Goal: Task Accomplishment & Management: Manage account settings

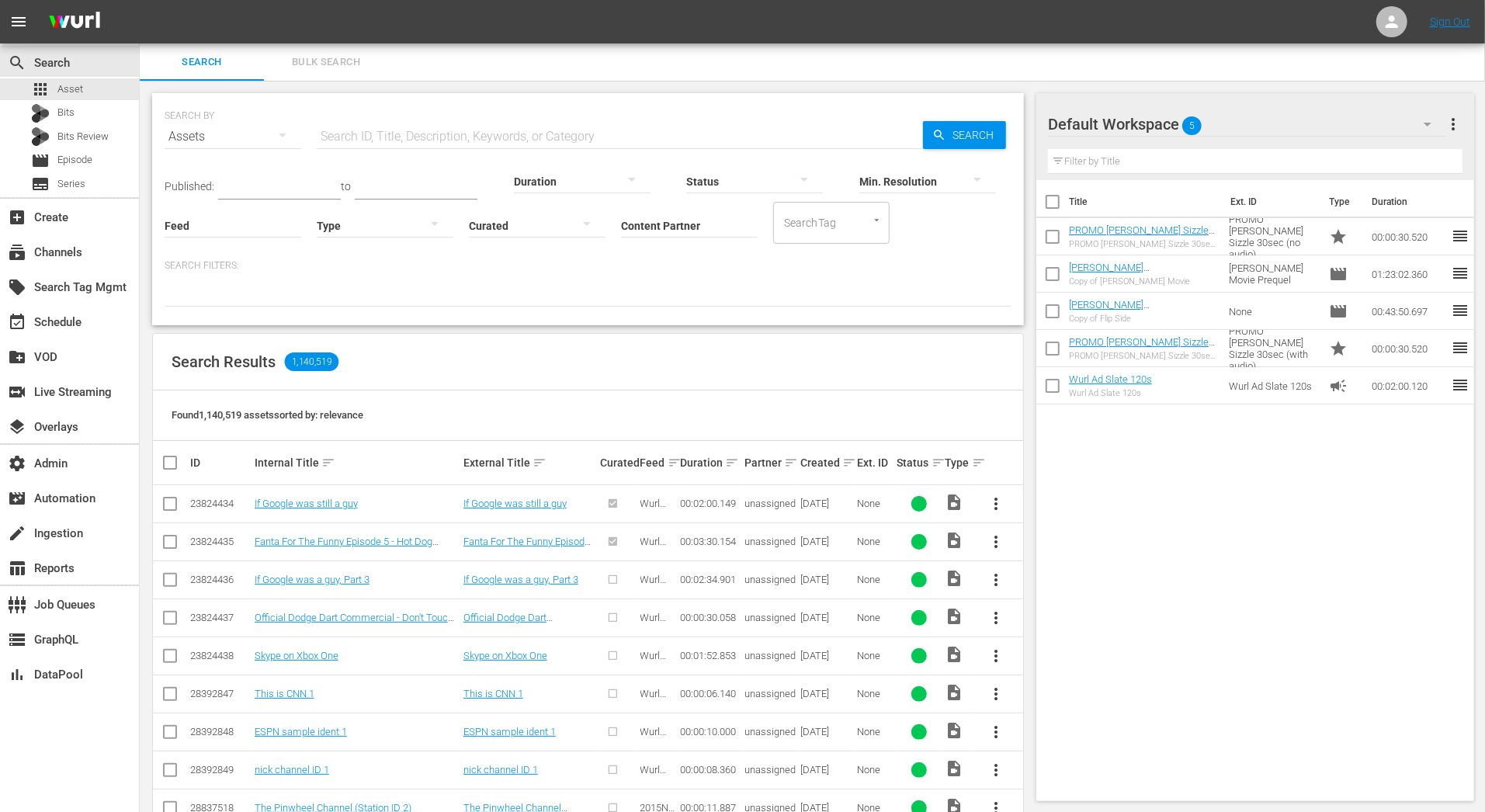
click at [1431, 125] on icon "button" at bounding box center [1427, 125] width 19 height 19
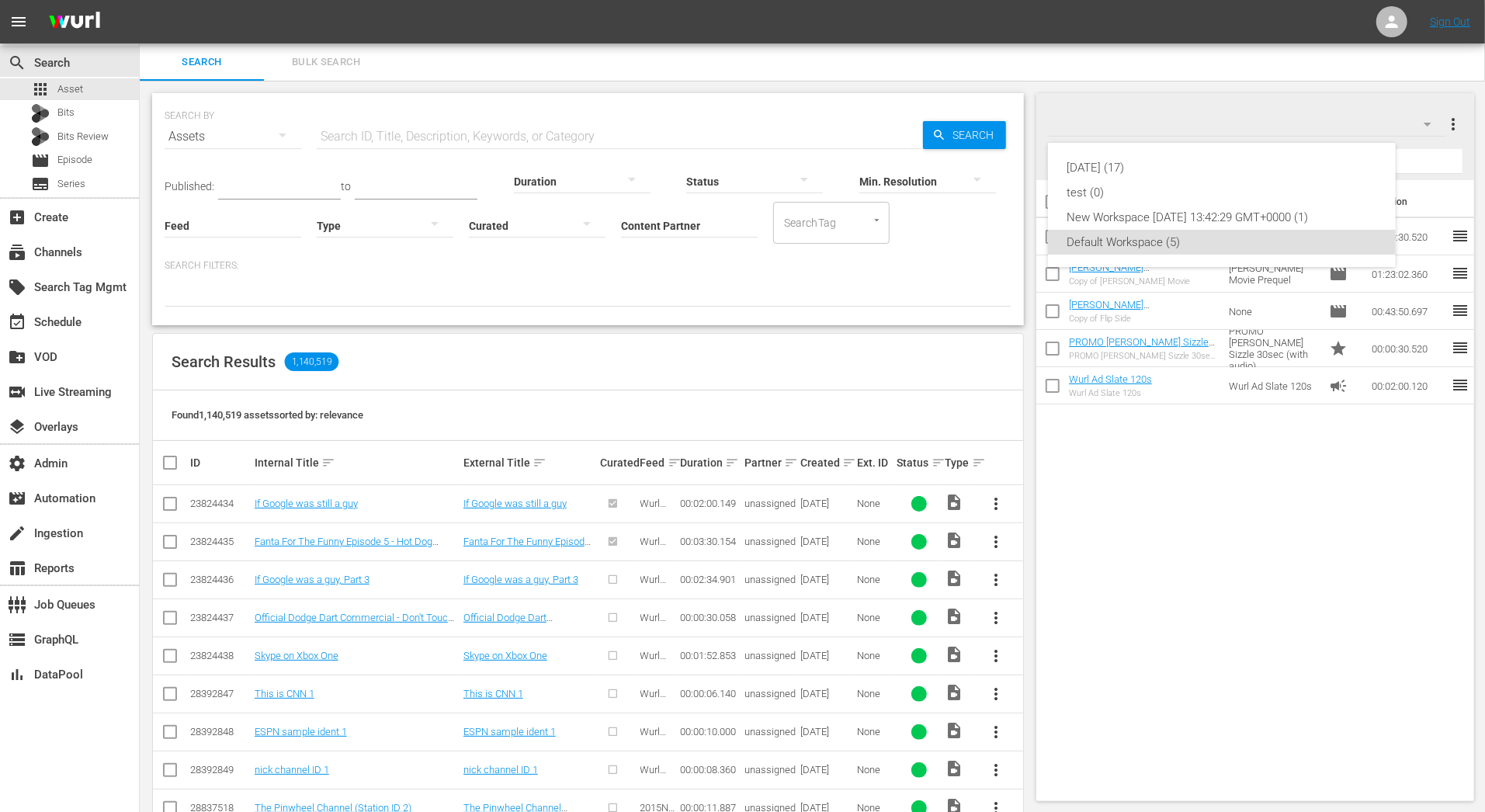
drag, startPoint x: 1316, startPoint y: 125, endPoint x: 1357, endPoint y: 114, distance: 42.4
click at [1316, 125] on div "21feb25 (17) test (0) New Workspace Thu Sep 12 2024 13:42:29 GMT+0000 (1) Defau…" at bounding box center [742, 406] width 1485 height 812
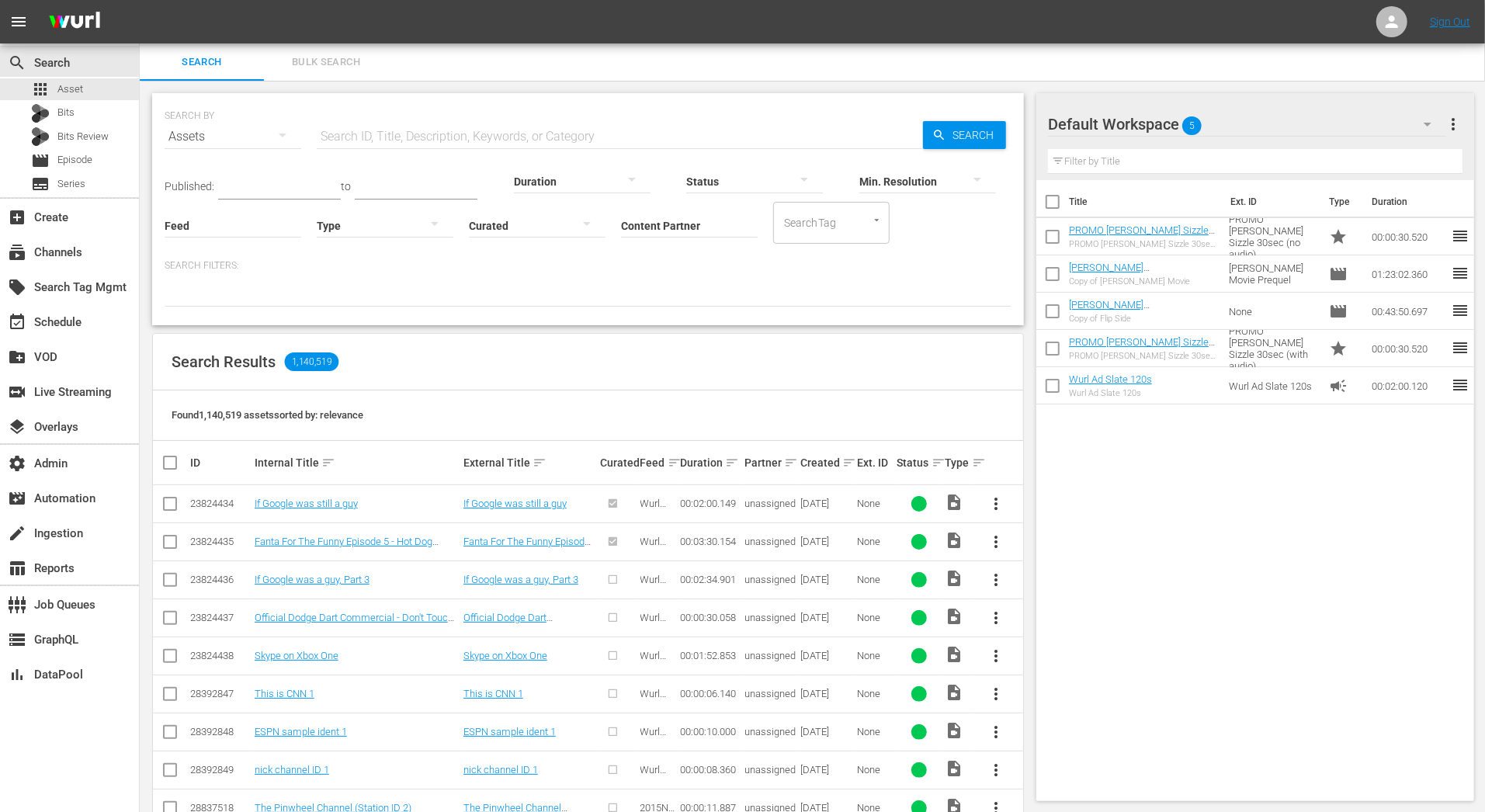
click at [1446, 125] on span "more_vert" at bounding box center [1453, 125] width 19 height 19
click at [1395, 123] on div "Add New Workspace" at bounding box center [1353, 125] width 182 height 28
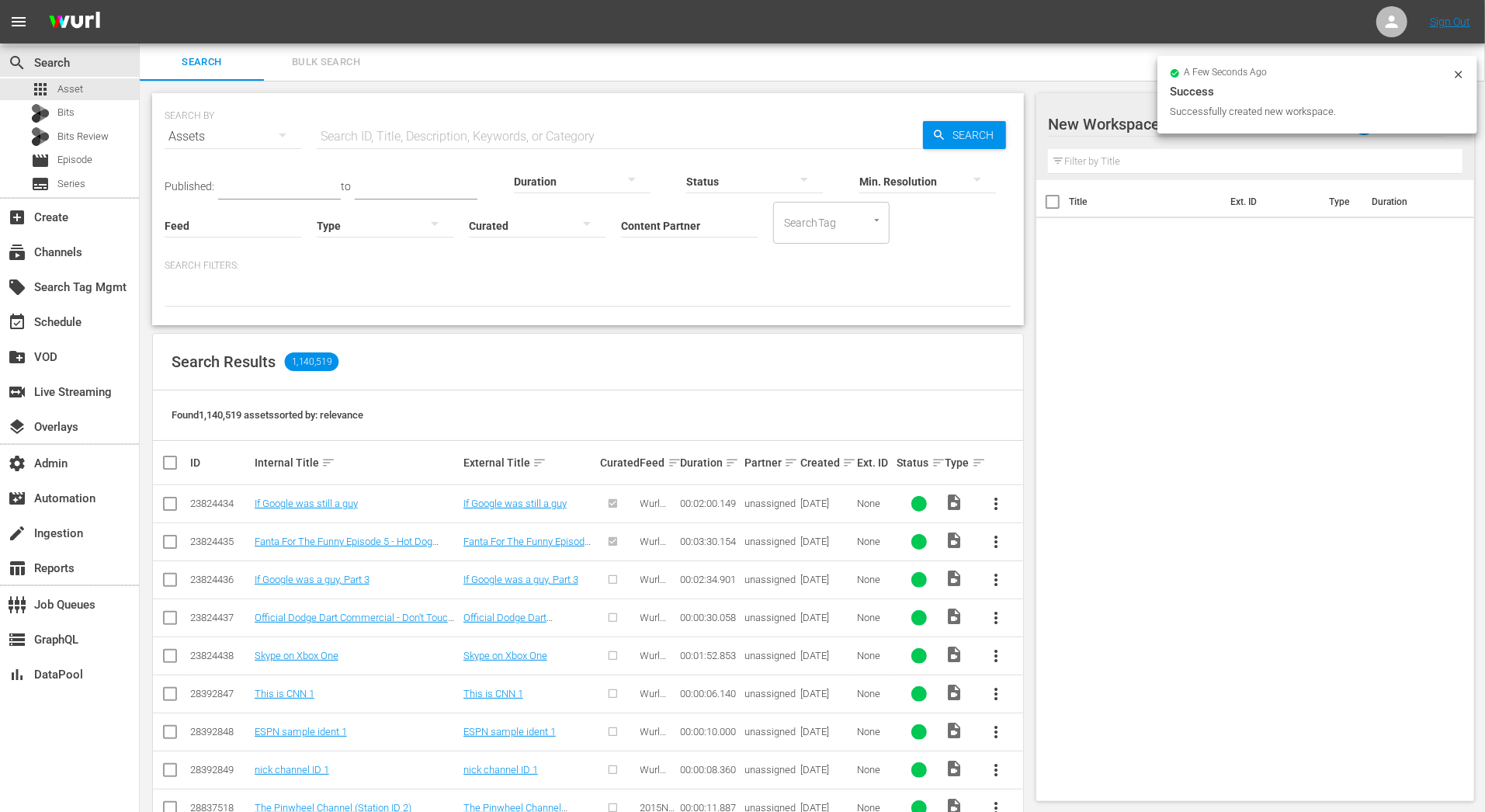
click at [1089, 172] on input "text" at bounding box center [1256, 161] width 415 height 24
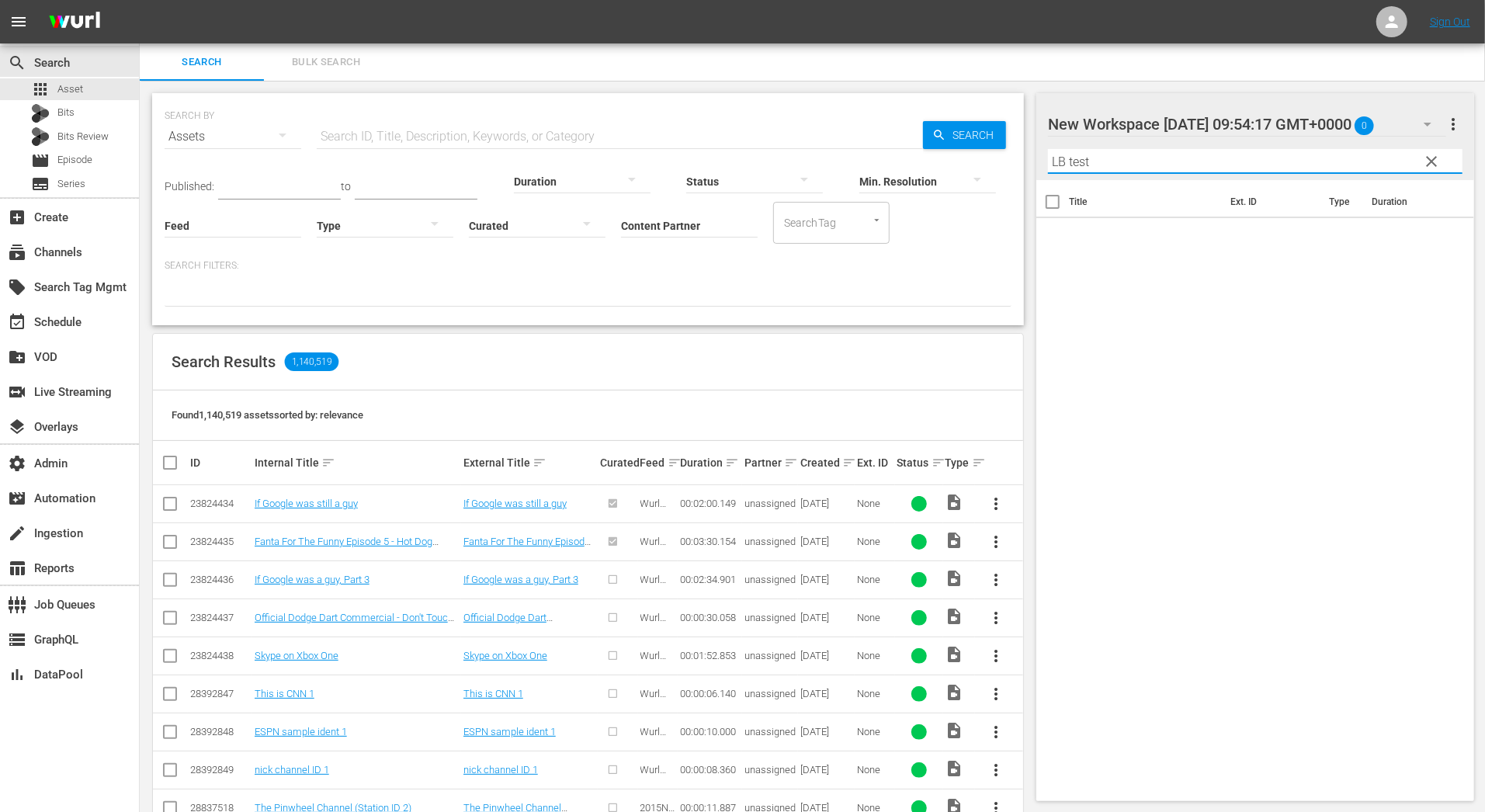
type input "LB test"
click at [1195, 226] on div "Title Ext. ID Type Duration" at bounding box center [1255, 487] width 438 height 615
click at [295, 61] on span "Bulk Search" at bounding box center [326, 62] width 106 height 18
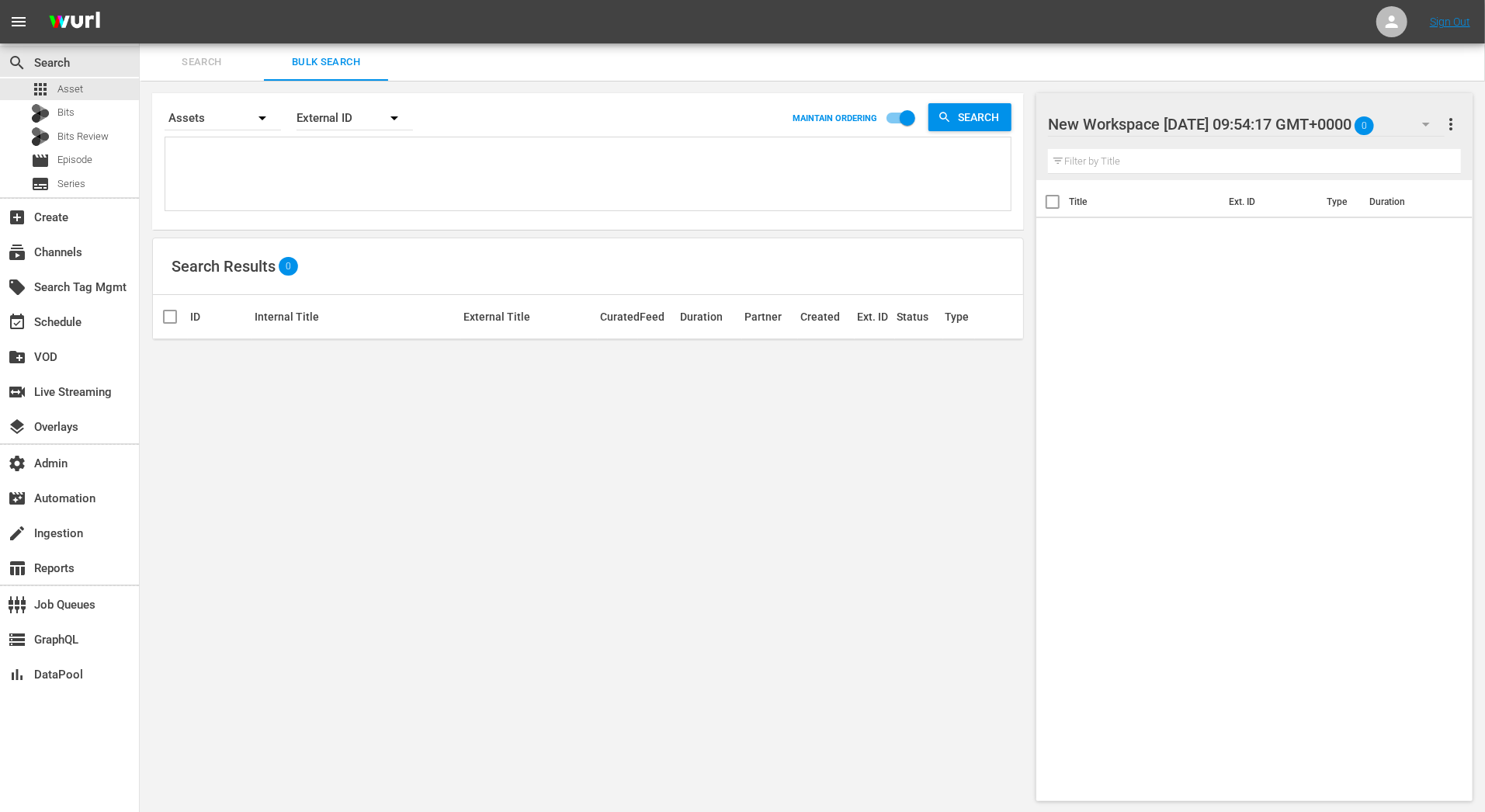
click at [312, 155] on textarea at bounding box center [590, 177] width 841 height 71
paste textarea "ORG_ATD_0036 ORG_ATD_0011 ORG_ATD_001 ORG_ATD_006 ORG_ATD_004 ORG_ATD_002 ORG_A…"
type textarea "ORG_ATD_0036 ORG_ATD_0011 ORG_ATD_001 ORG_ATD_006 ORG_ATD_004 ORG_ATD_002 ORG_A…"
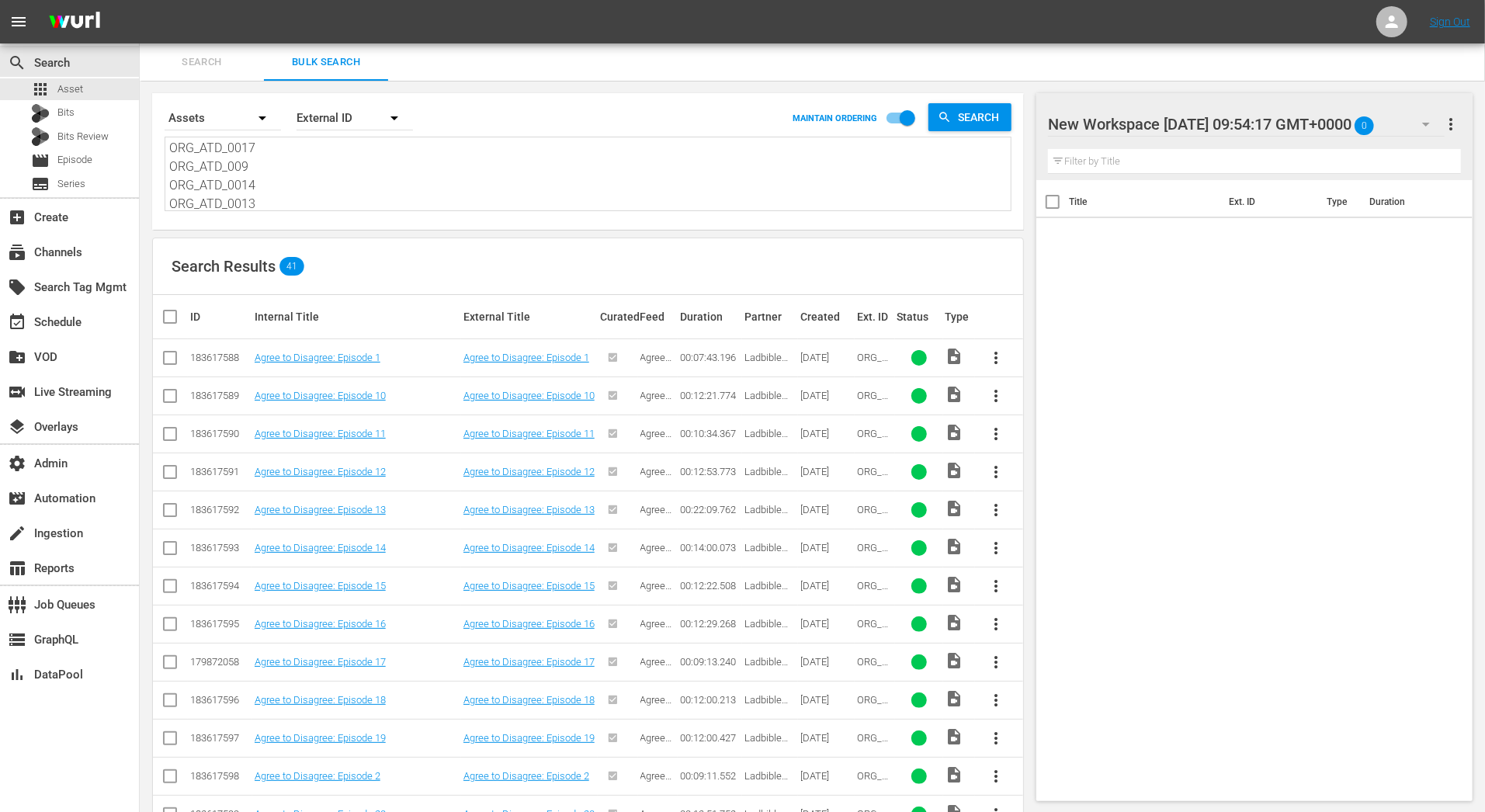
type textarea "ORG_ATD_0036 ORG_ATD_0011 ORG_ATD_001 ORG_ATD_006 ORG_ATD_004 ORG_ATD_002 ORG_A…"
click at [169, 322] on input "checkbox" at bounding box center [176, 317] width 31 height 19
checkbox input "true"
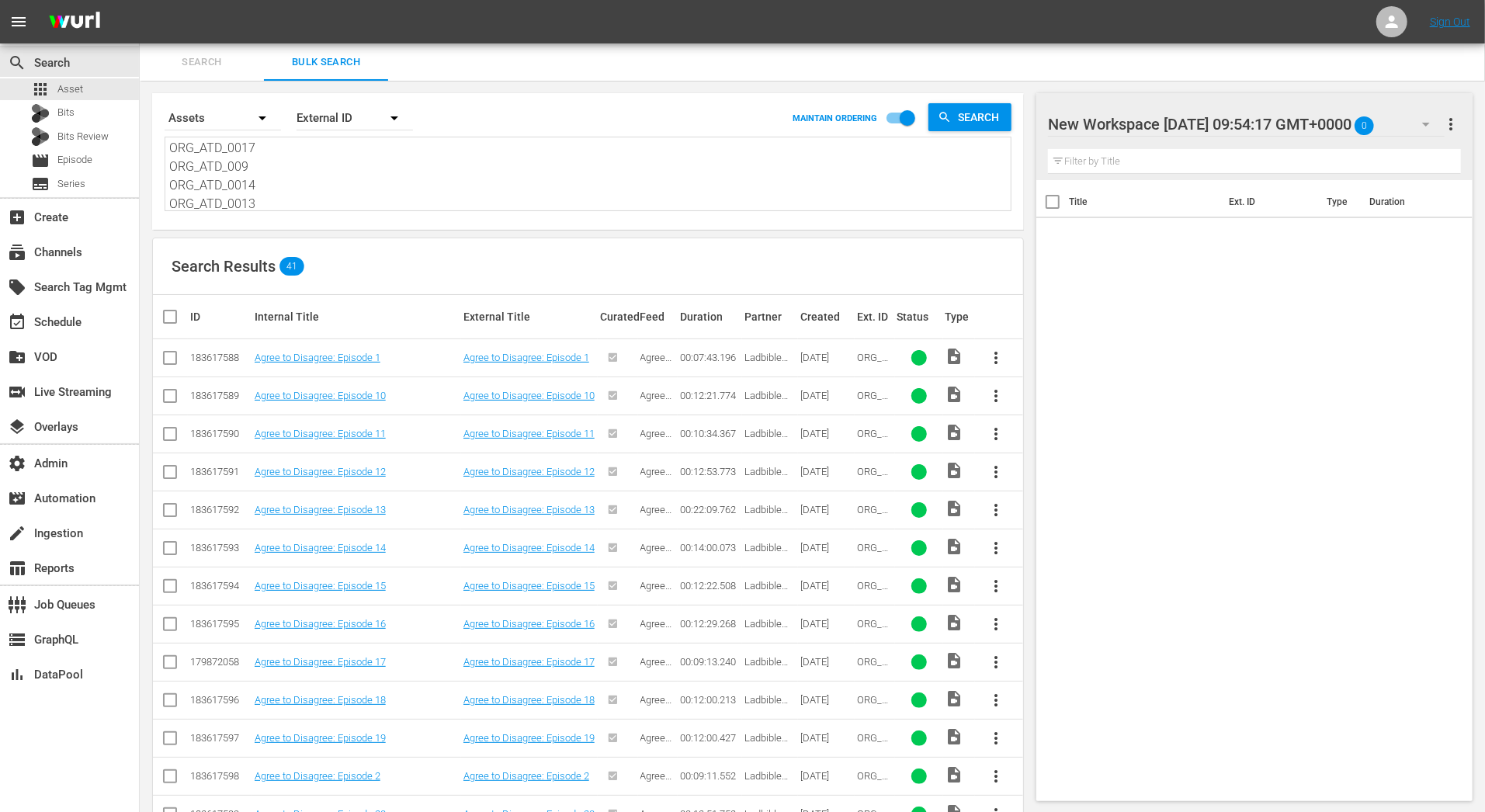
checkbox input "true"
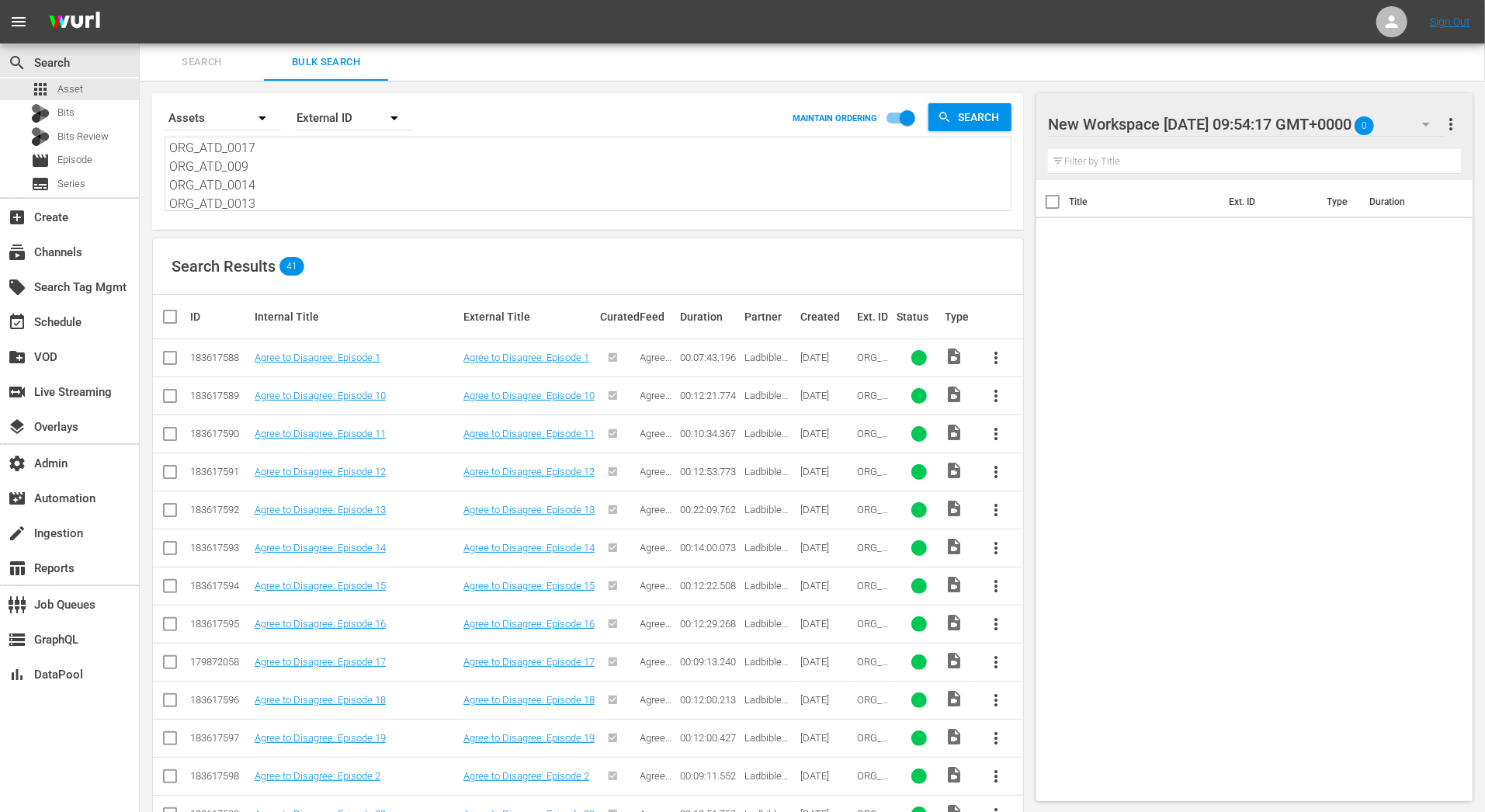
checkbox input "true"
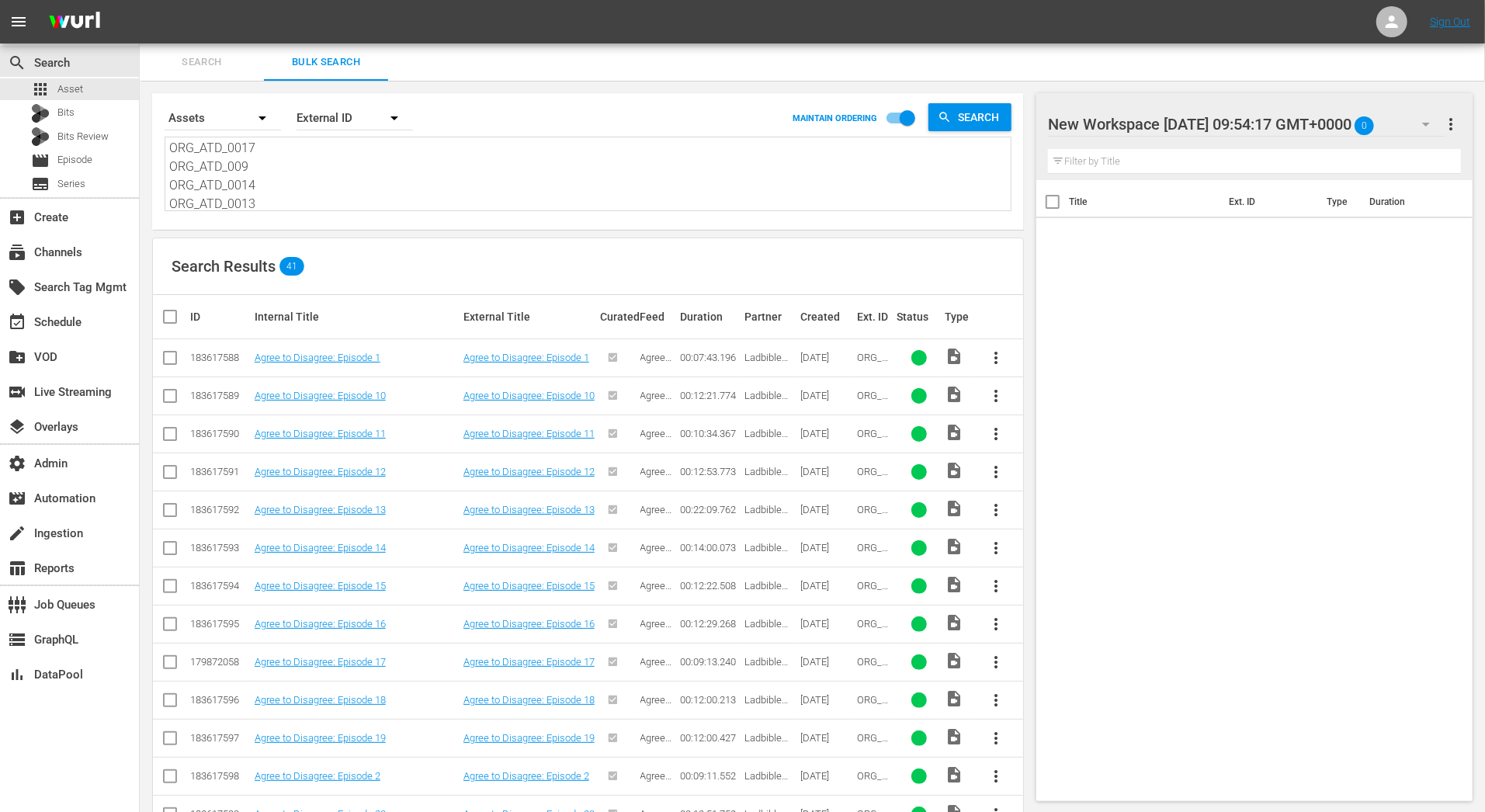
checkbox input "true"
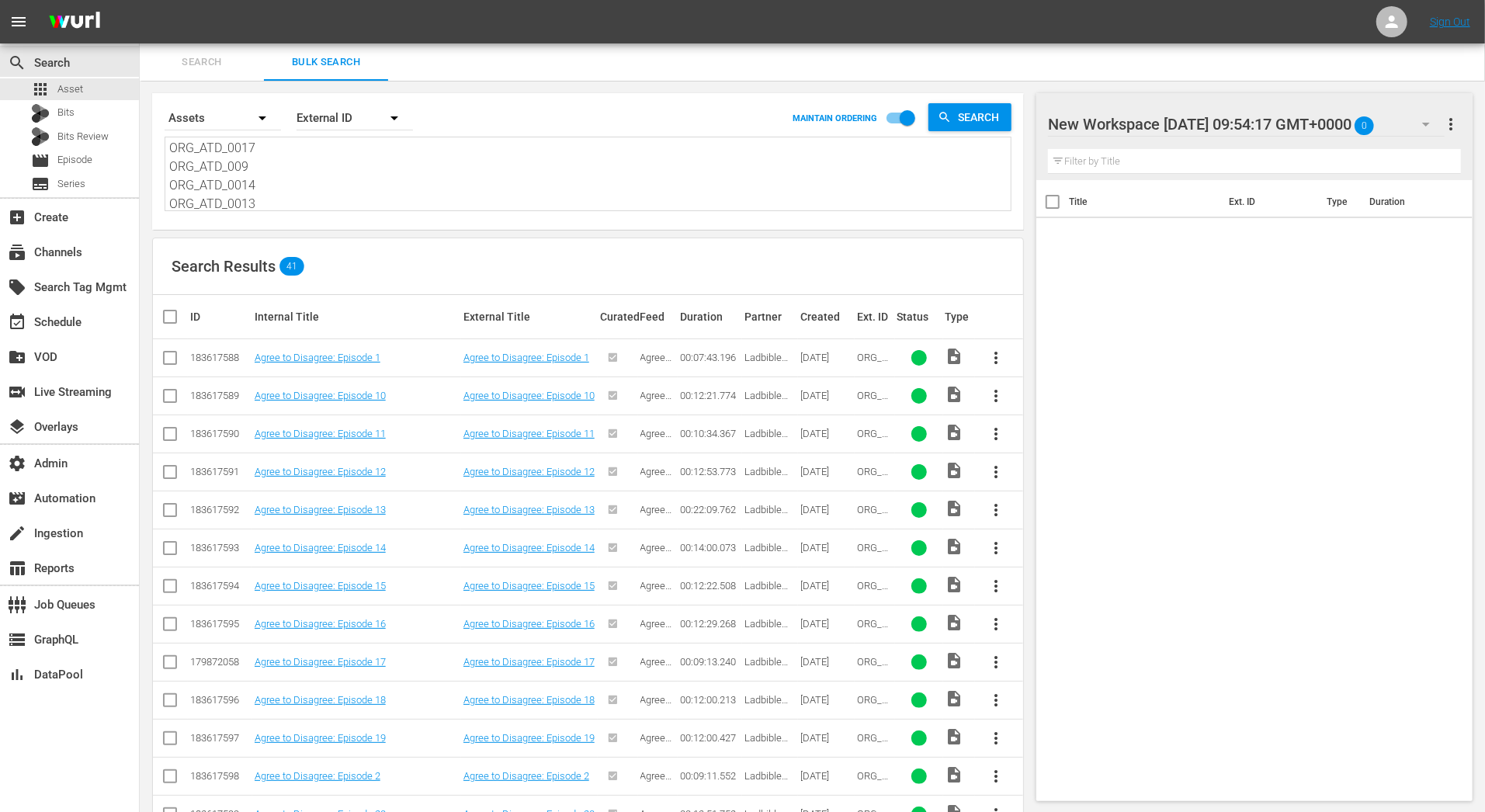
checkbox input "true"
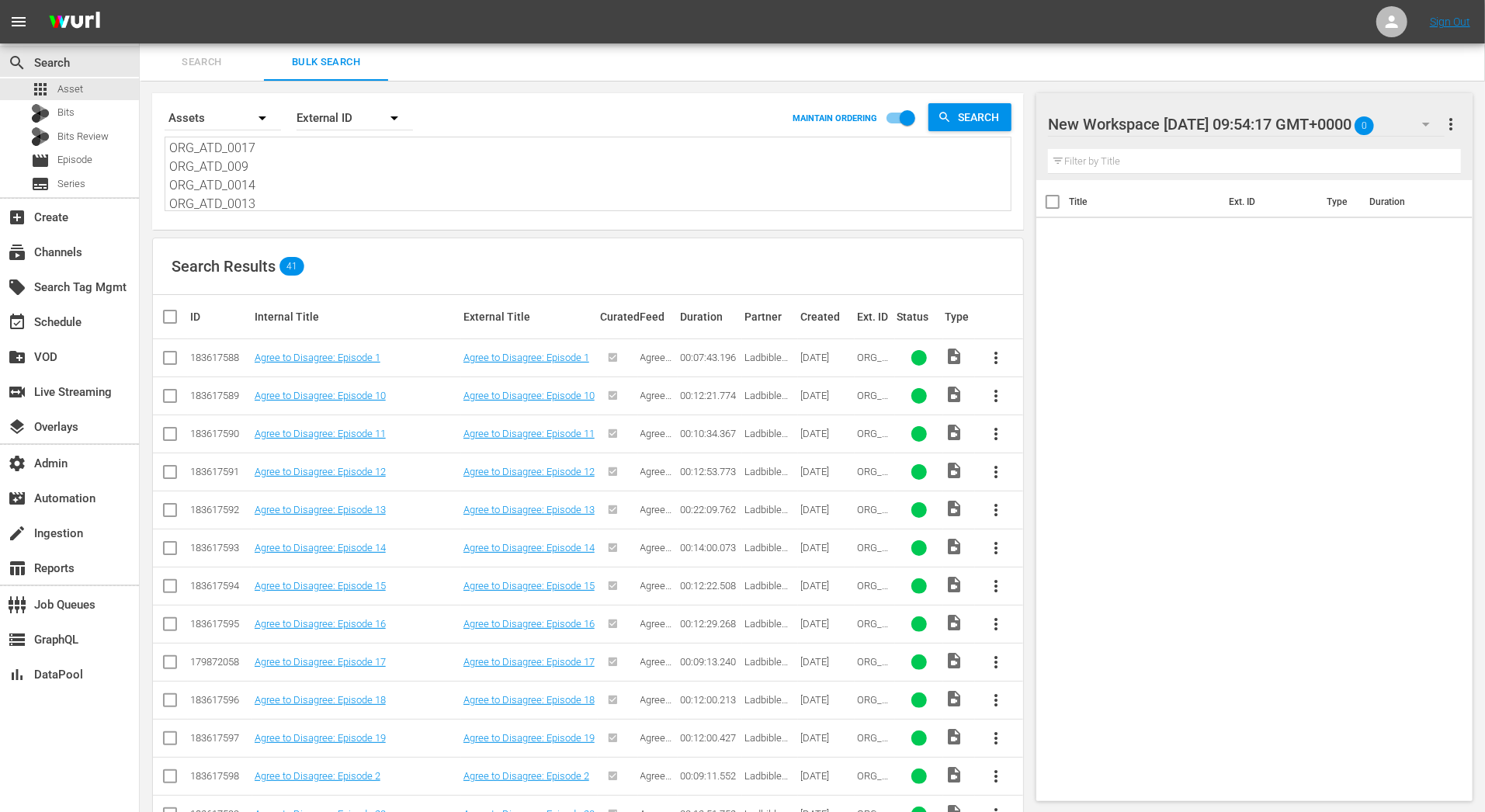
checkbox input "true"
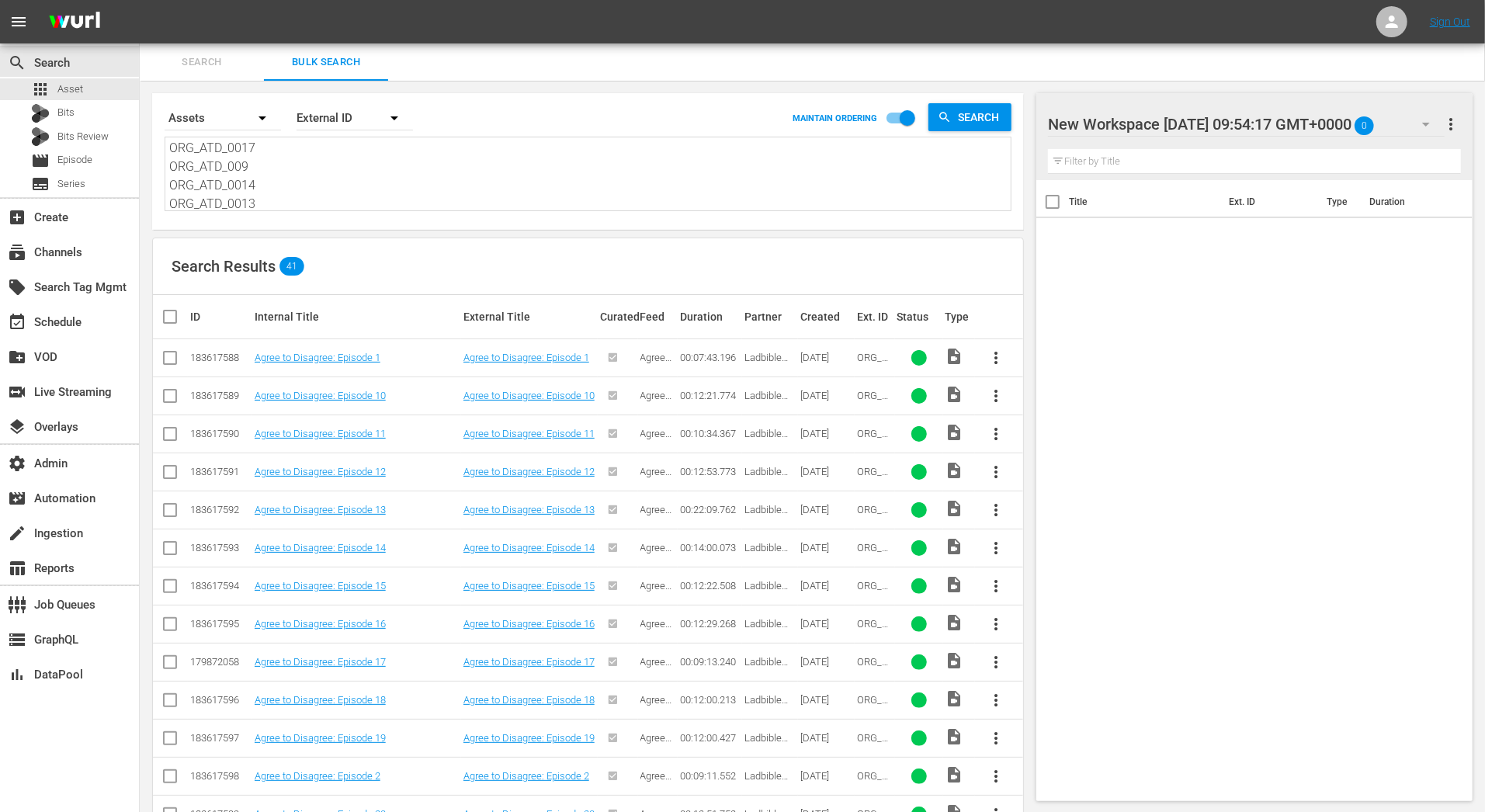
checkbox input "true"
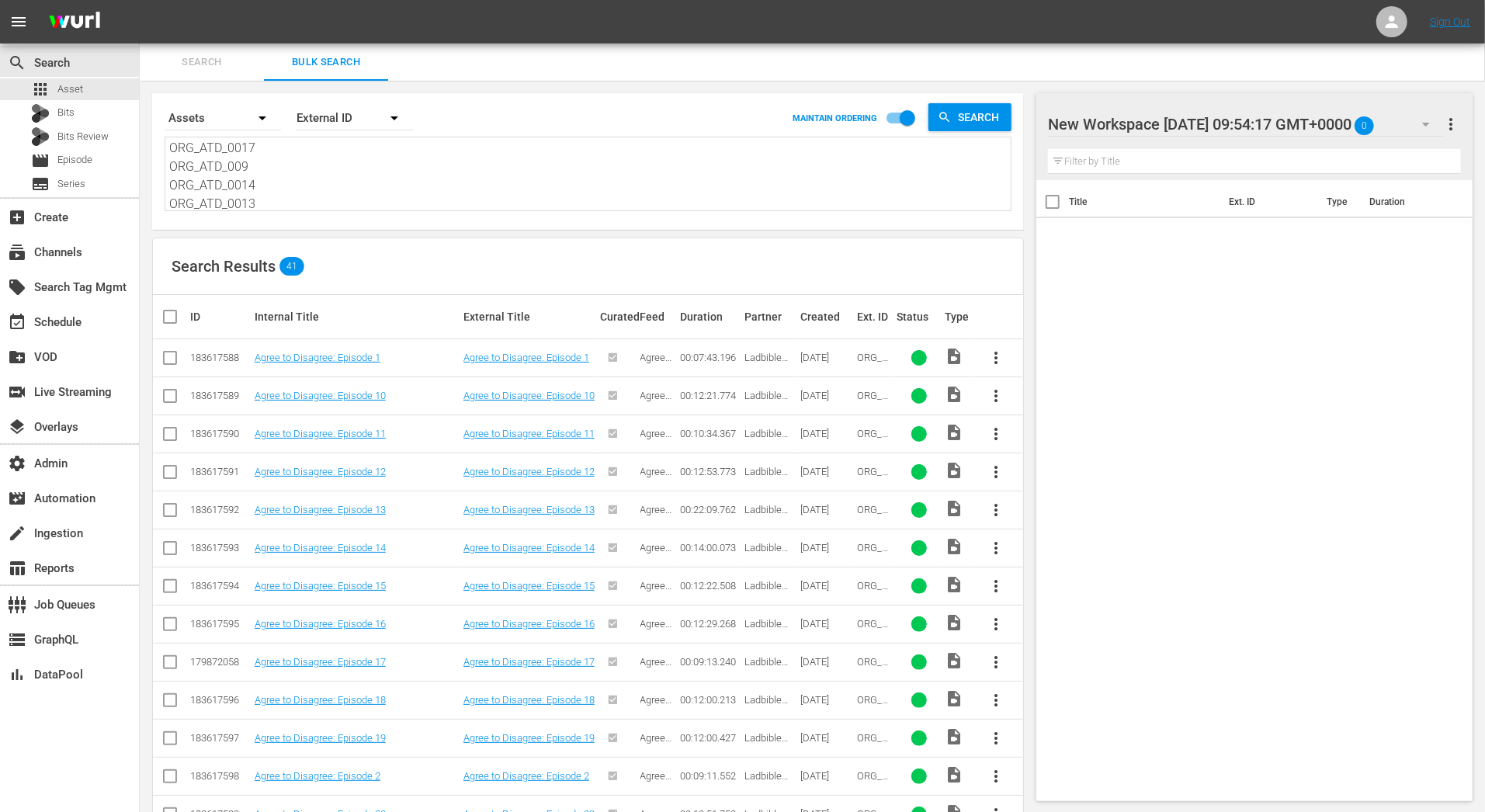
checkbox input "true"
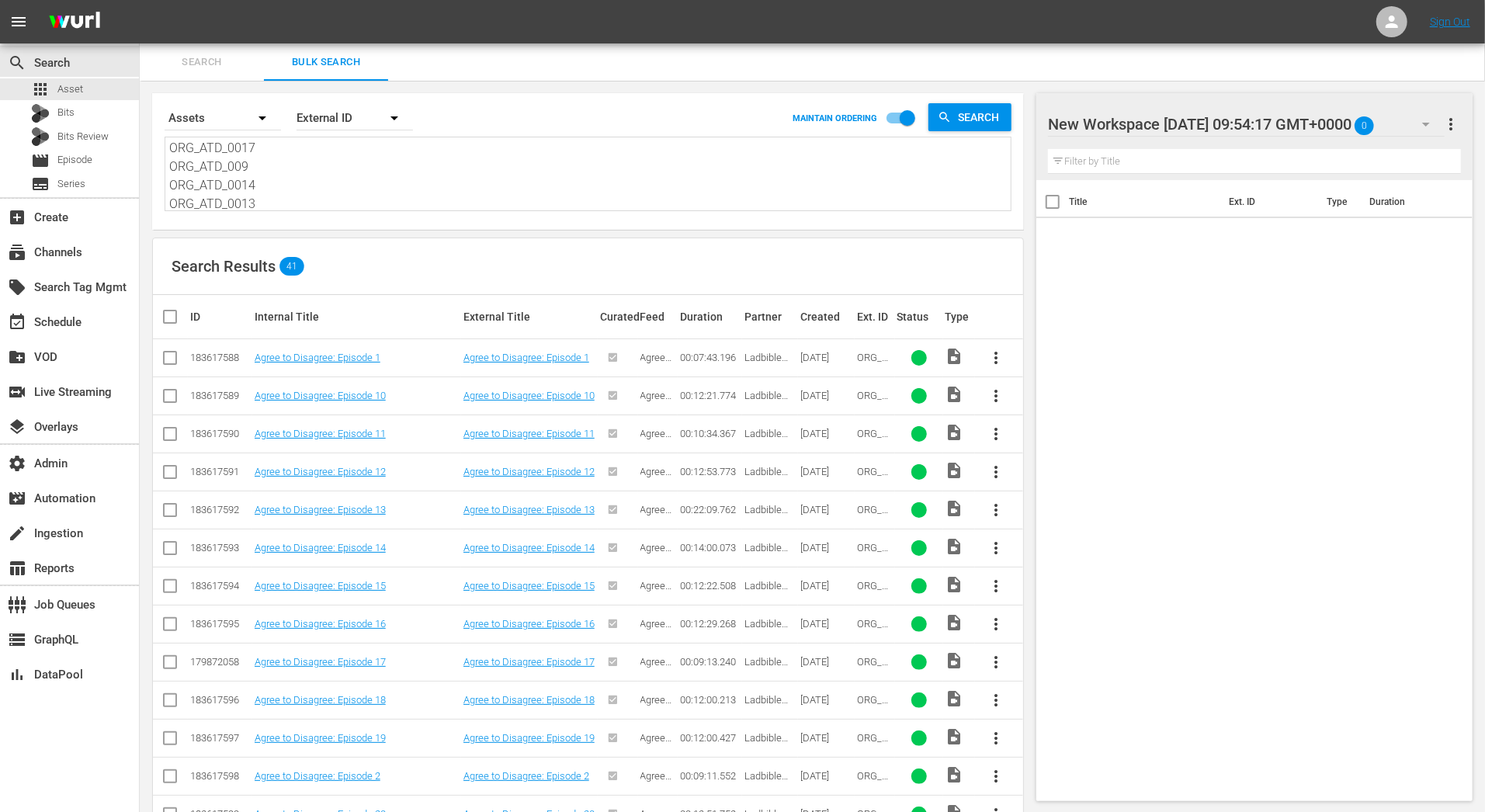
checkbox input "true"
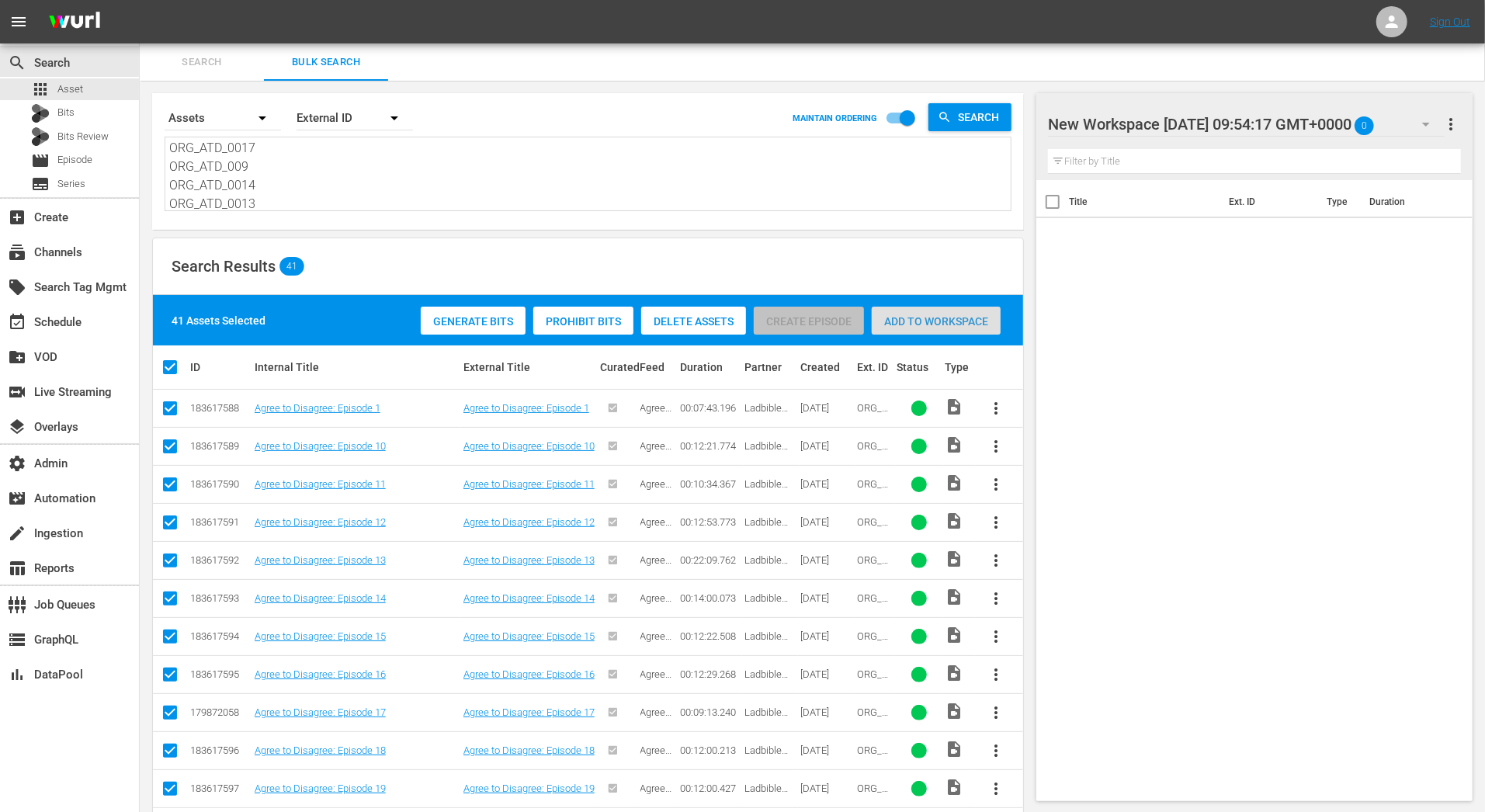
click at [993, 326] on span "Add to Workspace" at bounding box center [935, 322] width 129 height 13
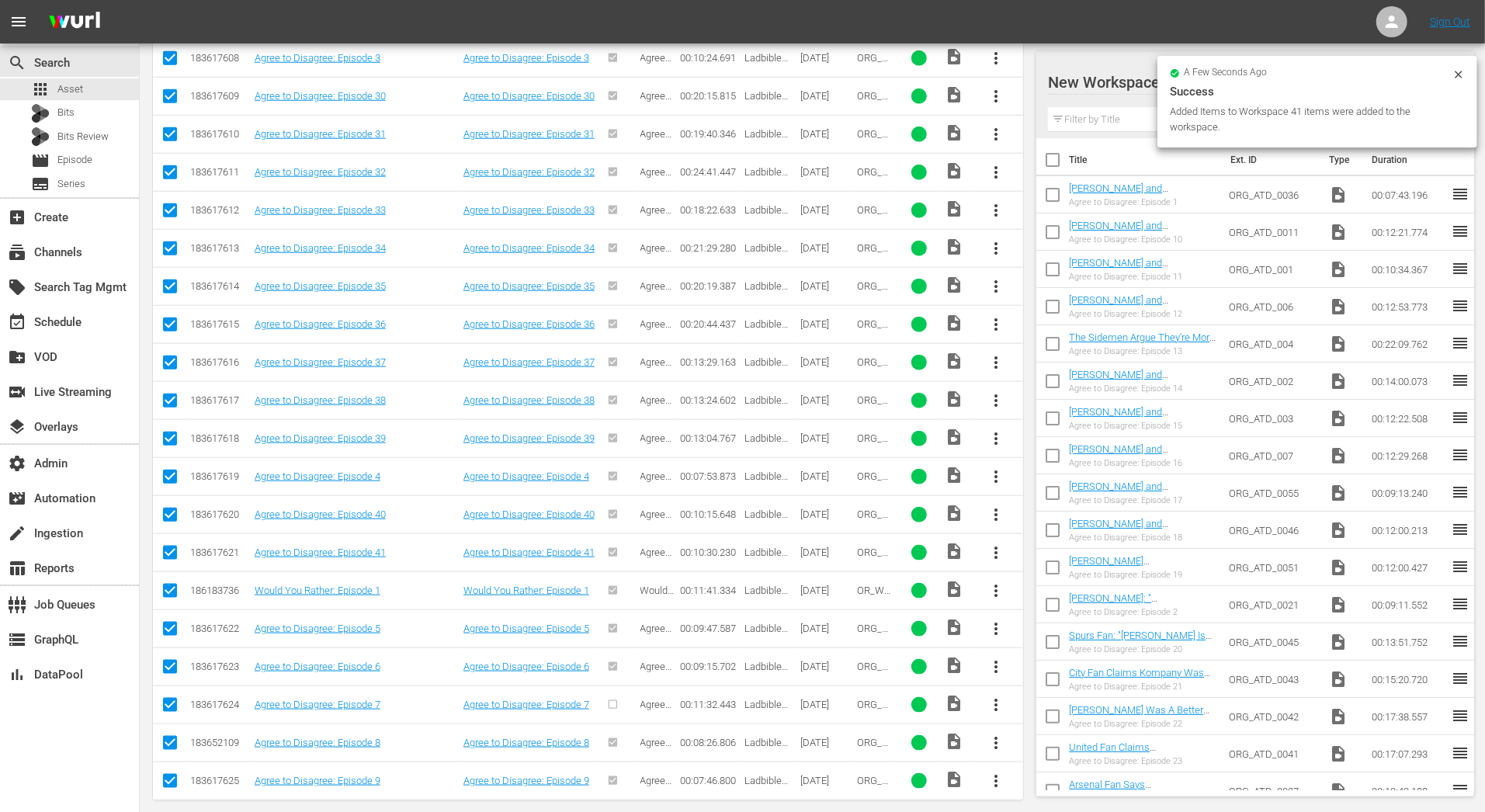
scroll to position [0, 0]
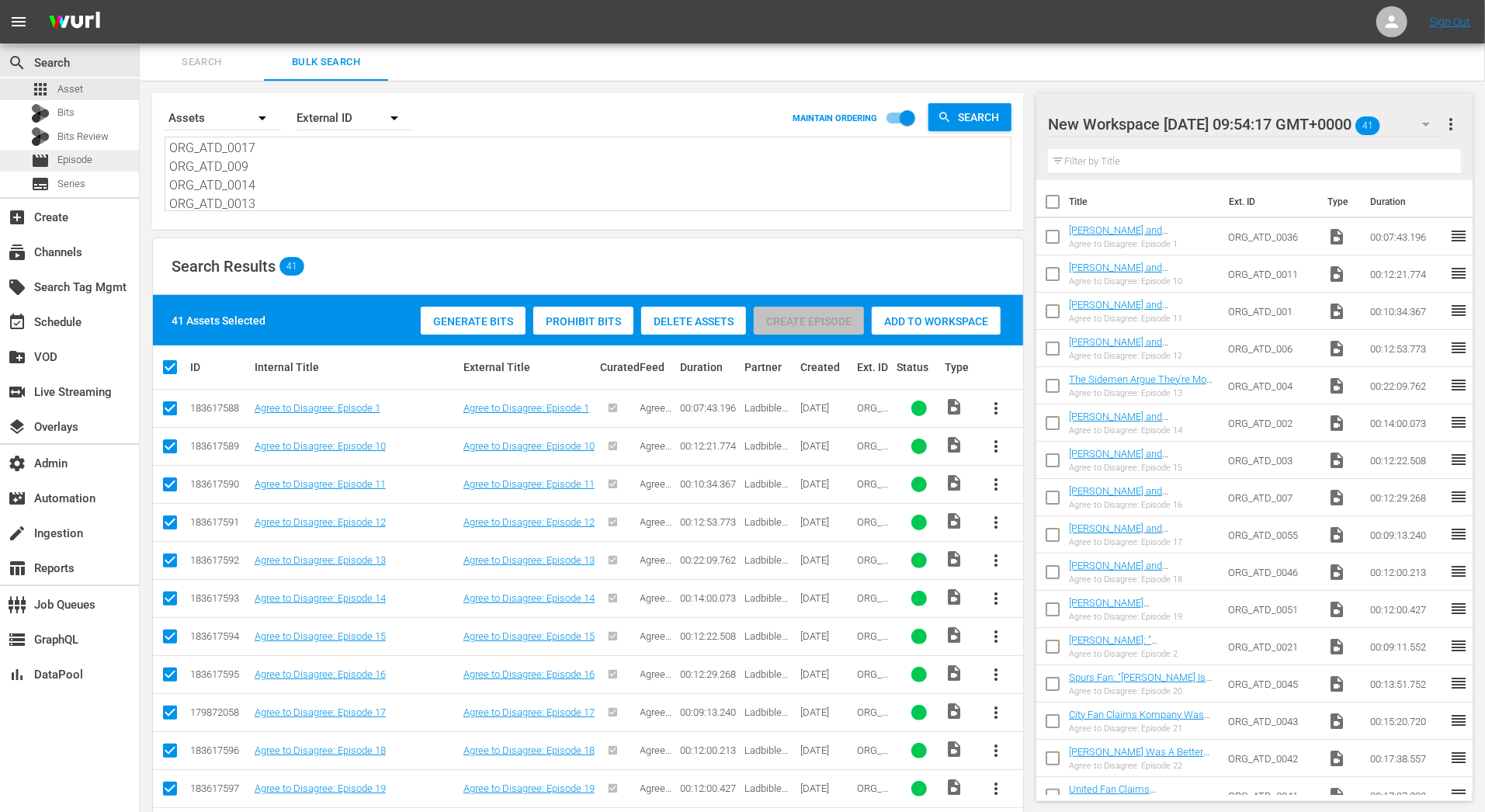
click at [58, 164] on span "Episode" at bounding box center [75, 160] width 35 height 16
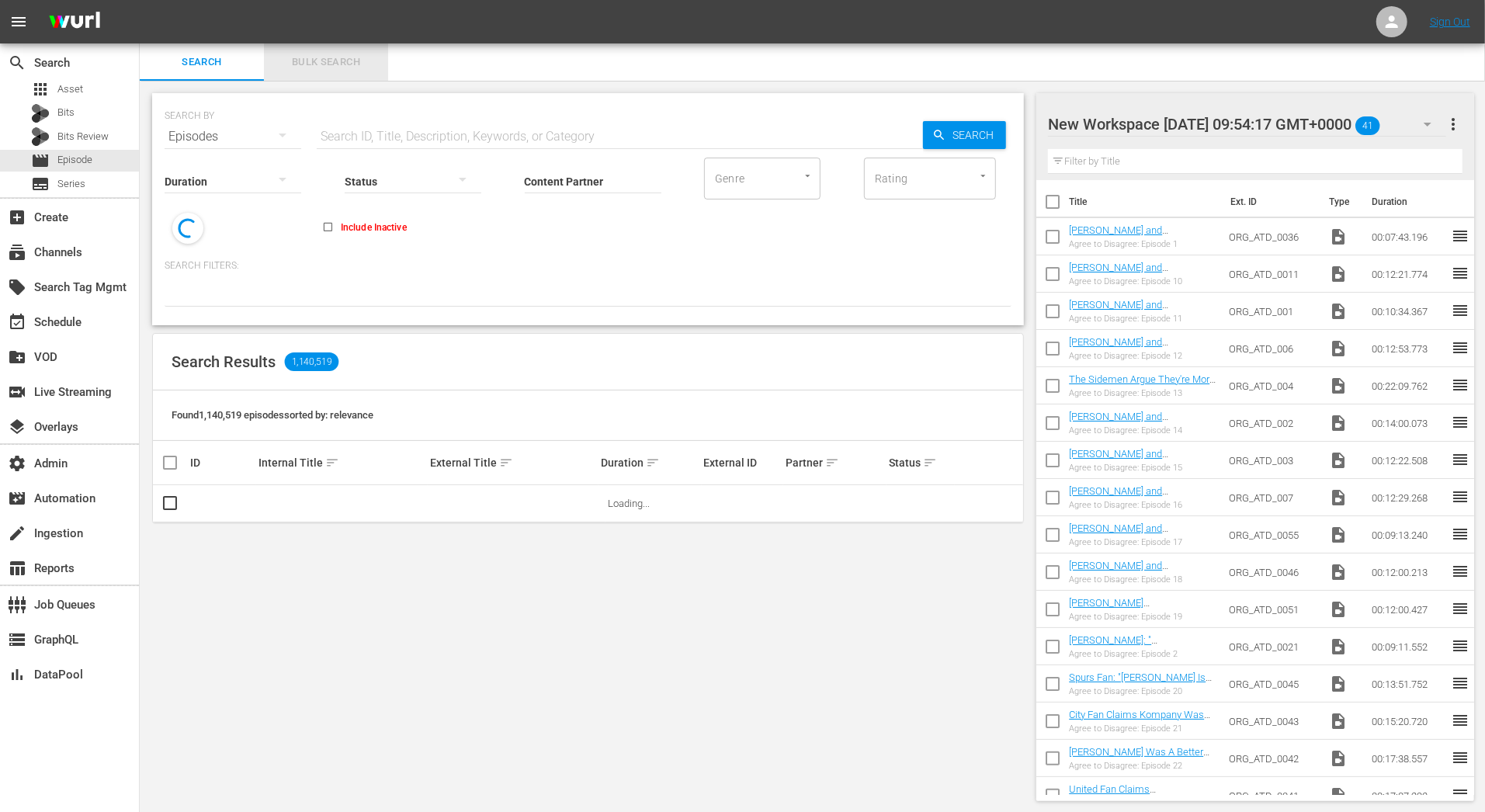
click at [321, 59] on span "Bulk Search" at bounding box center [326, 62] width 106 height 18
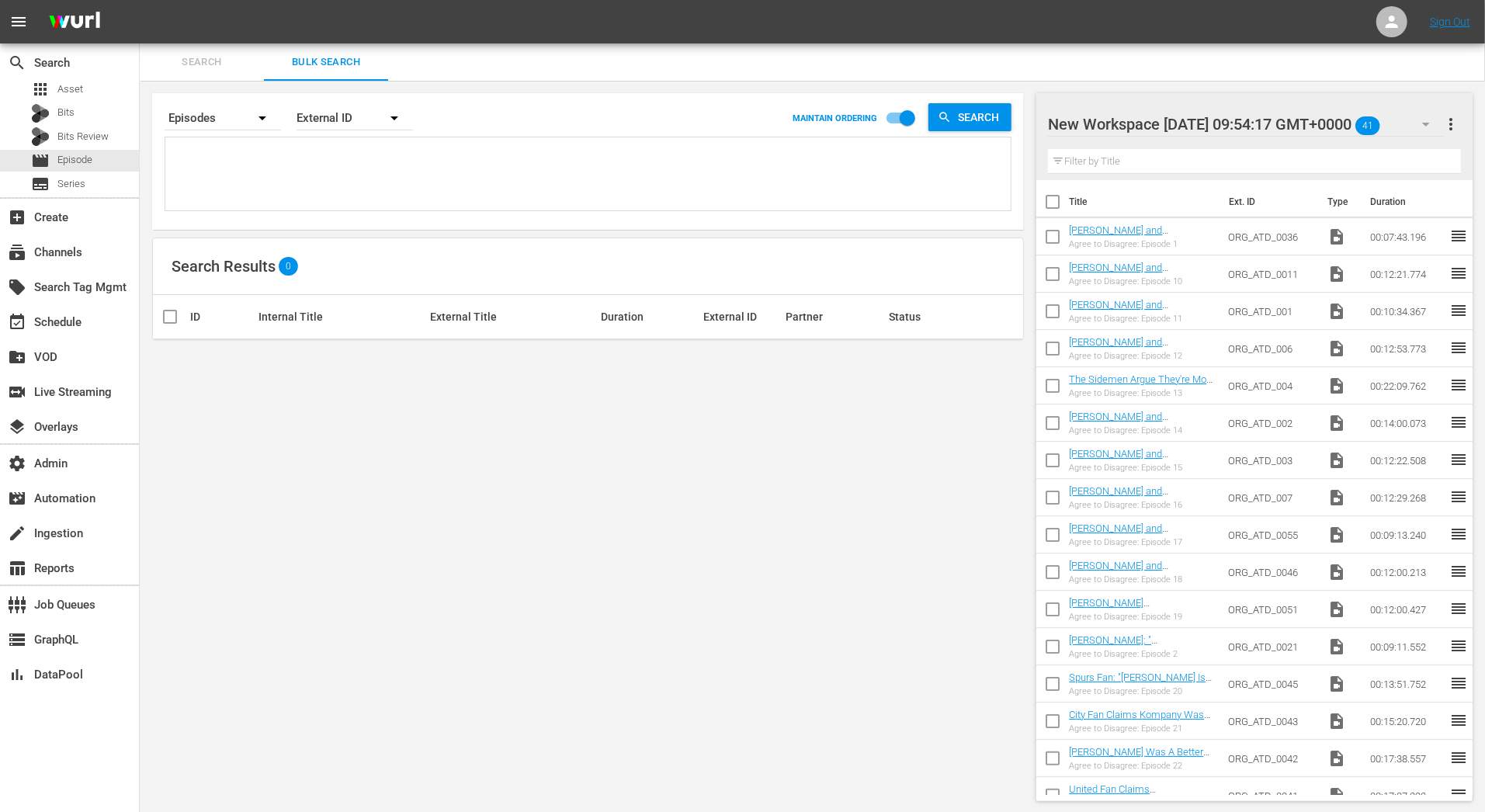
click at [315, 144] on textarea at bounding box center [590, 177] width 841 height 71
paste textarea "ORG_ATD_0036 ORG_ATD_0011 ORG_ATD_001 ORG_ATD_006 ORG_ATD_004 ORG_ATD_002 ORG_A…"
type textarea "ORG_ATD_0036 ORG_ATD_0011 ORG_ATD_001 ORG_ATD_006 ORG_ATD_004 ORG_ATD_002 ORG_A…"
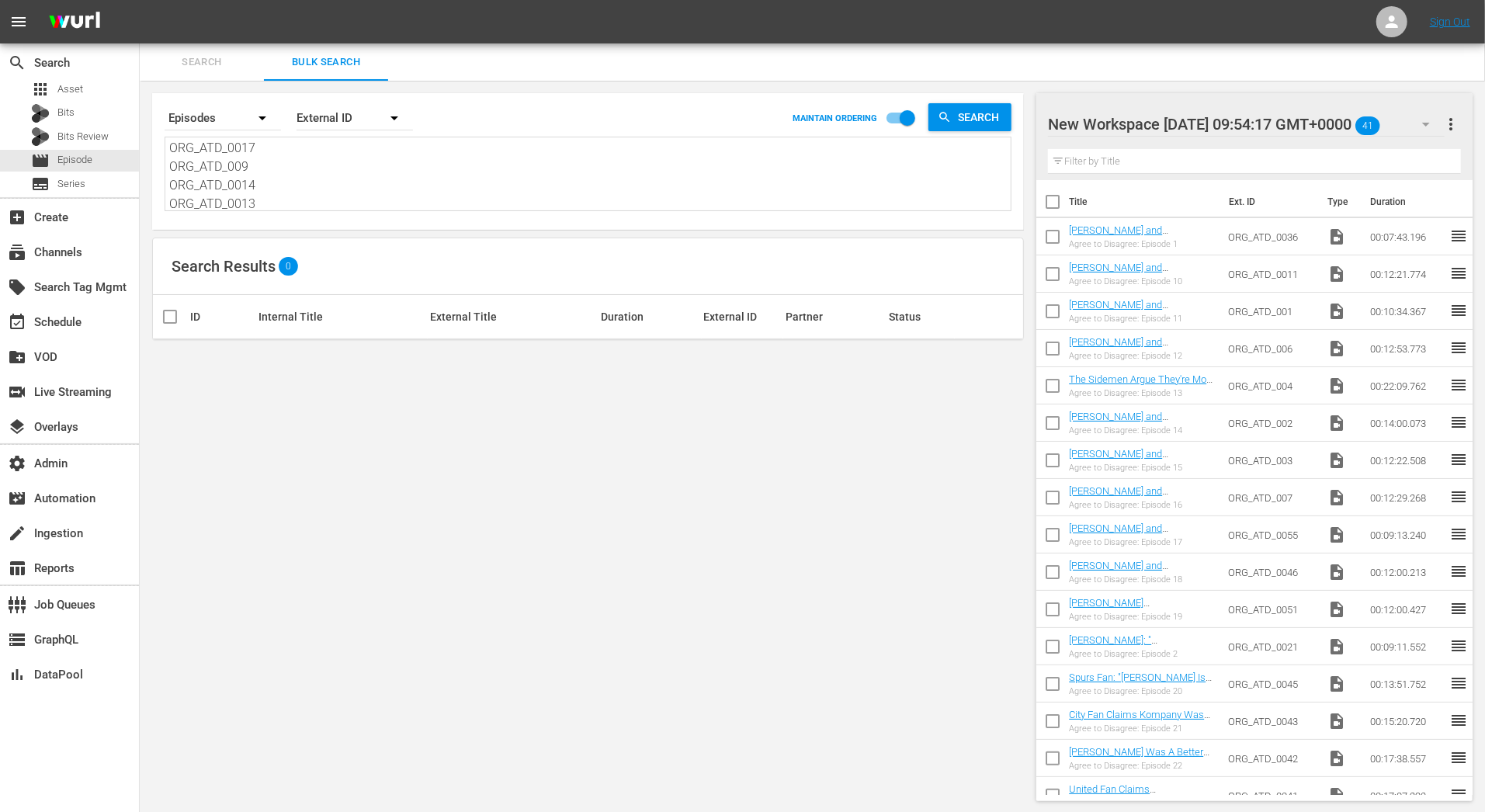
click at [365, 109] on div "External ID" at bounding box center [355, 117] width 117 height 43
click at [506, 188] on div "External ID Wurl ID Title" at bounding box center [742, 406] width 1485 height 812
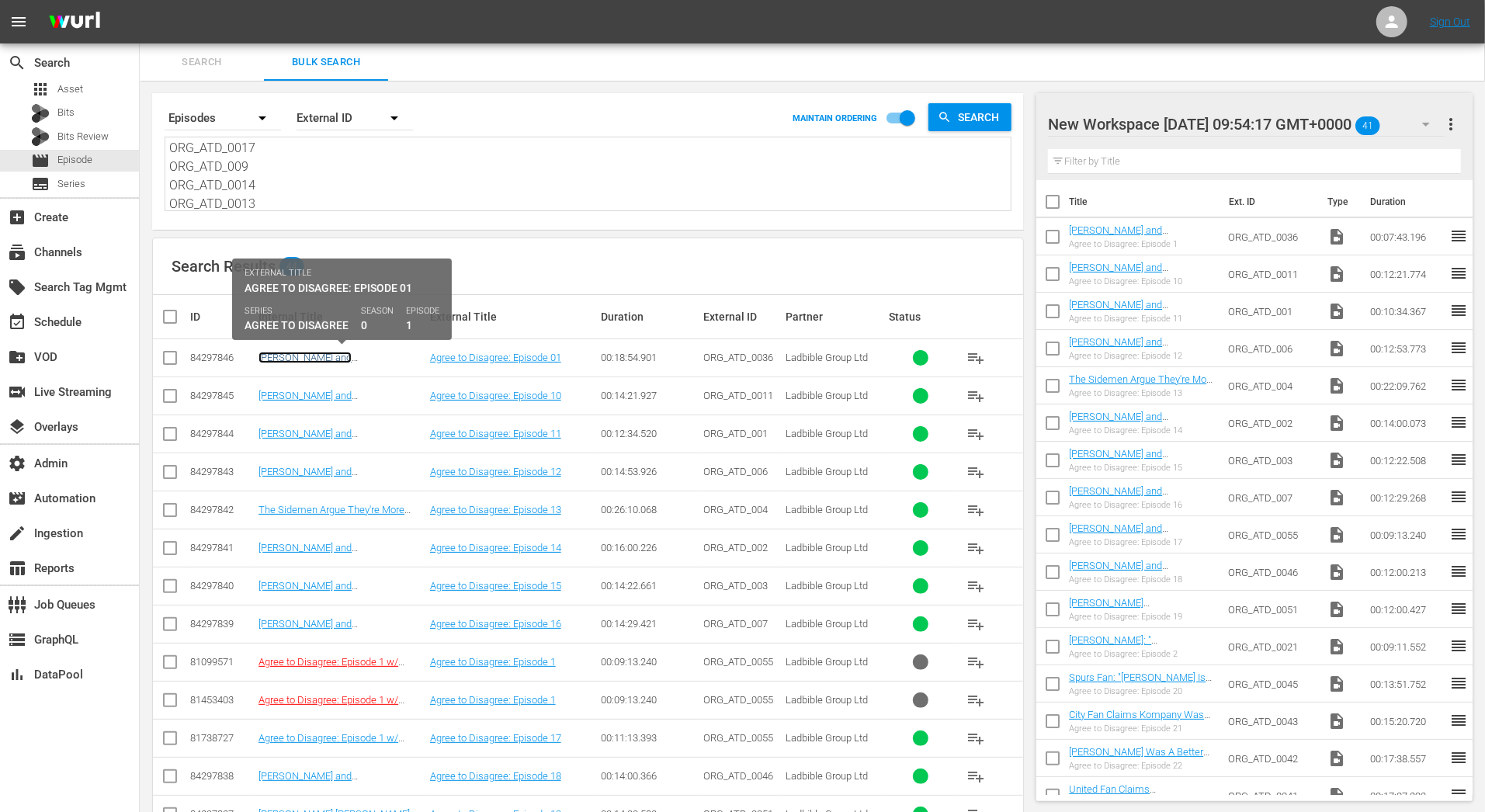
click at [347, 352] on link "Tom Holland and Zendaya | Benedict Cumberbatch" at bounding box center [337, 363] width 156 height 24
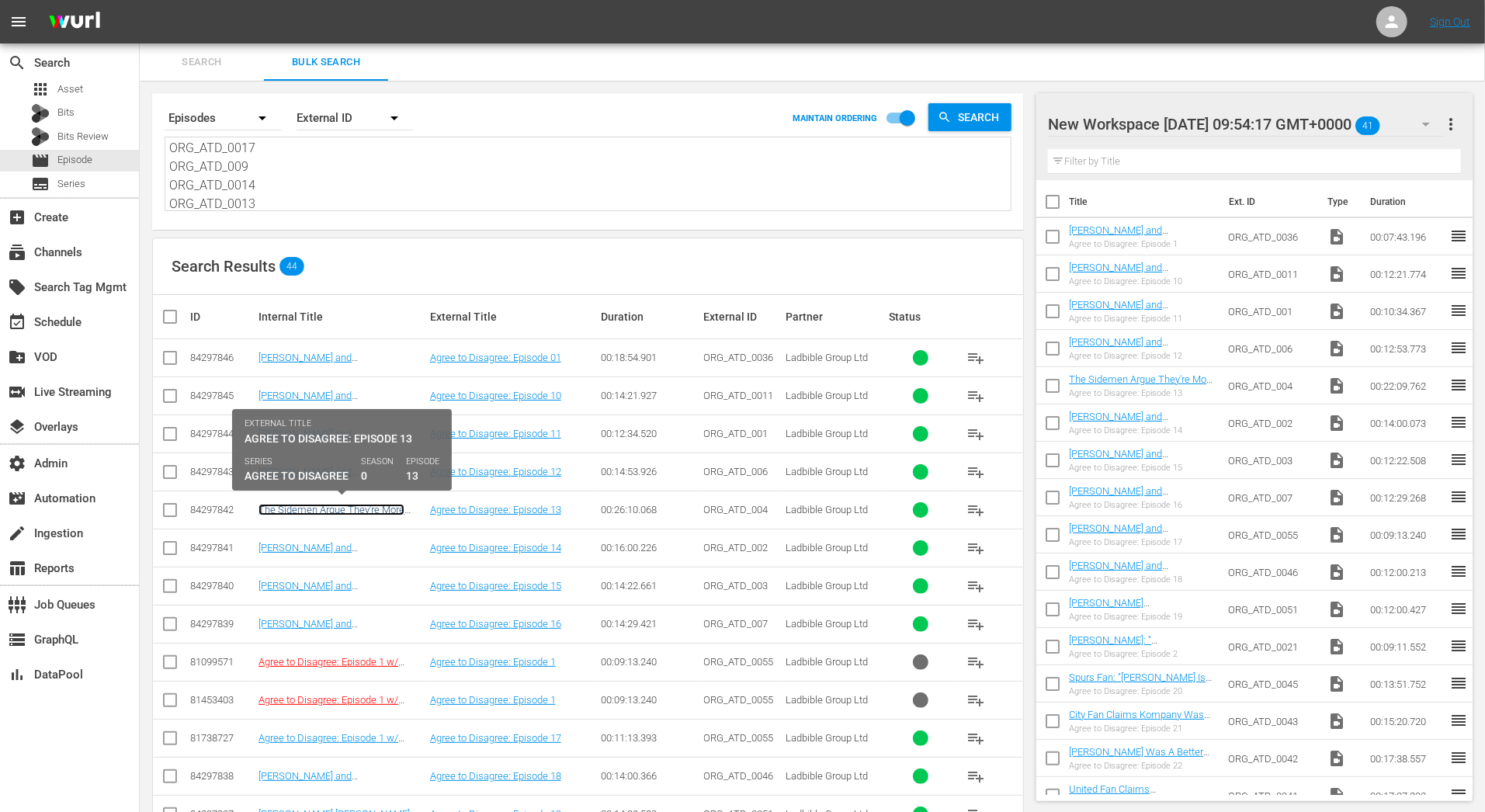
click at [349, 508] on link "The Sidemen Argue They're More Talented Than MrBeast" at bounding box center [331, 516] width 146 height 24
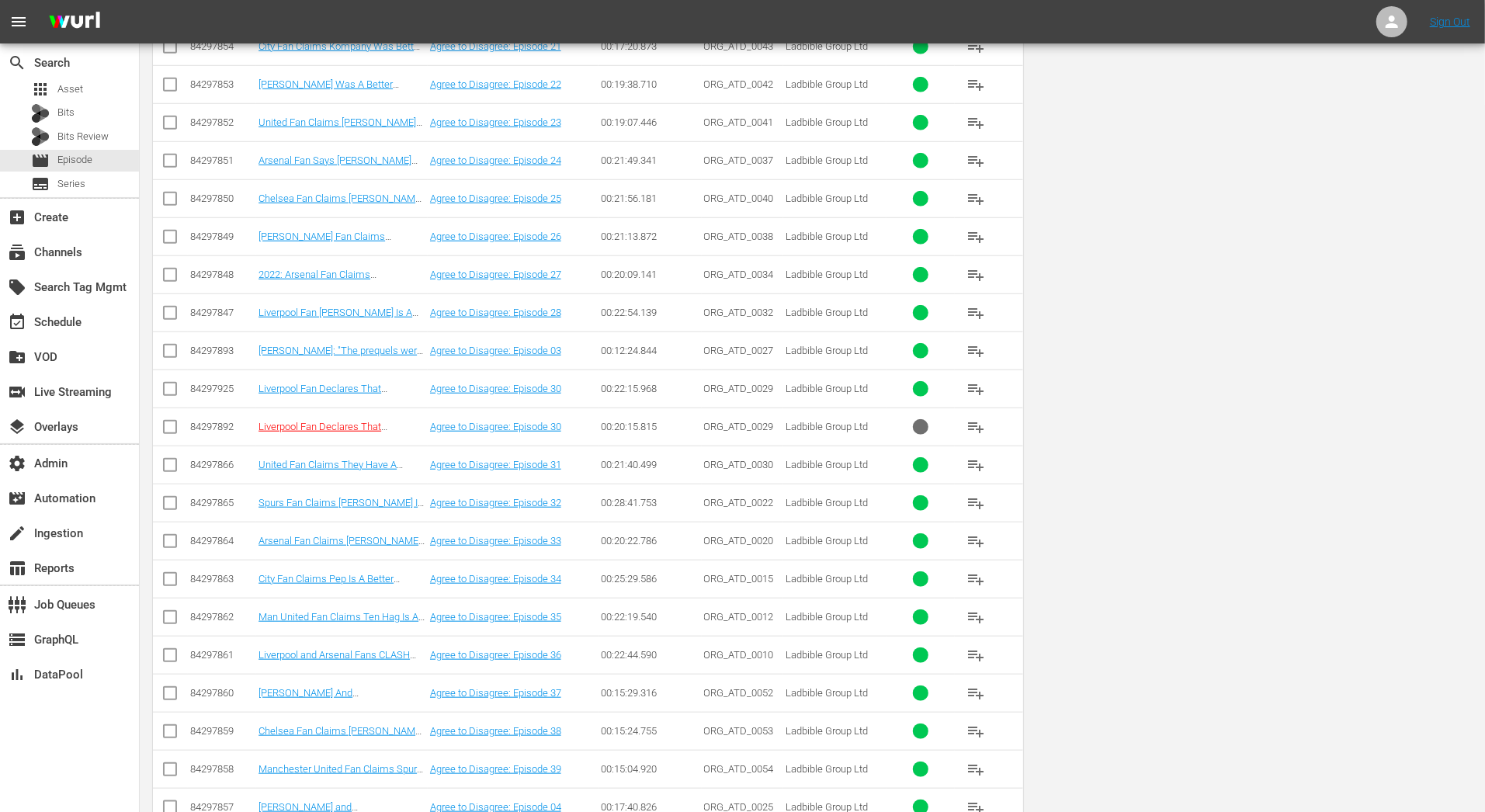
scroll to position [0, 0]
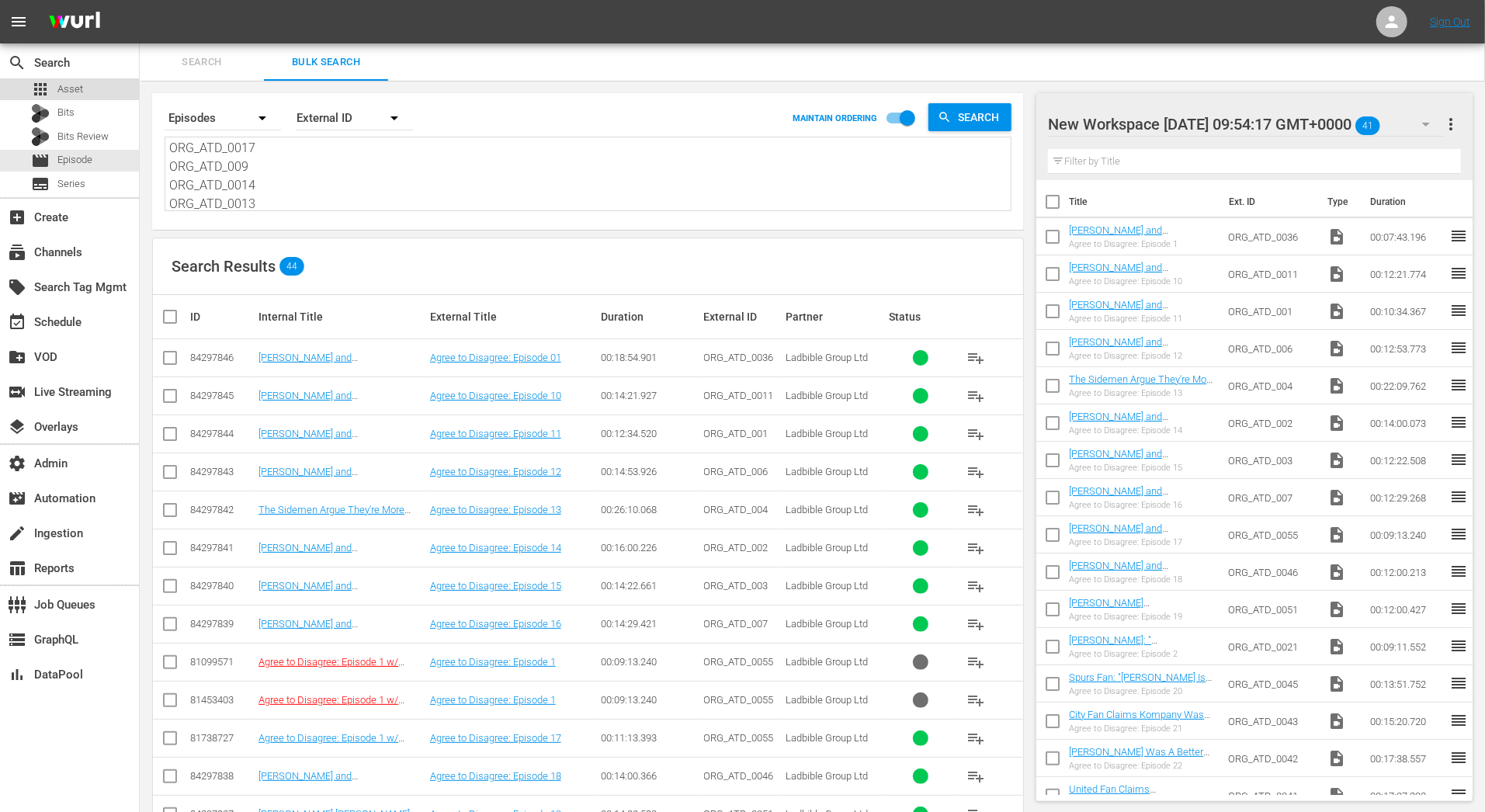
click at [103, 91] on div "apps Asset" at bounding box center [69, 89] width 139 height 22
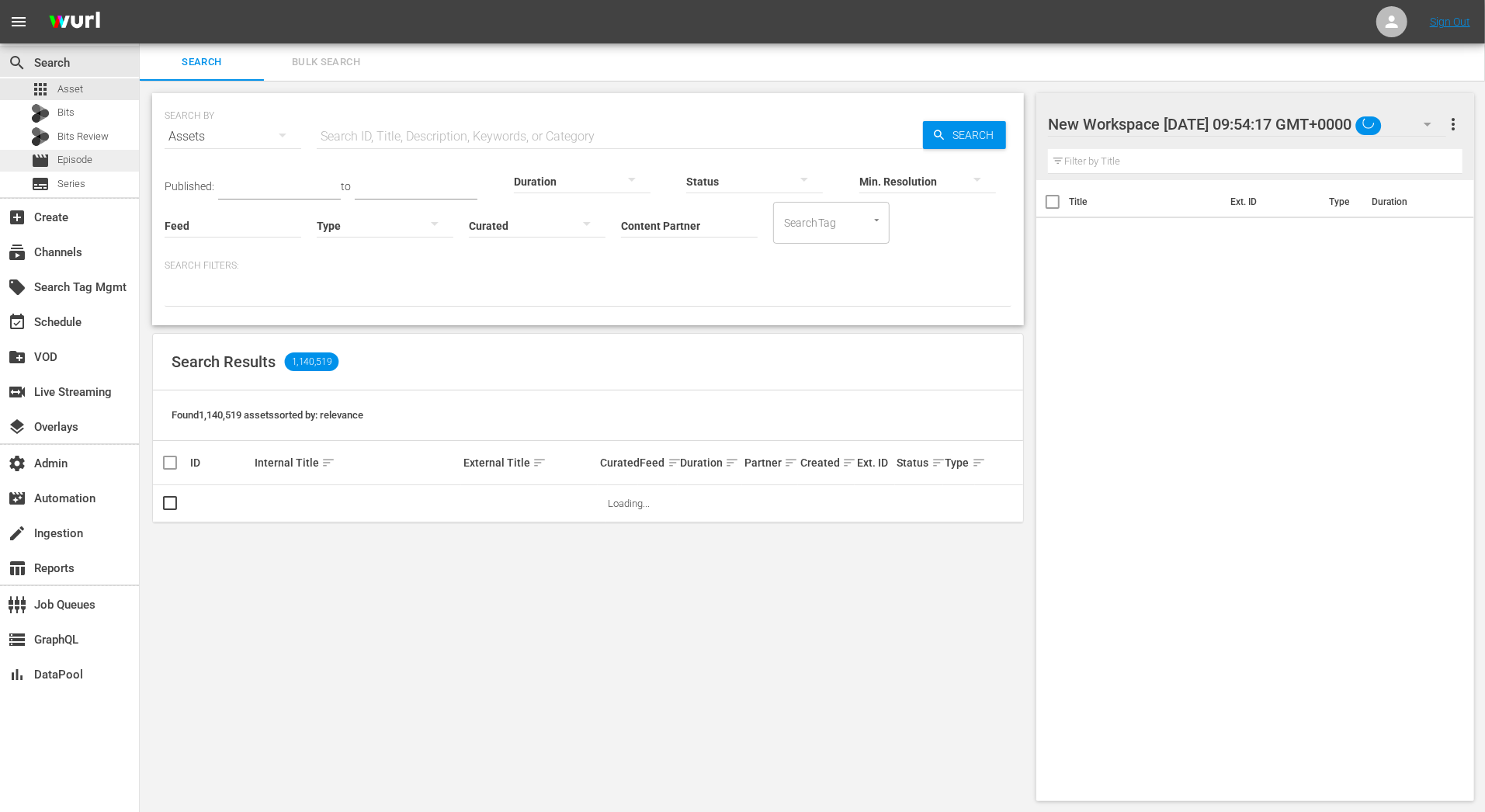
click at [92, 160] on div "movie Episode" at bounding box center [69, 161] width 139 height 22
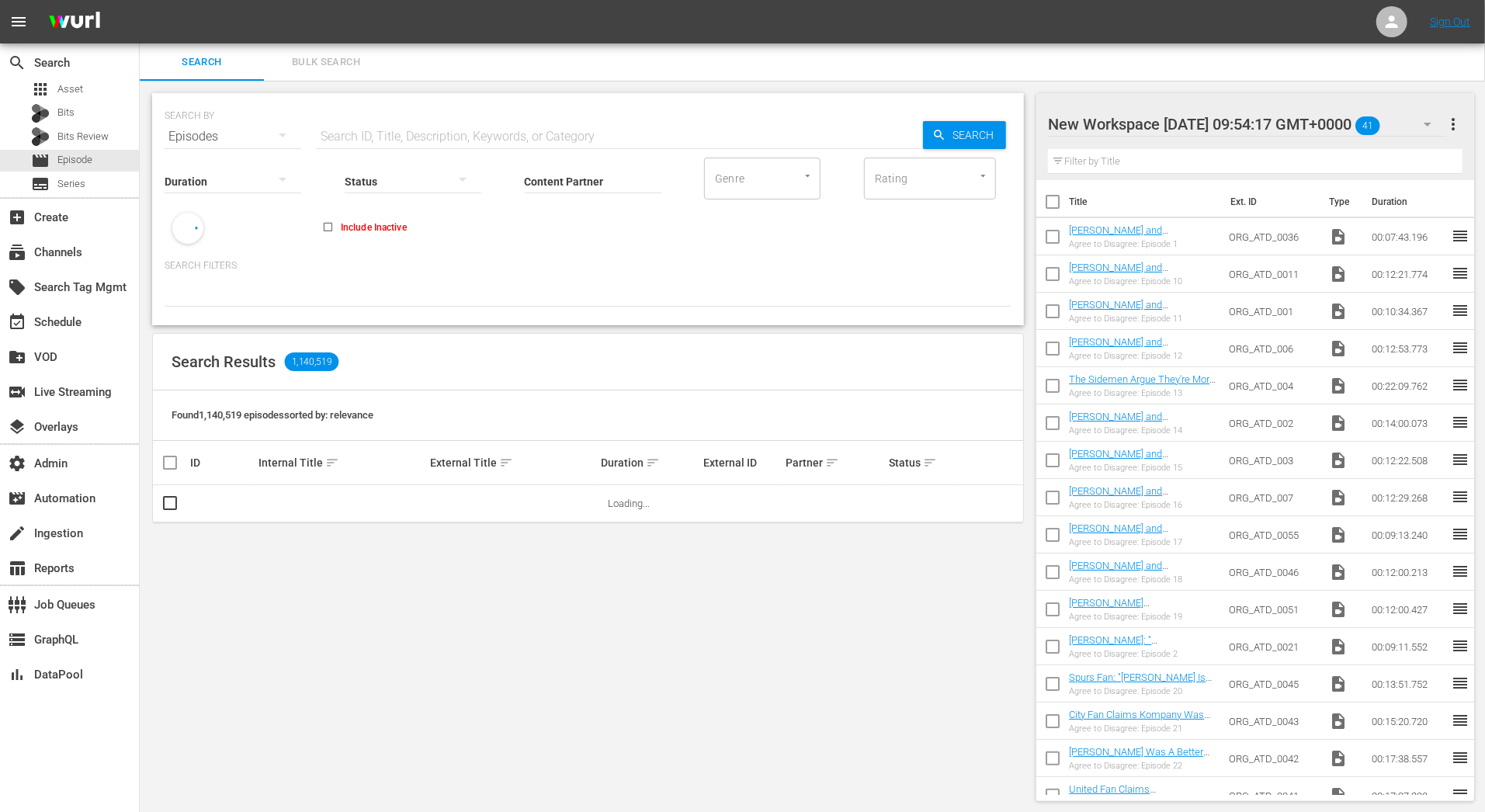
click at [329, 80] on div "SEARCH BY Search By Episodes Search ID, Title, Description, Keywords, or Catego…" at bounding box center [588, 446] width 897 height 732
click at [331, 69] on span "Bulk Search" at bounding box center [326, 62] width 106 height 18
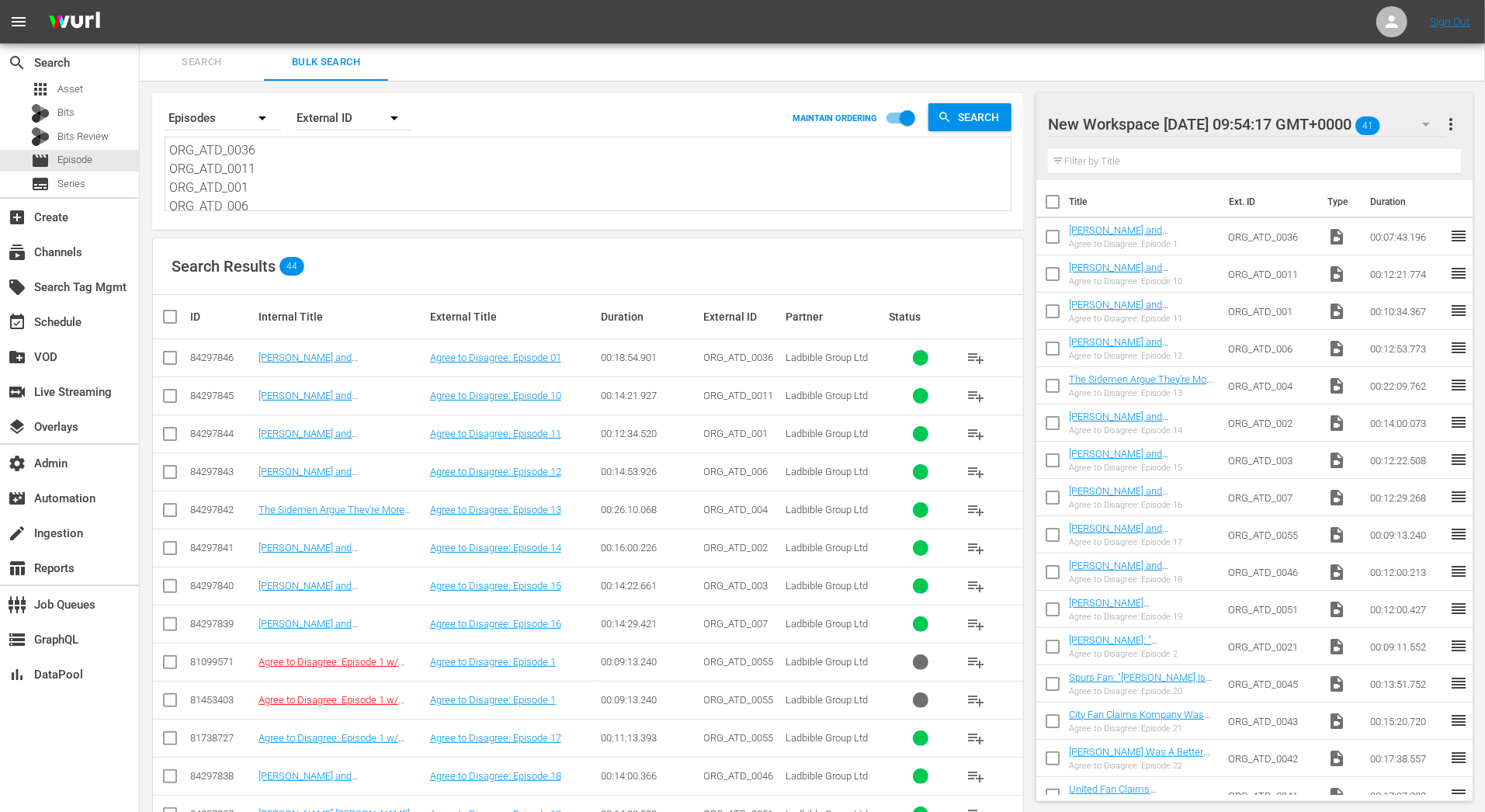
click at [224, 66] on span "Search" at bounding box center [202, 62] width 106 height 18
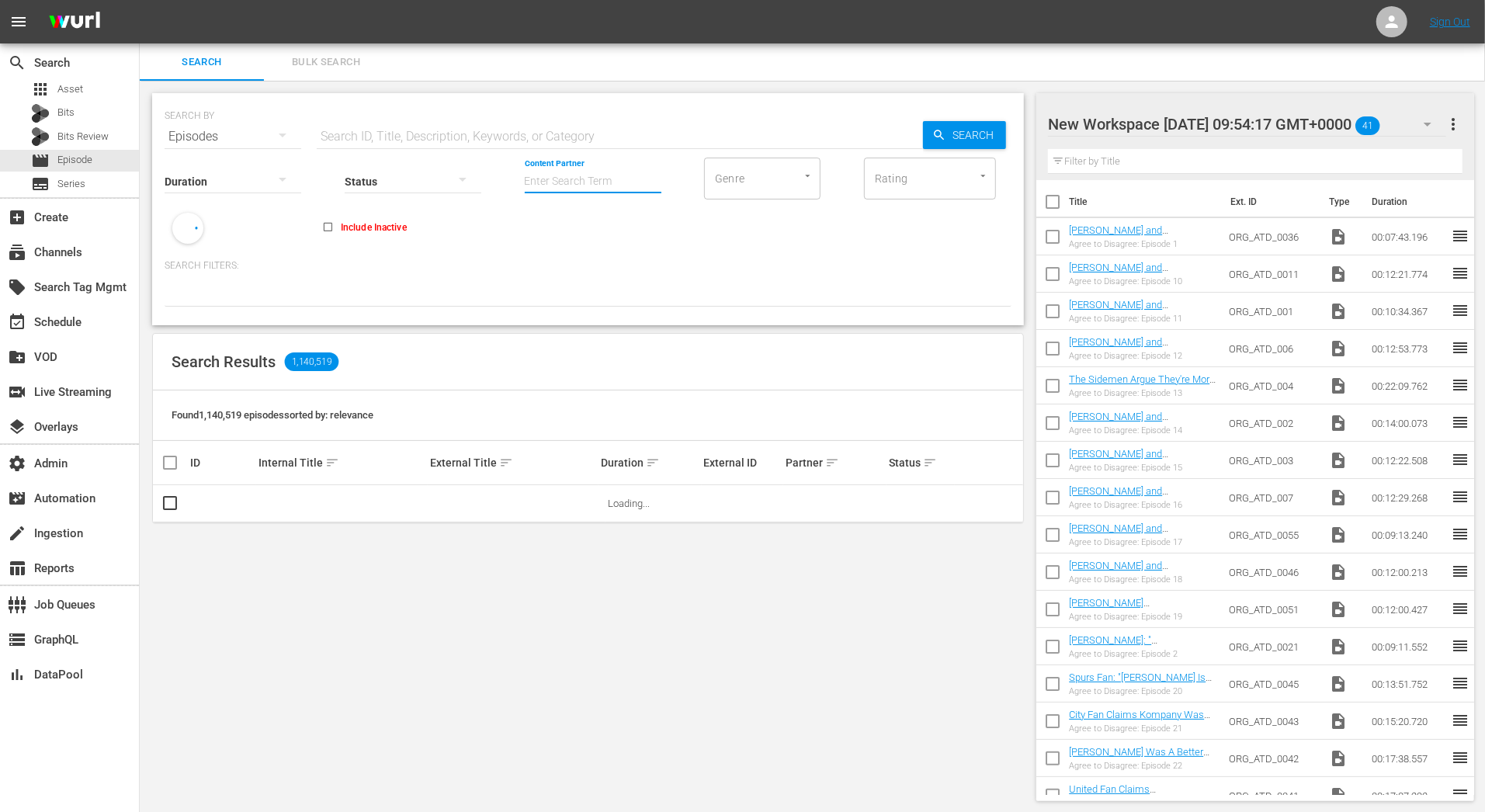
click at [569, 184] on input "Content Partner" at bounding box center [592, 182] width 136 height 56
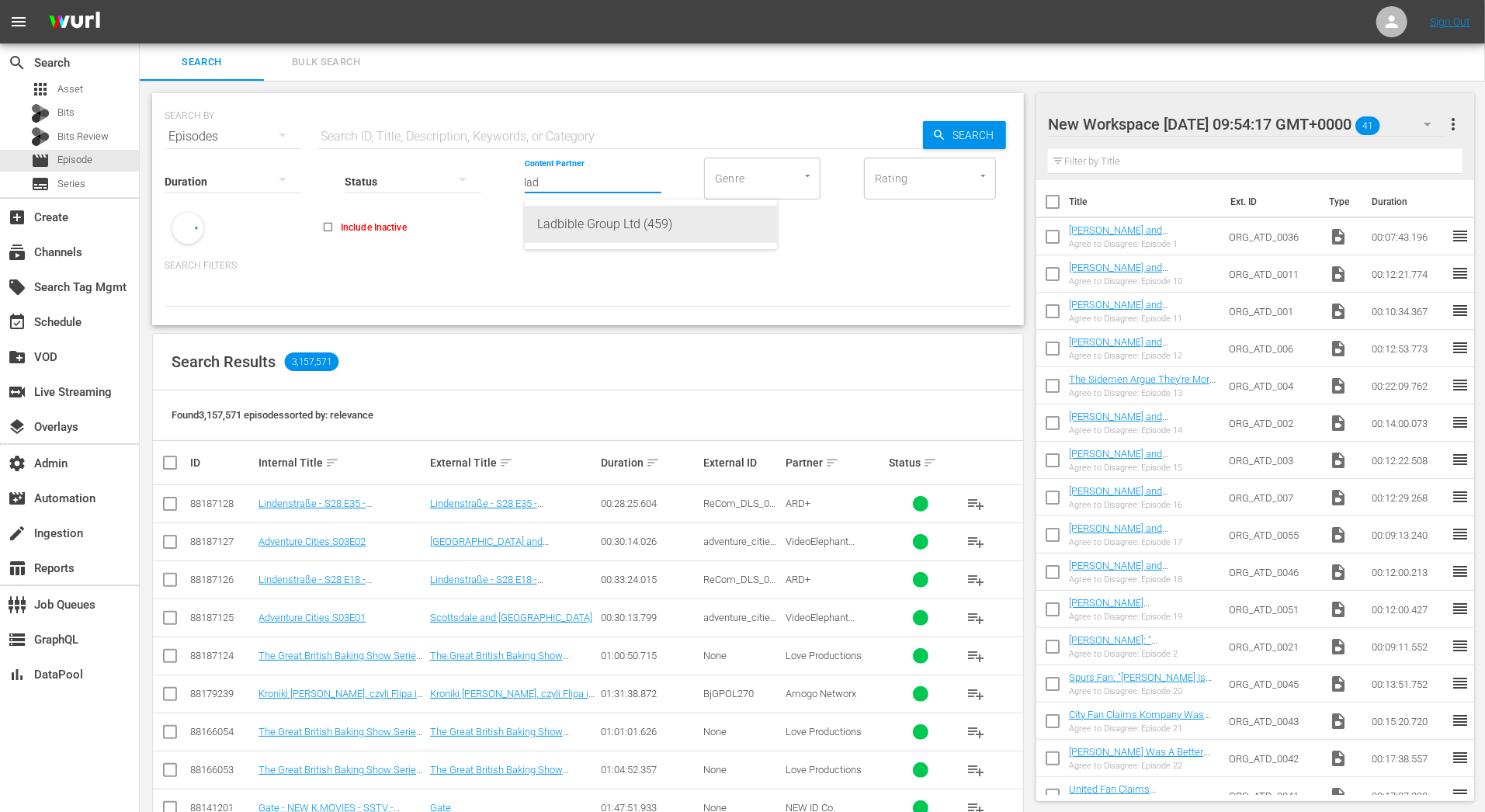
click at [589, 216] on div "Ladbible Group Ltd (459)" at bounding box center [651, 224] width 227 height 37
type input "Ladbible Group Ltd (459)"
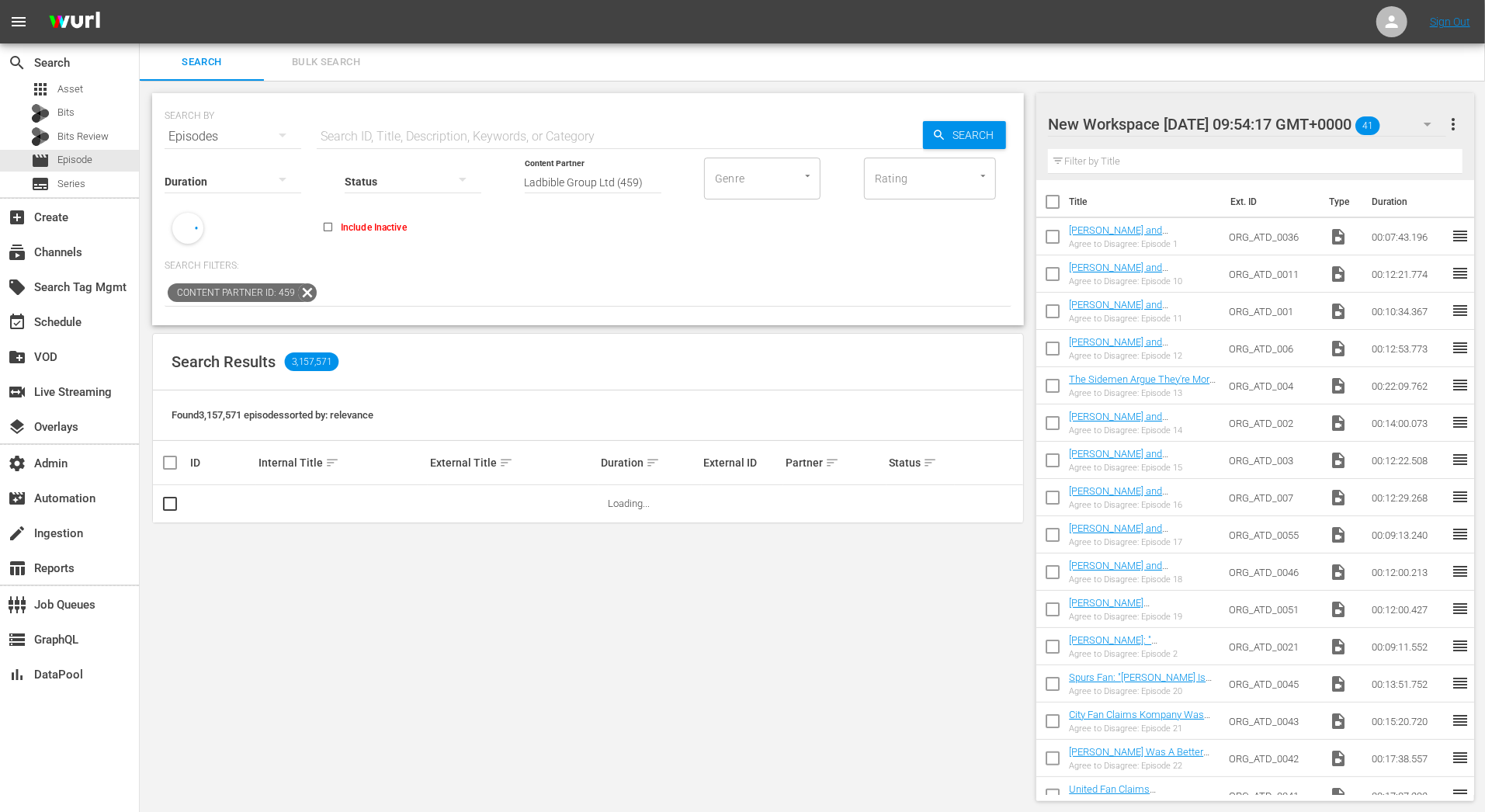
click at [418, 142] on input "text" at bounding box center [620, 136] width 606 height 37
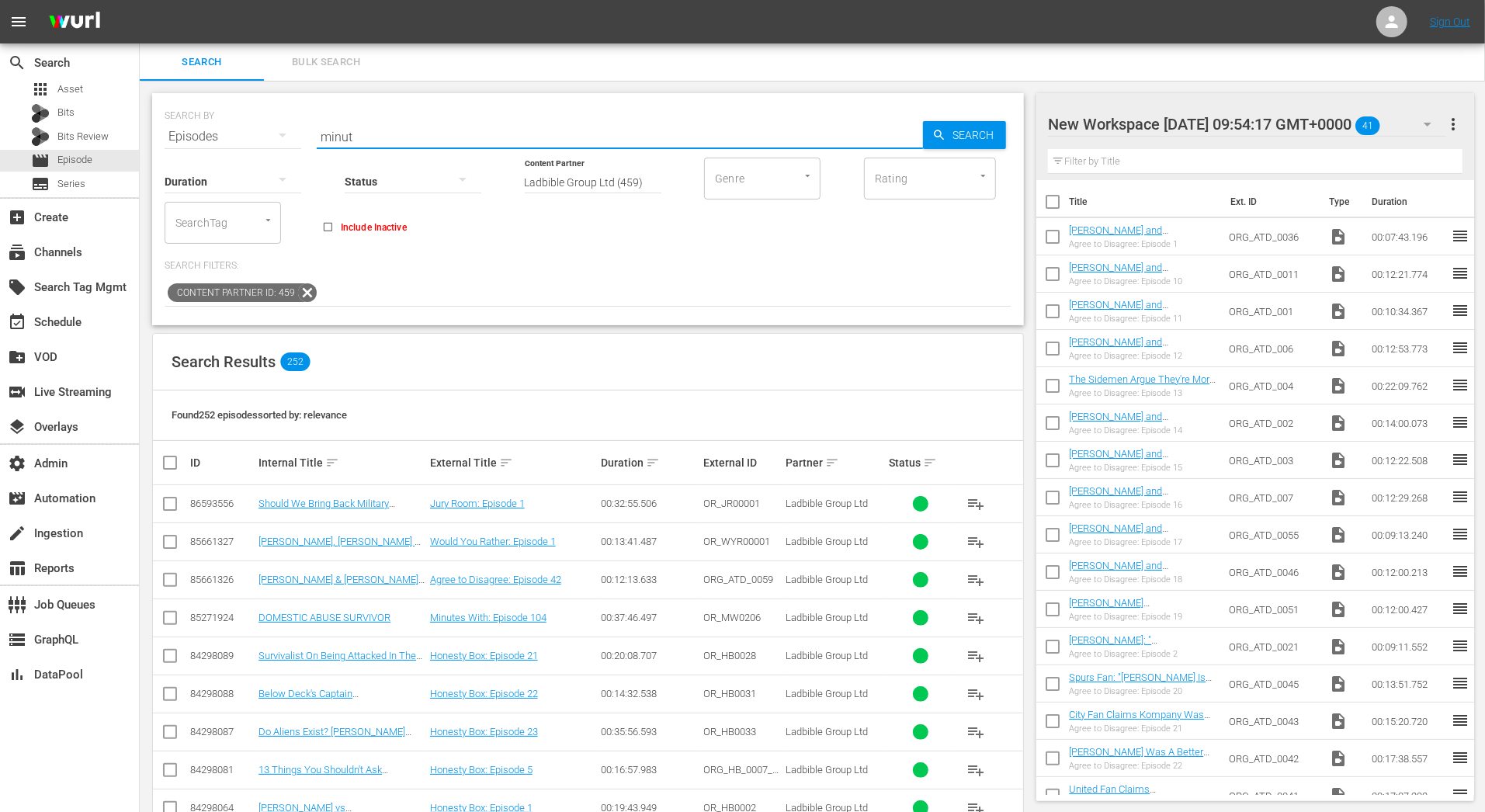
type input "minut"
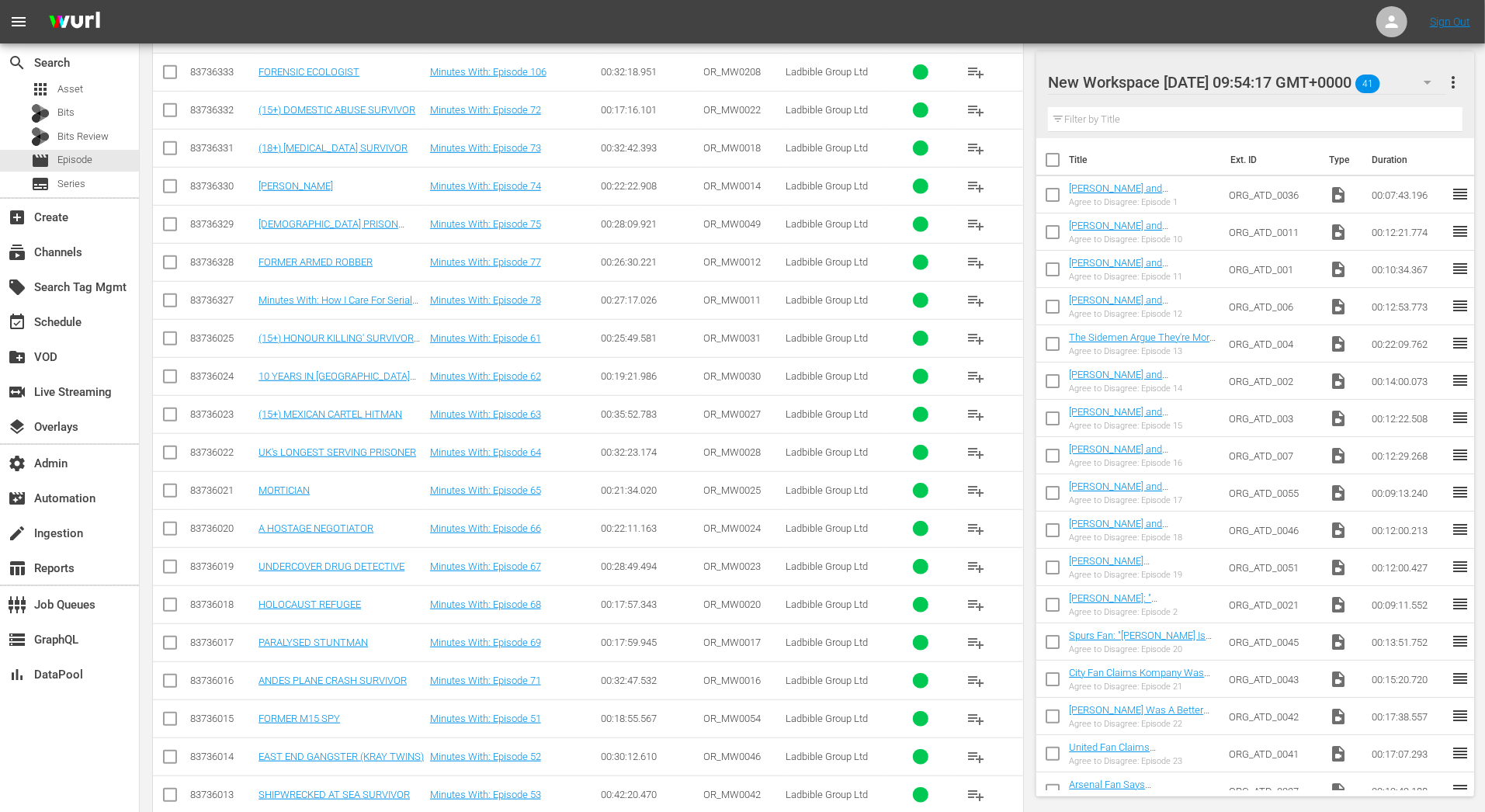
scroll to position [854, 0]
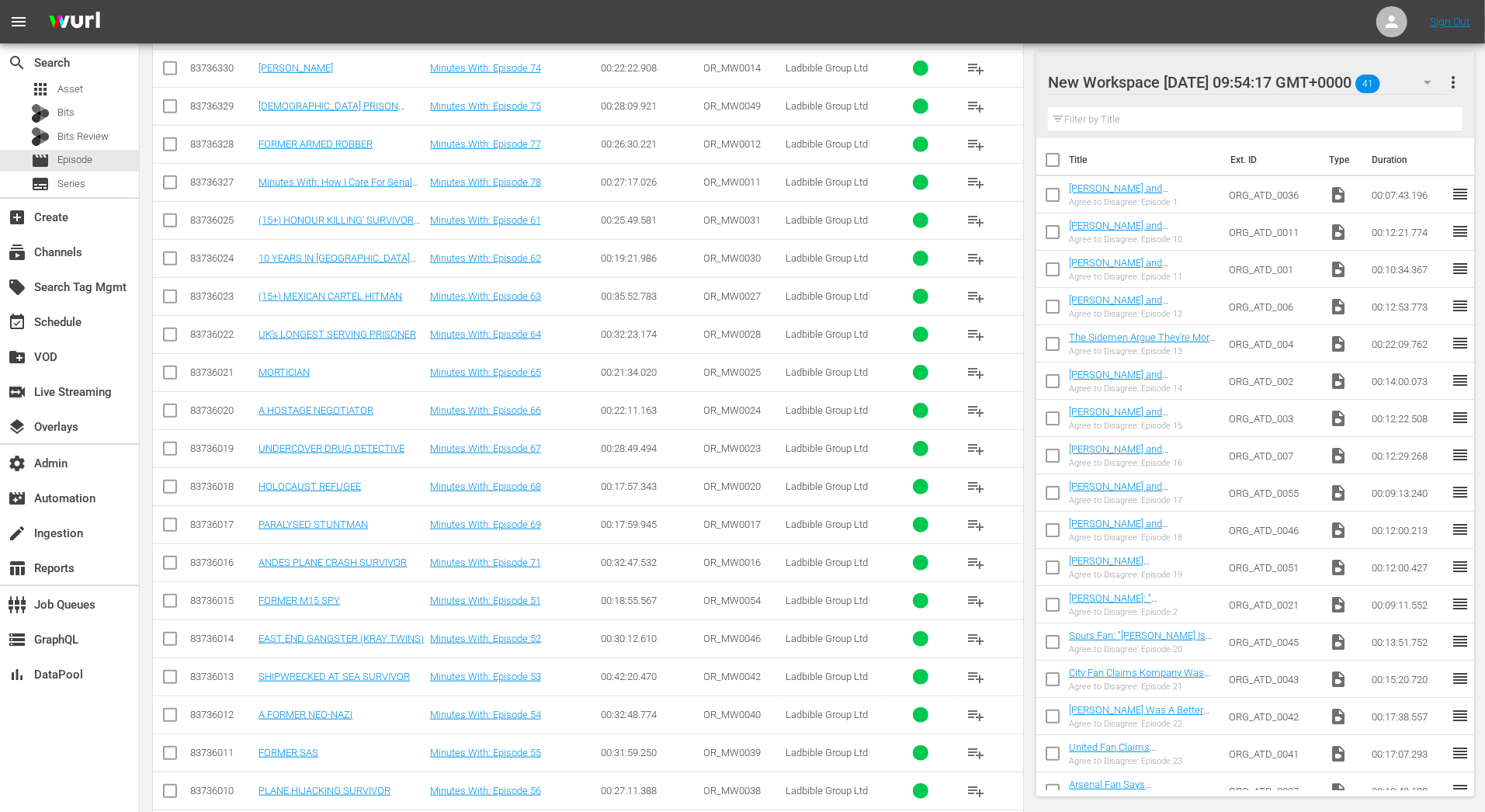
click at [513, 334] on td "Minutes With: Episode 64" at bounding box center [513, 334] width 172 height 38
click at [509, 328] on link "Minutes With: Episode 64" at bounding box center [485, 333] width 111 height 12
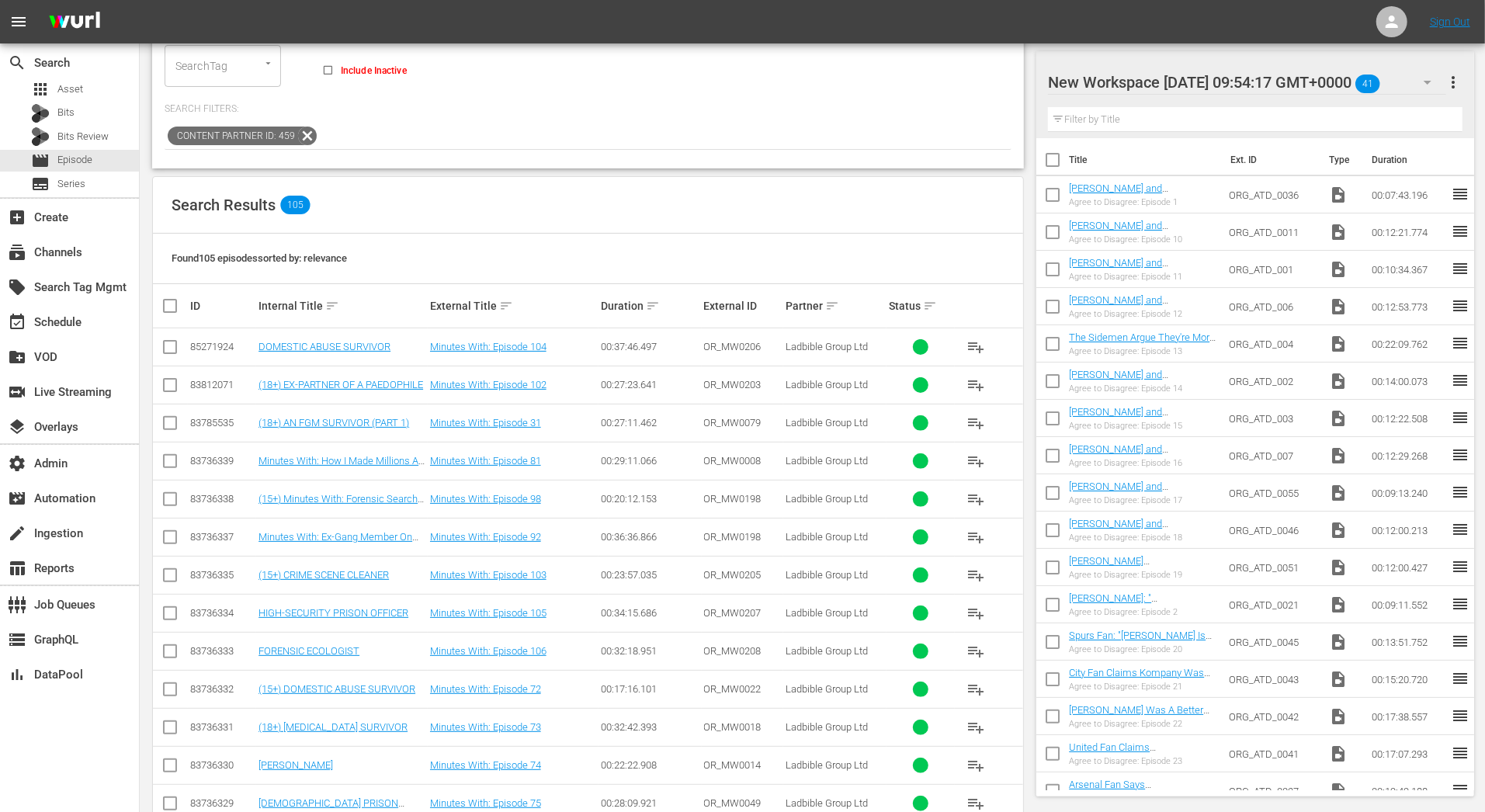
scroll to position [0, 0]
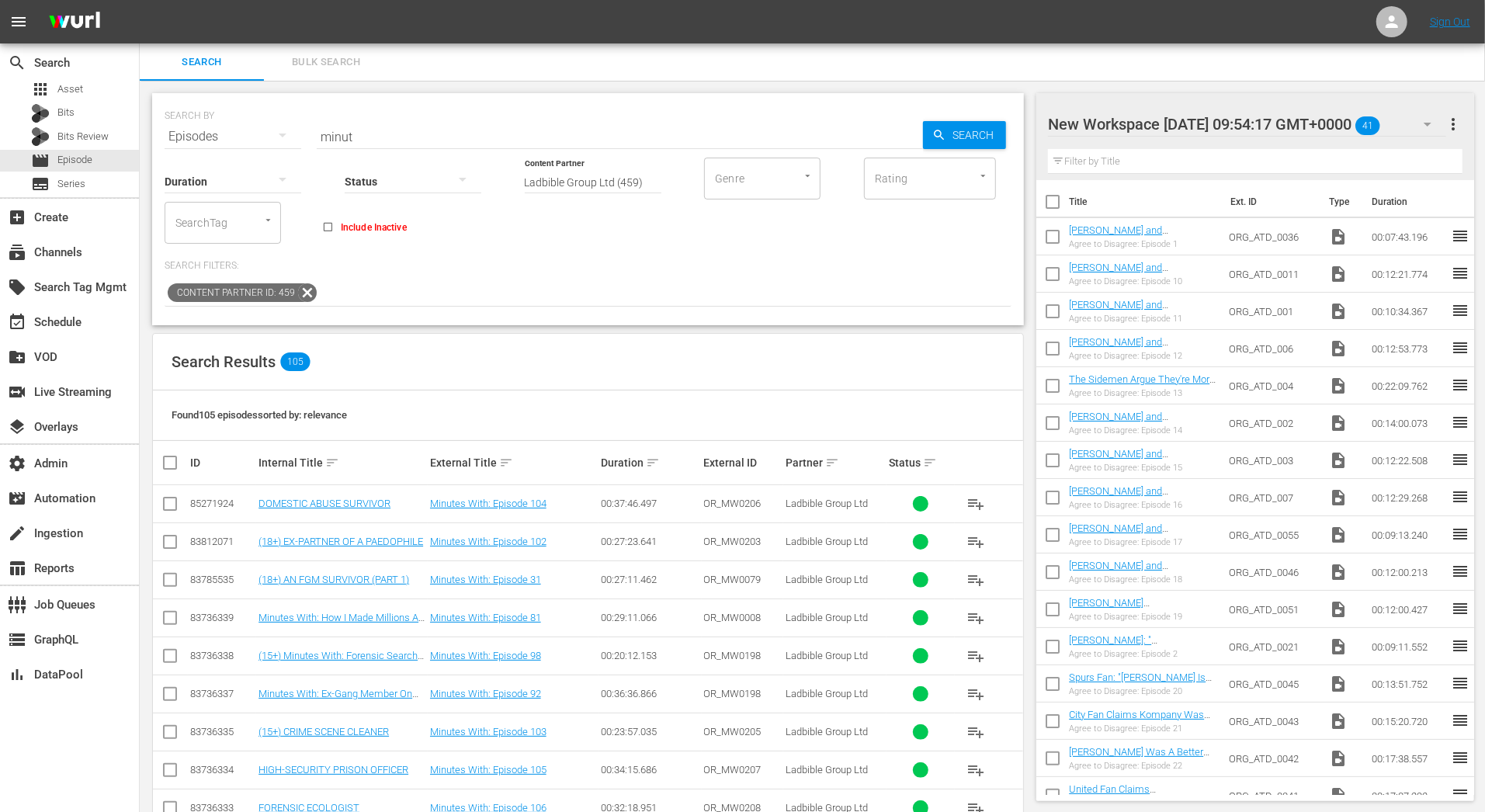
click at [329, 60] on span "Bulk Search" at bounding box center [326, 62] width 106 height 18
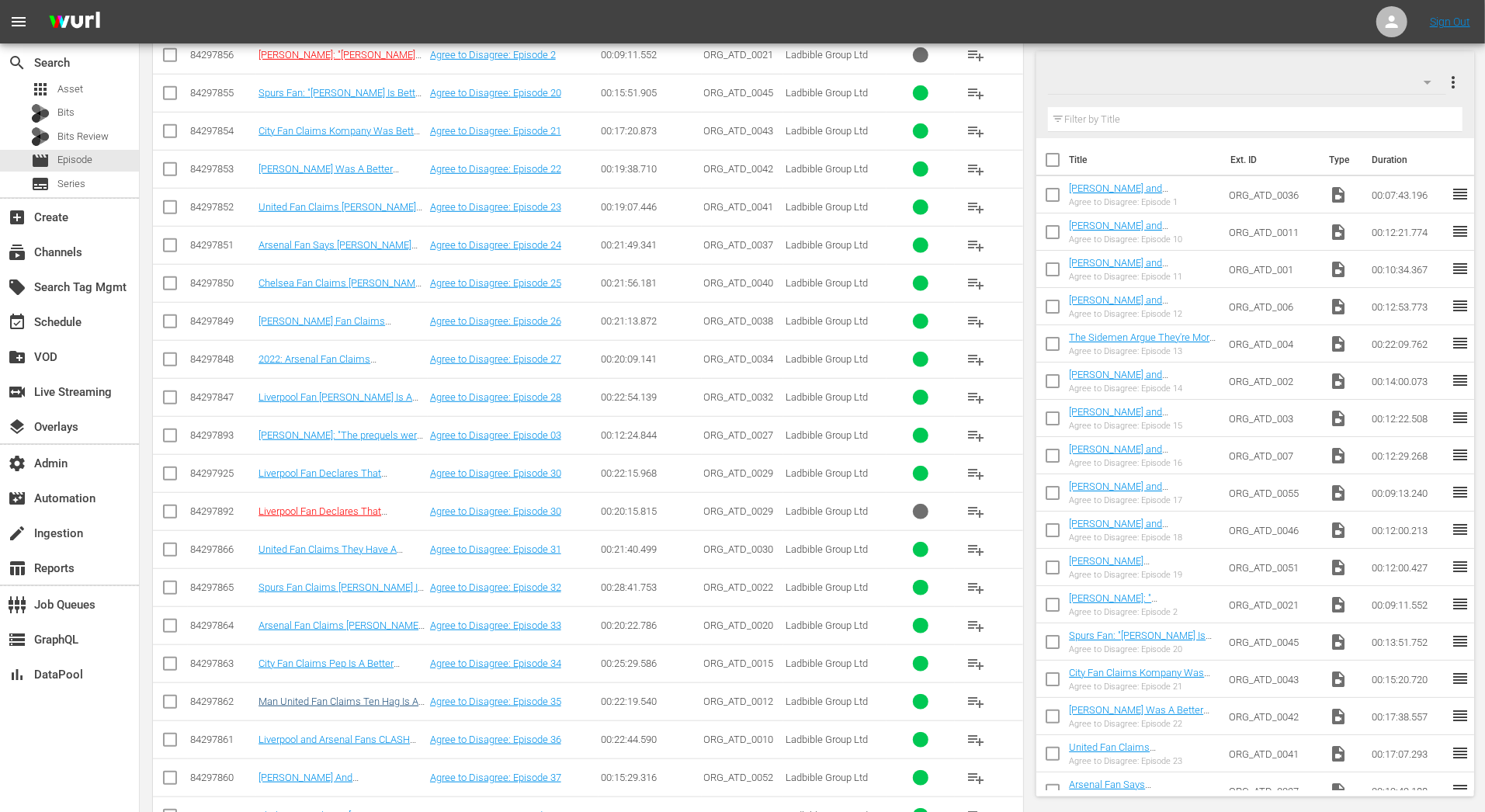
scroll to position [826, 0]
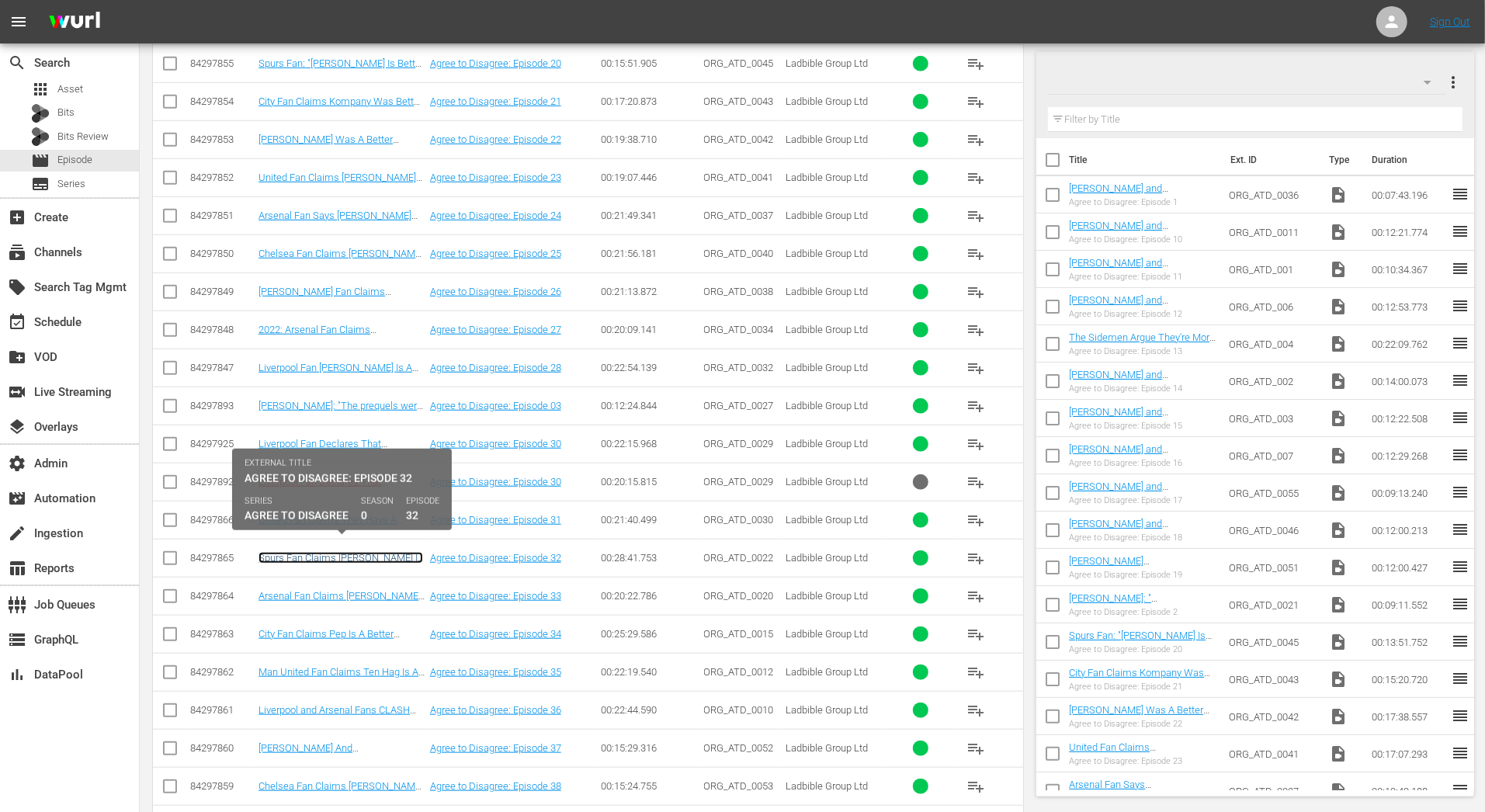
click at [378, 552] on link "Spurs Fan Claims [PERSON_NAME] Is The Best Striker In PL History" at bounding box center [341, 564] width 165 height 24
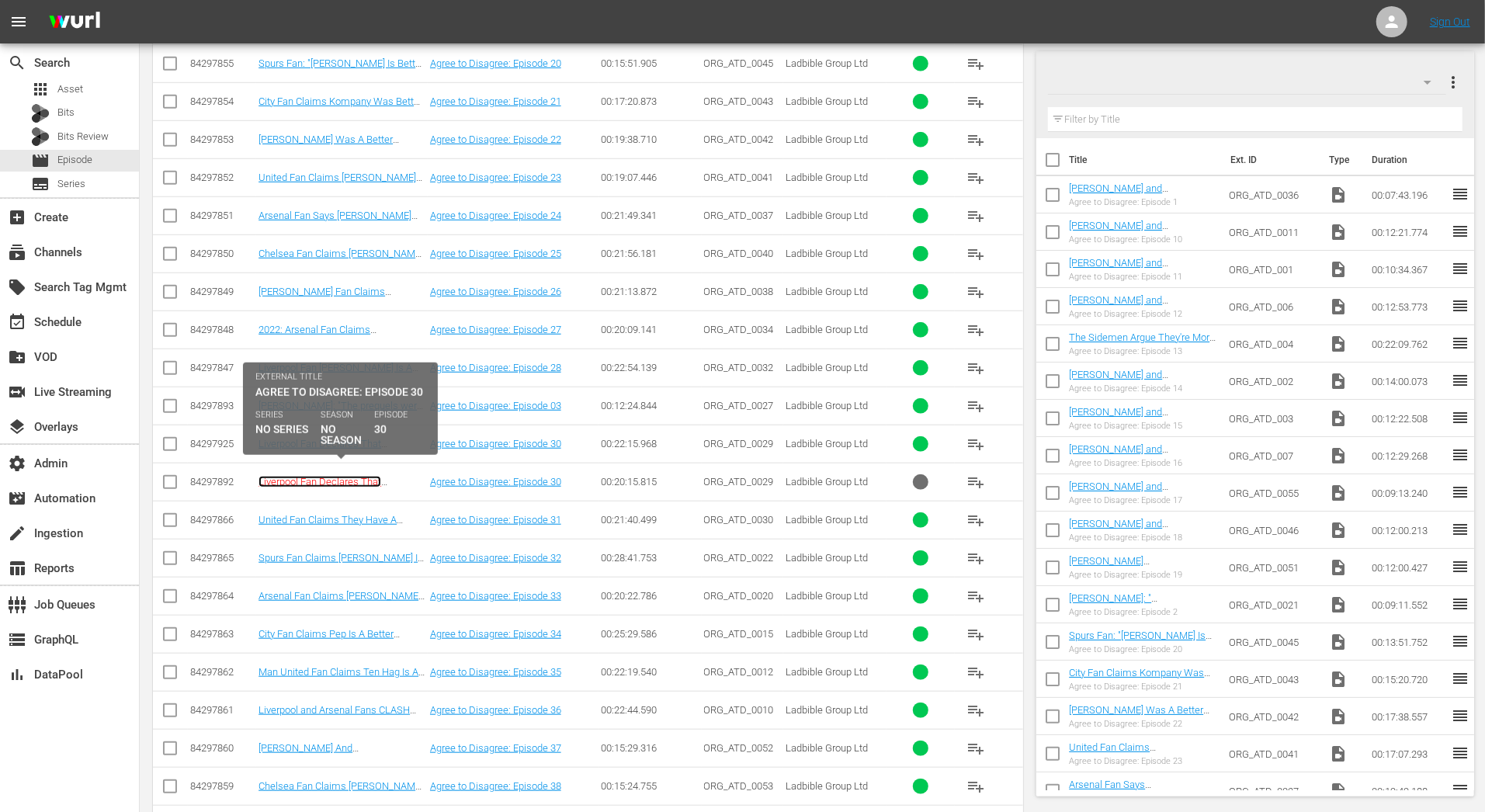
click at [334, 475] on link "Liverpool Fan Declares That Gerrard Was Better Than Scholes" at bounding box center [334, 493] width 151 height 35
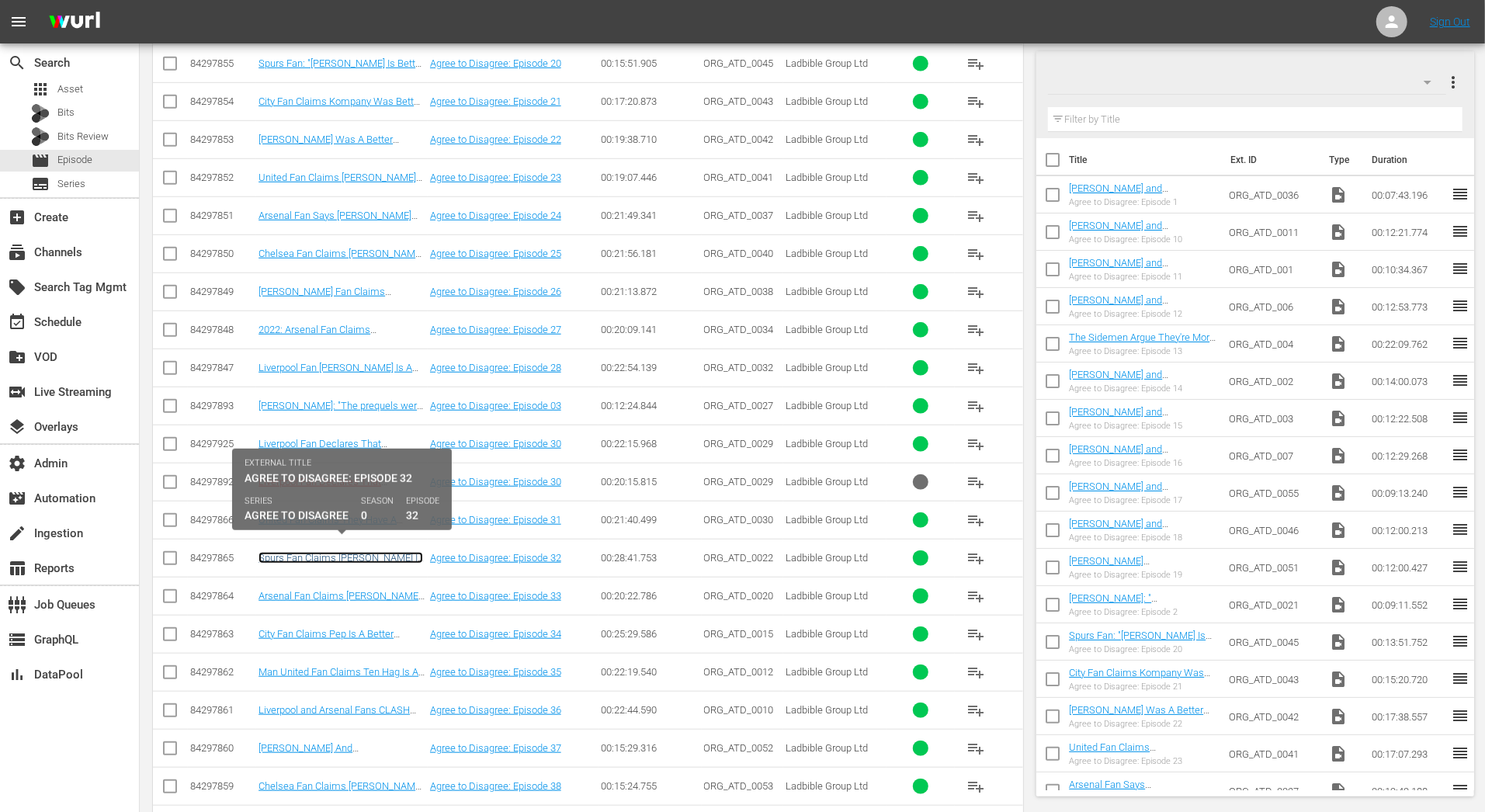
click at [317, 552] on link "Spurs Fan Claims Harry Kane Is The Best Striker In PL History" at bounding box center [341, 564] width 165 height 24
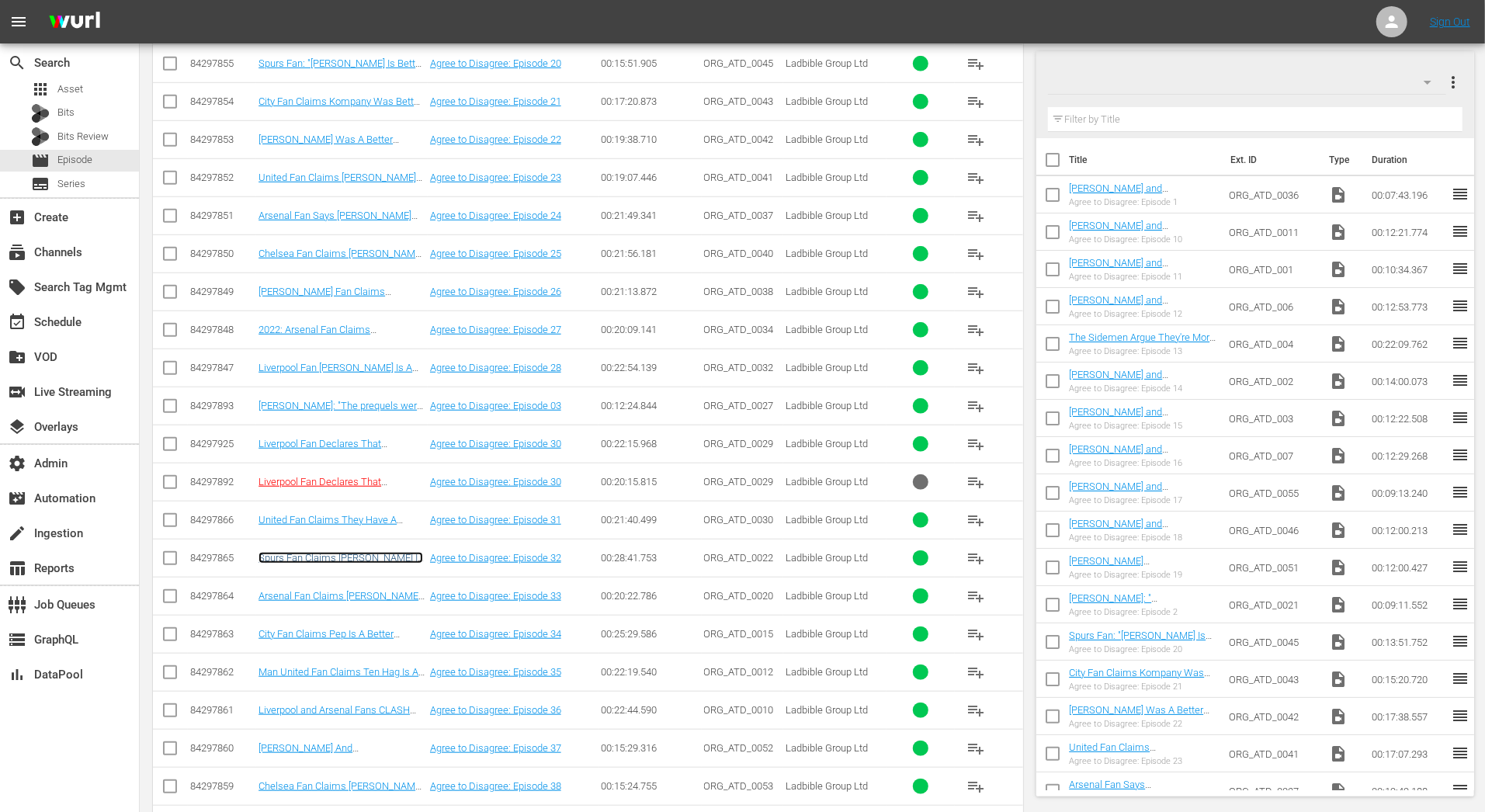
scroll to position [0, 0]
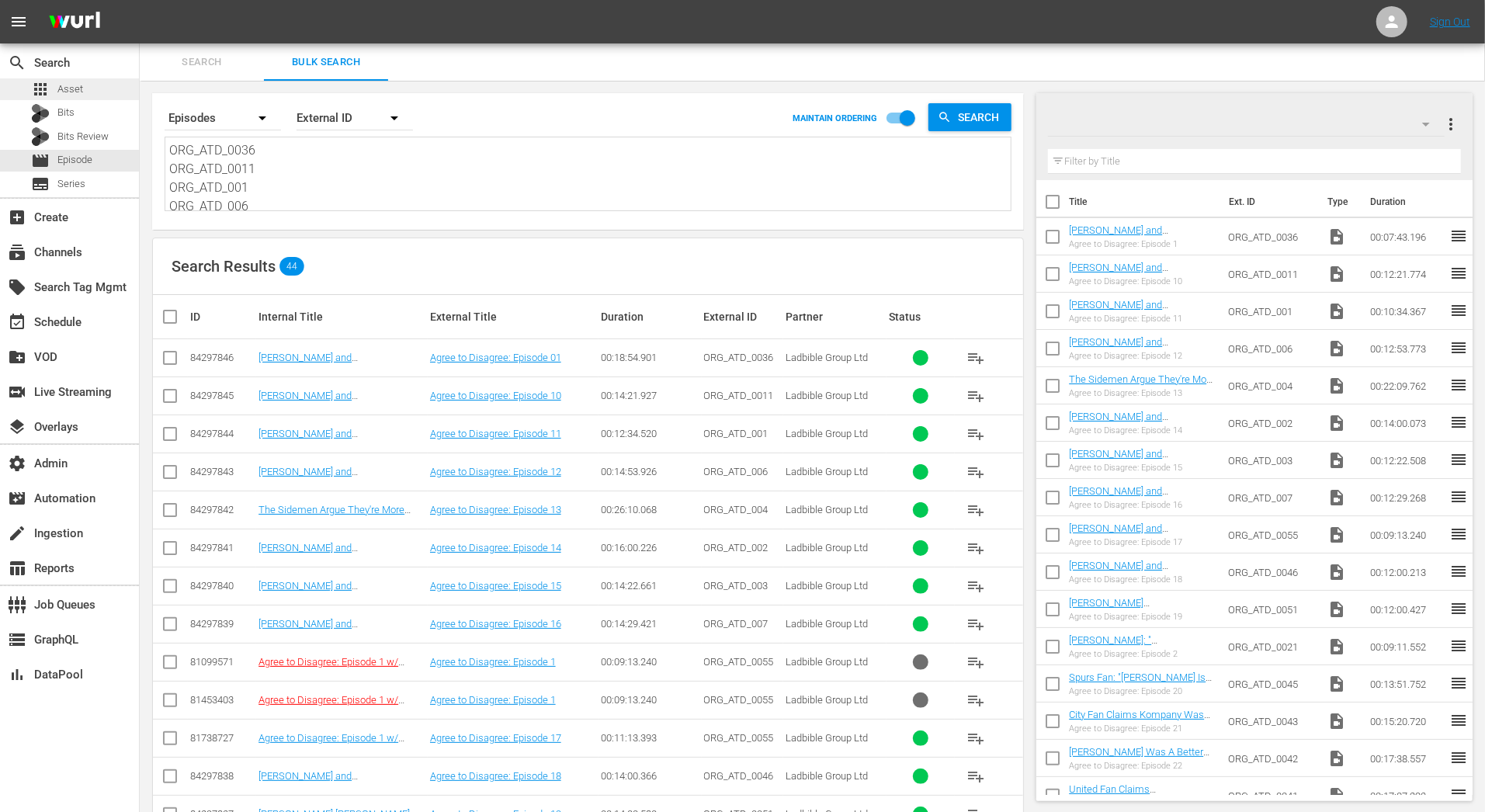
click at [99, 80] on div "apps Asset" at bounding box center [69, 89] width 139 height 22
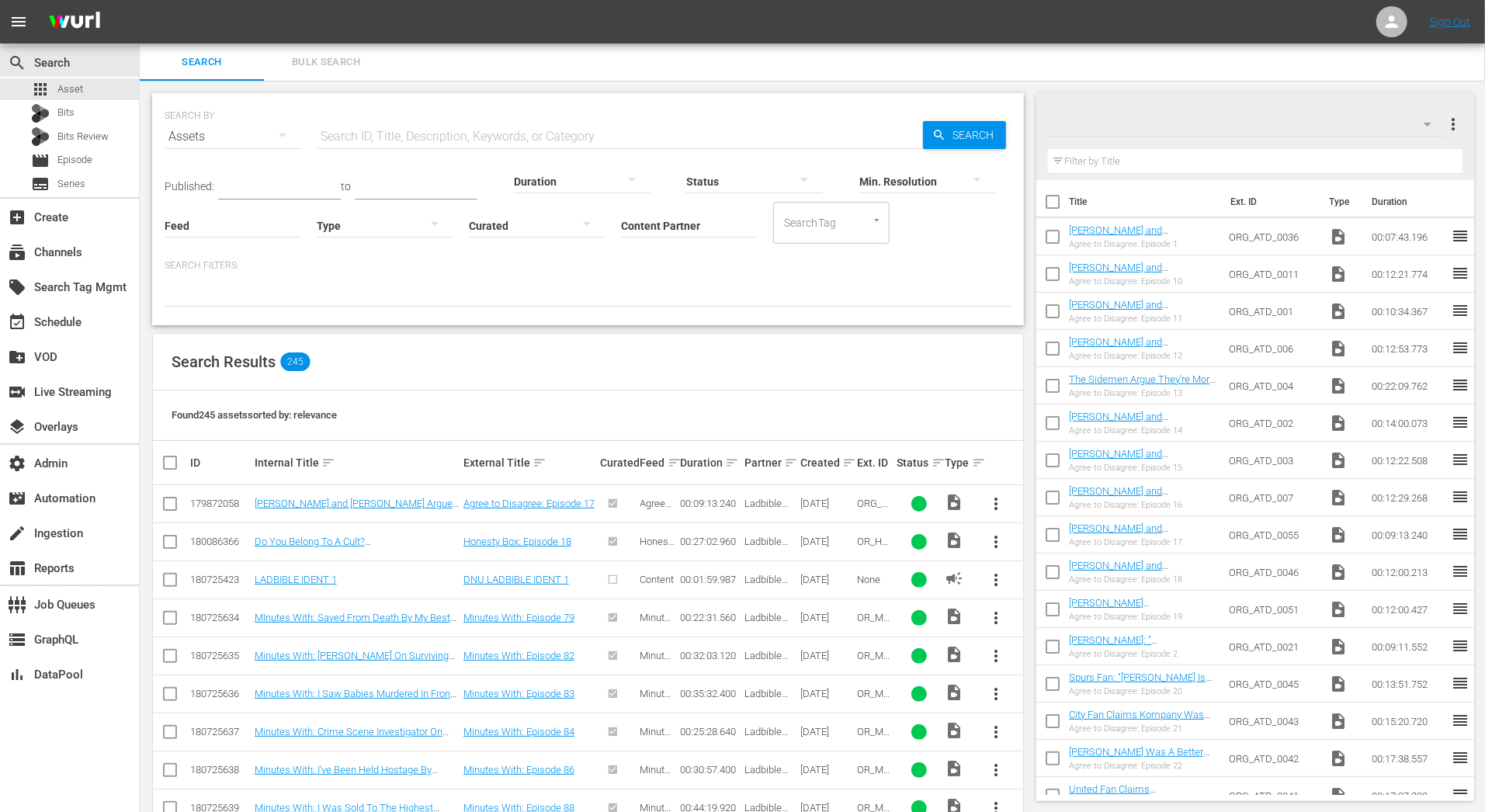
click at [352, 62] on span "Bulk Search" at bounding box center [326, 62] width 106 height 18
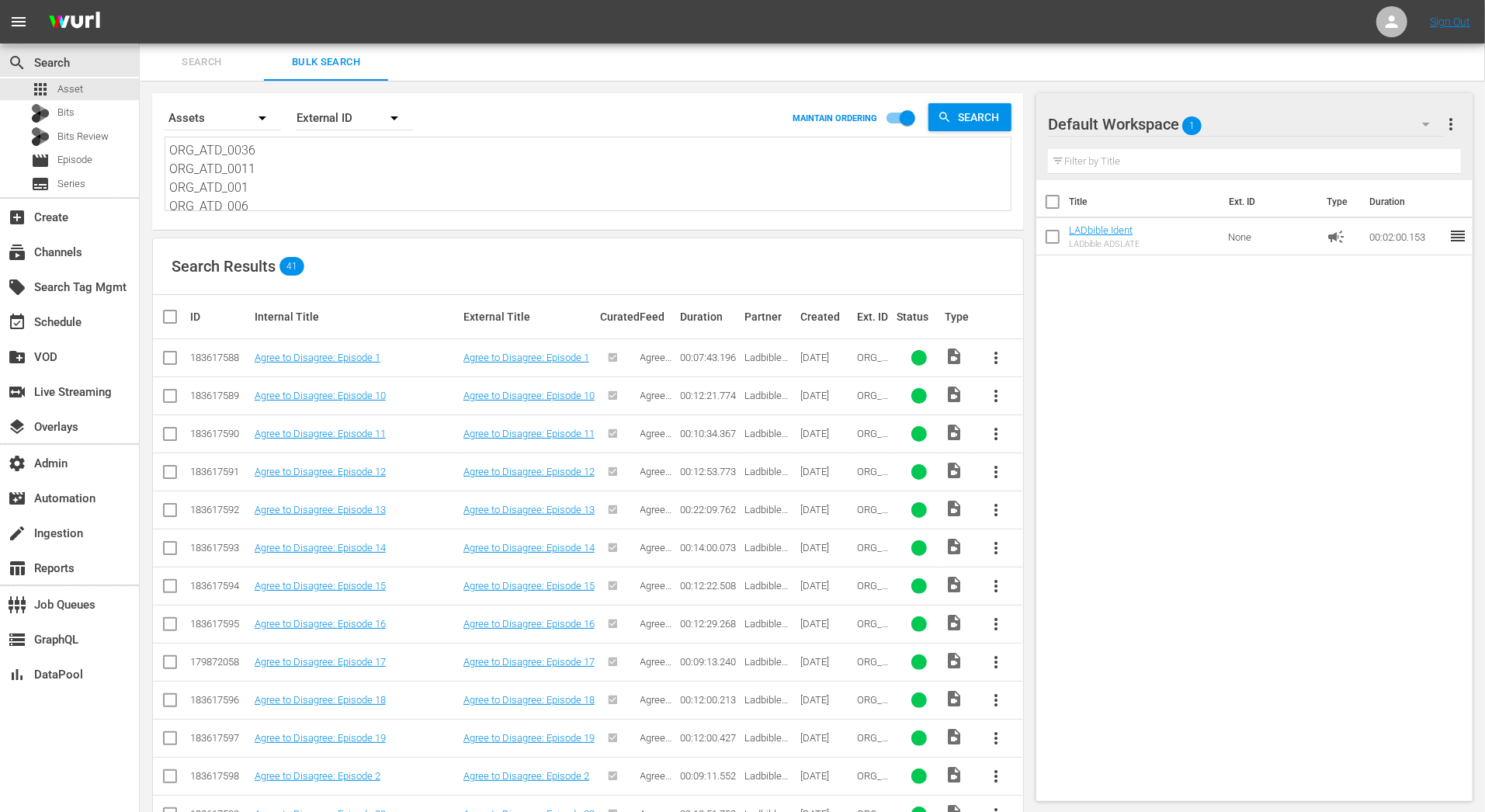
click at [223, 64] on span "Search" at bounding box center [202, 62] width 106 height 18
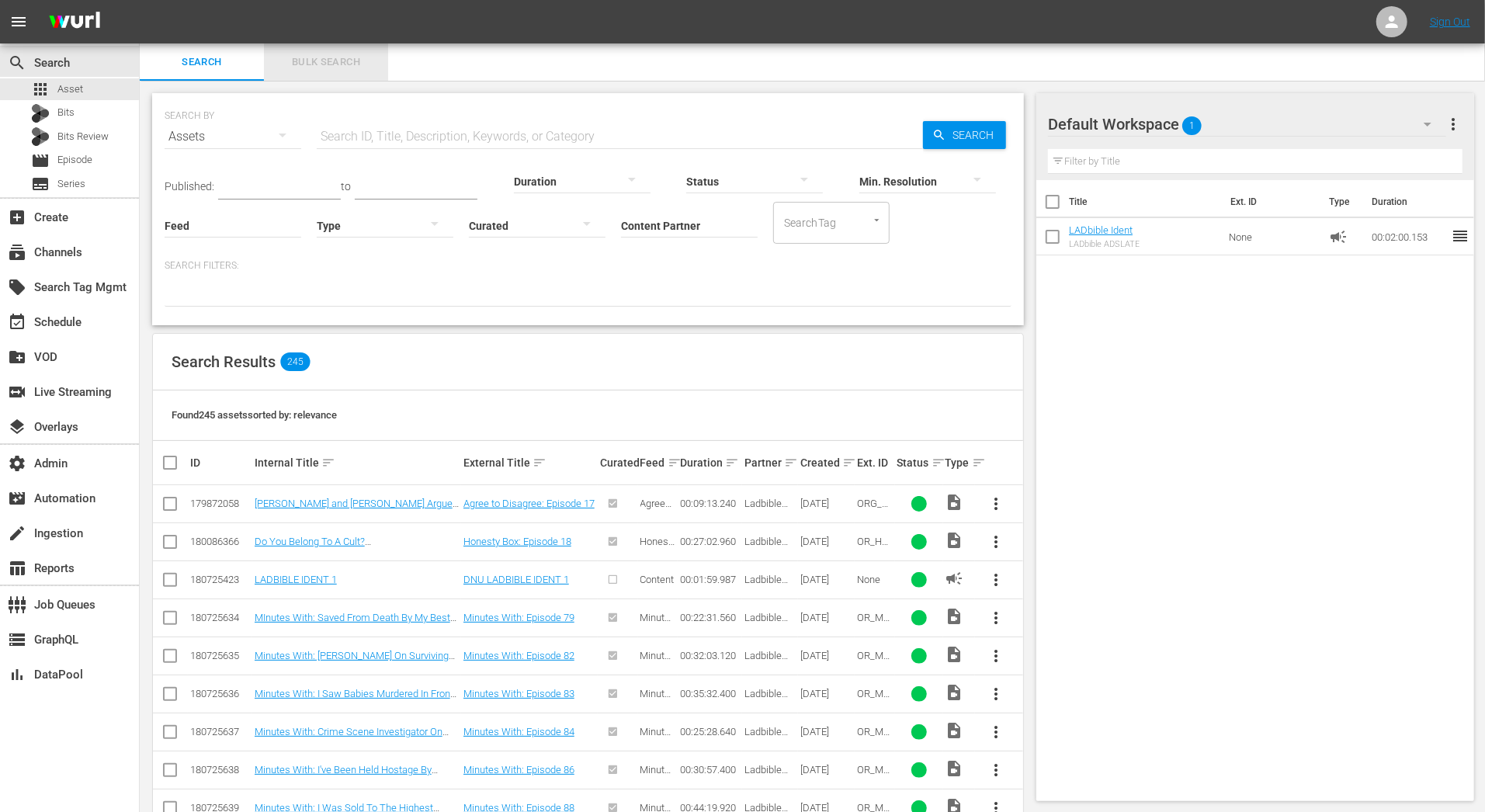
click at [330, 58] on span "Bulk Search" at bounding box center [326, 62] width 106 height 18
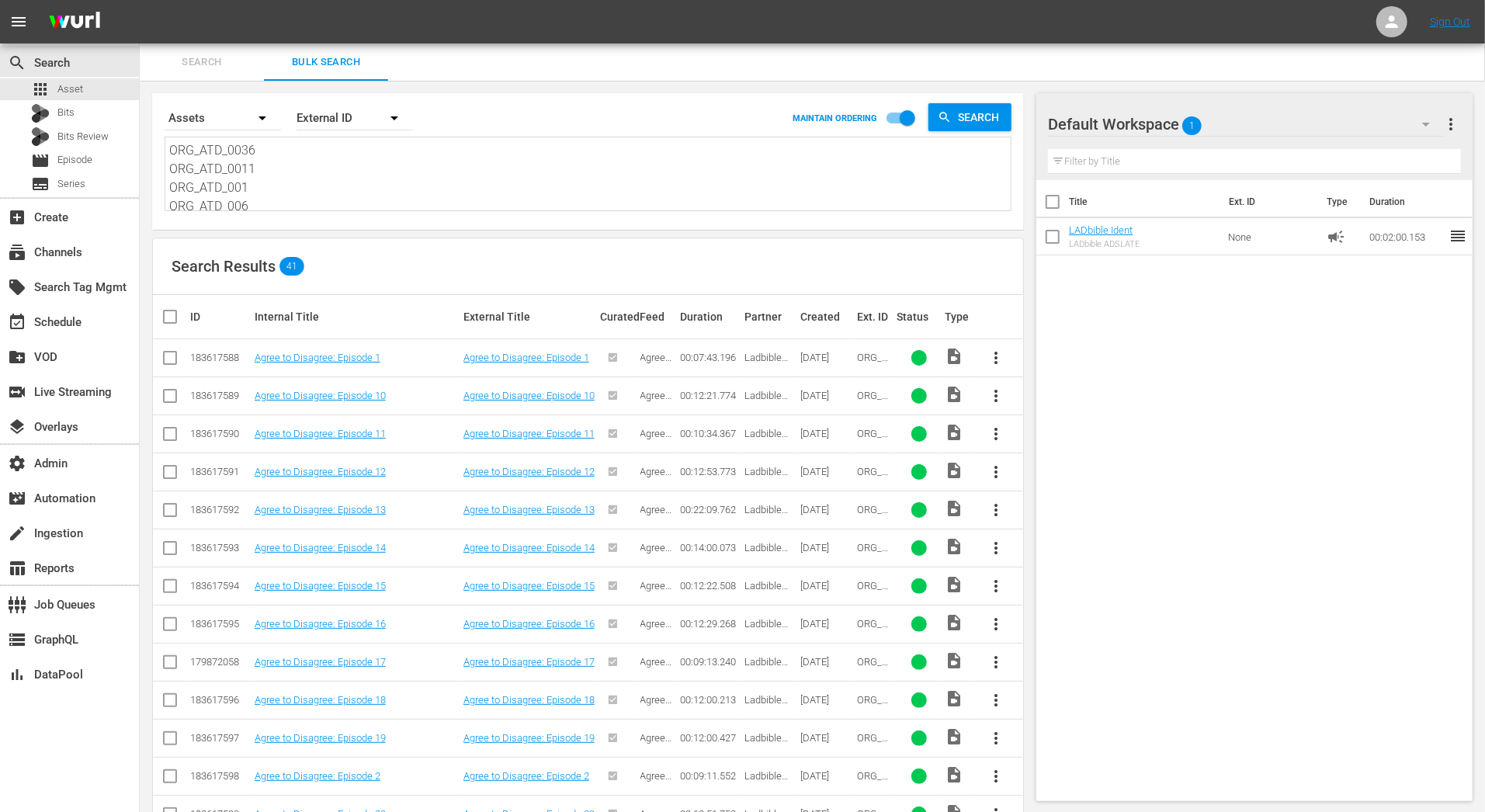
click at [168, 359] on input "checkbox" at bounding box center [170, 361] width 19 height 19
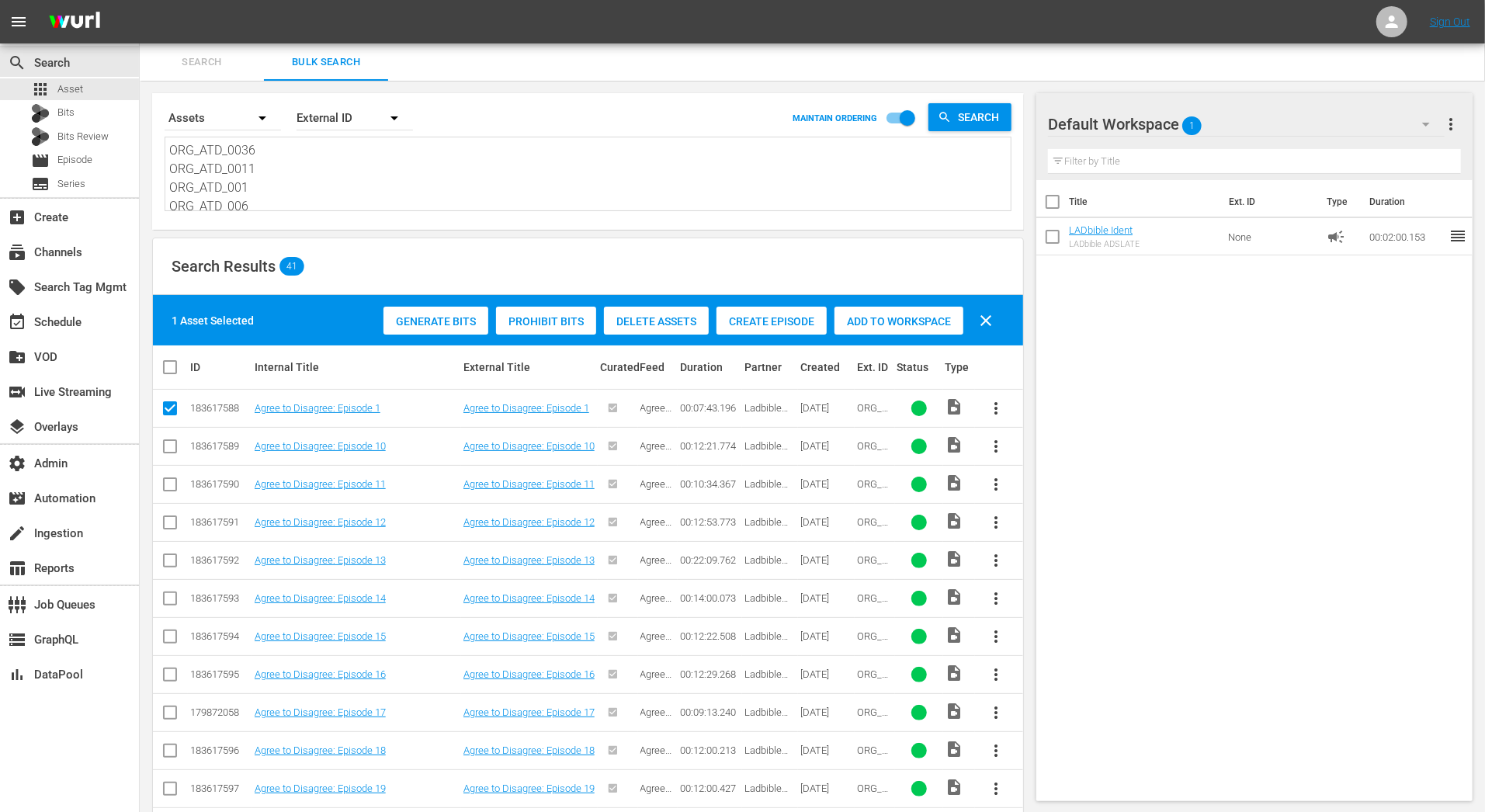
click at [752, 322] on span "Create Episode" at bounding box center [772, 322] width 110 height 13
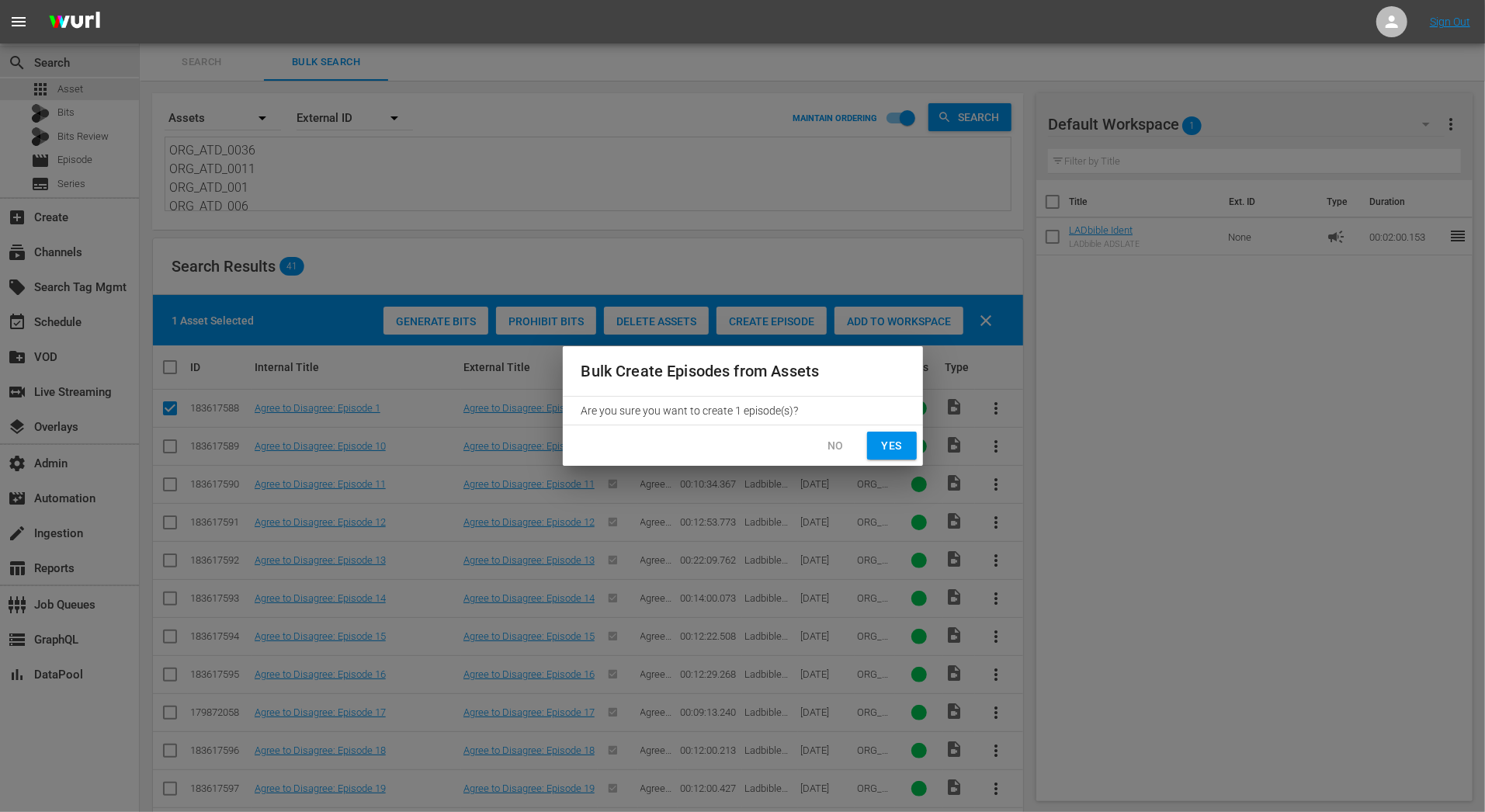
click at [894, 449] on span "Yes" at bounding box center [891, 445] width 24 height 20
checkbox input "false"
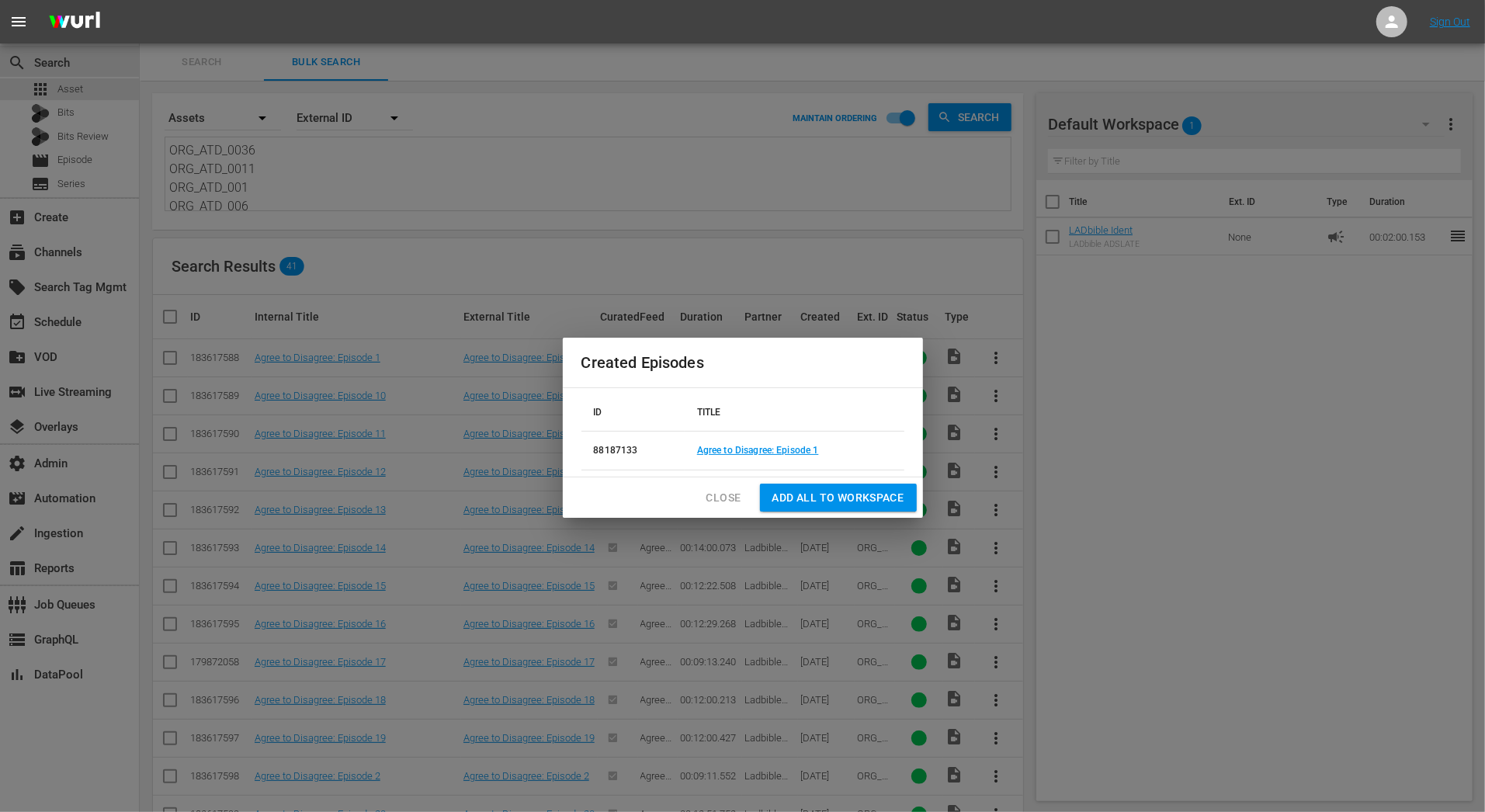
click at [807, 500] on span "Add all to Workspace" at bounding box center [838, 497] width 132 height 20
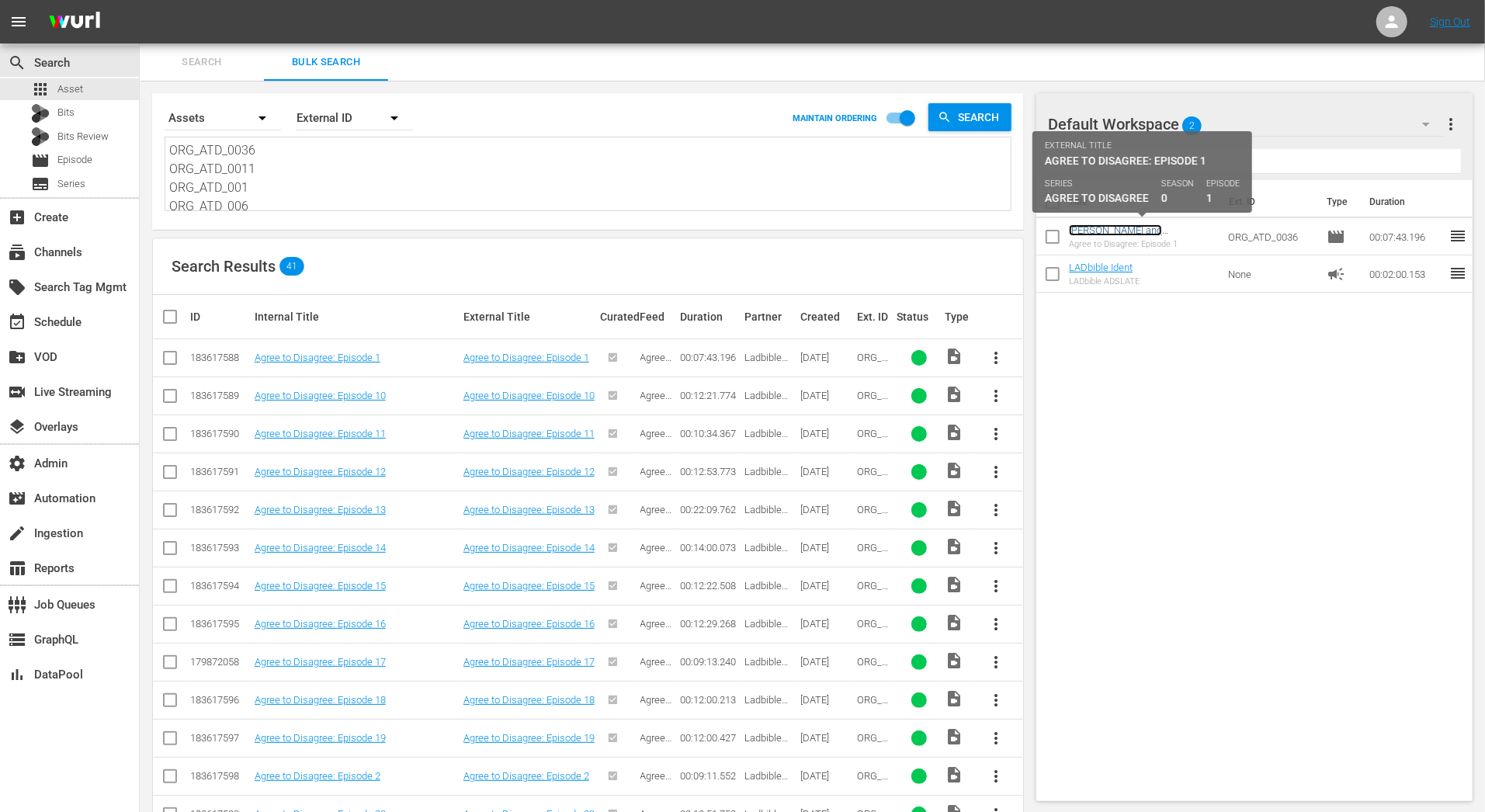
click at [1114, 235] on link "Tom Holland and Zendaya Argue Over The internet's Biggest Debates (Tom Holland …" at bounding box center [1130, 259] width 124 height 70
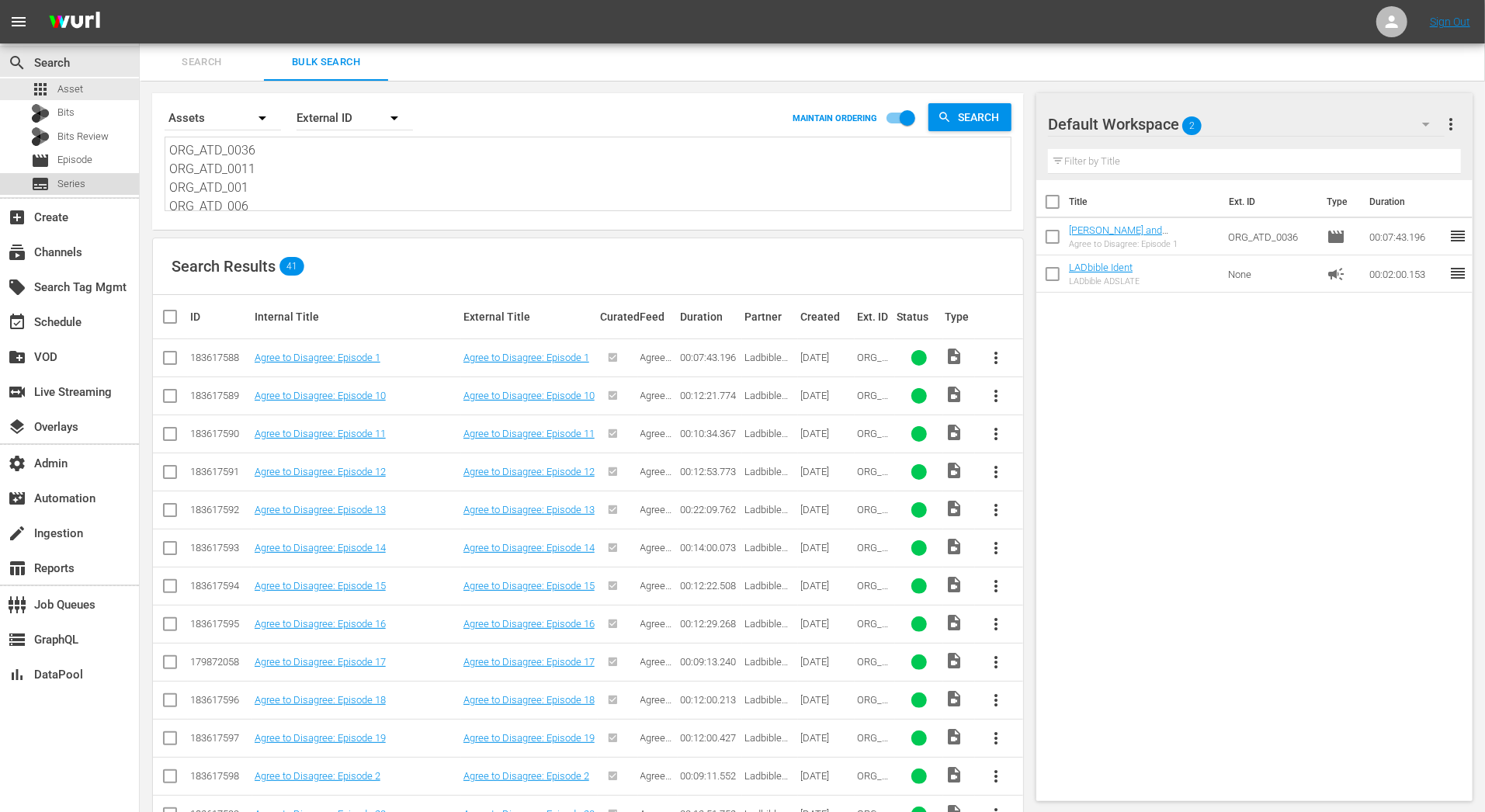
click at [96, 189] on div "subtitles Series" at bounding box center [69, 184] width 139 height 22
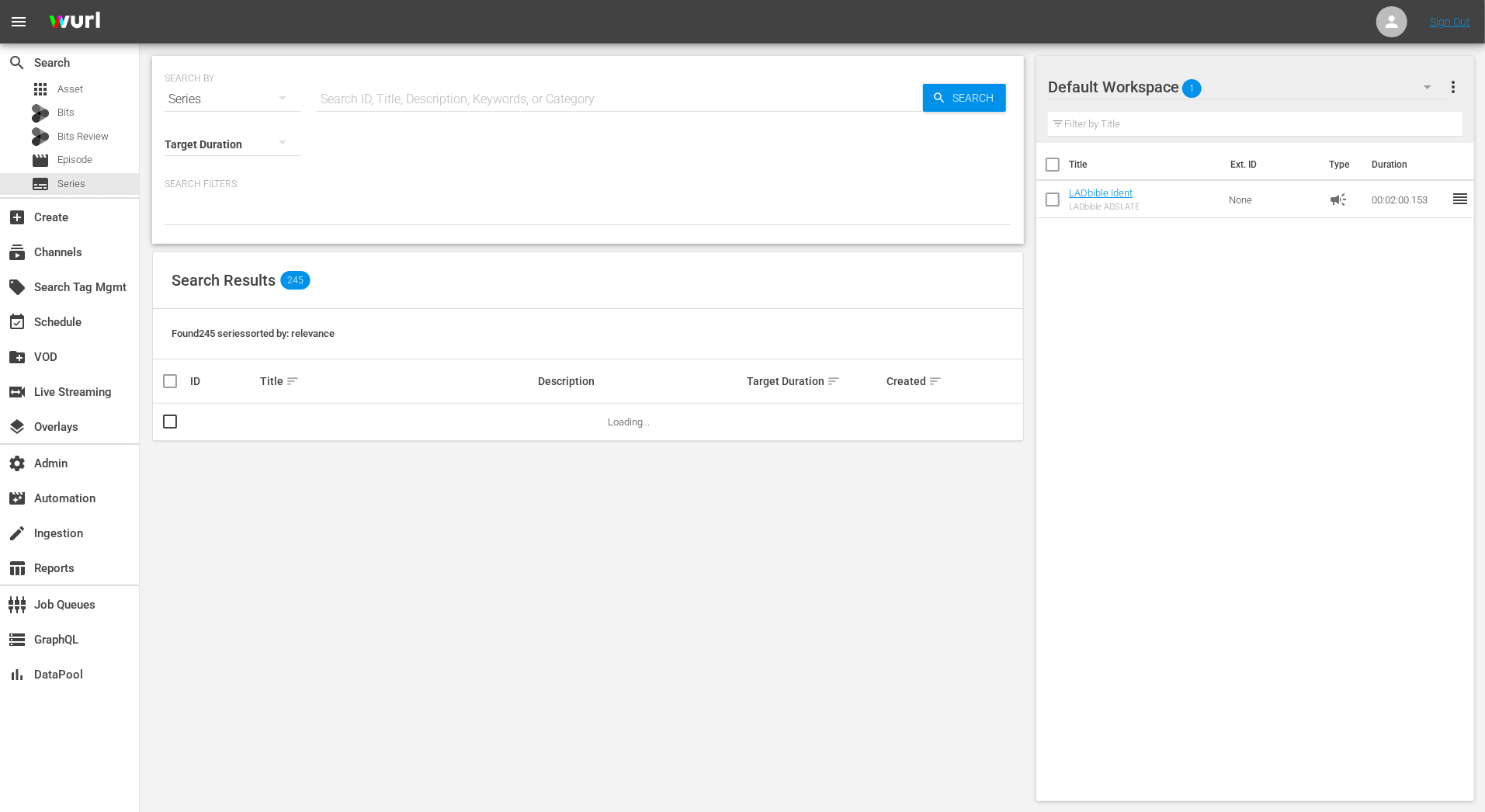
click at [406, 88] on input "text" at bounding box center [620, 99] width 606 height 37
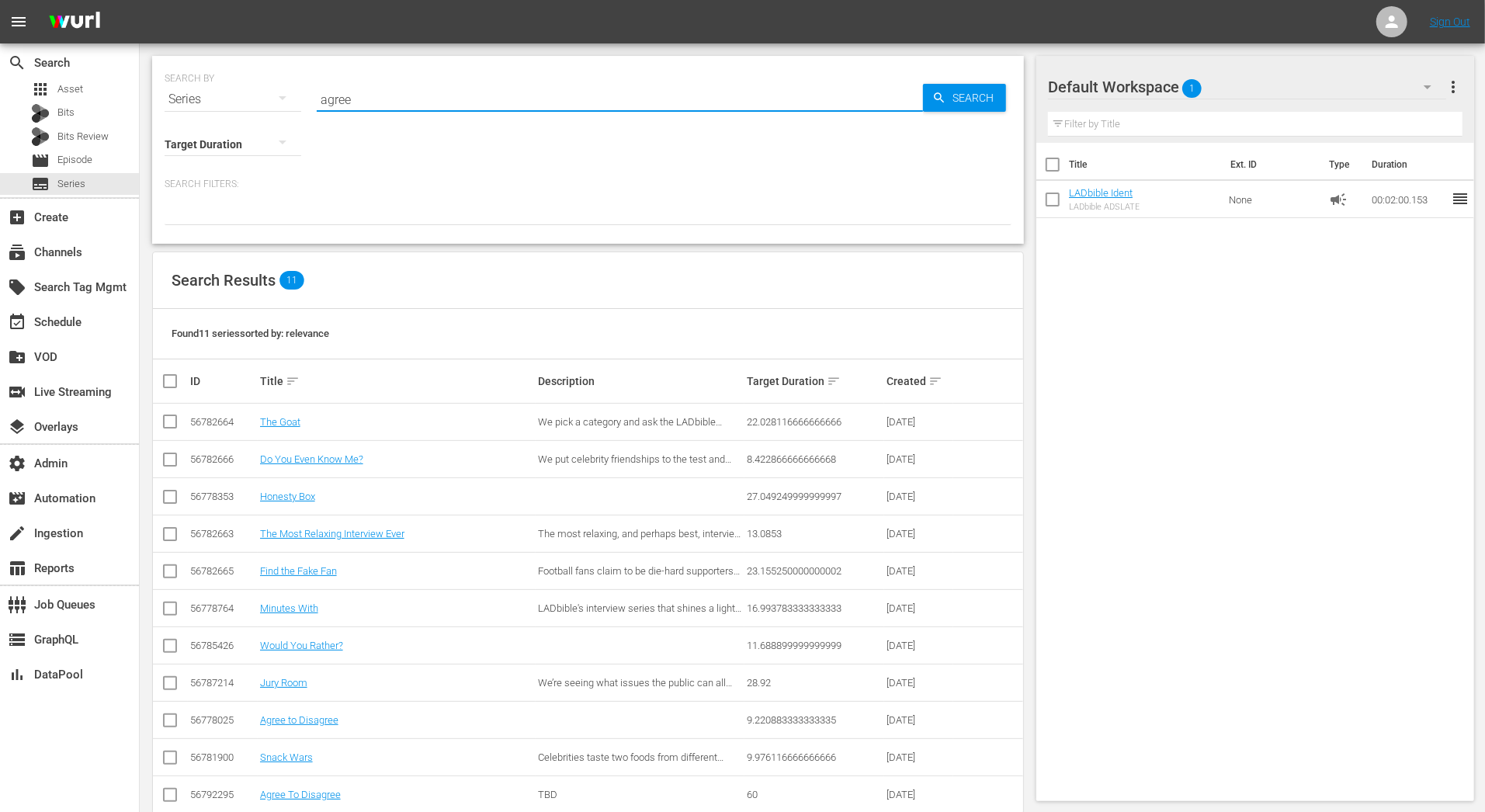
type input "agree"
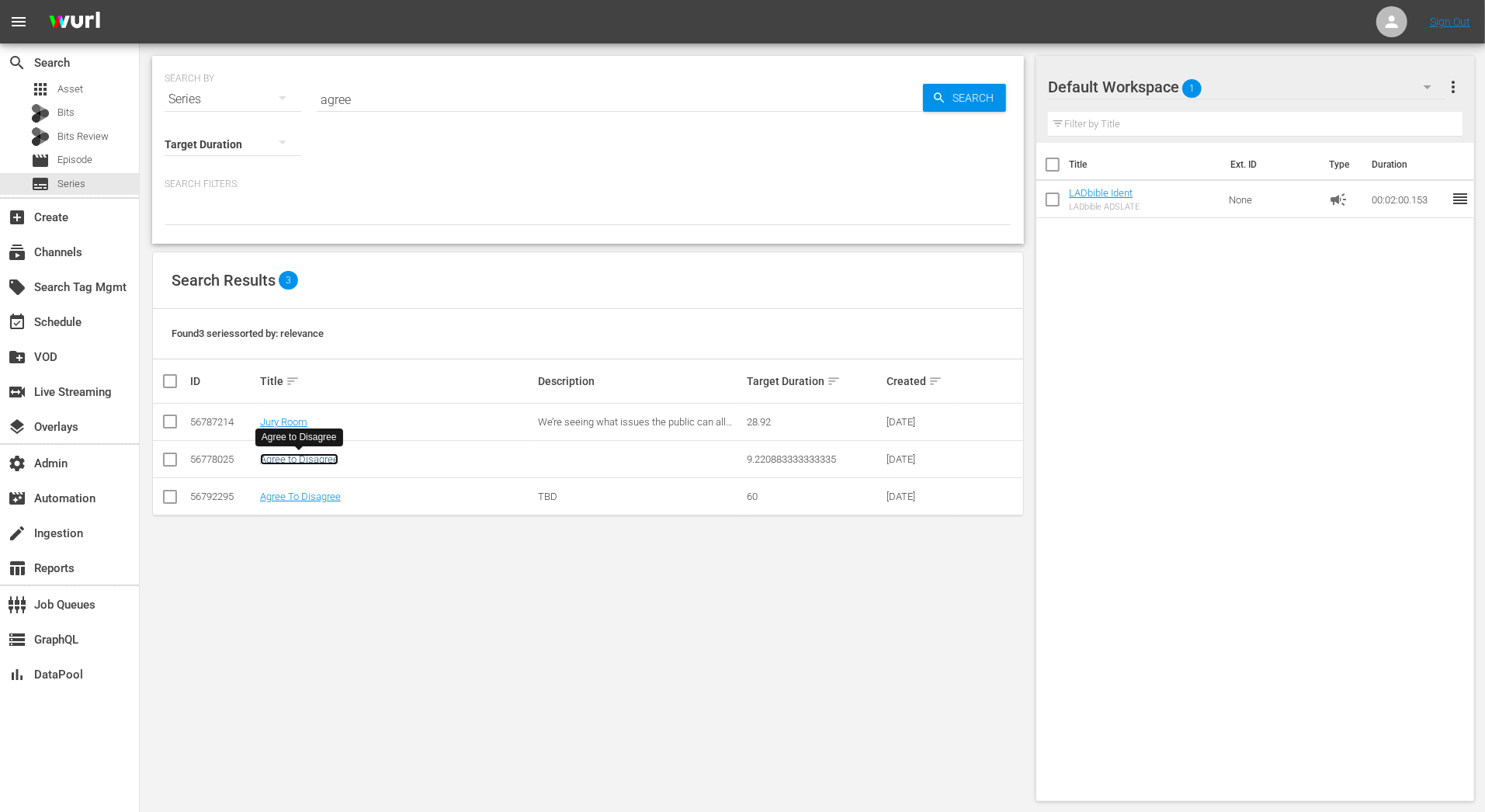
click at [278, 464] on link "Agree to Disagree" at bounding box center [299, 459] width 78 height 12
click at [308, 501] on link "Agree To Disagree" at bounding box center [300, 496] width 80 height 12
click at [304, 464] on div "Agree To Disagree" at bounding box center [300, 475] width 89 height 25
click at [304, 453] on link "Agree to Disagree" at bounding box center [299, 459] width 78 height 12
click at [102, 259] on div "subscriptions Channels" at bounding box center [69, 250] width 139 height 31
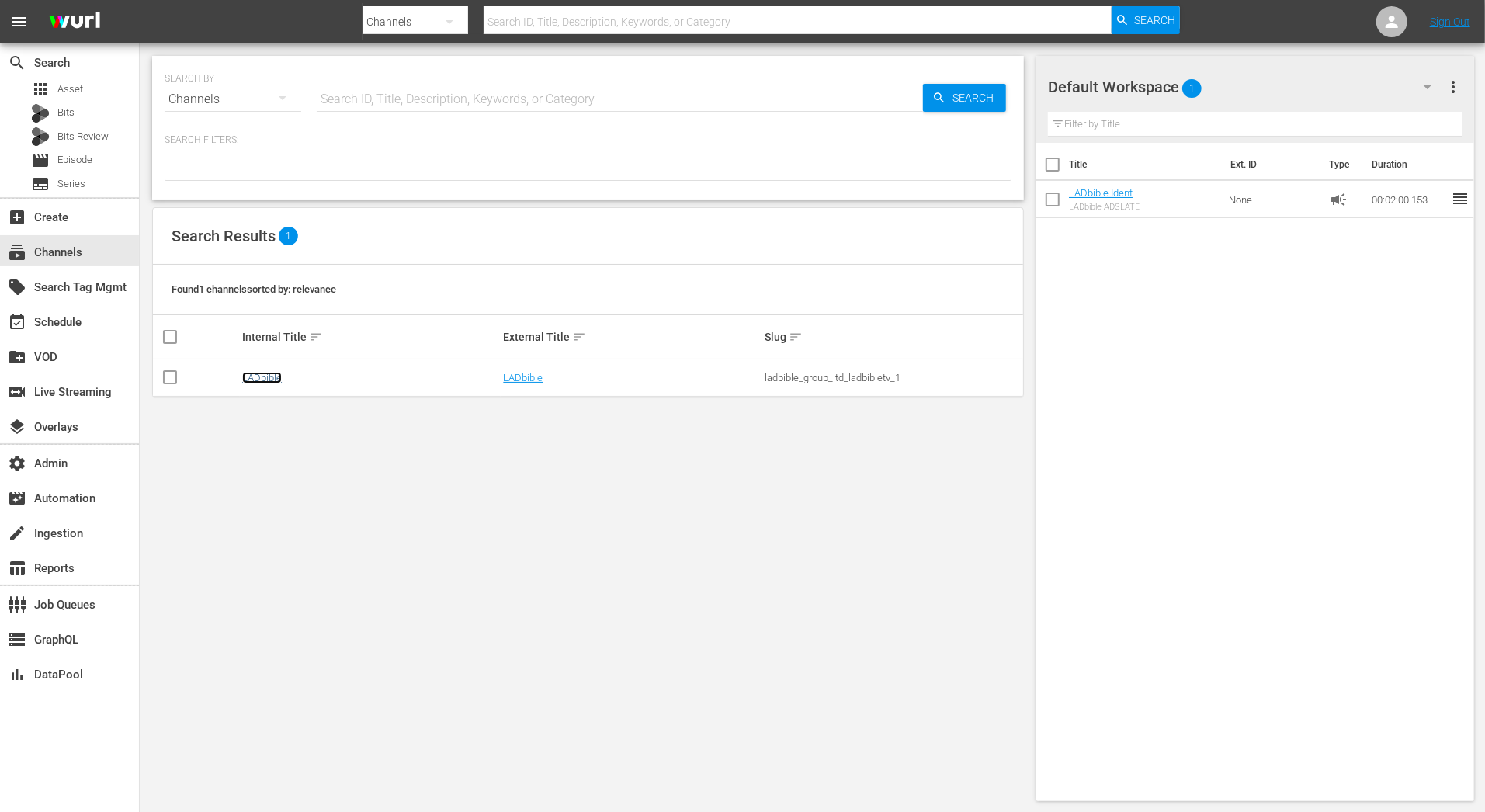
click at [270, 375] on link "LADbible" at bounding box center [262, 378] width 39 height 12
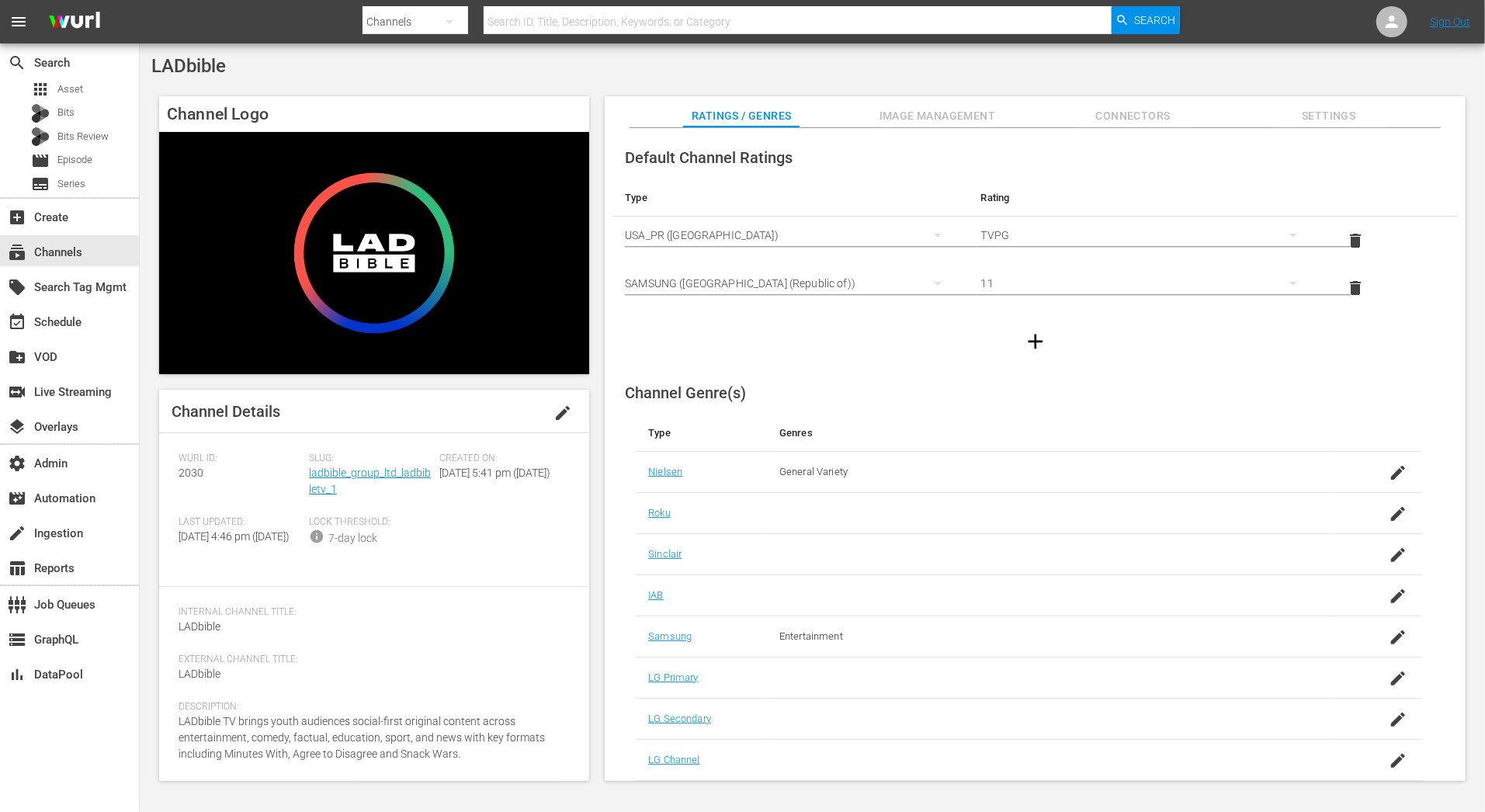
click at [371, 466] on div "Slug: ladbible_group_ltd_ladbibletv_1" at bounding box center [374, 484] width 130 height 64
click at [375, 475] on link "ladbible_group_ltd_ladbibletv_1" at bounding box center [370, 481] width 122 height 28
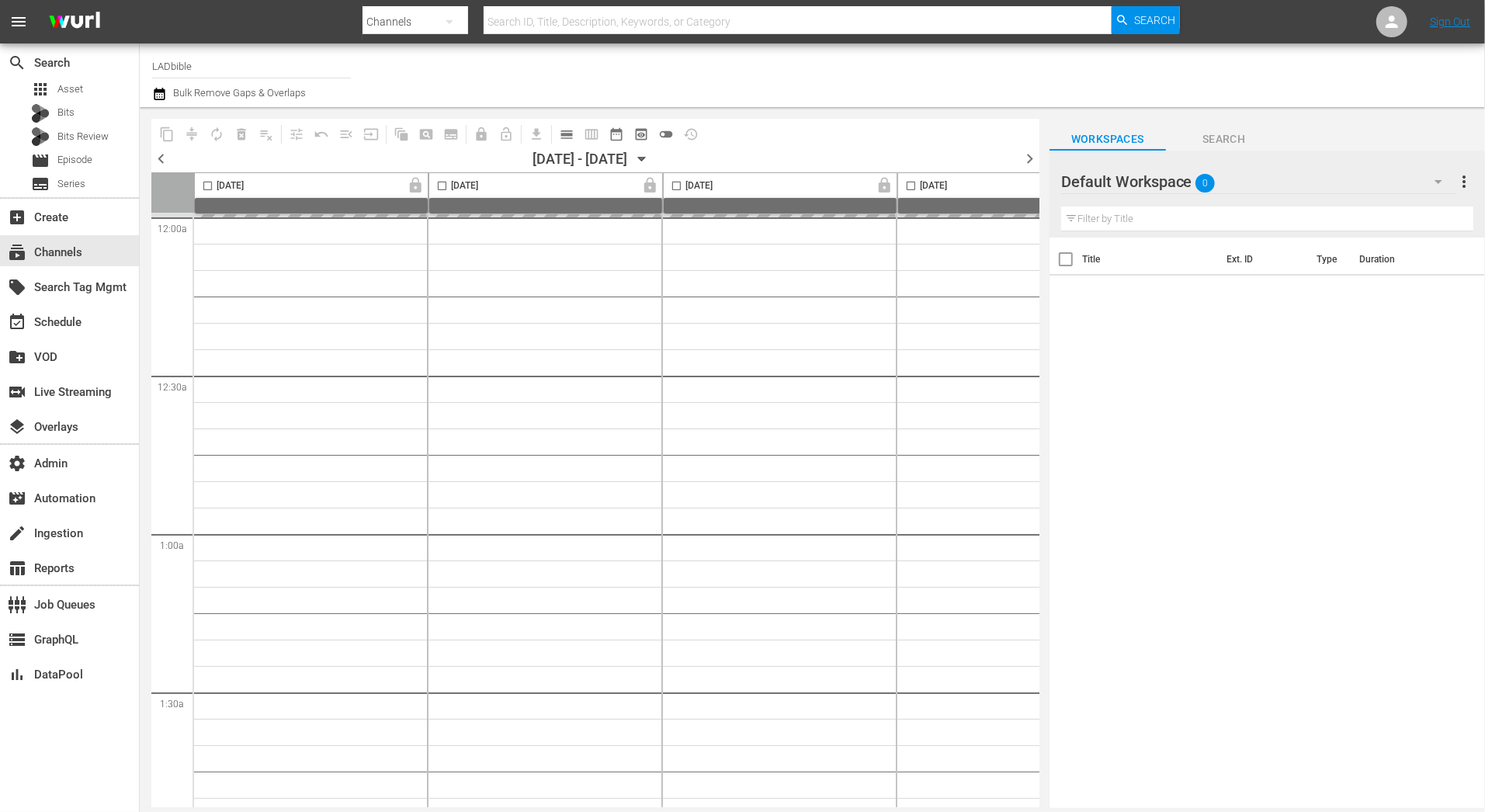
click at [565, 130] on span "calendar_view_day_outlined" at bounding box center [567, 134] width 16 height 16
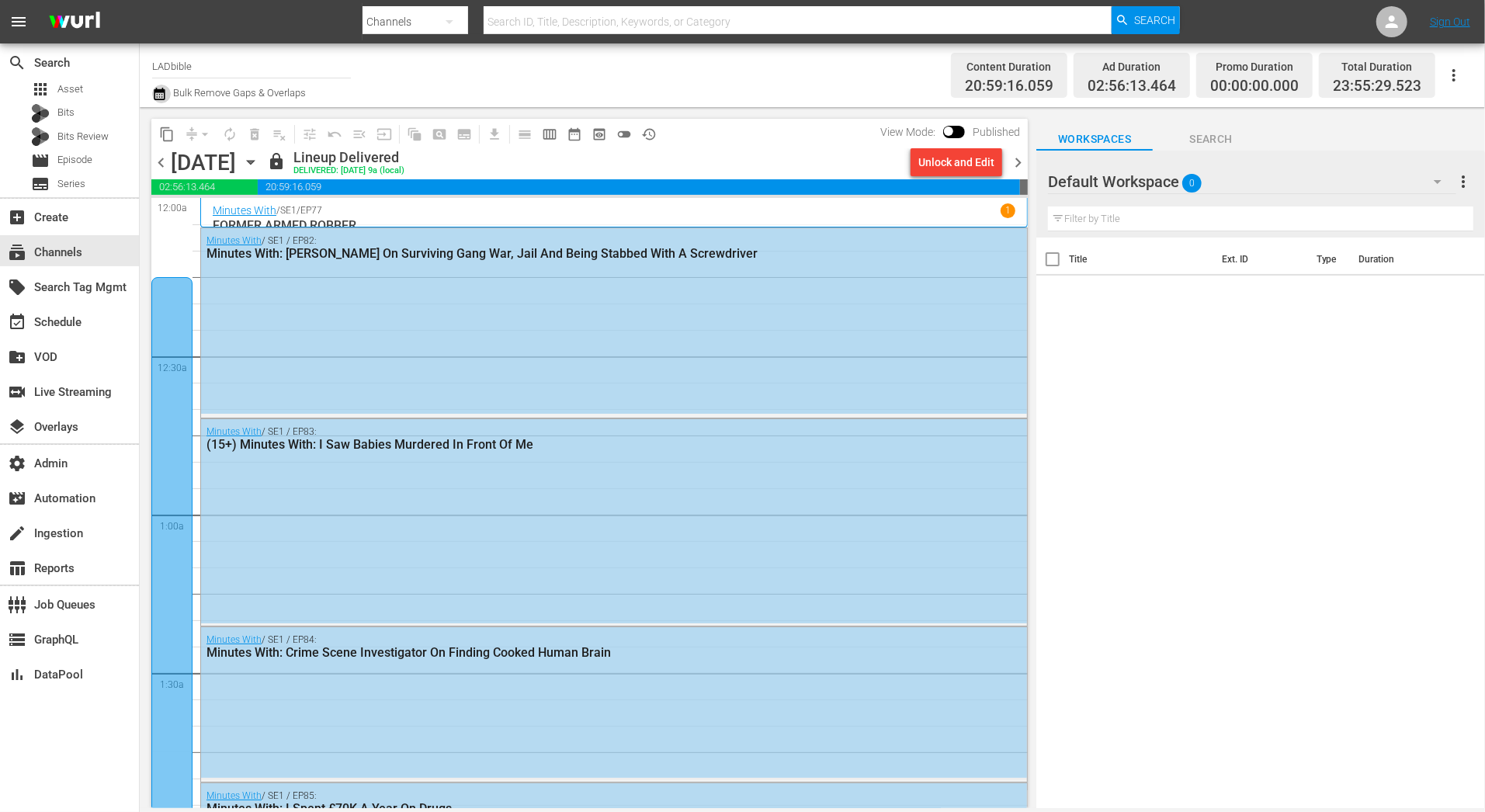
click at [166, 91] on icon "button" at bounding box center [159, 94] width 15 height 19
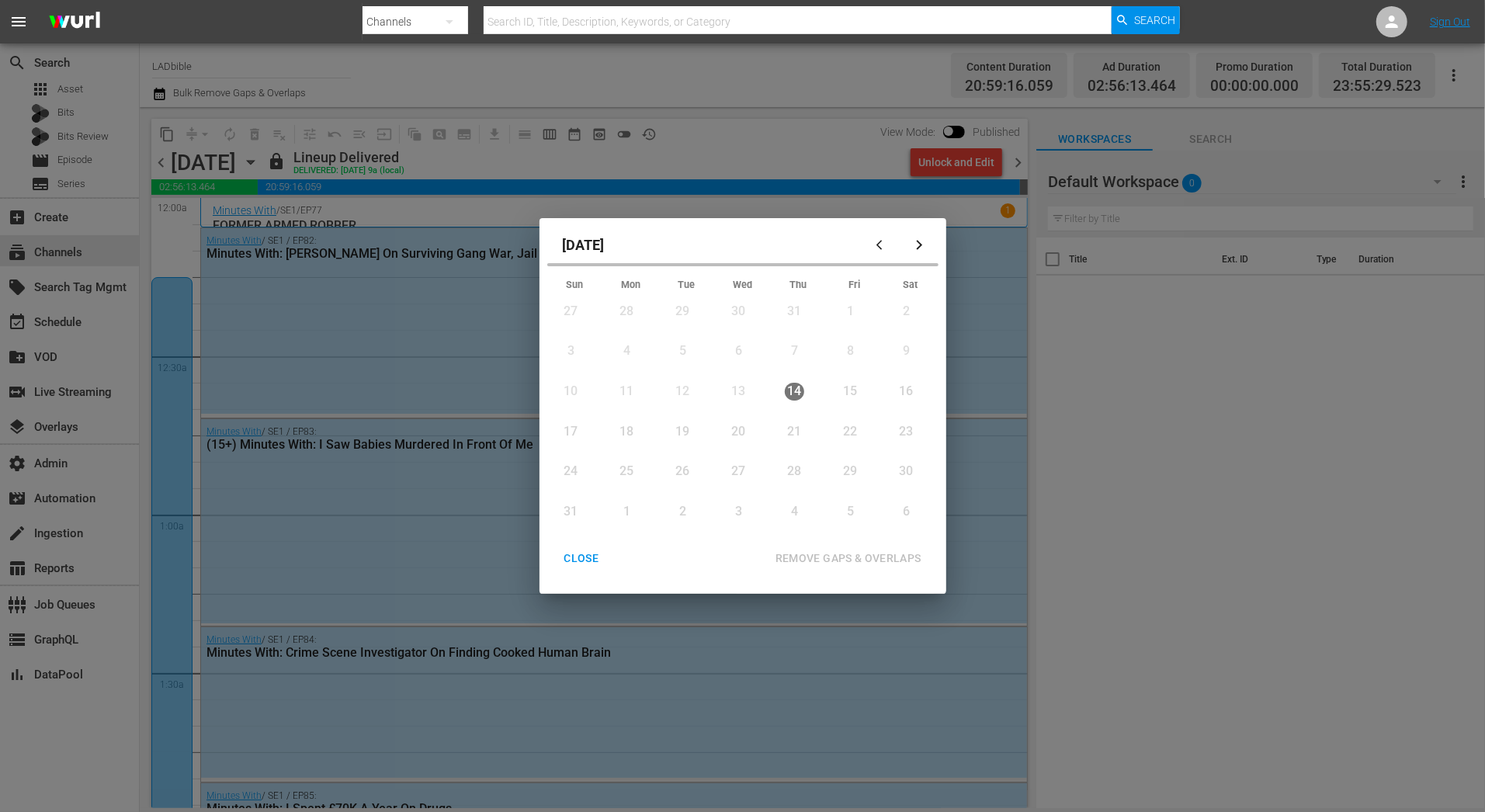
click at [917, 249] on icon "button" at bounding box center [920, 244] width 12 height 12
click at [917, 249] on icon "button" at bounding box center [920, 244] width 6 height 10
click at [586, 556] on div "CLOSE" at bounding box center [582, 558] width 60 height 20
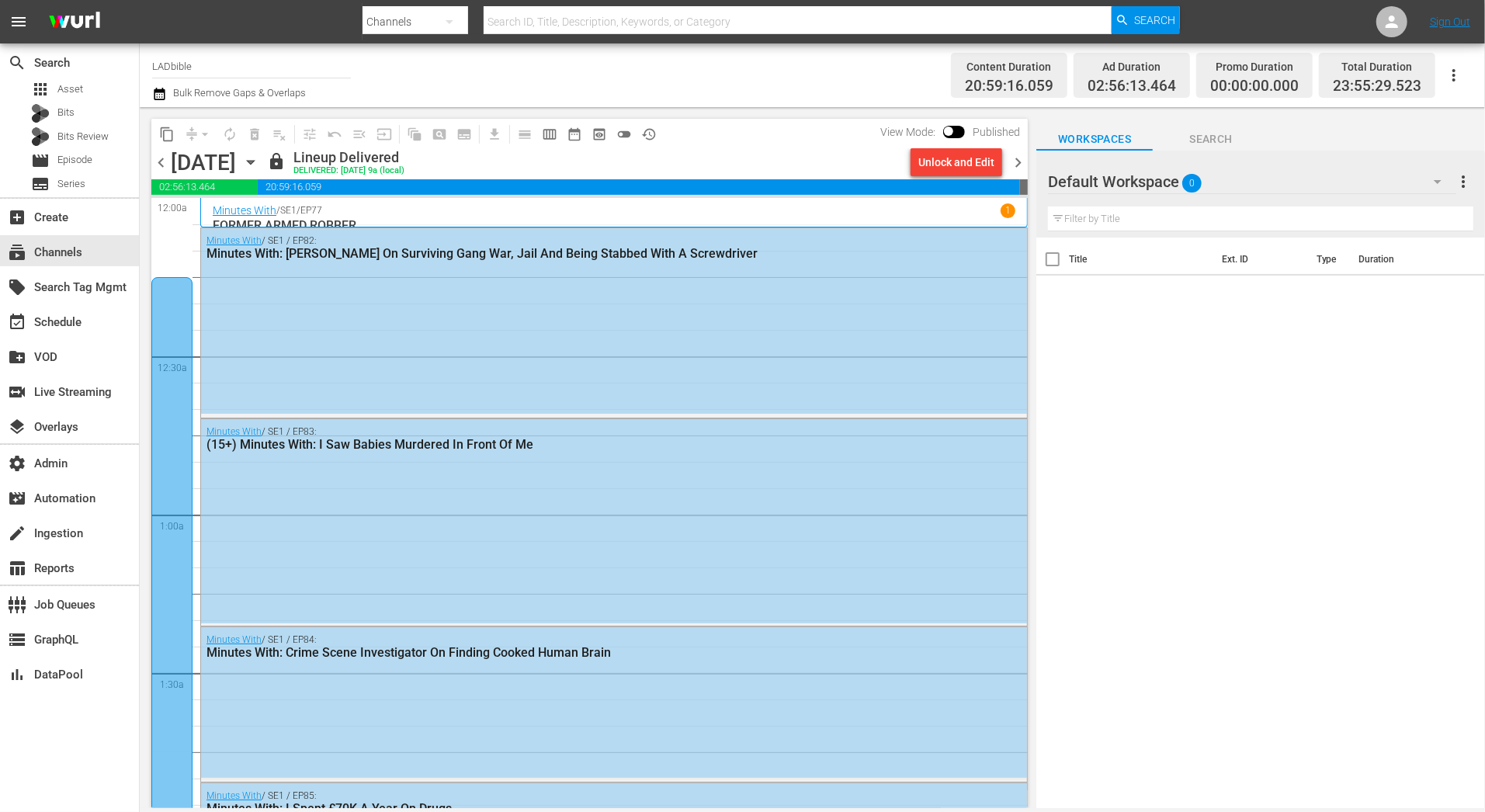
click at [236, 159] on div "Thursday, August 14th" at bounding box center [203, 162] width 65 height 25
click at [259, 162] on icon "button" at bounding box center [251, 162] width 17 height 17
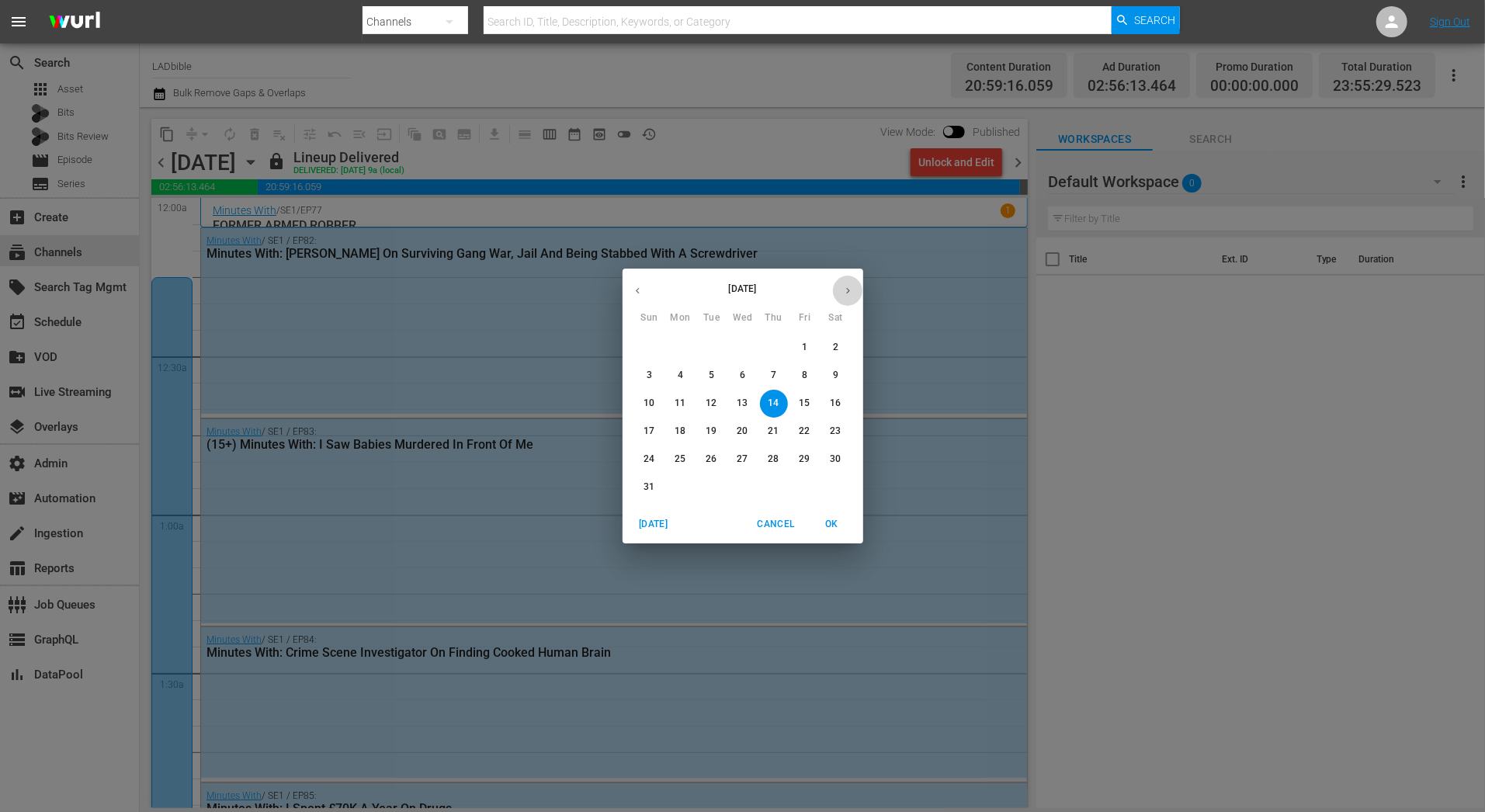
click at [845, 291] on icon "button" at bounding box center [848, 290] width 12 height 12
click at [648, 376] on p "2" at bounding box center [649, 375] width 6 height 13
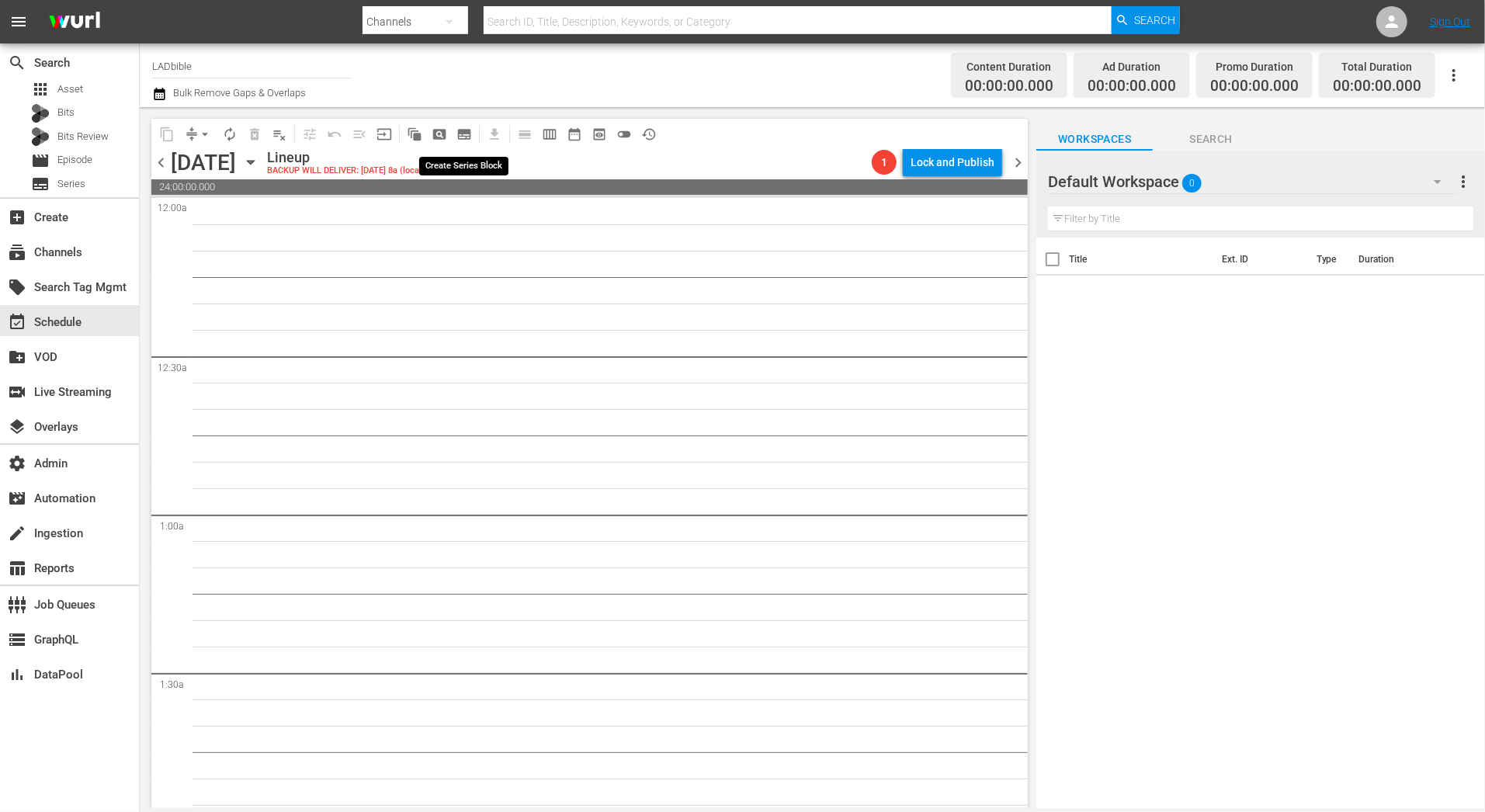
click at [458, 133] on span "subtitles_outlined" at bounding box center [465, 134] width 16 height 16
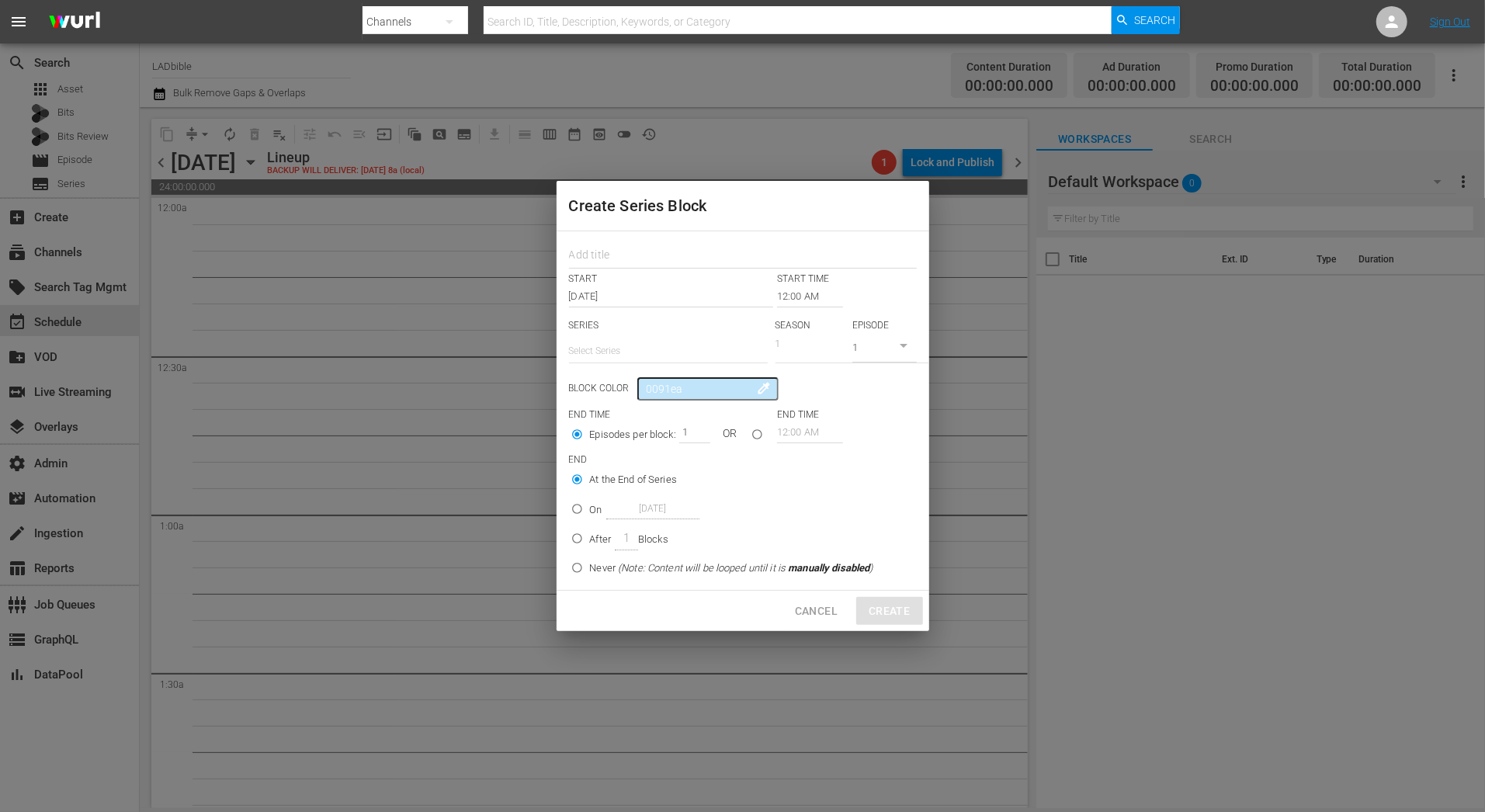
click at [669, 345] on input "text" at bounding box center [669, 350] width 199 height 37
click at [651, 396] on div "Agree to Disagree" at bounding box center [668, 393] width 173 height 37
type input "Agree to Disagree"
click at [654, 352] on input "text" at bounding box center [669, 350] width 199 height 37
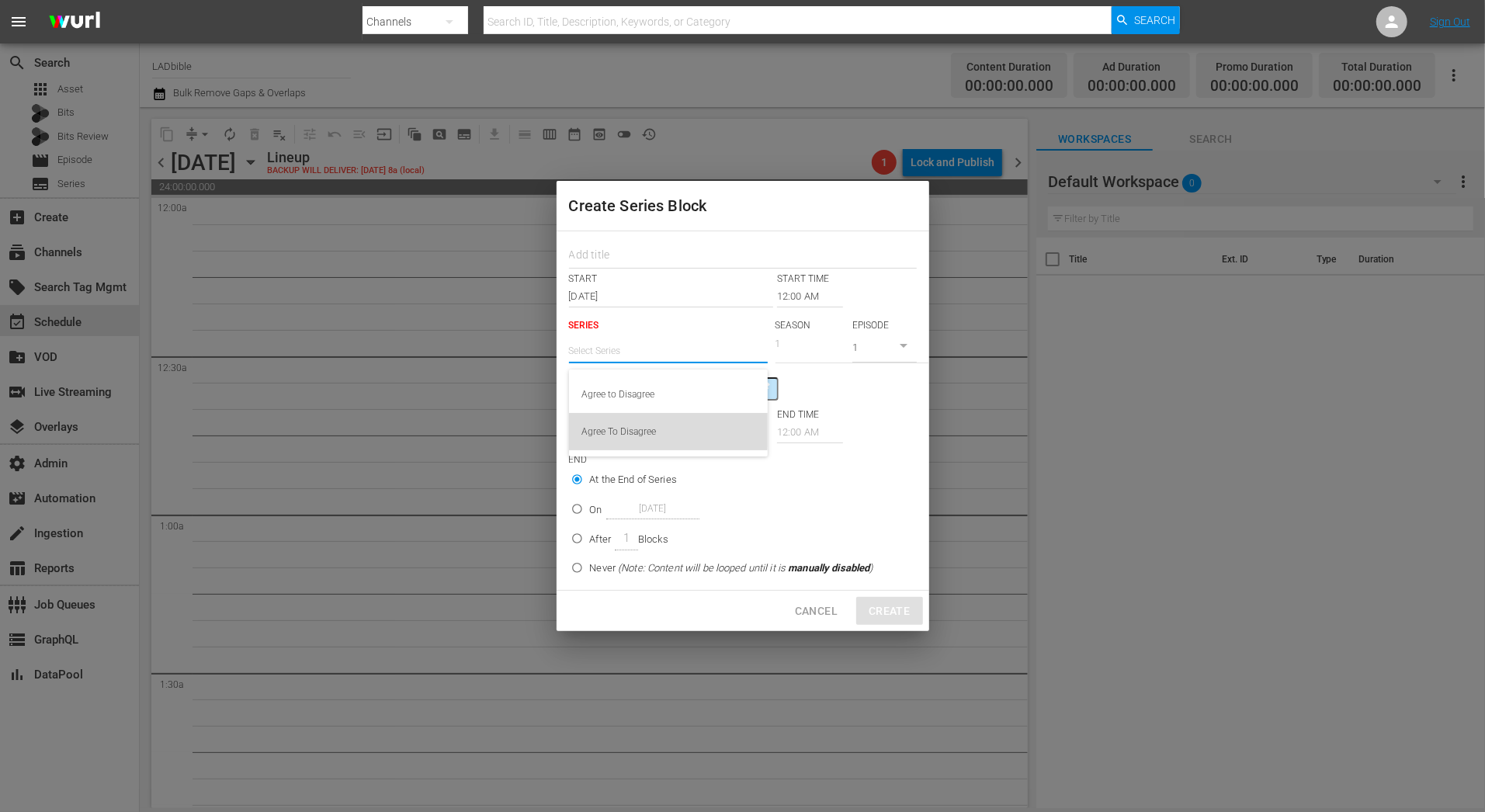
click at [655, 428] on div "Agree To Disagree" at bounding box center [668, 431] width 173 height 37
type input "Agree To Disagree"
click at [669, 352] on input "text" at bounding box center [669, 350] width 199 height 37
click at [857, 402] on div "START START TIME Nov 2nd 2025 12:00 AM SERIES Select Series SEASON 1 EPISODE 1 …" at bounding box center [743, 410] width 372 height 359
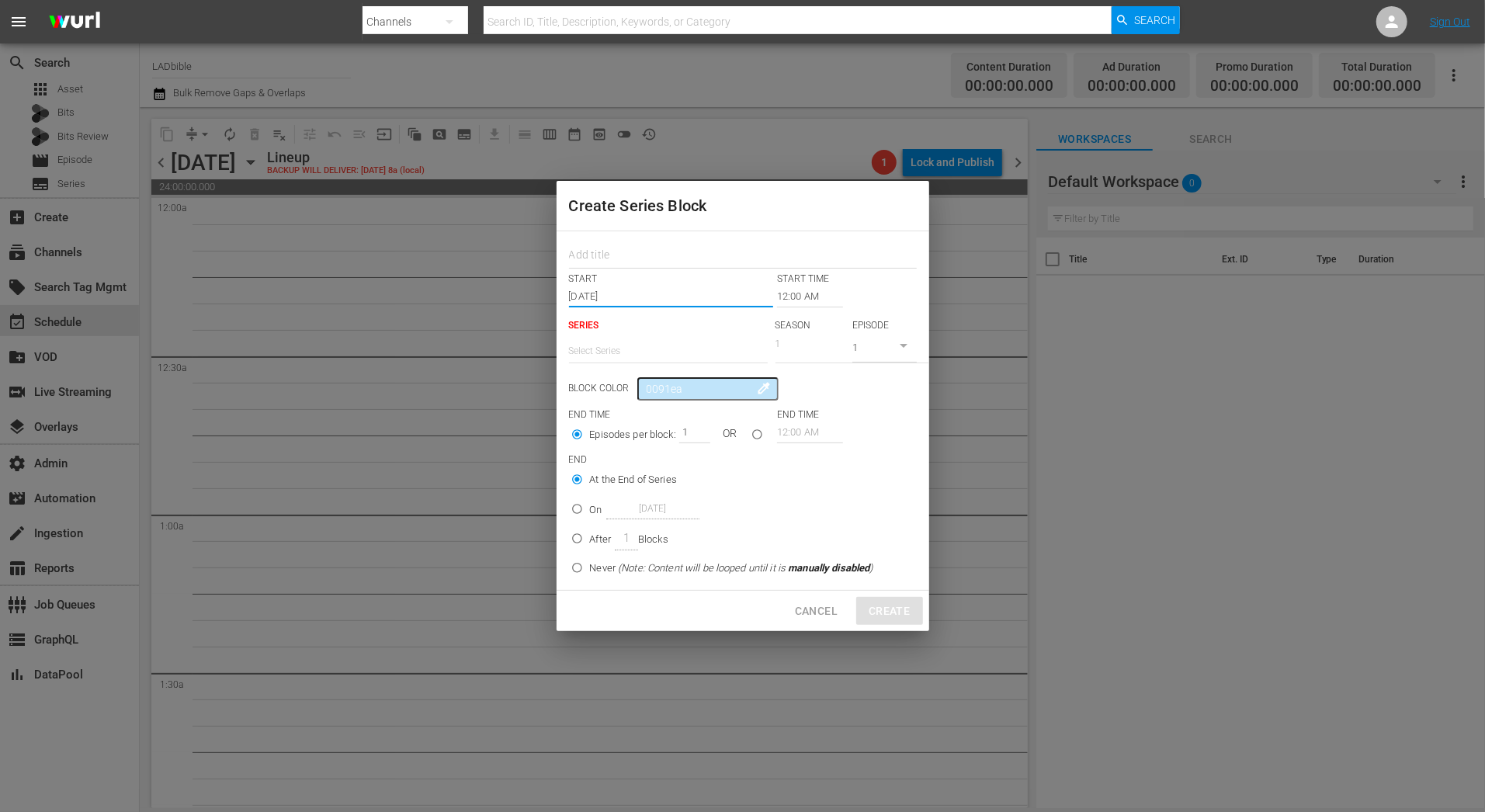
click at [692, 293] on input "Nov 2nd 2025" at bounding box center [672, 296] width 205 height 22
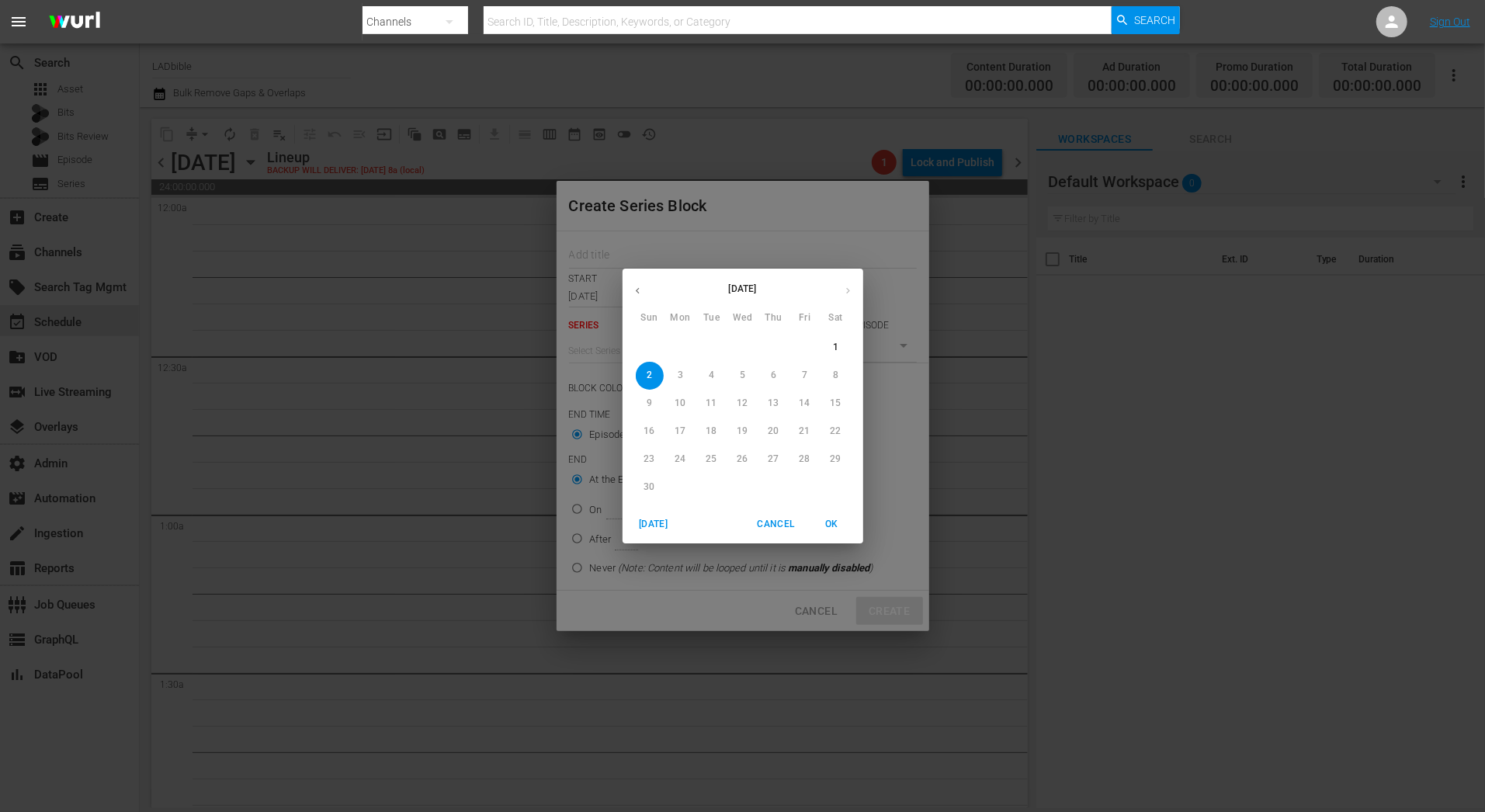
click at [592, 393] on div "November 2025 Sun Mon Tue Wed Thu Fri Sat 26 27 28 29 30 31 1 2 3 4 5 6 7 8 9 1…" at bounding box center [742, 406] width 1485 height 812
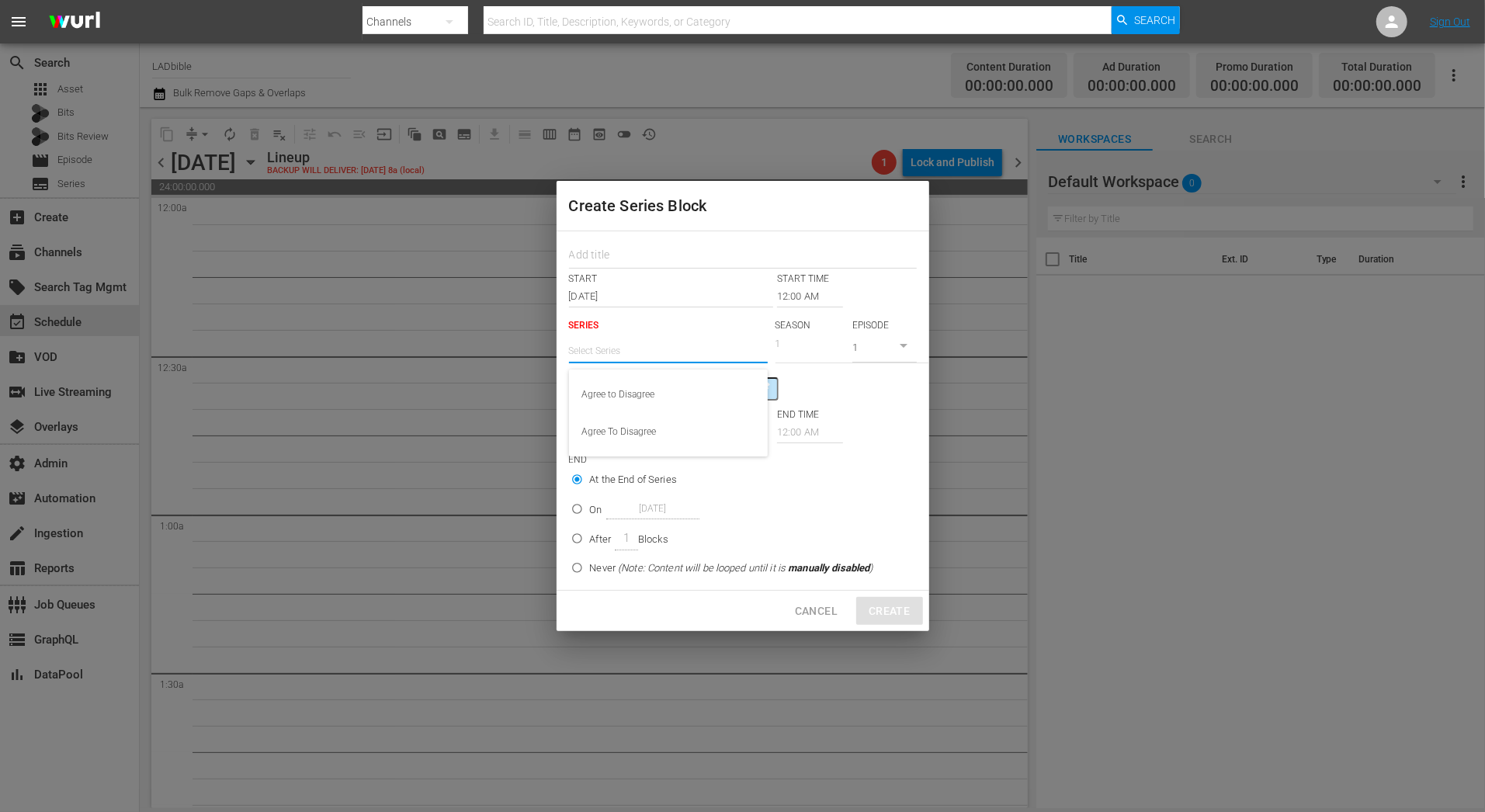
click at [625, 356] on input "text" at bounding box center [669, 350] width 199 height 37
click at [614, 408] on div "Agree to Disagree" at bounding box center [668, 393] width 173 height 37
type input "Agree to Disagree"
click at [810, 352] on icon "button" at bounding box center [815, 348] width 19 height 19
click at [713, 364] on div at bounding box center [742, 406] width 1485 height 812
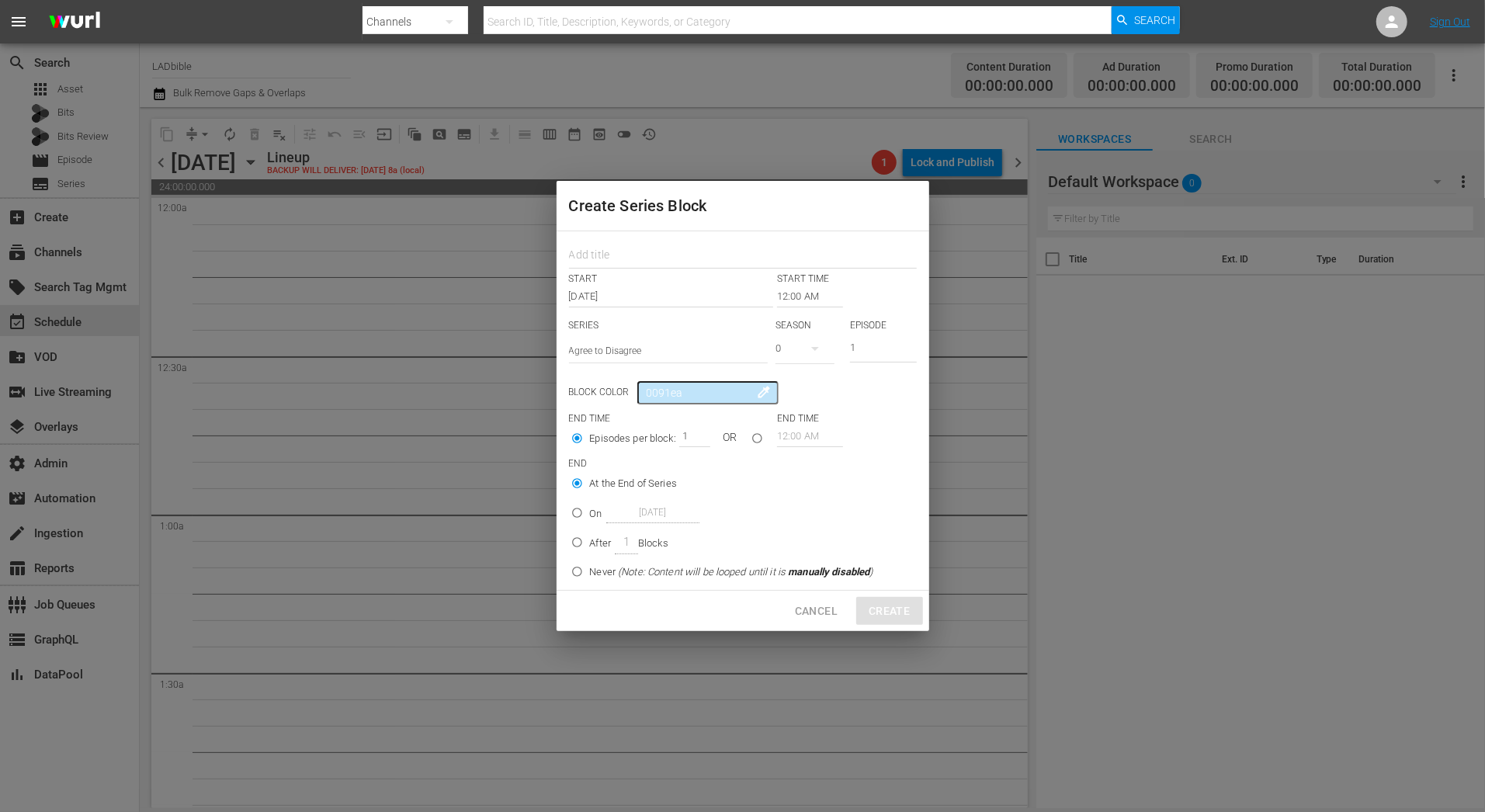
click at [713, 348] on div at bounding box center [742, 406] width 1485 height 812
click at [604, 365] on input "text" at bounding box center [669, 350] width 199 height 37
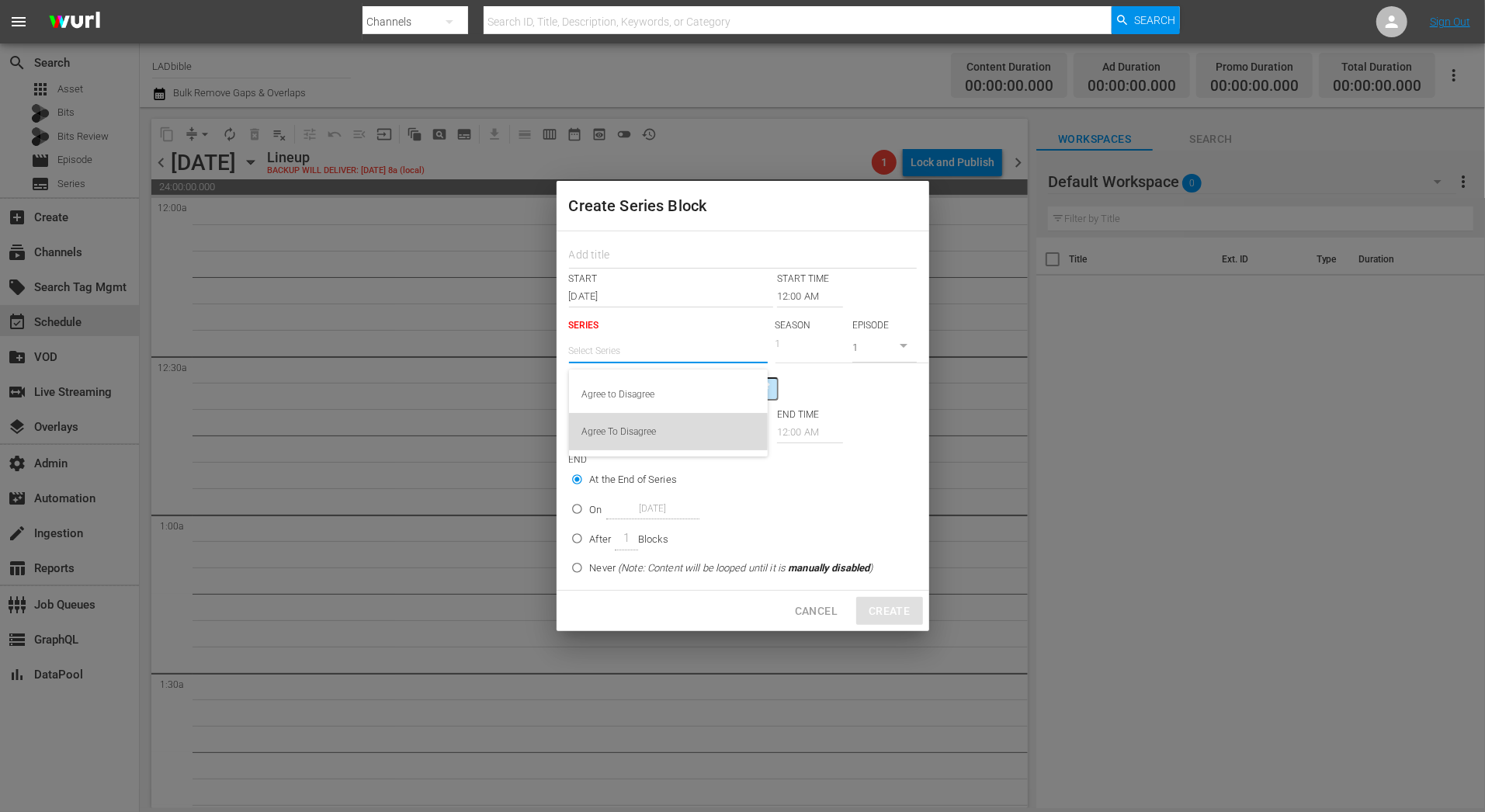
click at [615, 431] on div "Agree To Disagree" at bounding box center [668, 431] width 173 height 37
type input "Agree To Disagree"
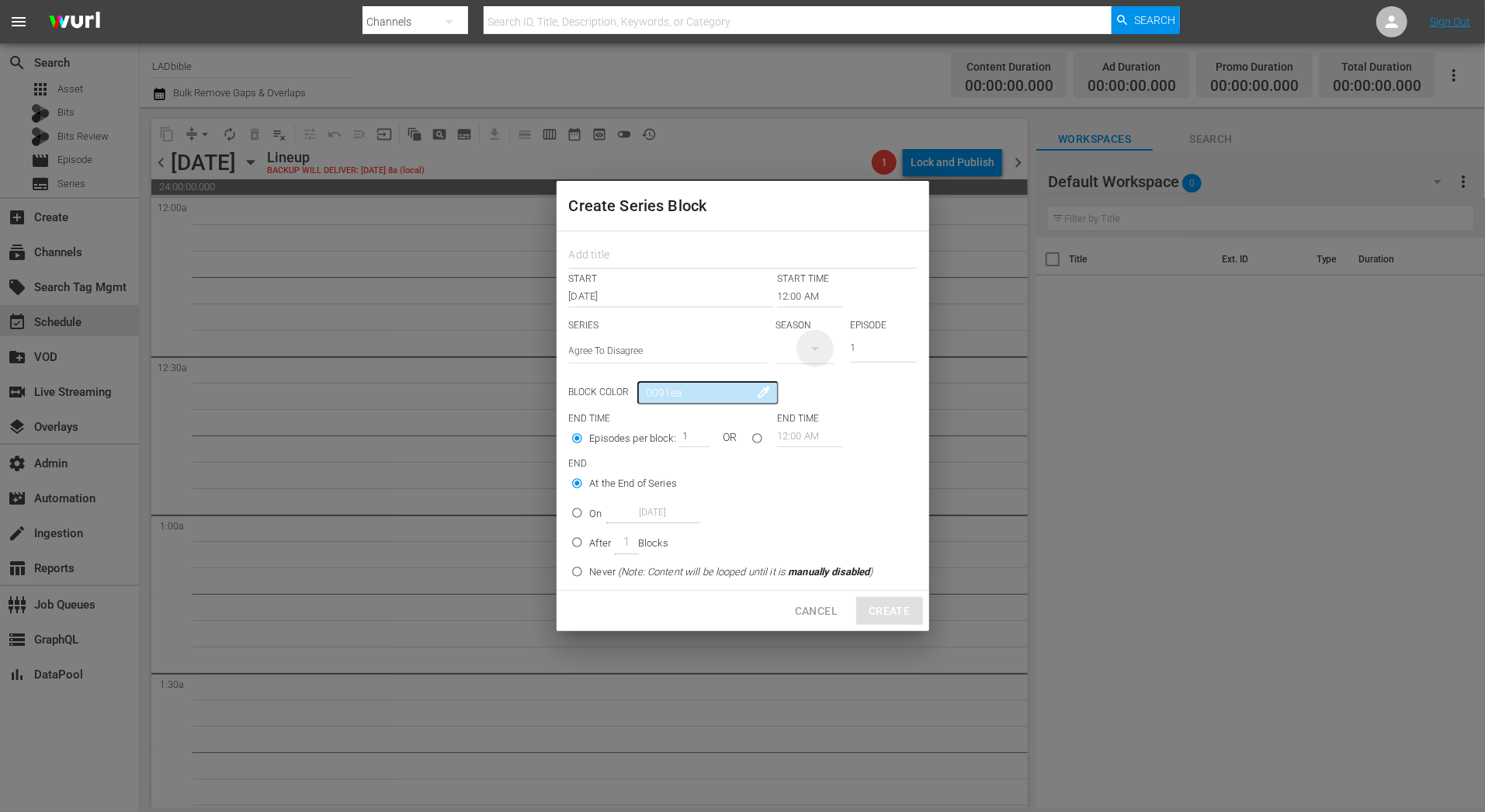
click at [810, 346] on icon "button" at bounding box center [815, 348] width 19 height 19
click at [707, 346] on div at bounding box center [742, 406] width 1485 height 812
click at [679, 356] on input "text" at bounding box center [669, 350] width 199 height 37
click at [632, 382] on div "Agree to Disagree" at bounding box center [668, 393] width 173 height 37
type input "Agree to Disagree"
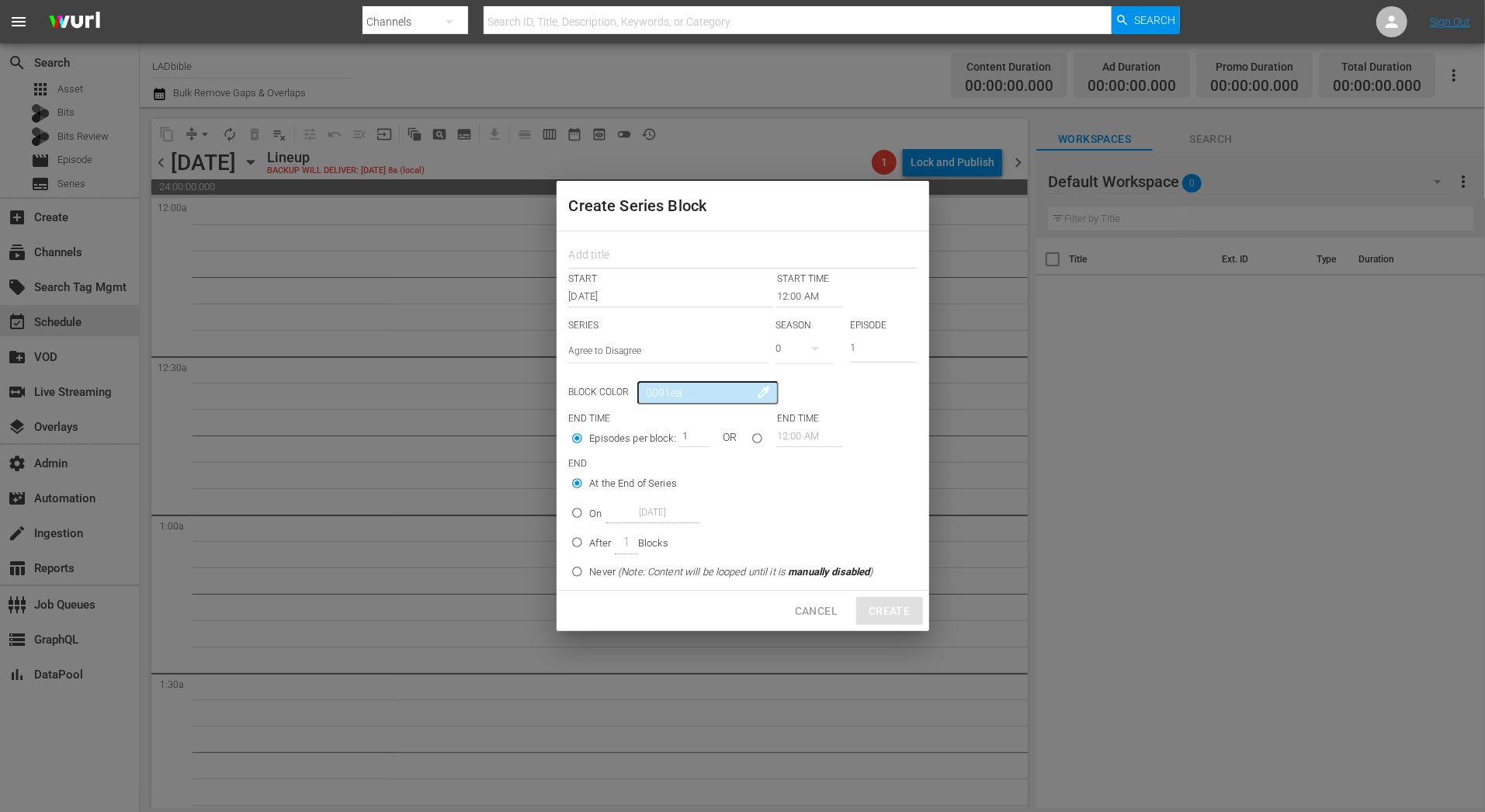
click at [800, 350] on button "button" at bounding box center [815, 348] width 37 height 37
click at [804, 397] on span at bounding box center [812, 388] width 74 height 24
click at [666, 352] on input "text" at bounding box center [669, 350] width 199 height 37
click at [644, 433] on div "Agree To Disagree" at bounding box center [668, 431] width 173 height 37
type input "Agree To Disagree"
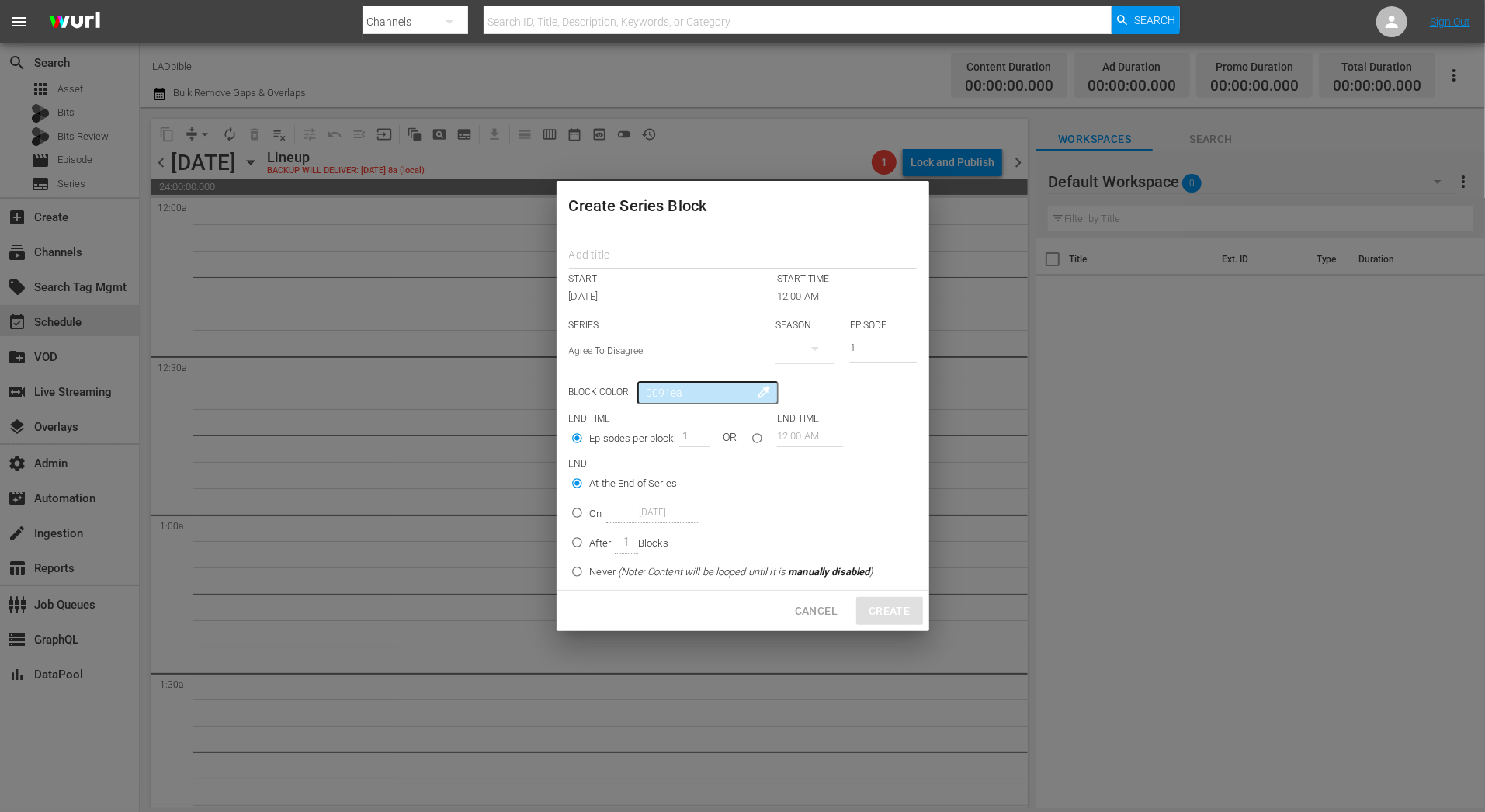
click at [809, 353] on icon "button" at bounding box center [815, 348] width 19 height 19
click at [803, 393] on span at bounding box center [812, 388] width 74 height 24
click at [678, 349] on input "text" at bounding box center [669, 350] width 199 height 37
click at [815, 613] on span "Cancel" at bounding box center [816, 611] width 43 height 20
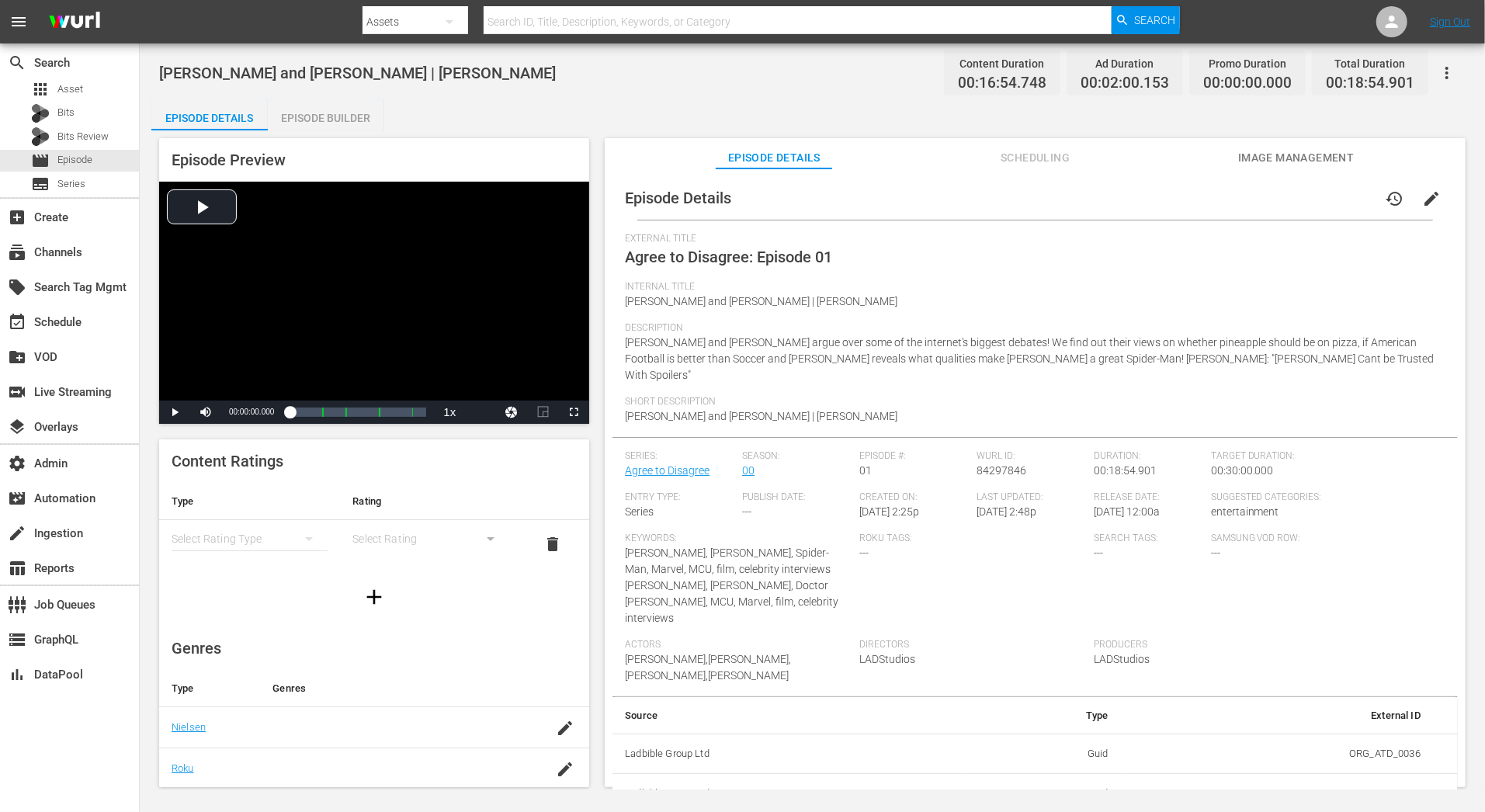
click at [363, 115] on div "Episode Builder" at bounding box center [326, 117] width 117 height 37
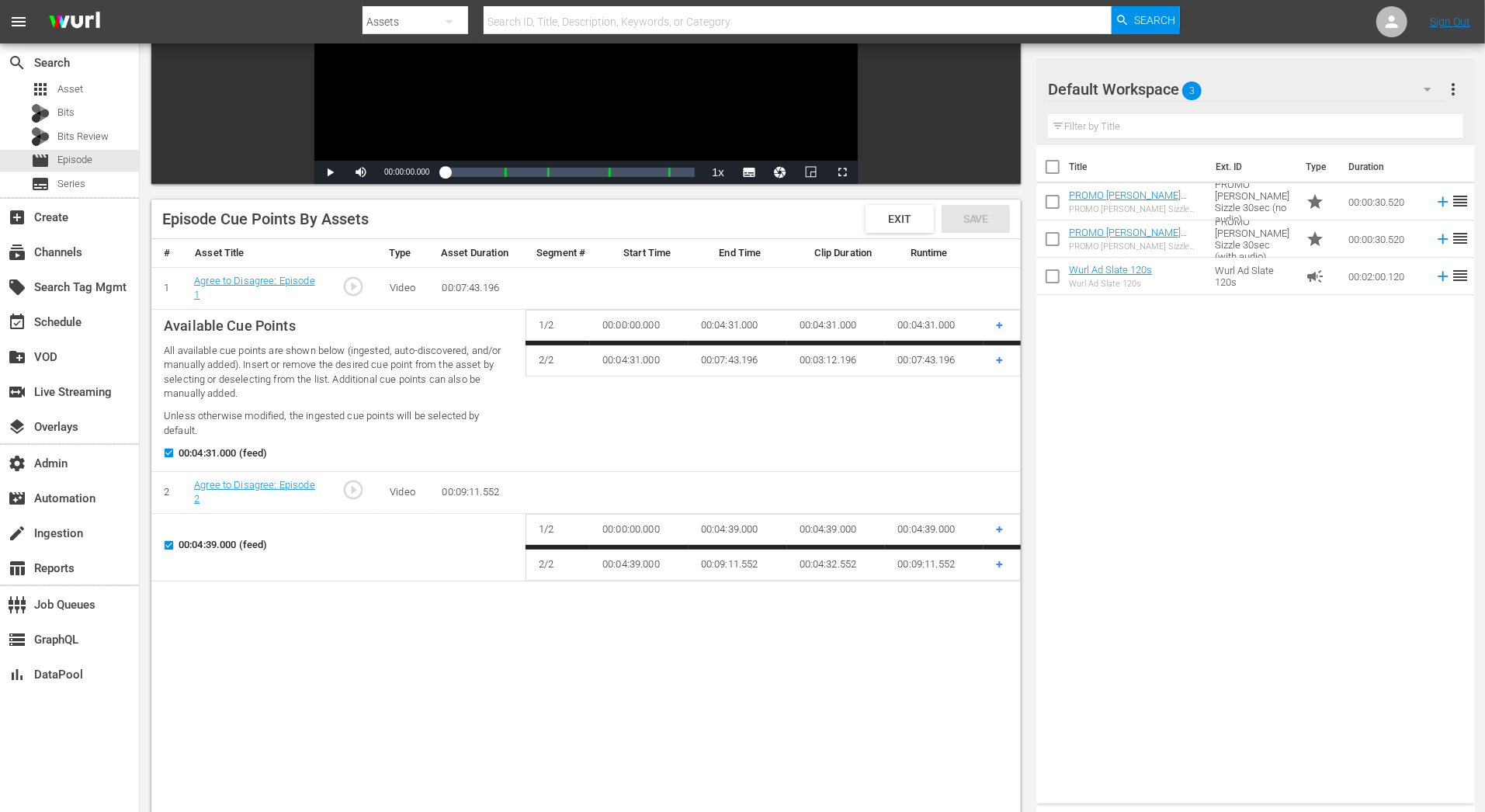
scroll to position [305, 0]
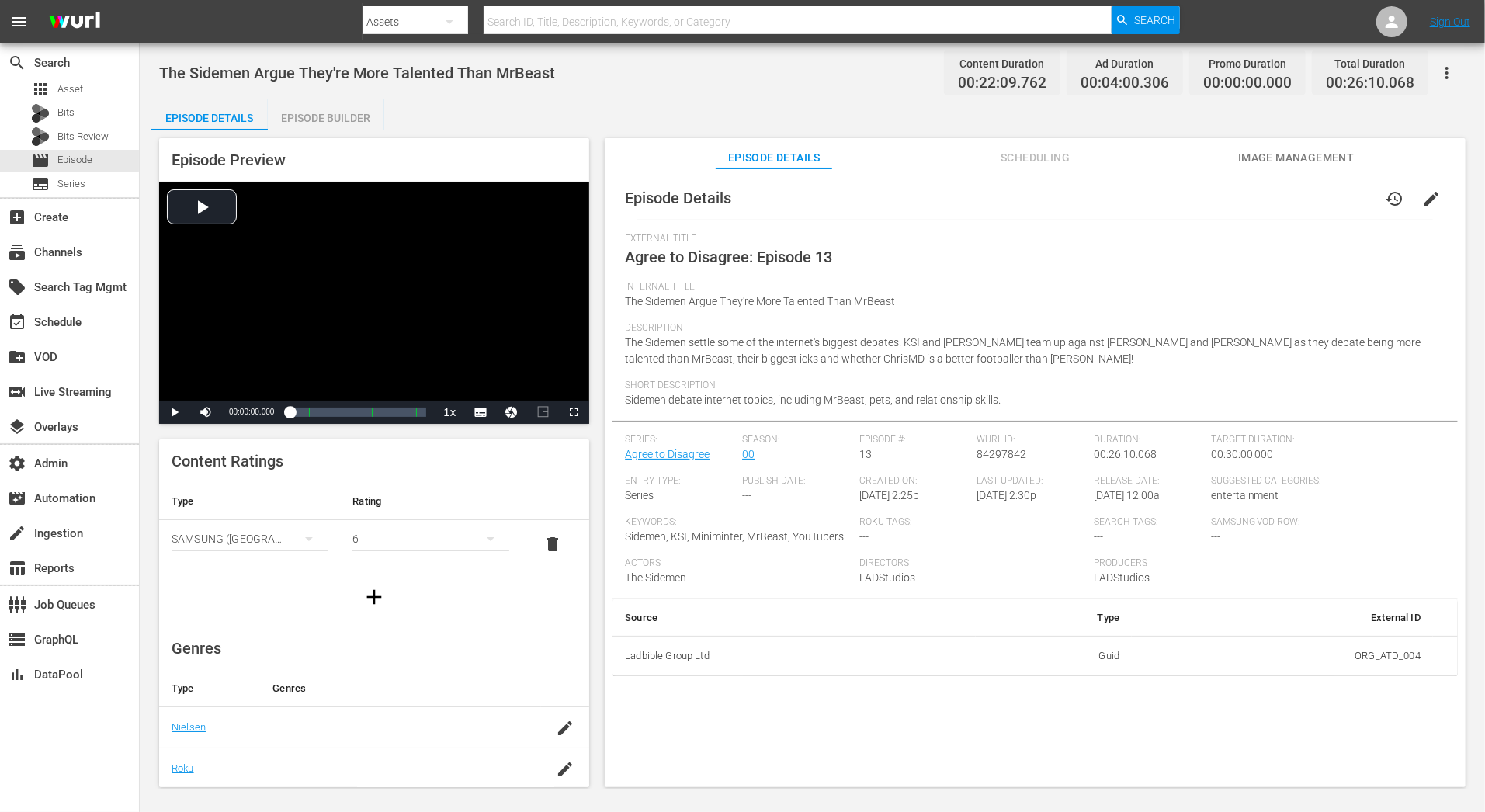
click at [320, 125] on div "Episode Builder" at bounding box center [326, 117] width 117 height 37
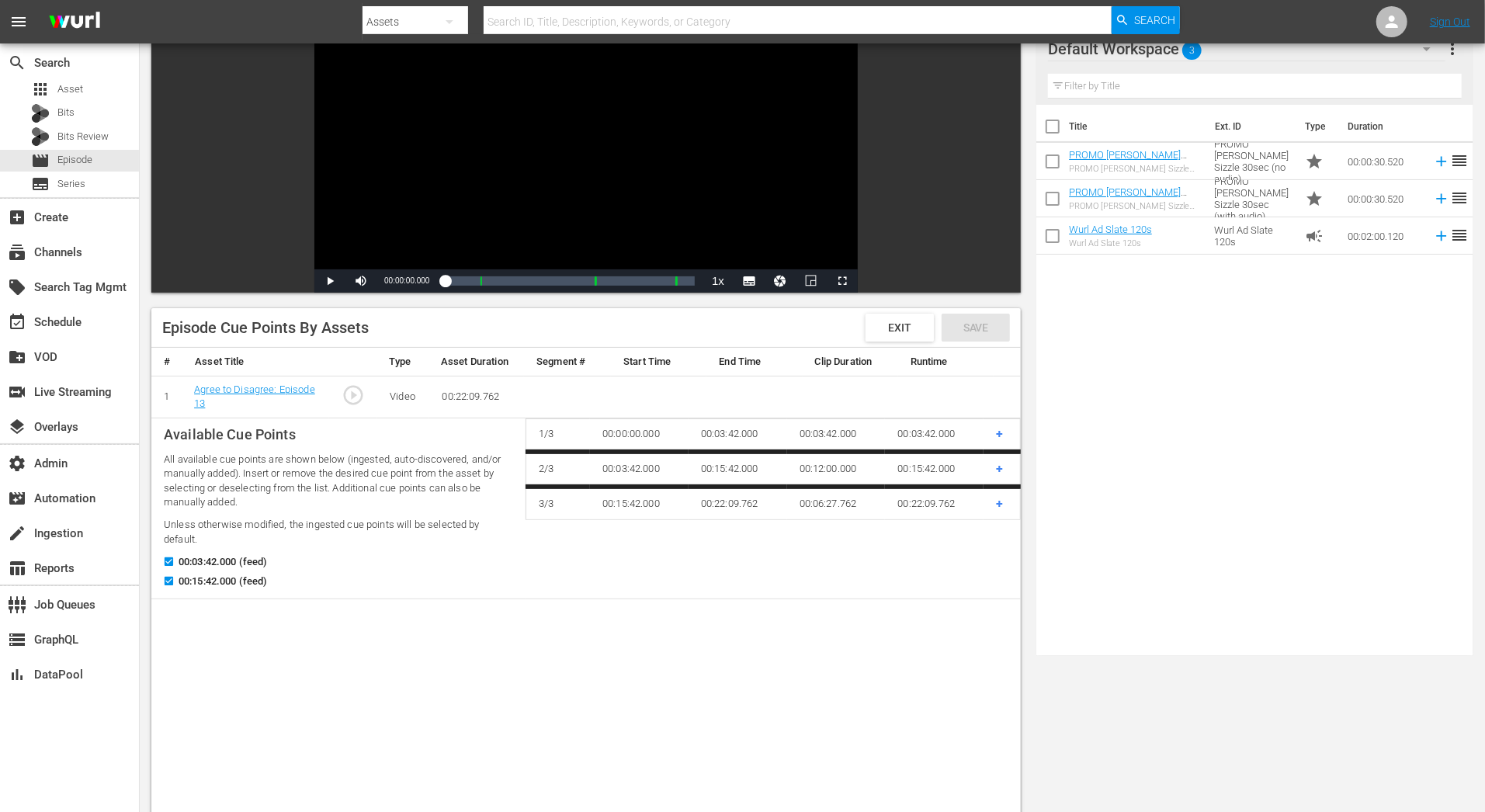
scroll to position [161, 0]
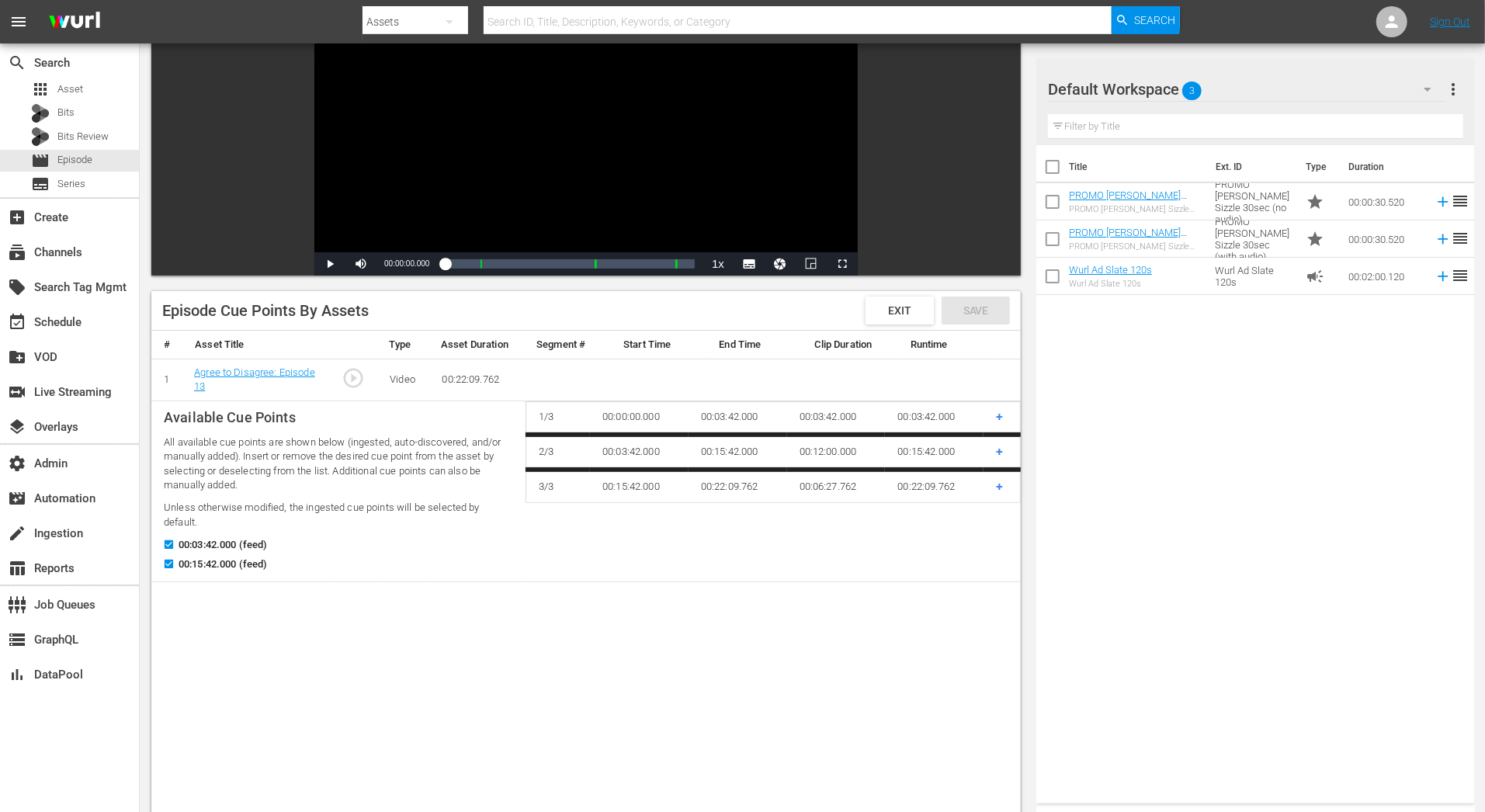
click at [629, 435] on td "00:03:42.000" at bounding box center [639, 452] width 99 height 35
click at [602, 470] on td "00:15:42.000" at bounding box center [639, 486] width 99 height 32
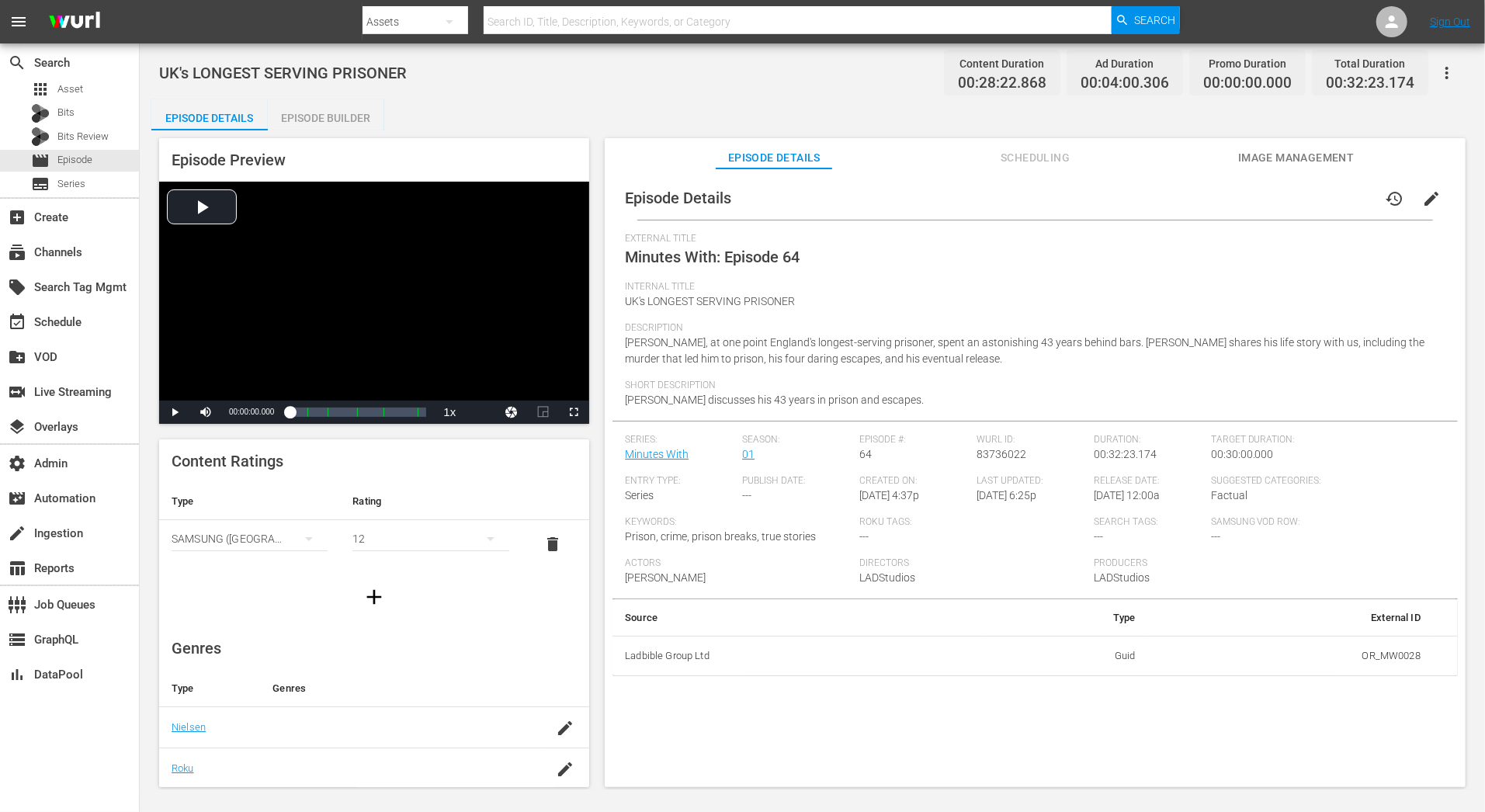
click at [368, 130] on div "Episode Preview Video Player is loading. Play Video Play Mute Current Time 00:0…" at bounding box center [812, 464] width 1322 height 669
click at [363, 118] on div "Episode Builder" at bounding box center [326, 117] width 117 height 37
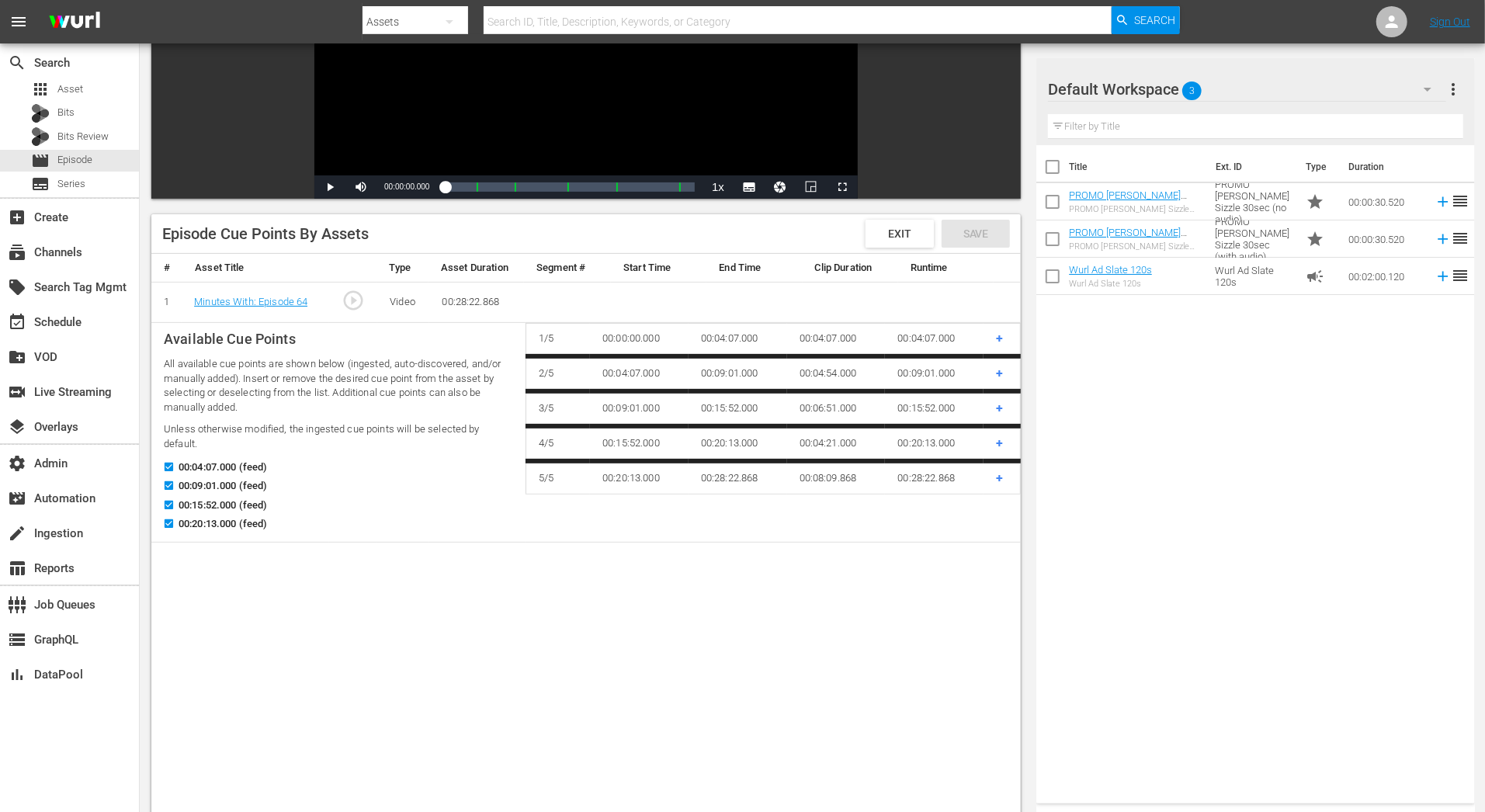
scroll to position [251, 0]
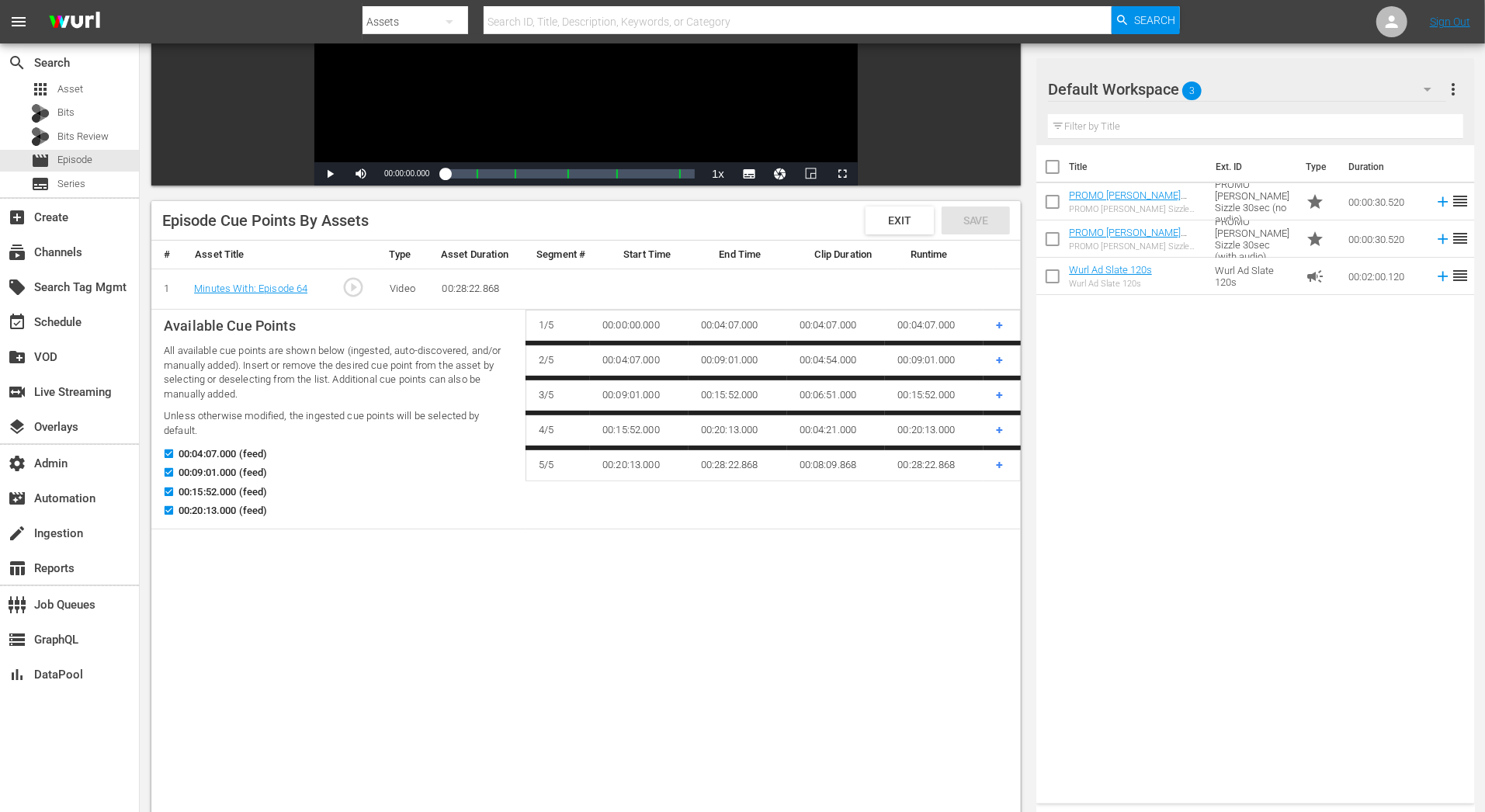
click at [696, 336] on td "00:04:07.000" at bounding box center [737, 326] width 99 height 32
click at [697, 346] on td "00:09:01.000" at bounding box center [737, 360] width 99 height 35
click at [673, 381] on td "00:09:01.000" at bounding box center [639, 395] width 99 height 35
click at [641, 419] on td "00:15:52.000" at bounding box center [639, 430] width 99 height 35
click at [642, 413] on td "00:15:52.000" at bounding box center [639, 430] width 99 height 35
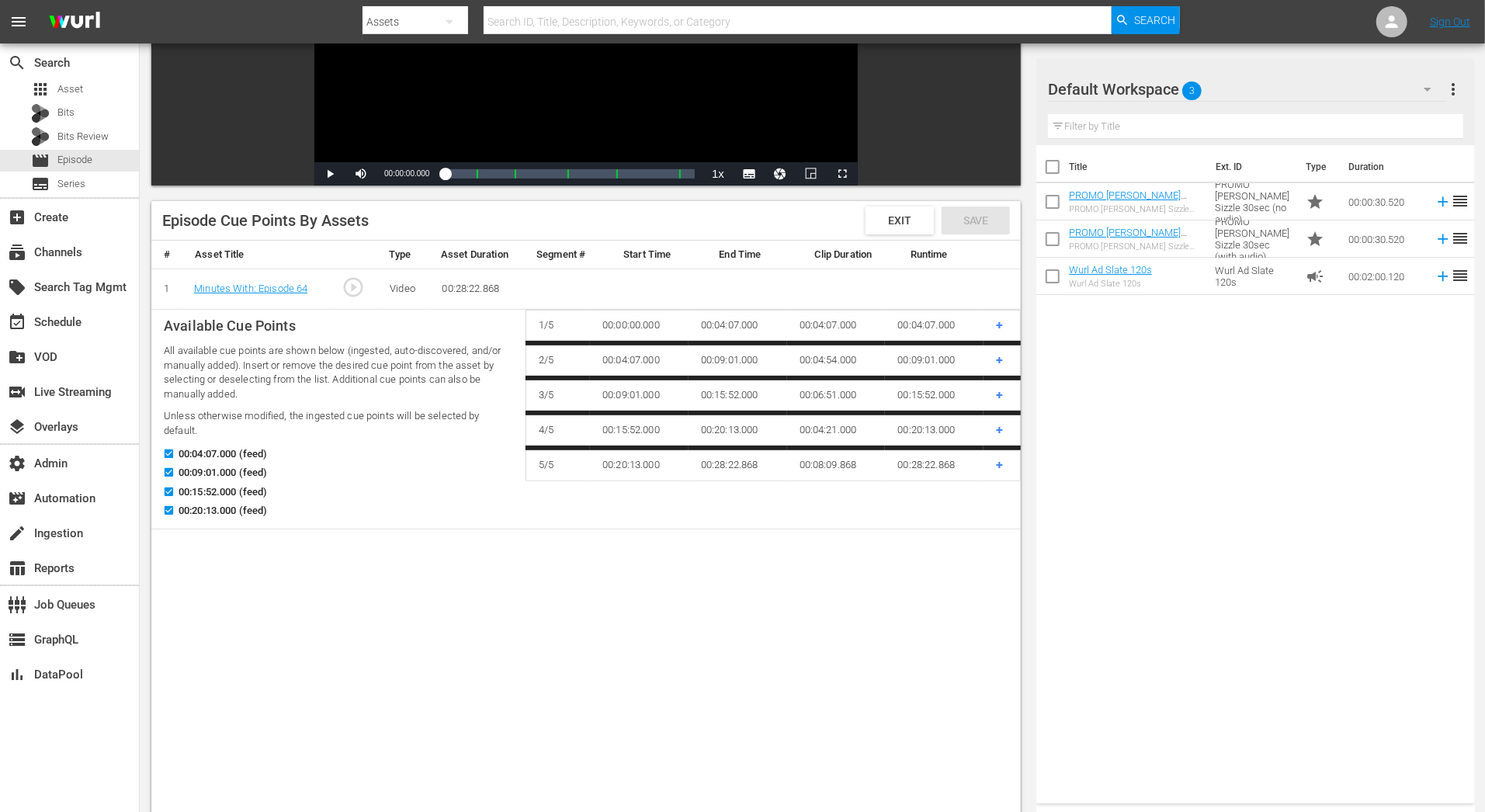
click at [644, 448] on td "00:20:13.000" at bounding box center [639, 464] width 99 height 32
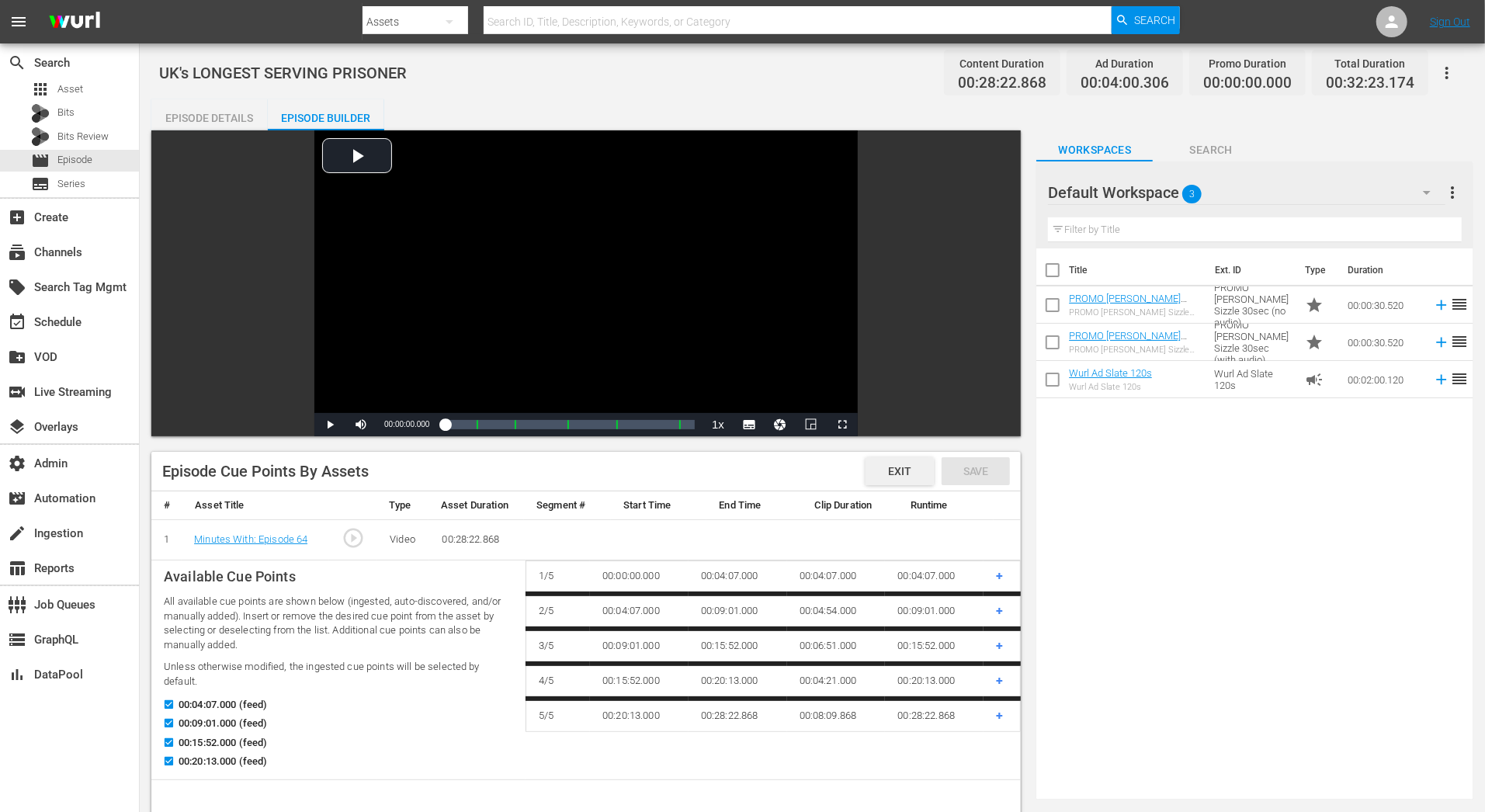
click at [899, 473] on span "Exit" at bounding box center [899, 471] width 48 height 13
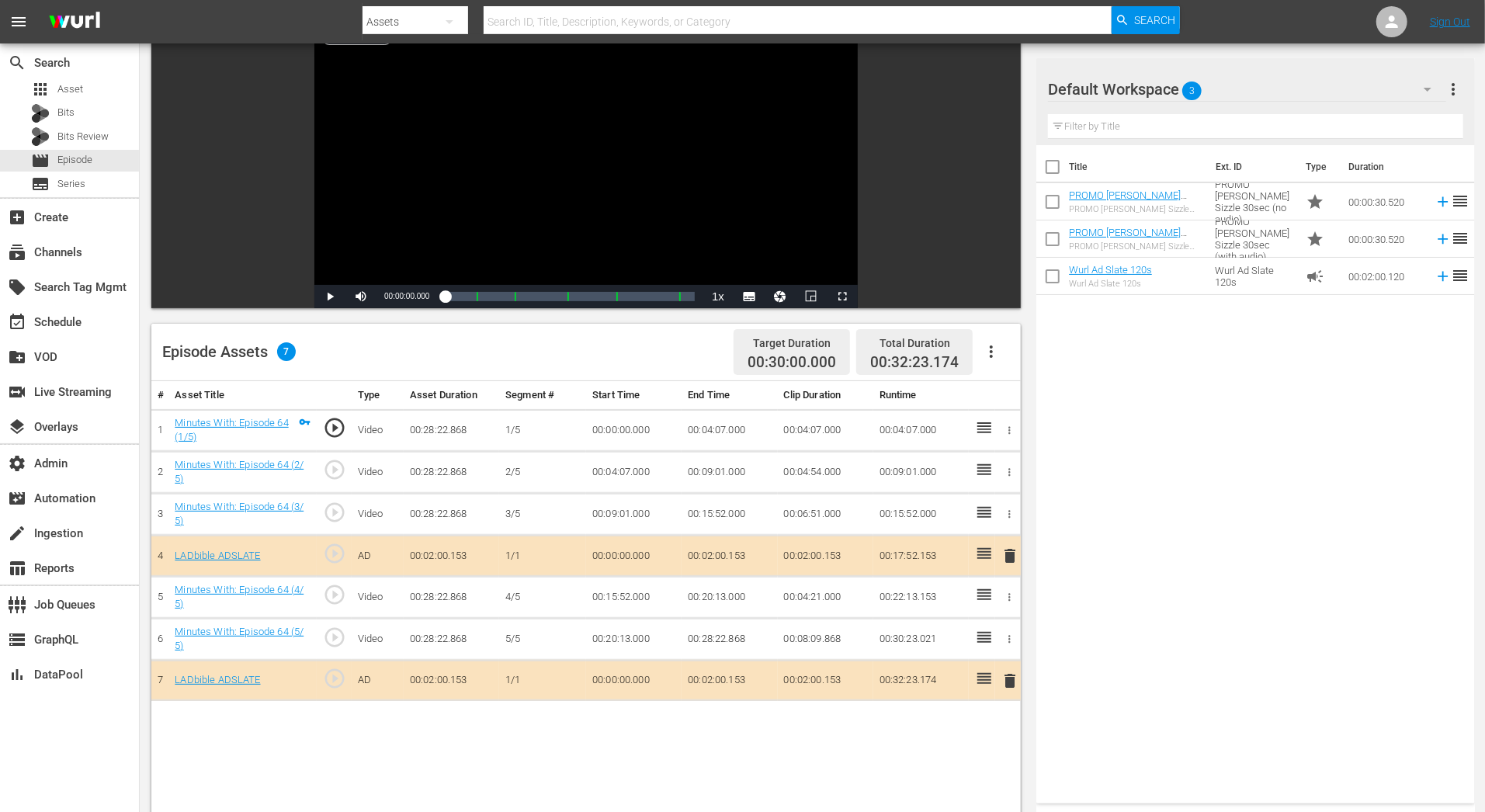
scroll to position [129, 0]
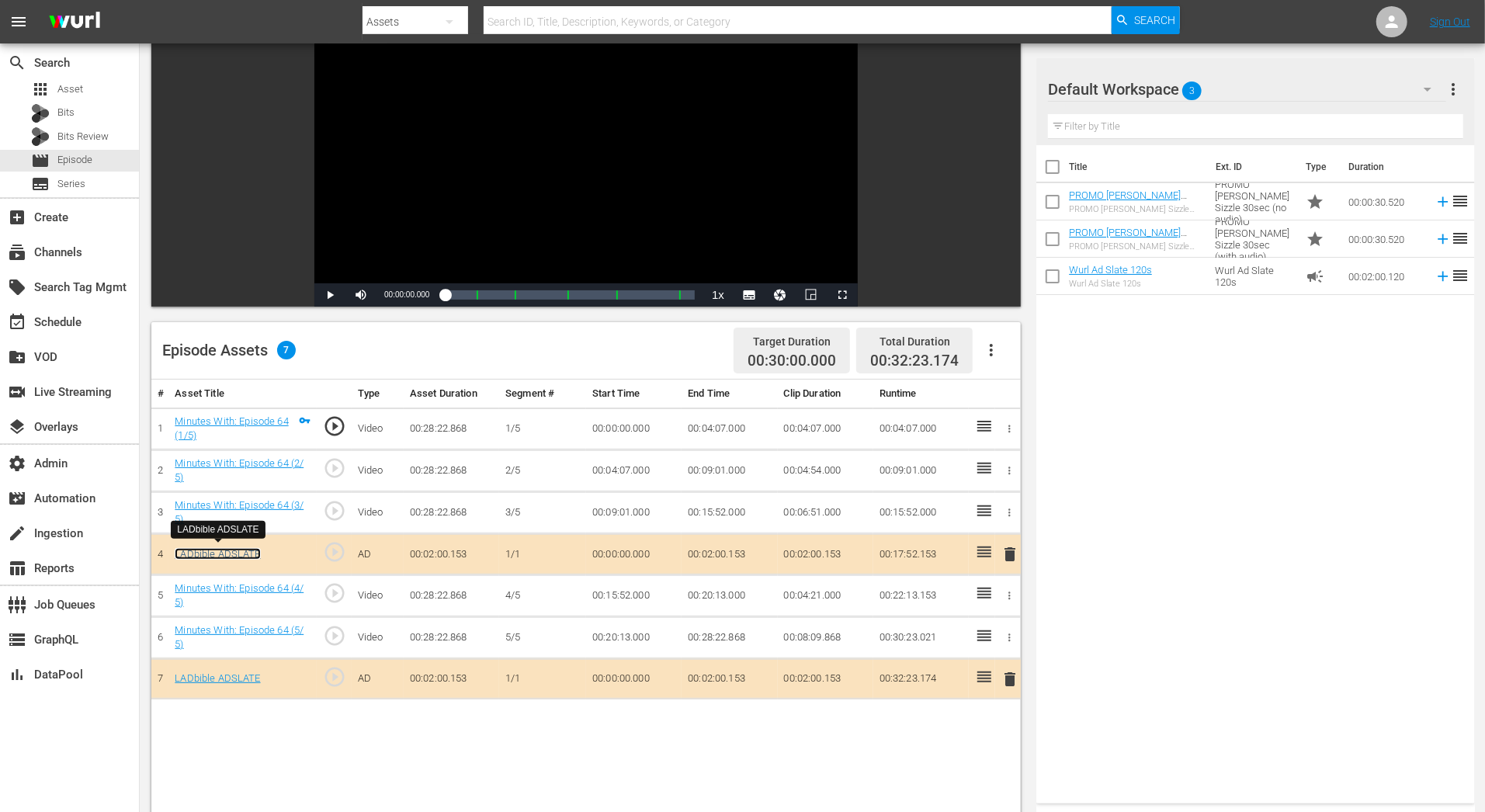
click at [245, 554] on link "LADbible ADSLATE" at bounding box center [217, 553] width 85 height 12
click at [1423, 86] on icon "button" at bounding box center [1427, 89] width 19 height 19
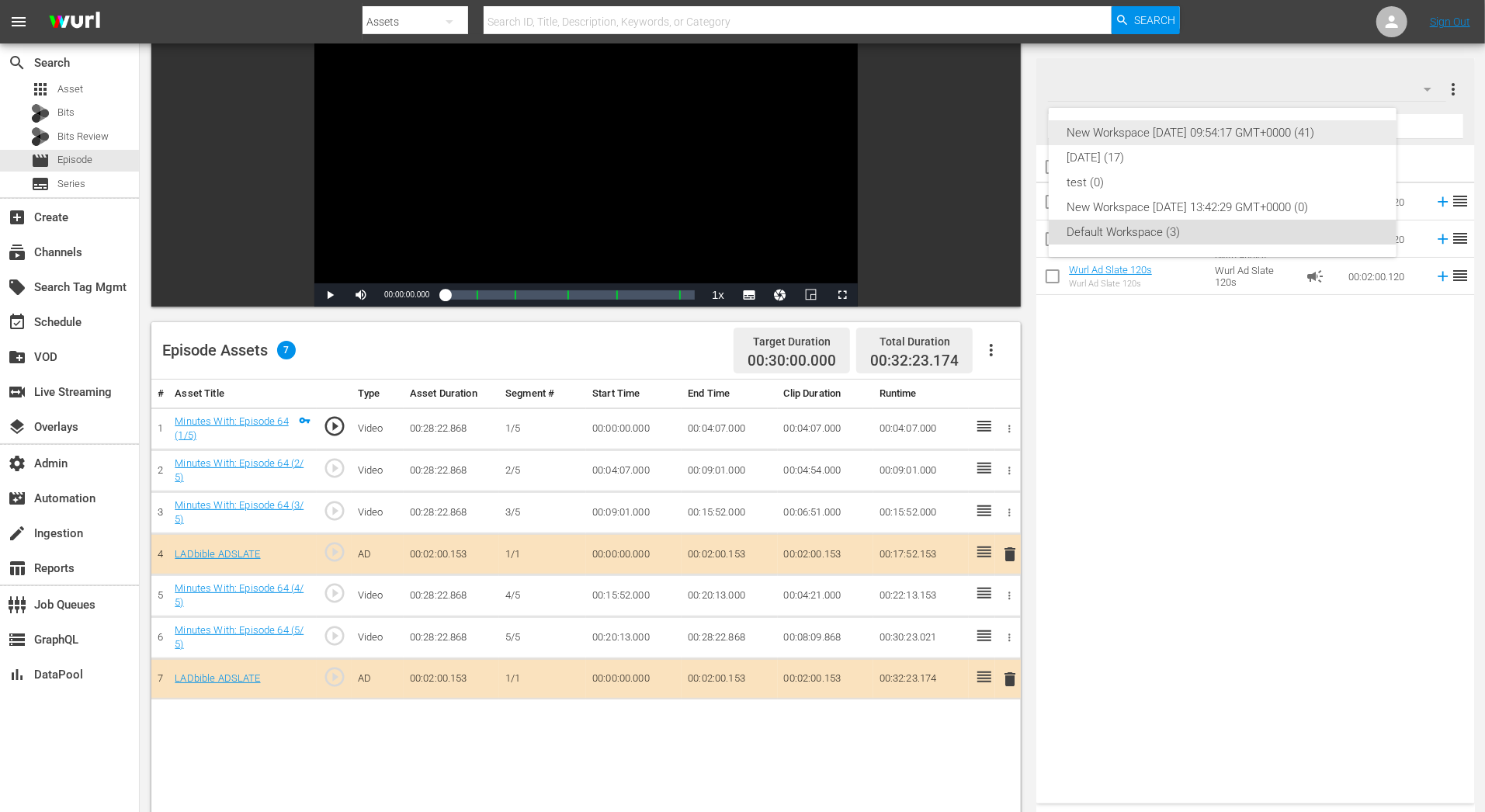
click at [1289, 129] on div "New Workspace Thu Aug 14 2025 09:54:17 GMT+0000 (41)" at bounding box center [1222, 132] width 311 height 24
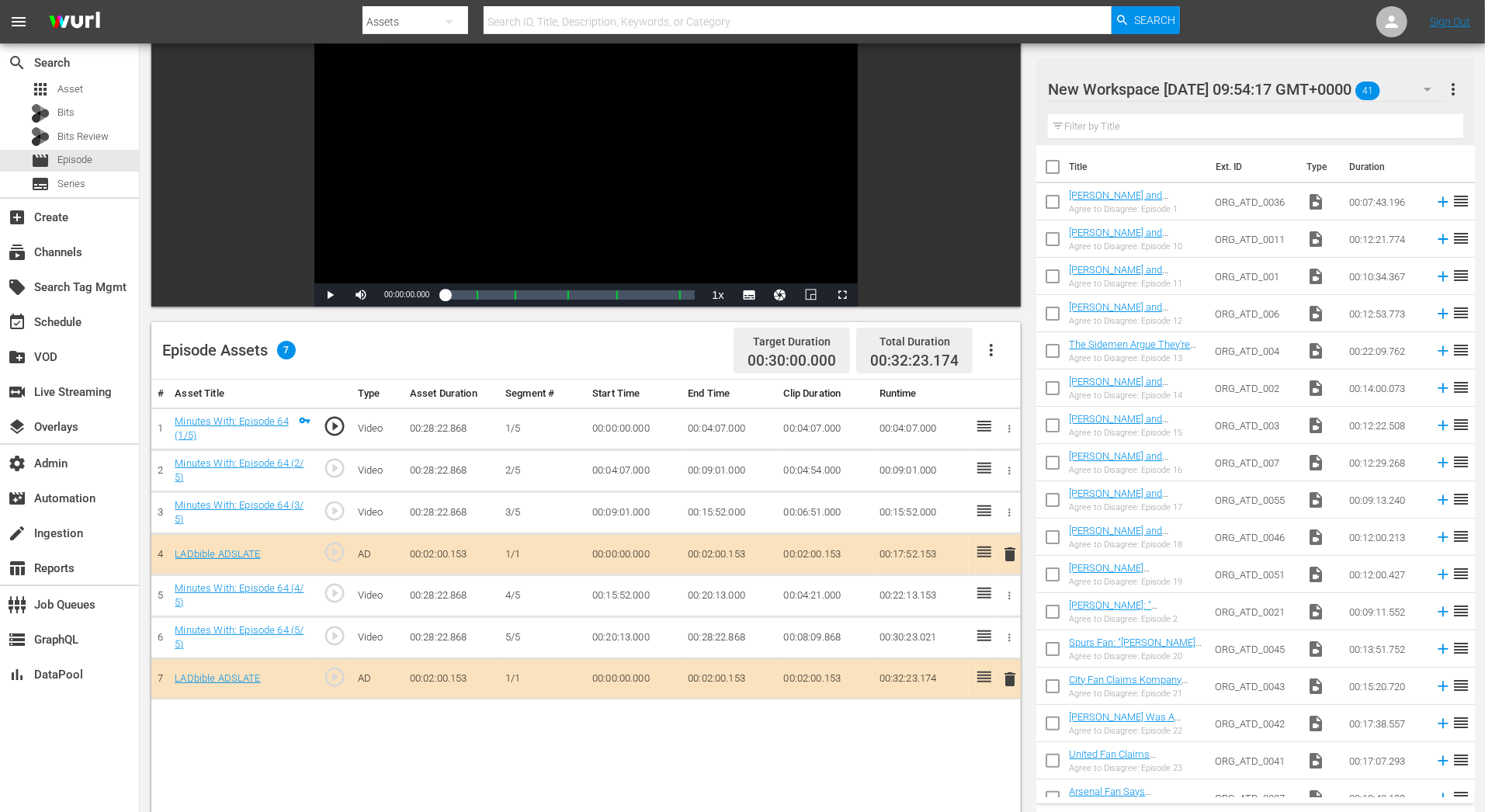
click at [1289, 91] on div at bounding box center [1180, 90] width 264 height 39
drag, startPoint x: 1372, startPoint y: 85, endPoint x: 943, endPoint y: 75, distance: 429.1
click at [943, 75] on div "Video Player is loading. Play Video Play Mute Current Time 00:00:00.000 / Durat…" at bounding box center [812, 538] width 1322 height 1074
type input "LB test"
click at [1454, 88] on span "more_vert" at bounding box center [1454, 89] width 19 height 19
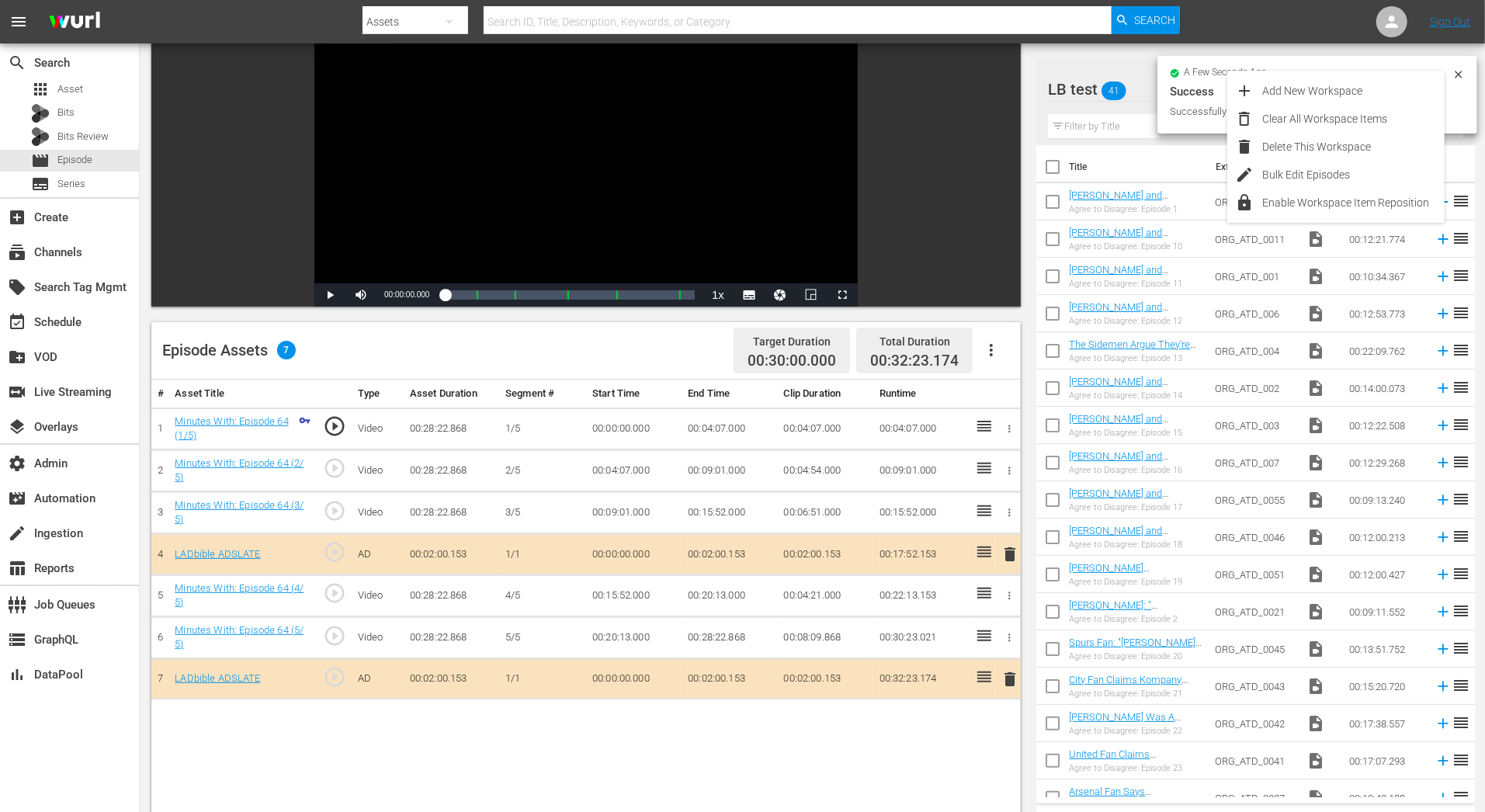
click at [1035, 85] on div "Video Player is loading. Play Video Play Mute Current Time 00:00:00.000 / Durat…" at bounding box center [812, 538] width 1322 height 1074
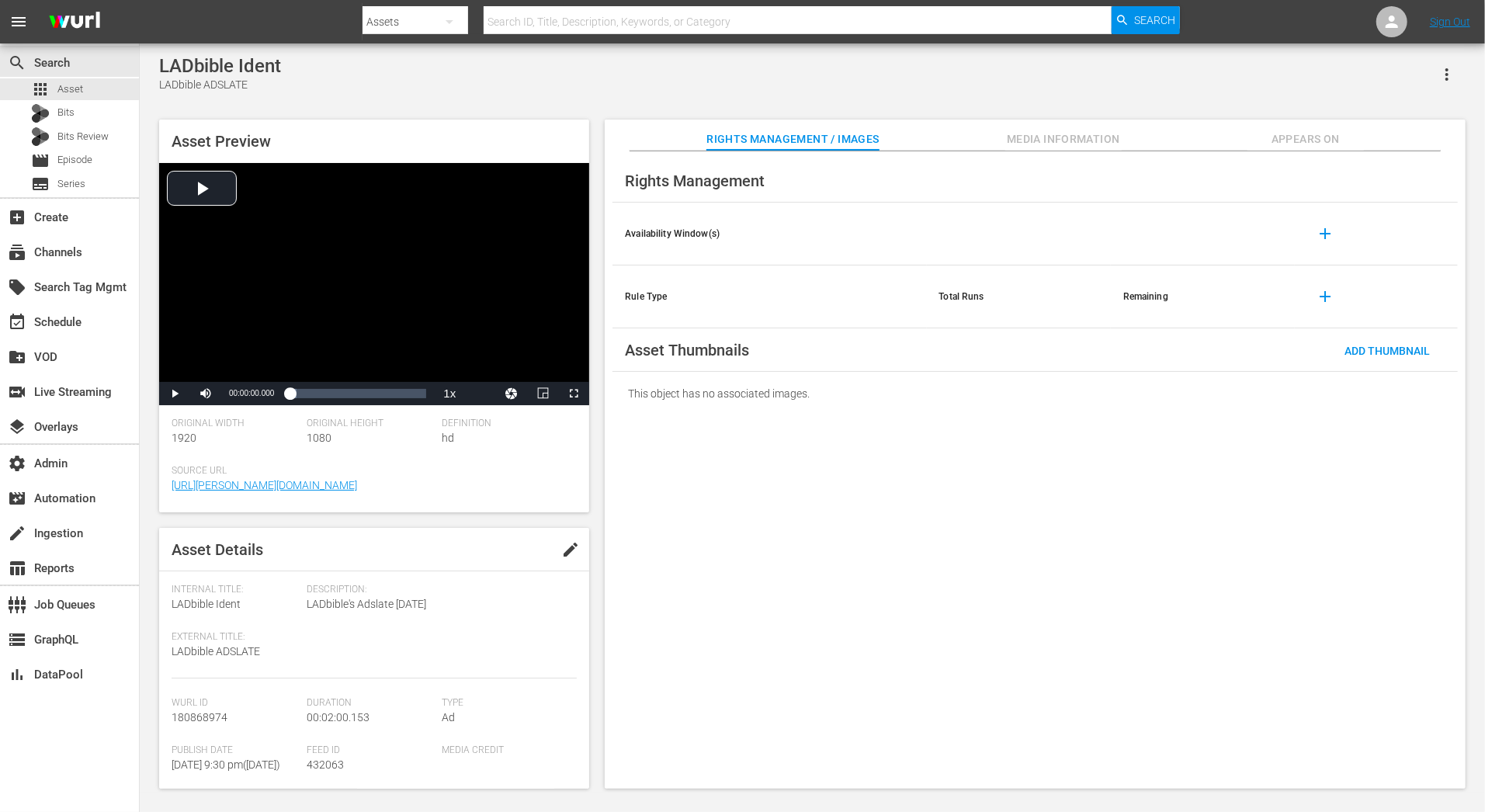
click at [1445, 74] on icon "button" at bounding box center [1447, 75] width 19 height 19
click at [1445, 74] on div "Add To Workspace" at bounding box center [1379, 80] width 149 height 37
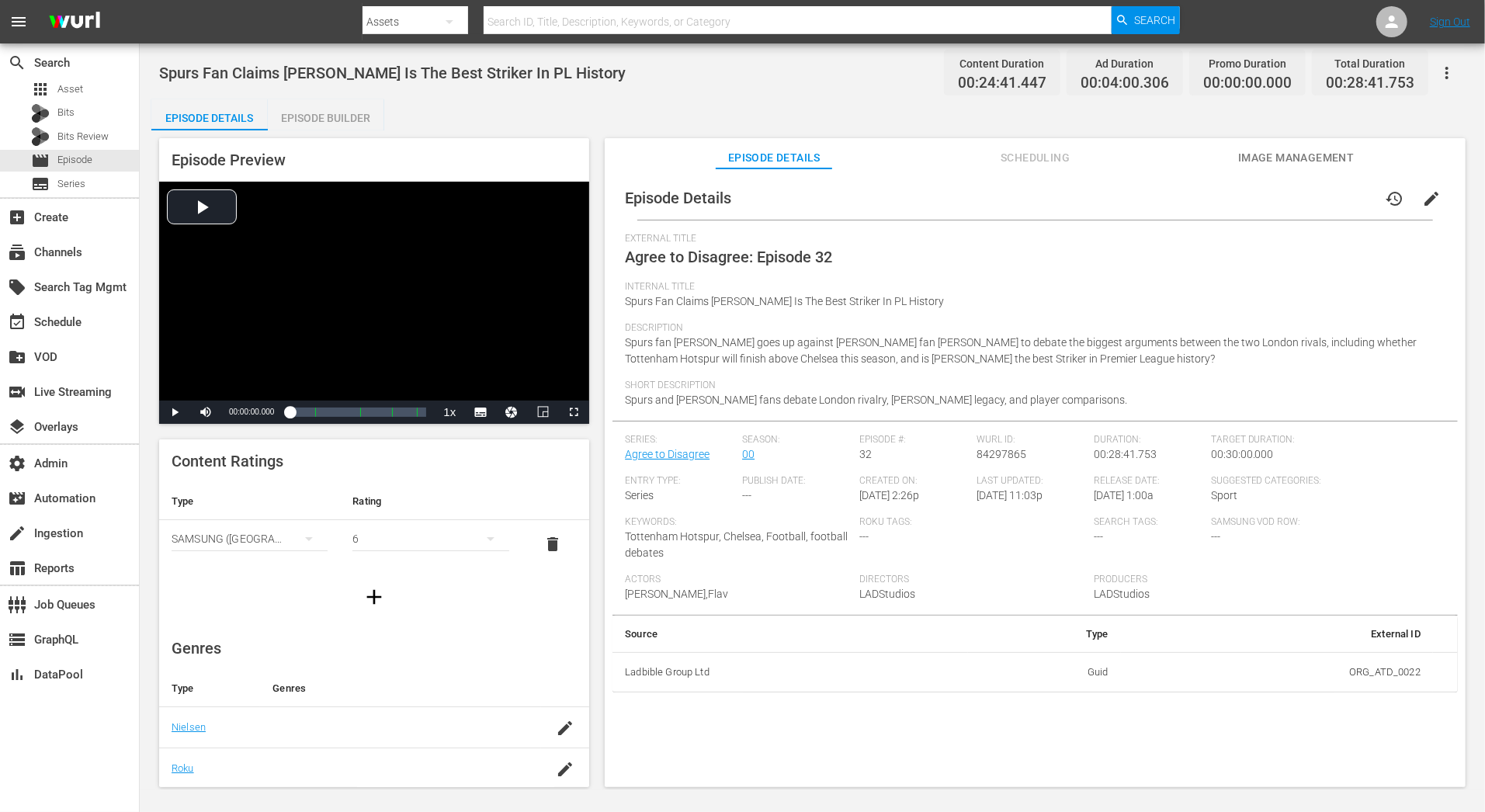
click at [323, 99] on div "Episode Builder" at bounding box center [326, 117] width 117 height 37
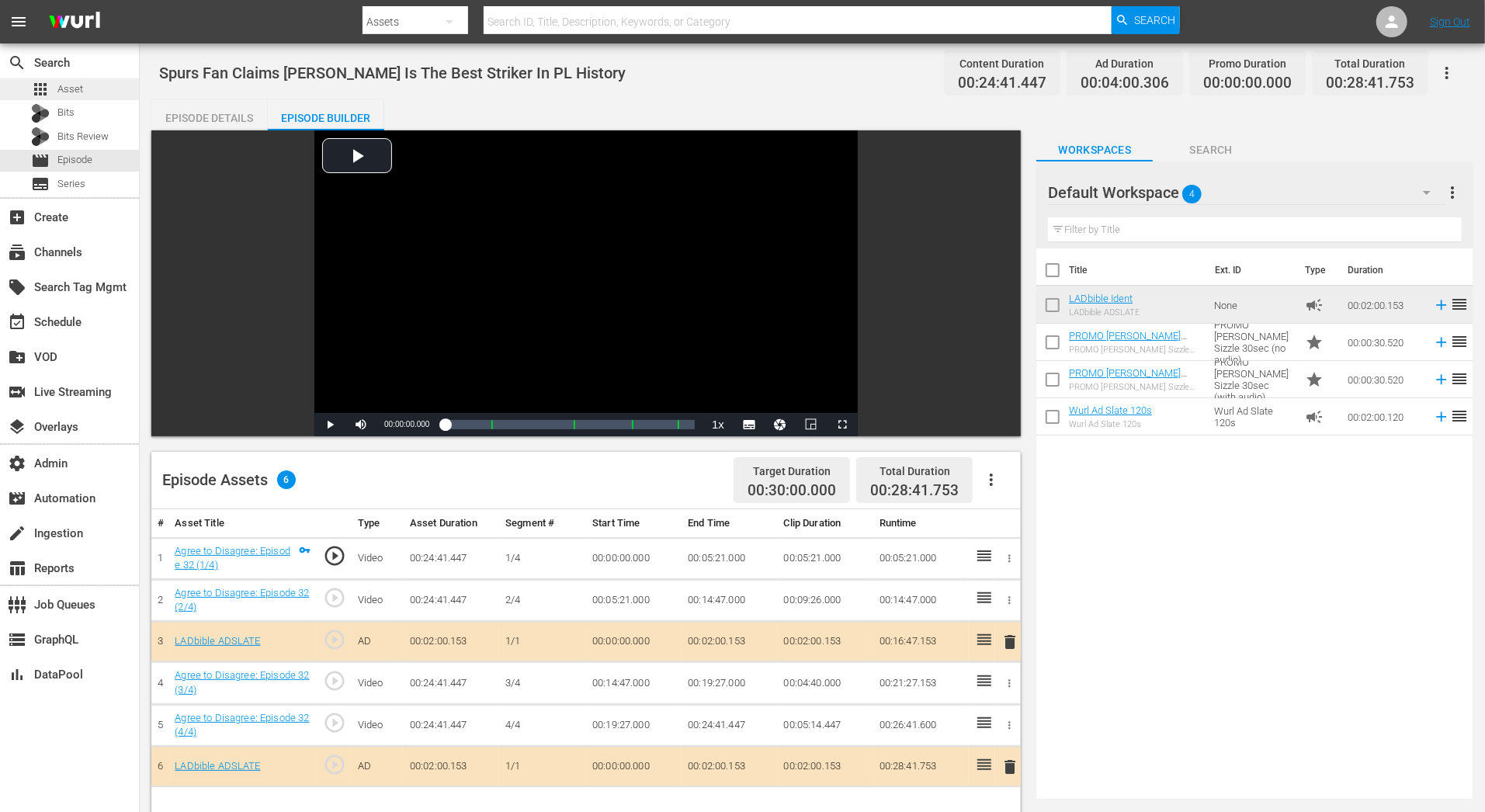
click at [108, 93] on div "apps Asset" at bounding box center [69, 89] width 139 height 22
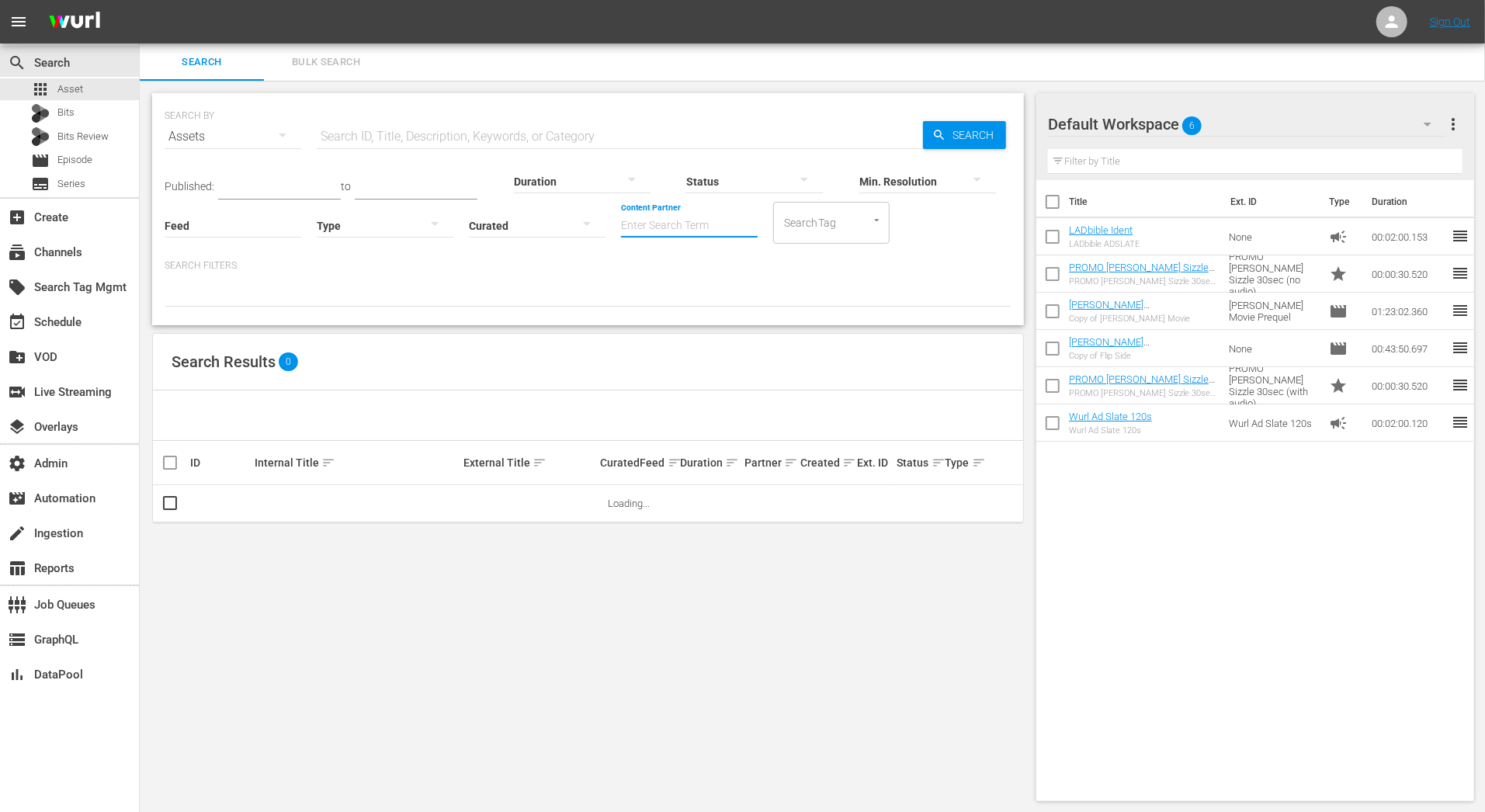
click at [664, 222] on input "Content Partner" at bounding box center [688, 226] width 136 height 56
click at [696, 258] on div "Ladbible Group Ltd (459)" at bounding box center [747, 268] width 227 height 37
type input "Ladbible Group Ltd (459)"
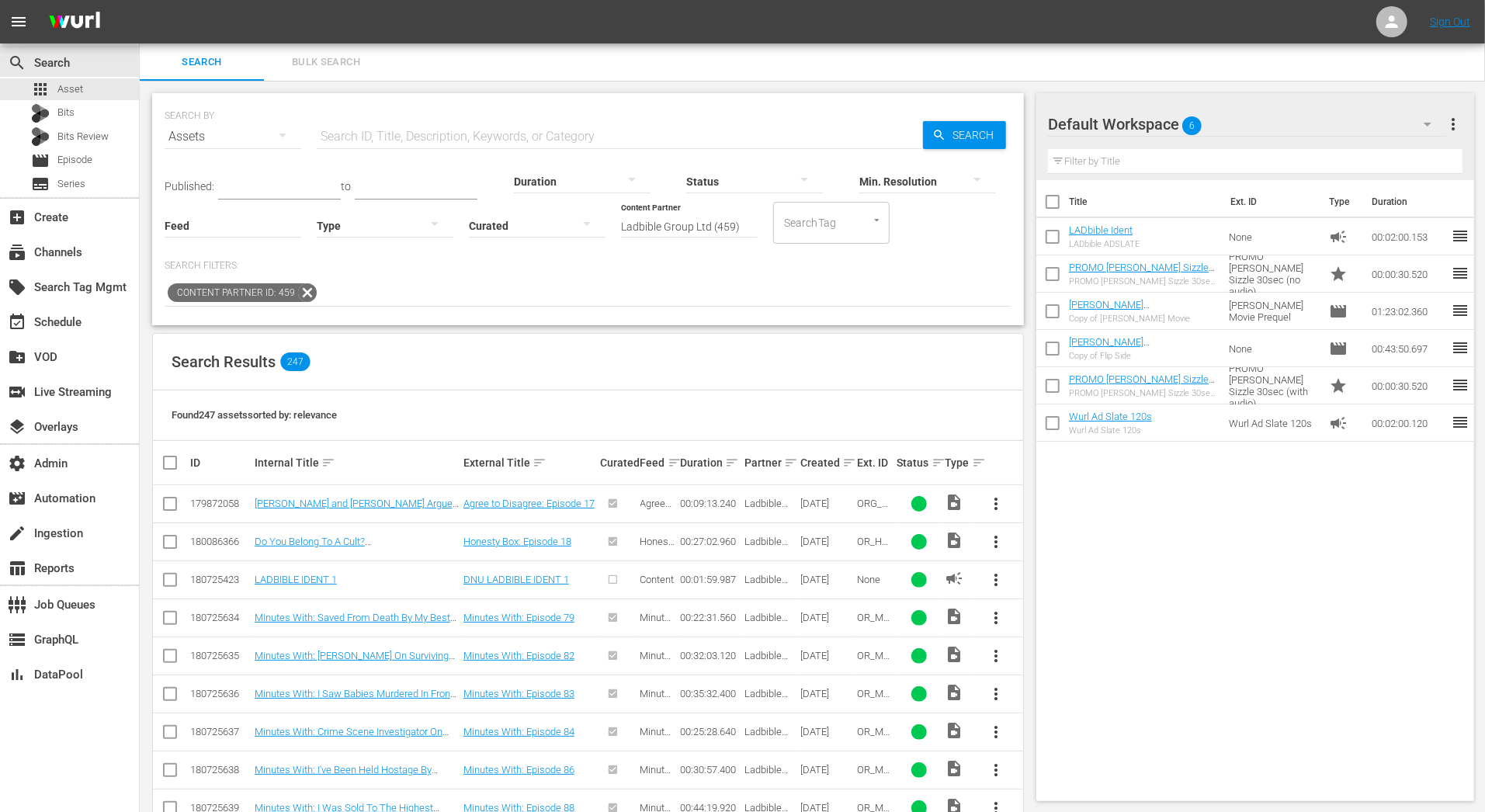
click at [1057, 232] on input "checkbox" at bounding box center [1052, 239] width 32 height 32
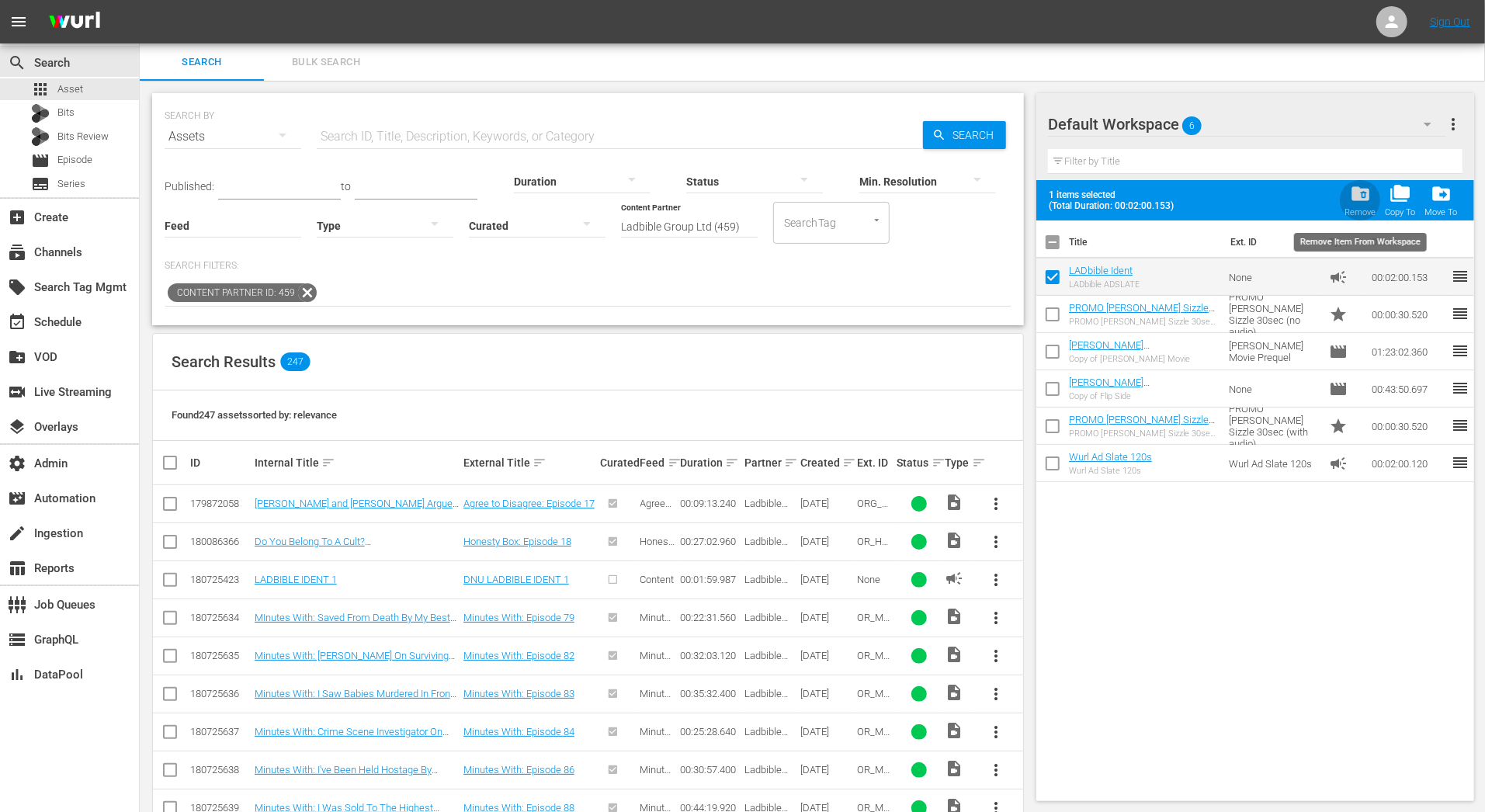
click at [1364, 196] on span "folder_delete" at bounding box center [1360, 193] width 21 height 21
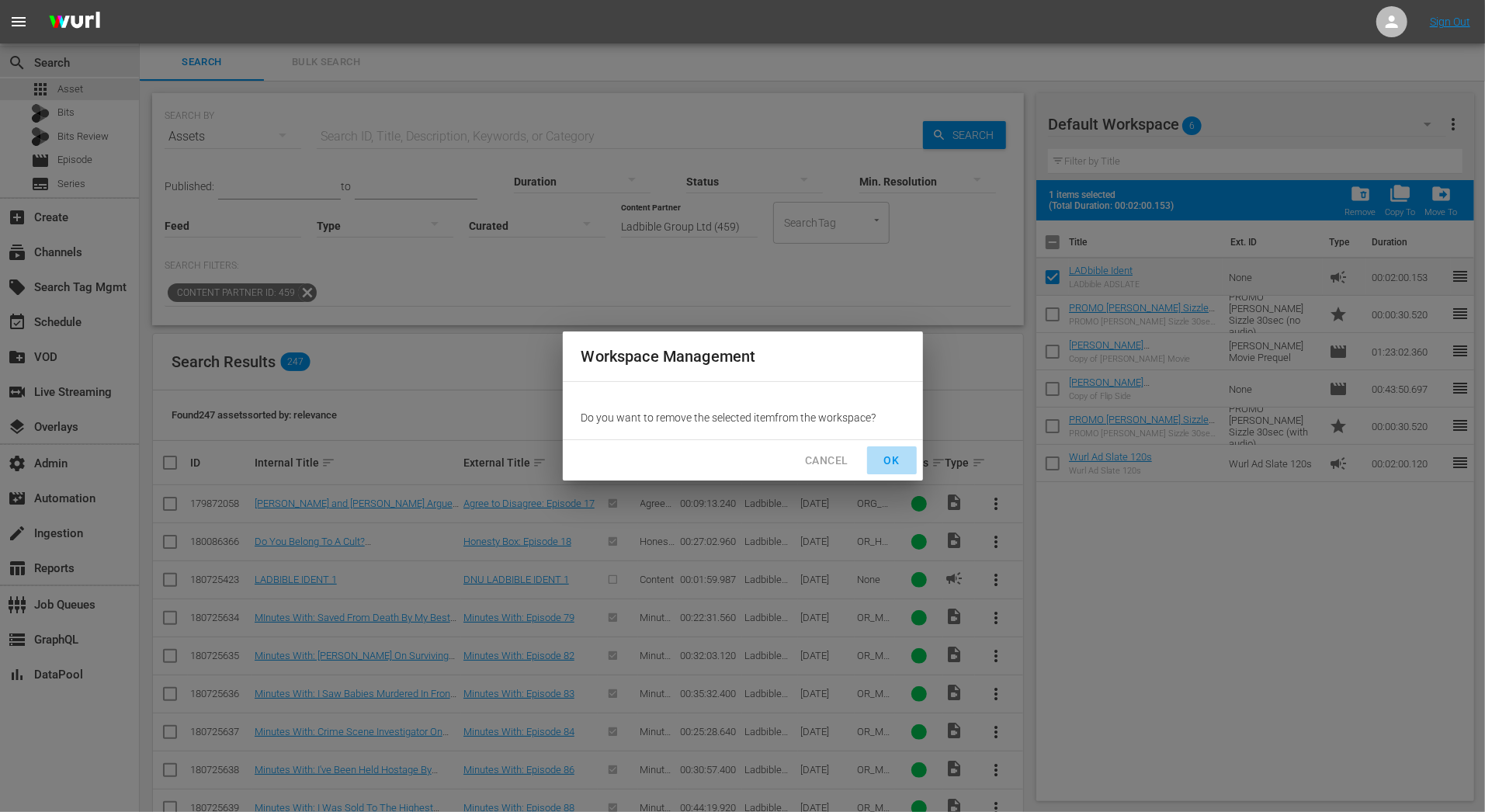
click at [888, 463] on span "OK" at bounding box center [891, 460] width 24 height 20
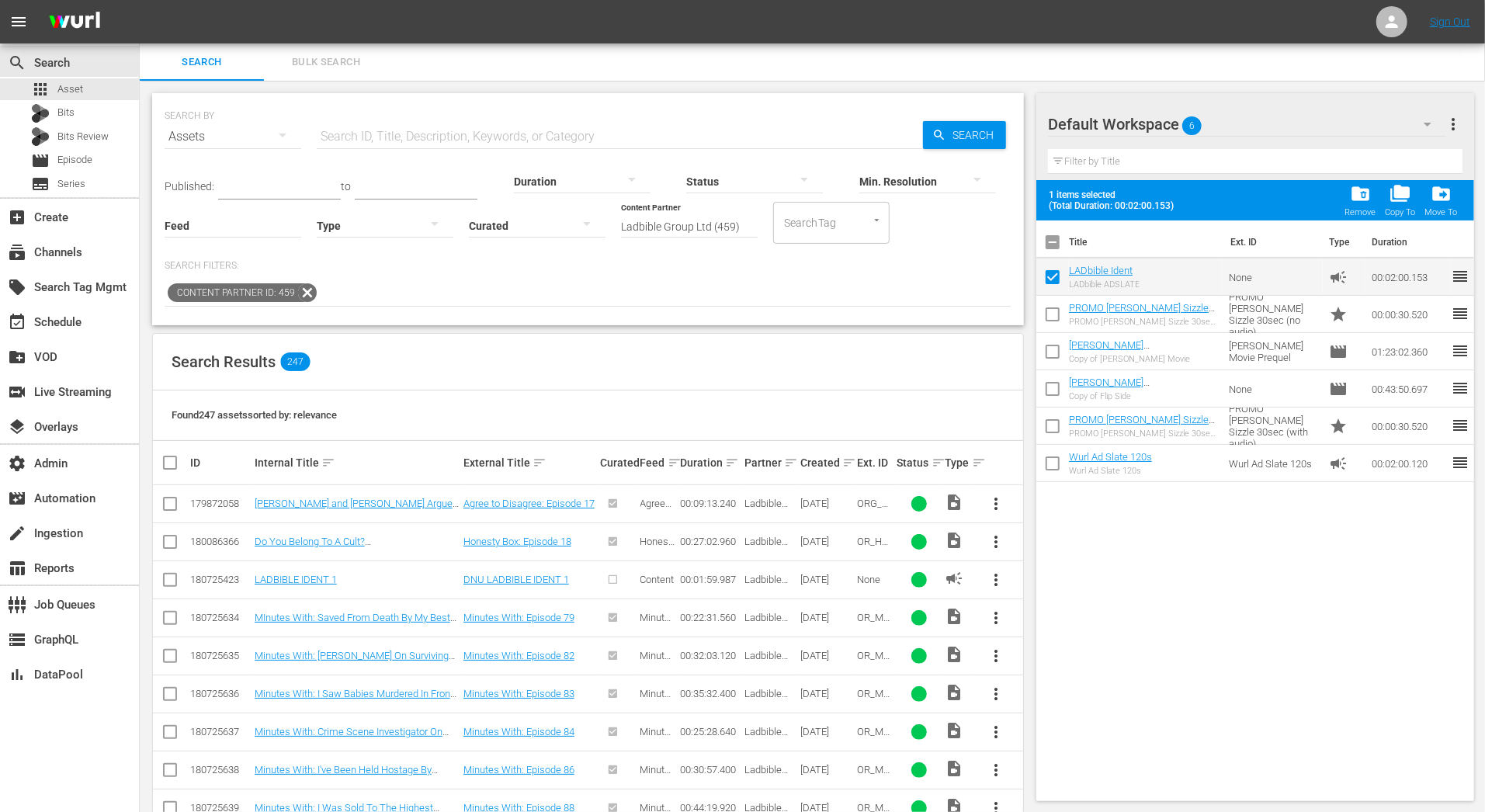
checkbox input "false"
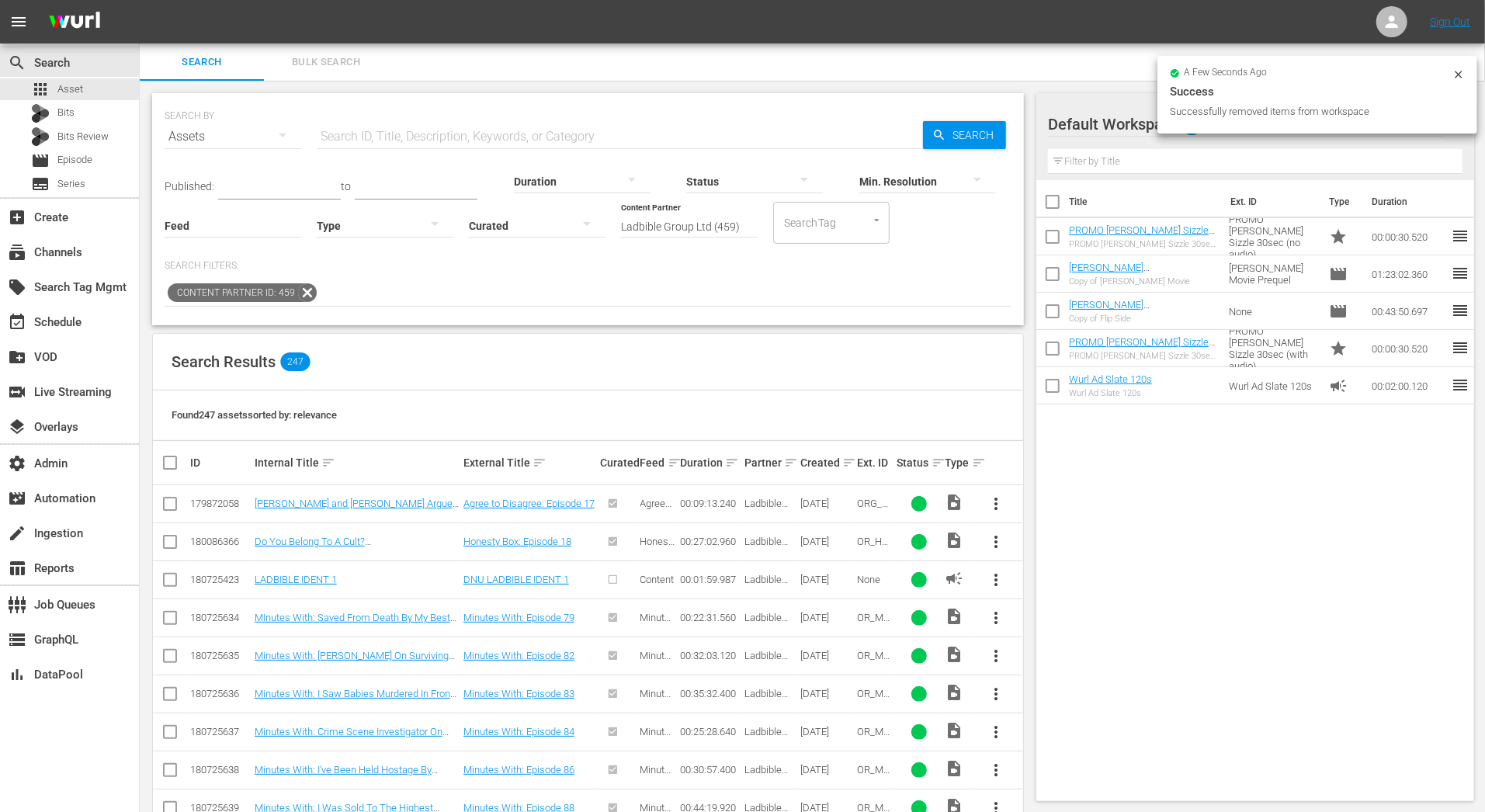
click at [1430, 145] on div "Filter by Title" at bounding box center [1256, 161] width 415 height 37
click at [1461, 74] on icon at bounding box center [1459, 75] width 13 height 13
click at [1420, 128] on icon "button" at bounding box center [1427, 125] width 19 height 19
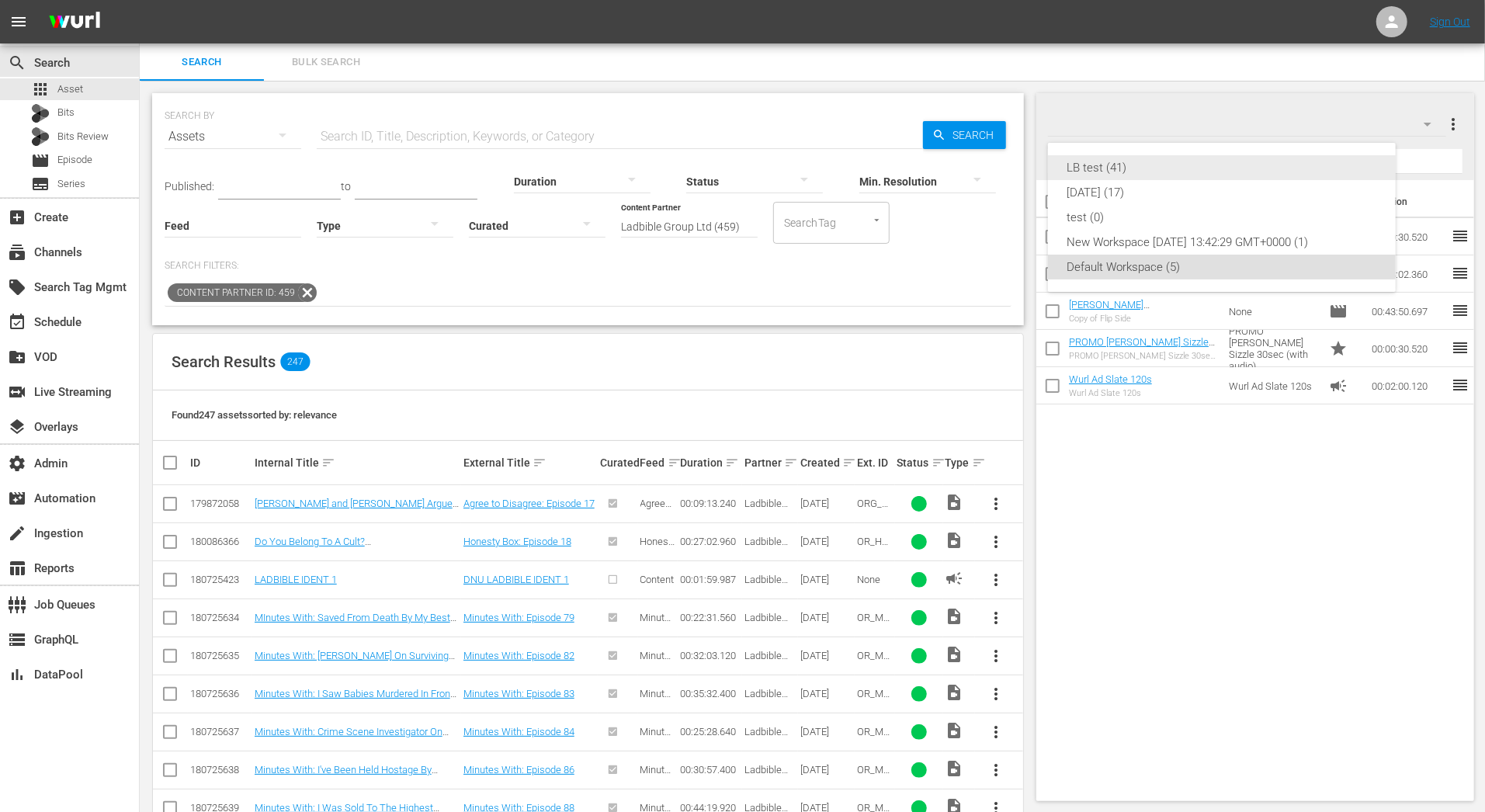
click at [1248, 173] on div "LB test (41)" at bounding box center [1222, 167] width 311 height 24
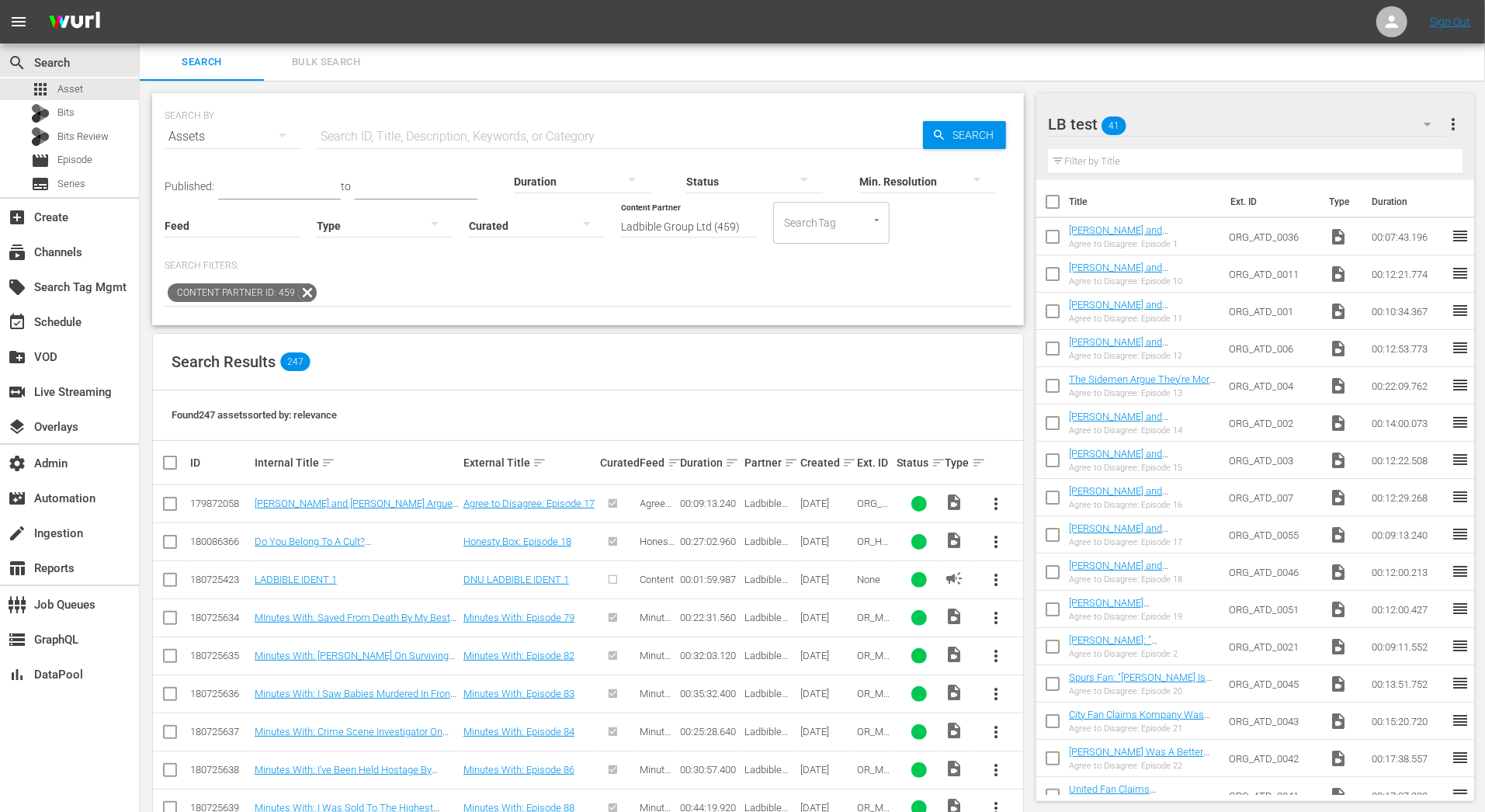
click at [364, 225] on div at bounding box center [385, 225] width 136 height 43
click at [359, 244] on div "Ad" at bounding box center [385, 248] width 136 height 24
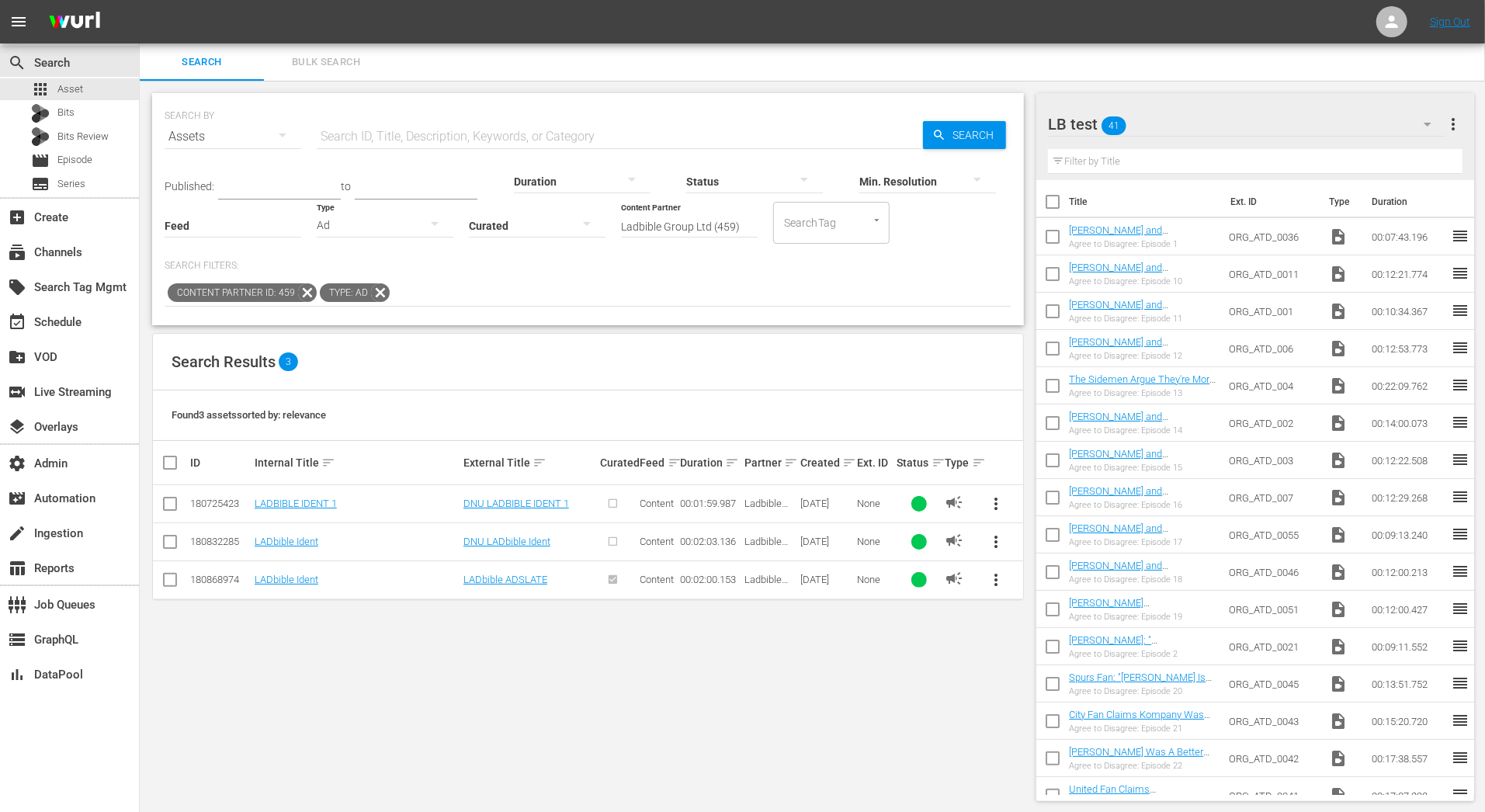
click at [166, 578] on input "checkbox" at bounding box center [170, 583] width 19 height 19
checkbox input "true"
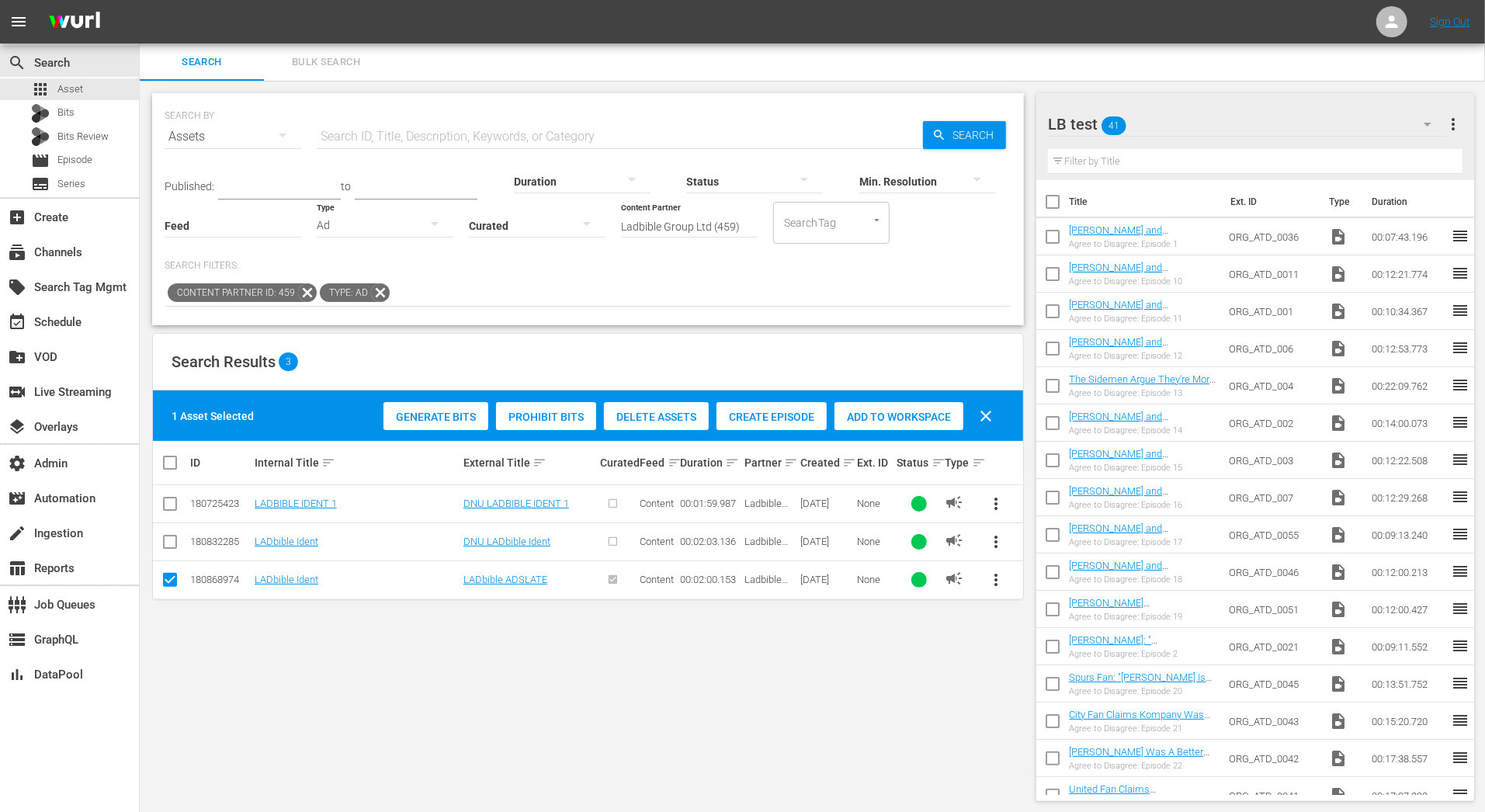
click at [886, 411] on span "Add to Workspace" at bounding box center [898, 417] width 129 height 13
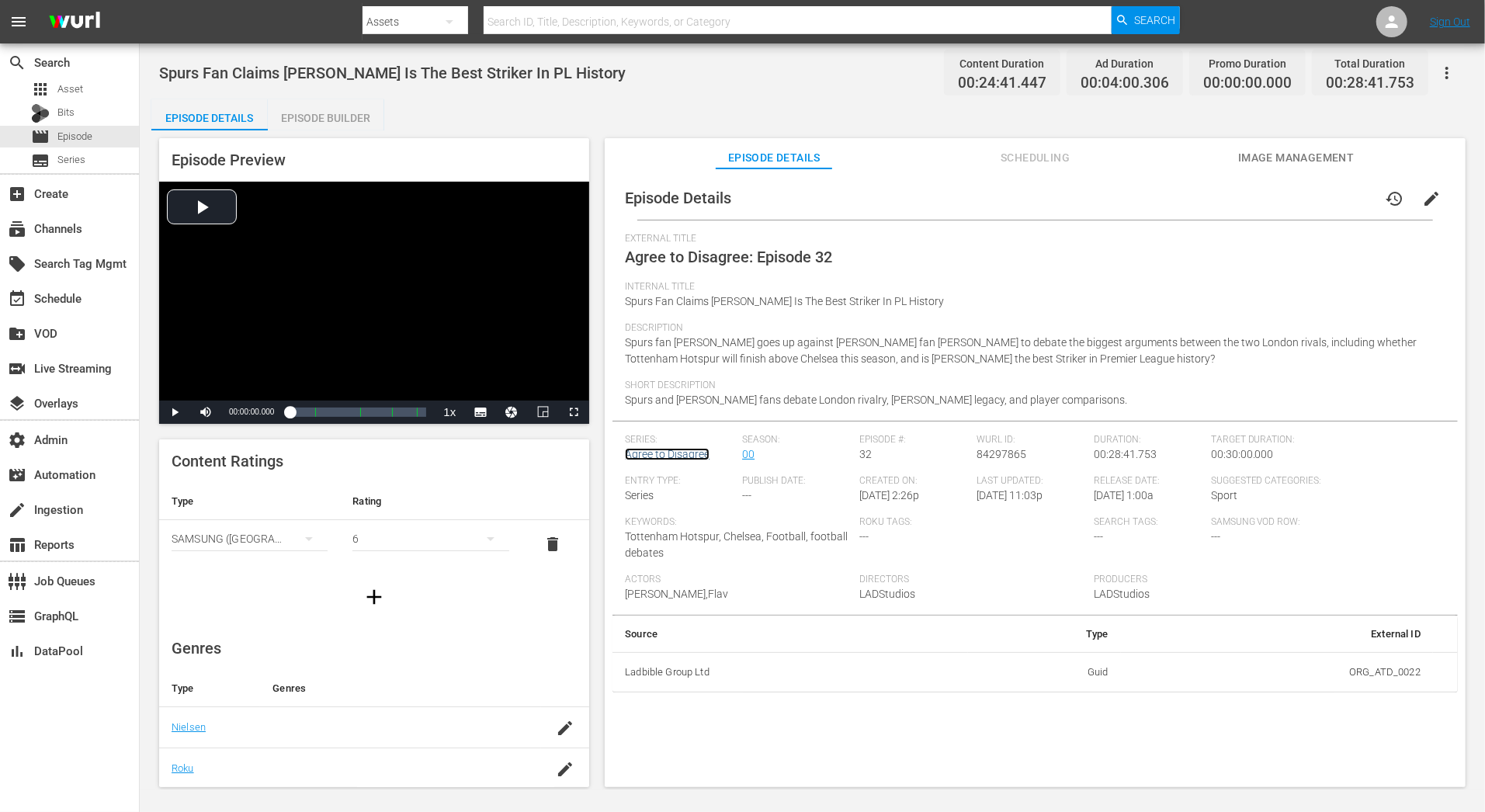
click at [693, 453] on link "Agree to Disagree" at bounding box center [666, 454] width 84 height 13
click at [63, 198] on div "add_box Create" at bounding box center [43, 191] width 87 height 14
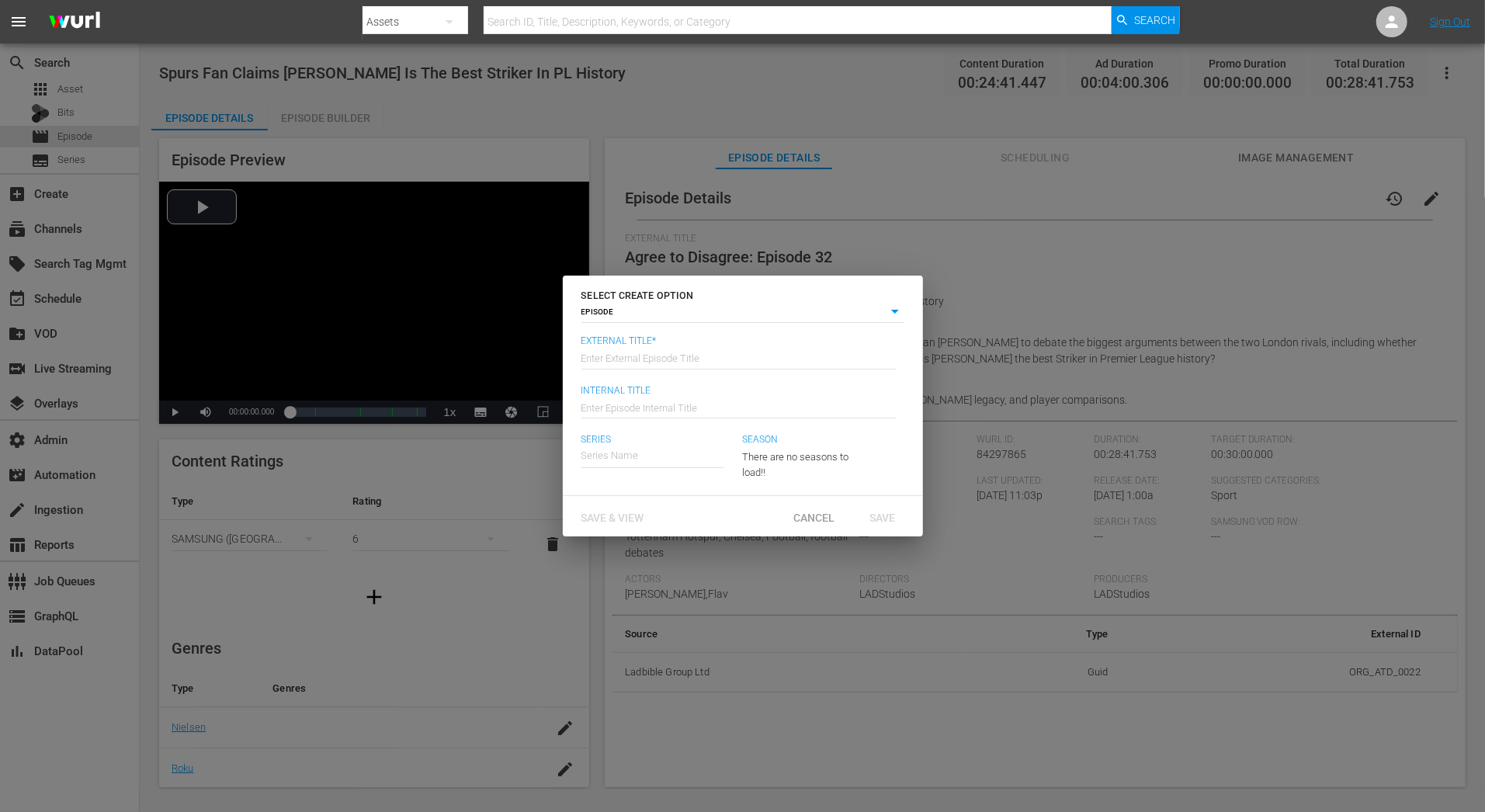
click at [610, 461] on input "text" at bounding box center [652, 455] width 143 height 37
click at [671, 316] on body "menu Search By Assets Search ID, Title, Description, Keywords, or Category Sear…" at bounding box center [742, 406] width 1485 height 812
click at [650, 326] on li "SERIES" at bounding box center [742, 333] width 323 height 21
type input "series"
click at [624, 357] on input "text" at bounding box center [739, 359] width 315 height 37
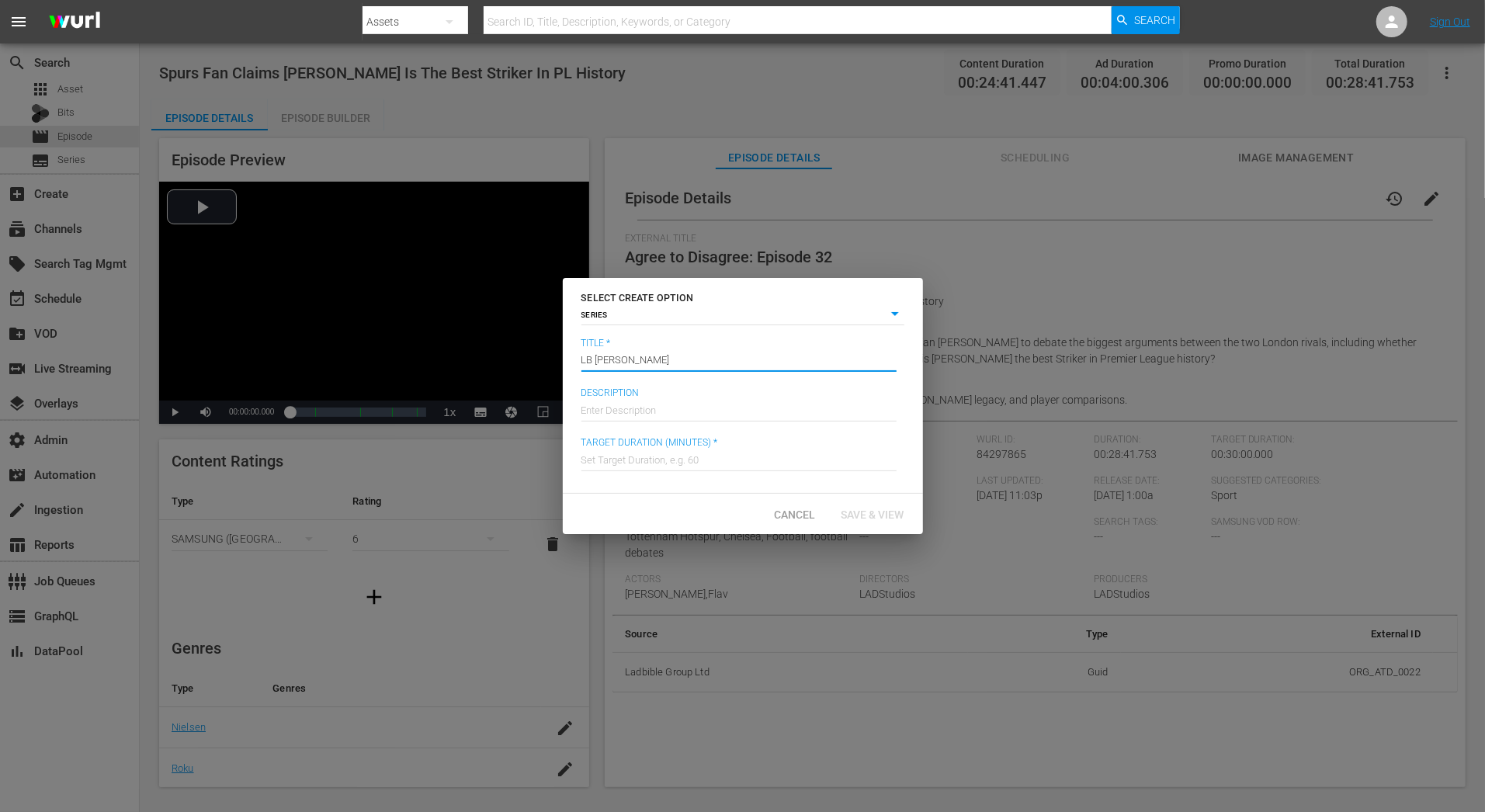
type input "LB Amy Test"
click at [646, 404] on input "text" at bounding box center [739, 408] width 315 height 37
click at [637, 467] on input "text" at bounding box center [739, 458] width 315 height 37
click at [647, 412] on input "text" at bounding box center [739, 408] width 315 height 37
type input "TBD"
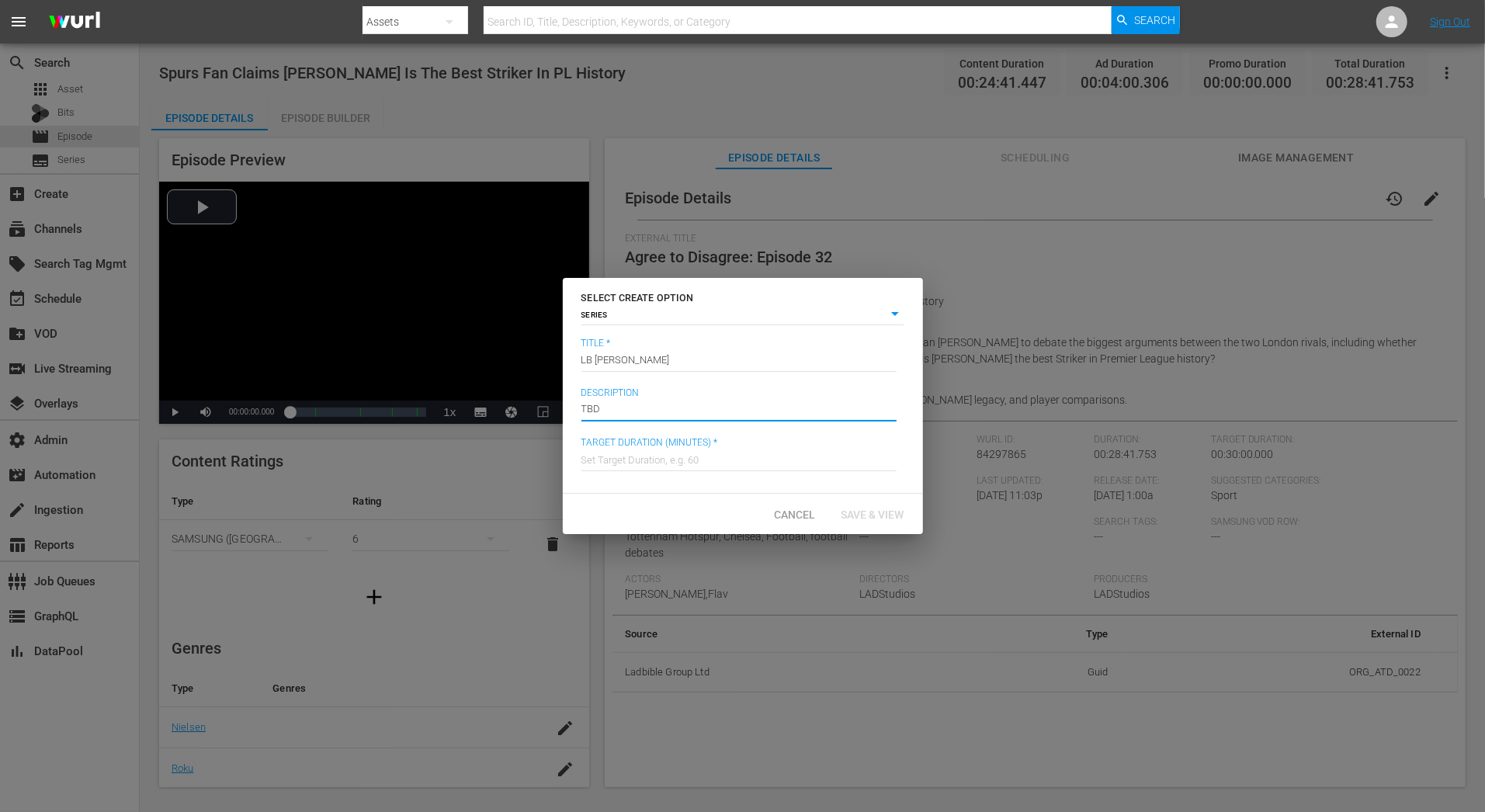
click at [669, 453] on input "text" at bounding box center [739, 458] width 315 height 37
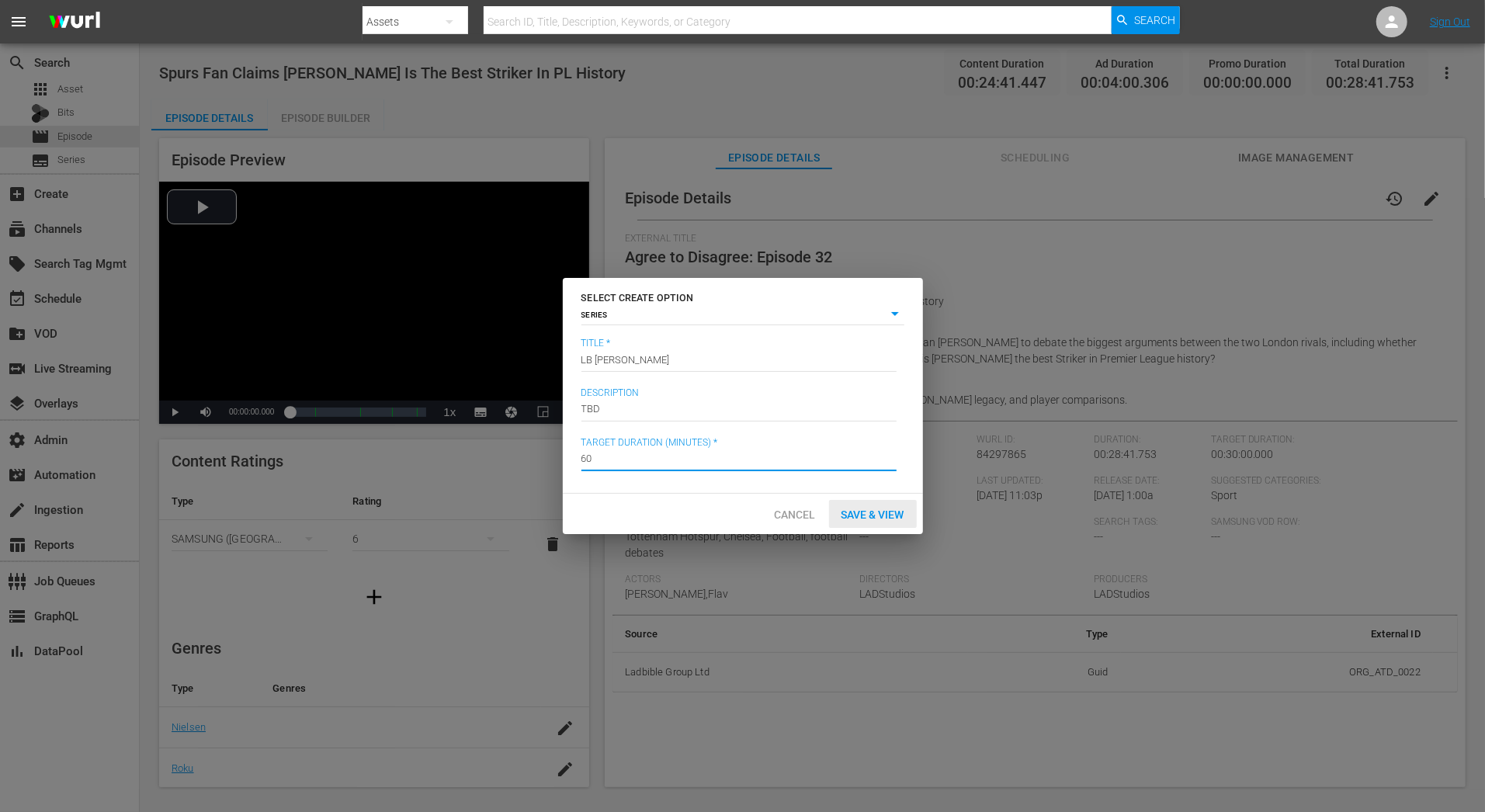
type input "60"
click at [897, 520] on span "Save & View" at bounding box center [872, 515] width 88 height 13
type input "episode"
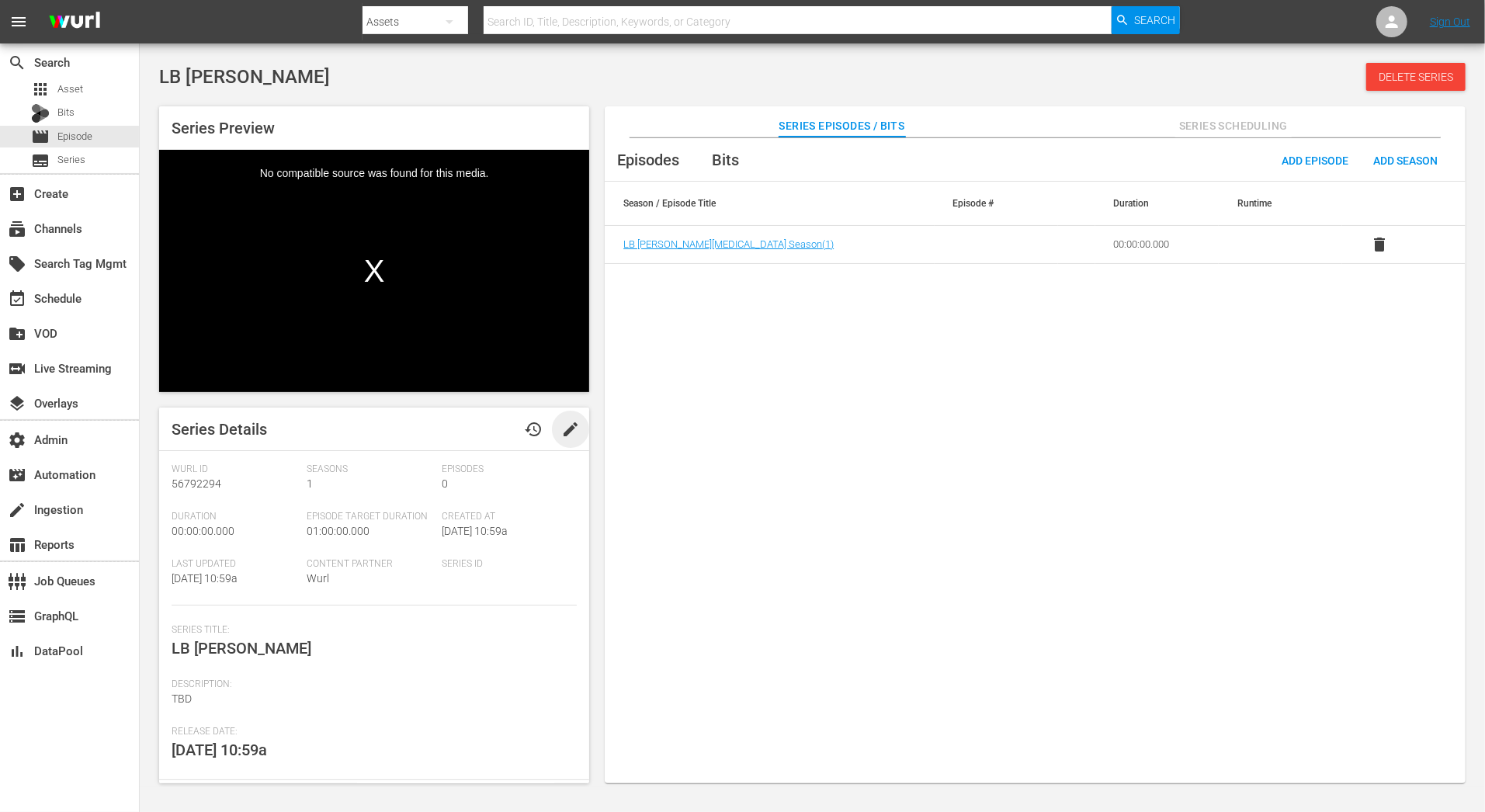
click at [572, 428] on span "edit" at bounding box center [571, 430] width 19 height 19
click at [324, 570] on div "Content Partner Wurl" at bounding box center [374, 582] width 135 height 47
click at [324, 579] on span "Wurl" at bounding box center [318, 578] width 23 height 13
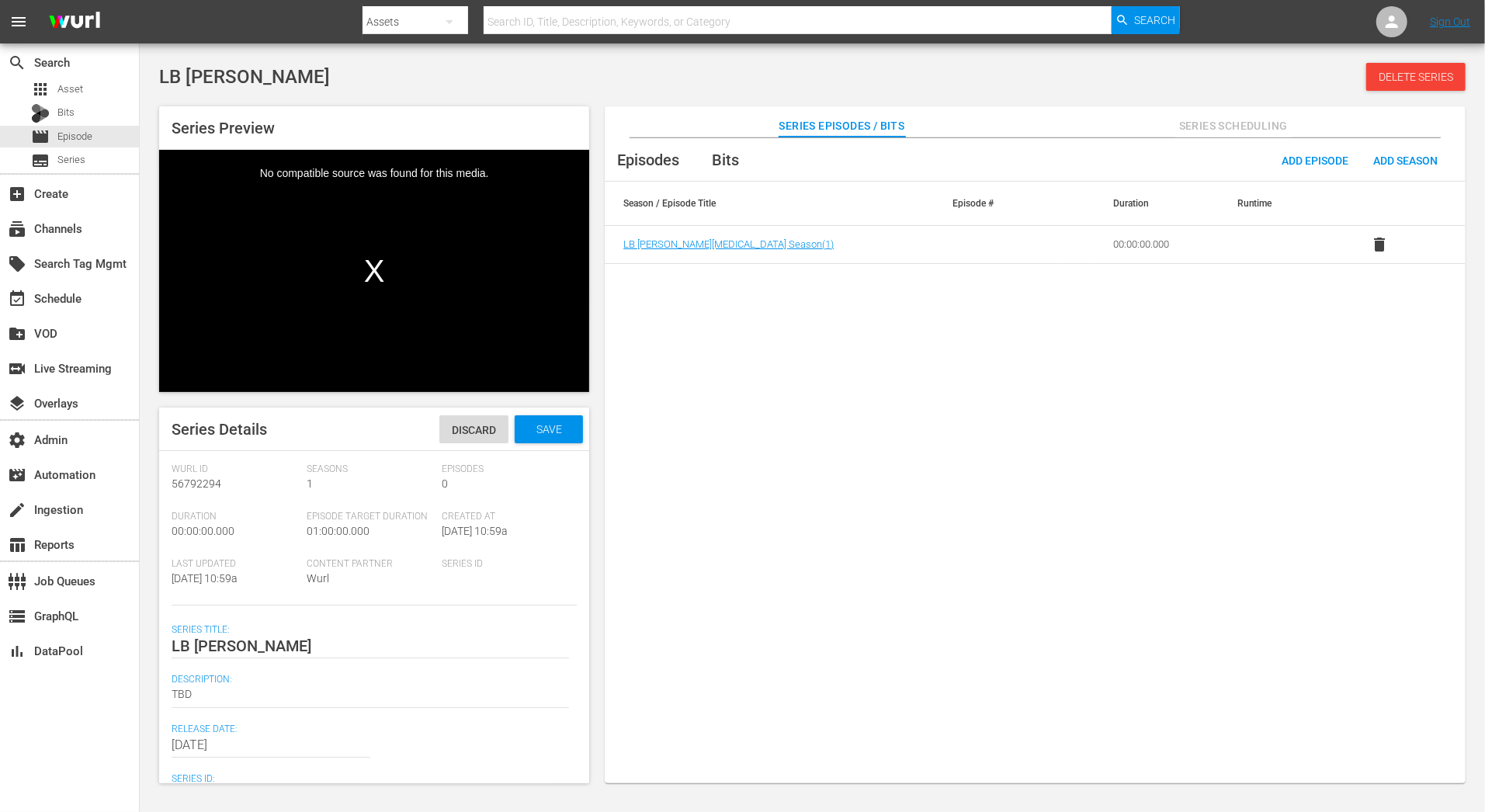
click at [468, 609] on div "Wurl Id 56792294 Seasons 1 Episodes 0 Duration 00:00:00.000 Episode Target Dura…" at bounding box center [375, 643] width 405 height 359
click at [469, 436] on div "Discard" at bounding box center [474, 430] width 69 height 28
click at [1391, 76] on span "Delete Series" at bounding box center [1416, 77] width 99 height 13
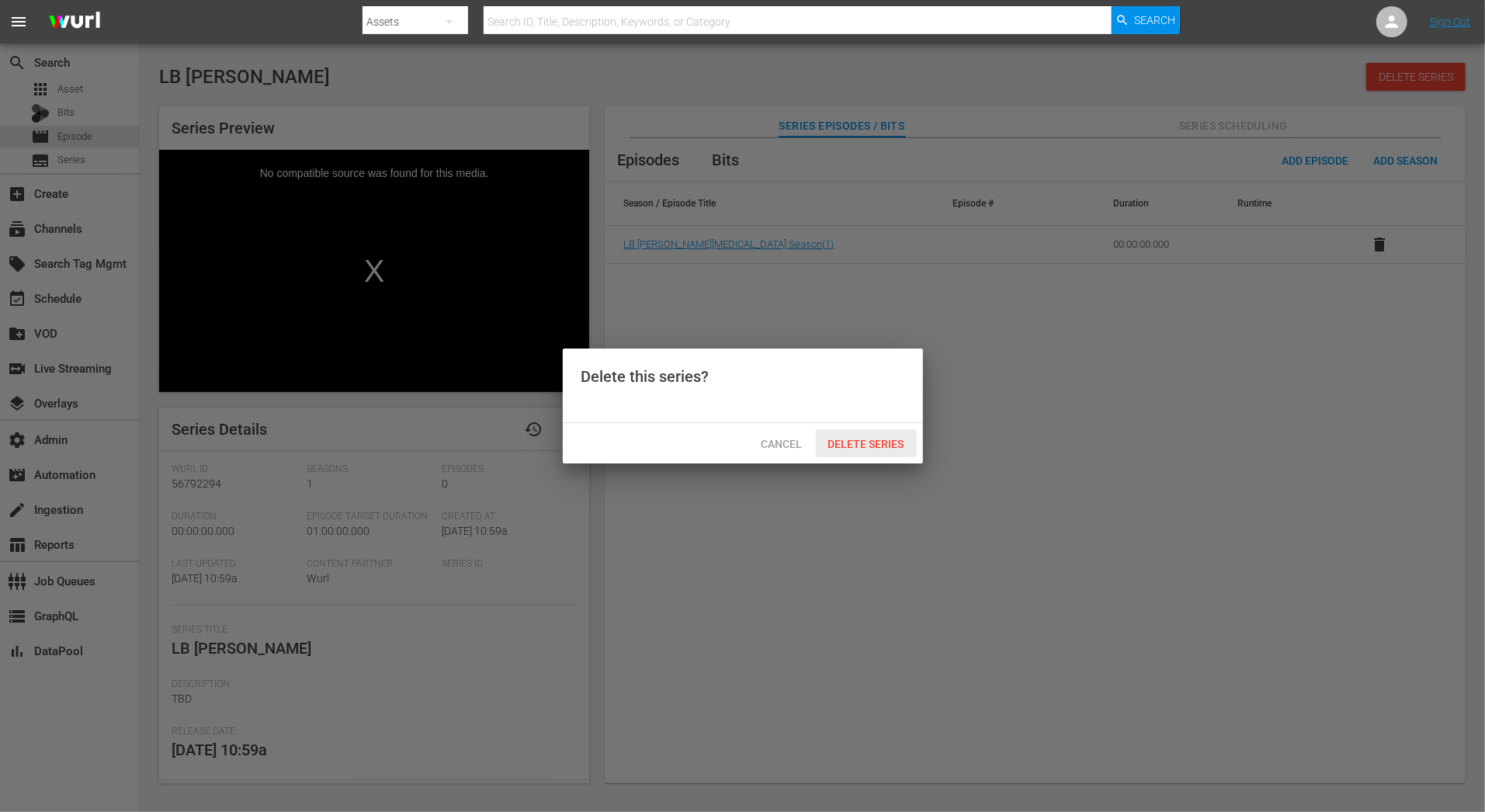
click at [841, 438] on span "Delete Series" at bounding box center [867, 444] width 101 height 13
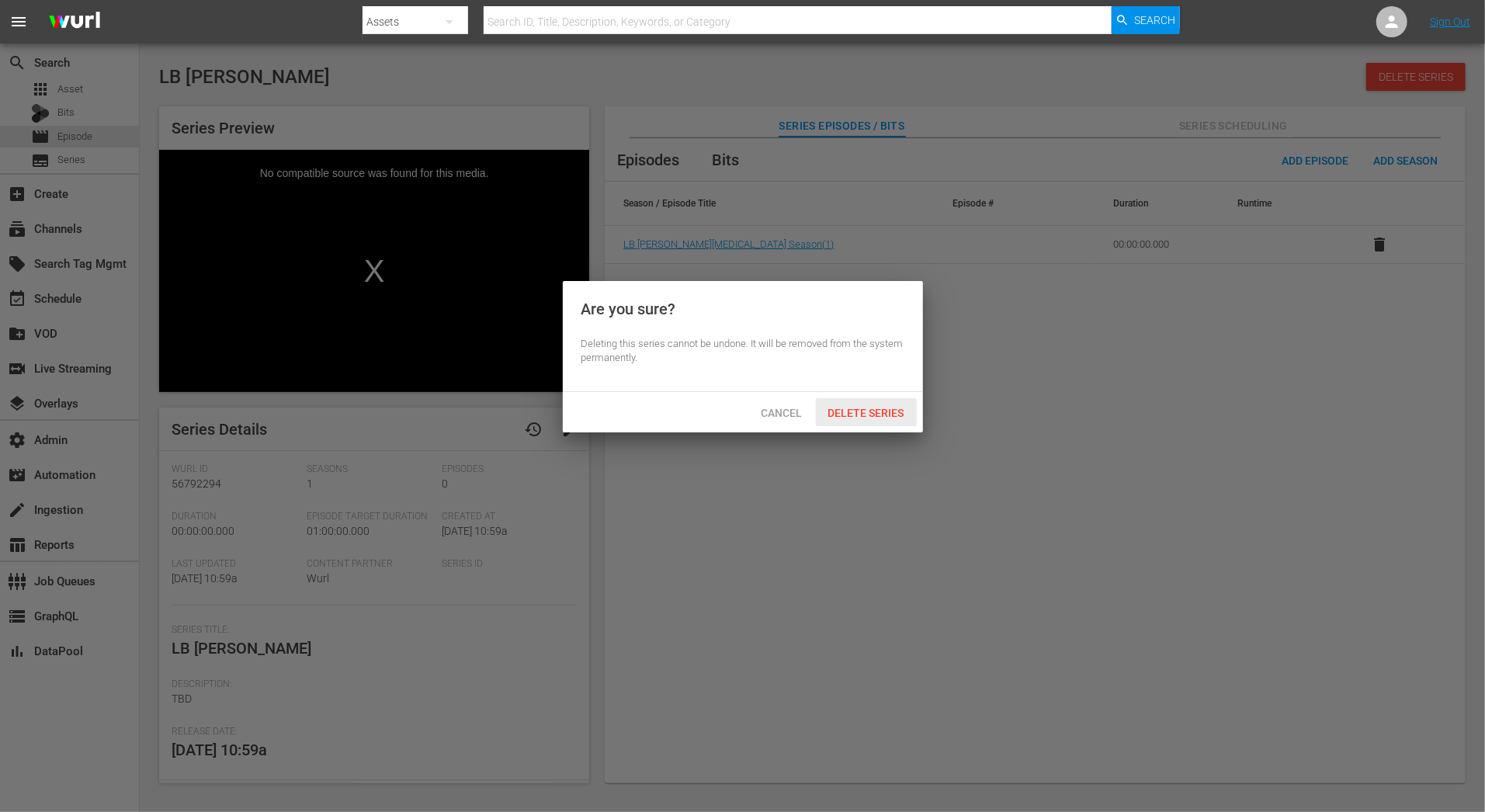
click at [866, 407] on span "Delete Series" at bounding box center [867, 413] width 101 height 13
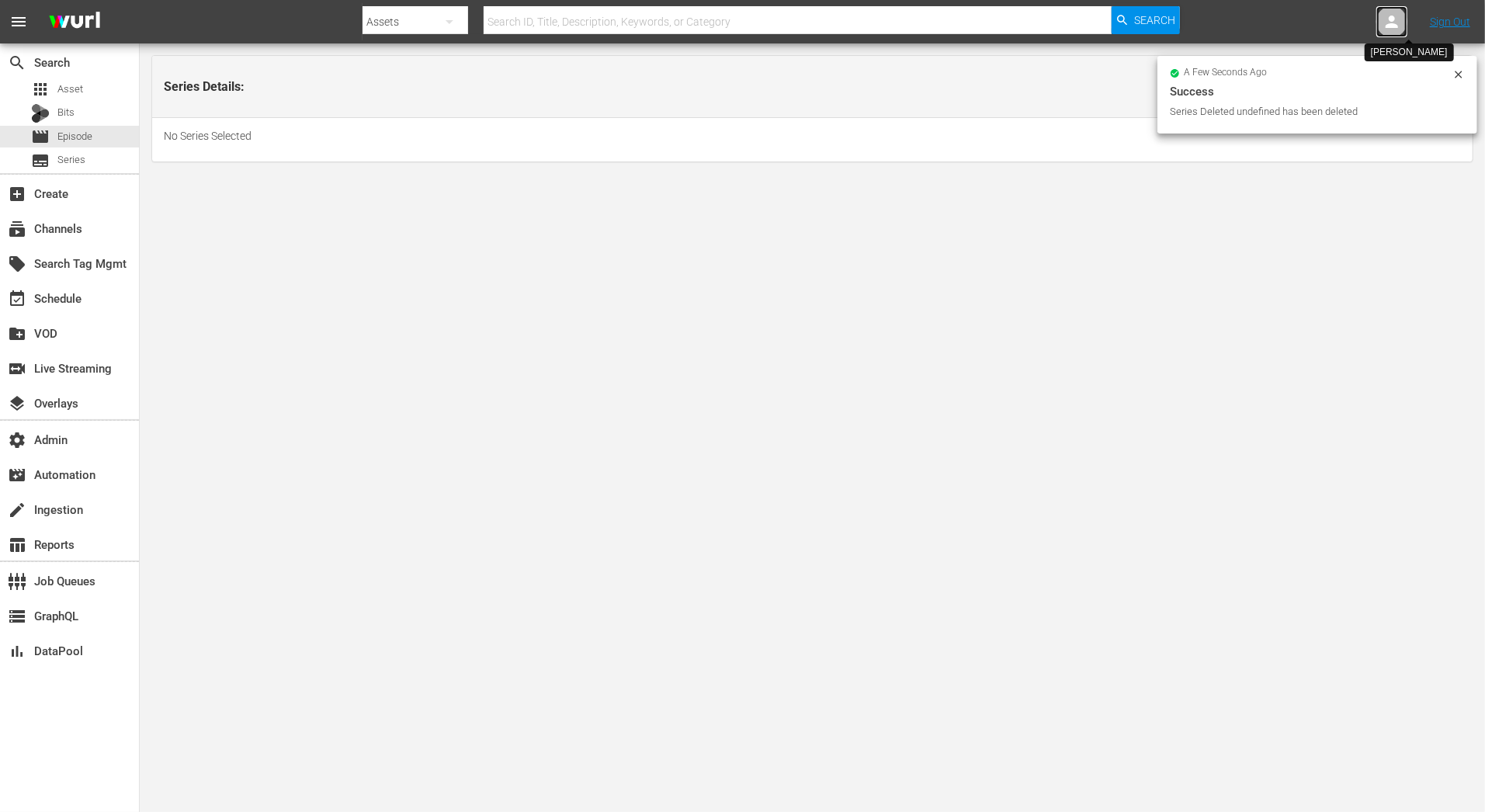
click at [1396, 20] on icon at bounding box center [1392, 22] width 19 height 19
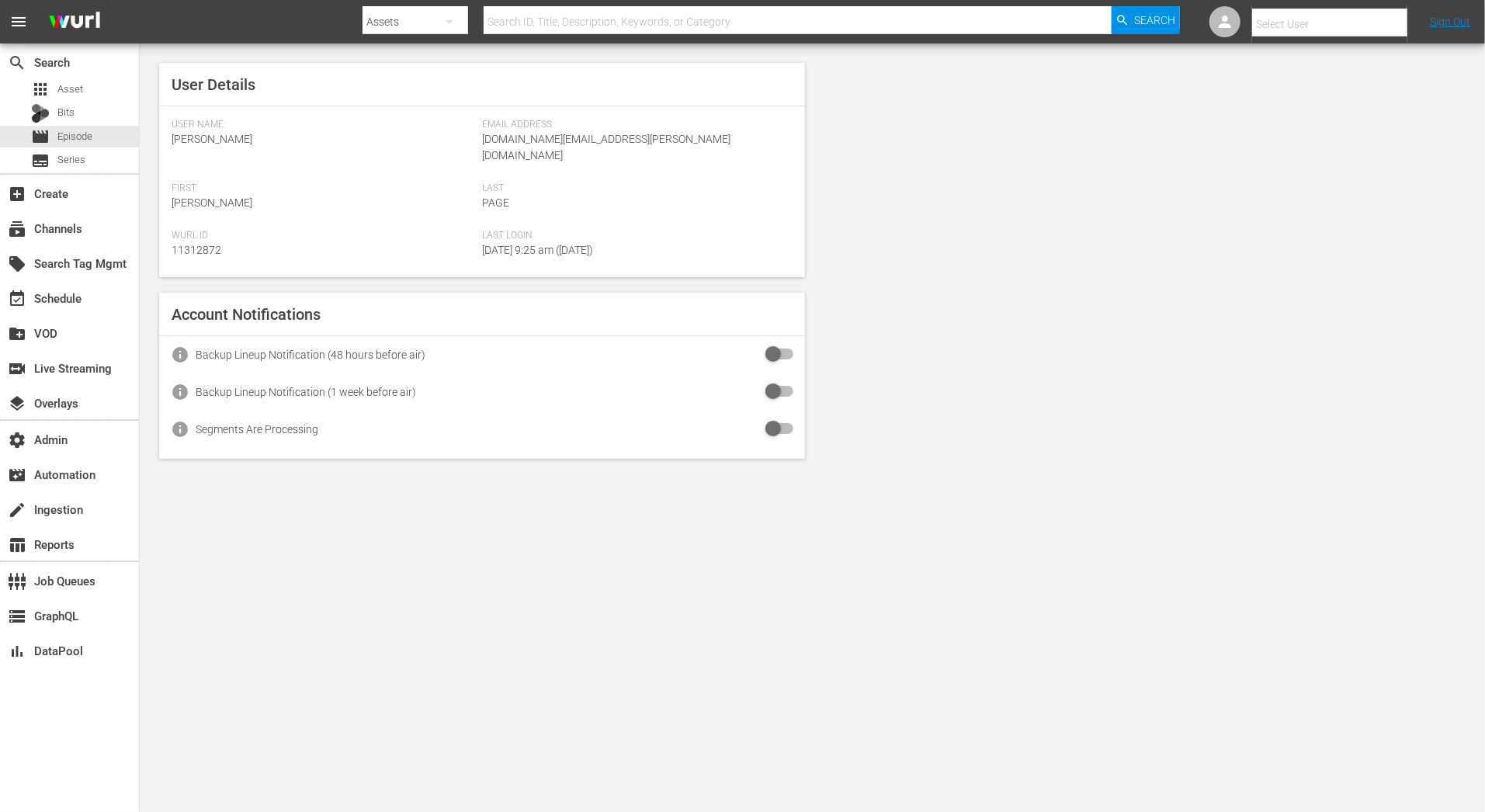
click at [1338, 19] on input "text" at bounding box center [1352, 24] width 199 height 37
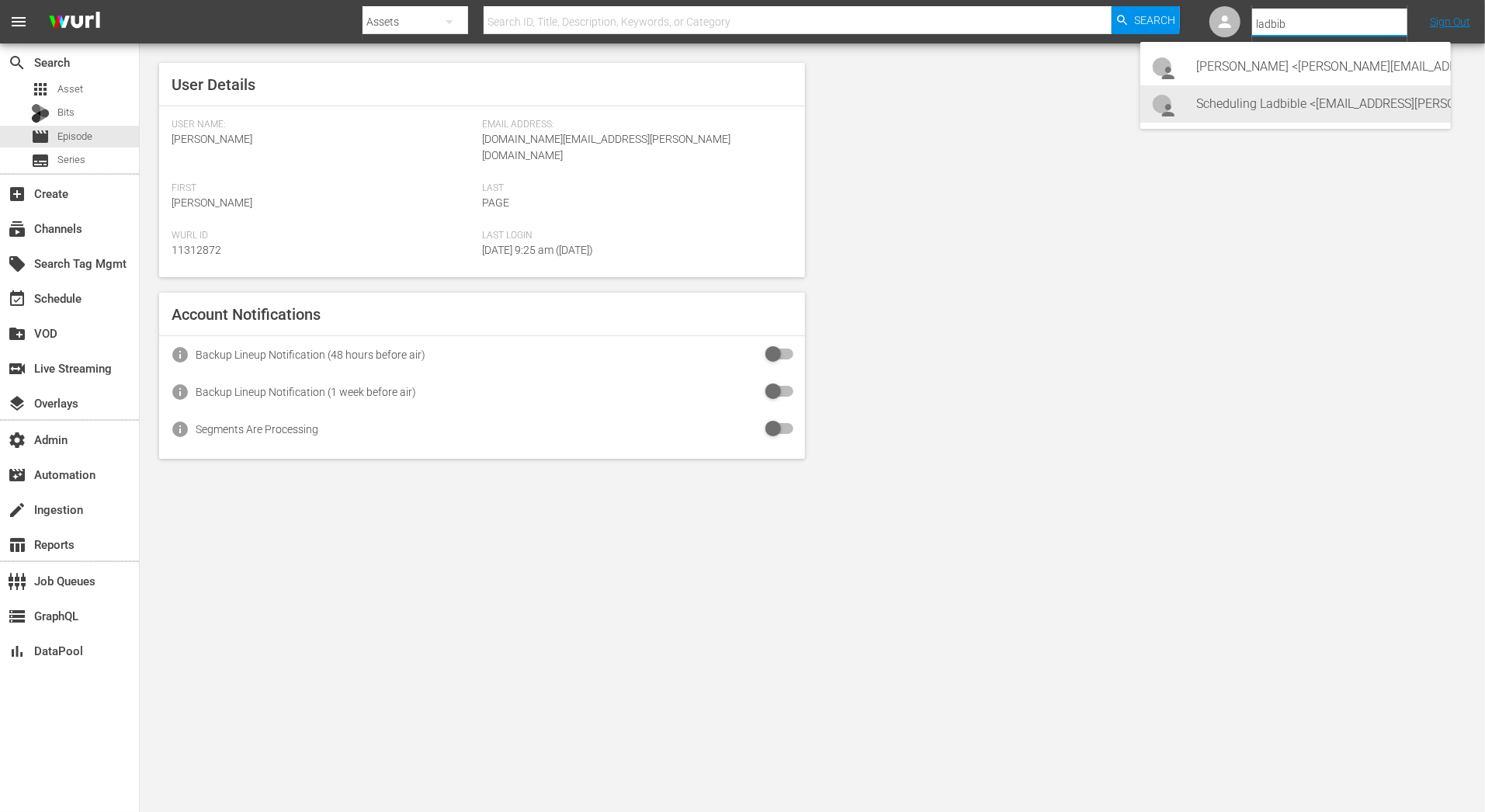
click at [1391, 106] on div "Scheduling Ladbible <ladbible-scheduling@wurl.com>" at bounding box center [1317, 103] width 242 height 37
type input "Scheduling Ladbible (11314840)"
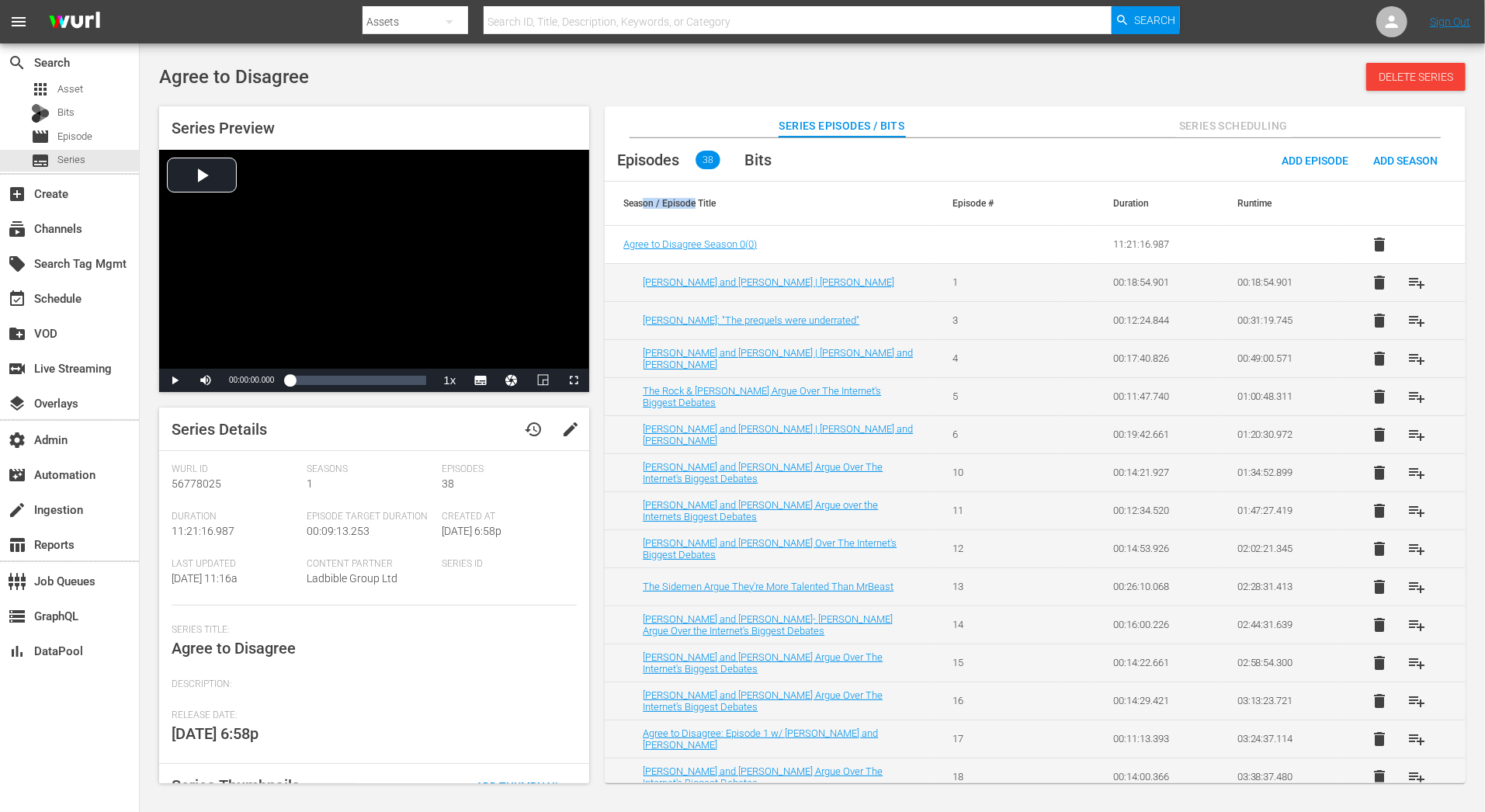
drag, startPoint x: 643, startPoint y: 198, endPoint x: 696, endPoint y: 198, distance: 53.0
click at [696, 198] on th "Season / Episode Title" at bounding box center [769, 203] width 329 height 43
click at [284, 587] on div "Last Updated 7/8/25 11:16a" at bounding box center [239, 582] width 135 height 47
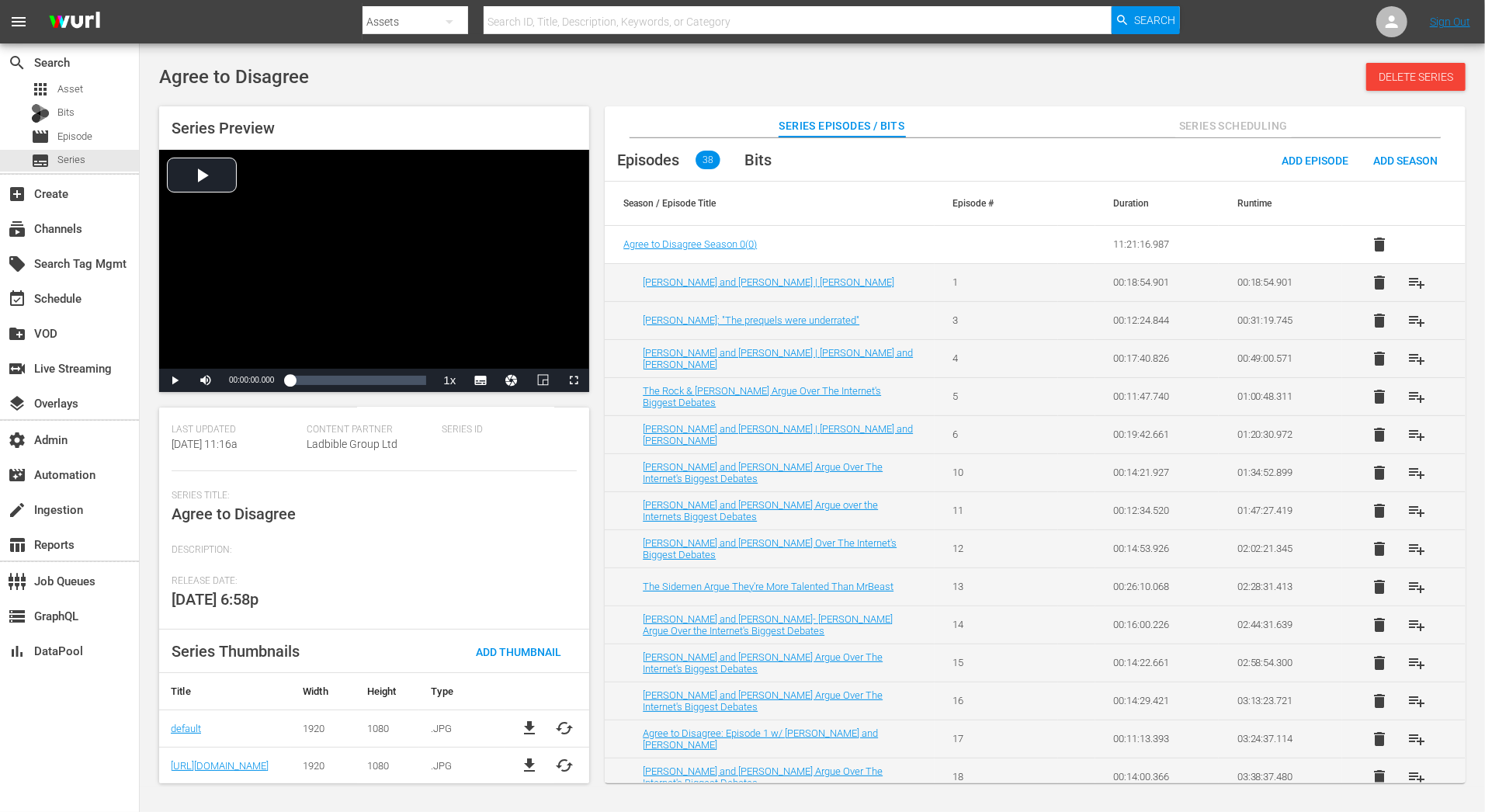
click at [248, 593] on span "5/7/25 6:58p" at bounding box center [215, 599] width 87 height 19
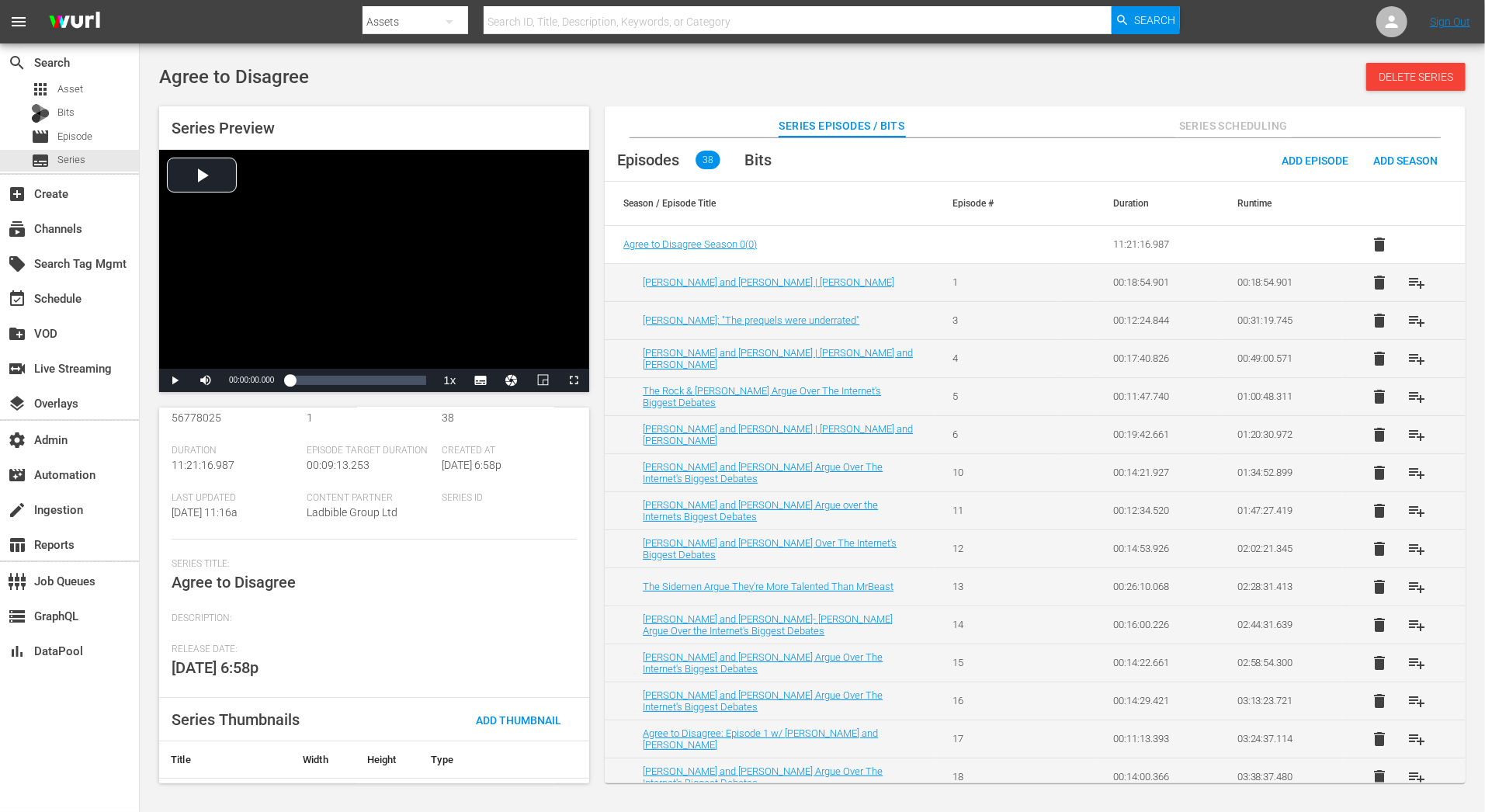
scroll to position [0, 0]
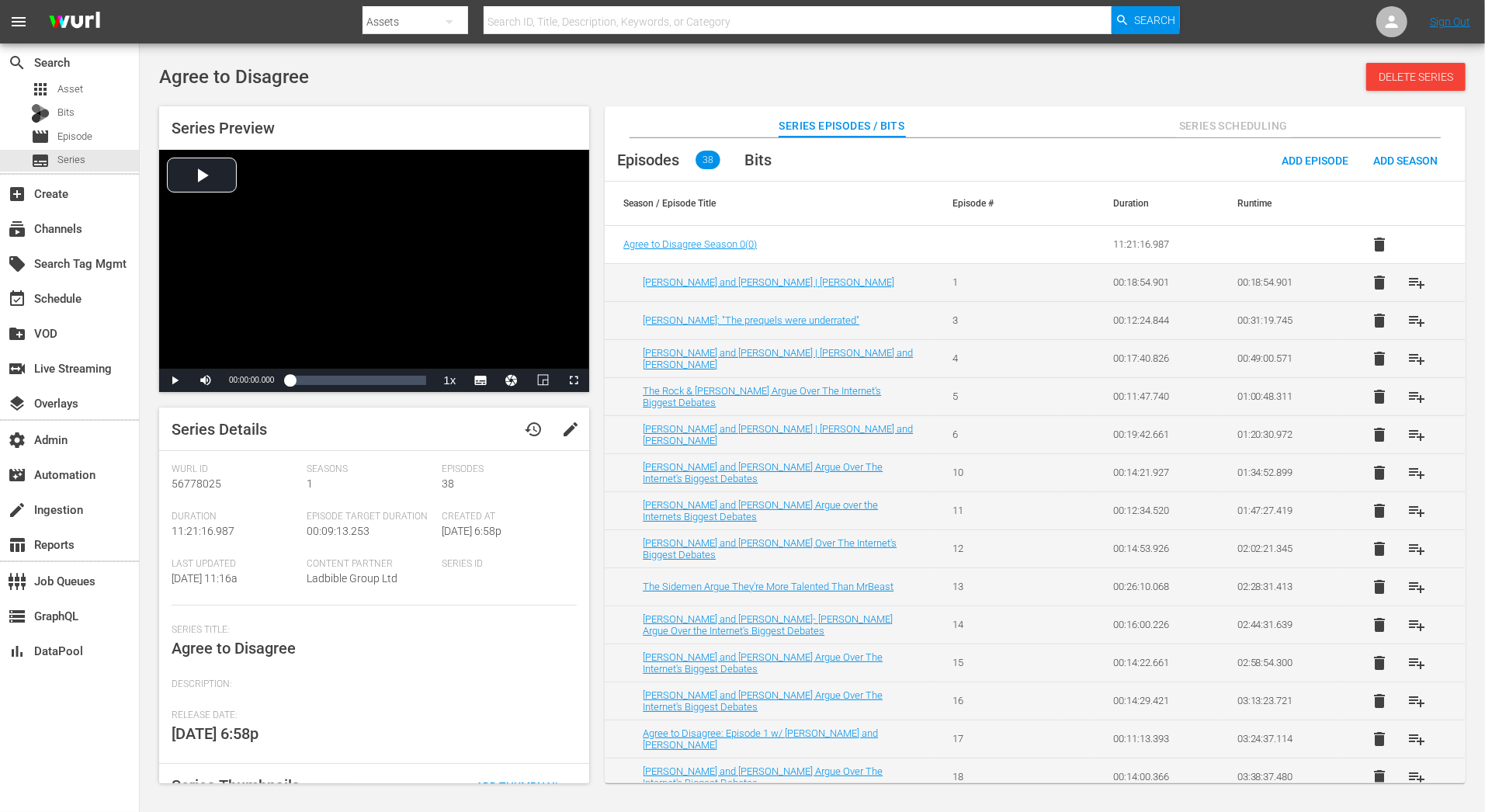
click at [331, 584] on div "Content Partner Ladbible Group Ltd" at bounding box center [374, 582] width 135 height 47
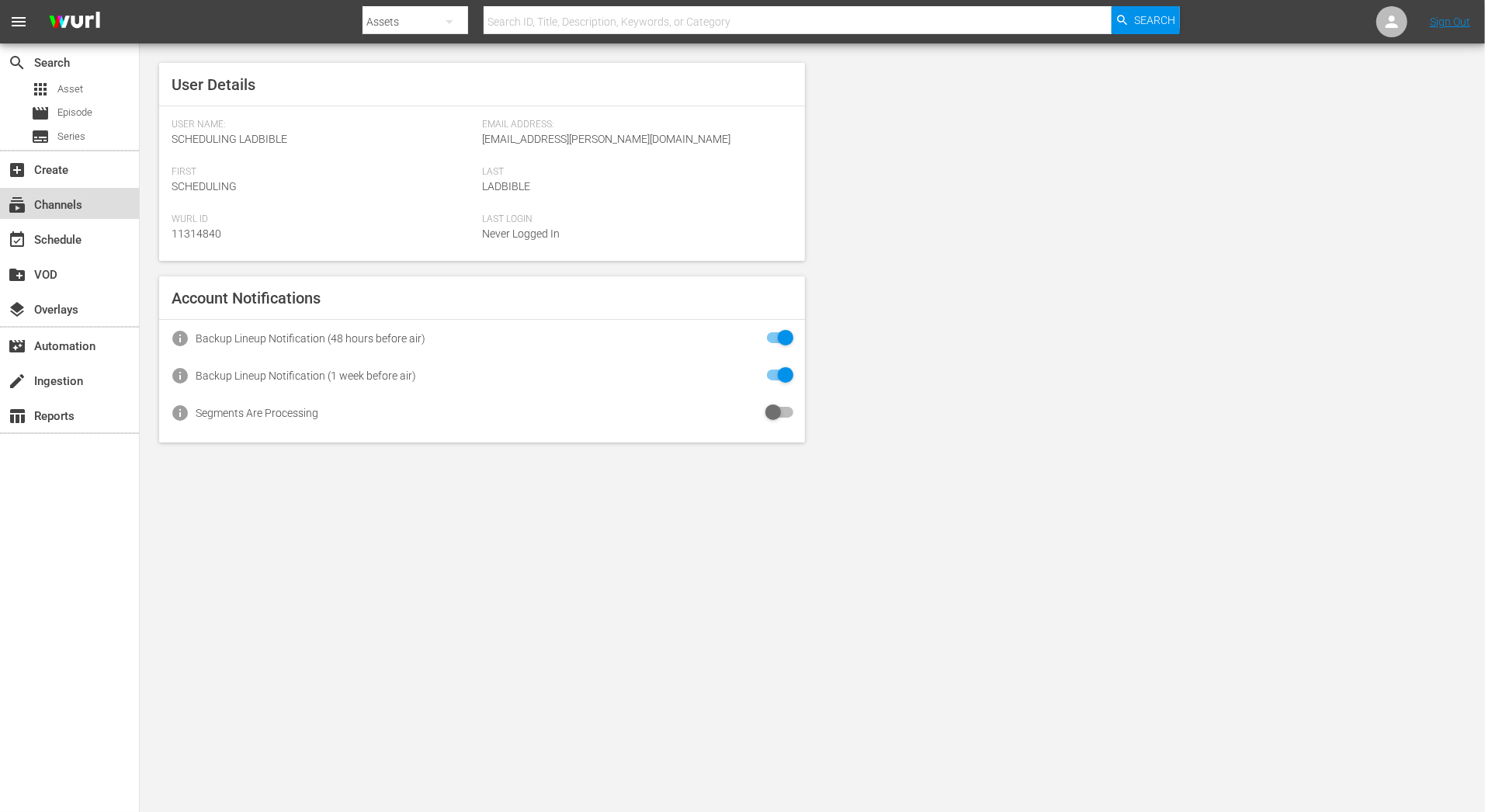
click at [54, 210] on div "subscriptions Channels" at bounding box center [43, 203] width 87 height 14
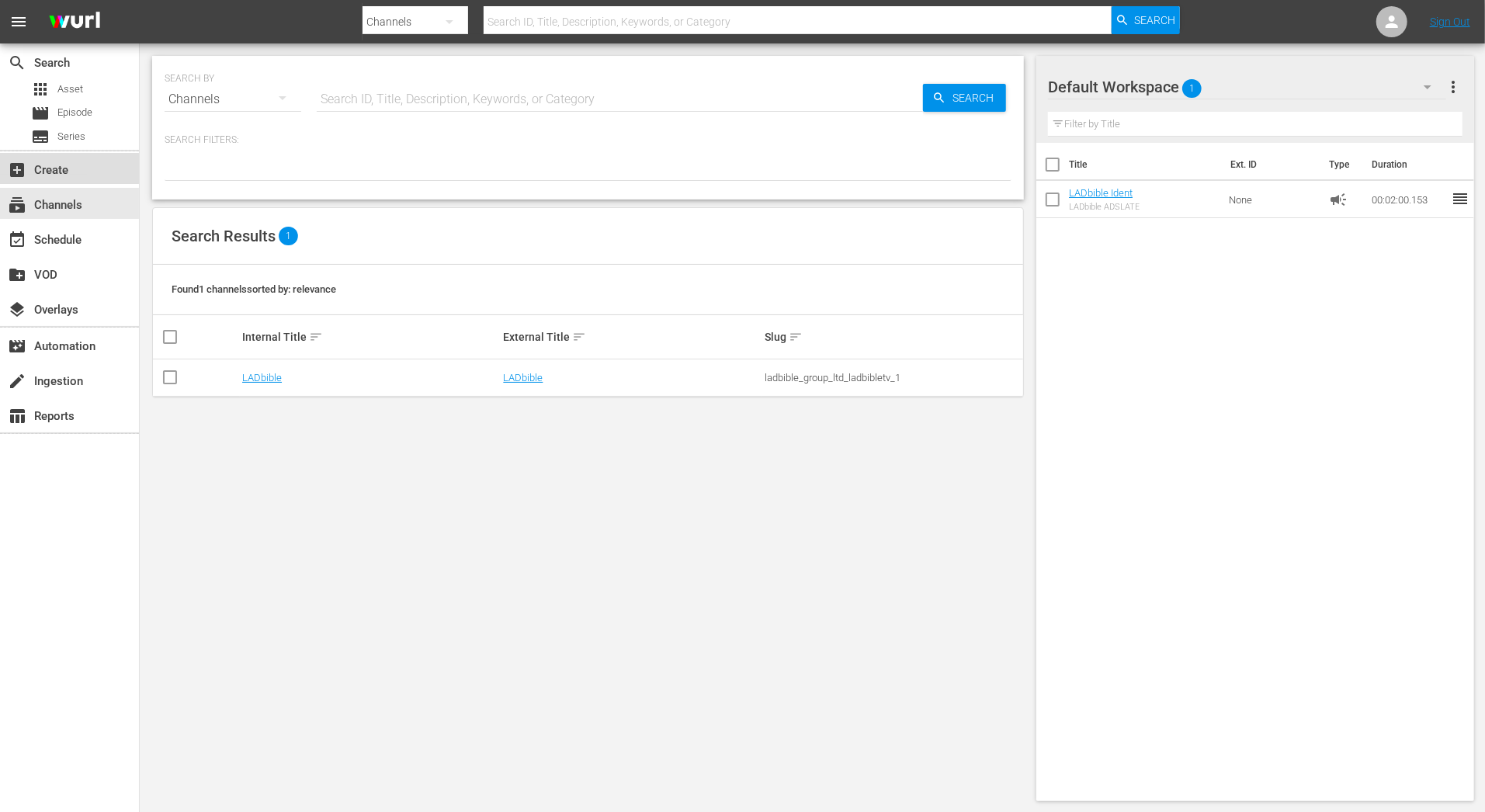
click at [58, 169] on div "add_box Create" at bounding box center [43, 168] width 87 height 14
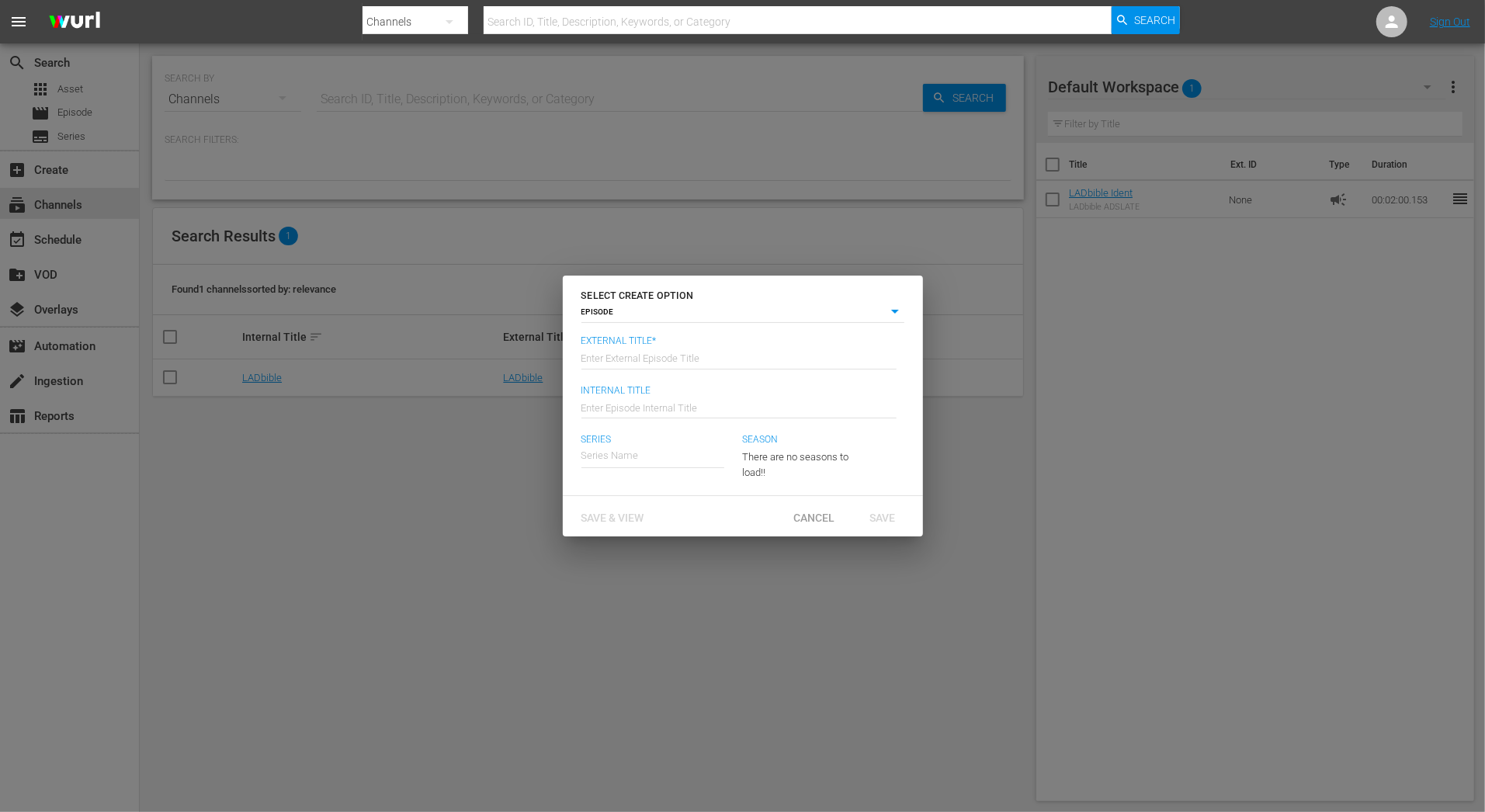
click at [644, 311] on body "menu Search By Channels Search ID, Title, Description, Keywords, or Category Se…" at bounding box center [742, 406] width 1485 height 812
click at [640, 334] on li "SERIES" at bounding box center [742, 333] width 323 height 21
type input "series"
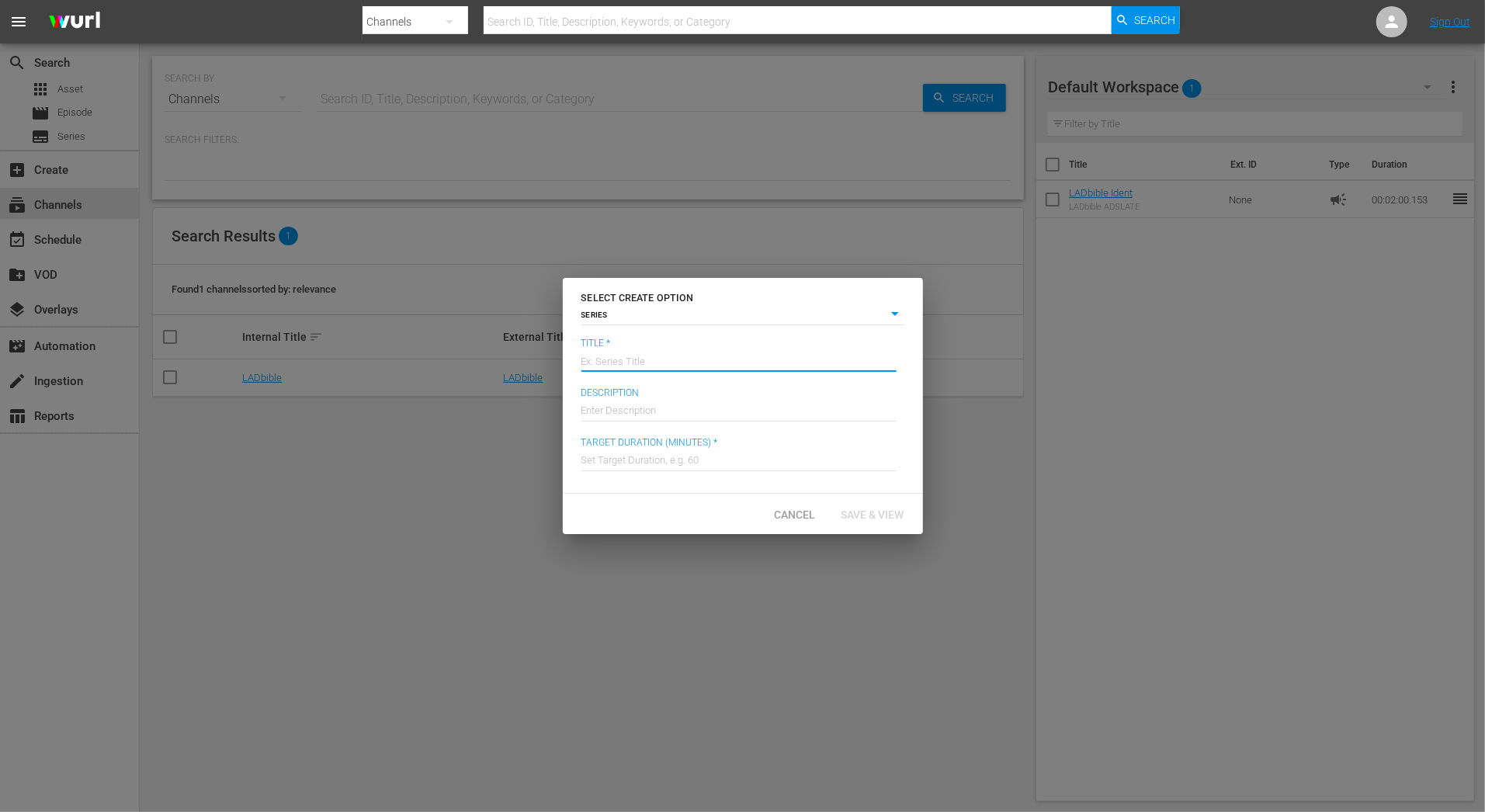
click at [636, 370] on input "text" at bounding box center [739, 359] width 315 height 37
type input "A2D Test"
click at [691, 414] on input "text" at bounding box center [739, 408] width 315 height 37
type input "TBD"
click at [700, 466] on input "text" at bounding box center [739, 458] width 315 height 37
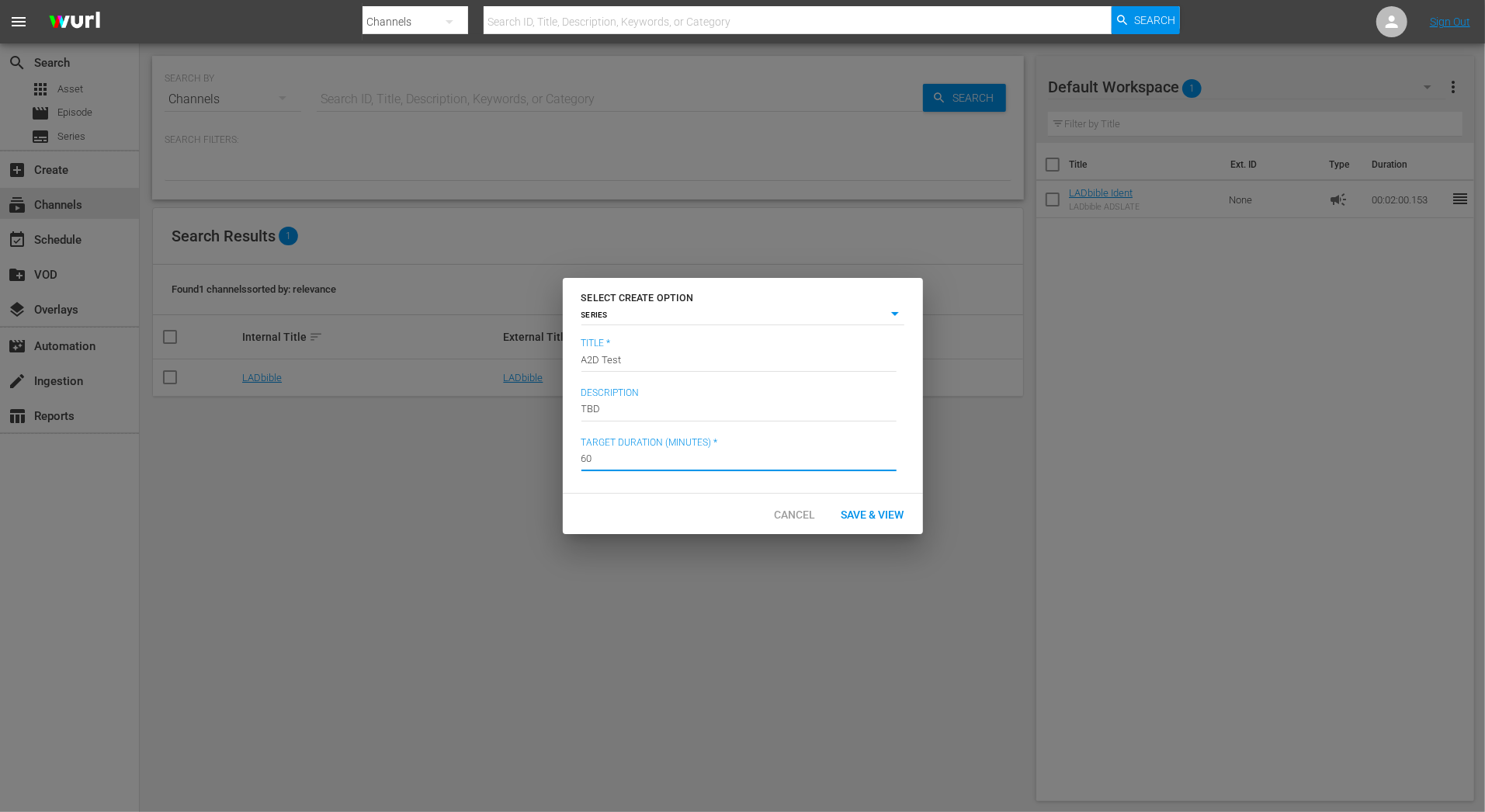
click at [835, 476] on input "60" at bounding box center [739, 458] width 315 height 37
type input "60"
click at [867, 522] on div "Save & View" at bounding box center [872, 514] width 88 height 28
type input "episode"
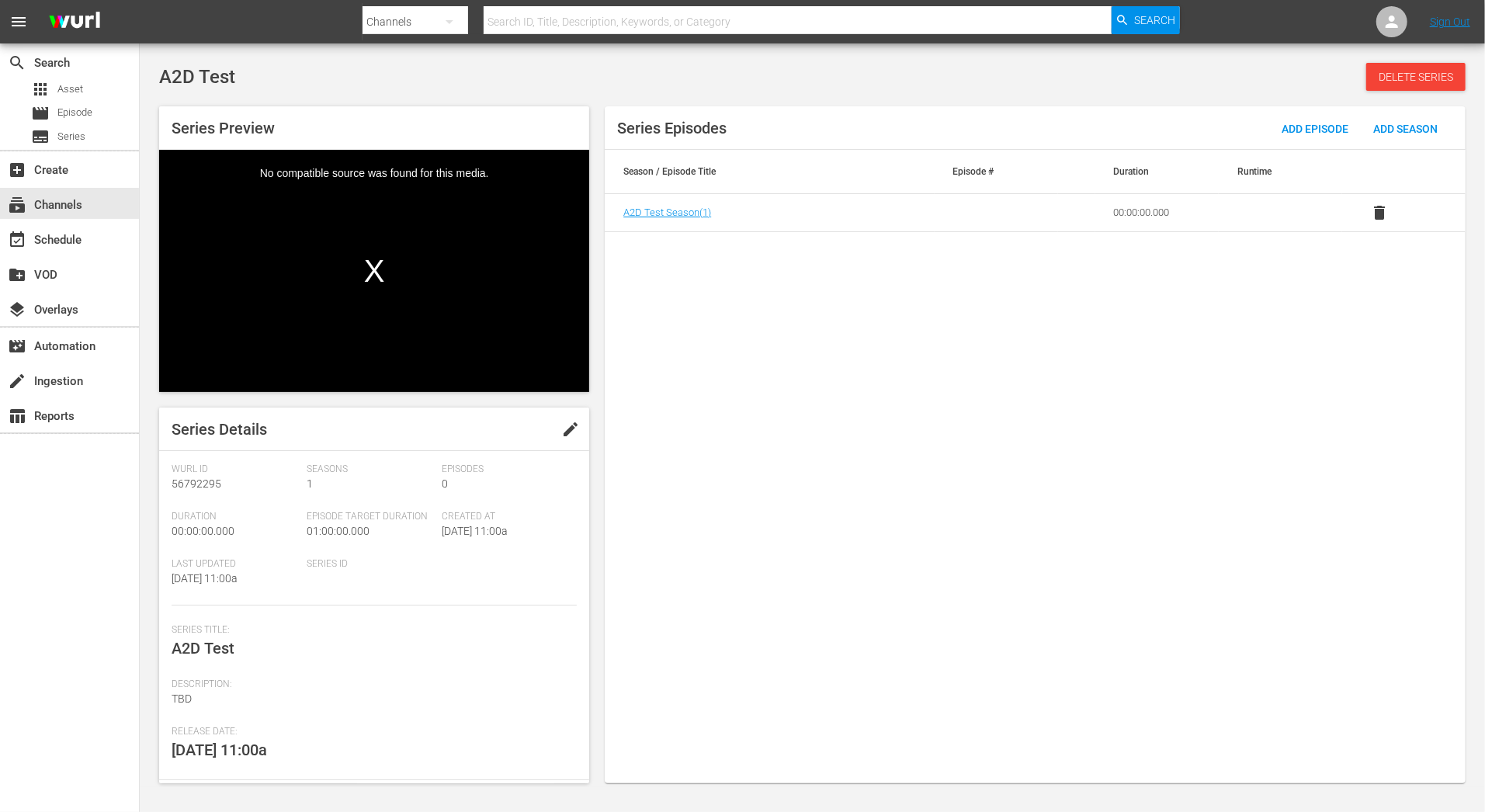
click at [563, 438] on span "edit" at bounding box center [571, 430] width 19 height 19
click at [487, 431] on span "Discard" at bounding box center [474, 430] width 69 height 13
click at [1385, 212] on span "delete" at bounding box center [1379, 213] width 19 height 19
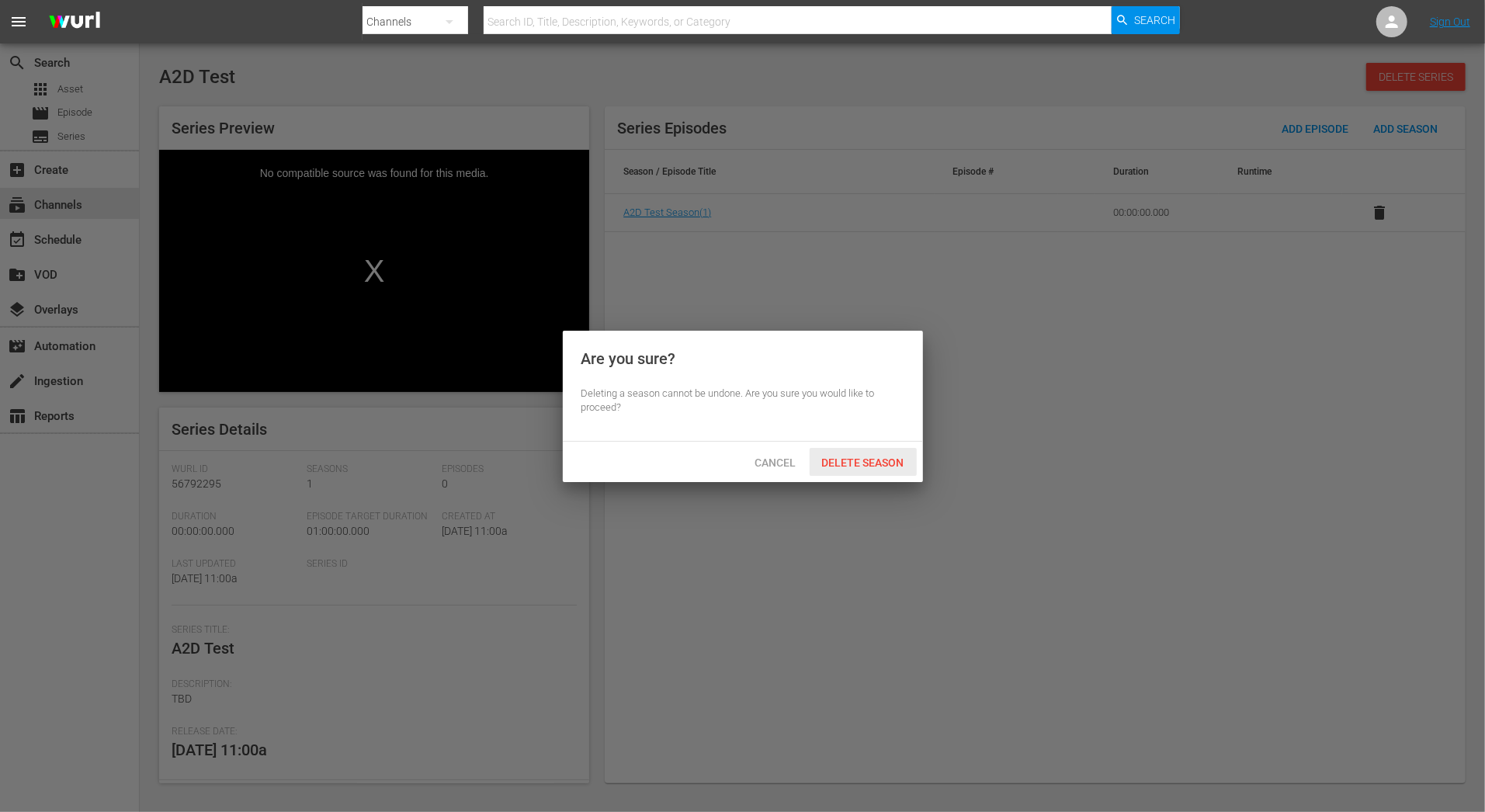
click at [898, 468] on div "Delete Season" at bounding box center [864, 462] width 107 height 28
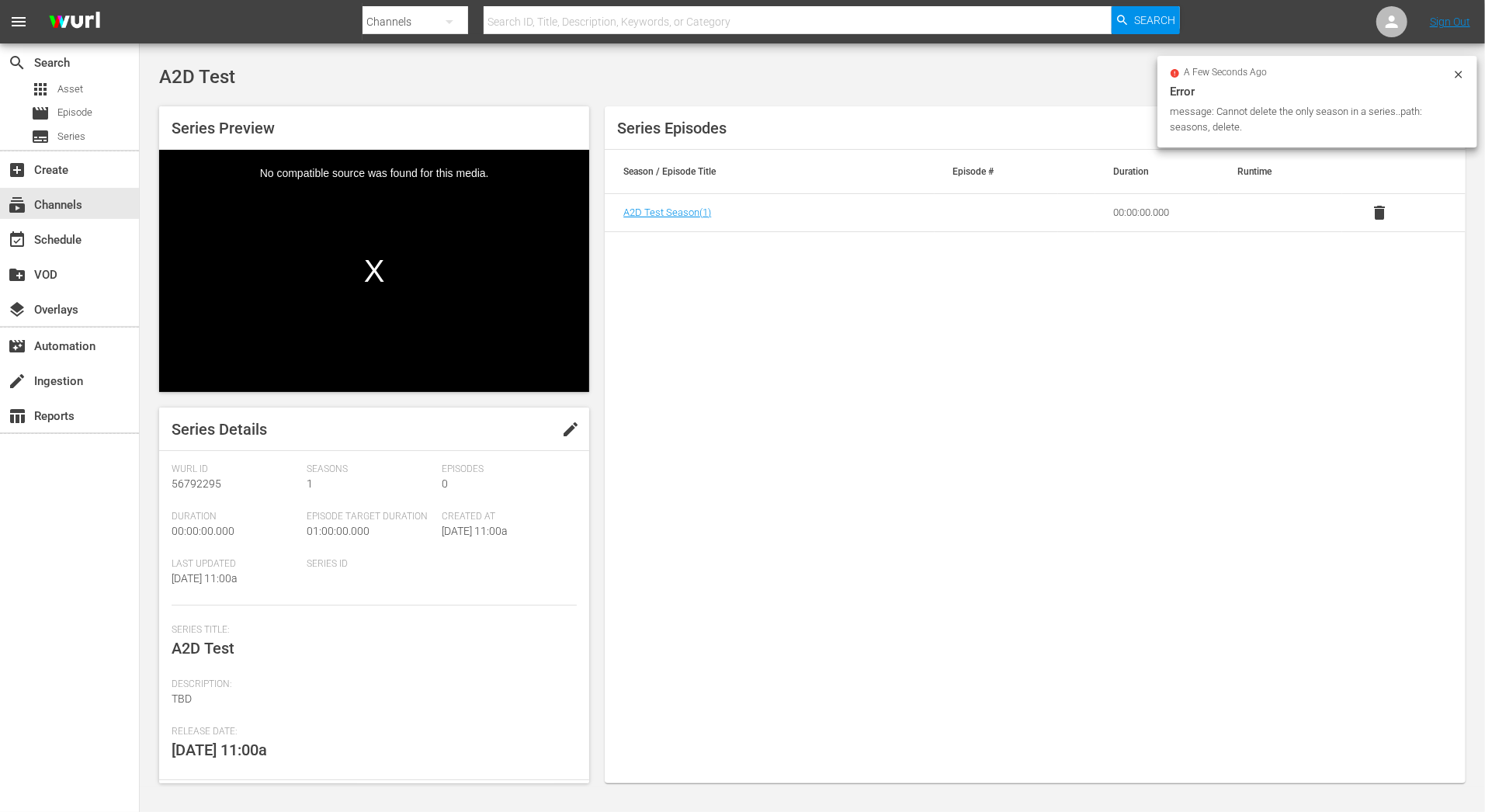
click at [1355, 364] on div "Series Episodes Add Episode Add Season Season / Episode Title Episode # Duratio…" at bounding box center [1035, 445] width 861 height 676
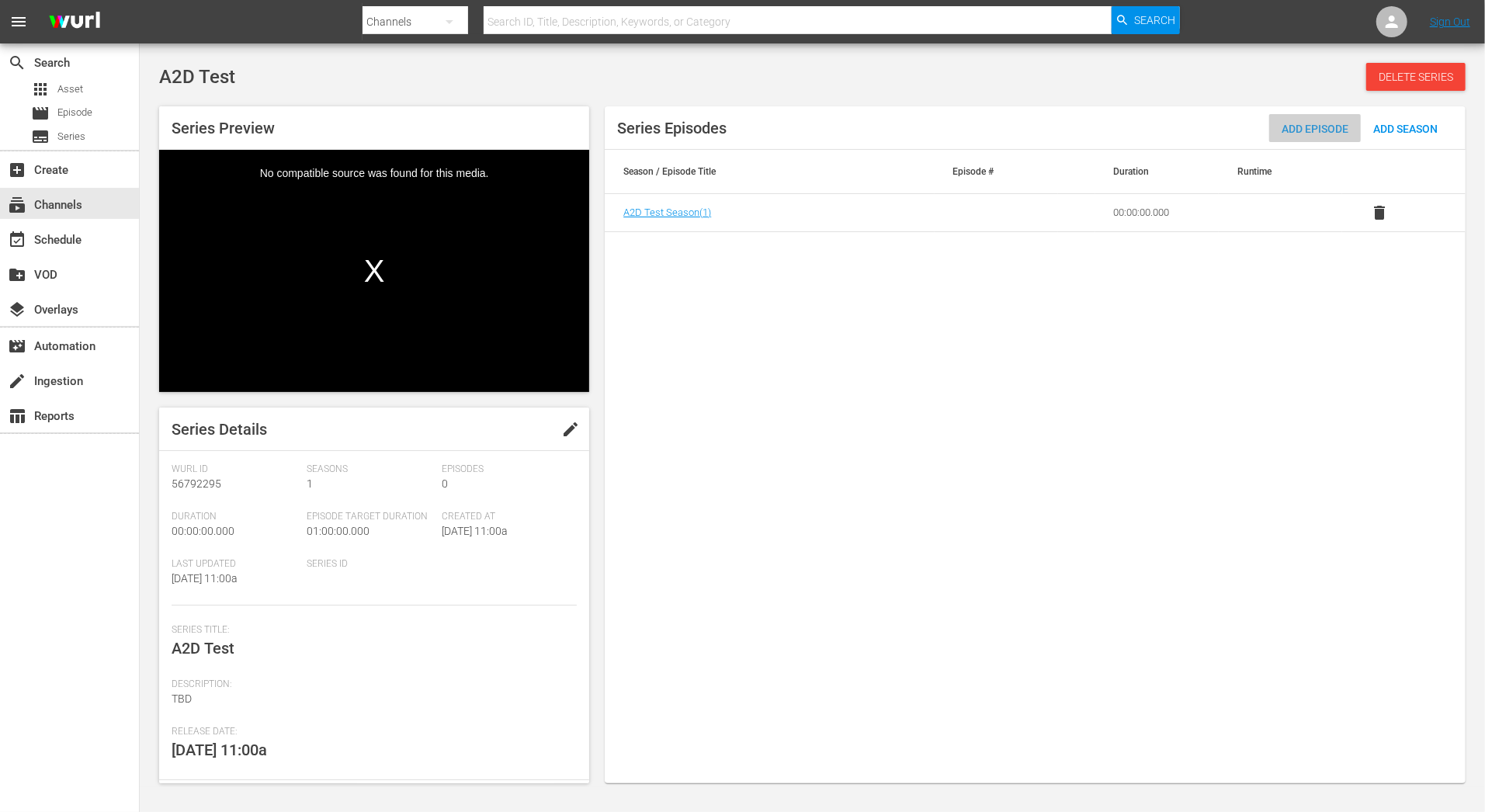
click at [1303, 121] on div "Add Episode" at bounding box center [1315, 129] width 91 height 28
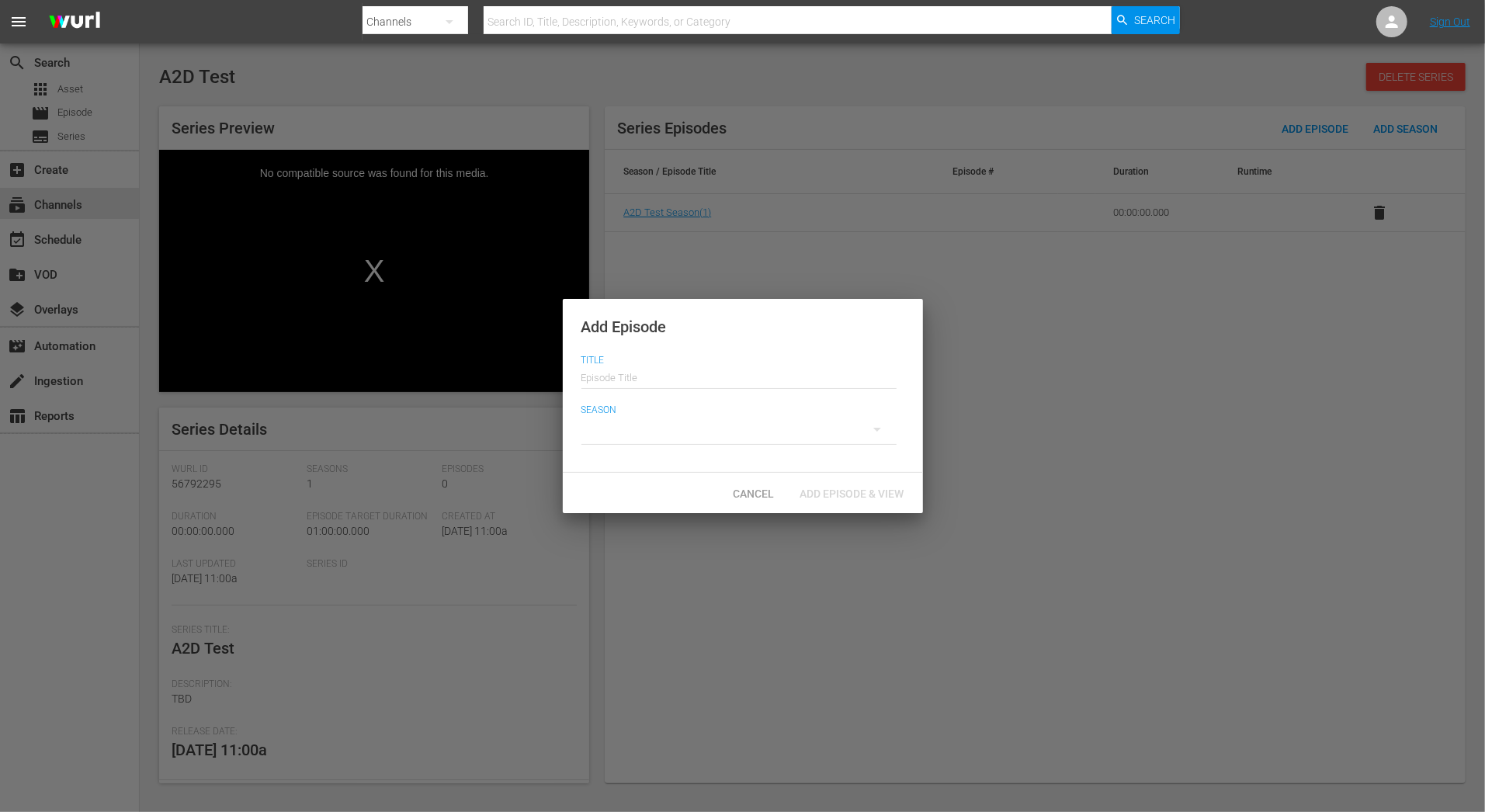
click at [720, 404] on div "Title Episode Title" at bounding box center [742, 429] width 323 height 50
click at [720, 379] on input "text" at bounding box center [739, 376] width 315 height 37
type input "TBD 1"
click at [733, 425] on div at bounding box center [739, 429] width 315 height 43
click at [635, 438] on span "1" at bounding box center [618, 432] width 74 height 24
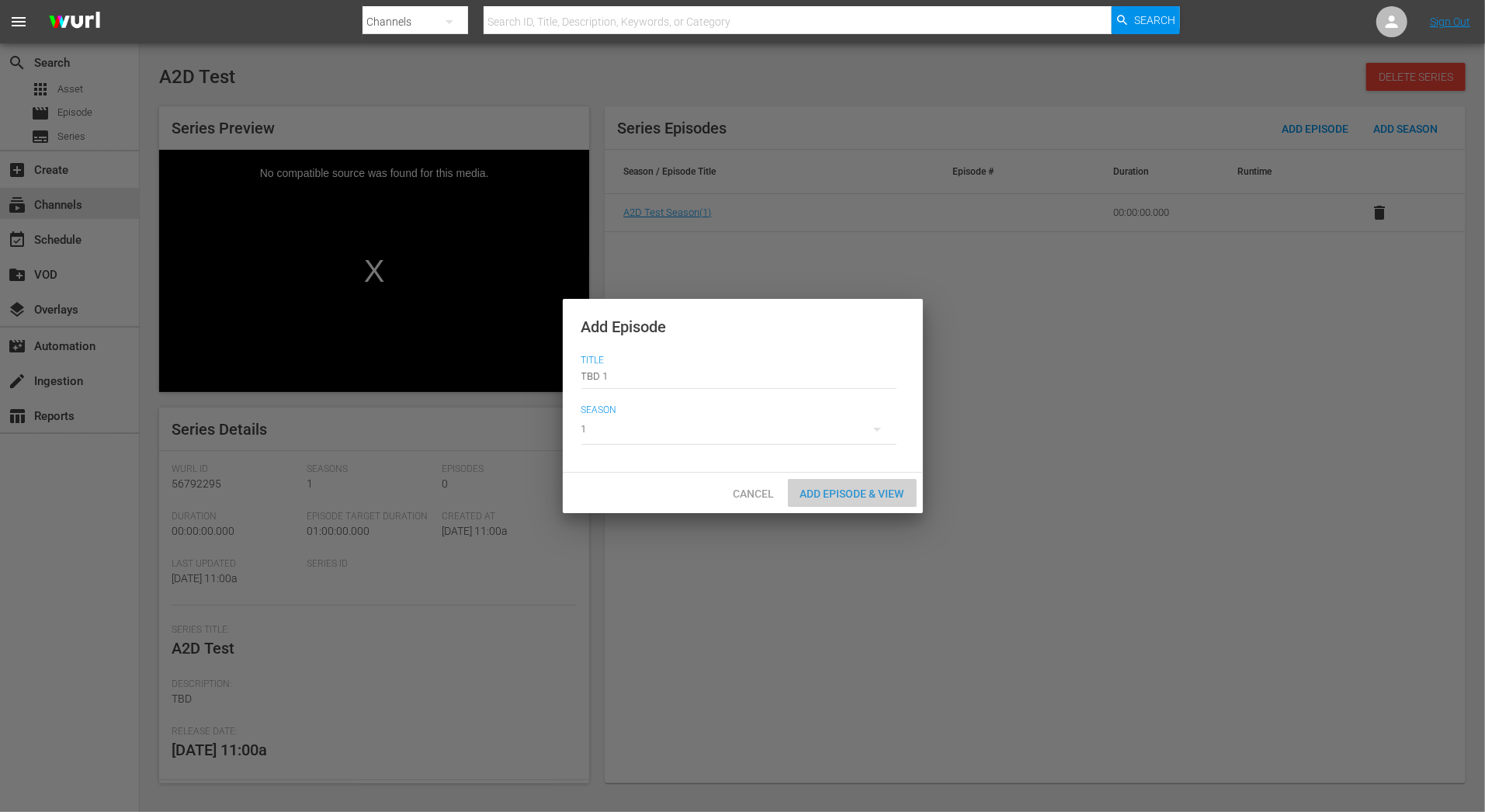
click at [804, 490] on span "Add Episode & View" at bounding box center [852, 494] width 129 height 13
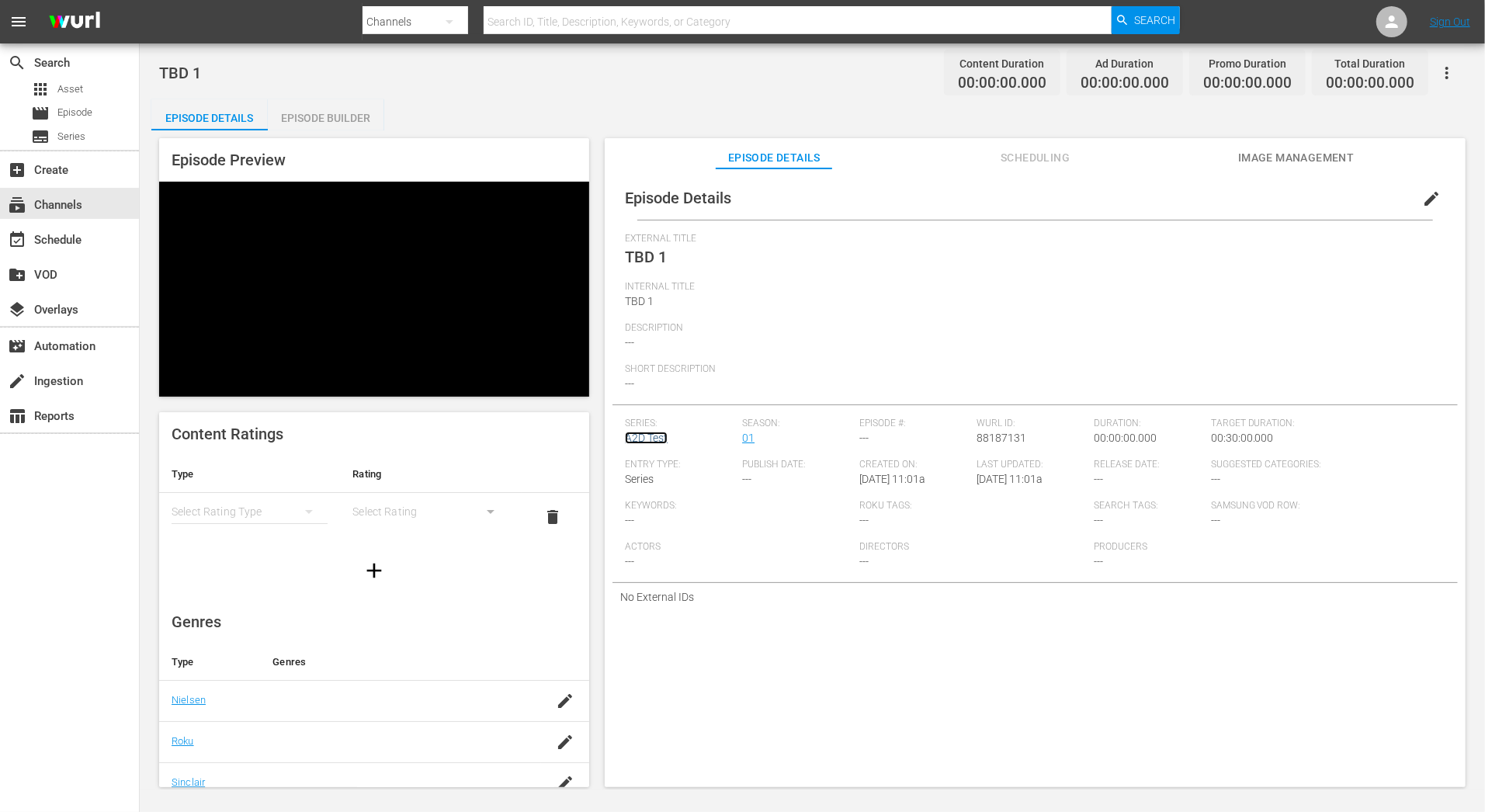
click at [660, 442] on link "A2D Test" at bounding box center [646, 438] width 43 height 13
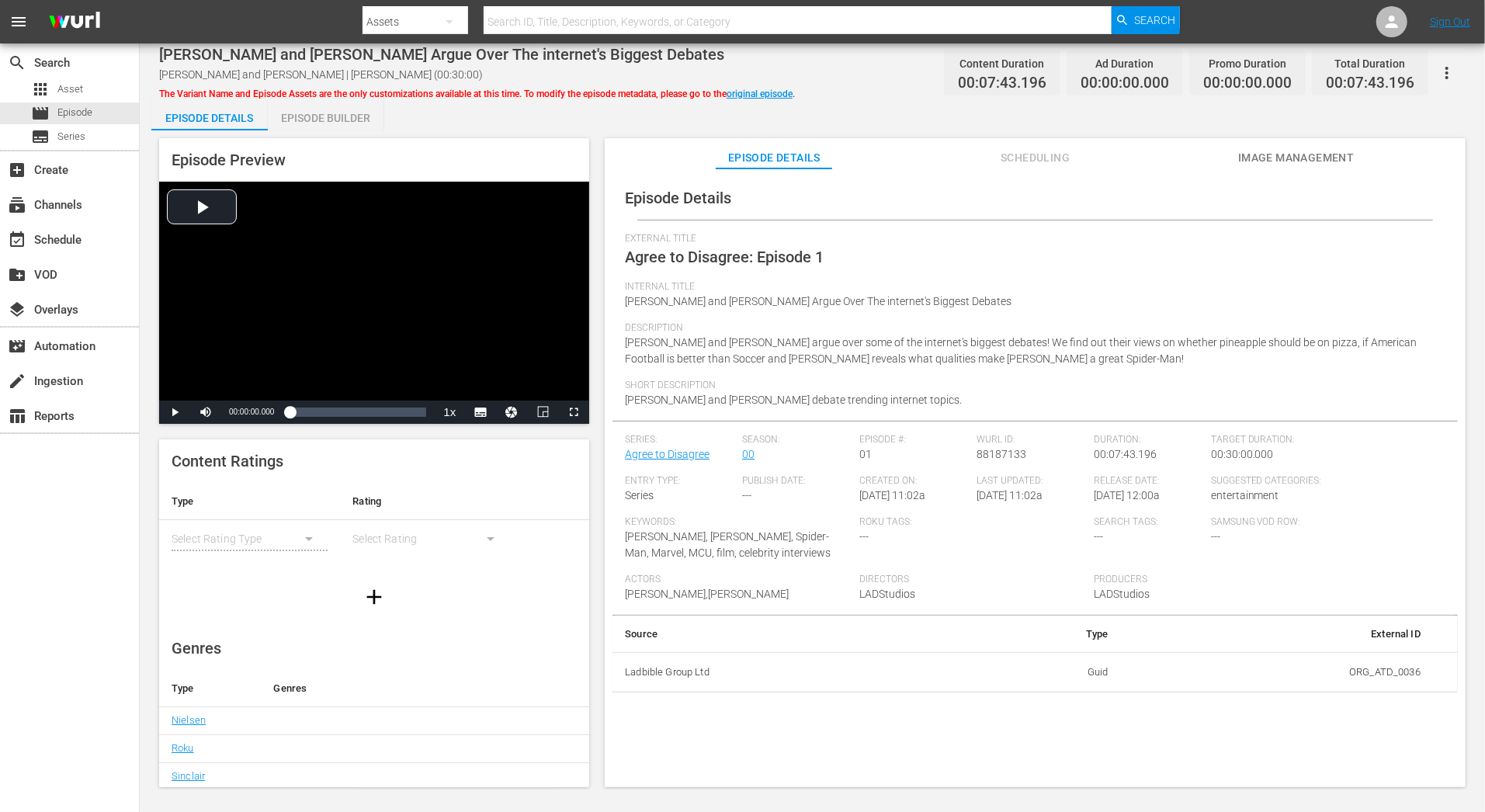
click at [1336, 66] on icon "button" at bounding box center [1447, 73] width 19 height 19
click at [1048, 300] on div "Internal Title Tom Holland and Zendaya Argue Over The internet's Biggest Debates" at bounding box center [1035, 301] width 820 height 41
click at [821, 558] on div "Keywords: Zendaya, Tom Holland, Spider-Man, Marvel, MCU, film, celebrity interv…" at bounding box center [741, 545] width 234 height 58
click at [1336, 73] on icon "button" at bounding box center [1447, 73] width 19 height 19
click at [1142, 262] on div "External Title Agree to Disagree: Episode 1" at bounding box center [1035, 256] width 820 height 48
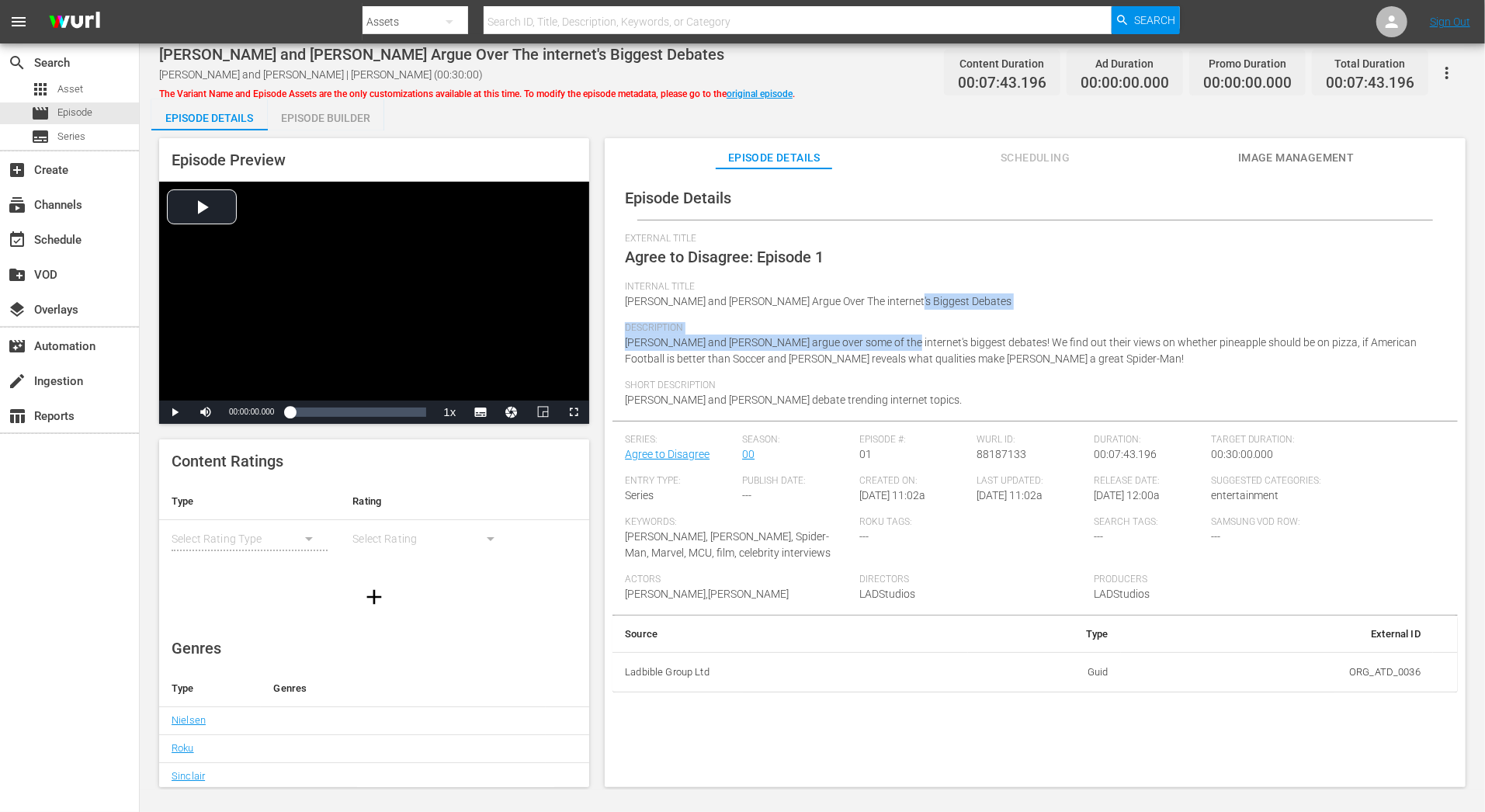
drag, startPoint x: 899, startPoint y: 304, endPoint x: 897, endPoint y: 344, distance: 40.0
click at [897, 344] on div "External Title Agree to Disagree: Episode 1 Internal Title Tom Holland and Zend…" at bounding box center [1035, 326] width 820 height 188
click at [793, 95] on link "original episode" at bounding box center [759, 94] width 66 height 11
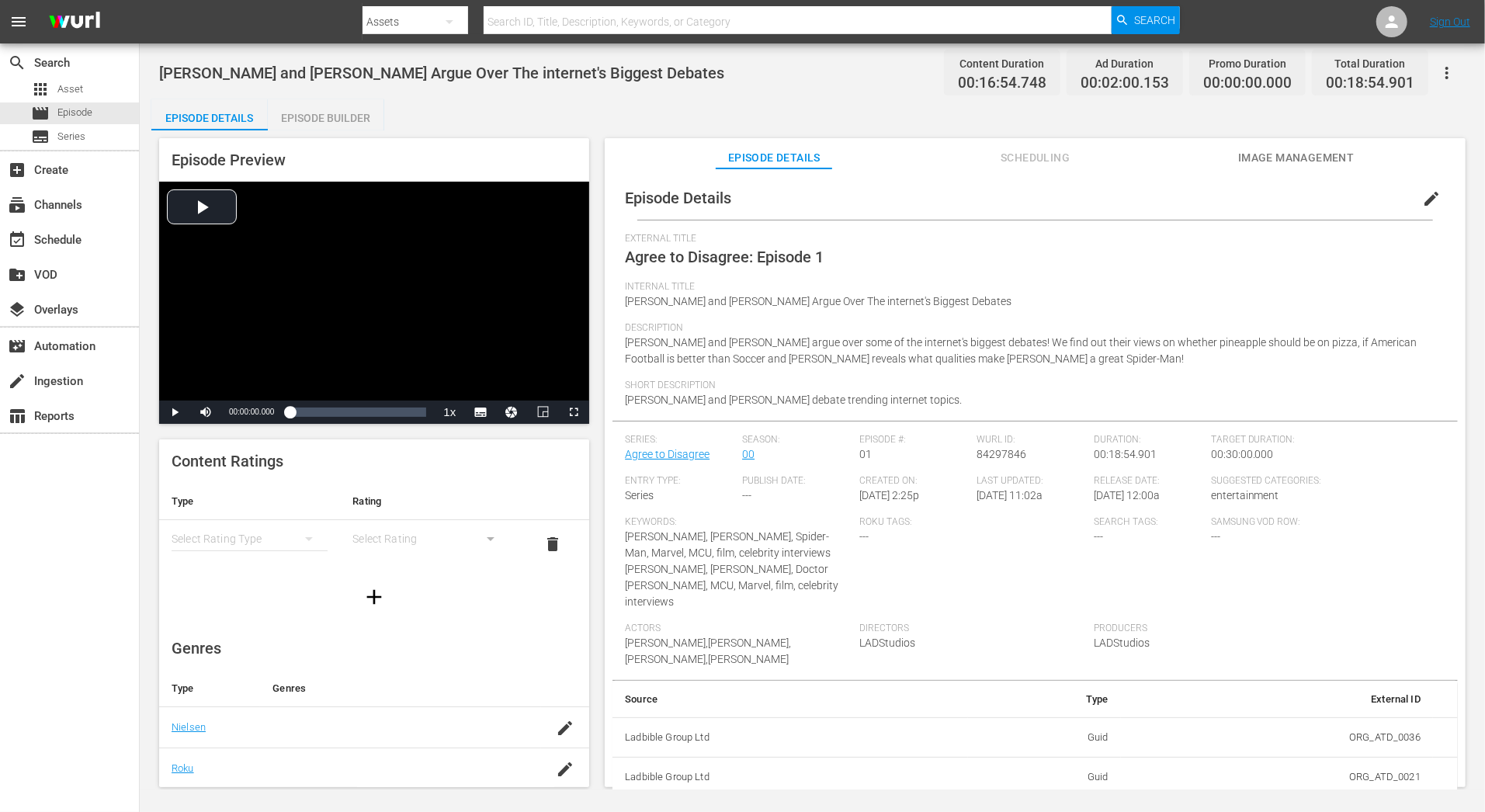
click at [330, 108] on div "Episode Builder" at bounding box center [326, 117] width 117 height 37
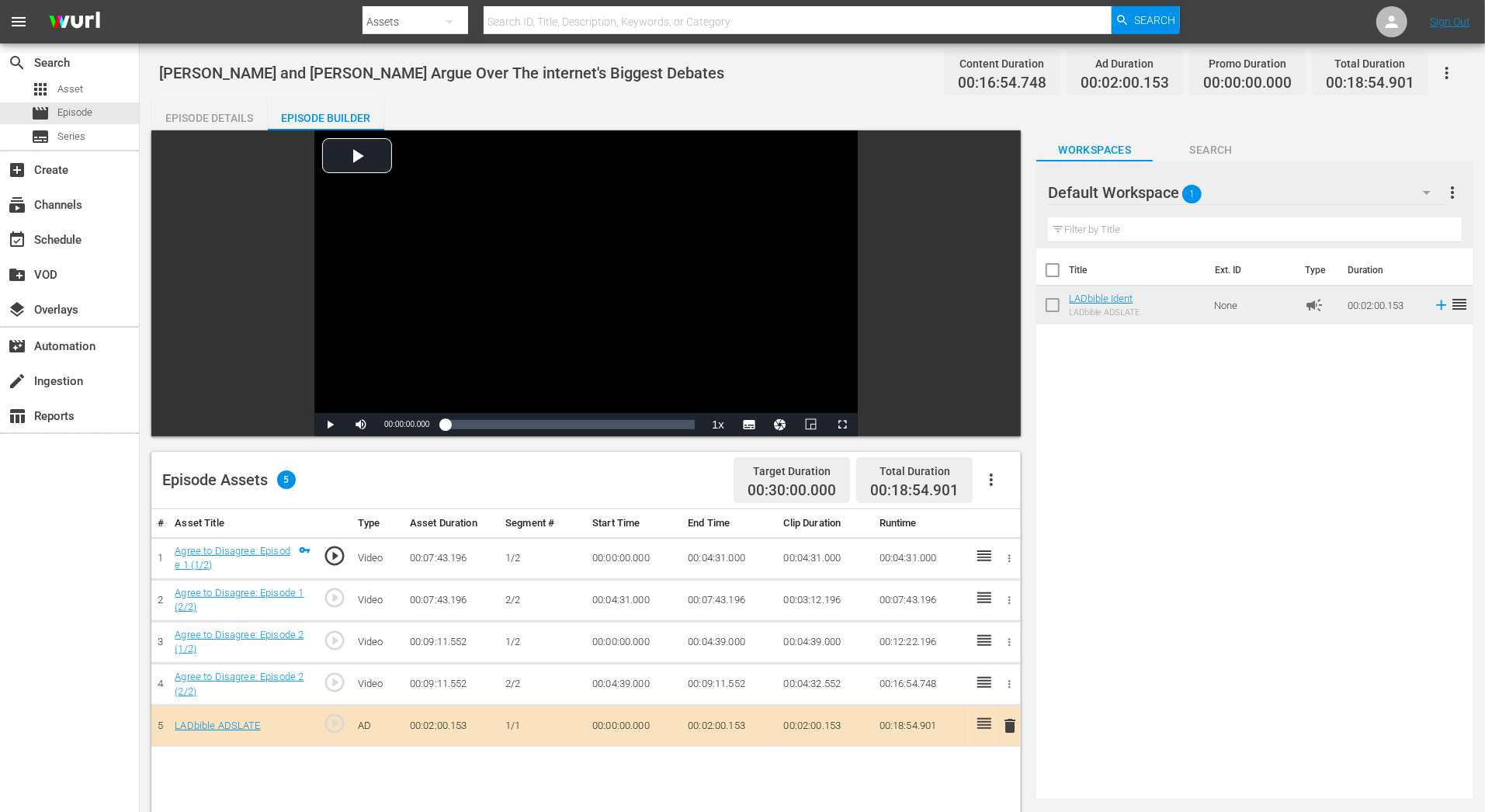
click at [238, 117] on div "Episode Details" at bounding box center [210, 117] width 117 height 37
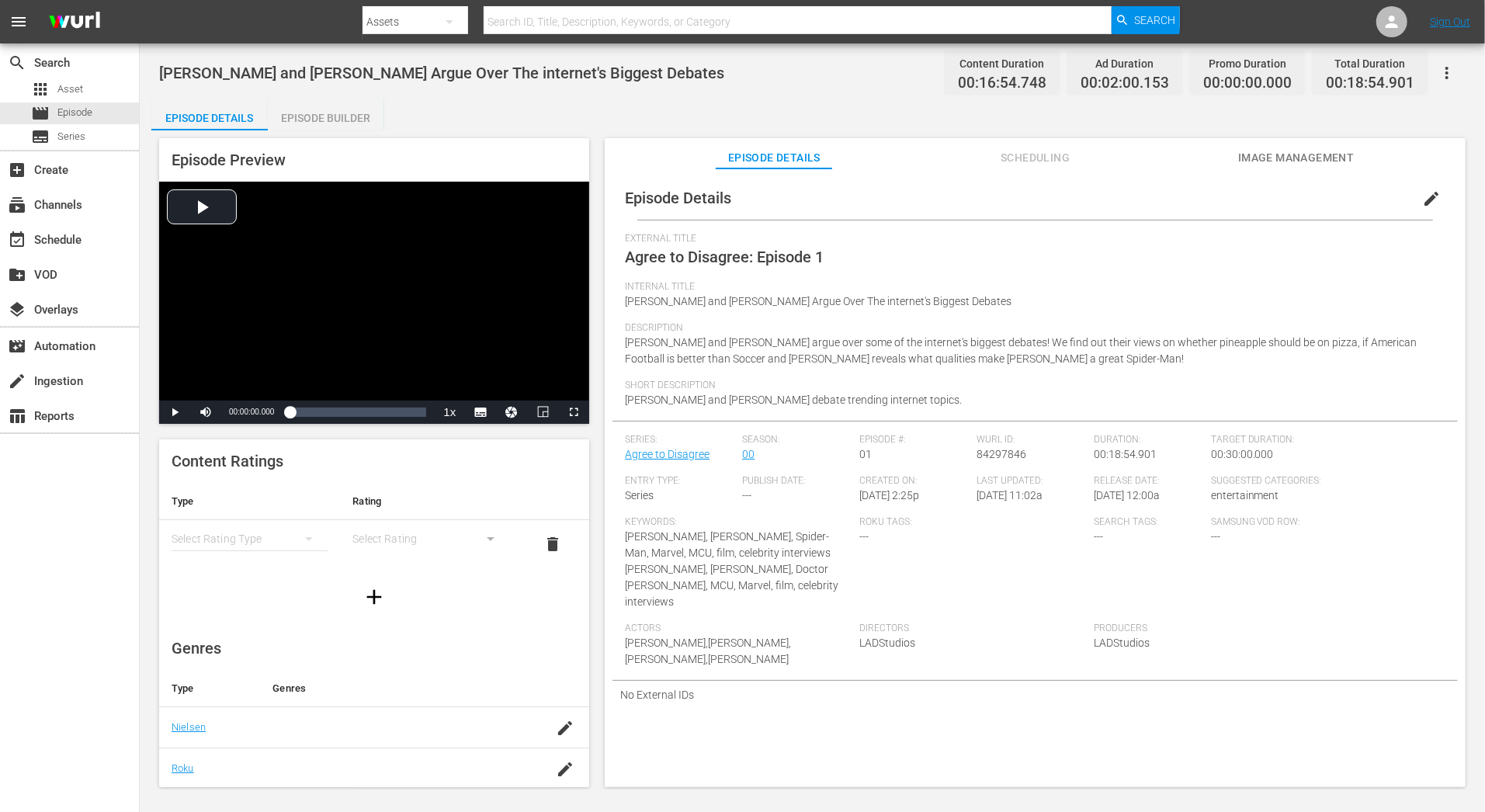
click at [1017, 152] on span "Scheduling" at bounding box center [1035, 158] width 117 height 20
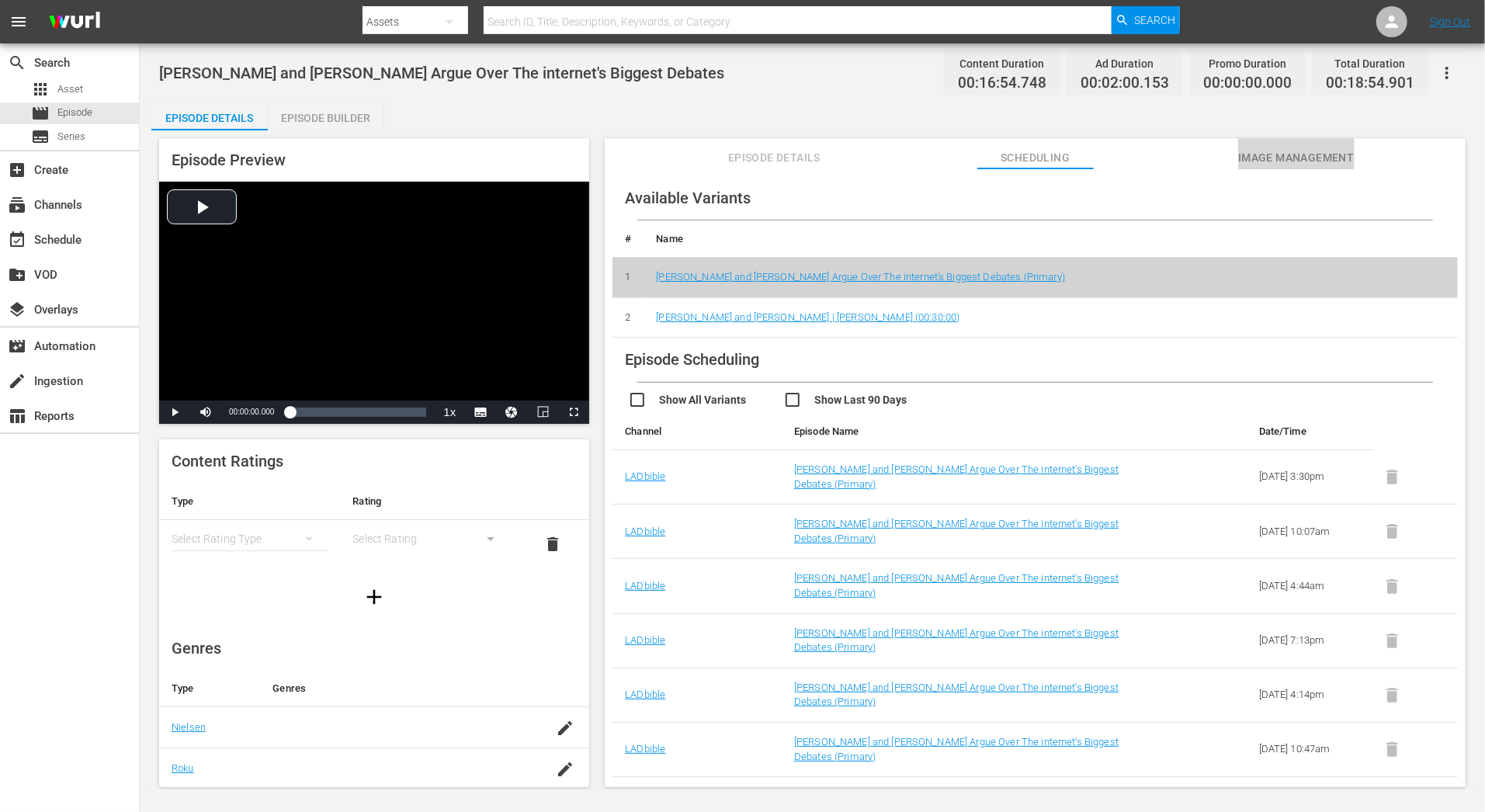
click at [1334, 156] on span "Image Management" at bounding box center [1297, 158] width 117 height 20
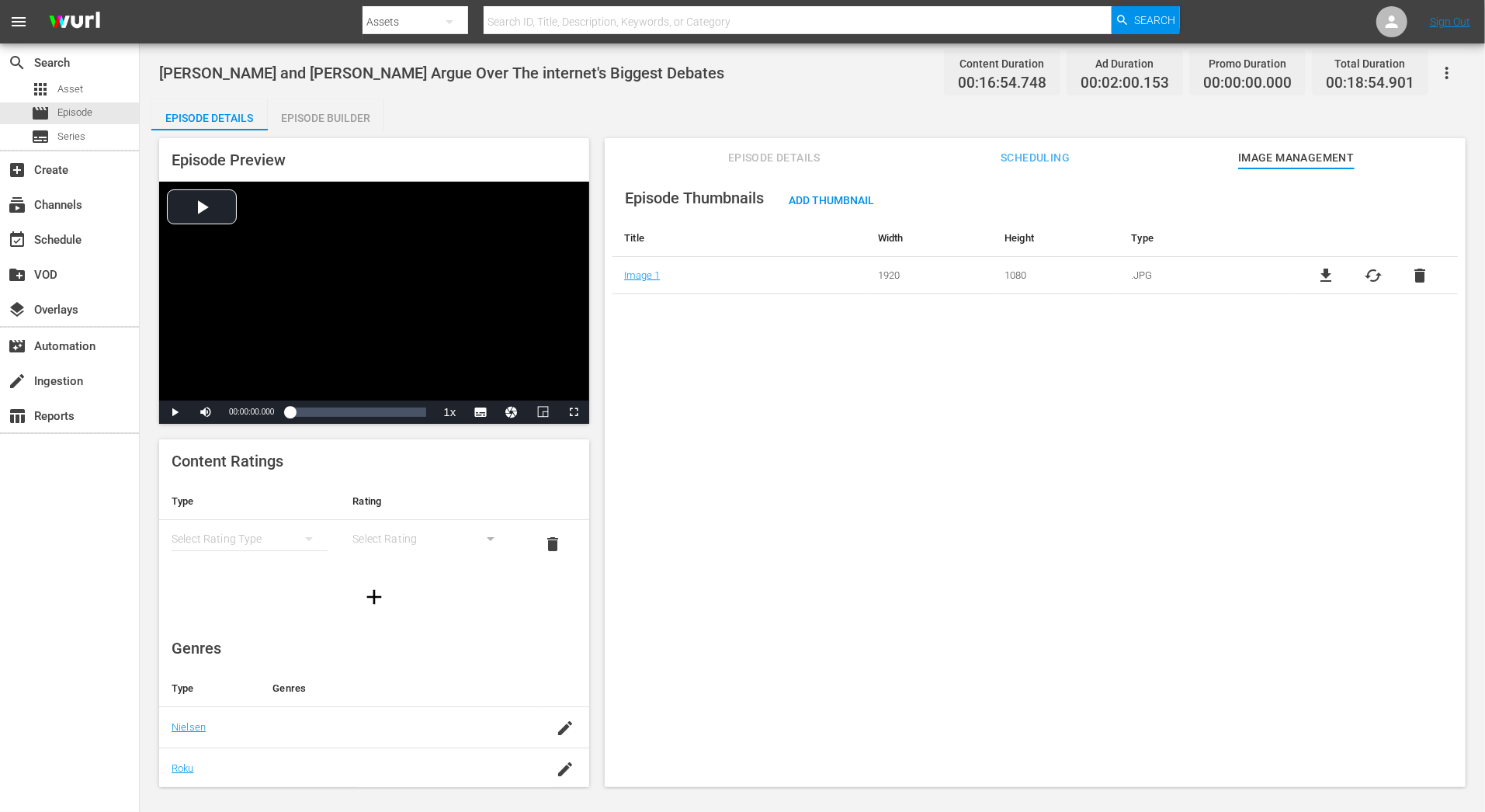
click at [794, 169] on div "Episode Thumbnails Add Thumbnail Title Width Height Type Image 1 1920 1080 .JPG…" at bounding box center [1035, 485] width 861 height 633
click at [794, 155] on span "Episode Details" at bounding box center [774, 158] width 117 height 20
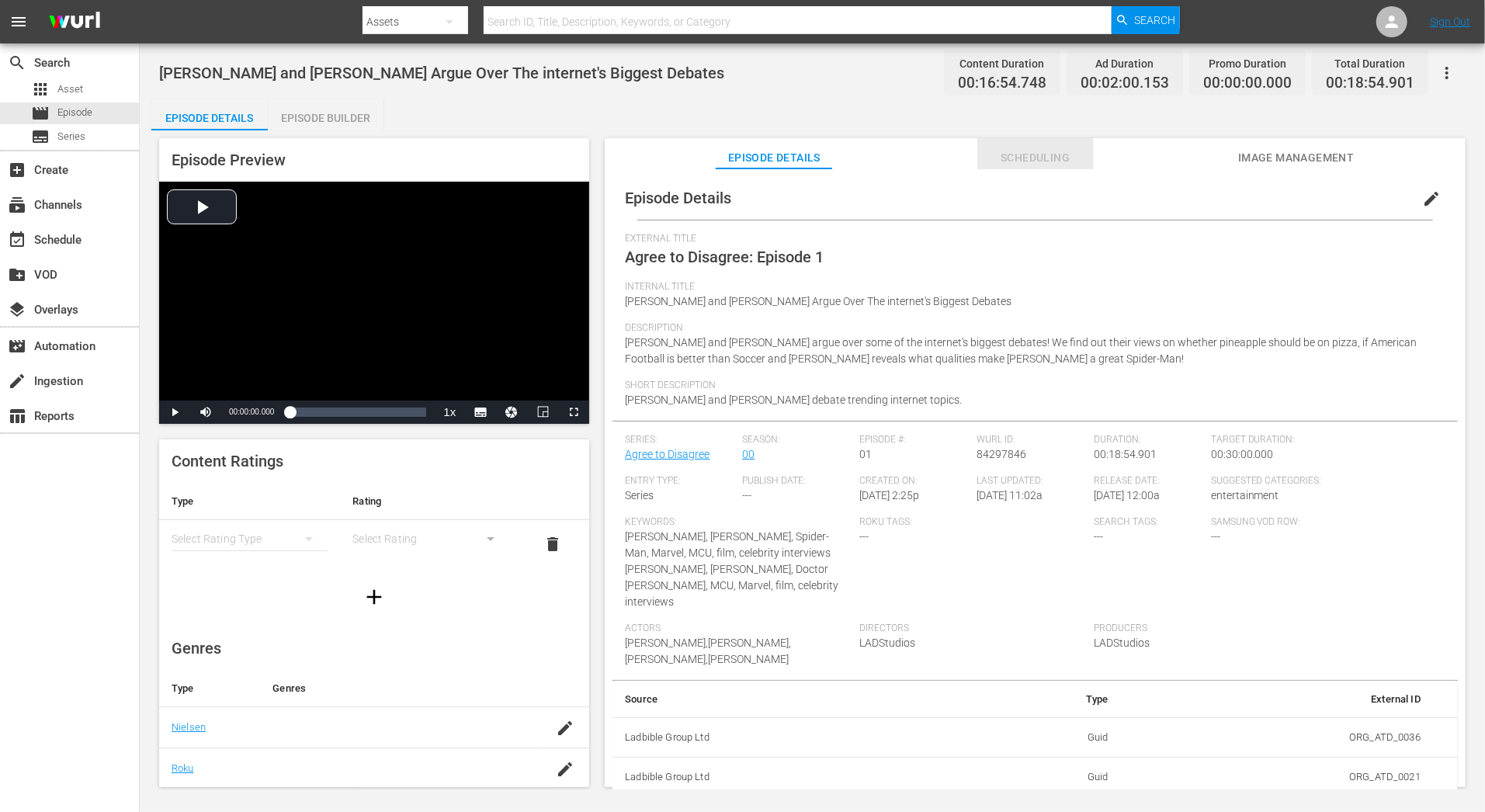
click at [994, 156] on span "Scheduling" at bounding box center [1035, 158] width 117 height 20
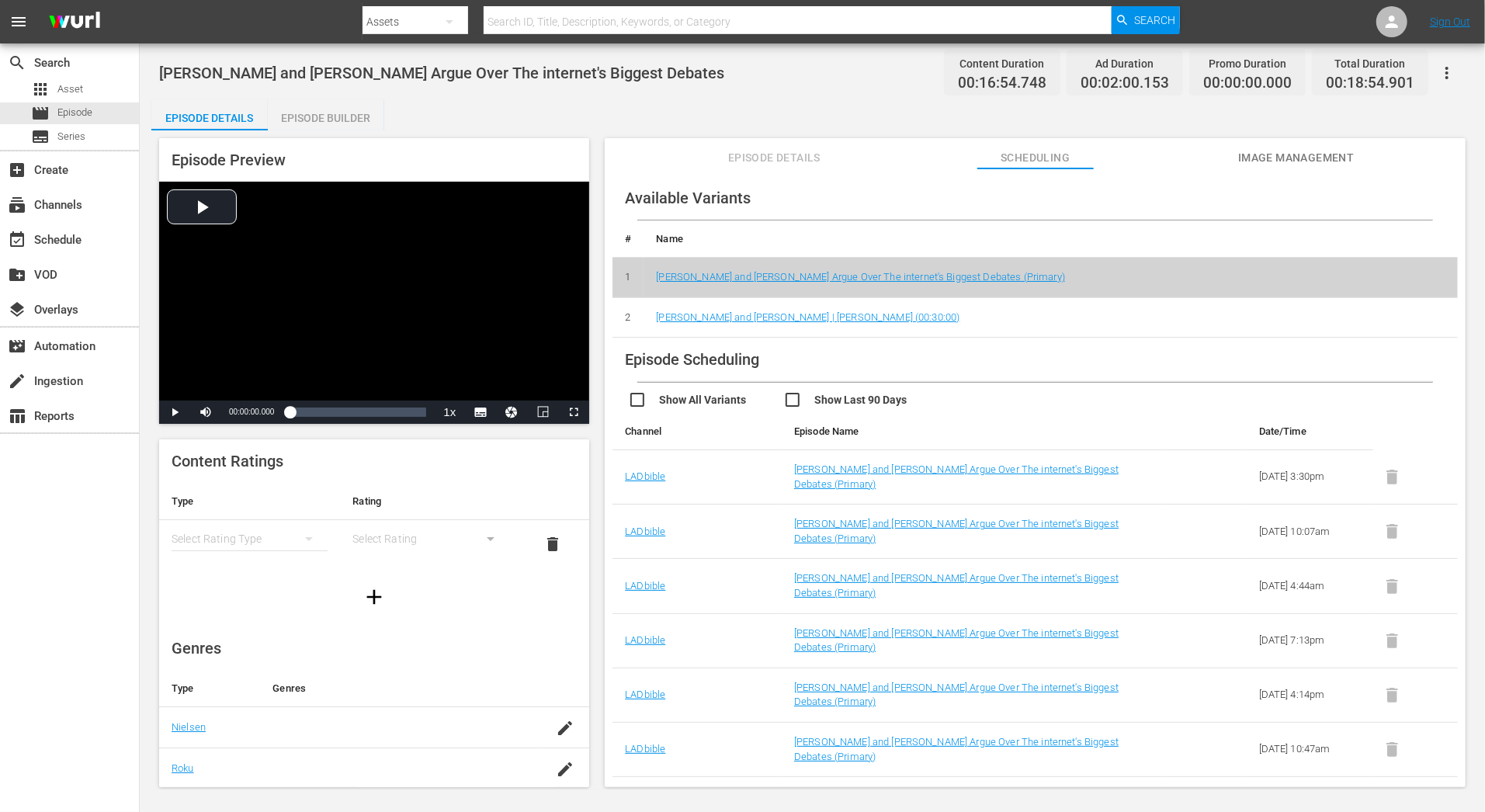
click at [965, 311] on td "Tom Holland and Zendaya | Benedict Cumberbatch (00:30:00)" at bounding box center [1050, 317] width 815 height 40
click at [876, 317] on link "Tom Holland and Zendaya | Benedict Cumberbatch (00:30:00)" at bounding box center [808, 317] width 304 height 12
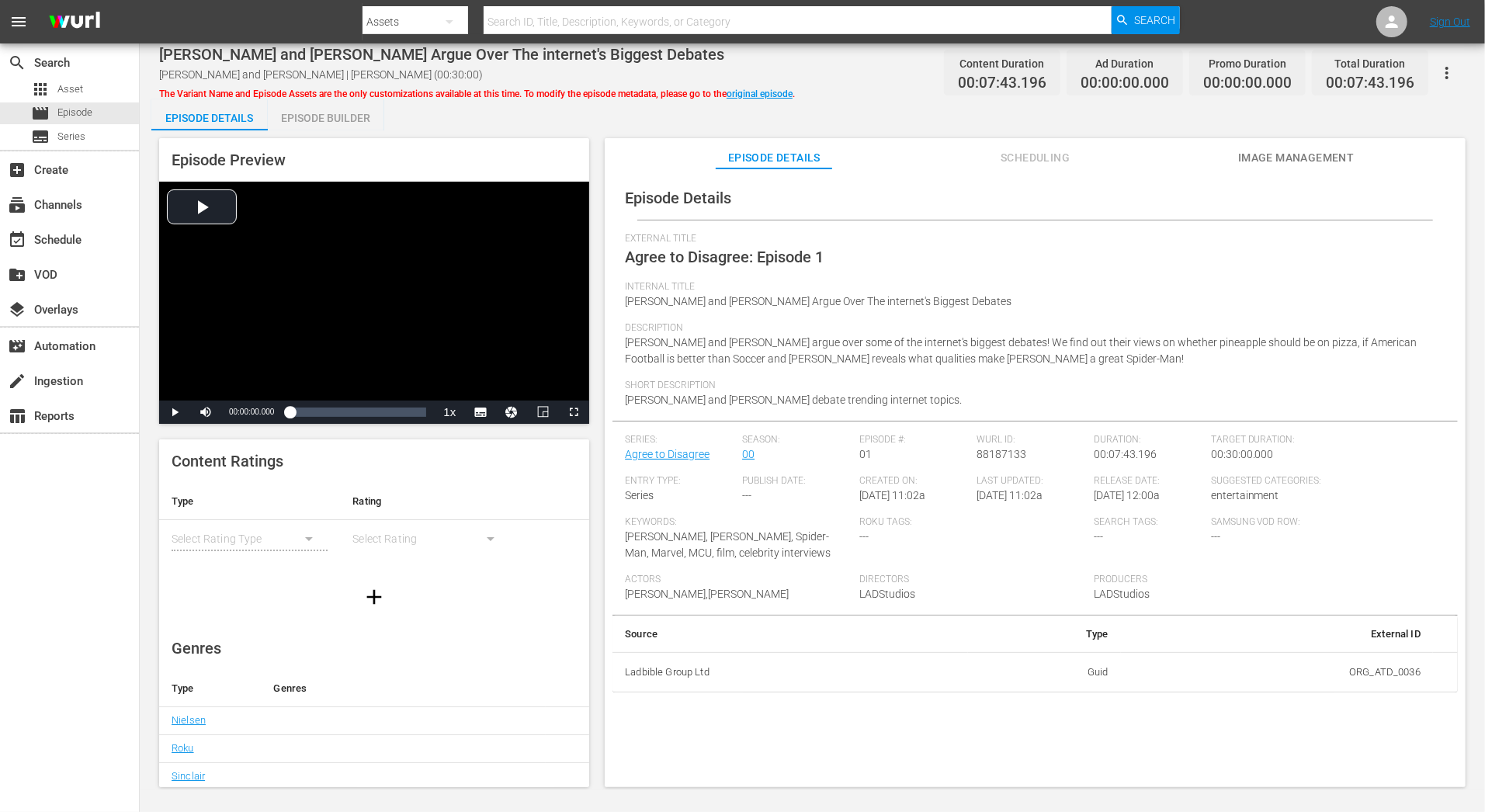
click at [1457, 73] on button "button" at bounding box center [1446, 73] width 37 height 37
click at [1393, 128] on div "DELETE VARIANT" at bounding box center [1379, 129] width 149 height 37
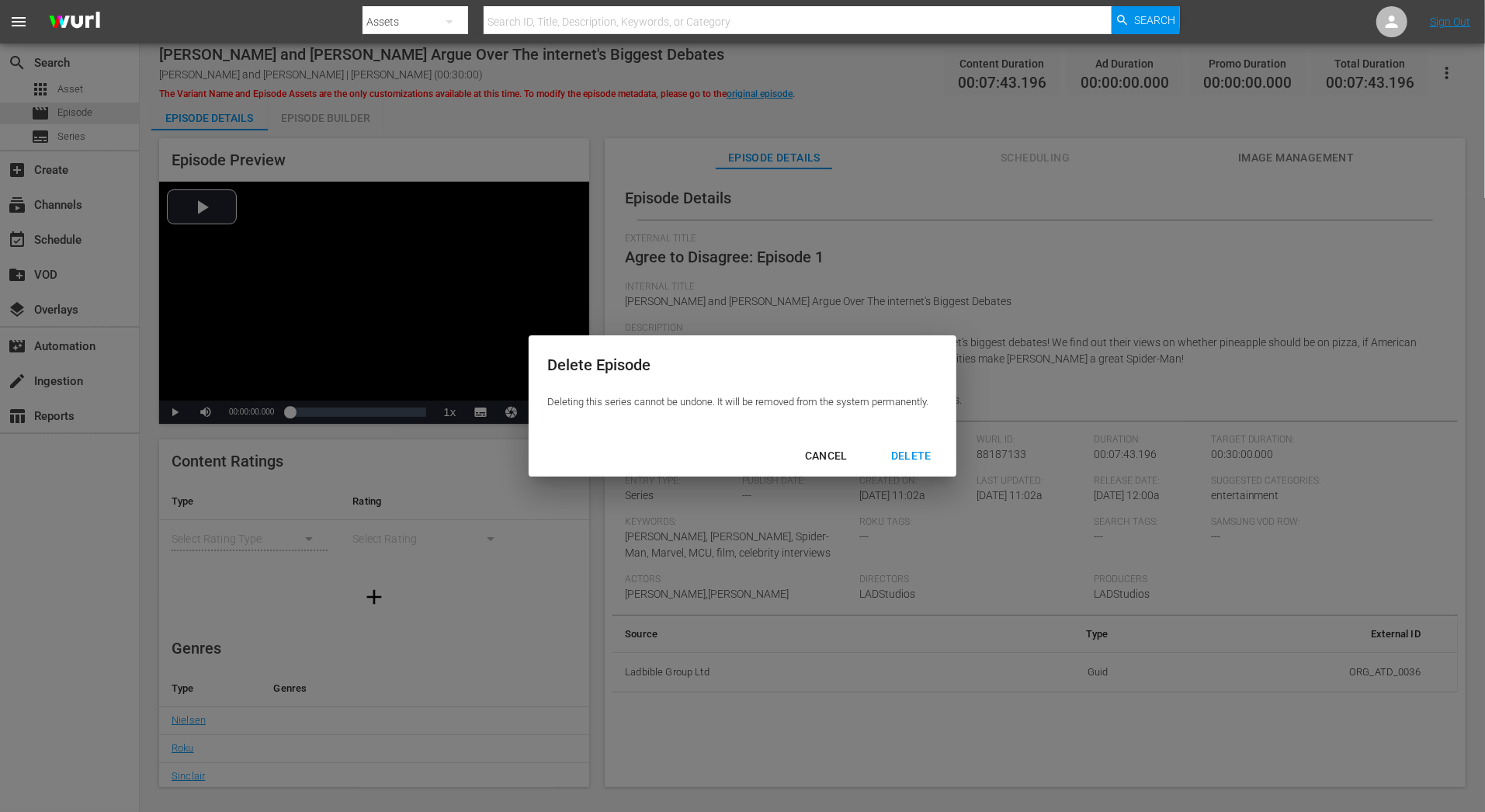
click at [918, 450] on div "DELETE" at bounding box center [911, 456] width 65 height 20
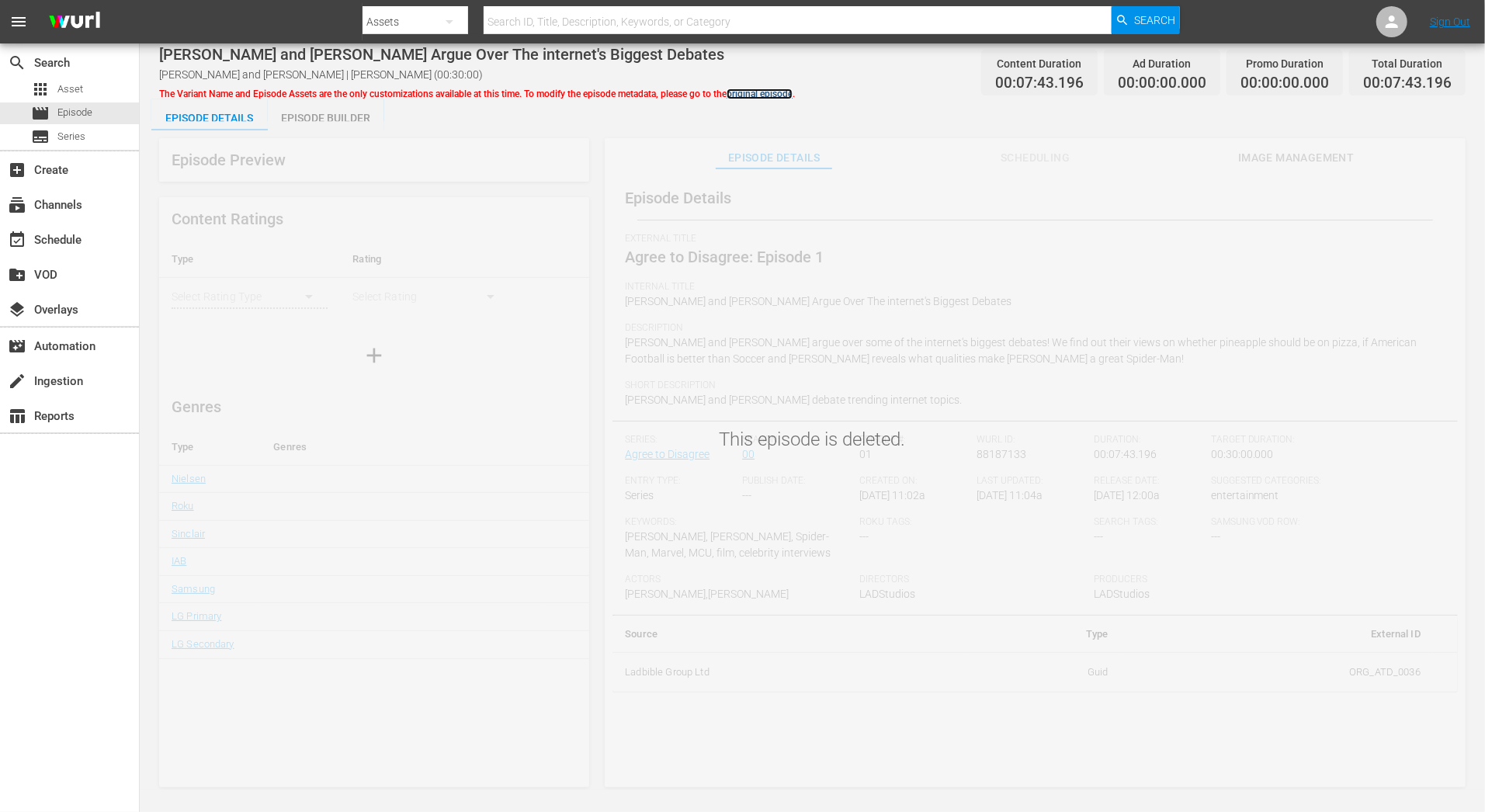
click at [764, 88] on link "original episode" at bounding box center [759, 94] width 66 height 11
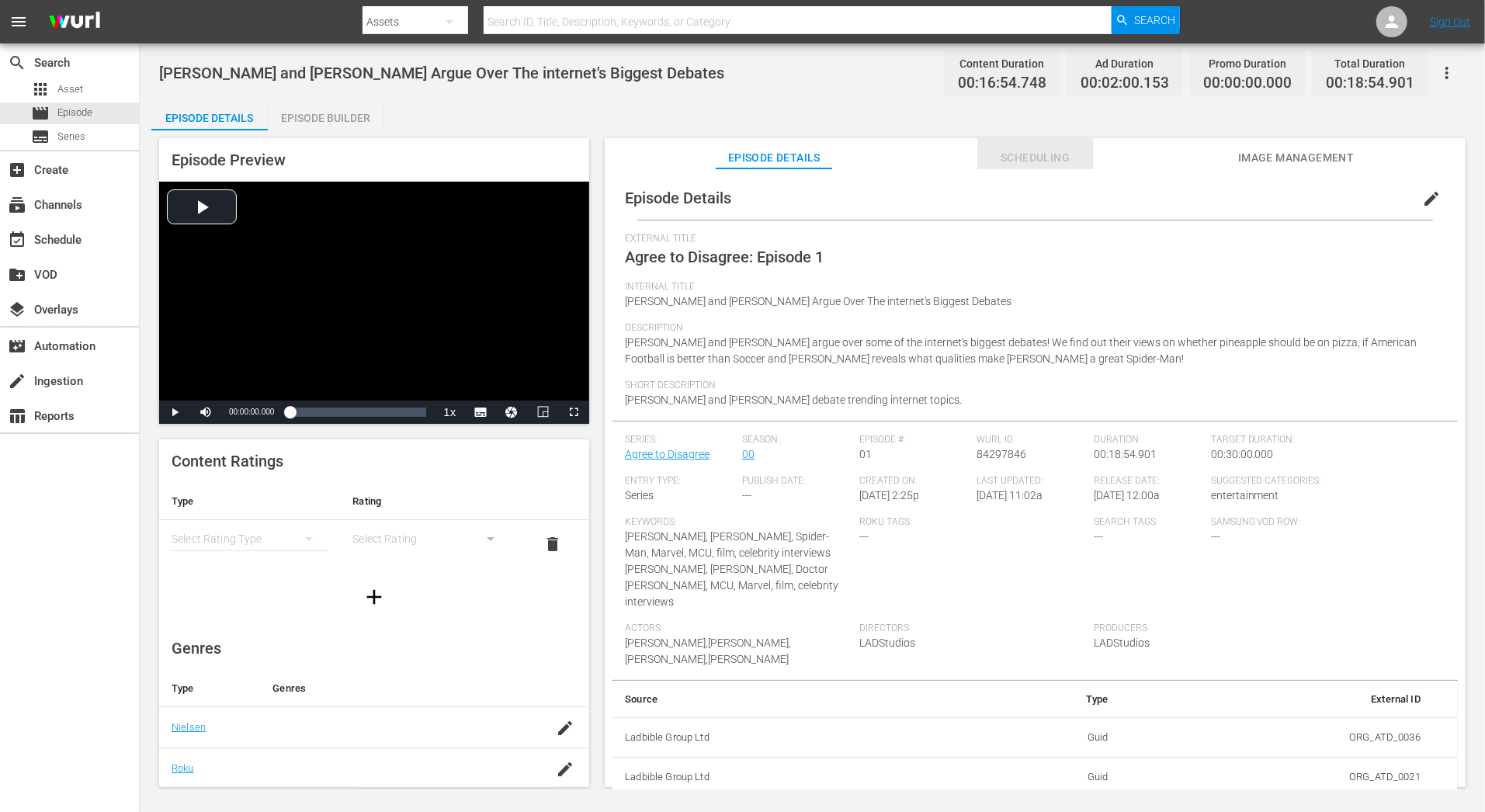
click at [1039, 162] on span "Scheduling" at bounding box center [1035, 158] width 117 height 20
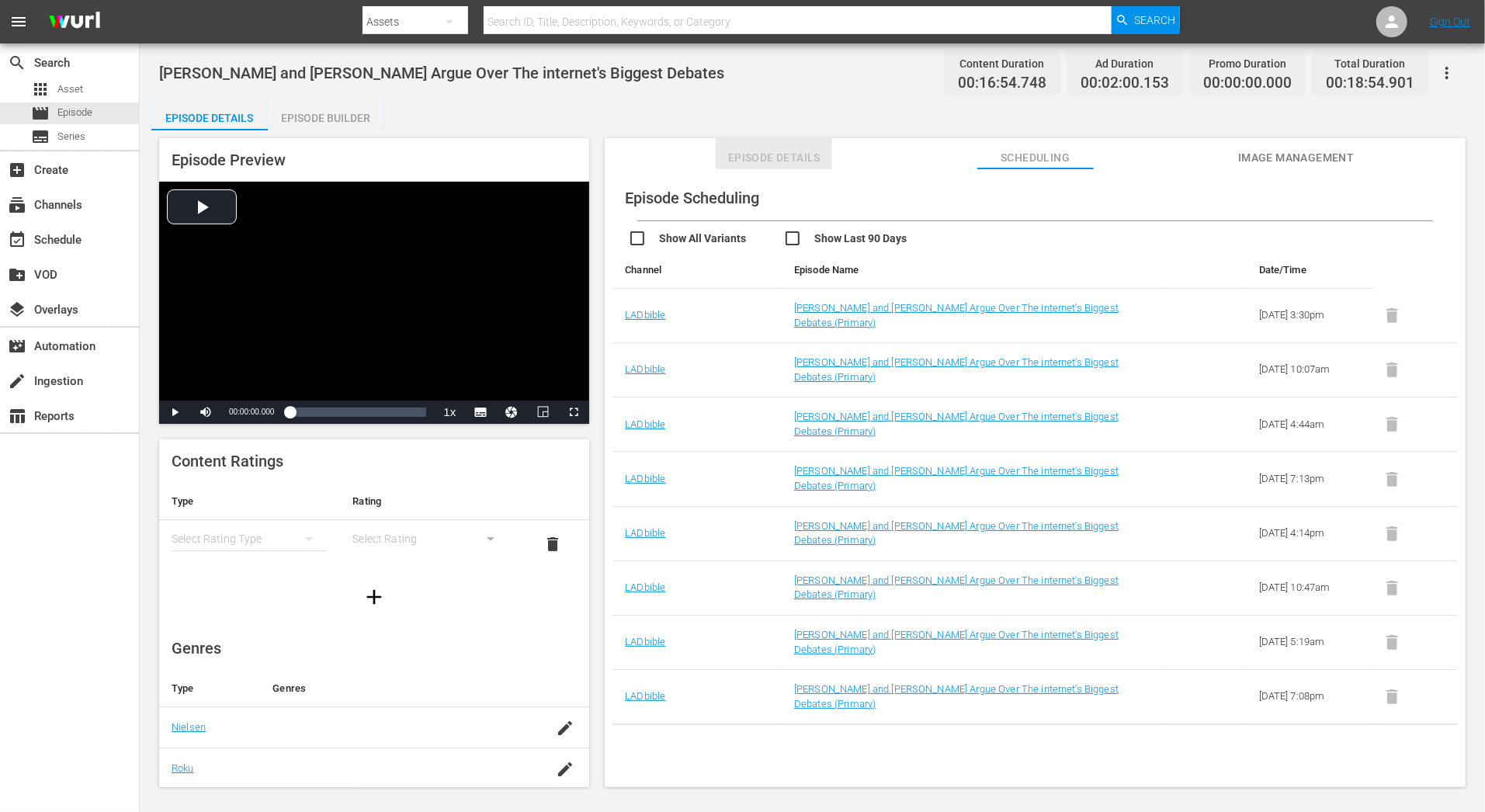
click at [728, 147] on button "Episode Details" at bounding box center [774, 153] width 117 height 31
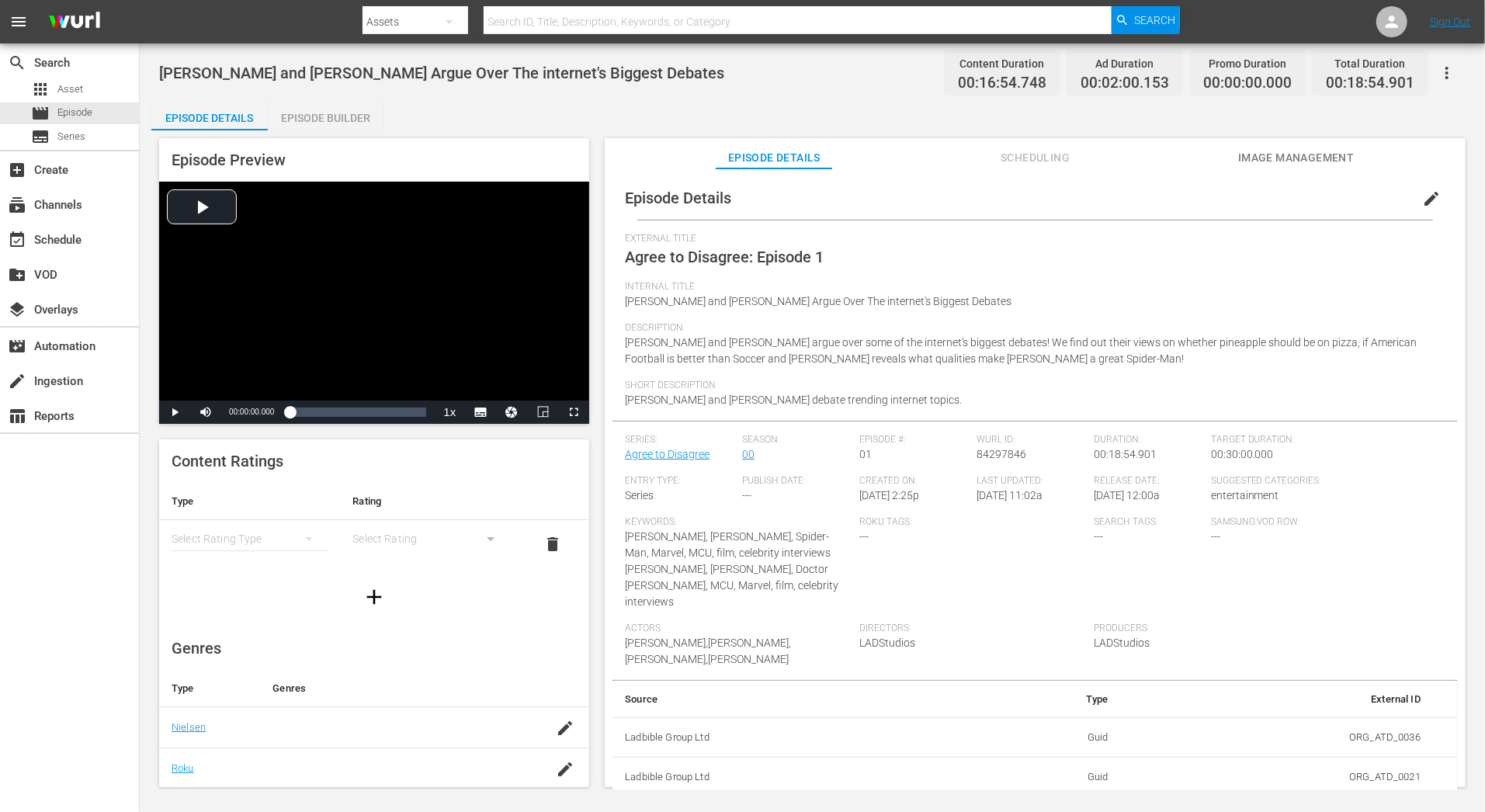
click at [1446, 72] on icon "button" at bounding box center [1447, 73] width 3 height 13
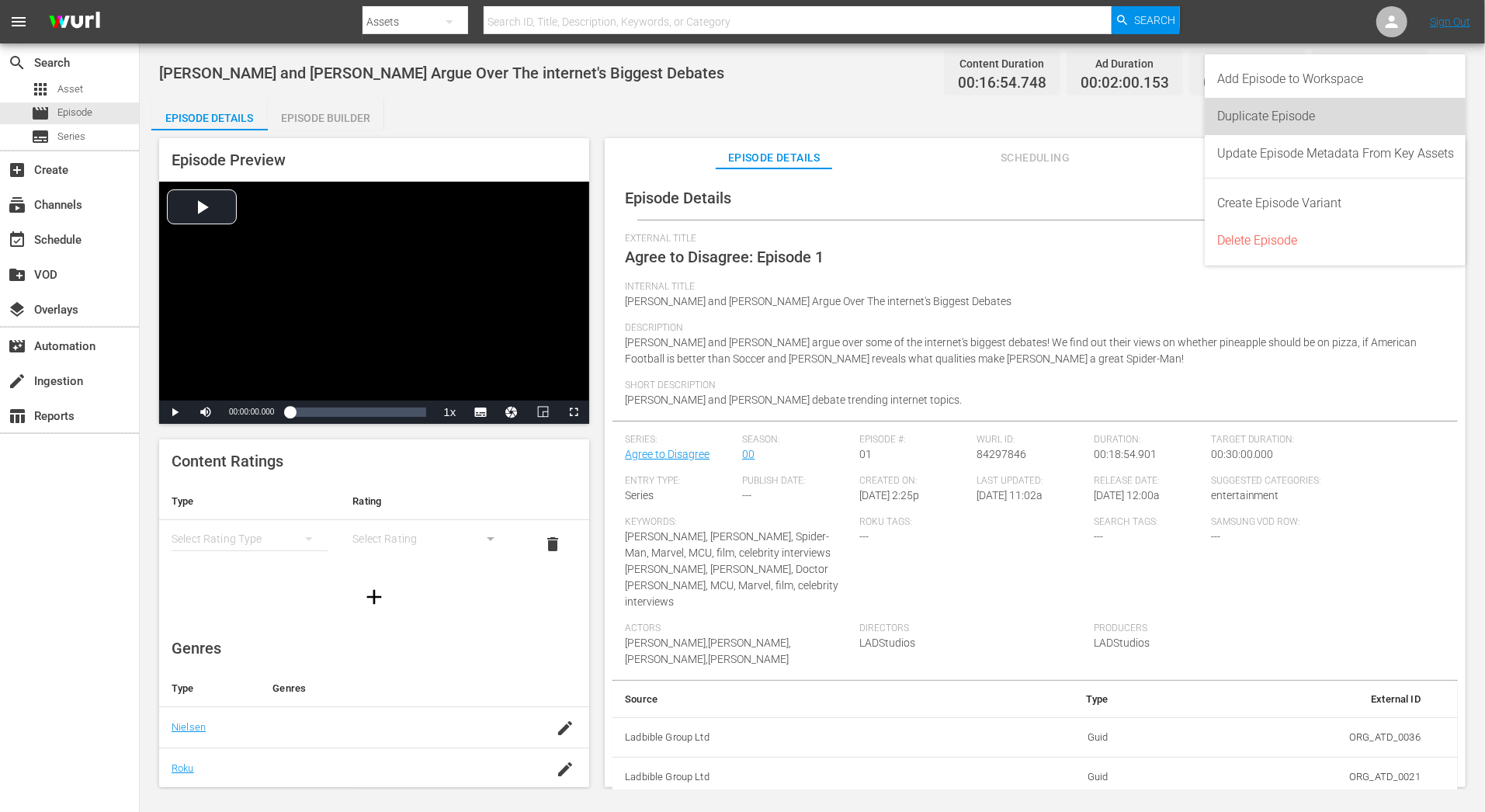
click at [1423, 117] on div "Duplicate Episode" at bounding box center [1335, 116] width 237 height 37
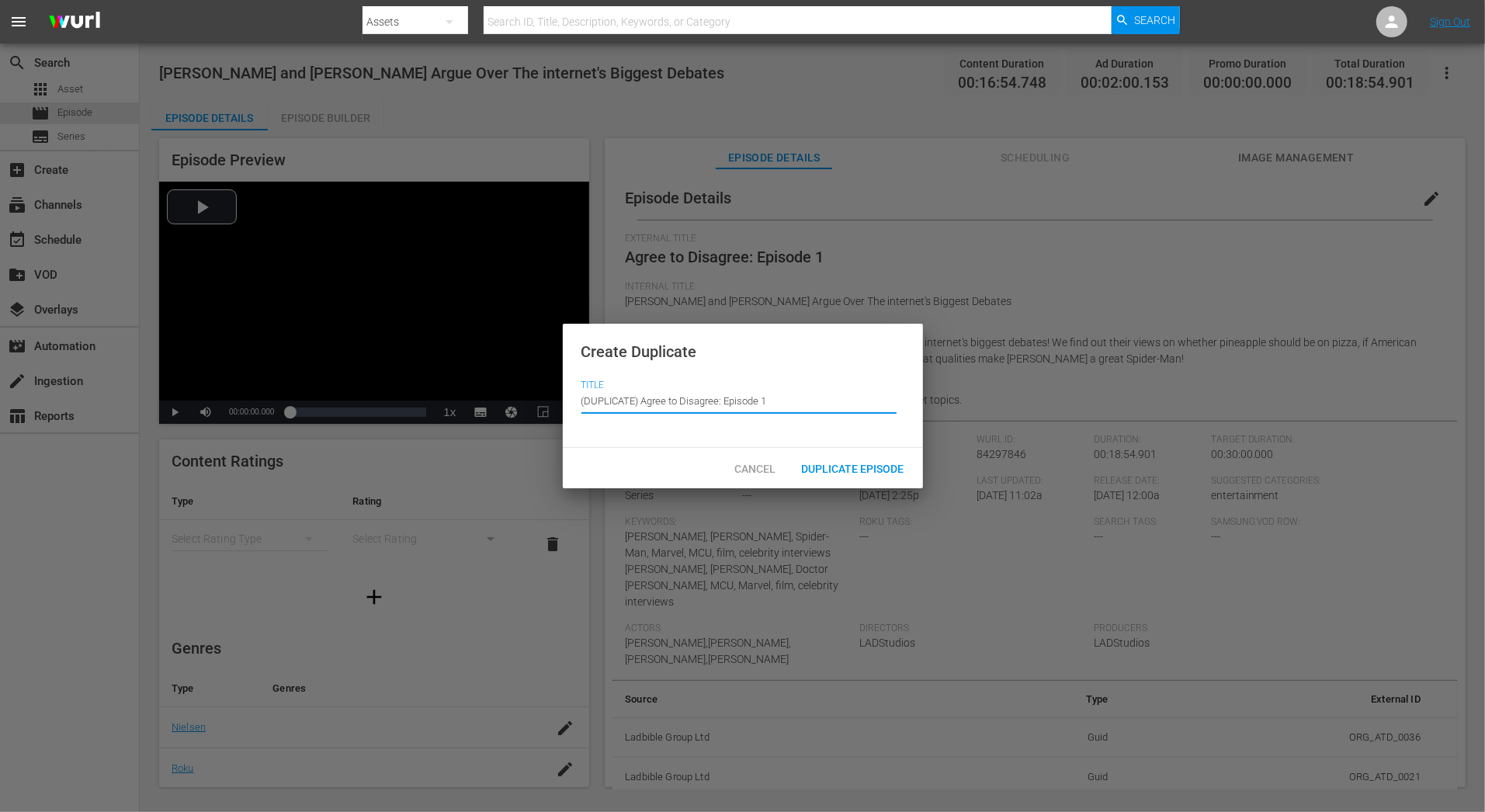
click at [670, 394] on input "(DUPLICATE) Agree to Disagree: Episode 1" at bounding box center [739, 400] width 315 height 37
drag, startPoint x: 636, startPoint y: 400, endPoint x: 586, endPoint y: 399, distance: 50.0
click at [586, 399] on input "(DUPLICATE) Agree to Disagree: Episode 1" at bounding box center [739, 400] width 315 height 37
click at [709, 396] on input "(TEST) Agree to Disagree: Episode 1" at bounding box center [739, 400] width 315 height 37
click at [810, 386] on input "(TEST) Agree to Disagree: Episode 1" at bounding box center [739, 400] width 315 height 37
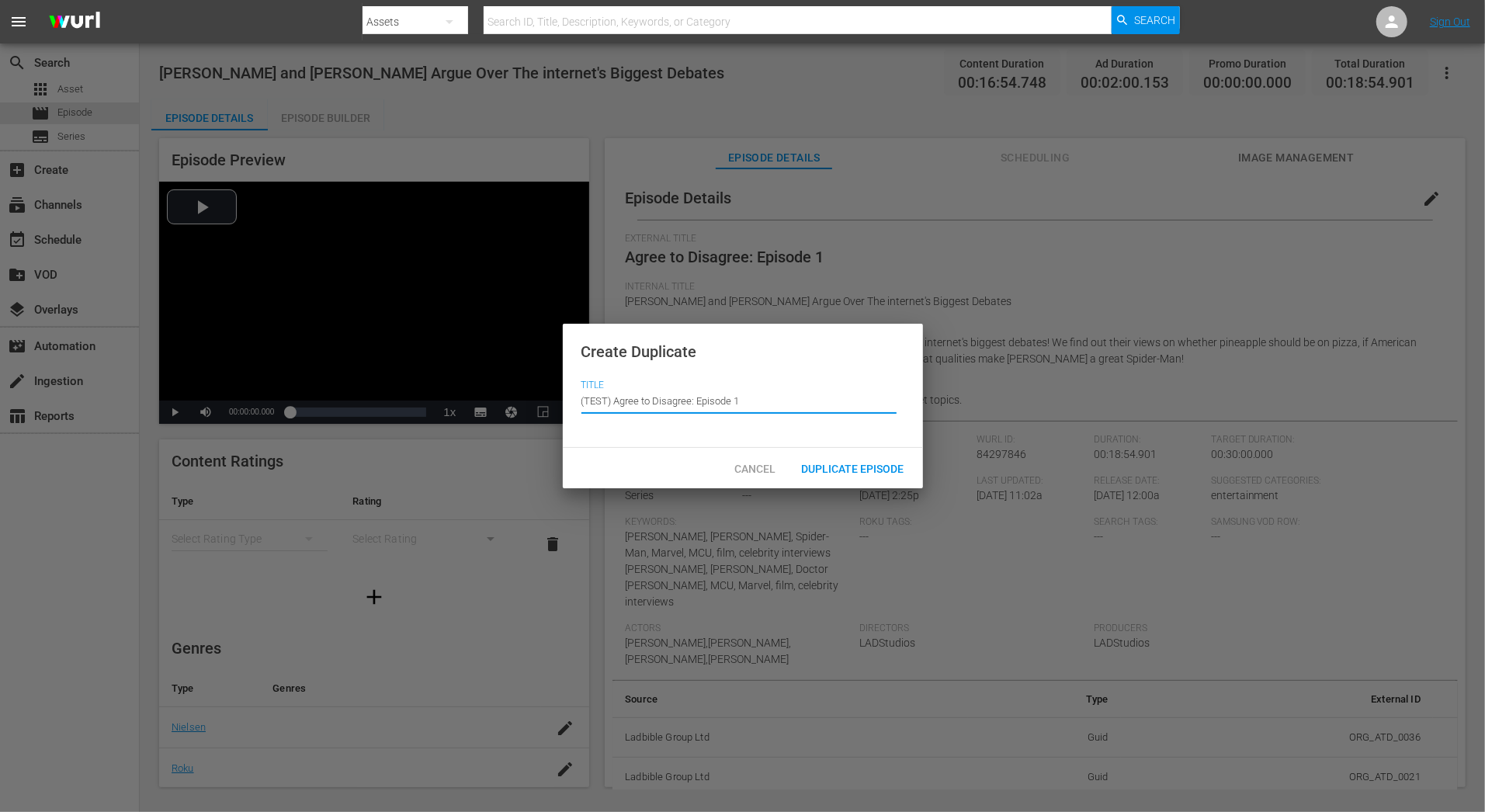
type input "(TEST) Agree to Disagree: Episode 1"
click at [876, 471] on span "Duplicate Episode" at bounding box center [853, 469] width 127 height 13
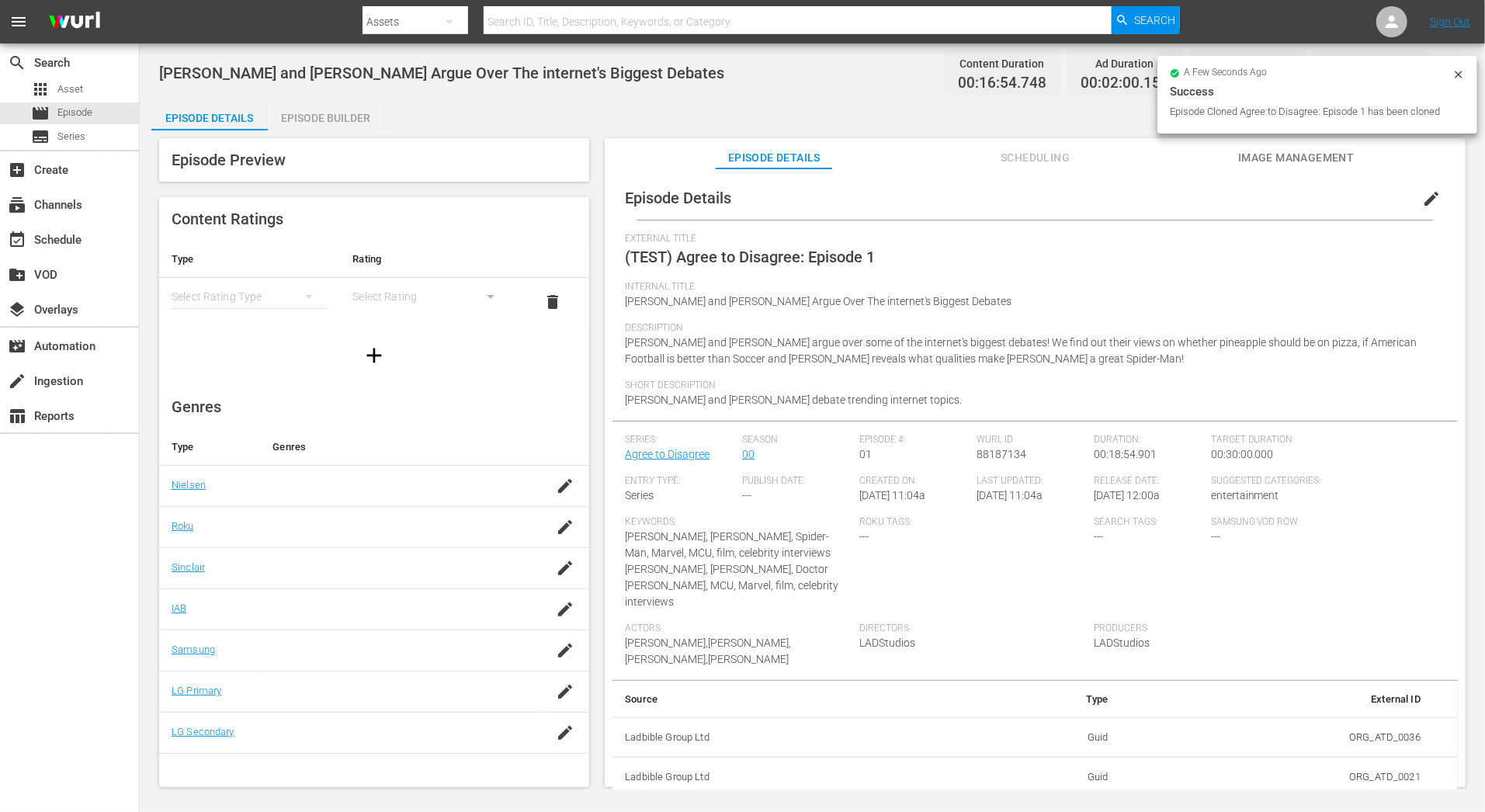
click at [1423, 198] on span "edit" at bounding box center [1431, 199] width 19 height 19
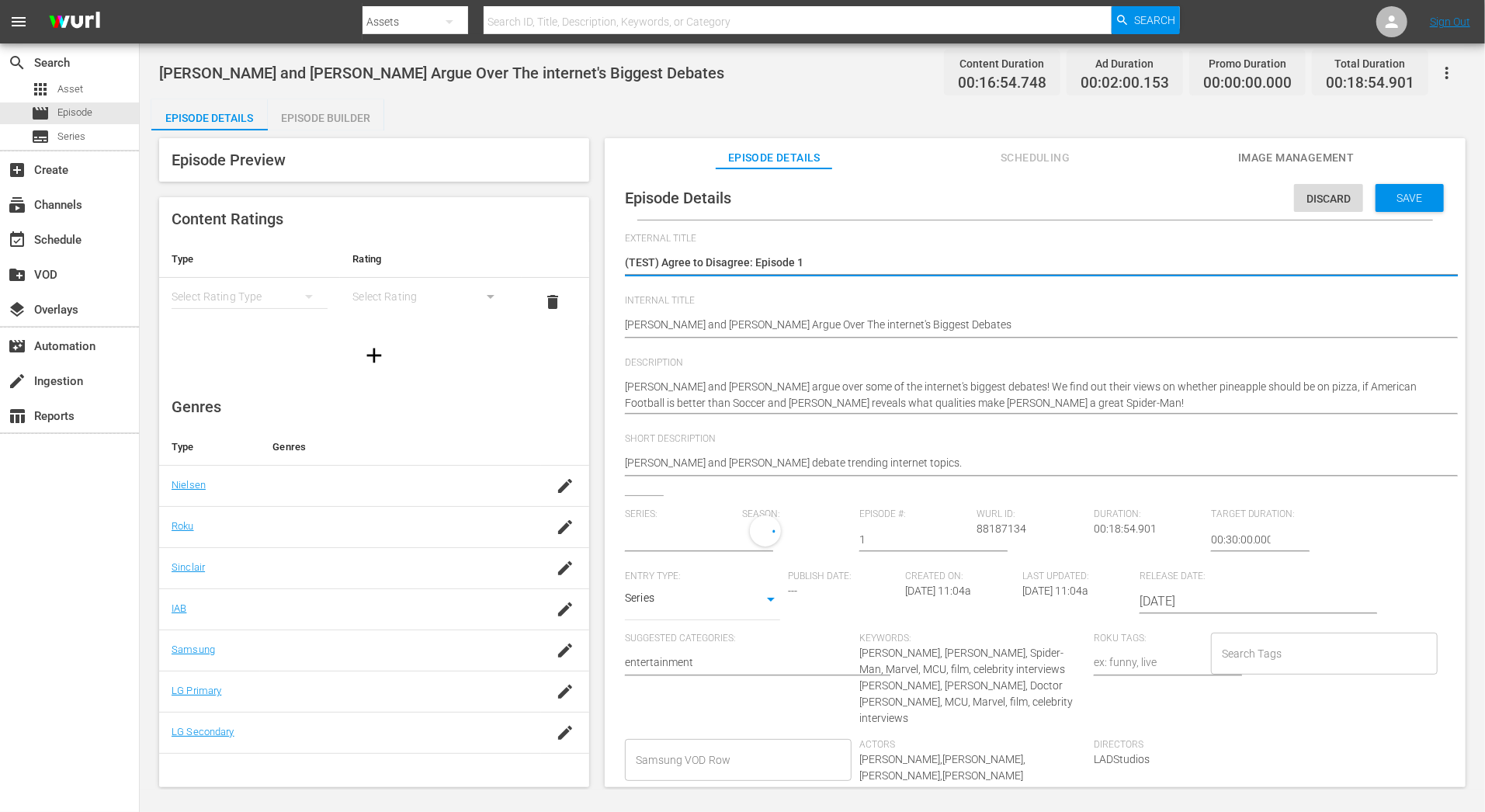
type input "Agree to Disagree"
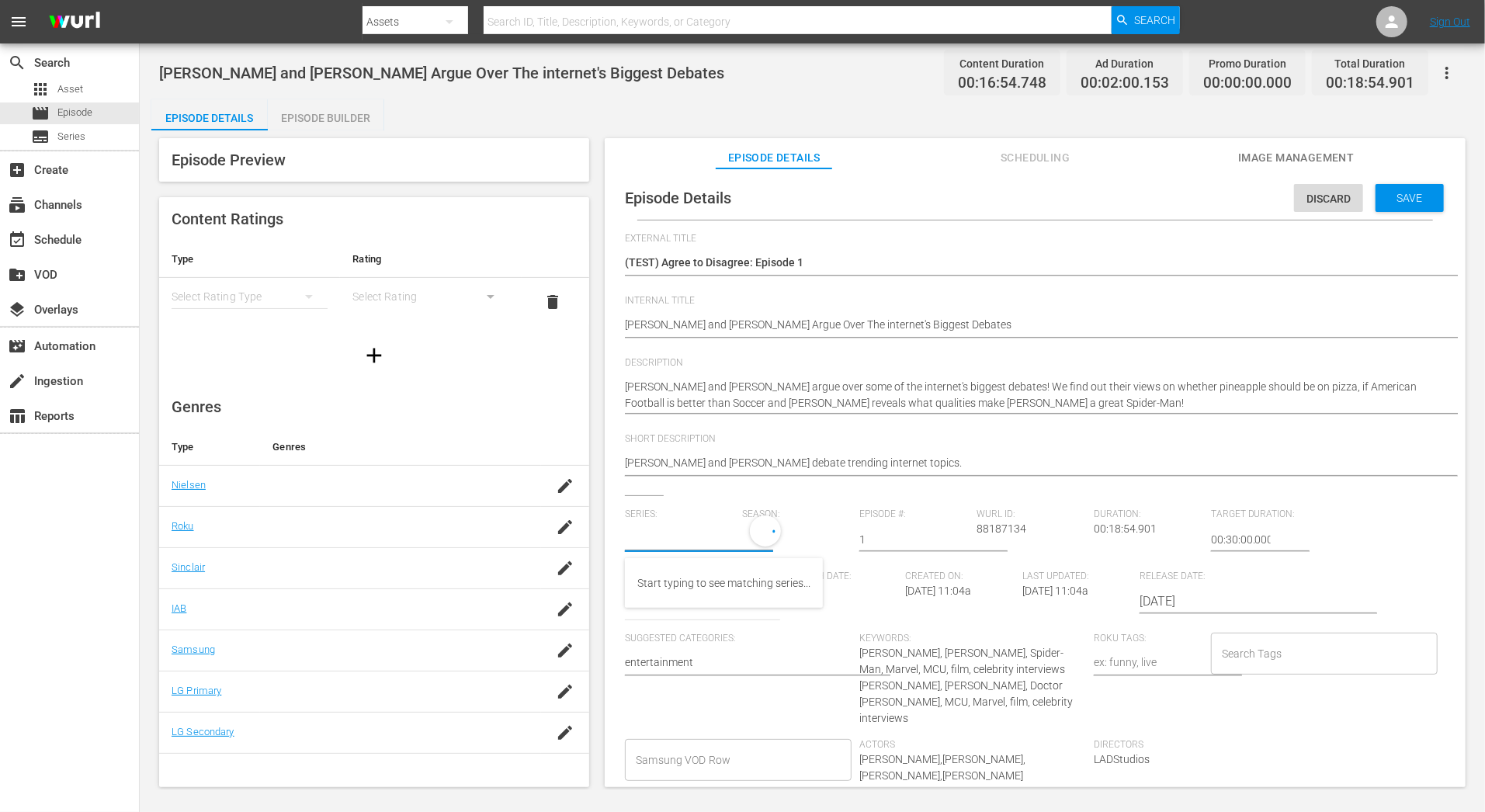
click at [710, 541] on input "text" at bounding box center [679, 538] width 110 height 37
type input "t"
click at [674, 591] on div "A2D Test" at bounding box center [659, 583] width 43 height 37
type input "A2D Test"
click at [1396, 202] on span "Save" at bounding box center [1410, 198] width 50 height 13
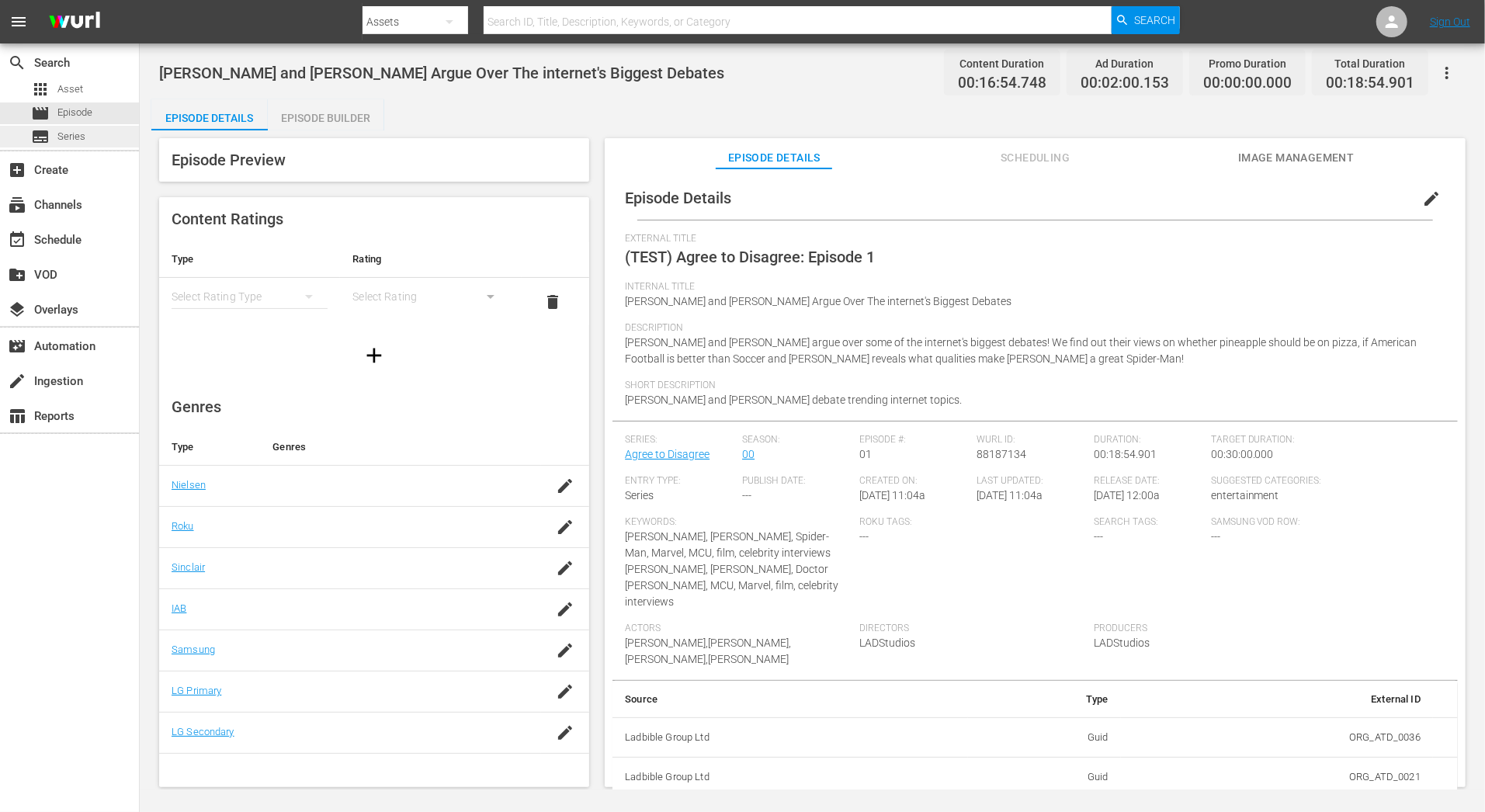
click at [89, 133] on div "subtitles Series" at bounding box center [69, 136] width 139 height 22
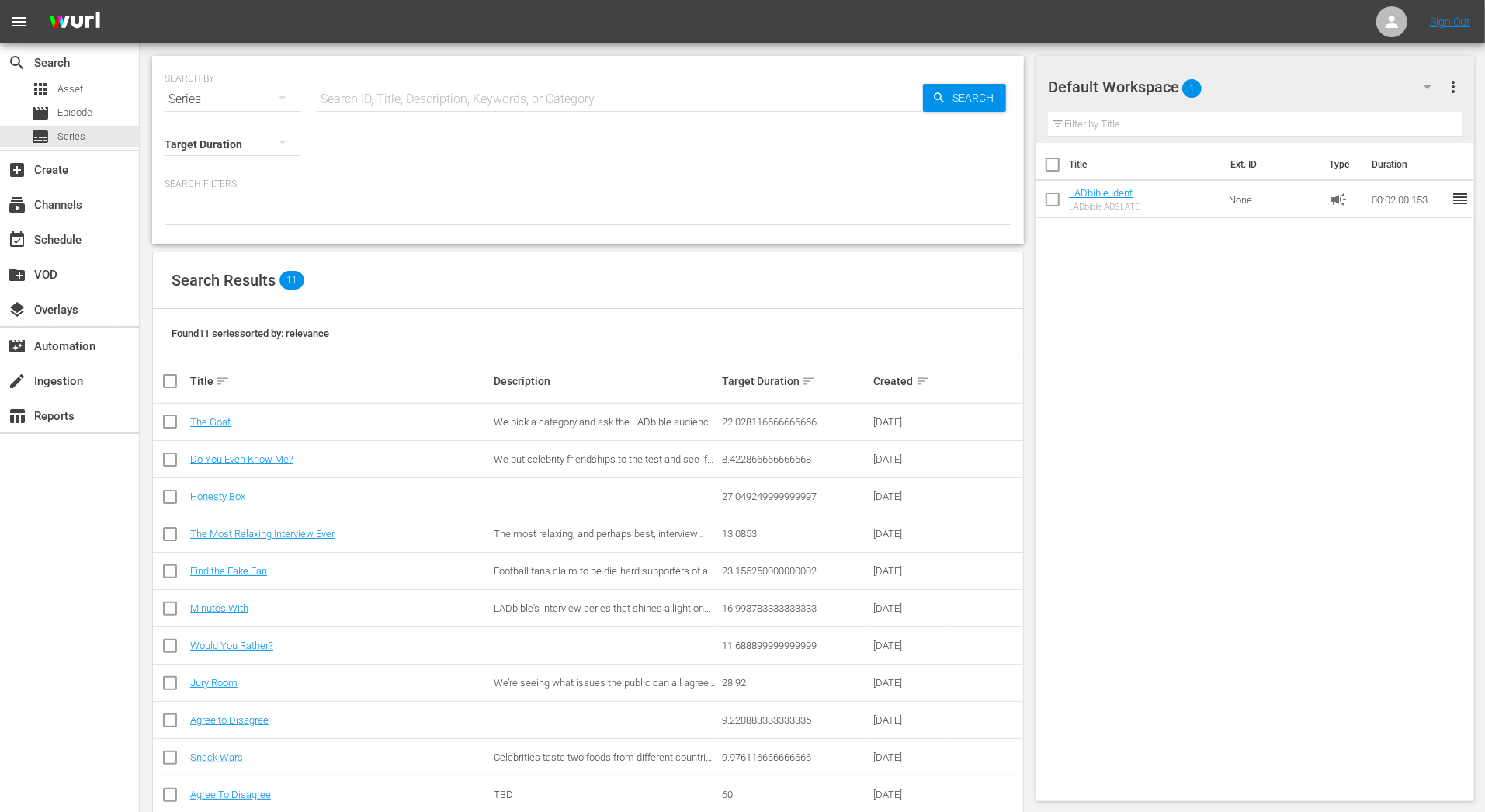
click at [404, 99] on input "text" at bounding box center [620, 99] width 606 height 37
type input "agree"
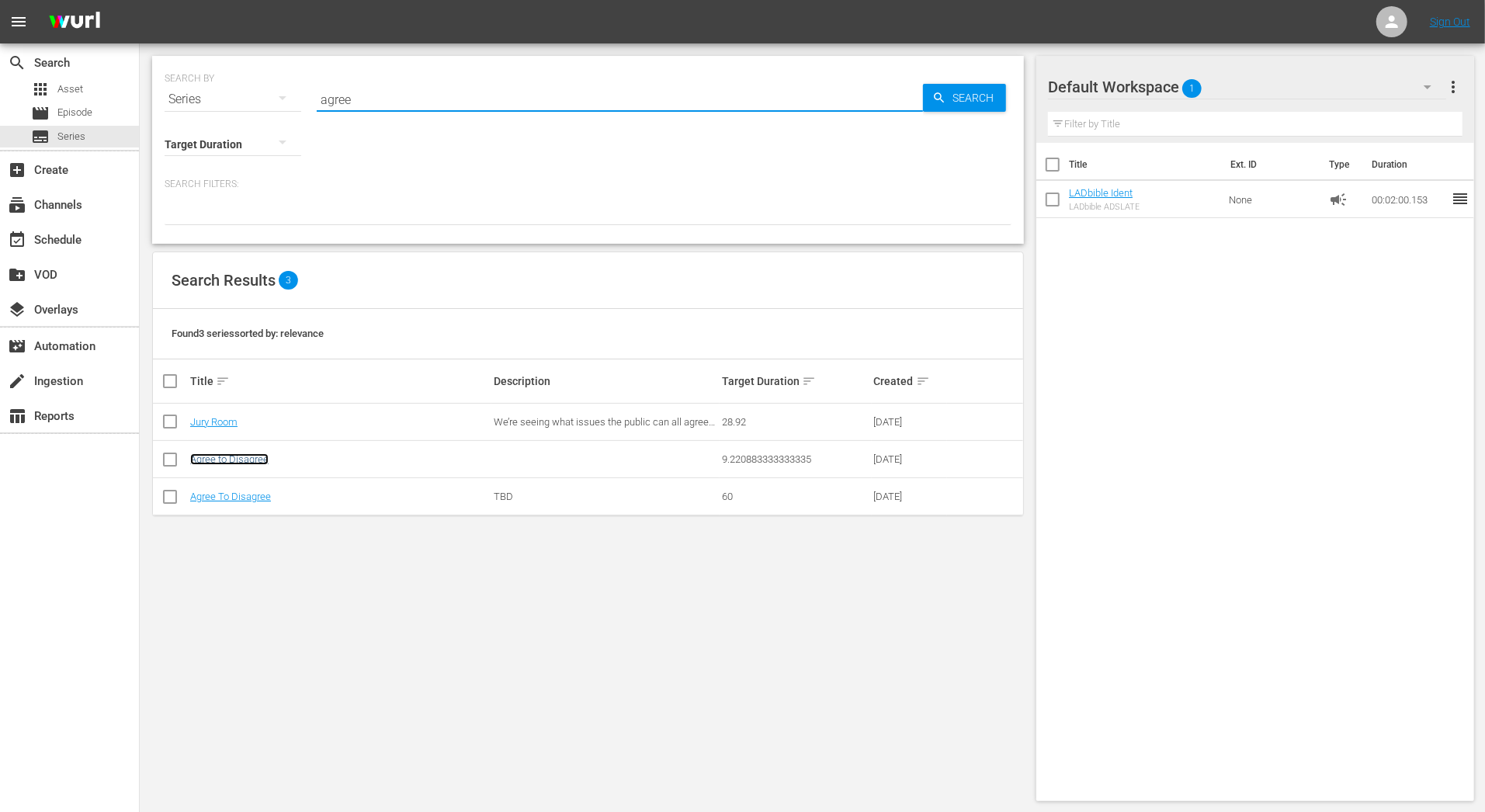
click at [228, 453] on link "Agree to Disagree" at bounding box center [229, 459] width 78 height 12
click at [234, 494] on link "Agree To Disagree" at bounding box center [230, 496] width 80 height 12
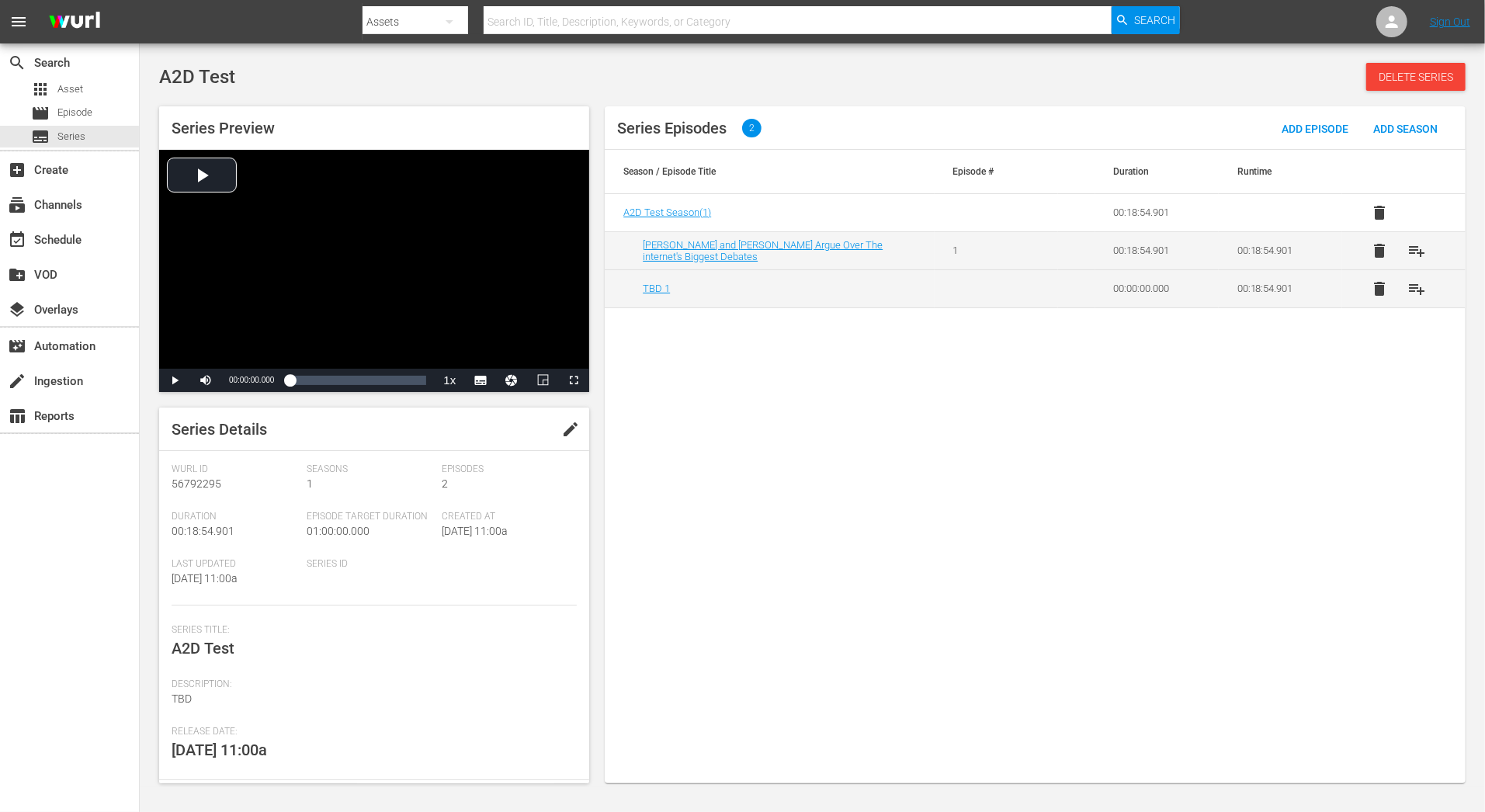
click at [1371, 295] on span "delete" at bounding box center [1379, 289] width 19 height 19
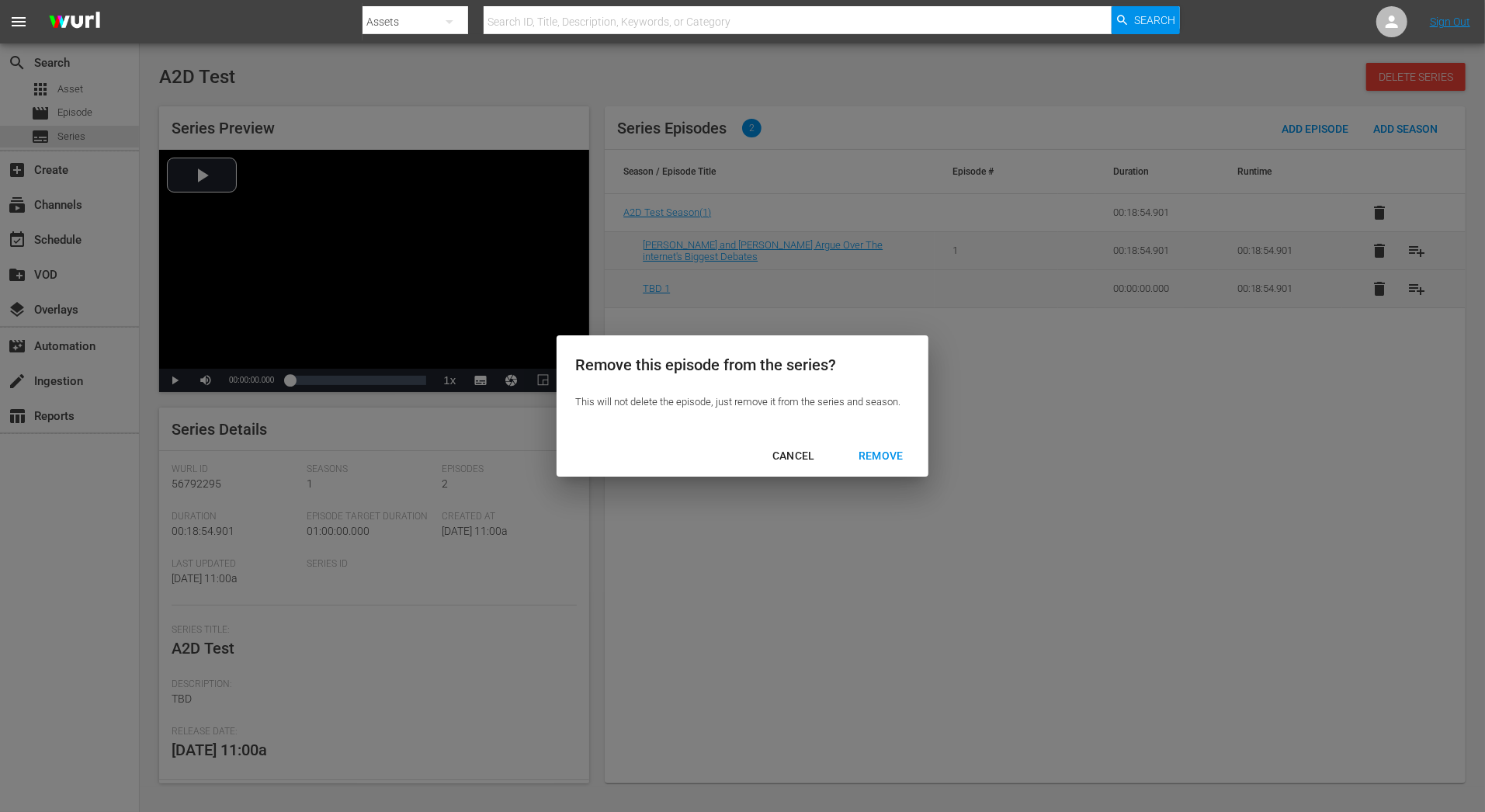
click at [868, 463] on div "REMOVE" at bounding box center [881, 456] width 70 height 20
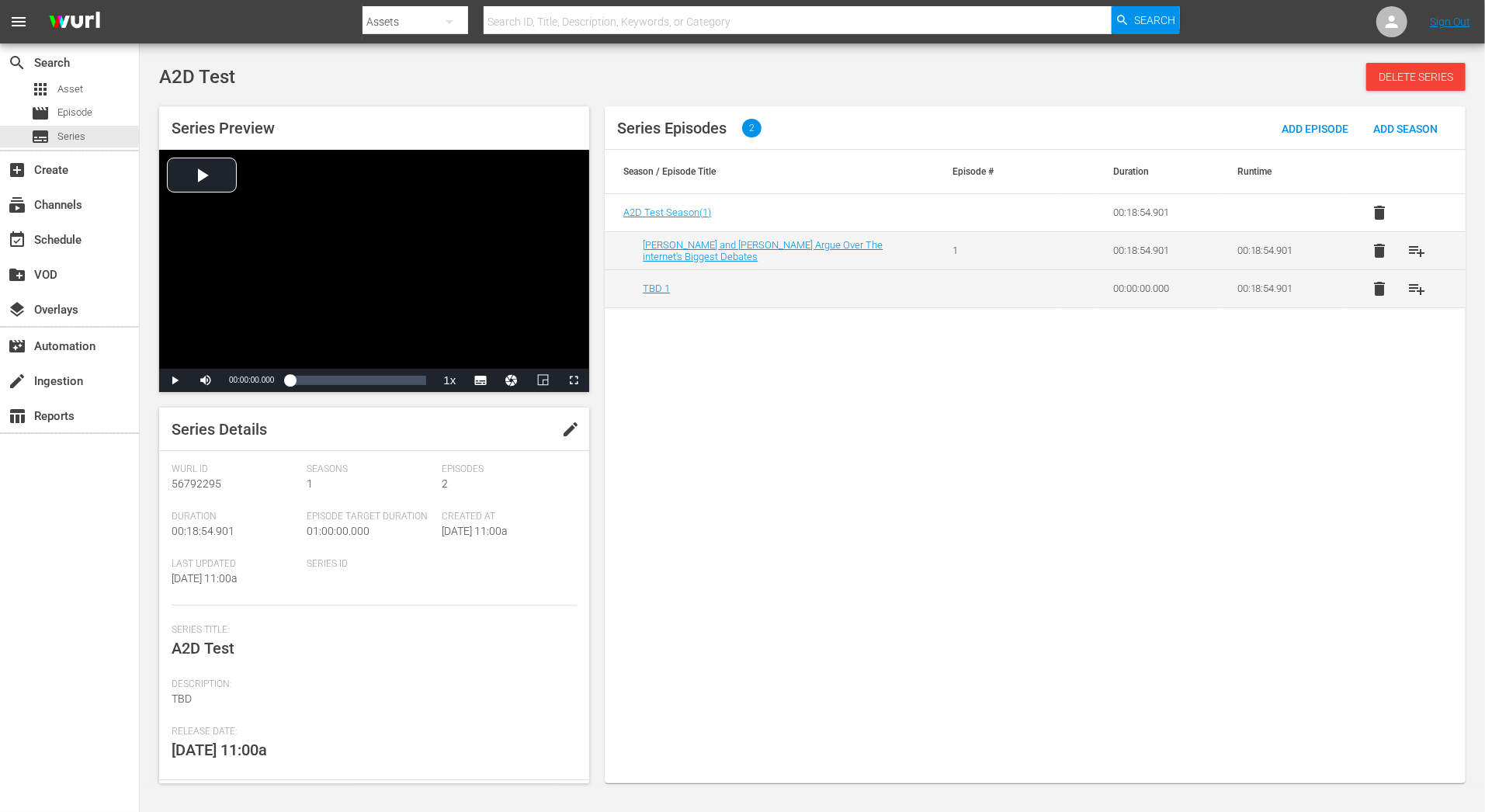
click at [1382, 296] on span "delete" at bounding box center [1379, 289] width 19 height 19
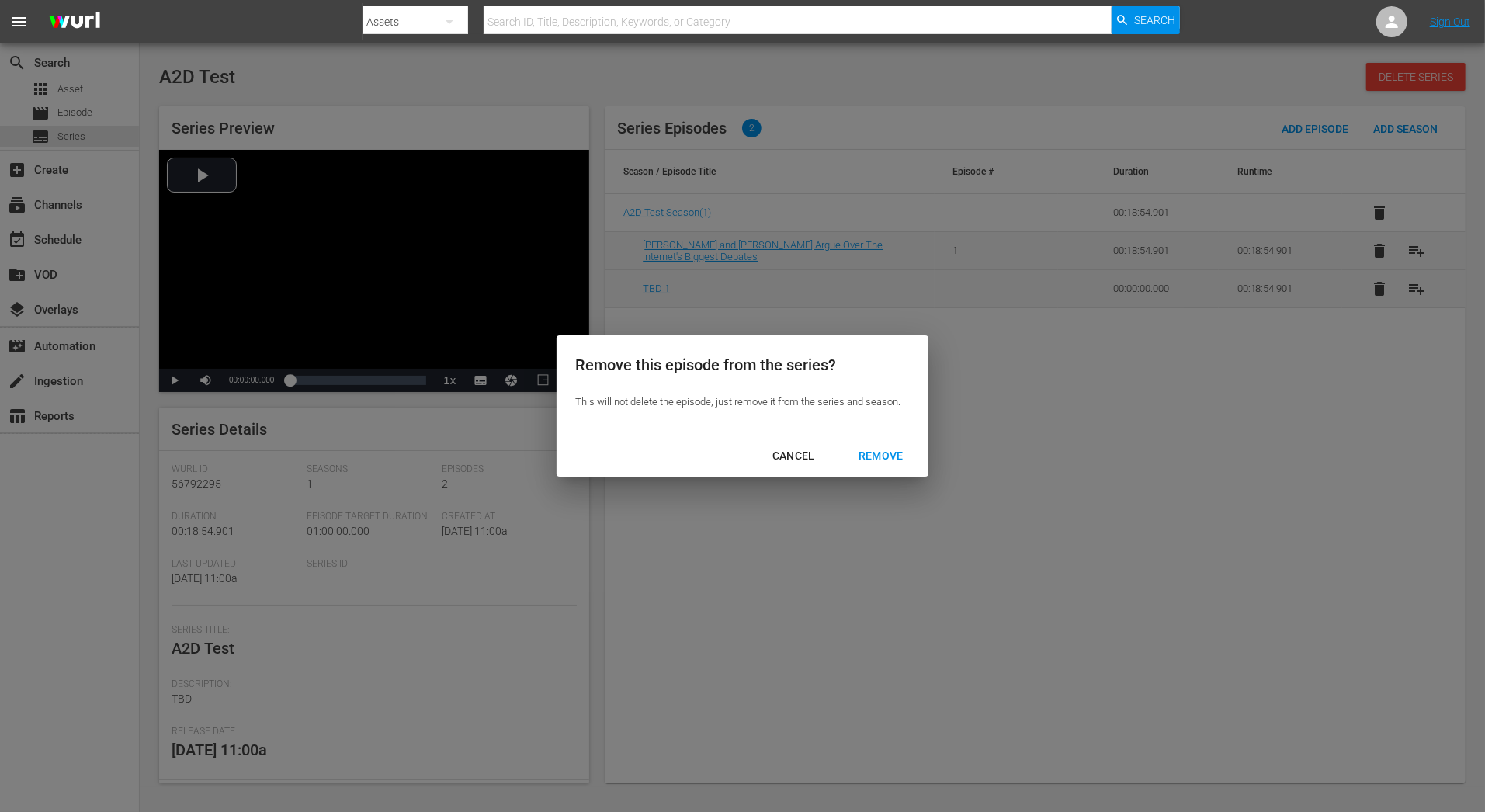
click at [901, 464] on div "REMOVE" at bounding box center [881, 456] width 70 height 20
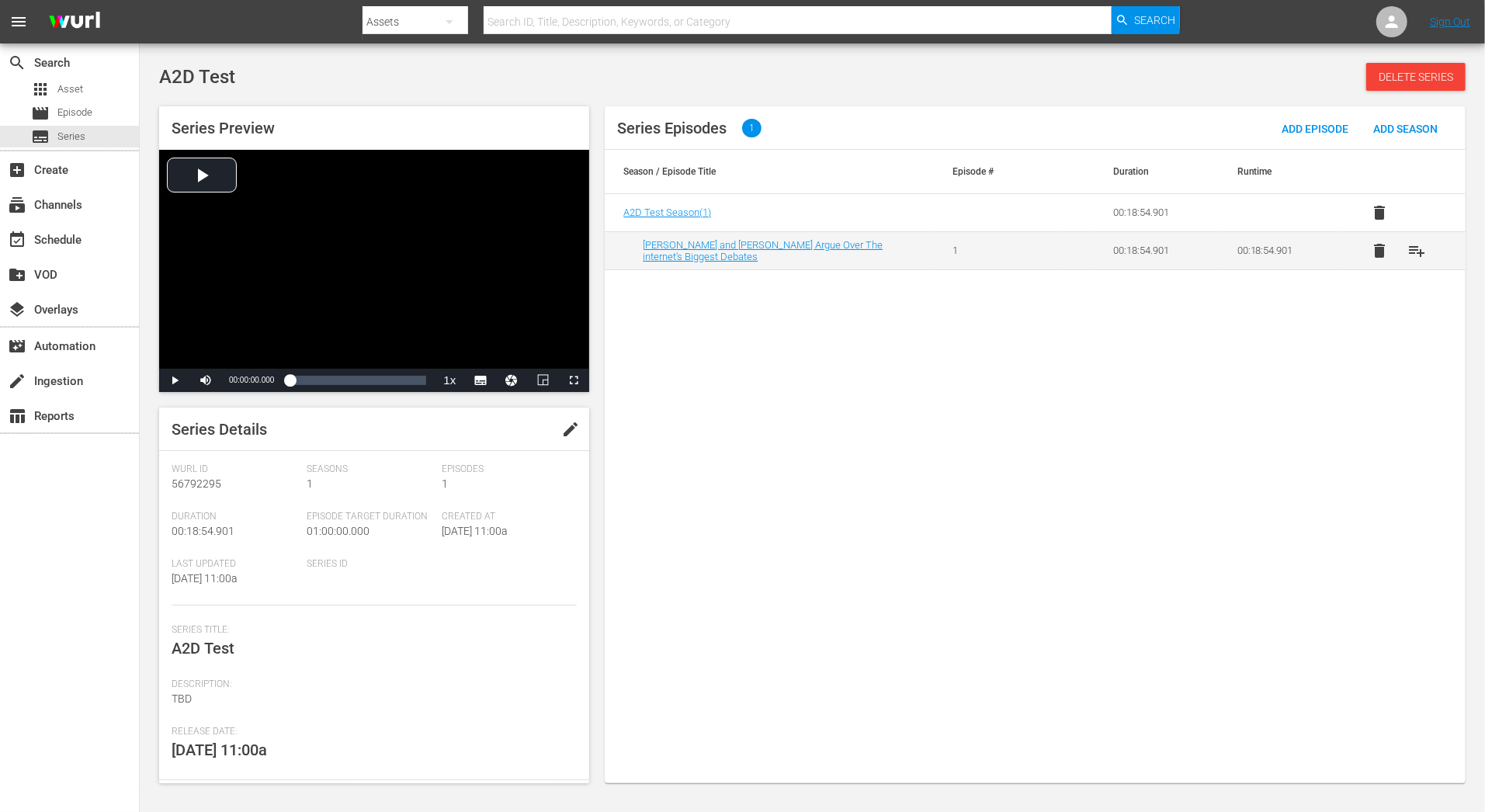
click at [570, 434] on span "edit" at bounding box center [571, 430] width 19 height 19
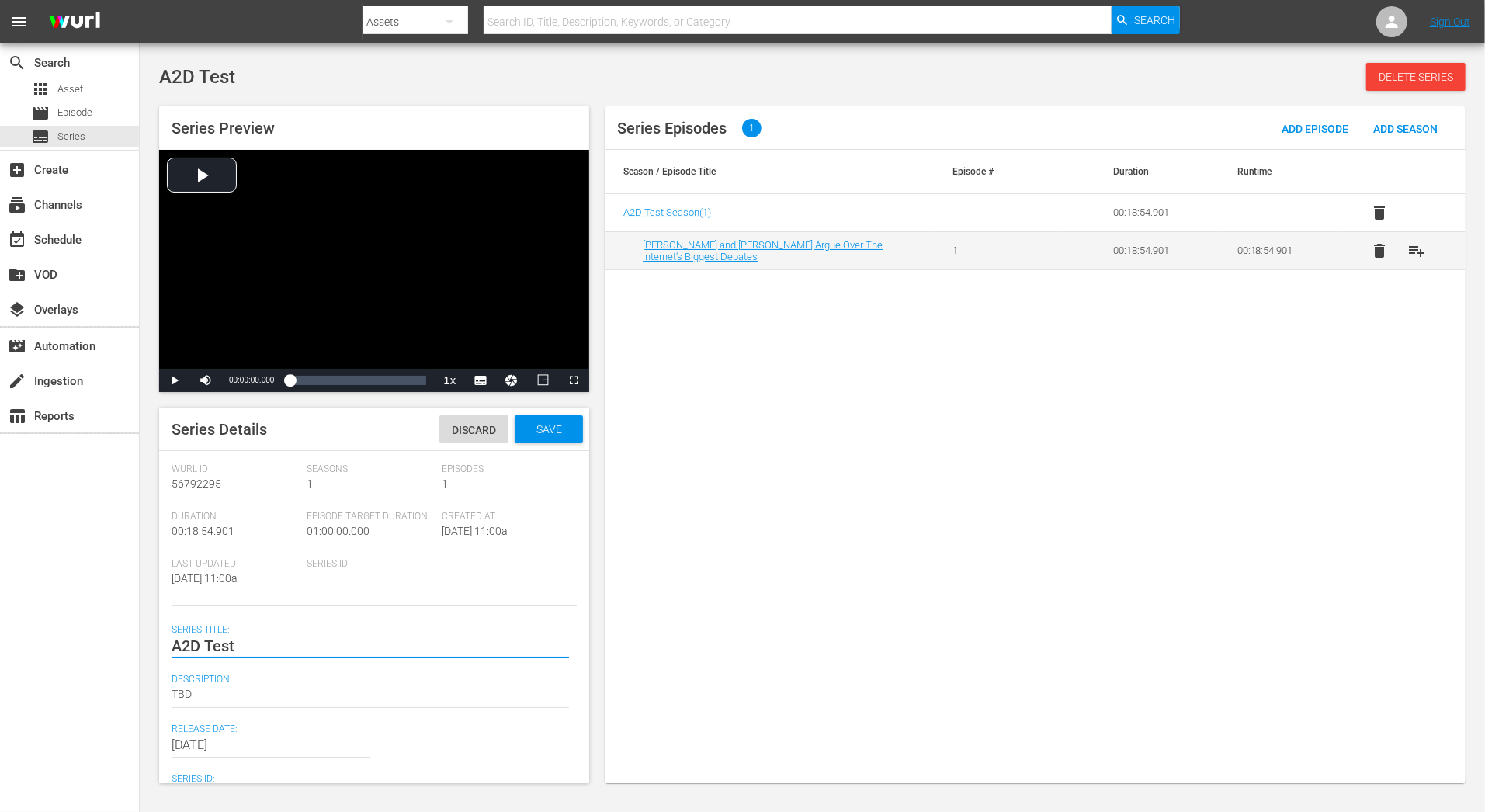
drag, startPoint x: 233, startPoint y: 646, endPoint x: 80, endPoint y: 646, distance: 153.0
click at [140, 0] on div "search Search apps Asset movie Episode subtitles Series add_box Create subscrip…" at bounding box center [812, 0] width 1345 height 0
type textarea "A"
type textarea "Ag"
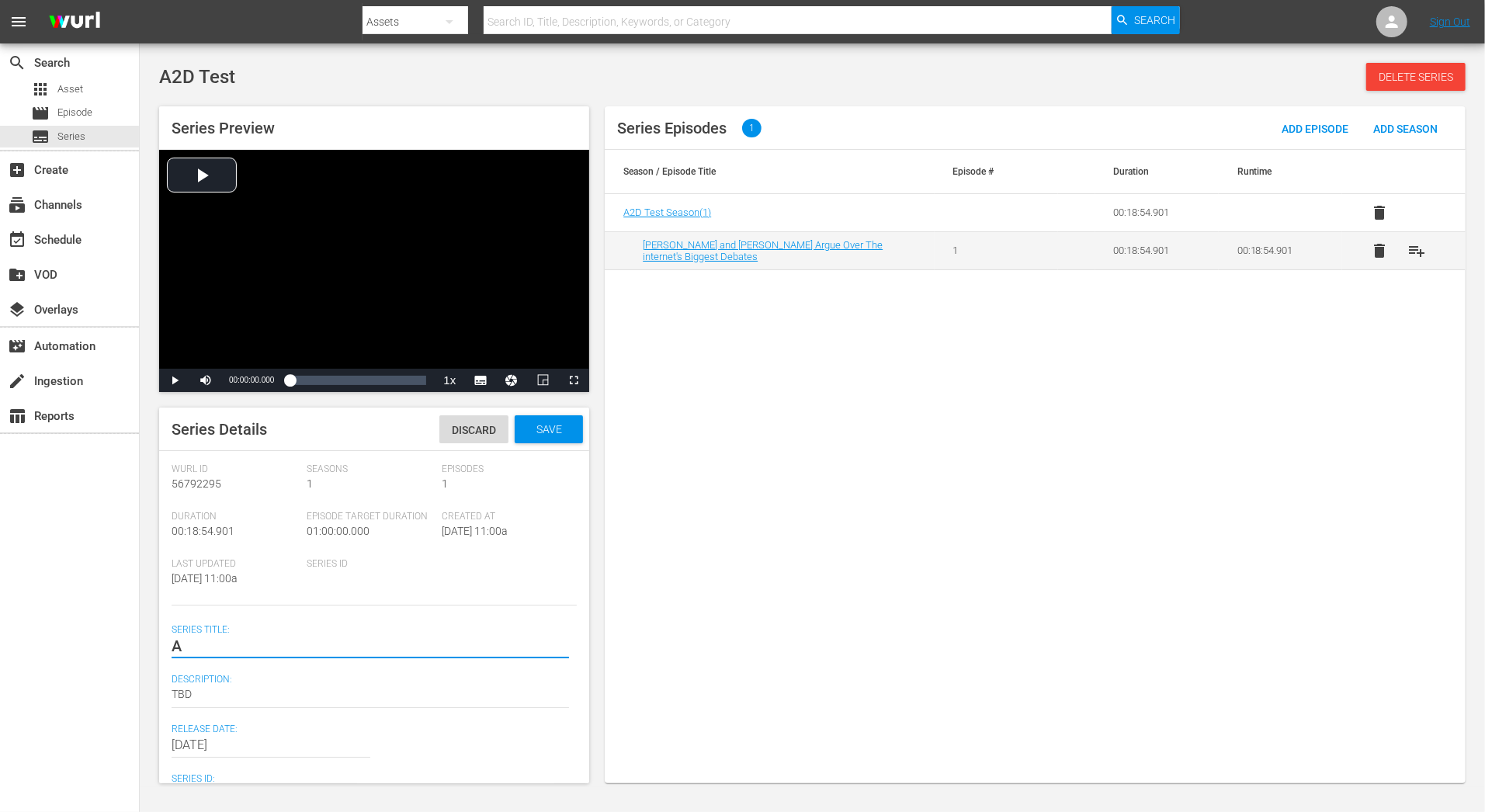
type textarea "Ag"
type textarea "Agr"
type textarea "Agre"
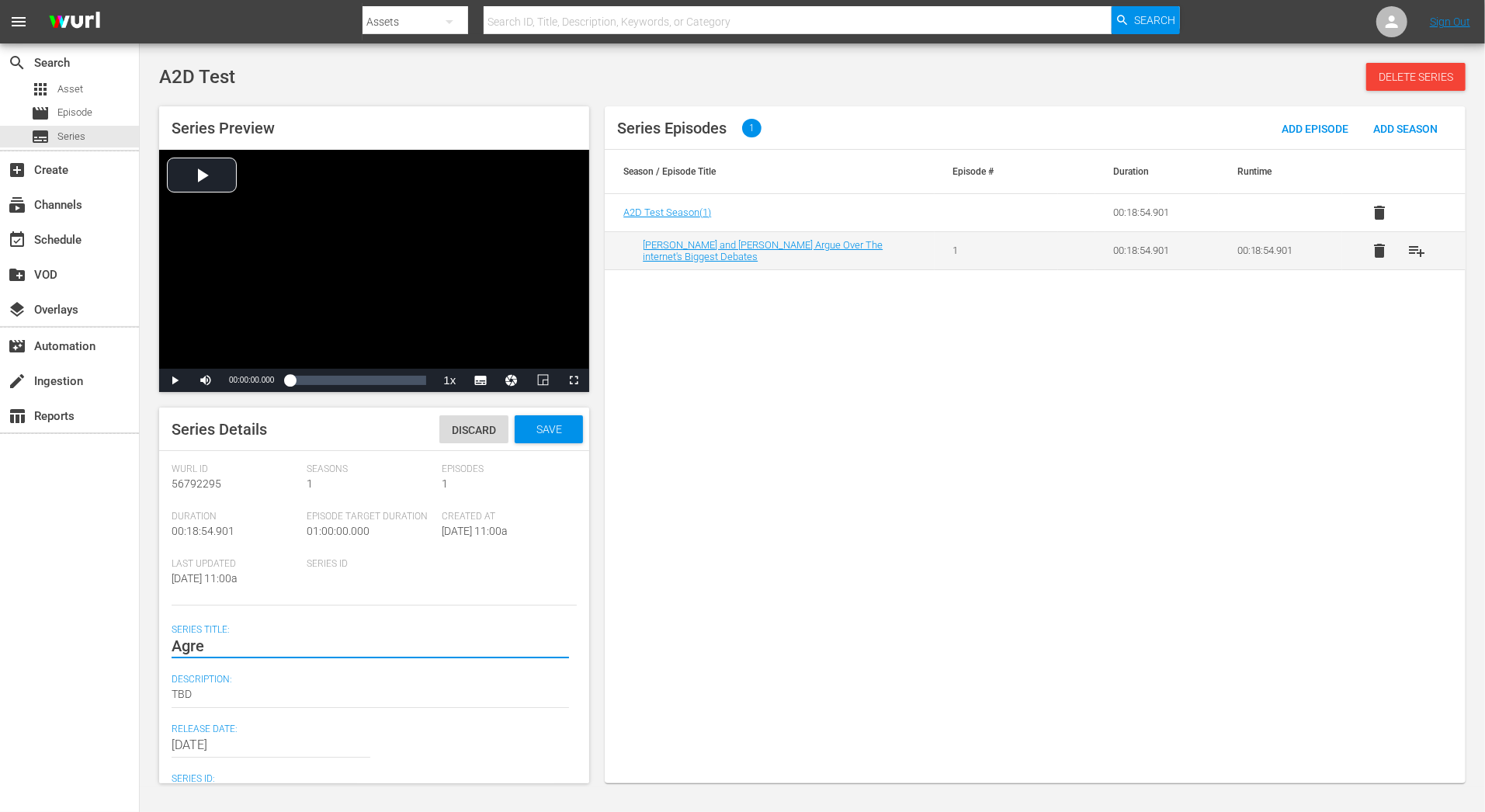
type textarea "Agree"
type textarea "Agree t"
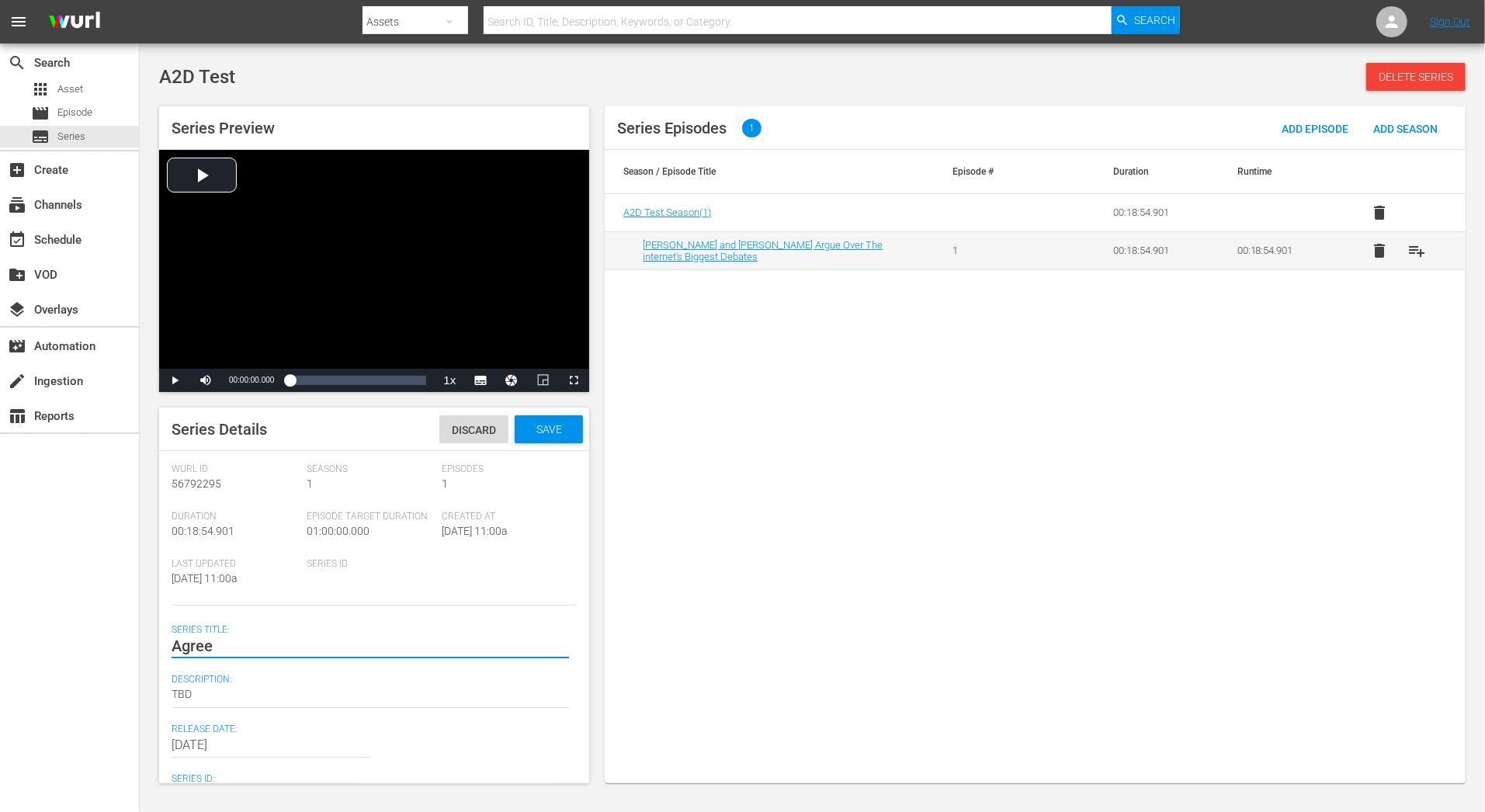
type textarea "Agree t"
type textarea "Agree"
type textarea "Agree T"
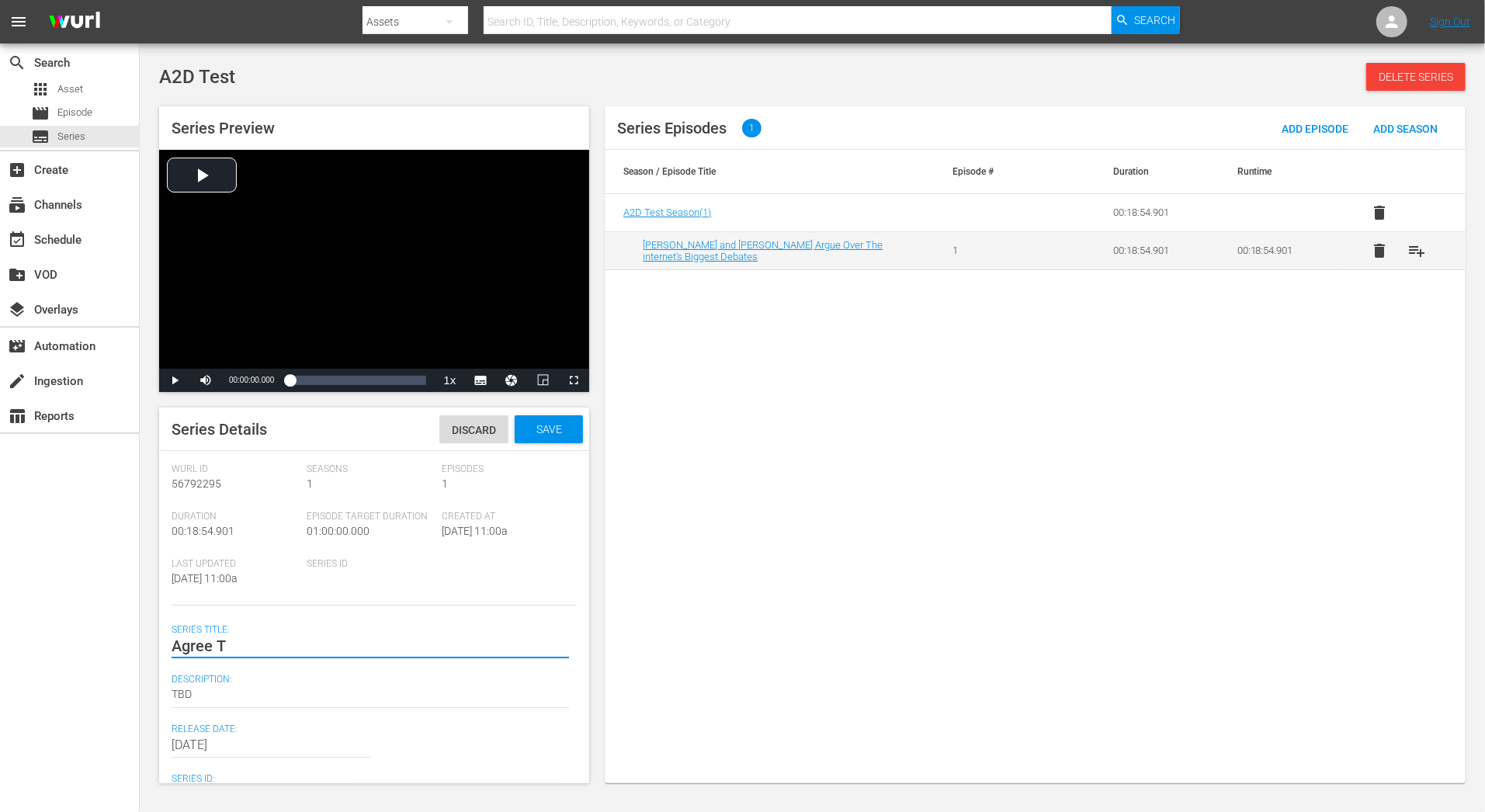
type textarea "Agree To"
type textarea "Agree To D"
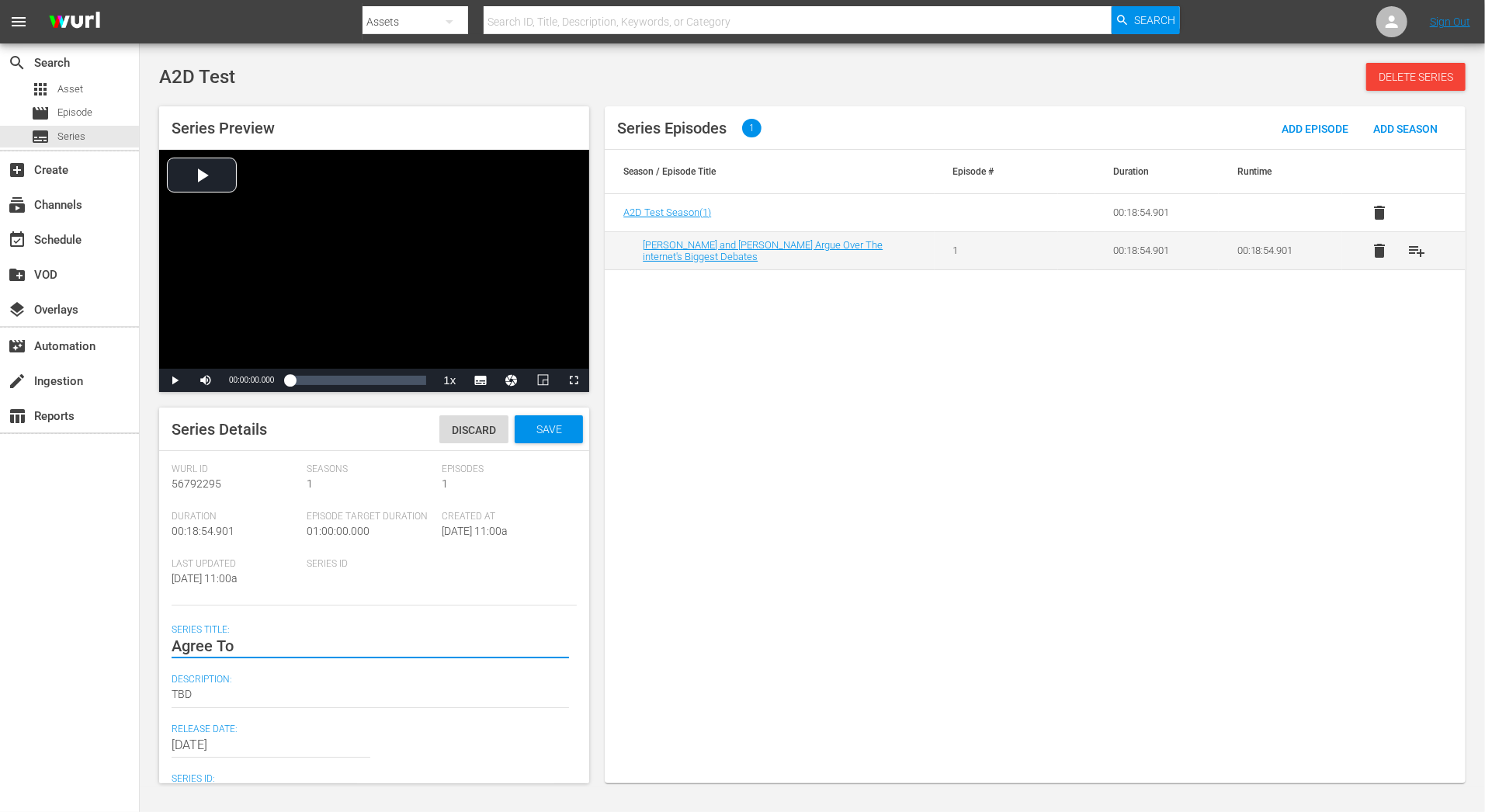
type textarea "Agree To D"
type textarea "Agree To Di"
type textarea "Agree To Dis"
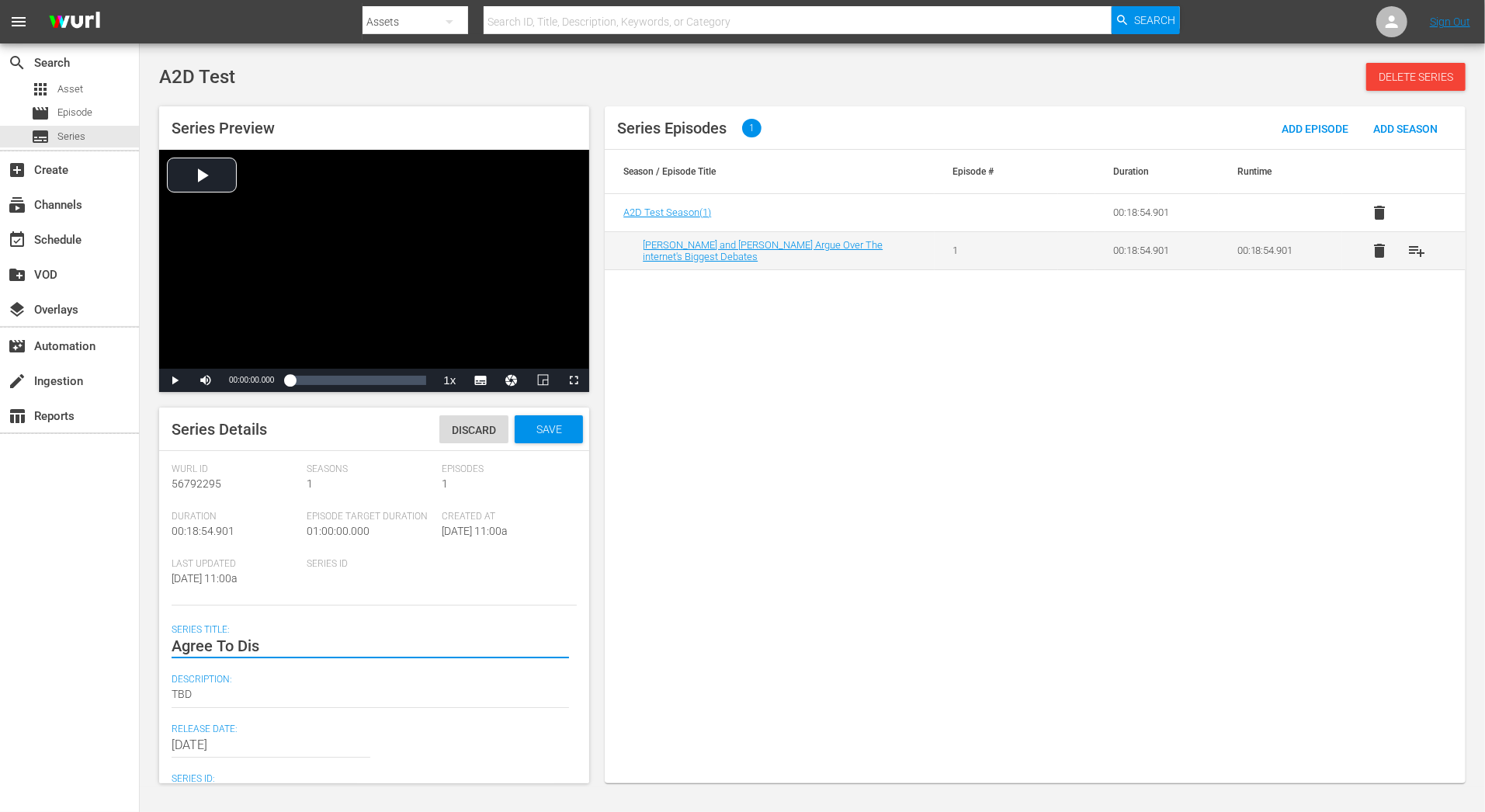
type textarea "Agree To Disa"
type textarea "Agree To Disag"
type textarea "Agree To Disagr"
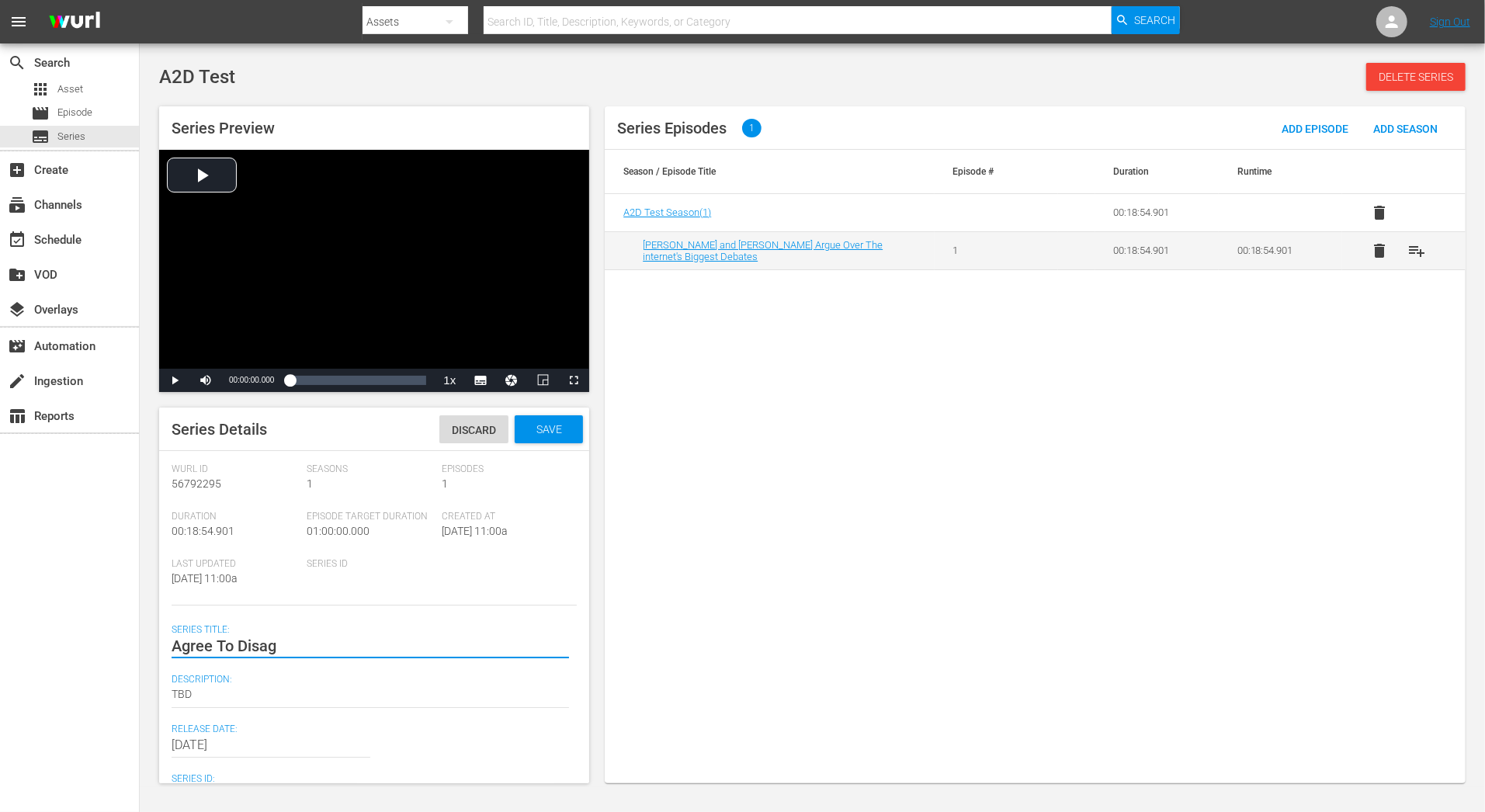
type textarea "Agree To Disagr"
type textarea "Agree To Disagre"
type textarea "Agree To Disagree"
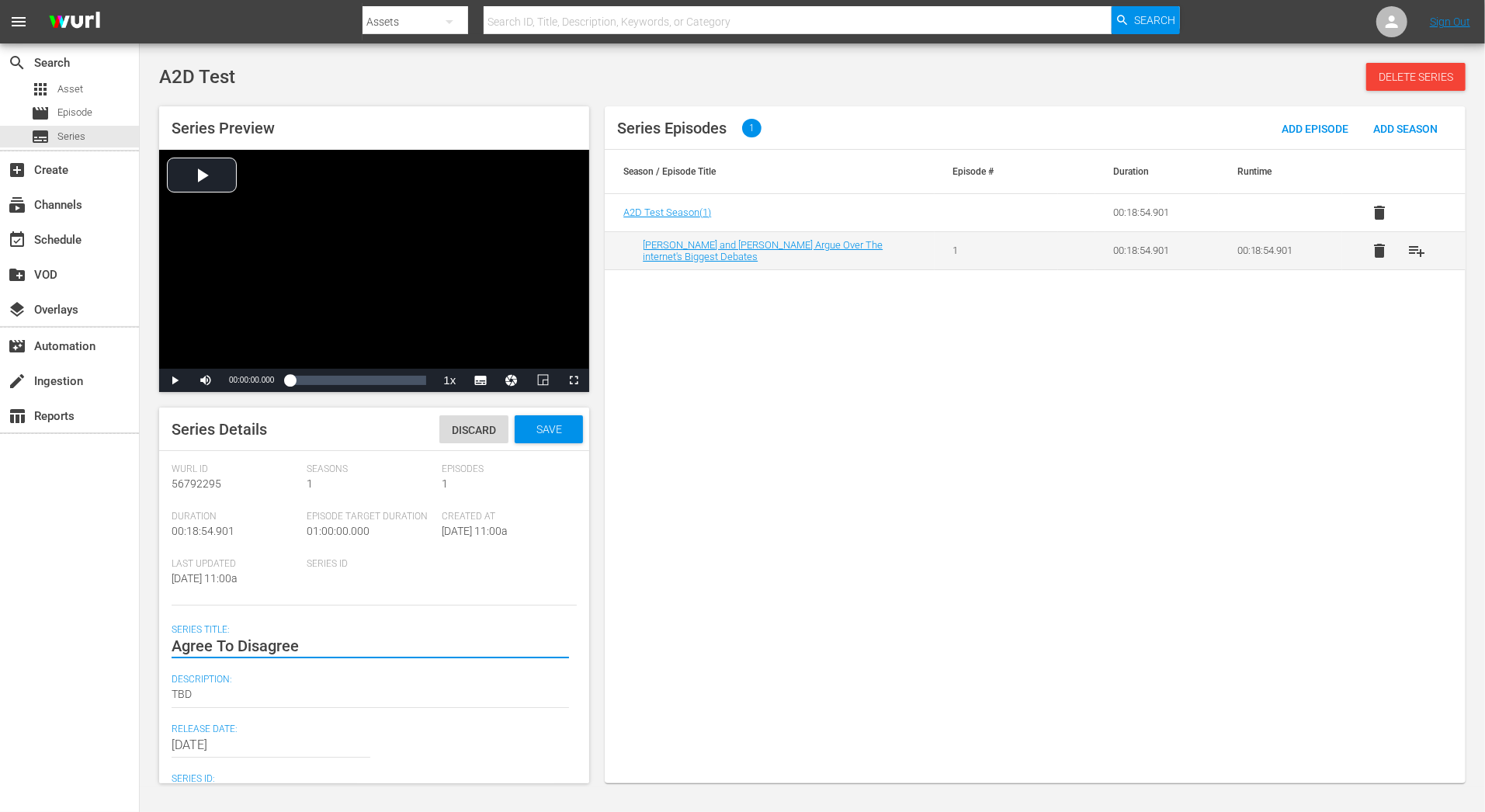
click at [414, 718] on div "Description: TBD TBD" at bounding box center [375, 698] width 405 height 50
click at [558, 423] on span "Save" at bounding box center [549, 429] width 50 height 13
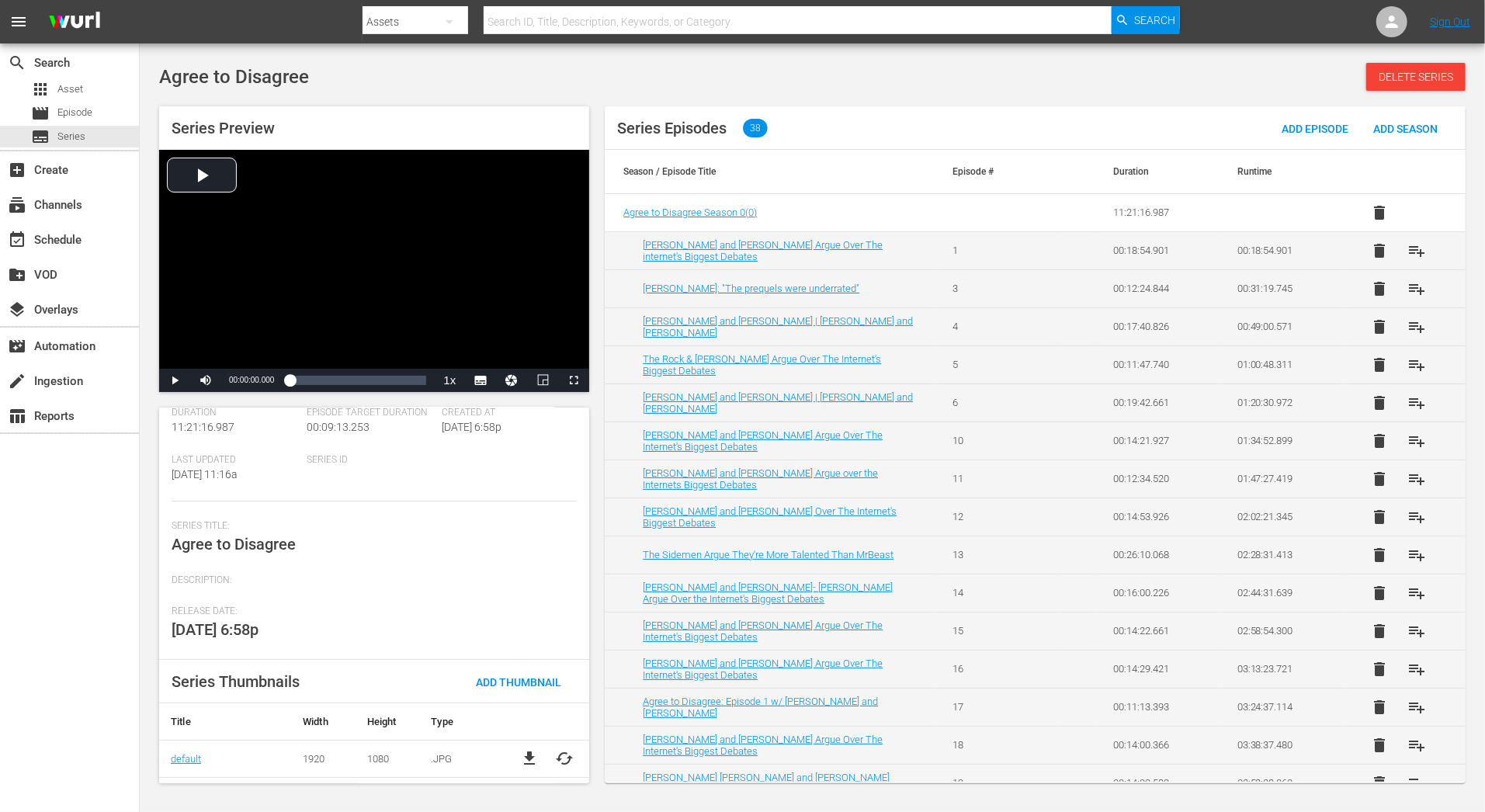
scroll to position [134, 0]
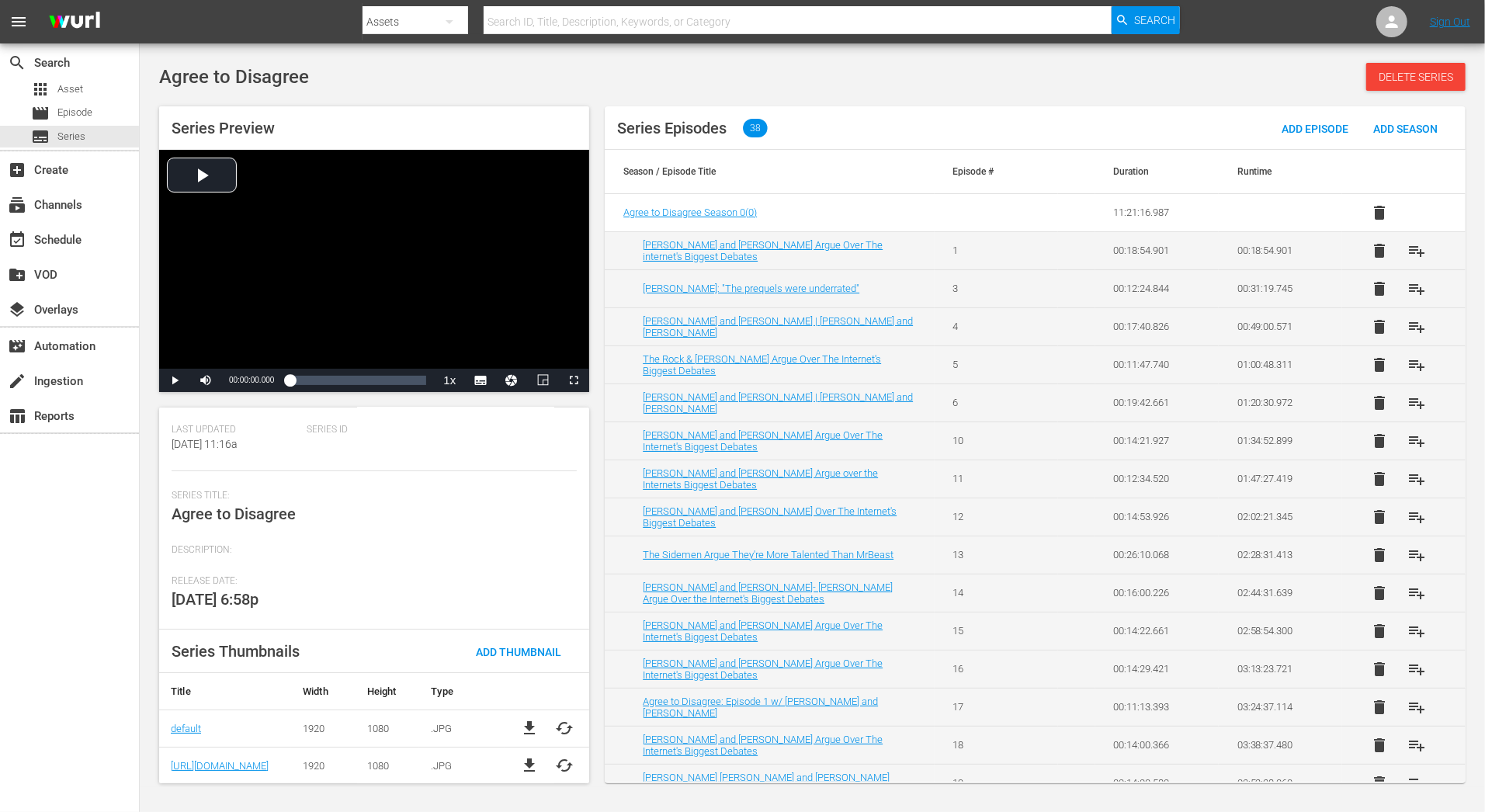
click at [525, 723] on span "file_download" at bounding box center [530, 728] width 19 height 19
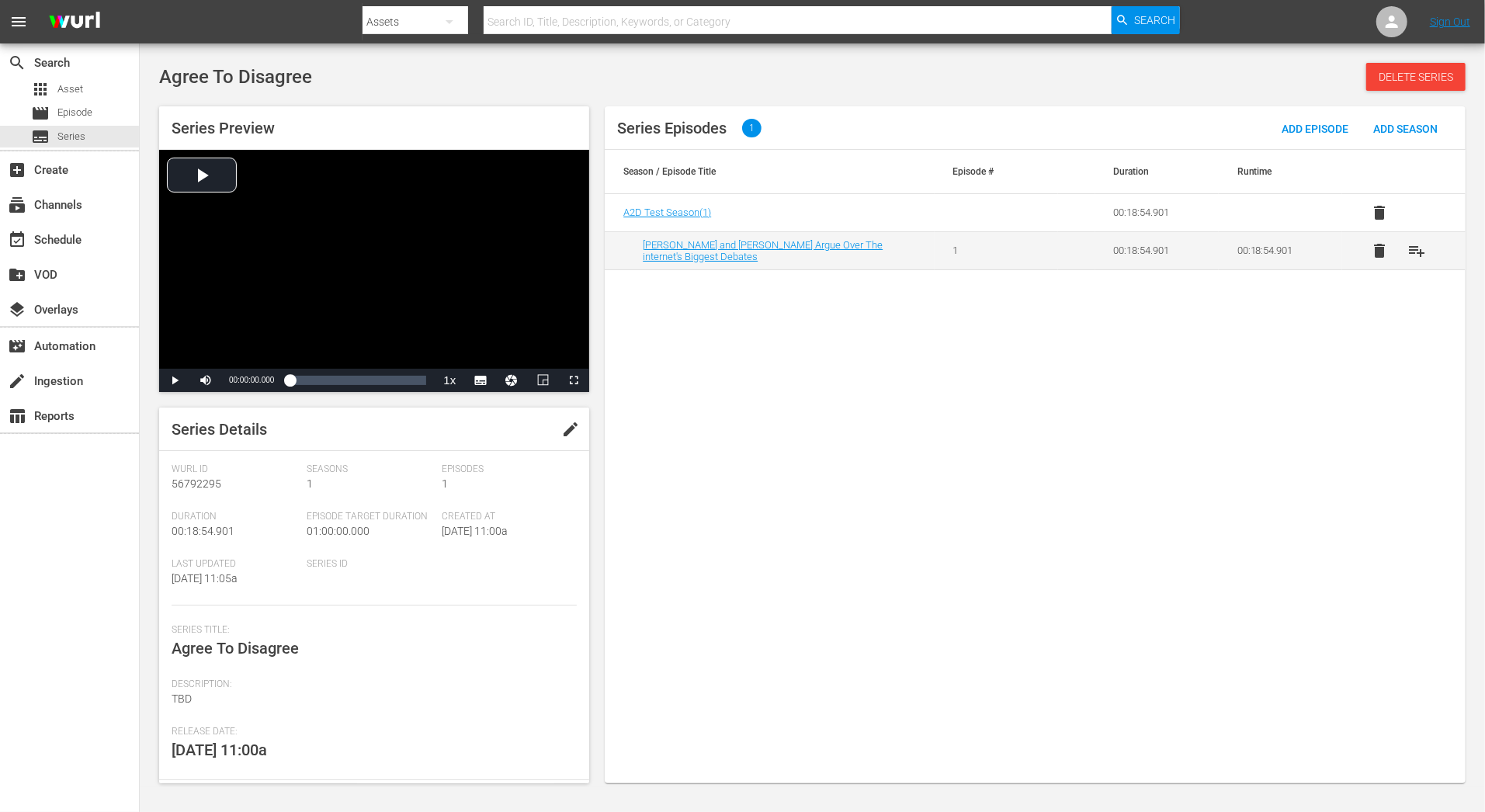
click at [564, 437] on span "edit" at bounding box center [571, 430] width 19 height 19
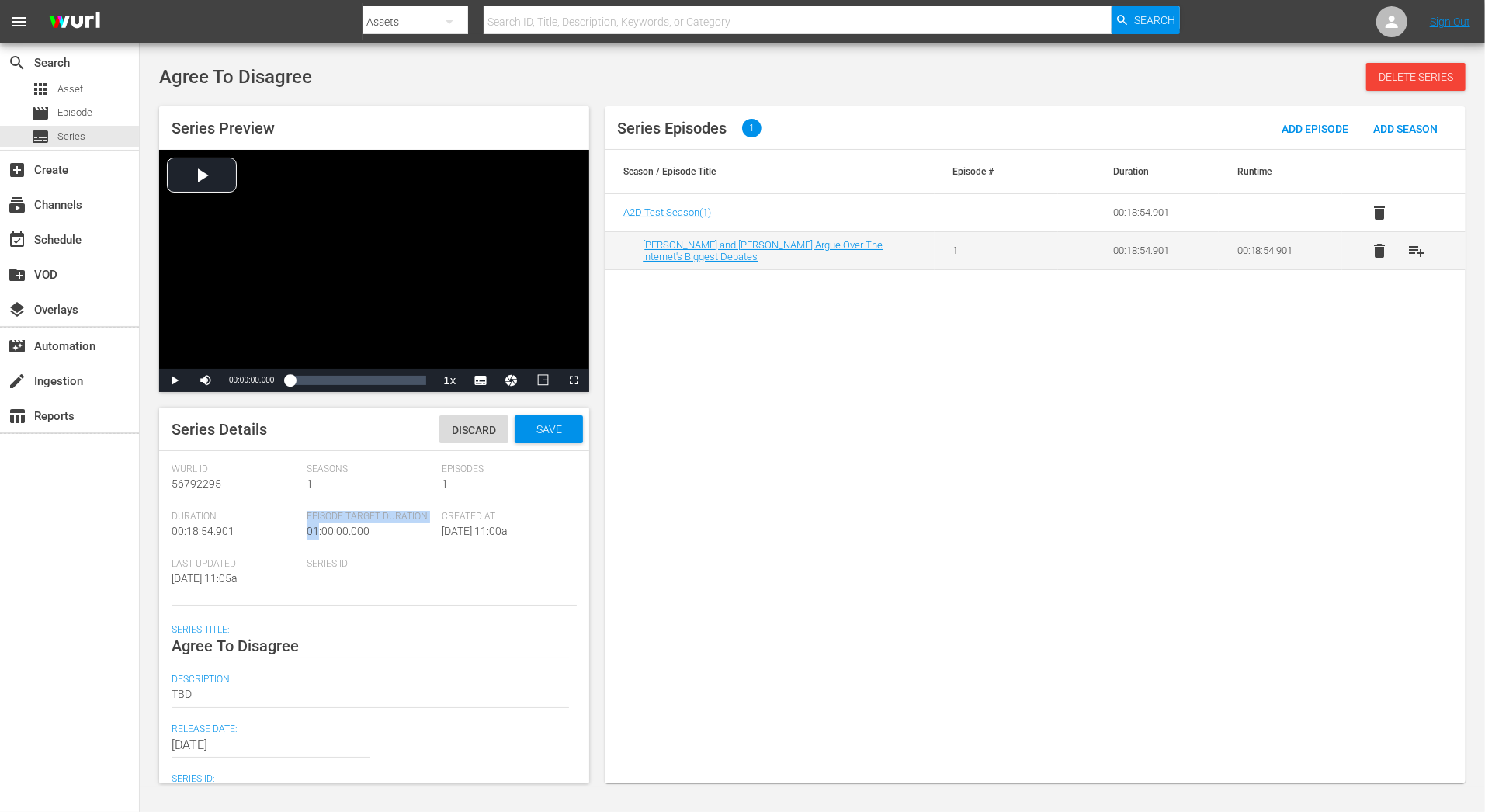
drag, startPoint x: 317, startPoint y: 532, endPoint x: 303, endPoint y: 531, distance: 14.0
click at [303, 531] on div "Wurl Id 56792295 Seasons 1 Episodes 1 Duration 00:18:54.901 Episode Target Dura…" at bounding box center [375, 535] width 405 height 142
click at [355, 539] on div "Episode Target Duration 01:00:00.000" at bounding box center [374, 535] width 135 height 47
click at [289, 715] on div "Description: TBD TBD" at bounding box center [375, 698] width 405 height 50
click at [304, 638] on textarea "Agree To Disagree" at bounding box center [371, 646] width 397 height 19
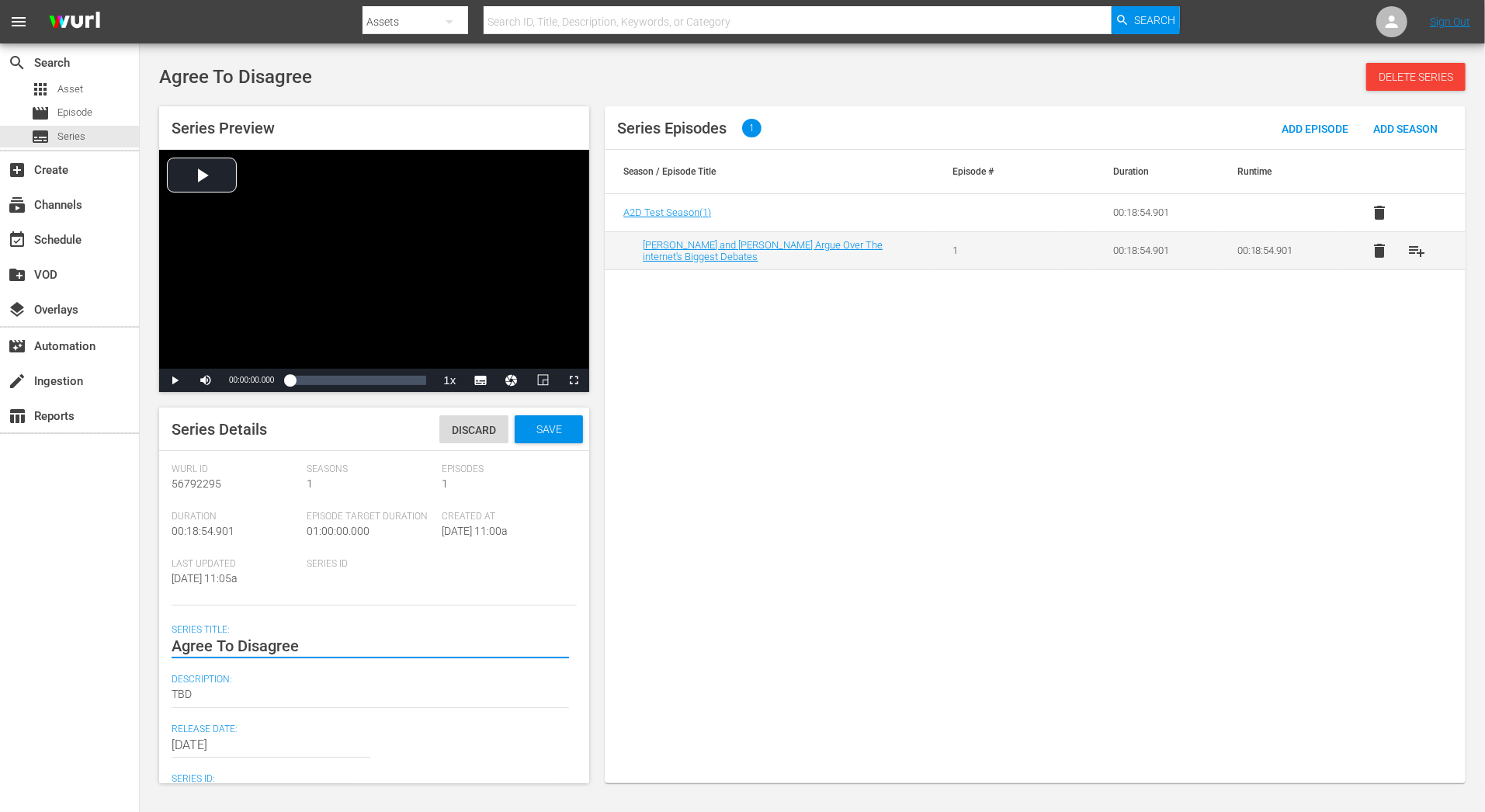
click at [173, 629] on div "Agree To Disagree Agree To Disagree" at bounding box center [371, 645] width 397 height 37
type textarea "TAgree To Disagree"
type textarea "TEAgree To Disagree"
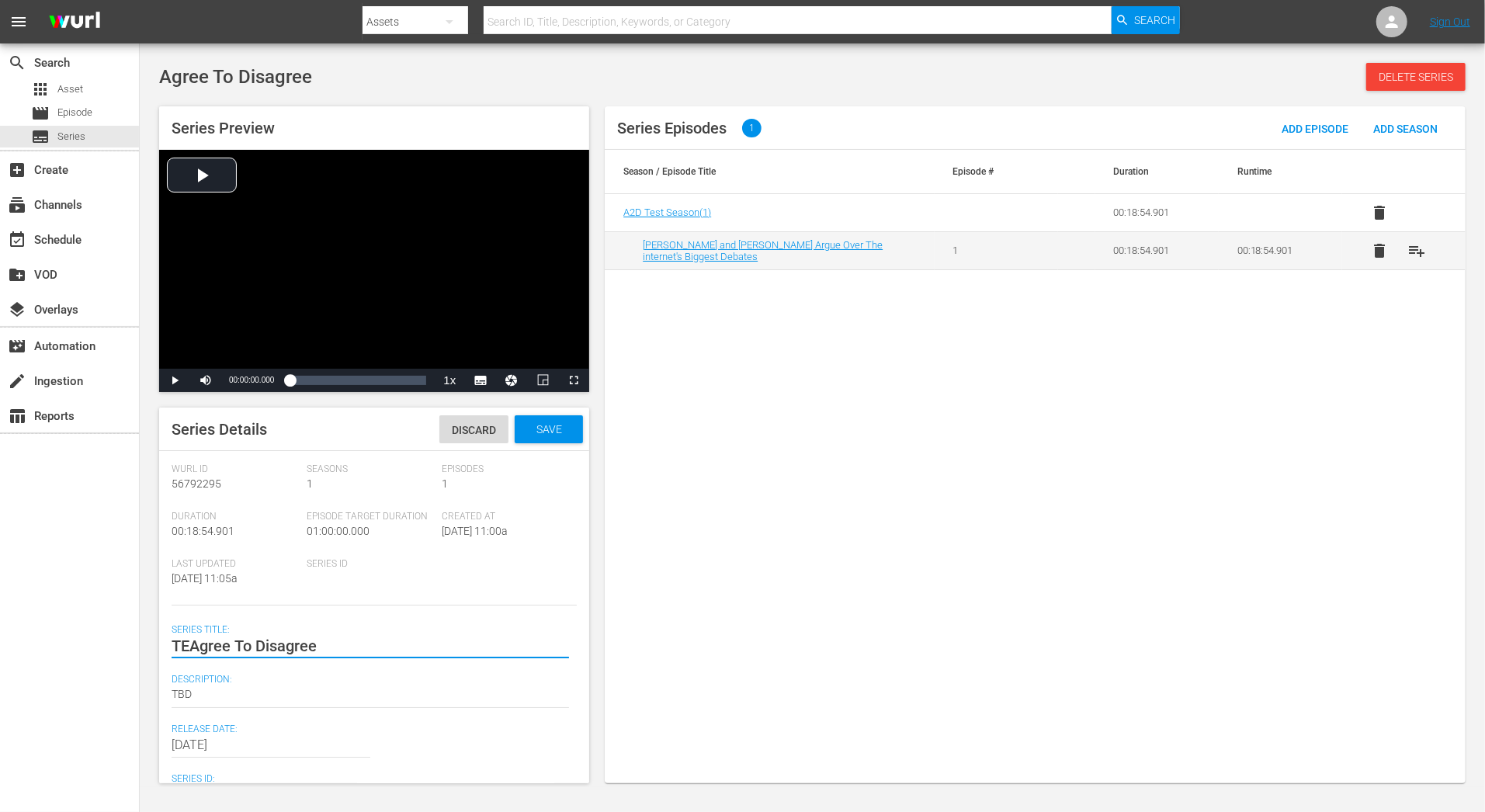
type textarea "TESAgree To Disagree"
type textarea "TESTAgree To Disagree"
type textarea "TEST Agree To Disagree"
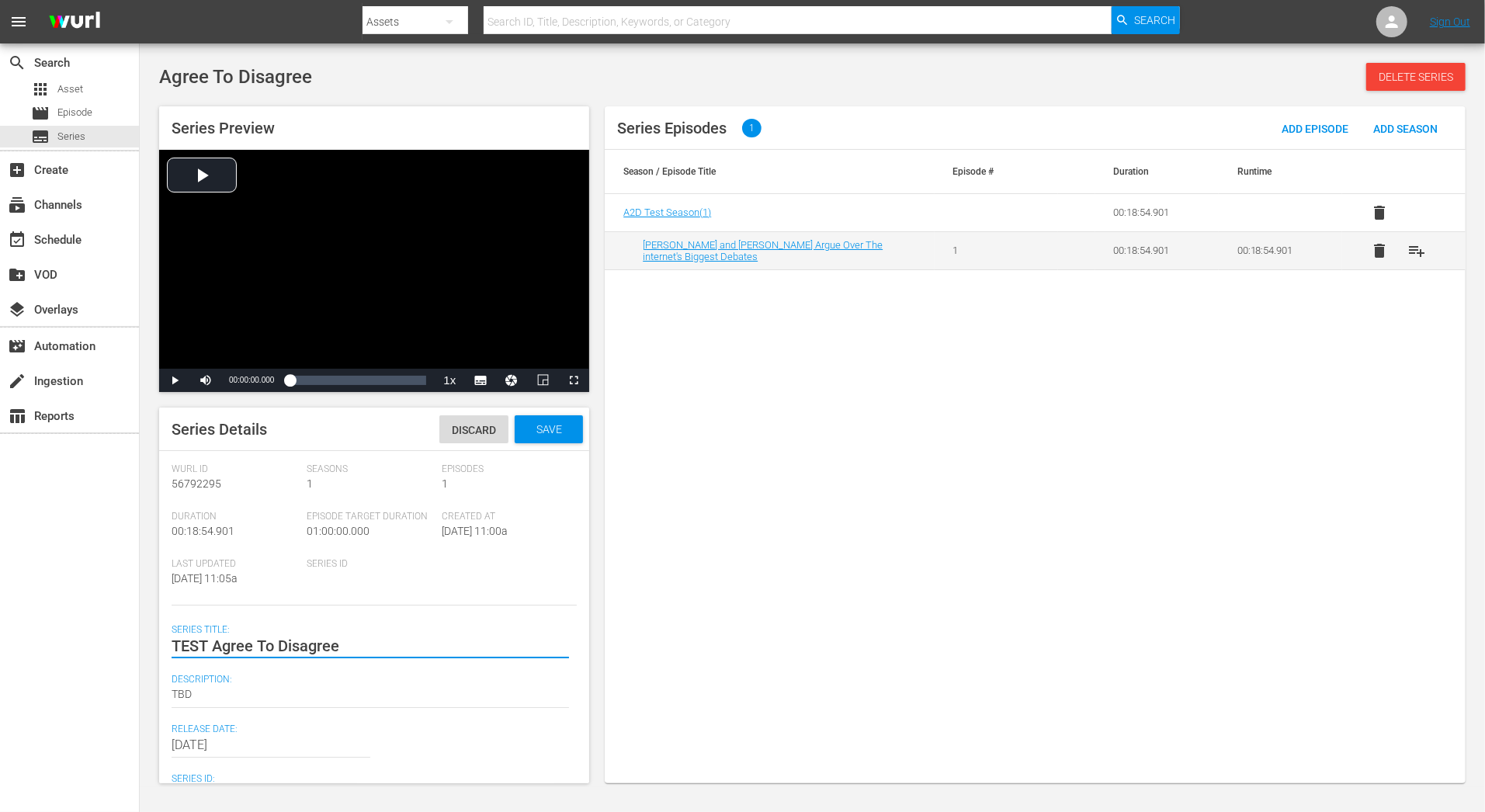
type textarea "TEST Agree To Disagree"
click at [177, 687] on textarea "TBD" at bounding box center [371, 695] width 397 height 19
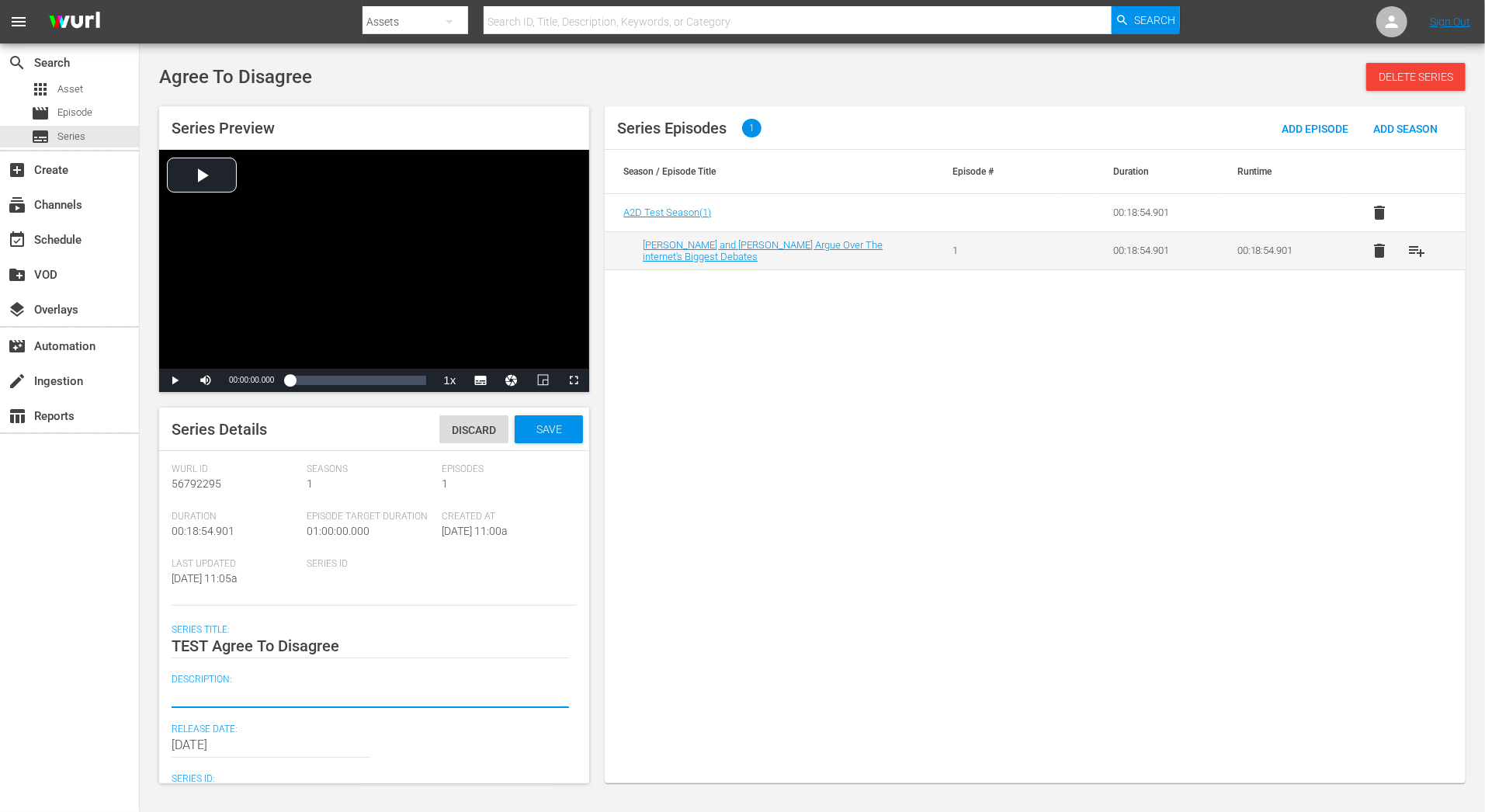
click at [565, 431] on span "Save" at bounding box center [549, 429] width 50 height 13
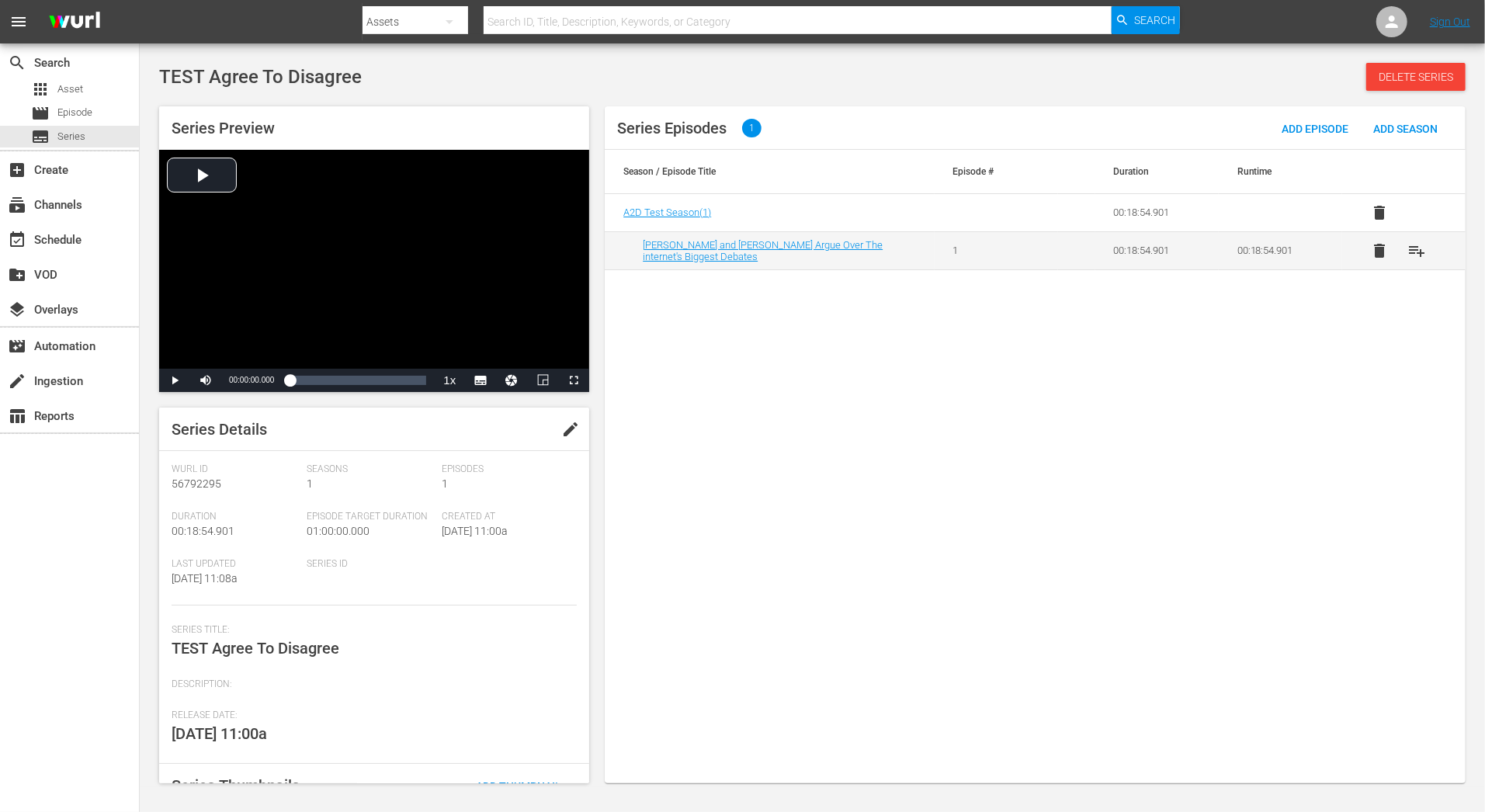
click at [893, 410] on div "Series Episodes 1 Add Episode Add Season Season / Episode Title Episode # Durat…" at bounding box center [1035, 445] width 861 height 676
click at [670, 214] on span "A2D Test Season ( 1 )" at bounding box center [666, 212] width 88 height 12
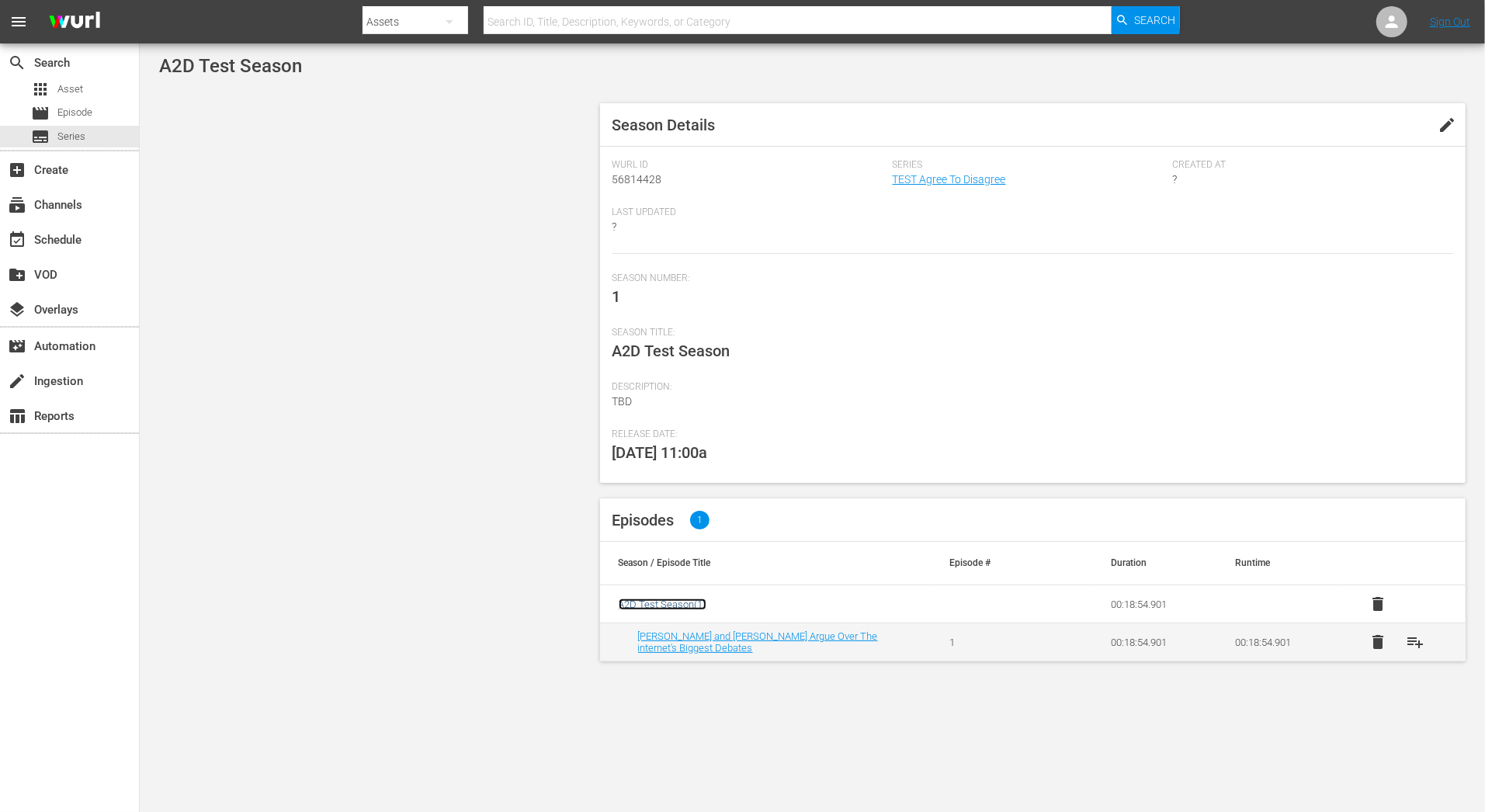
click at [640, 602] on span "A2D Test Season ( 1 )" at bounding box center [662, 604] width 88 height 12
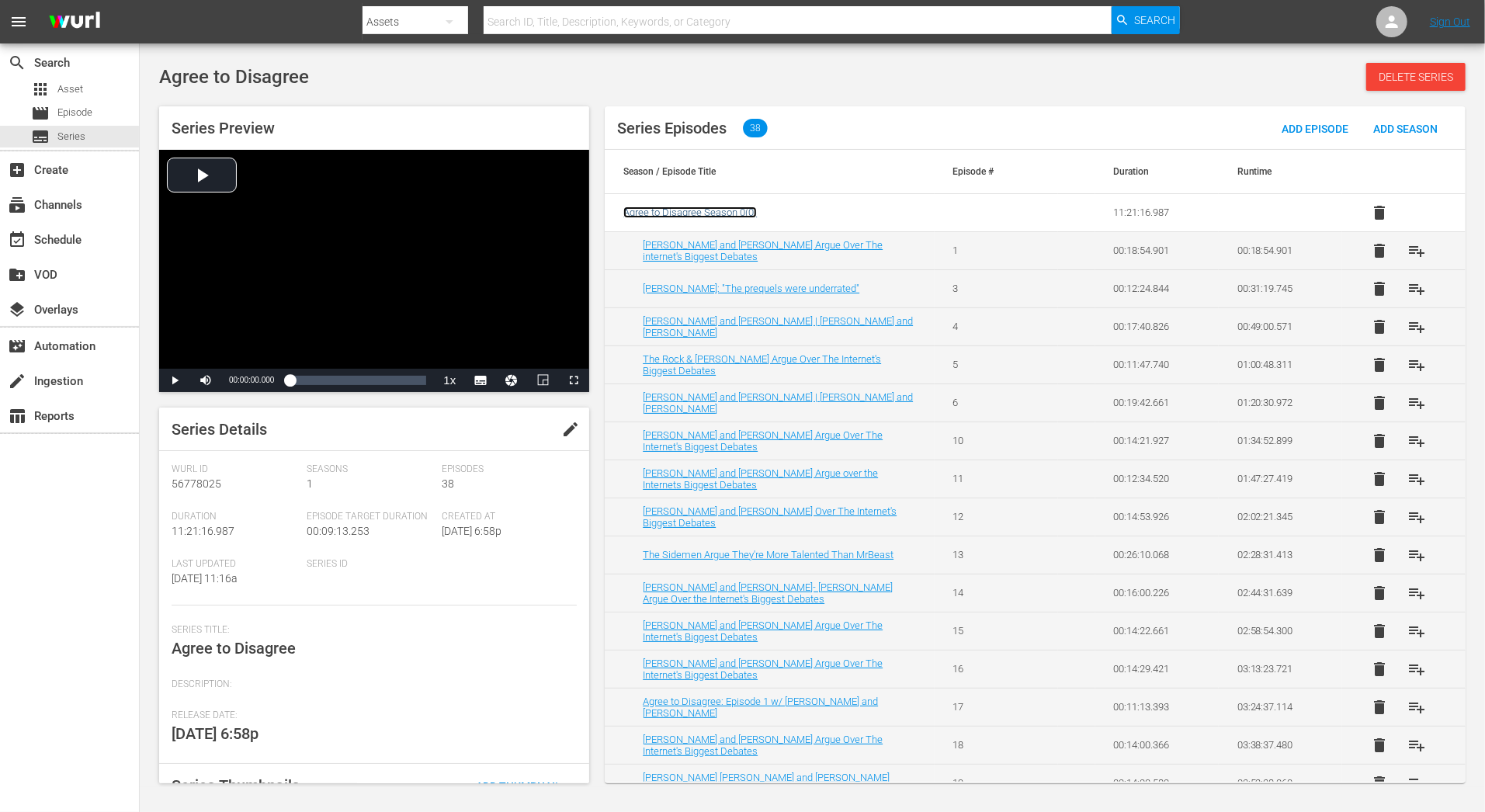
click at [737, 210] on span "Agree to Disagree Season 0 ( 0 )" at bounding box center [689, 212] width 133 height 12
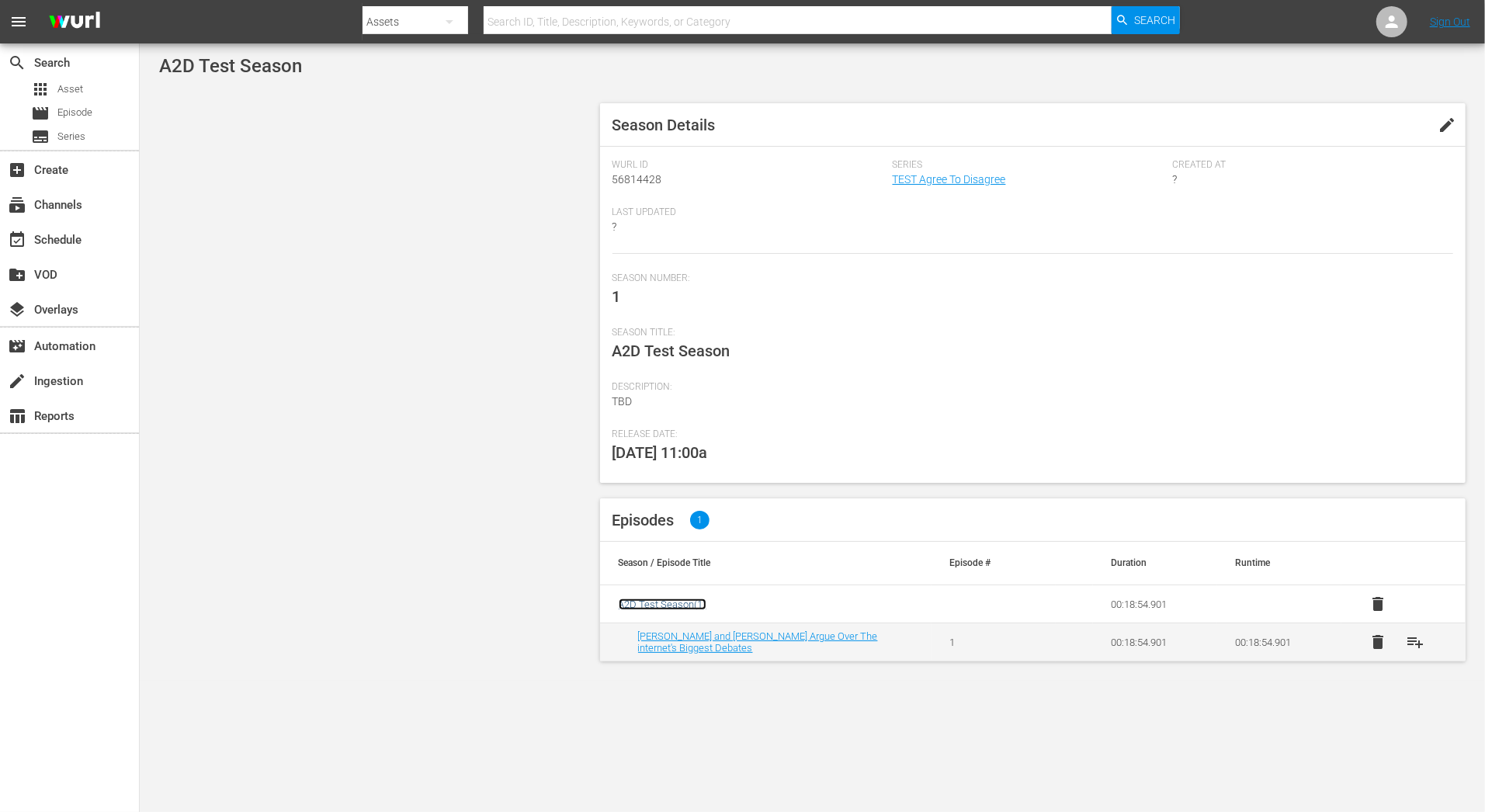
click at [664, 602] on span "A2D Test Season ( 1 )" at bounding box center [662, 604] width 88 height 12
click at [995, 173] on link "TEST Agree To Disagree" at bounding box center [950, 180] width 114 height 13
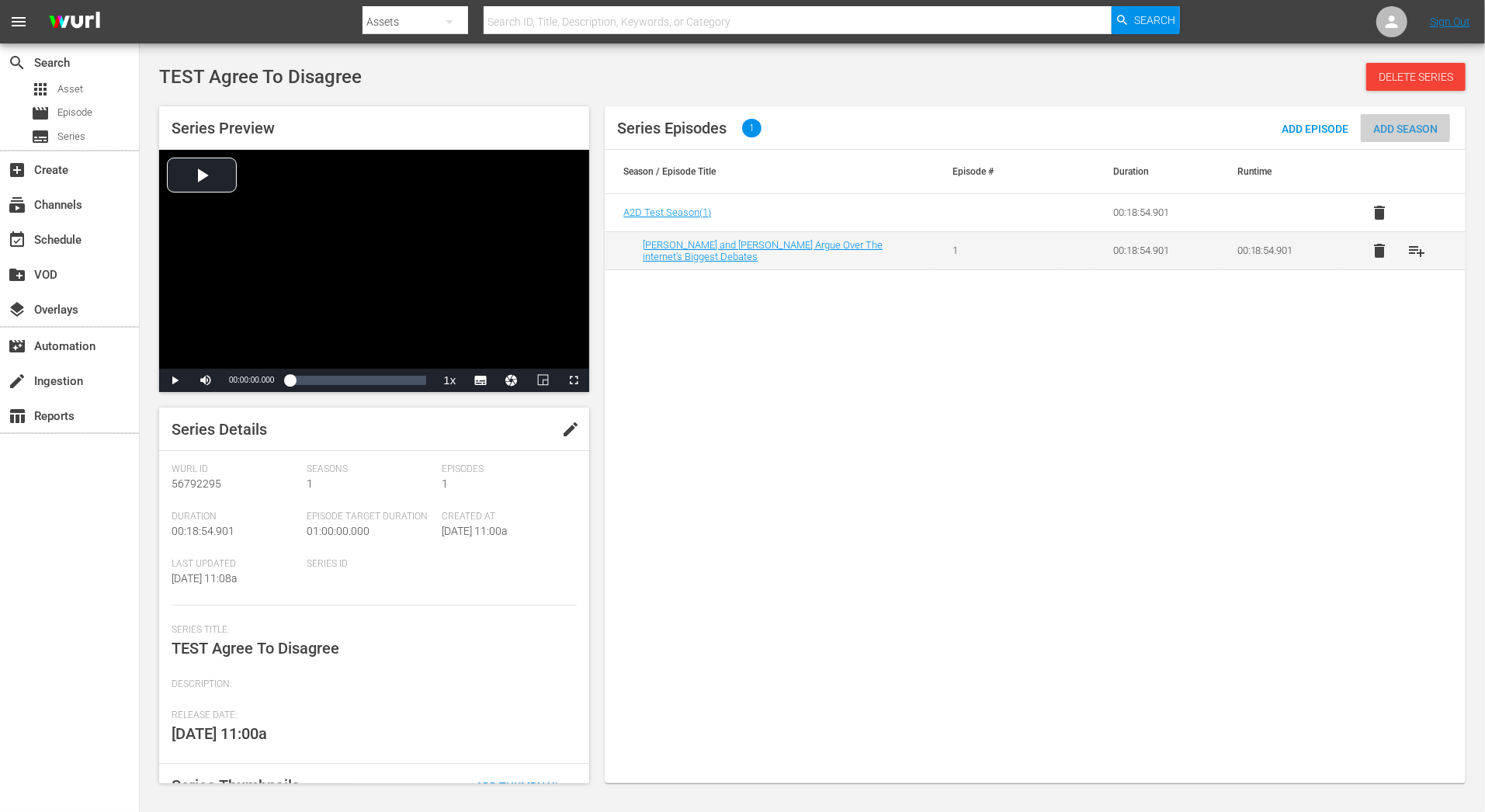
click at [1406, 127] on span "Add Season" at bounding box center [1405, 129] width 89 height 13
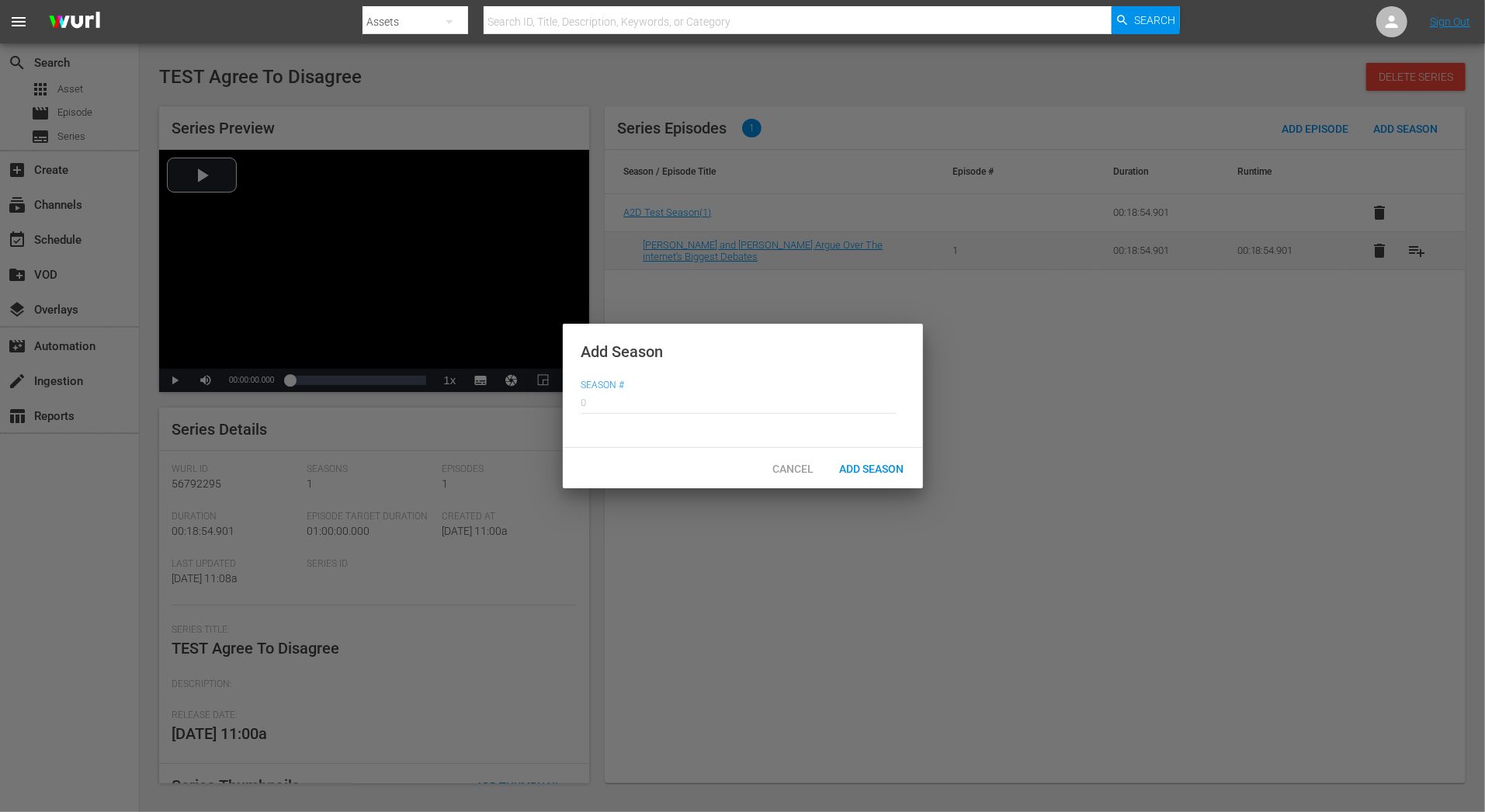
click at [820, 404] on input "text" at bounding box center [739, 400] width 315 height 37
type input "0"
click at [864, 460] on div "Add Season" at bounding box center [871, 468] width 89 height 28
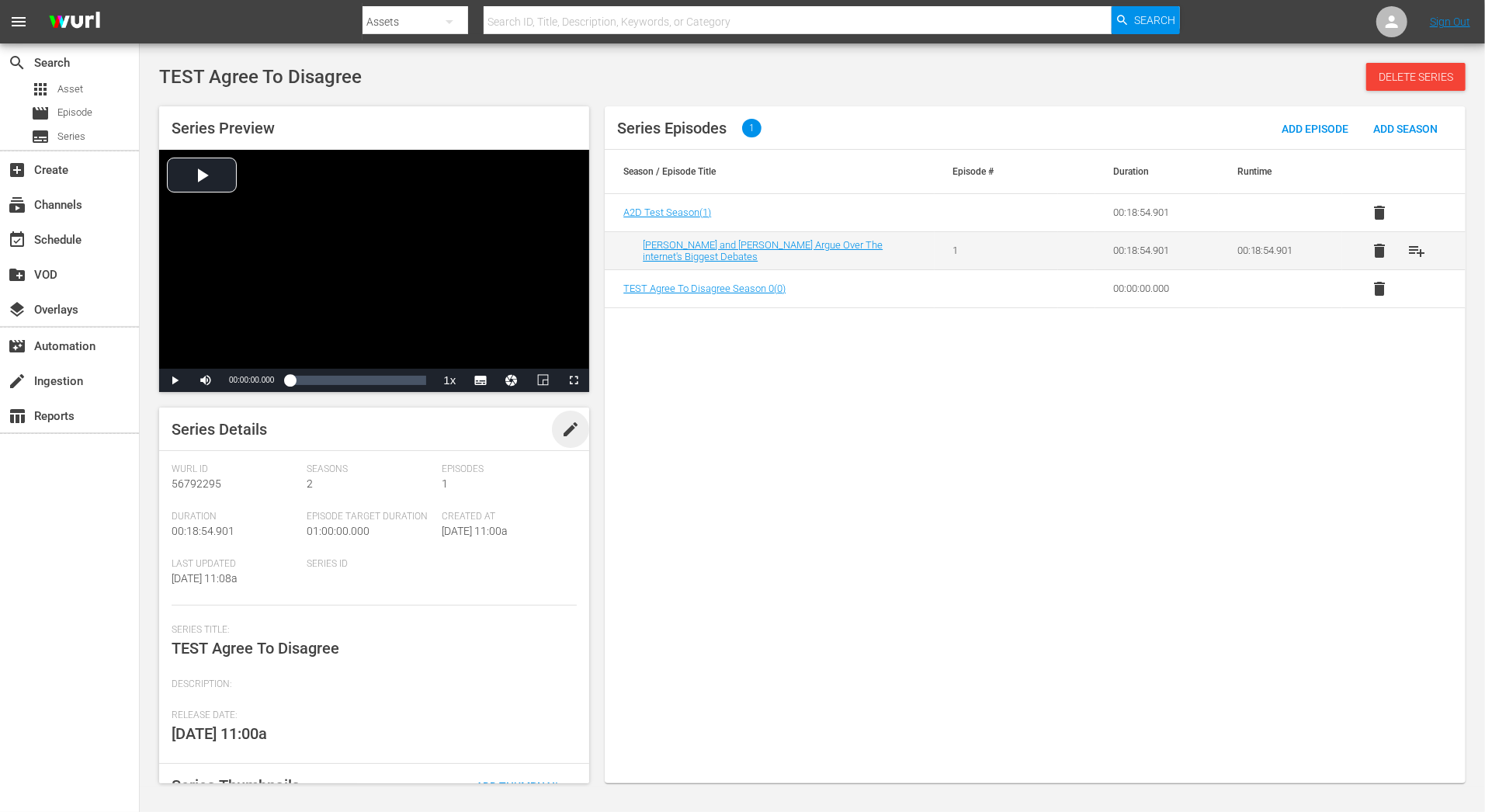
click at [564, 425] on span "edit" at bounding box center [571, 430] width 19 height 19
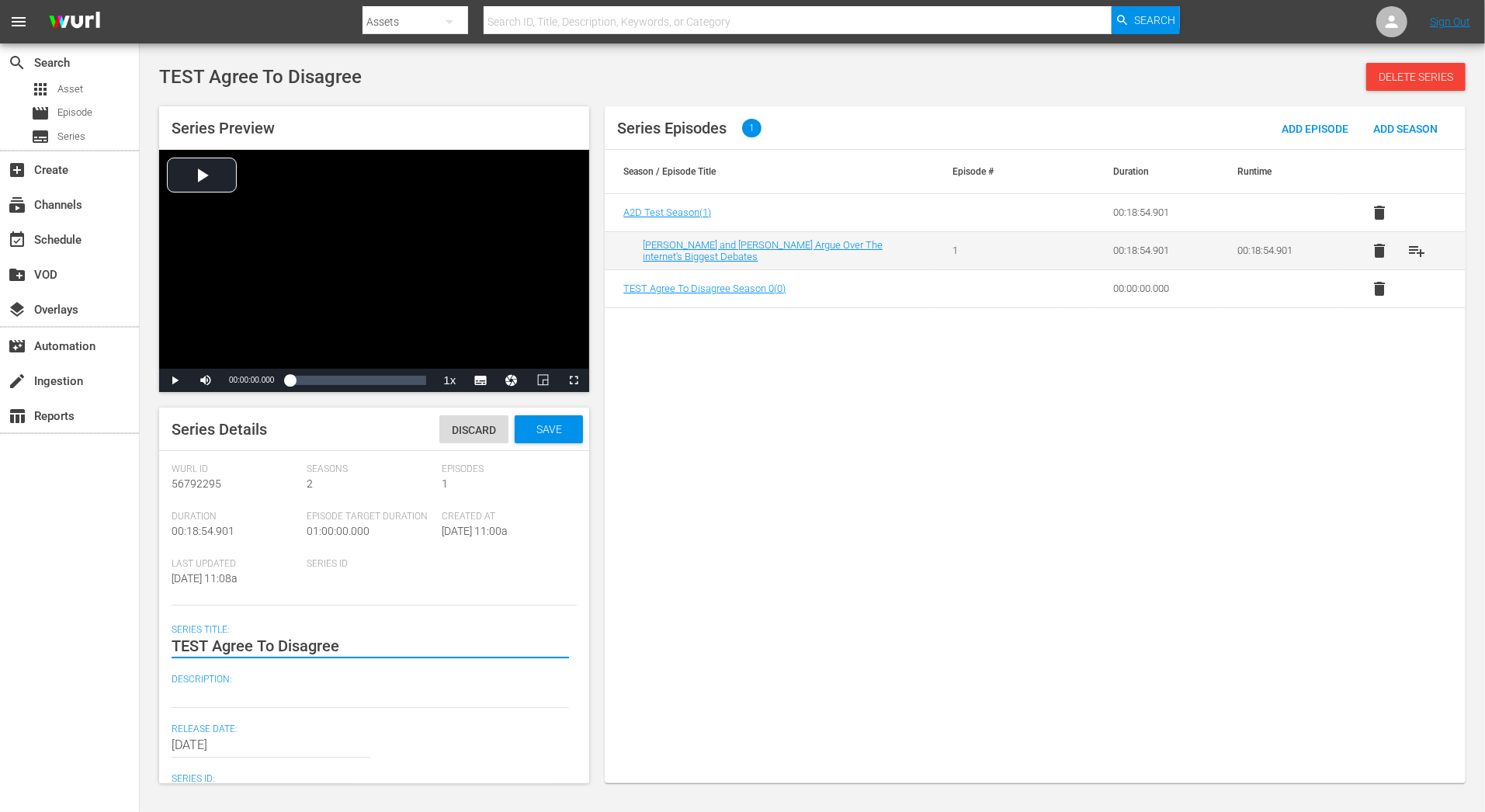
drag, startPoint x: 210, startPoint y: 647, endPoint x: 147, endPoint y: 647, distance: 63.0
click at [211, 648] on textarea "TEST Agree To Disagree" at bounding box center [371, 646] width 397 height 19
drag, startPoint x: 216, startPoint y: 647, endPoint x: 149, endPoint y: 647, distance: 67.0
click at [152, 647] on div "Series Preview Video Player is loading. Play Video Play Mute Current Time 00:00…" at bounding box center [812, 437] width 1322 height 676
type textarea "Agree To Disagree"
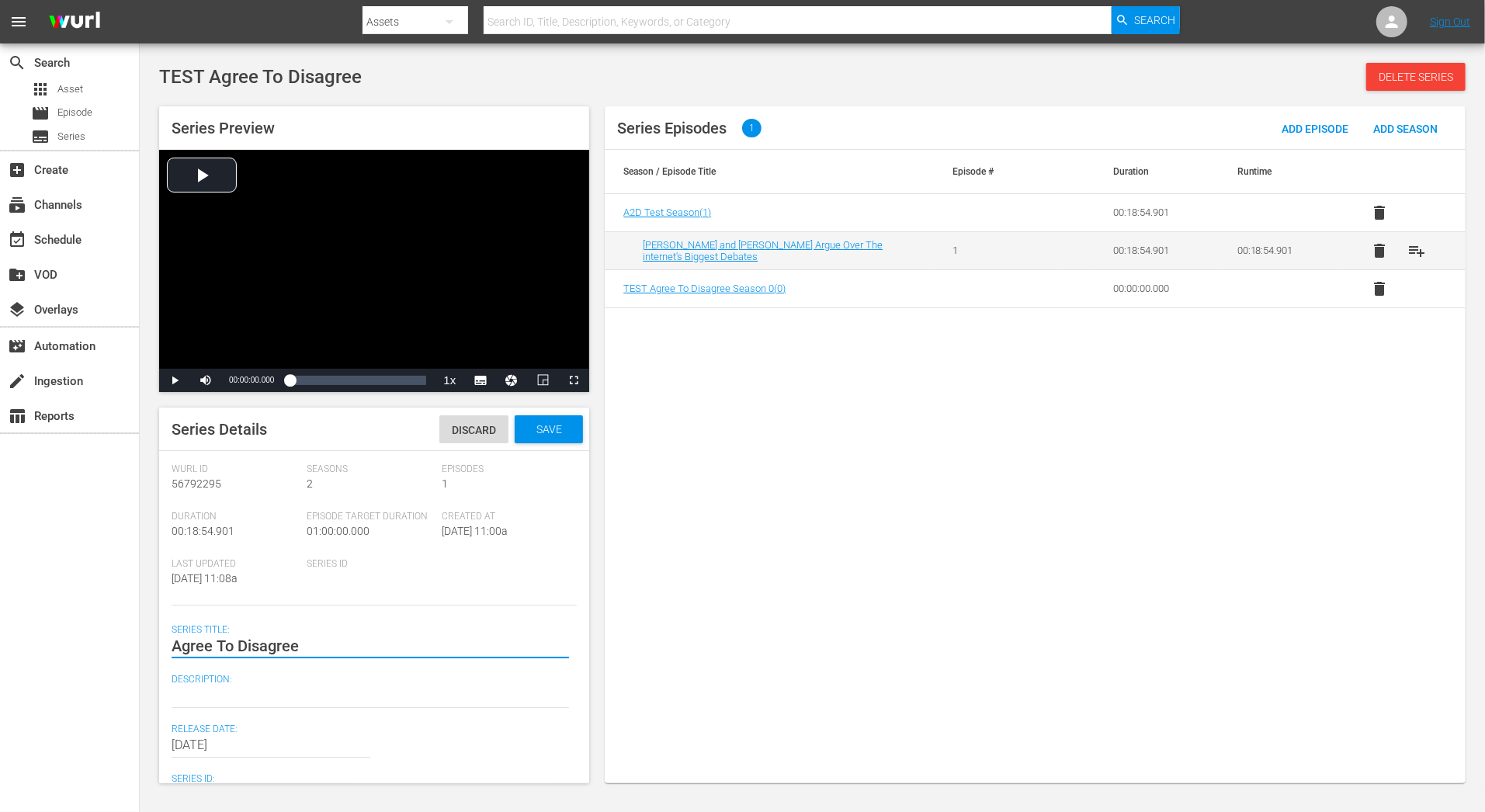
type textarea "Agree To Disagree"
click at [566, 434] on span "Save" at bounding box center [549, 429] width 50 height 13
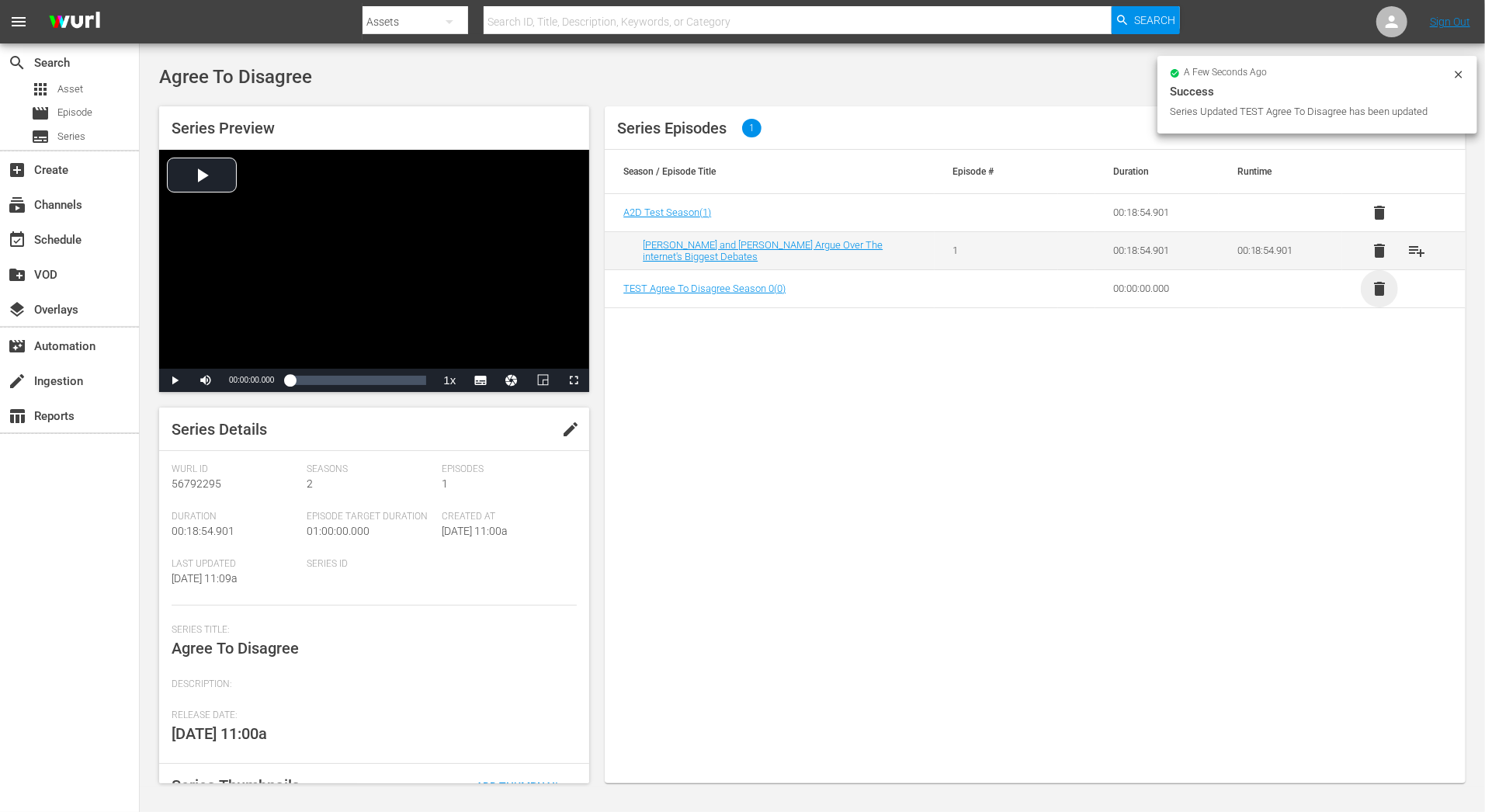
click at [1386, 290] on span "delete" at bounding box center [1379, 289] width 19 height 19
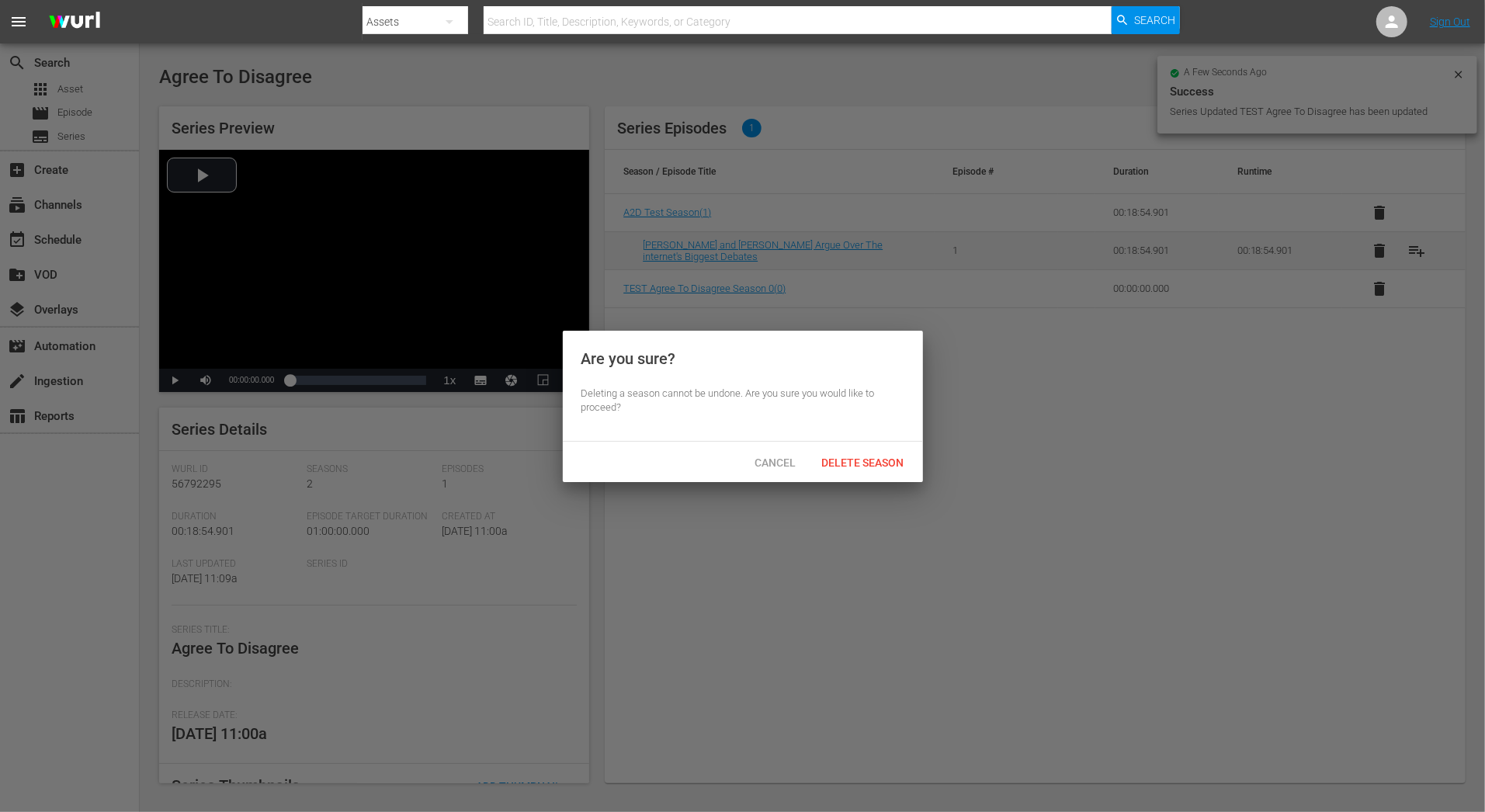
click at [896, 471] on div "Delete Season" at bounding box center [864, 462] width 107 height 28
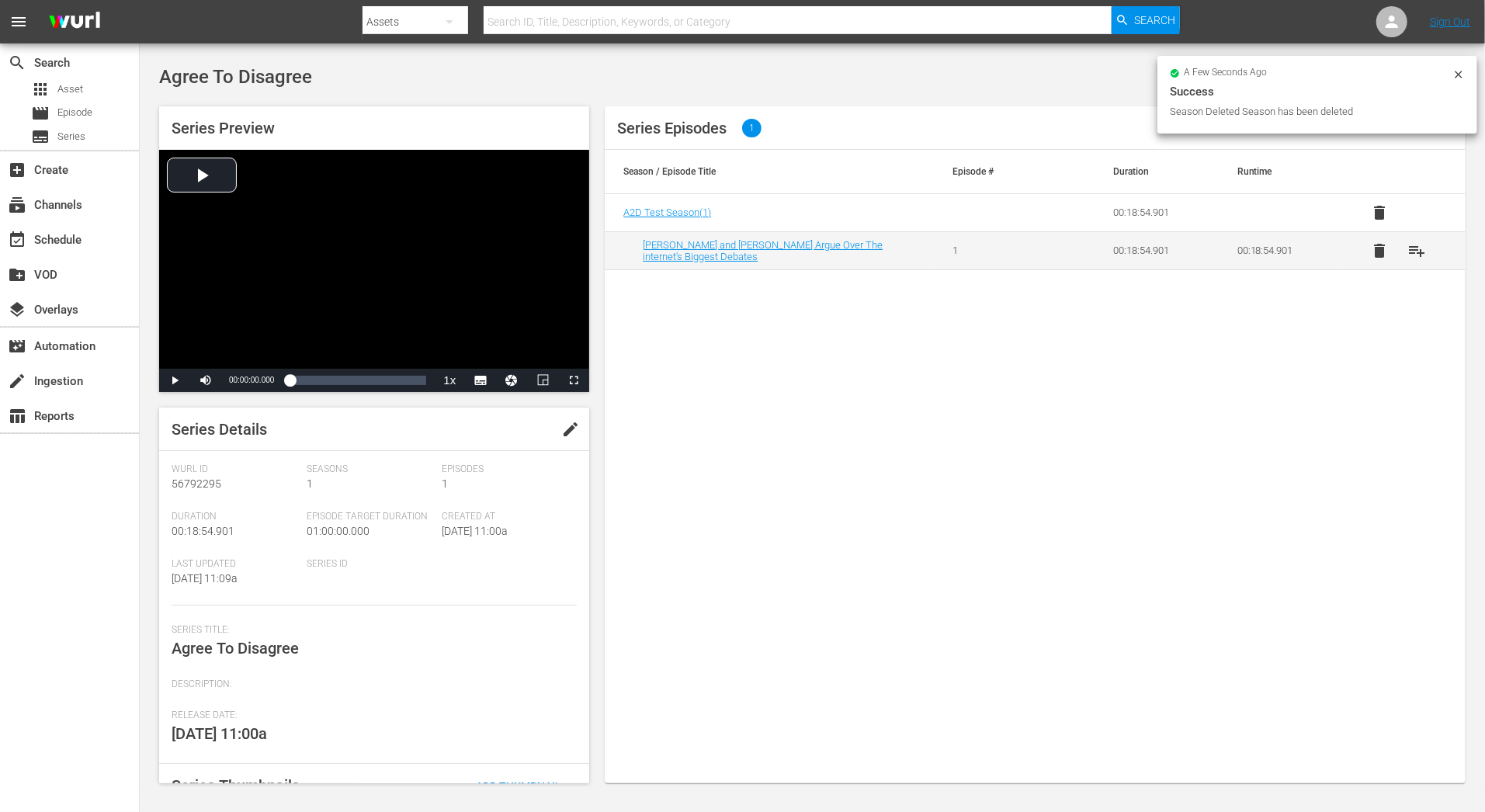
click at [1137, 423] on div "Series Episodes 1 Add Episode Add Season Season / Episode Title Episode # Durat…" at bounding box center [1035, 445] width 861 height 676
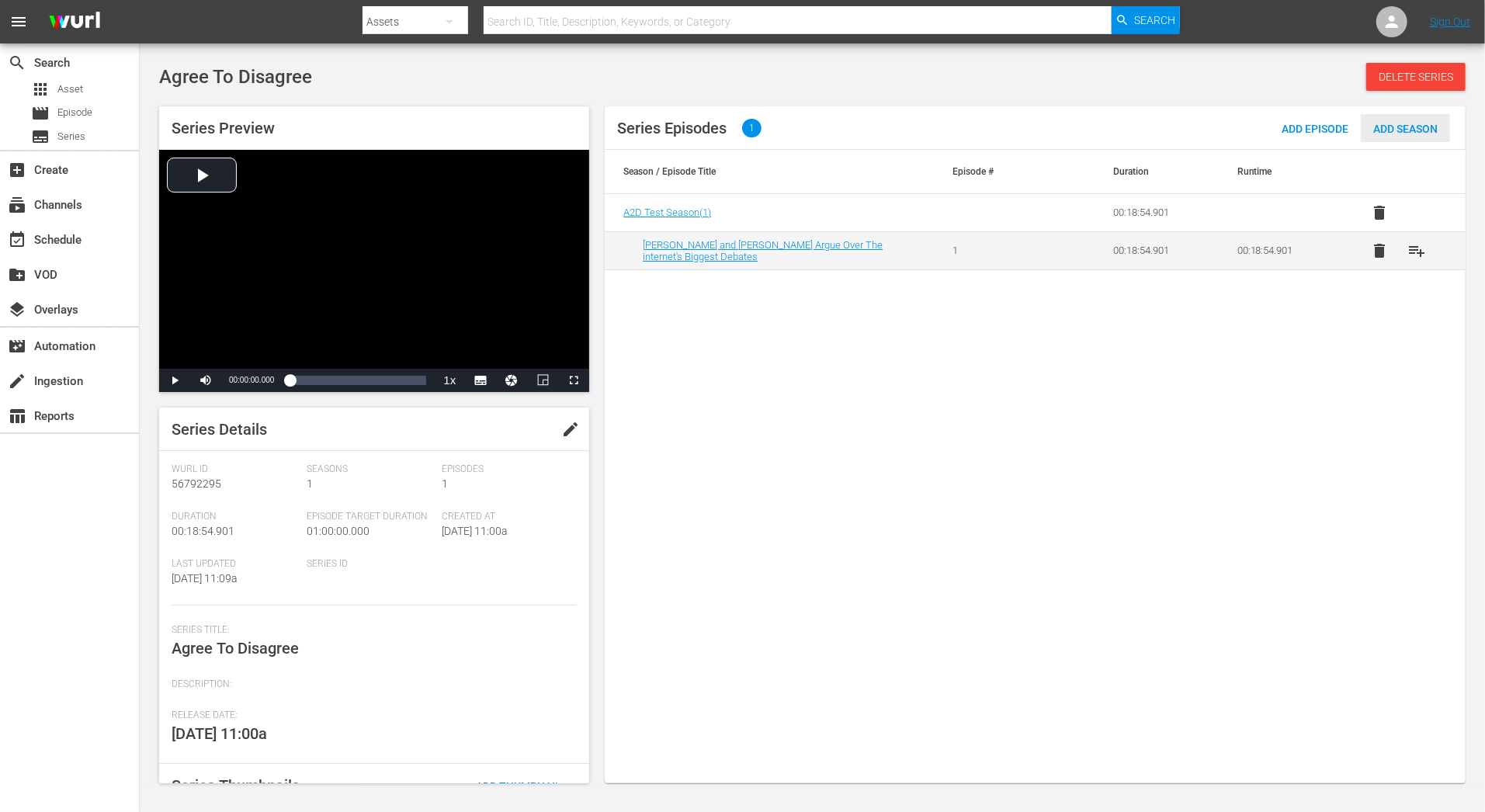
click at [1396, 137] on div "Add Season" at bounding box center [1405, 129] width 89 height 28
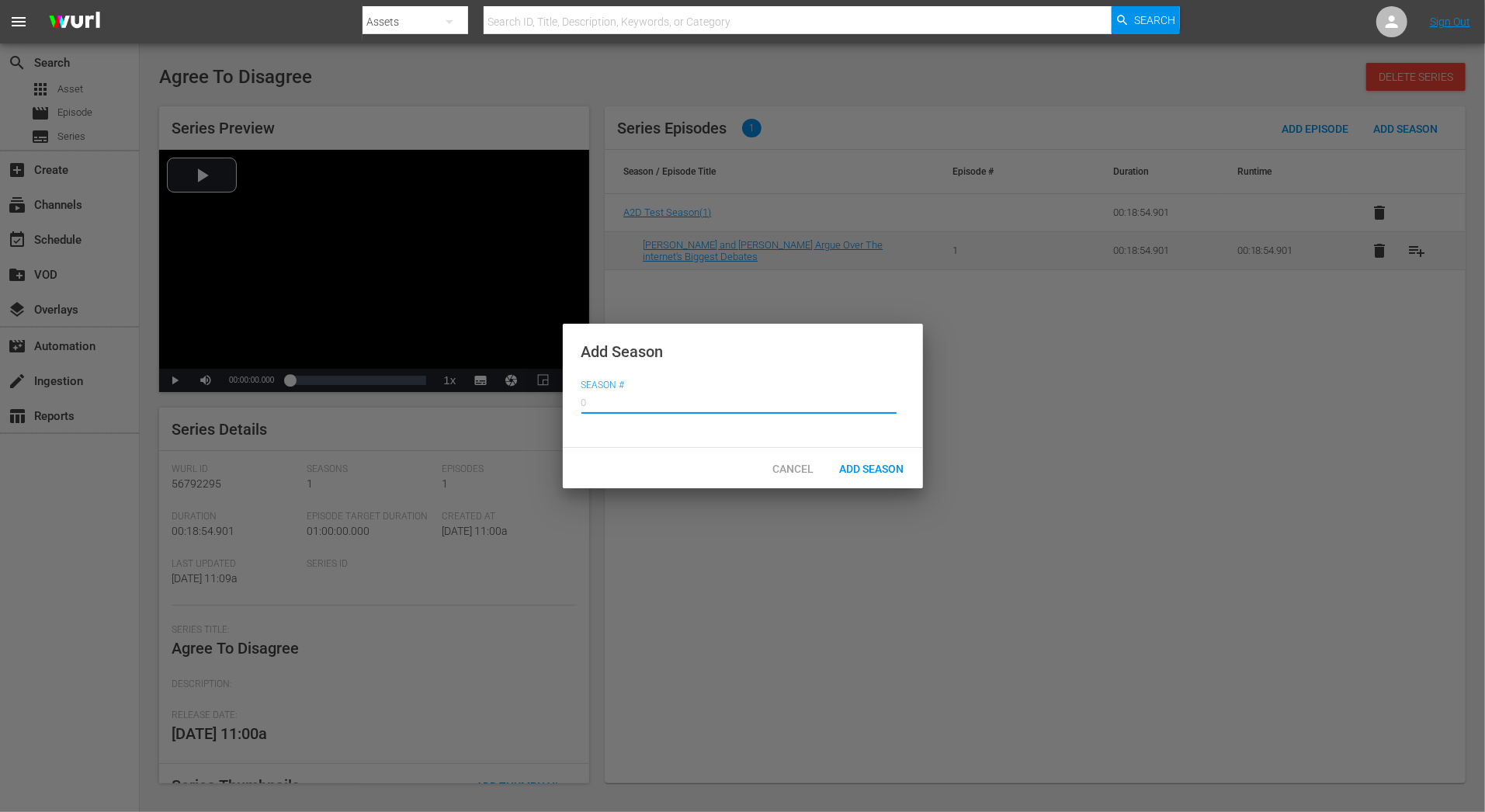
click at [653, 393] on input "text" at bounding box center [739, 400] width 315 height 37
type input "0"
click at [861, 459] on div "Add Season" at bounding box center [871, 468] width 89 height 28
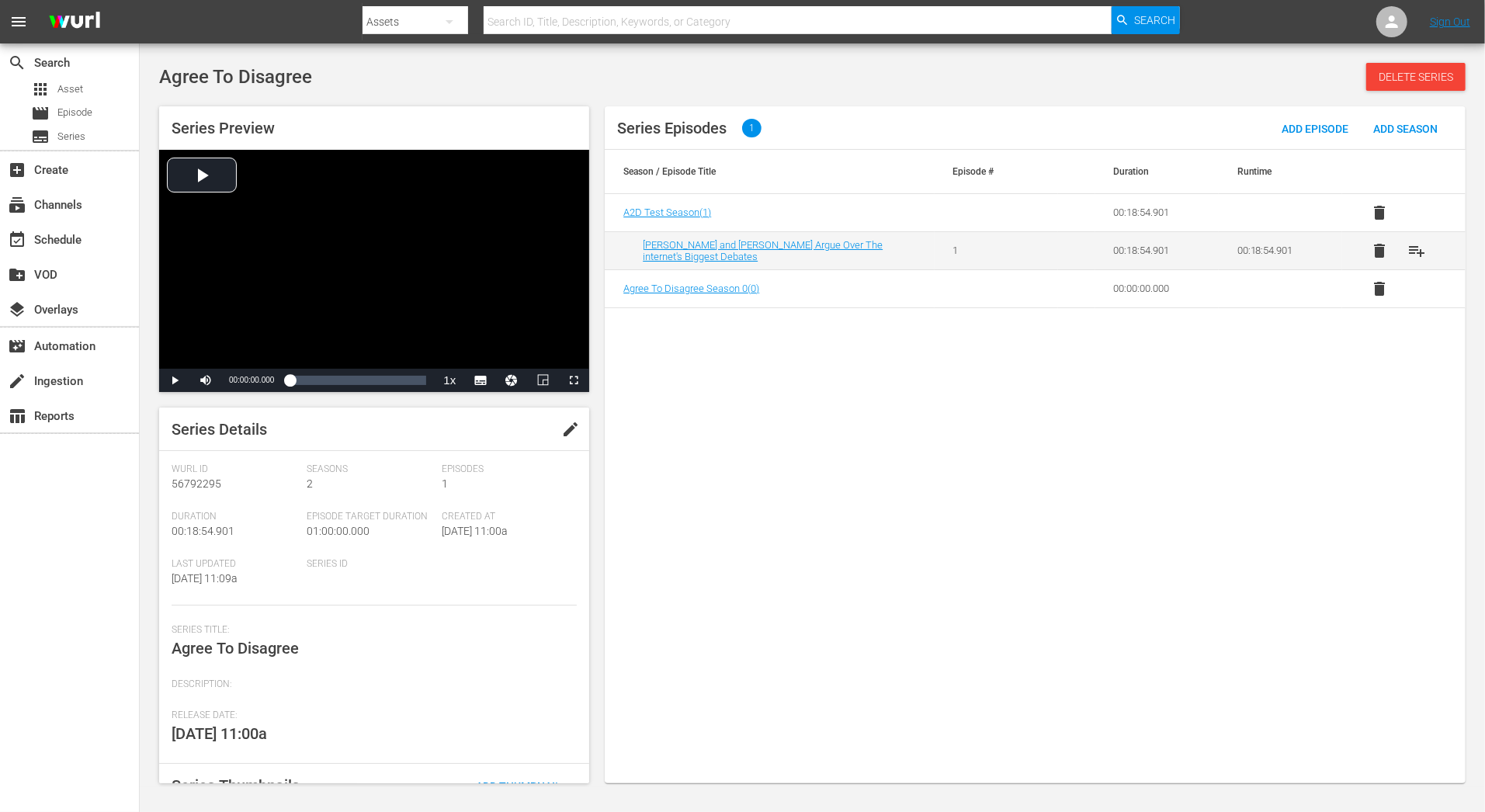
click at [568, 441] on button "edit" at bounding box center [570, 429] width 37 height 37
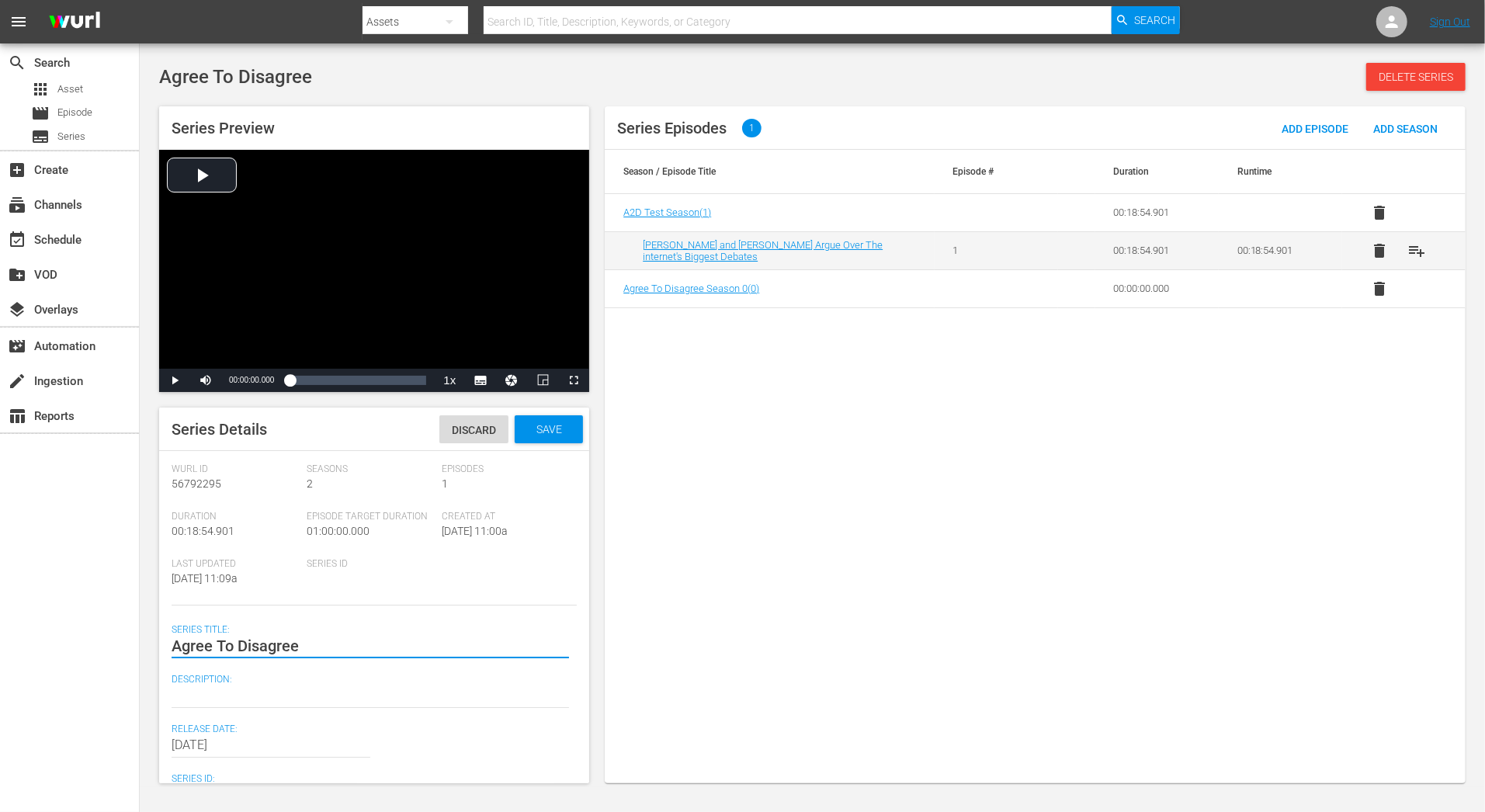
type textarea "TAgree To Disagree"
type textarea "TEAgree To Disagree"
type textarea "TESAgree To Disagree"
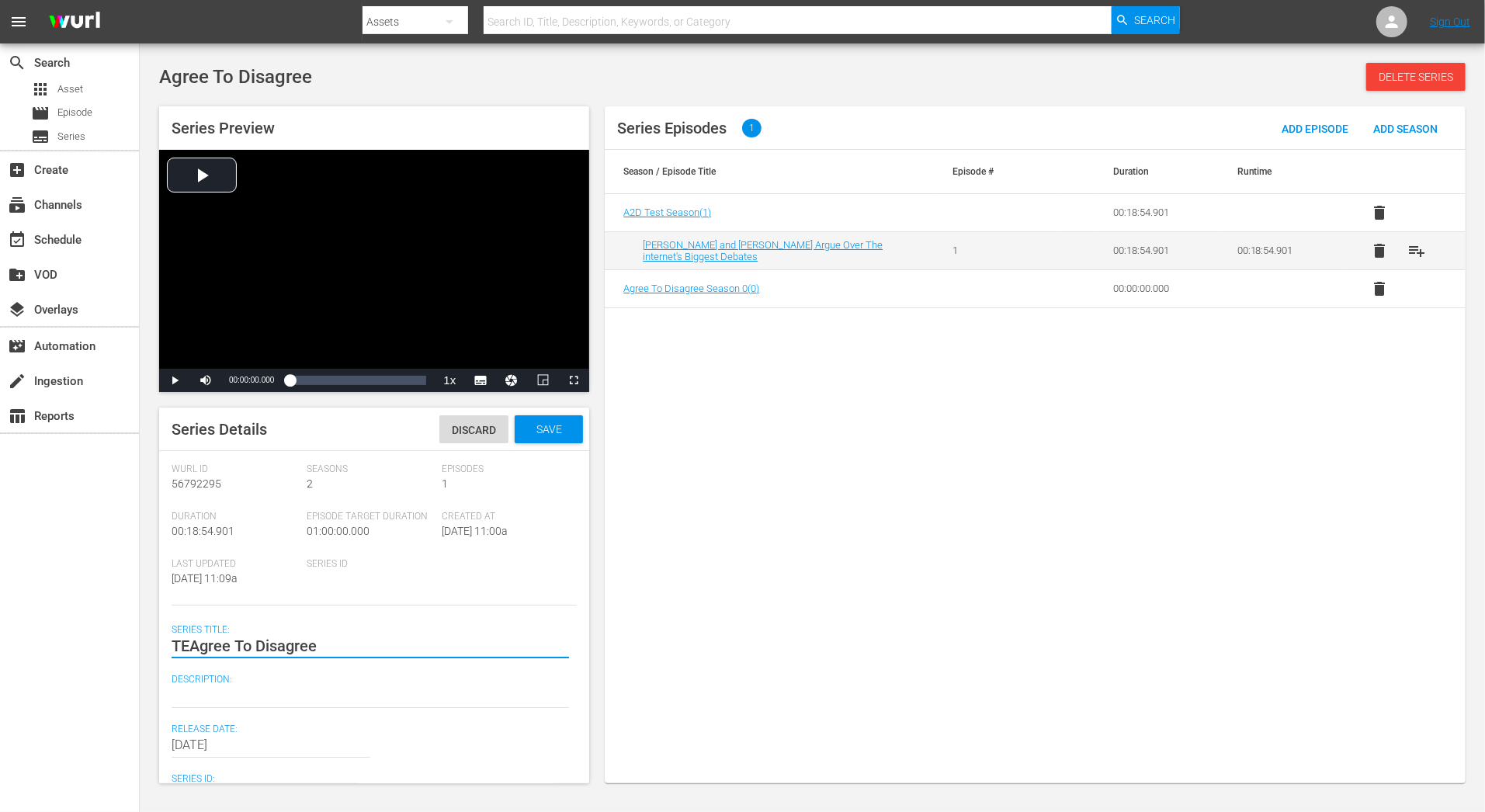
type textarea "TESAgree To Disagree"
type textarea "TESTAgree To Disagree"
type textarea "TEST Agree To Disagree"
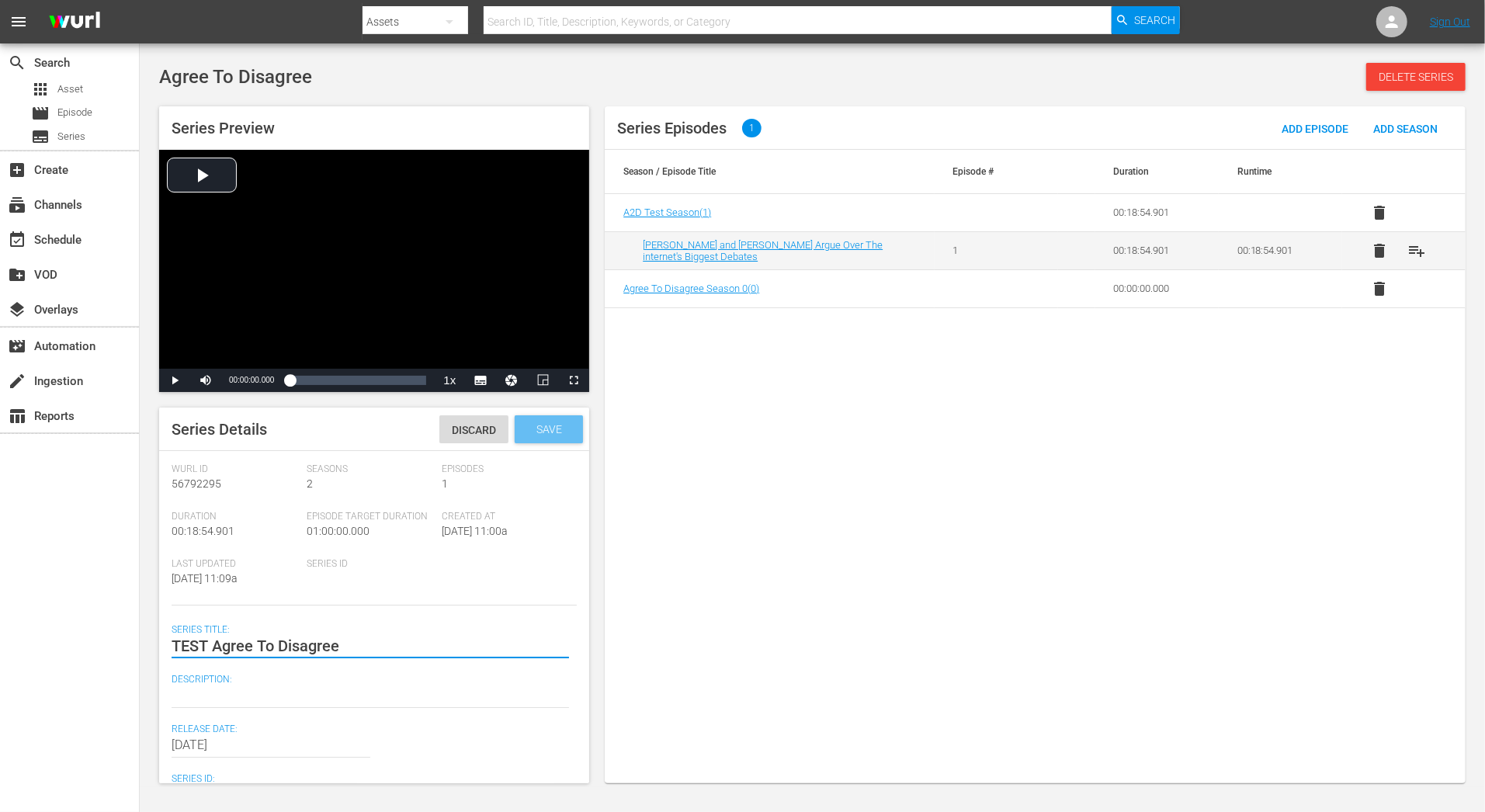
click at [543, 430] on span "Save" at bounding box center [549, 429] width 50 height 13
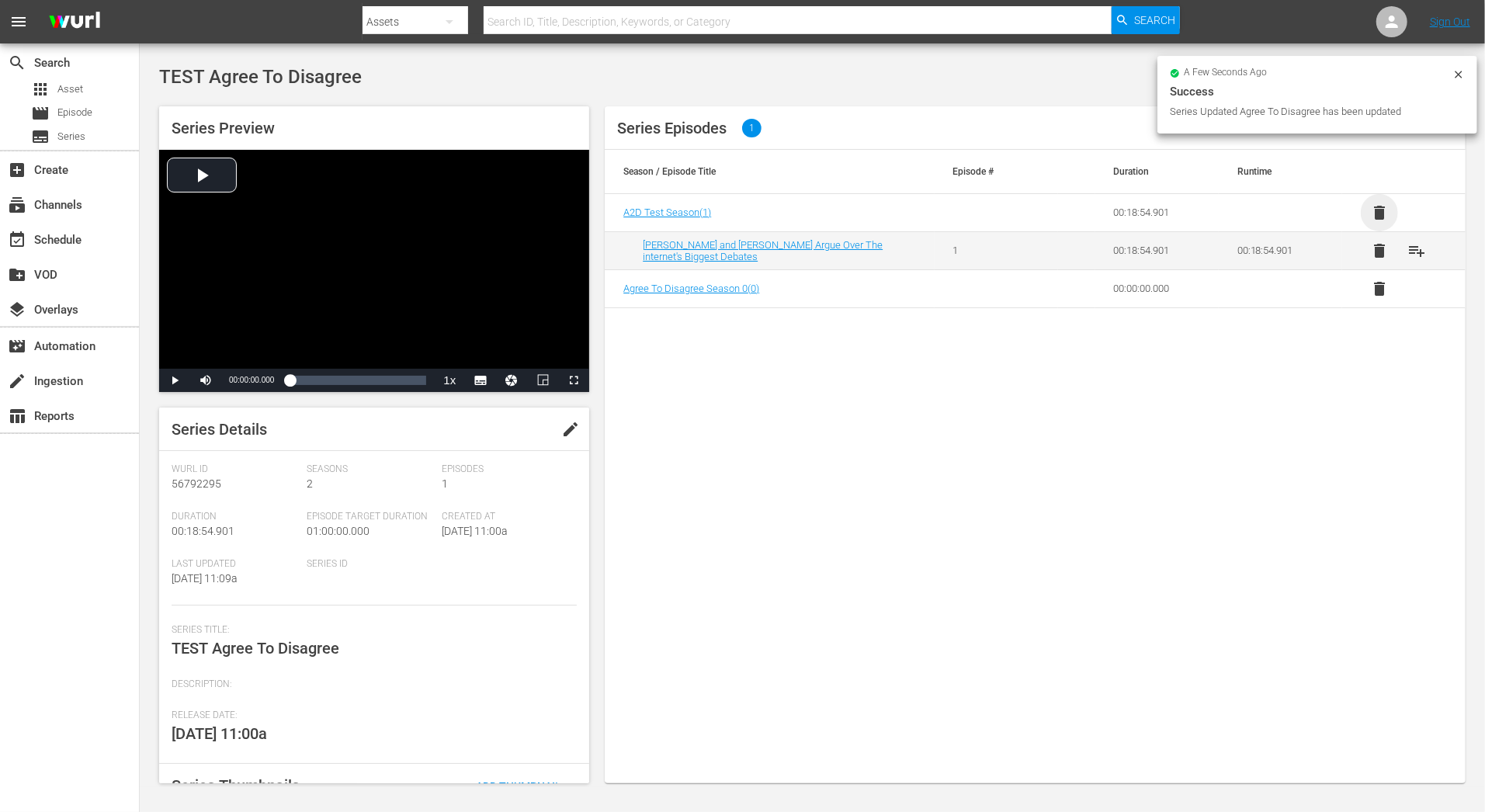
click at [1378, 205] on span "delete" at bounding box center [1379, 213] width 19 height 19
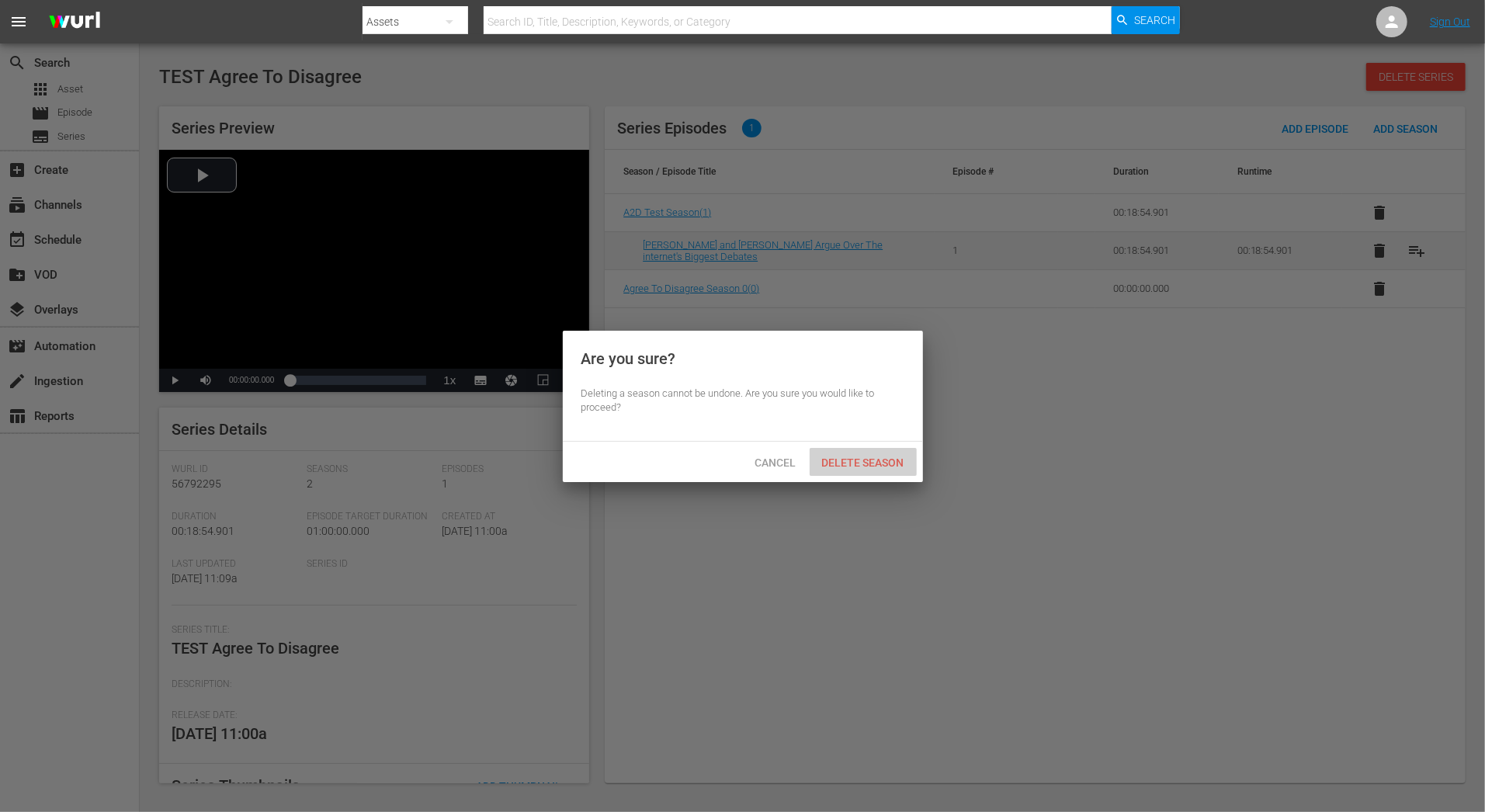
click at [855, 469] on div "Delete Season" at bounding box center [864, 462] width 107 height 28
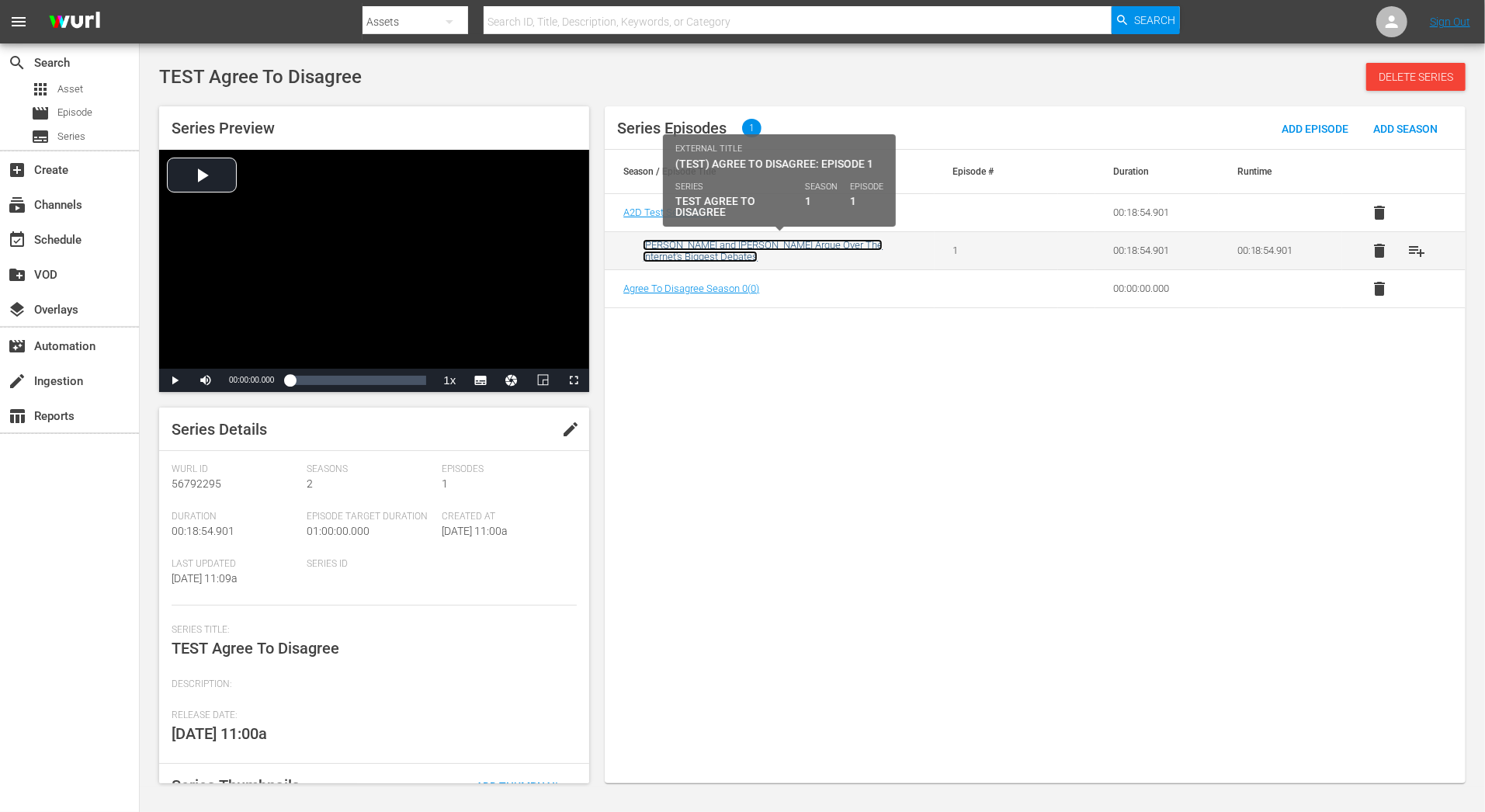
click at [853, 245] on link "[PERSON_NAME] and [PERSON_NAME] Argue Over The internet's Biggest Debates" at bounding box center [763, 251] width 240 height 24
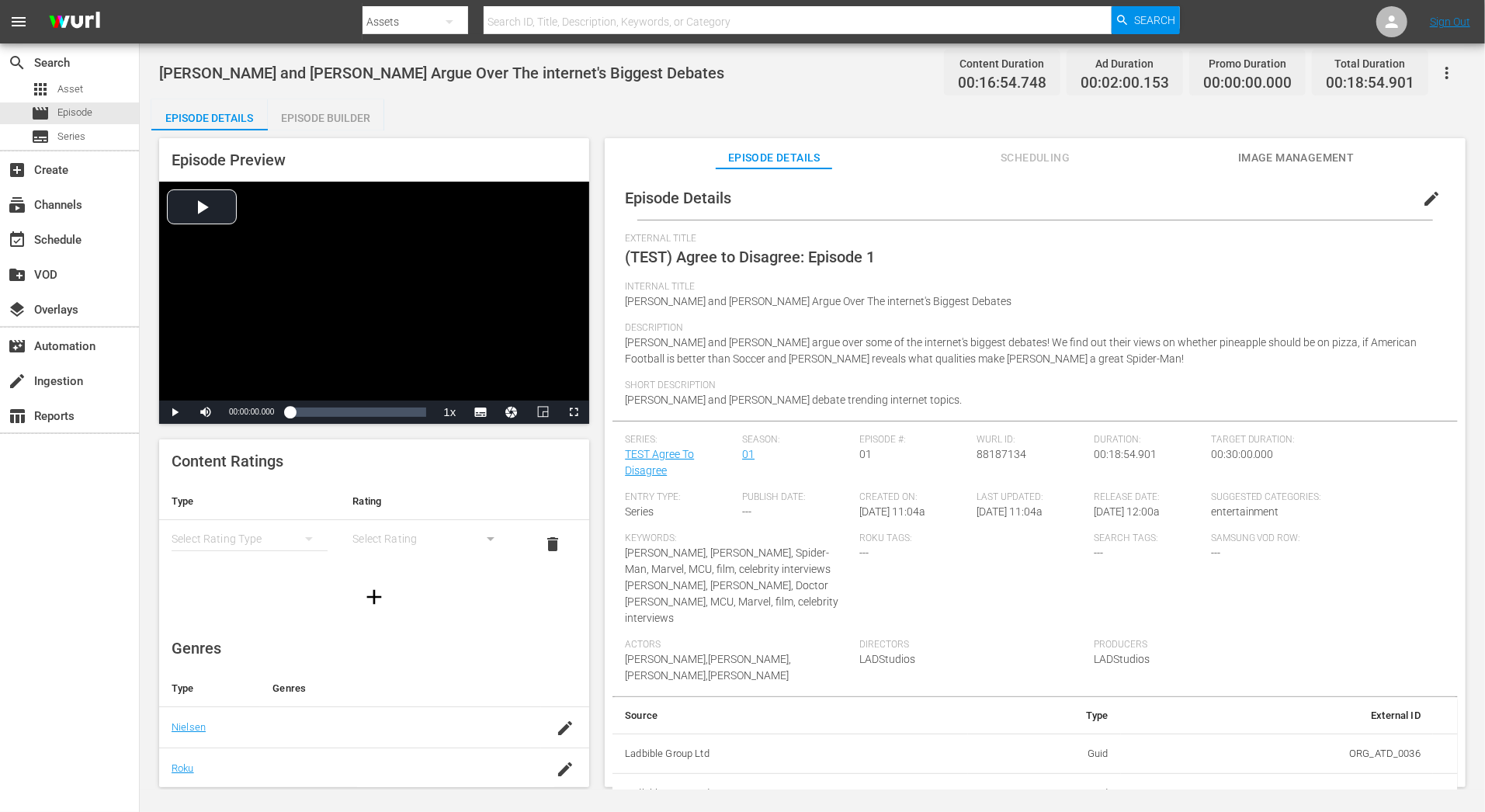
click at [1423, 202] on span "edit" at bounding box center [1431, 199] width 19 height 19
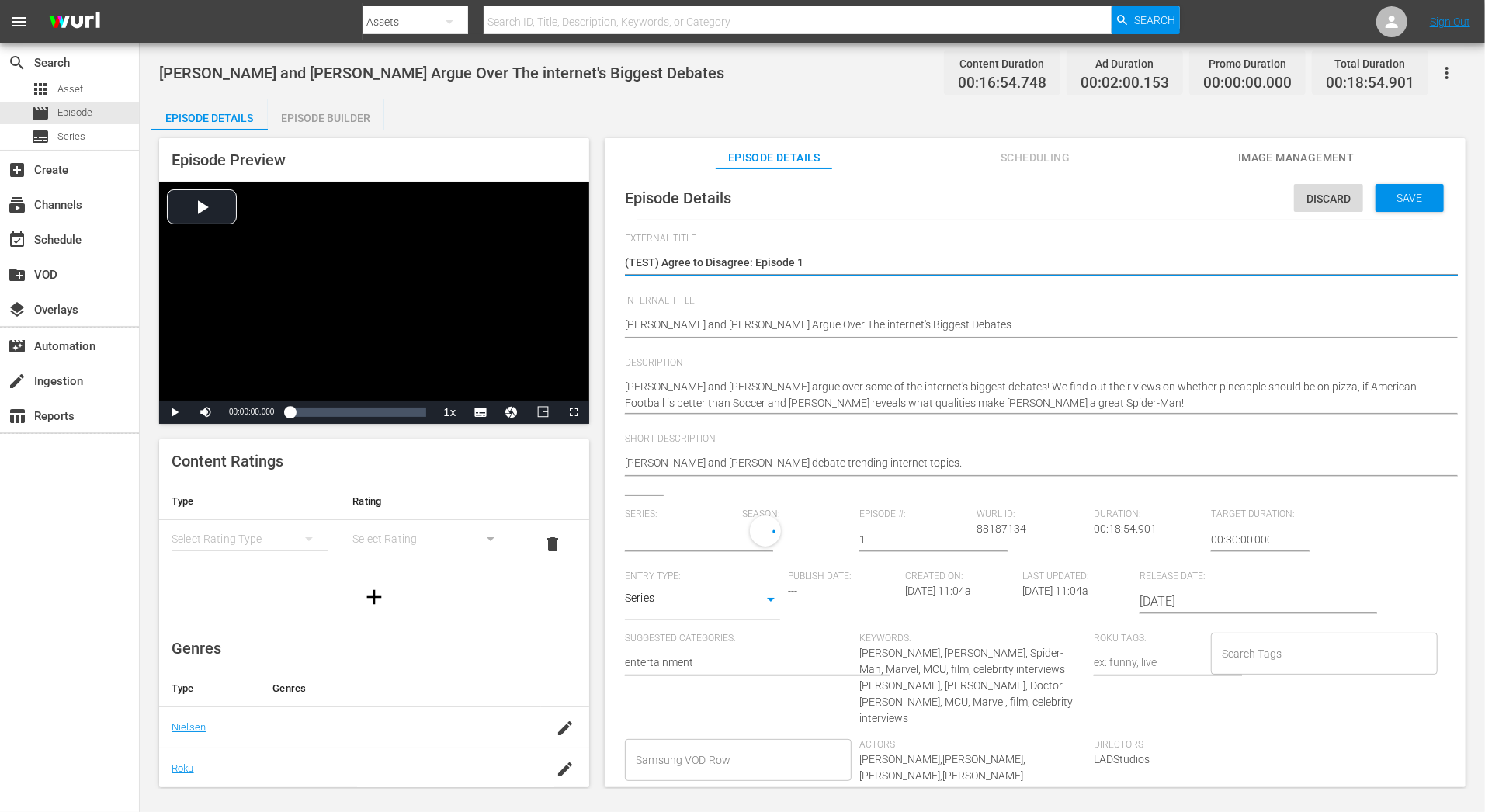
type input "TEST Agree To Disagree"
click at [789, 542] on div "1" at bounding box center [793, 537] width 102 height 43
click at [776, 598] on span at bounding box center [778, 602] width 74 height 24
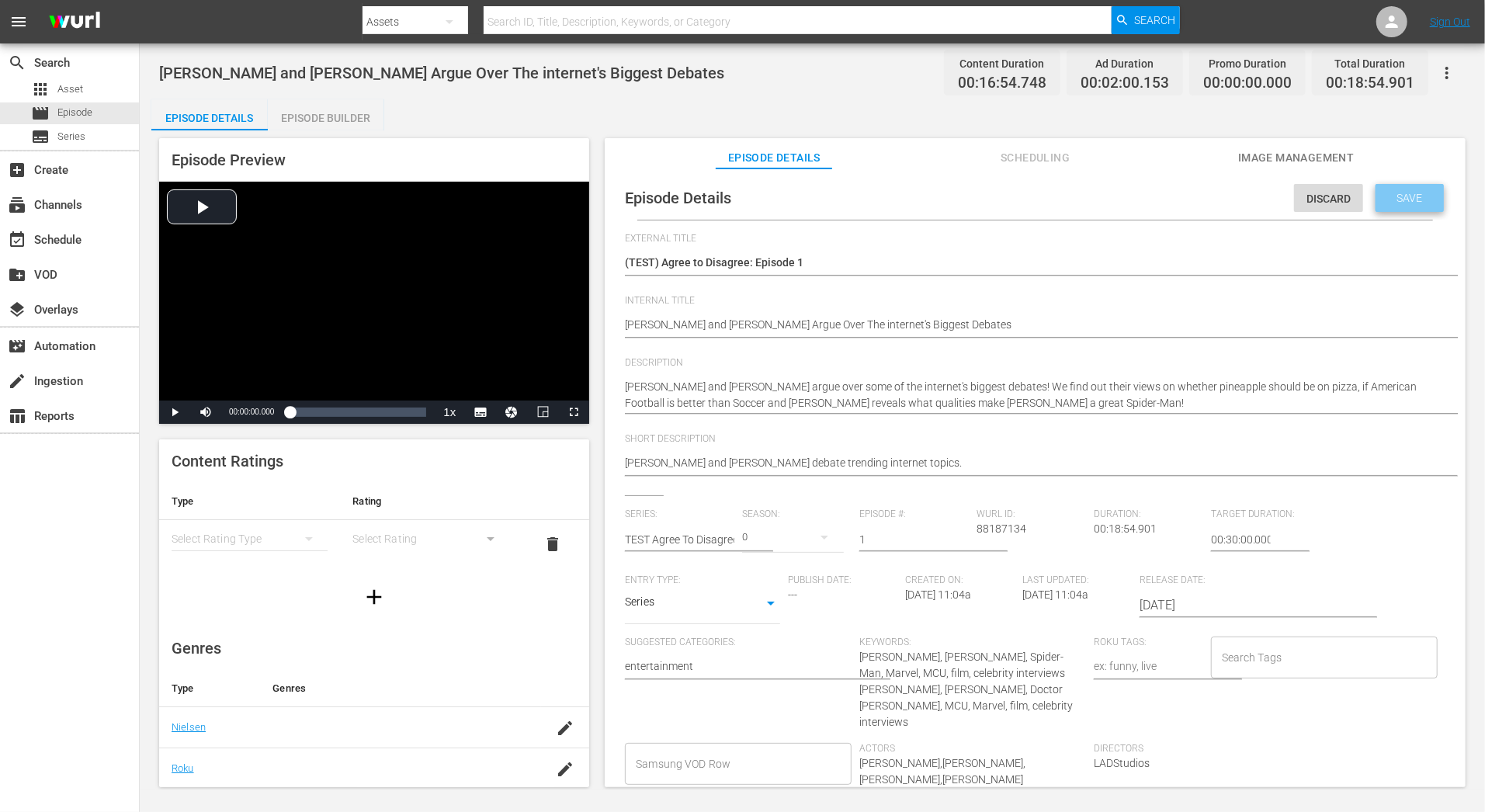
click at [1391, 197] on span "Save" at bounding box center [1410, 198] width 50 height 13
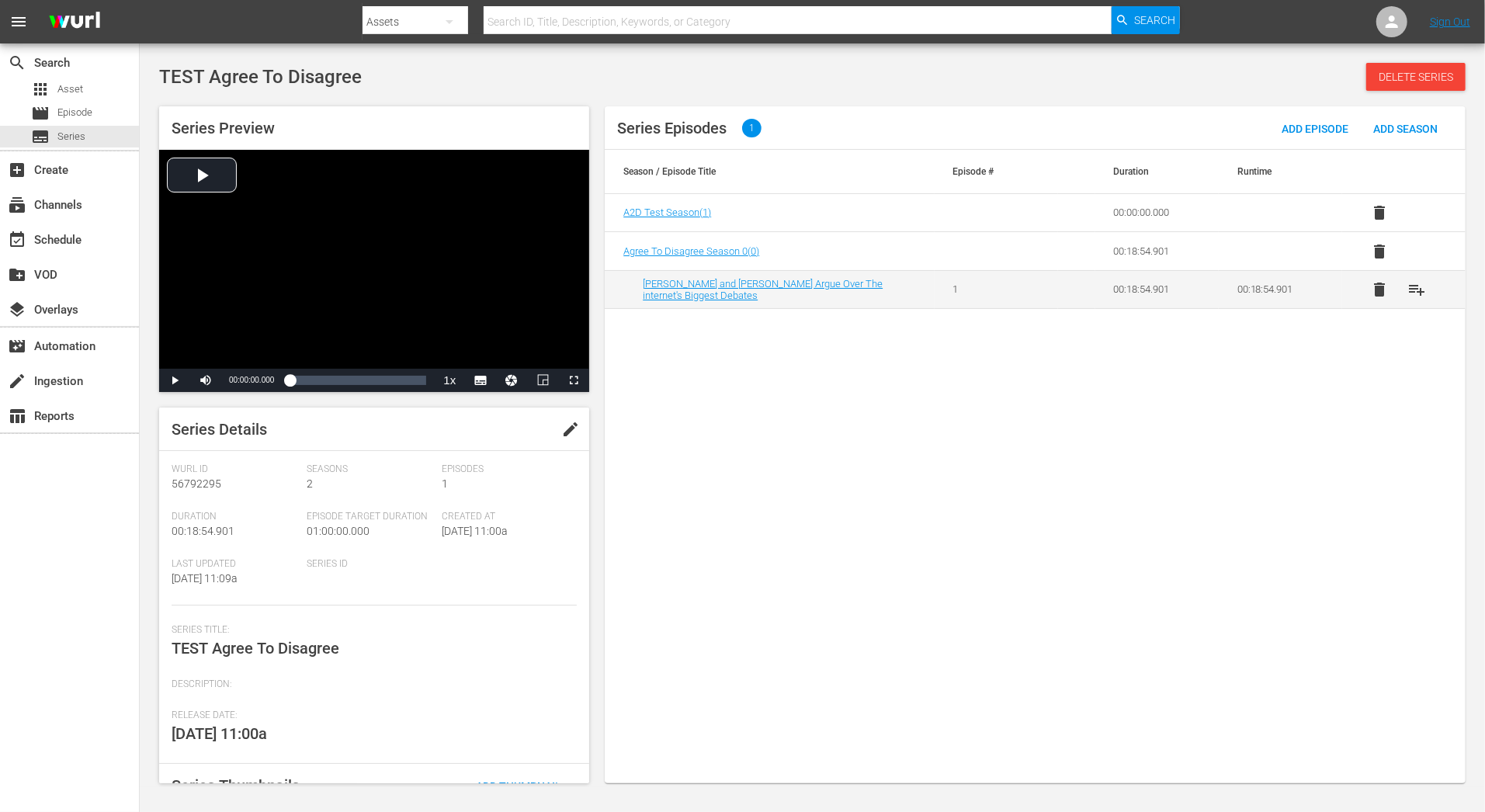
click at [1381, 200] on button "delete" at bounding box center [1379, 212] width 37 height 37
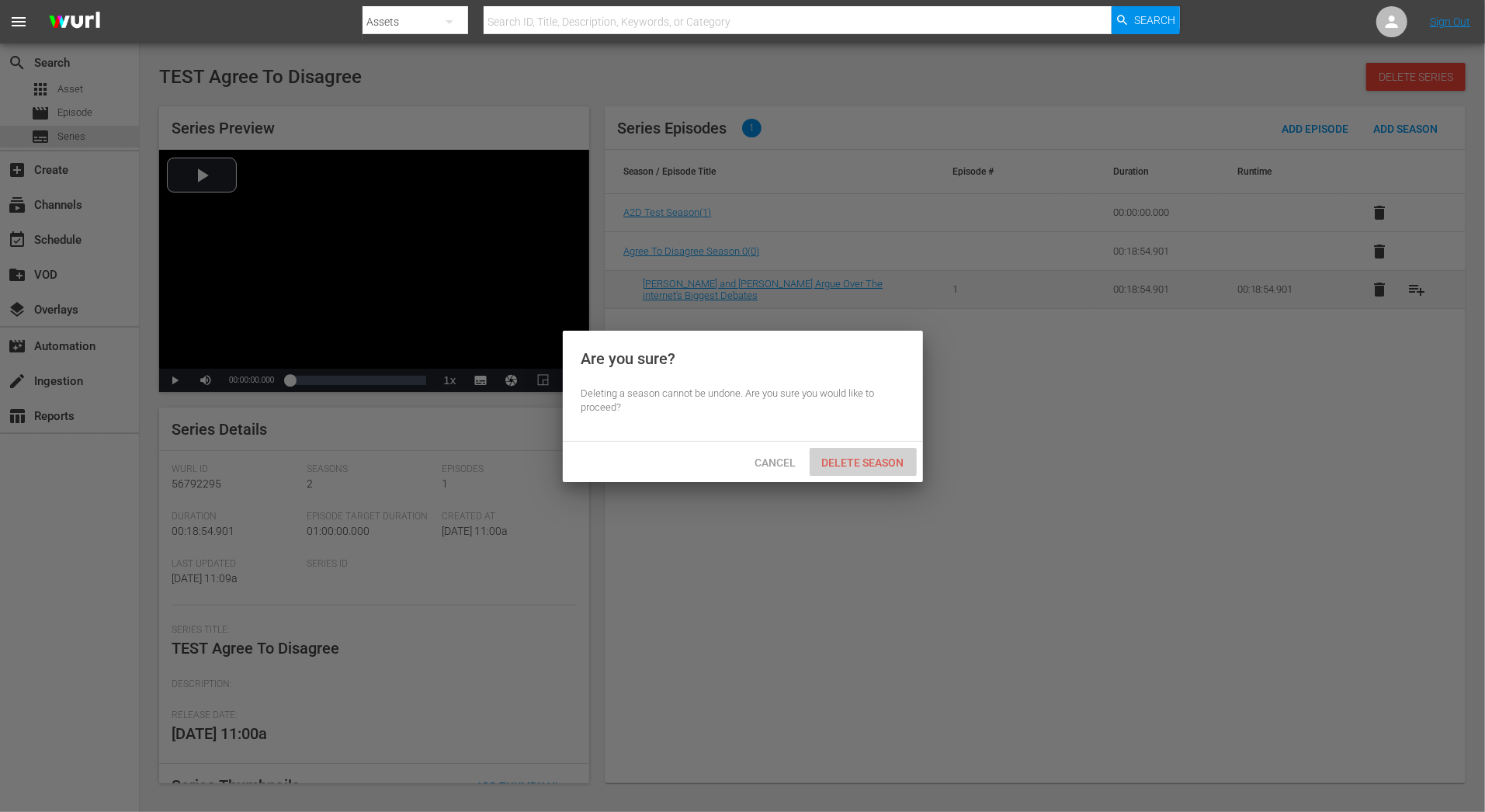
click at [889, 461] on span "Delete Season" at bounding box center [864, 463] width 107 height 13
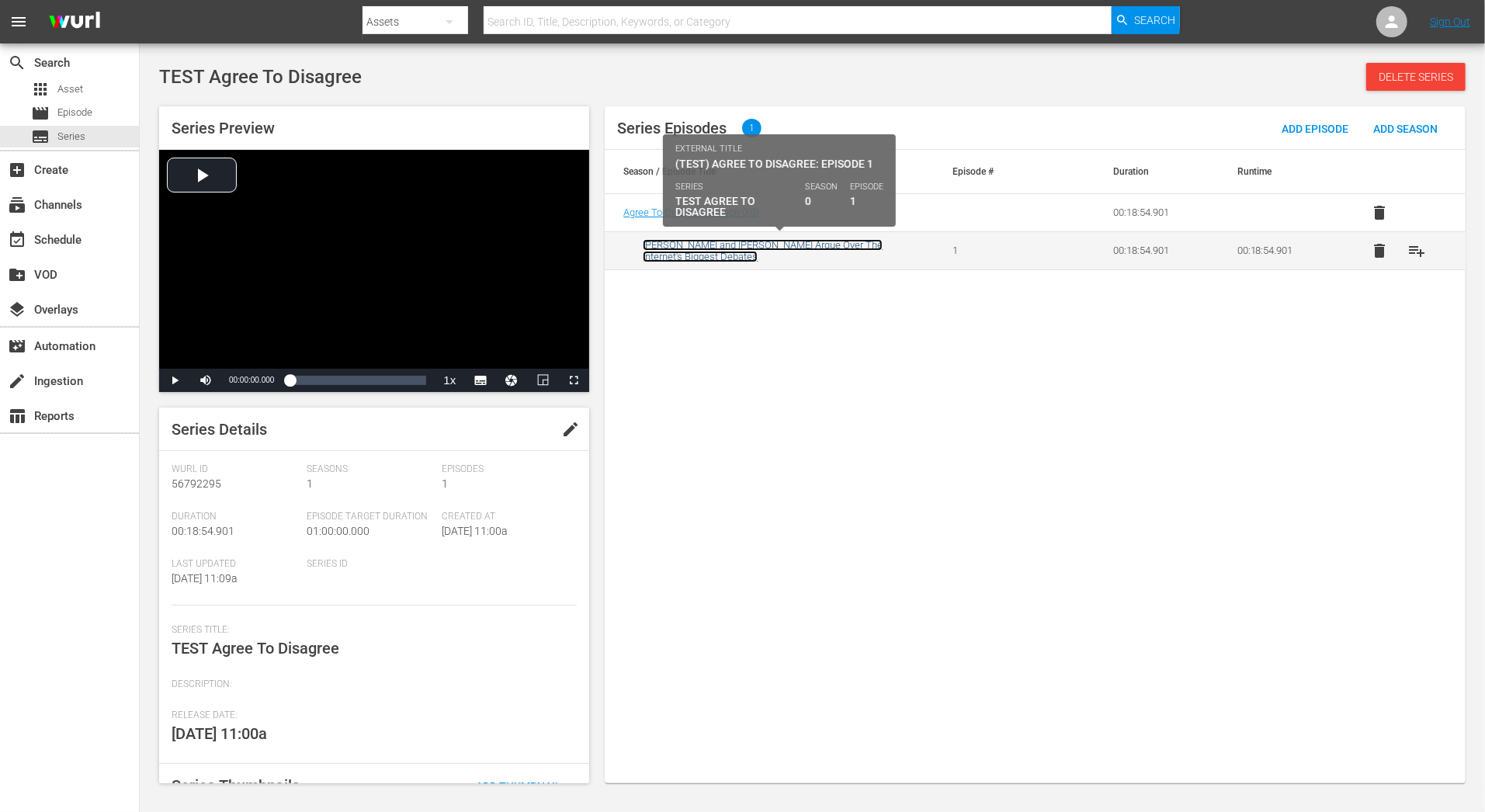
click at [862, 243] on link "[PERSON_NAME] and [PERSON_NAME] Argue Over The internet's Biggest Debates" at bounding box center [763, 251] width 240 height 24
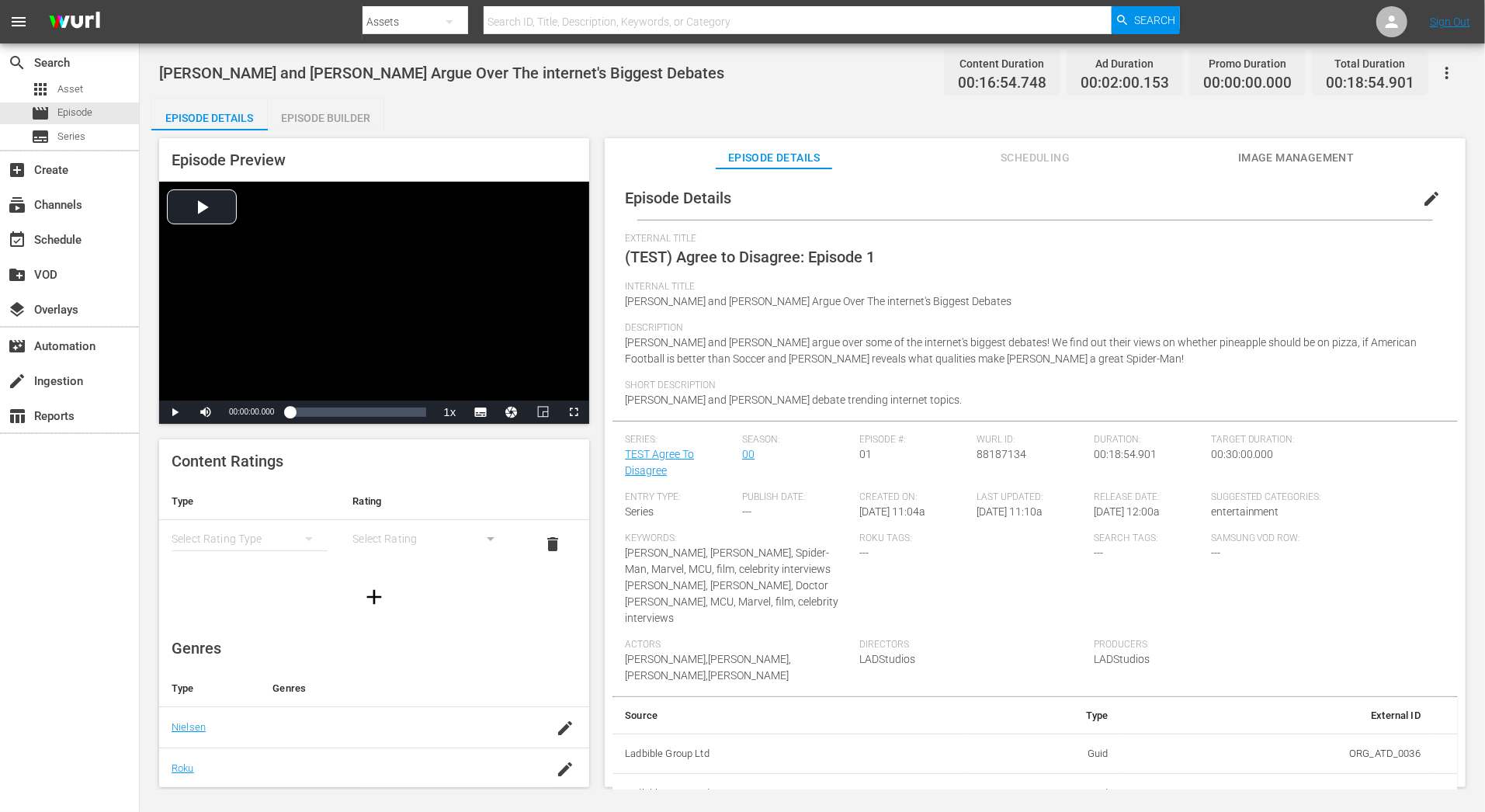
click at [363, 115] on div "Episode Builder" at bounding box center [326, 117] width 117 height 37
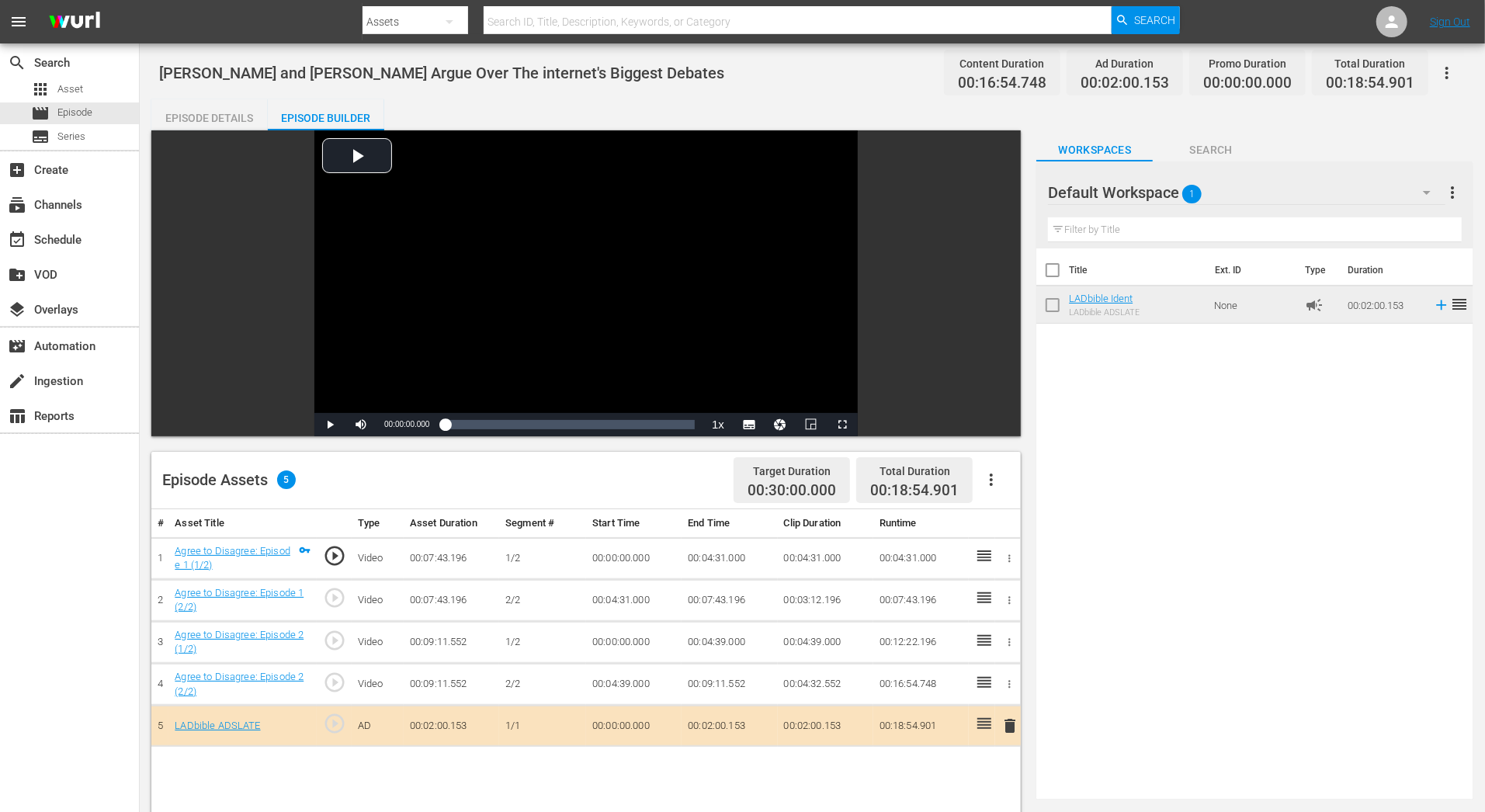
click at [1263, 189] on div "Default Workspace 1" at bounding box center [1246, 192] width 397 height 43
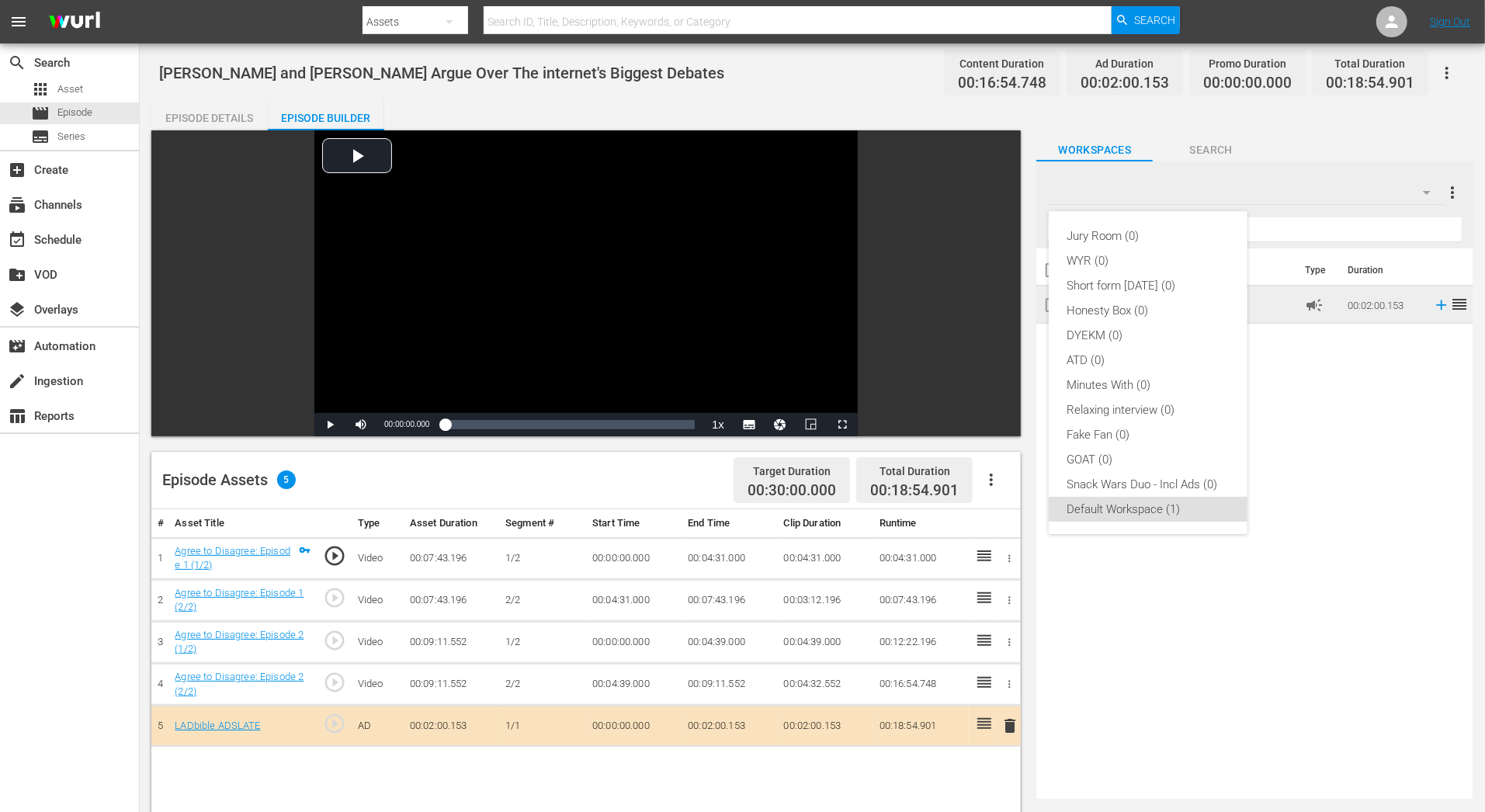
click at [1141, 546] on div "Jury Room (0) WYR (0) Short form Aug 25 (0) Honesty Box (0) DYEKM (0) ATD (0) M…" at bounding box center [742, 406] width 1485 height 812
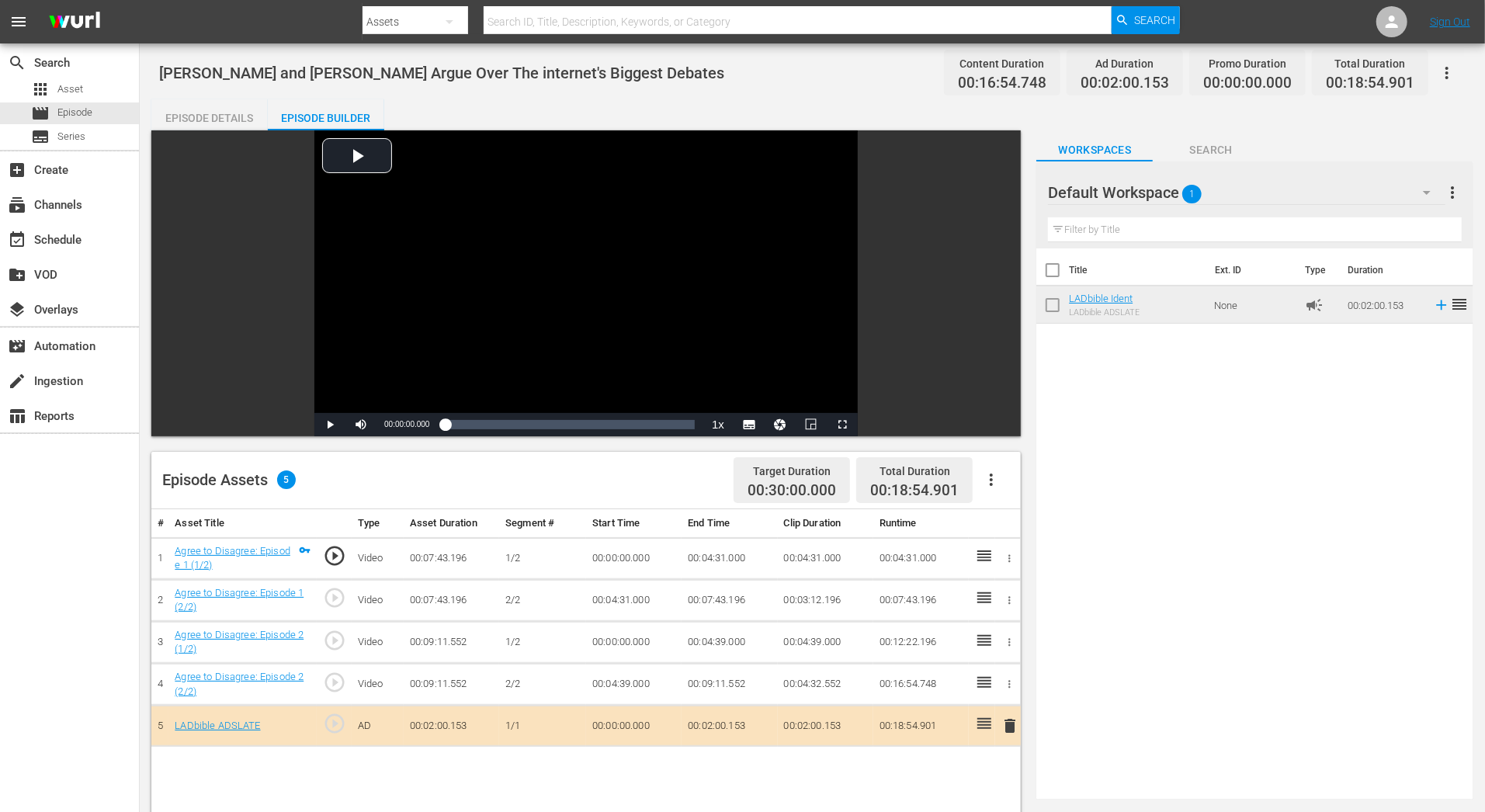
click at [1203, 223] on input "text" at bounding box center [1255, 229] width 414 height 24
click at [1336, 173] on div "Default Workspace 1" at bounding box center [1246, 192] width 397 height 43
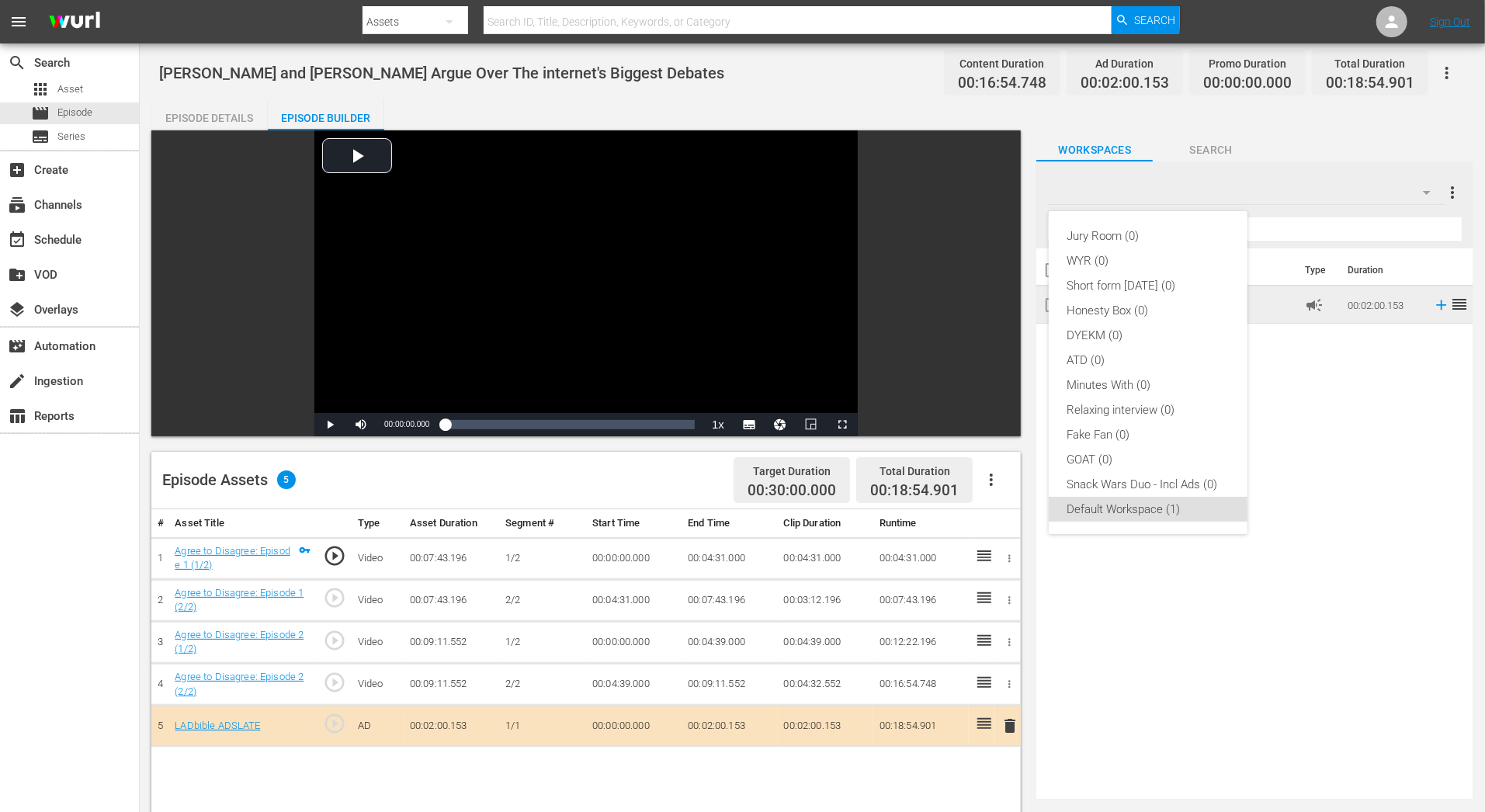
click at [1330, 124] on div "Jury Room (0) WYR (0) Short form Aug 25 (0) Honesty Box (0) DYEKM (0) ATD (0) M…" at bounding box center [742, 406] width 1485 height 812
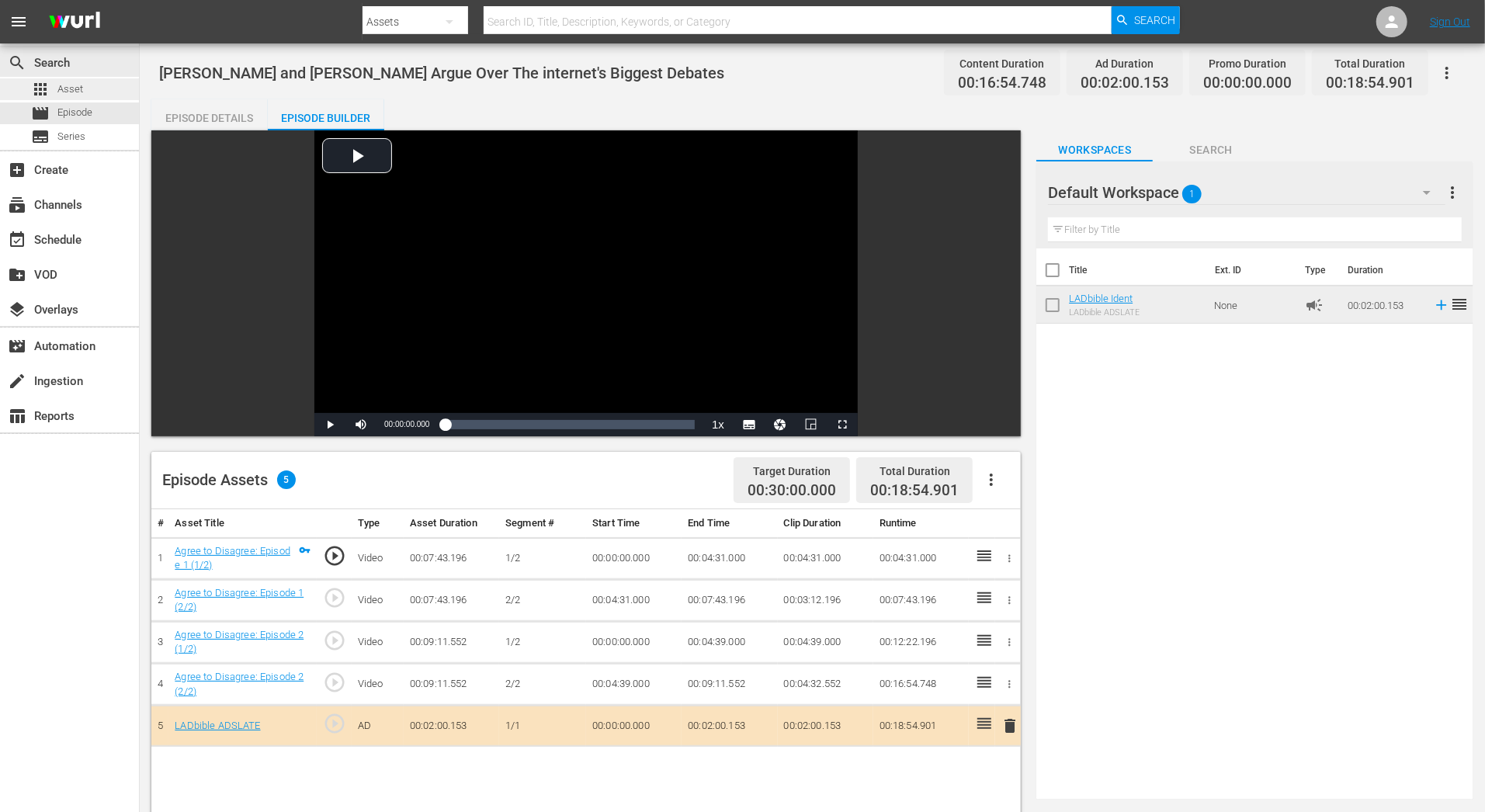
click at [88, 99] on div "apps Asset" at bounding box center [69, 89] width 139 height 22
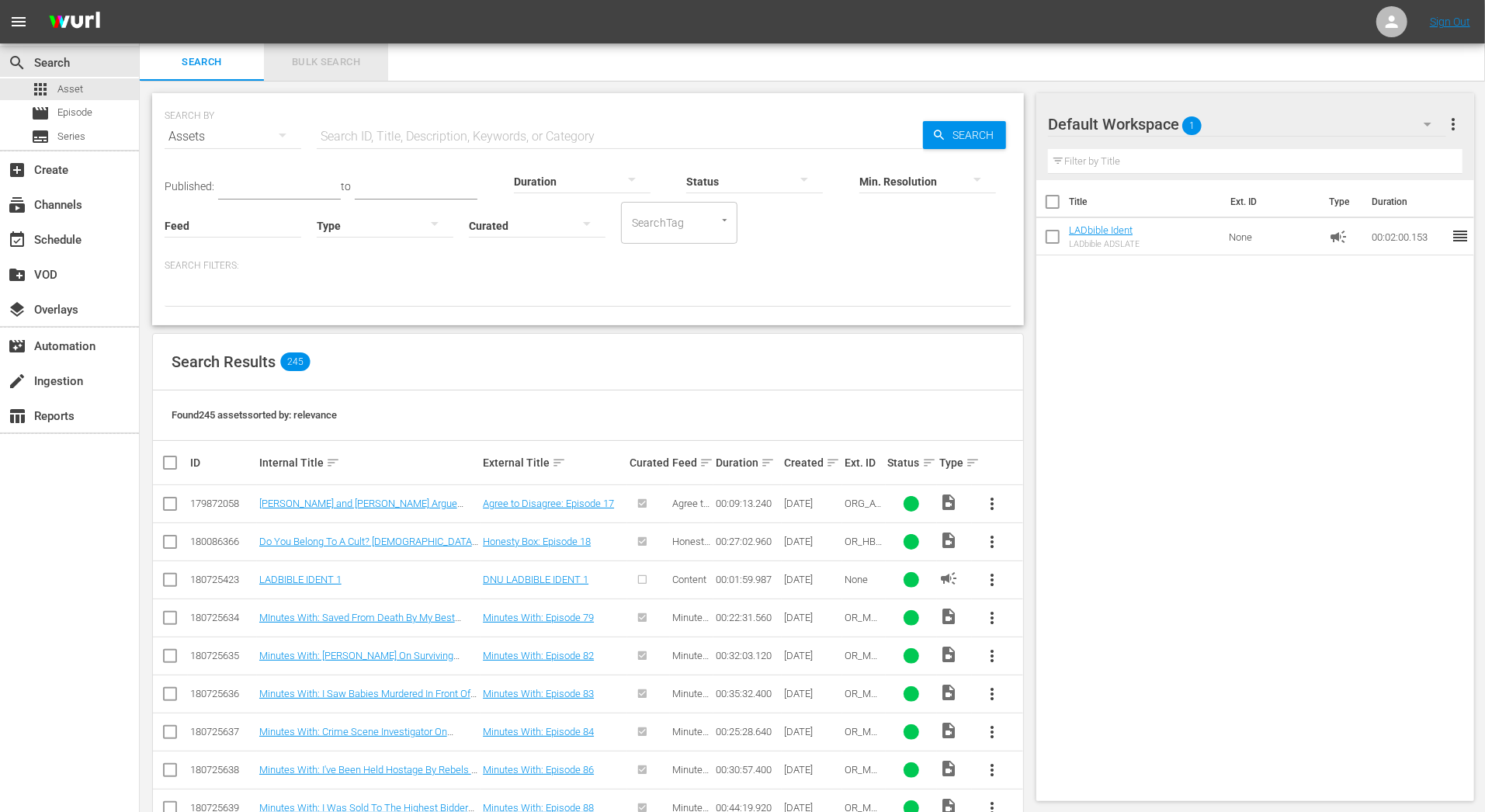
click at [307, 68] on span "Bulk Search" at bounding box center [326, 62] width 106 height 18
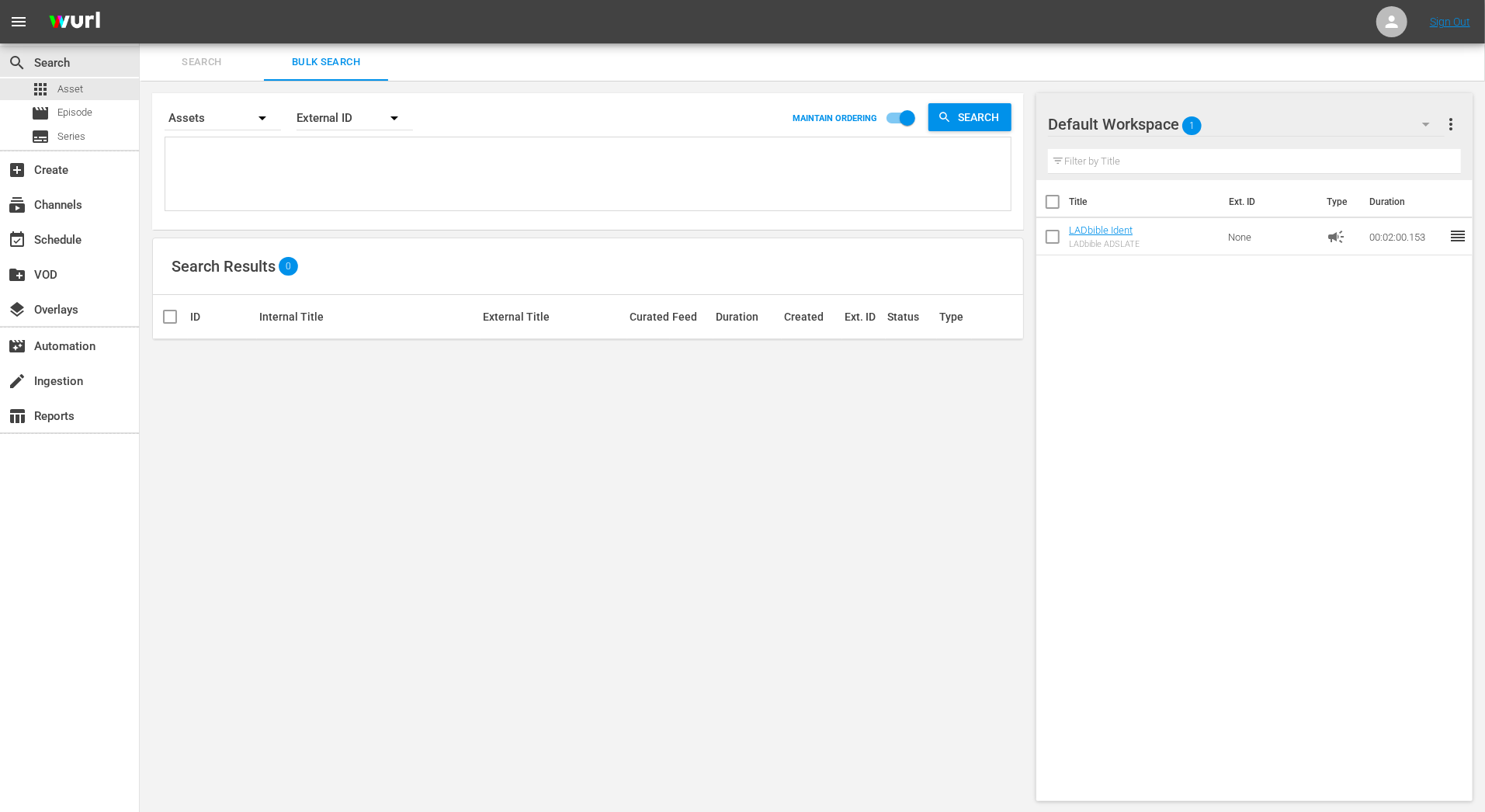
click at [1336, 124] on span "more_vert" at bounding box center [1452, 125] width 19 height 19
click at [1336, 125] on div "Add New Workspace" at bounding box center [1351, 125] width 182 height 28
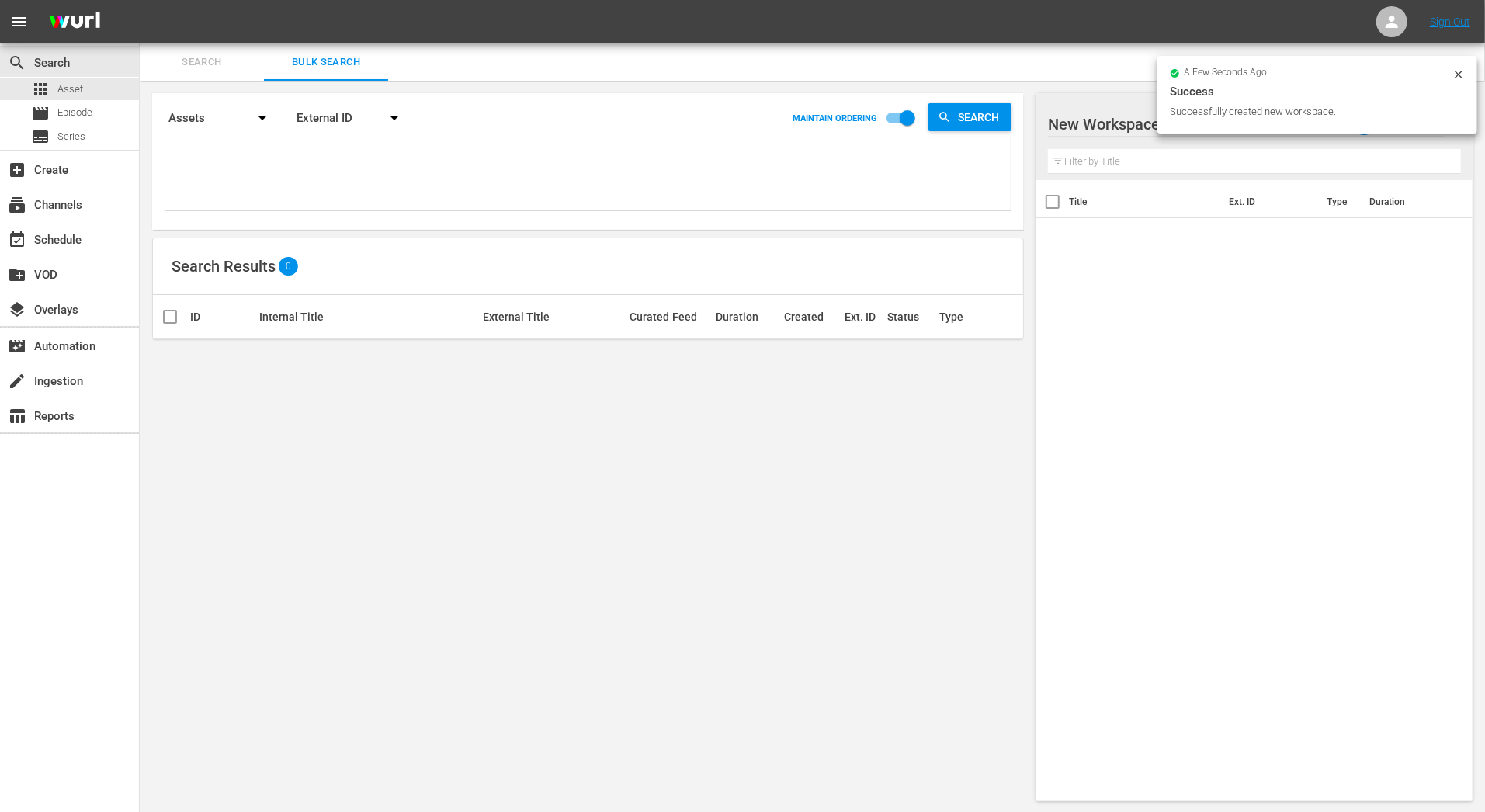
click at [1248, 154] on input "text" at bounding box center [1255, 161] width 413 height 24
click at [1100, 110] on div at bounding box center [1180, 125] width 264 height 39
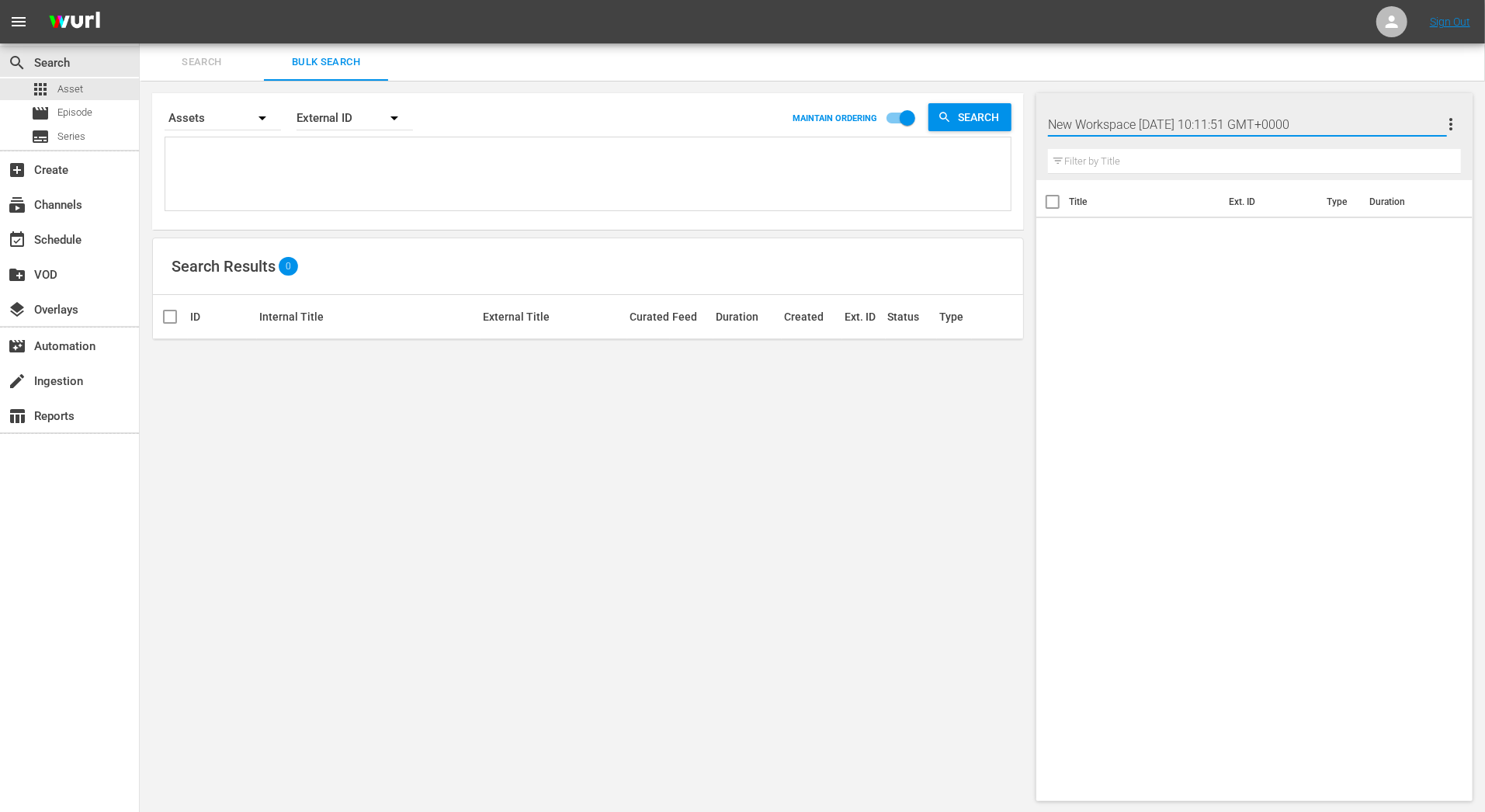
click at [1103, 129] on input "New Workspace Thu Aug 14 2025 10:11:51 GMT+0000" at bounding box center [1248, 124] width 399 height 37
type input "A2D Test"
click at [1336, 122] on span "more_vert" at bounding box center [1452, 125] width 19 height 19
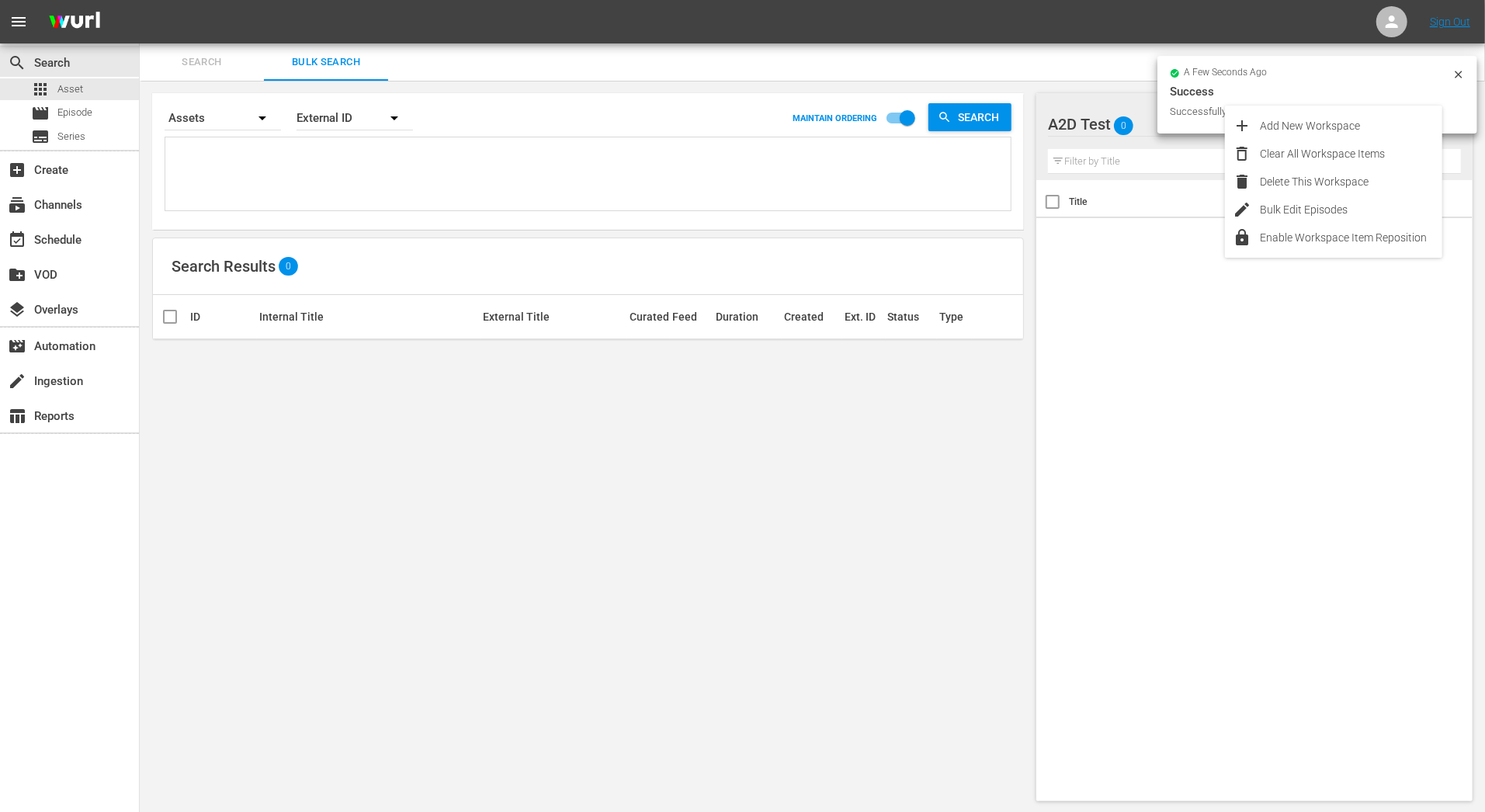
click at [1092, 318] on div "Title Ext. ID Type Duration" at bounding box center [1254, 487] width 436 height 615
click at [412, 138] on div at bounding box center [588, 173] width 845 height 73
click at [412, 170] on textarea at bounding box center [590, 177] width 841 height 71
paste textarea "ORG_ATD_0036 ORG_ATD_0011 ORG_ATD_001 ORG_ATD_006 ORG_ATD_004 ORG_ATD_002 ORG_A…"
type textarea "ORG_ATD_0036 ORG_ATD_0011 ORG_ATD_001 ORG_ATD_006 ORG_ATD_004 ORG_ATD_002 ORG_A…"
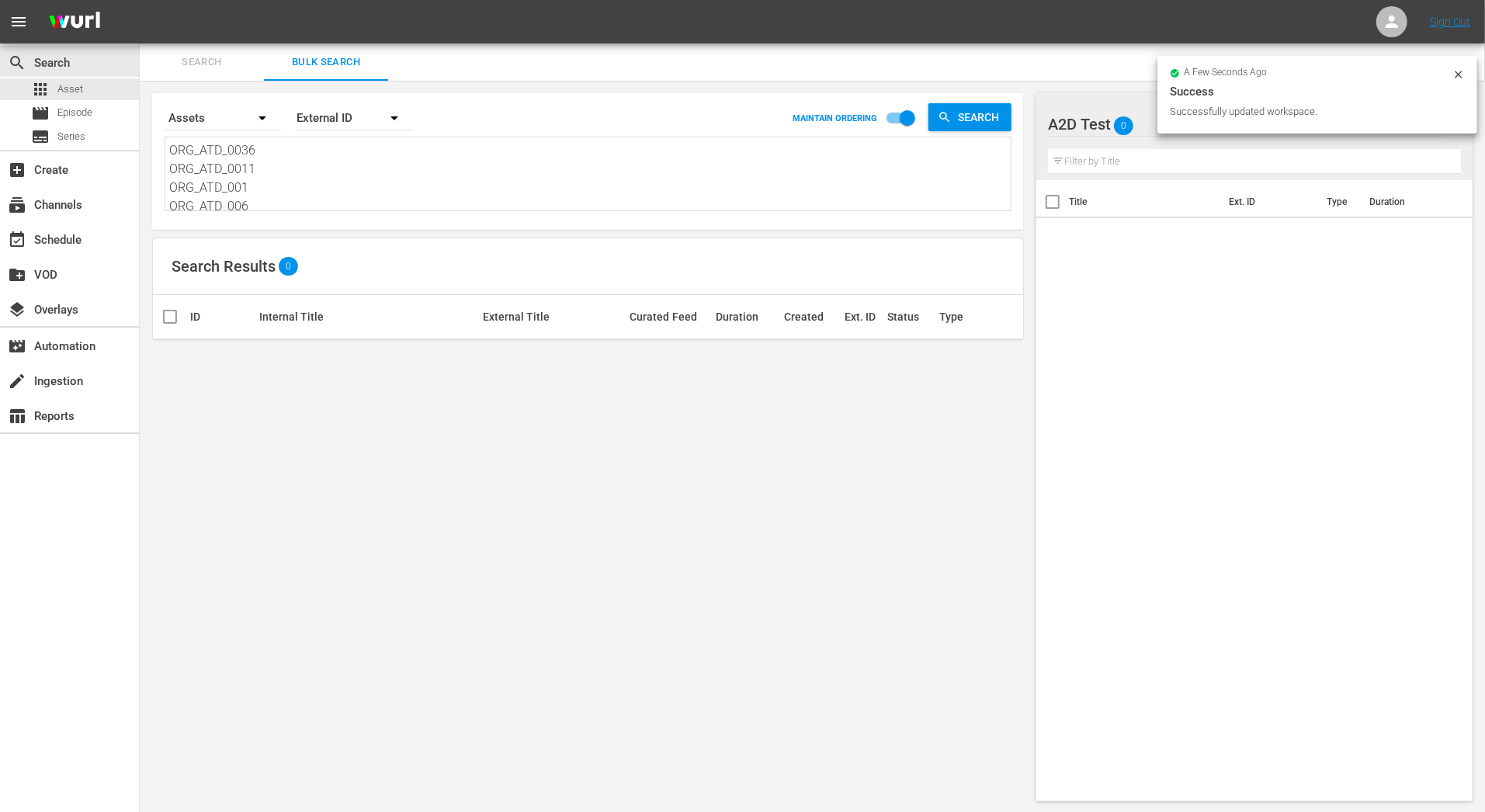
scroll to position [1, 0]
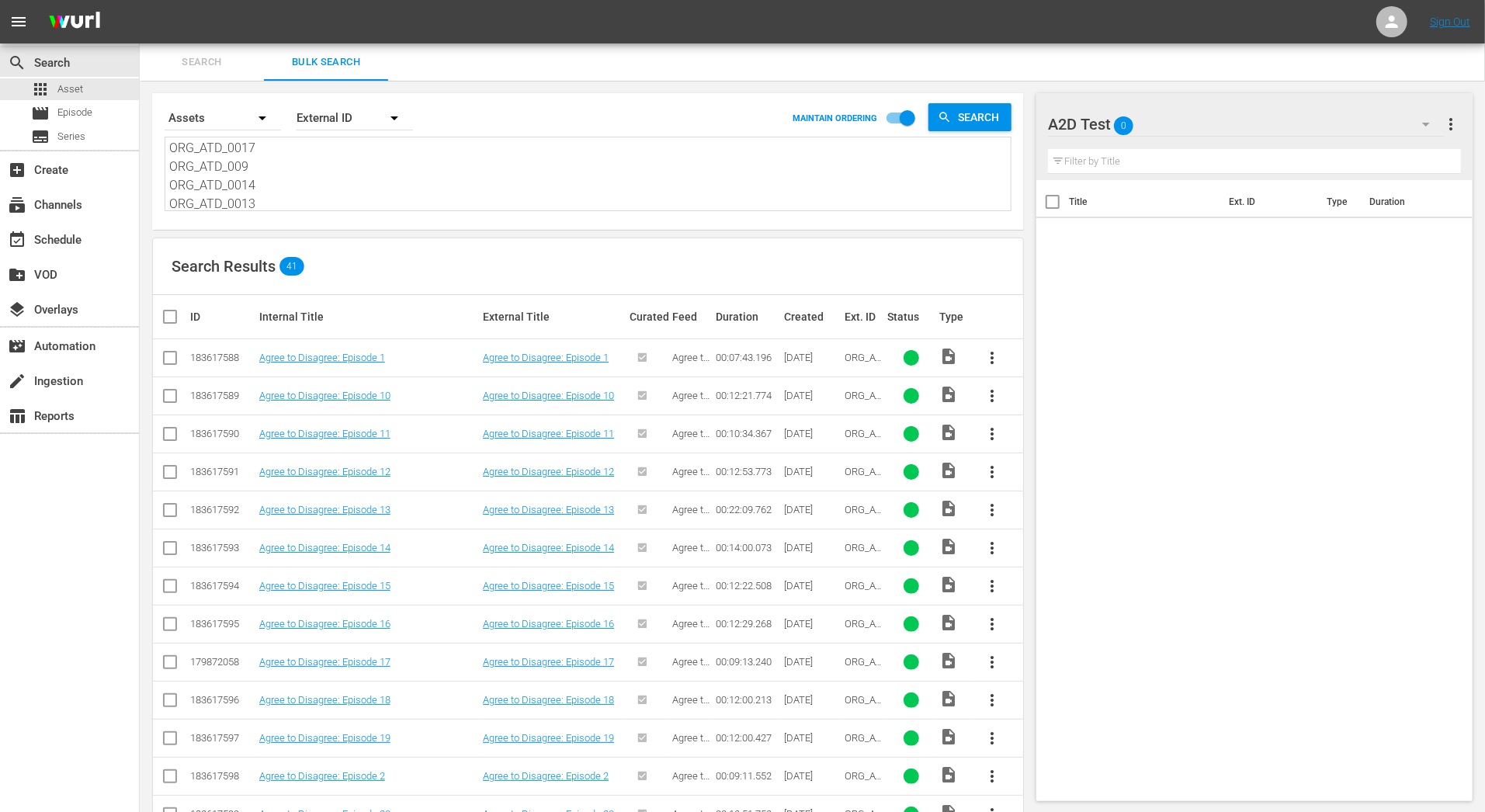
type textarea "ORG_ATD_0036 ORG_ATD_0011 ORG_ATD_001 ORG_ATD_006 ORG_ATD_004 ORG_ATD_002 ORG_A…"
click at [176, 314] on input "checkbox" at bounding box center [176, 317] width 31 height 19
checkbox input "true"
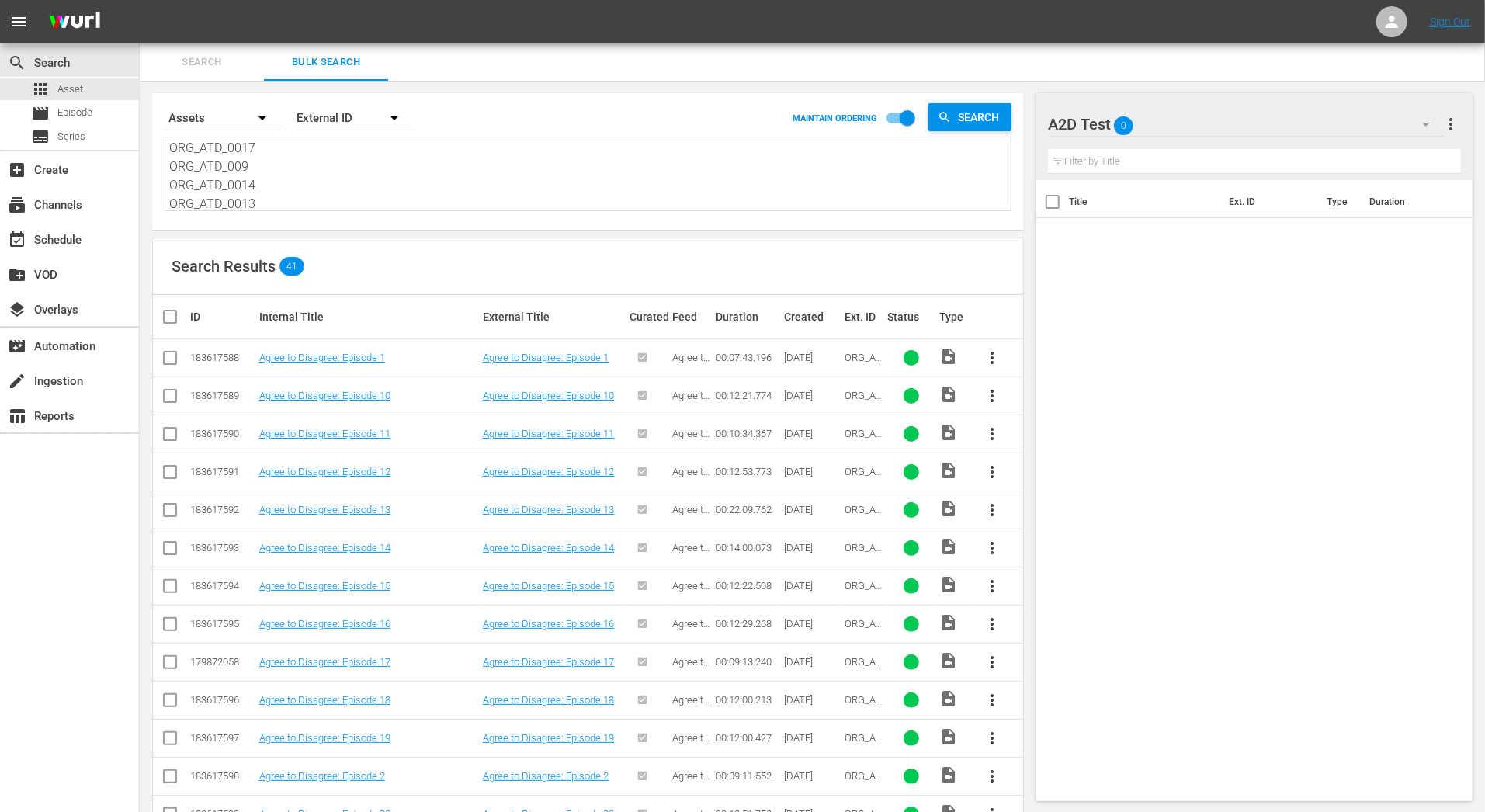
checkbox input "true"
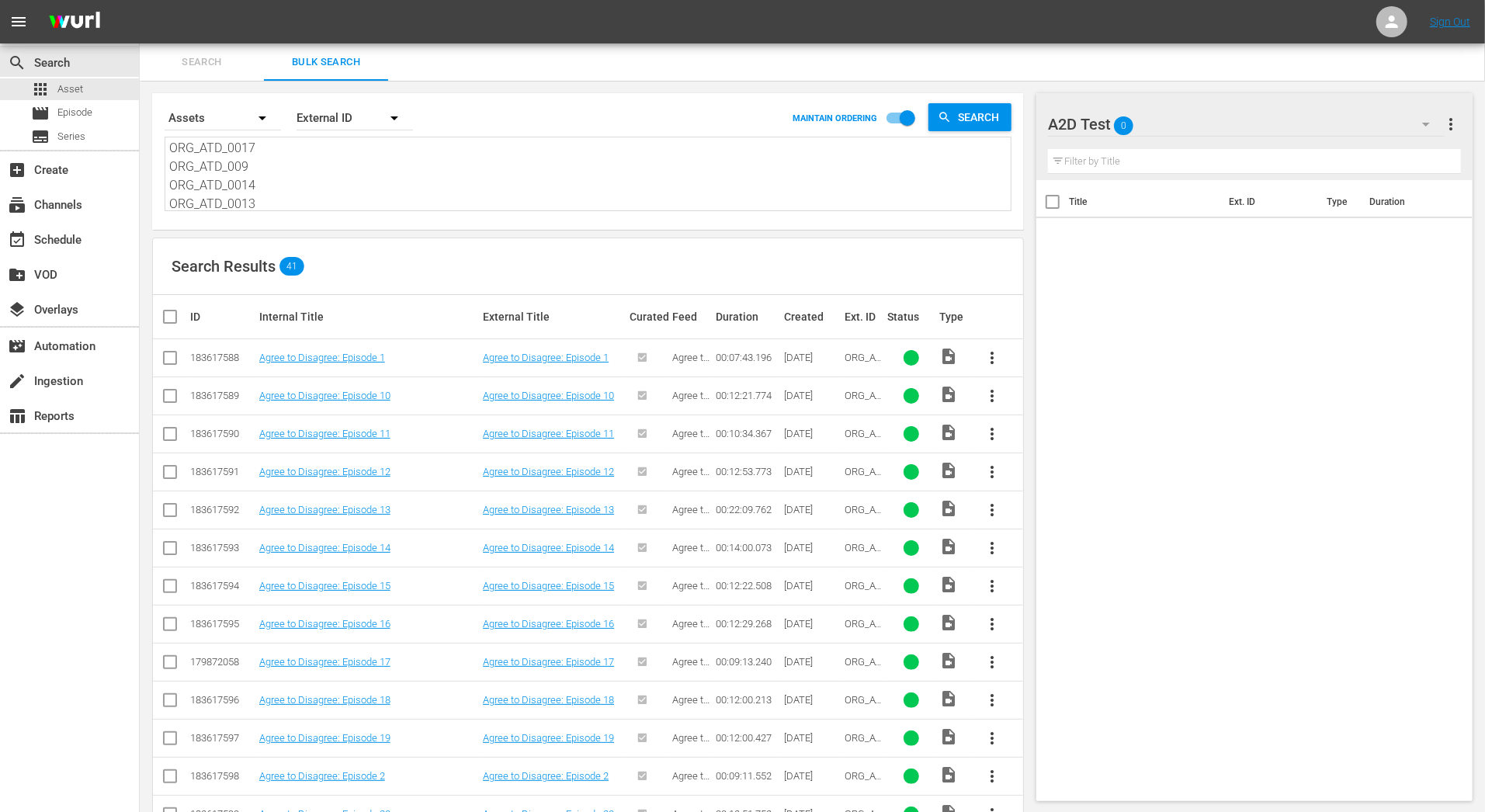
checkbox input "true"
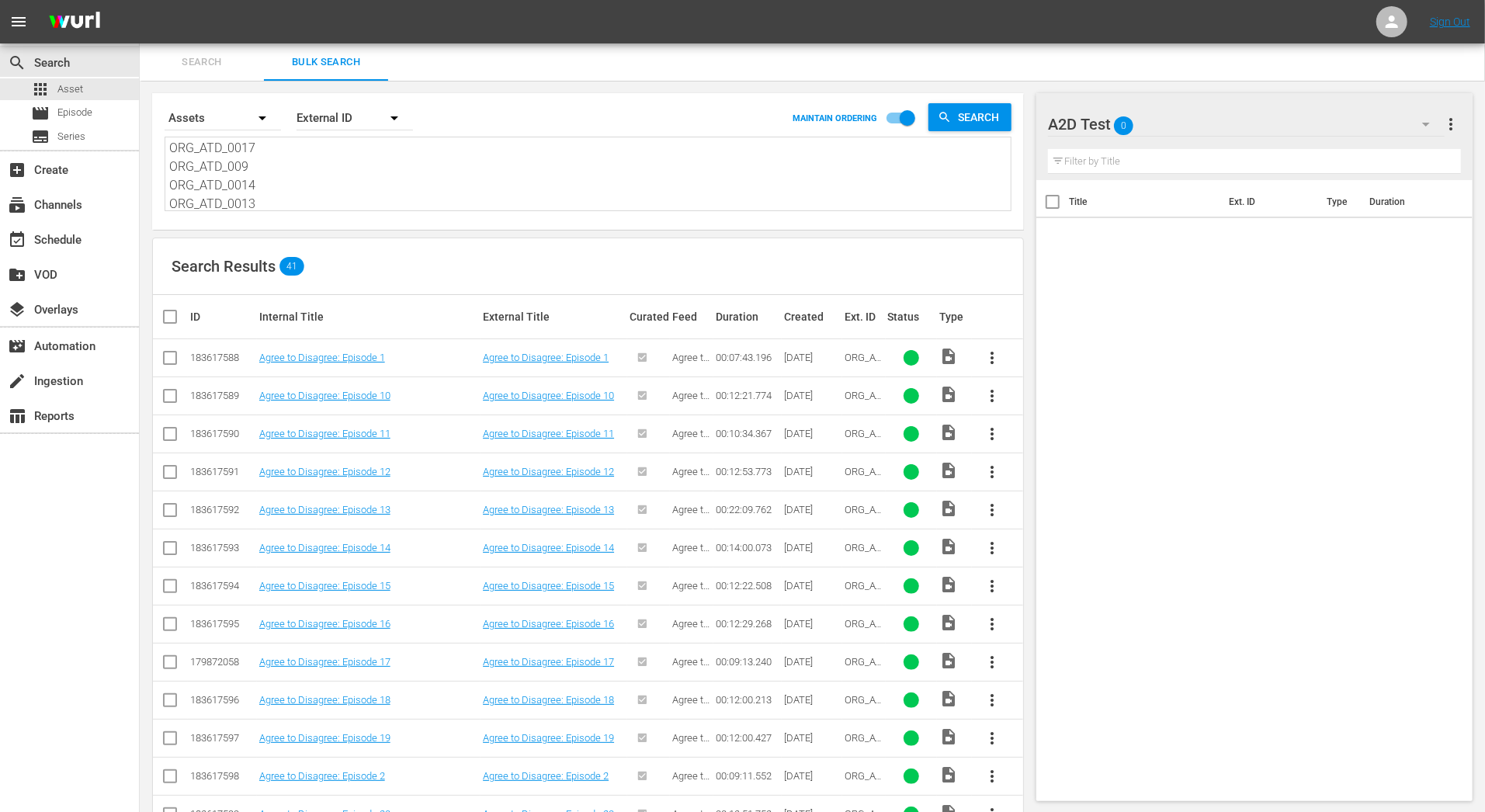
checkbox input "true"
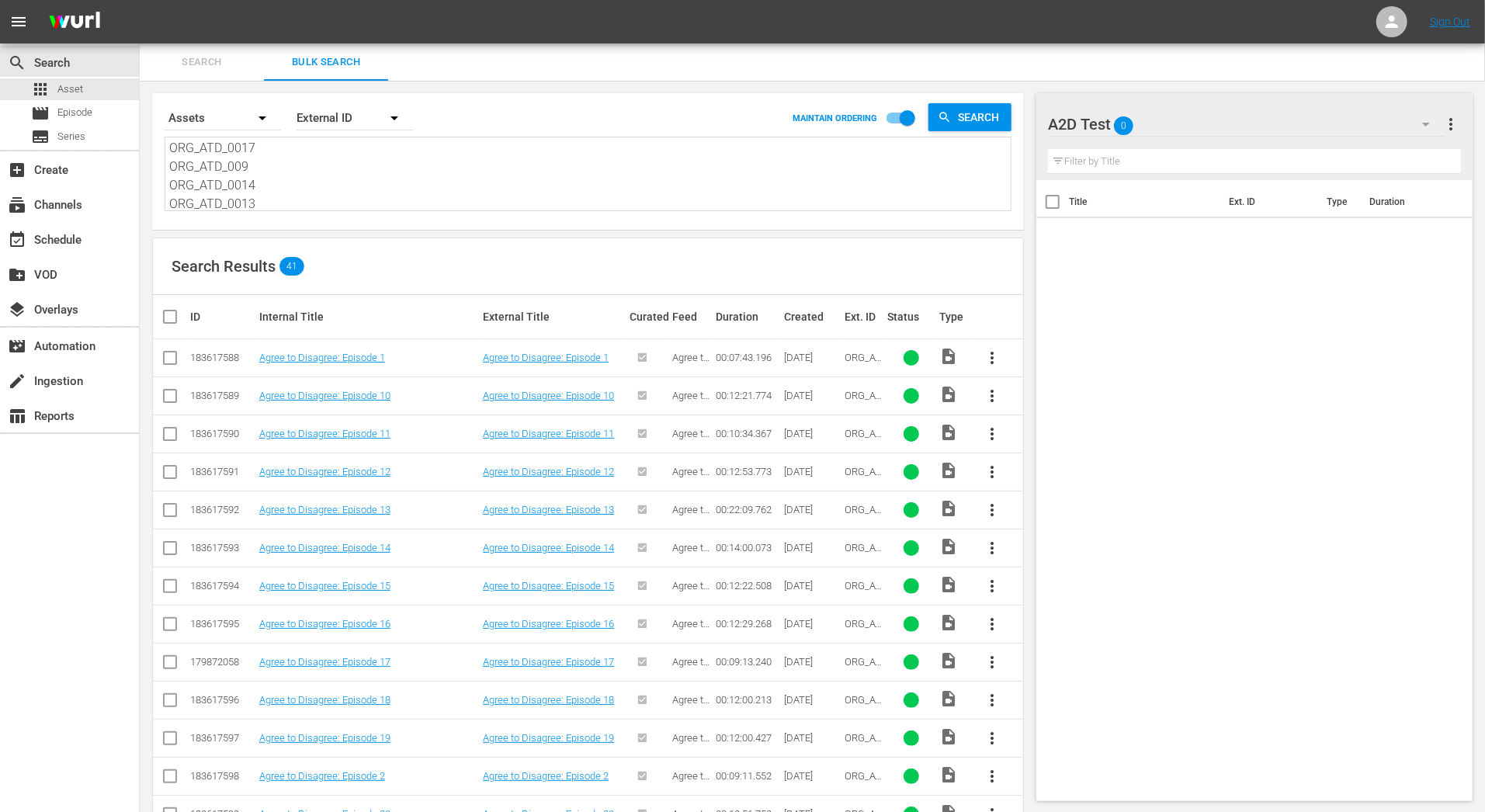
checkbox input "true"
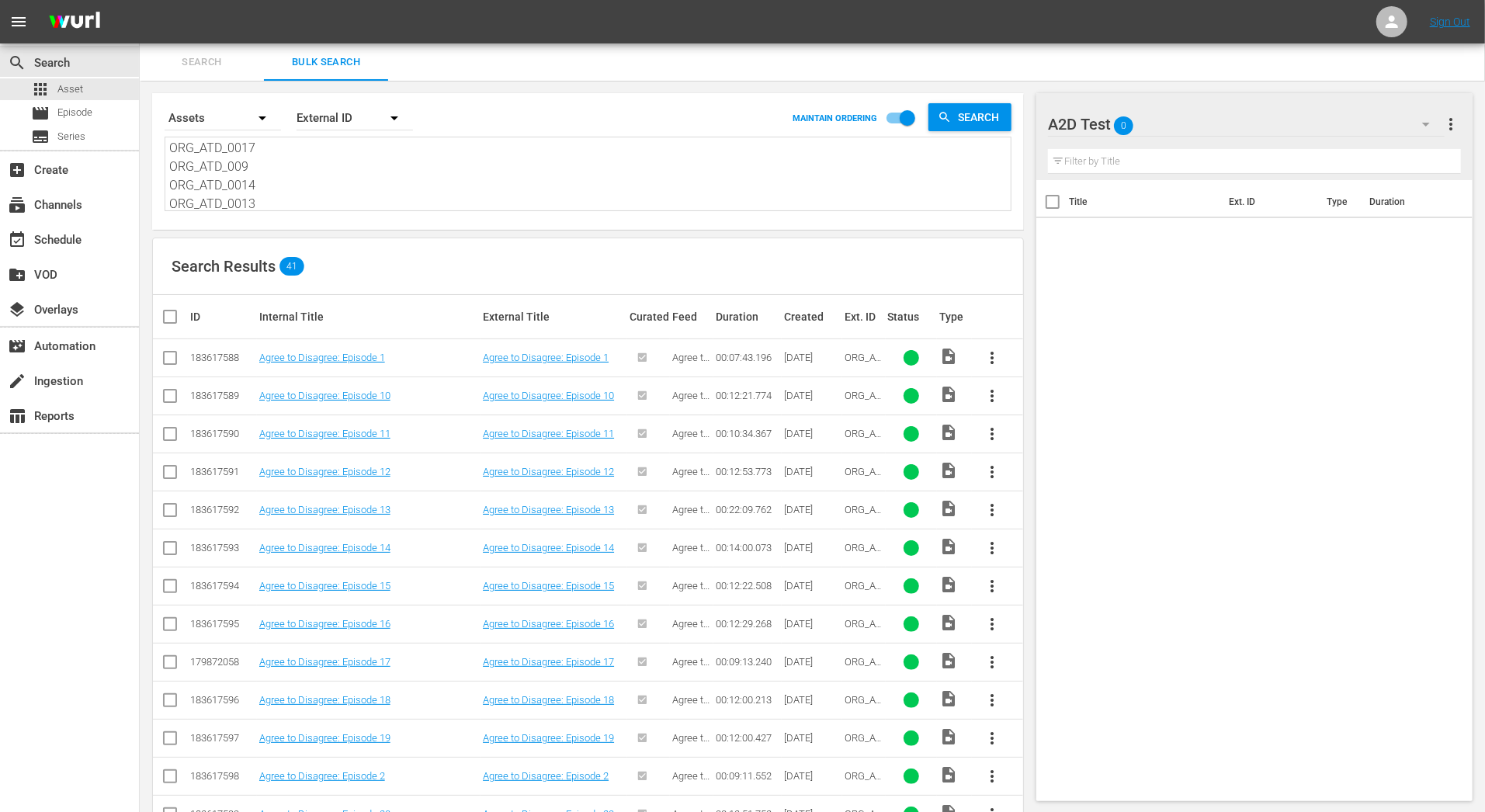
checkbox input "true"
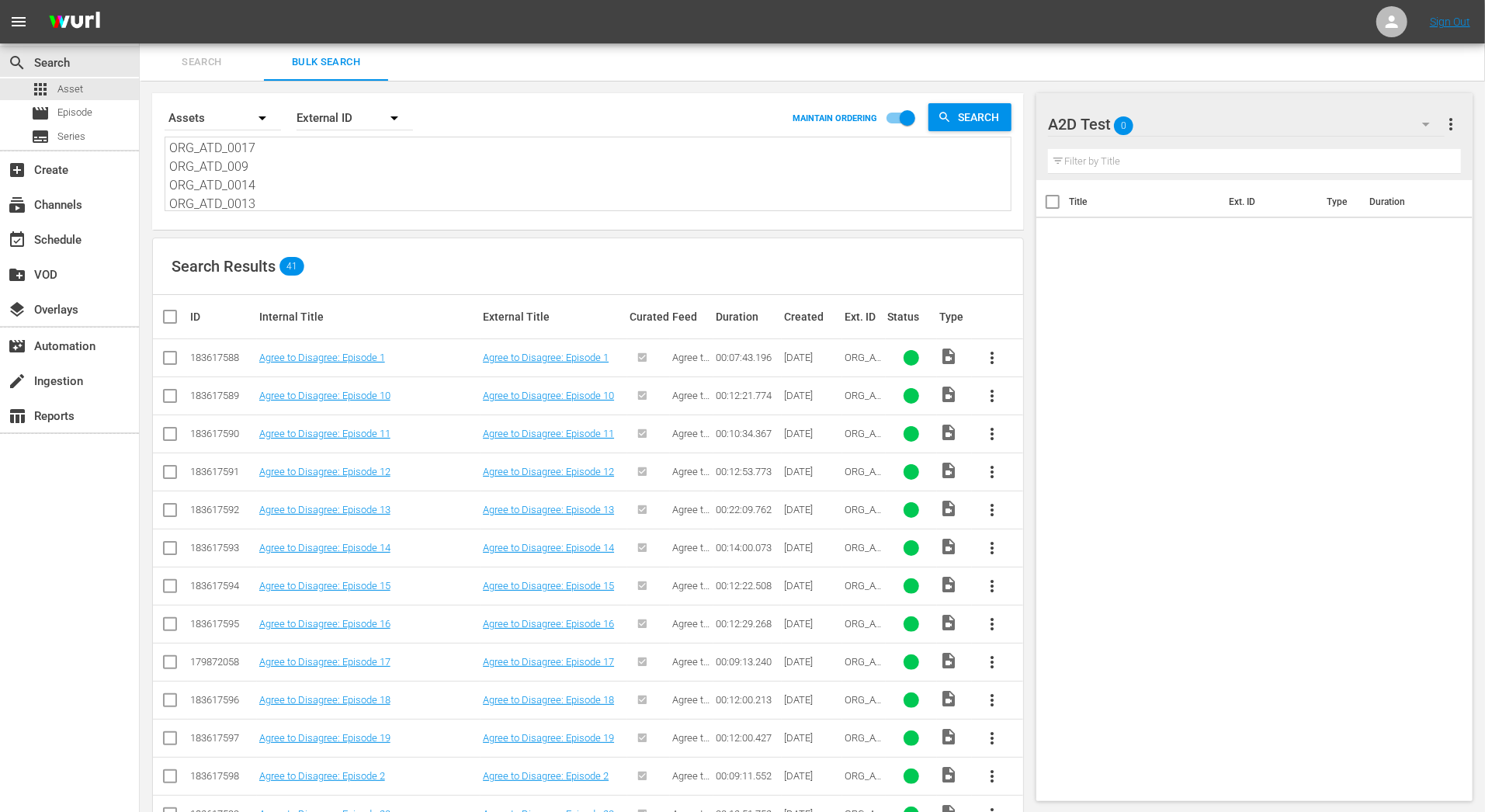
checkbox input "true"
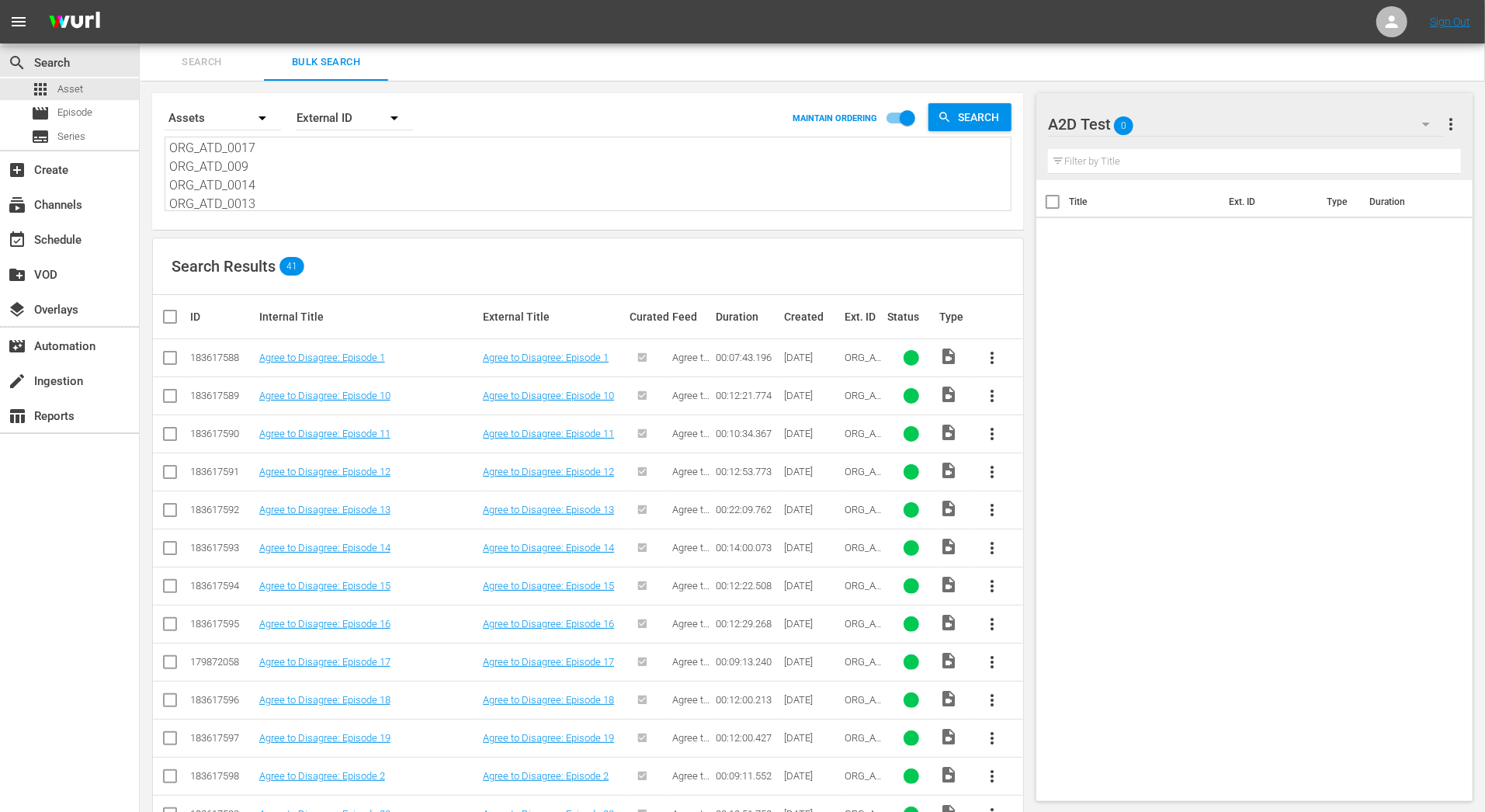
checkbox input "true"
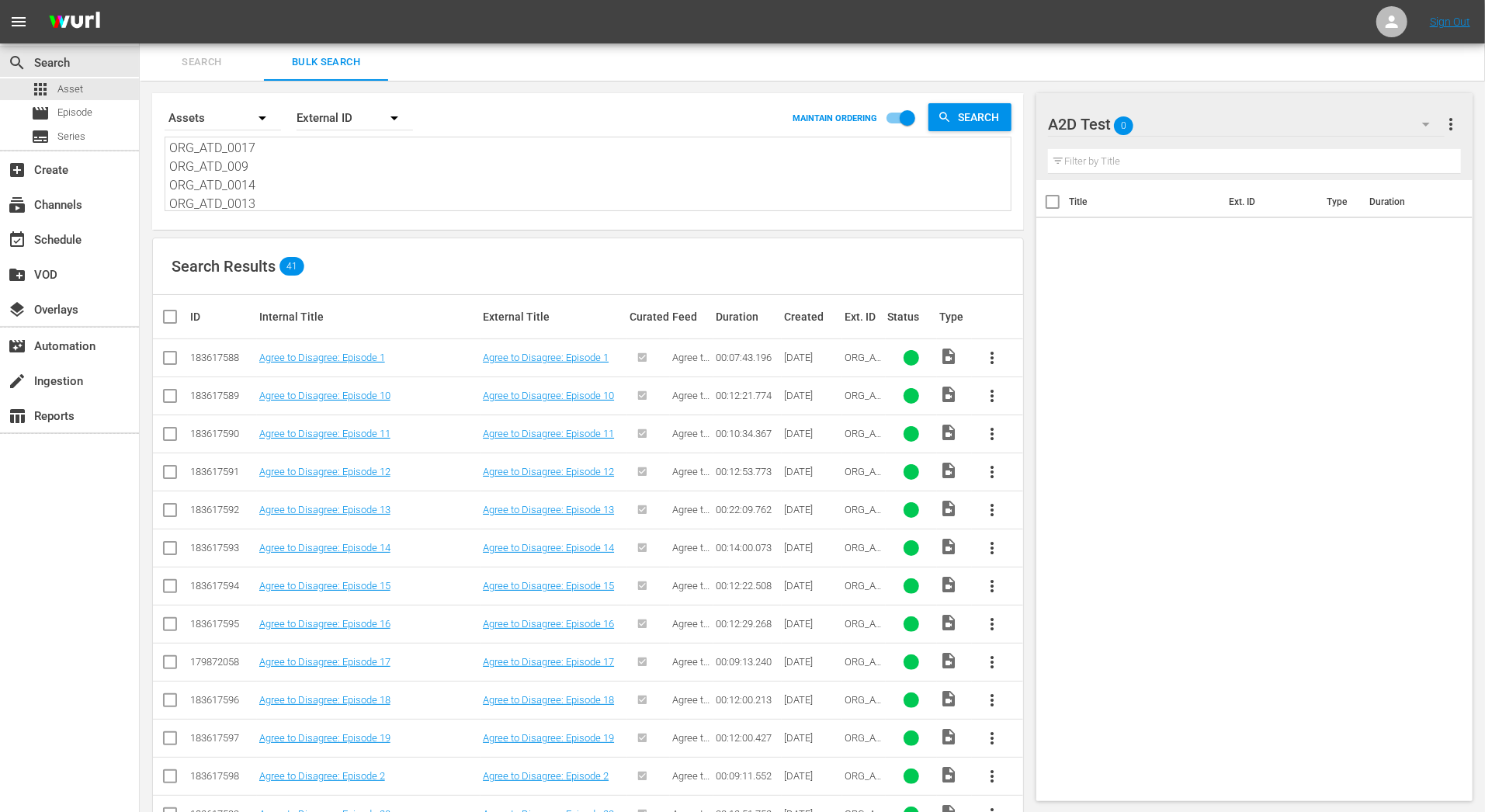
checkbox input "true"
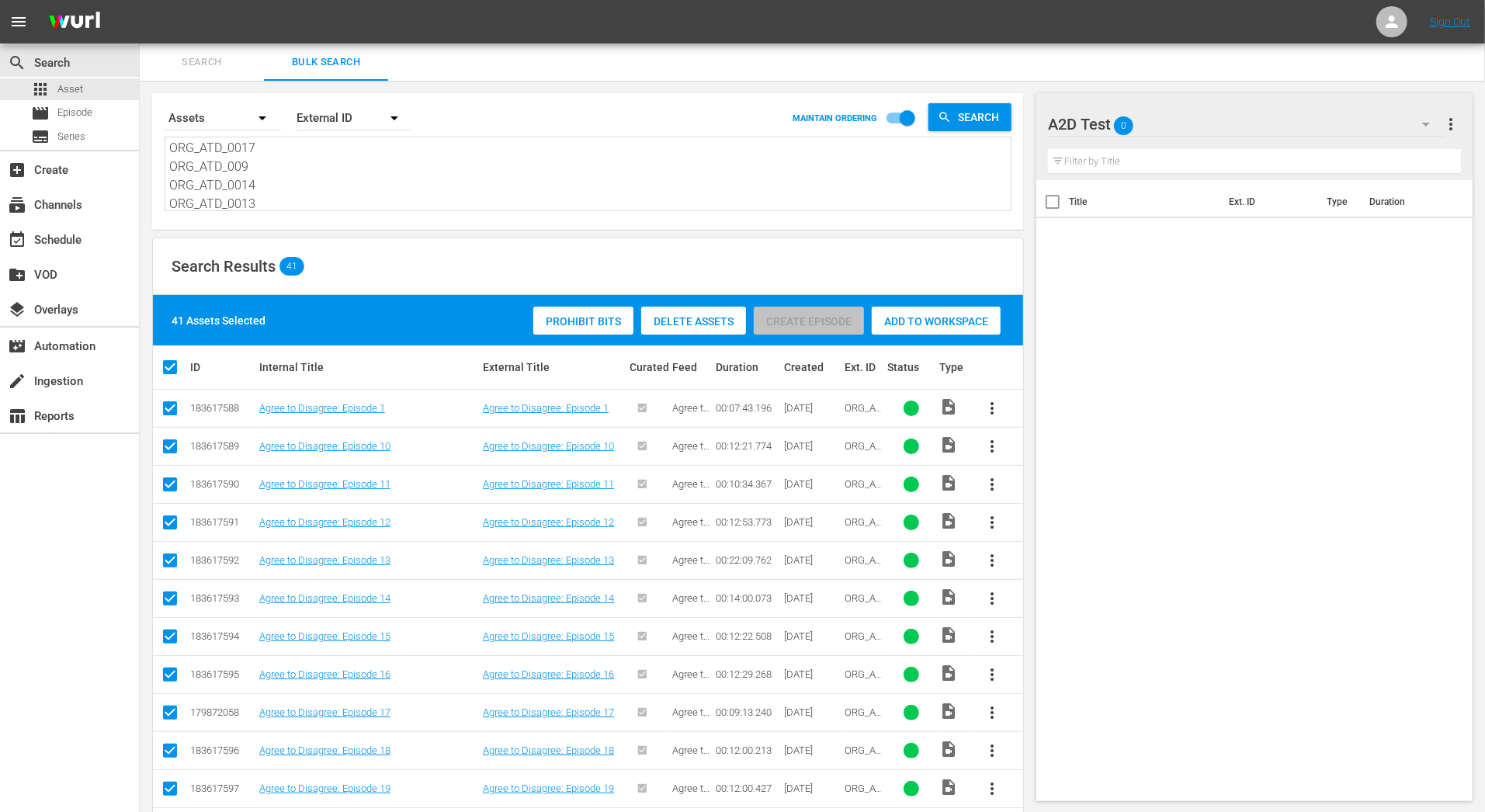
click at [937, 320] on span "Add to Workspace" at bounding box center [935, 322] width 129 height 13
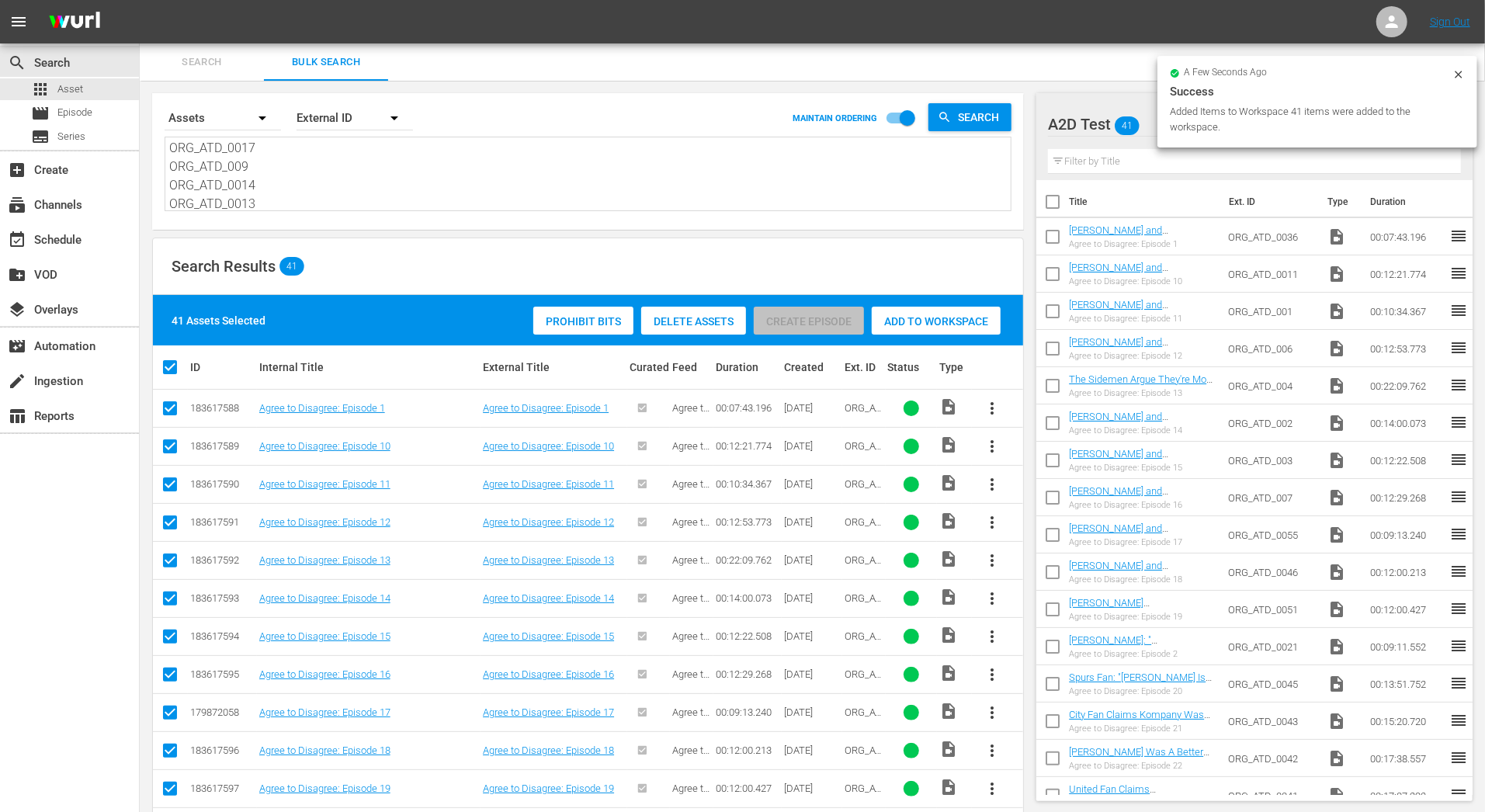
click at [228, 58] on span "Search" at bounding box center [202, 62] width 106 height 18
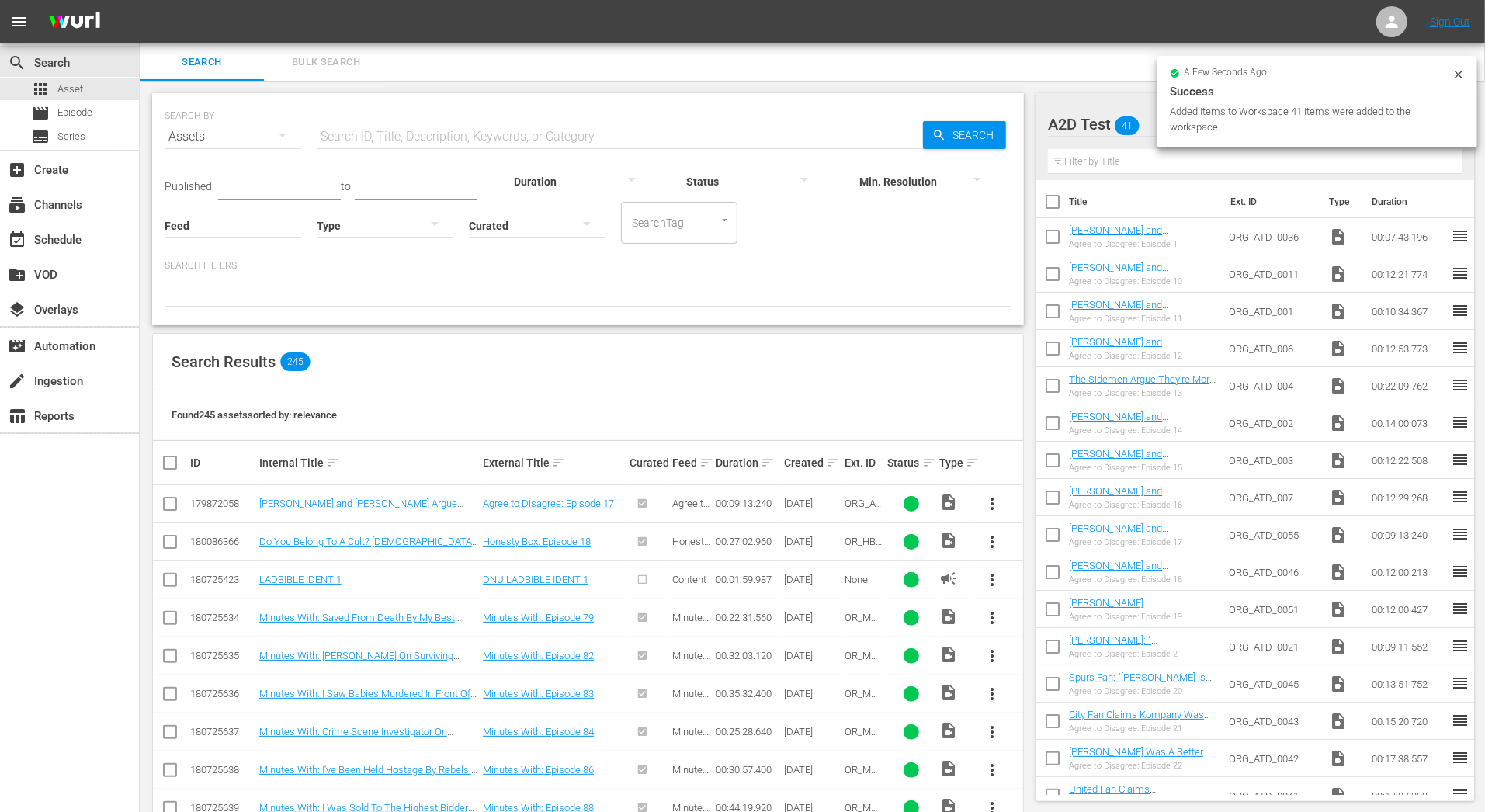
click at [374, 223] on div at bounding box center [385, 225] width 136 height 43
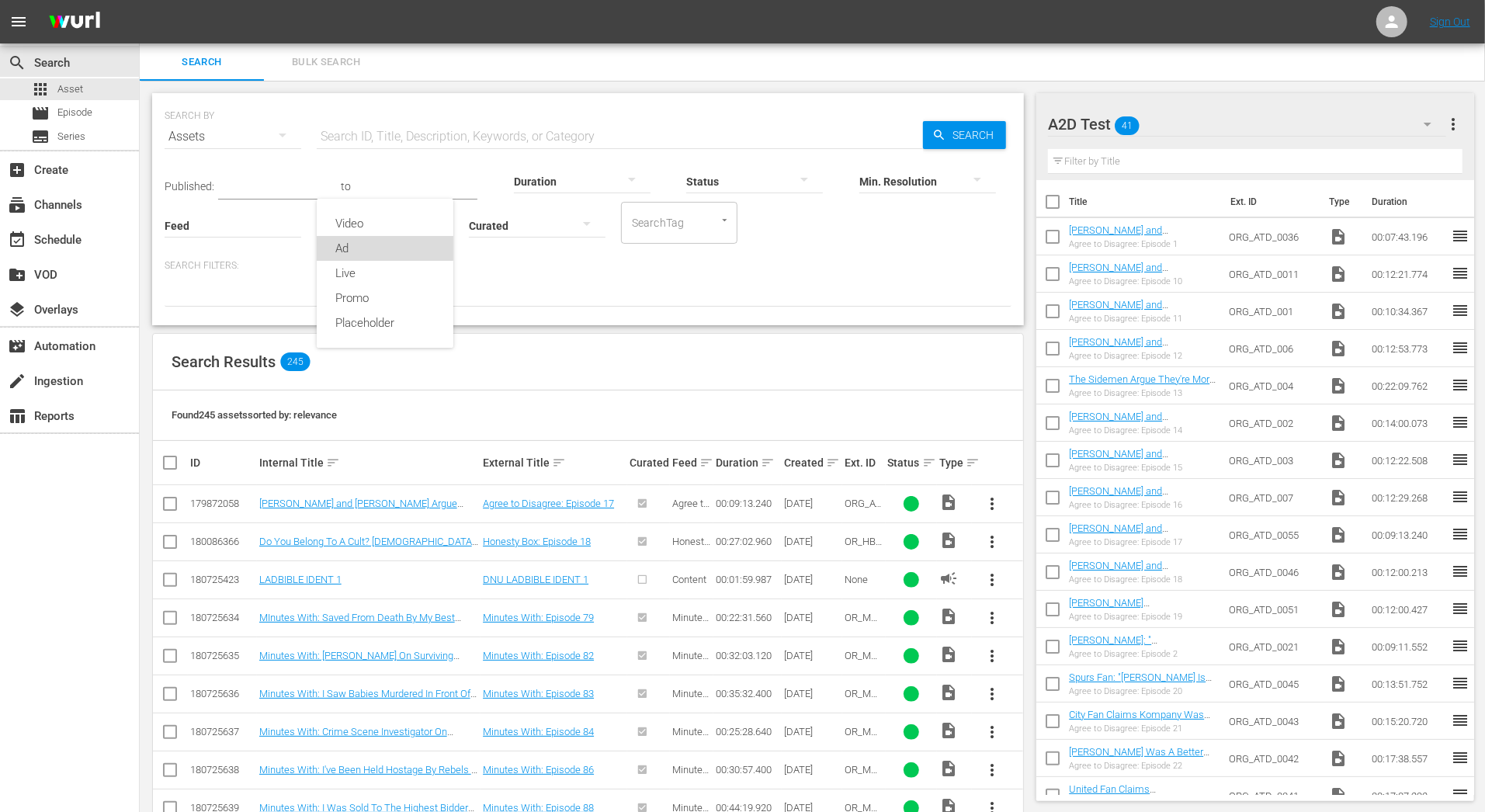
click at [371, 240] on div "Ad" at bounding box center [385, 248] width 136 height 24
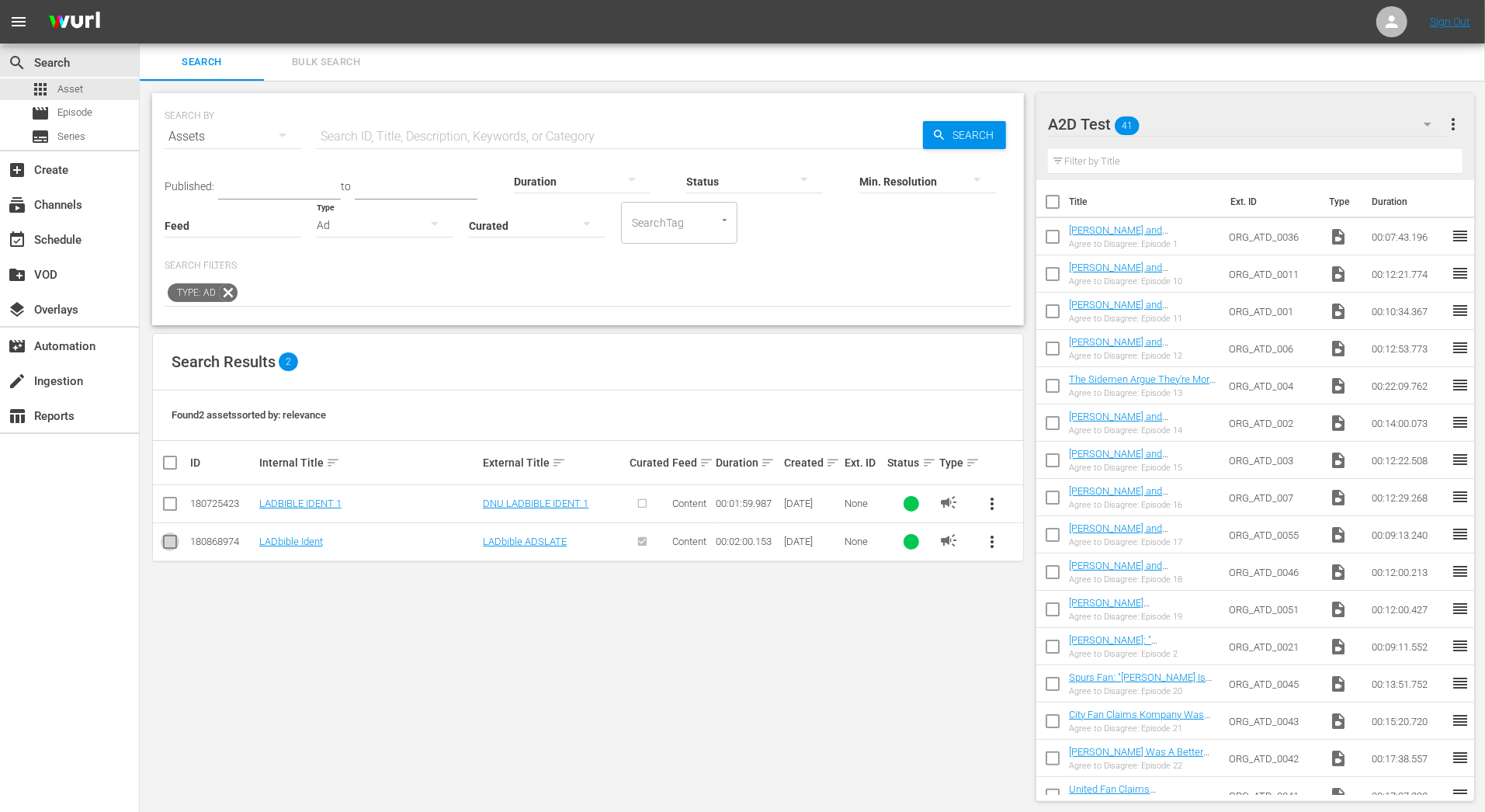
click at [163, 542] on input "checkbox" at bounding box center [170, 545] width 19 height 19
checkbox input "true"
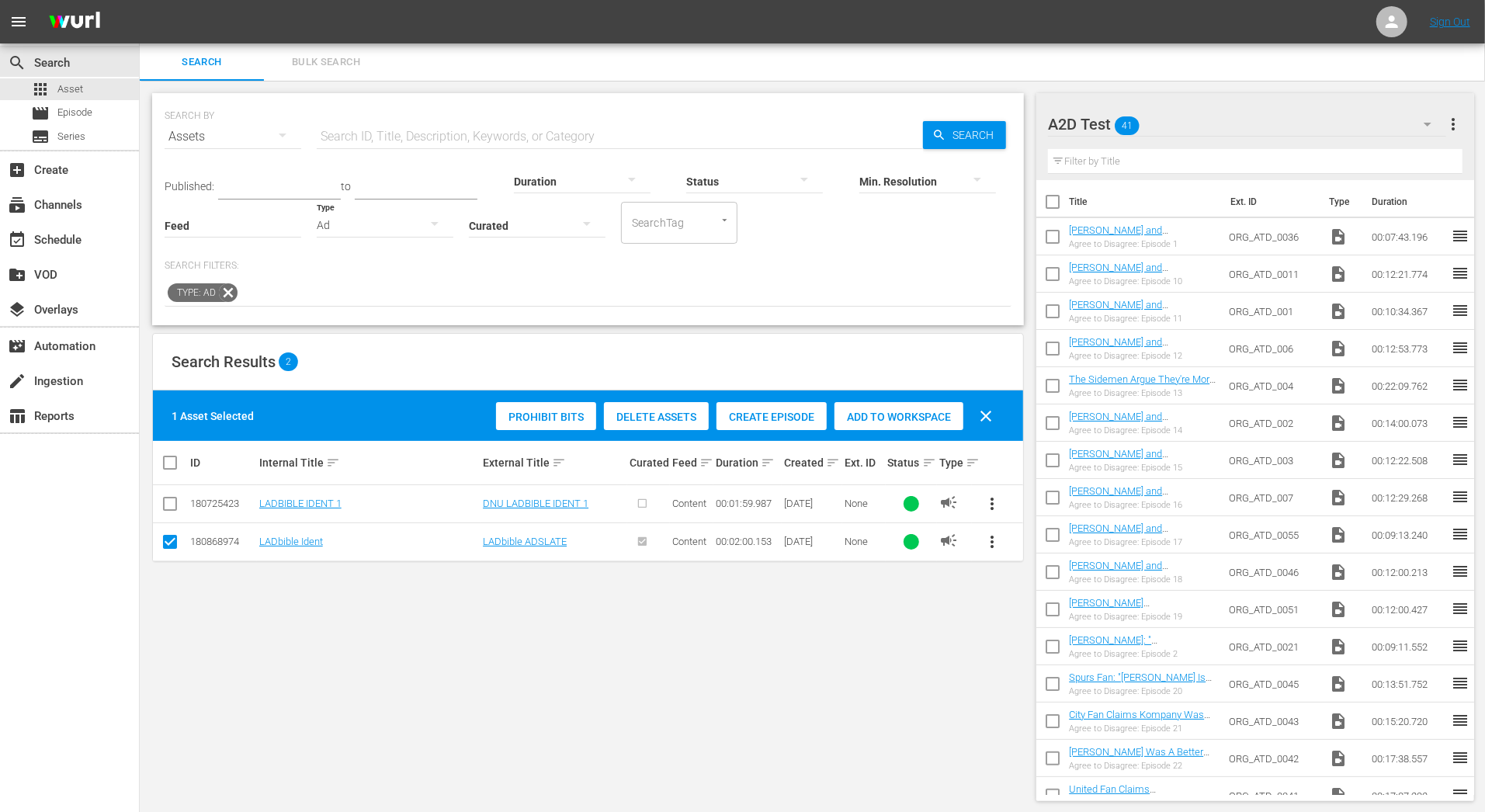
click at [895, 426] on div "Add to Workspace" at bounding box center [898, 416] width 129 height 29
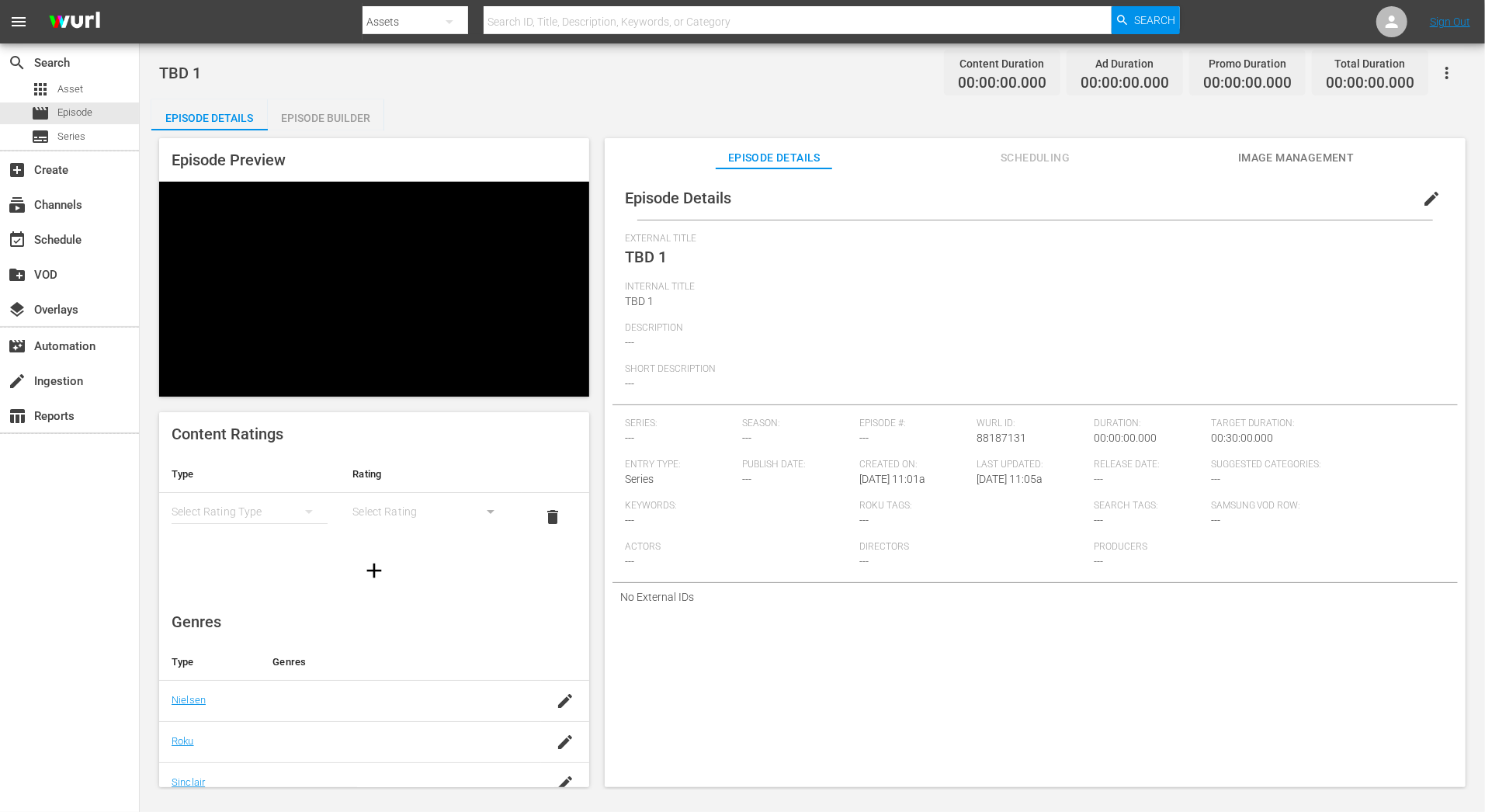
click at [1441, 84] on button "button" at bounding box center [1446, 73] width 37 height 37
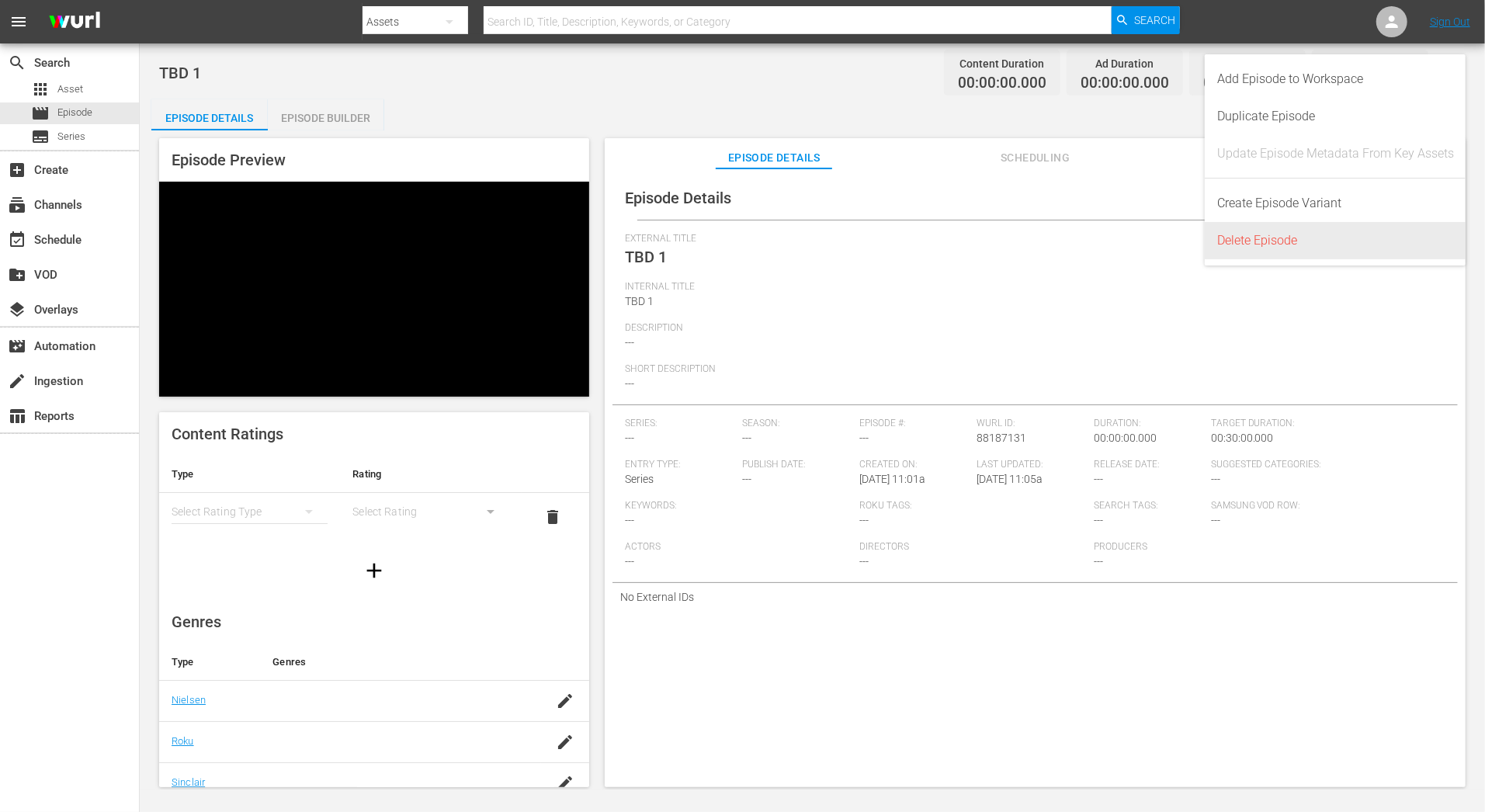
click at [1311, 243] on div "Delete Episode" at bounding box center [1335, 240] width 237 height 37
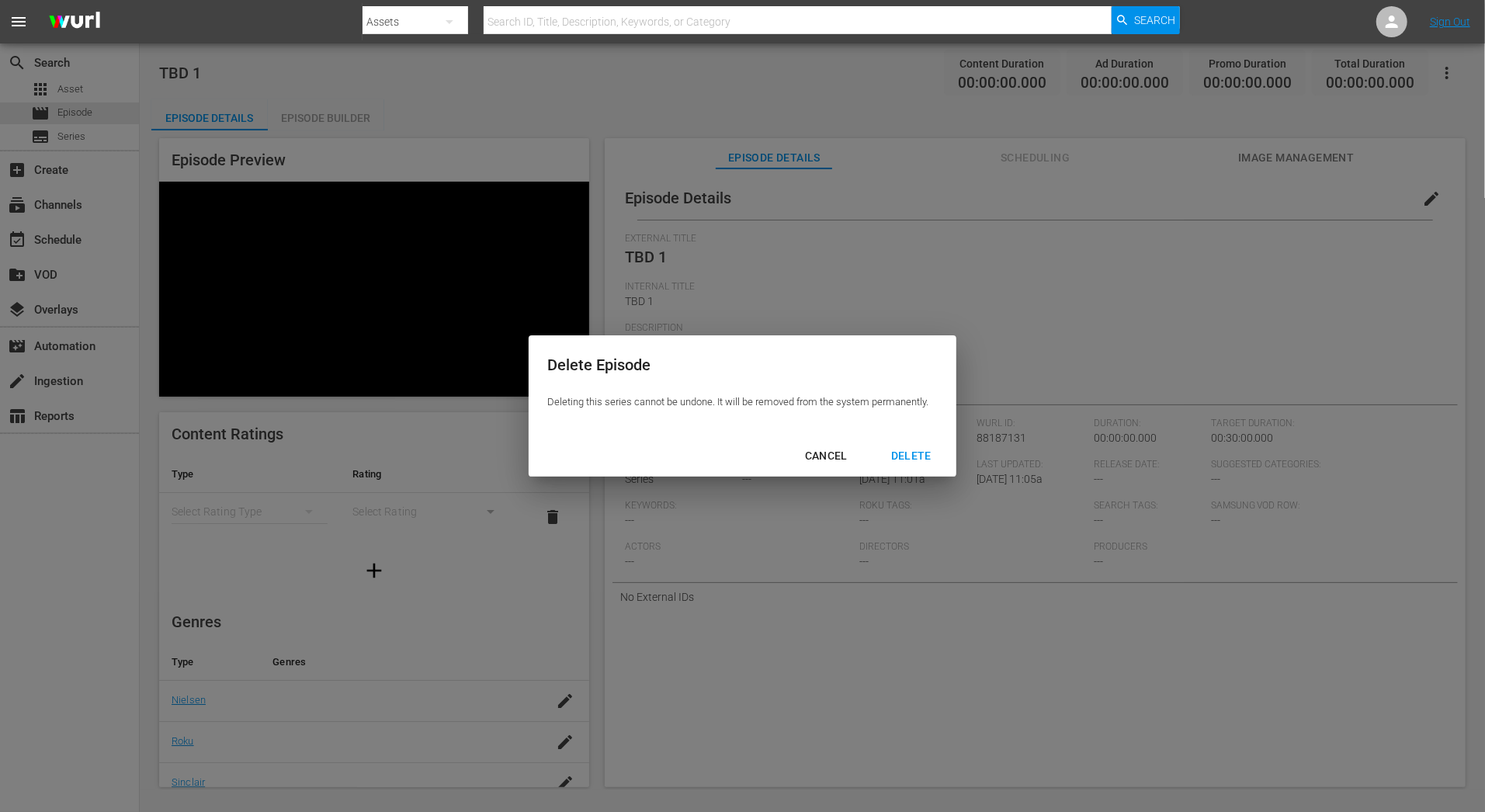
click at [907, 445] on button "DELETE" at bounding box center [911, 456] width 77 height 28
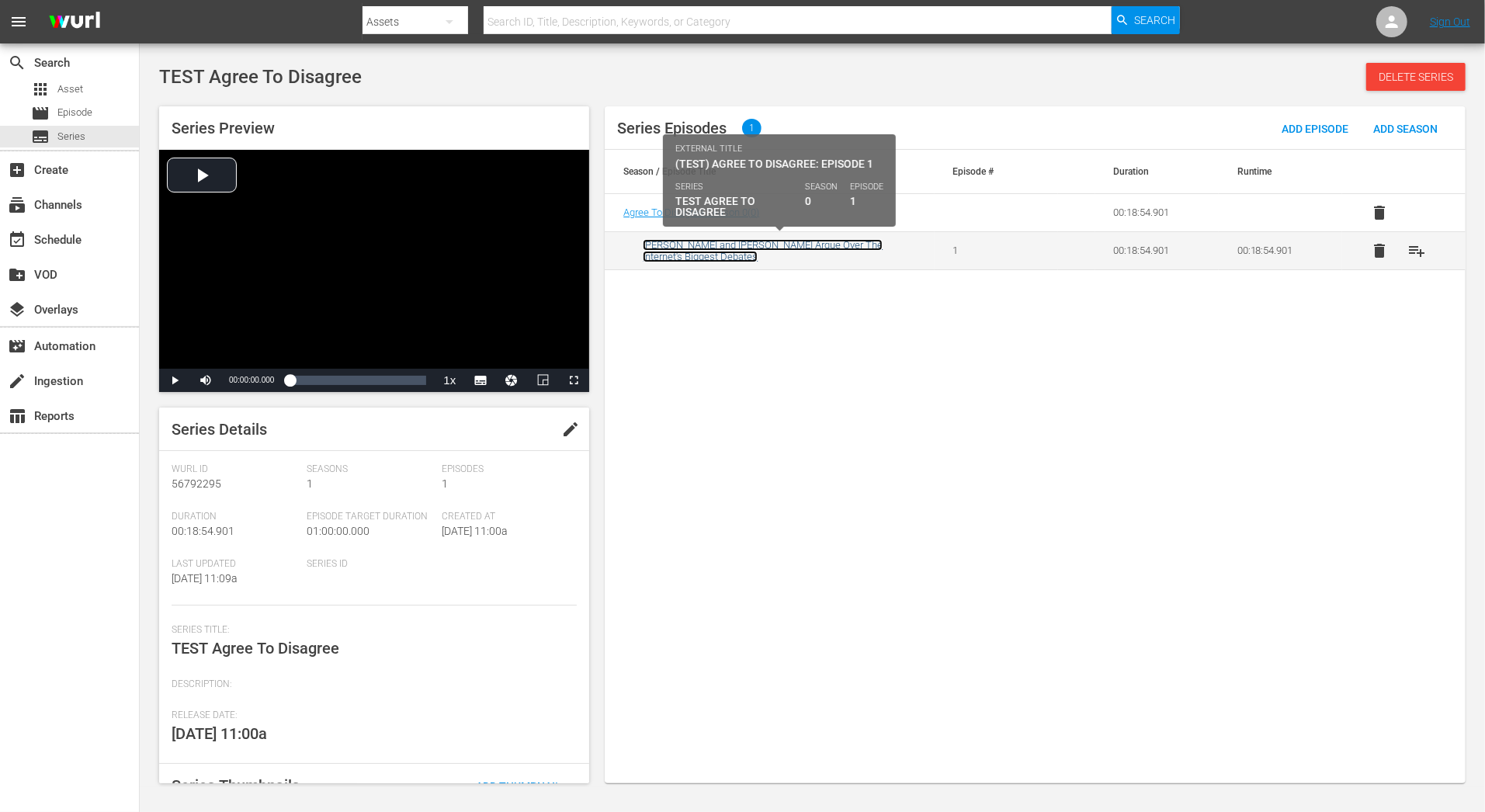
click at [729, 239] on link "[PERSON_NAME] and [PERSON_NAME] Argue Over The internet's Biggest Debates" at bounding box center [763, 251] width 240 height 24
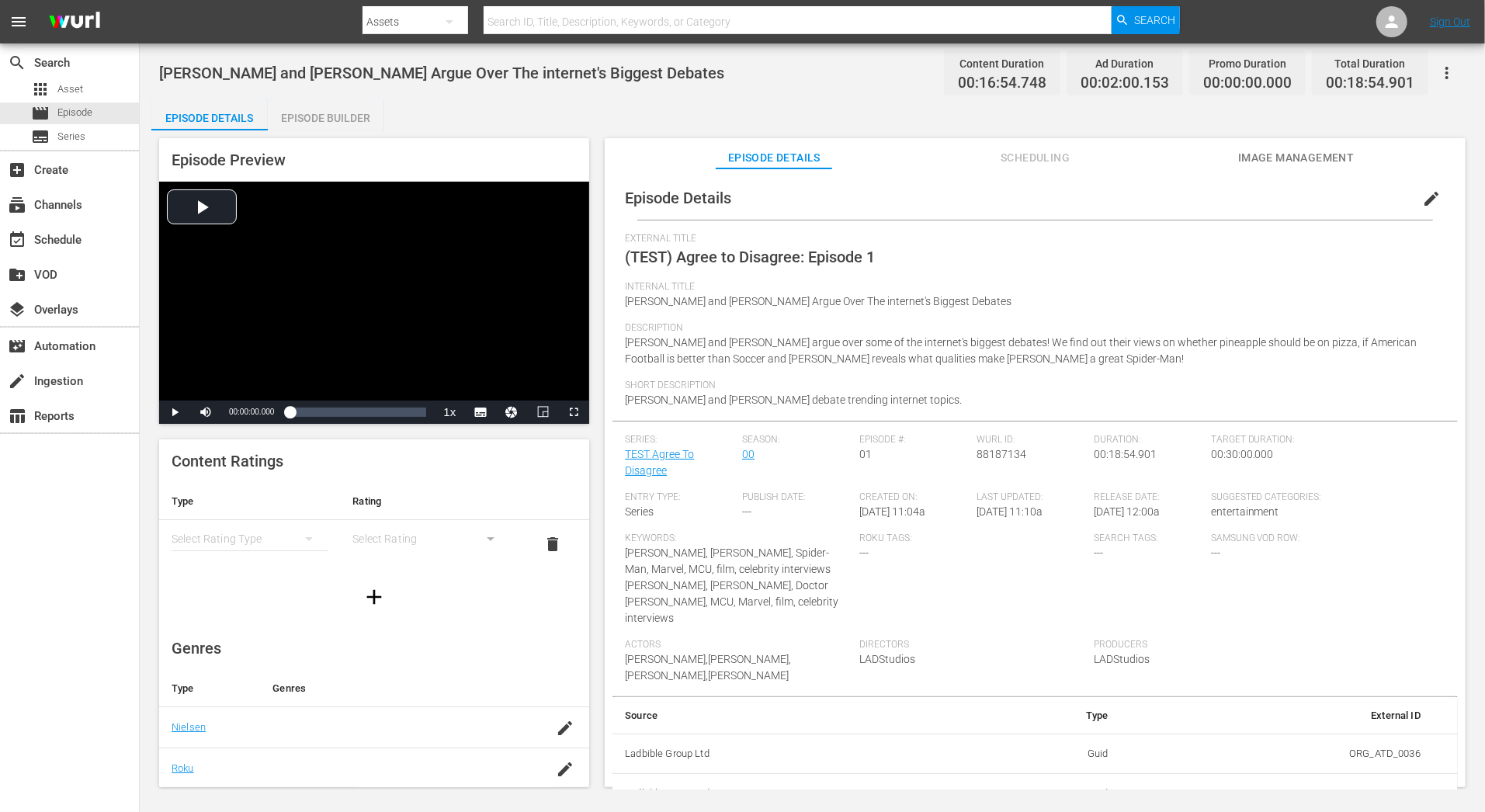
click at [361, 128] on div "Episode Builder" at bounding box center [326, 117] width 117 height 37
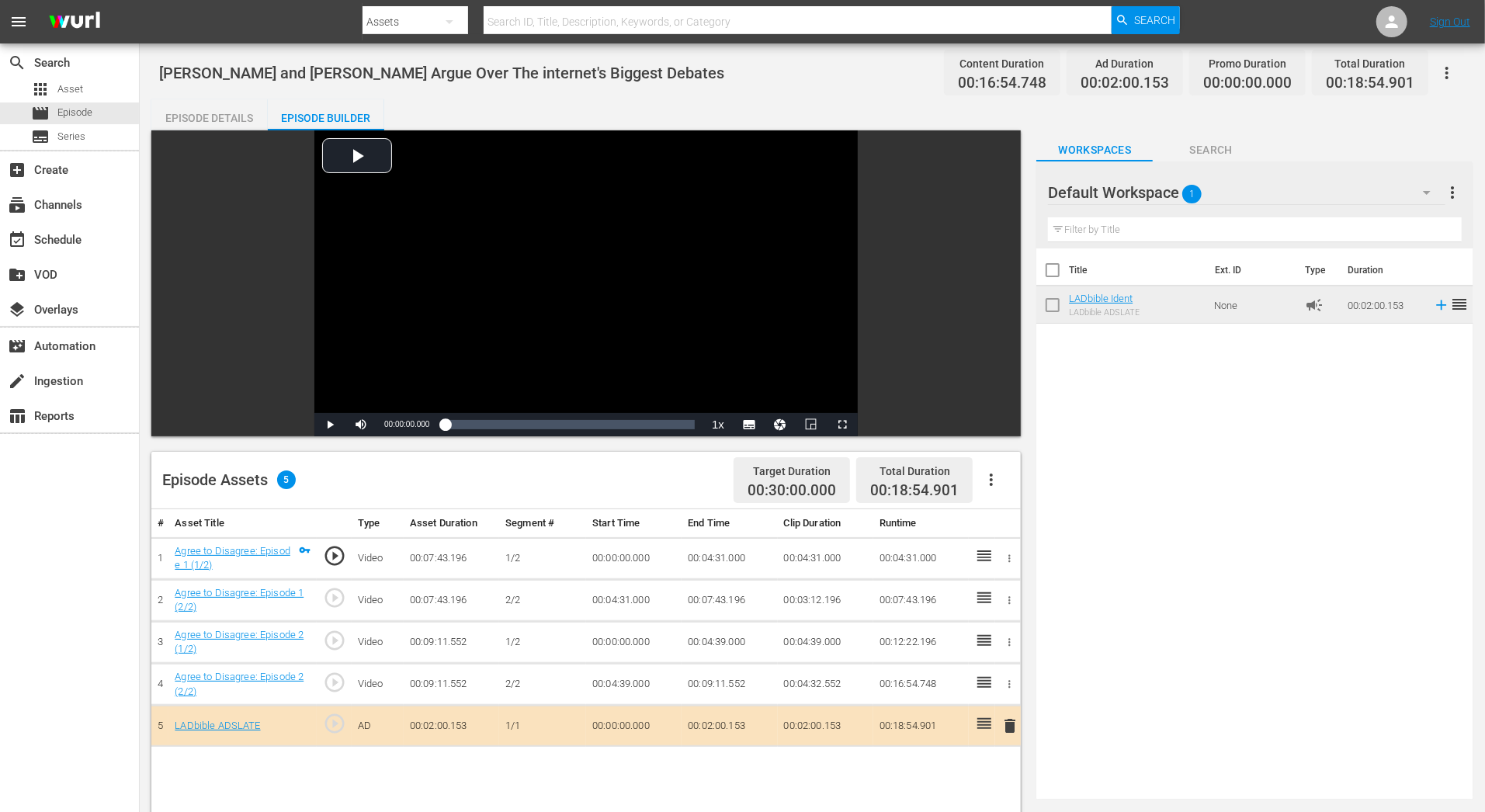
click at [1323, 194] on div "Default Workspace 1" at bounding box center [1246, 192] width 397 height 43
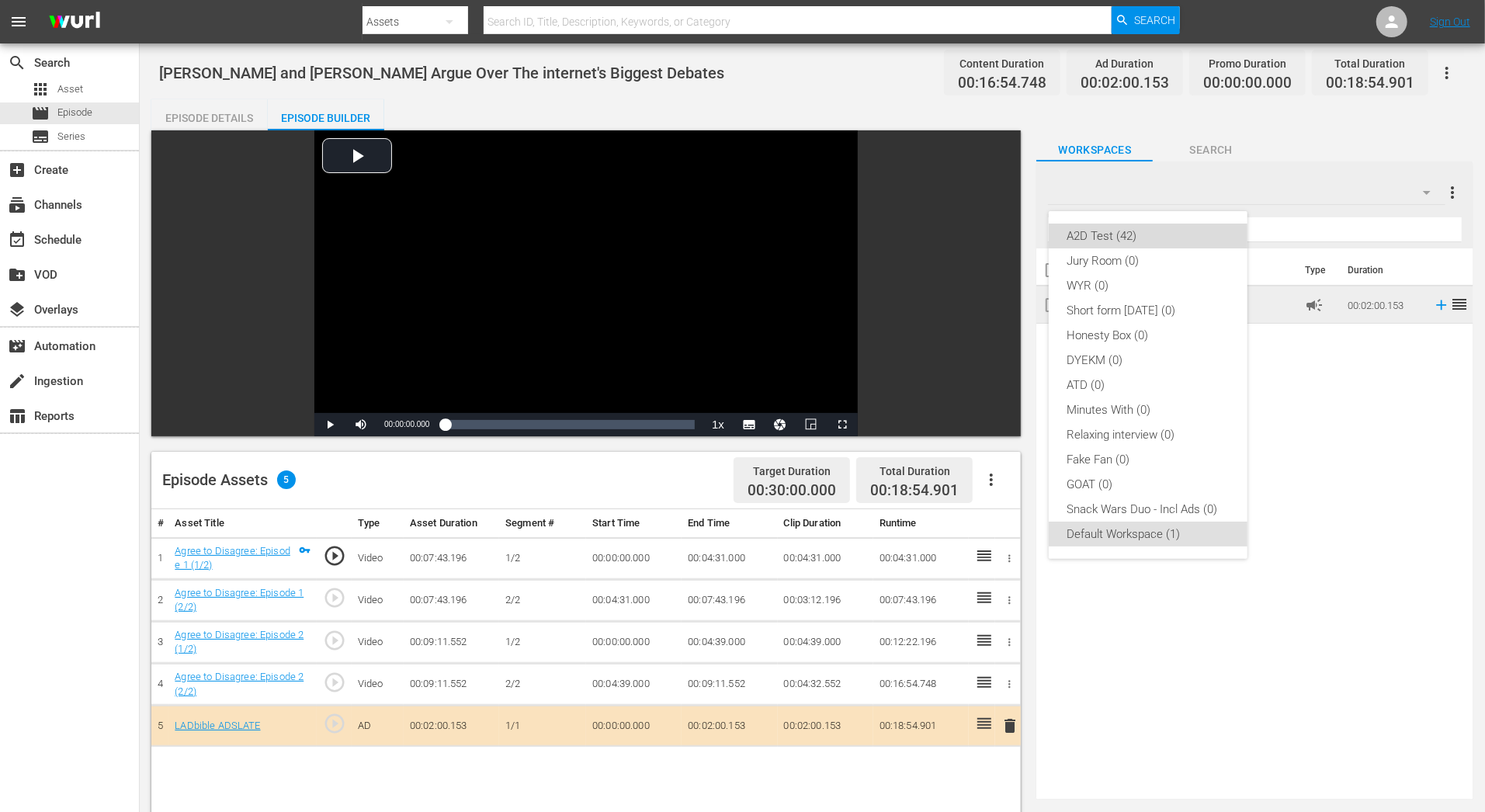
click at [1211, 230] on div "A2D Test (42)" at bounding box center [1147, 235] width 162 height 24
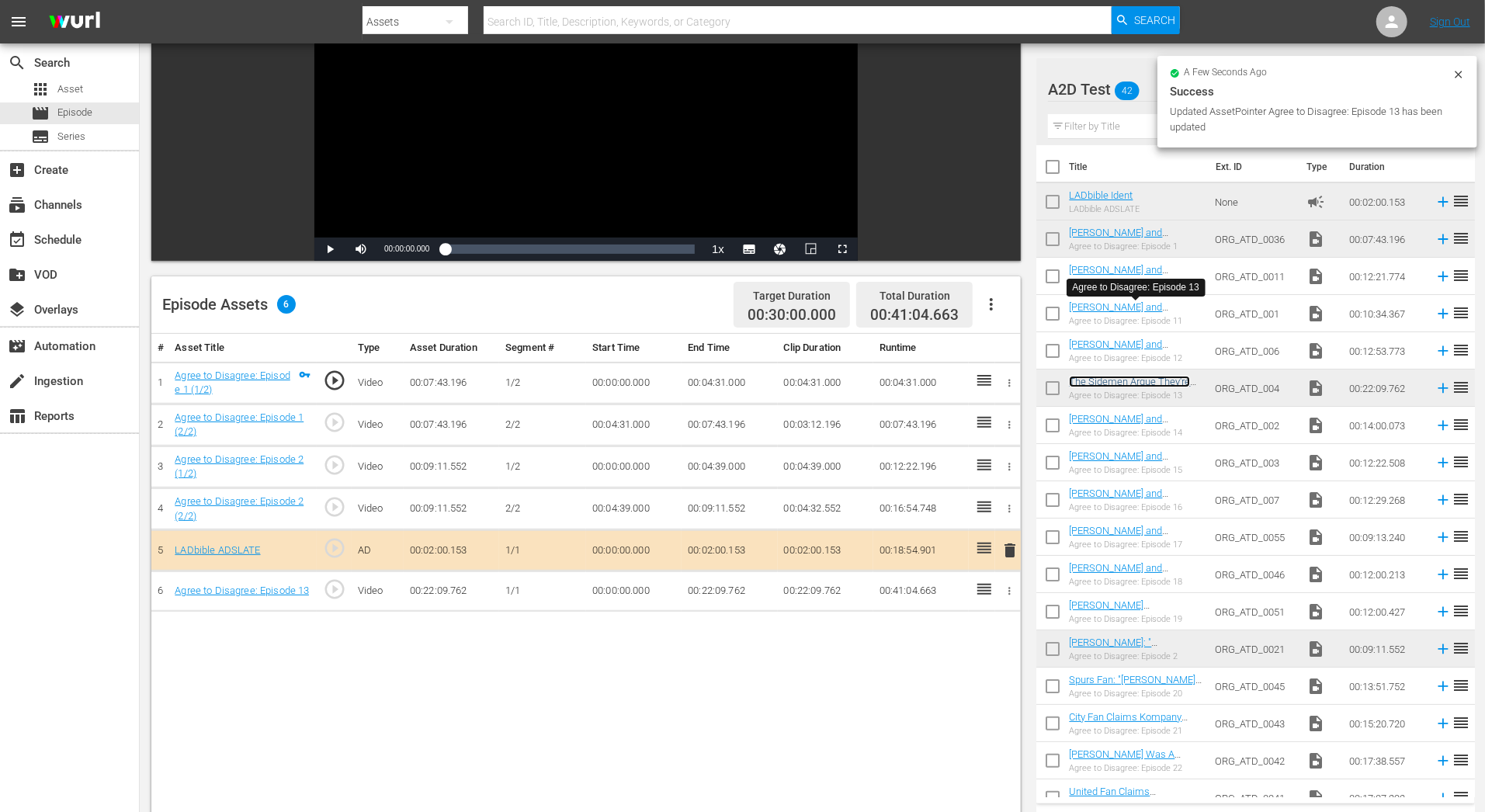
scroll to position [212, 0]
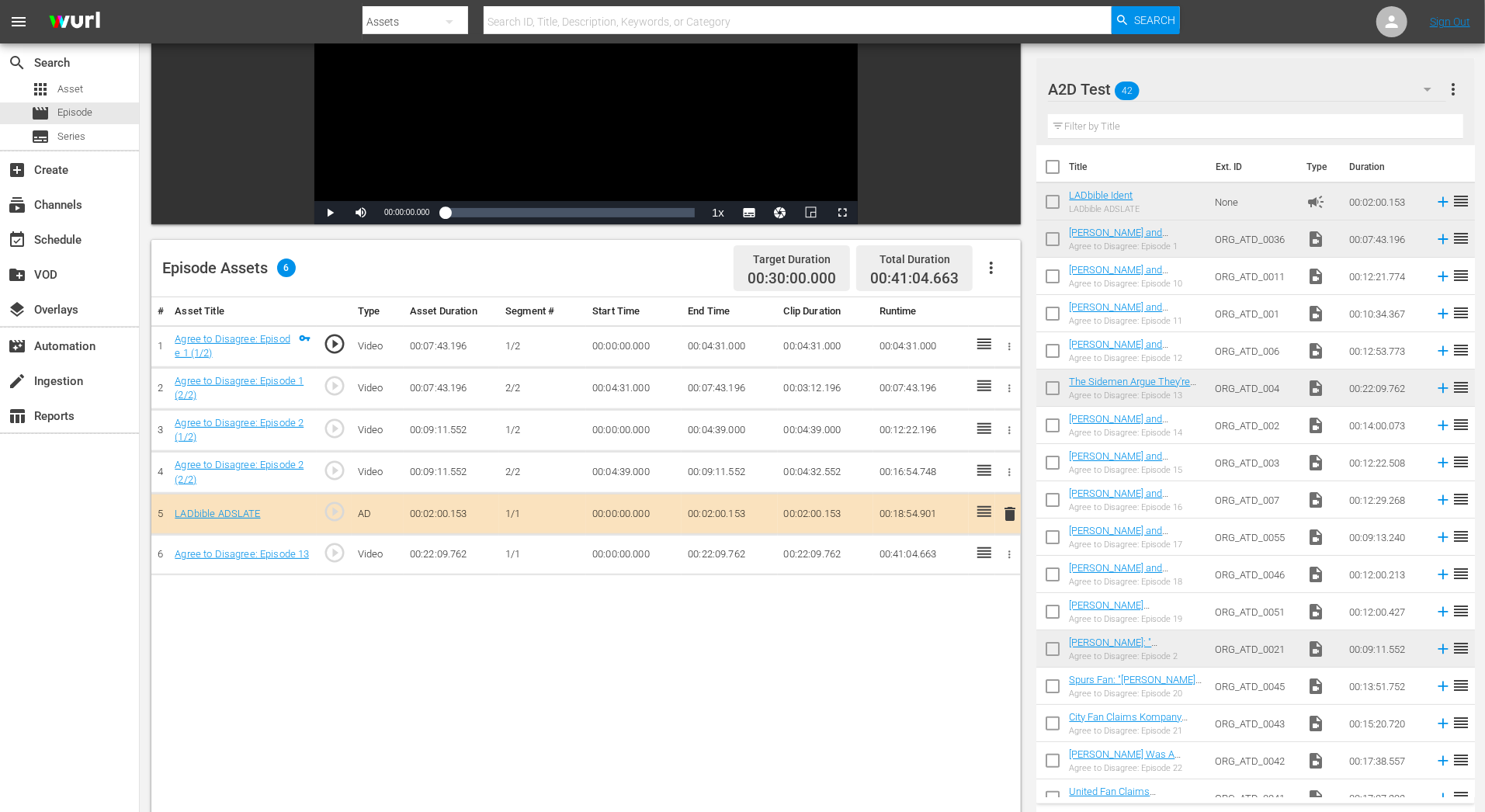
click at [942, 555] on td "00:41:04.663" at bounding box center [920, 554] width 95 height 41
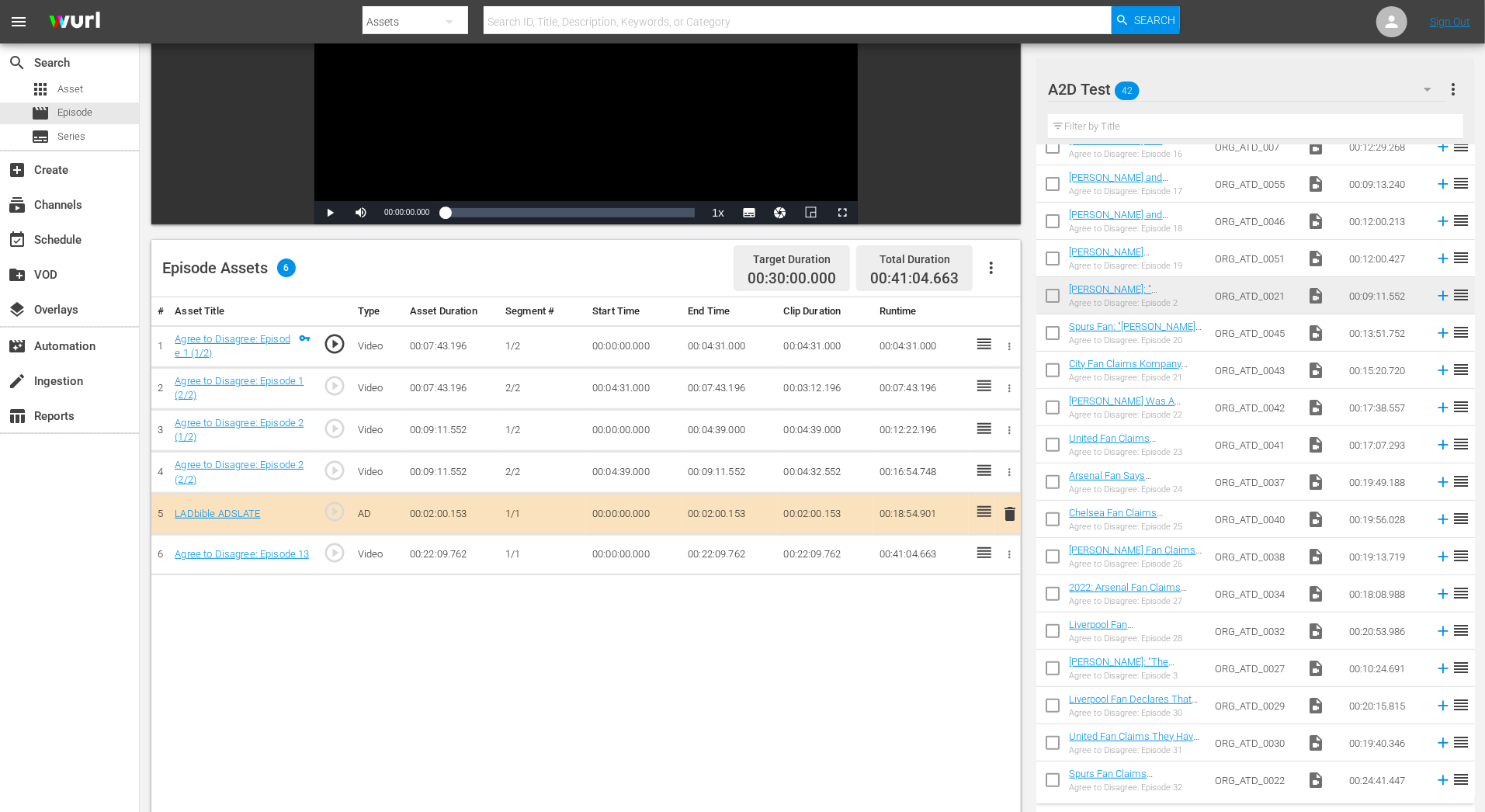
scroll to position [355, 0]
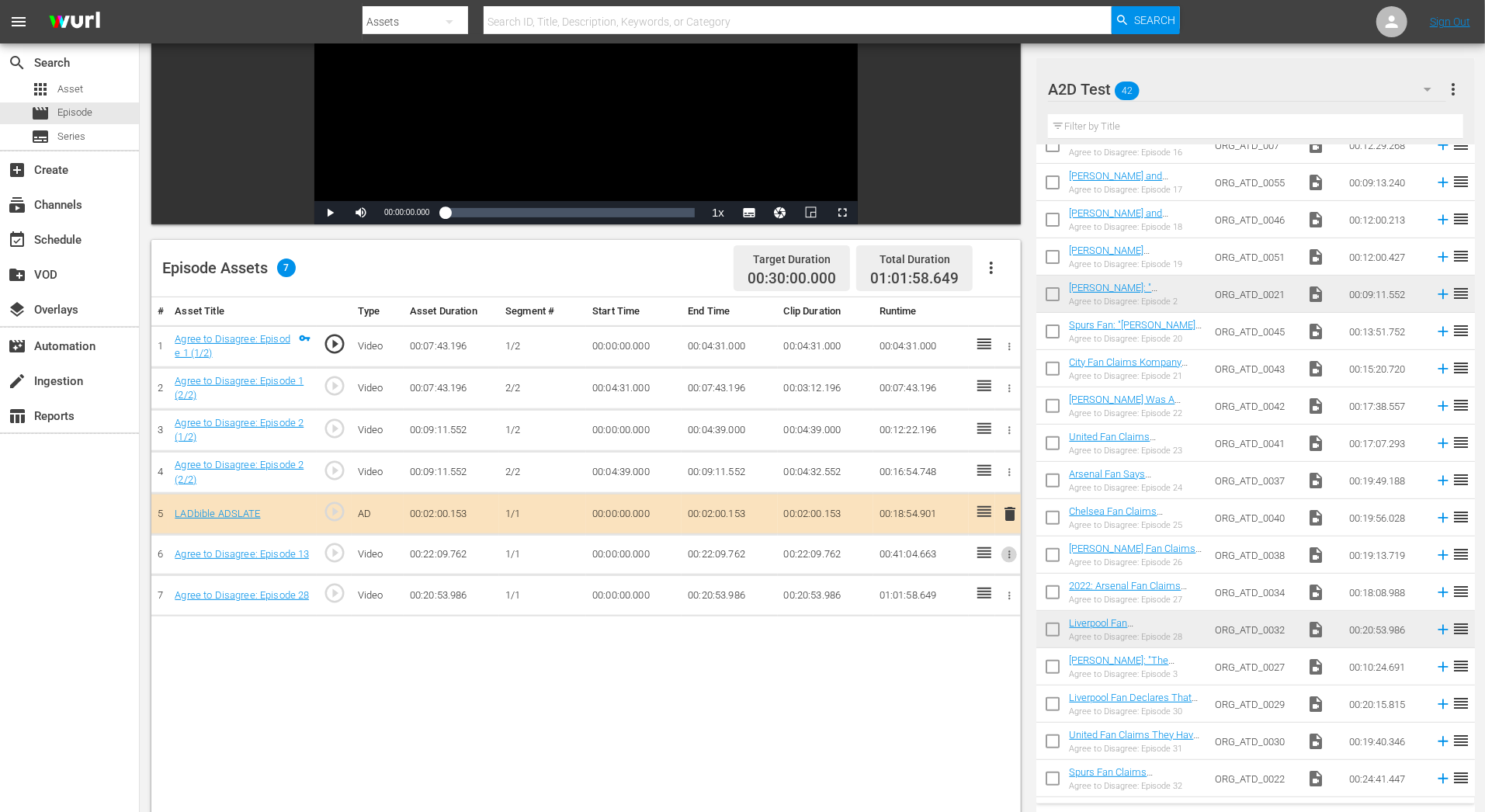
click at [1013, 550] on icon "button" at bounding box center [1009, 554] width 12 height 12
click at [1000, 572] on li "Assign Key Asset" at bounding box center [959, 577] width 121 height 25
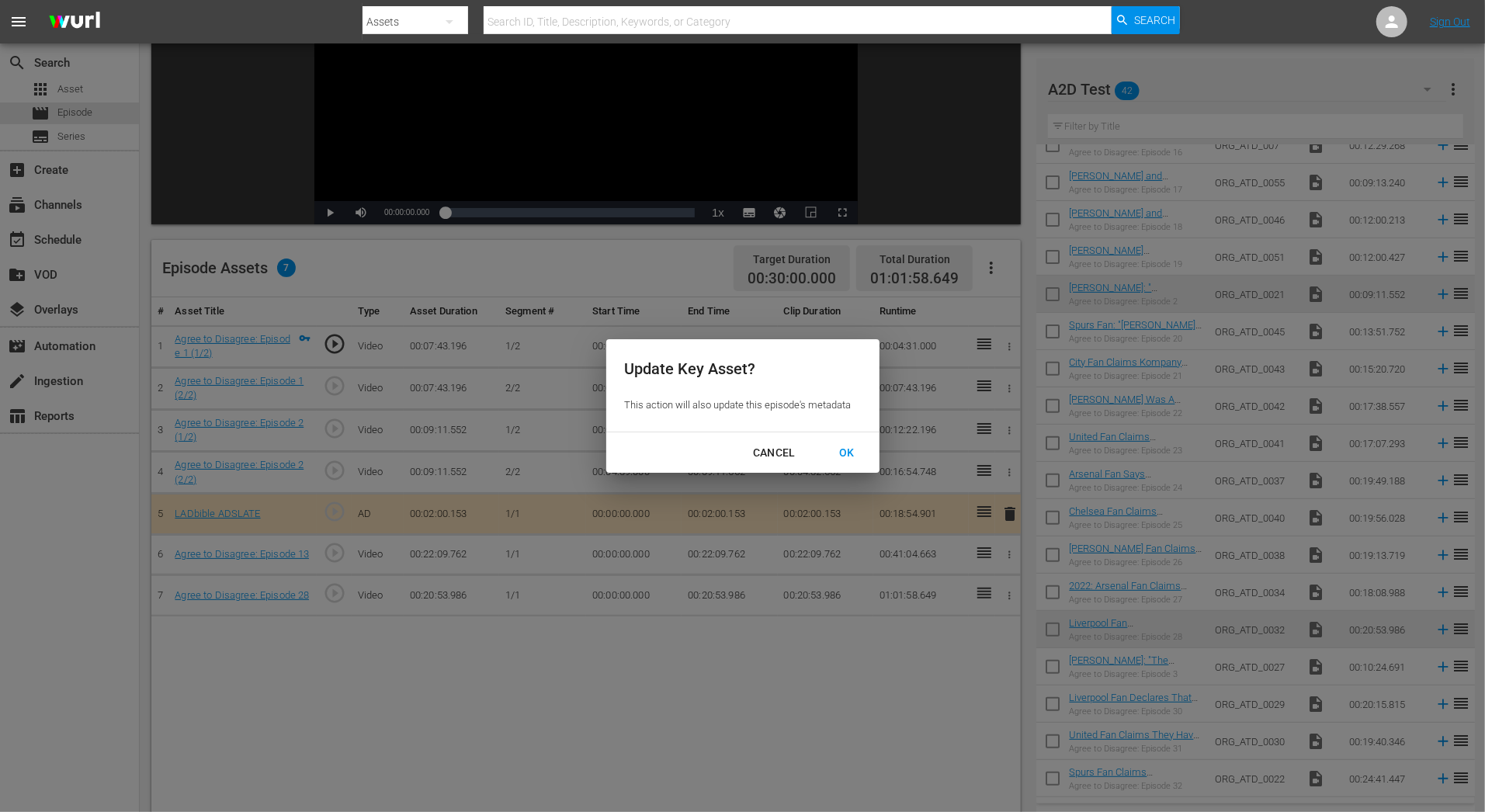
click at [843, 459] on div "OK" at bounding box center [846, 453] width 40 height 20
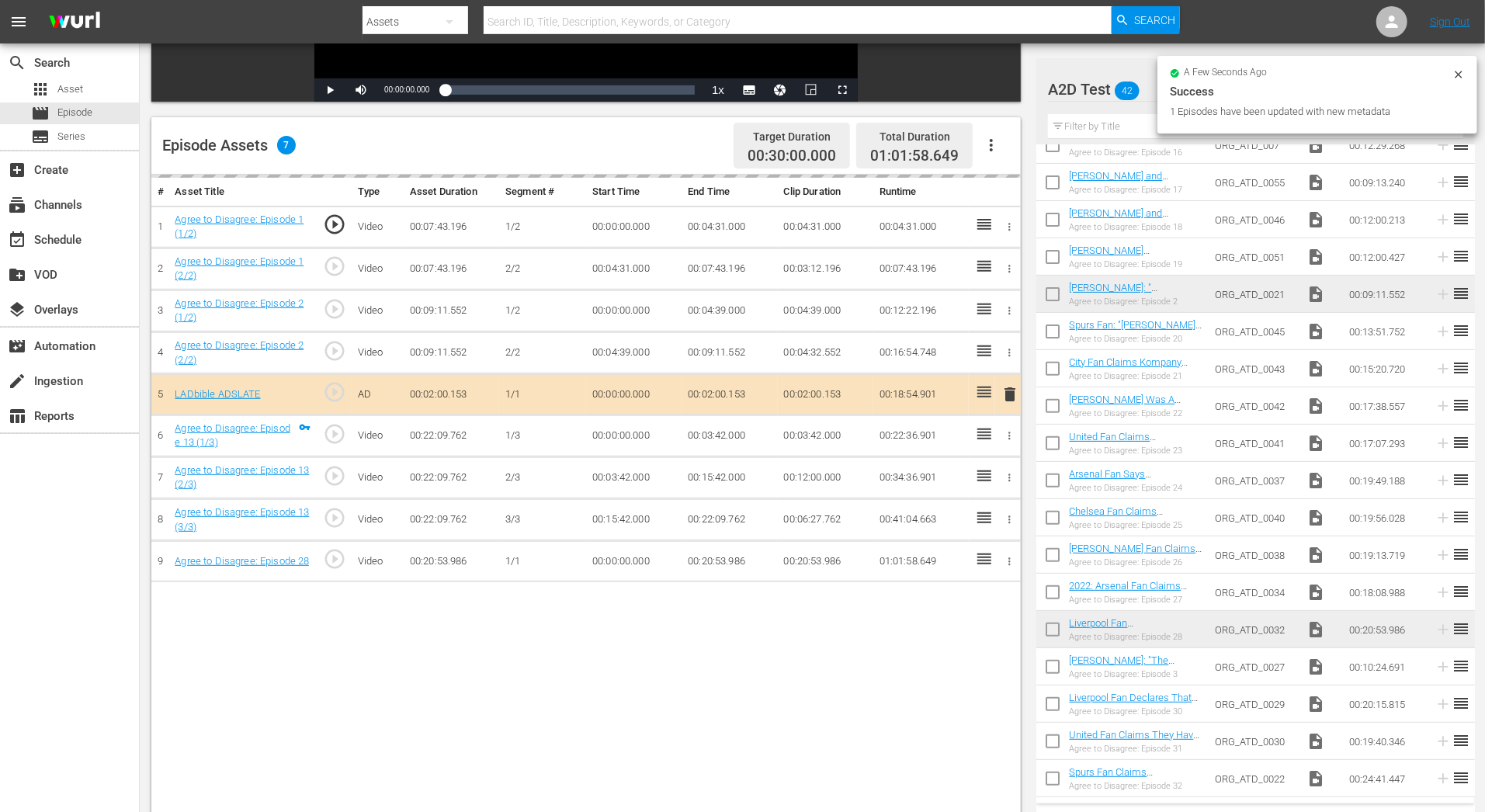
scroll to position [339, 0]
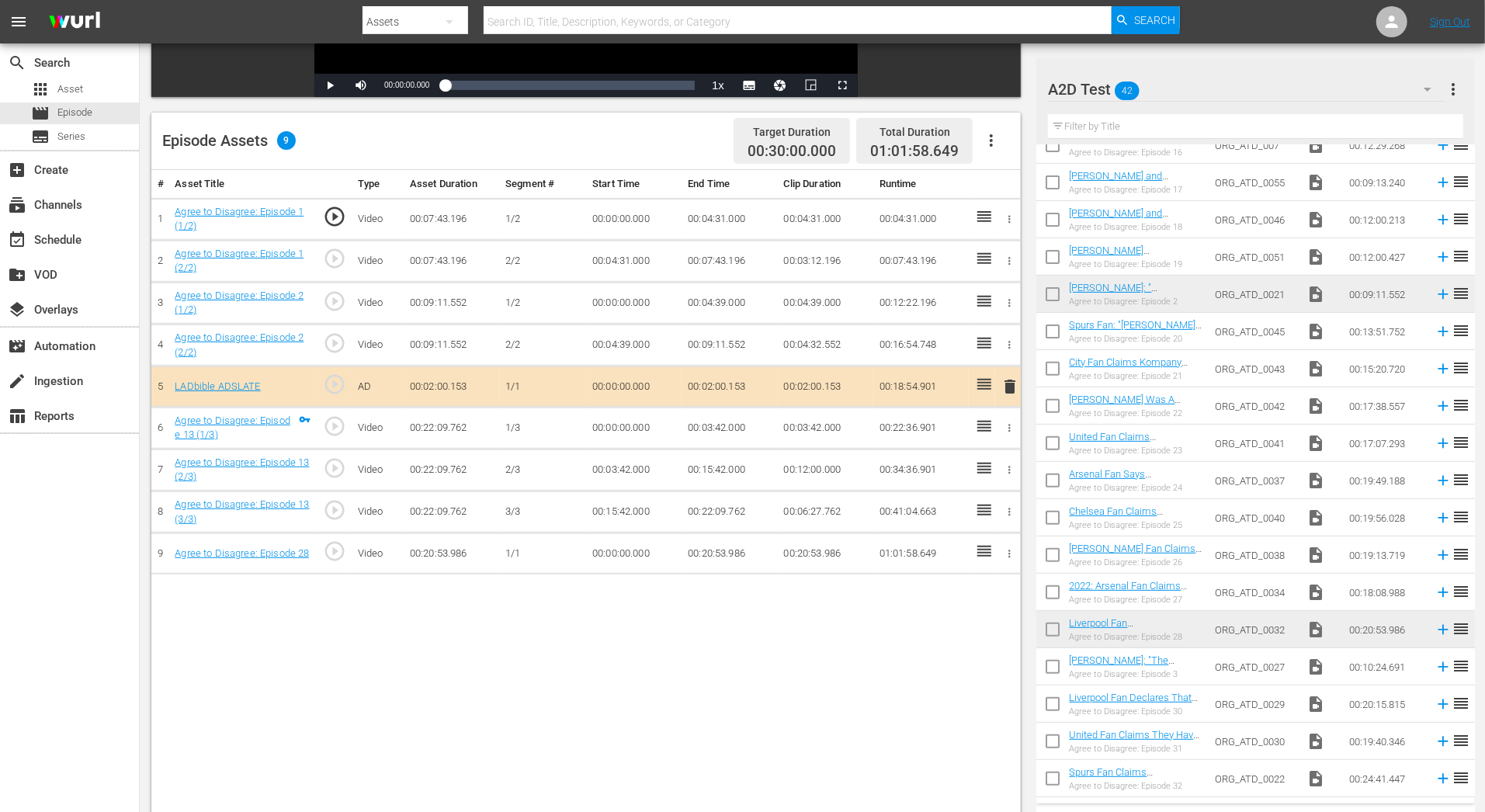
click at [1017, 555] on div at bounding box center [1009, 553] width 17 height 17
click at [1010, 550] on icon "button" at bounding box center [1009, 553] width 12 height 12
click at [1002, 571] on li "Assign Key Asset" at bounding box center [959, 575] width 121 height 25
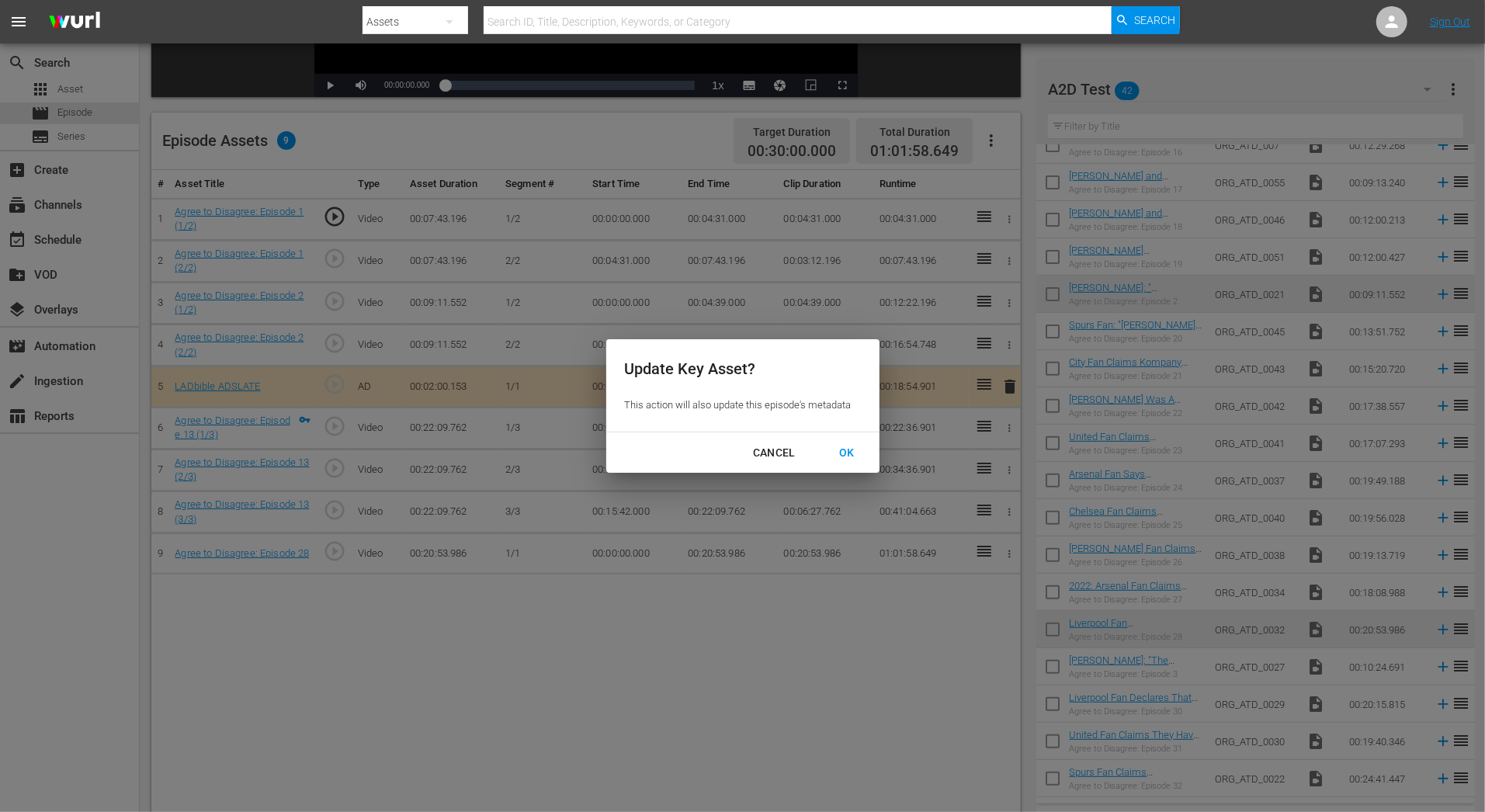
click at [858, 447] on div "OK" at bounding box center [846, 453] width 40 height 20
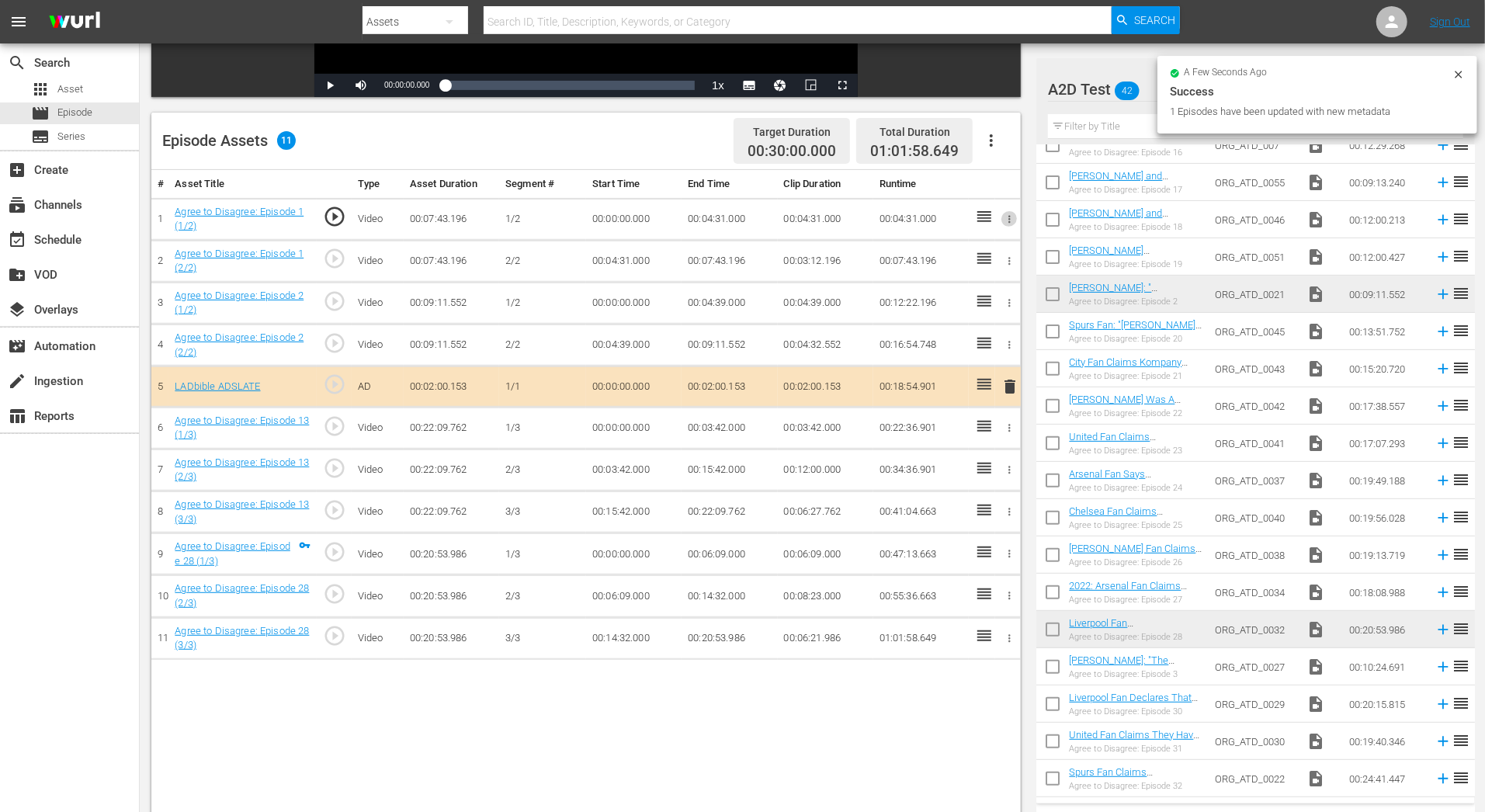
click at [1002, 219] on button "button" at bounding box center [1009, 219] width 17 height 17
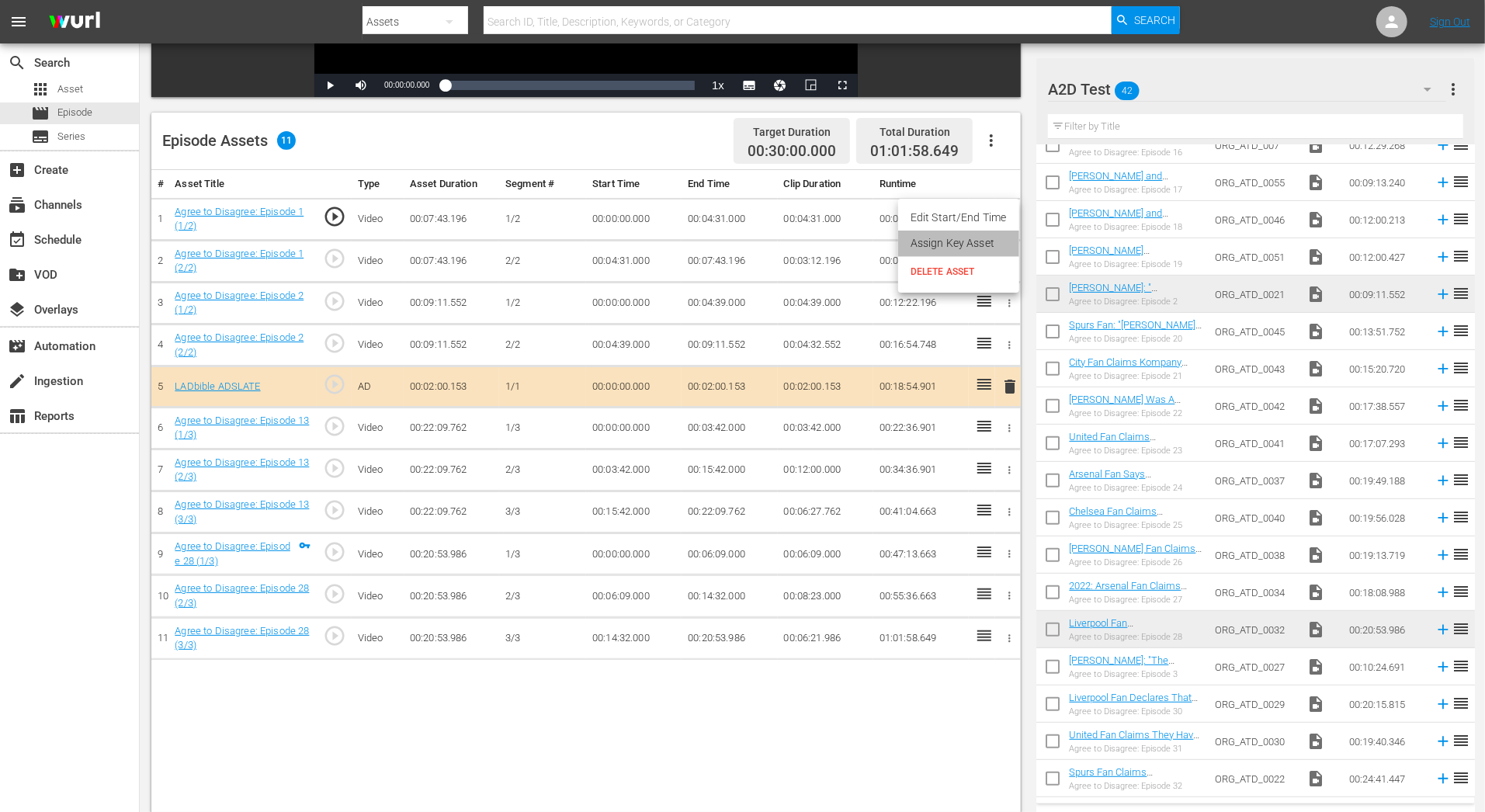
click at [997, 240] on li "Assign Key Asset" at bounding box center [959, 243] width 121 height 25
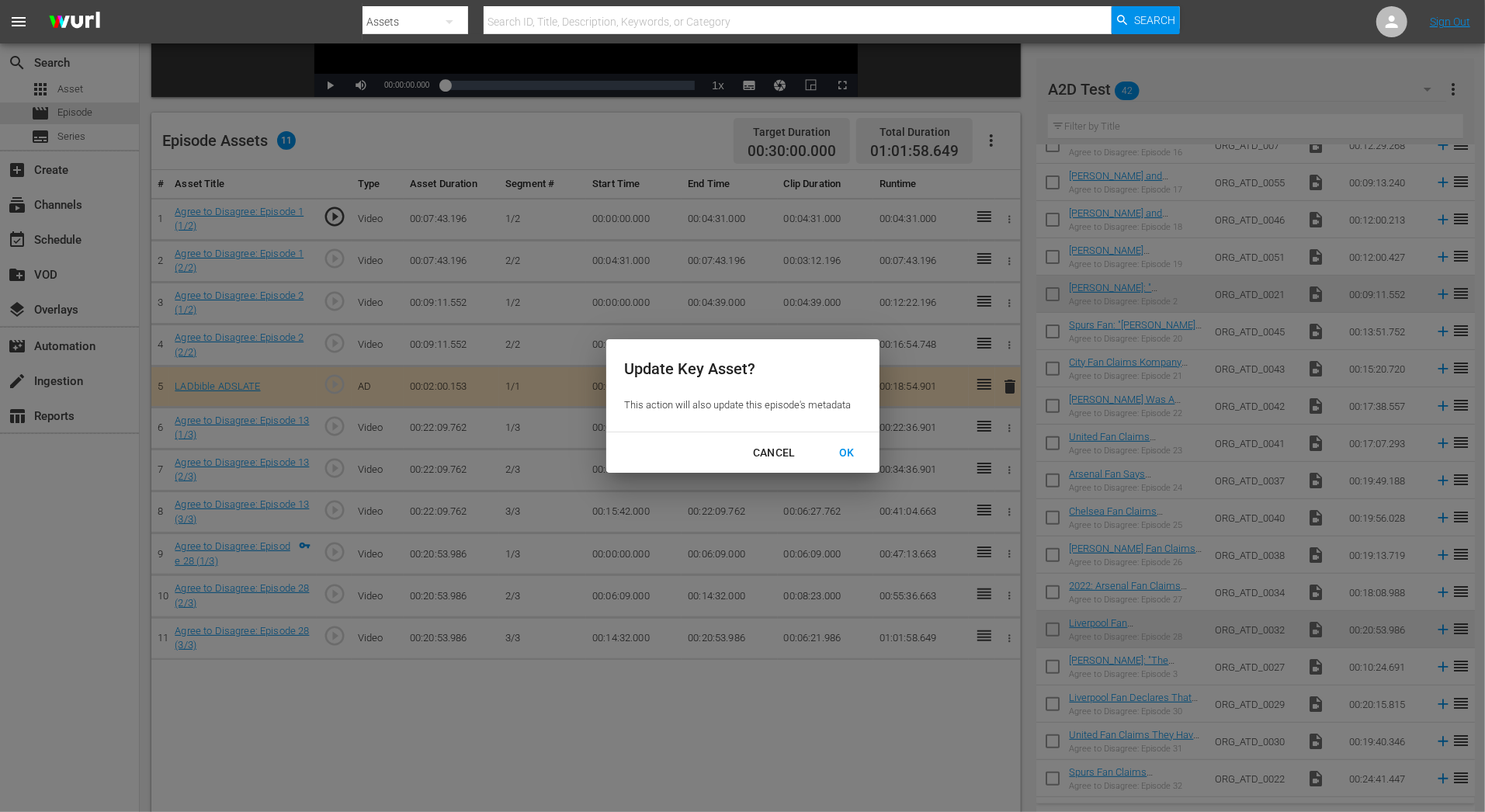
click at [841, 441] on button "OK" at bounding box center [846, 453] width 53 height 28
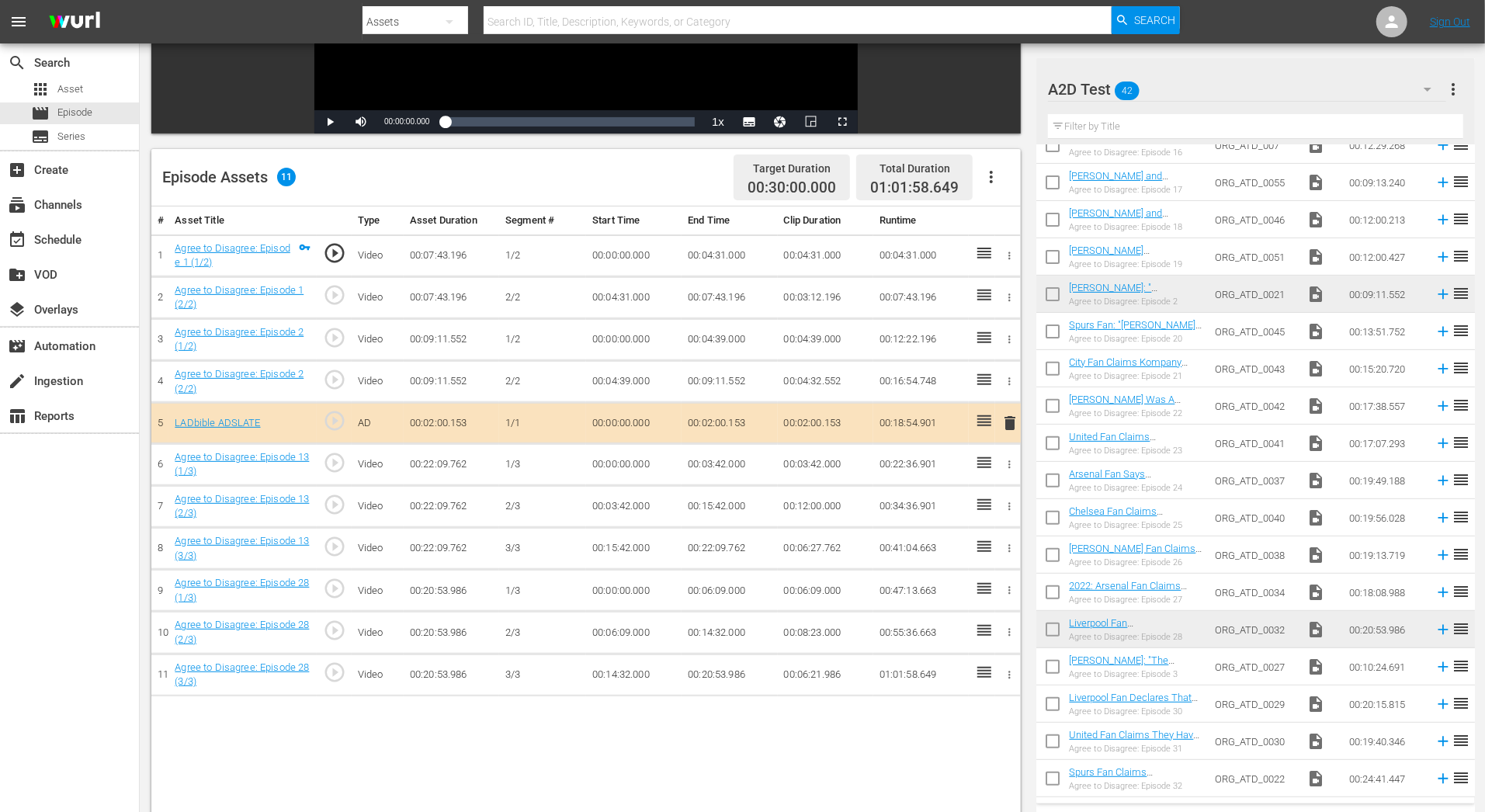
scroll to position [0, 0]
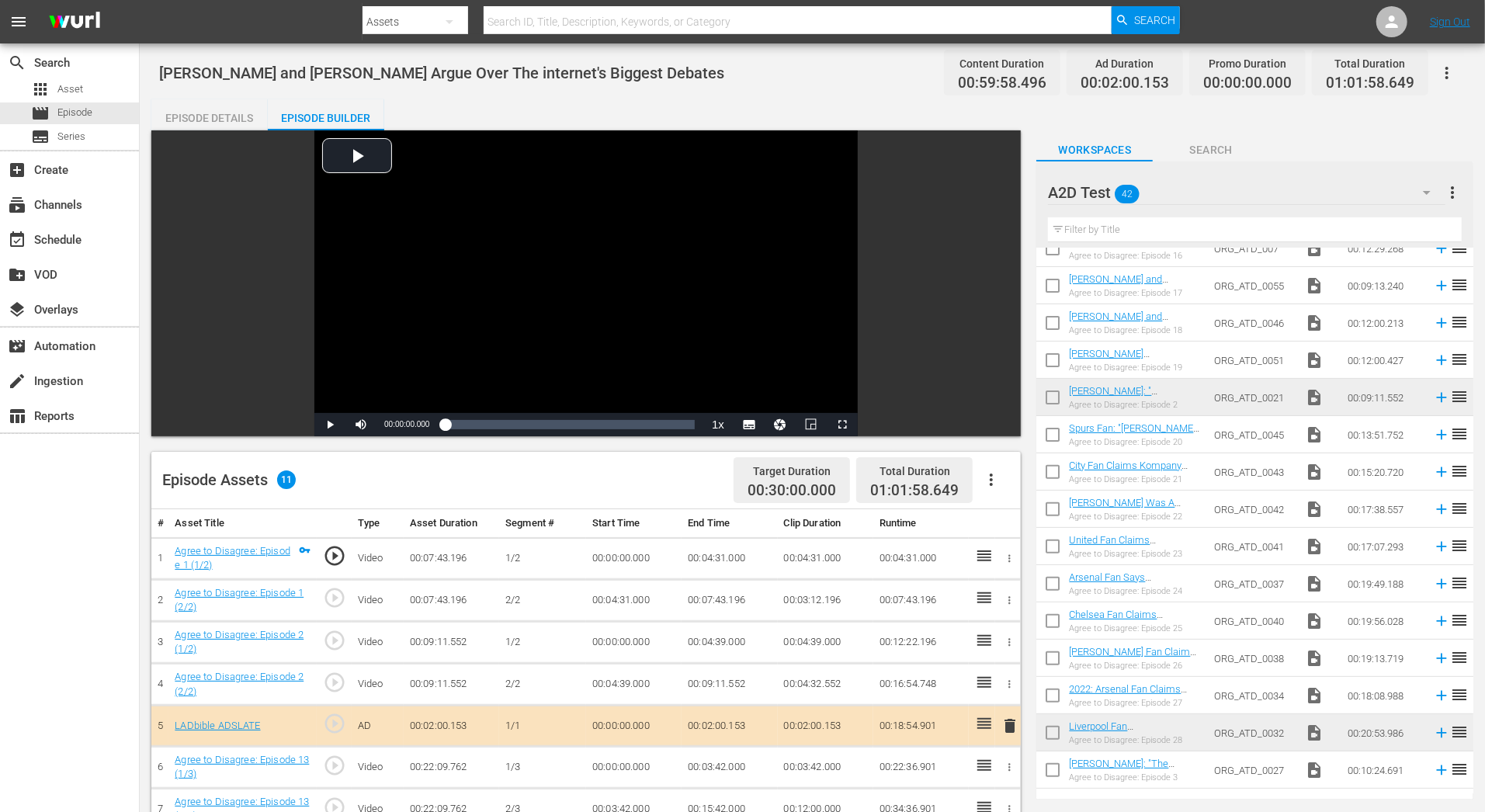
click at [248, 111] on div "Episode Details" at bounding box center [210, 117] width 117 height 37
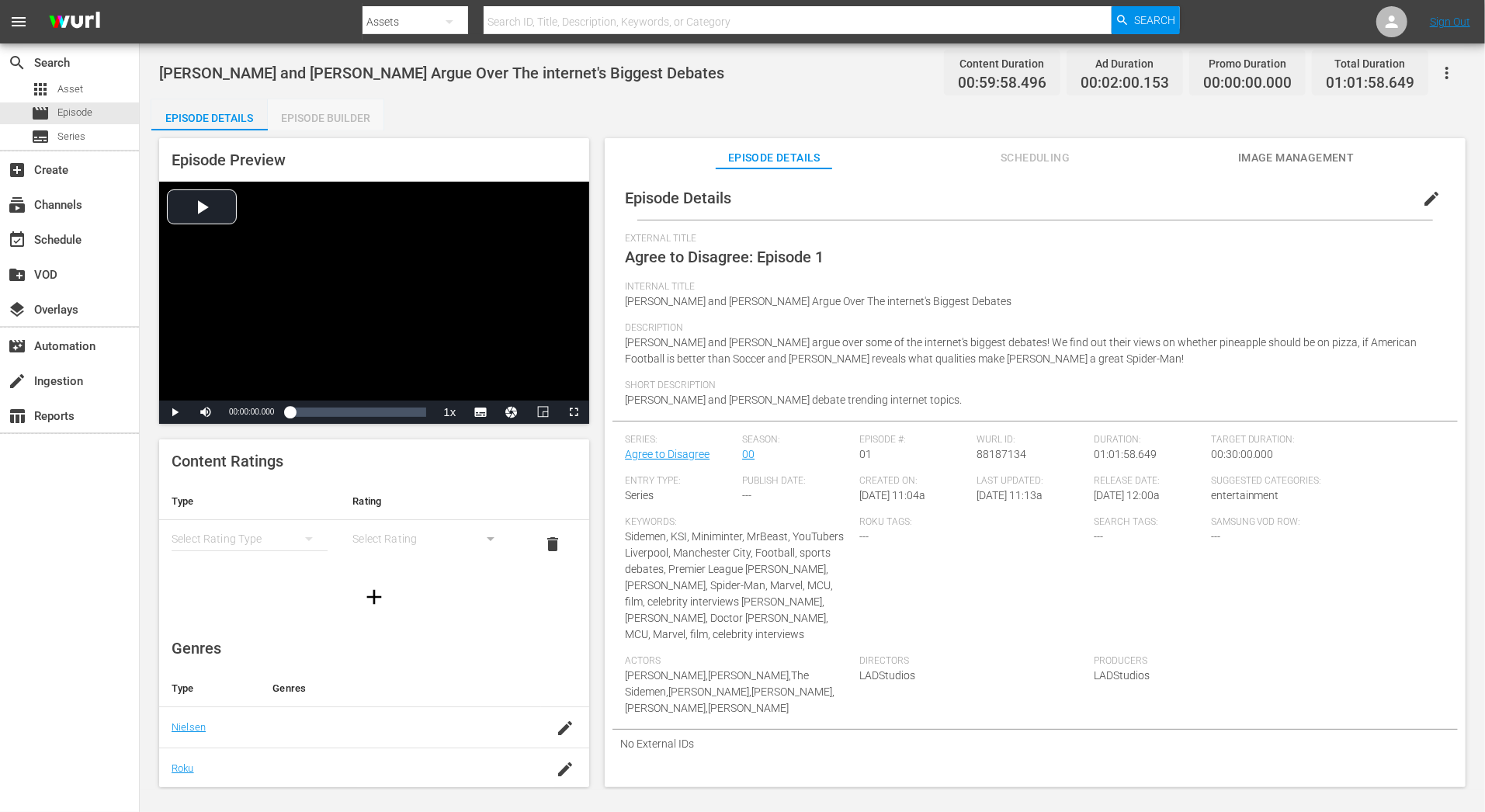
click at [374, 110] on div "Episode Builder" at bounding box center [326, 117] width 117 height 37
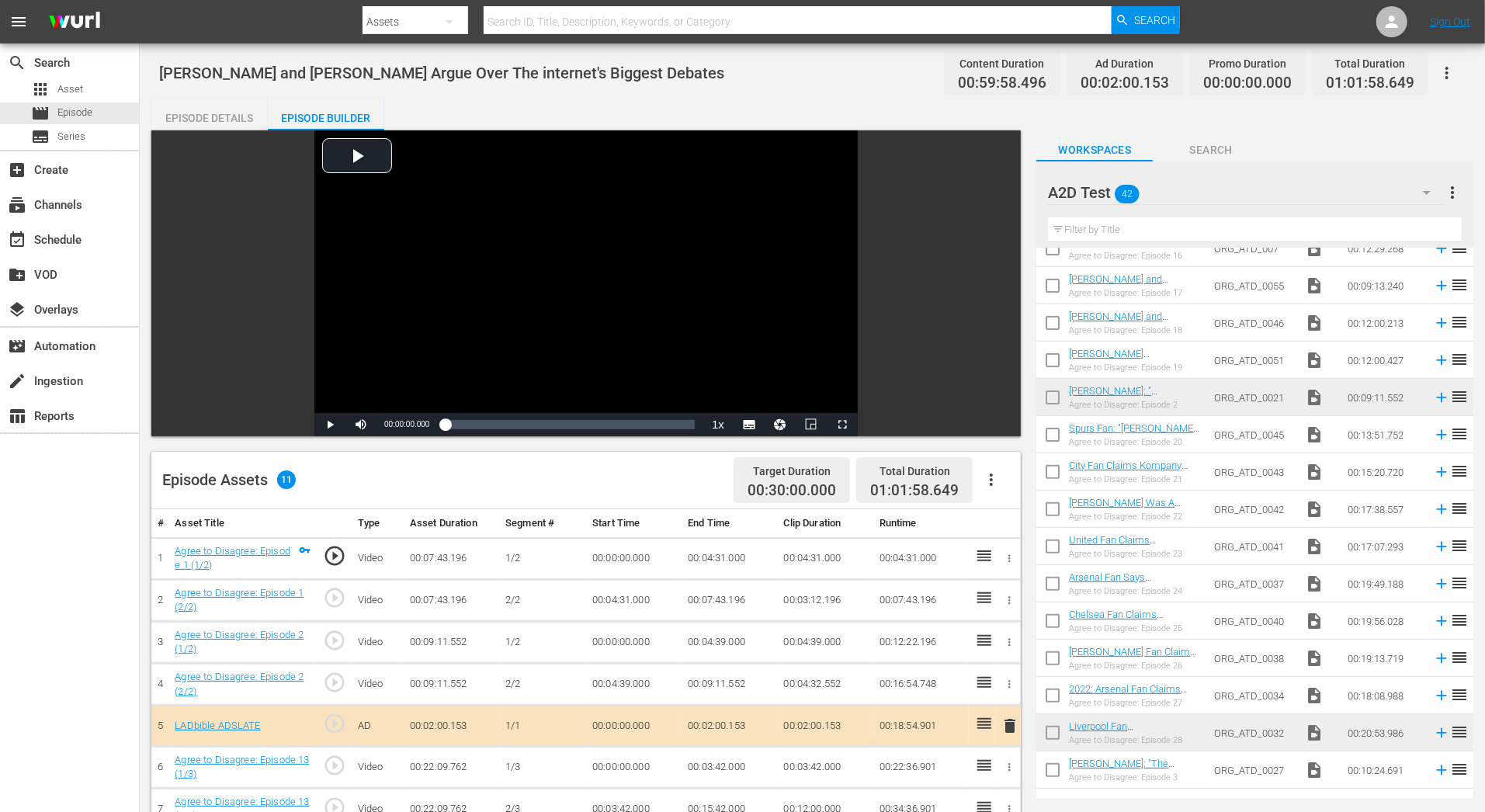
click at [291, 753] on div "Agree to Disagree: Episode 13 (1/3)" at bounding box center [242, 767] width 136 height 28
click at [291, 756] on link "Agree to Disagree: Episode 13 (1/3)" at bounding box center [241, 766] width 134 height 26
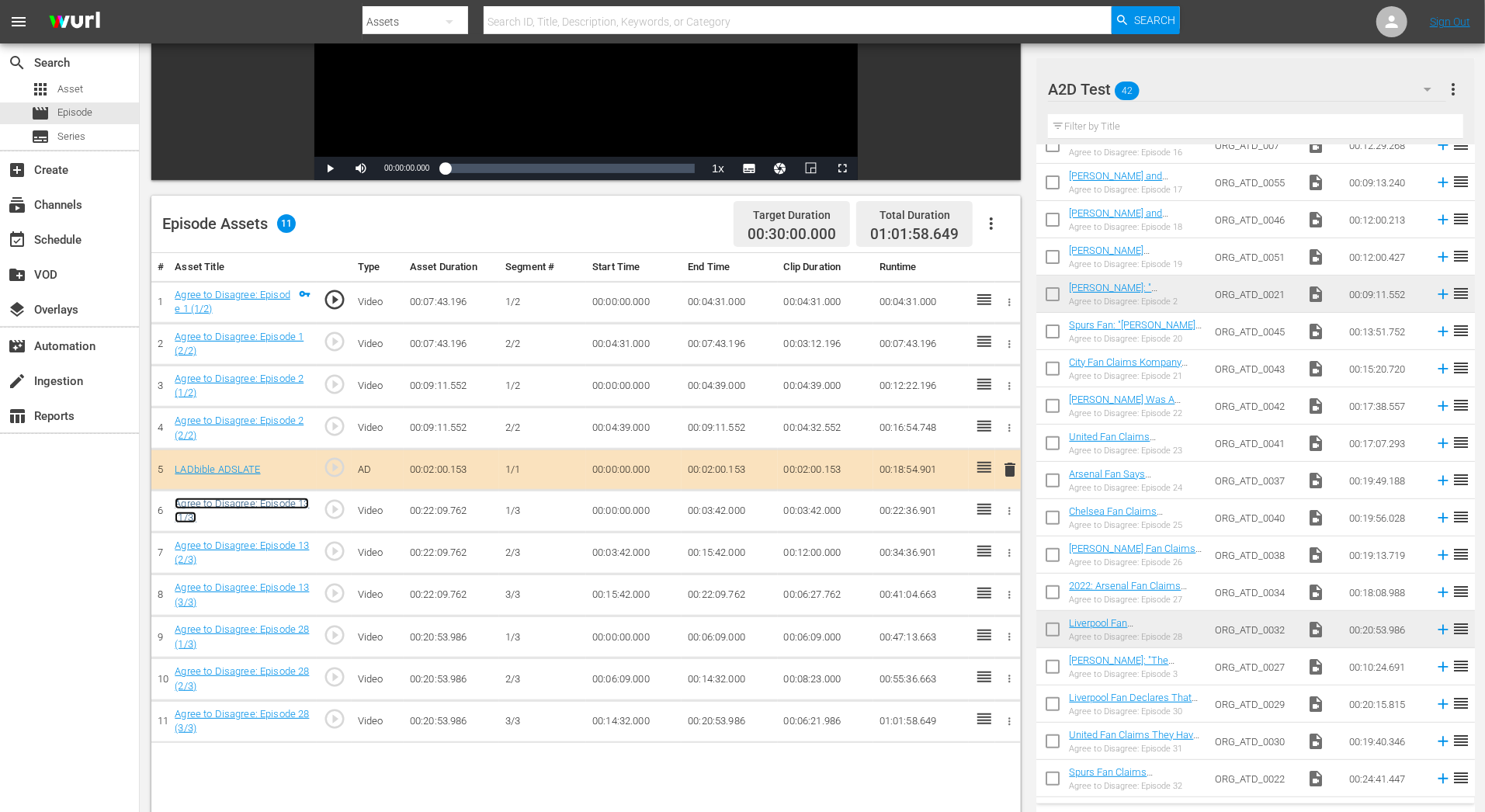
scroll to position [264, 0]
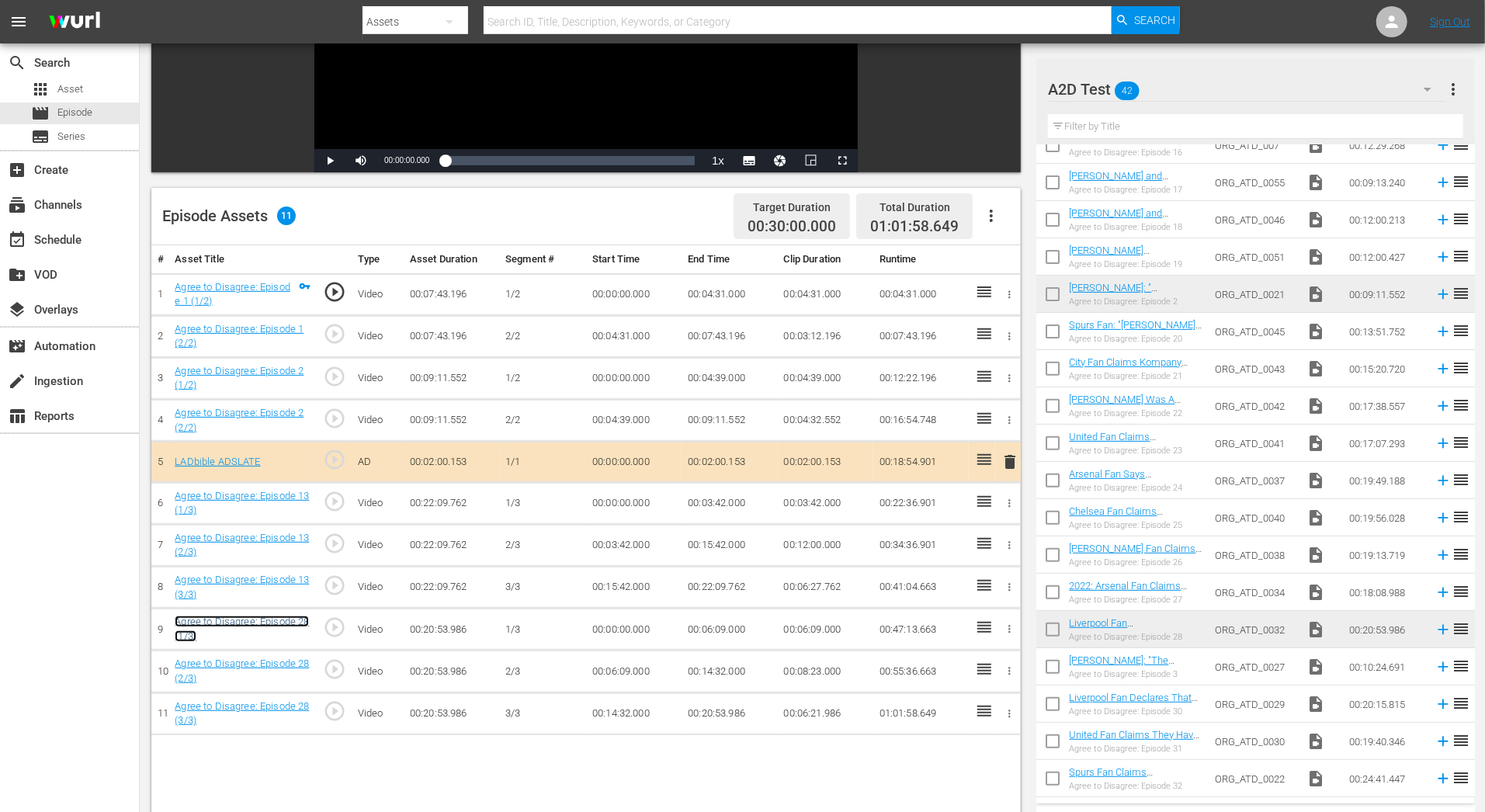
click at [286, 617] on link "Agree to Disagree: Episode 28 (1/3)" at bounding box center [241, 628] width 134 height 26
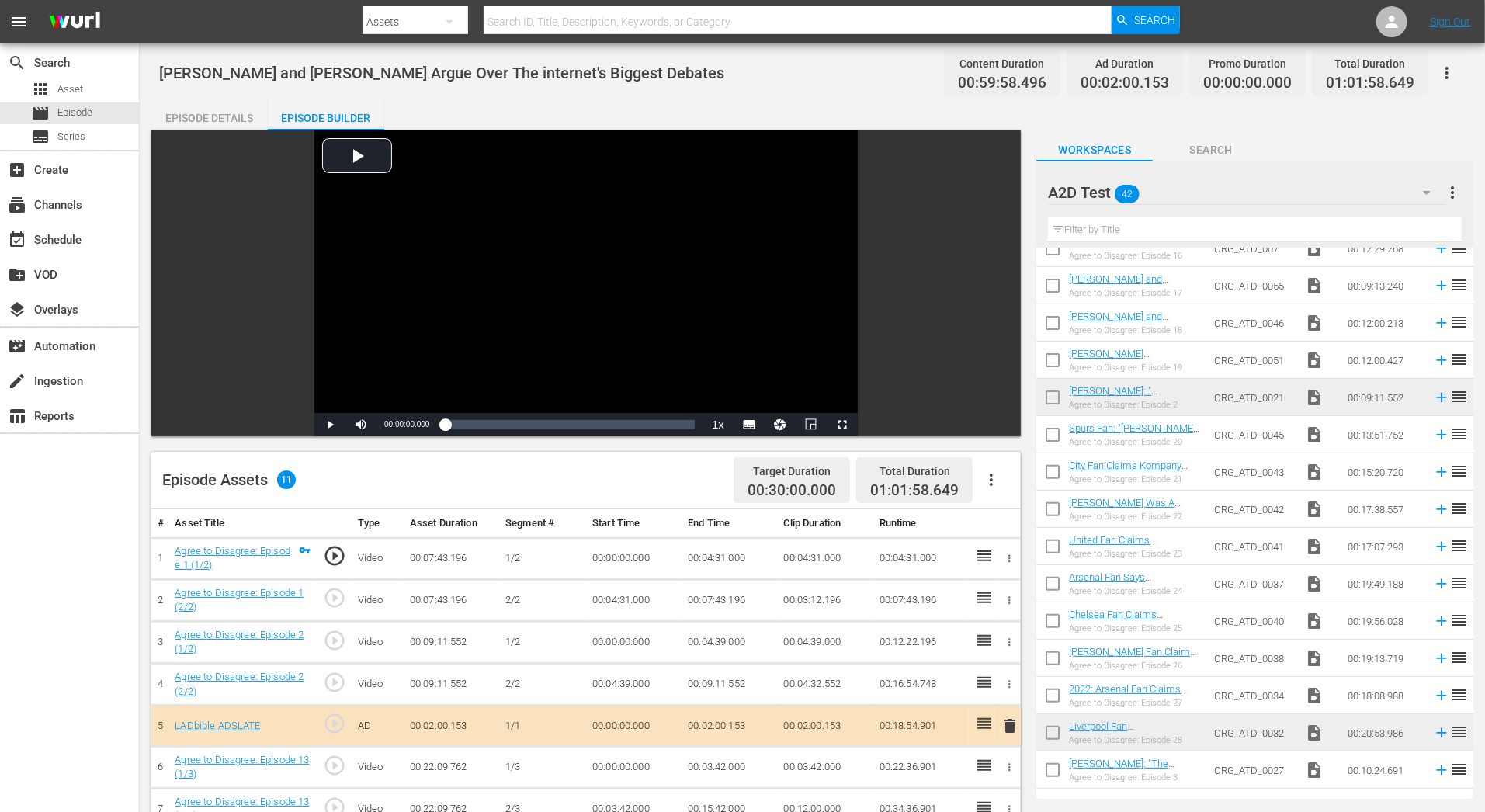
click at [183, 122] on div "Episode Details" at bounding box center [210, 117] width 117 height 37
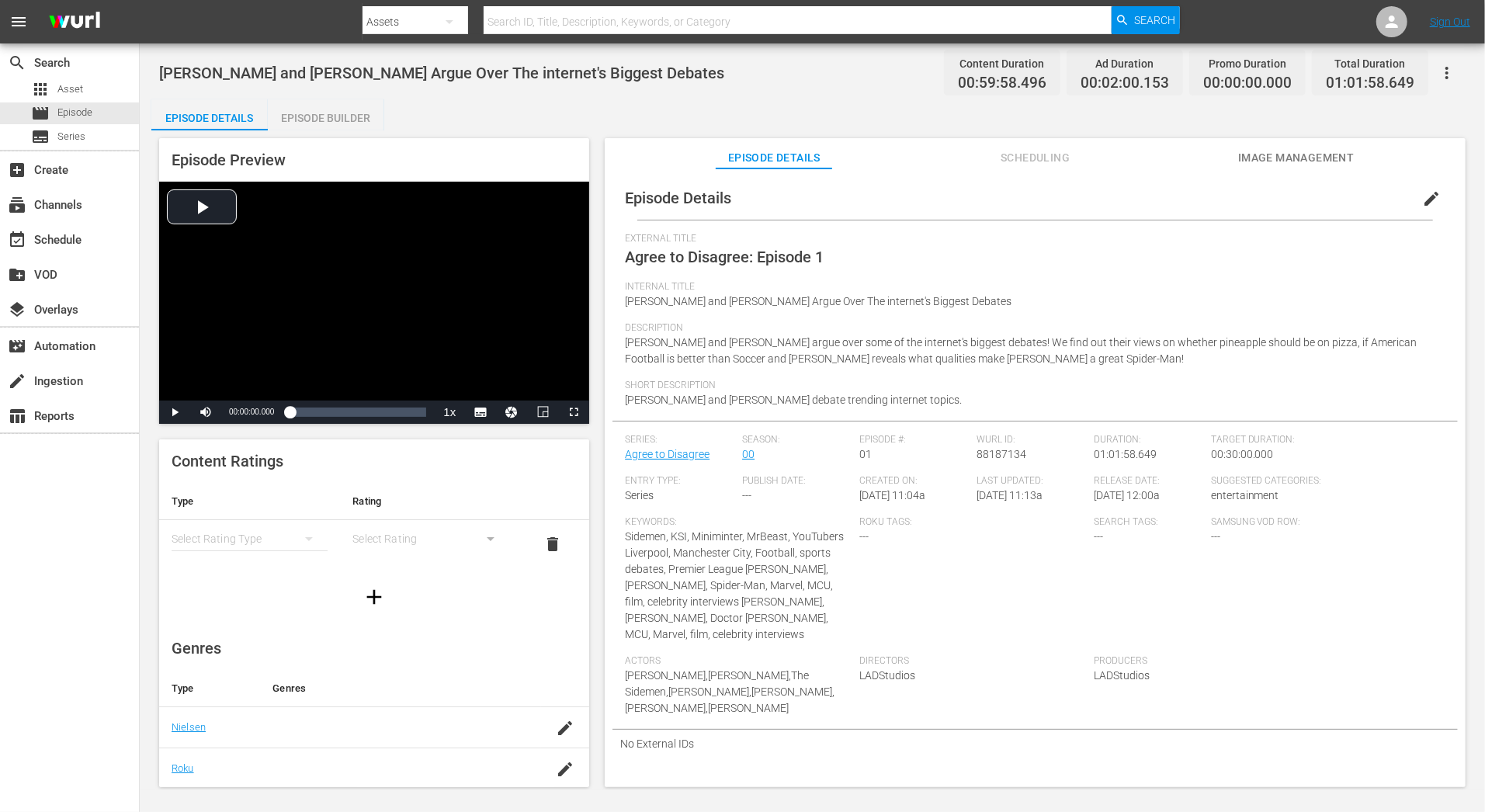
click at [1422, 205] on span "edit" at bounding box center [1431, 199] width 19 height 19
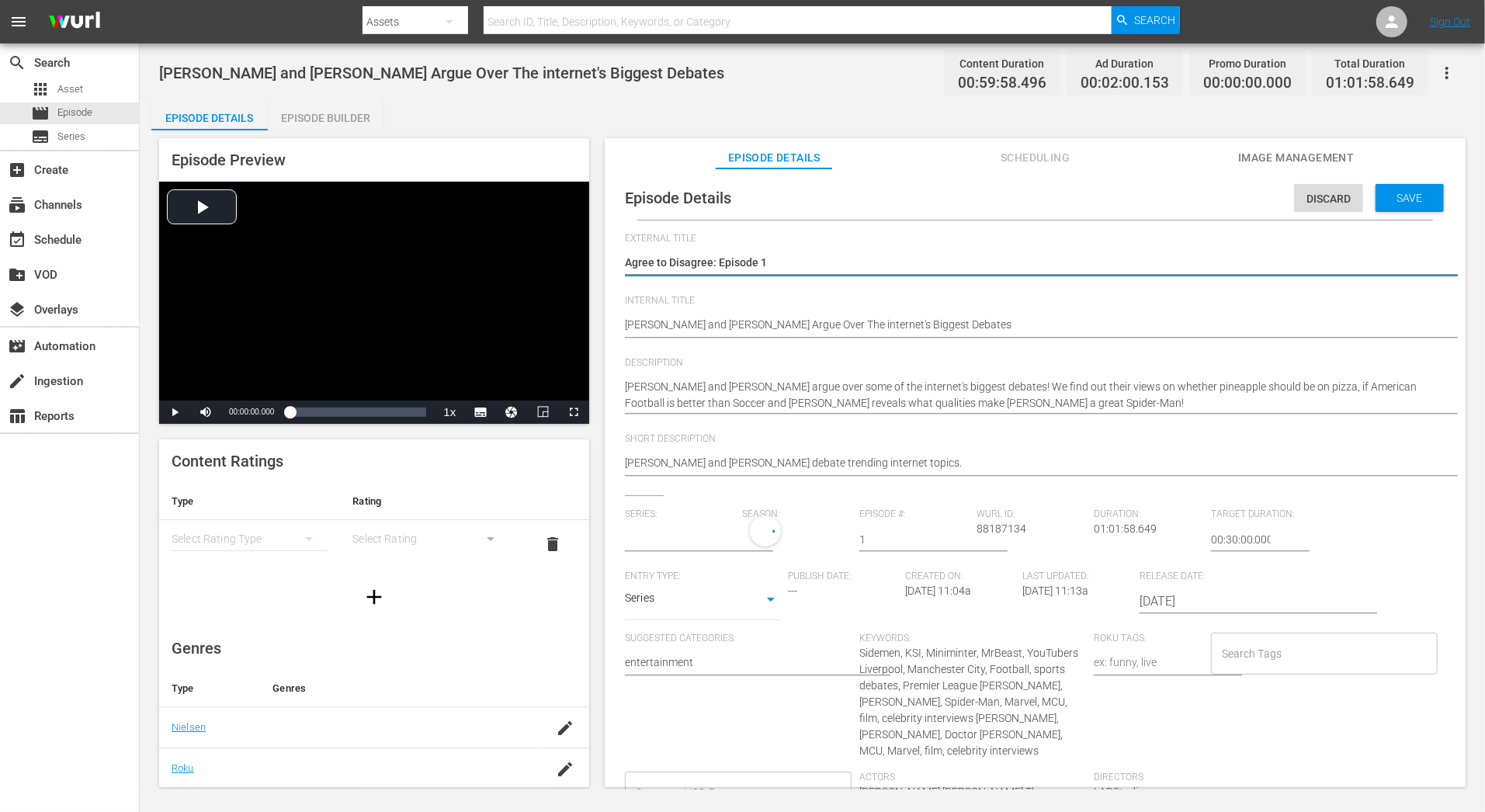
type input "Agree to Disagree"
click at [849, 267] on textarea "Agree to Disagree: Episode 1" at bounding box center [1031, 264] width 813 height 19
type textarea "Agree to Disagree: Episode 1,"
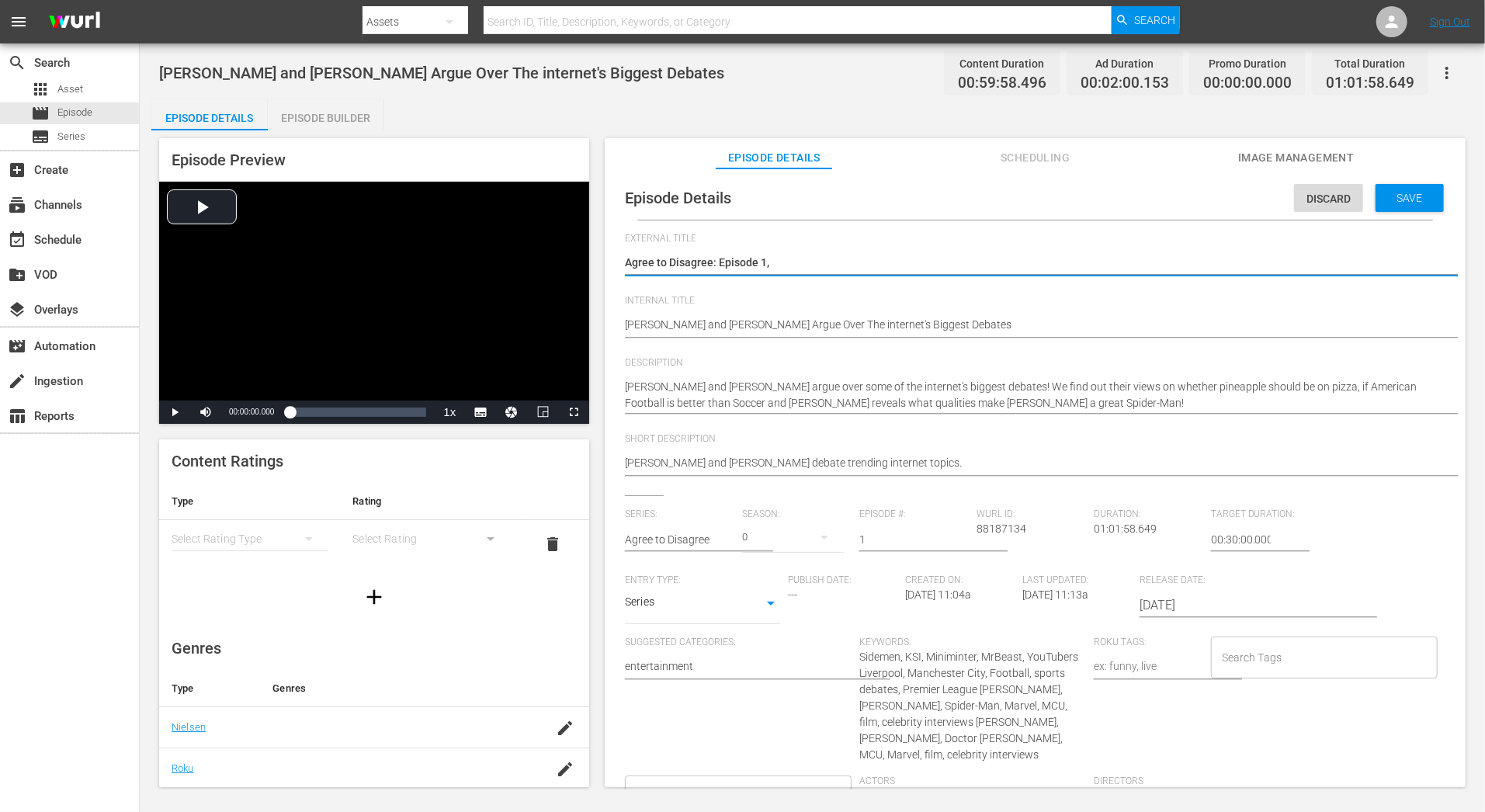
type textarea "Agree to Disagree: Episode 1,"
type textarea "Agree to Disagree: Episode 1, 1"
type textarea "Agree to Disagree: Episode 1, 13"
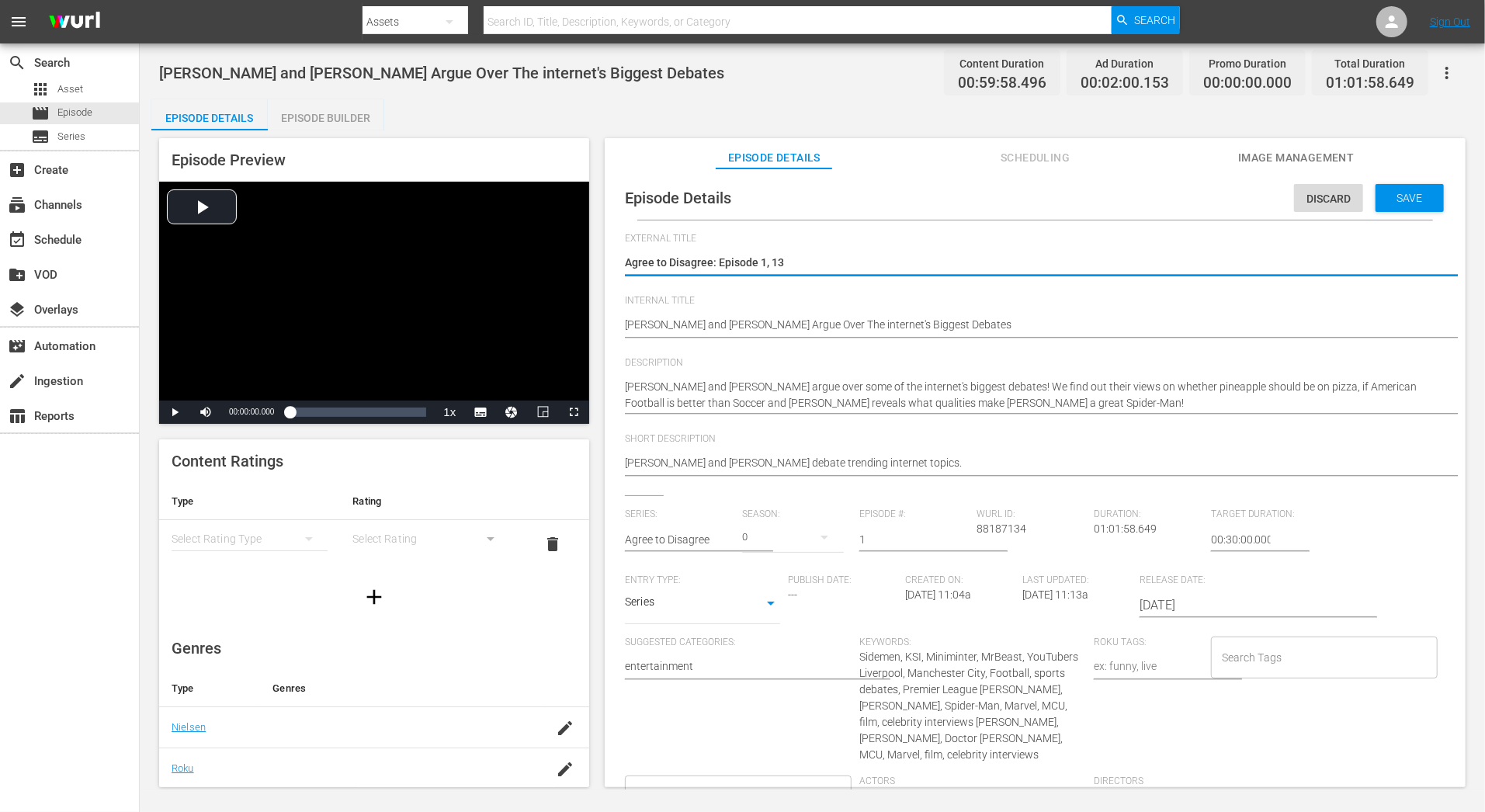
type textarea "Agree to Disagree: Episode 1, 13,"
type textarea "Agree to Disagree: Episode 1, 13, 2"
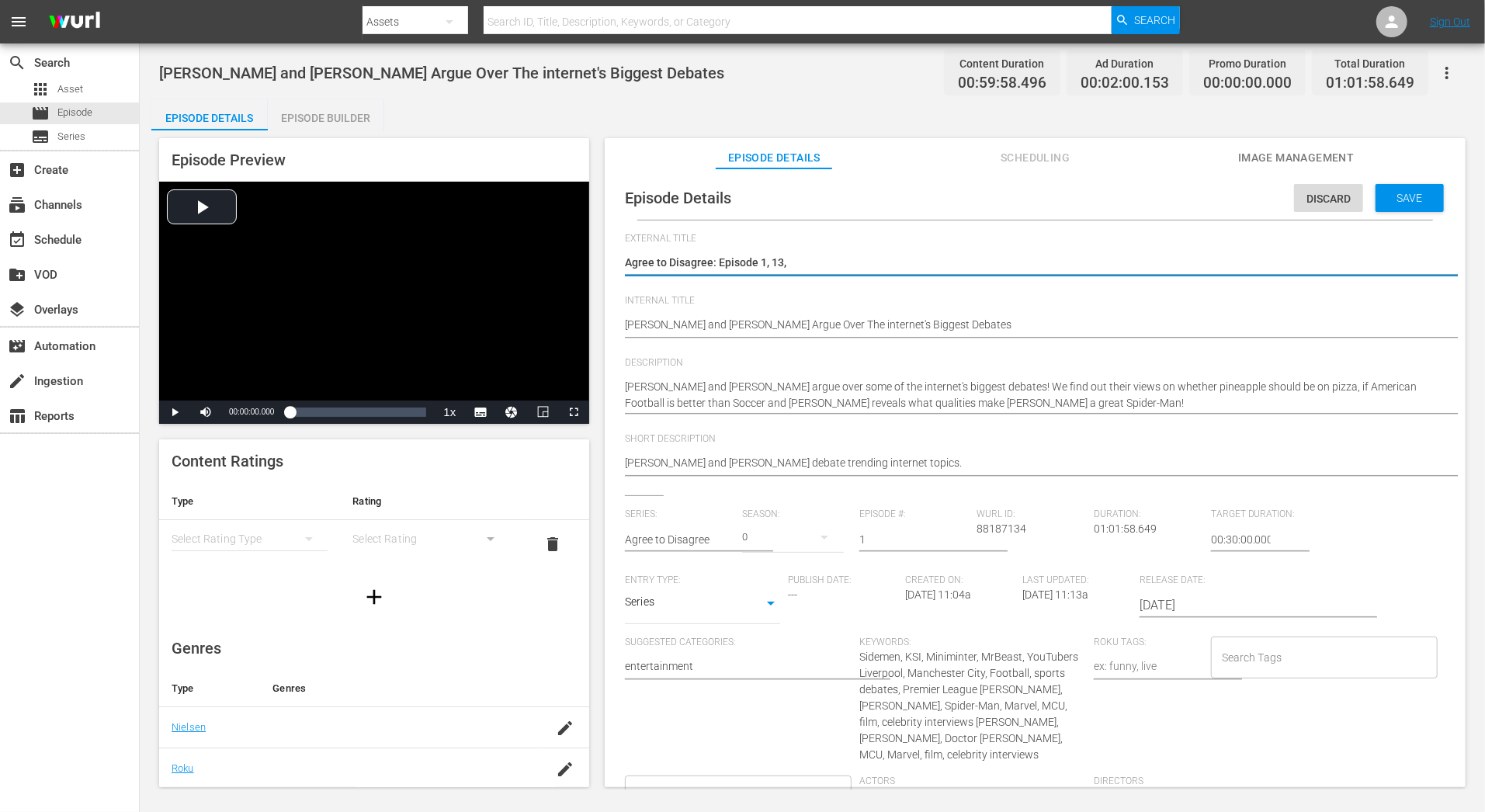
type textarea "Agree to Disagree: Episode 1, 13, 2"
type textarea "Agree to Disagree: Episode 1, 13, 28"
click at [757, 261] on textarea "Agree to Disagree: Episode 1" at bounding box center [1031, 264] width 813 height 19
type textarea "Agree to Disagree: Episodes 1, 13, 28"
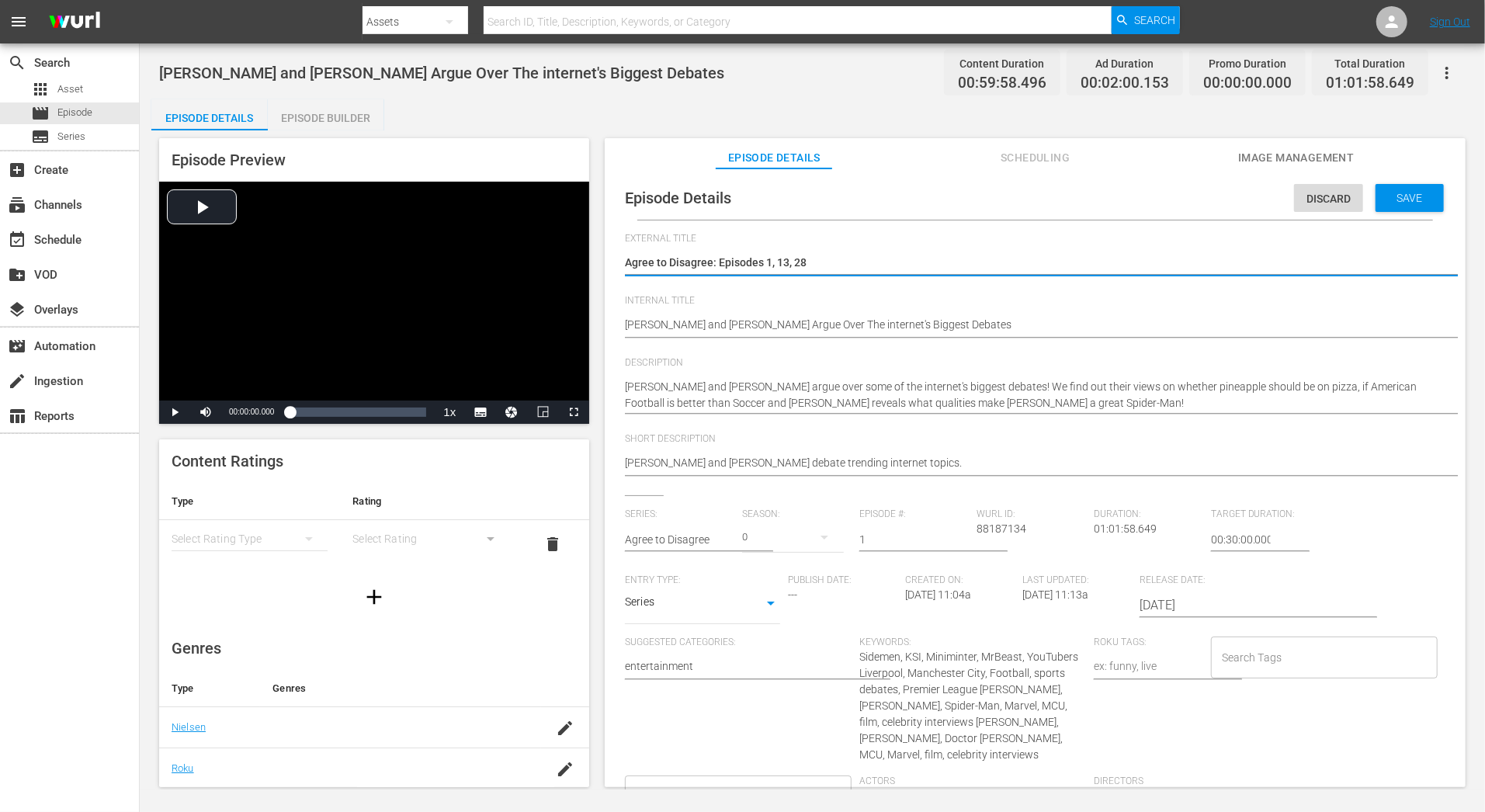
type textarea "Agree to Disagree: Episodes 1, 13, 28"
click at [875, 338] on div "Tom Holland and Zendaya Argue Over The internet's Biggest Debates Tom Holland a…" at bounding box center [1031, 326] width 813 height 37
click at [726, 259] on textarea "Agree to Disagree: Episode 1" at bounding box center [1031, 264] width 813 height 19
click at [719, 258] on textarea "Agree to Disagree: Episode 1" at bounding box center [1031, 264] width 813 height 19
drag, startPoint x: 811, startPoint y: 258, endPoint x: 718, endPoint y: 257, distance: 93.0
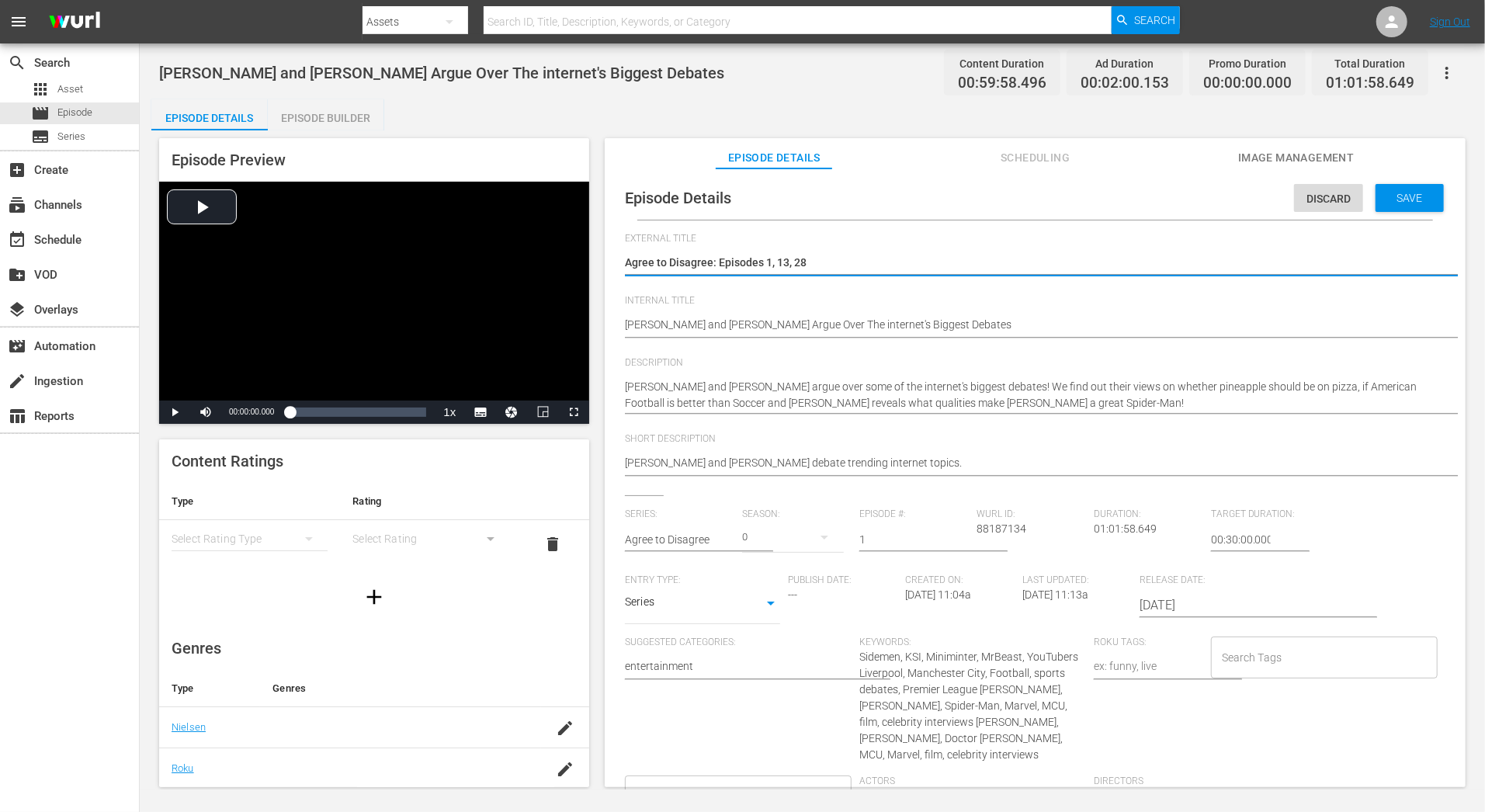
click at [718, 257] on textarea "Agree to Disagree: Episode 1" at bounding box center [1031, 264] width 813 height 19
type textarea "Agree to Disagree: `"
type textarea "Agree to Disagree: `c"
type textarea "Agree to Disagree: `"
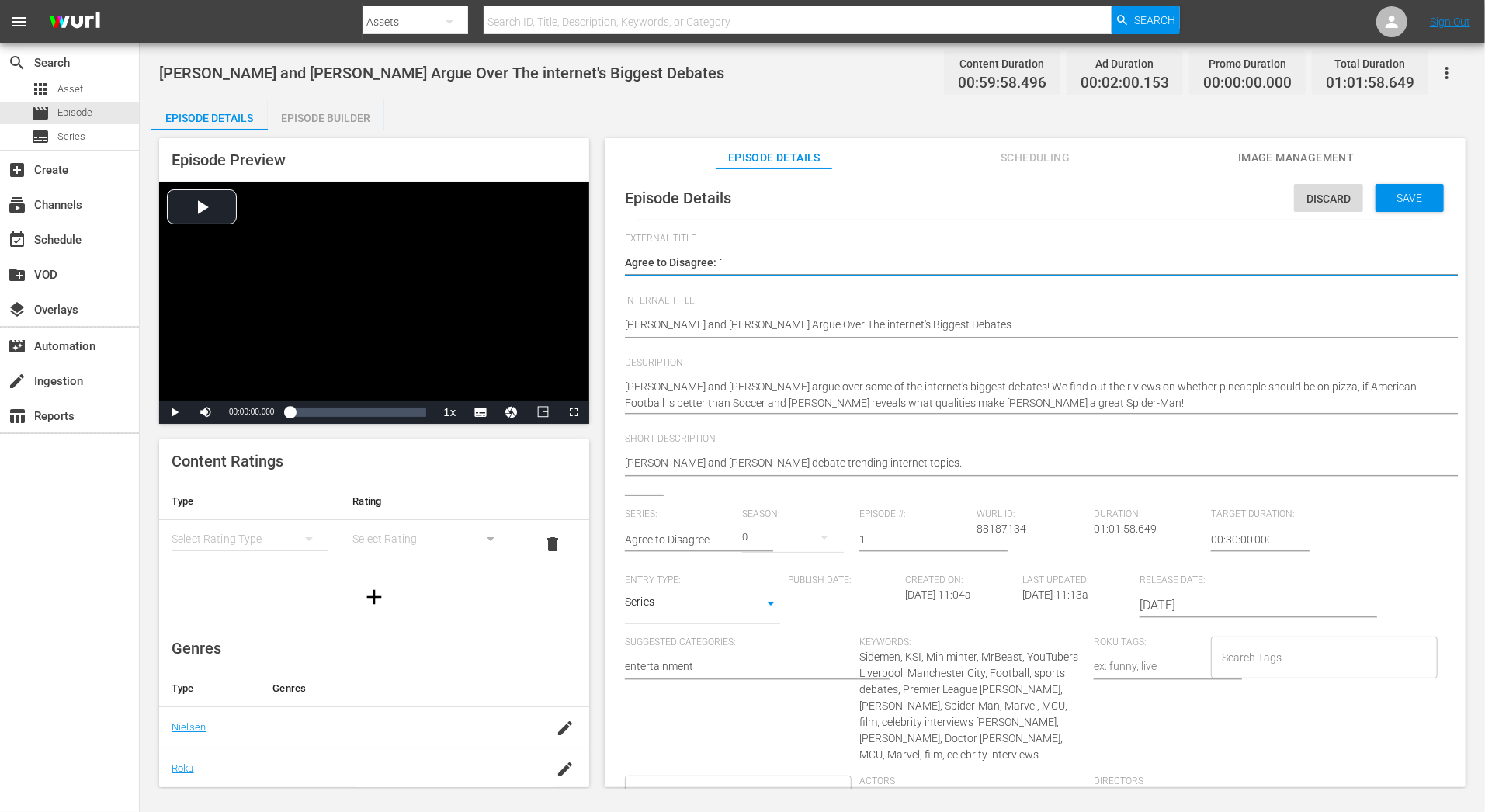
type textarea "Agree to Disagree: `C"
type textarea "Agree to Disagree: `Co"
type textarea "Agree to Disagree: `C"
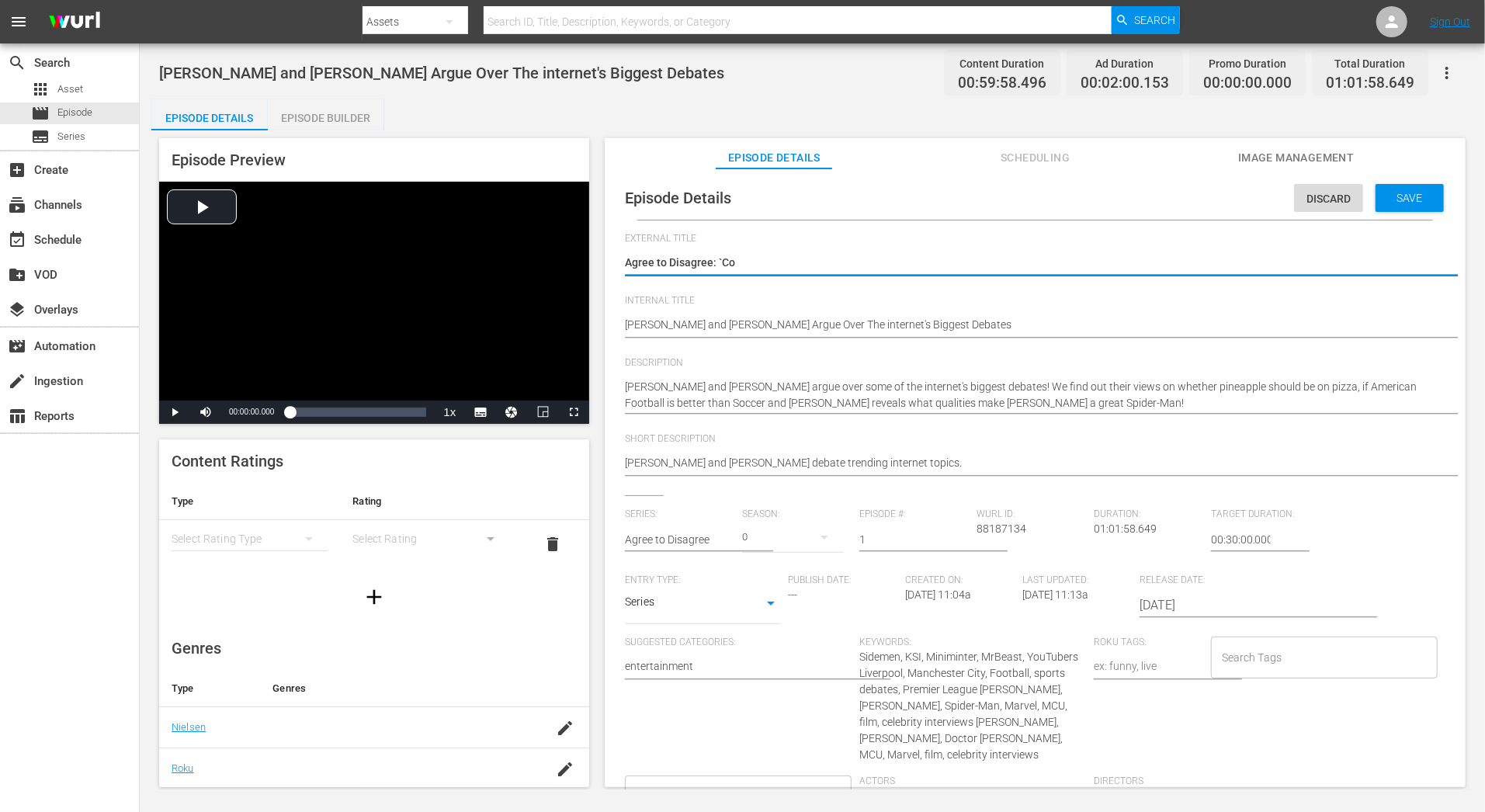
type textarea "Agree to Disagree: `C"
type textarea "Agree to Disagree: `"
type textarea "Agree to Disagree:"
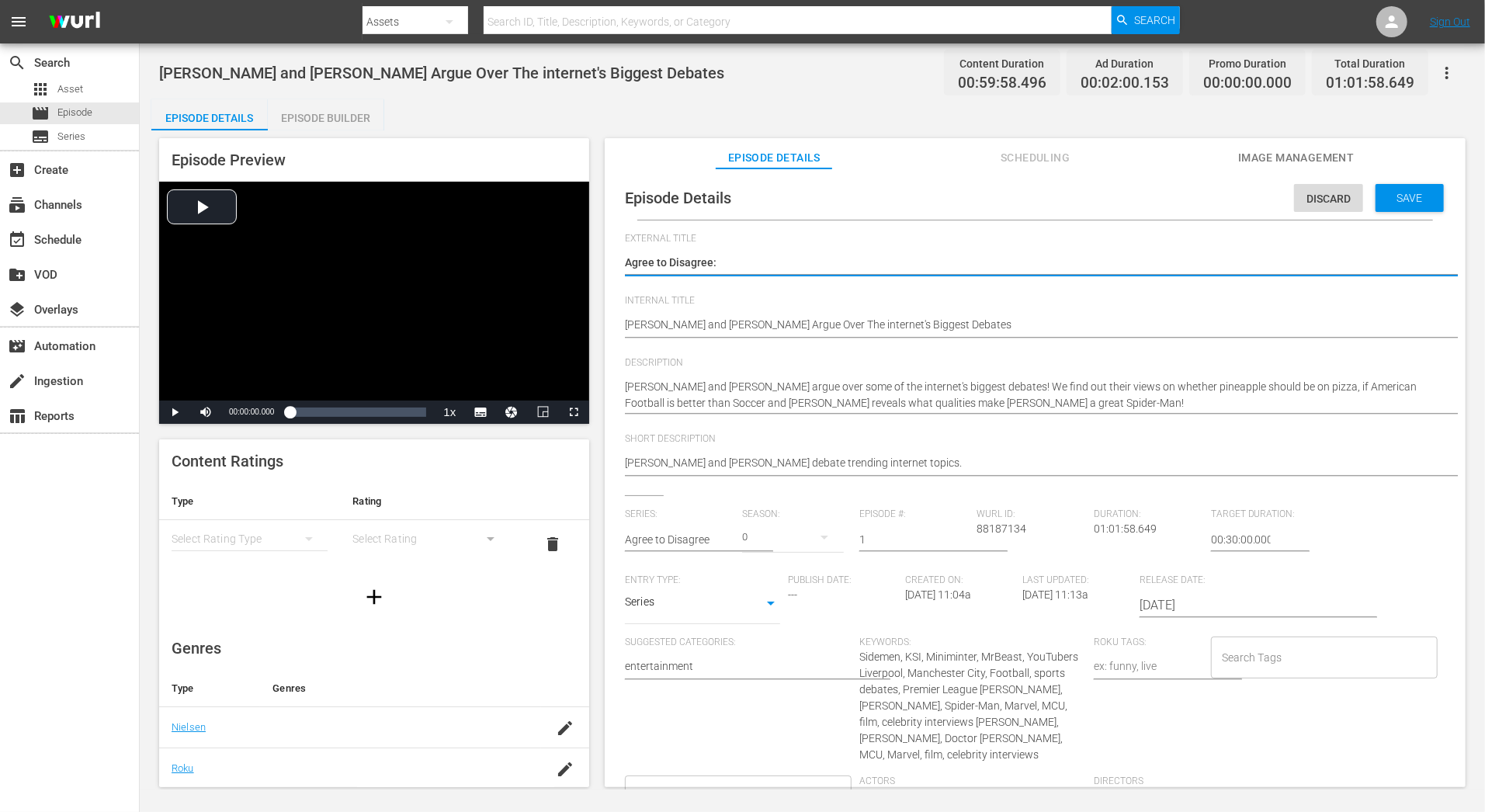
type textarea "Agree to Disagree: C"
type textarea "Agree to Disagree: Co"
type textarea "Agree to Disagree: Com"
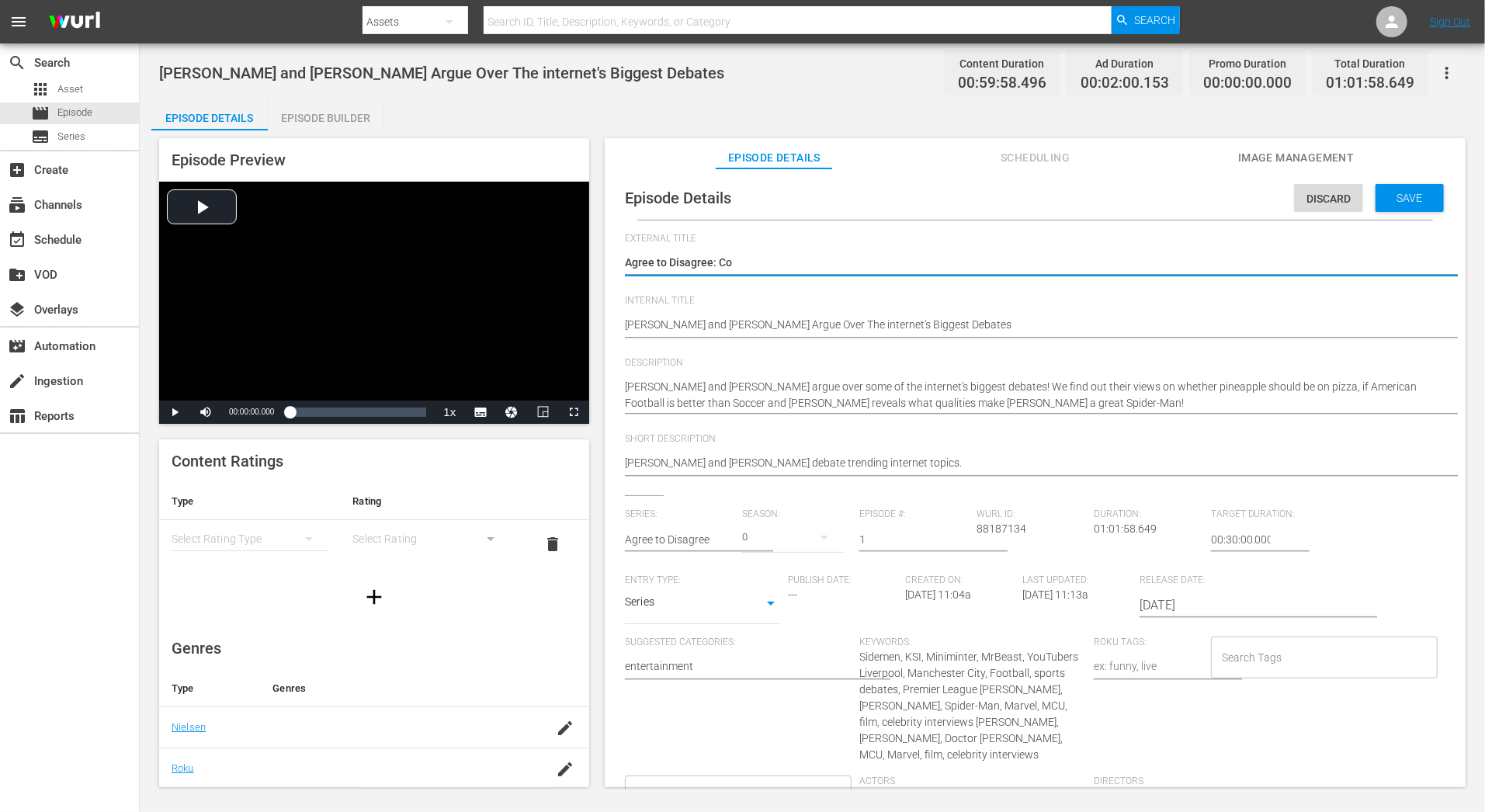
type textarea "Agree to Disagree: Com"
type textarea "Agree to Disagree: Comp"
type textarea "Agree to Disagree: Compi"
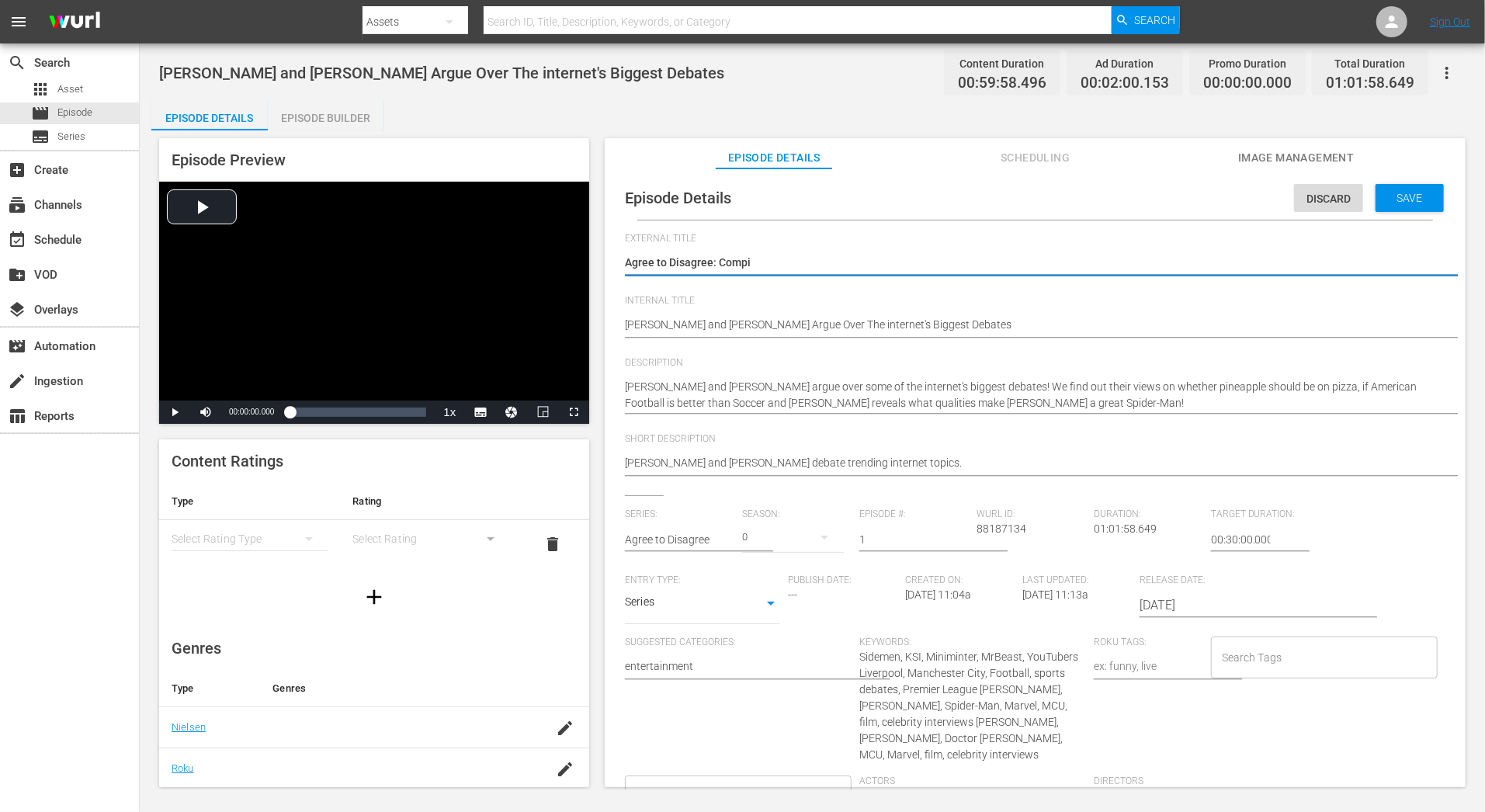
type textarea "Agree to Disagree: Compil"
type textarea "Agree to Disagree: Compila"
type textarea "Agree to Disagree: Compilat"
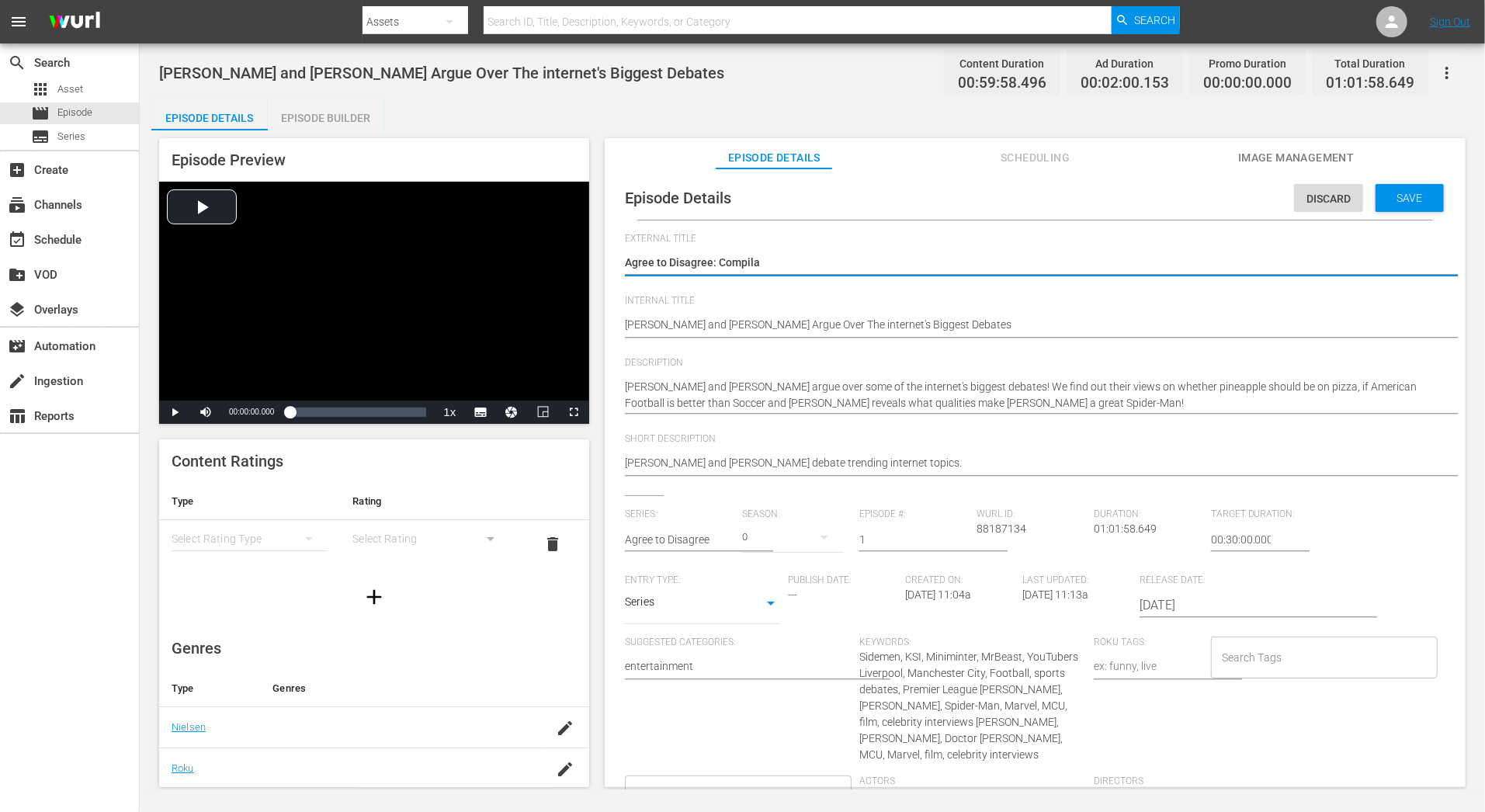
type textarea "Agree to Disagree: Compilat"
type textarea "Agree to Disagree: Compilati"
type textarea "Agree to Disagree: Compilatio"
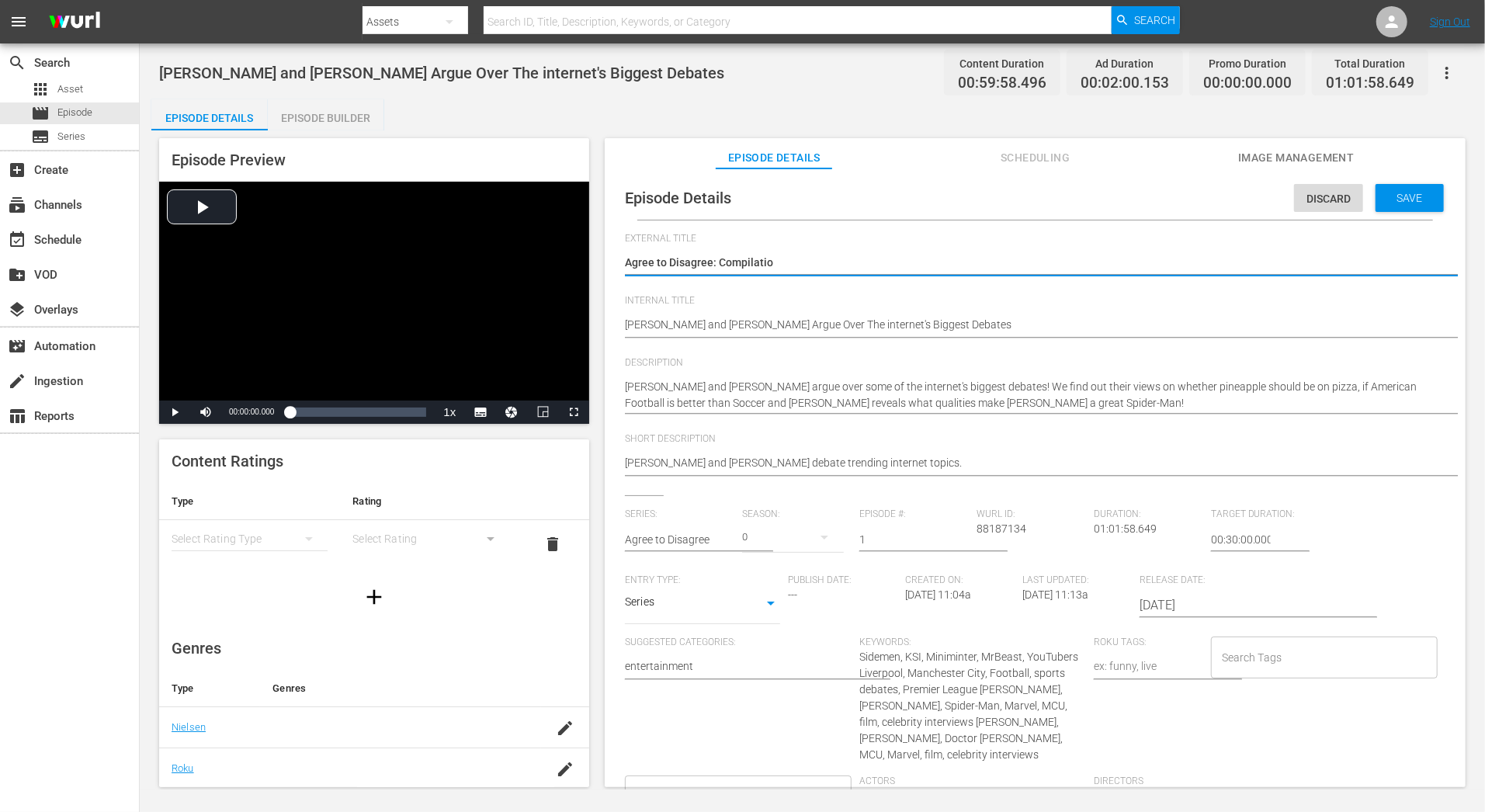
type textarea "Agree to Disagree: Compilation"
type textarea "Agree to Disagree: Compilationm"
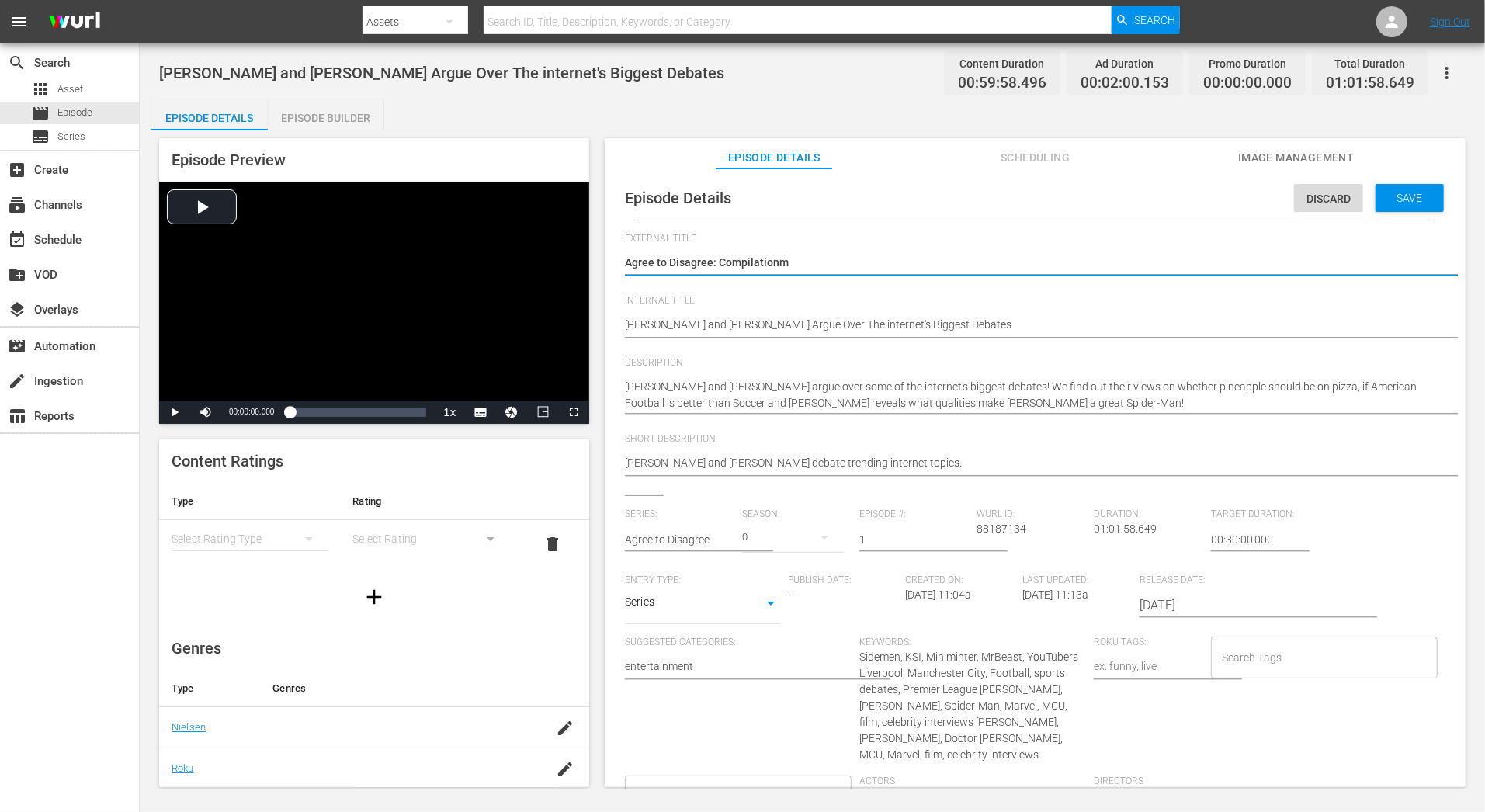
type textarea "Agree to Disagree: Compilationm"
type textarea "Agree to Disagree: Compilationm 1"
type textarea "Agree to Disagree: Compilationm"
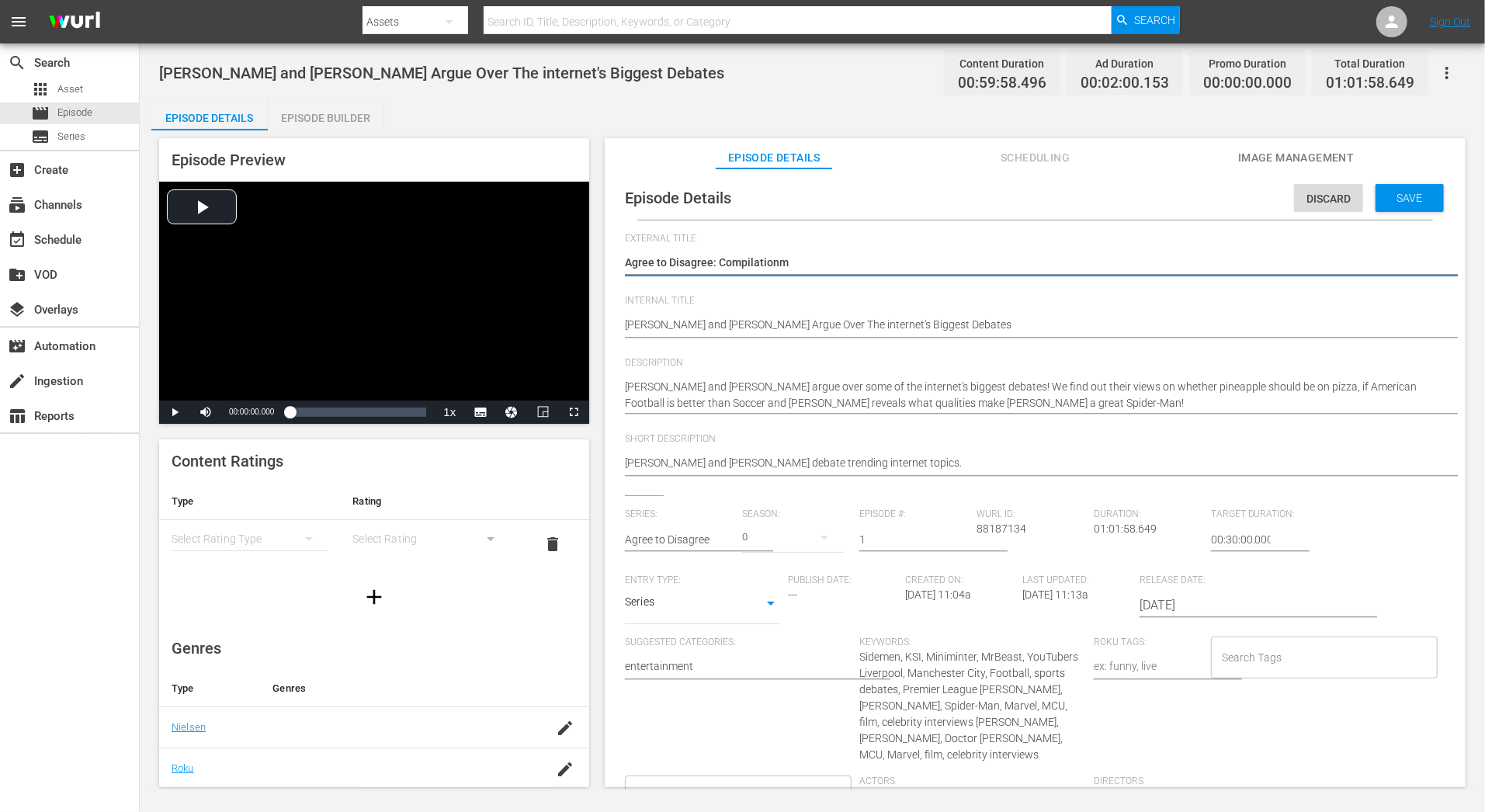
type textarea "Agree to Disagree: Compilationm"
type textarea "Agree to Disagree: Compilation"
type textarea "Agree to Disagree: Compilation1"
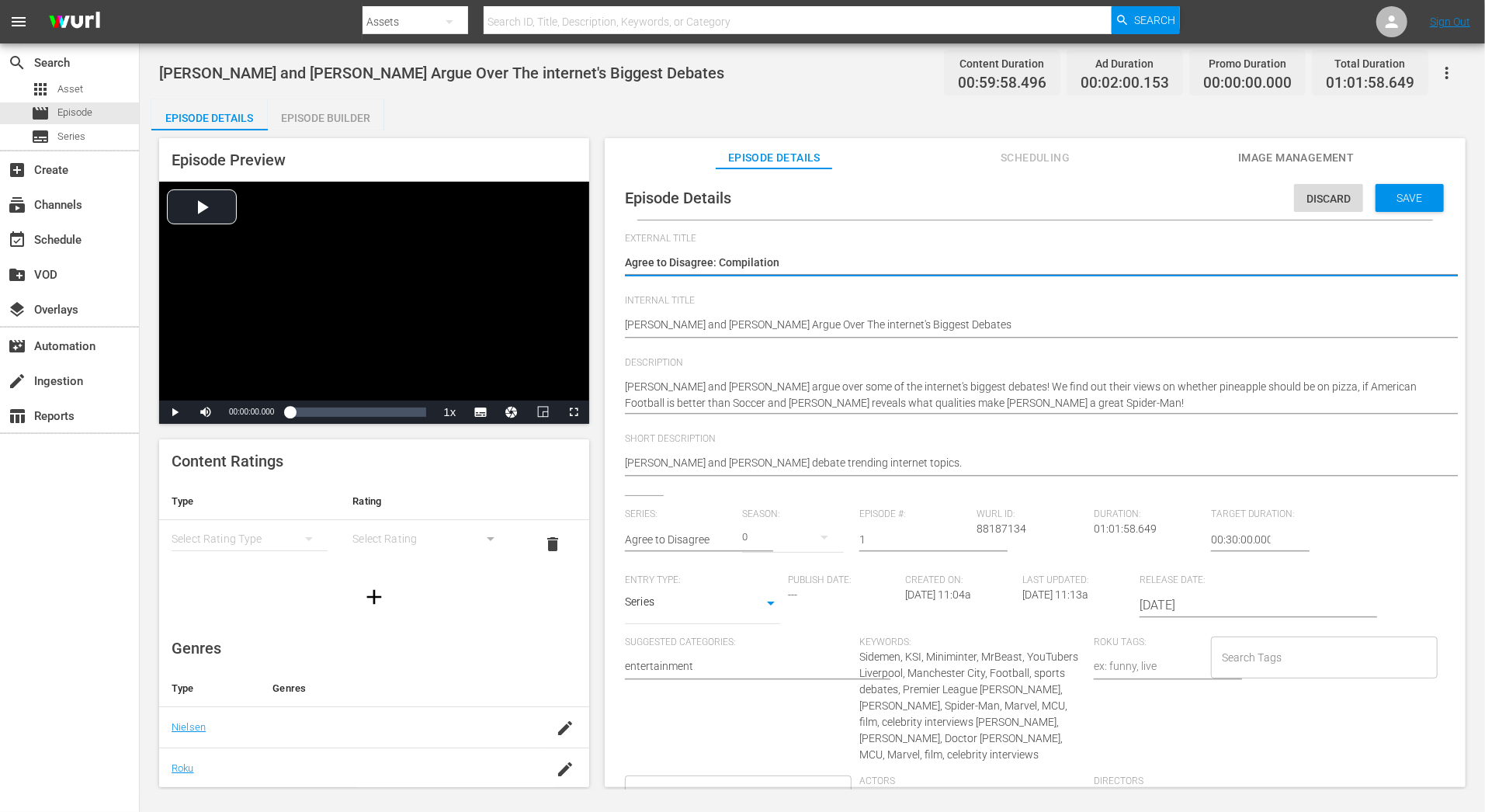
type textarea "Agree to Disagree: Compilation1"
type textarea "Agree to Disagree: Compilation"
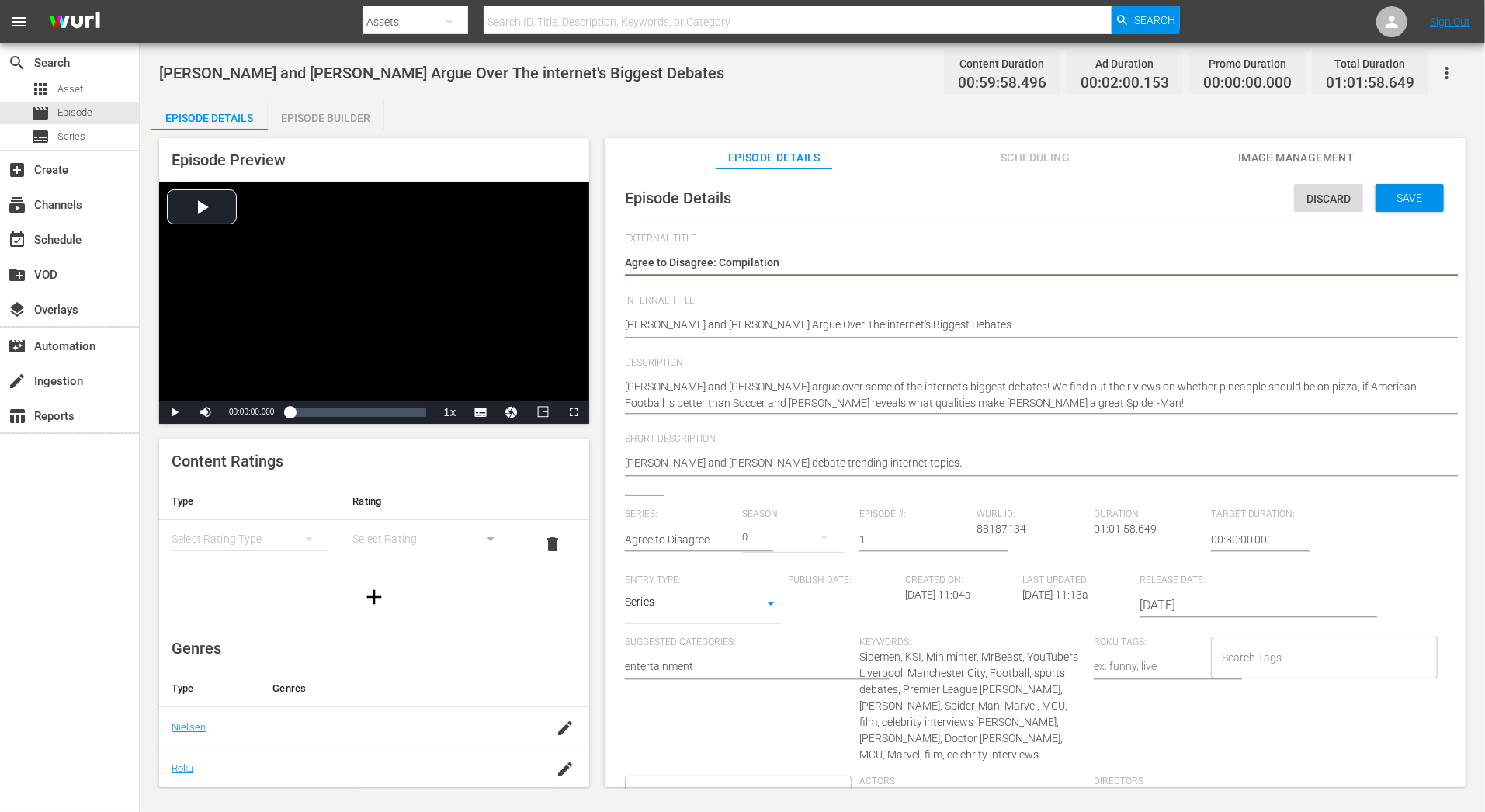
type textarea "Agree to Disagree: Compilation 1"
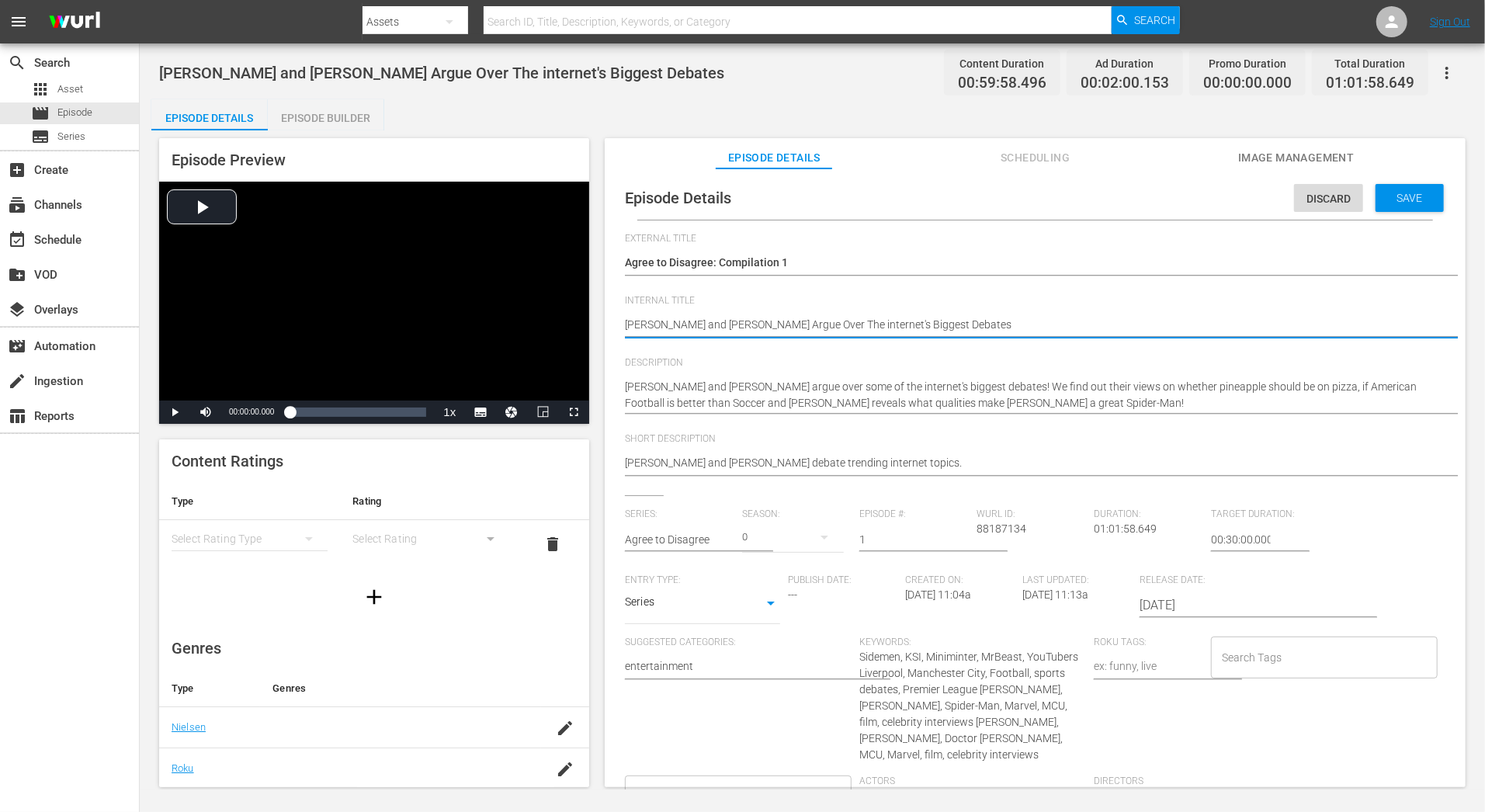
drag, startPoint x: 979, startPoint y: 322, endPoint x: 599, endPoint y: 320, distance: 380.0
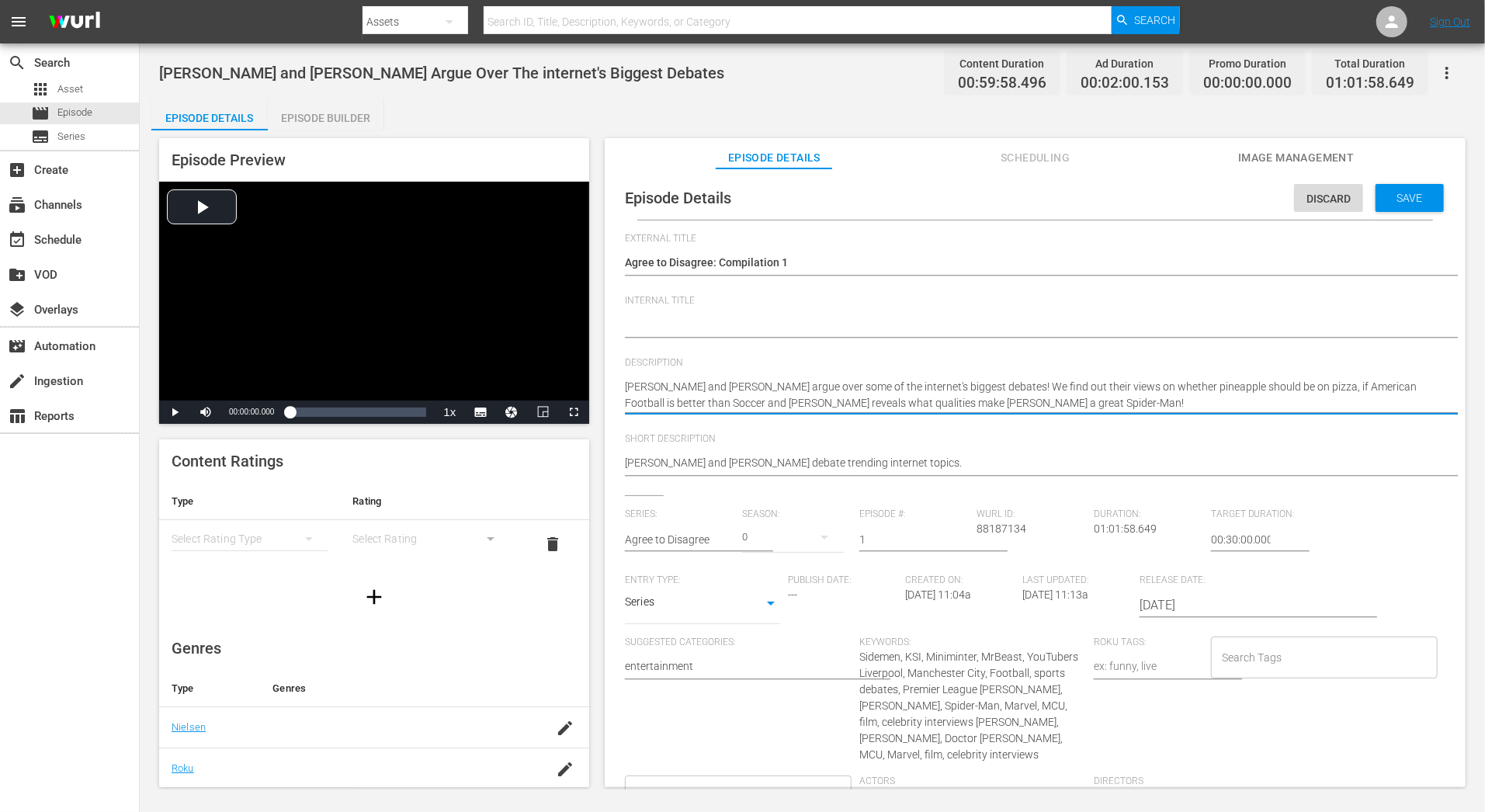
drag, startPoint x: 629, startPoint y: 386, endPoint x: 1073, endPoint y: 412, distance: 444.8
click at [1073, 412] on div "Tom Holland and Zendaya argue over some of the internet's biggest debates! We f…" at bounding box center [1031, 395] width 813 height 51
drag, startPoint x: 1051, startPoint y: 403, endPoint x: 617, endPoint y: 386, distance: 434.3
paste textarea "Argue Over The internet's Biggest Debates"
type textarea "Tom Holland and Zendaya Argue Over The internet's Biggest Debates"
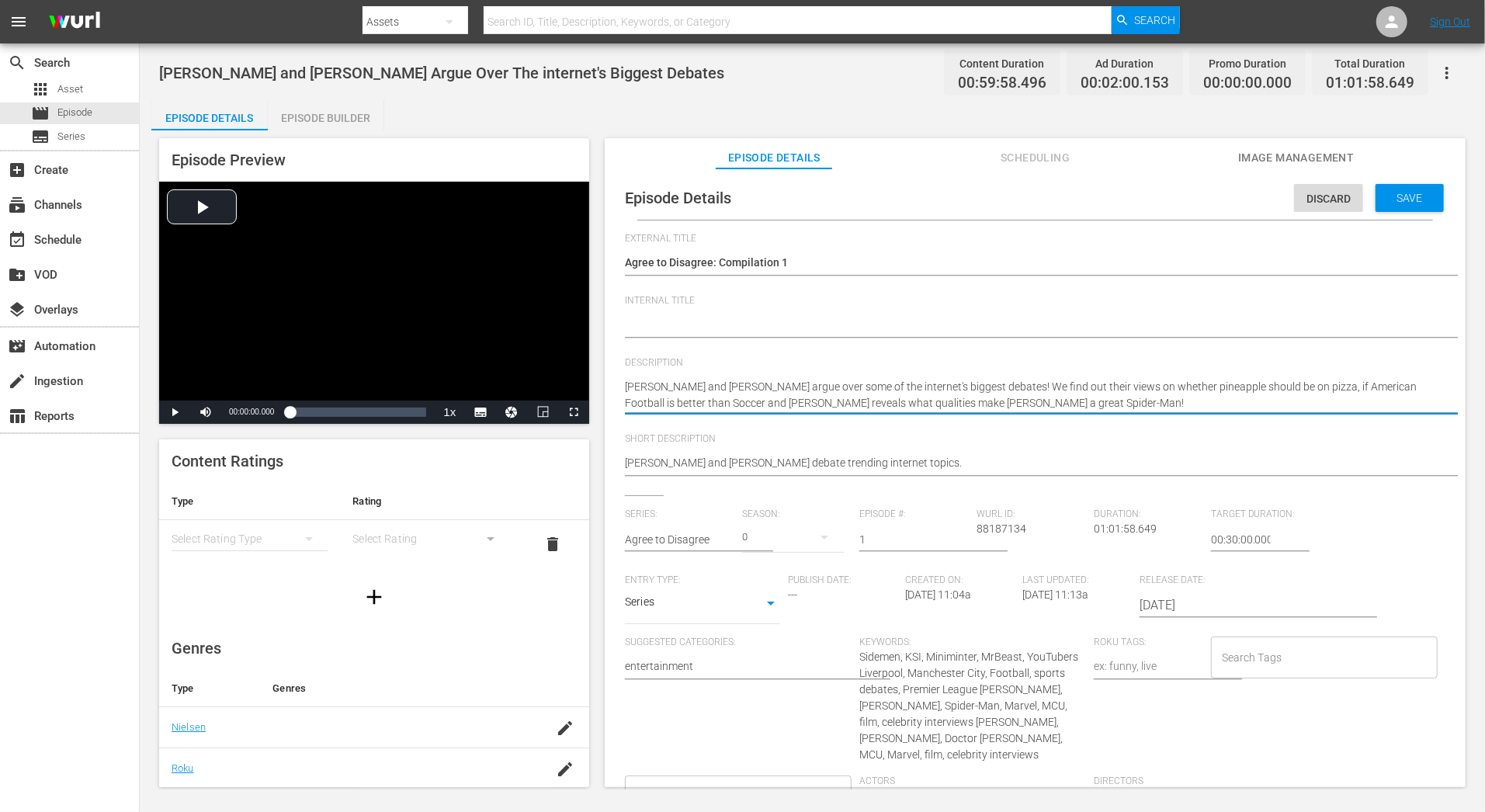
type textarea "Tom Holland and Zendaya Argue Over The internet's Biggest Debates"
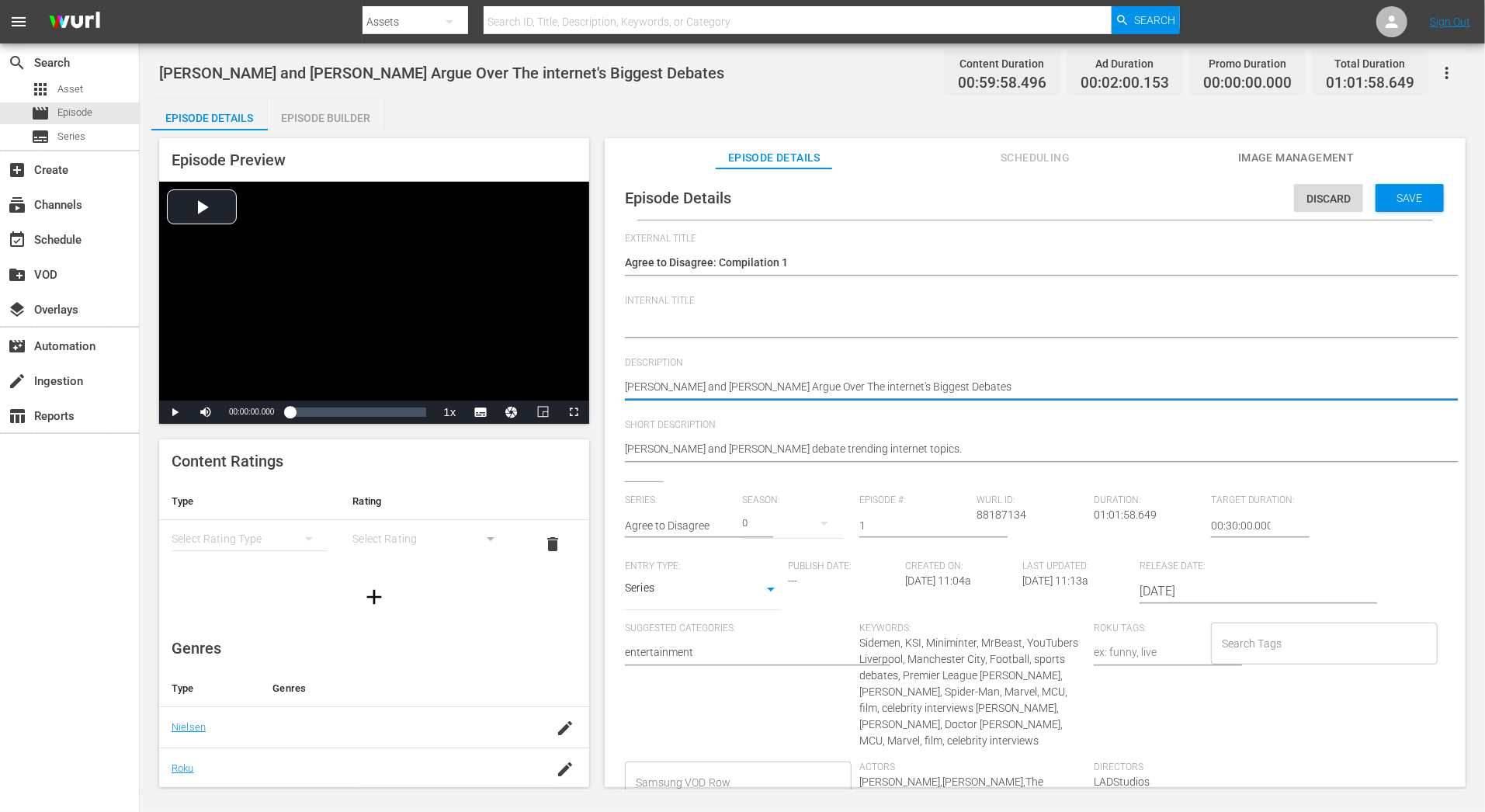
type textarea "Tom Holland and Zendaya Argue Over The internet's Biggest Debates"
type textarea "Tom Holland and Zendaya Argue Over The internet's Biggest Debates |"
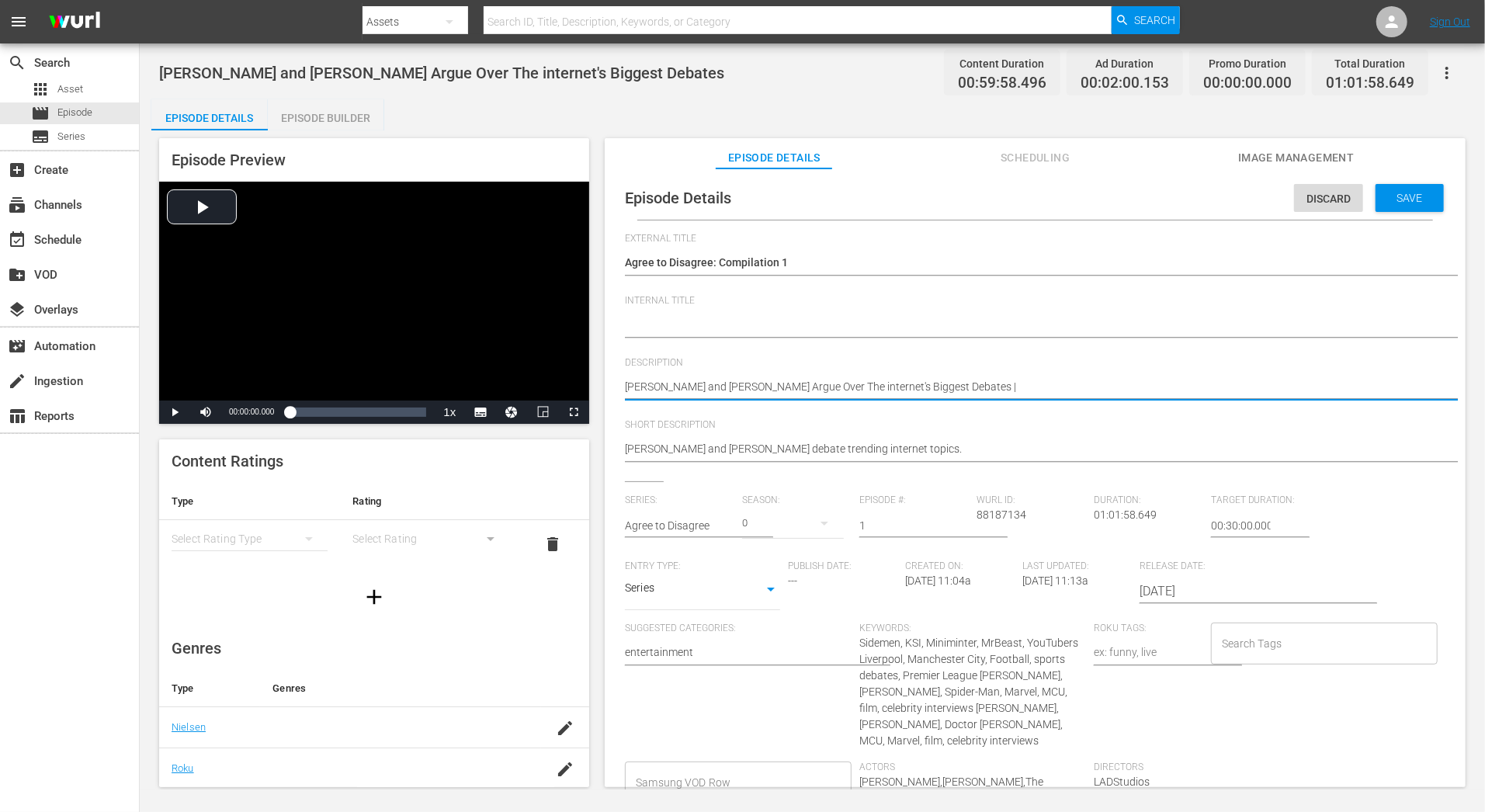
type textarea "Tom Holland and Zendaya Argue Over The internet's Biggest Debates |"
paste textarea "Liverpool Fan Climas Klopp Is A Better Manager Than Guardiola"
type textarea "Tom Holland and Zendaya Argue Over The internet's Biggest Debates | Liverpool F…"
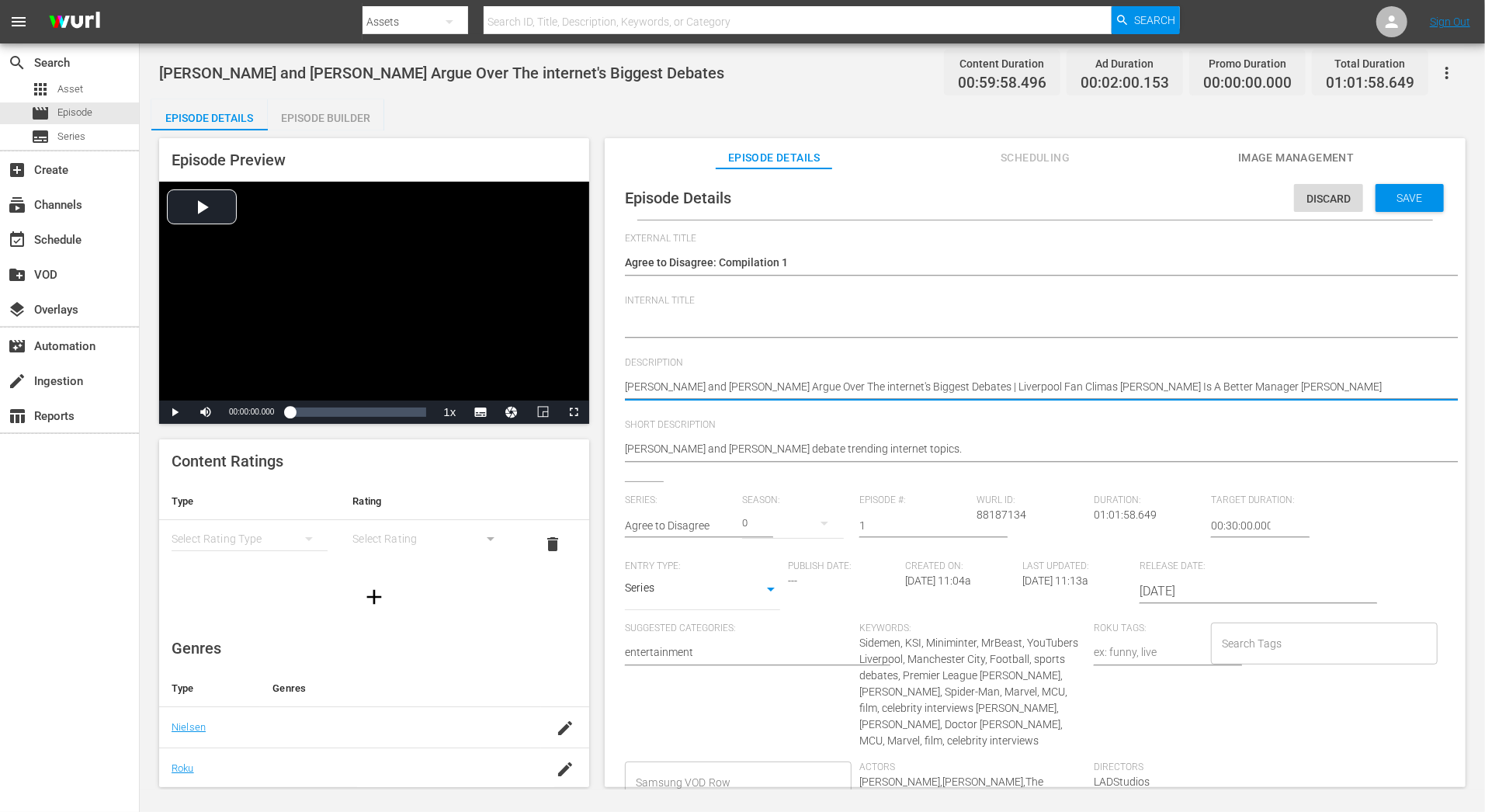
type textarea "Tom Holland and Zendaya Argue Over The internet's Biggest Debates | Liverpool F…"
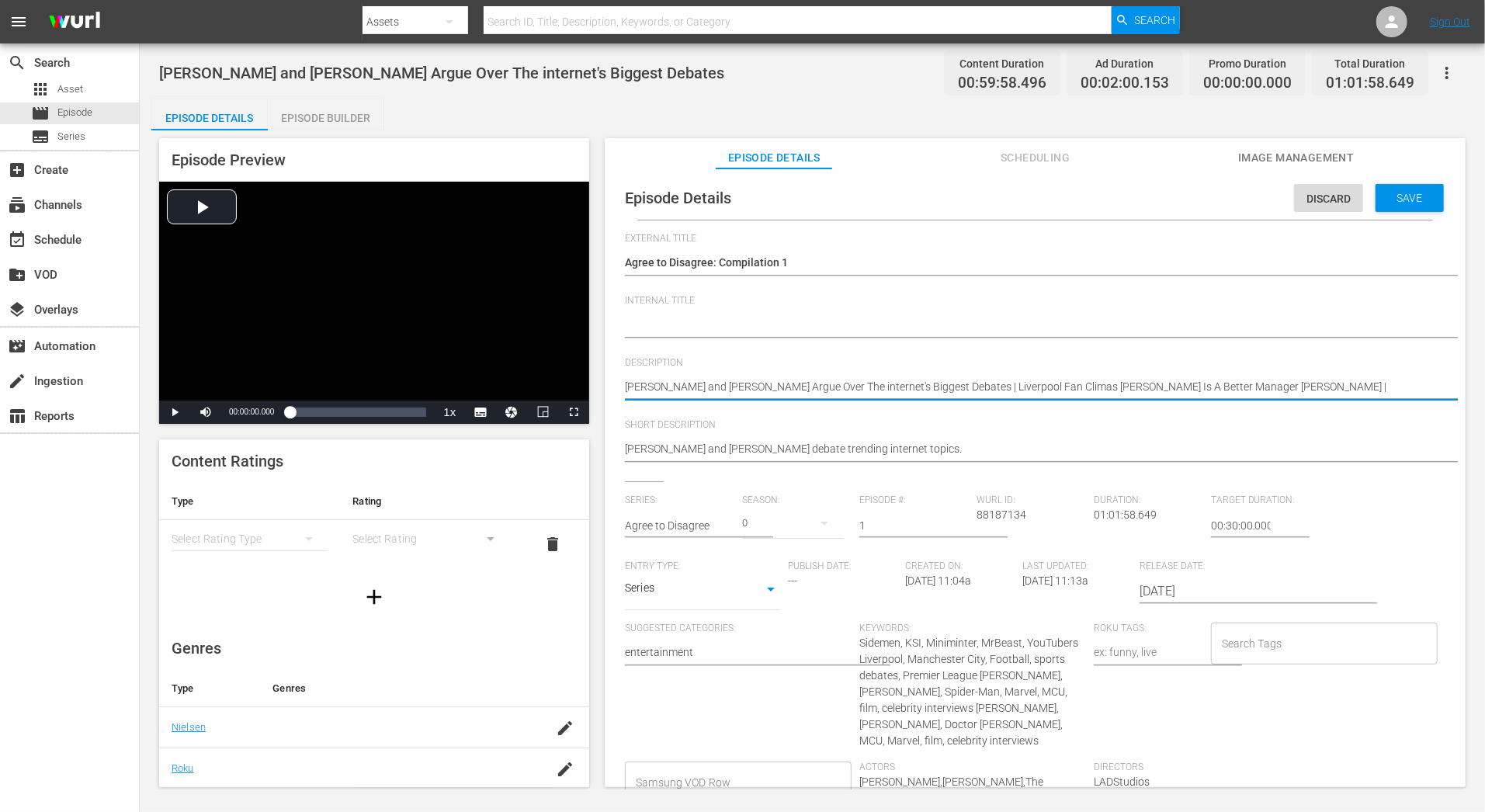
click at [961, 384] on textarea "Tom Holland and Zendaya argue over some of the internet's biggest debates! We f…" at bounding box center [1031, 388] width 813 height 19
paste textarea "The Sidemen Argue They're More Talented Than MrBeast"
type textarea "Tom Holland and Zendaya Argue Over The internet's Biggest Debates | The Sidemen…"
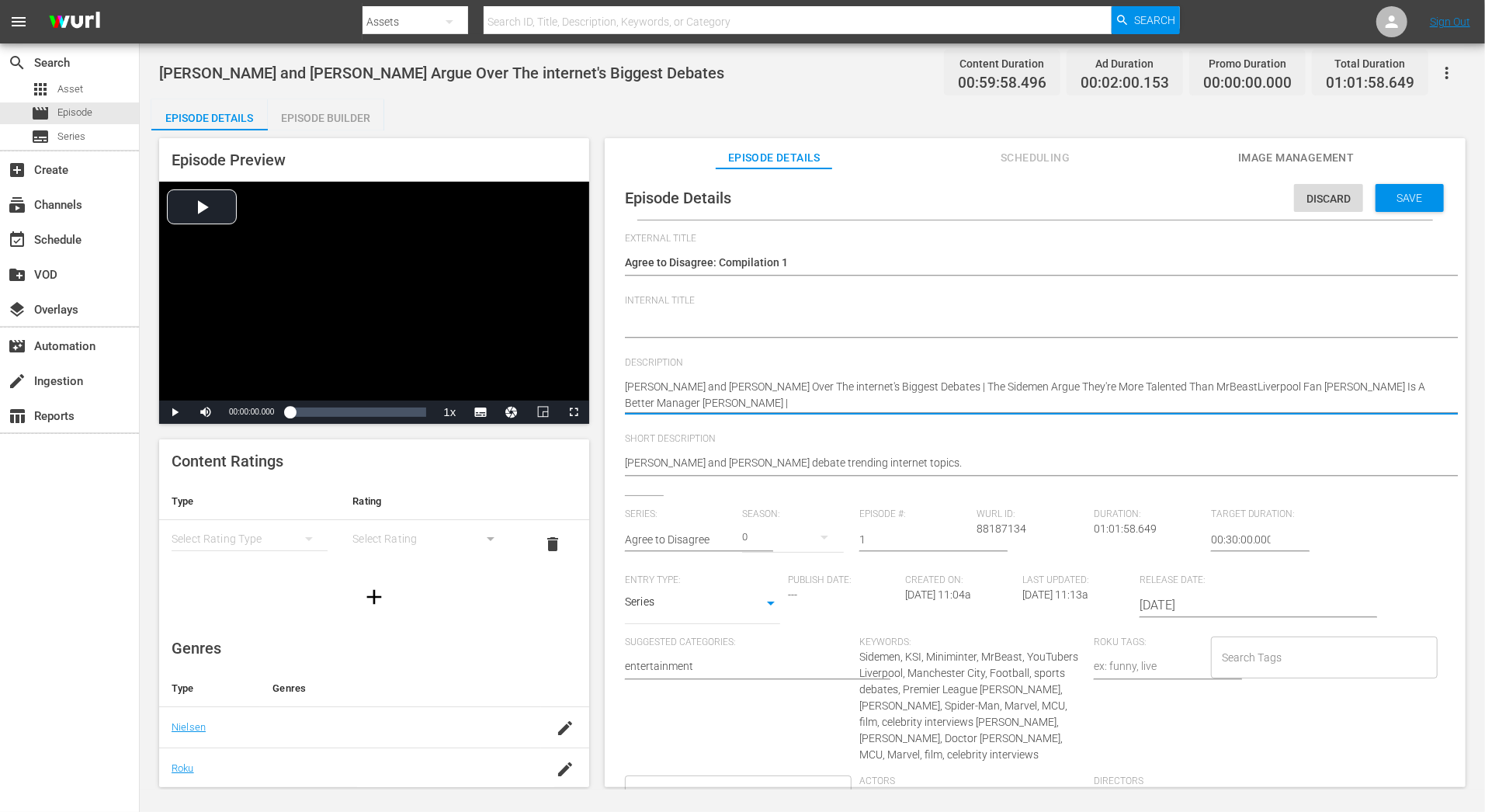
type textarea "Tom Holland and Zendaya Argue Over The internet's Biggest Debates | The Sidemen…"
type textarea "[PERSON_NAME] and [PERSON_NAME] Over The internet's Biggest Debates | The Sidem…"
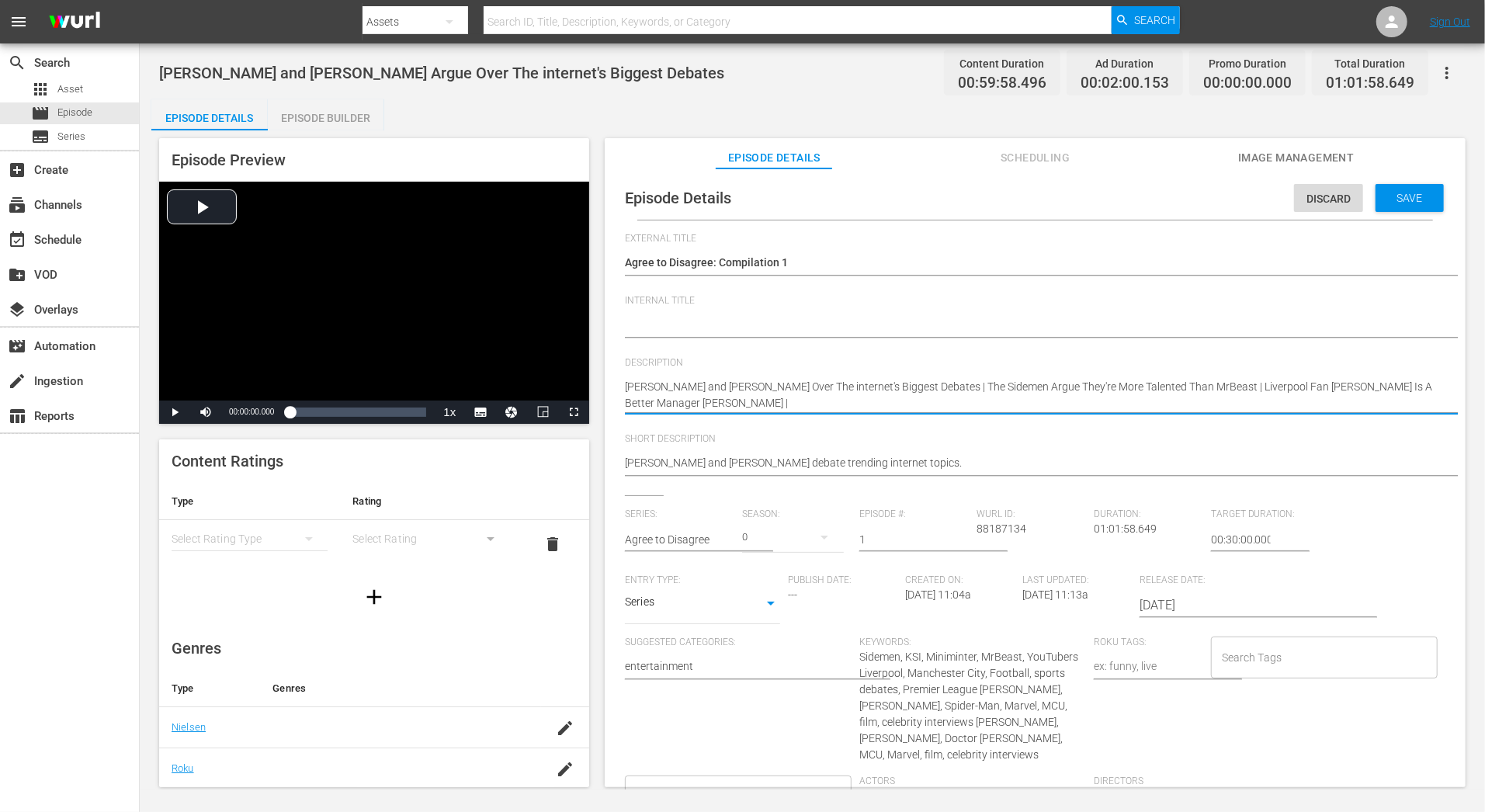
type textarea "[PERSON_NAME] and [PERSON_NAME] Over The internet's Biggest Debates | The Sidem…"
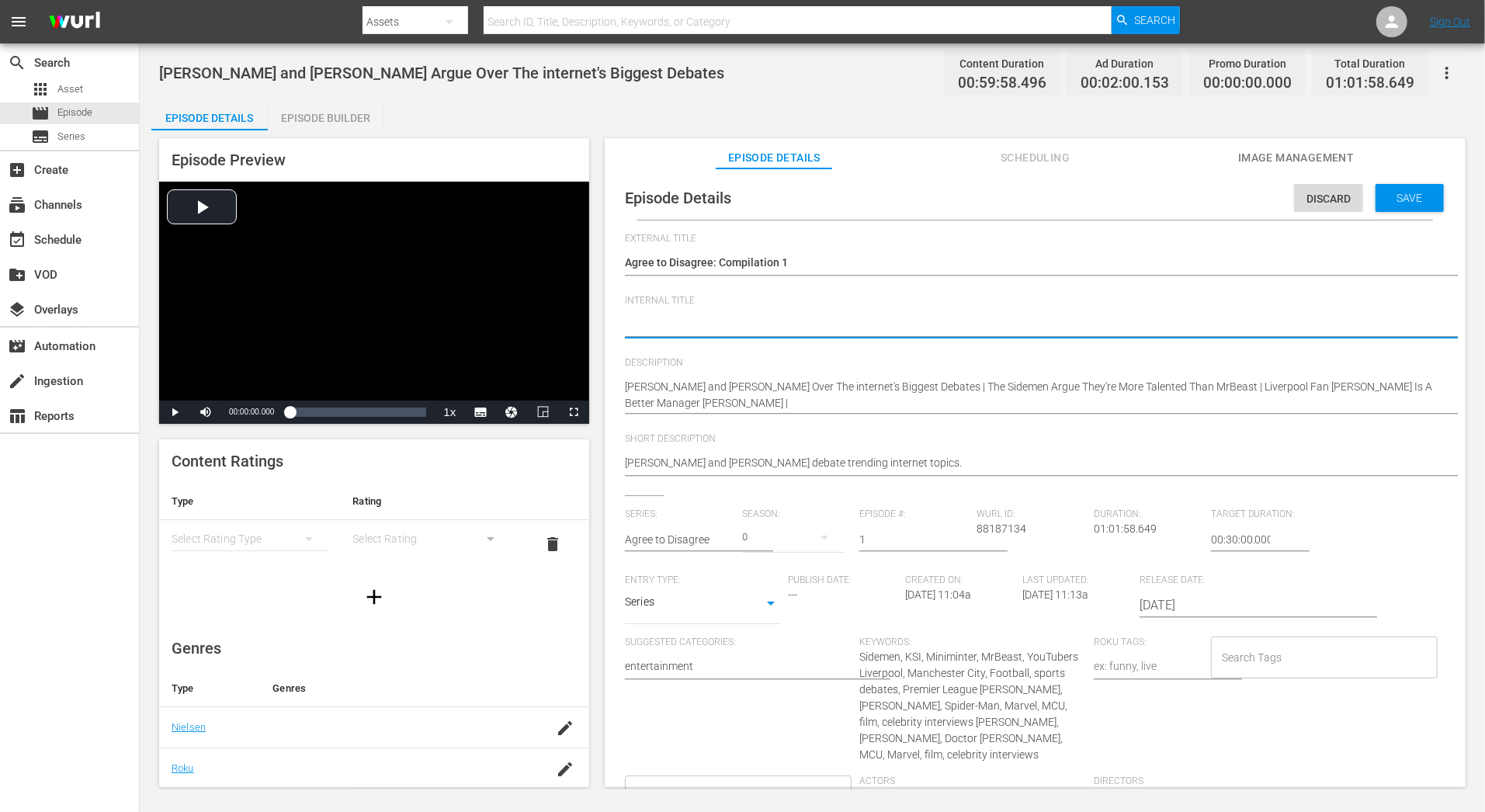
paste textarea "Agree to Disagree: Episode 13"
type textarea "Agree to Disagree: Episode 13"
click at [714, 321] on textarea "Tom Holland and Zendaya Argue Over The internet's Biggest Debates" at bounding box center [1031, 326] width 813 height 19
click at [709, 325] on textarea "Tom Holland and Zendaya Argue Over The internet's Biggest Debates" at bounding box center [1031, 326] width 813 height 19
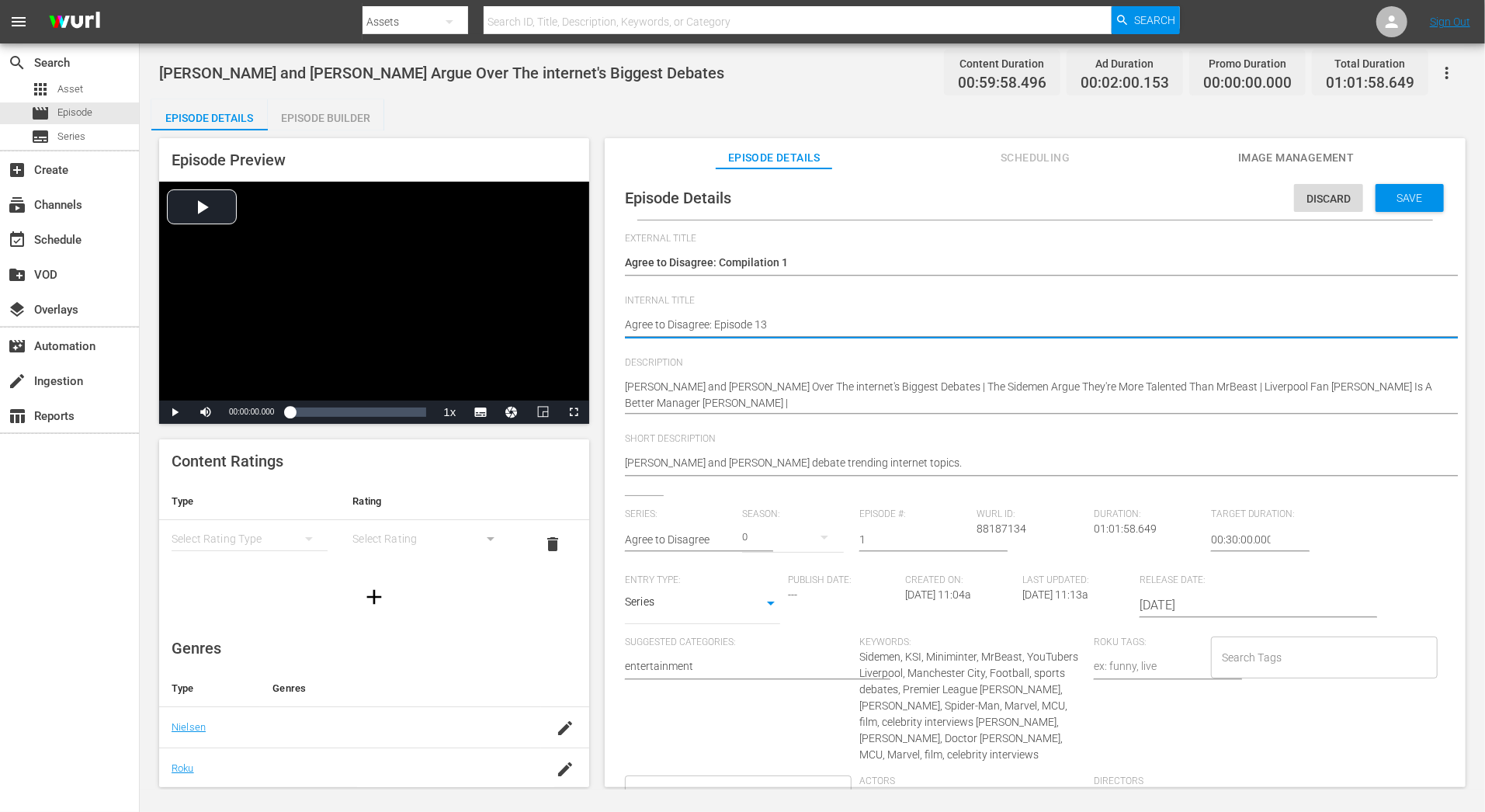
type textarea "Agree to Disagree : Episode 13"
type textarea "Agree to Disagree C: Episode 13"
type textarea "Agree to Disagree Co: Episode 13"
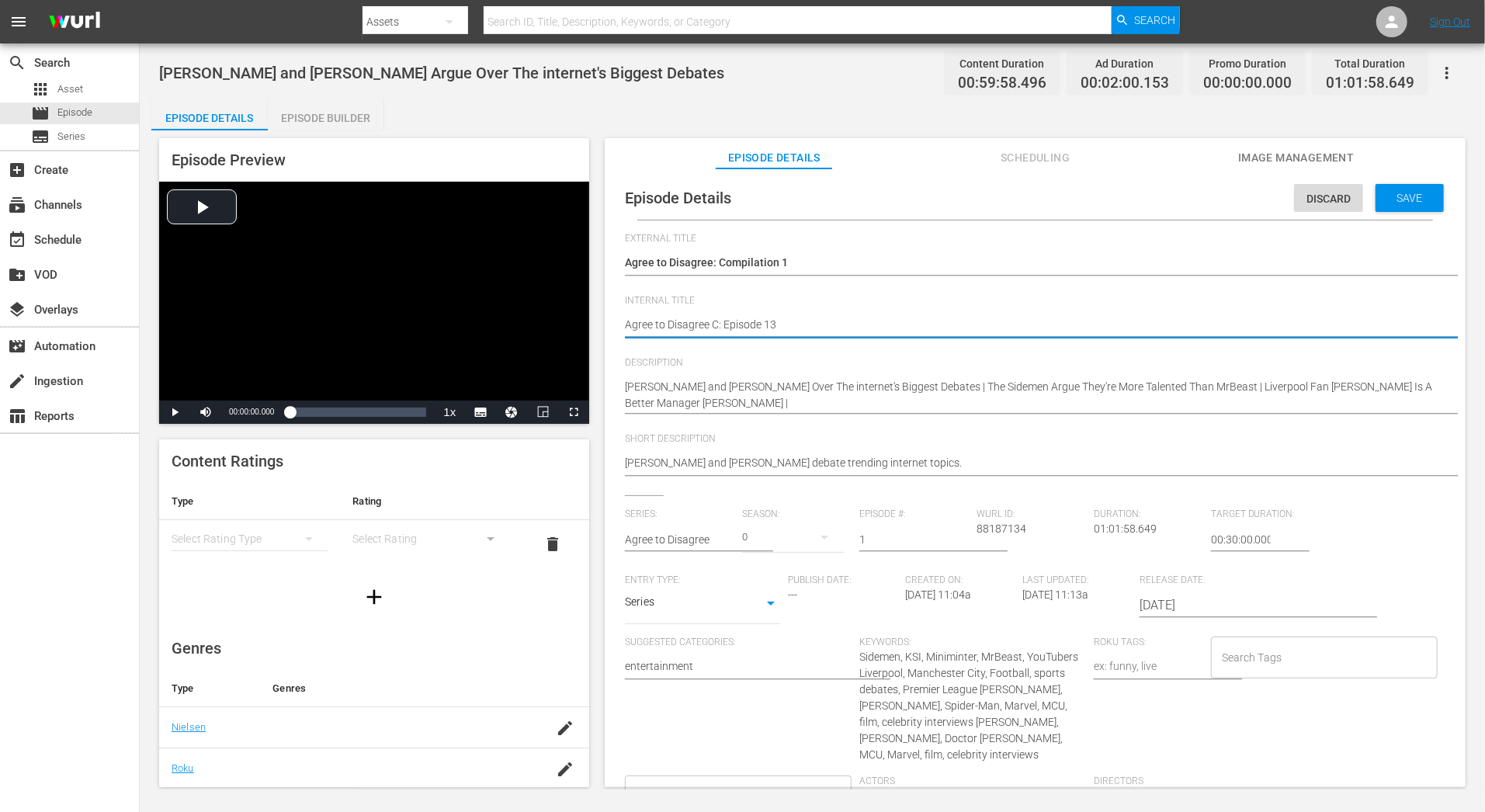
type textarea "Agree to Disagree Co: Episode 13"
type textarea "Agree to Disagree Com: Episode 13"
type textarea "Agree to Disagree Comp: Episode 13"
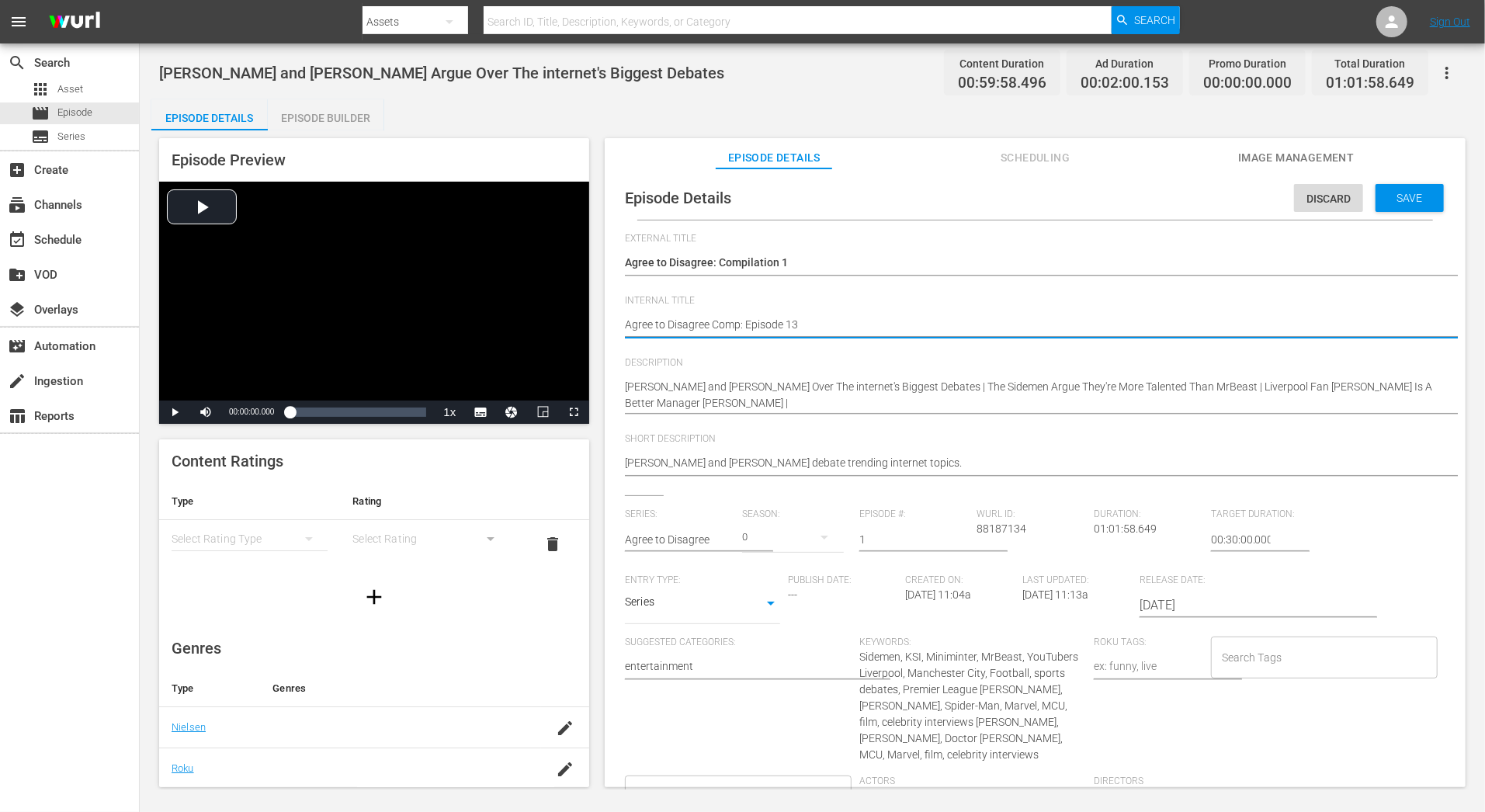
type textarea "Agree to Disagree Com: Episode 13"
type textarea "Agree to Disagree Co: Episode 13"
type textarea "Agree to Disagree C: Episode 13"
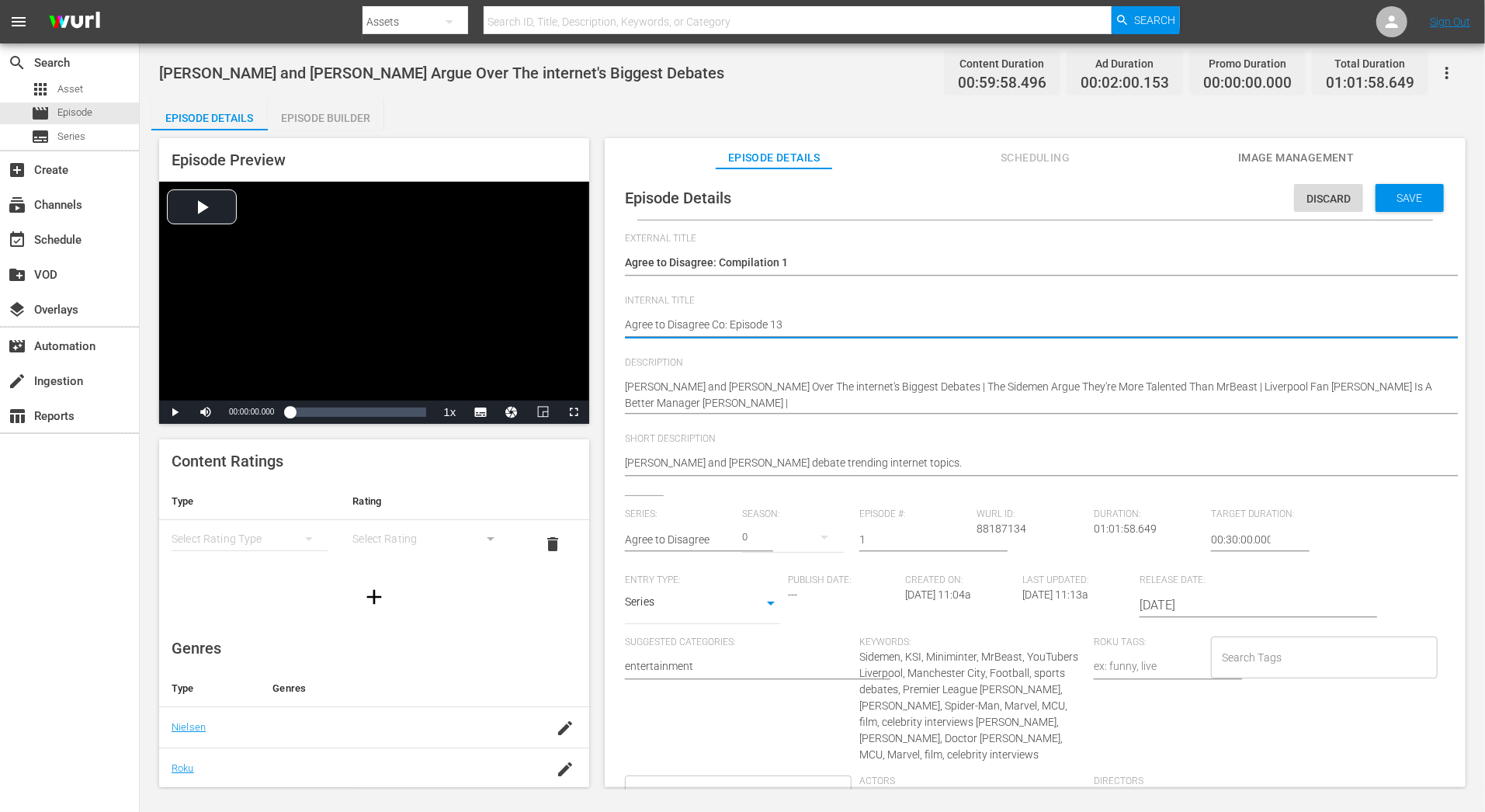
type textarea "Agree to Disagree C: Episode 13"
type textarea "Agree to Disagree : Episode 13"
type textarea "Agree to Disagree: Episode 13"
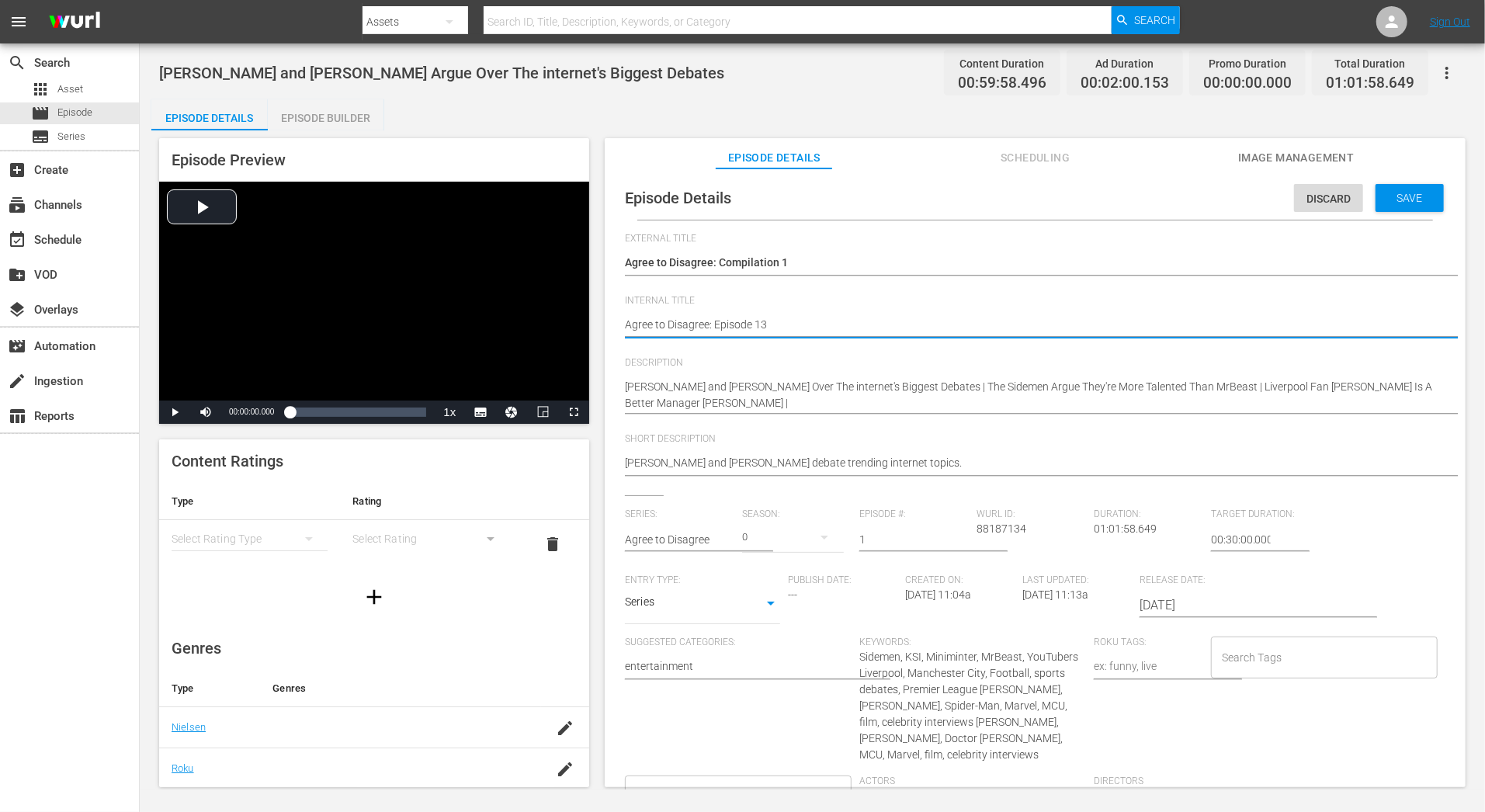
click at [790, 328] on textarea "[PERSON_NAME] and [PERSON_NAME] Argue Over The internet's Biggest Debates" at bounding box center [1031, 326] width 813 height 19
click at [755, 325] on textarea "[PERSON_NAME] and [PERSON_NAME] Argue Over The internet's Biggest Debates" at bounding box center [1031, 326] width 813 height 19
type textarea "Agree to Disagree: Episode 113"
type textarea "Agree to Disagree: Episode 1,13"
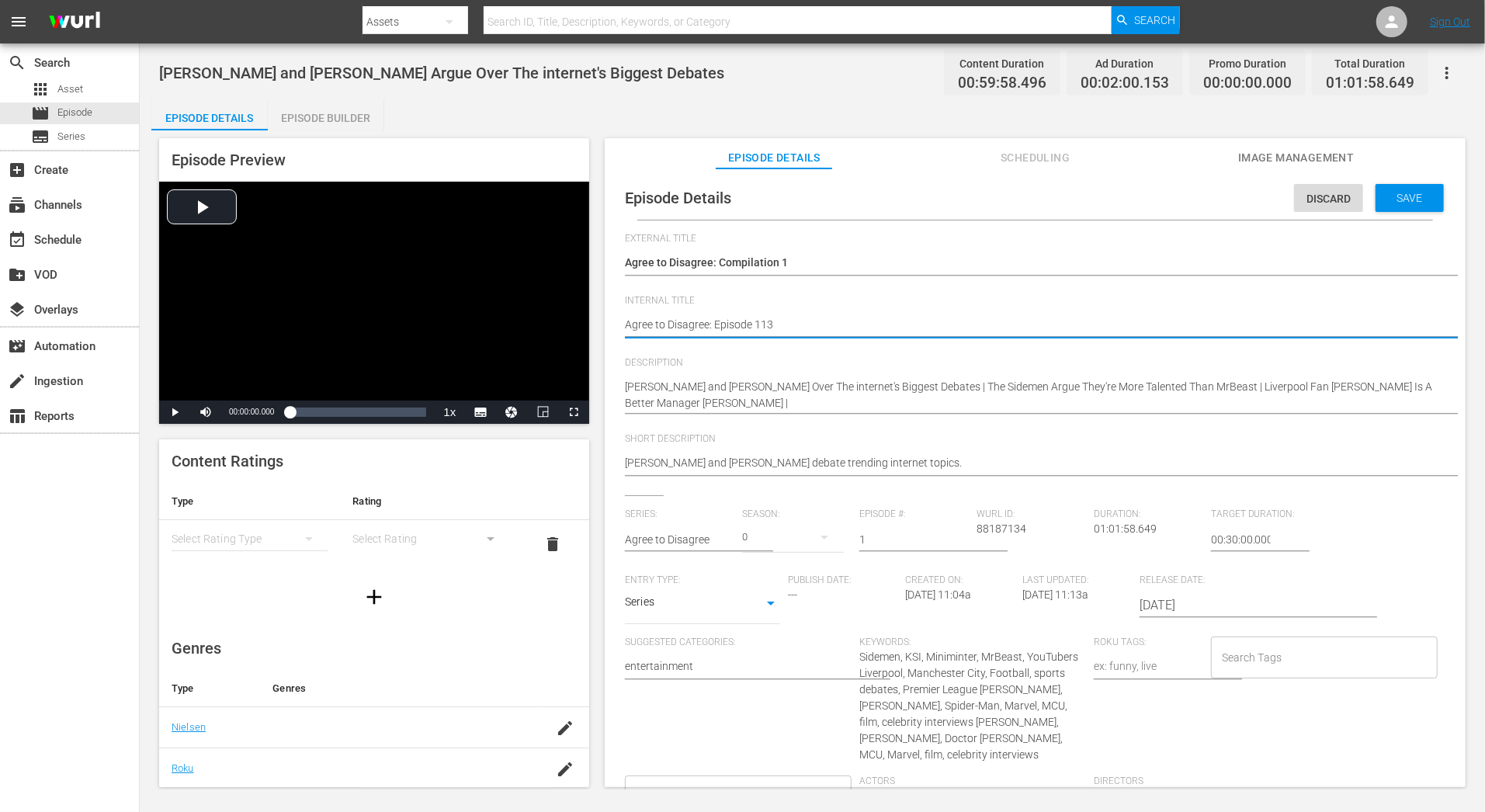
type textarea "Agree to Disagree: Episode 1,13"
type textarea "Agree to Disagree: Episode 1, 13"
click at [819, 309] on div "Tom Holland and Zendaya Argue Over The internet's Biggest Debates Tom Holland a…" at bounding box center [1031, 326] width 813 height 37
type textarea "Agree to Disagree: Episode 1, 13,"
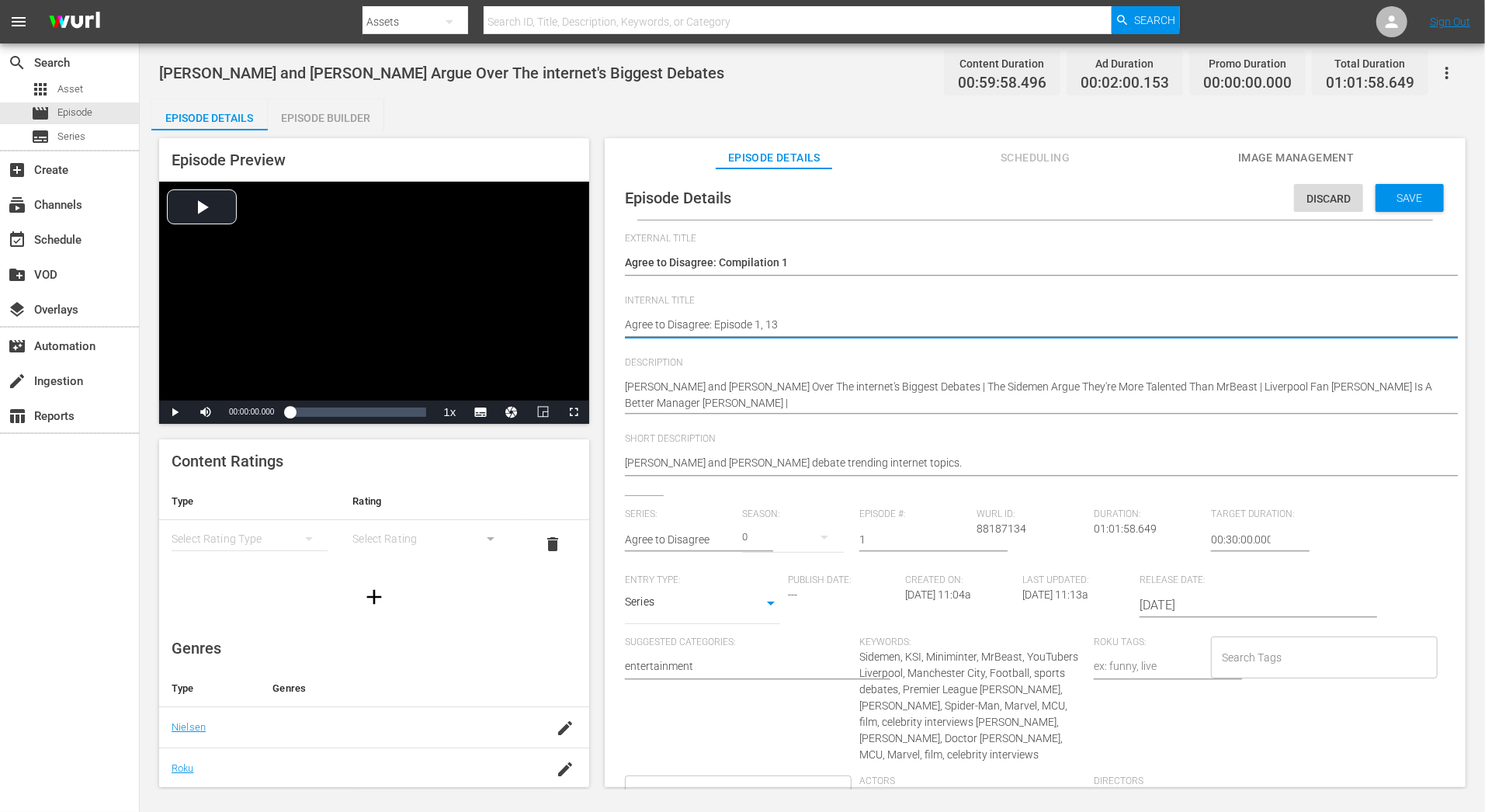
type textarea "Agree to Disagree: Episode 1, 13,"
type textarea "Agree to Disagree: Episode 1, 13, 2"
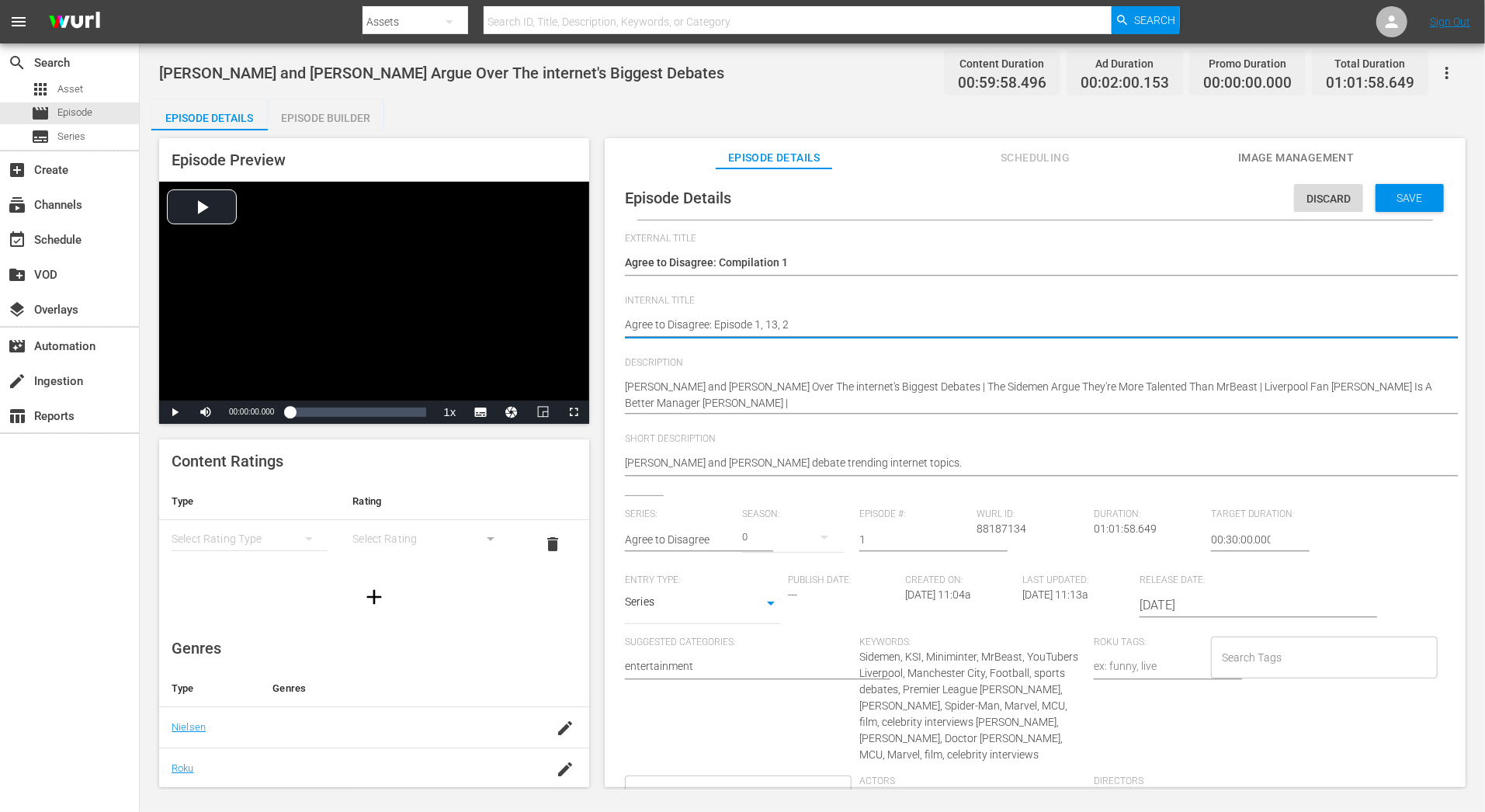
type textarea "Agree to Disagree: Episode 1, 13, 28"
click at [709, 319] on textarea "[PERSON_NAME] and [PERSON_NAME] Argue Over The internet's Biggest Debates" at bounding box center [1031, 326] width 813 height 19
type textarea "Agree to Disagree : Episode 1, 13, 28"
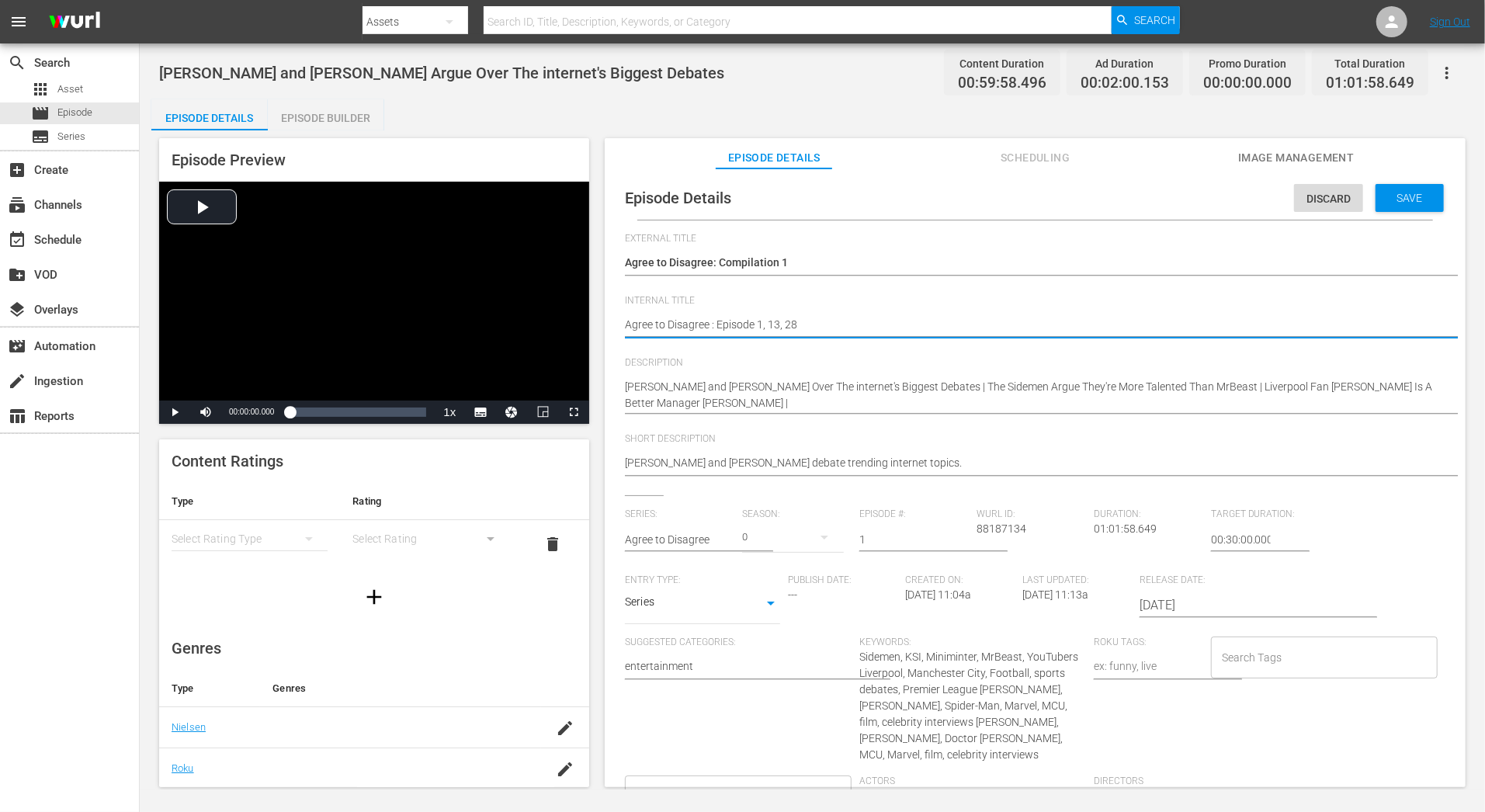
type textarea "Agree to Disagree 6: Episode 1, 13, 28"
type textarea "Agree to Disagree 60: Episode 1, 13, 28"
type textarea "Agree to Disagree 60m: Episode 1, 13, 28"
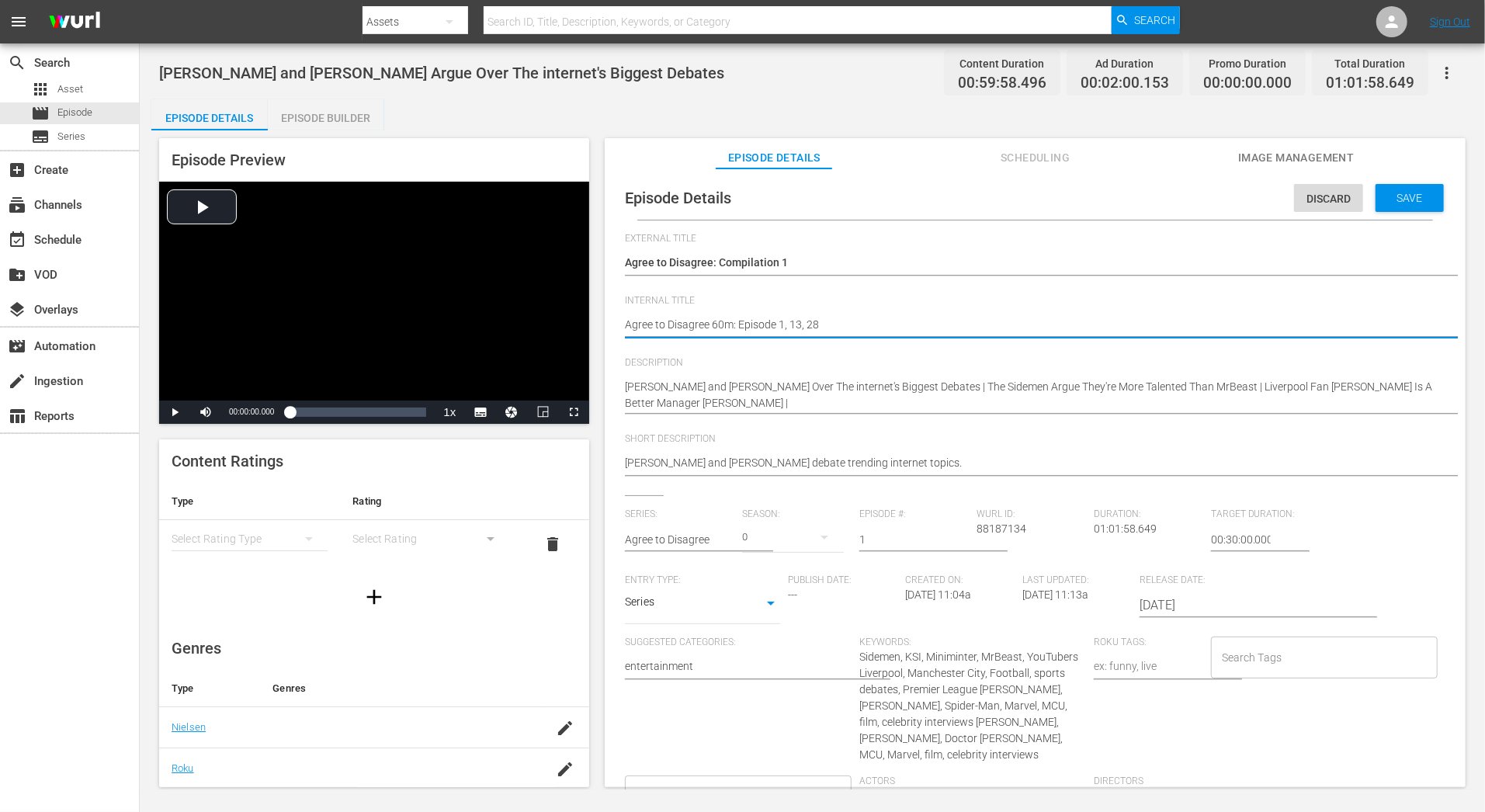
type textarea "Agree to Disagree 60m: Episode 1, 13, 28"
click at [826, 415] on div "Tom Holland and Zendaya argue over some of the internet's biggest debates! We f…" at bounding box center [1031, 395] width 813 height 51
drag, startPoint x: 777, startPoint y: 319, endPoint x: 750, endPoint y: 325, distance: 27.7
type textarea "Agree to Disagree 60m: Eps 1, 13, 28"
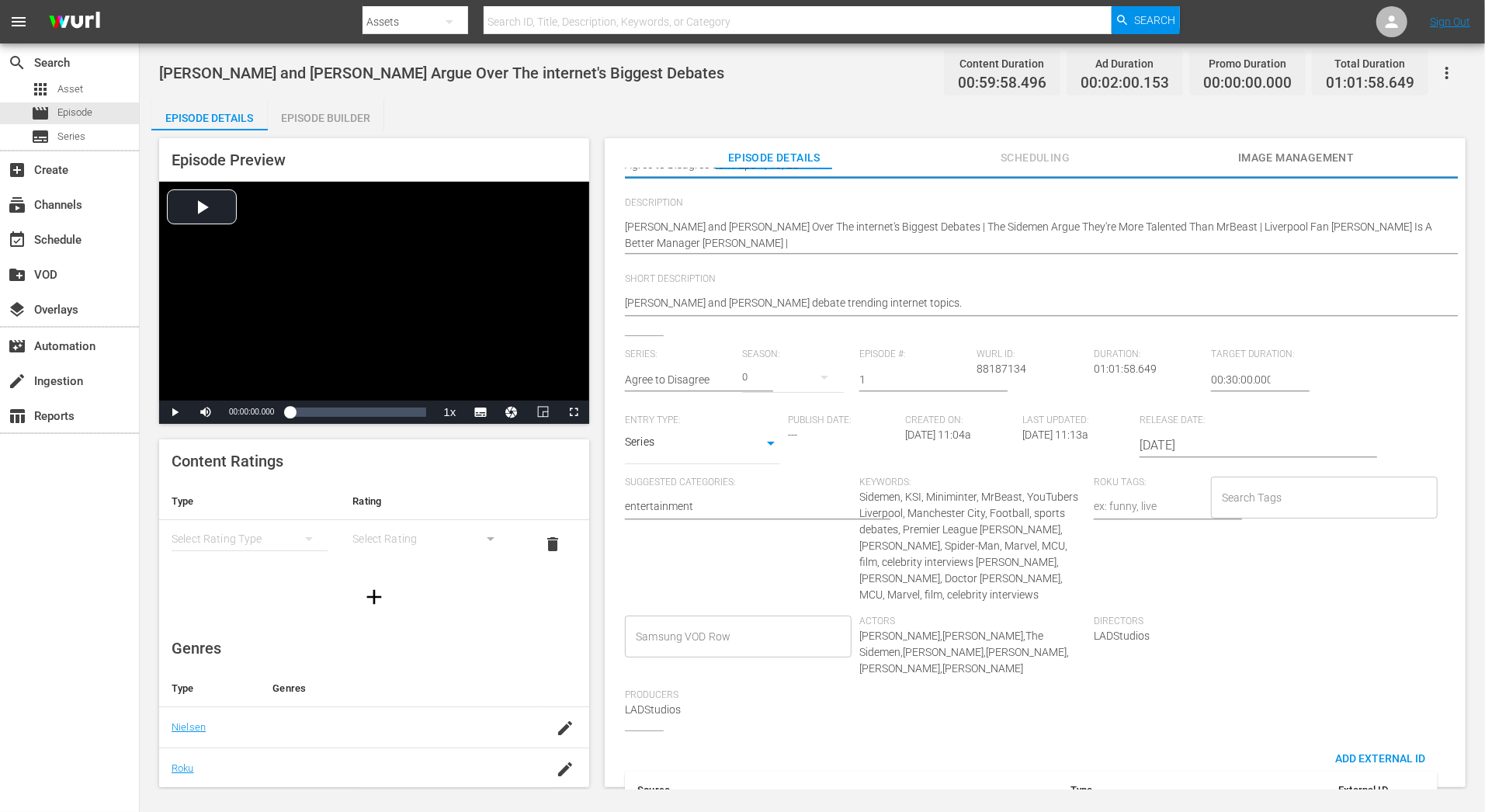
scroll to position [163, 0]
click at [916, 520] on div "Keywords: Sidemen, KSI, Miniminter, MrBeast, YouTubers Liverpool, Manchester Ci…" at bounding box center [976, 542] width 234 height 139
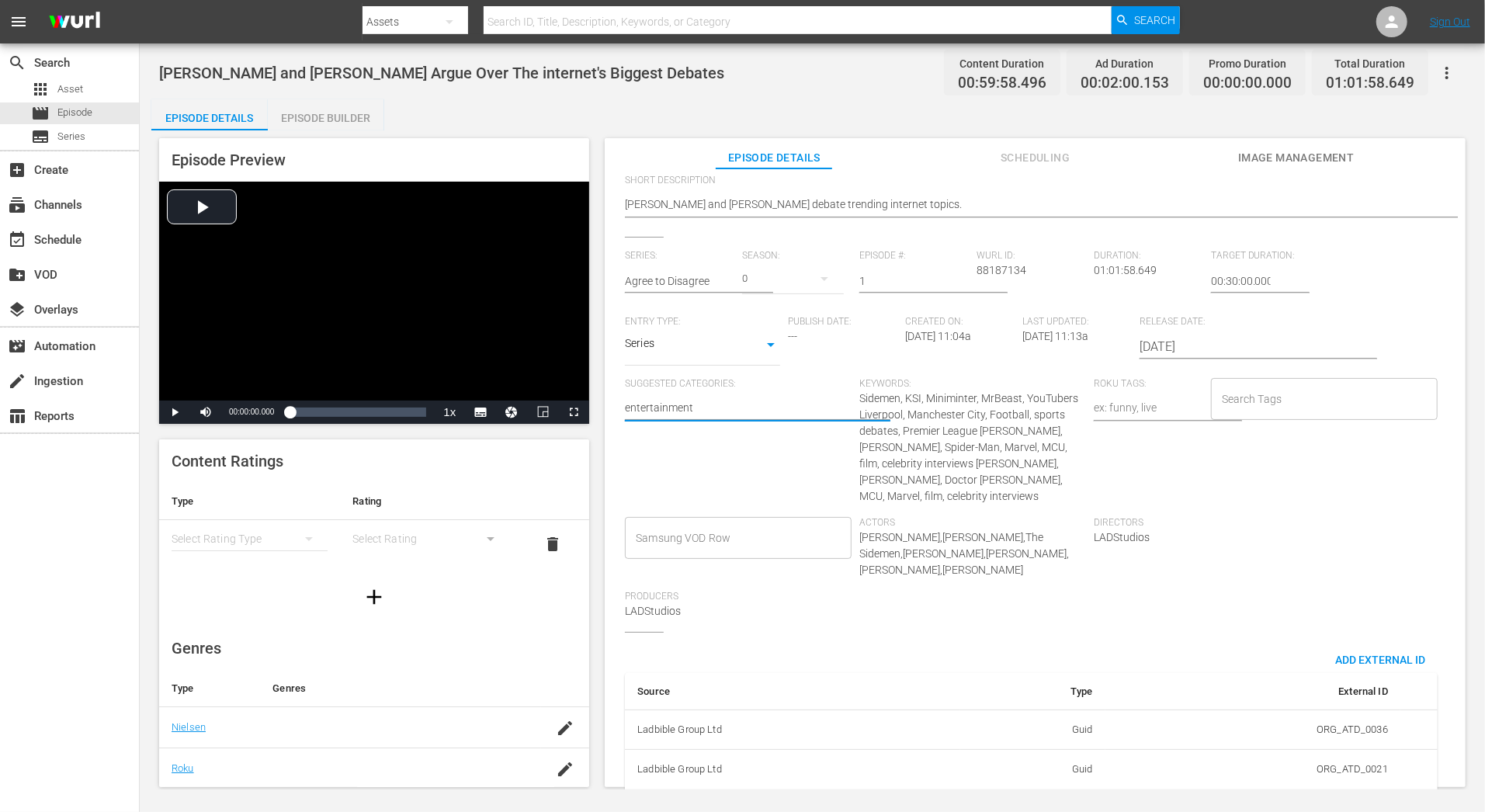
scroll to position [276, 0]
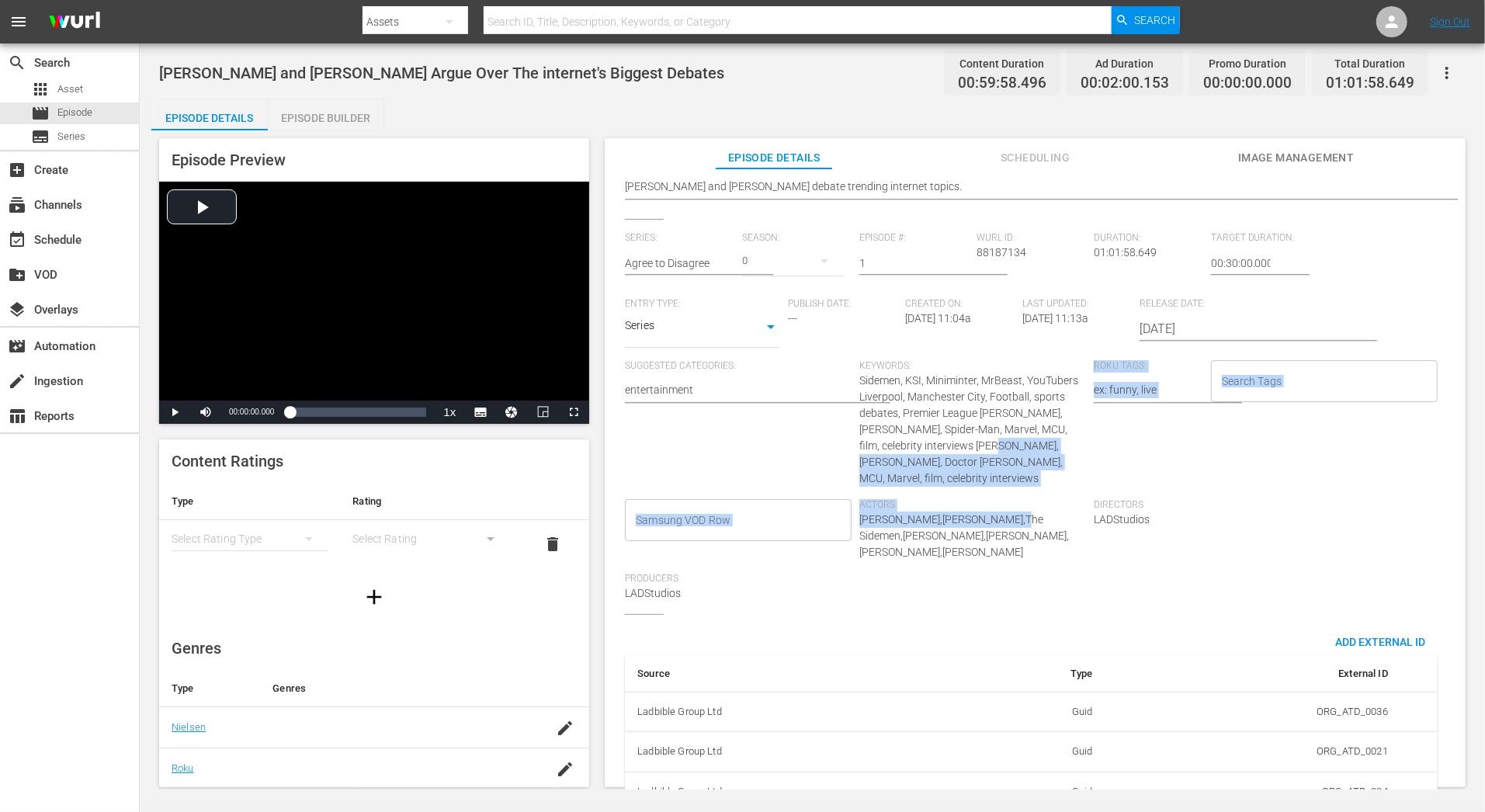
drag, startPoint x: 1015, startPoint y: 453, endPoint x: 1013, endPoint y: 523, distance: 70.0
click at [1013, 523] on div "Series: Agree to Disagree Season: 0 Episode #: 1 Wurl ID: 88187134 Duration: 01…" at bounding box center [1035, 423] width 820 height 382
click at [1013, 523] on span "Tom Holland,Zendaya,The Sidemen,Benedict Cumberbatch,Elizabeth Olsen,Paul Machi…" at bounding box center [965, 535] width 210 height 45
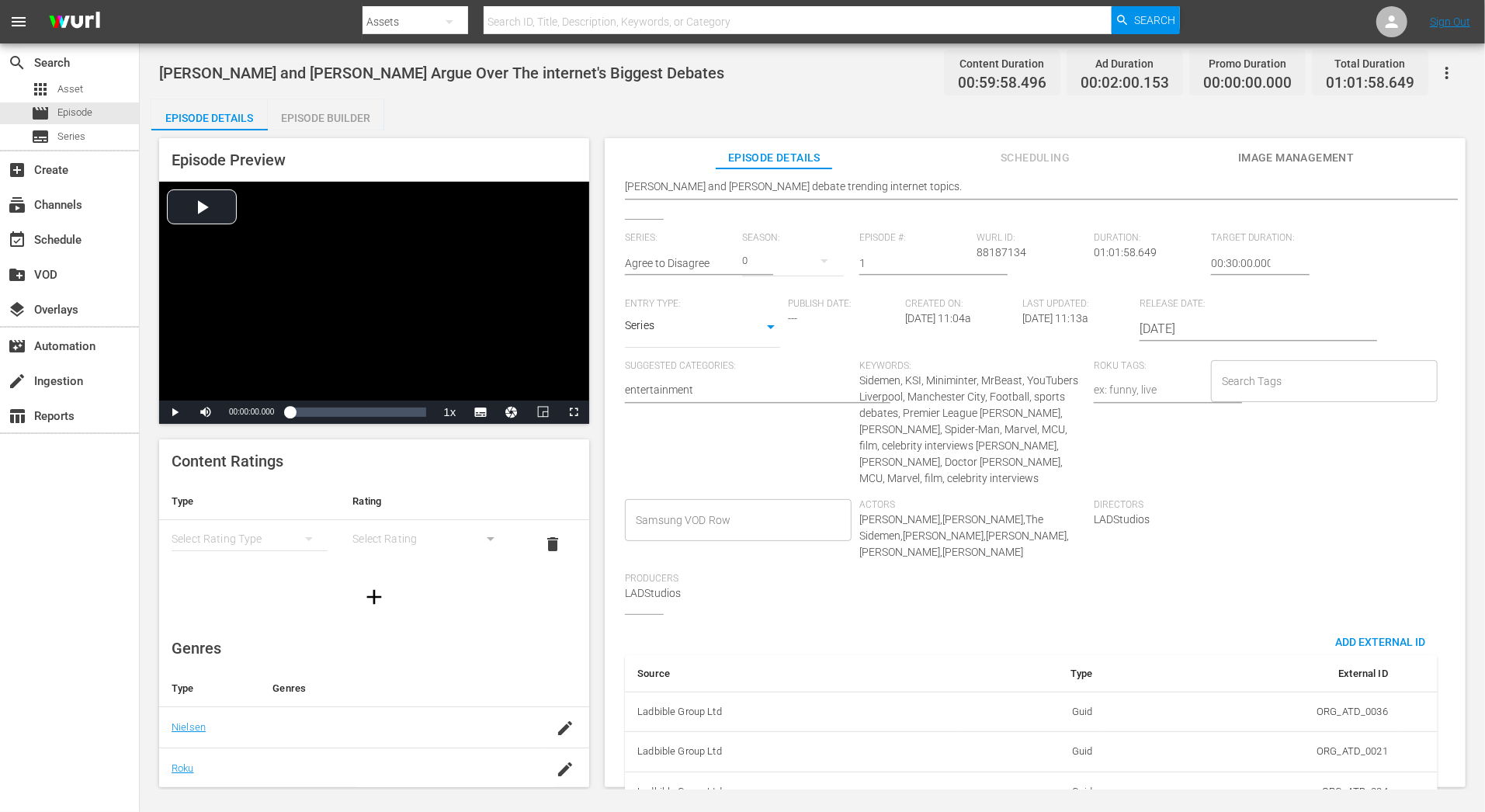
click at [1054, 443] on span "Sidemen, KSI, Miniminter, MrBeast, YouTubers Liverpool, Manchester City, Footba…" at bounding box center [969, 429] width 219 height 110
click at [1156, 509] on span "Directors" at bounding box center [1207, 505] width 226 height 13
click at [1005, 436] on div "Keywords: Sidemen, KSI, Miniminter, MrBeast, YouTubers Liverpool, Manchester Ci…" at bounding box center [976, 430] width 234 height 139
click at [958, 509] on span "Actors" at bounding box center [972, 505] width 226 height 13
click at [1044, 527] on div "Actors Tom Holland,Zendaya,The Sidemen,Benedict Cumberbatch,Elizabeth Olsen,Pau…" at bounding box center [976, 536] width 234 height 74
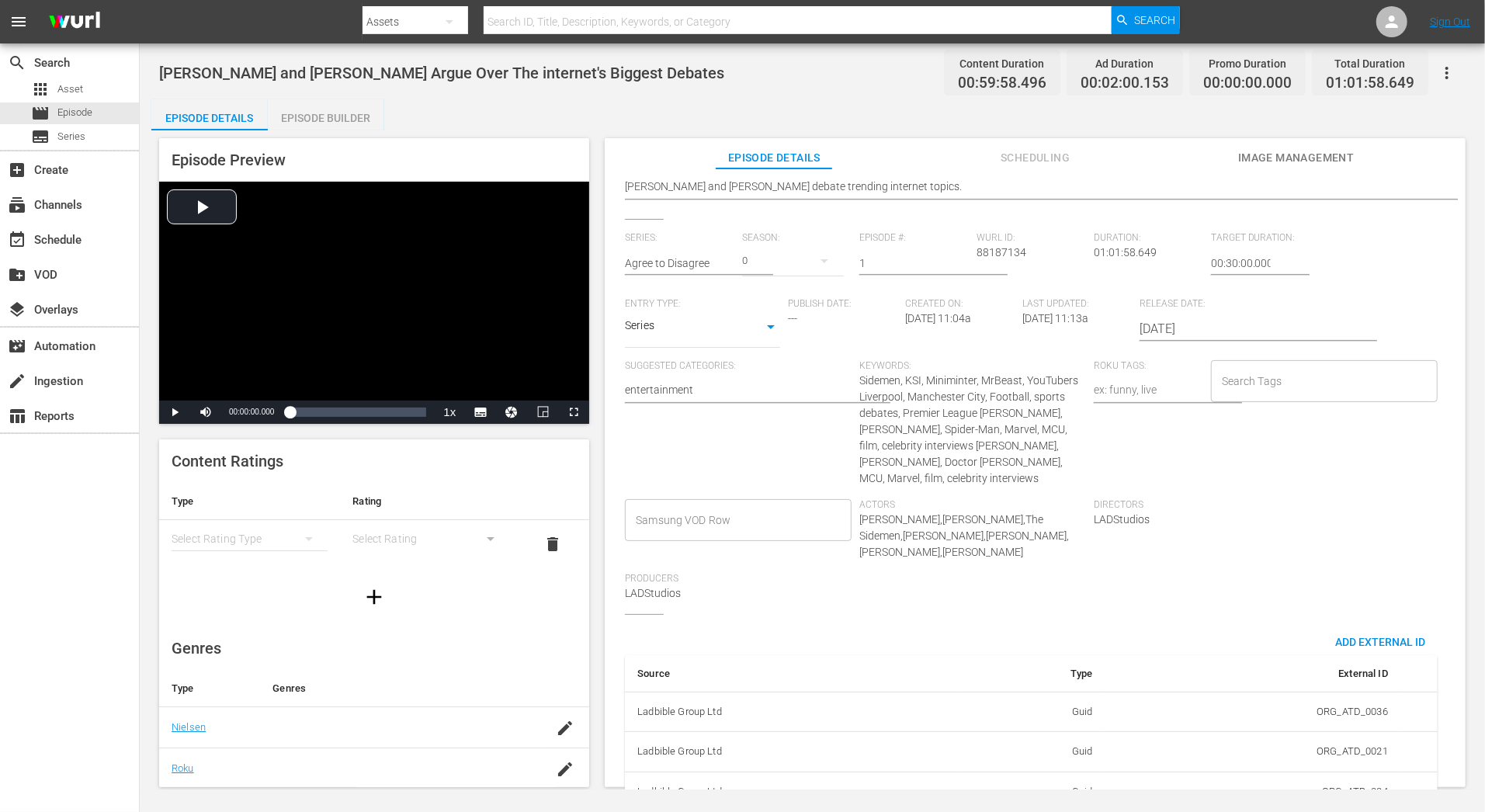
click at [1237, 400] on div "Search Tags" at bounding box center [1324, 381] width 226 height 42
type input "Entertainment"
type input "60"
type input "Agree To Disagree"
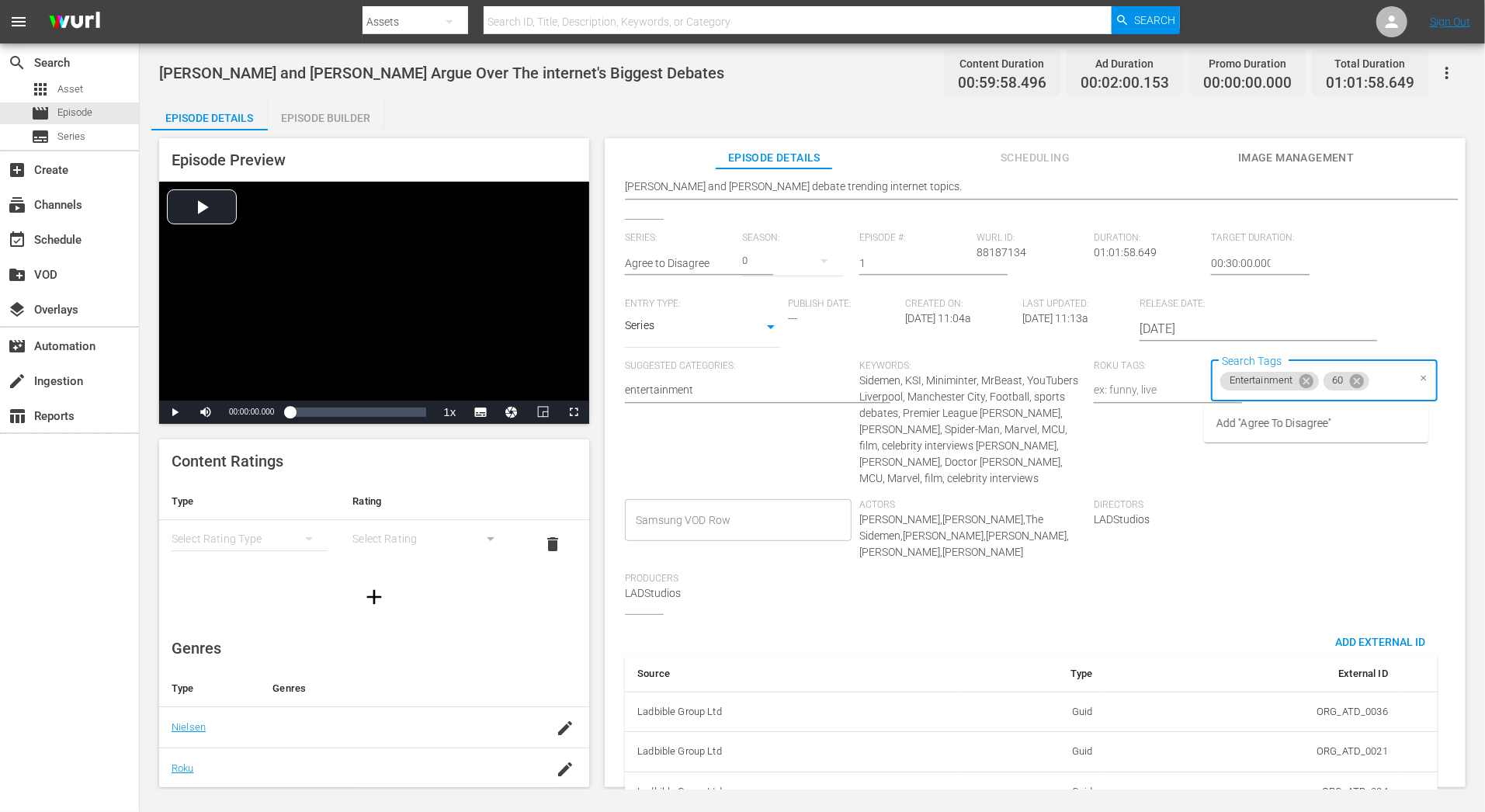
scroll to position [0, 0]
click at [1292, 627] on div "Source Type External ID Ladbible Group Ltd Guid ORG_ATD_0036 Ladbible Group Ltd…" at bounding box center [1031, 739] width 813 height 225
click at [910, 506] on span "Actors" at bounding box center [972, 505] width 226 height 13
click at [784, 448] on div "Suggested Categories: entertainment entertainment" at bounding box center [741, 430] width 234 height 139
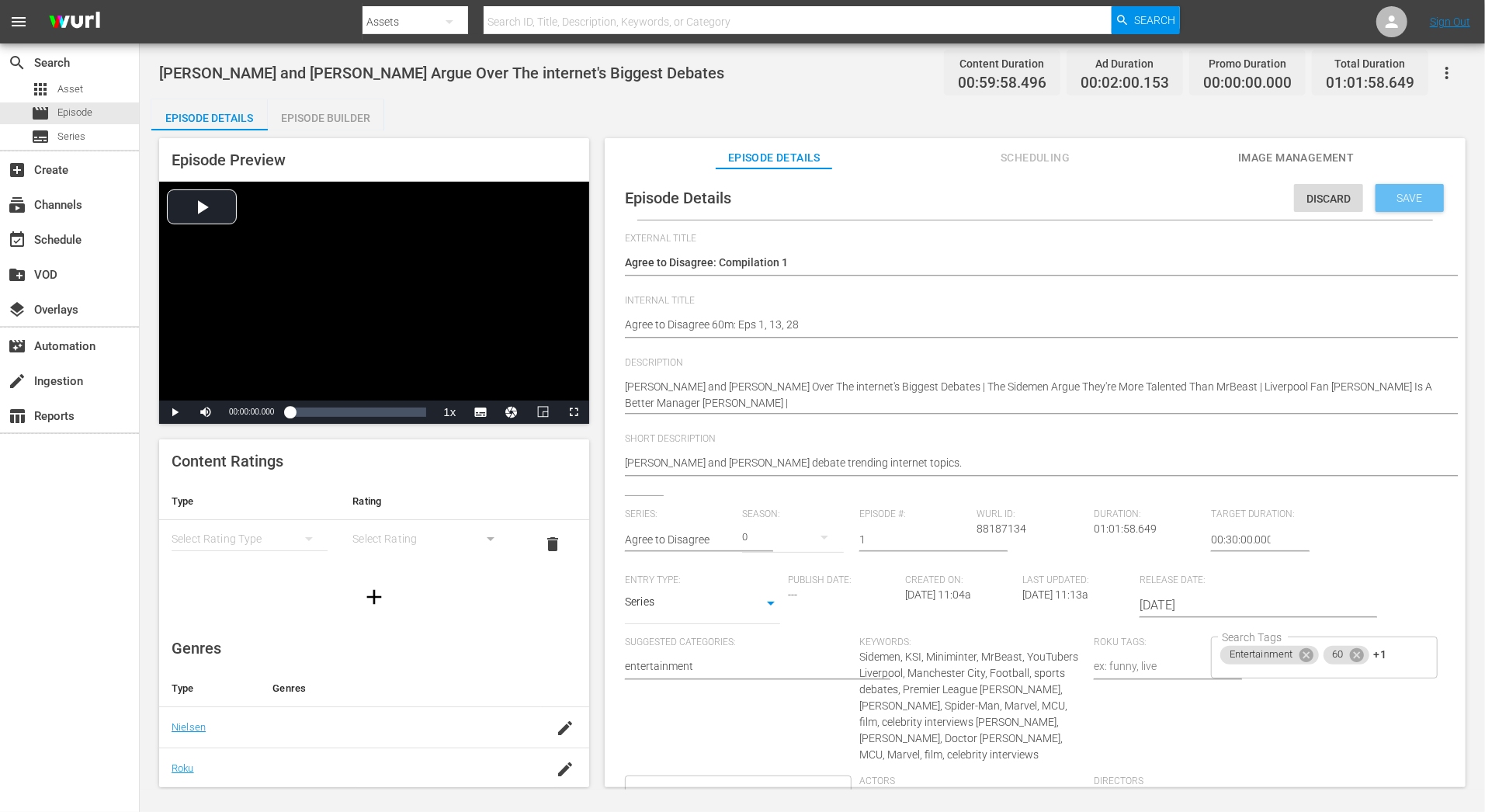
click at [1417, 198] on span "Save" at bounding box center [1410, 198] width 50 height 13
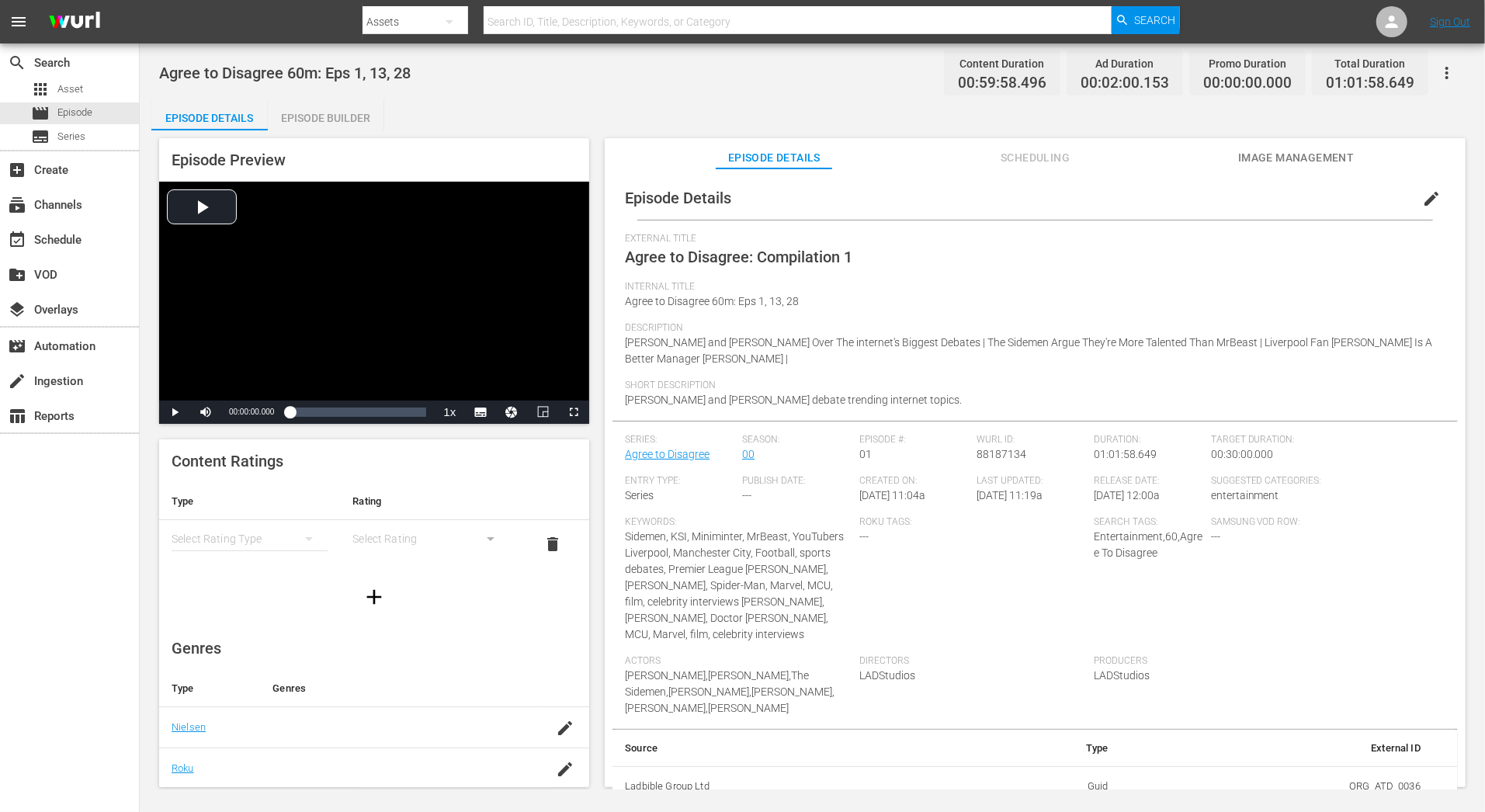
click at [312, 114] on div "Episode Builder" at bounding box center [326, 117] width 117 height 37
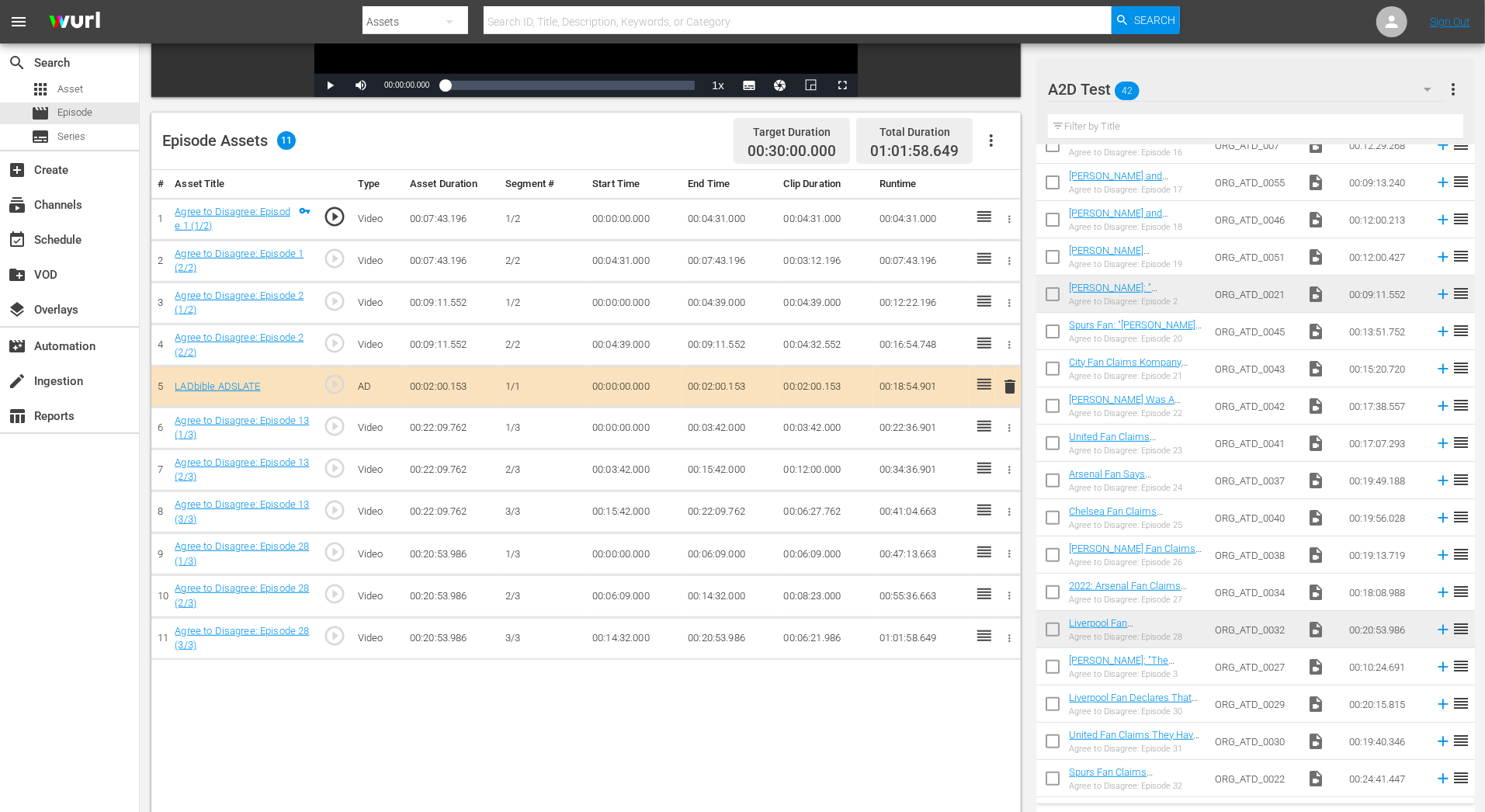
scroll to position [360, 0]
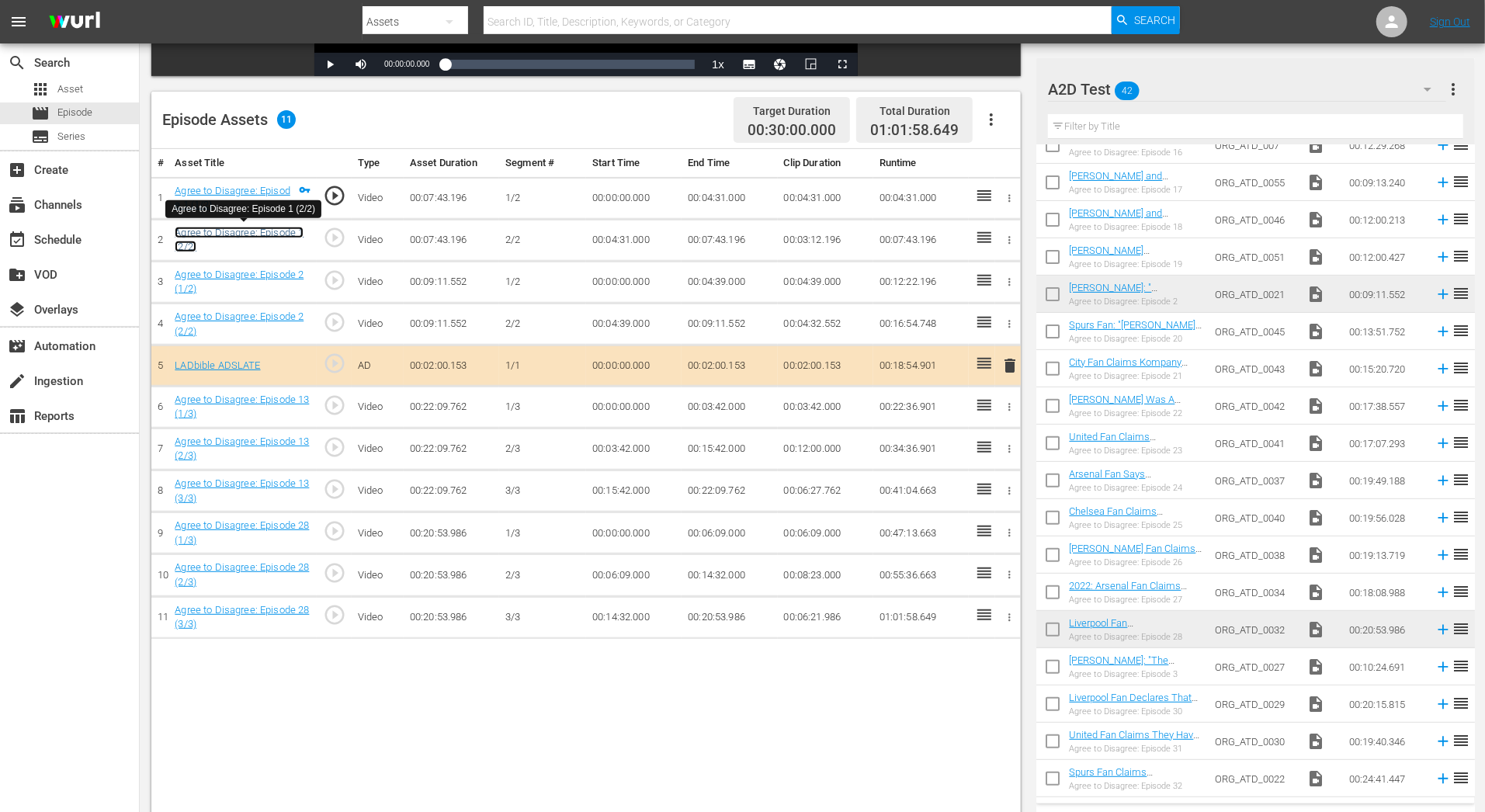
click at [249, 229] on link "Agree to Disagree: Episode 1 (2/2)" at bounding box center [238, 239] width 129 height 26
click at [532, 689] on div "# Asset Title Type Asset Duration Segment # Start Time End Time Clip Duration R…" at bounding box center [586, 497] width 869 height 695
click at [1012, 285] on icon "button" at bounding box center [1009, 281] width 12 height 12
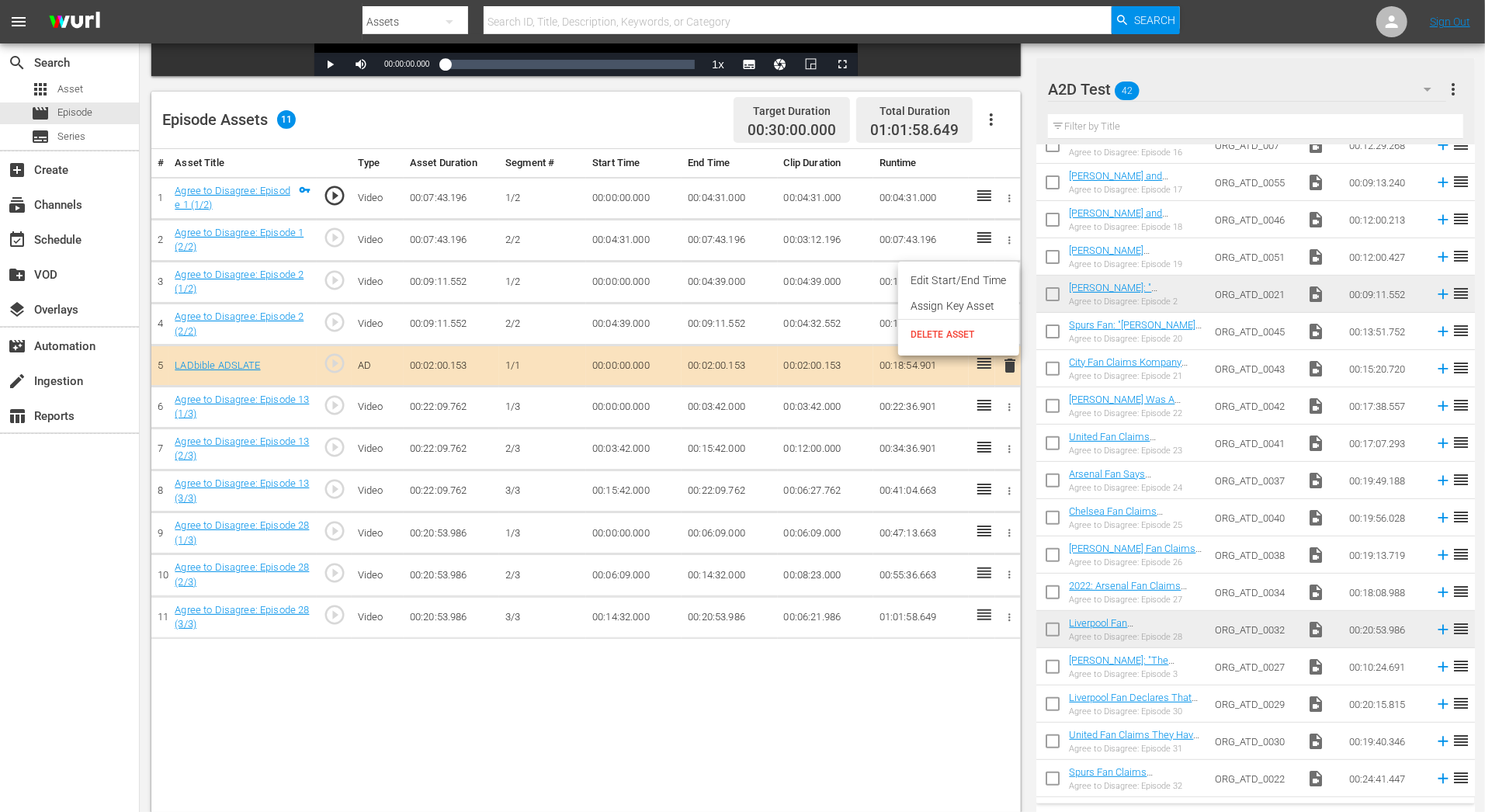
click at [985, 337] on span "DELETE ASSET" at bounding box center [959, 334] width 96 height 14
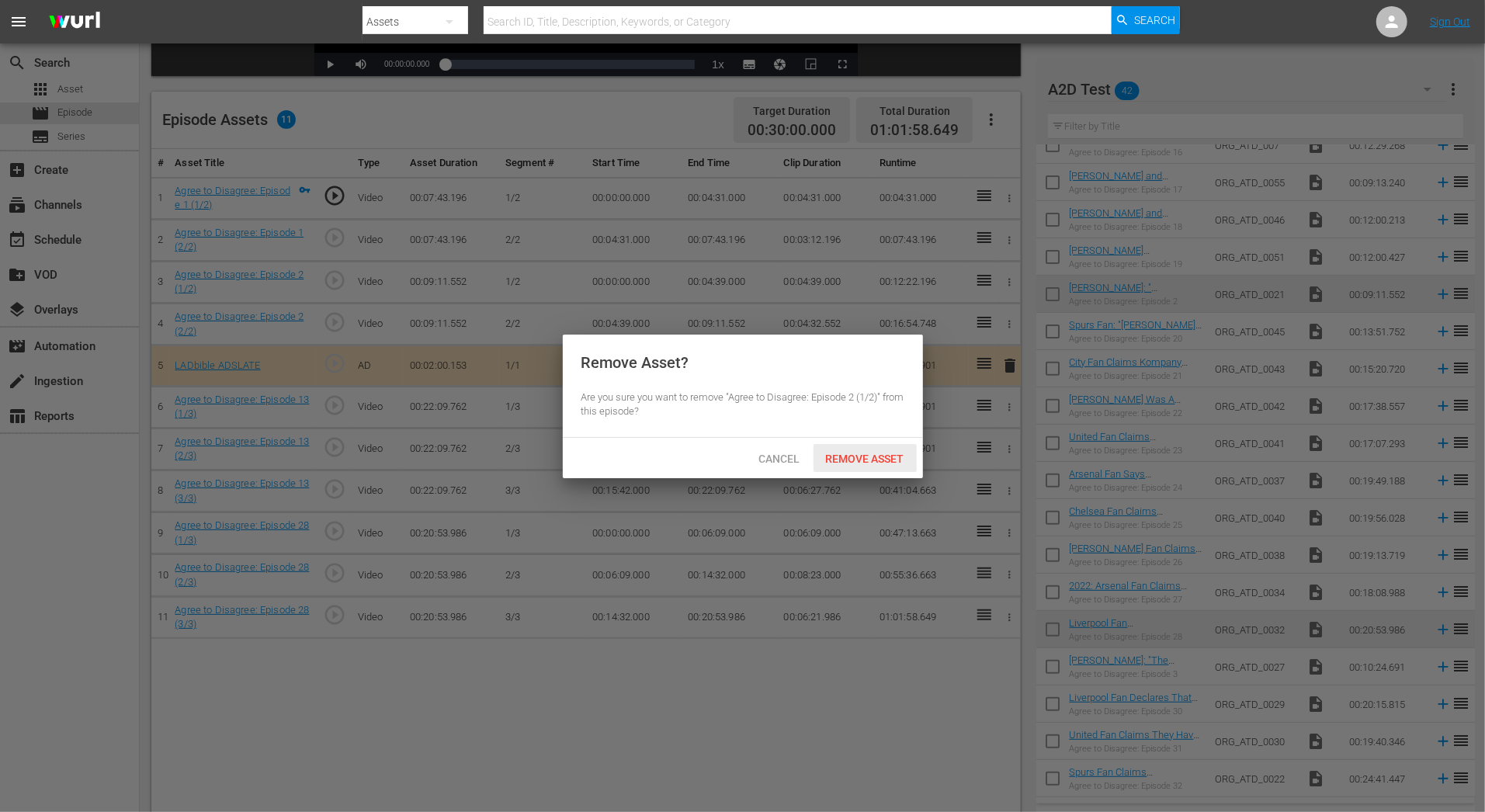
click at [866, 456] on span "Remove Asset" at bounding box center [865, 459] width 103 height 13
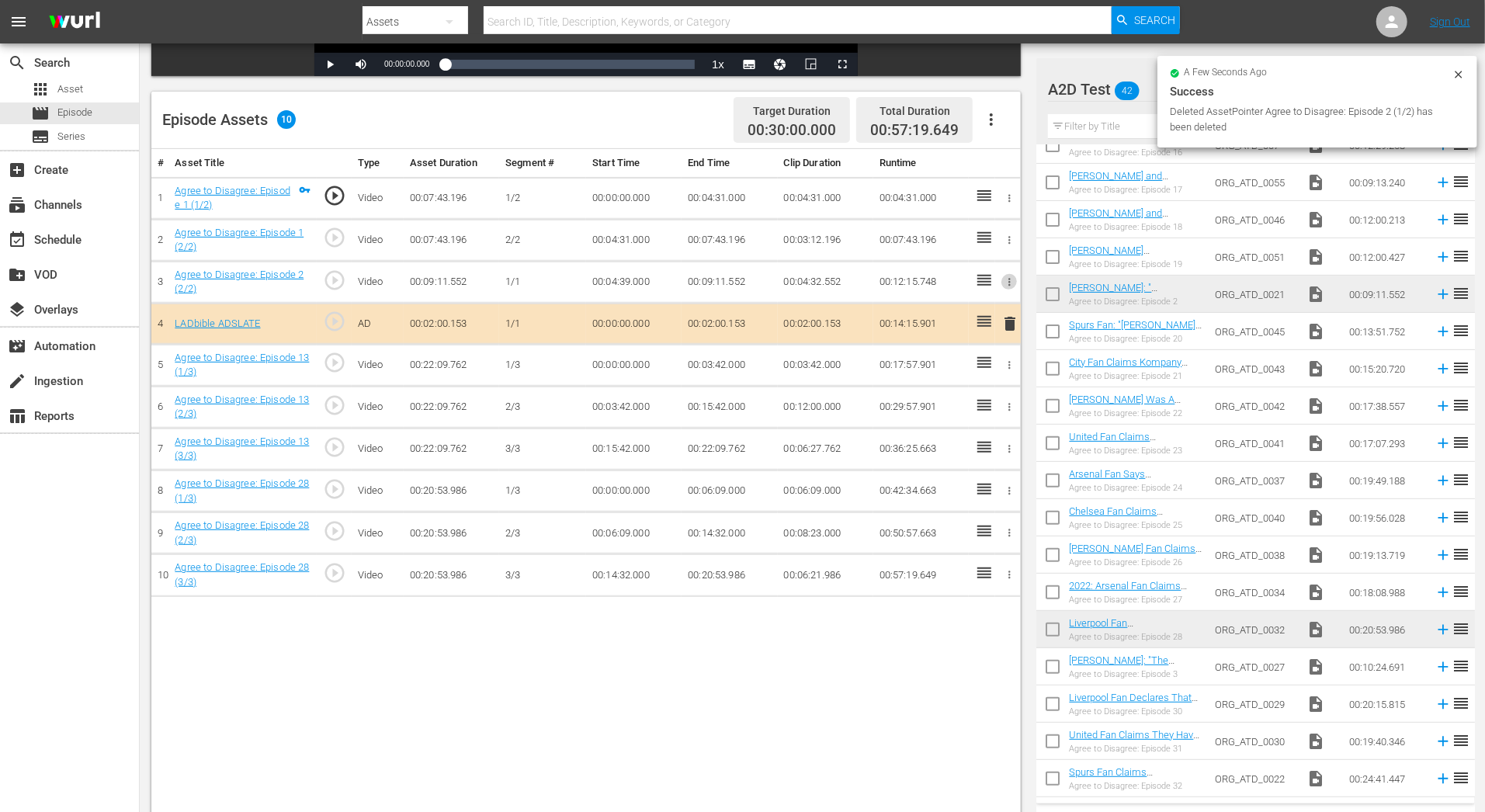
click at [1006, 278] on icon "button" at bounding box center [1009, 281] width 12 height 12
click at [956, 345] on li "DELETE ASSET" at bounding box center [959, 334] width 121 height 29
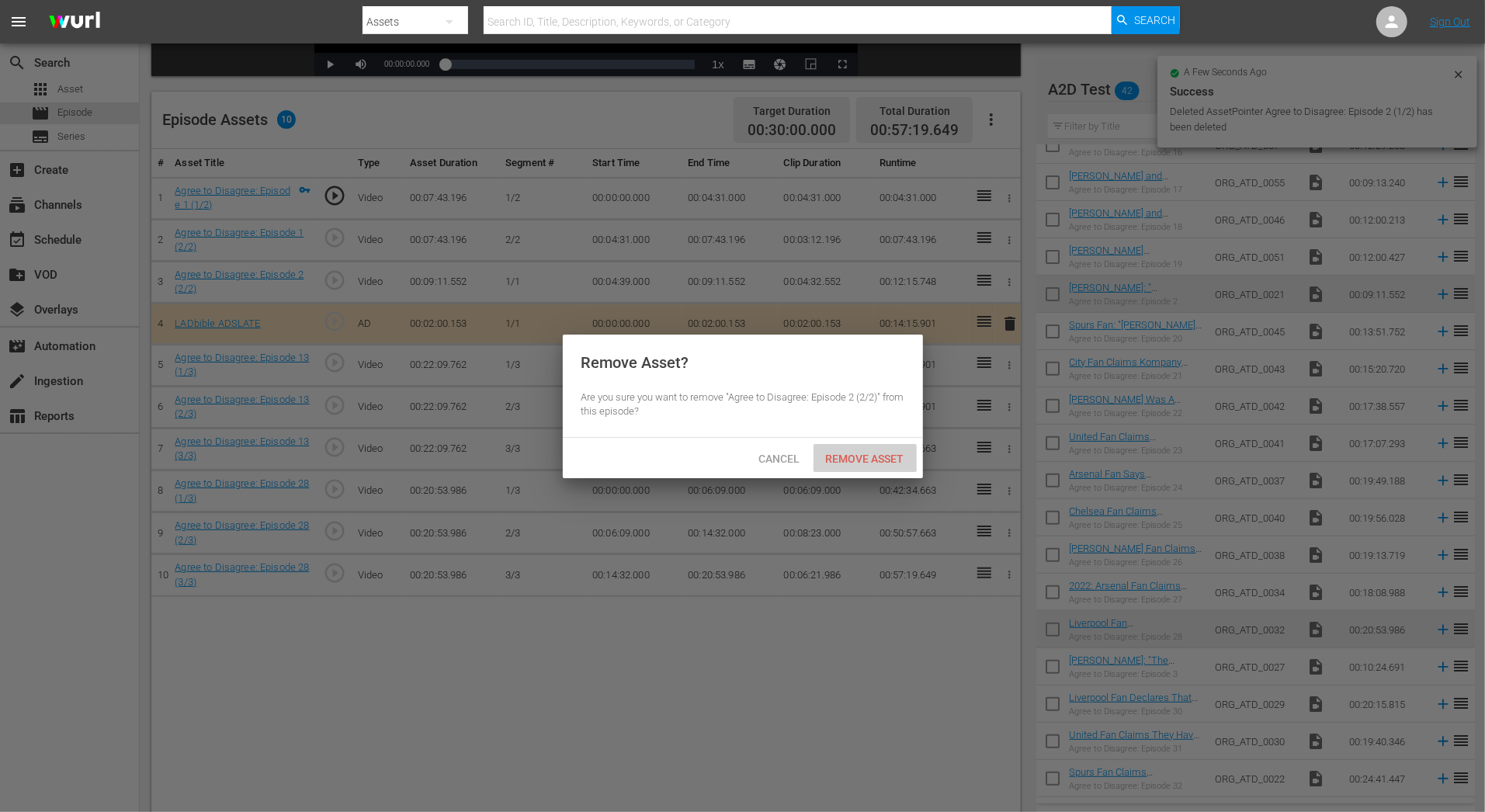
click at [892, 465] on div "Remove Asset" at bounding box center [865, 458] width 103 height 28
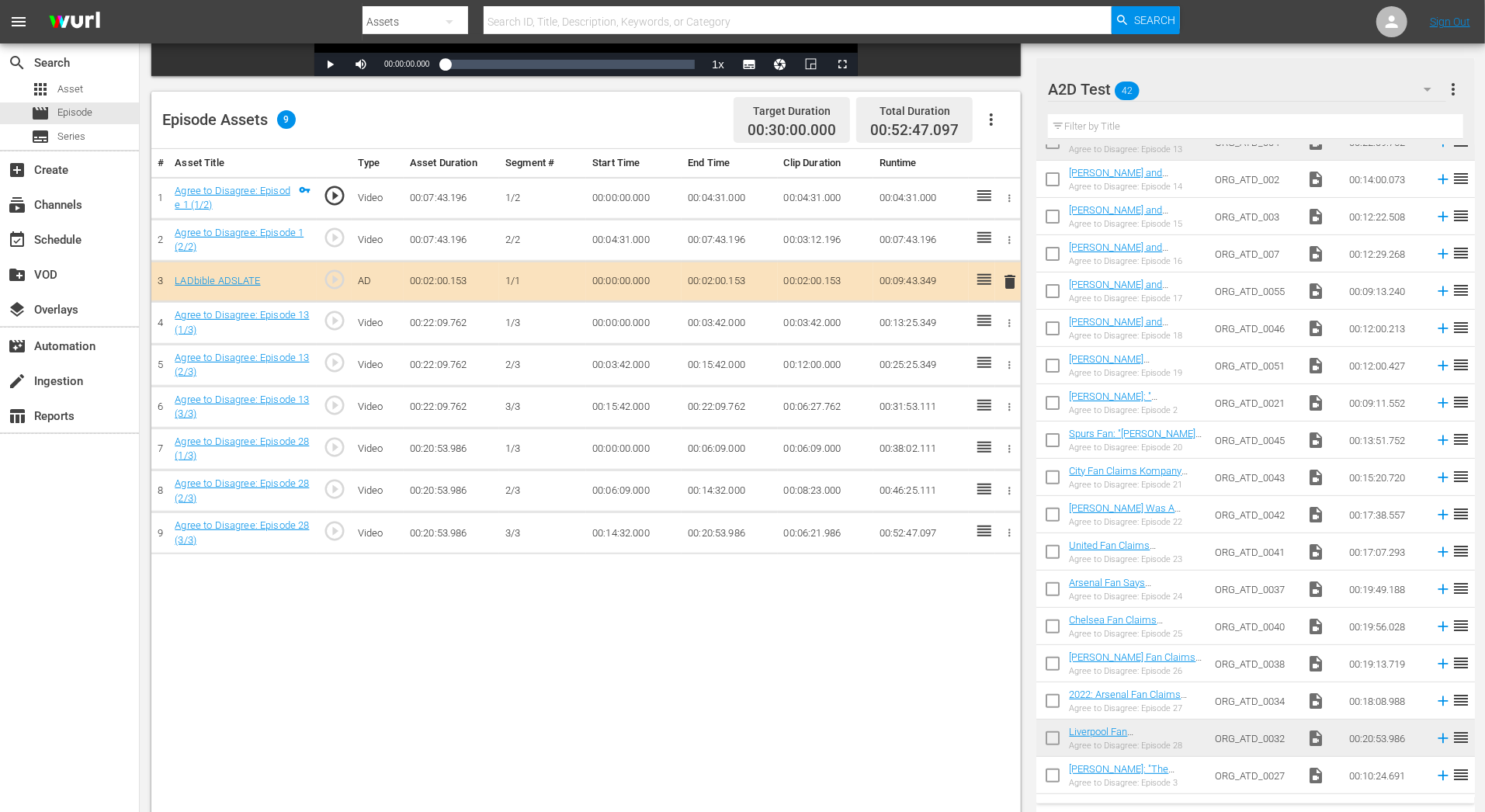
scroll to position [0, 0]
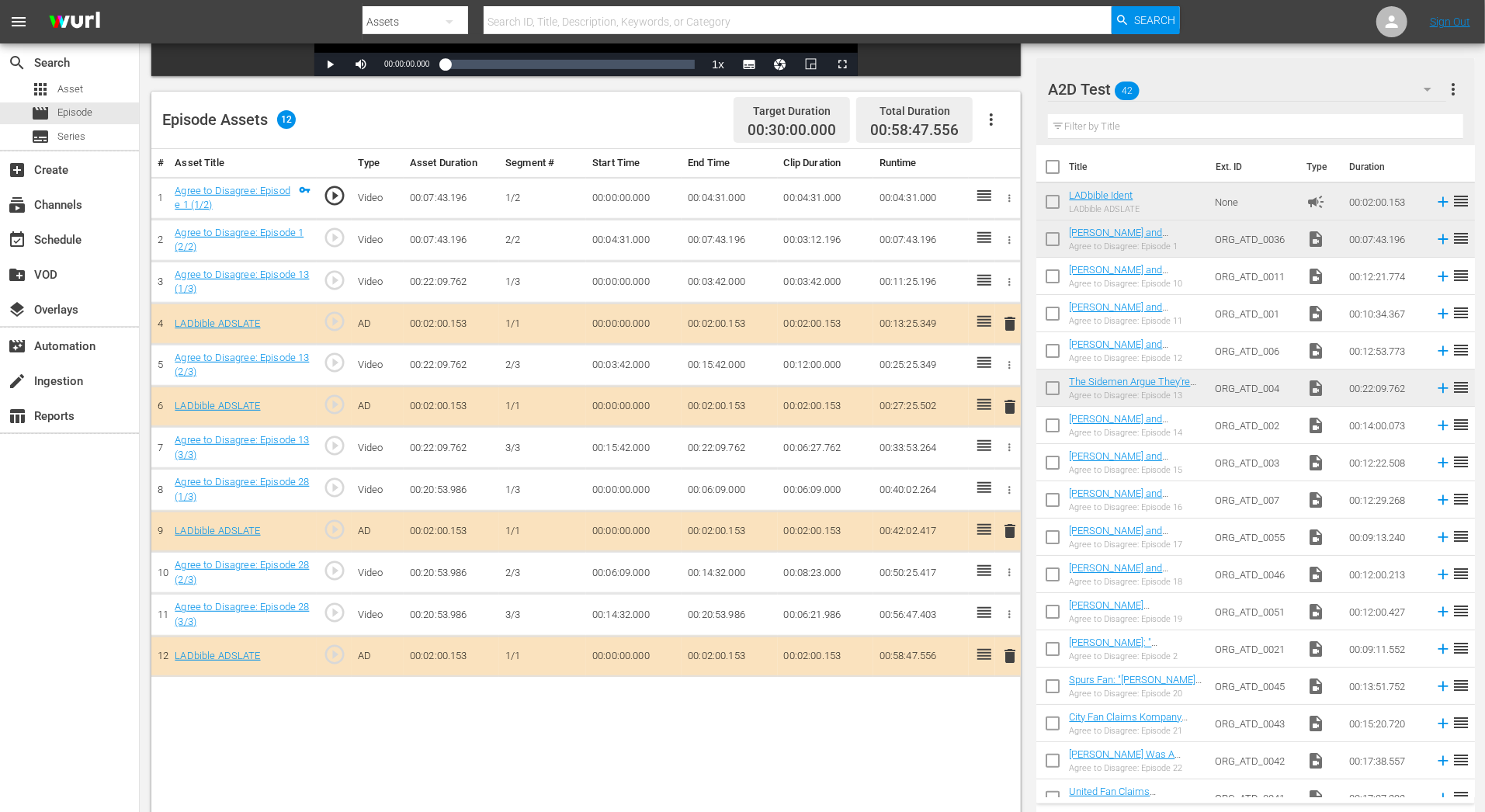
drag, startPoint x: 1099, startPoint y: 192, endPoint x: 96, endPoint y: 1, distance: 1021.0
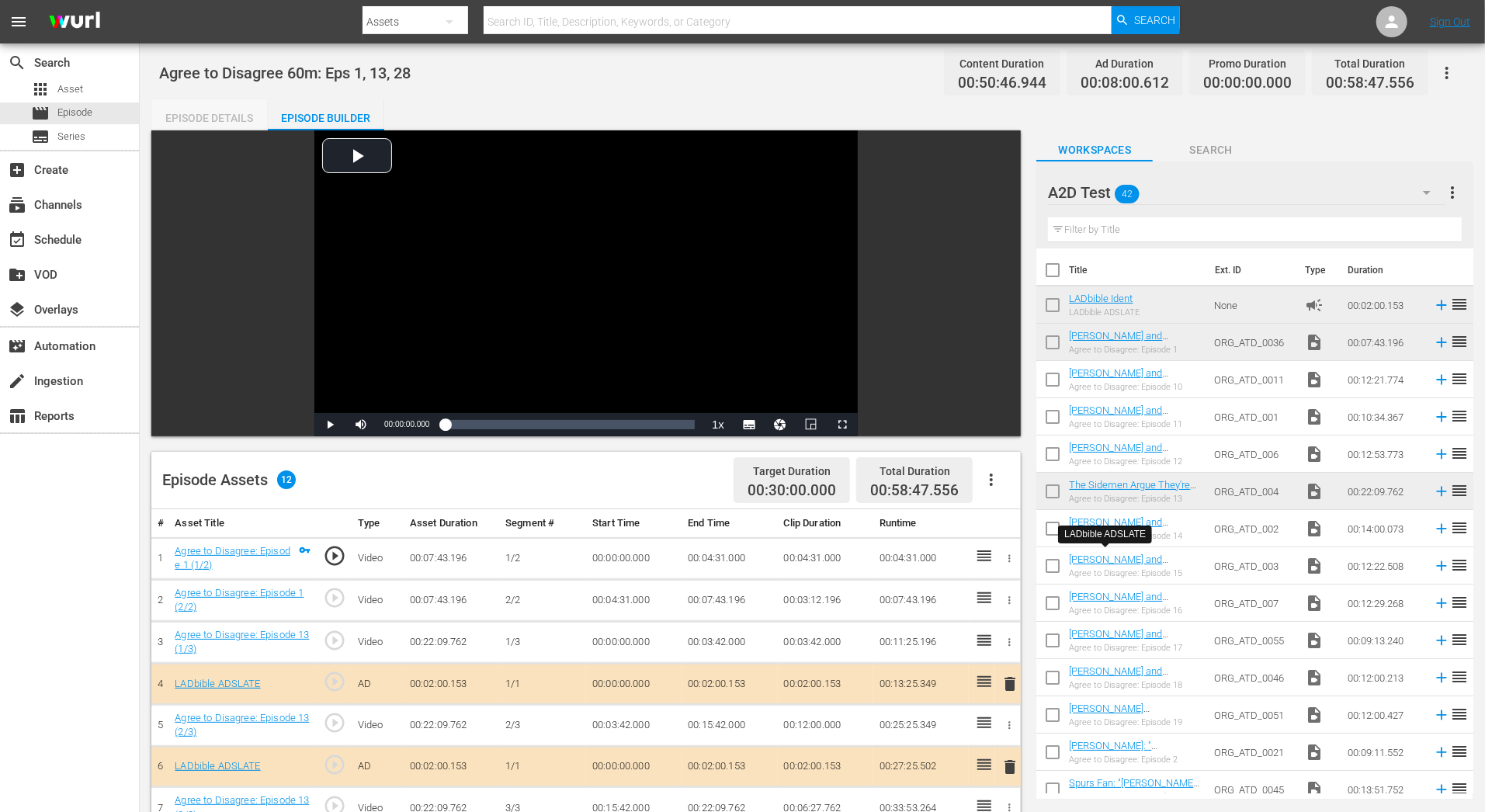
click at [199, 114] on div "Episode Details" at bounding box center [210, 117] width 117 height 37
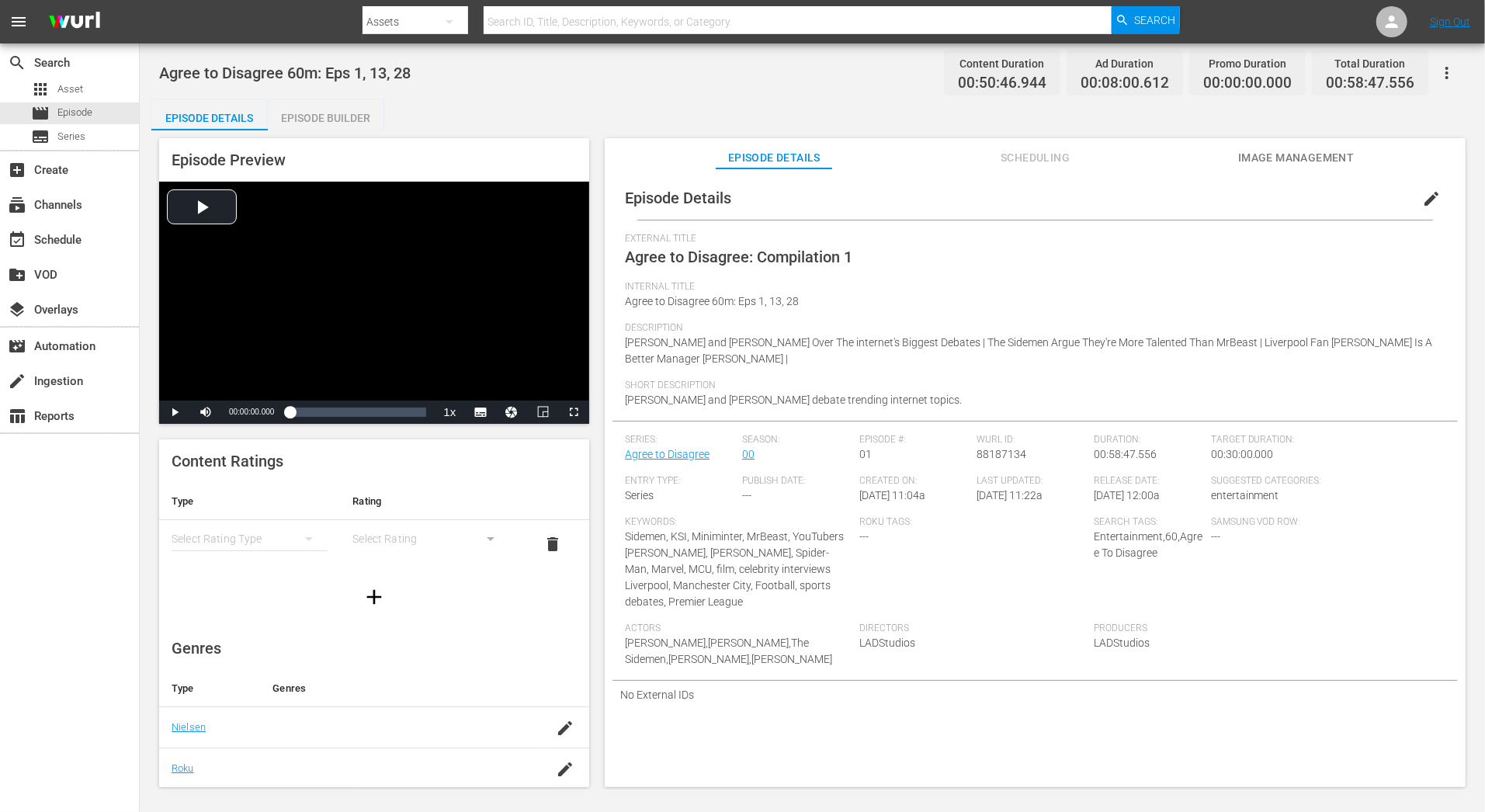
click at [1422, 197] on span "edit" at bounding box center [1431, 199] width 19 height 19
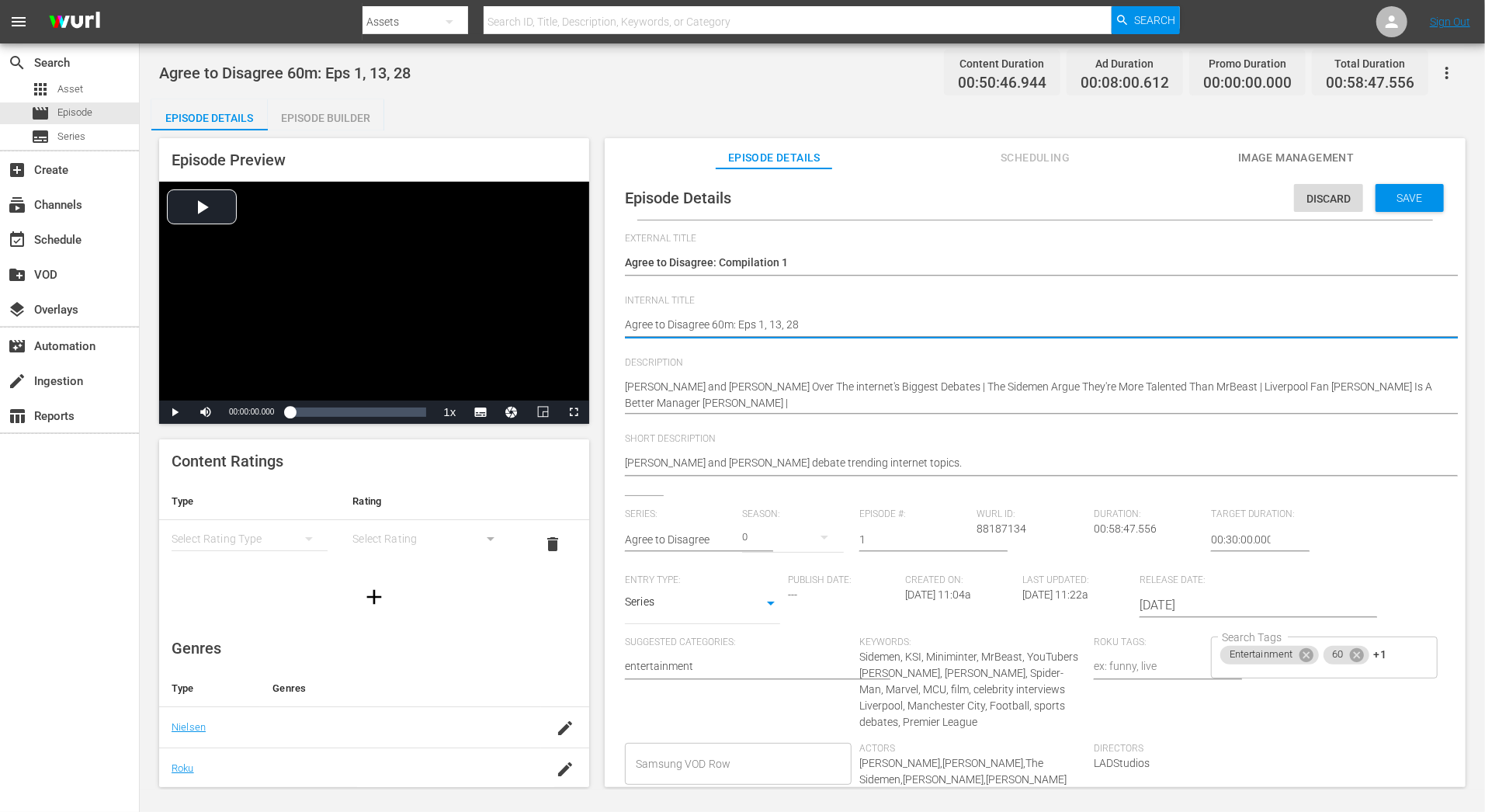
type textarea "Agree to Disagree C60m: Eps 1, 13, 28"
type textarea "Agree to Disagree C160m: Eps 1, 13, 28"
type textarea "Agree to Disagree C60m: Eps 1, 13, 28"
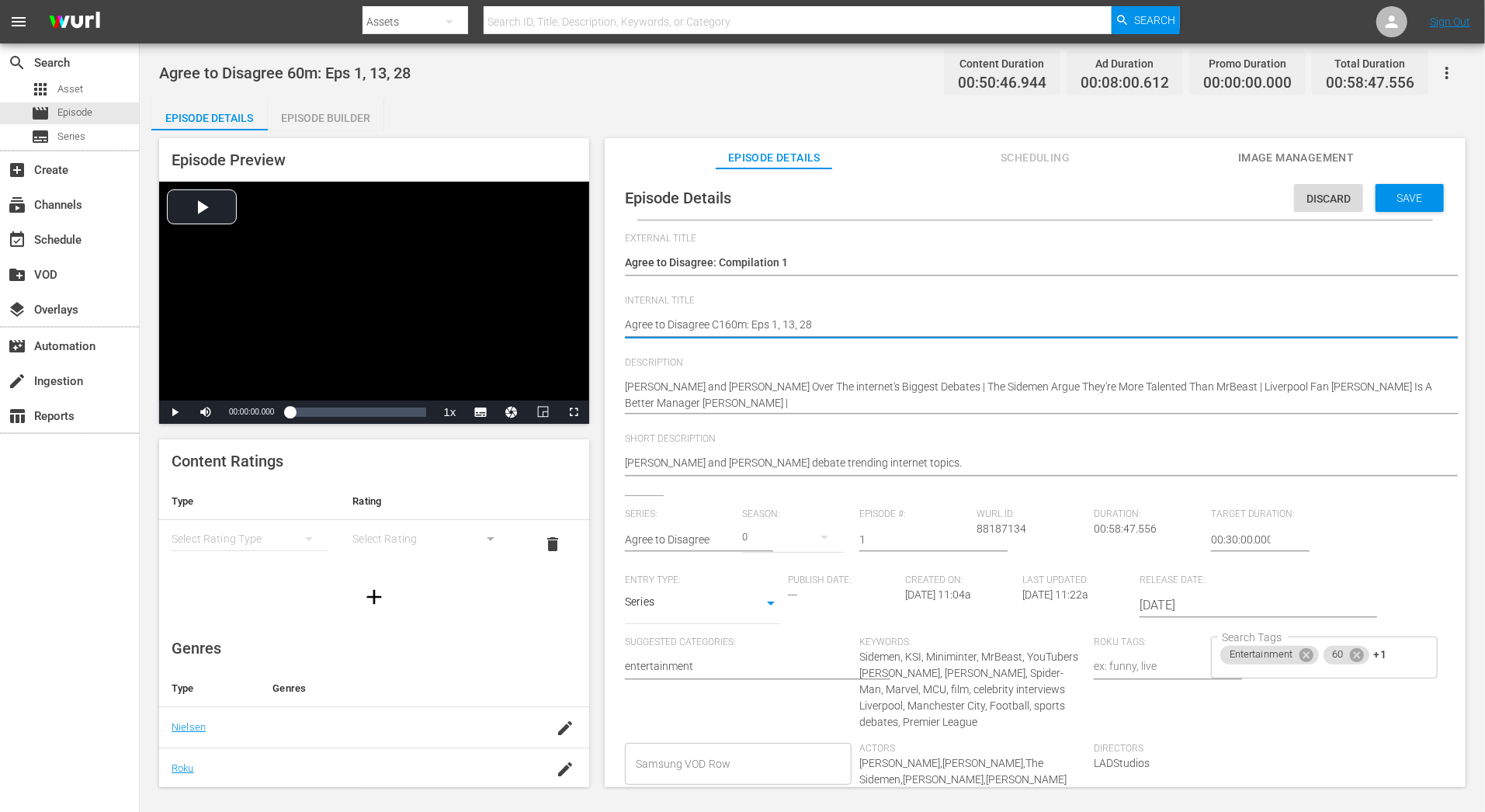
type textarea "Agree to Disagree C60m: Eps 1, 13, 28"
type textarea "Agree to Disagree C060m: Eps 1, 13, 28"
type textarea "Agree to Disagree C0160m: Eps 1, 13, 28"
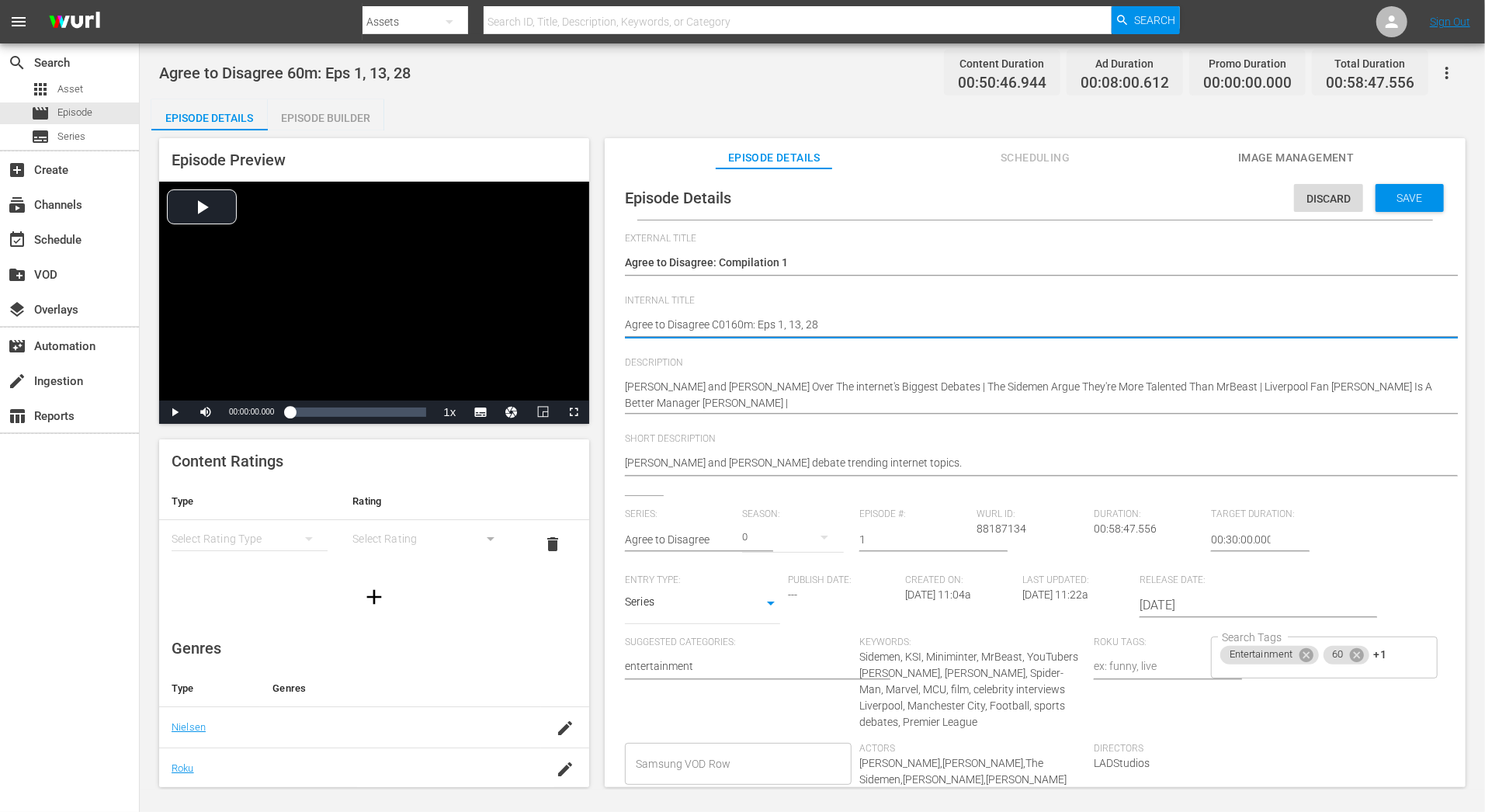
type textarea "Agree to Disagree C01 60m: Eps 1, 13, 28"
click at [754, 327] on textarea "Agree to Disagree 60m: Eps 1, 13, 28" at bounding box center [1031, 326] width 813 height 19
type textarea "Agree to Disagree C01 60: Eps 1, 13, 28"
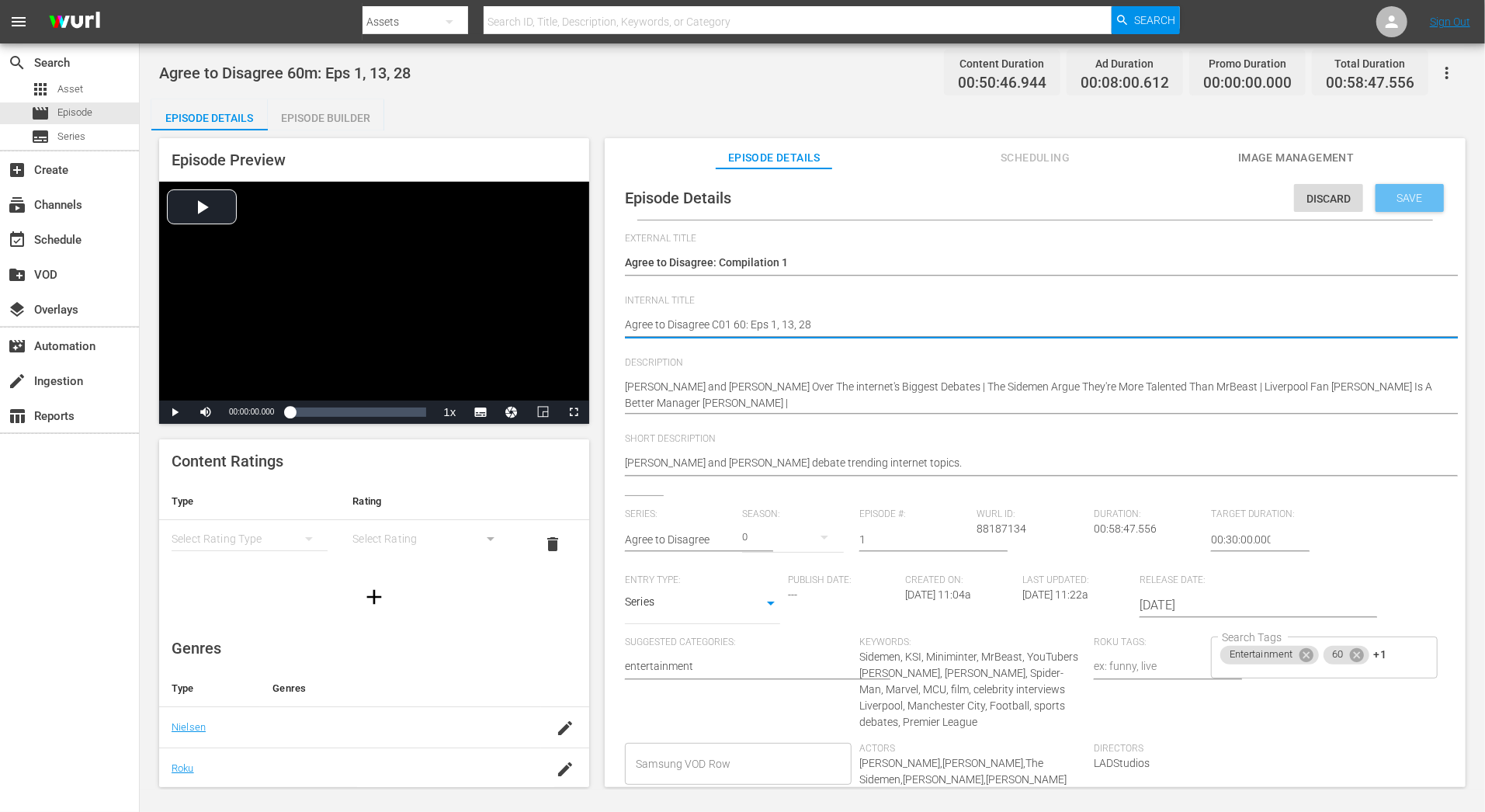
type textarea "Agree to Disagree C01 60': Eps 1, 13, 28"
type textarea "Agree to Disagree C01 60: Eps 1, 13, 28"
click at [1394, 196] on span "Save" at bounding box center [1410, 198] width 50 height 13
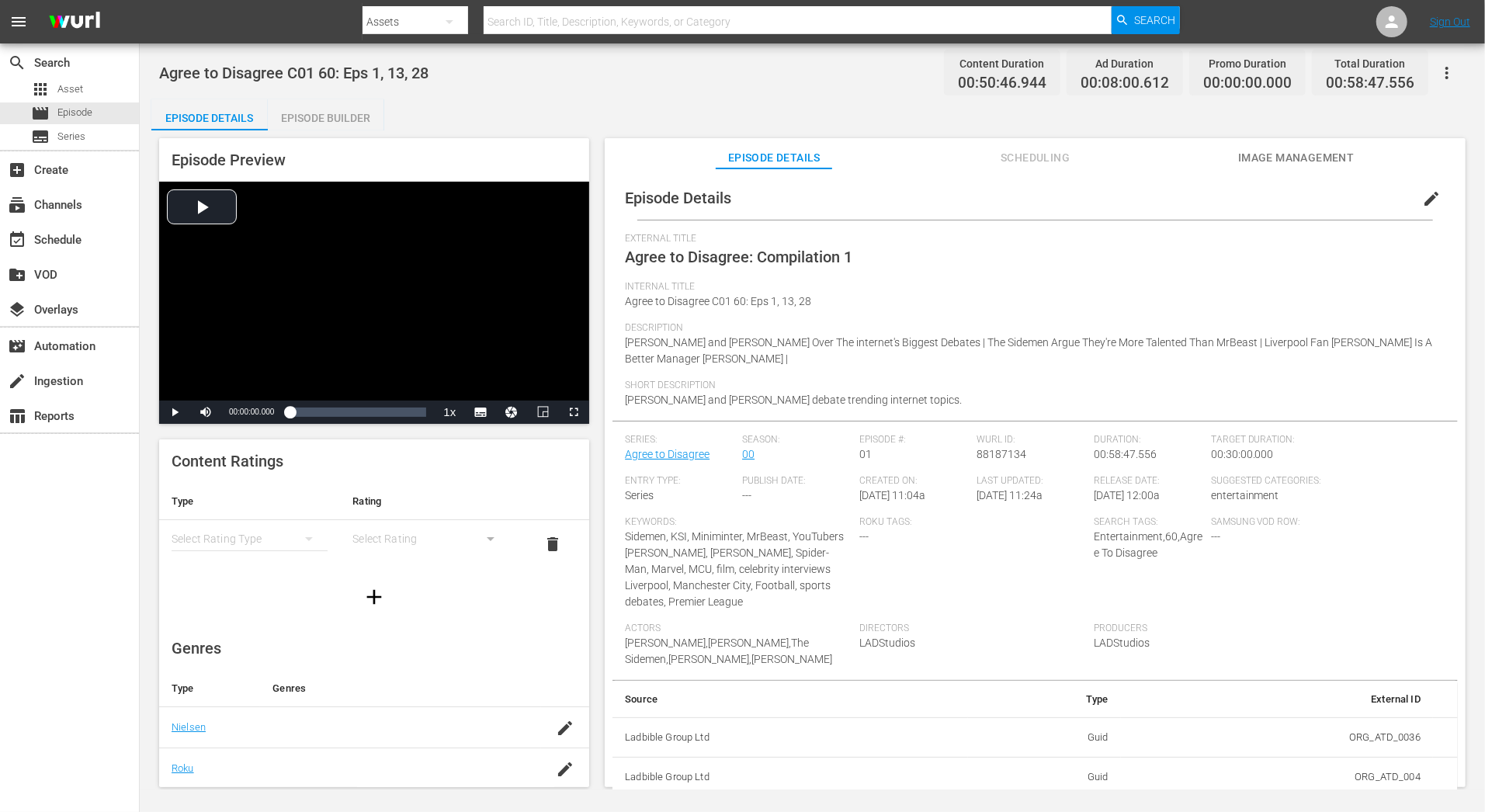
click at [271, 542] on div "simple table" at bounding box center [250, 538] width 156 height 43
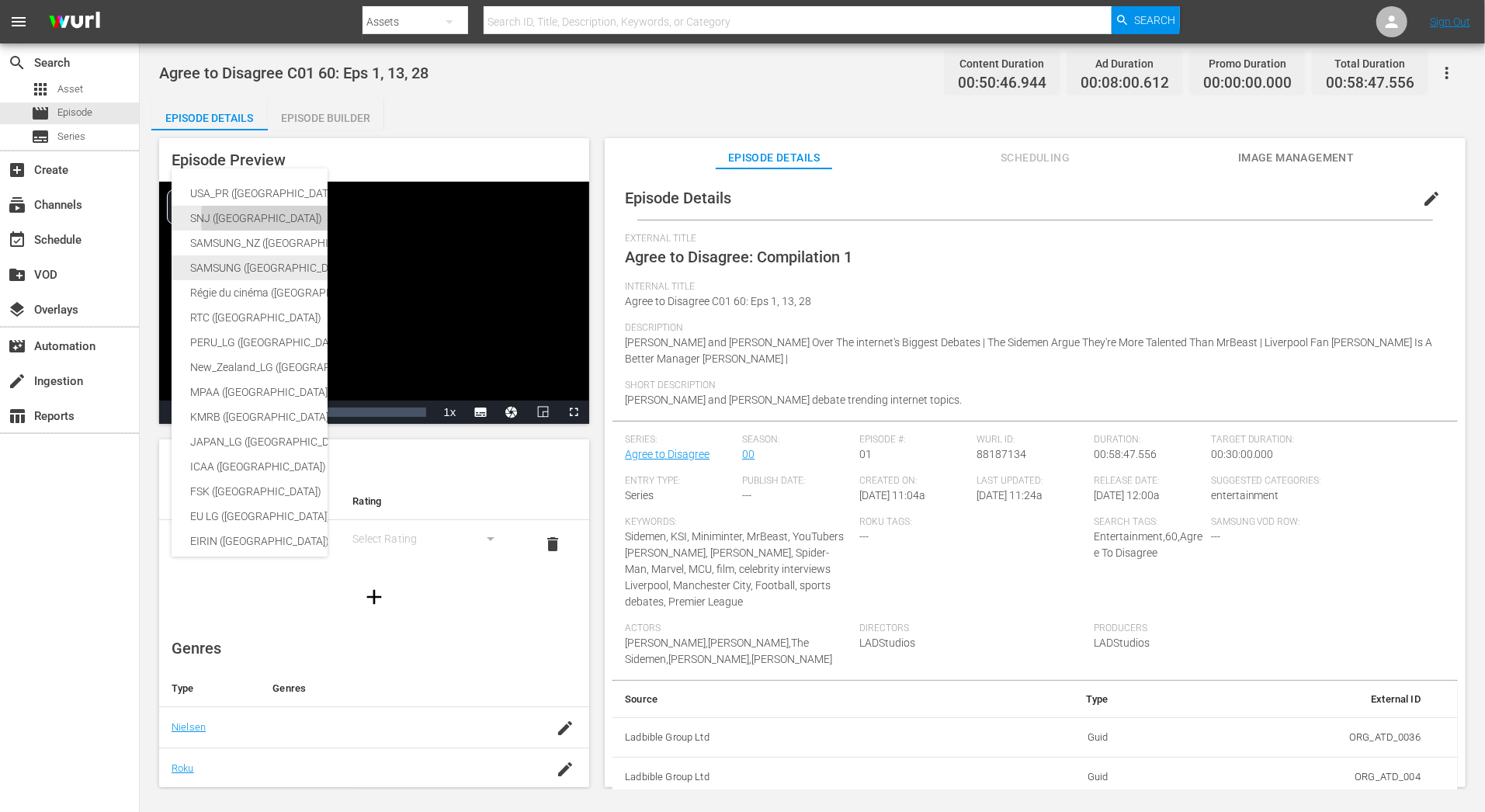
click at [274, 271] on div "SAMSUNG ([GEOGRAPHIC_DATA] (Republic of))" at bounding box center [368, 267] width 356 height 24
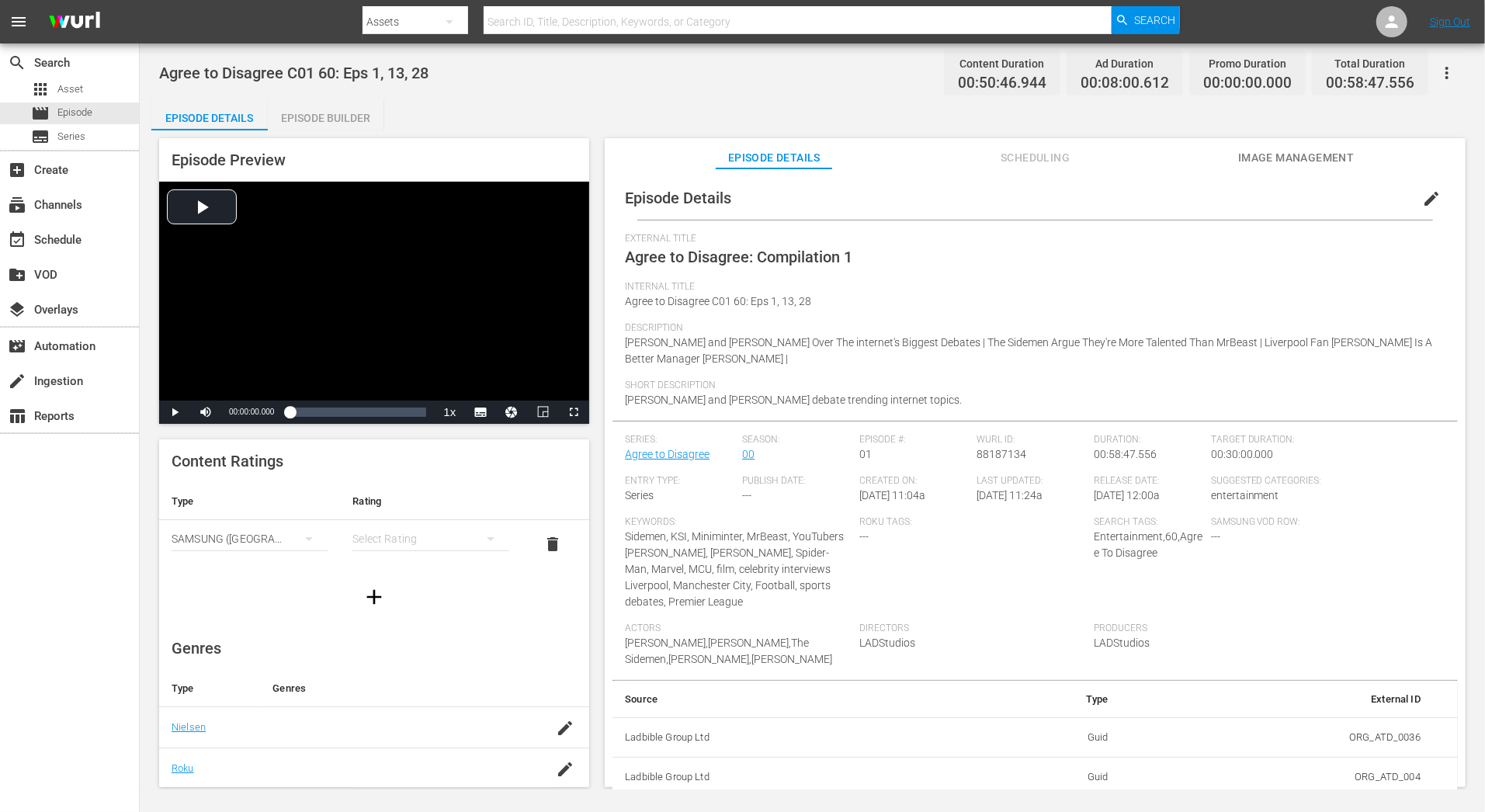
click at [441, 535] on div "simple table" at bounding box center [431, 538] width 156 height 43
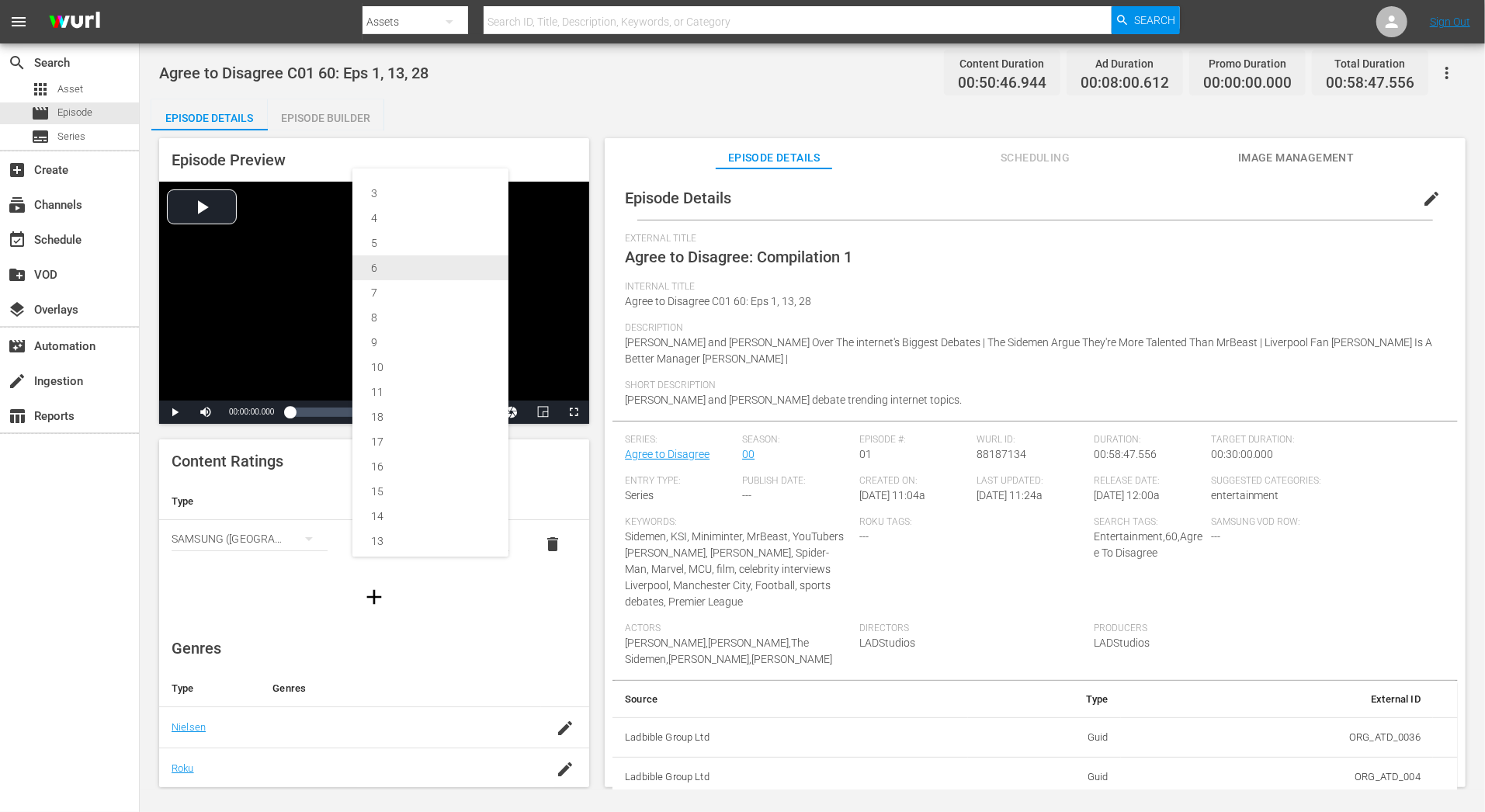
click at [461, 268] on div "6" at bounding box center [431, 267] width 119 height 24
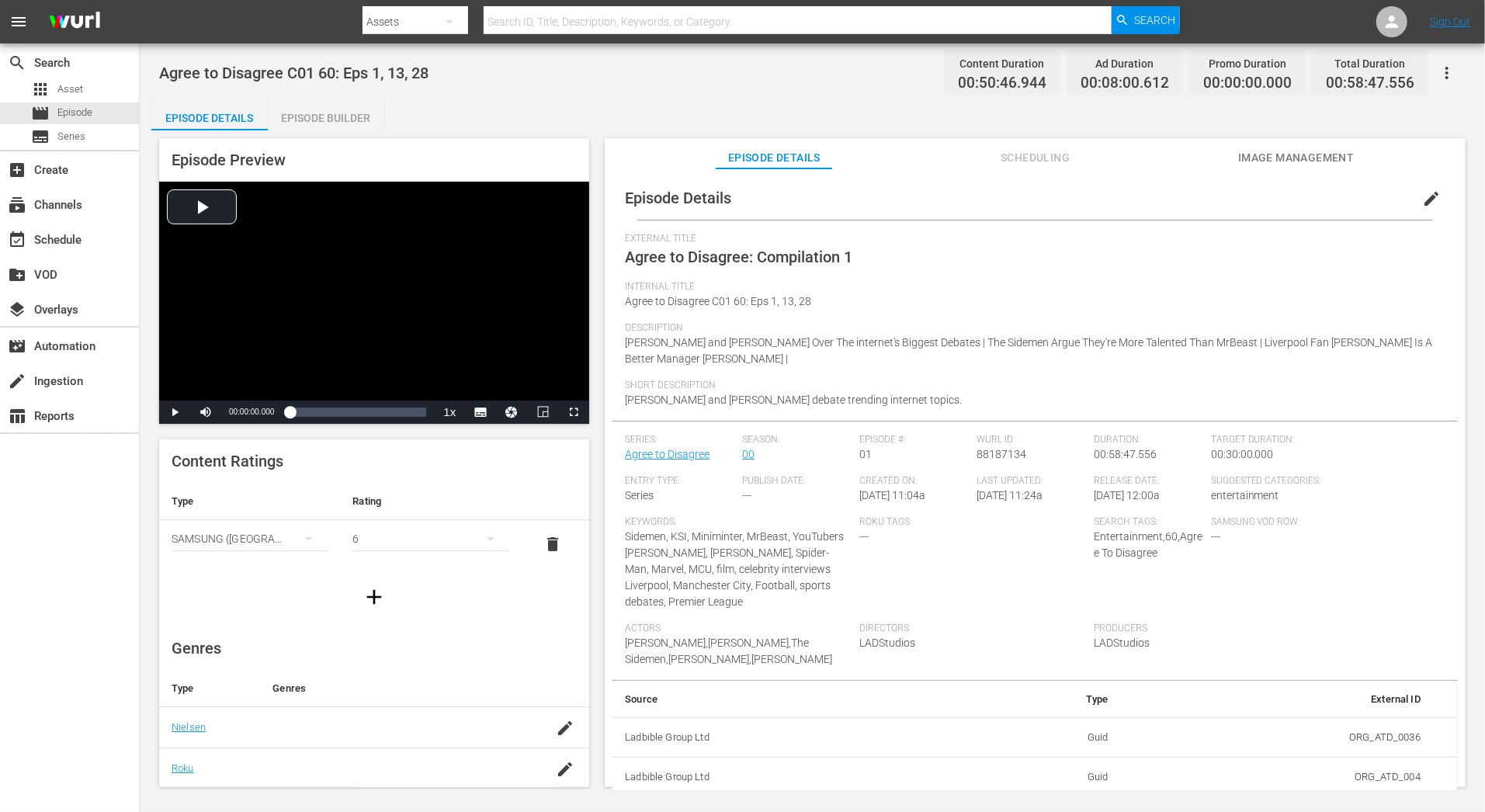
click at [517, 633] on div "Genres Type Genres Nielsen Roku Sinclair IAB Samsung LG Primary LG Secondary" at bounding box center [374, 810] width 430 height 369
click at [1308, 162] on span "Image Management" at bounding box center [1297, 158] width 117 height 20
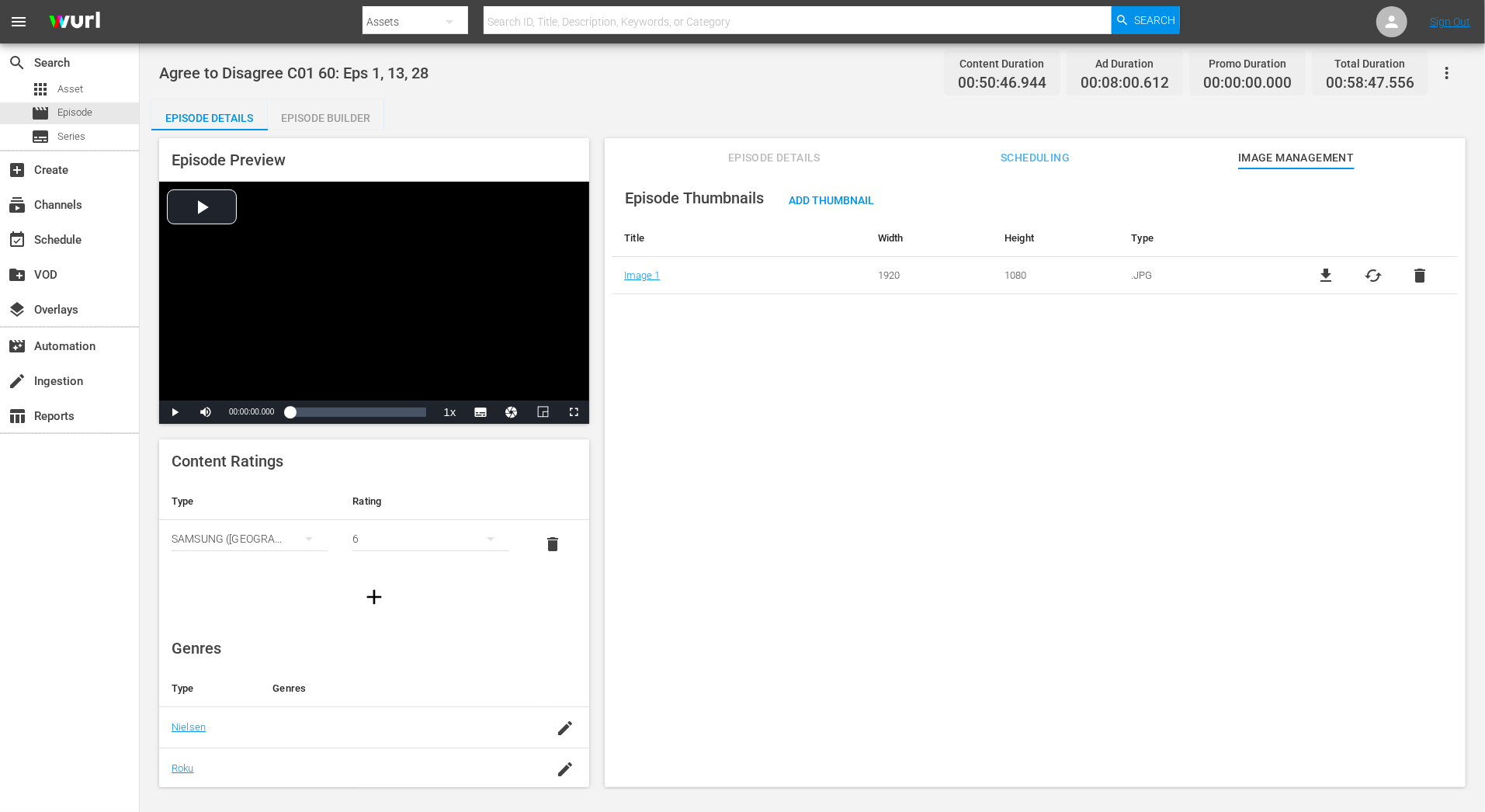
click at [757, 165] on span "Episode Details" at bounding box center [774, 158] width 117 height 20
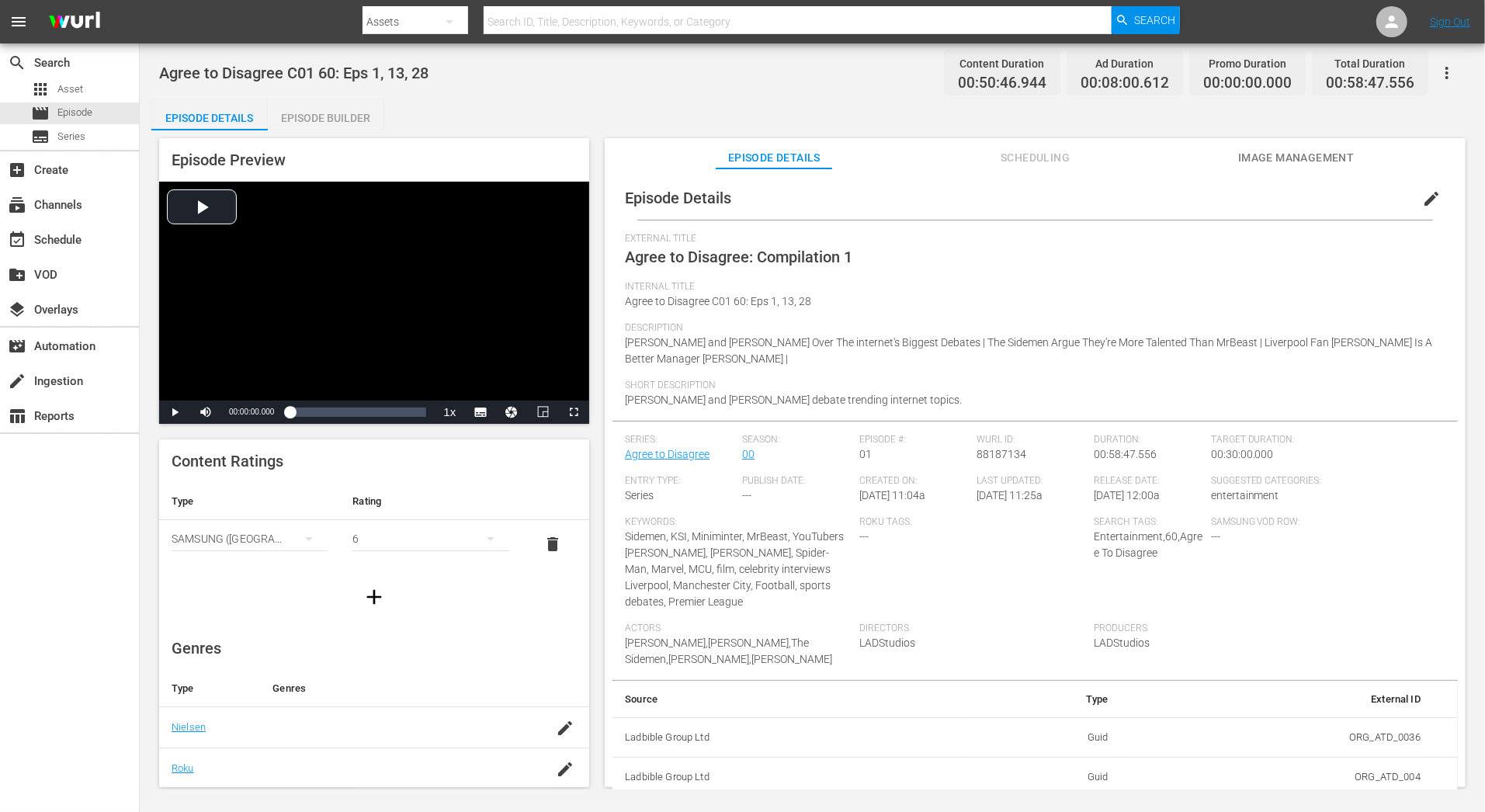
click at [690, 461] on div "Series: Agree to Disagree" at bounding box center [683, 454] width 118 height 41
click at [688, 457] on link "Agree to Disagree" at bounding box center [666, 454] width 84 height 13
click at [1426, 196] on span "edit" at bounding box center [1431, 199] width 19 height 19
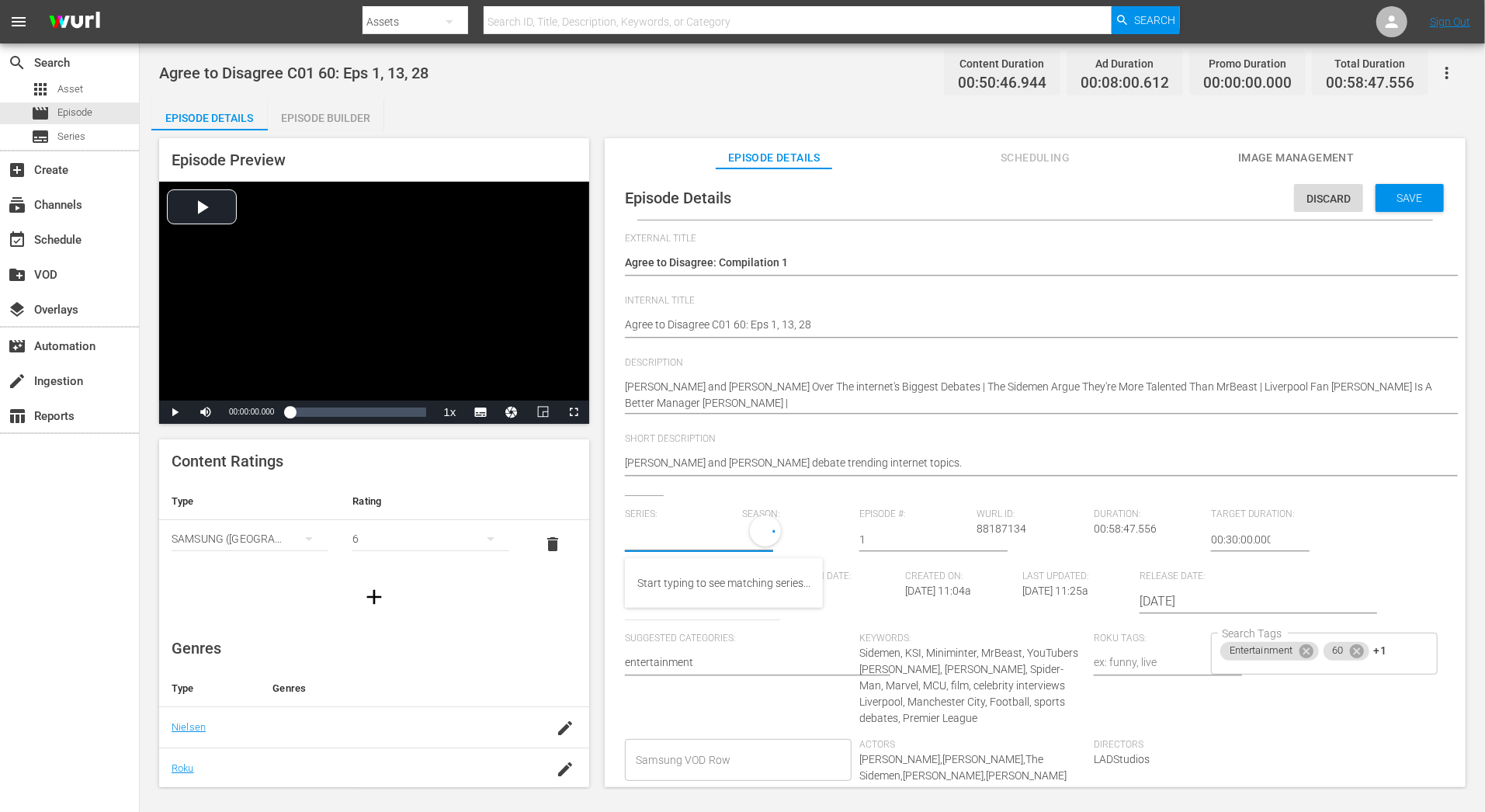
click at [707, 535] on input "text" at bounding box center [679, 538] width 110 height 37
click at [736, 584] on div "TEST Agree To Disagree" at bounding box center [694, 583] width 114 height 37
type input "TEST Agree To Disagree"
click at [1411, 201] on span "Save" at bounding box center [1410, 198] width 50 height 13
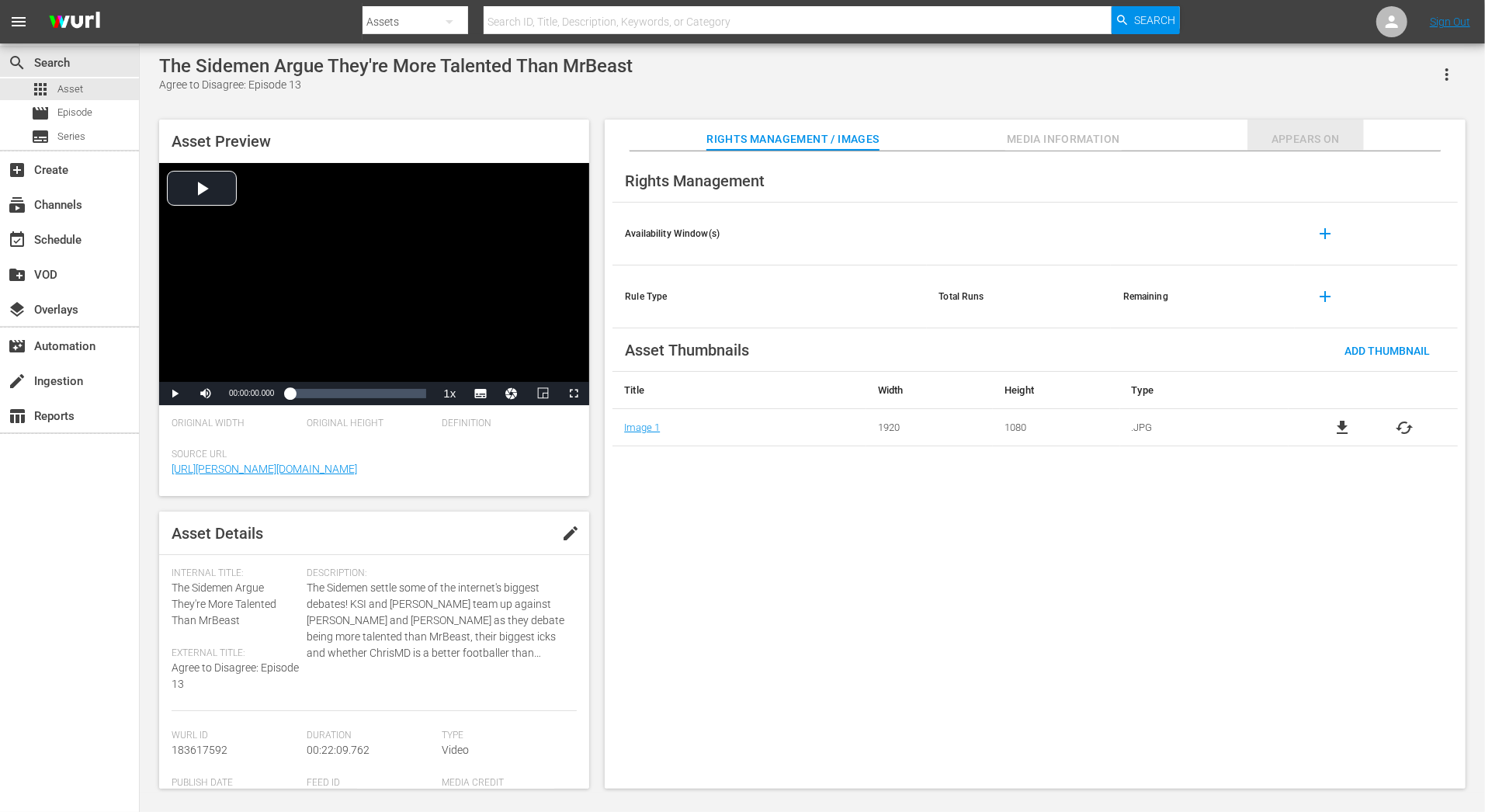
click at [1294, 136] on span "Appears On" at bounding box center [1306, 139] width 117 height 20
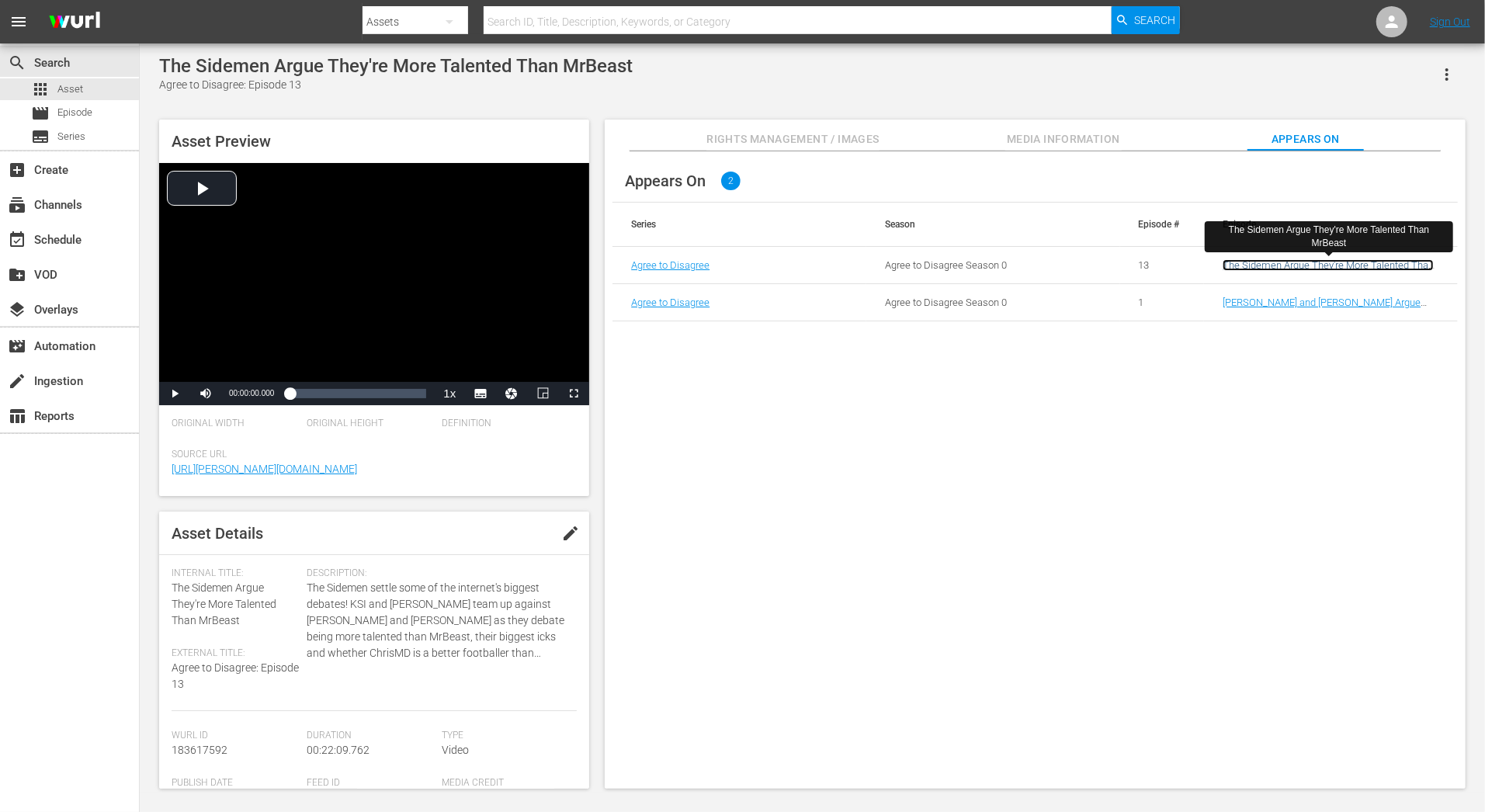
click at [1322, 268] on link "The Sidemen Argue They're More Talented Than MrBeast" at bounding box center [1328, 271] width 211 height 24
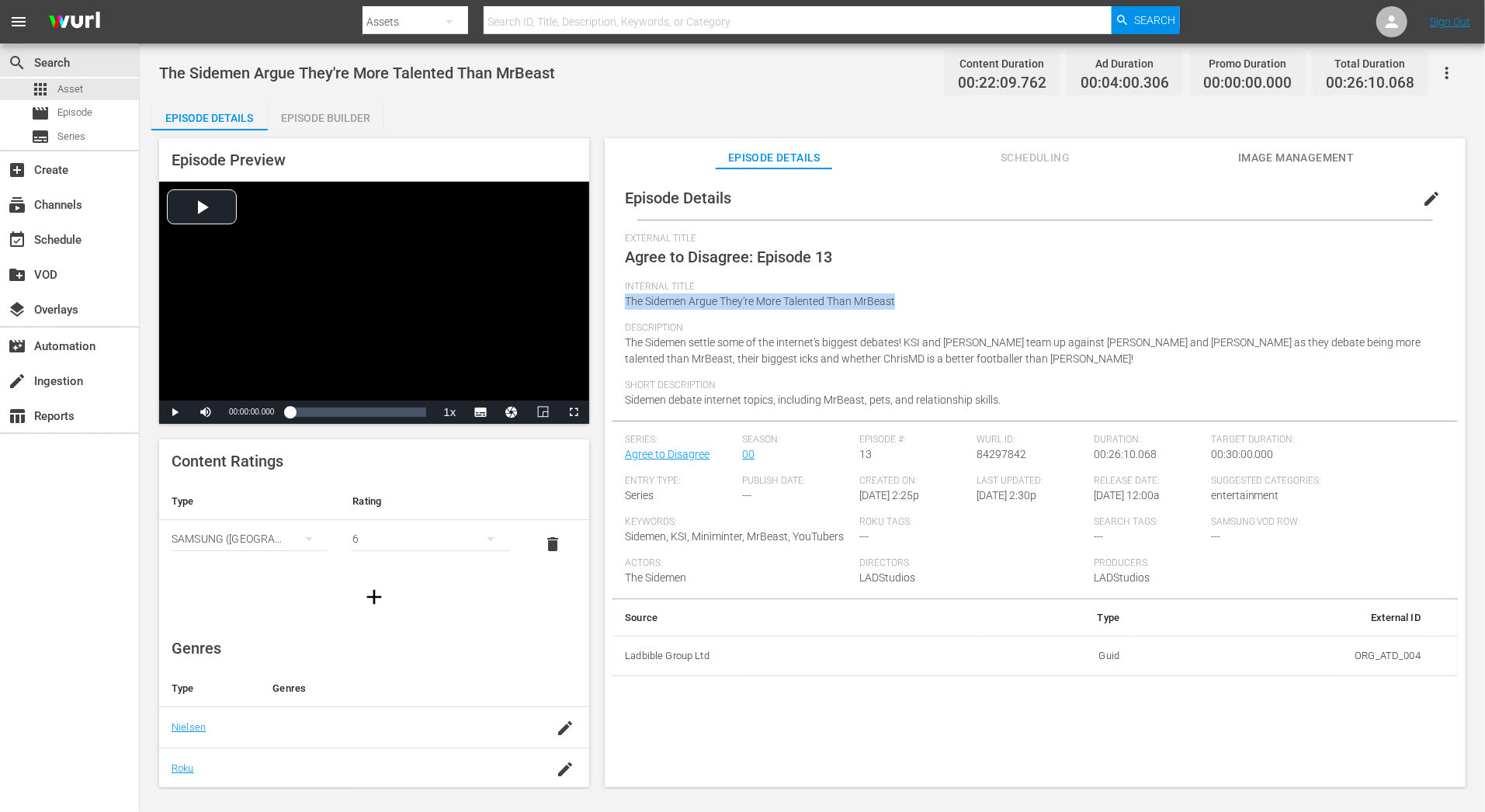
drag, startPoint x: 624, startPoint y: 301, endPoint x: 965, endPoint y: 312, distance: 341.2
click at [967, 313] on div "Episode Details edit External Title Agree to Disagree: Episode 13 Internal Titl…" at bounding box center [1035, 426] width 845 height 500
copy span "The Sidemen Argue They're More Talented Than MrBeast"
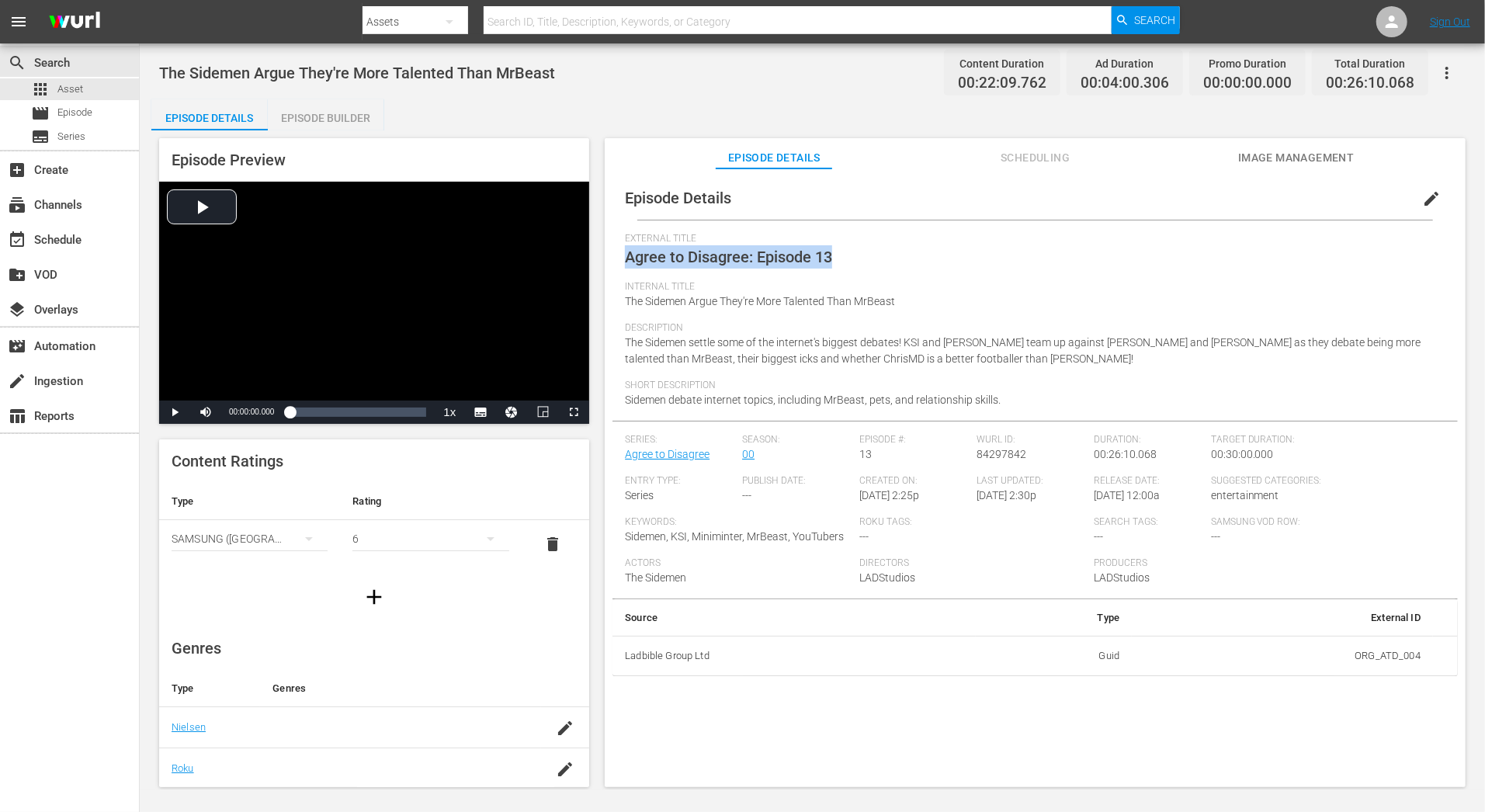
drag, startPoint x: 834, startPoint y: 255, endPoint x: 624, endPoint y: 262, distance: 210.1
click at [624, 262] on div "Episode Details edit External Title Agree to Disagree: Episode 13 Internal Titl…" at bounding box center [1035, 426] width 845 height 500
copy span "Agree to Disagree: Episode 13"
click at [900, 336] on span "The ‪Sidemen‬ settle some of the internet's biggest debates! KSI‬ and [PERSON_N…" at bounding box center [1022, 350] width 796 height 28
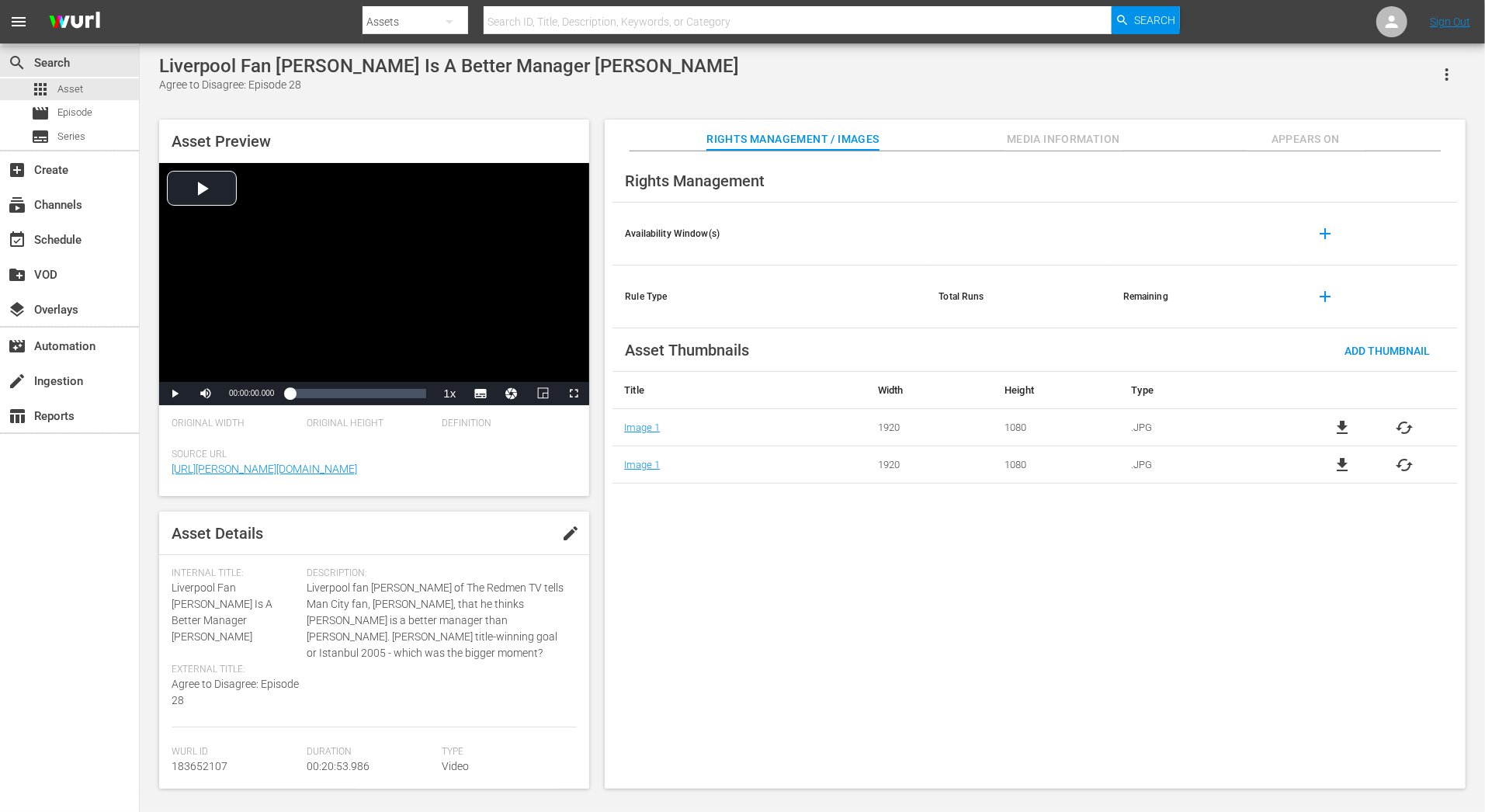
click at [1306, 167] on div "Rights Management" at bounding box center [1035, 181] width 845 height 43
click at [1306, 157] on div "Rights Management Availability Window(s) add Rule Type Total Runs Remaining add…" at bounding box center [1035, 470] width 861 height 638
click at [1308, 132] on span "Appears On" at bounding box center [1306, 139] width 117 height 20
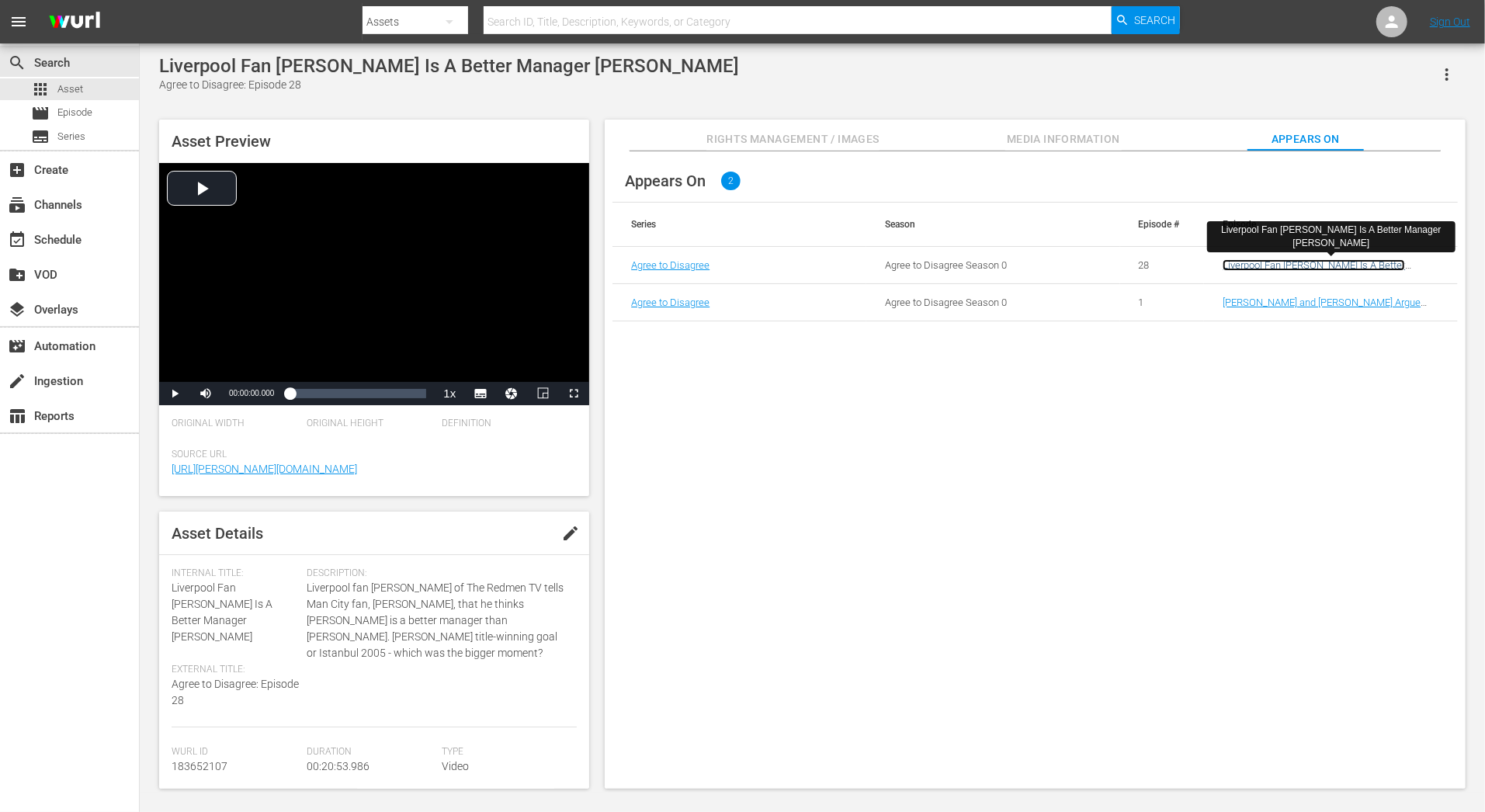
click at [1270, 263] on link "Liverpool Fan [PERSON_NAME] Is A Better Manager [PERSON_NAME]" at bounding box center [1313, 271] width 182 height 24
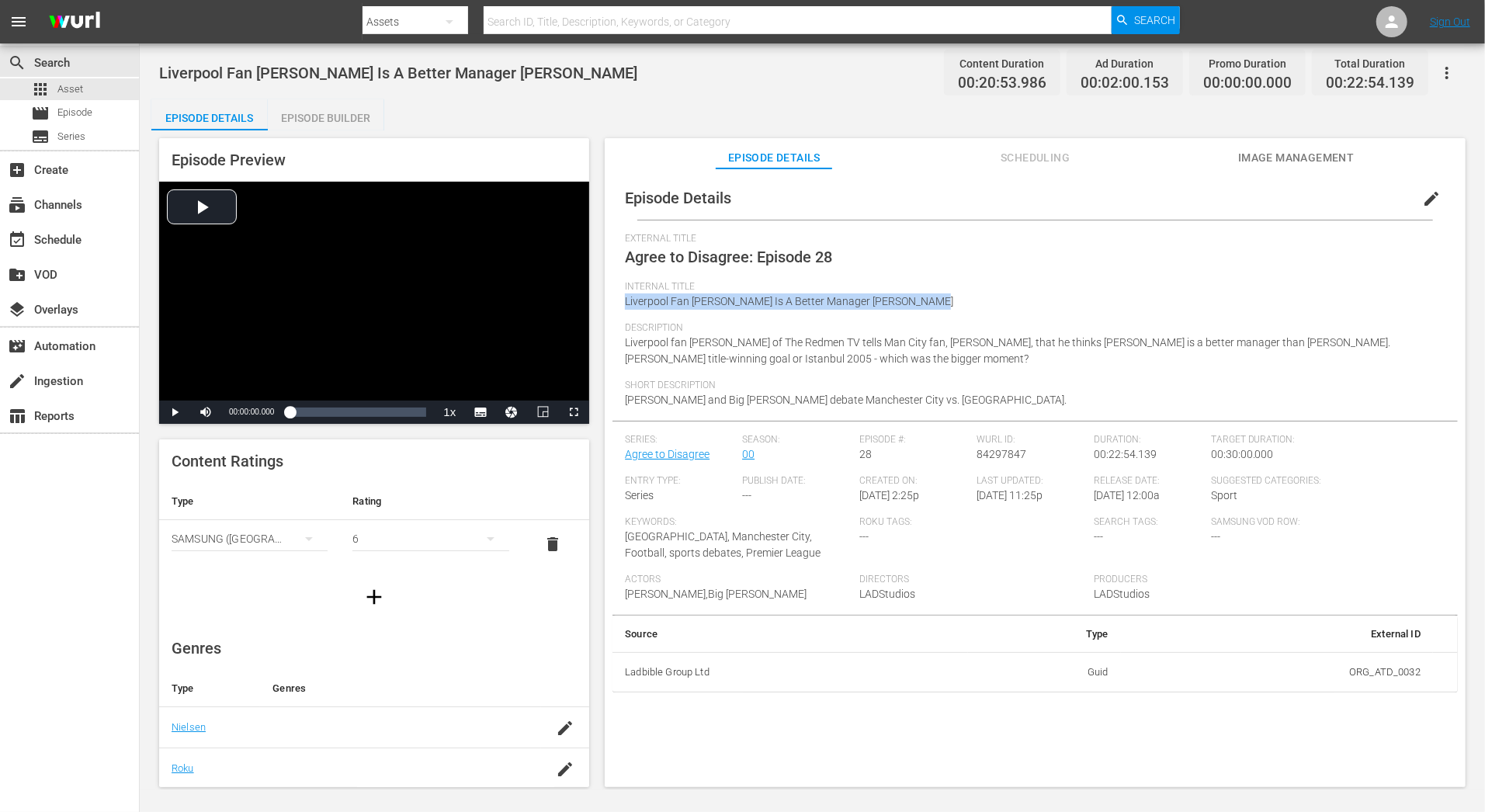
drag, startPoint x: 621, startPoint y: 298, endPoint x: 920, endPoint y: 304, distance: 299.1
click at [920, 304] on div "Episode Details edit External Title Agree to Disagree: Episode 28 Internal Titl…" at bounding box center [1035, 434] width 845 height 516
copy span "Liverpool Fan [PERSON_NAME] Is A Better Manager Than Guardiol"
drag, startPoint x: 955, startPoint y: 292, endPoint x: 644, endPoint y: 285, distance: 311.1
click at [644, 285] on div "Internal Title Liverpool Fan [PERSON_NAME] Is A Better Manager [PERSON_NAME]" at bounding box center [1035, 301] width 820 height 41
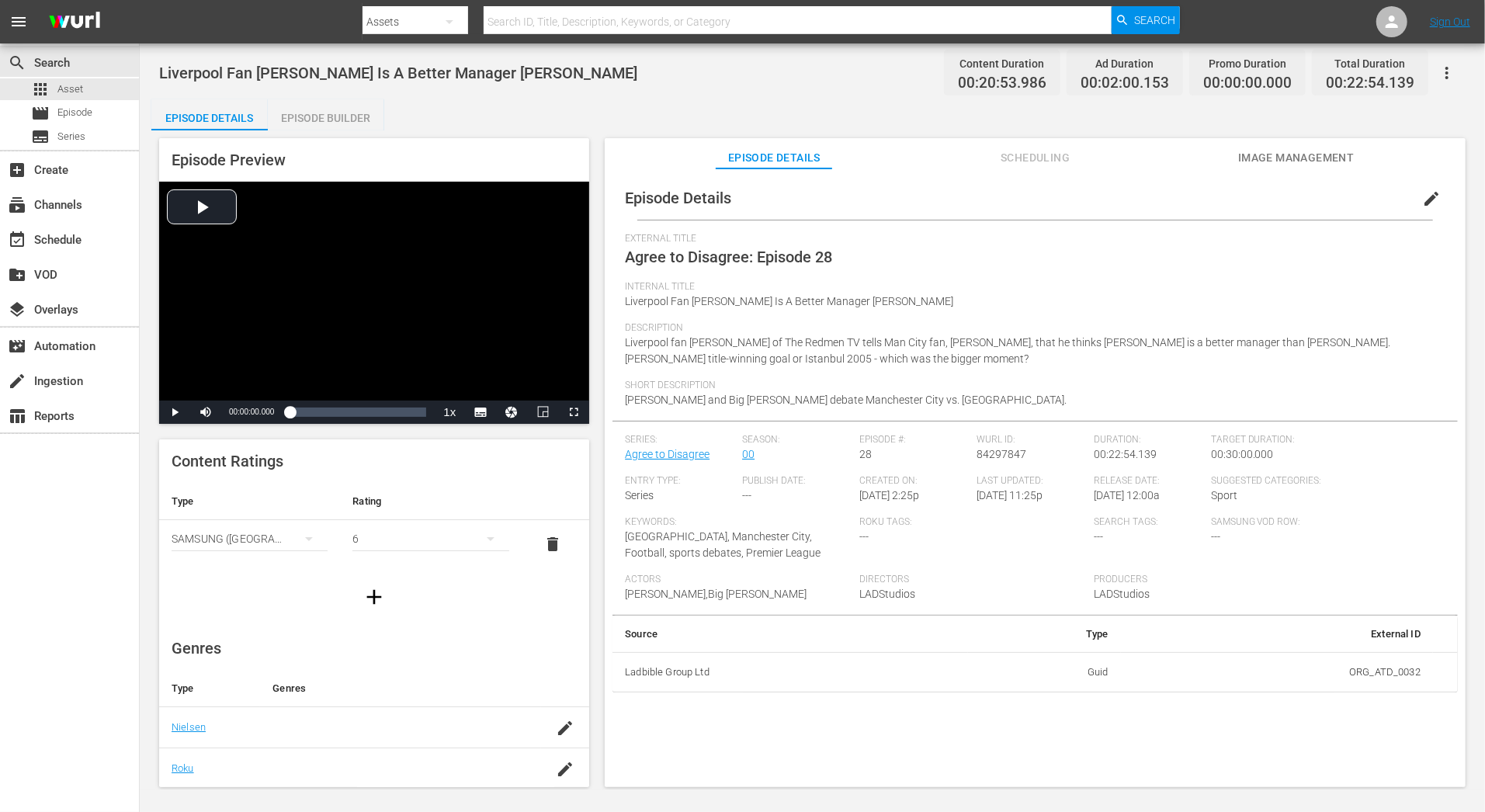
click at [658, 322] on div "Internal Title Liverpool Fan [PERSON_NAME] Is A Better Manager [PERSON_NAME]" at bounding box center [1035, 301] width 820 height 41
click at [1336, 206] on span "edit" at bounding box center [1431, 199] width 19 height 19
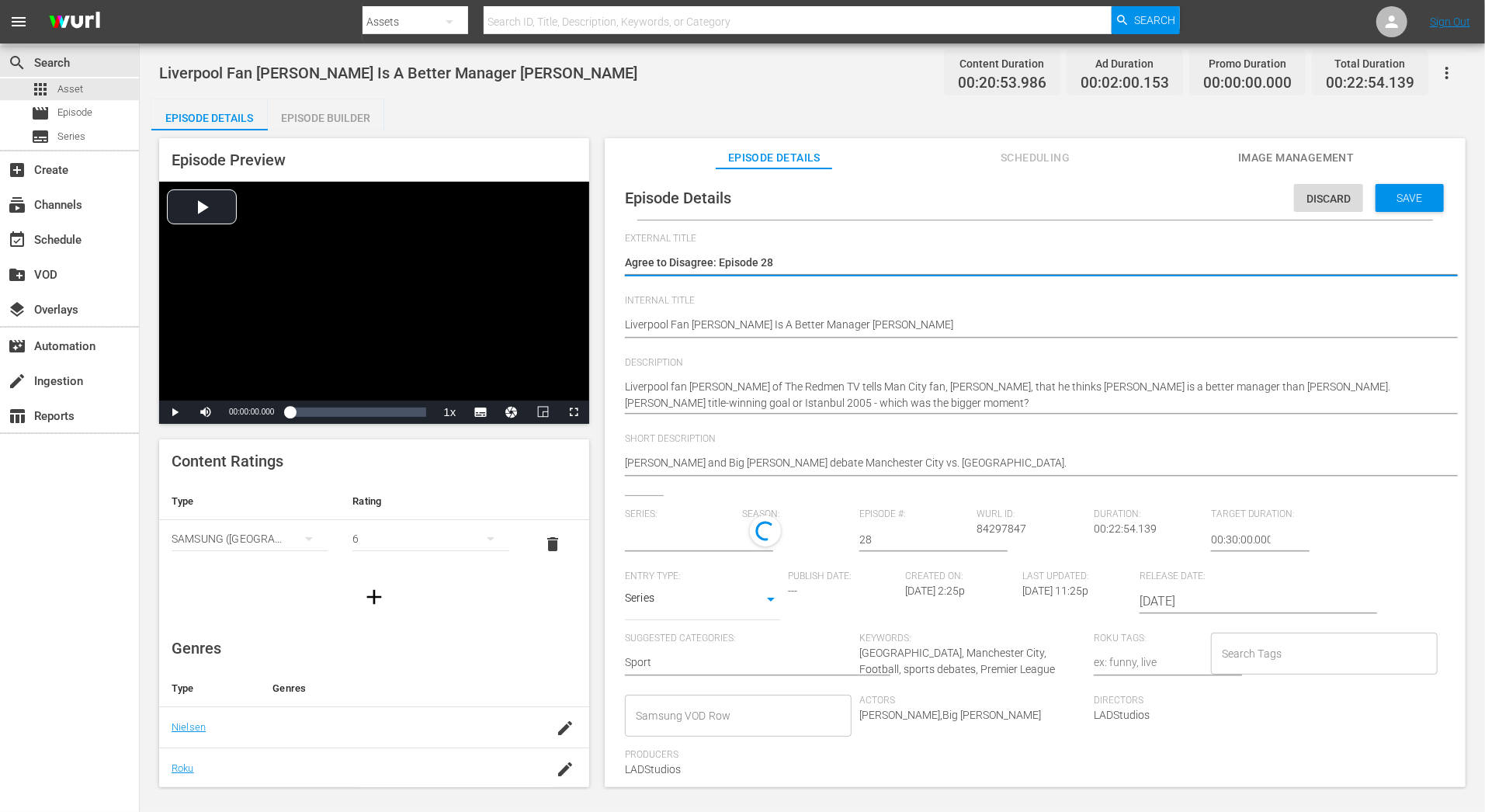
type input "Agree to Disagree"
click at [1322, 196] on span "Discard" at bounding box center [1329, 199] width 69 height 13
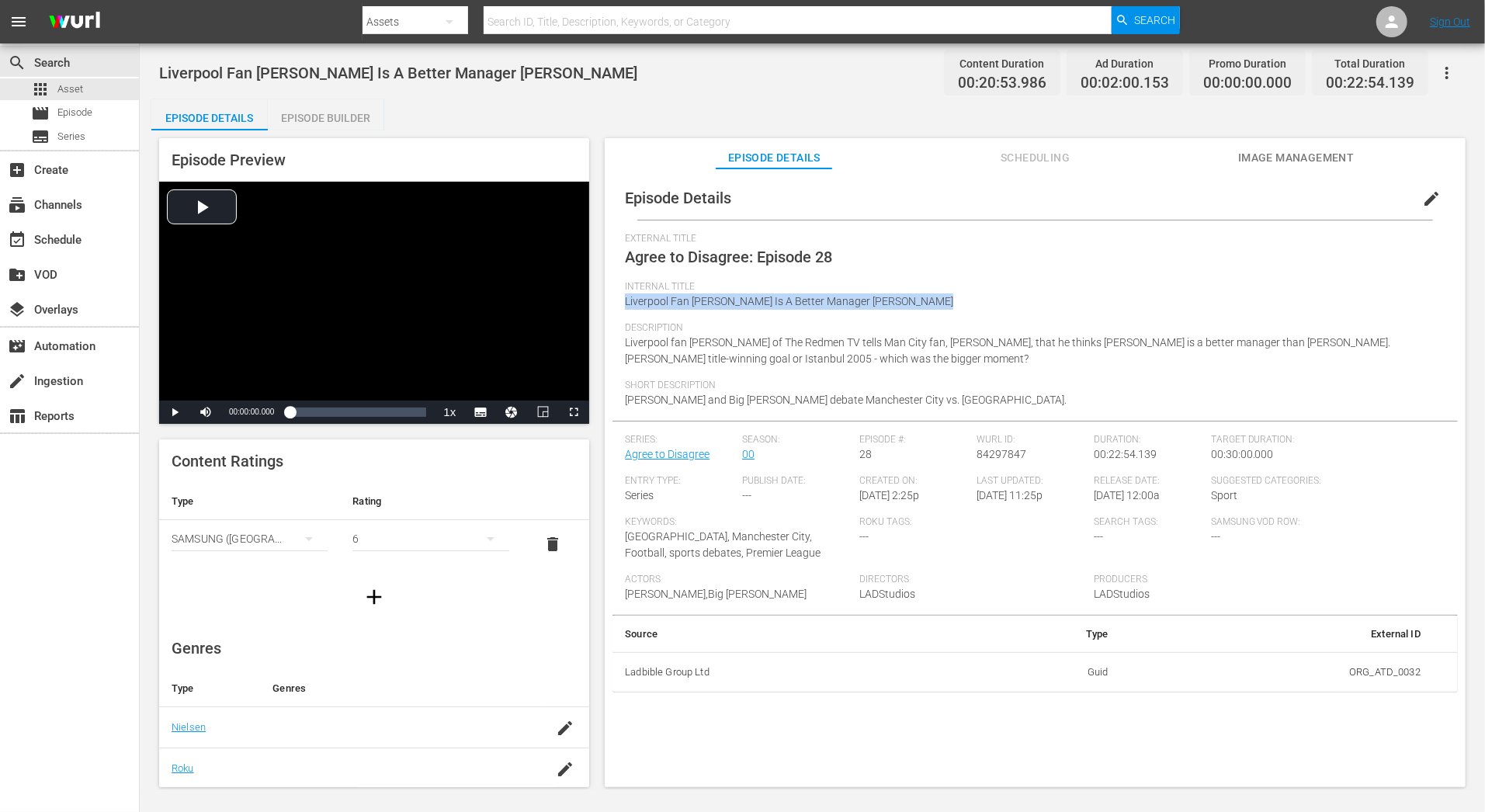
drag, startPoint x: 624, startPoint y: 300, endPoint x: 930, endPoint y: 320, distance: 306.7
click at [930, 320] on div "Episode Details edit External Title Agree to Disagree: Episode 28 Internal Titl…" at bounding box center [1035, 434] width 845 height 516
copy span "Liverpool Fan [PERSON_NAME] Is A Better Manager [PERSON_NAME]"
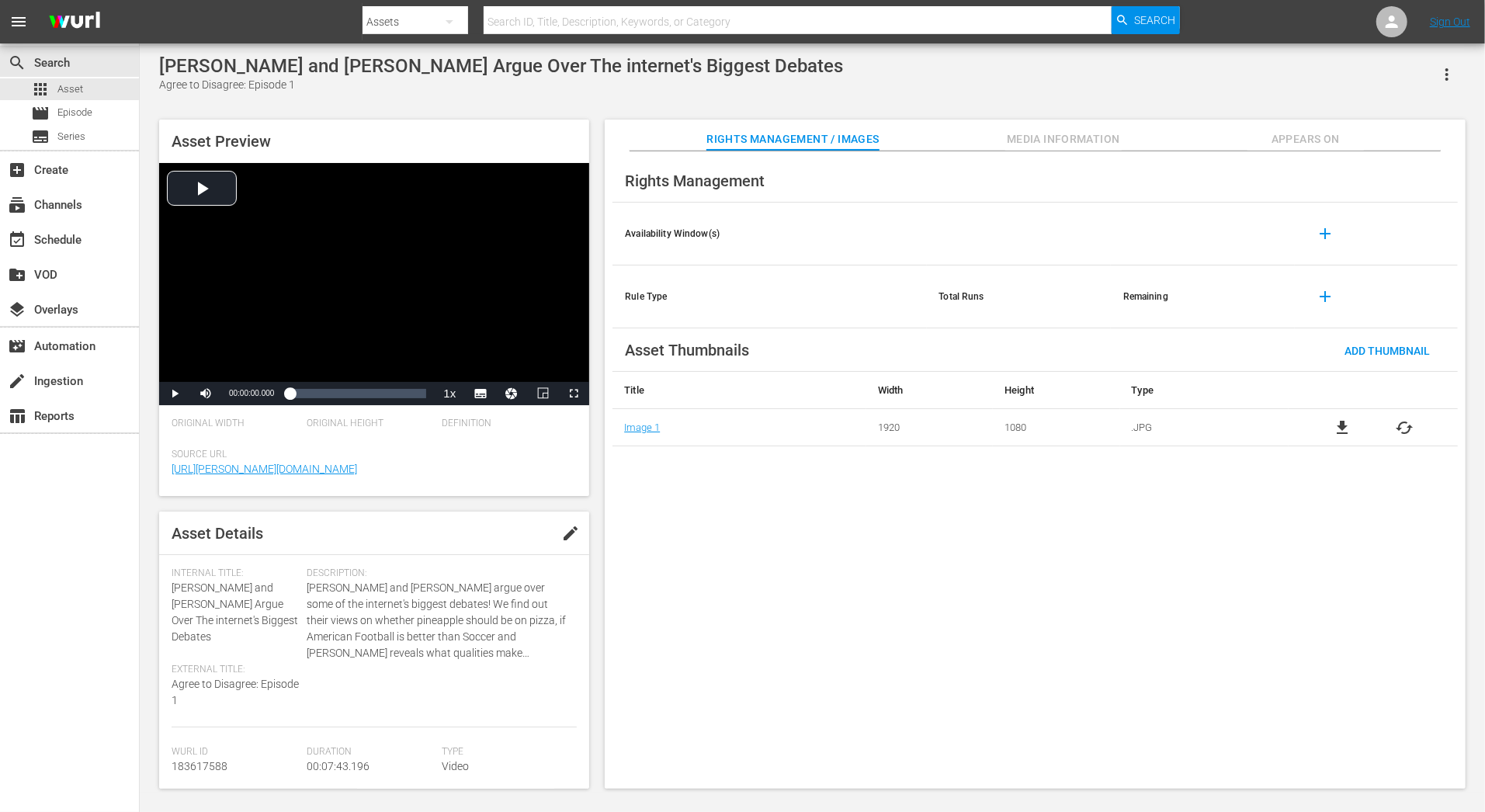
click at [1343, 134] on span "Appears On" at bounding box center [1306, 139] width 117 height 20
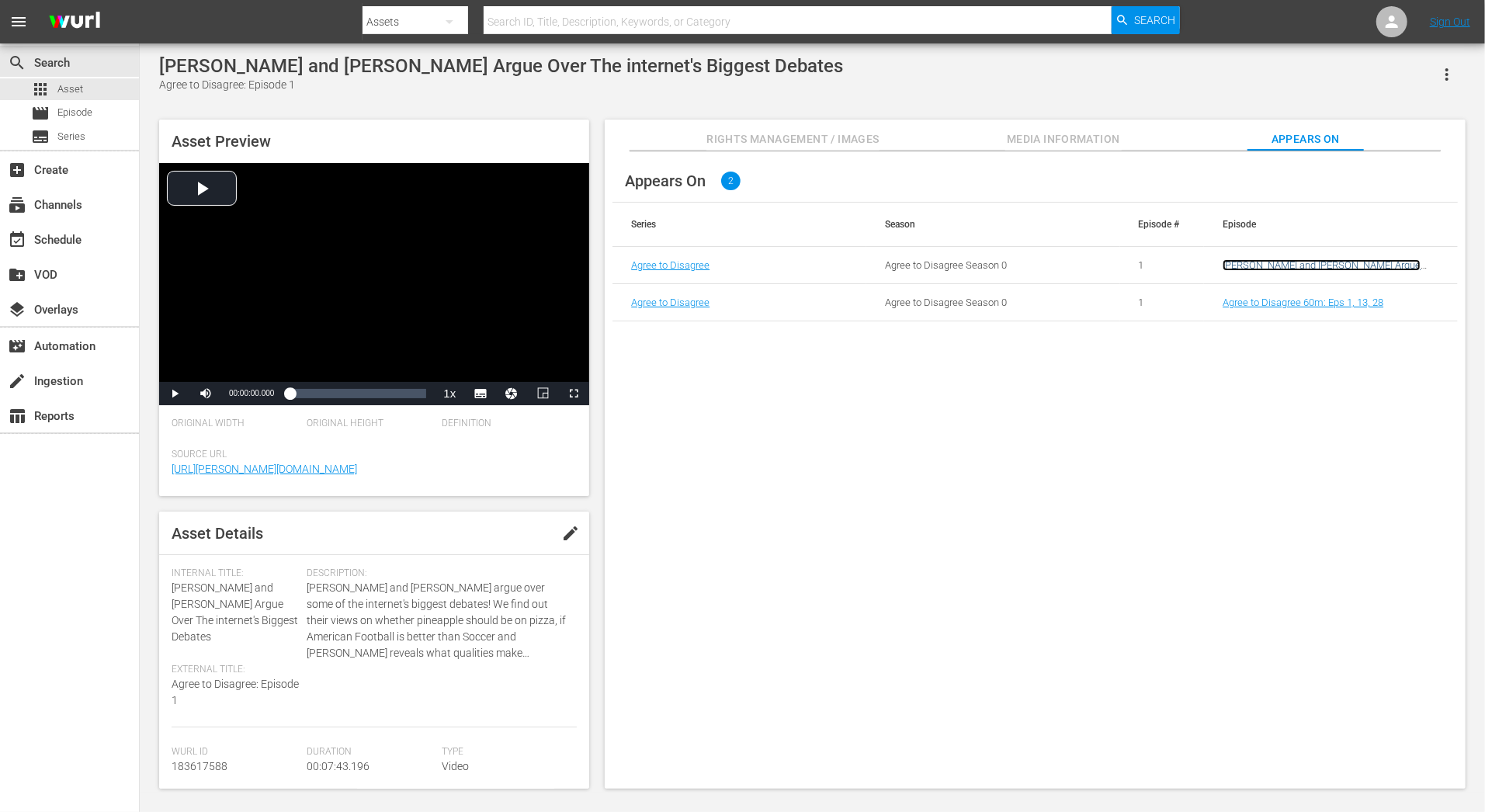
click at [1308, 266] on link "[PERSON_NAME] and [PERSON_NAME] Argue Over The internet's Biggest Debates" at bounding box center [1321, 271] width 198 height 24
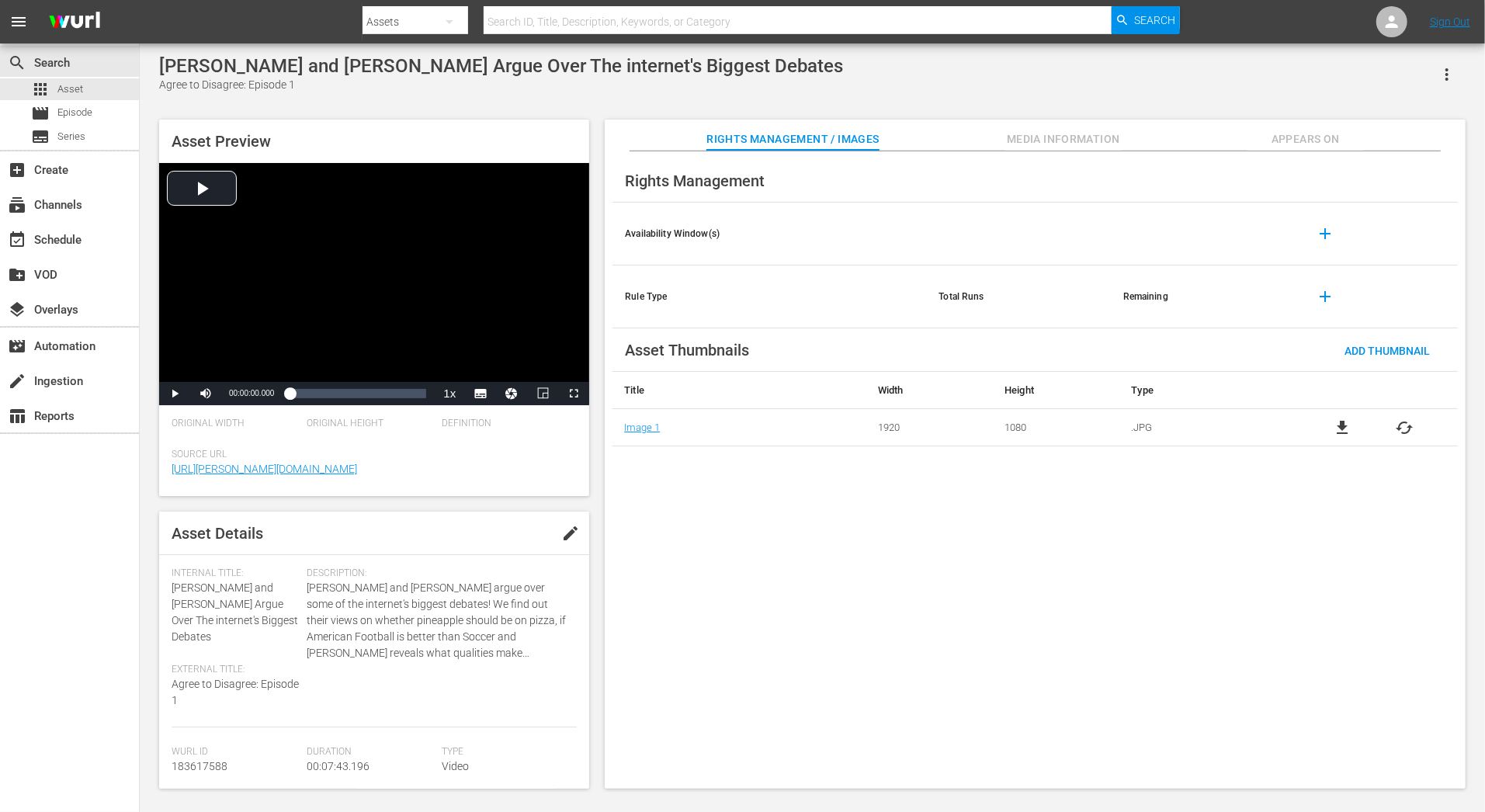
click at [1303, 139] on span "Appears On" at bounding box center [1306, 139] width 117 height 20
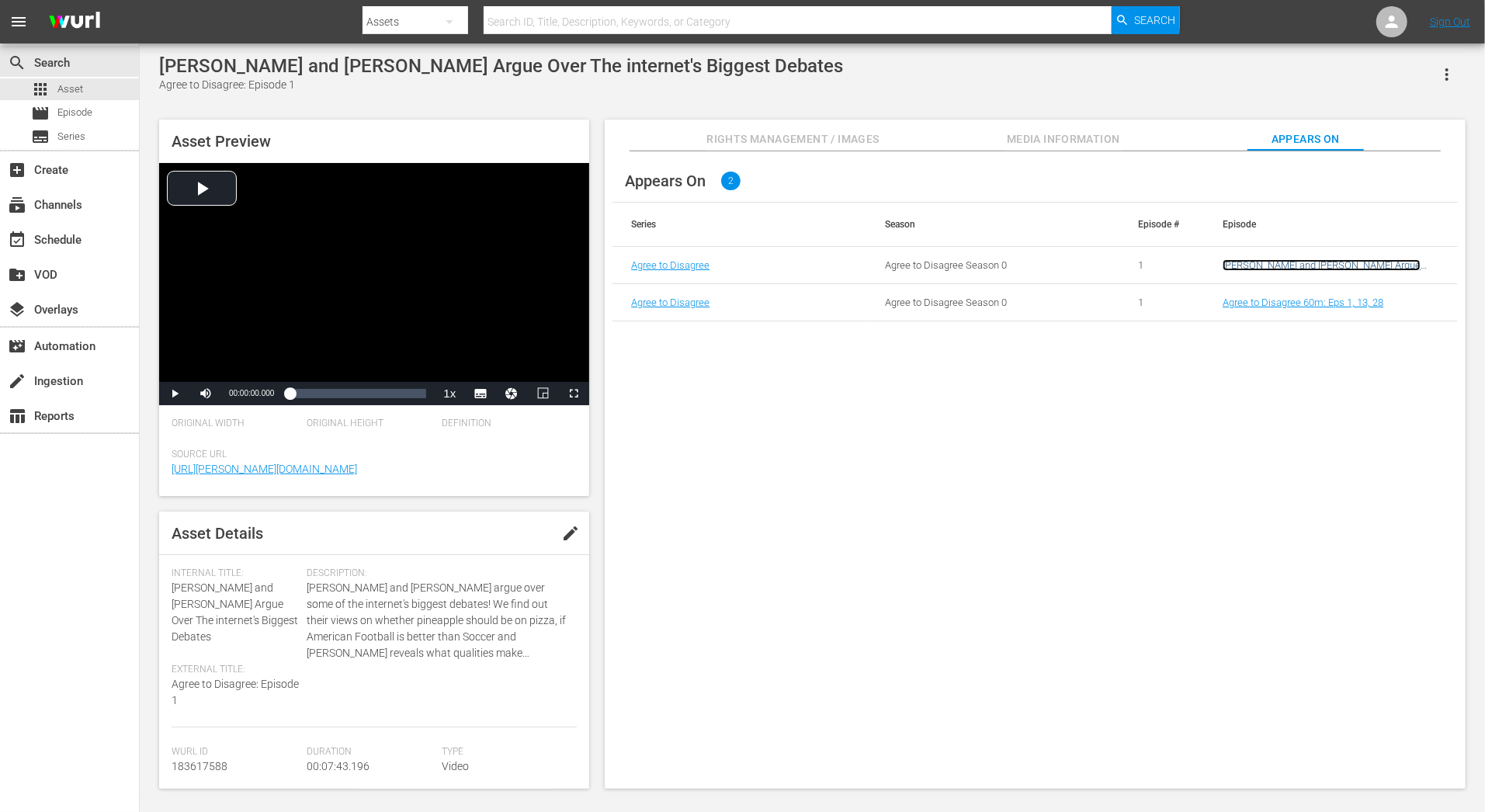
click at [1320, 264] on link "[PERSON_NAME] and [PERSON_NAME] Argue Over The internet's Biggest Debates" at bounding box center [1321, 271] width 198 height 24
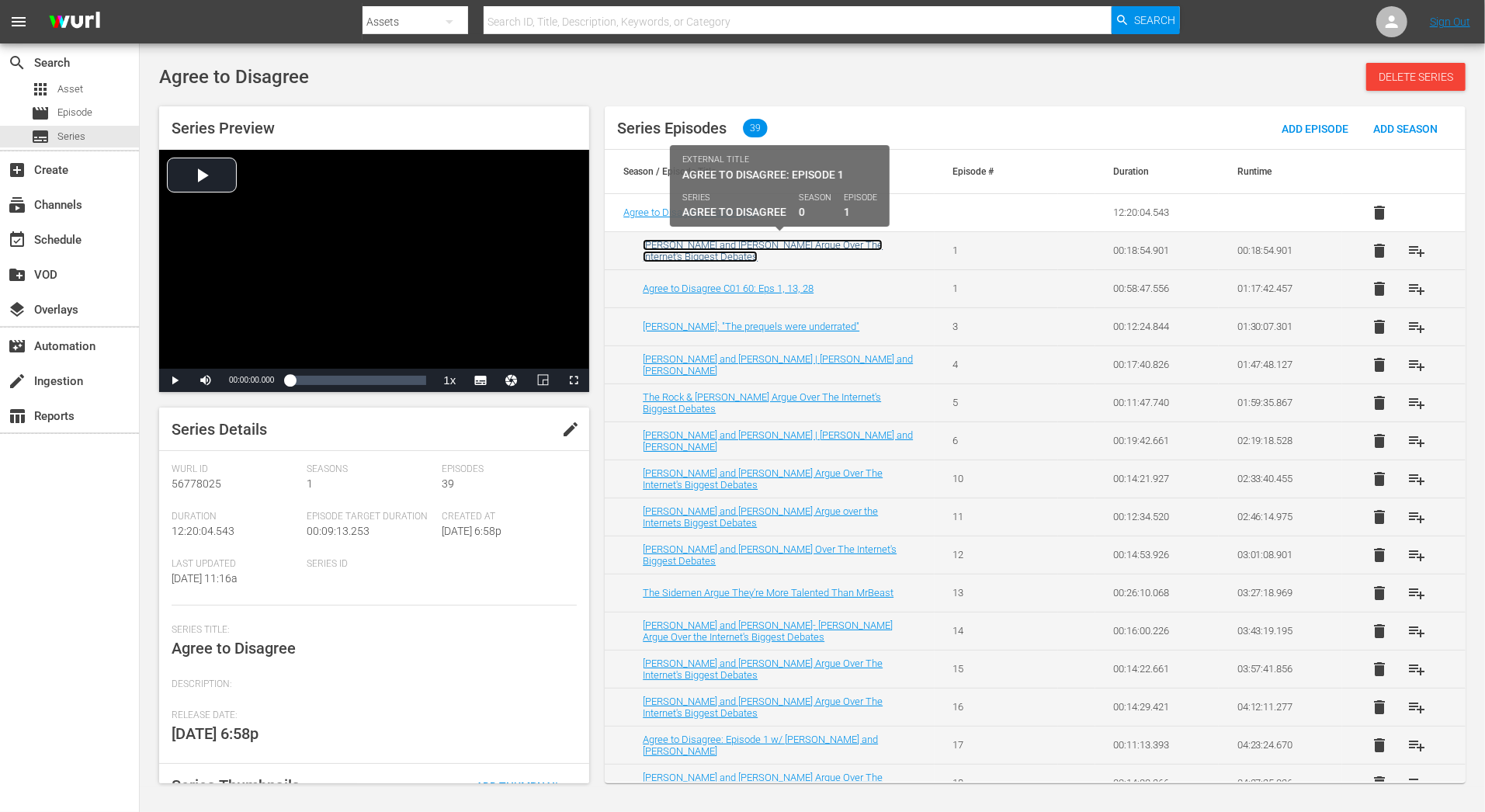
click at [759, 248] on link "[PERSON_NAME] and [PERSON_NAME] Argue Over The internet's Biggest Debates" at bounding box center [763, 251] width 240 height 24
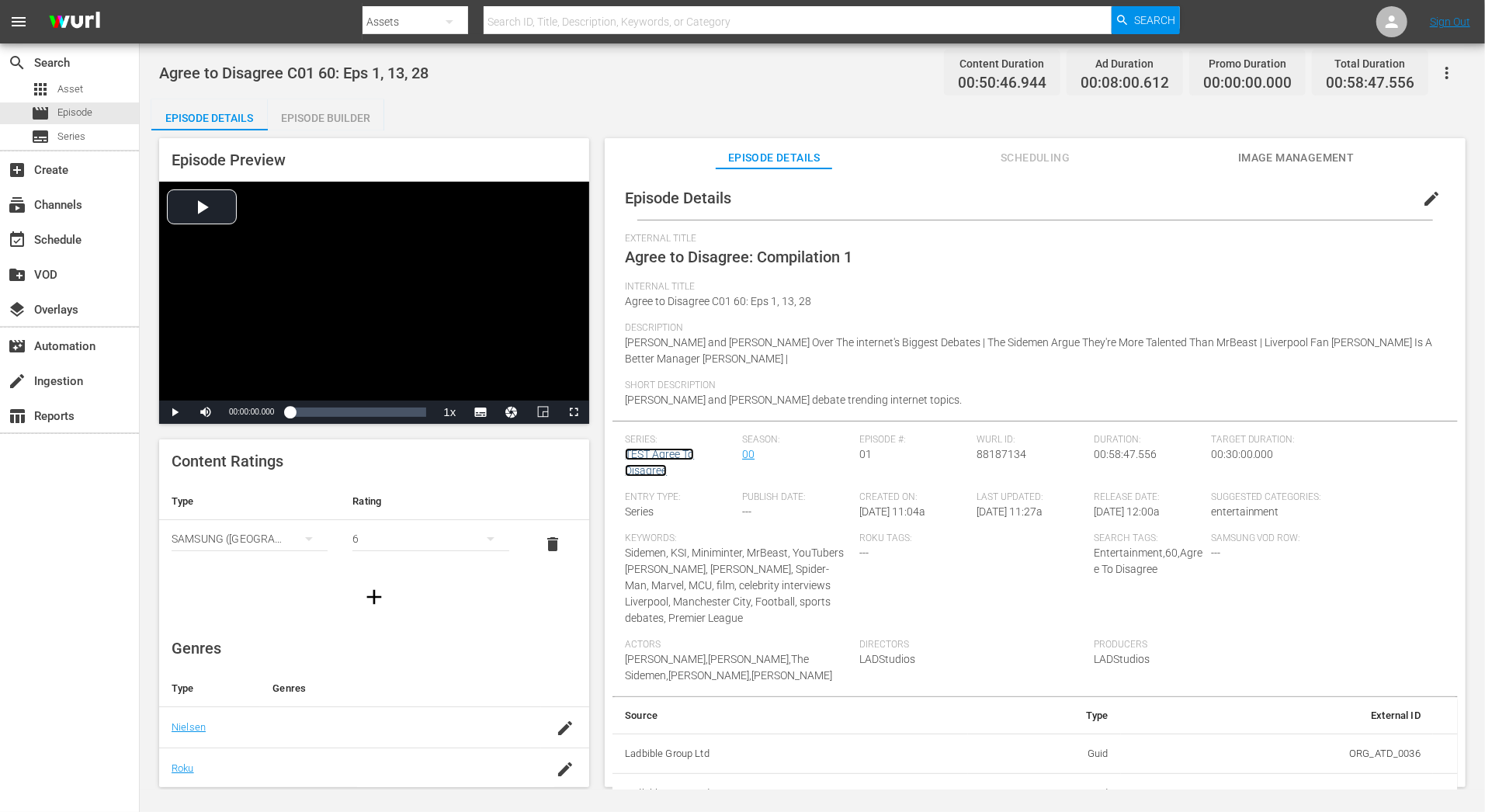
click at [659, 452] on link "TEST Agree To Disagree" at bounding box center [659, 462] width 69 height 28
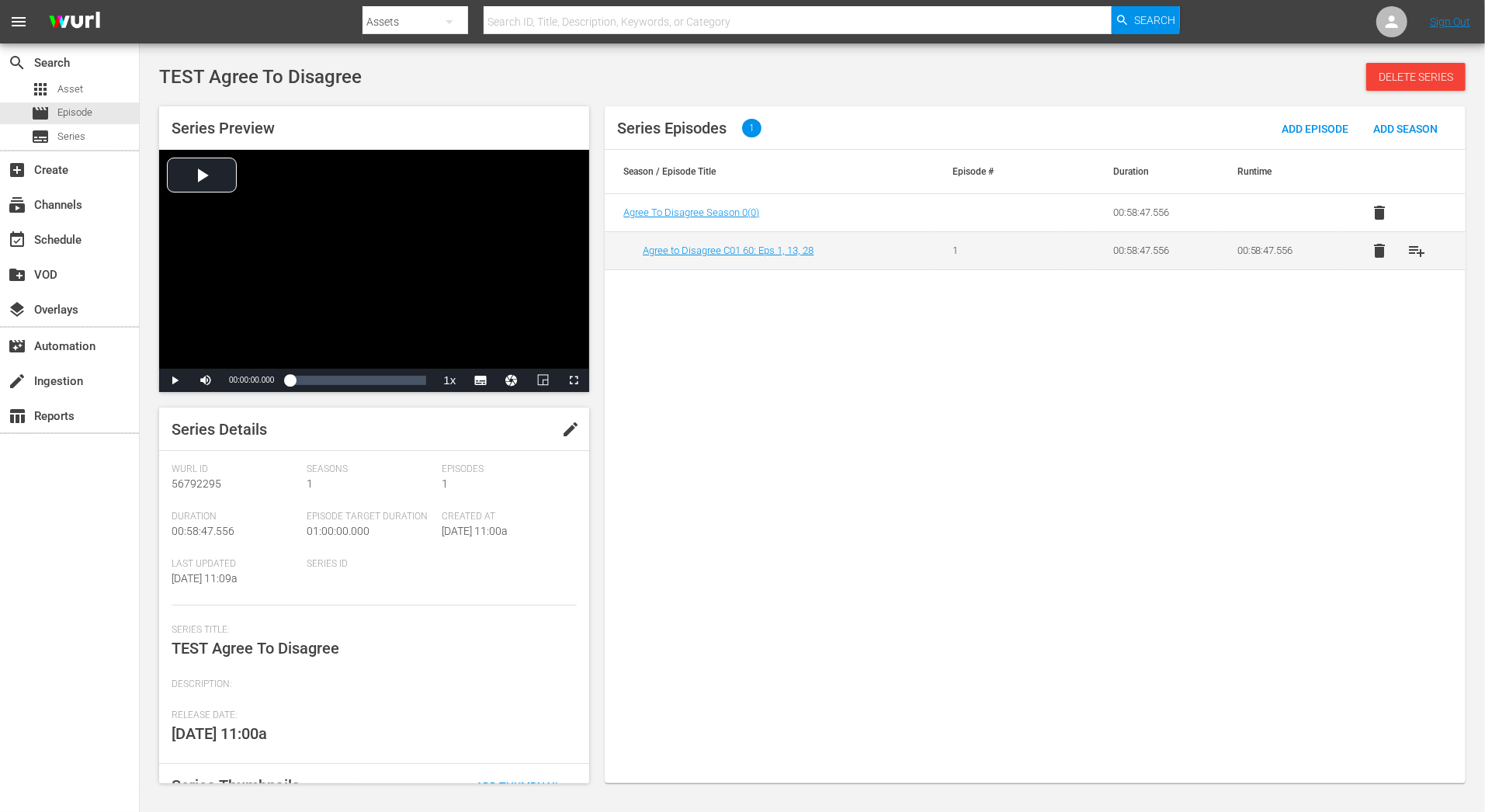
click at [774, 401] on div "Series Episodes 1 Add Episode Add Season Season / Episode Title Episode # Durat…" at bounding box center [1035, 445] width 861 height 676
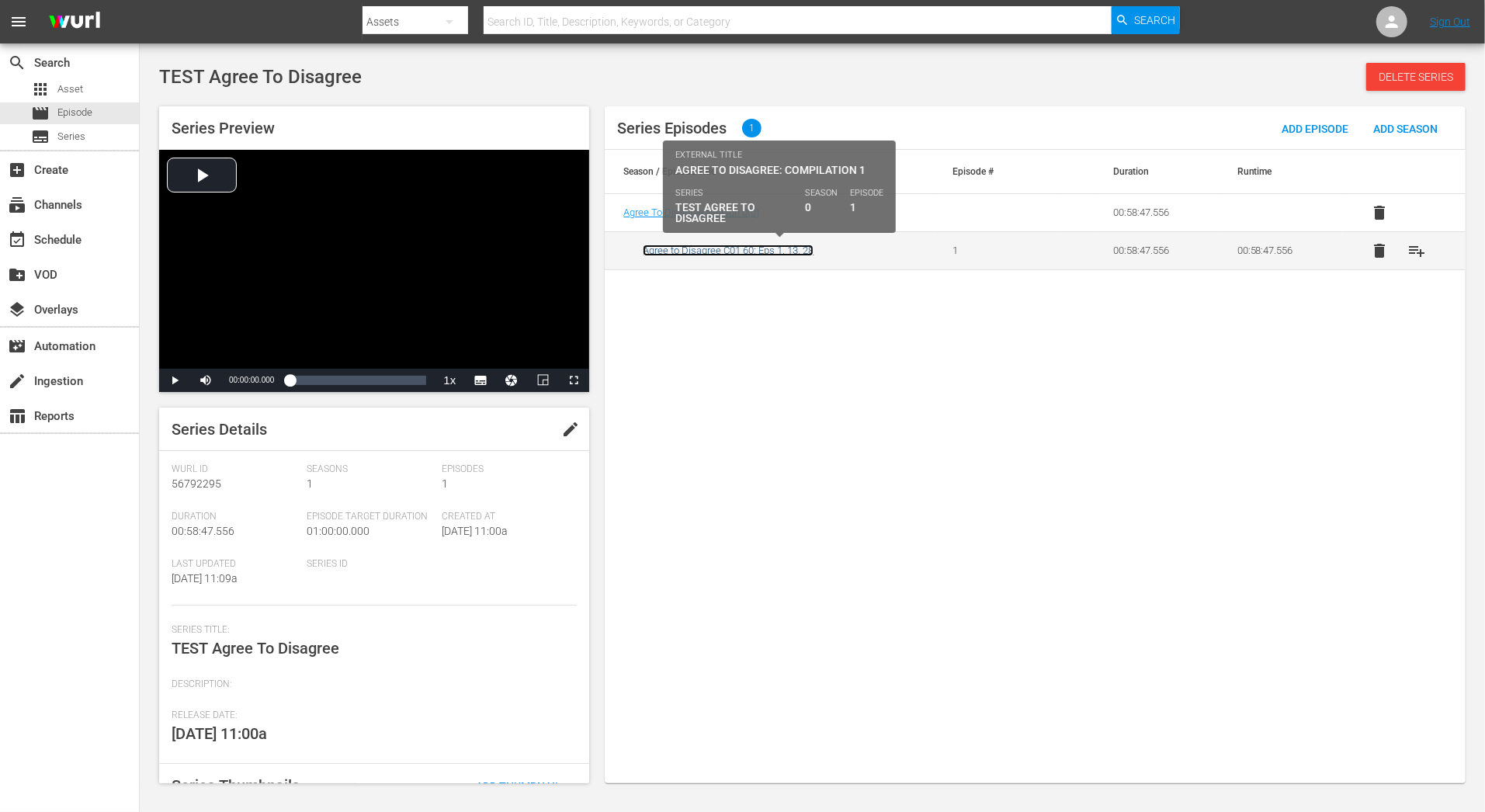
click at [763, 250] on link "Agree to Disagree C01 60: Eps 1, 13, 28" at bounding box center [728, 250] width 171 height 12
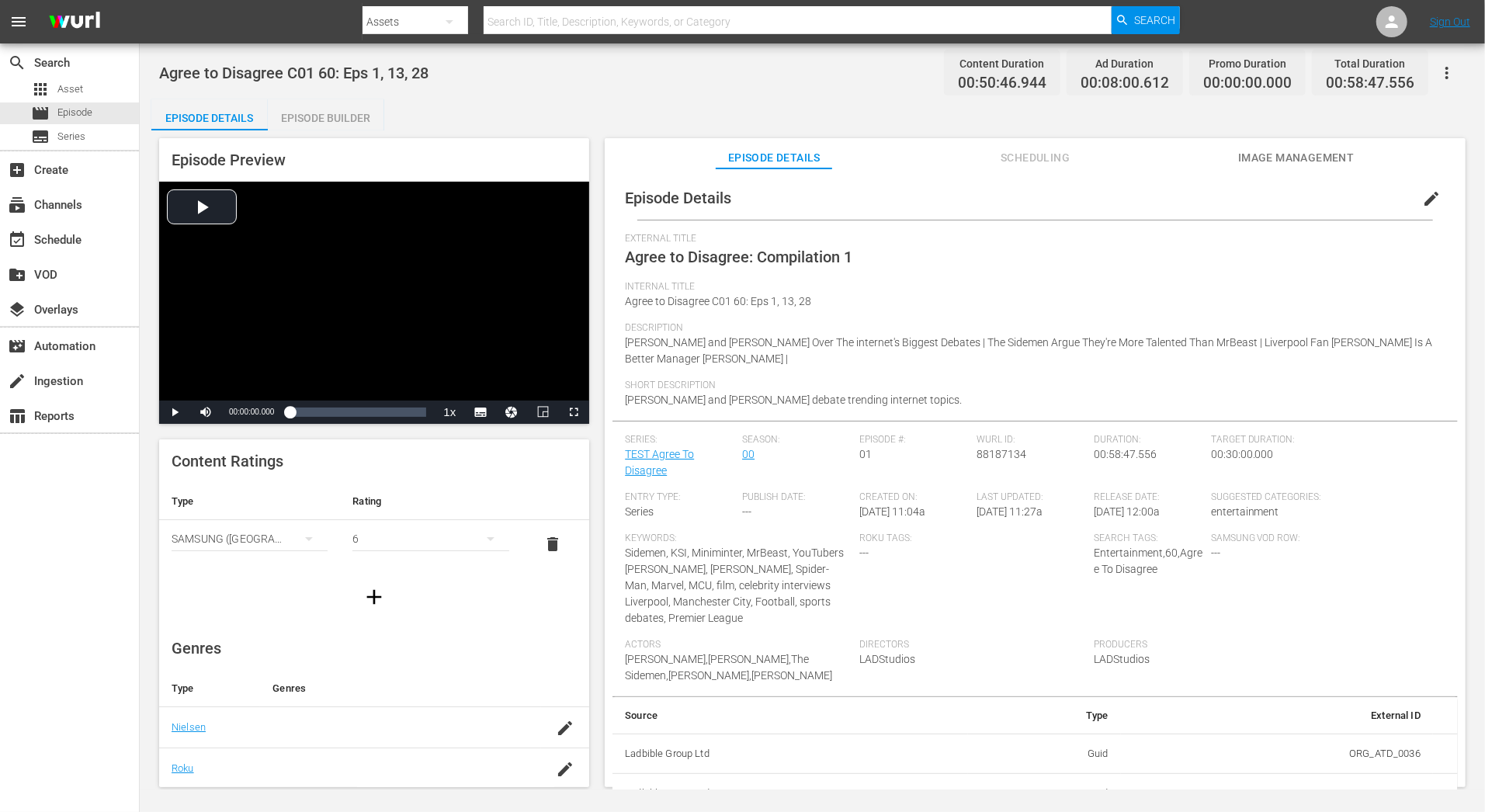
click at [358, 98] on div "Agree to Disagree C01 60: Eps 1, 13, 28 Content Duration 00:50:46.944 Ad Durati…" at bounding box center [812, 416] width 1345 height 746
click at [358, 123] on div "Episode Builder" at bounding box center [326, 117] width 117 height 37
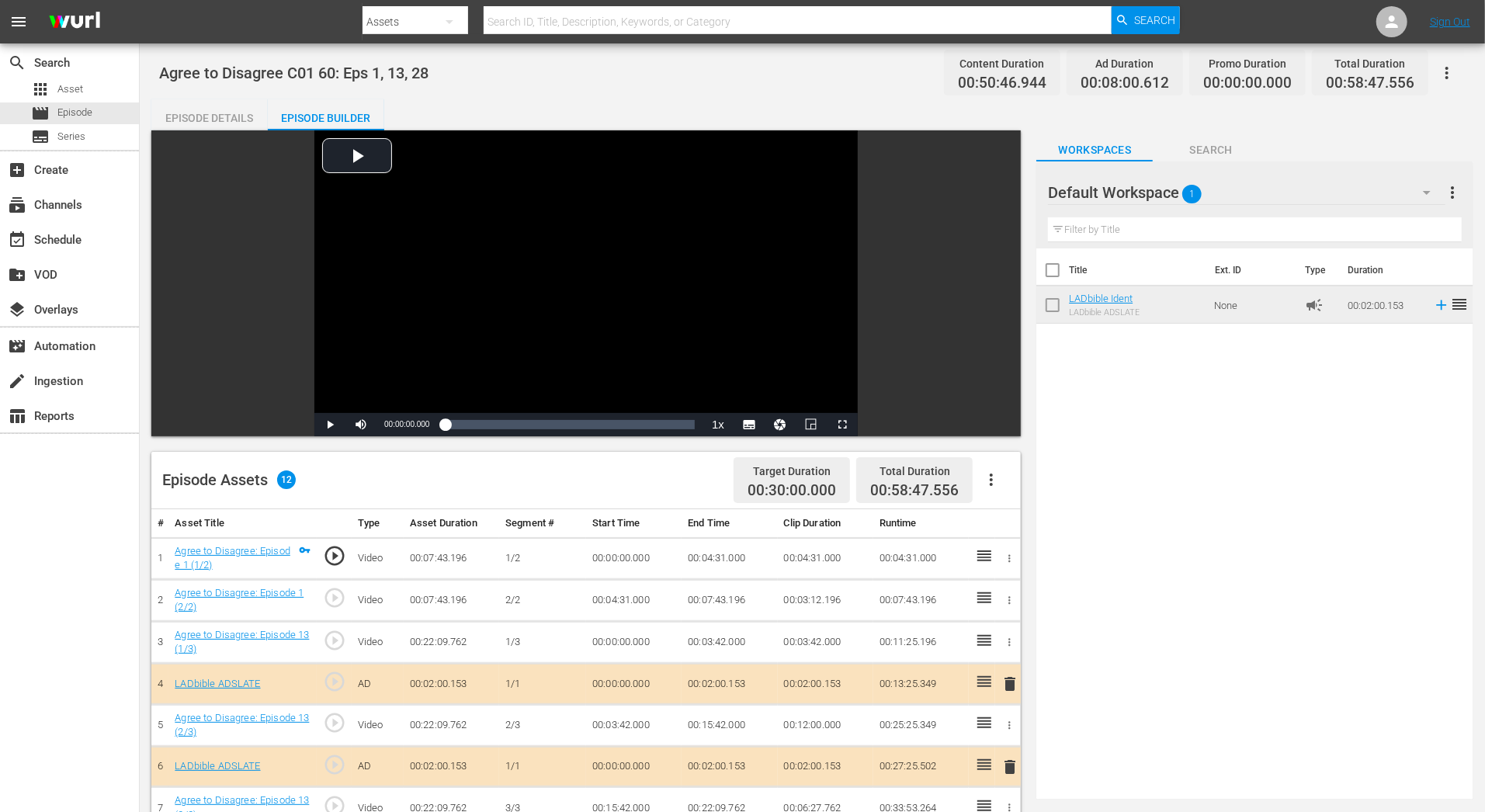
click at [1064, 488] on div "Title Ext. ID Type Duration LADbible Ident LADbible ADSLATE None campaign 00:02…" at bounding box center [1255, 520] width 437 height 545
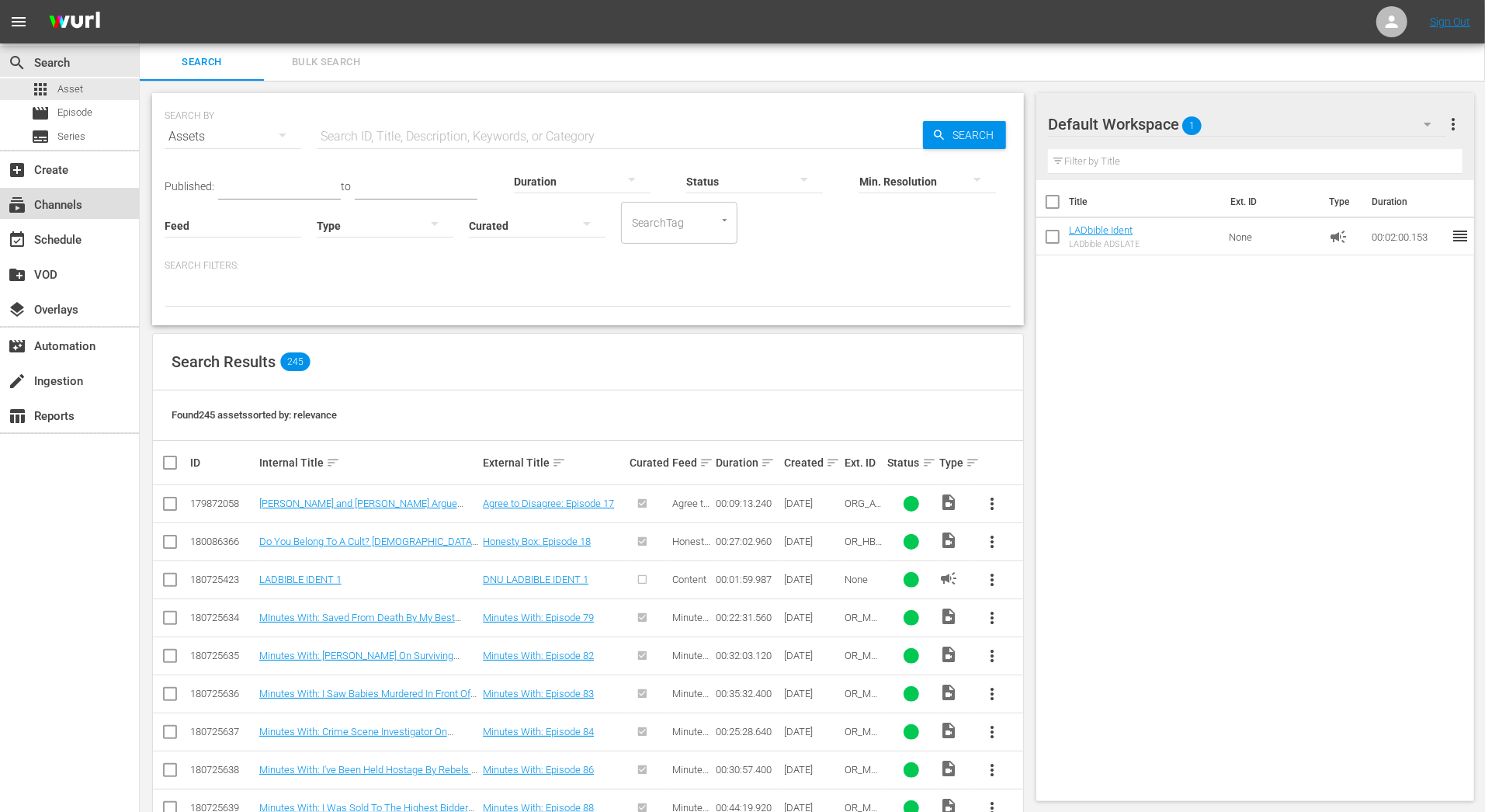
click at [110, 208] on div "subscriptions Channels" at bounding box center [69, 203] width 139 height 31
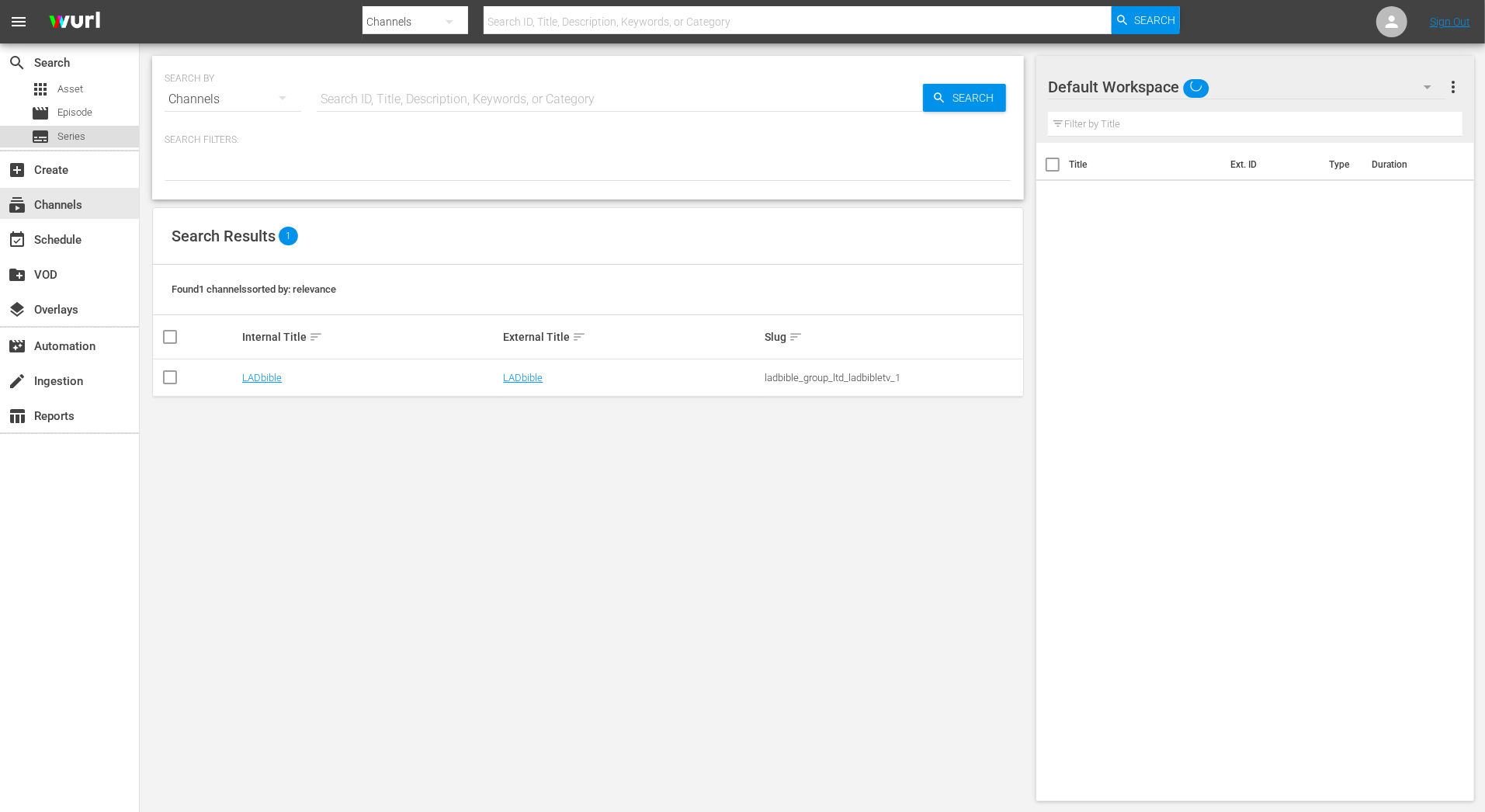
click at [103, 145] on div "subtitles Series" at bounding box center [69, 136] width 139 height 22
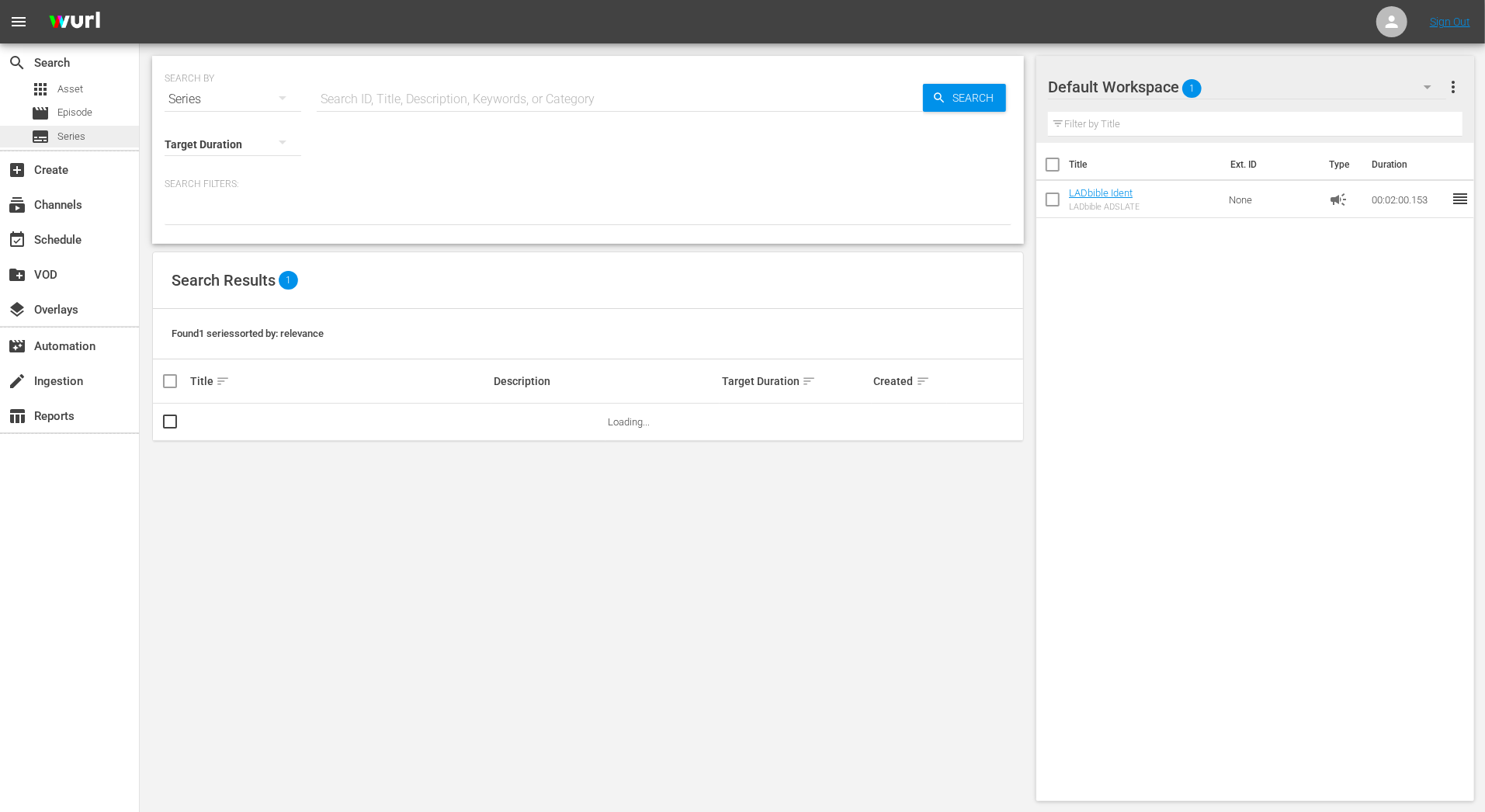
click at [89, 129] on div "subtitles Series" at bounding box center [69, 136] width 139 height 22
click at [460, 109] on input "text" at bounding box center [620, 99] width 606 height 37
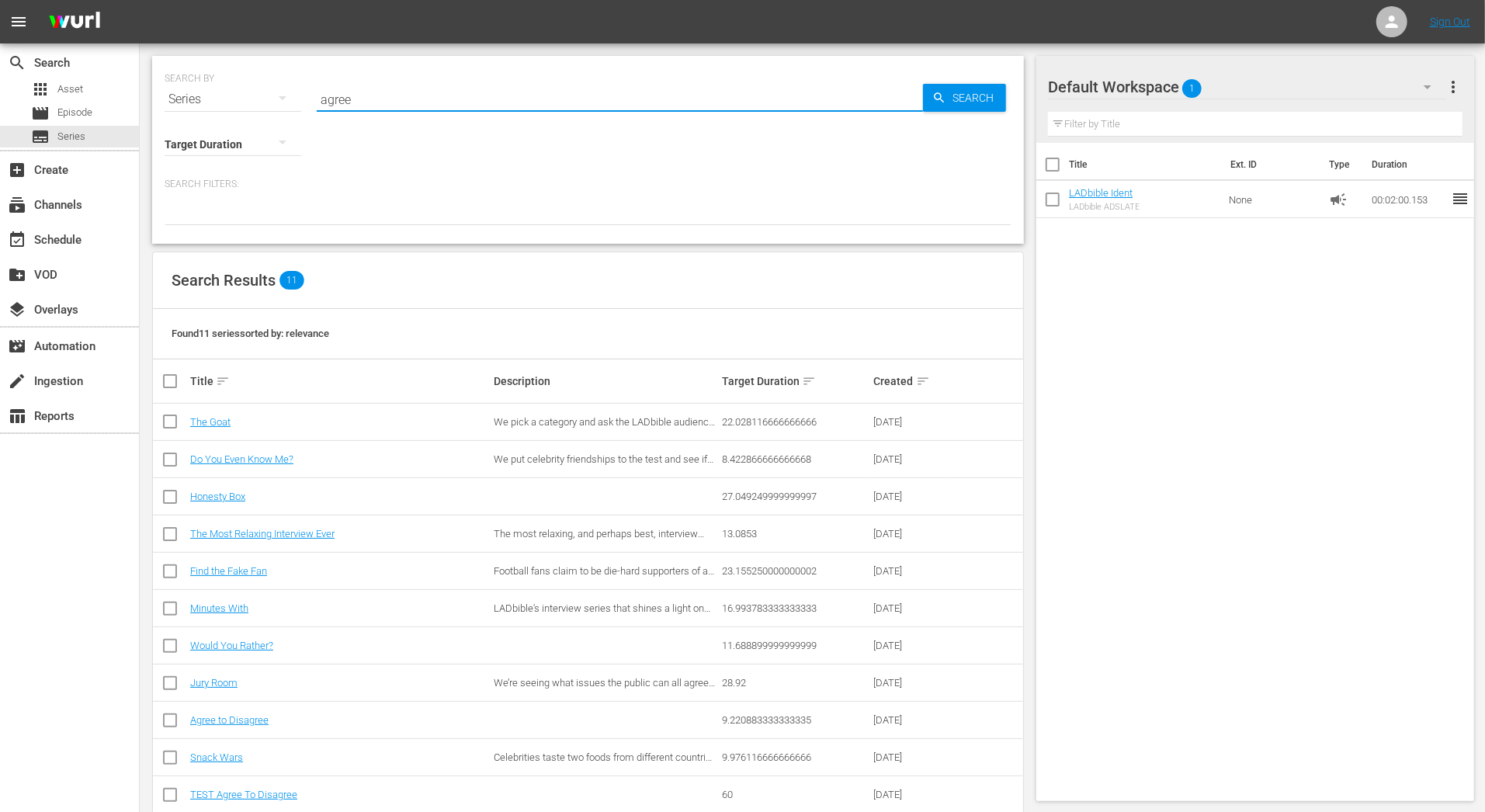
type input "agree"
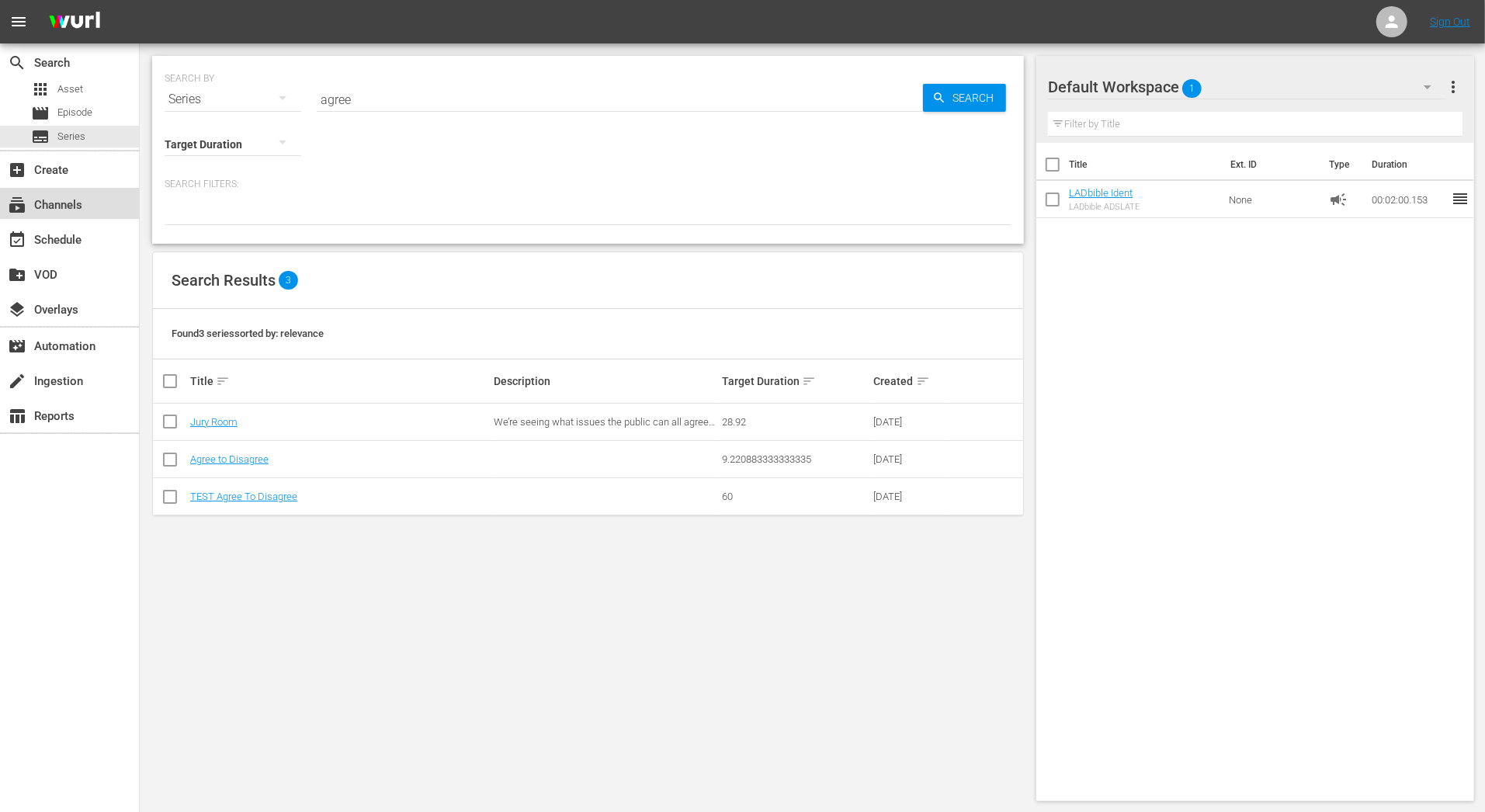
click at [73, 210] on div "subscriptions Channels" at bounding box center [43, 203] width 87 height 14
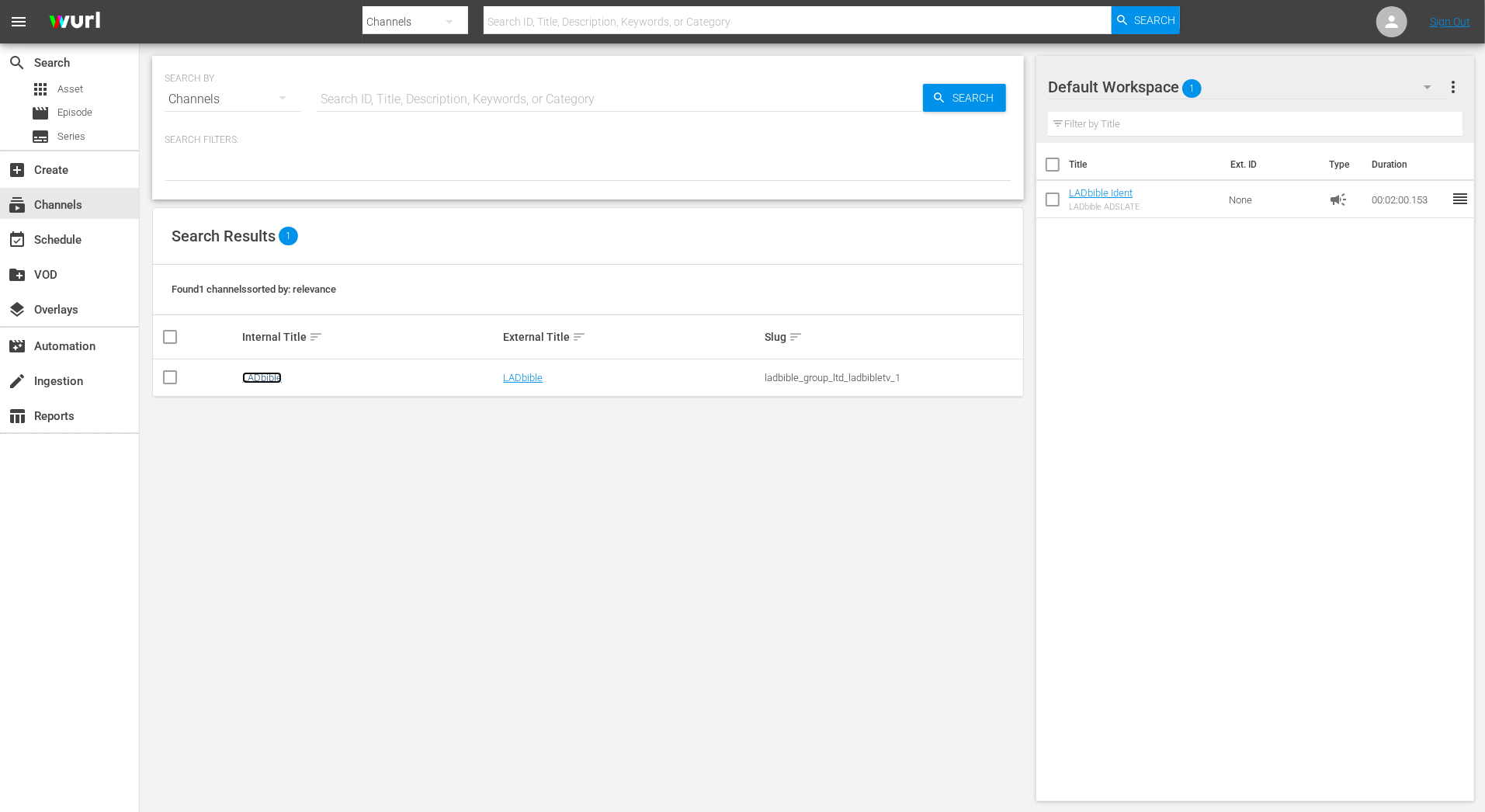
click at [273, 372] on link "LADbible" at bounding box center [262, 378] width 39 height 12
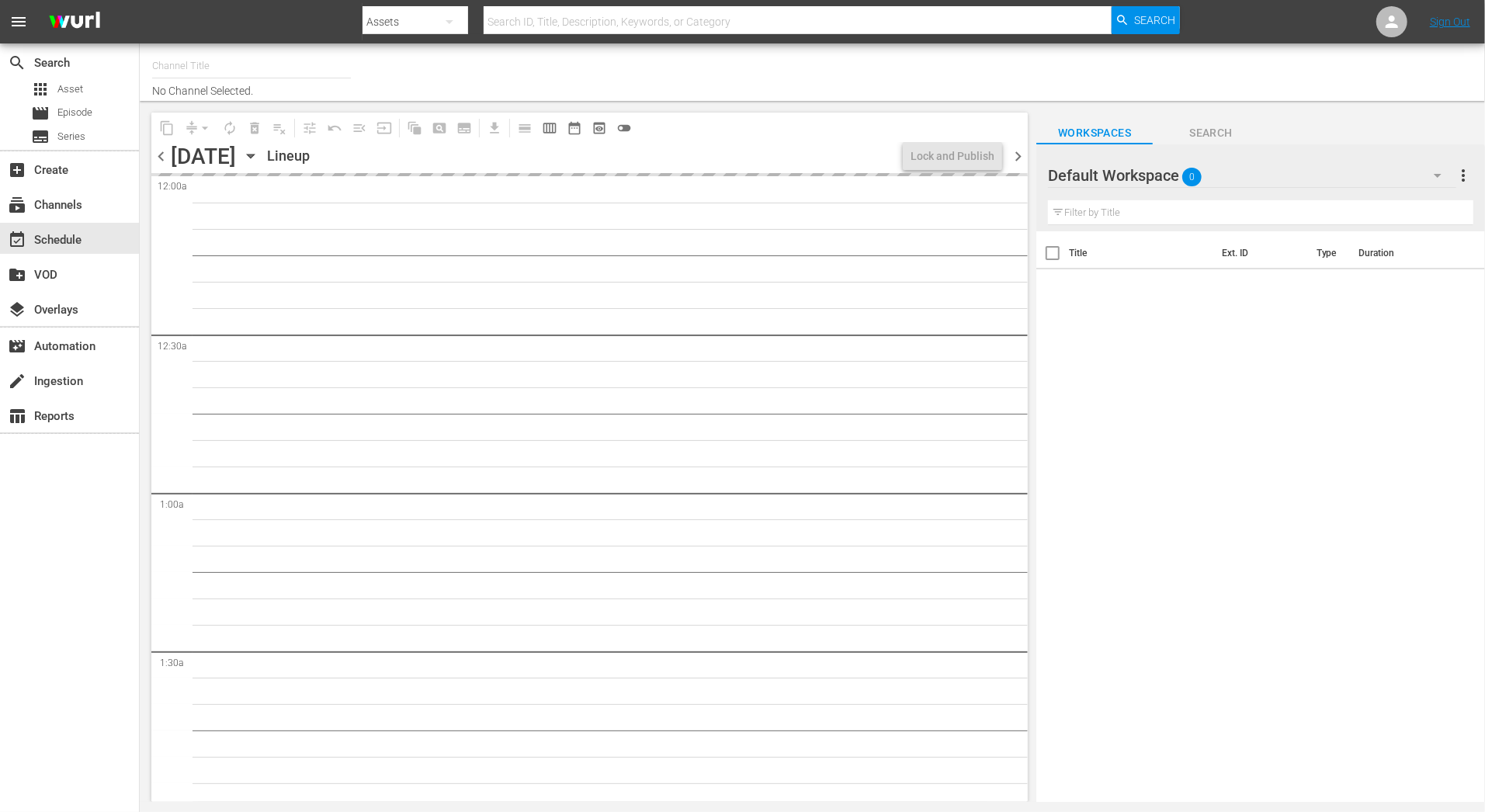
type input "LADbible (2030)"
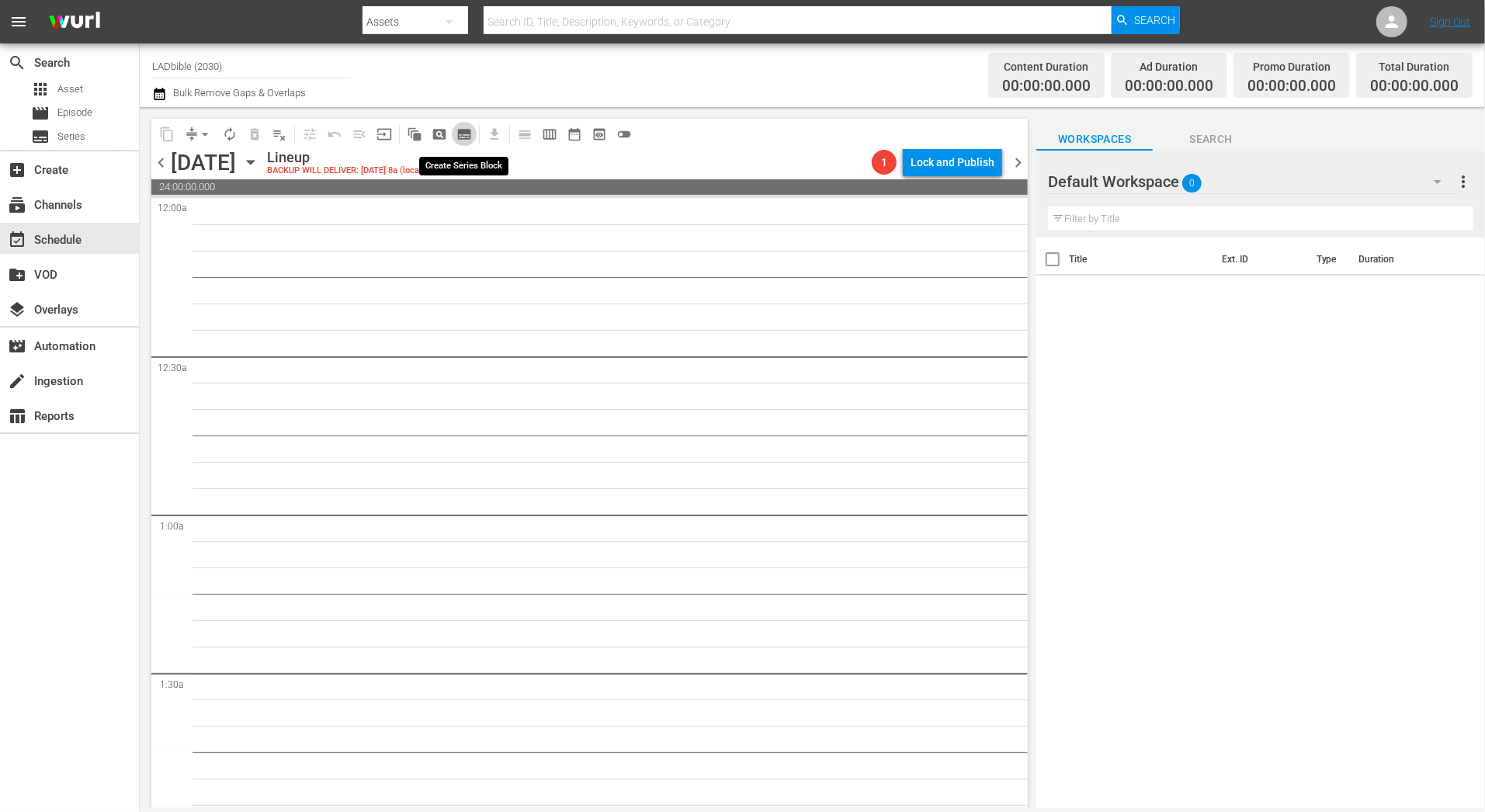
click at [466, 127] on span "subtitles_outlined" at bounding box center [465, 134] width 16 height 16
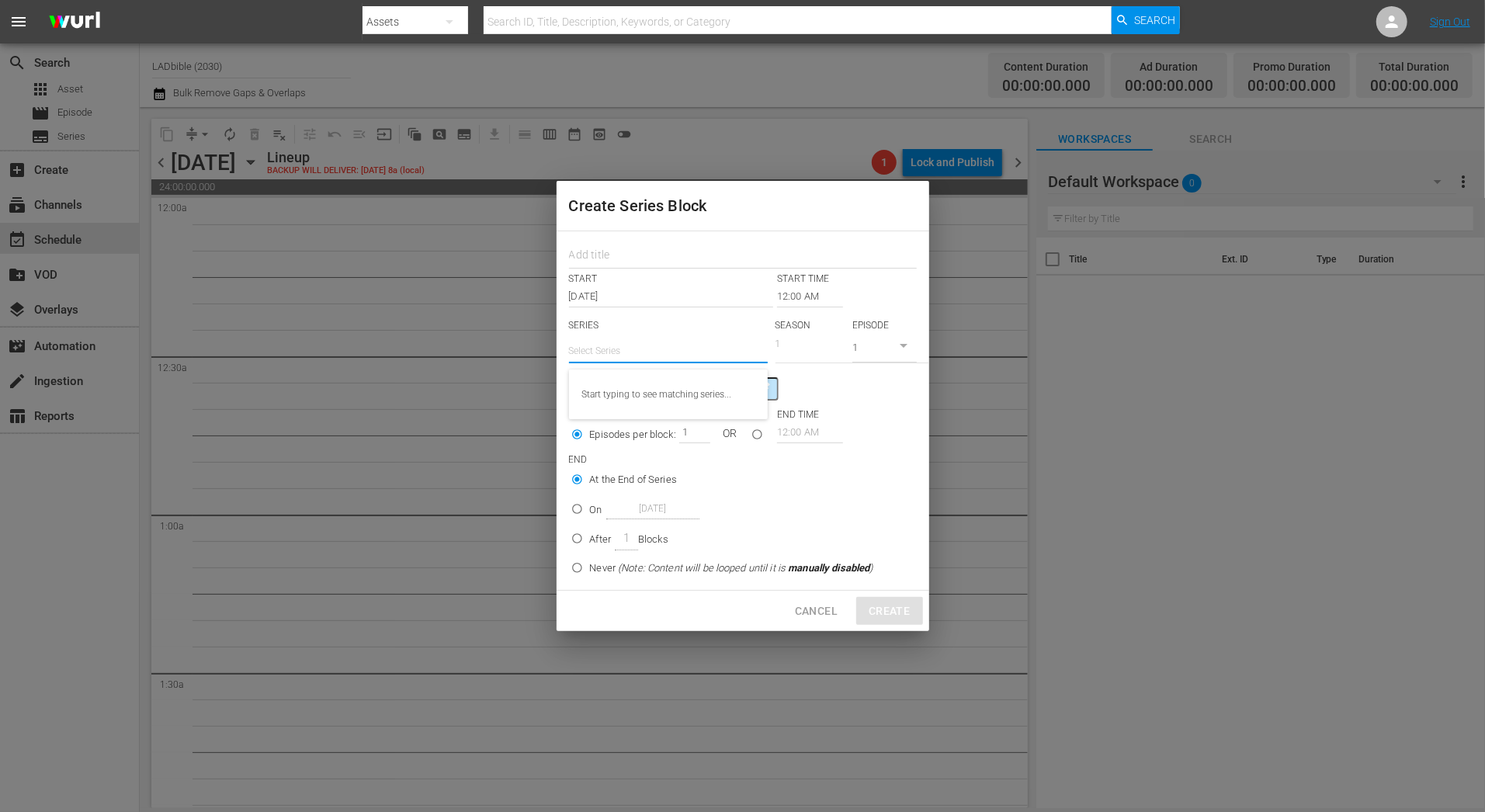
click at [655, 356] on input "text" at bounding box center [669, 350] width 199 height 37
click at [659, 399] on div "Agree to Disagree" at bounding box center [668, 393] width 173 height 37
type input "Agree to Disagree"
drag, startPoint x: 658, startPoint y: 352, endPoint x: 430, endPoint y: 352, distance: 228.0
click at [430, 352] on div "Create Series Block START START TIME Nov 2nd 2025 12:00 AM SERIES Select Series…" at bounding box center [742, 406] width 1485 height 812
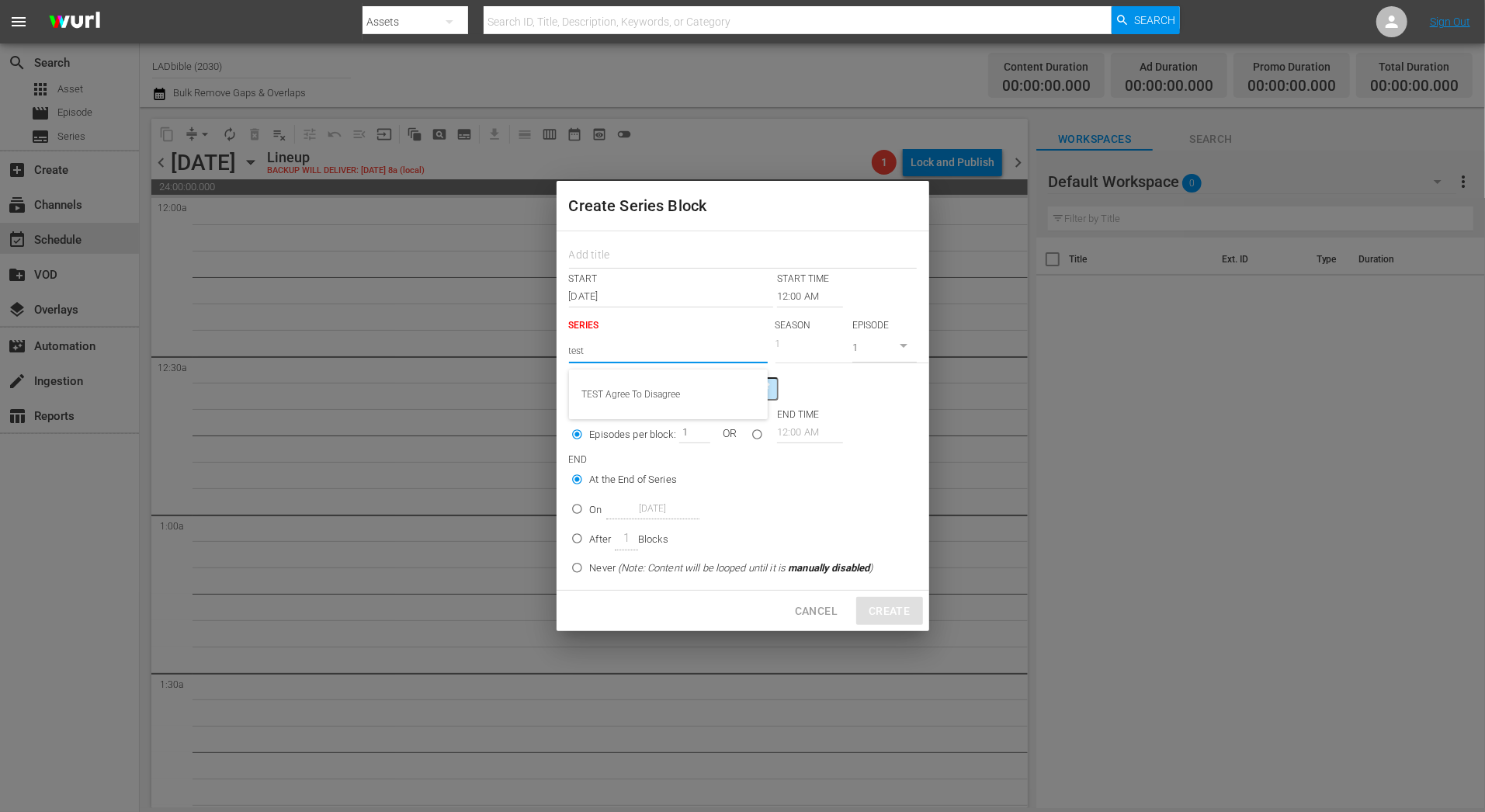
type input "test"
click at [814, 609] on span "Cancel" at bounding box center [816, 611] width 43 height 20
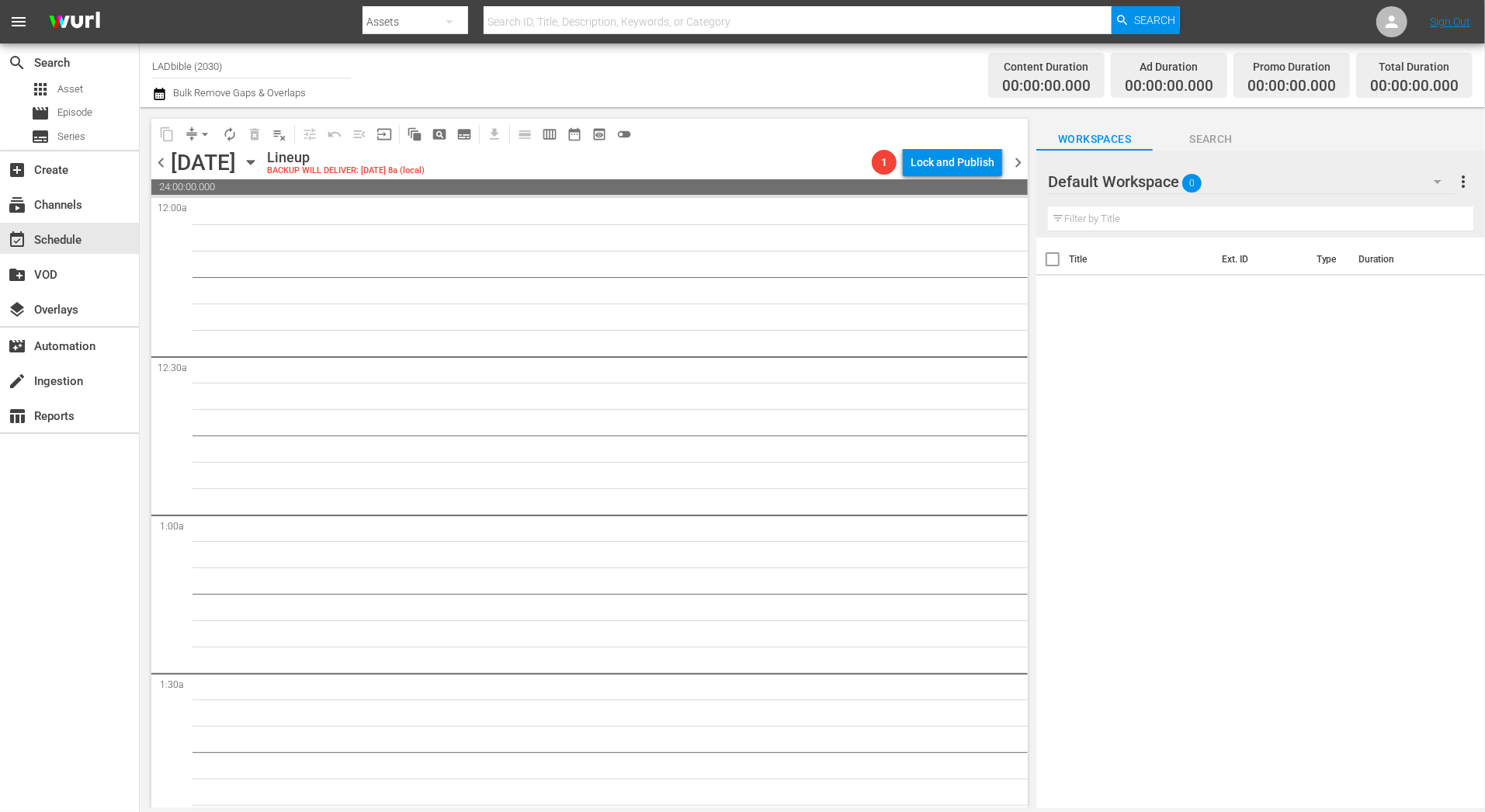
click at [460, 133] on span "subtitles_outlined" at bounding box center [465, 134] width 16 height 16
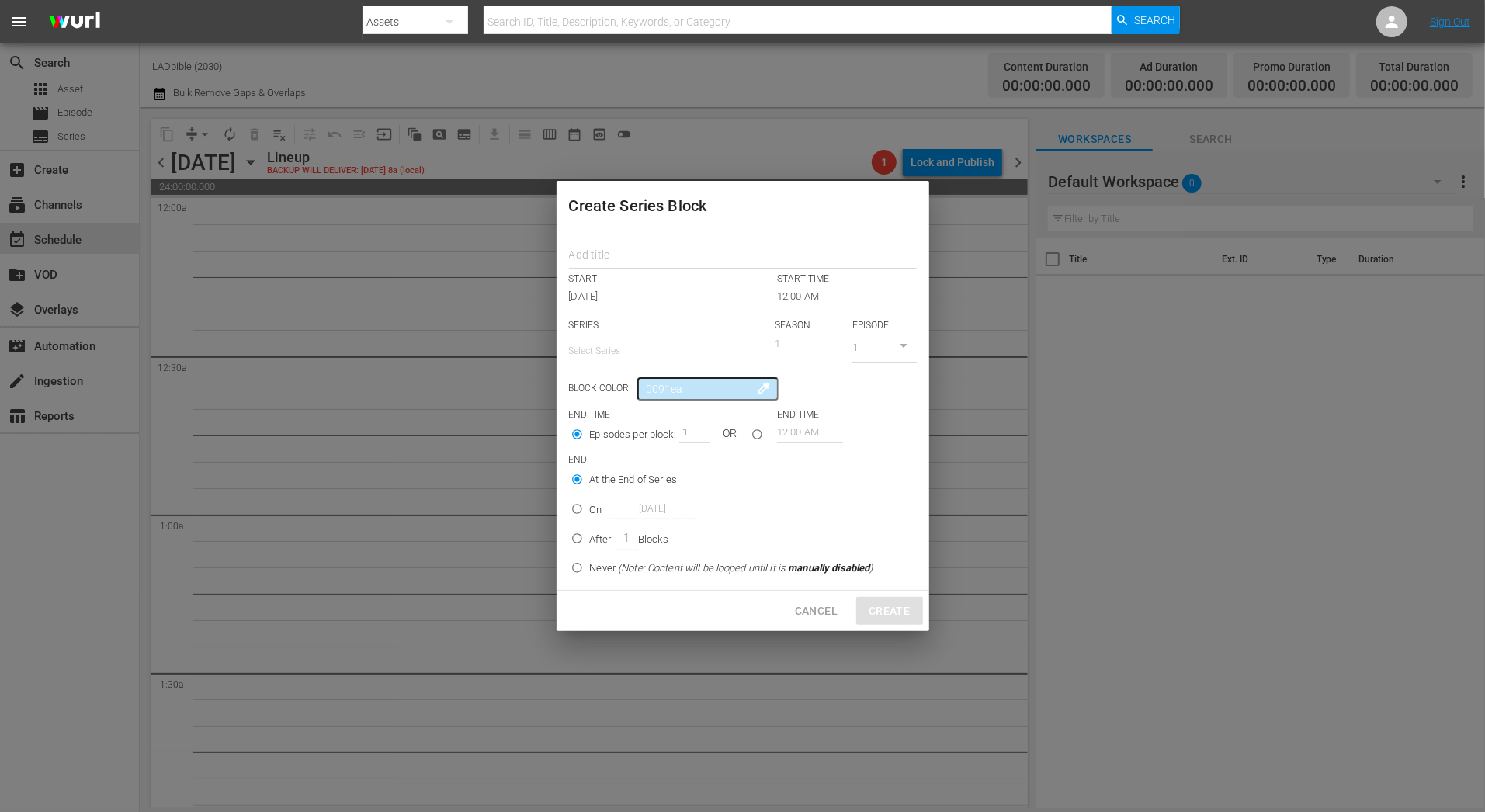
click at [695, 339] on input "text" at bounding box center [669, 350] width 199 height 37
type input "a"
type input "tes"
type input "test"
click at [646, 236] on div "START START TIME Nov 2nd 2025 12:00 AM SERIES Select Series SEASON 1 EPISODE 1 …" at bounding box center [743, 410] width 372 height 359
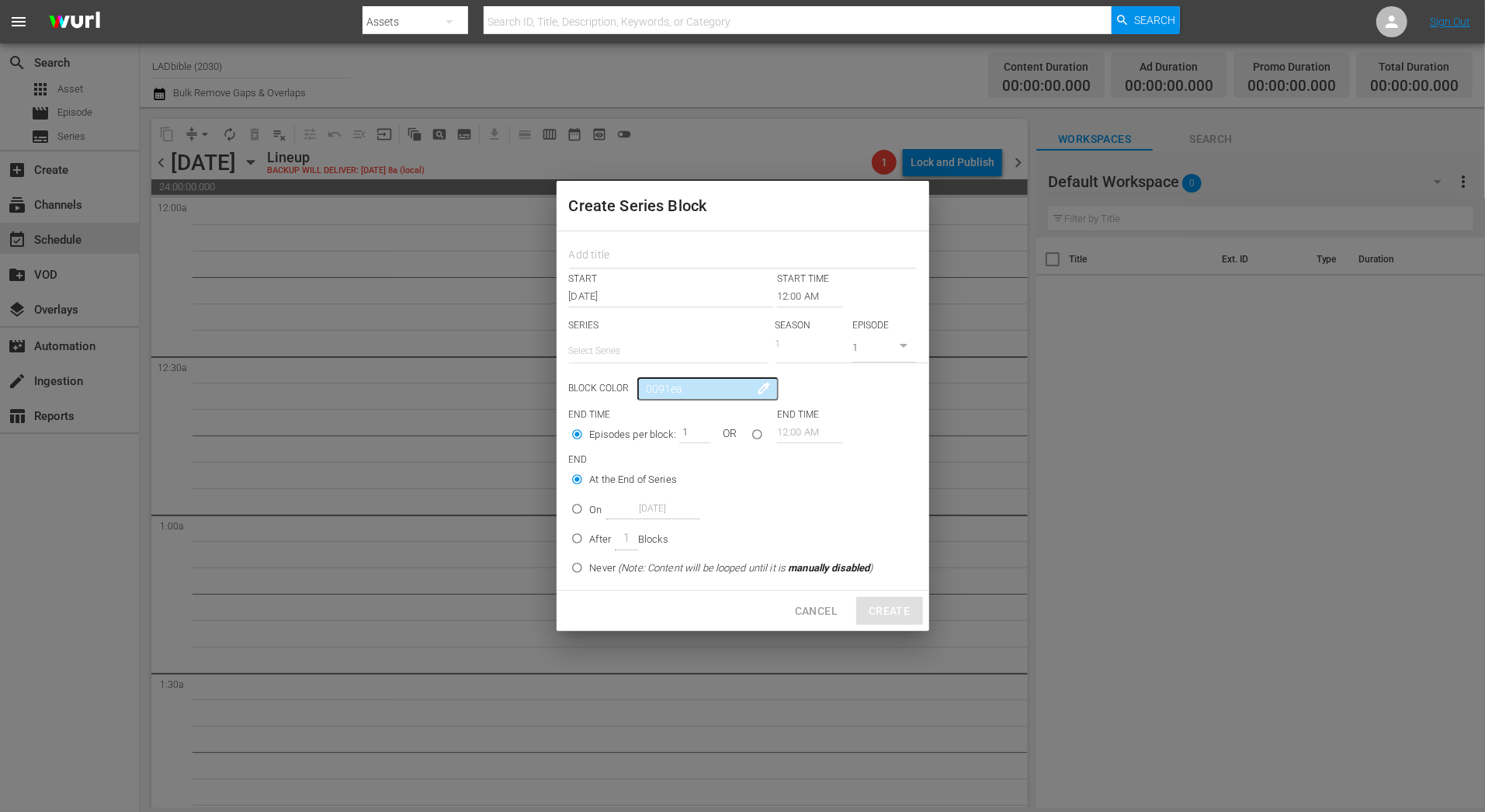
click at [816, 619] on span "Cancel" at bounding box center [816, 611] width 43 height 20
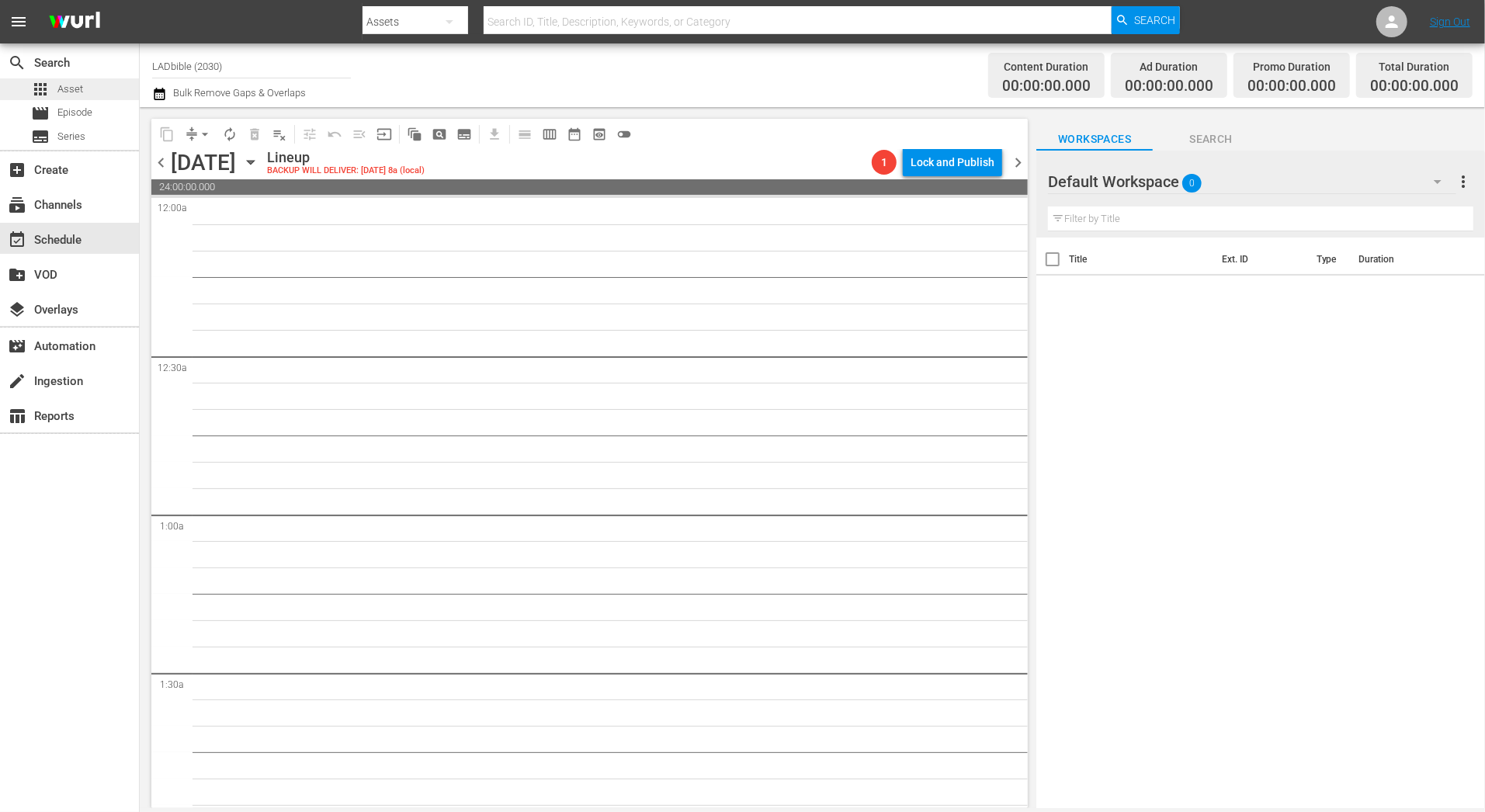
click at [96, 92] on div "apps Asset" at bounding box center [69, 89] width 139 height 22
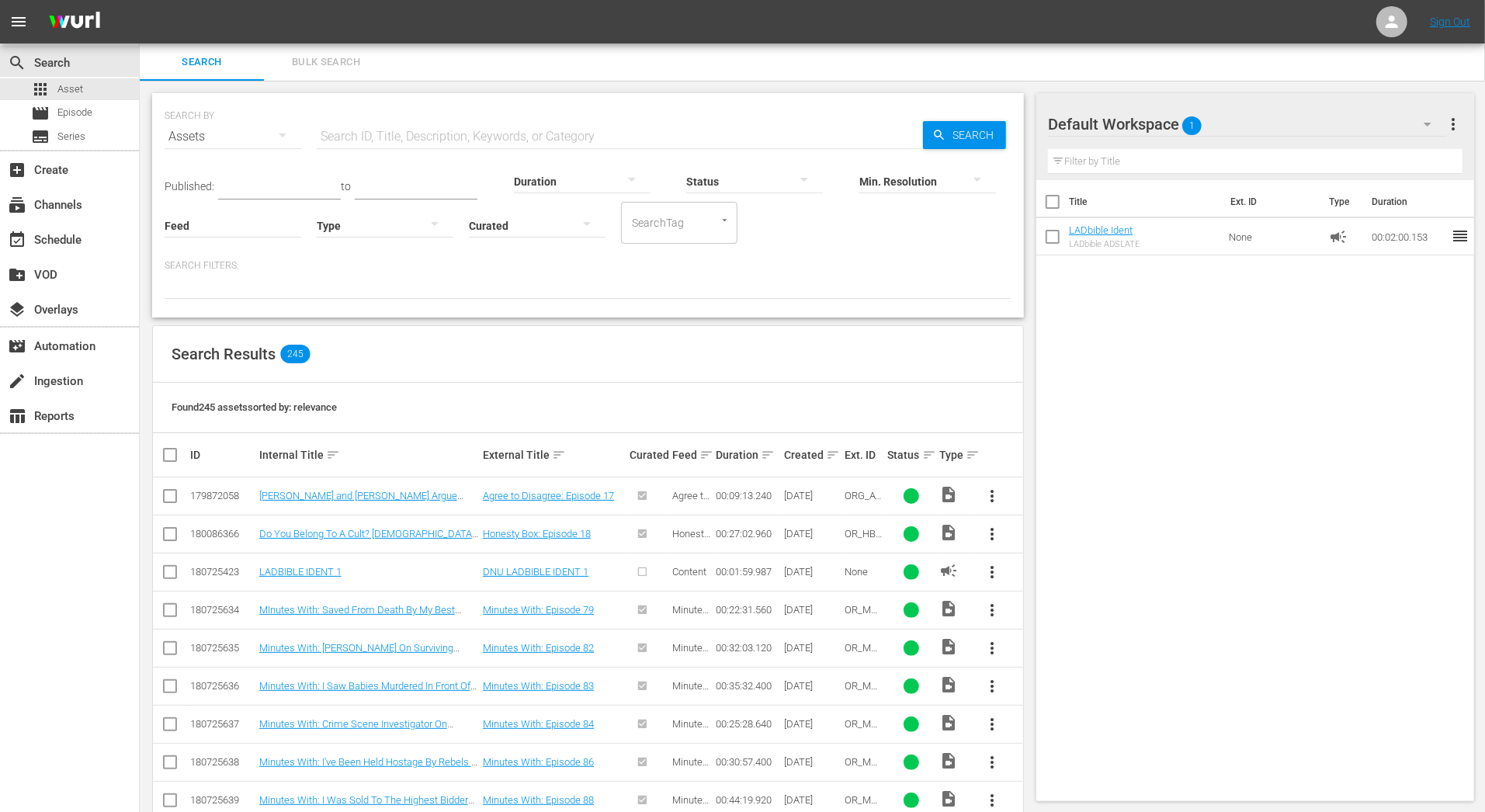
click at [335, 50] on button "Bulk Search" at bounding box center [326, 61] width 124 height 37
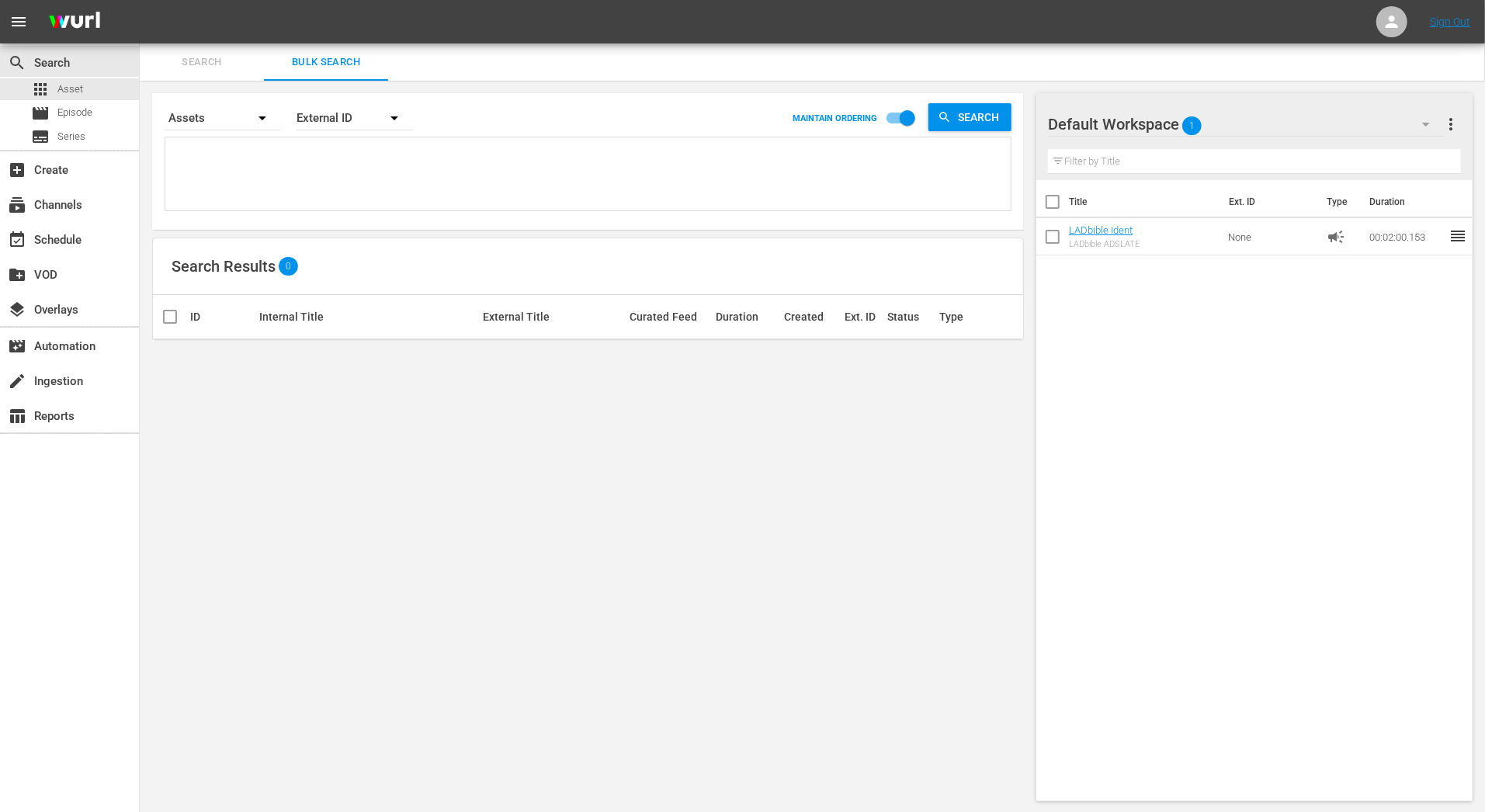
click at [244, 165] on textarea at bounding box center [590, 177] width 841 height 71
click at [1177, 155] on input "text" at bounding box center [1255, 161] width 413 height 24
click at [1427, 121] on icon "button" at bounding box center [1426, 125] width 19 height 19
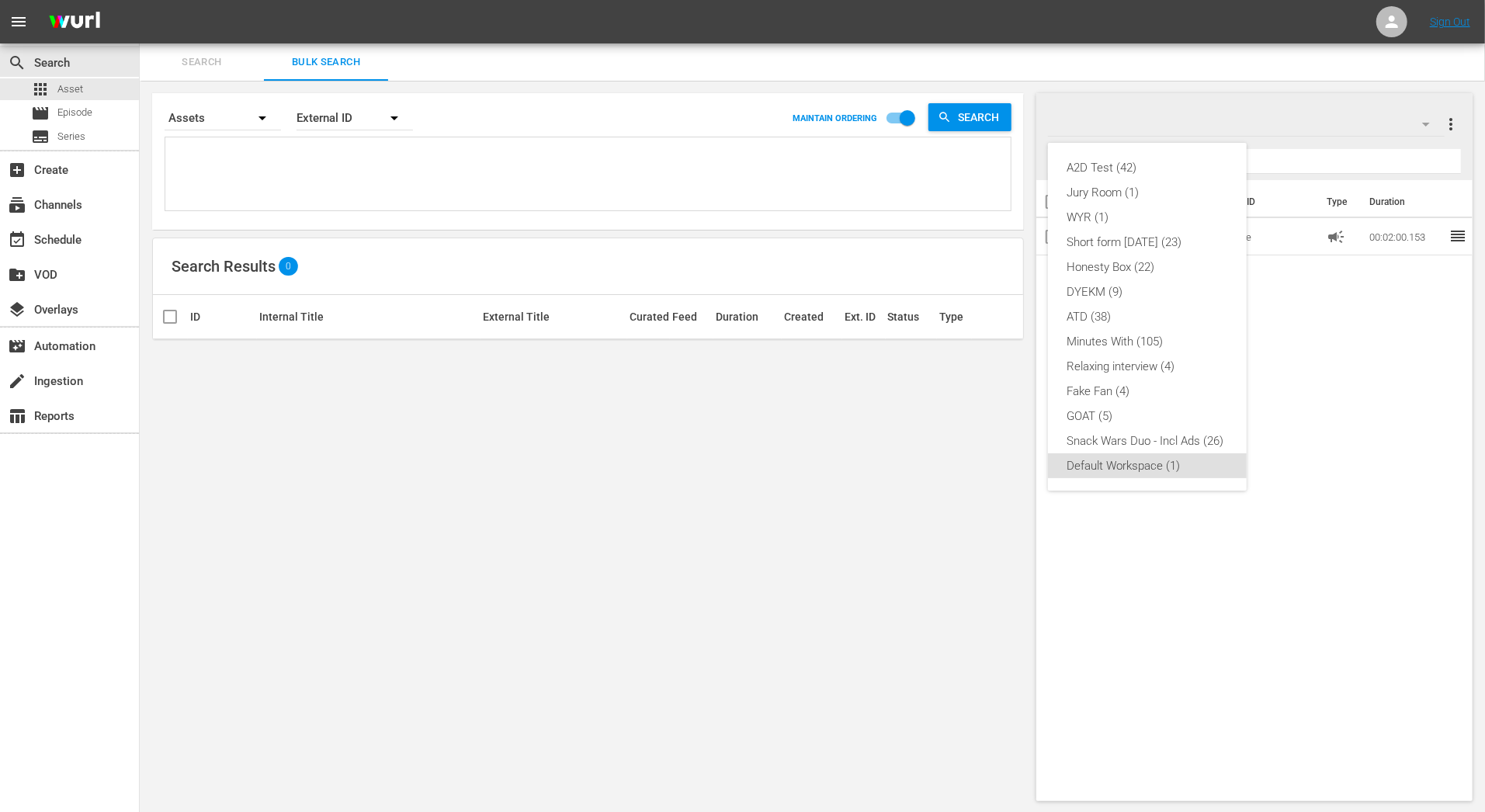
click at [77, 105] on div "A2D Test (42) Jury Room (1) WYR (1) Short form Aug 25 (23) Honesty Box (22) DYE…" at bounding box center [742, 406] width 1485 height 812
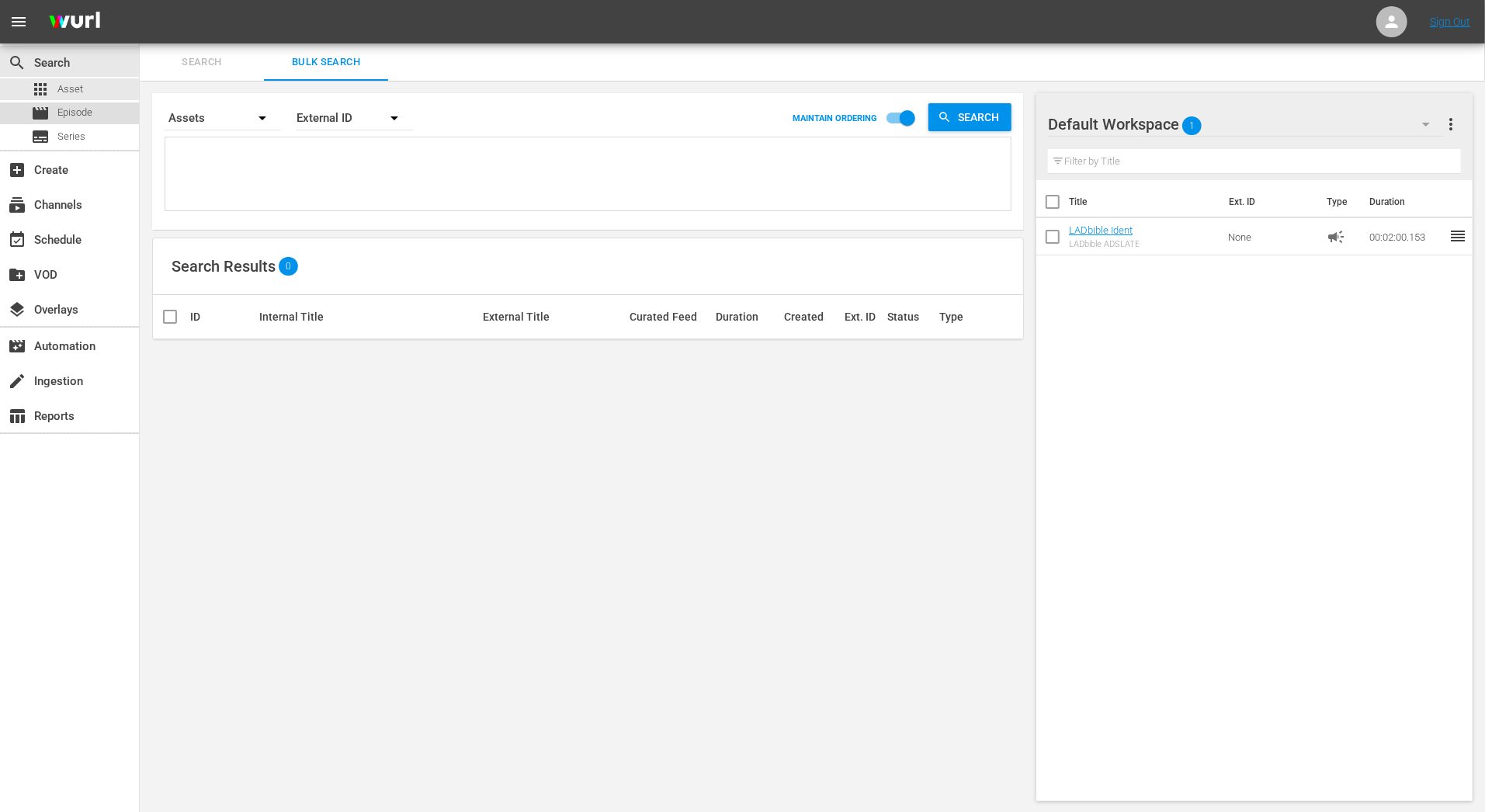
click at [75, 112] on span "Episode" at bounding box center [75, 113] width 35 height 16
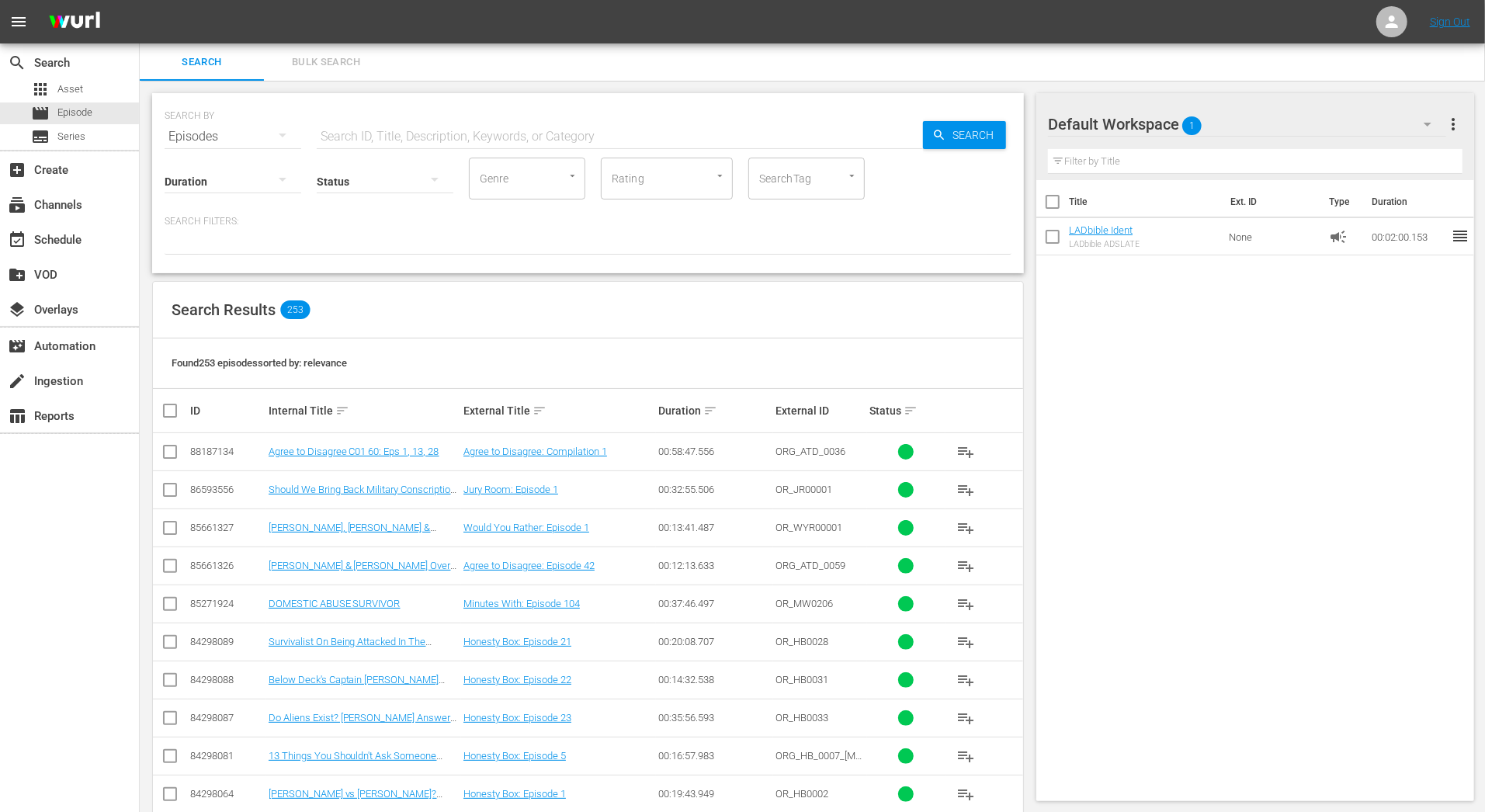
click at [1433, 126] on icon "button" at bounding box center [1427, 125] width 19 height 19
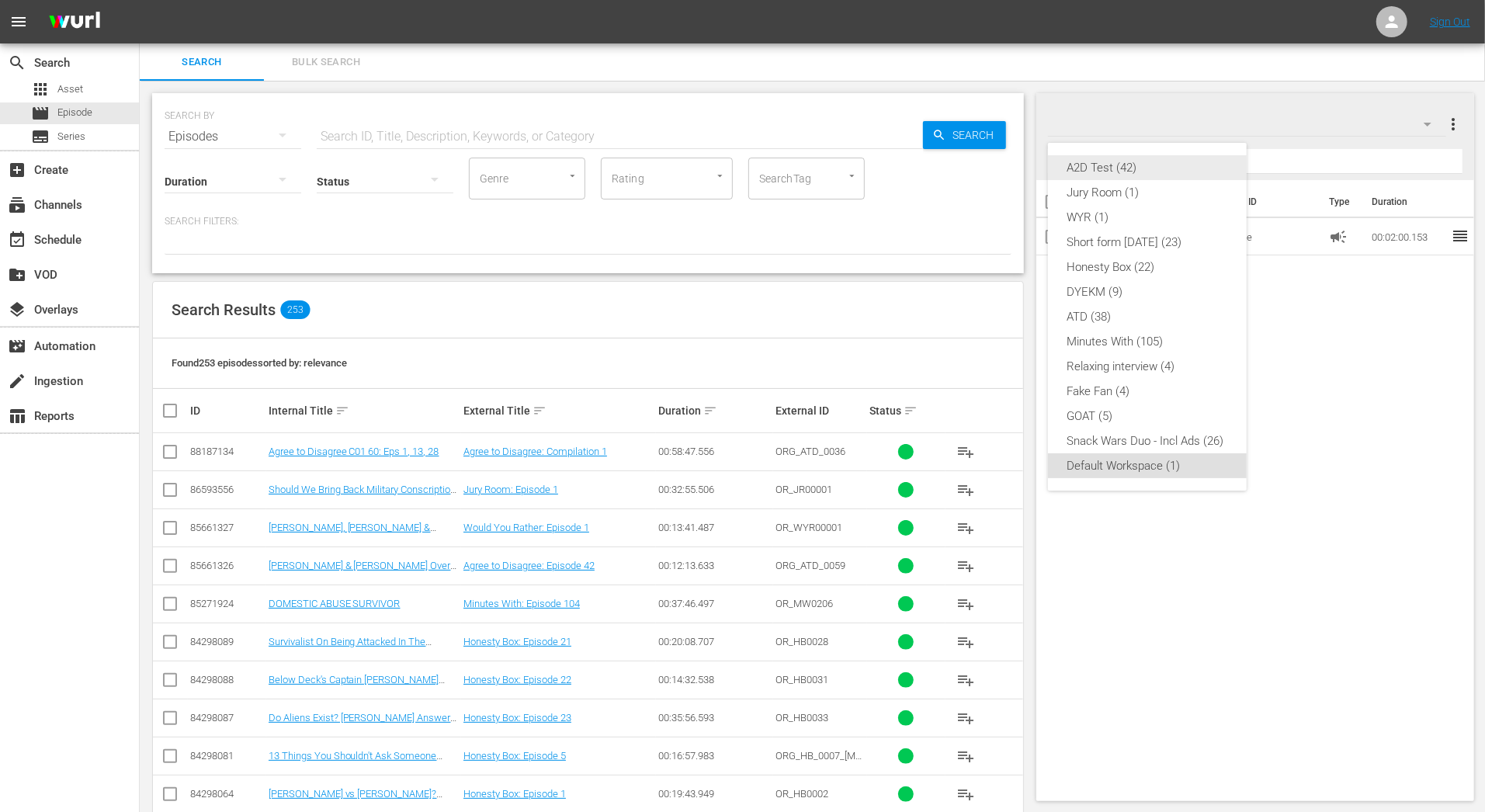
click at [1140, 171] on div "A2D Test (42)" at bounding box center [1147, 167] width 162 height 24
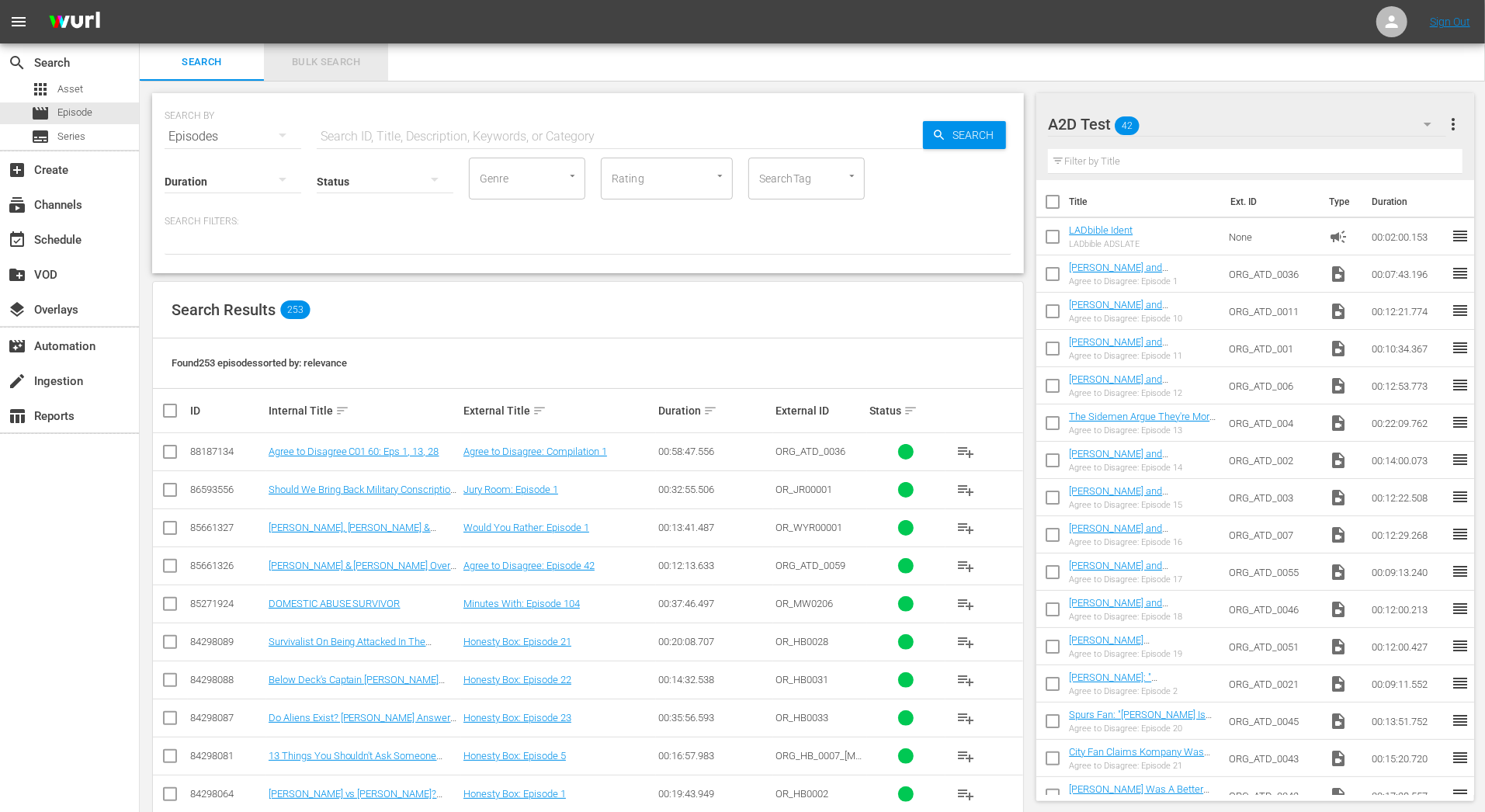
click at [319, 61] on span "Bulk Search" at bounding box center [326, 62] width 106 height 18
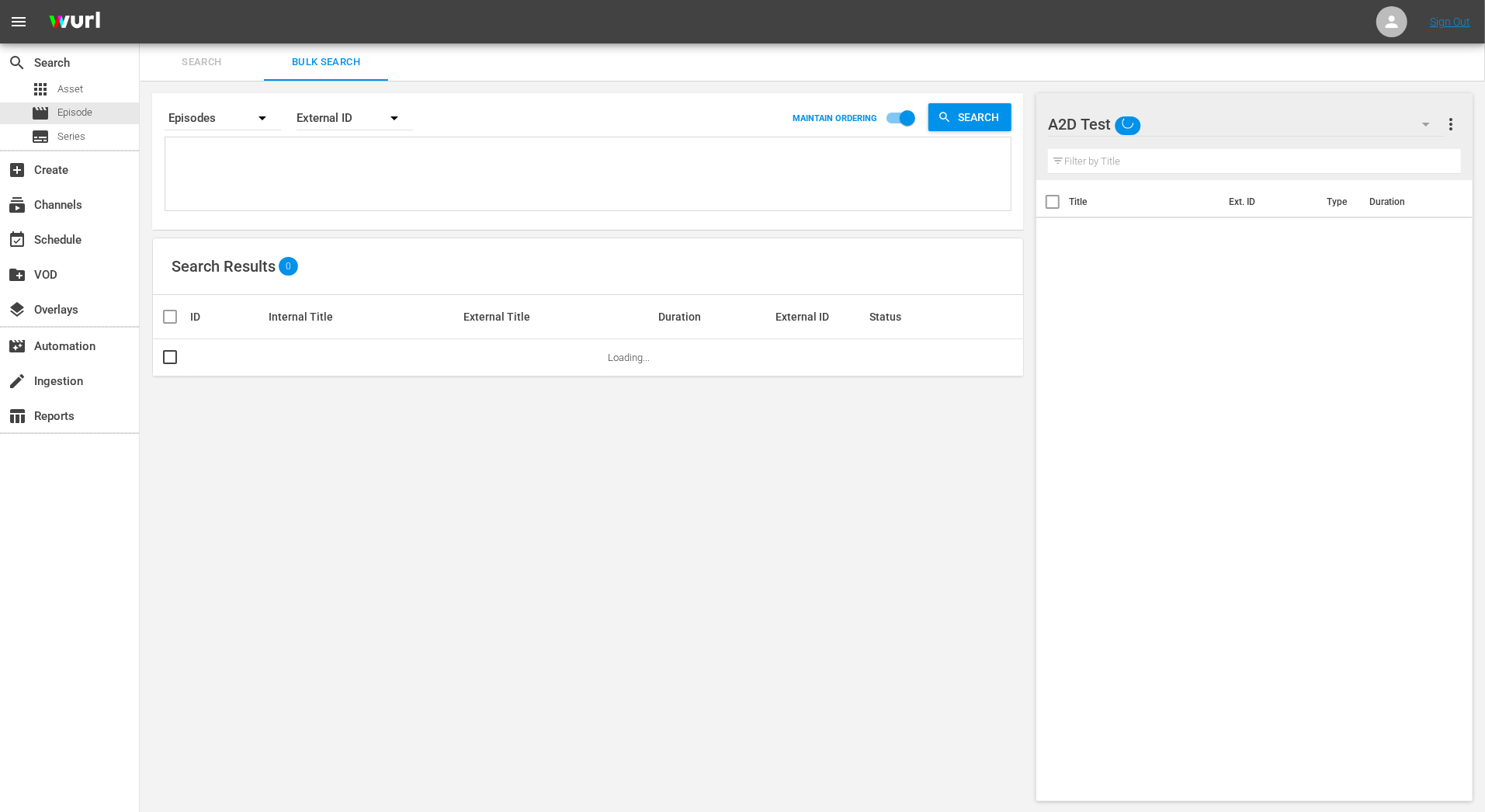
click at [313, 173] on textarea at bounding box center [590, 177] width 841 height 71
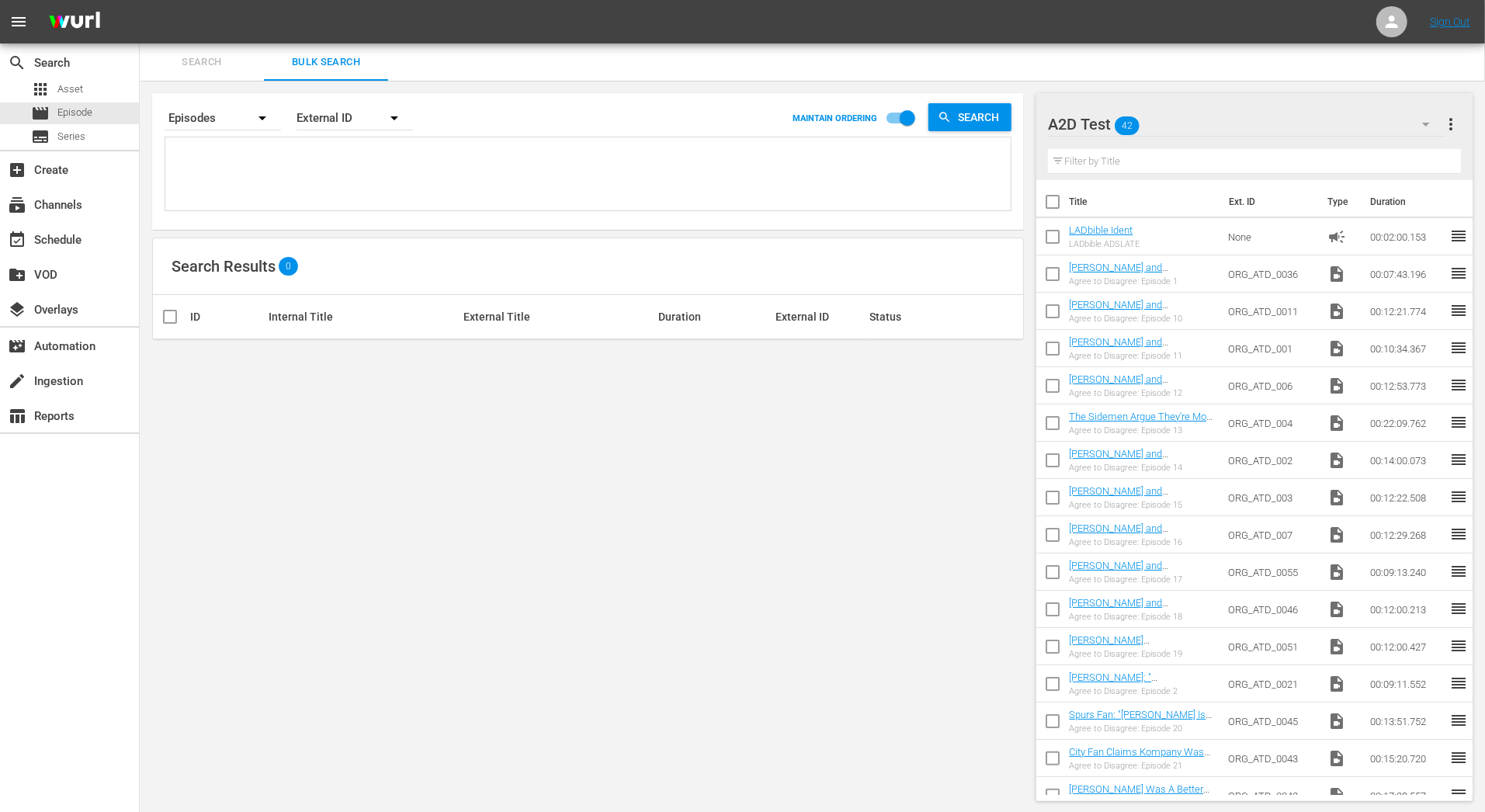
paste textarea "ORG_ATD_0036 ORG_ATD_0011 ORG_ATD_001 ORG_ATD_006 ORG_ATD_004 ORG_ATD_002 ORG_A…"
type textarea "ORG_ATD_0036 ORG_ATD_0011 ORG_ATD_001 ORG_ATD_006 ORG_ATD_004 ORG_ATD_002 ORG_A…"
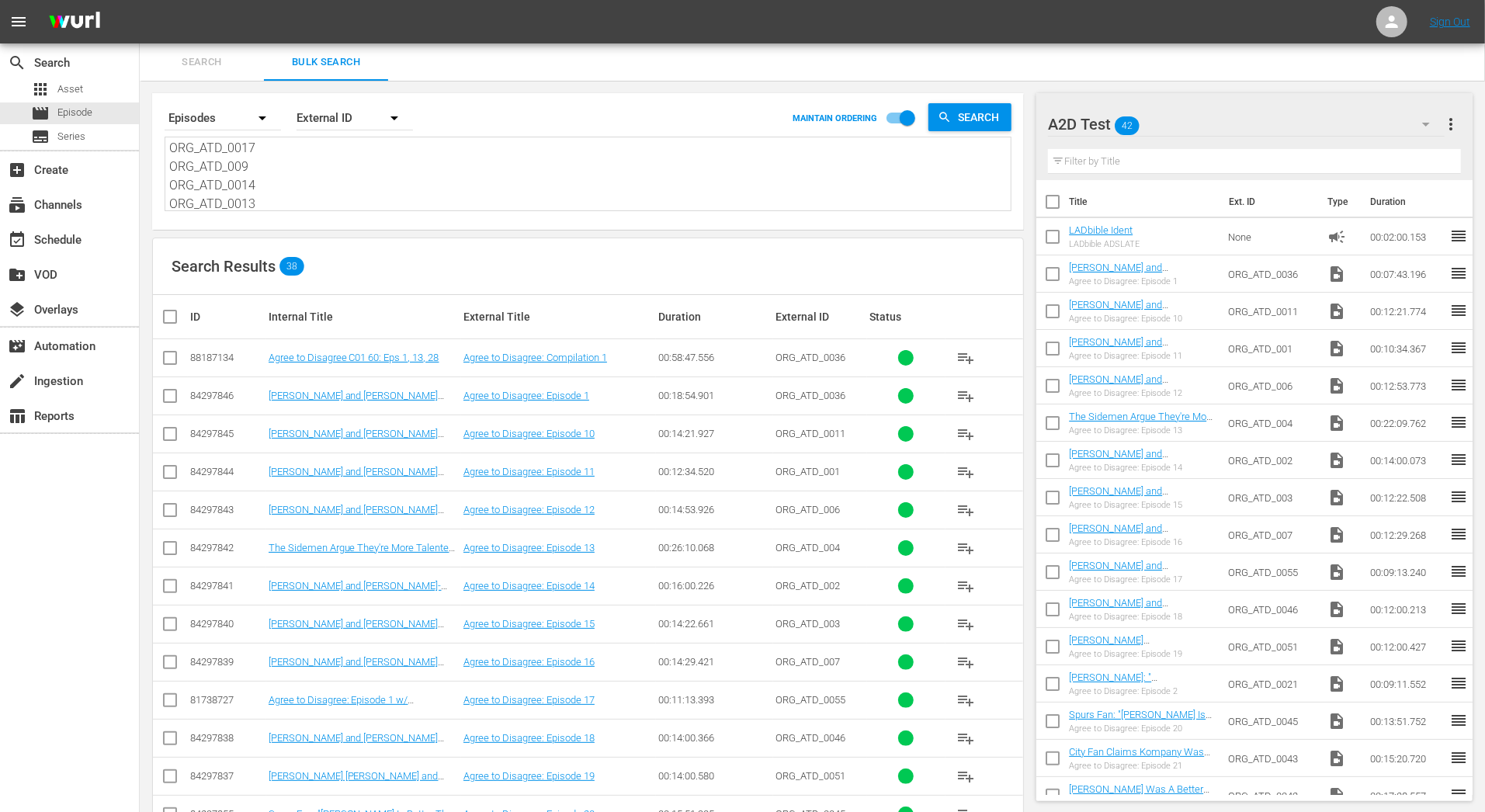
type textarea "ORG_ATD_0036 ORG_ATD_0011 ORG_ATD_001 ORG_ATD_006 ORG_ATD_004 ORG_ATD_002 ORG_A…"
click at [176, 318] on input "checkbox" at bounding box center [176, 317] width 31 height 19
checkbox input "true"
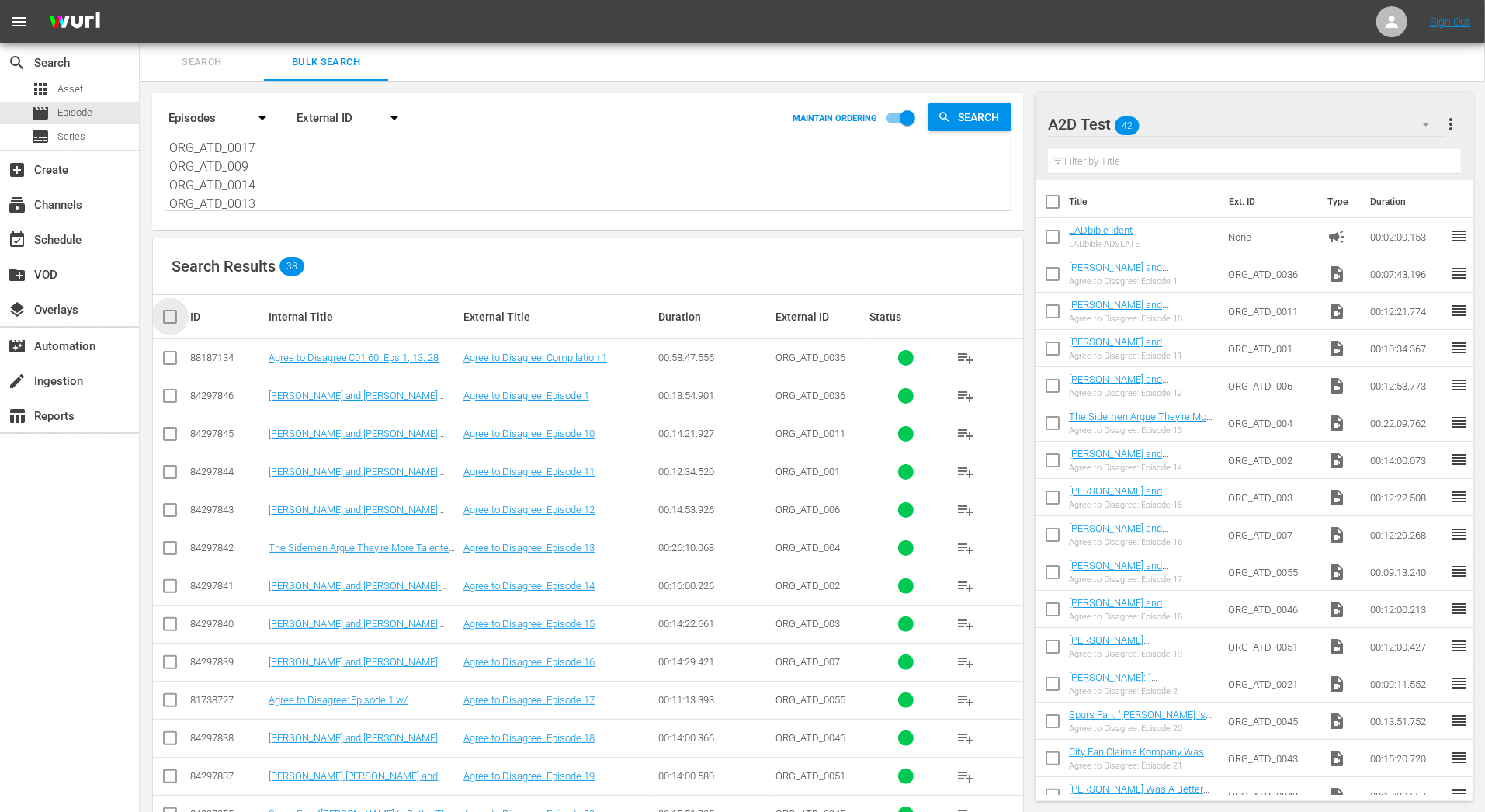
checkbox input "true"
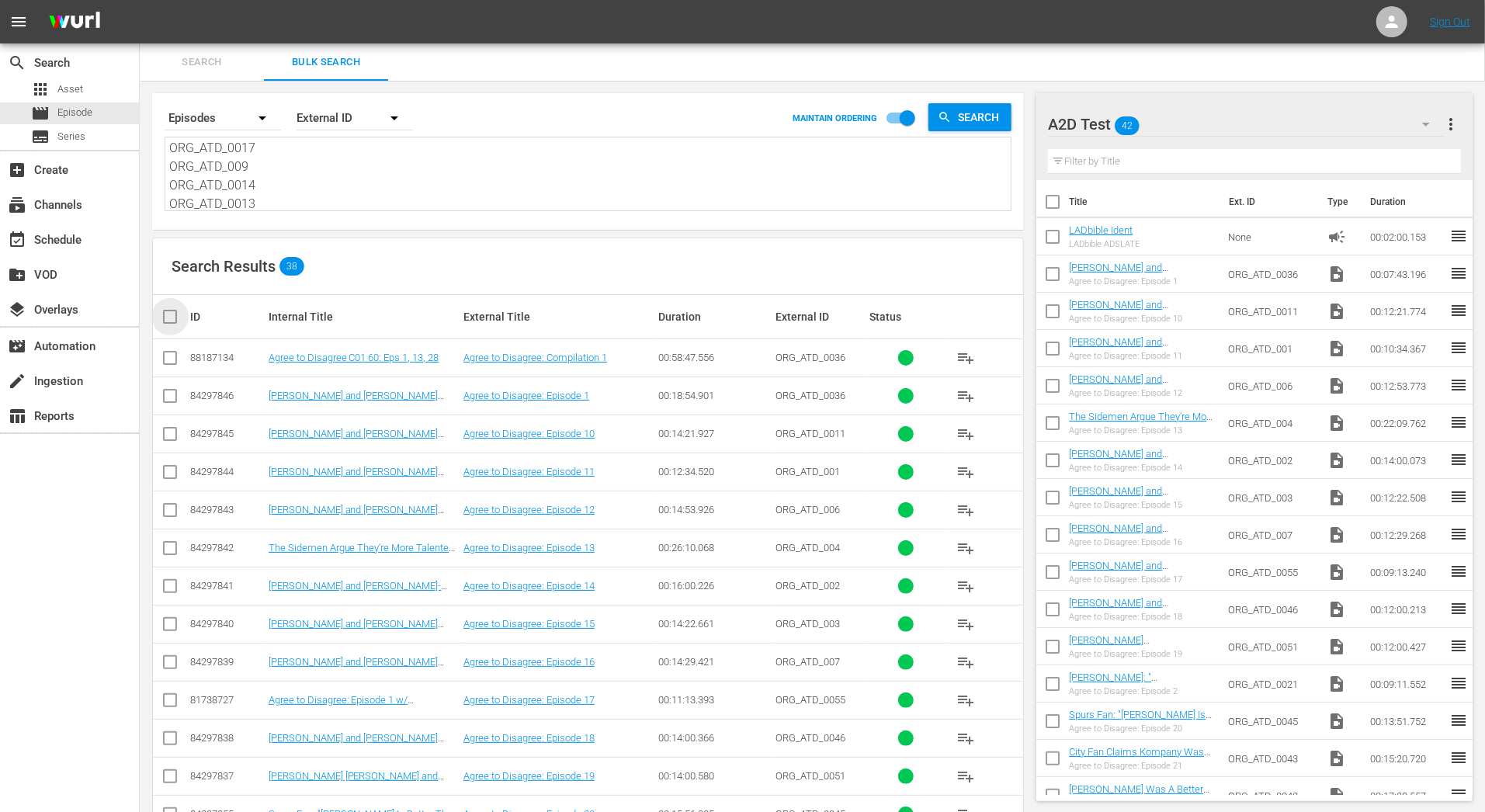
checkbox input "true"
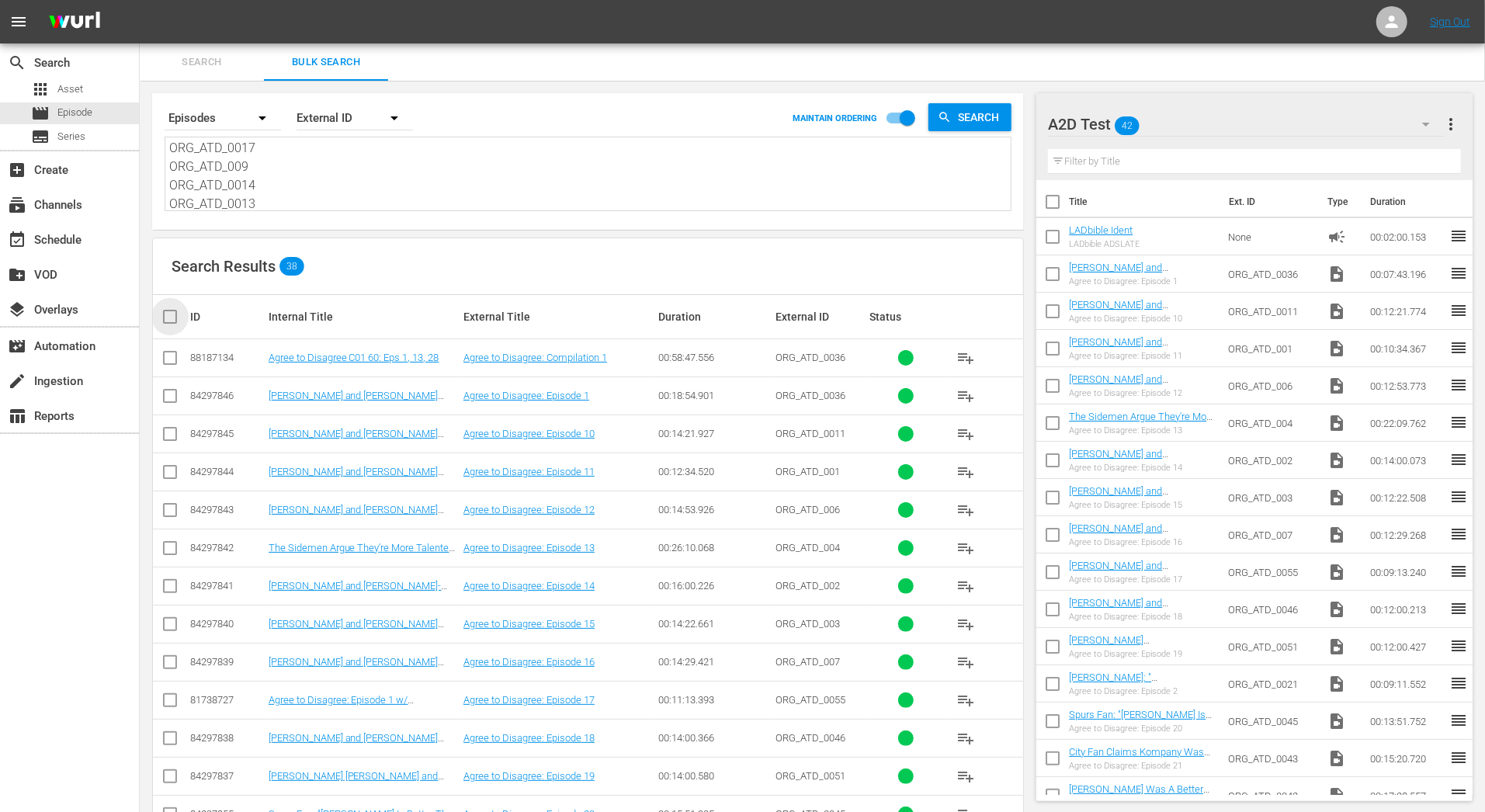
checkbox input "true"
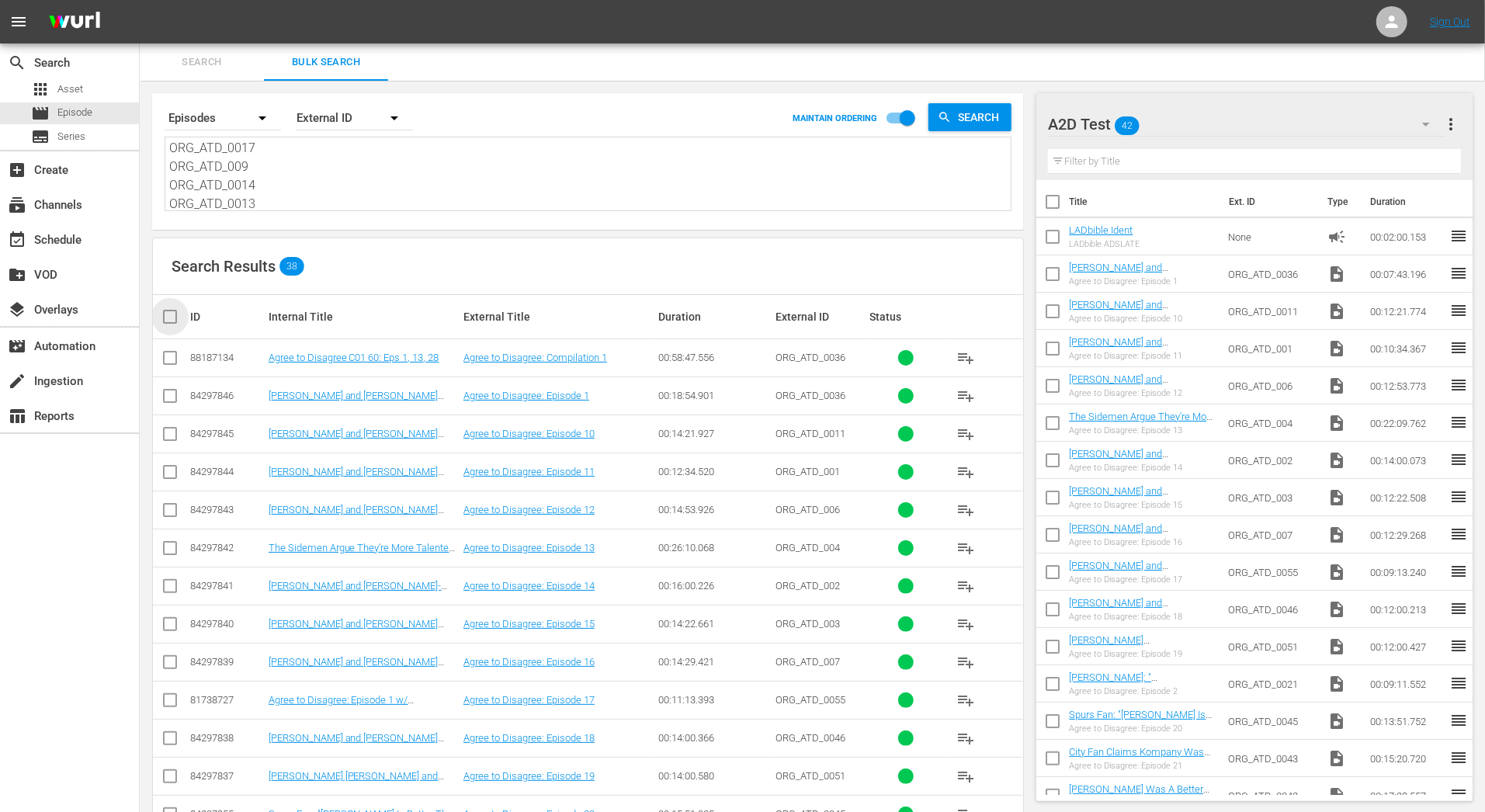
checkbox input "true"
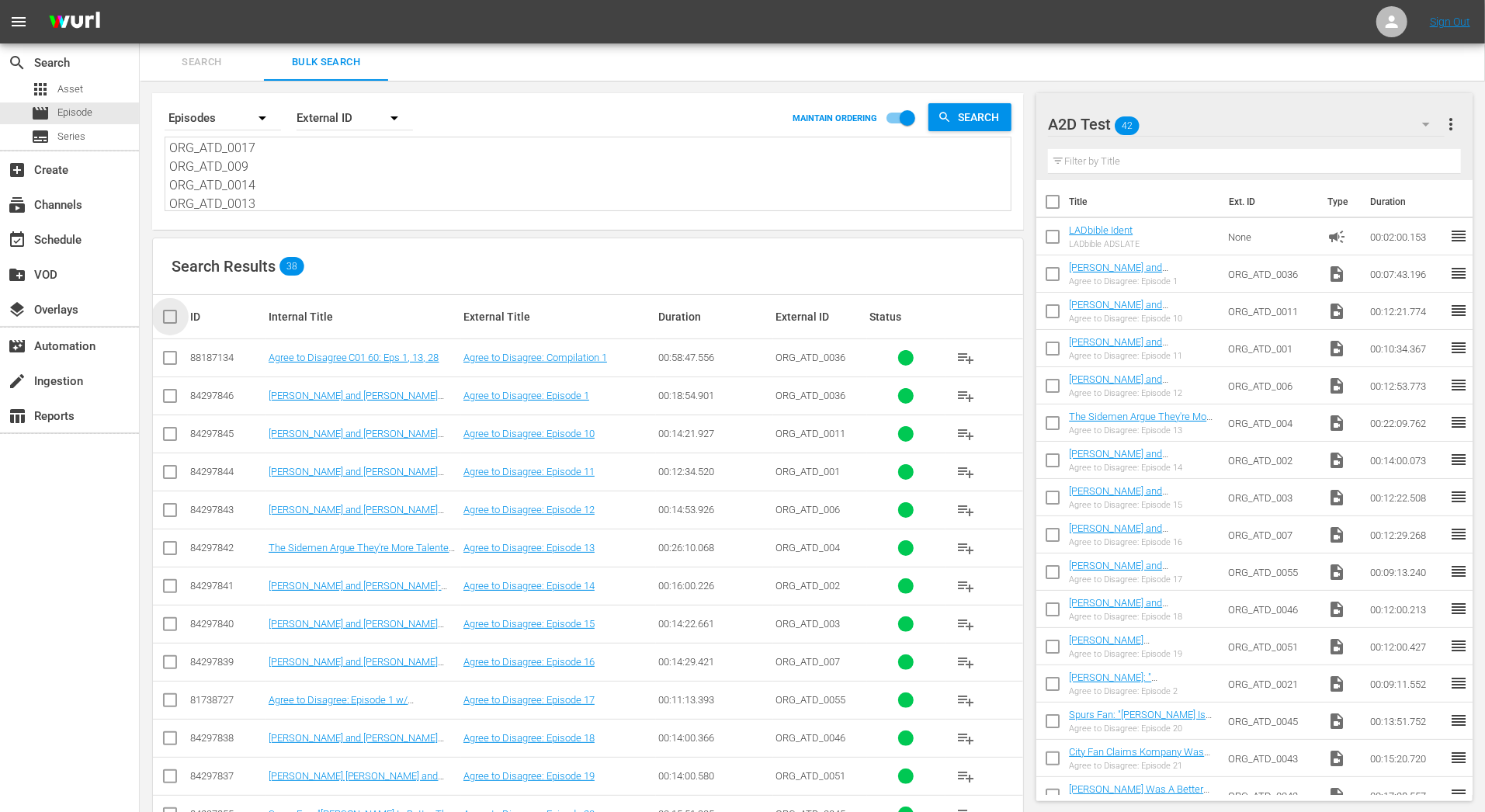
checkbox input "true"
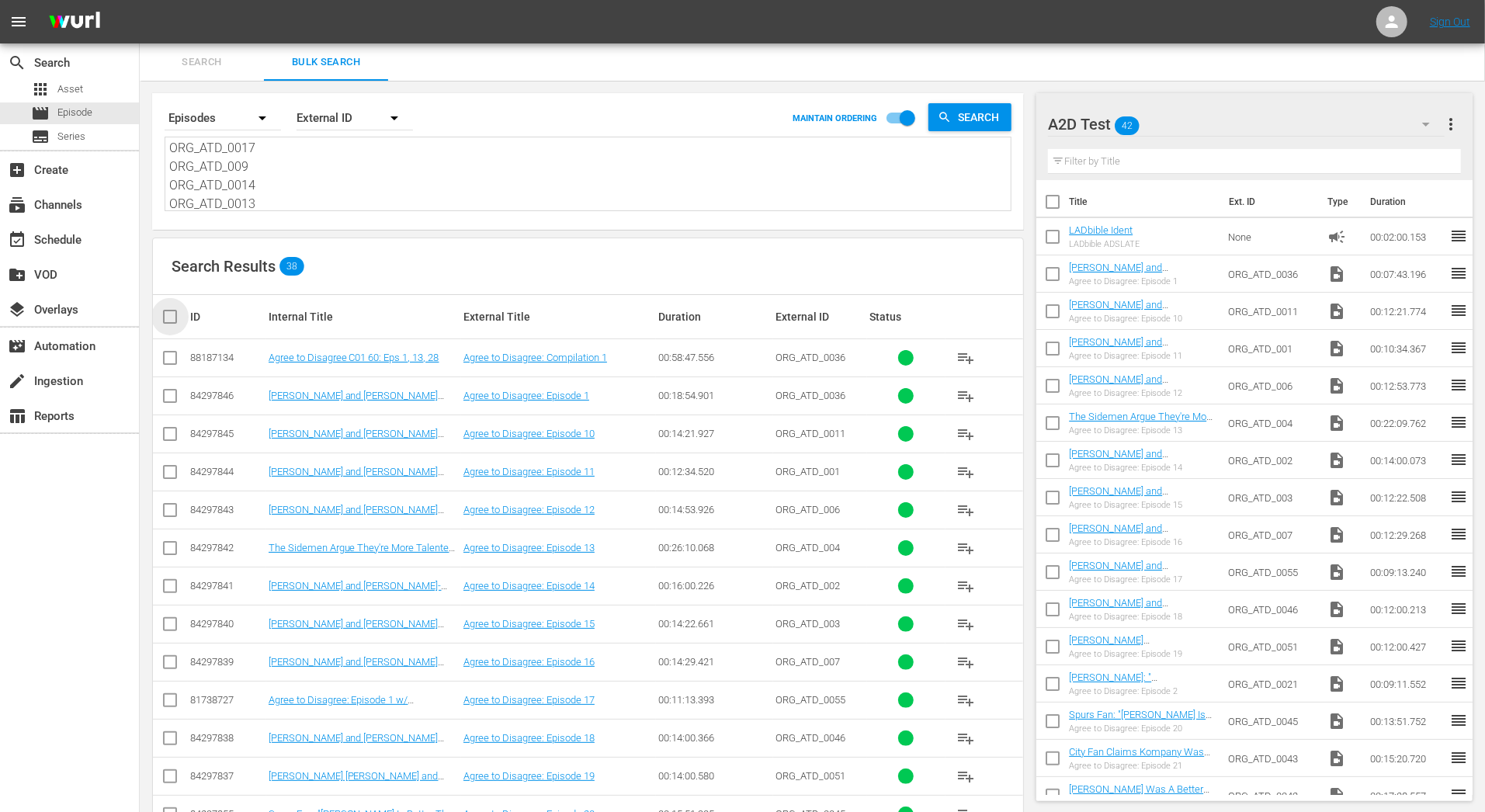
checkbox input "true"
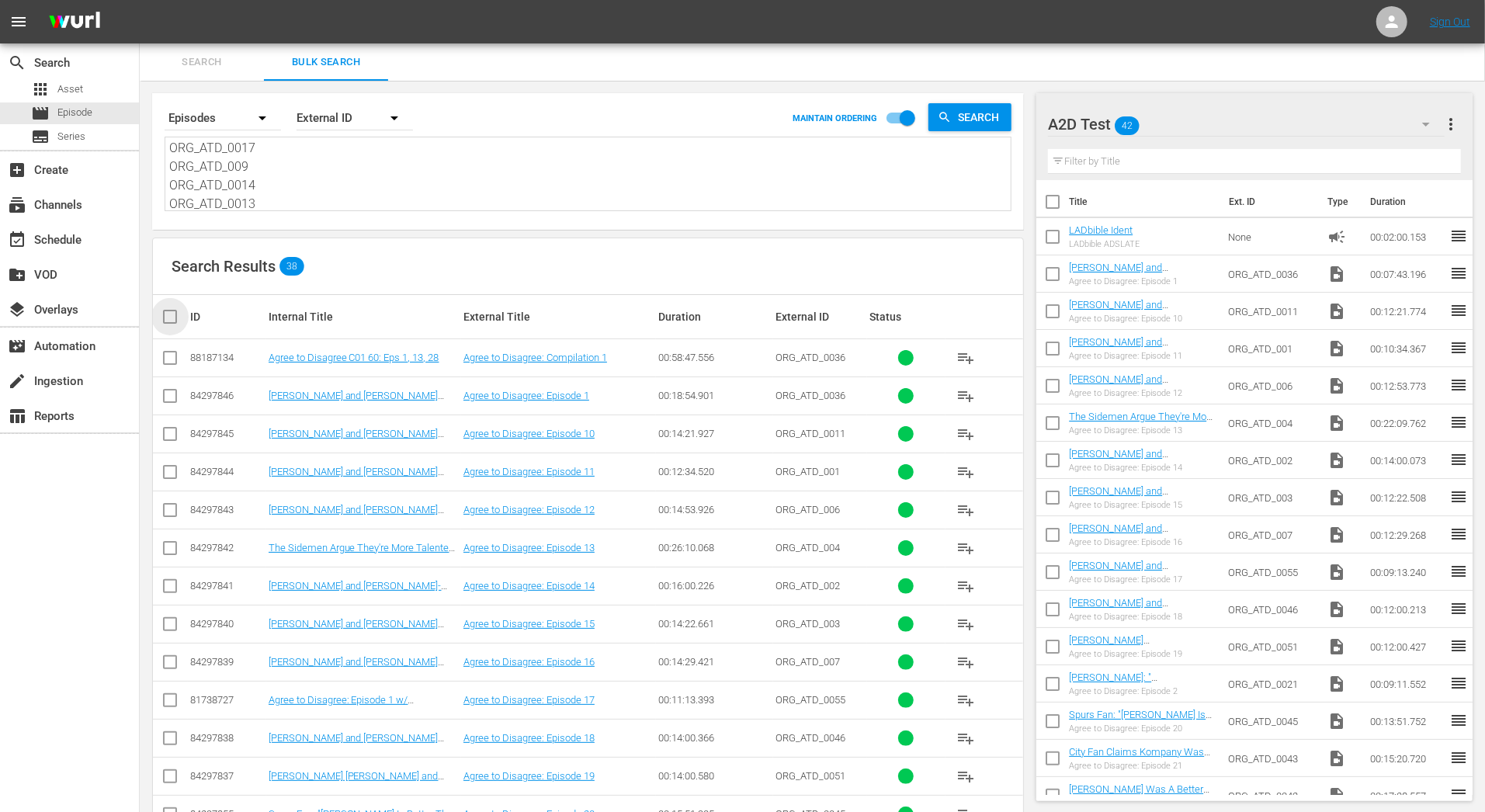
checkbox input "true"
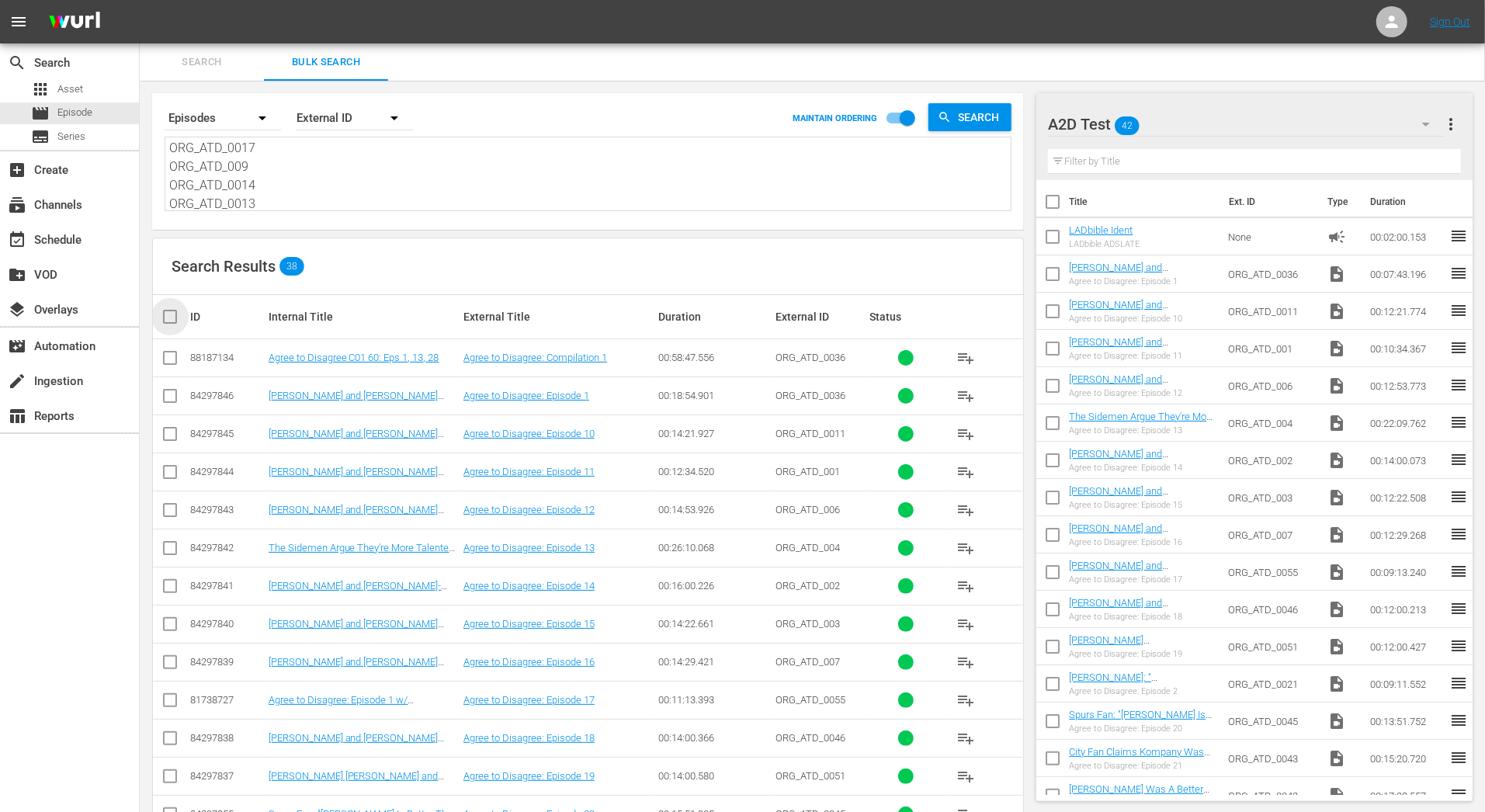
checkbox input "true"
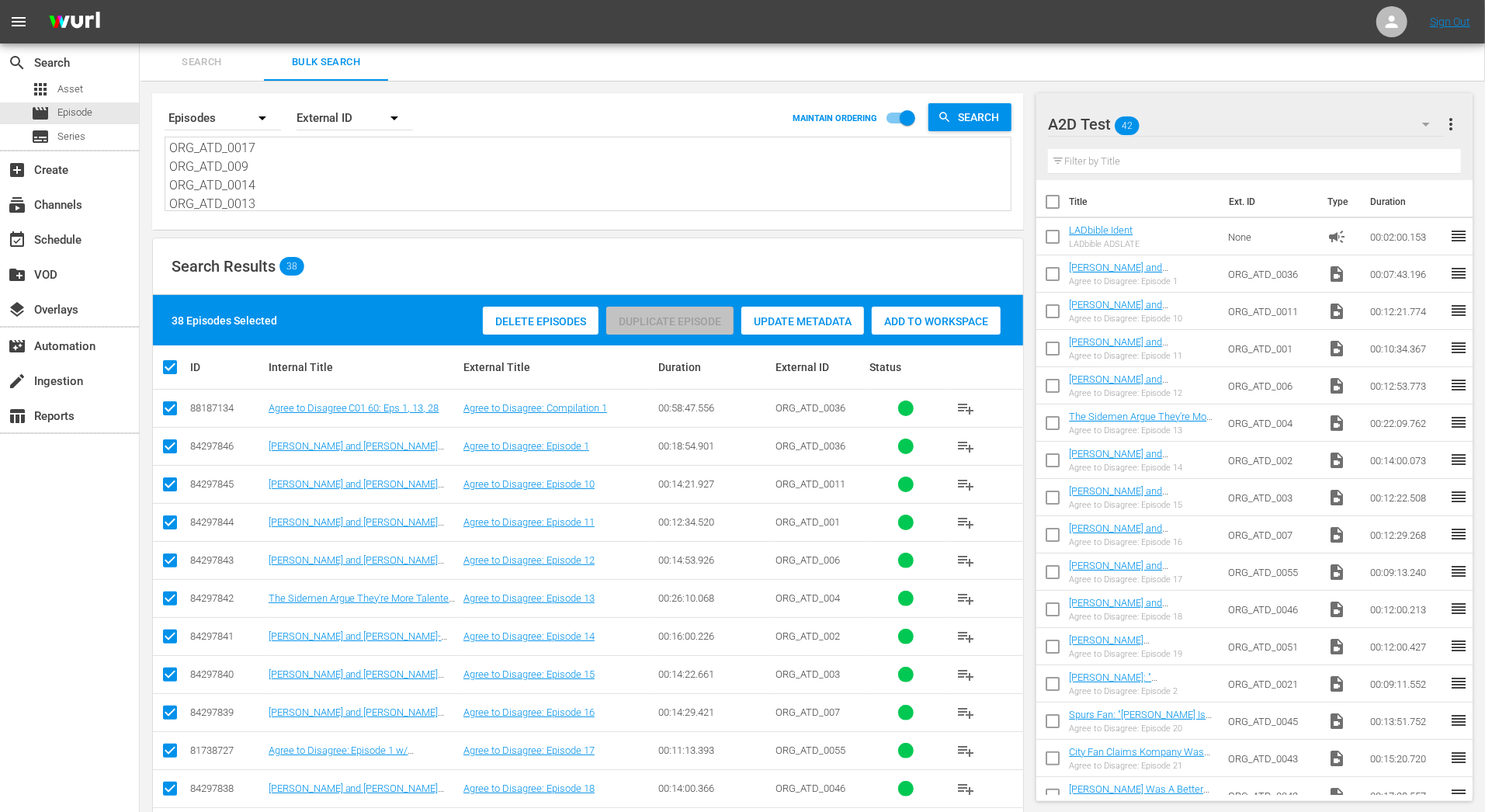
click at [919, 309] on div "Add to Workspace" at bounding box center [935, 321] width 129 height 29
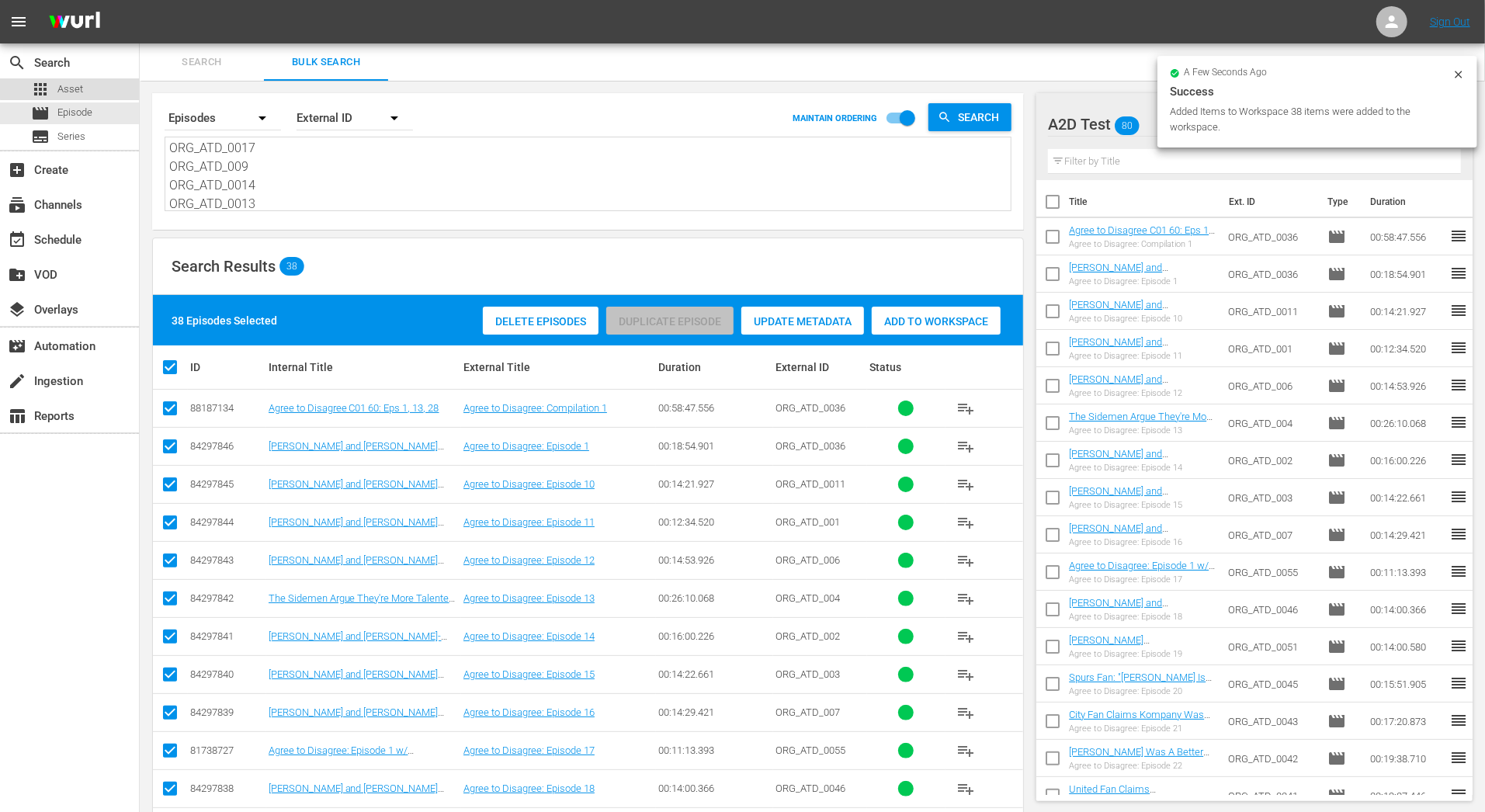
click at [75, 84] on span "Asset" at bounding box center [70, 89] width 25 height 16
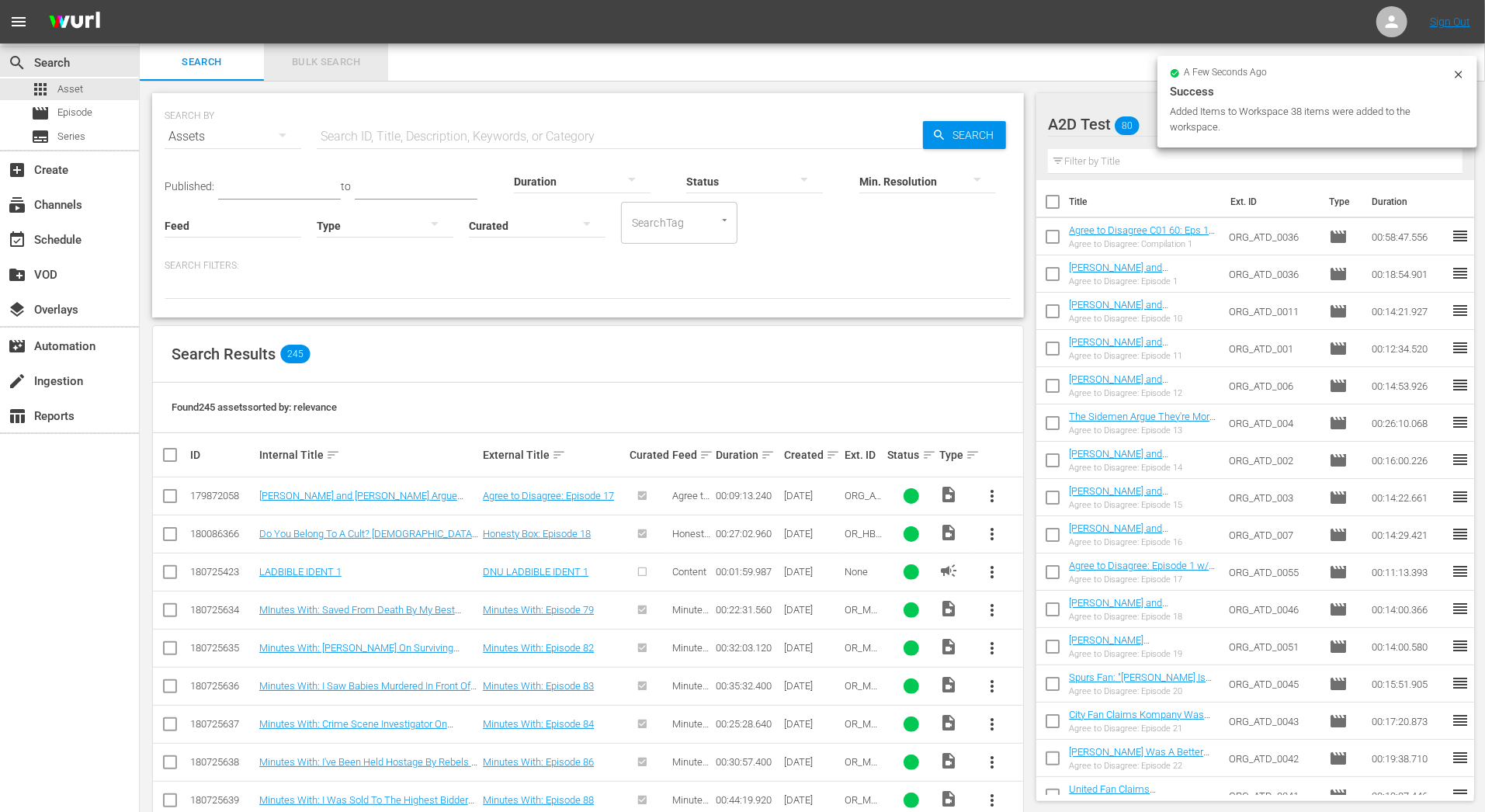
click at [347, 63] on span "Bulk Search" at bounding box center [326, 62] width 106 height 18
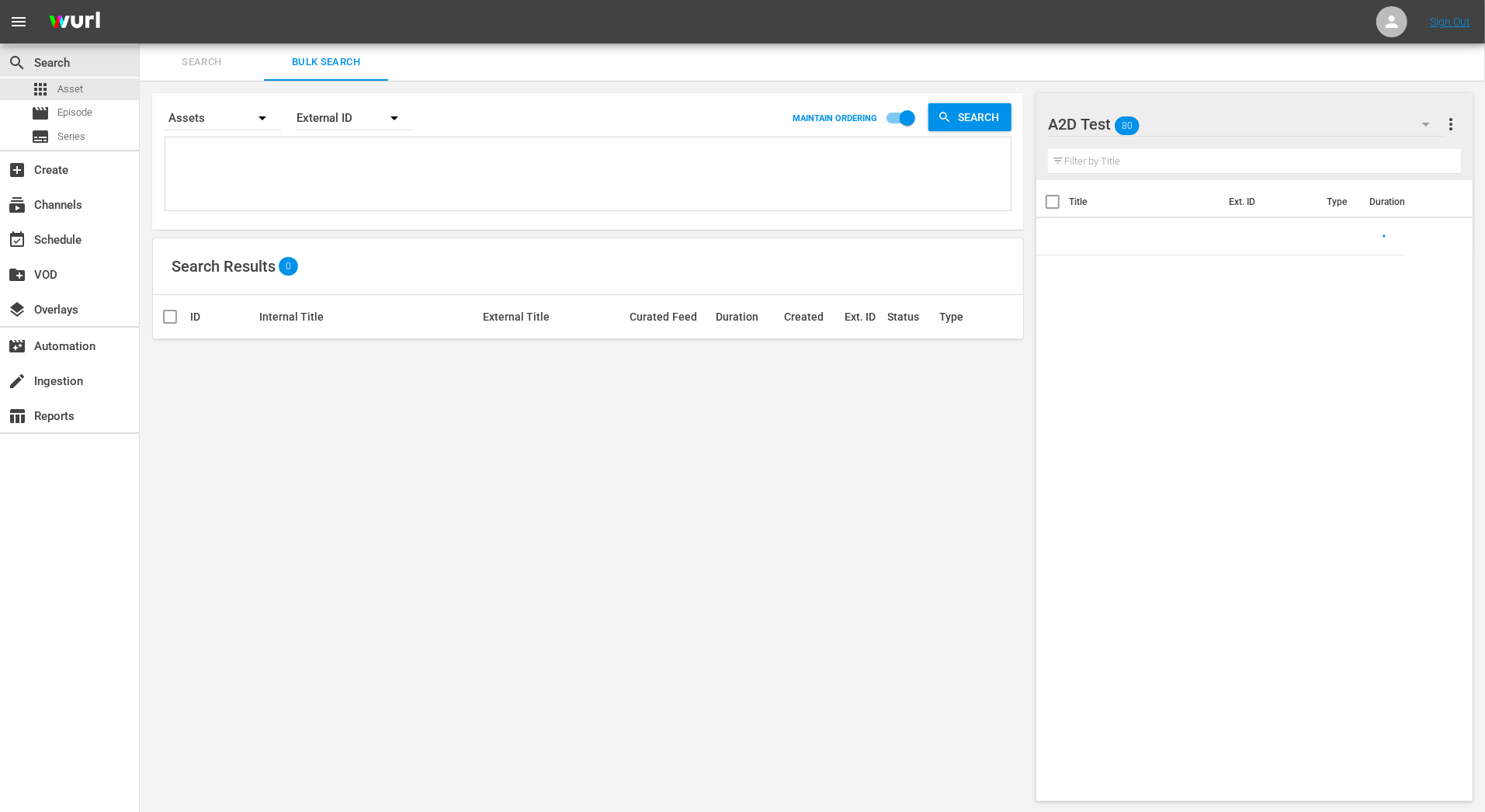
click at [343, 173] on textarea at bounding box center [590, 177] width 841 height 71
paste textarea "ORG_ATD_0036 ORG_ATD_0011 ORG_ATD_001 ORG_ATD_006 ORG_ATD_004 ORG_ATD_002 ORG_A…"
type textarea "ORG_ATD_0036 ORG_ATD_0011 ORG_ATD_001 ORG_ATD_006 ORG_ATD_004 ORG_ATD_002 ORG_A…"
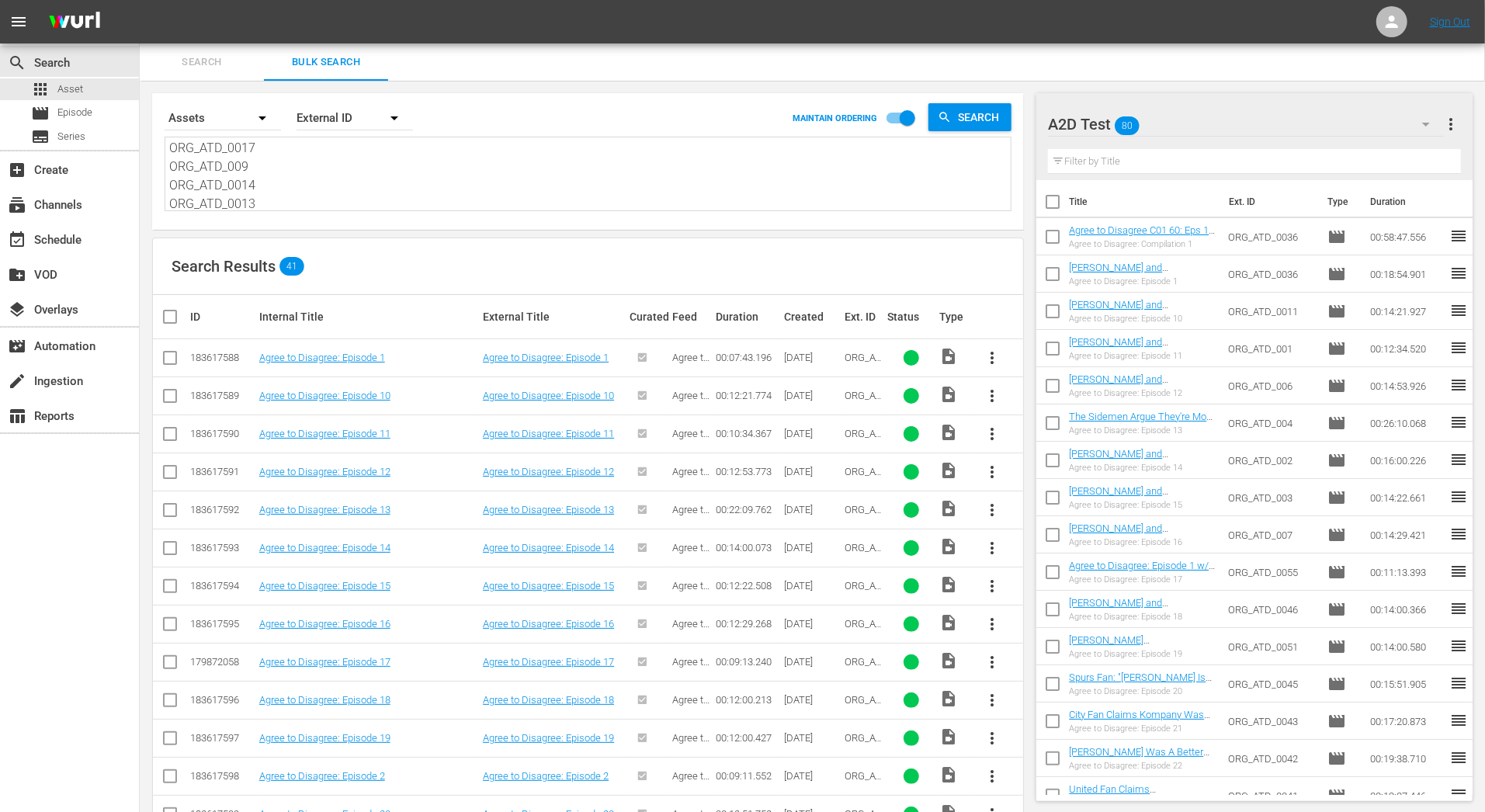
type textarea "ORG_ATD_0036 ORG_ATD_0011 ORG_ATD_001 ORG_ATD_006 ORG_ATD_004 ORG_ATD_002 ORG_A…"
click at [97, 120] on div "movie Episode" at bounding box center [69, 114] width 139 height 22
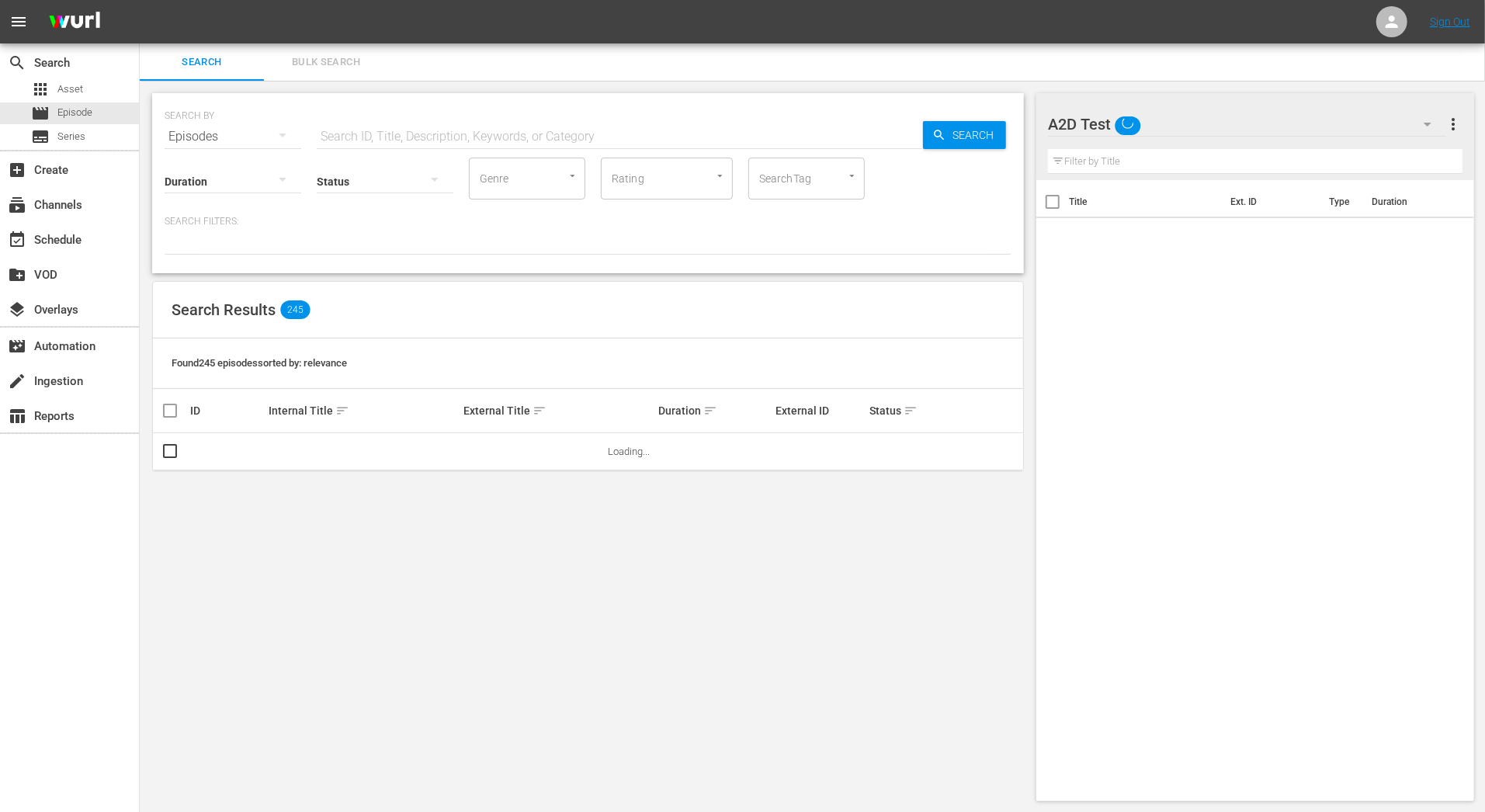
click at [352, 61] on span "Bulk Search" at bounding box center [326, 62] width 106 height 18
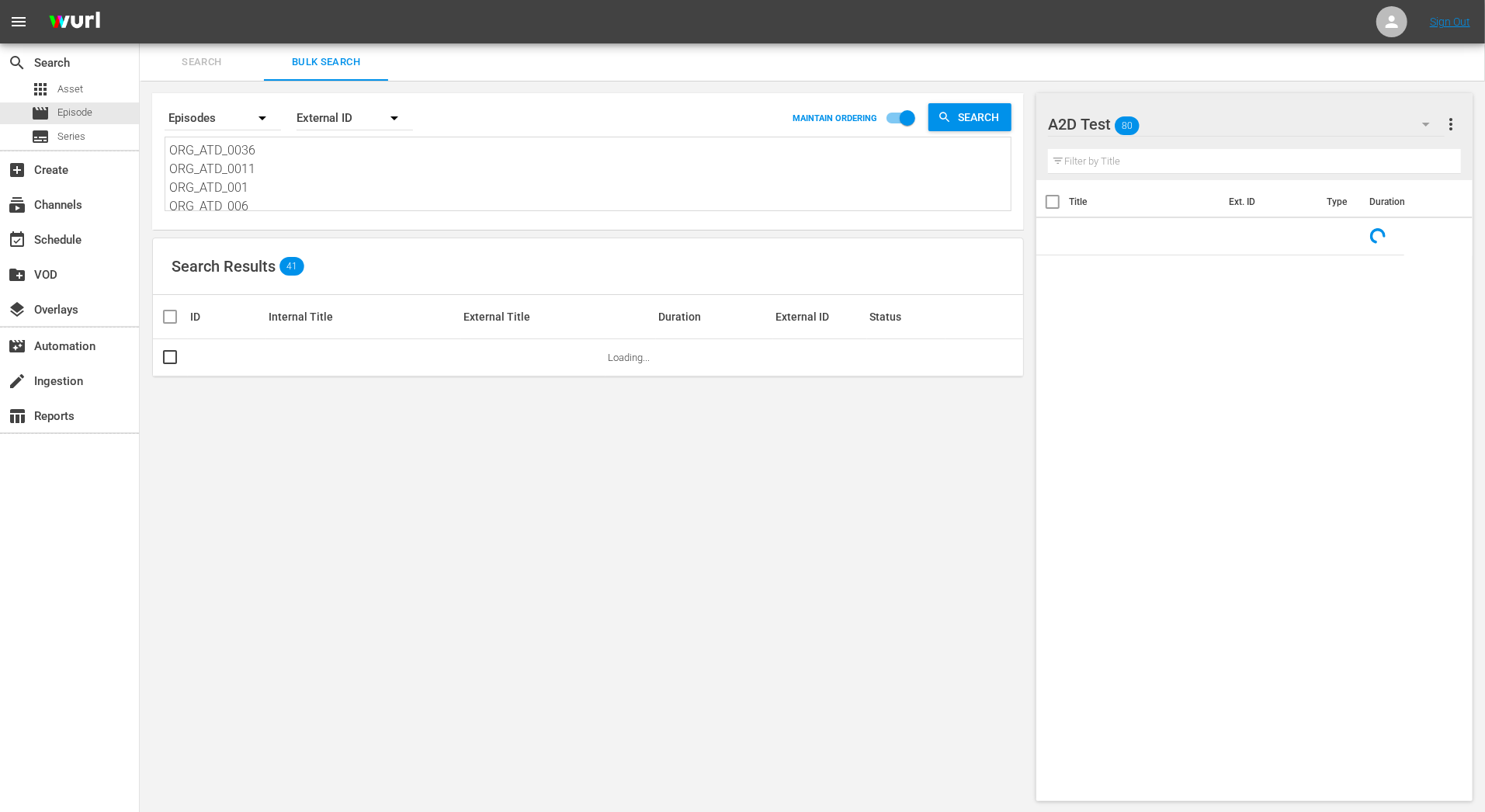
click at [324, 198] on textarea "ORG_ATD_0036 ORG_ATD_0011 ORG_ATD_001 ORG_ATD_006 ORG_ATD_004 ORG_ATD_002 ORG_A…" at bounding box center [590, 177] width 841 height 71
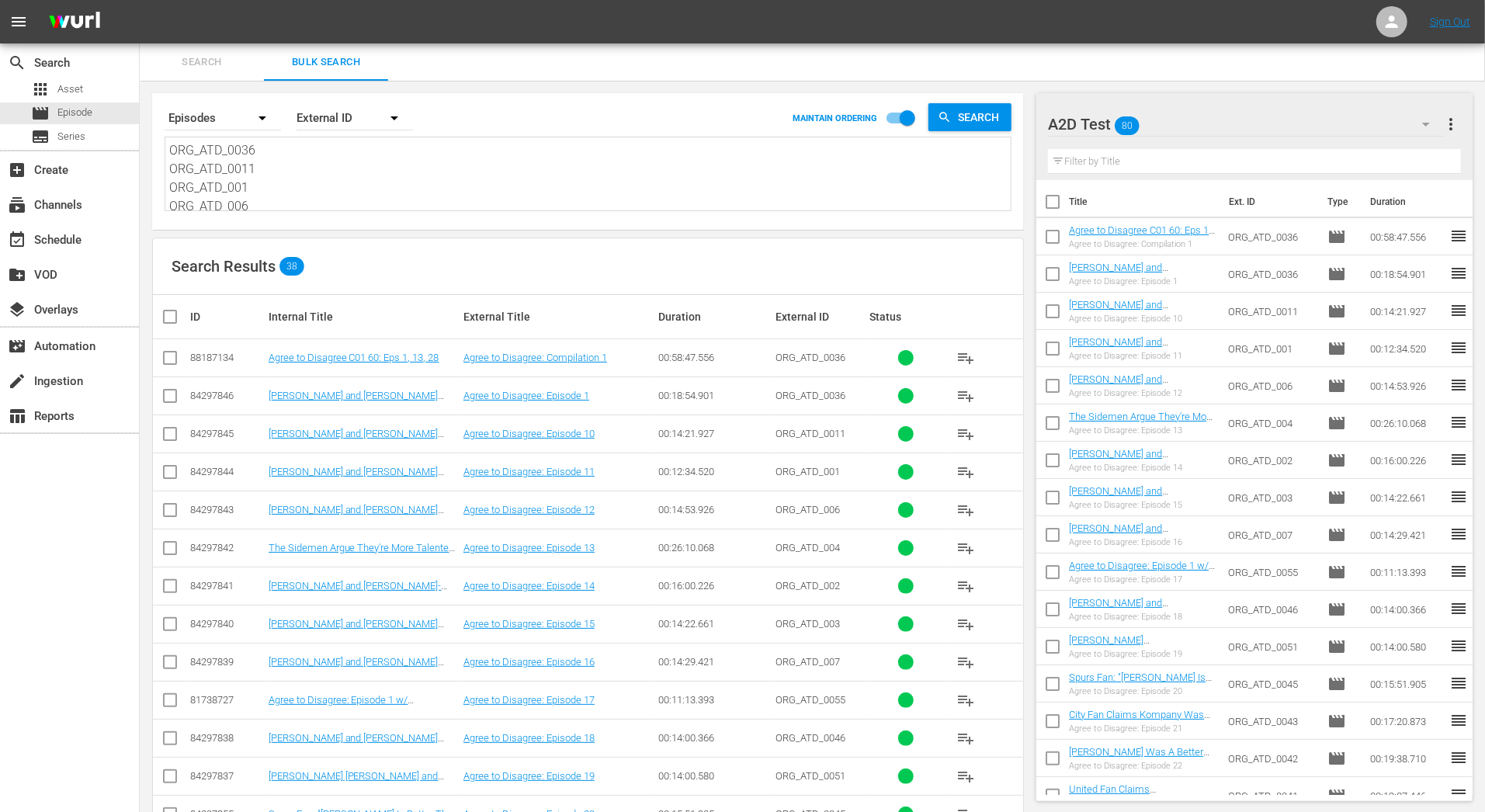
click at [1053, 238] on input "checkbox" at bounding box center [1052, 239] width 32 height 32
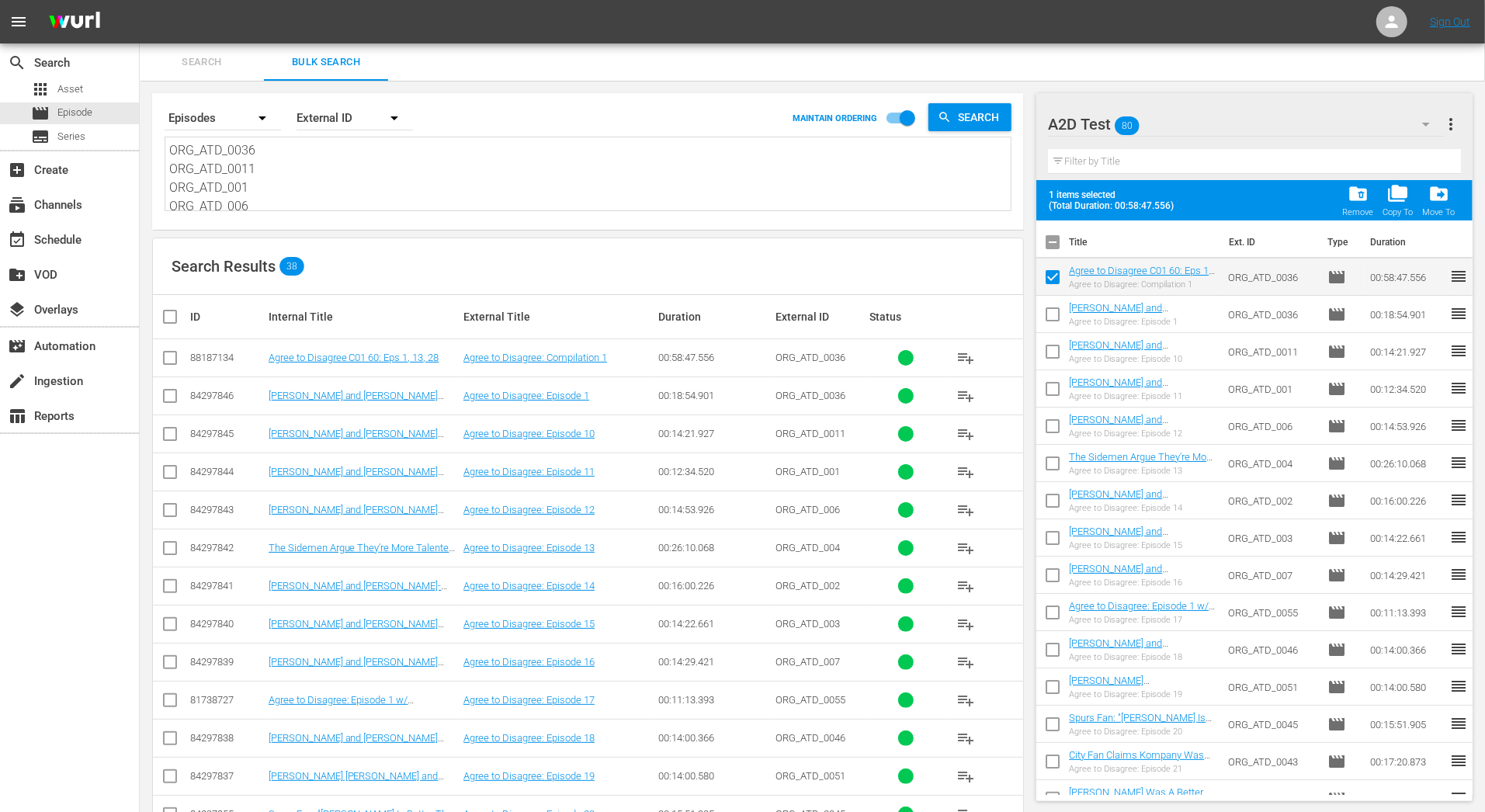
click at [1058, 274] on input "checkbox" at bounding box center [1052, 280] width 32 height 32
checkbox input "false"
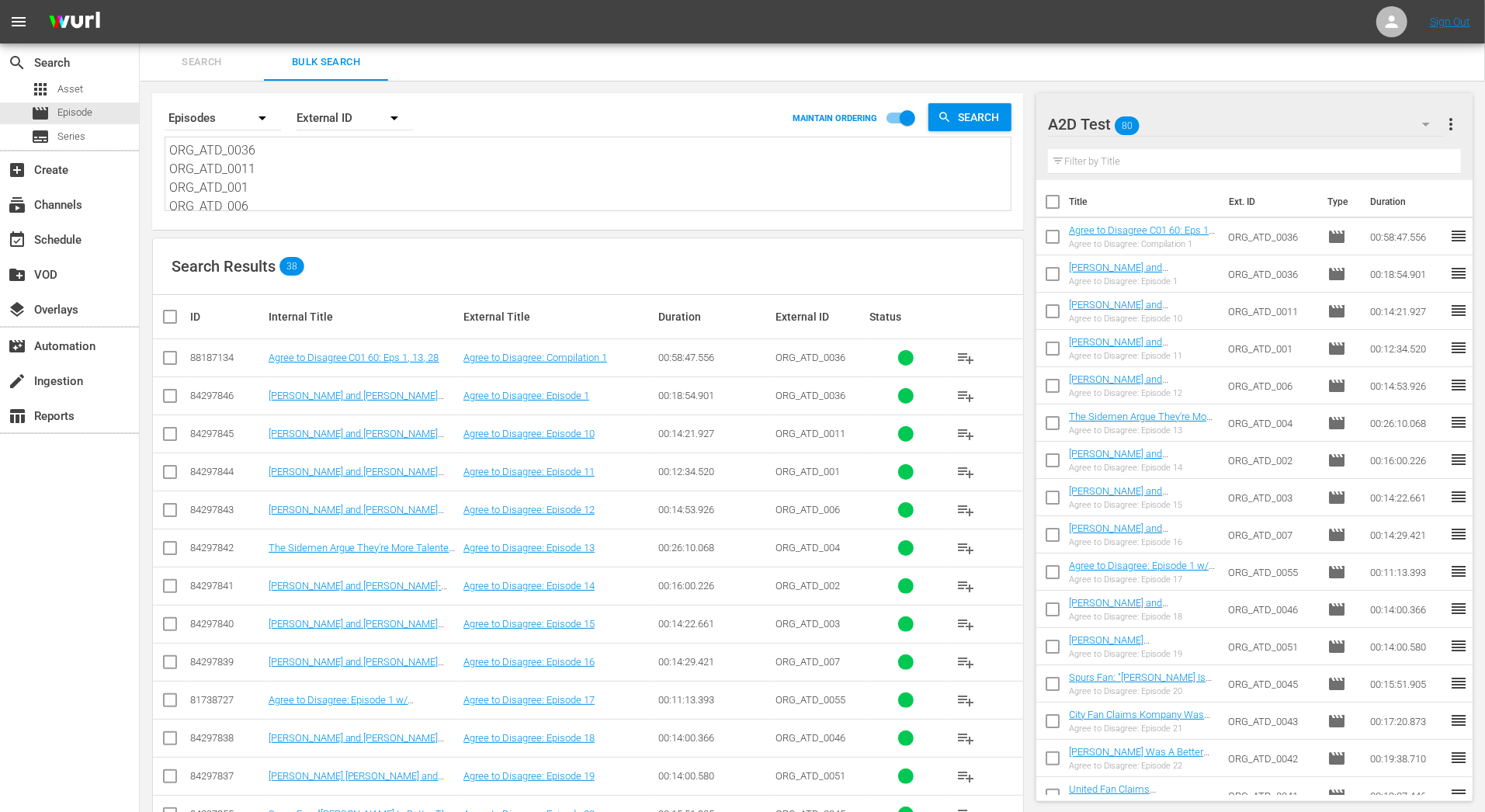
click at [1077, 199] on th "Title" at bounding box center [1144, 201] width 151 height 43
click at [1095, 169] on input "text" at bounding box center [1255, 161] width 413 height 24
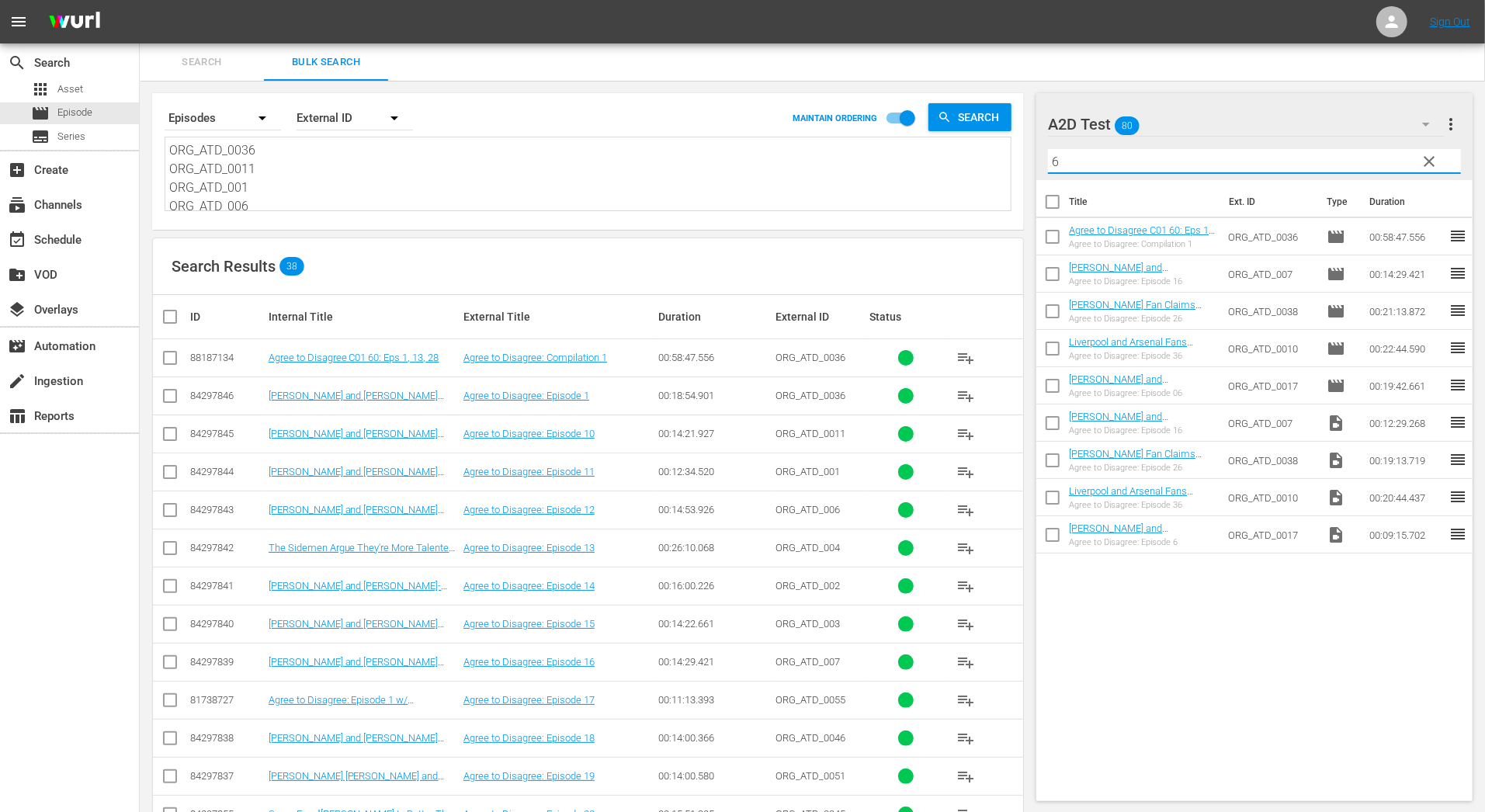
type input "6"
click at [1053, 388] on input "checkbox" at bounding box center [1052, 388] width 32 height 32
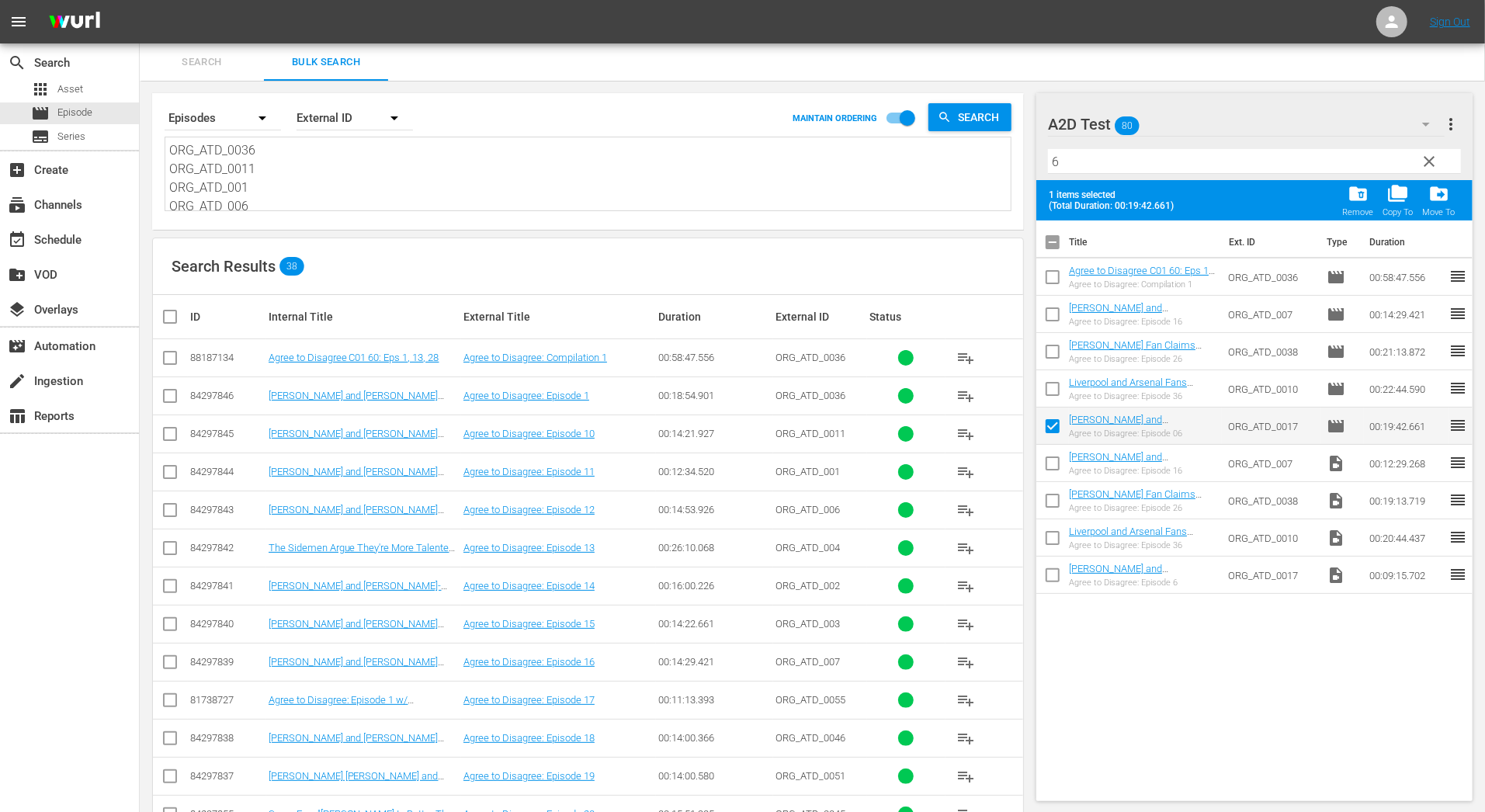
click at [1453, 113] on button "more_vert" at bounding box center [1452, 124] width 19 height 37
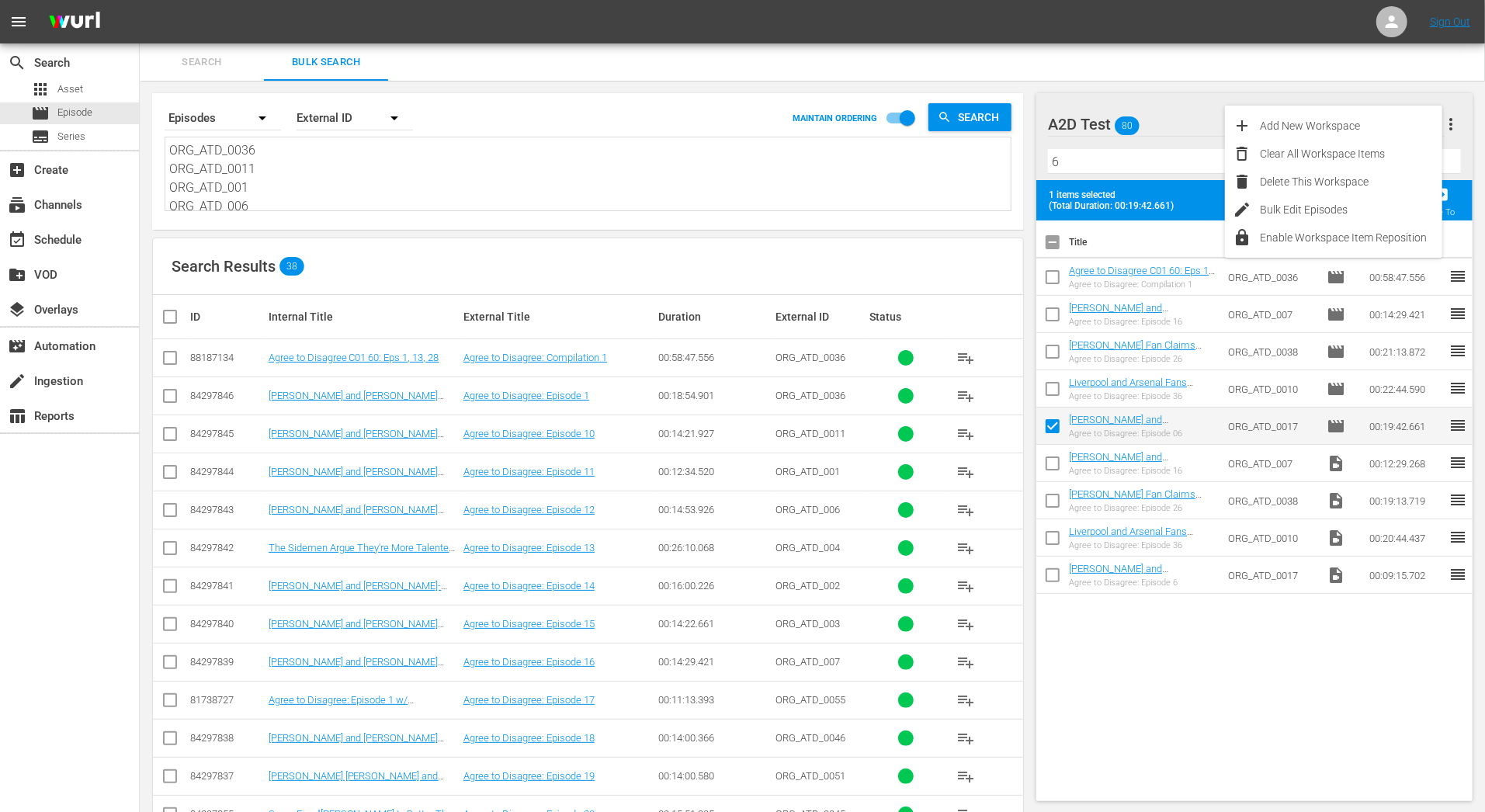
click at [1453, 114] on button "more_vert" at bounding box center [1452, 124] width 19 height 37
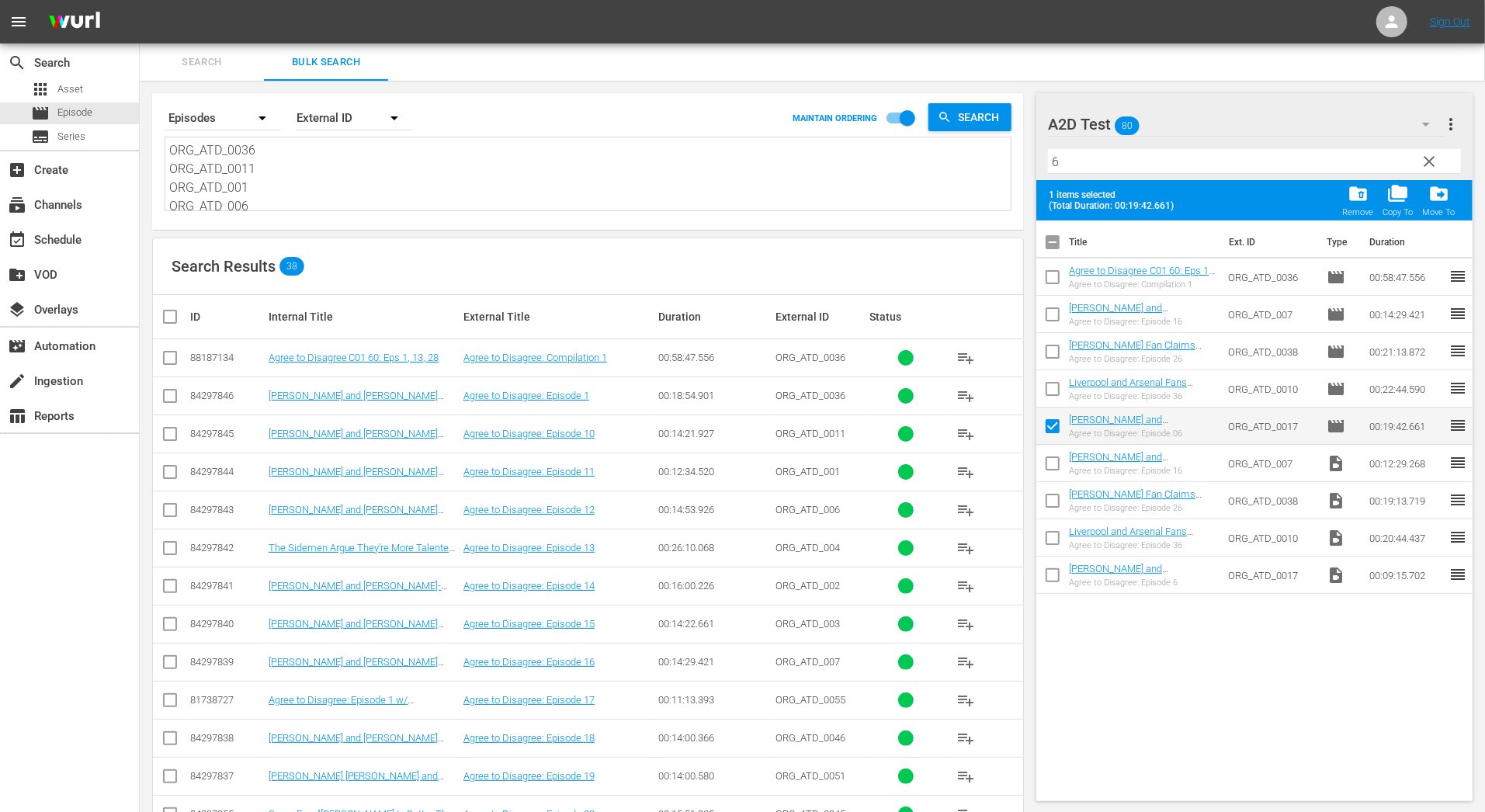
click at [1058, 424] on input "checkbox" at bounding box center [1052, 429] width 32 height 32
checkbox input "false"
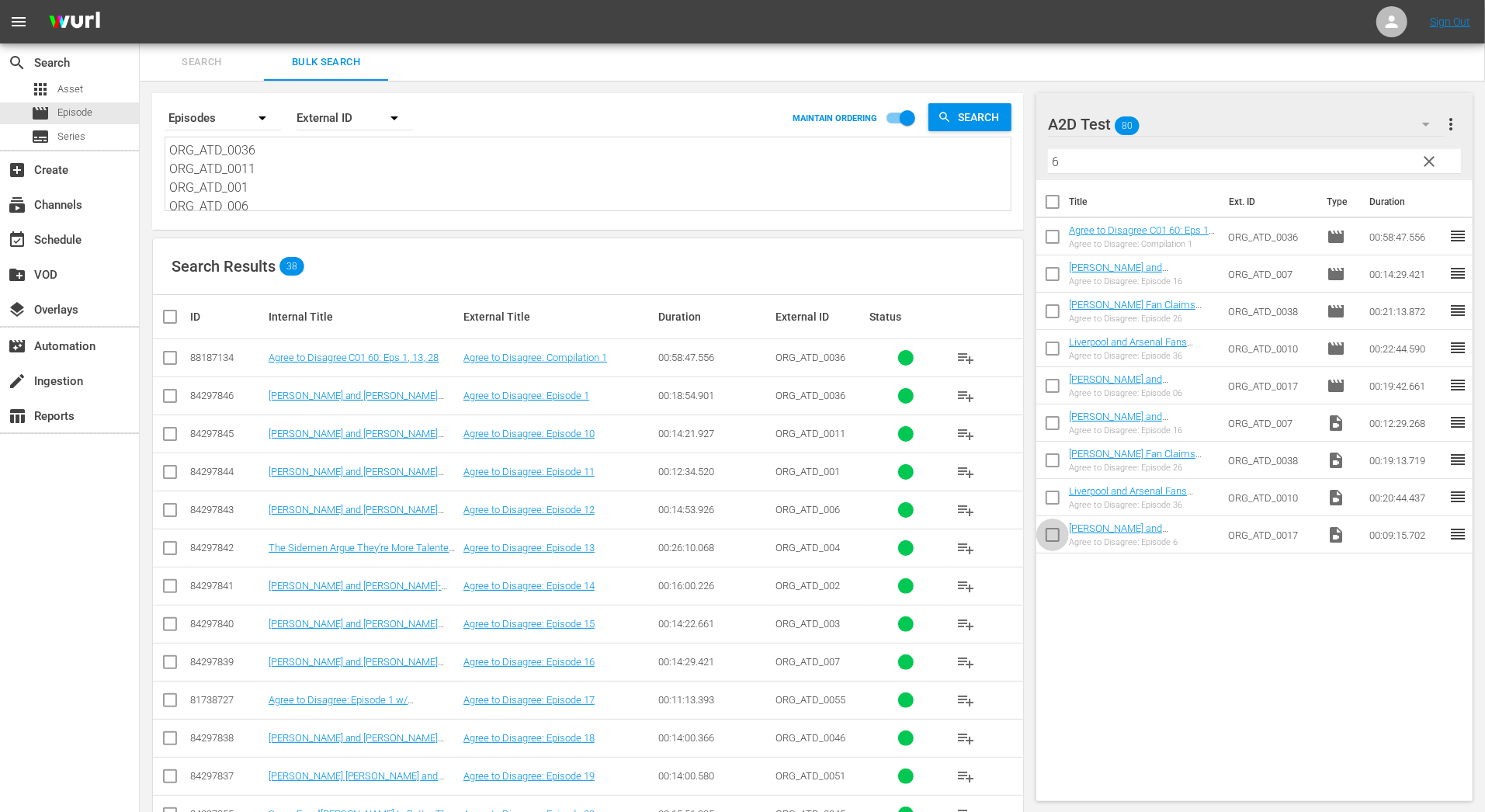
click at [1059, 530] on input "checkbox" at bounding box center [1052, 537] width 32 height 32
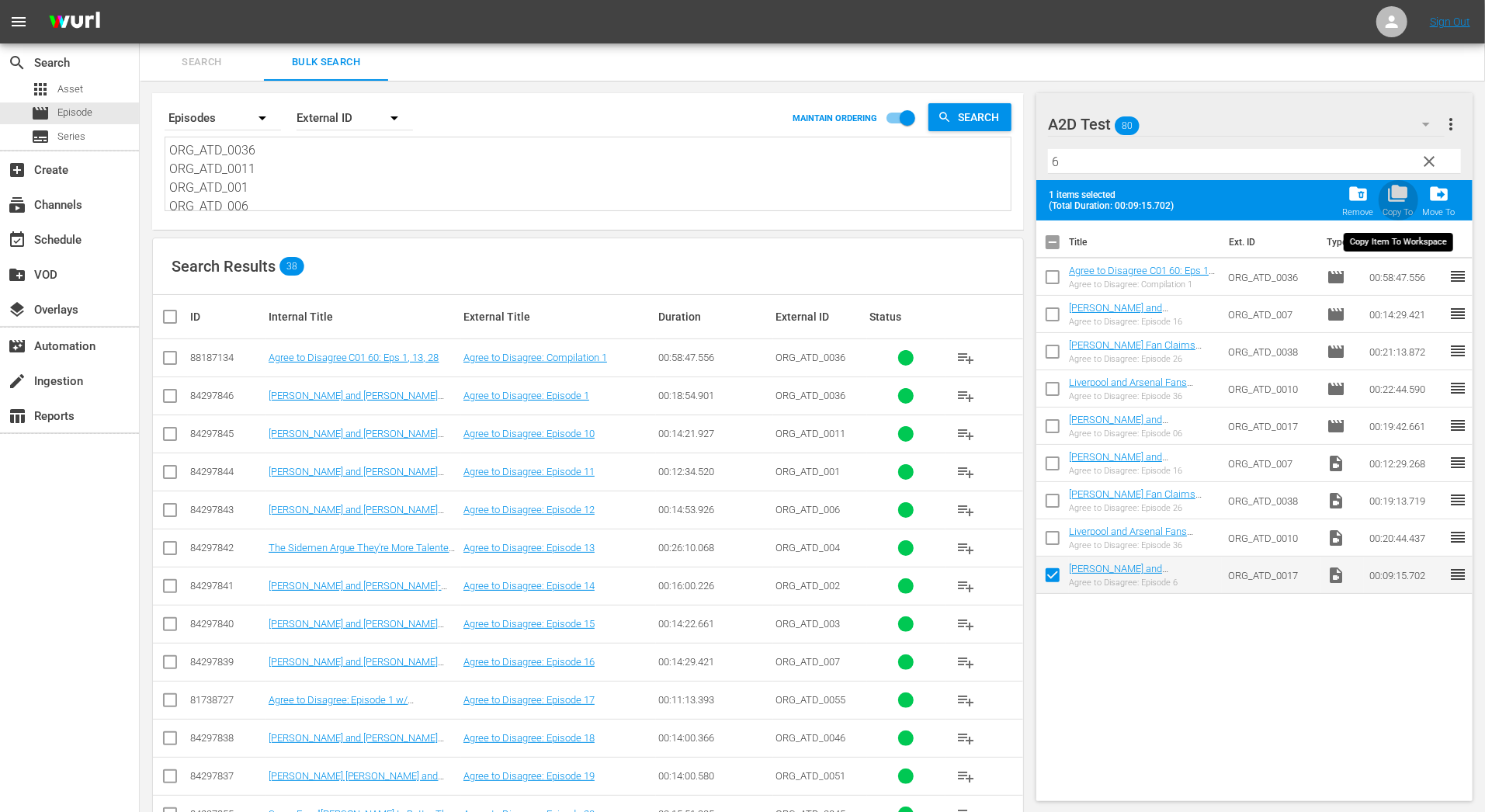
click at [1404, 205] on div "folder_copy Copy To" at bounding box center [1398, 199] width 30 height 34
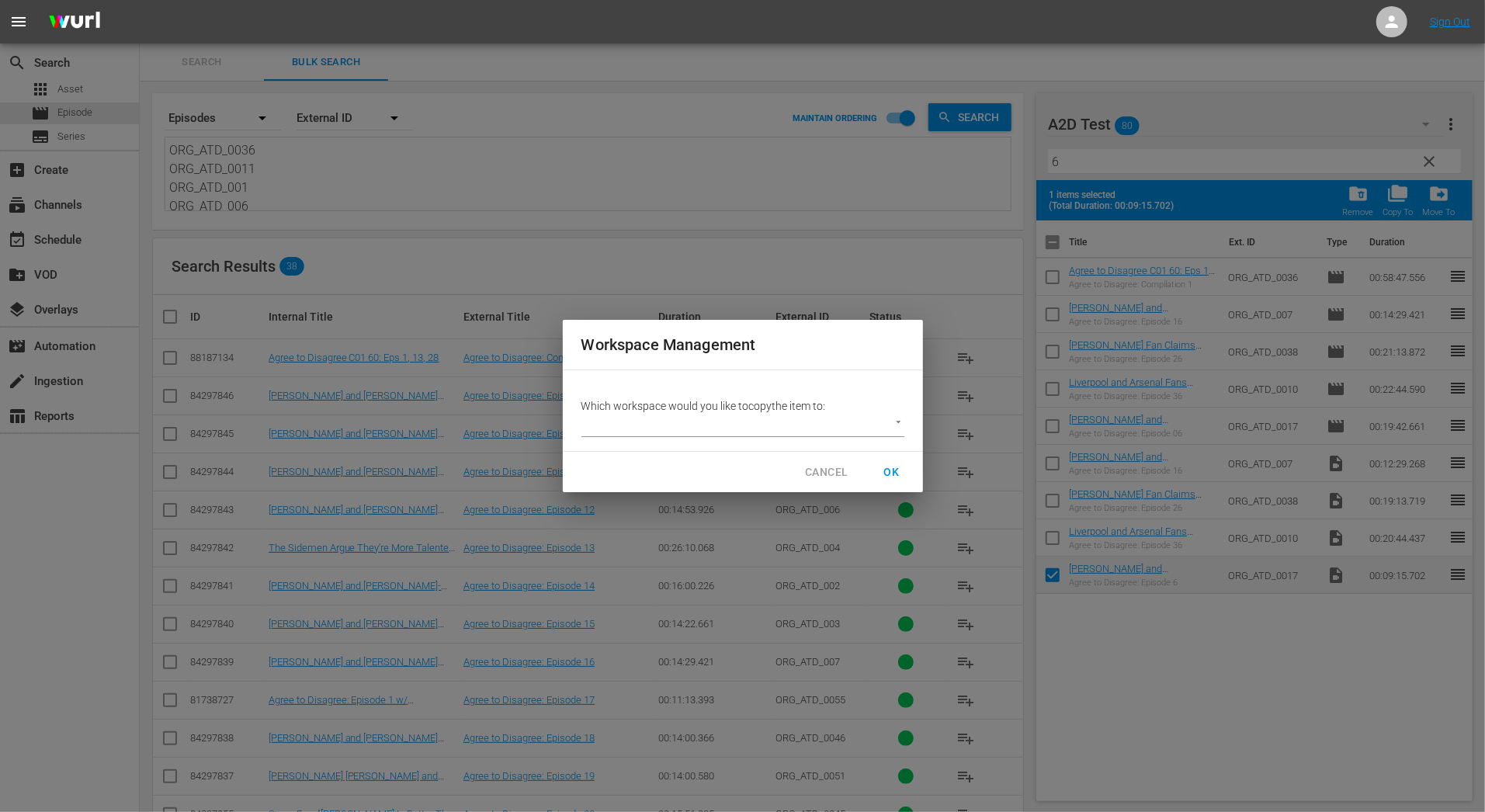
click at [830, 467] on span "CANCEL" at bounding box center [826, 472] width 43 height 20
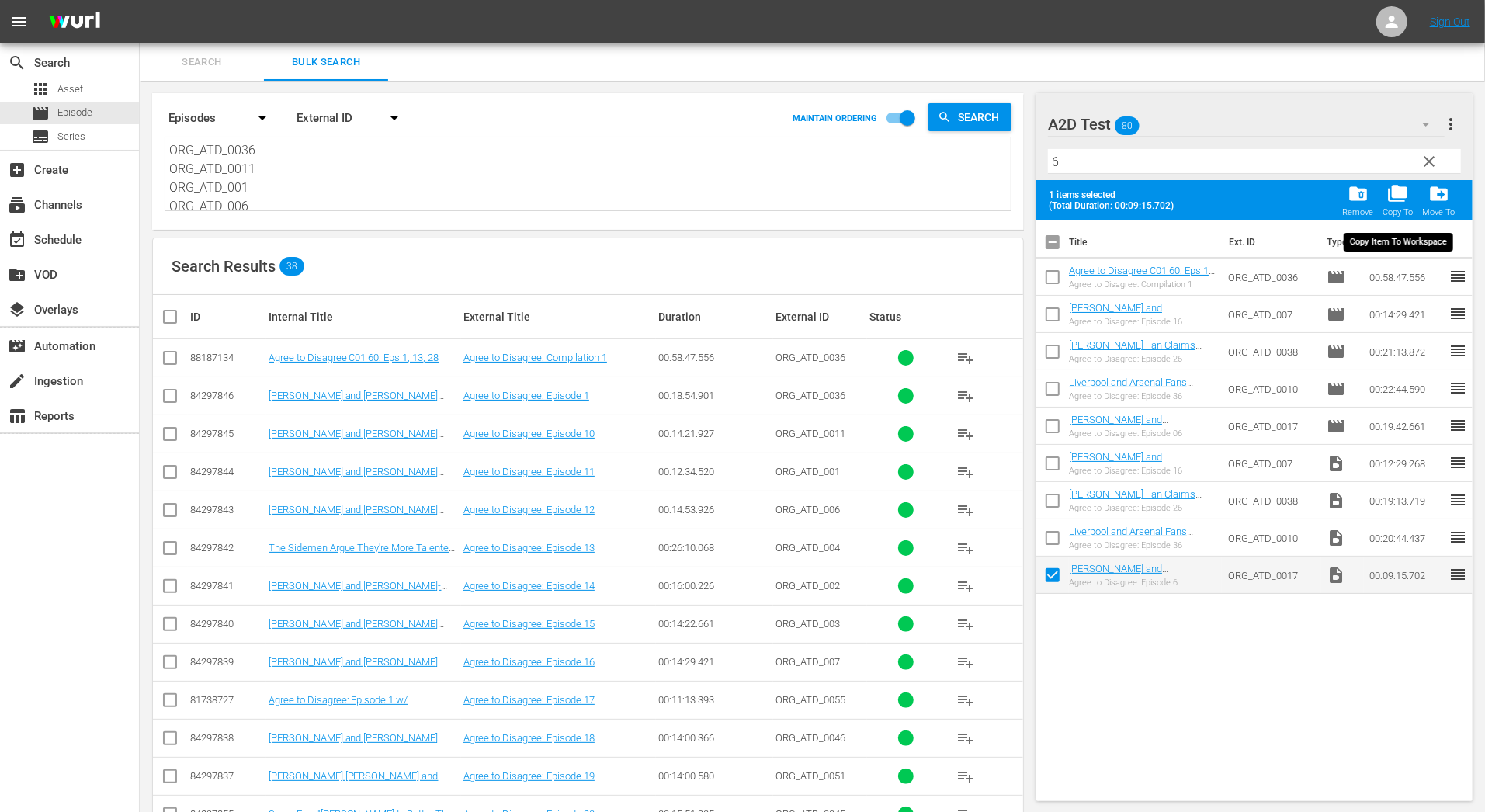
click at [1423, 205] on div "drive_file_move Move To" at bounding box center [1438, 199] width 32 height 34
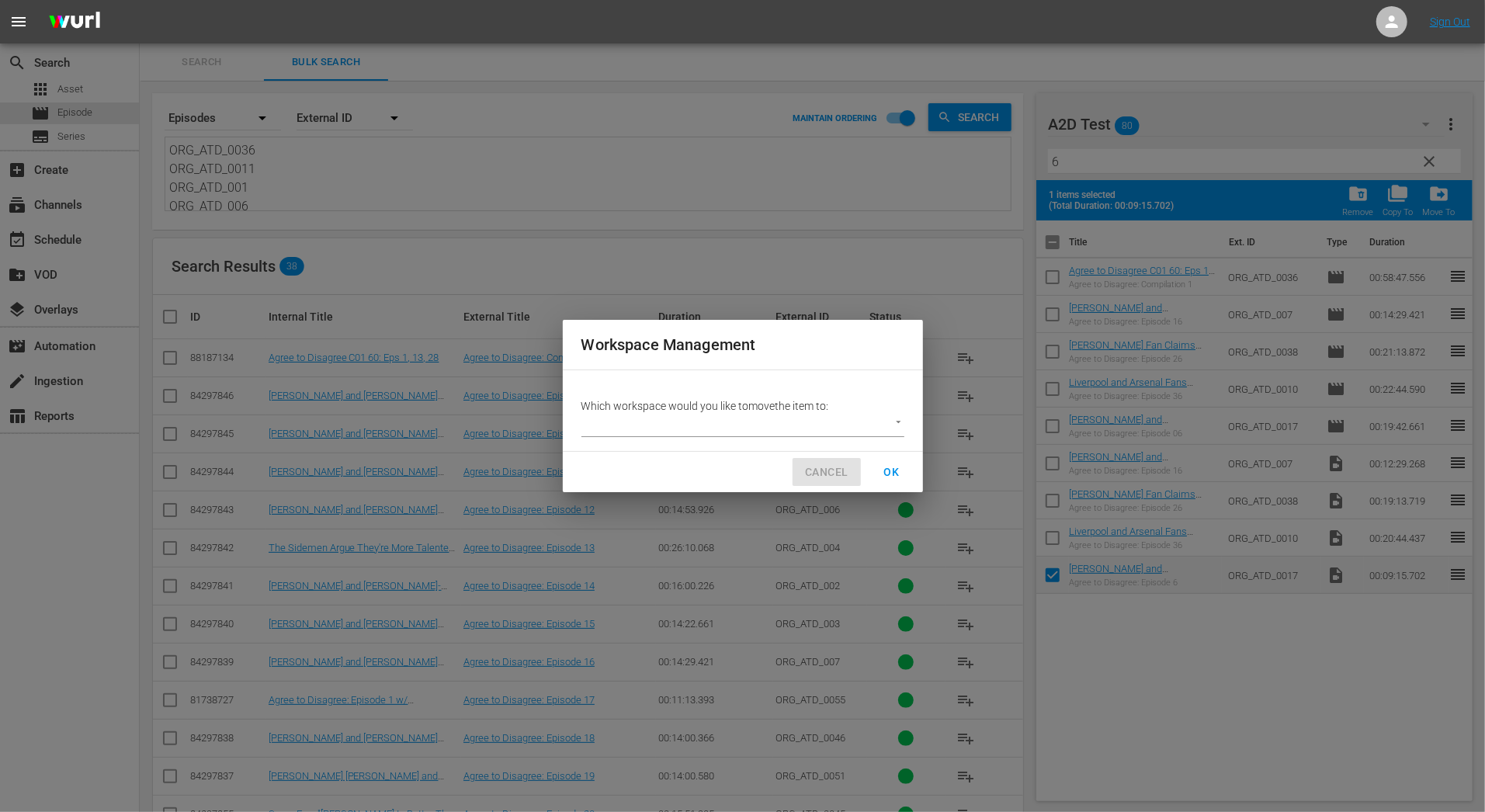
click at [829, 467] on span "CANCEL" at bounding box center [826, 472] width 43 height 20
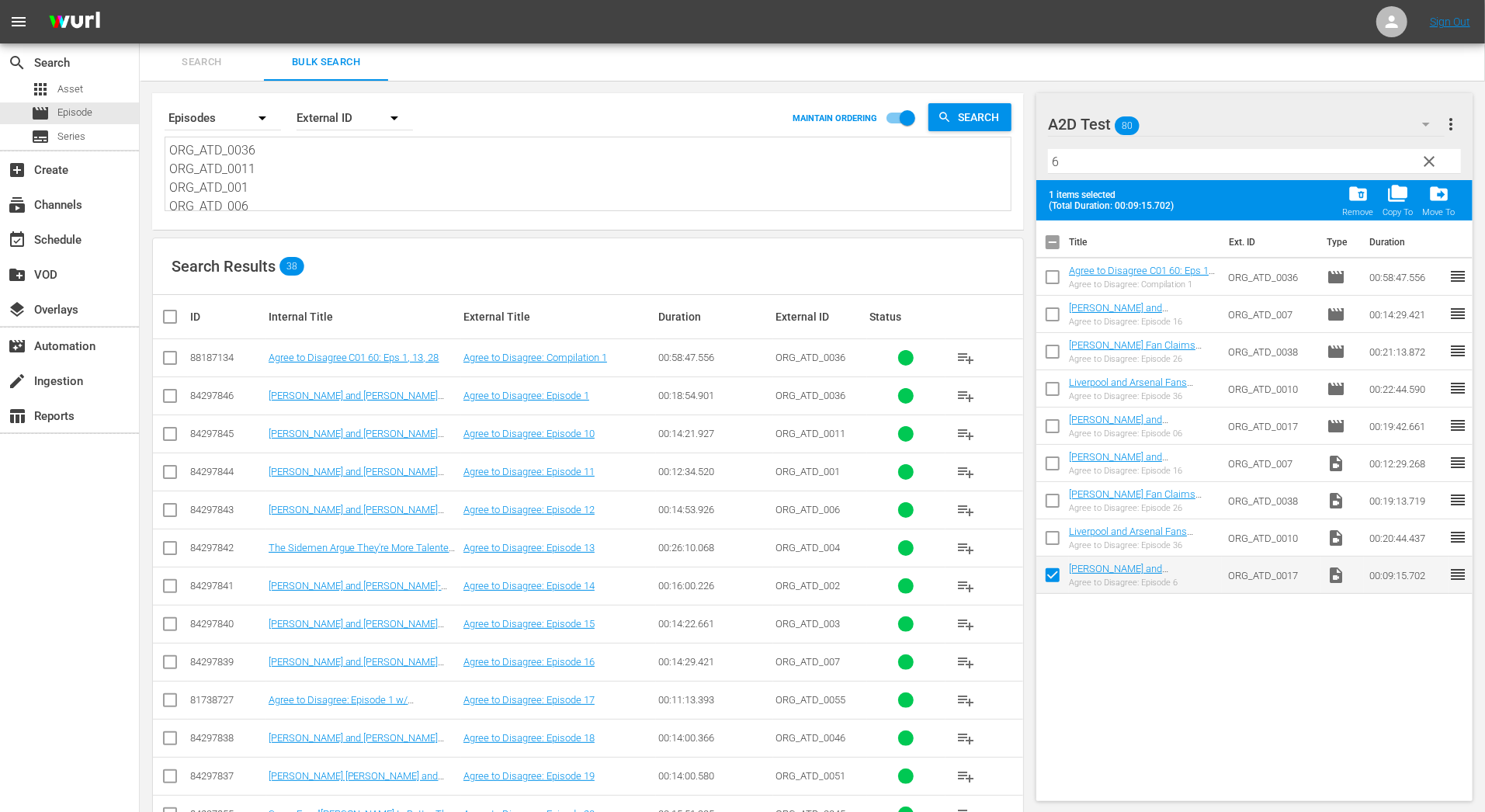
click at [1454, 120] on span "more_vert" at bounding box center [1452, 125] width 19 height 19
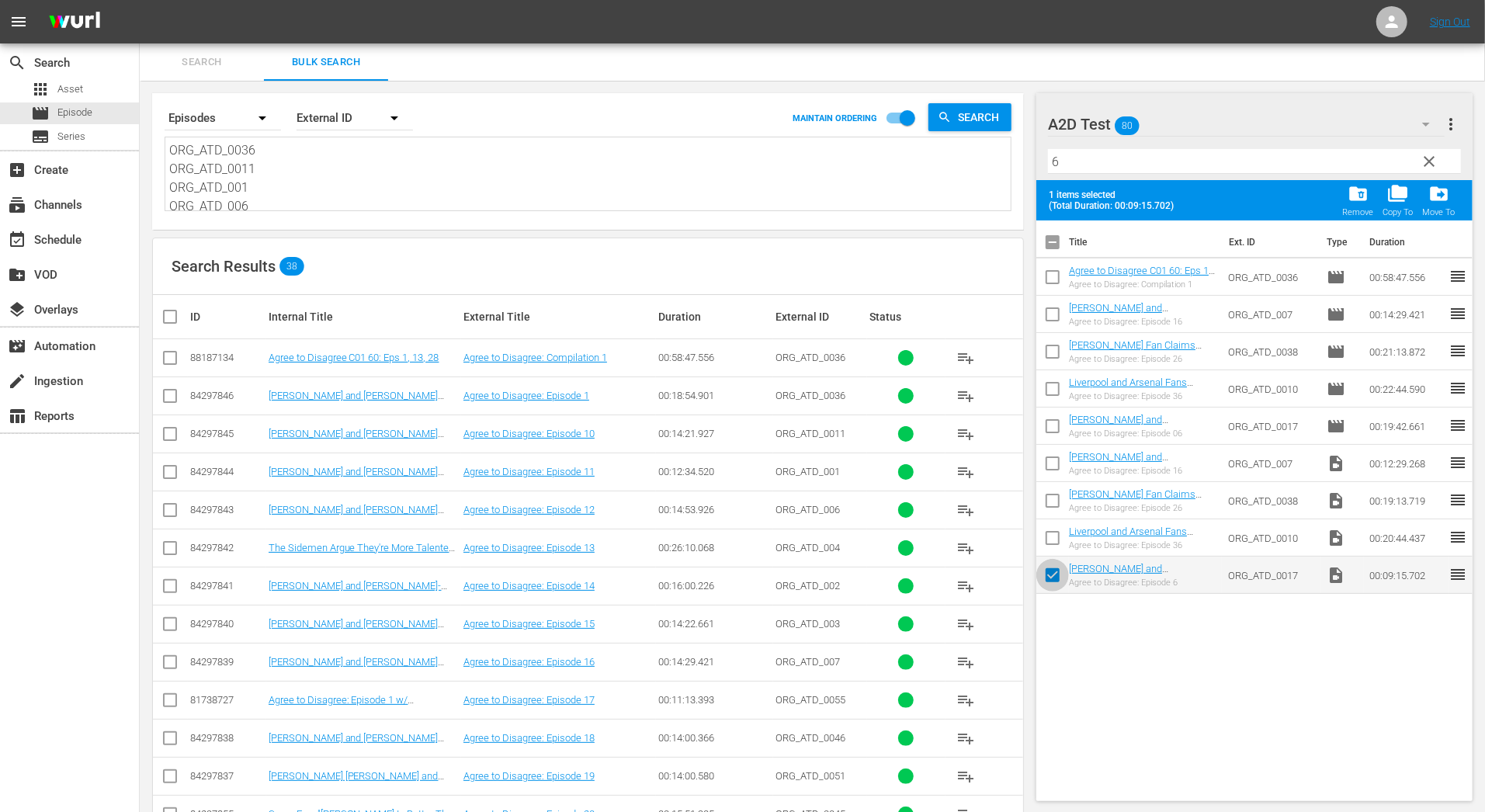
click at [1054, 572] on input "checkbox" at bounding box center [1052, 578] width 32 height 32
checkbox input "false"
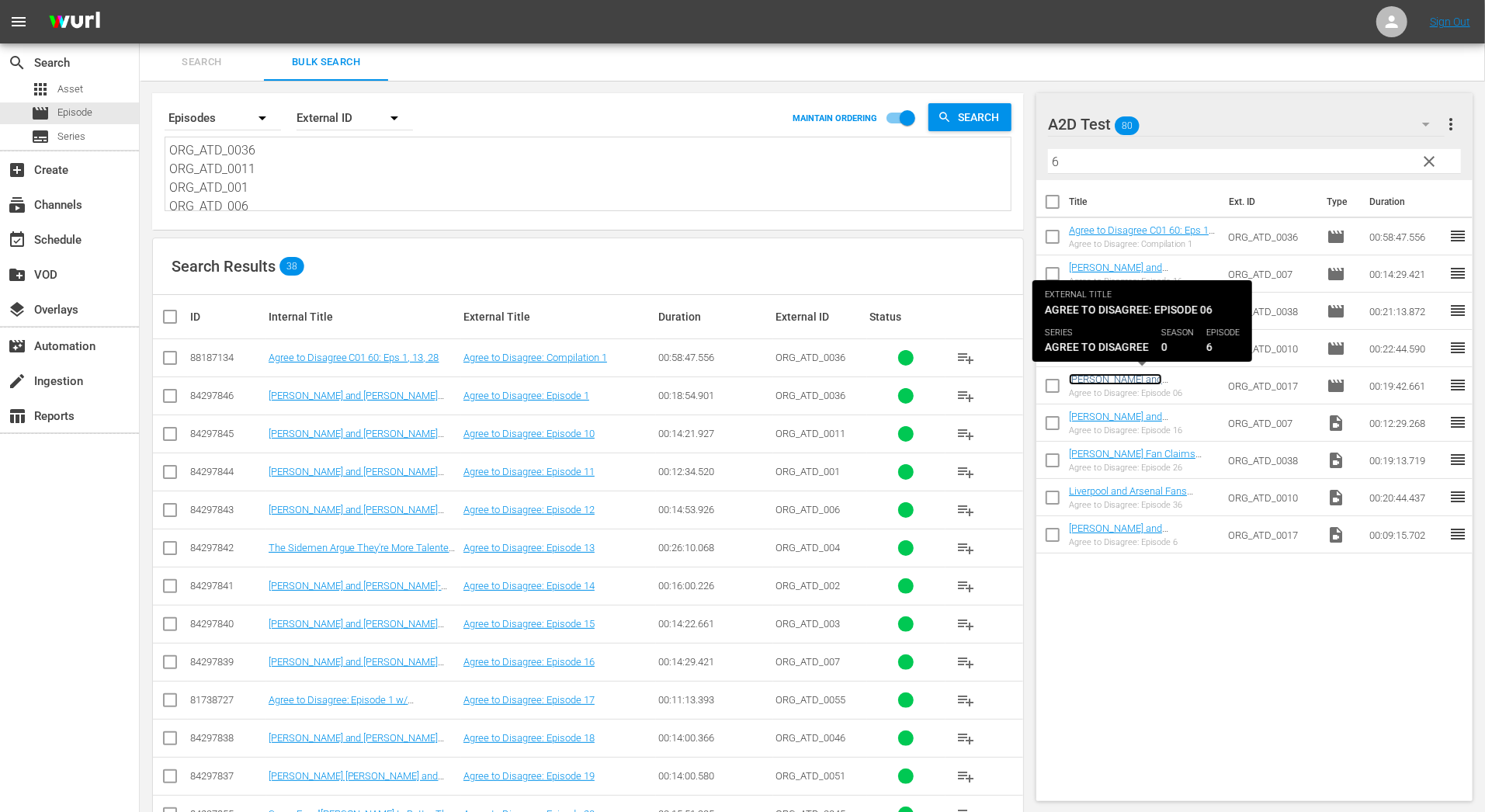
click at [1159, 382] on link "Jake Gyllenhaal and Gabrielle Union | Matt Damon and Emily Blunt" at bounding box center [1115, 396] width 93 height 47
click at [1147, 373] on link "Jake Gyllenhaal and Gabrielle Union | Matt Damon and Emily Blunt" at bounding box center [1115, 396] width 93 height 47
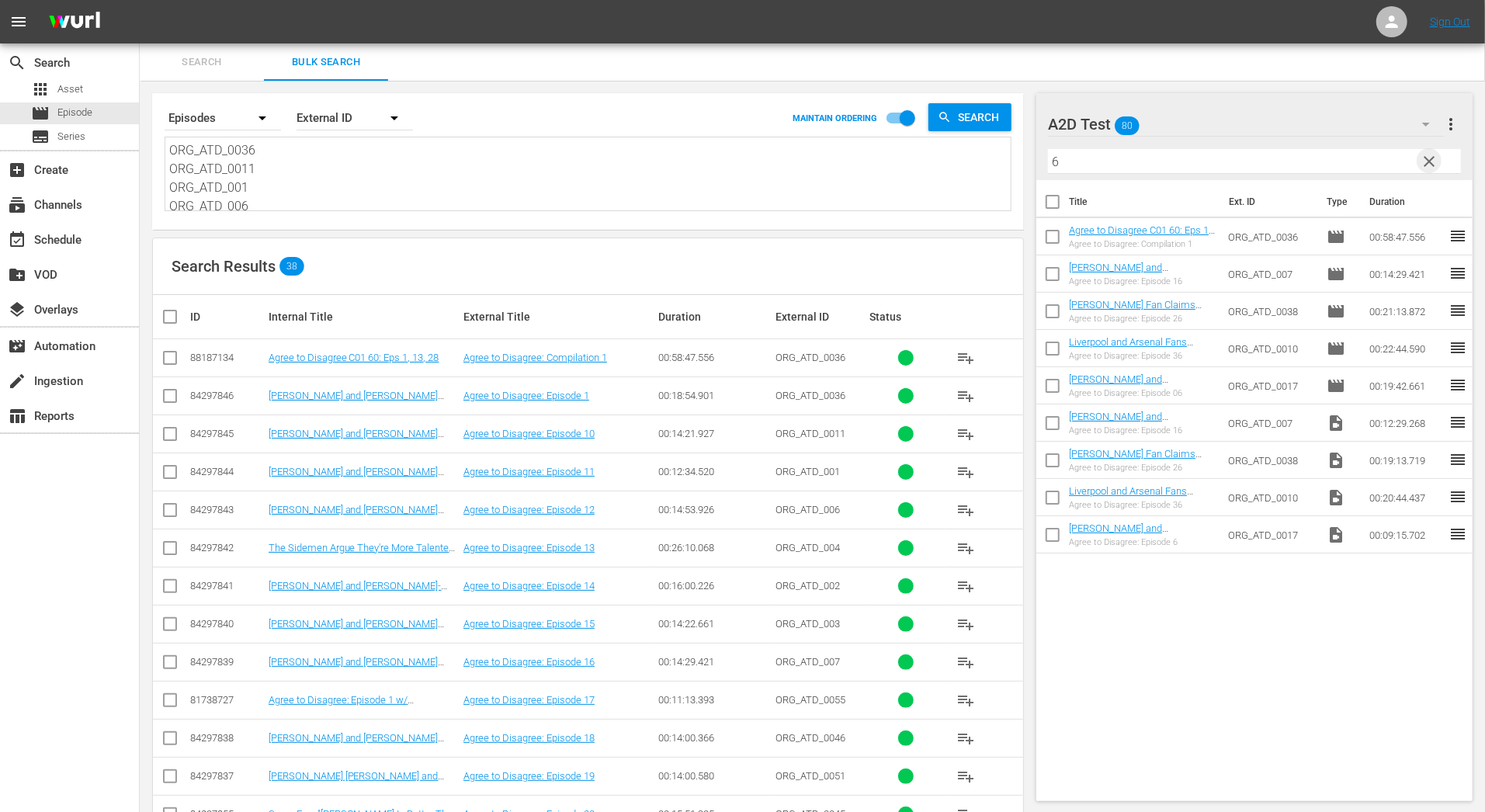
click at [1430, 164] on span "clear" at bounding box center [1430, 162] width 19 height 19
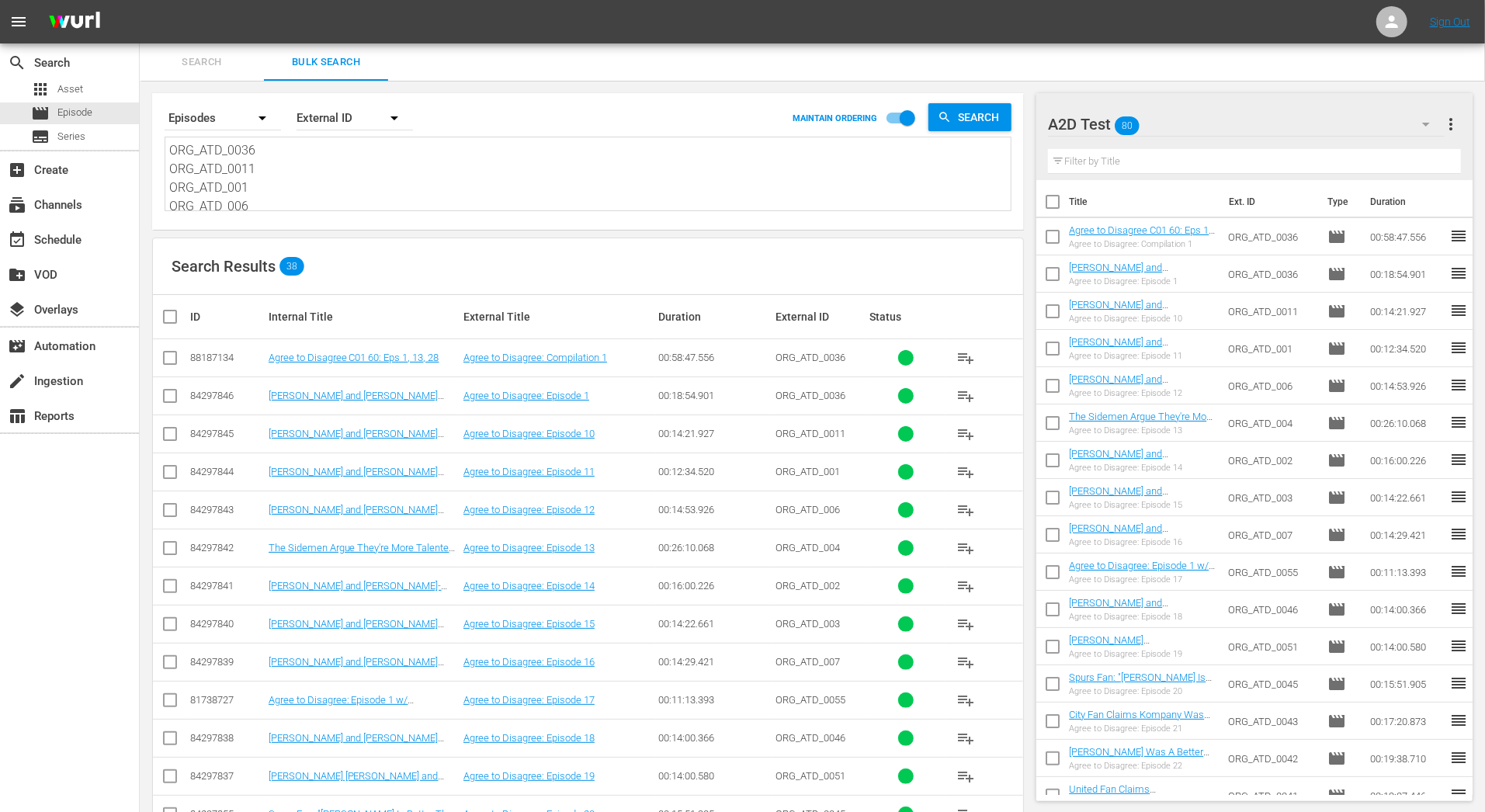
click at [1203, 152] on input "text" at bounding box center [1255, 161] width 413 height 24
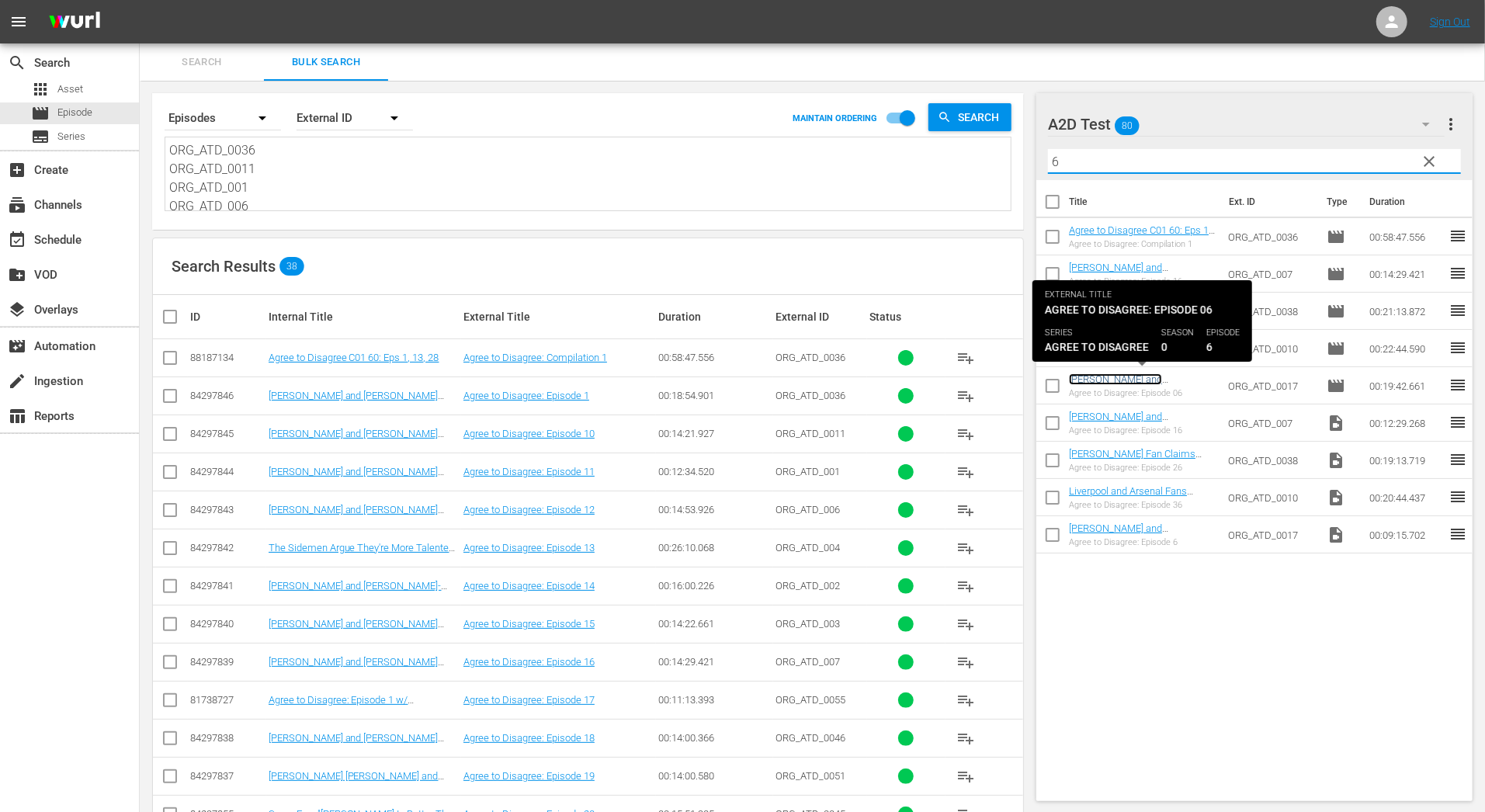
click at [1162, 379] on link "Jake Gyllenhaal and Gabrielle Union | Matt Damon and Emily Blunt" at bounding box center [1115, 396] width 93 height 47
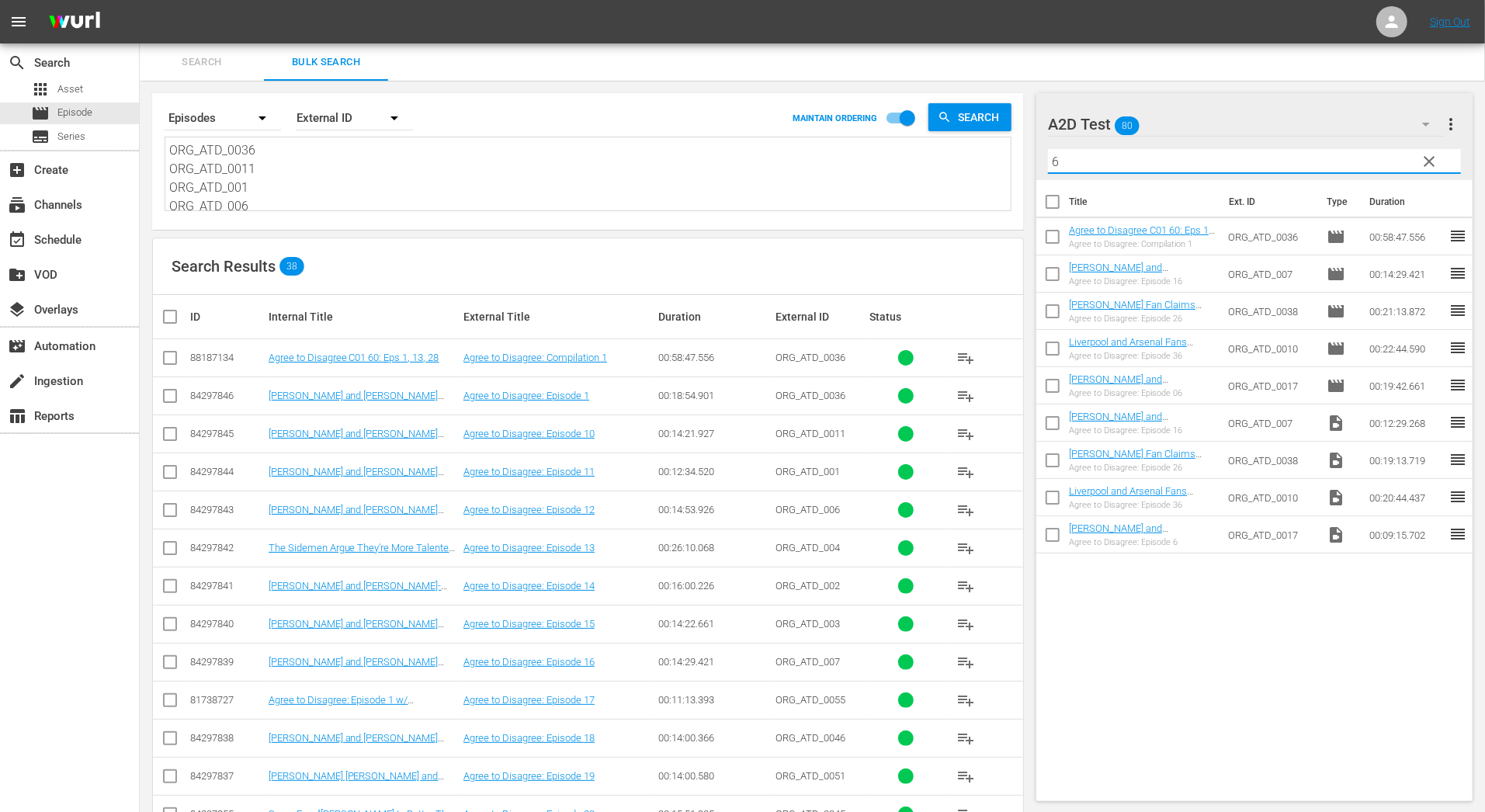
drag, startPoint x: 1087, startPoint y: 165, endPoint x: 986, endPoint y: 165, distance: 101.0
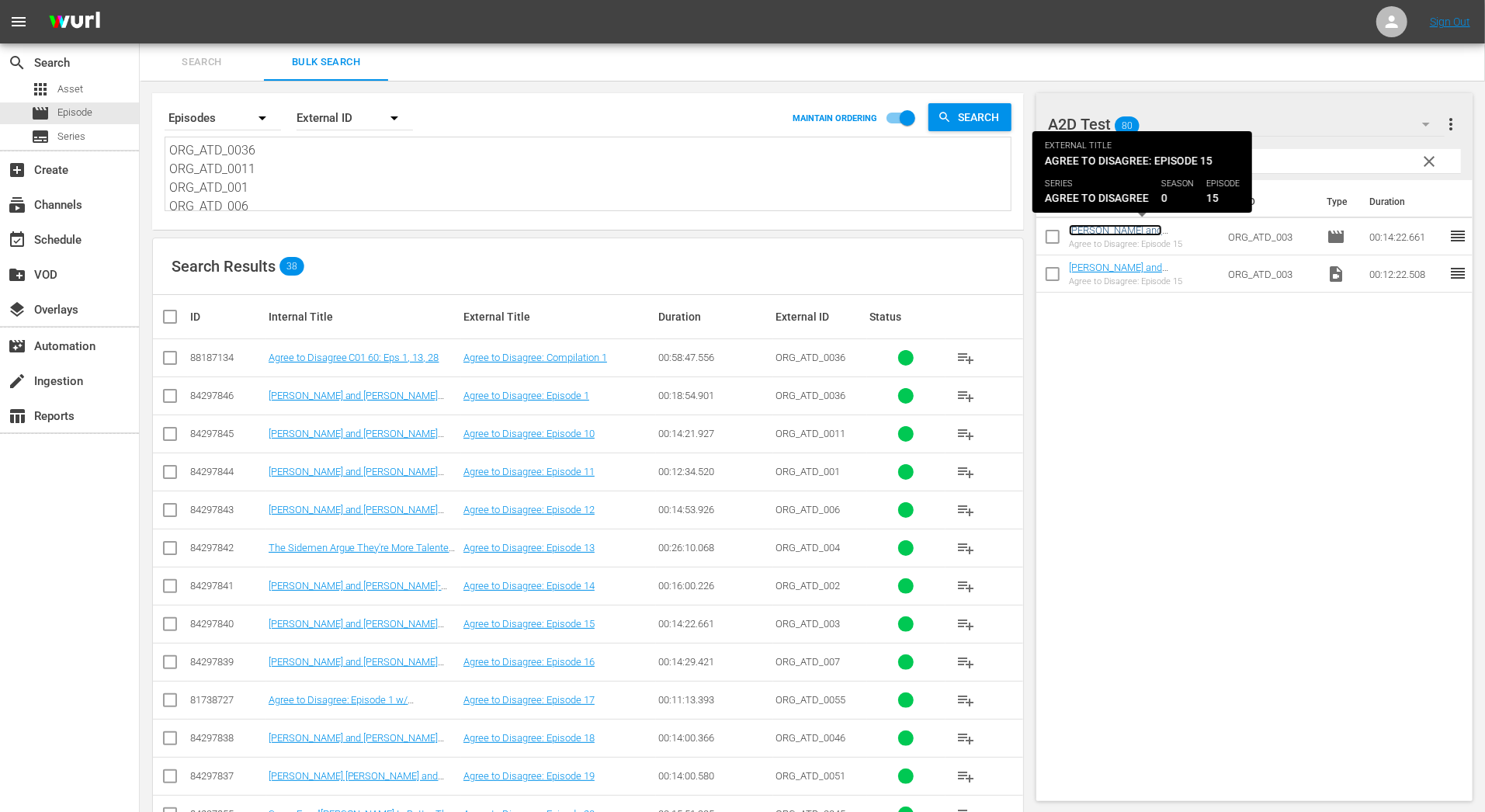
click at [1097, 228] on link "[PERSON_NAME] and [PERSON_NAME] Argue Over The Internet's Biggest Debates" at bounding box center [1140, 241] width 144 height 35
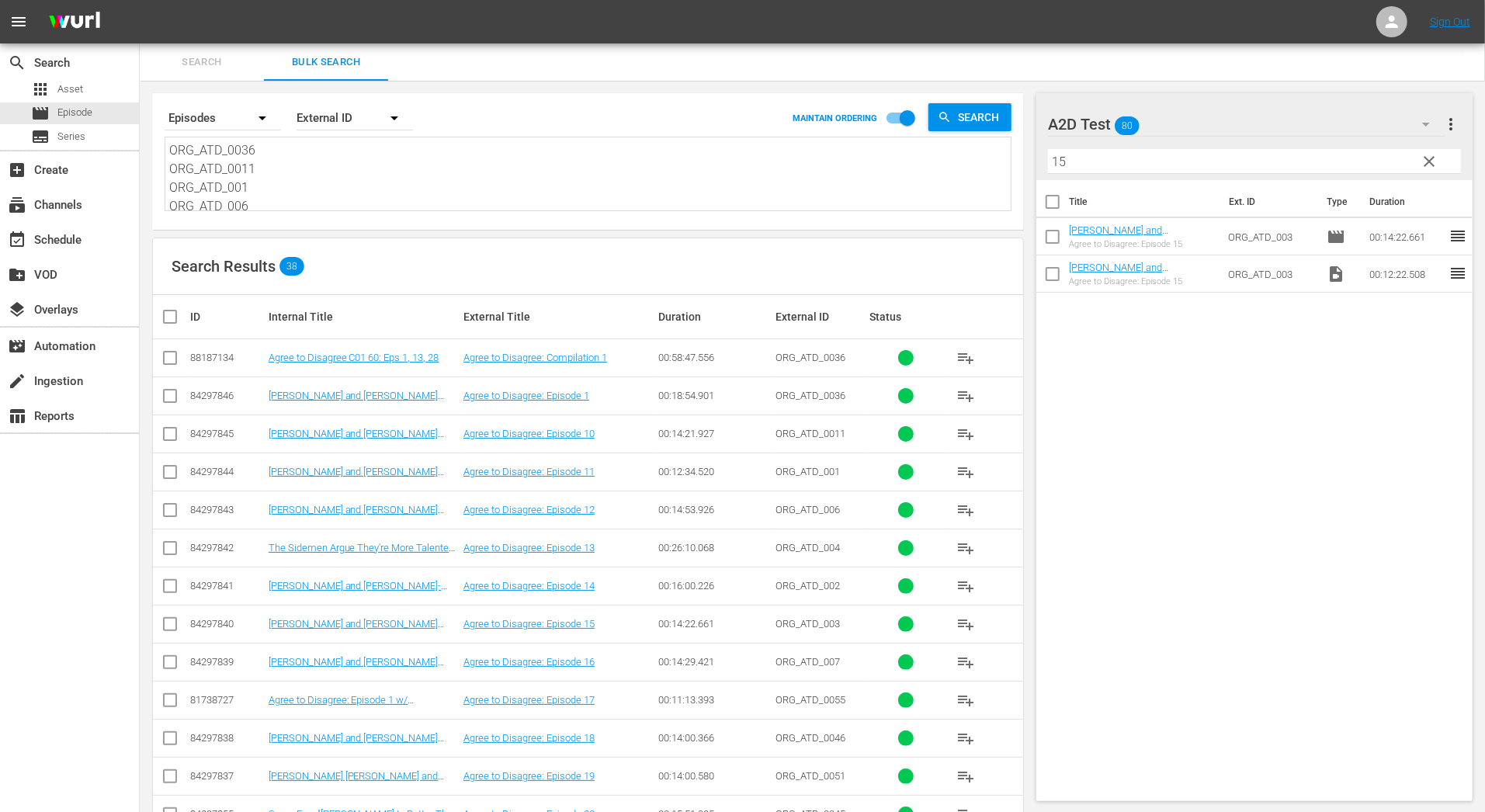
drag, startPoint x: 1118, startPoint y: 169, endPoint x: 972, endPoint y: 168, distance: 146.0
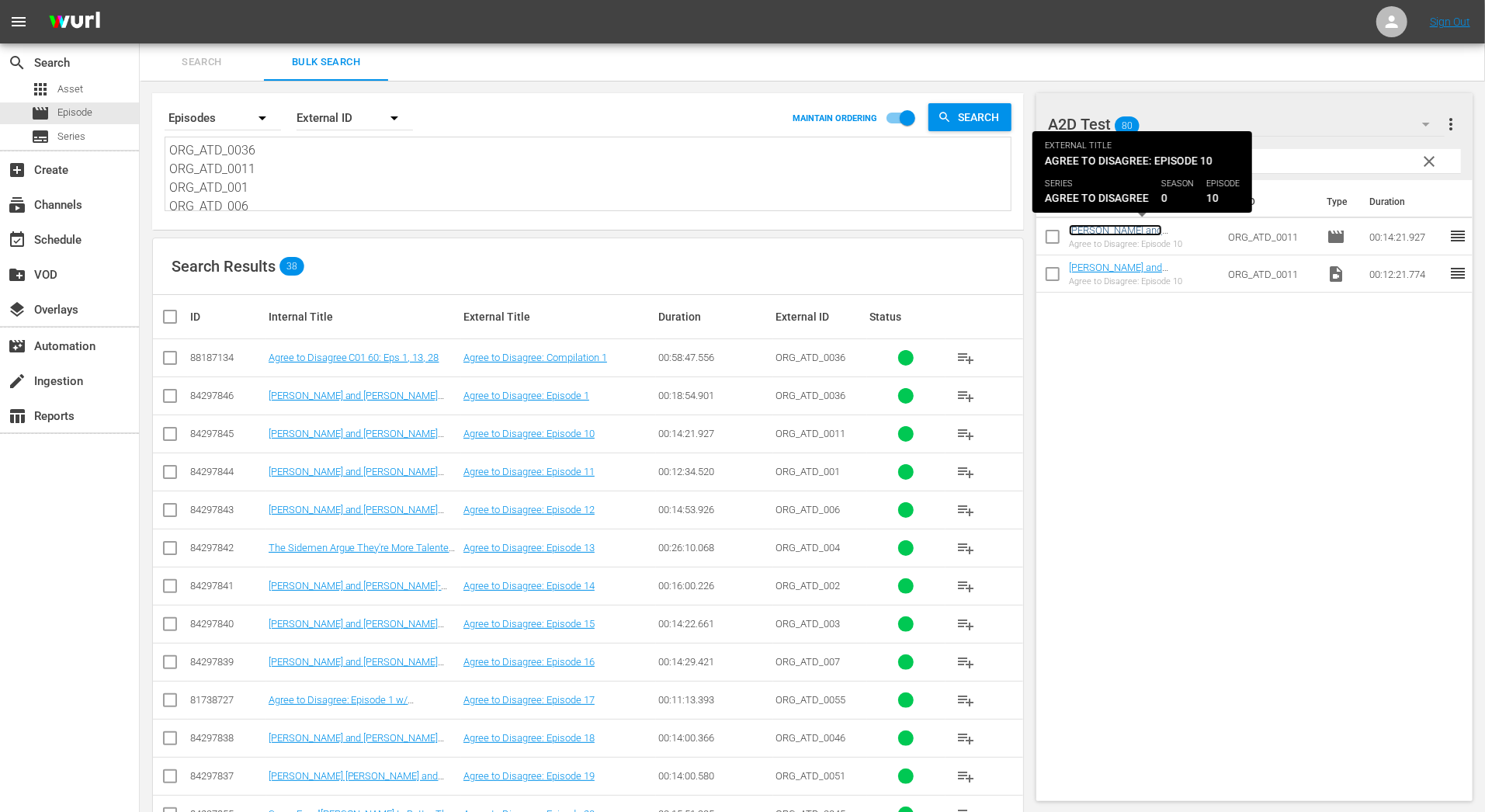
click at [1116, 225] on link "[PERSON_NAME] and [PERSON_NAME] Argue Over The Internet's Biggest Debates" at bounding box center [1140, 241] width 144 height 35
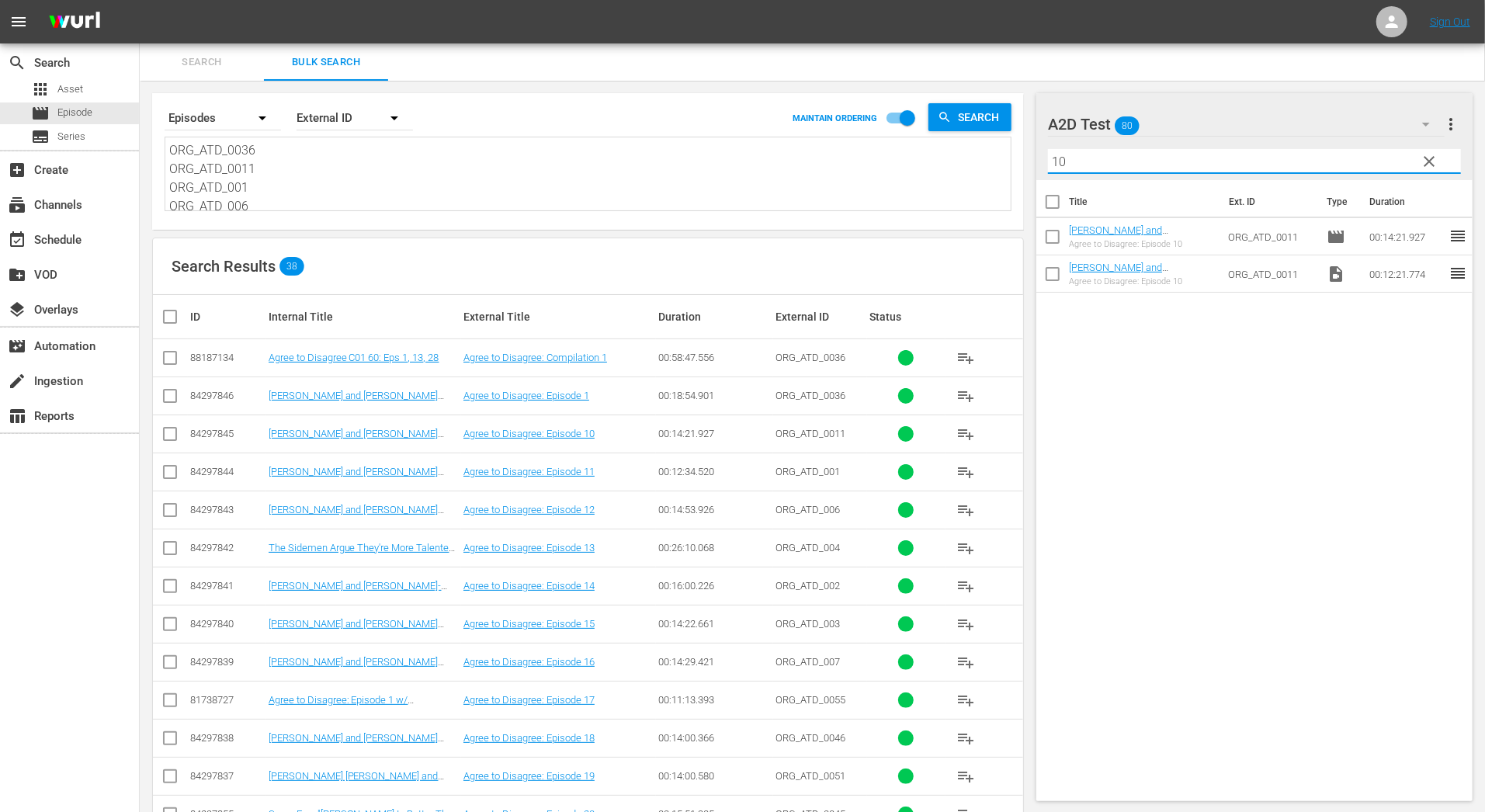
drag, startPoint x: 1080, startPoint y: 161, endPoint x: 995, endPoint y: 161, distance: 85.0
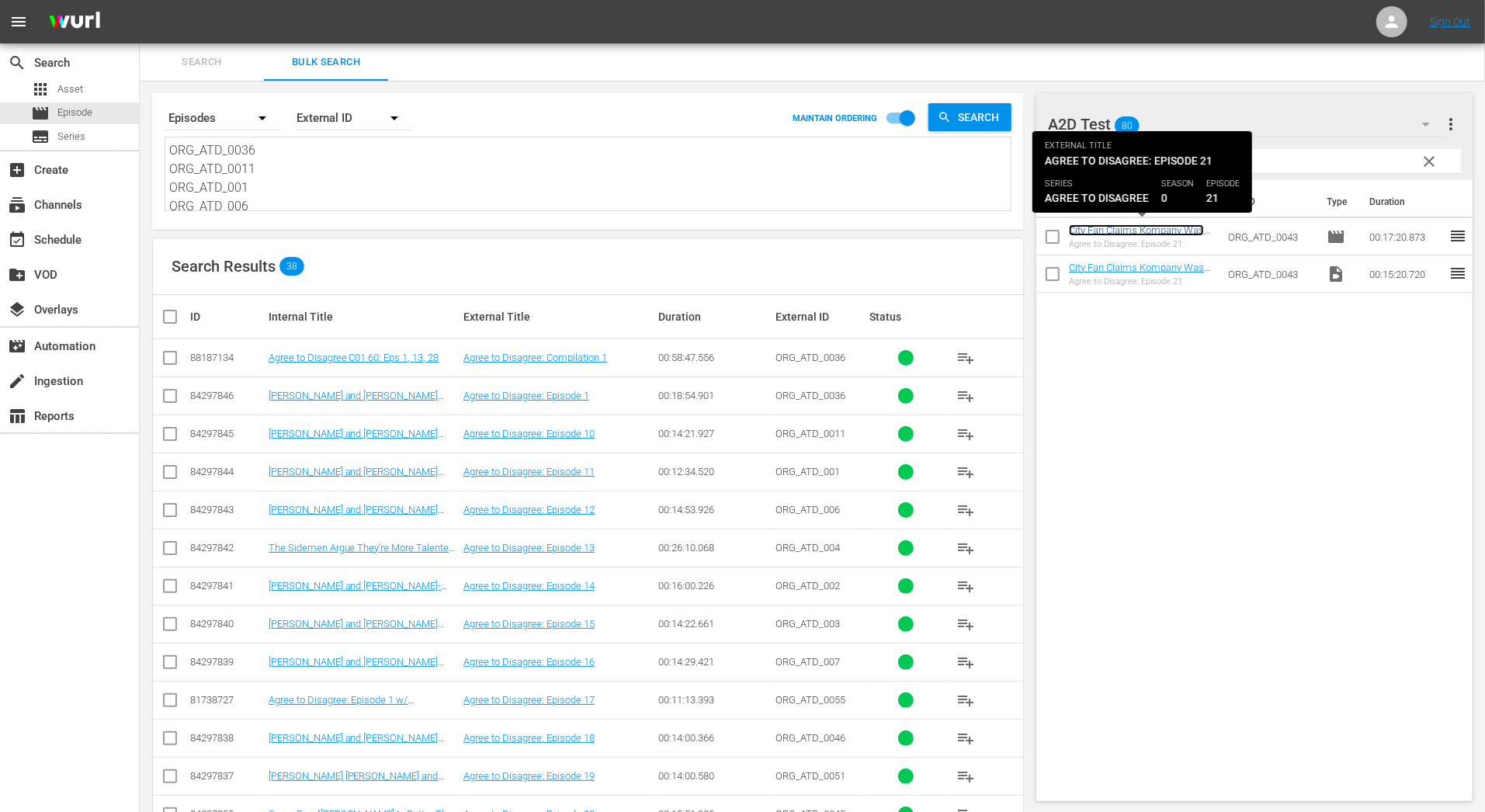
click at [1139, 225] on link "City Fan Claims Kompany Was Better Than [PERSON_NAME]" at bounding box center [1136, 236] width 135 height 24
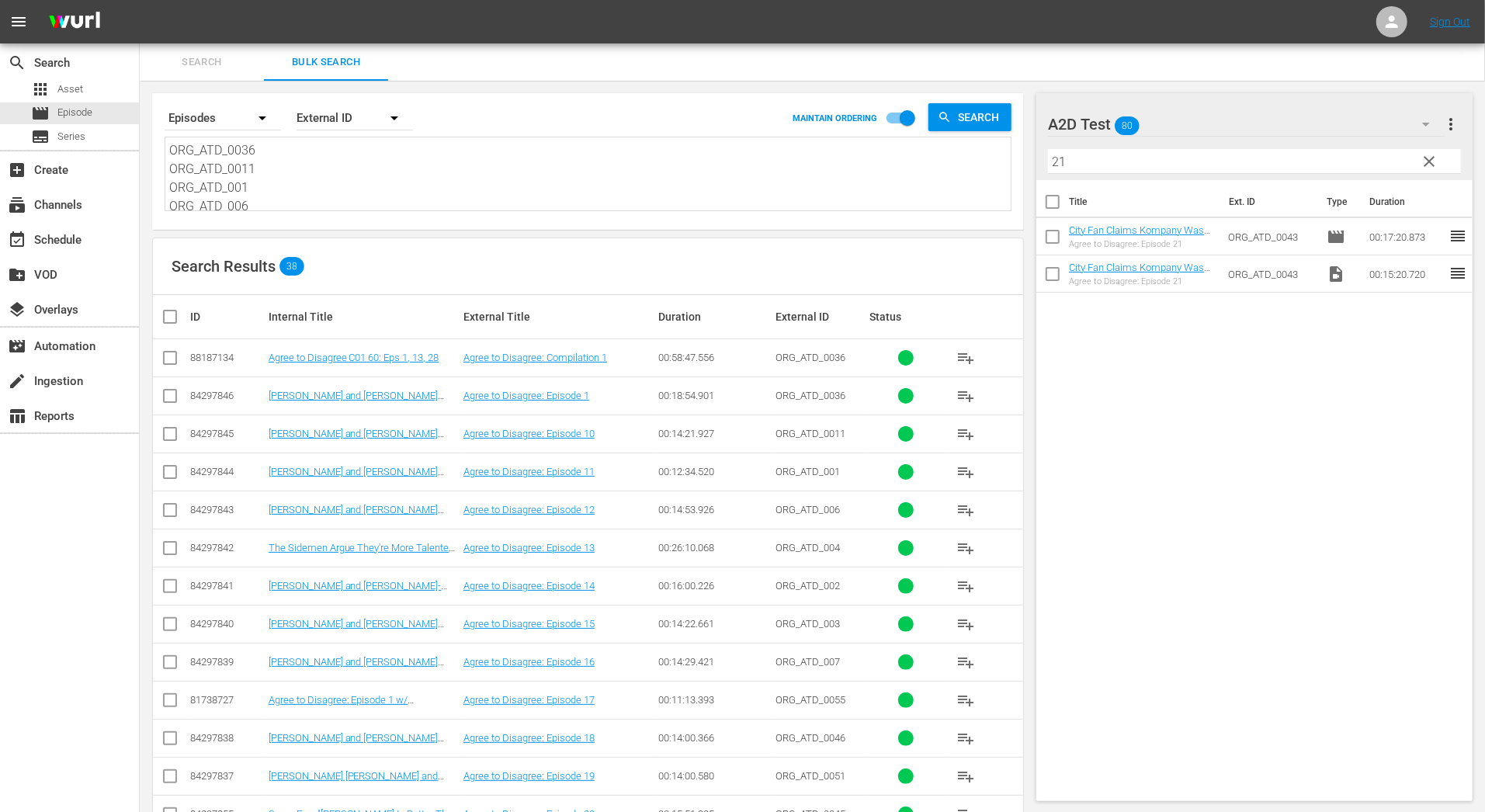
click at [1072, 158] on input "21" at bounding box center [1255, 161] width 413 height 24
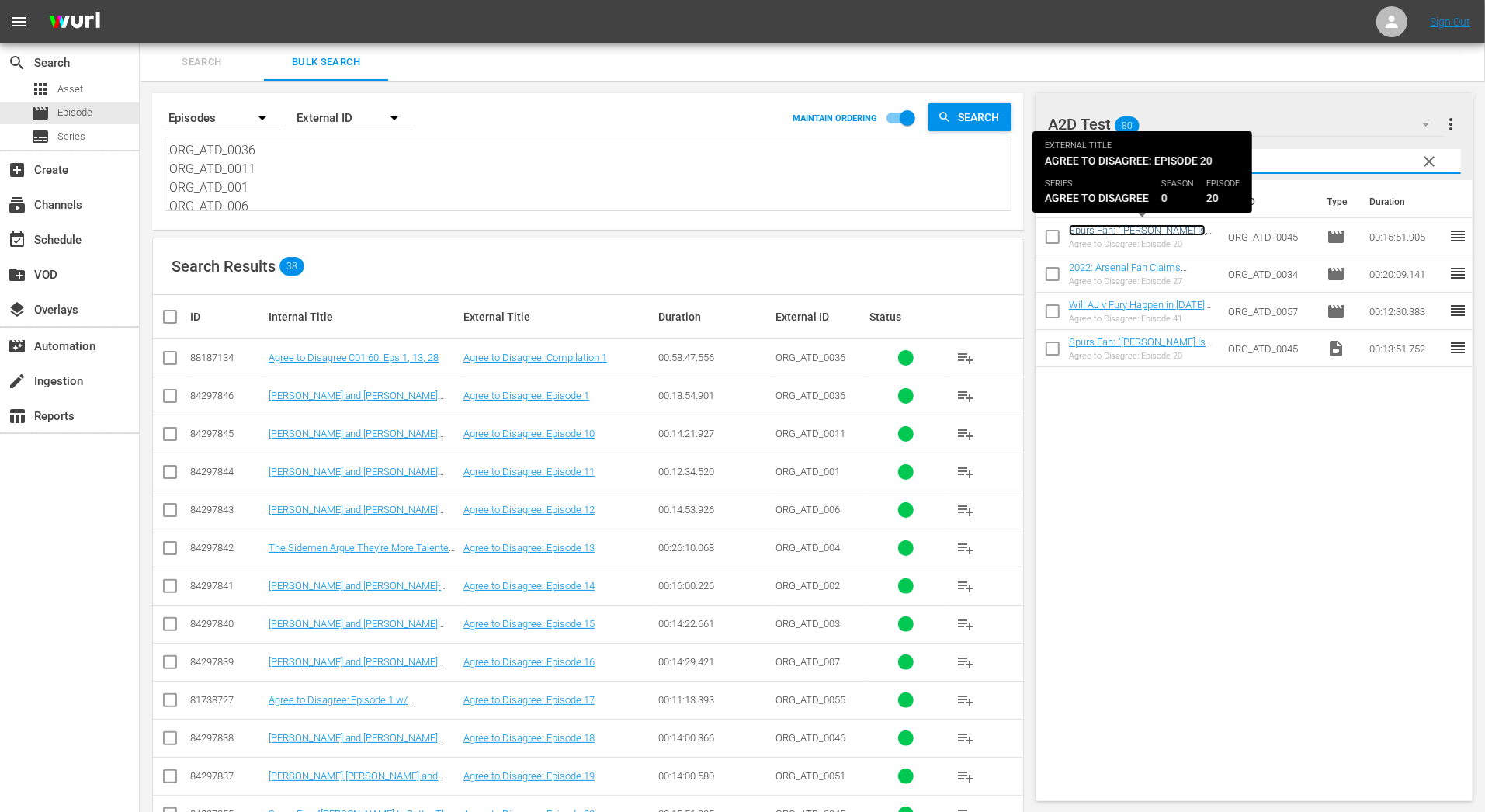
click at [1147, 226] on link "Spurs Fan: "[PERSON_NAME] Is Better Than [PERSON_NAME]"" at bounding box center [1136, 236] width 136 height 24
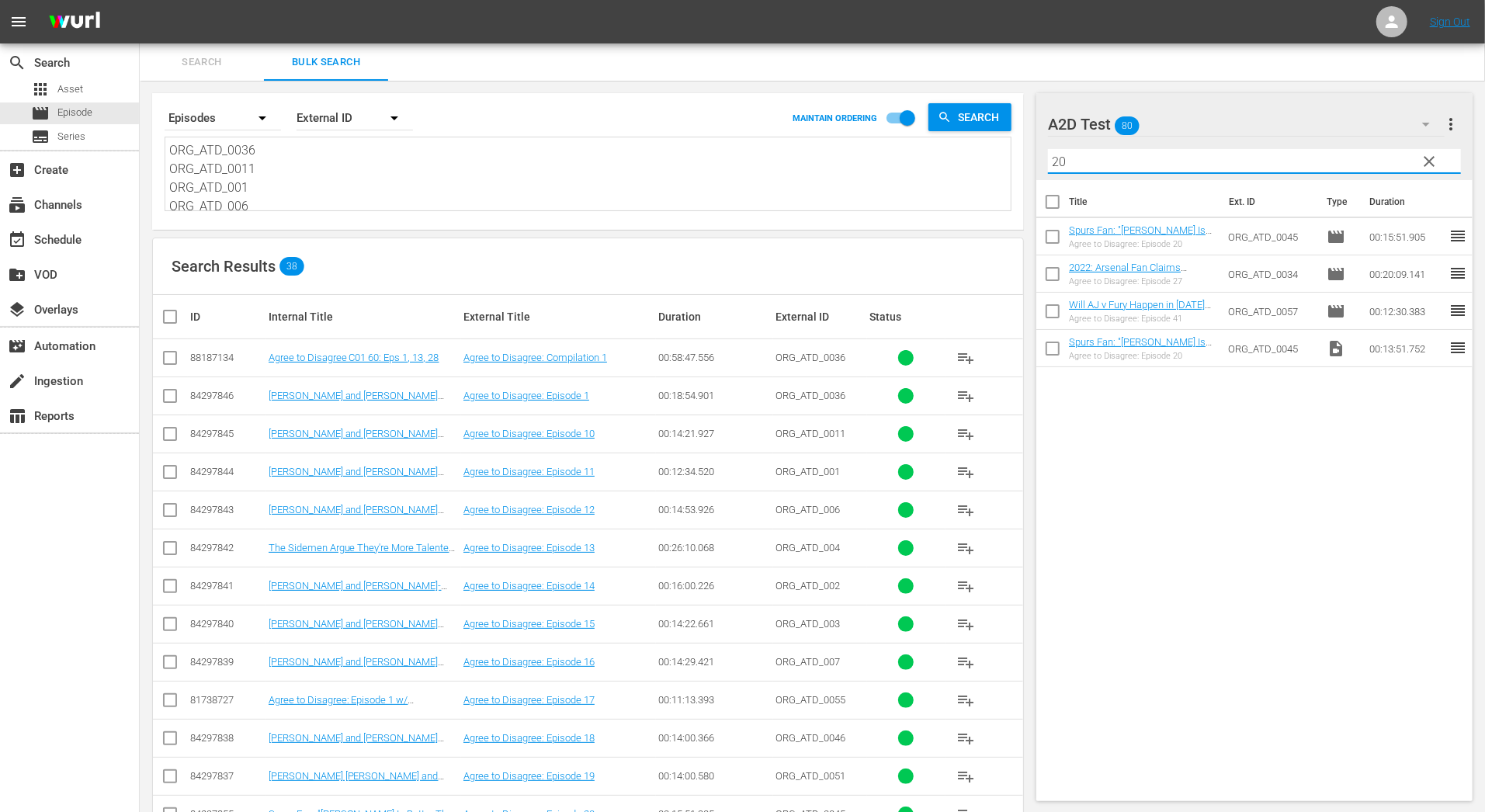
drag, startPoint x: 1065, startPoint y: 158, endPoint x: 964, endPoint y: 158, distance: 101.0
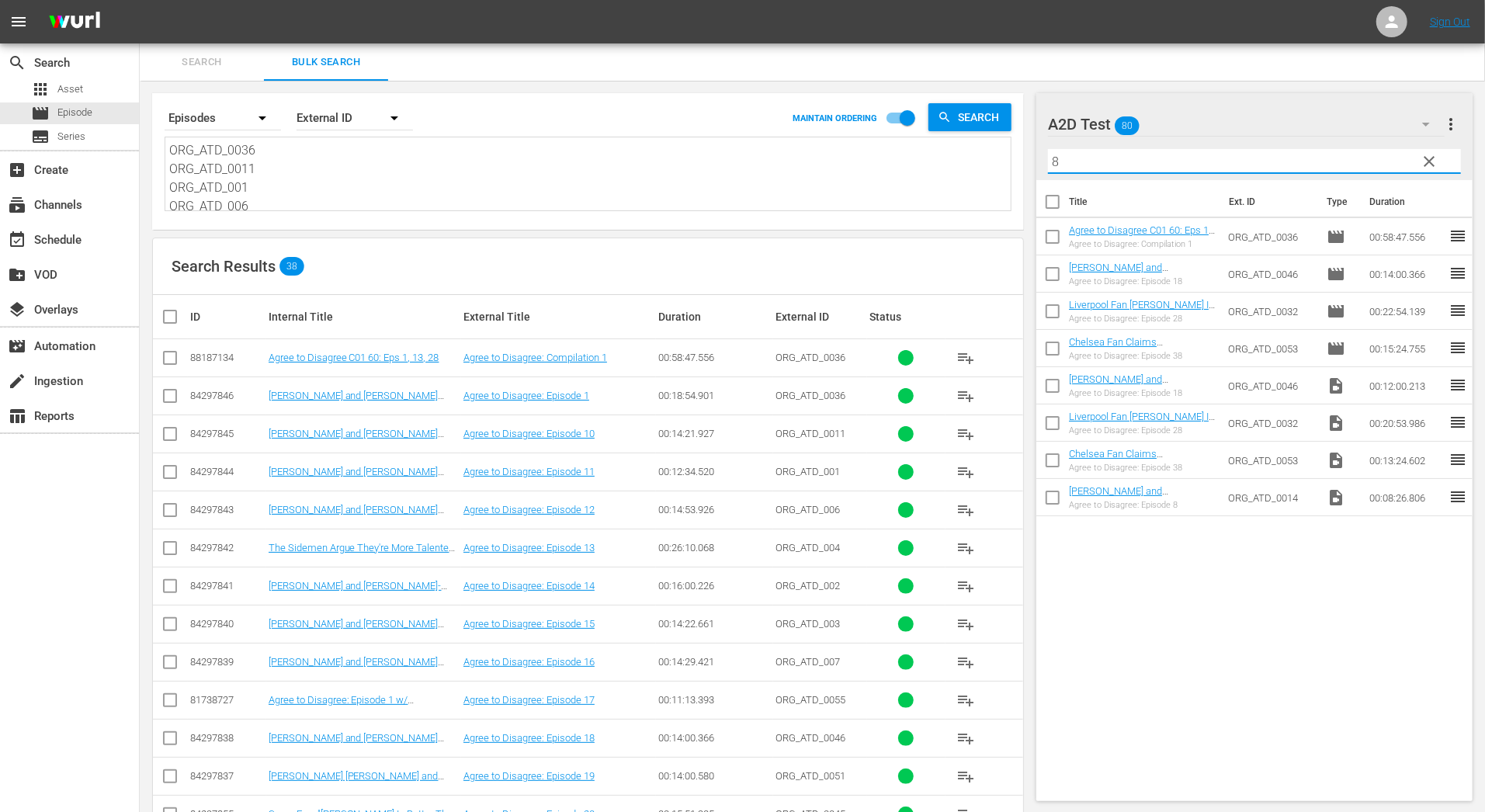
click at [751, 272] on div "Search Results 38" at bounding box center [588, 266] width 870 height 57
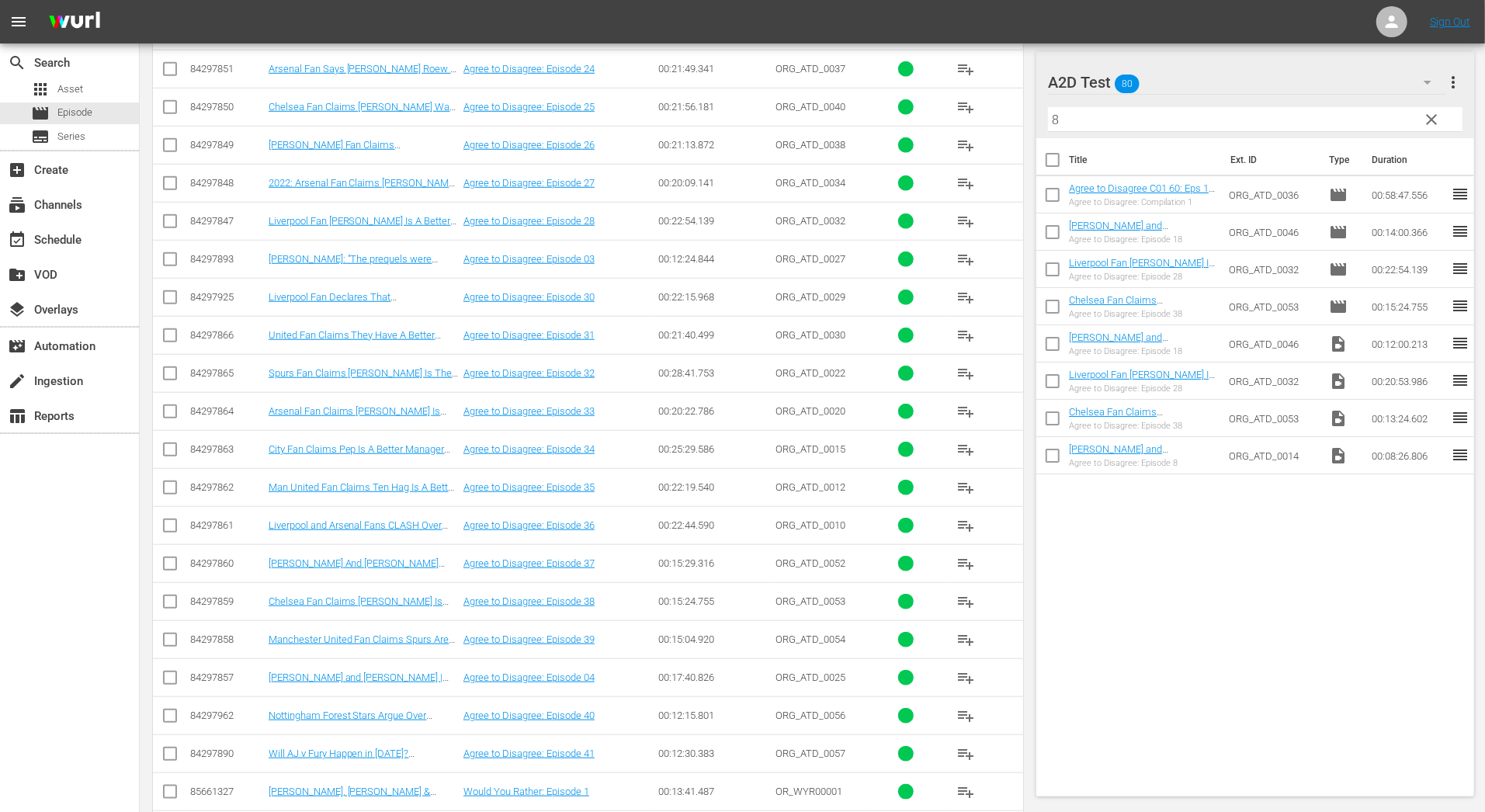
scroll to position [985, 0]
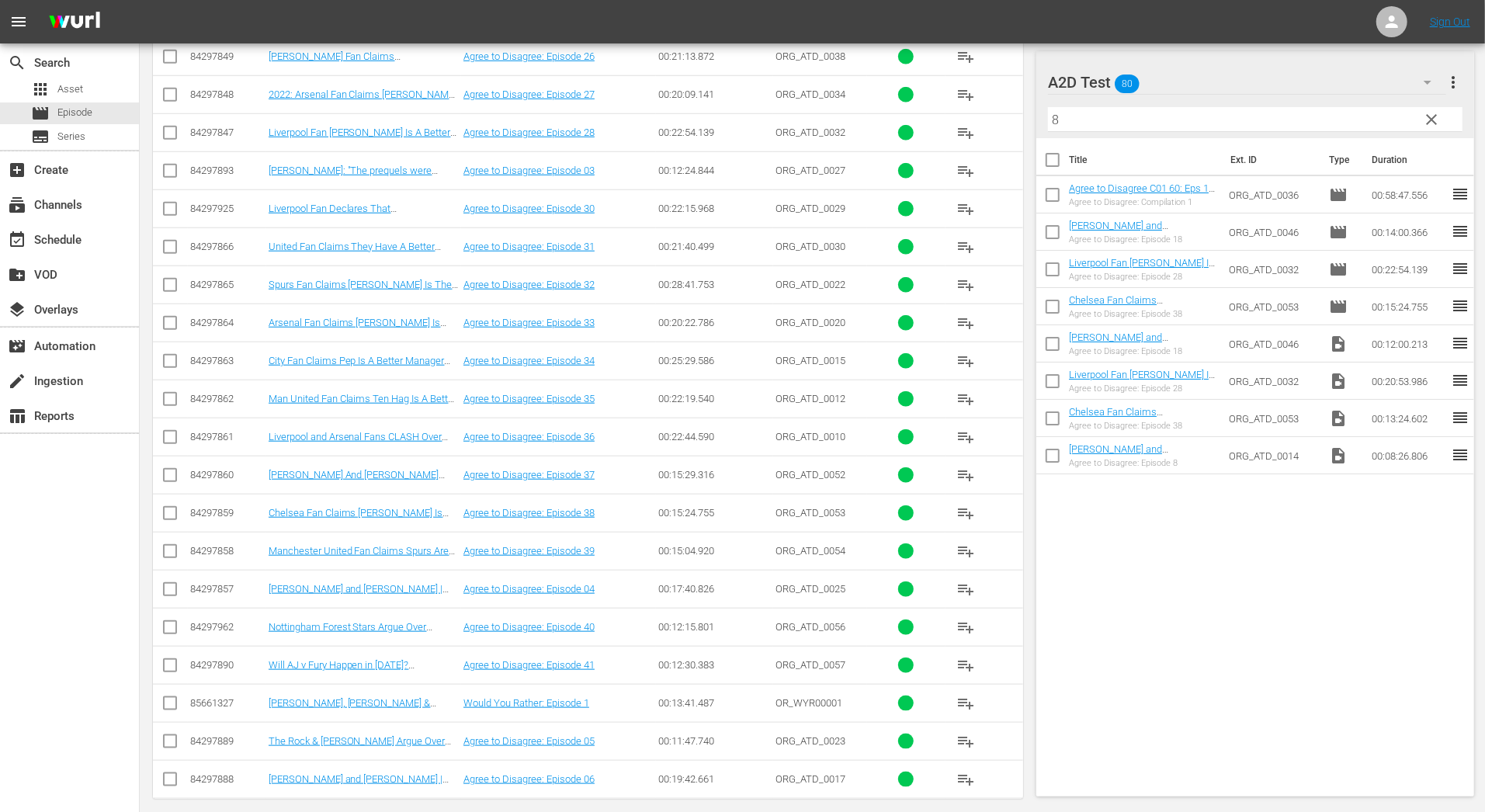
click at [1054, 120] on input "8" at bounding box center [1256, 119] width 415 height 24
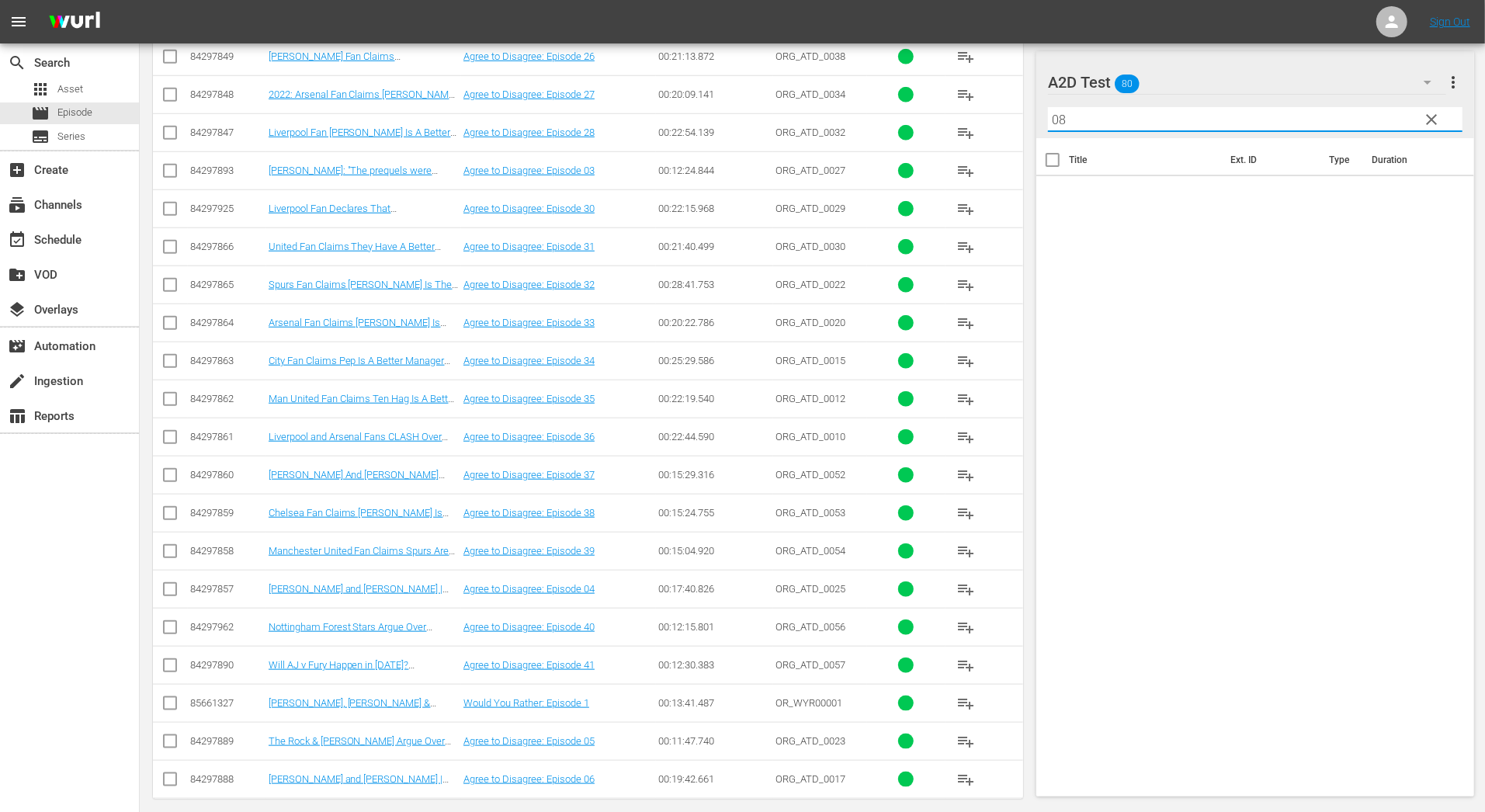
type input "0"
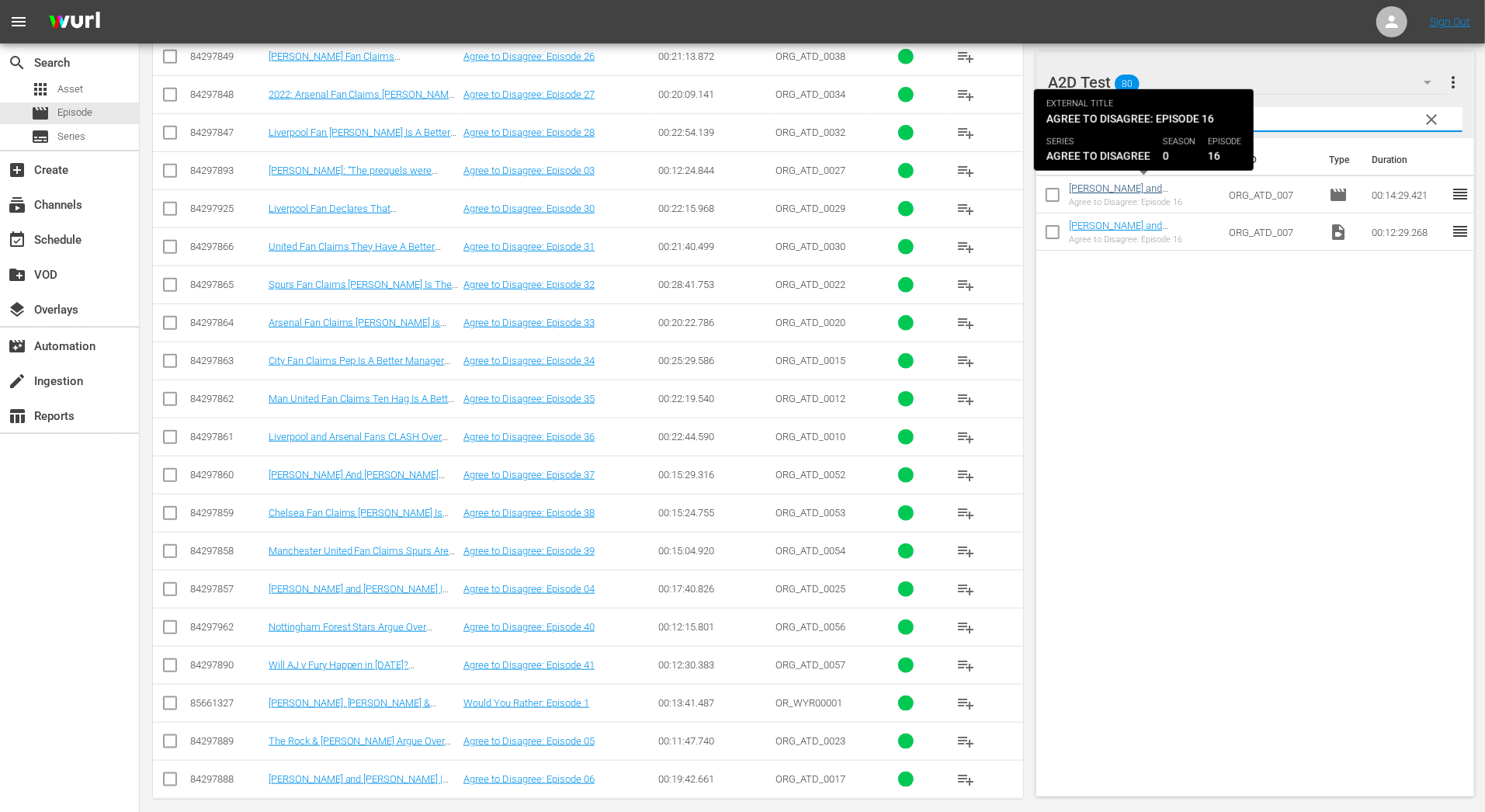
type input "16"
click at [1117, 188] on link "[PERSON_NAME] and [PERSON_NAME] Argue Over The Internet's Biggest Debates" at bounding box center [1140, 199] width 144 height 35
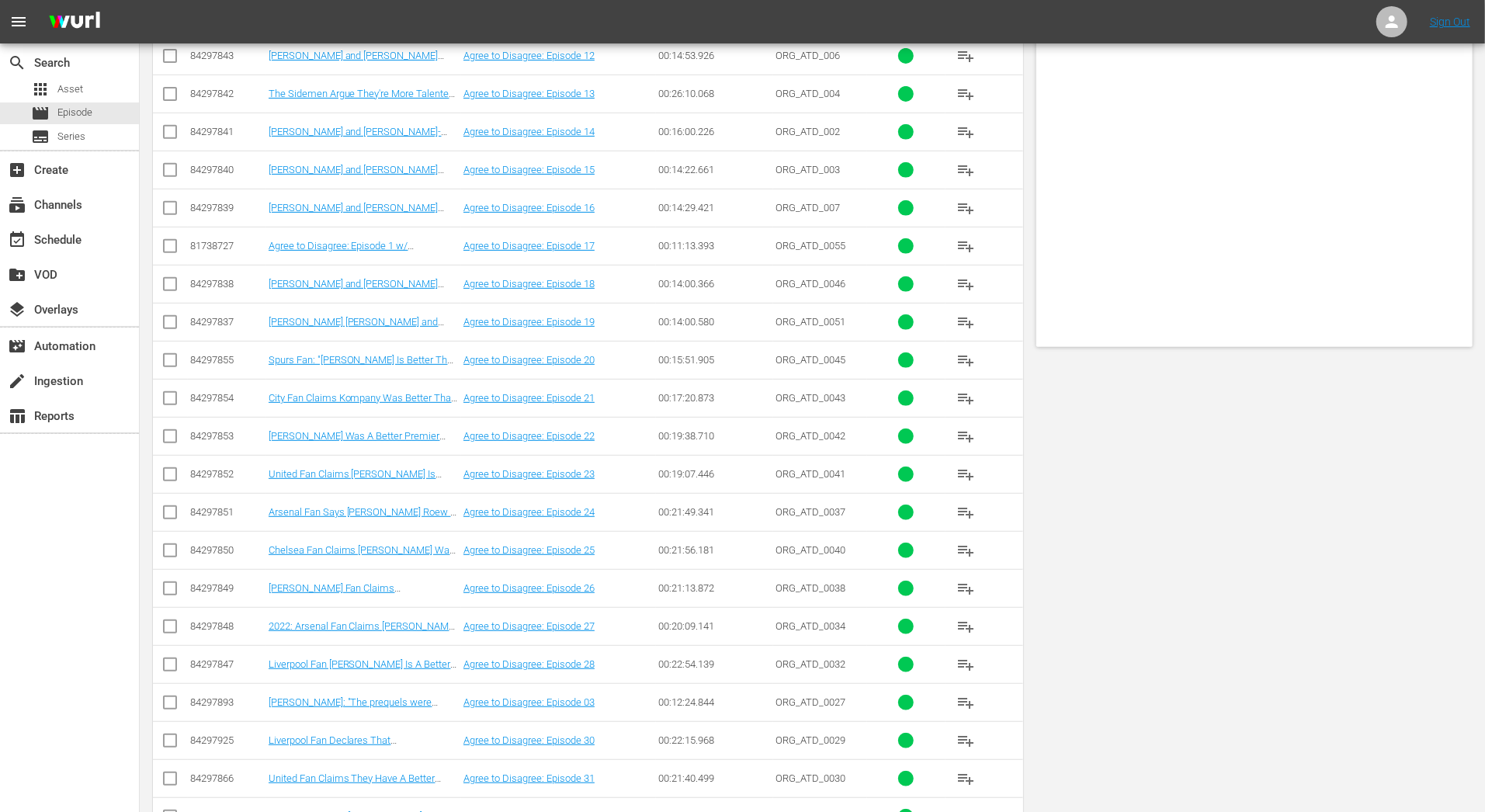
scroll to position [0, 0]
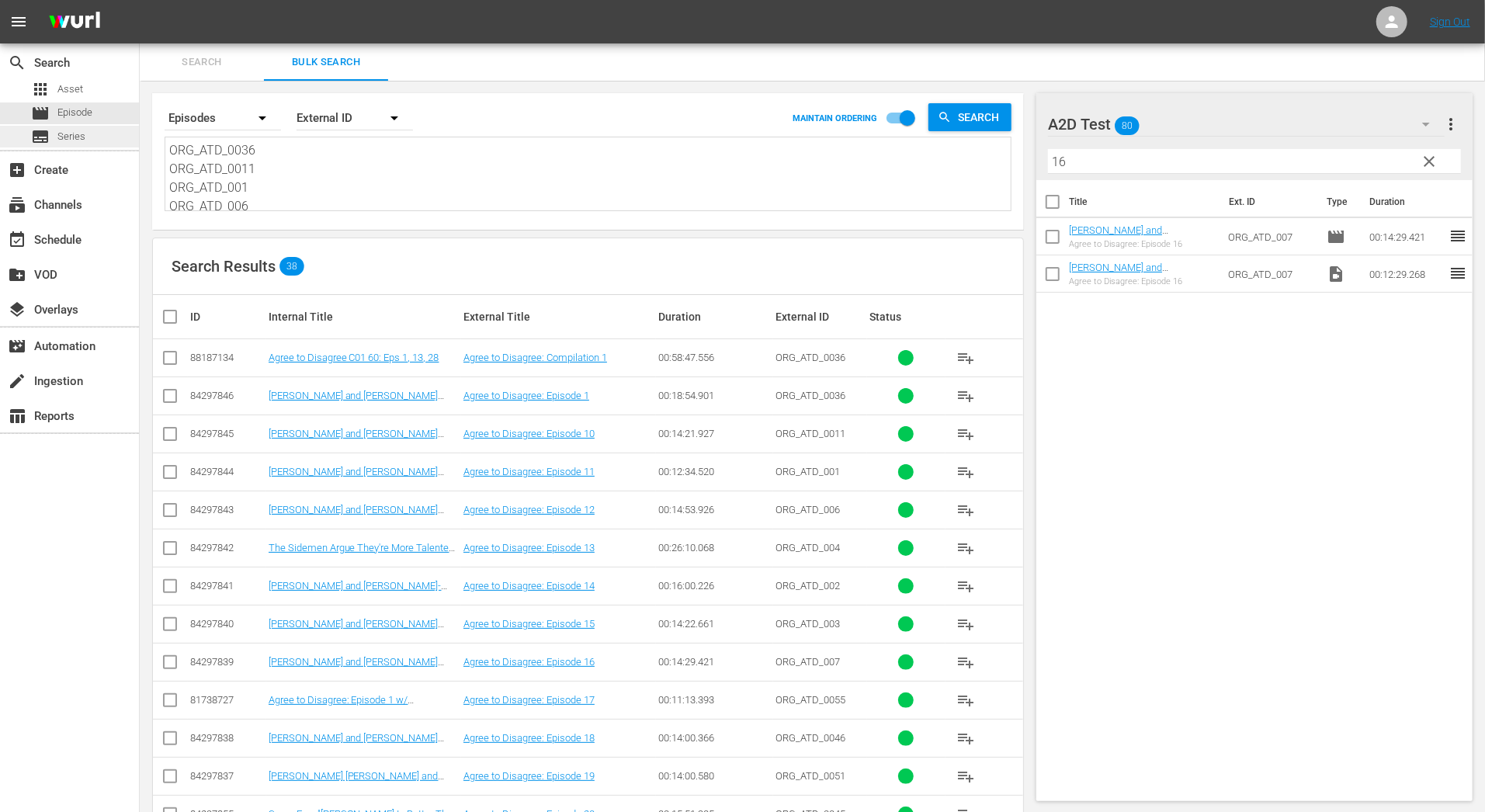
click at [83, 136] on span "Series" at bounding box center [71, 136] width 28 height 16
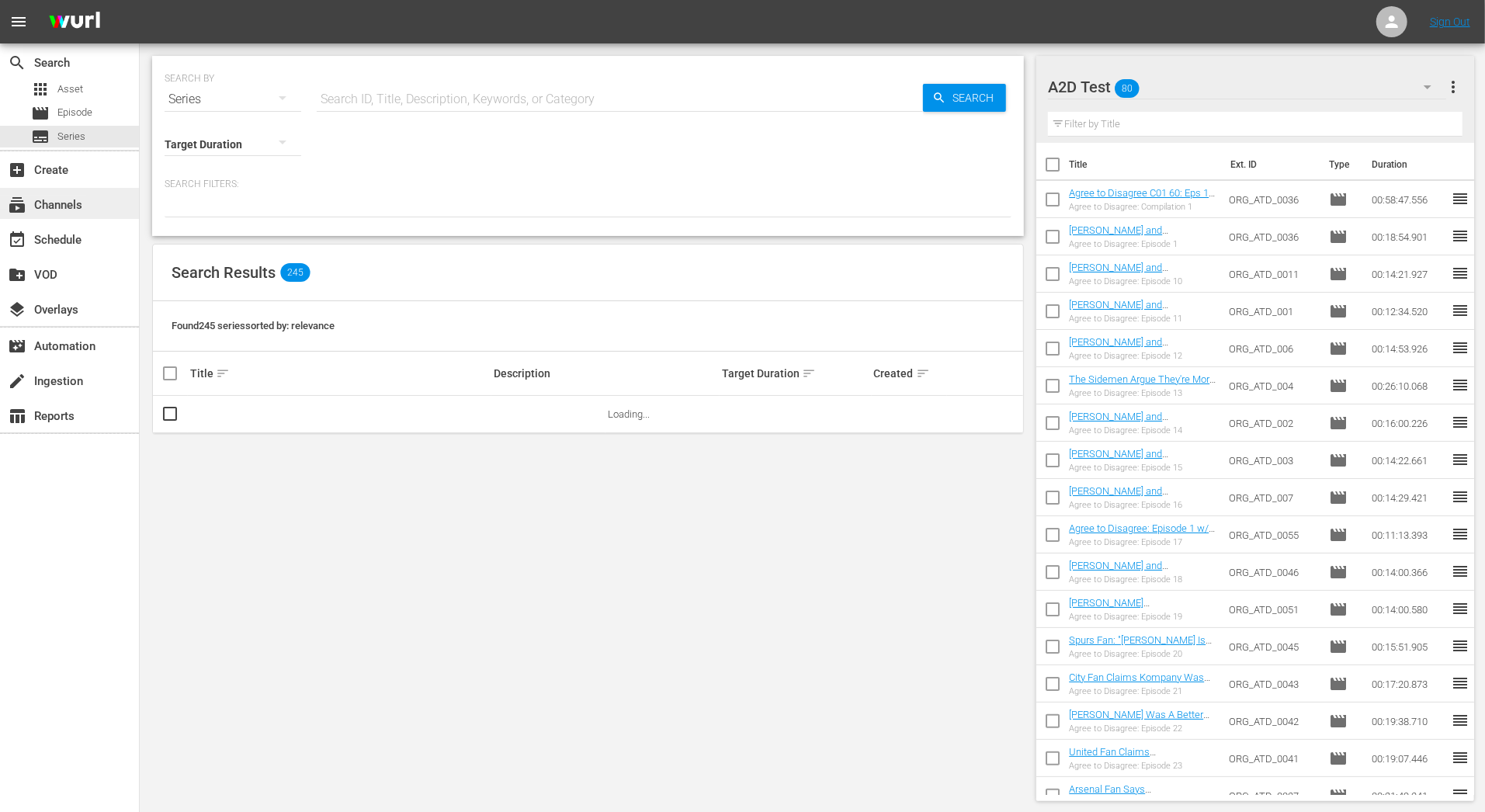
click at [74, 202] on div "subscriptions Channels" at bounding box center [43, 203] width 87 height 14
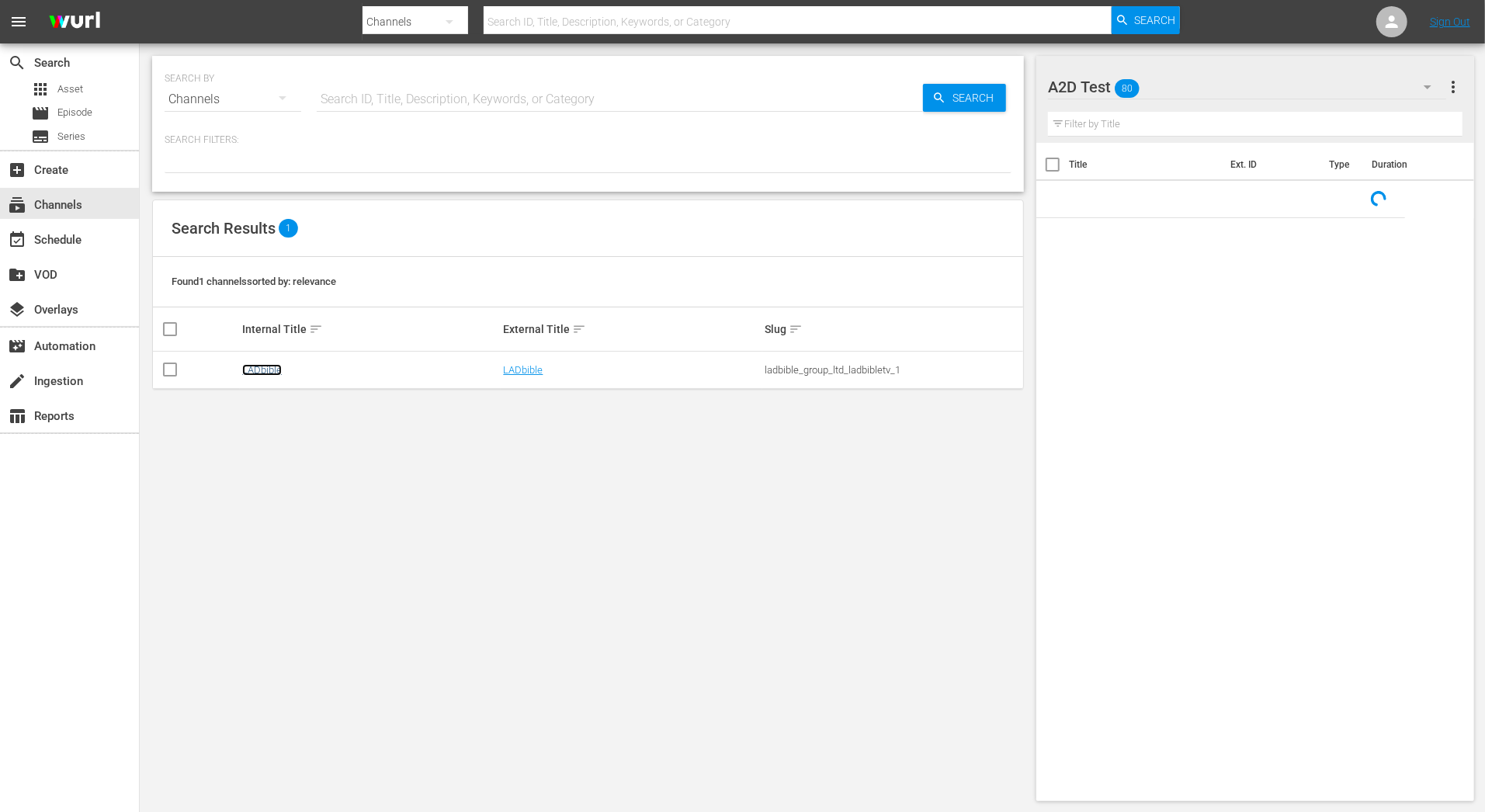
click at [275, 364] on link "LADbible" at bounding box center [262, 370] width 39 height 12
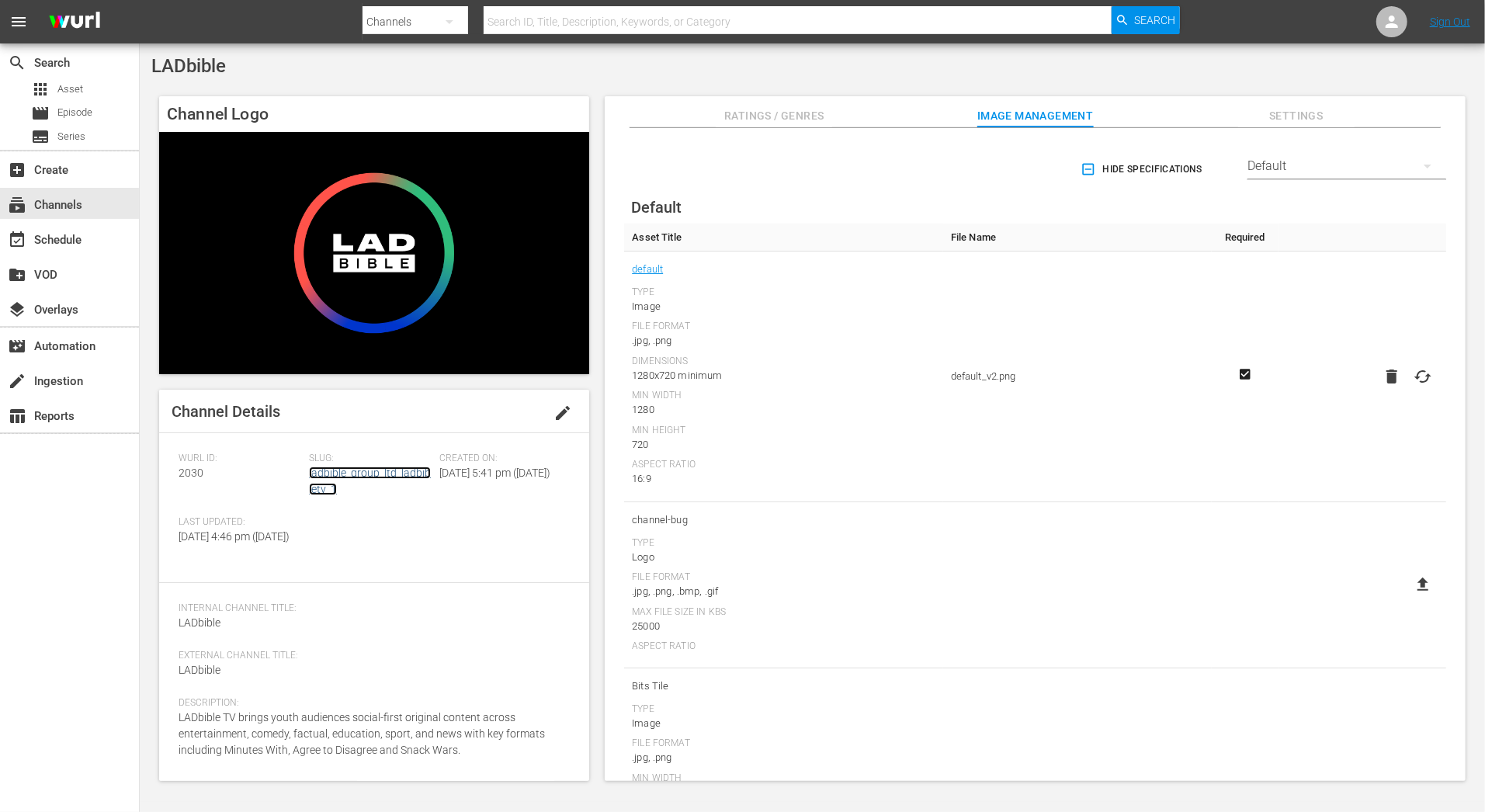
click at [345, 470] on link "ladbible_group_ltd_ladbibletv_1" at bounding box center [370, 481] width 122 height 28
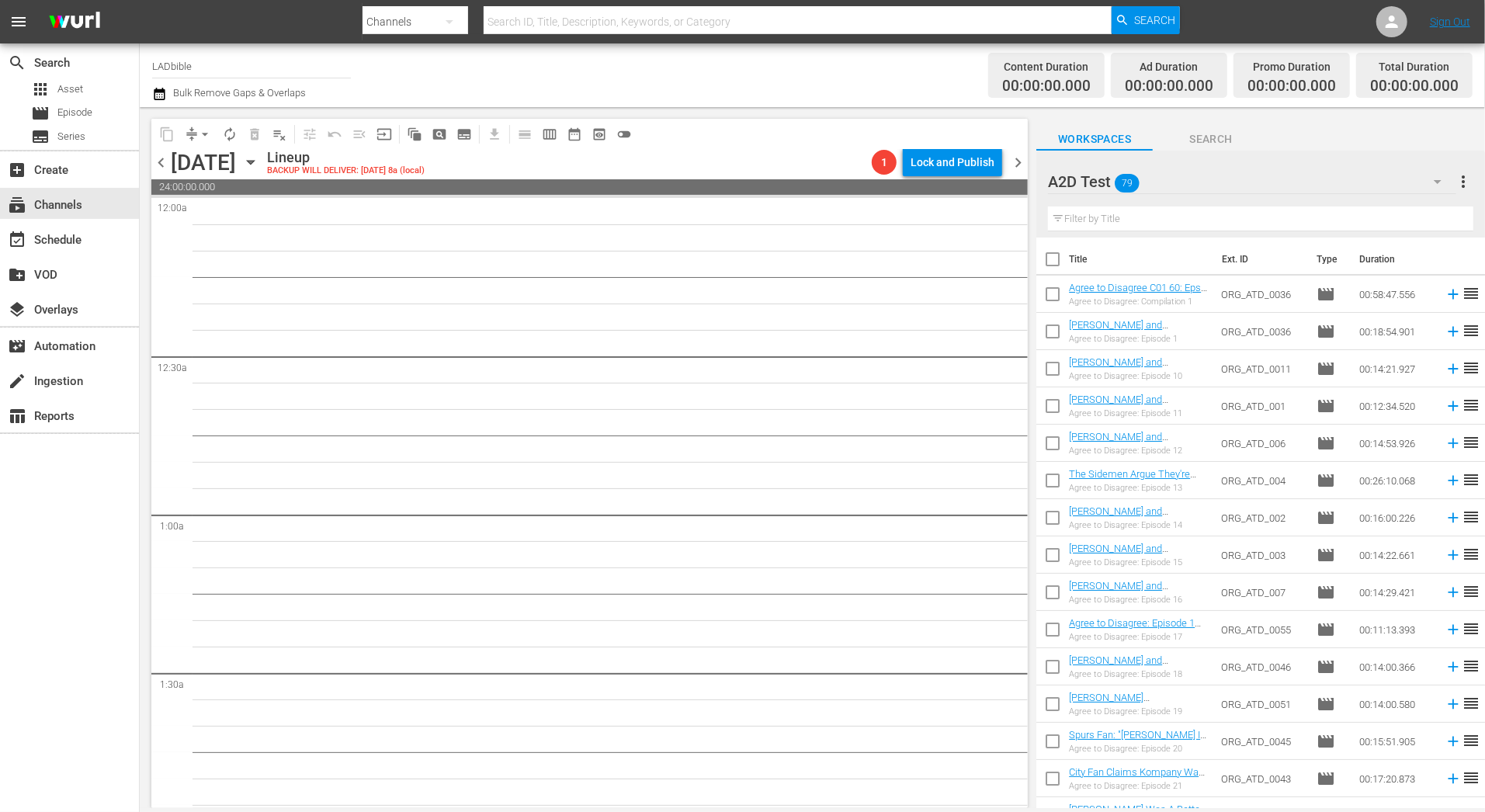
click at [226, 162] on div "Sunday, November 2nd" at bounding box center [203, 162] width 65 height 25
click at [259, 162] on icon "button" at bounding box center [251, 162] width 17 height 17
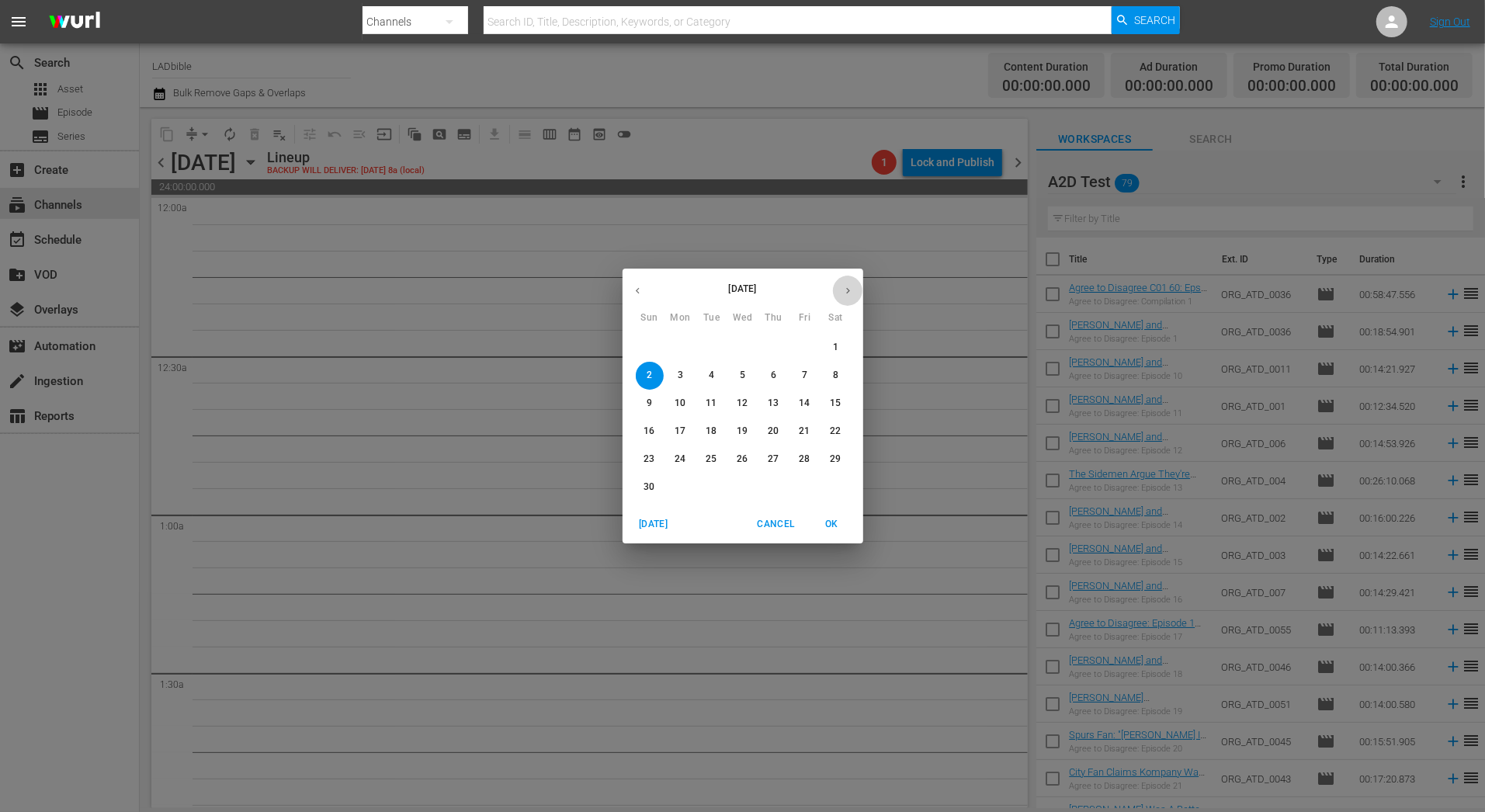
click at [843, 291] on icon "button" at bounding box center [848, 290] width 12 height 12
click at [659, 378] on span "7" at bounding box center [649, 375] width 28 height 13
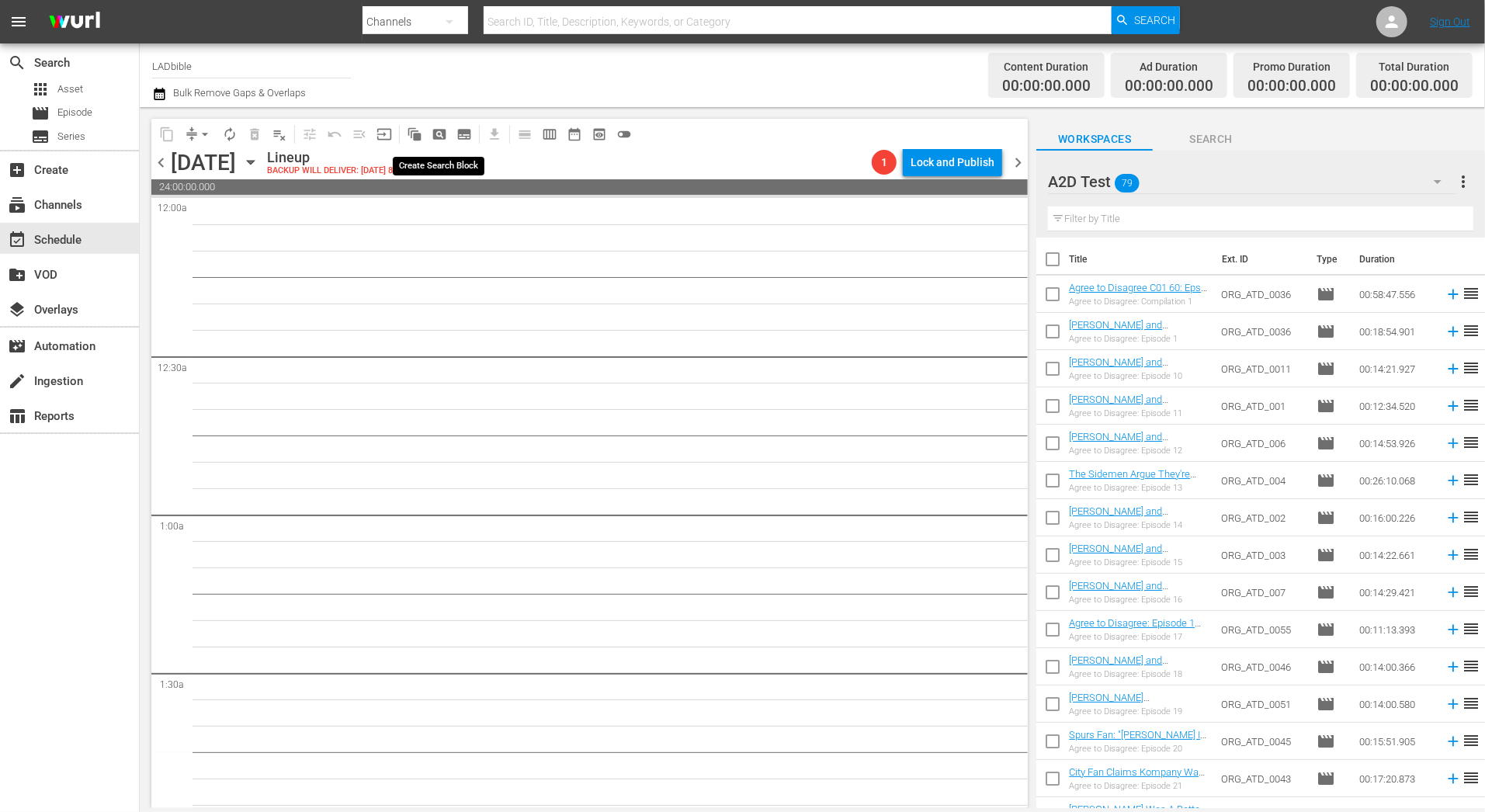
click at [438, 134] on span "pageview_outlined" at bounding box center [439, 134] width 16 height 16
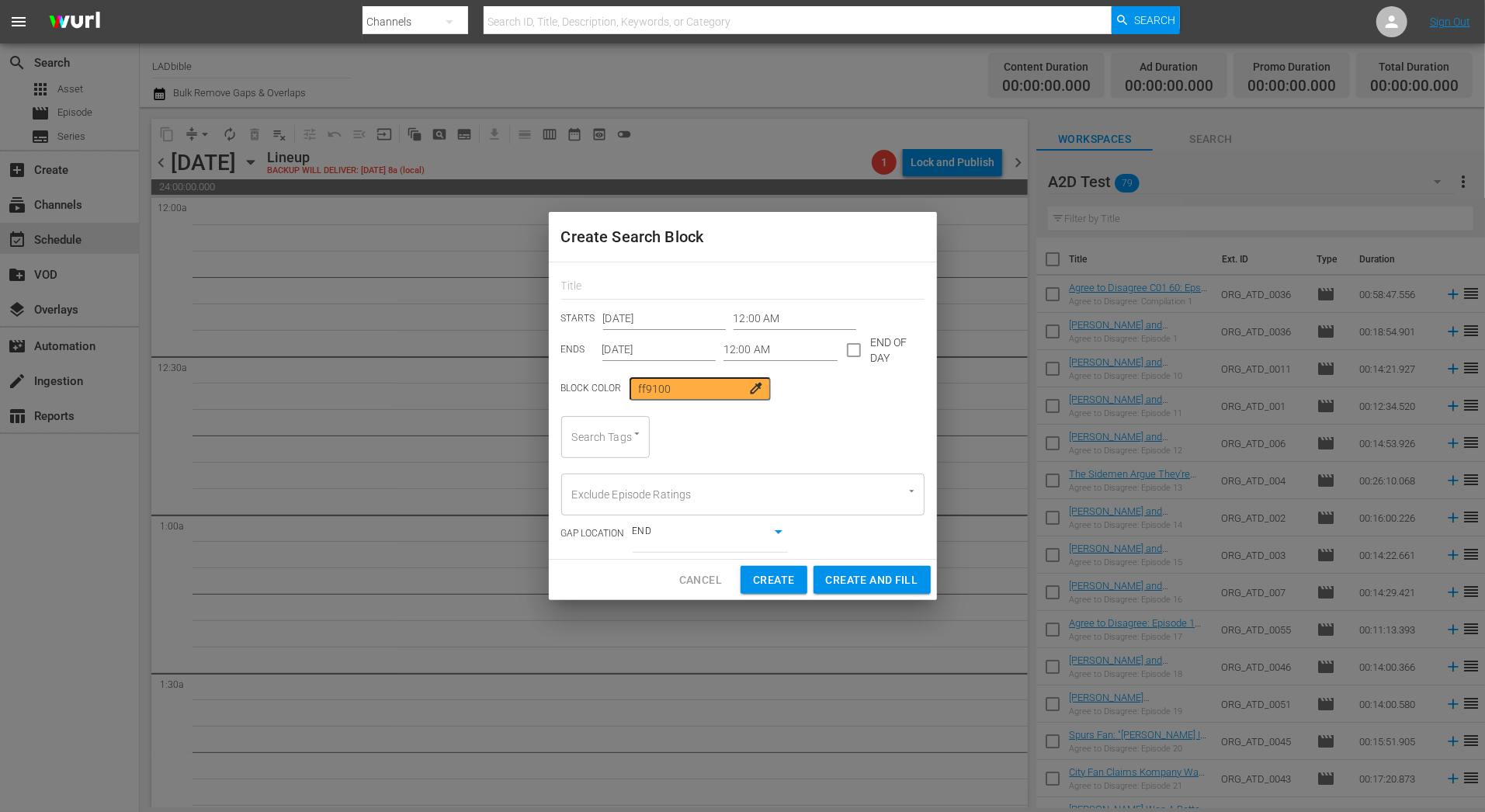
click at [704, 573] on span "Cancel" at bounding box center [700, 579] width 43 height 20
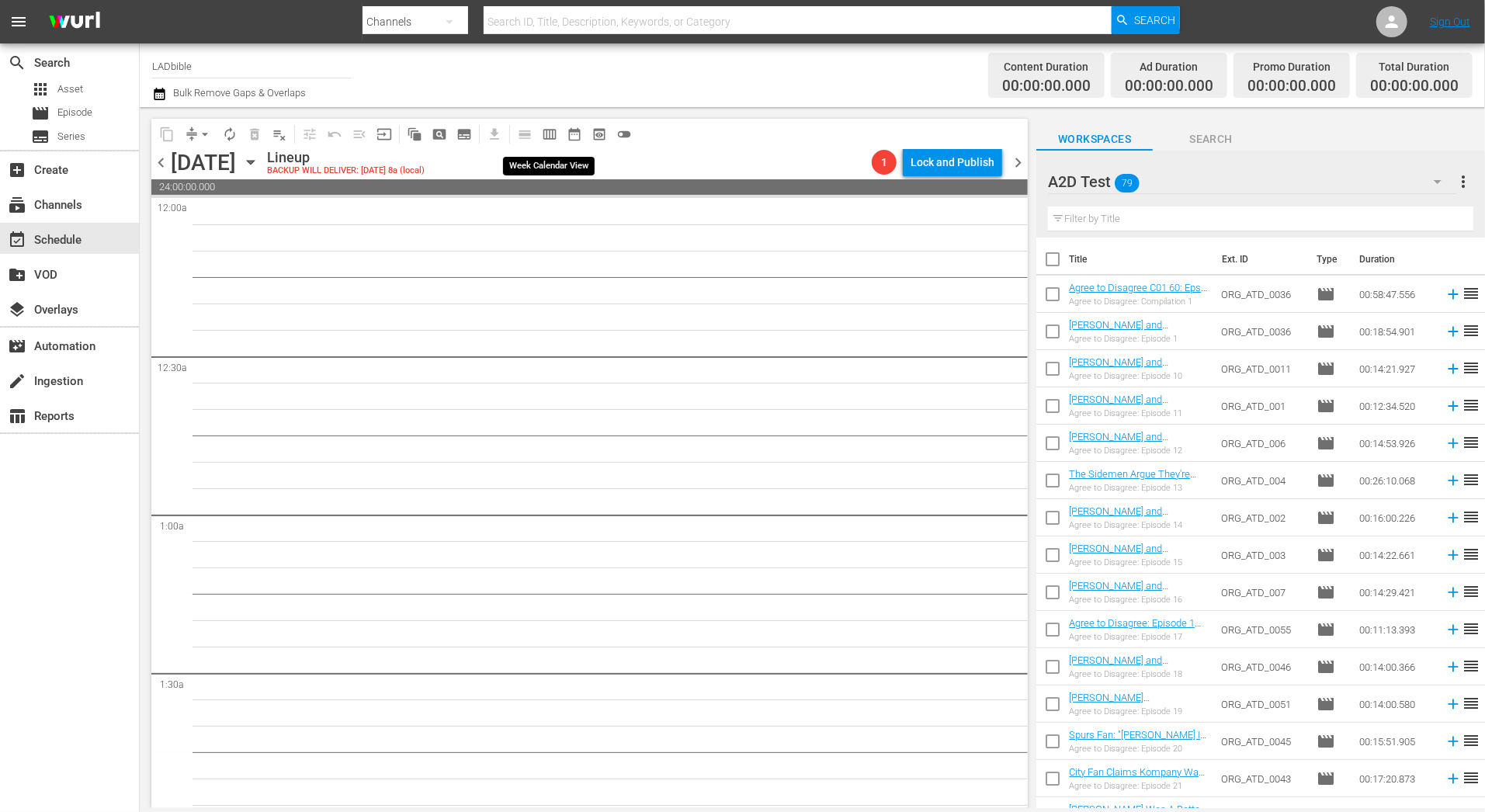
click at [554, 138] on span "calendar_view_week_outlined" at bounding box center [550, 134] width 16 height 16
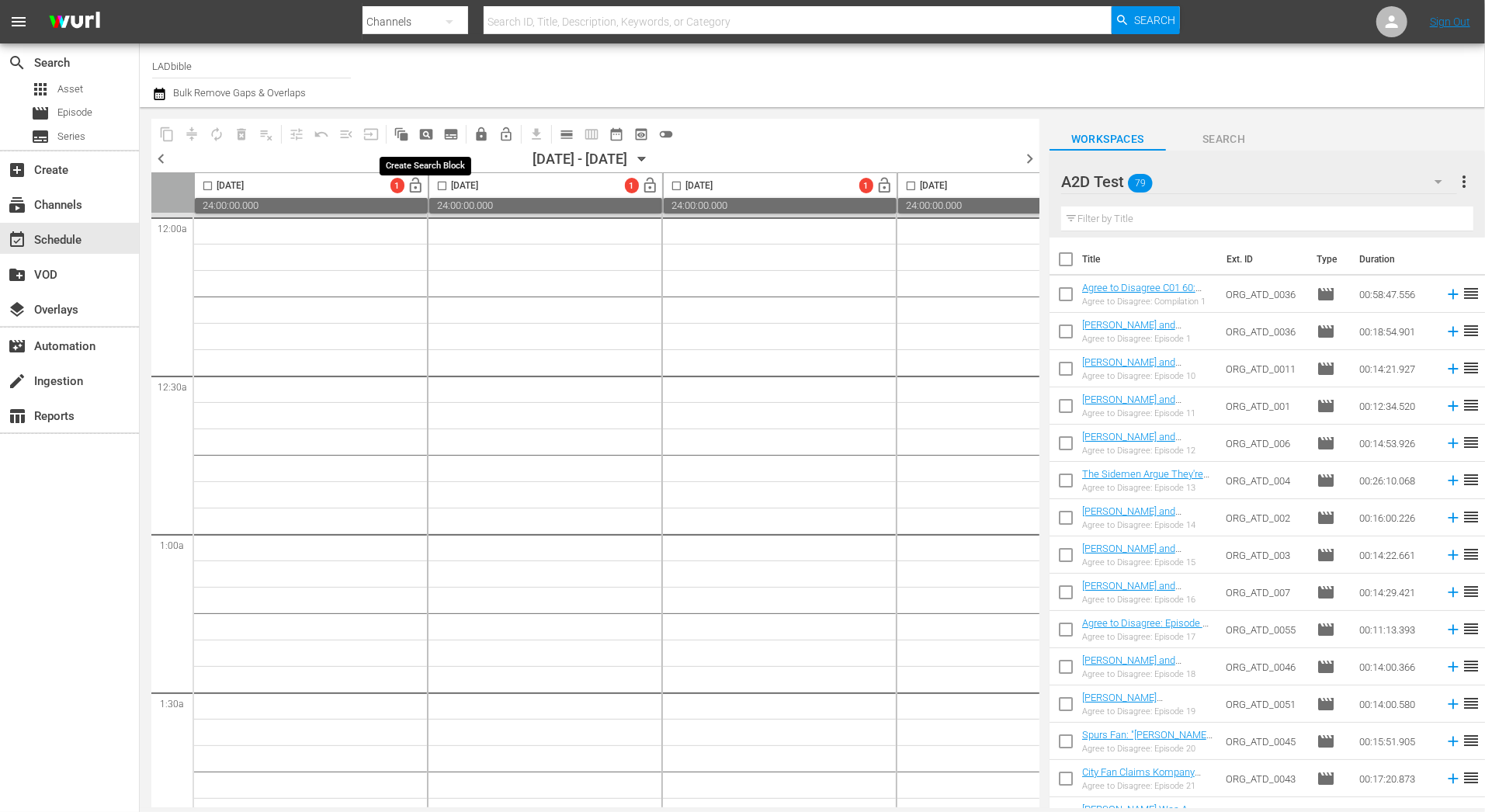
click at [436, 134] on button "pageview_outlined" at bounding box center [426, 134] width 24 height 24
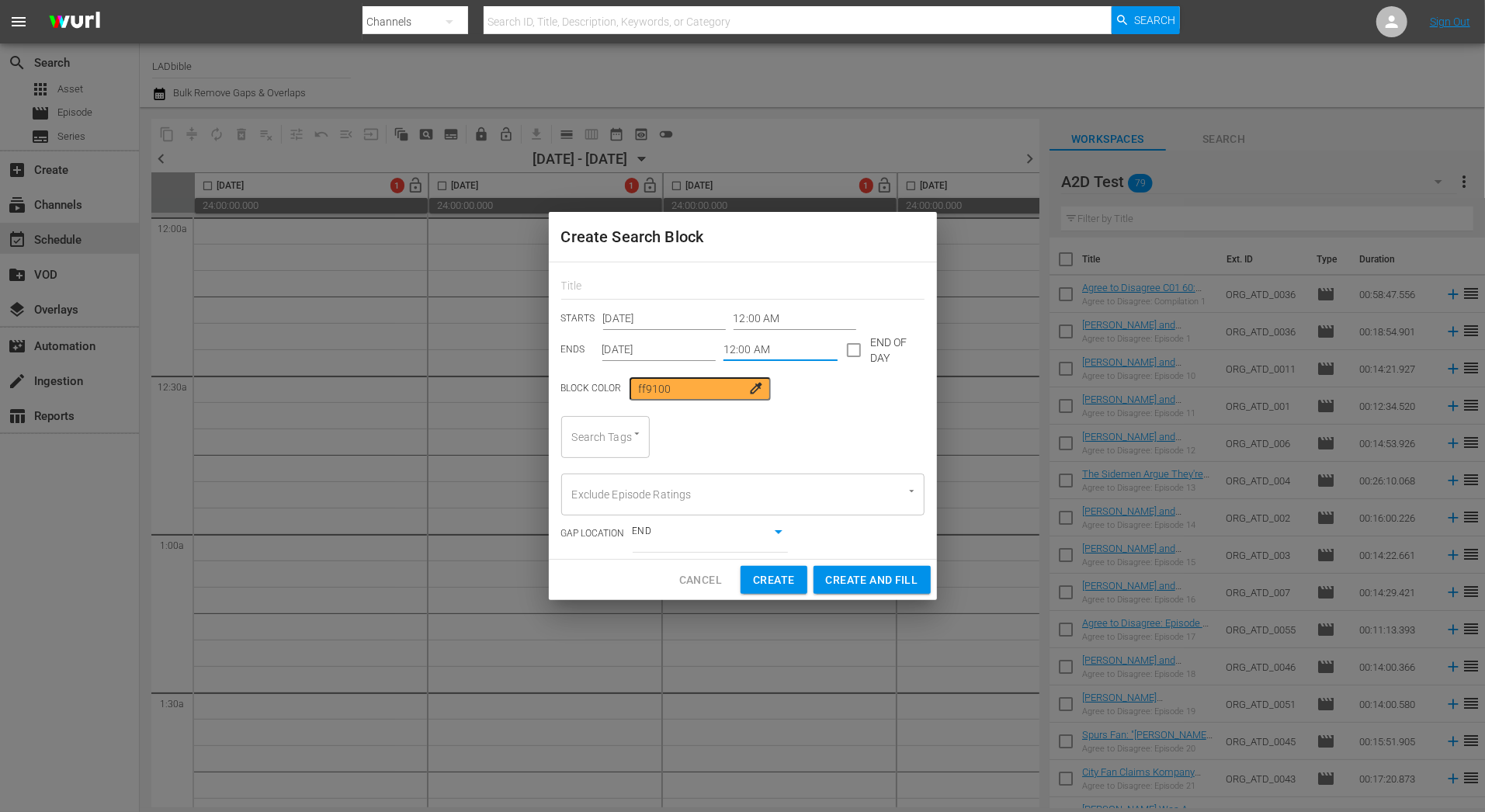
click at [785, 346] on input "12:00 AM" at bounding box center [780, 350] width 114 height 24
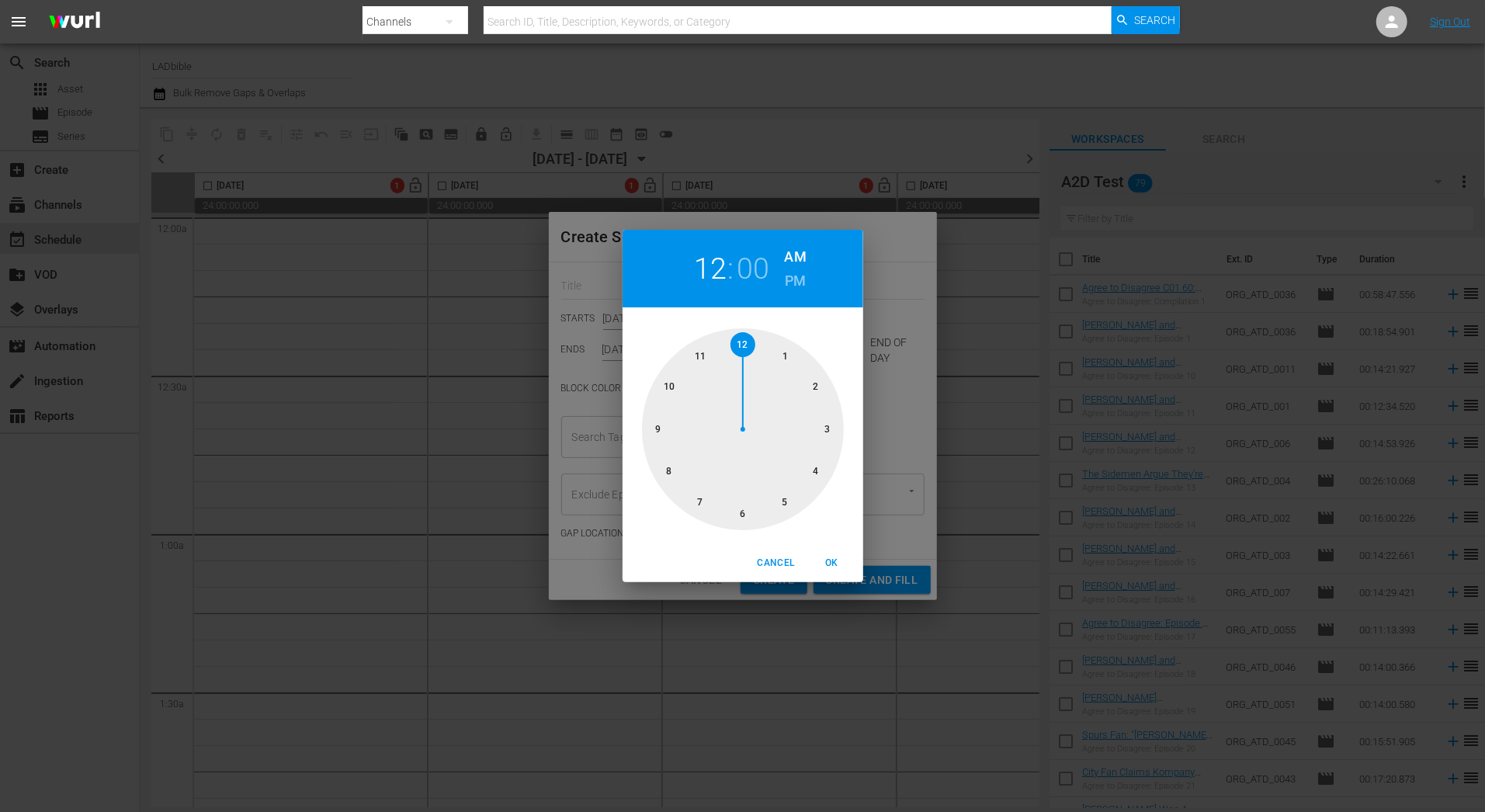
click at [790, 350] on div at bounding box center [743, 429] width 202 height 202
click at [836, 558] on span "OK" at bounding box center [832, 563] width 37 height 17
type input "01:05 AM"
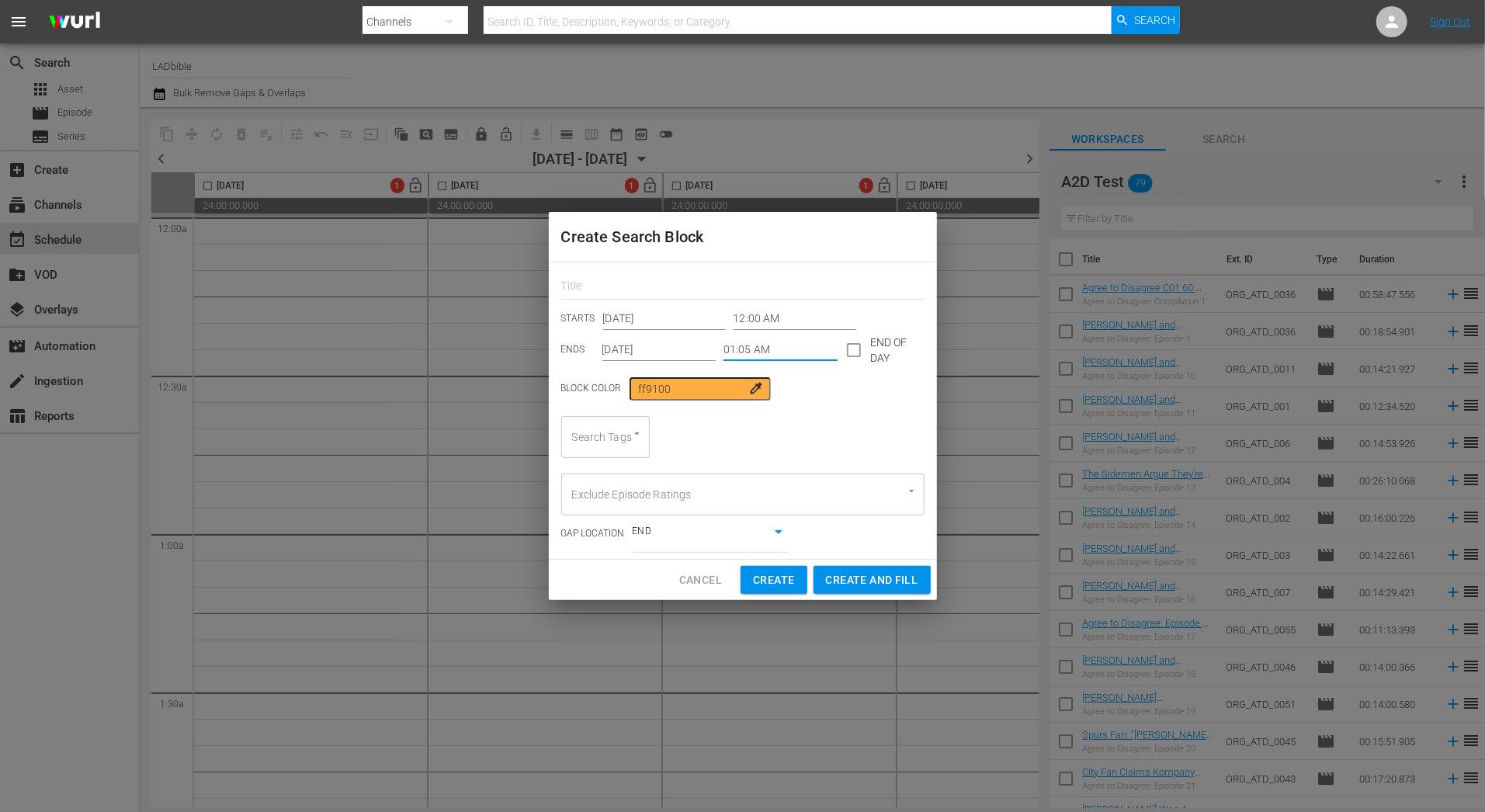
click at [641, 344] on input "Dec 7th 2025" at bounding box center [659, 350] width 114 height 24
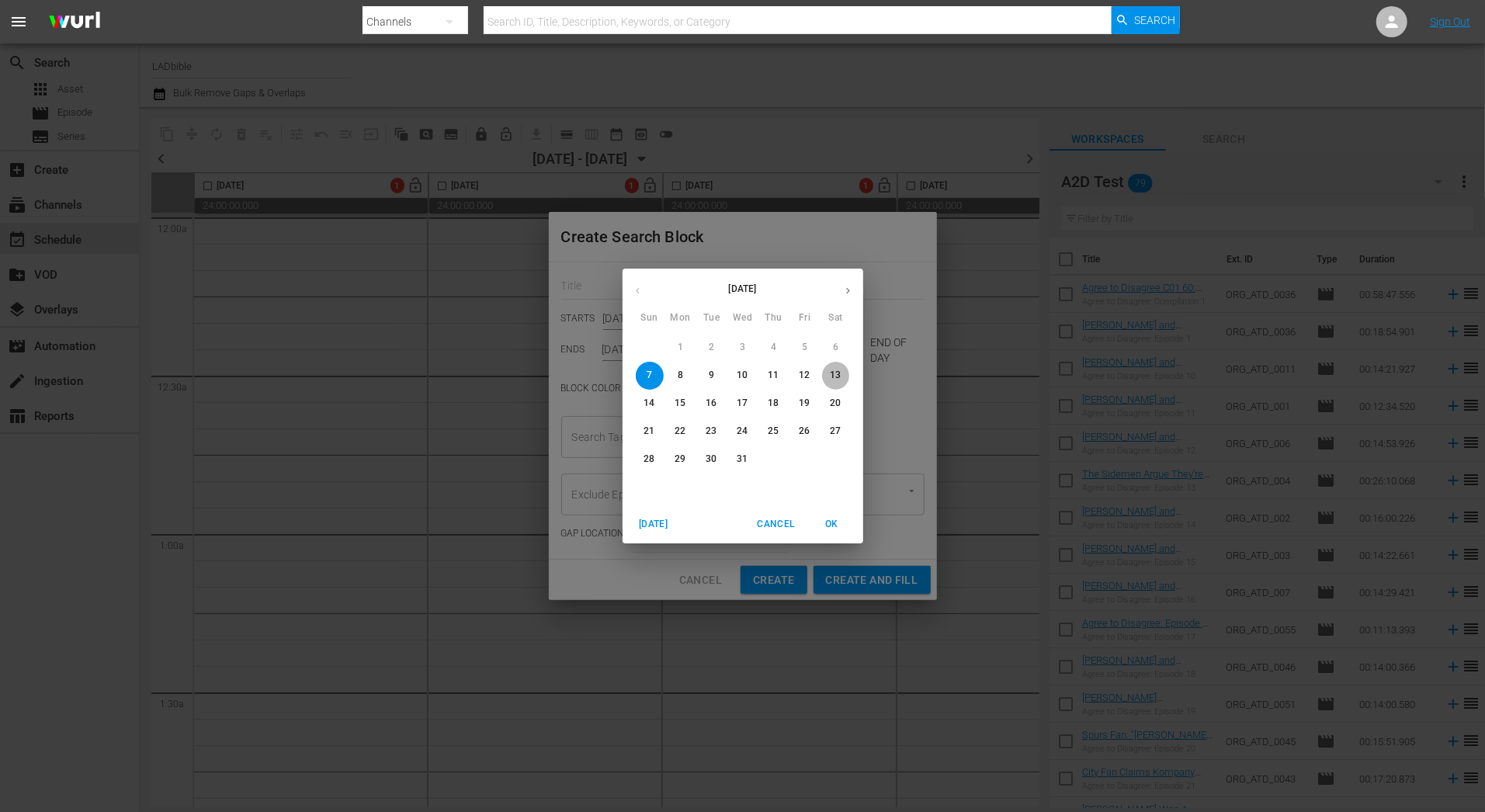
click at [832, 376] on p "13" at bounding box center [835, 375] width 11 height 13
type input "Dec 13th 2025"
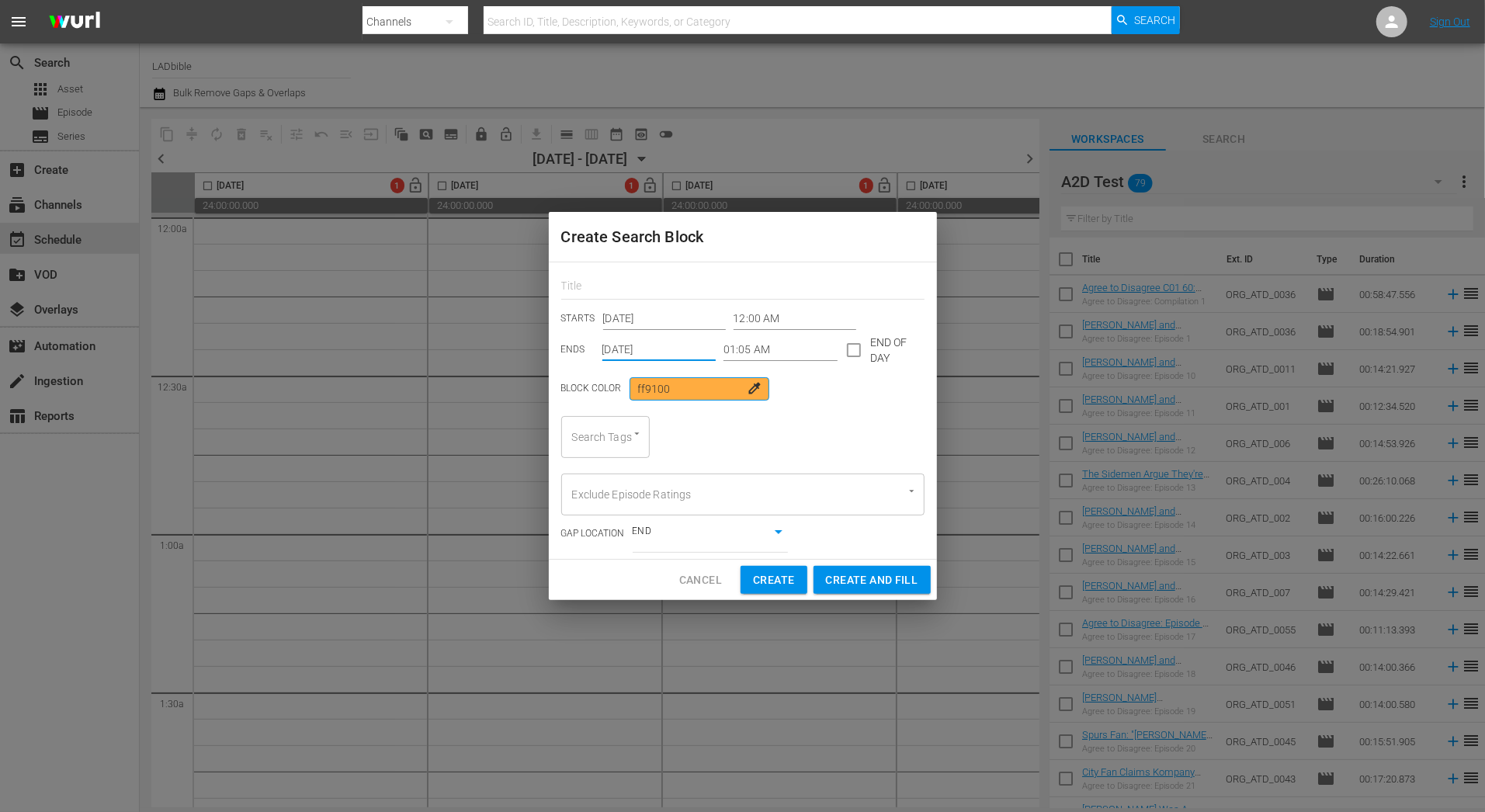
click at [670, 387] on input "ff9100" at bounding box center [699, 389] width 140 height 24
click at [749, 391] on span "colorize" at bounding box center [757, 388] width 16 height 16
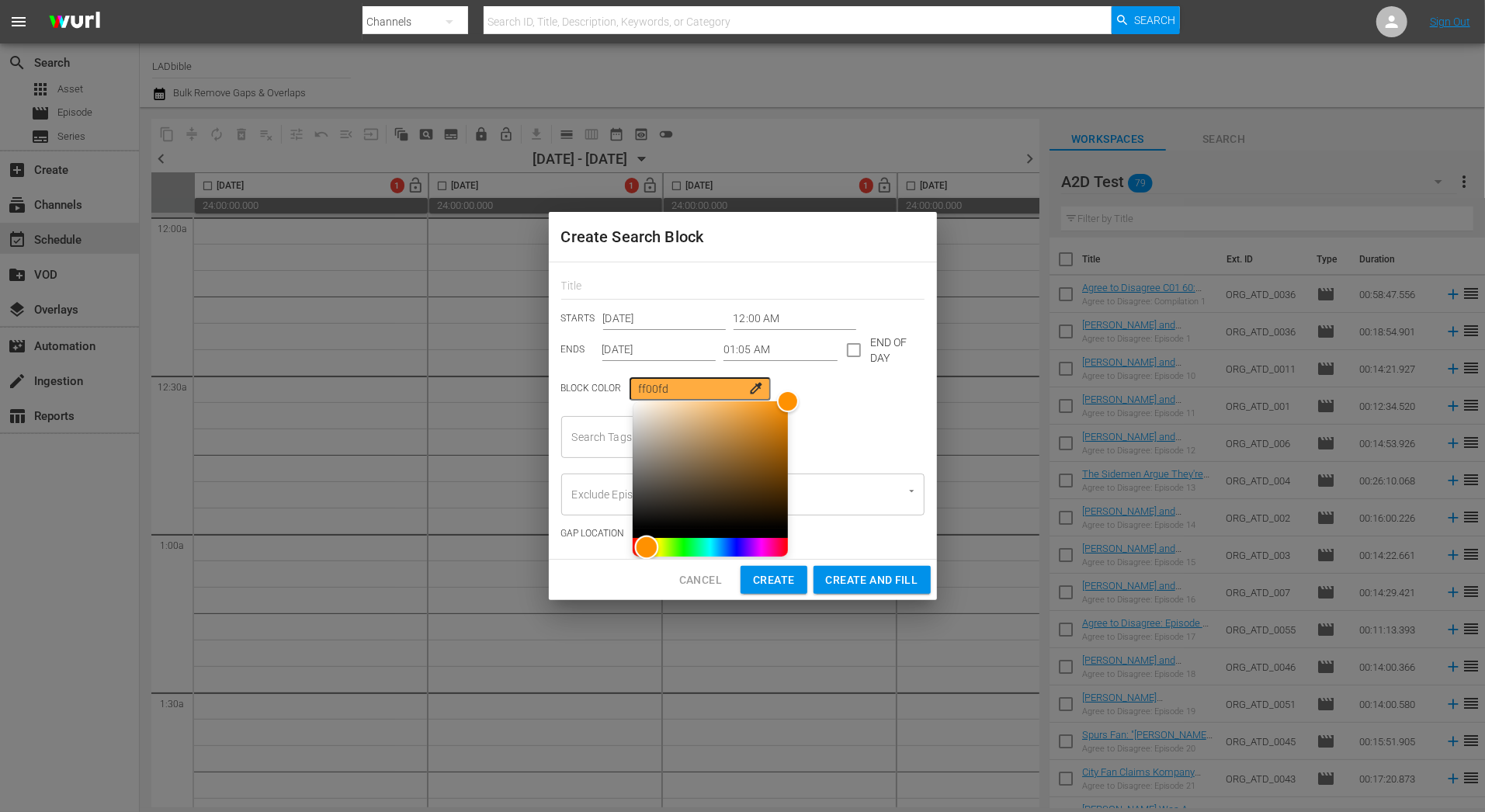
click at [749, 547] on div "Hue" at bounding box center [710, 547] width 155 height 19
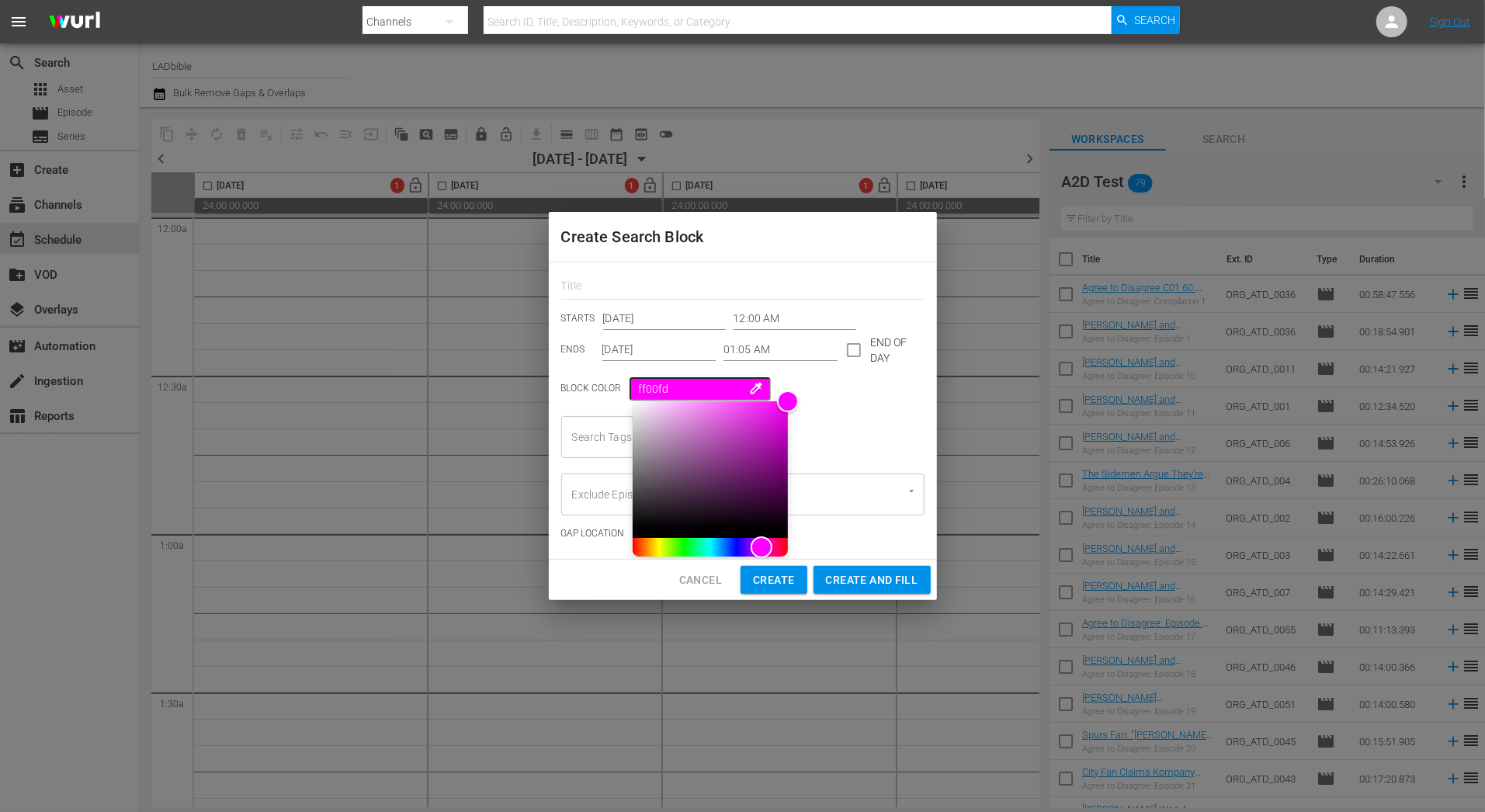
click at [890, 425] on div "Search Tags Search Tags" at bounding box center [743, 437] width 364 height 42
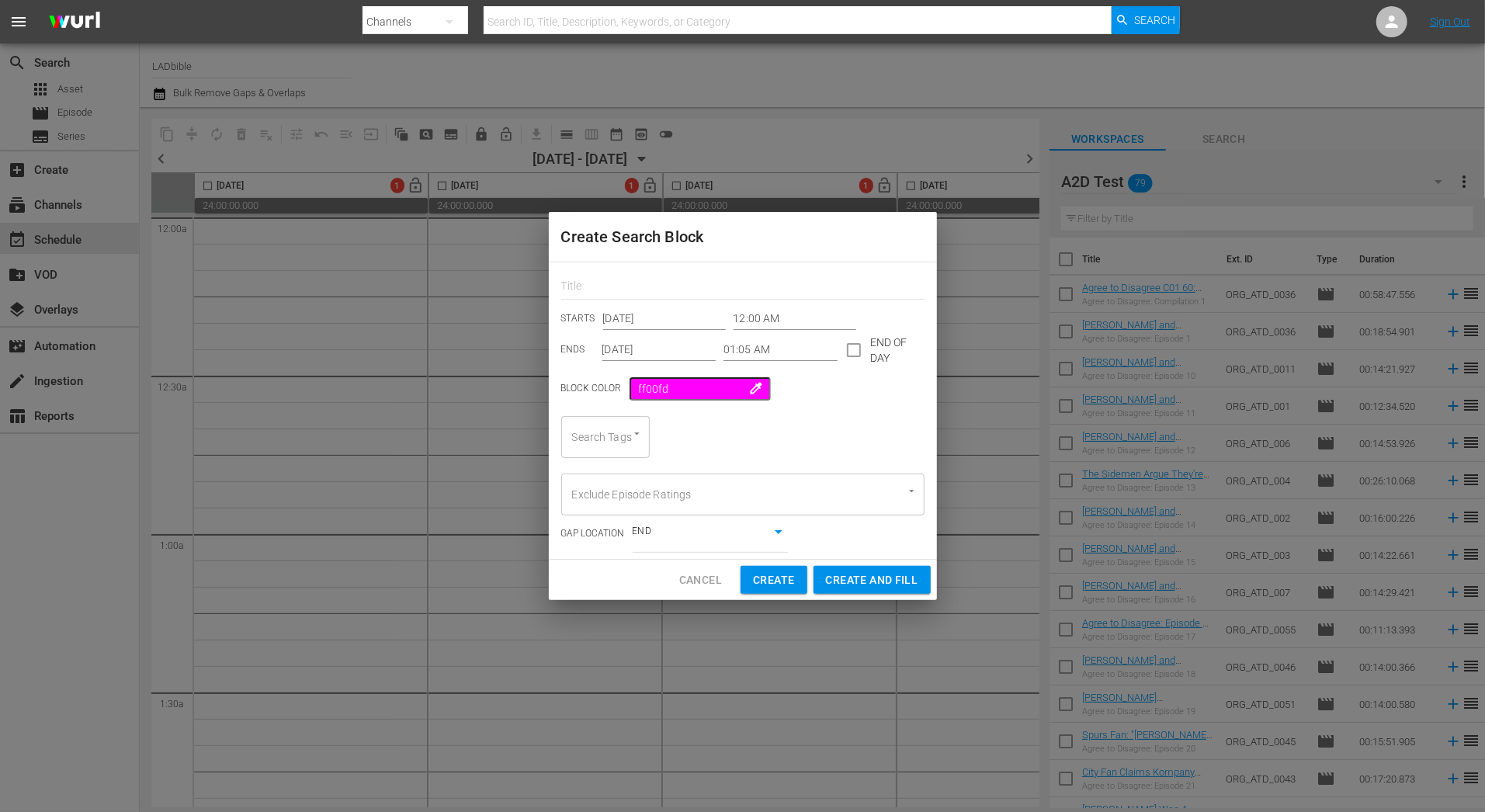
click at [749, 384] on span "colorize" at bounding box center [757, 388] width 16 height 16
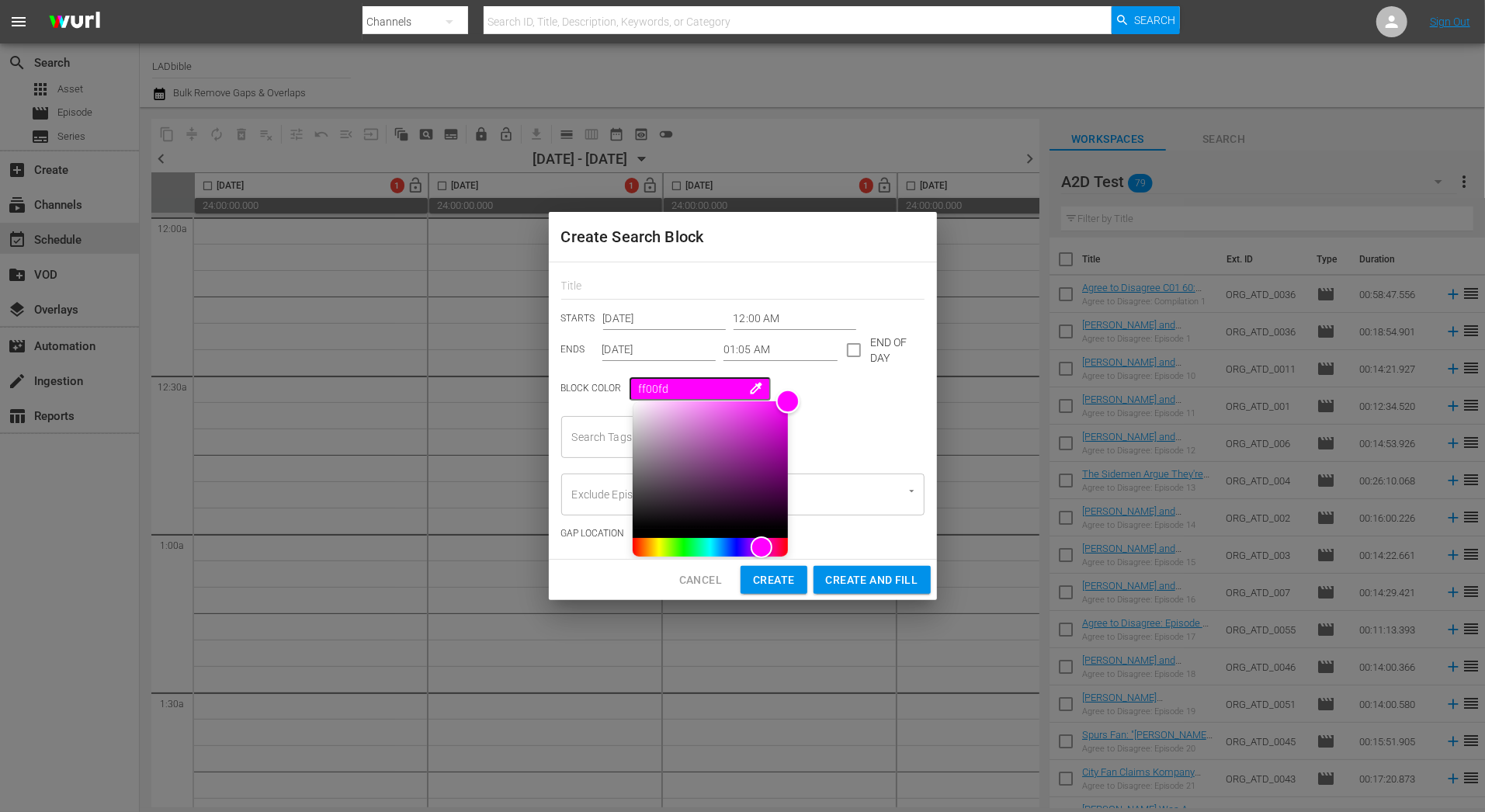
type input "fca6fc"
click at [672, 403] on div "Color" at bounding box center [710, 464] width 155 height 127
click at [836, 422] on div "Search Tags Search Tags" at bounding box center [743, 437] width 364 height 42
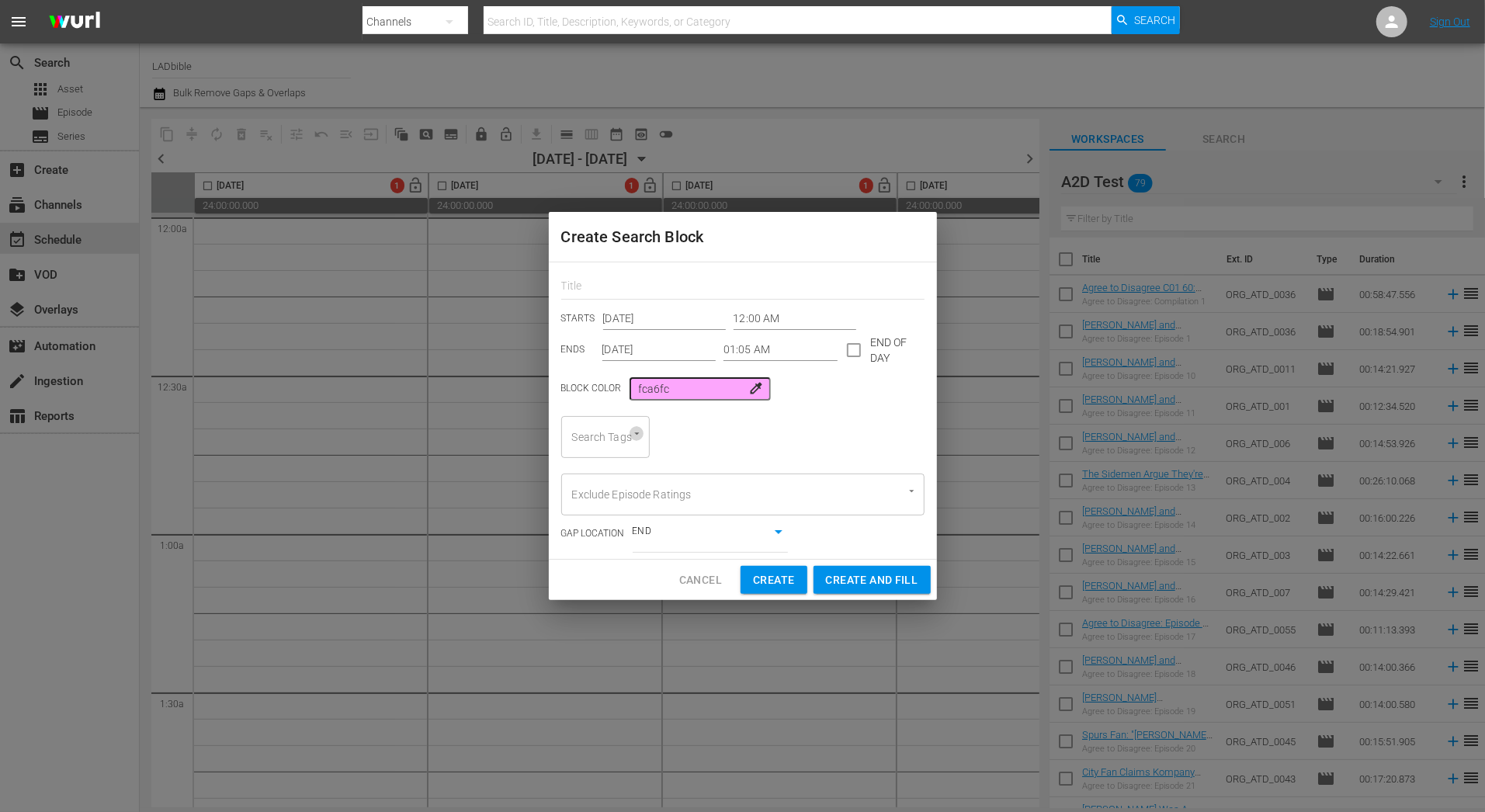
click at [631, 438] on icon "Open" at bounding box center [636, 433] width 12 height 12
click at [598, 534] on span "Entertainment" at bounding box center [608, 531] width 70 height 17
type input "60"
click at [656, 490] on li "60" at bounding box center [656, 480] width 191 height 25
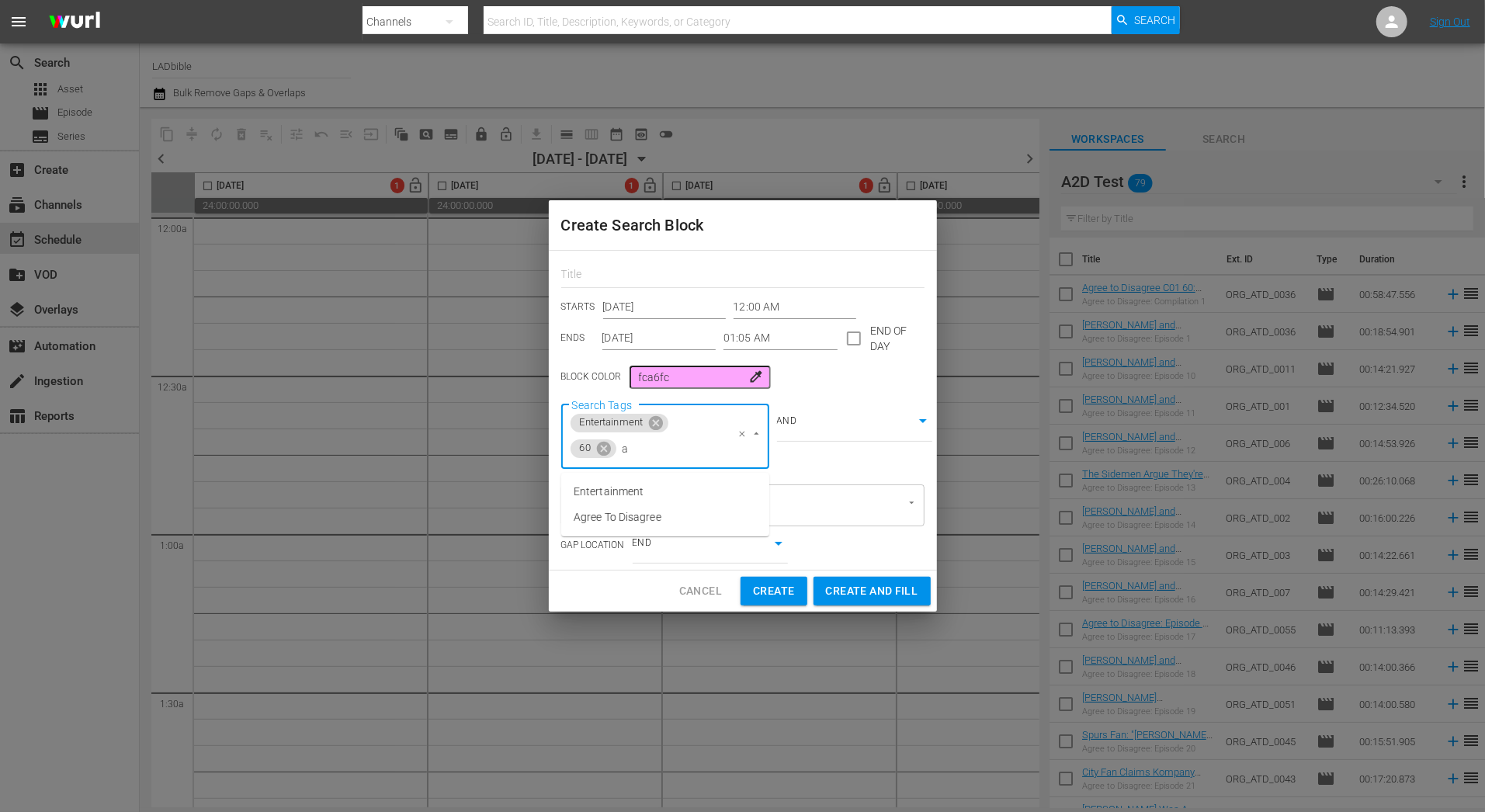
type input "ag"
click at [741, 479] on li "Agree To Disagree" at bounding box center [666, 491] width 208 height 25
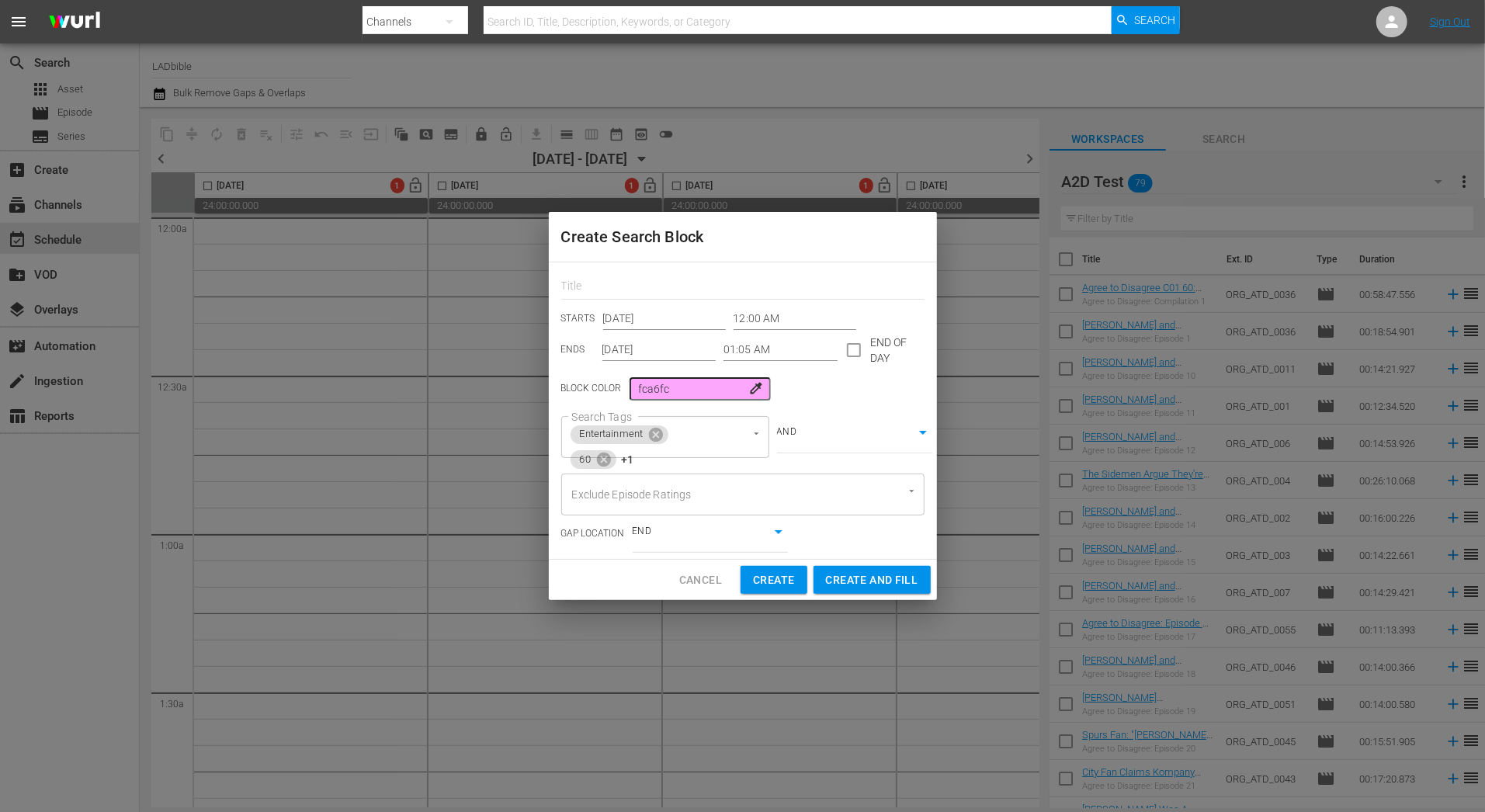
click at [856, 442] on div "AND true" at bounding box center [846, 437] width 155 height 42
click at [860, 577] on span "Create and Fill" at bounding box center [871, 579] width 92 height 20
type input "Dec 7th 2025"
type input "12:00 AM"
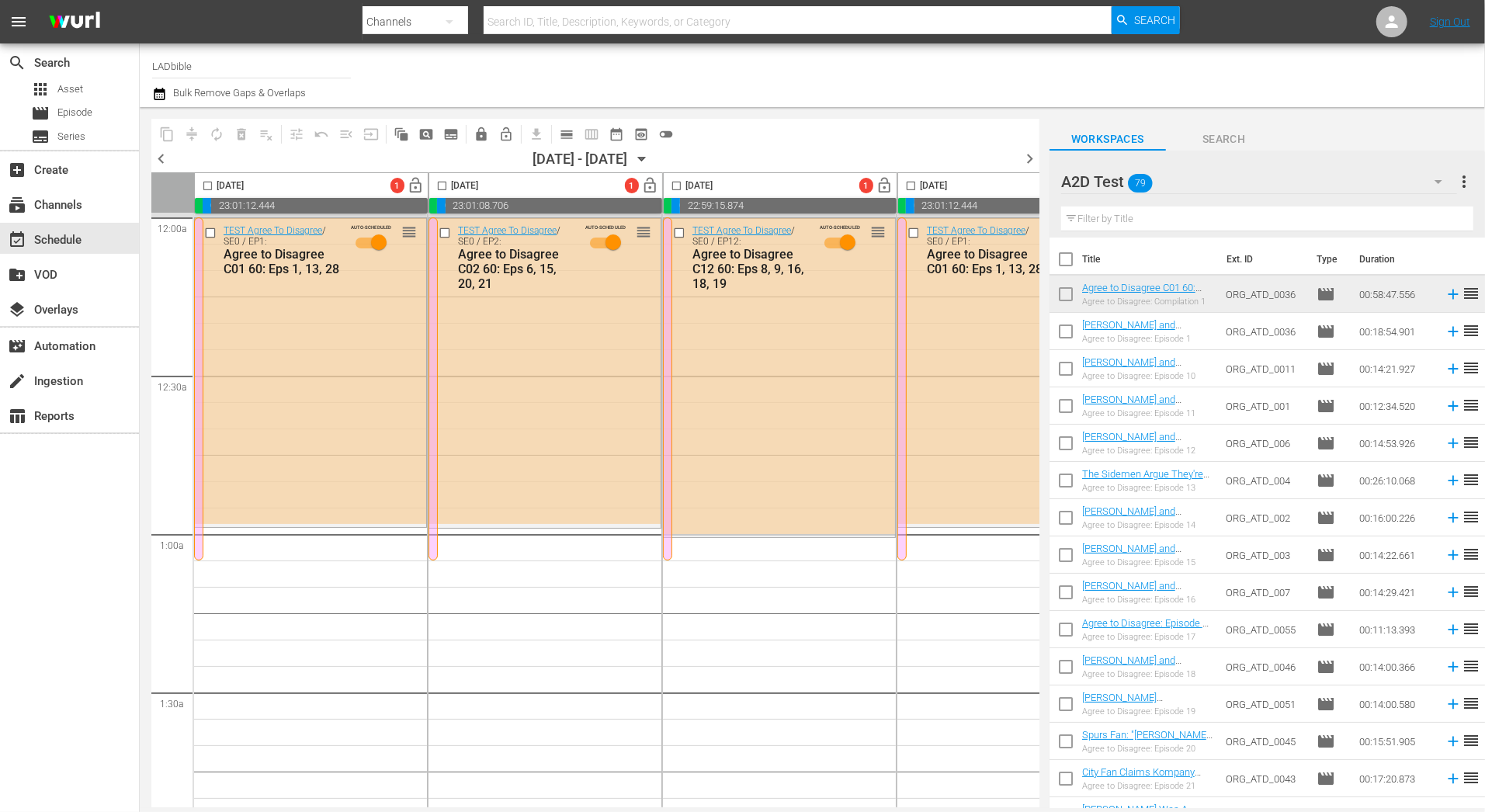
click at [457, 133] on span "subtitles_outlined" at bounding box center [451, 134] width 16 height 16
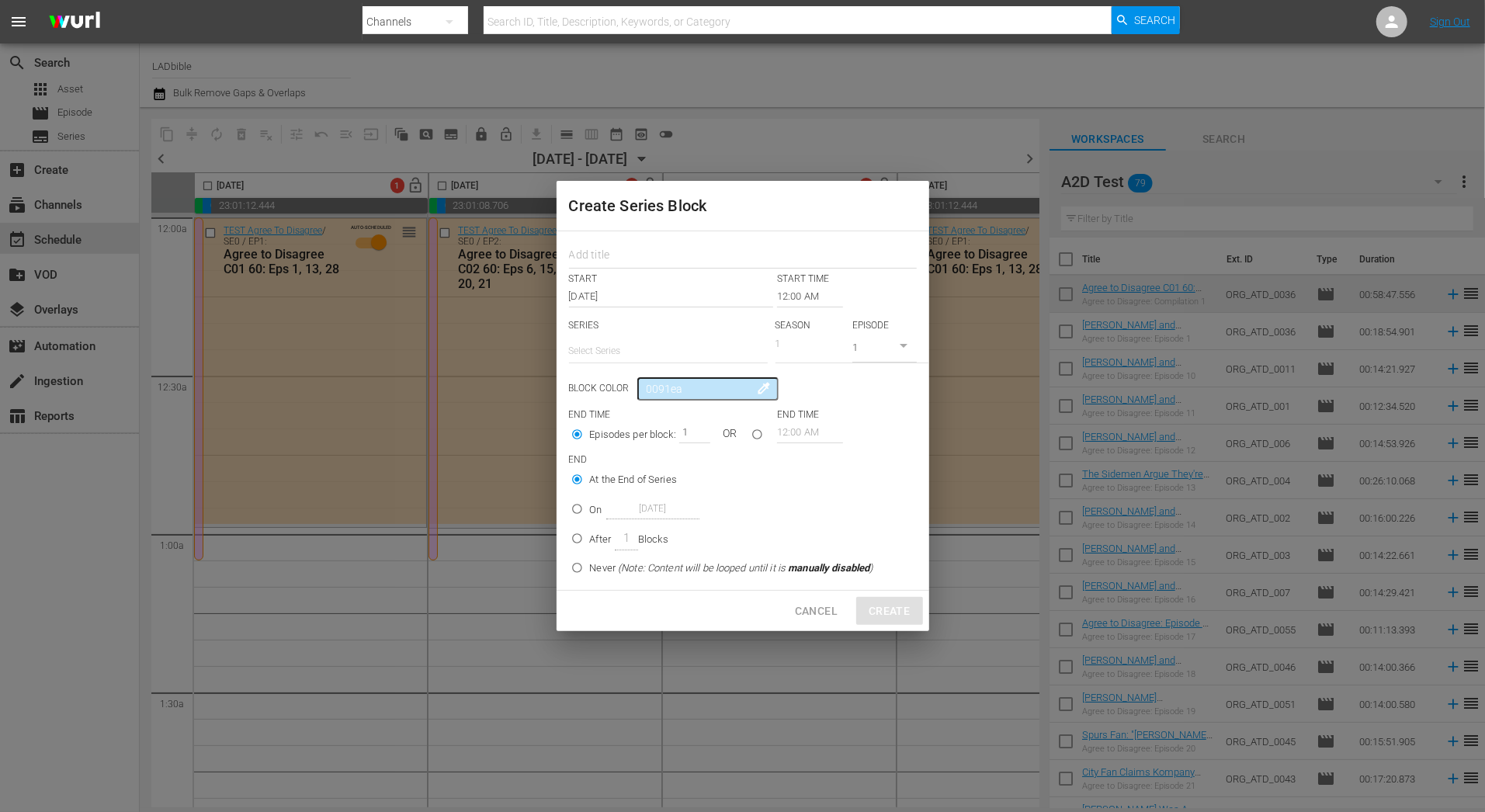
click at [814, 298] on input "12:00 AM" at bounding box center [810, 296] width 66 height 22
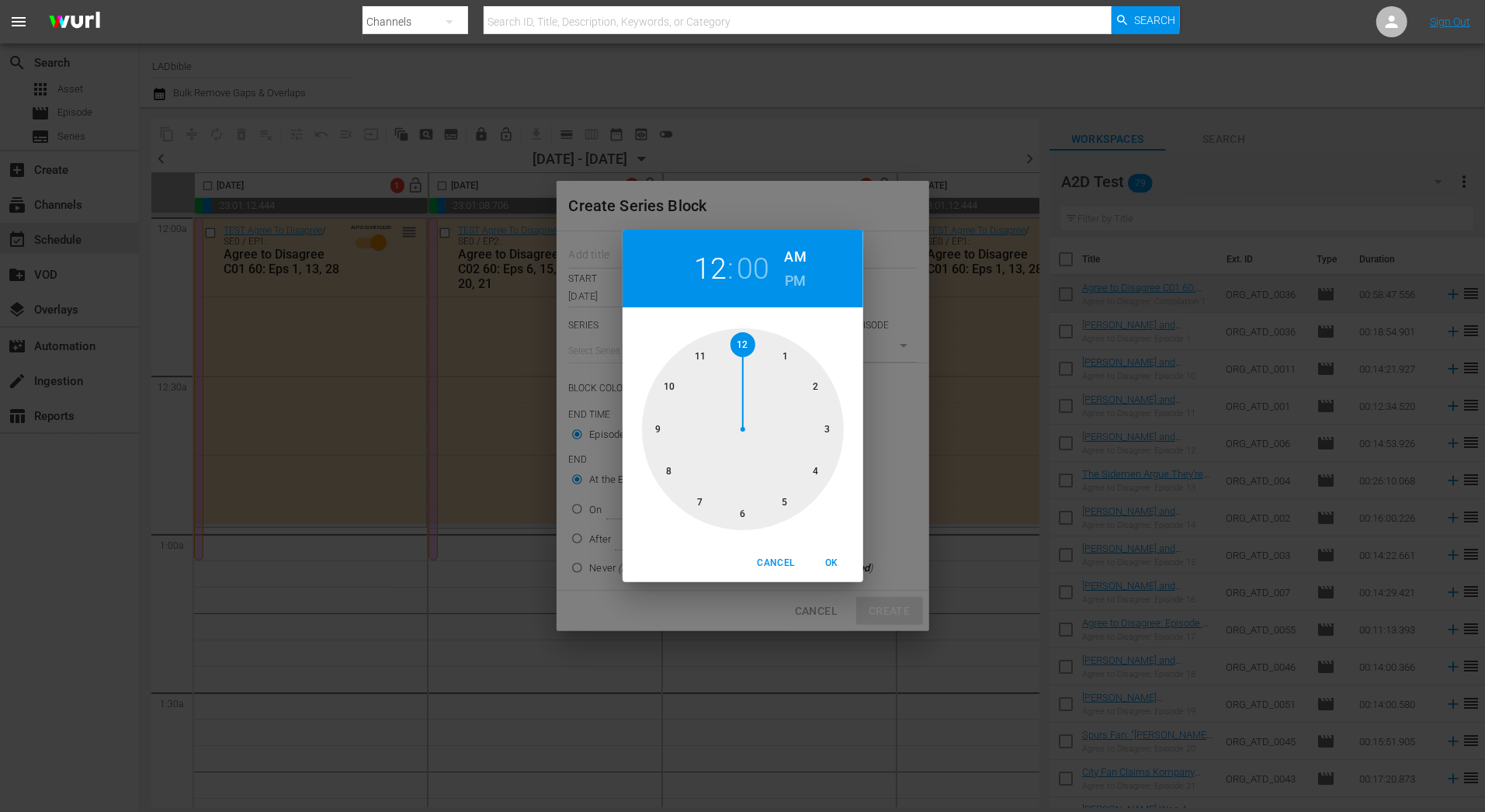
click at [781, 350] on div at bounding box center [743, 429] width 202 height 202
click at [839, 568] on span "OK" at bounding box center [832, 563] width 37 height 17
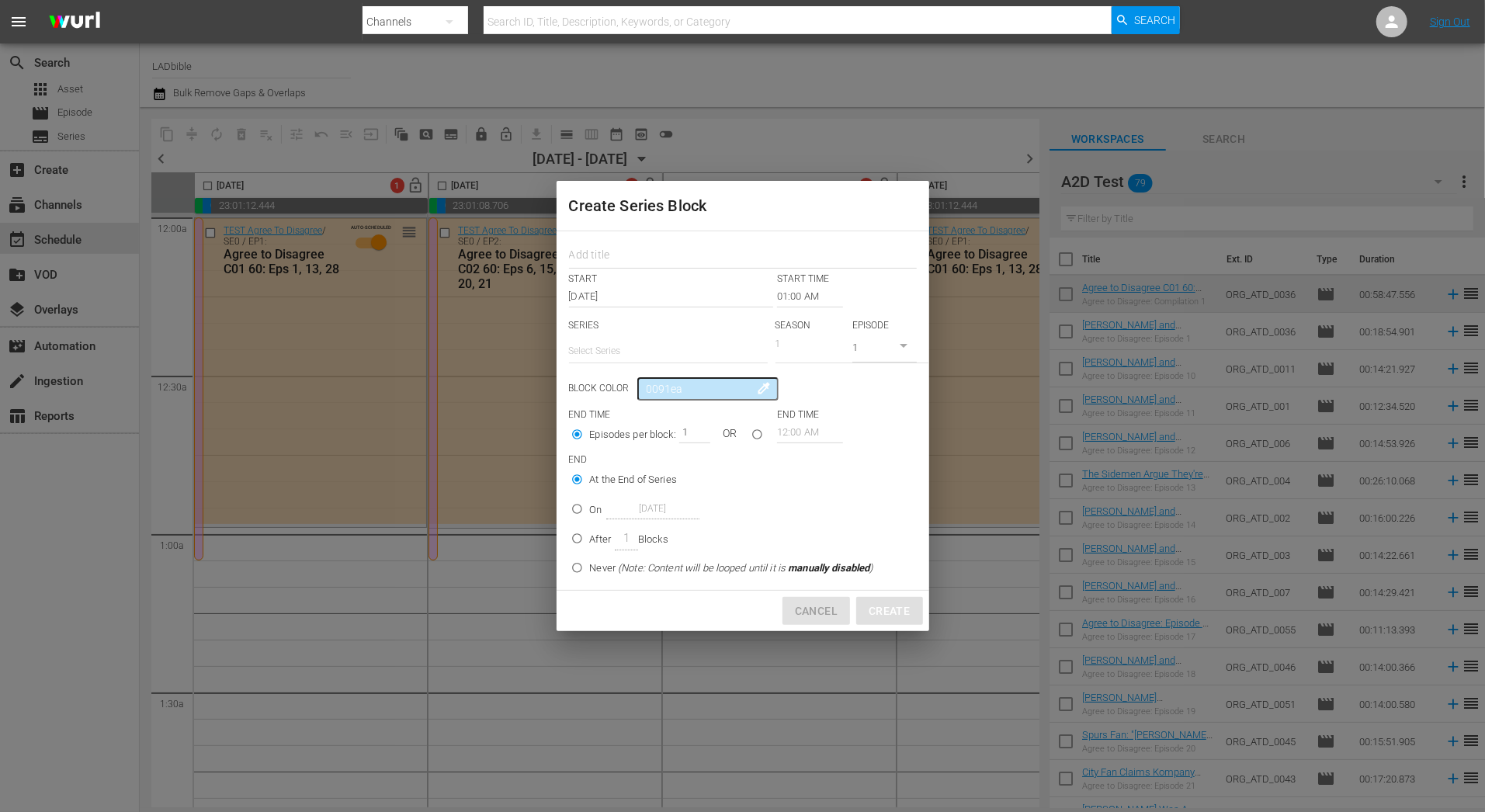
click at [828, 614] on span "Cancel" at bounding box center [816, 611] width 43 height 20
type input "12:00 AM"
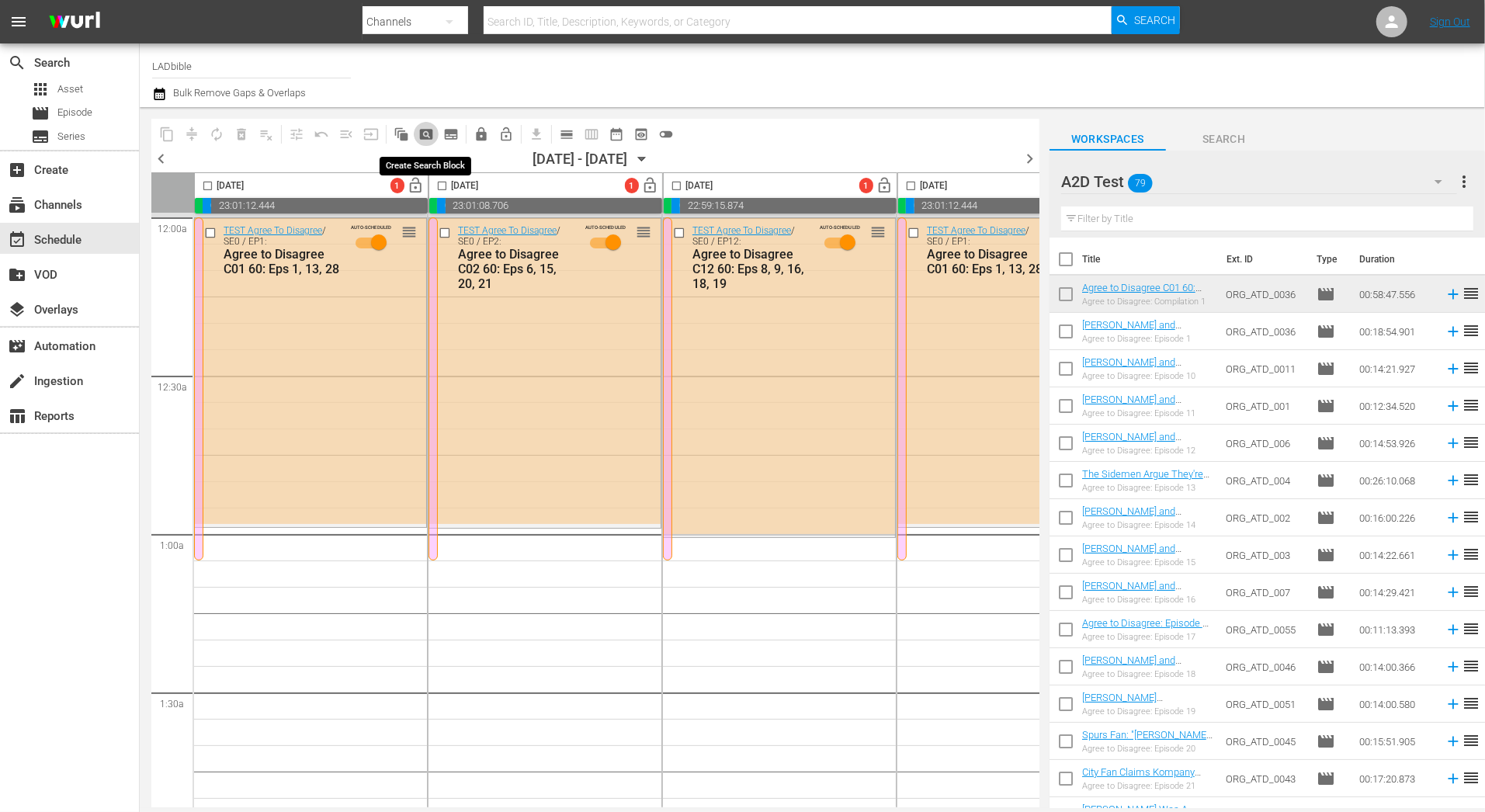
click at [422, 135] on span "pageview_outlined" at bounding box center [427, 134] width 16 height 16
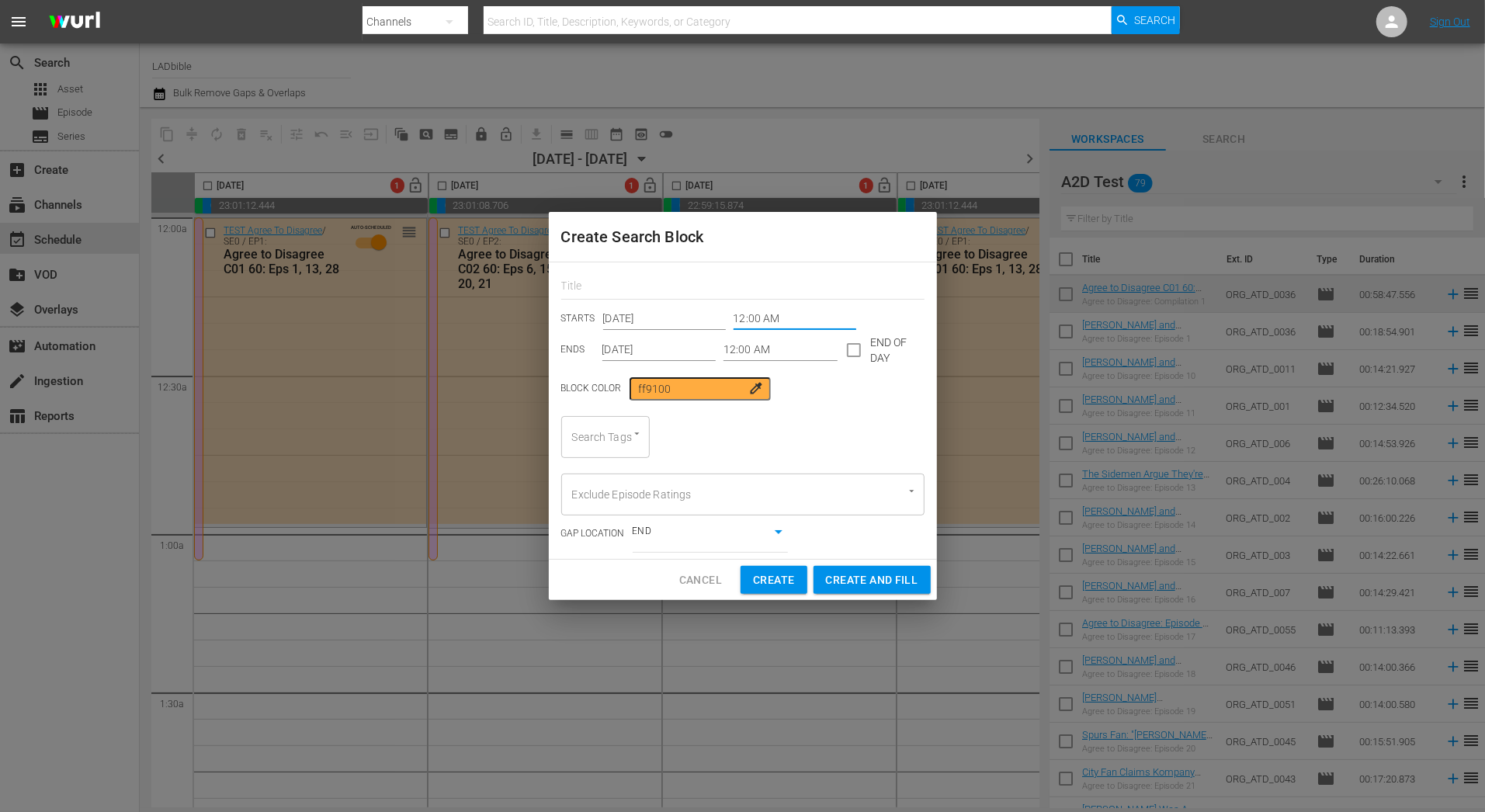
click at [776, 317] on input "12:00 AM" at bounding box center [795, 319] width 123 height 24
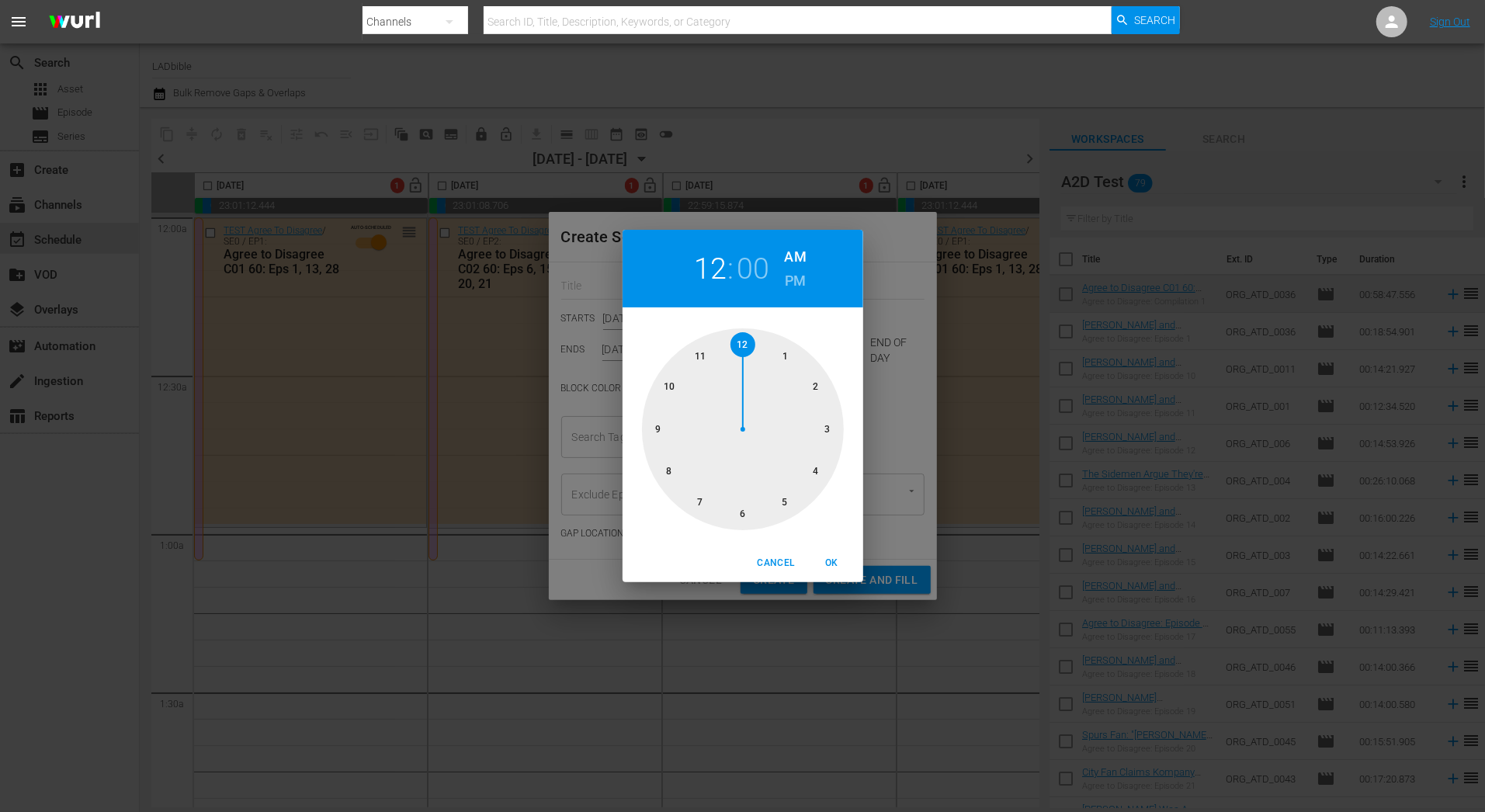
click at [783, 356] on div at bounding box center [743, 429] width 202 height 202
click at [836, 564] on span "OK" at bounding box center [832, 563] width 37 height 17
type input "01:00 AM"
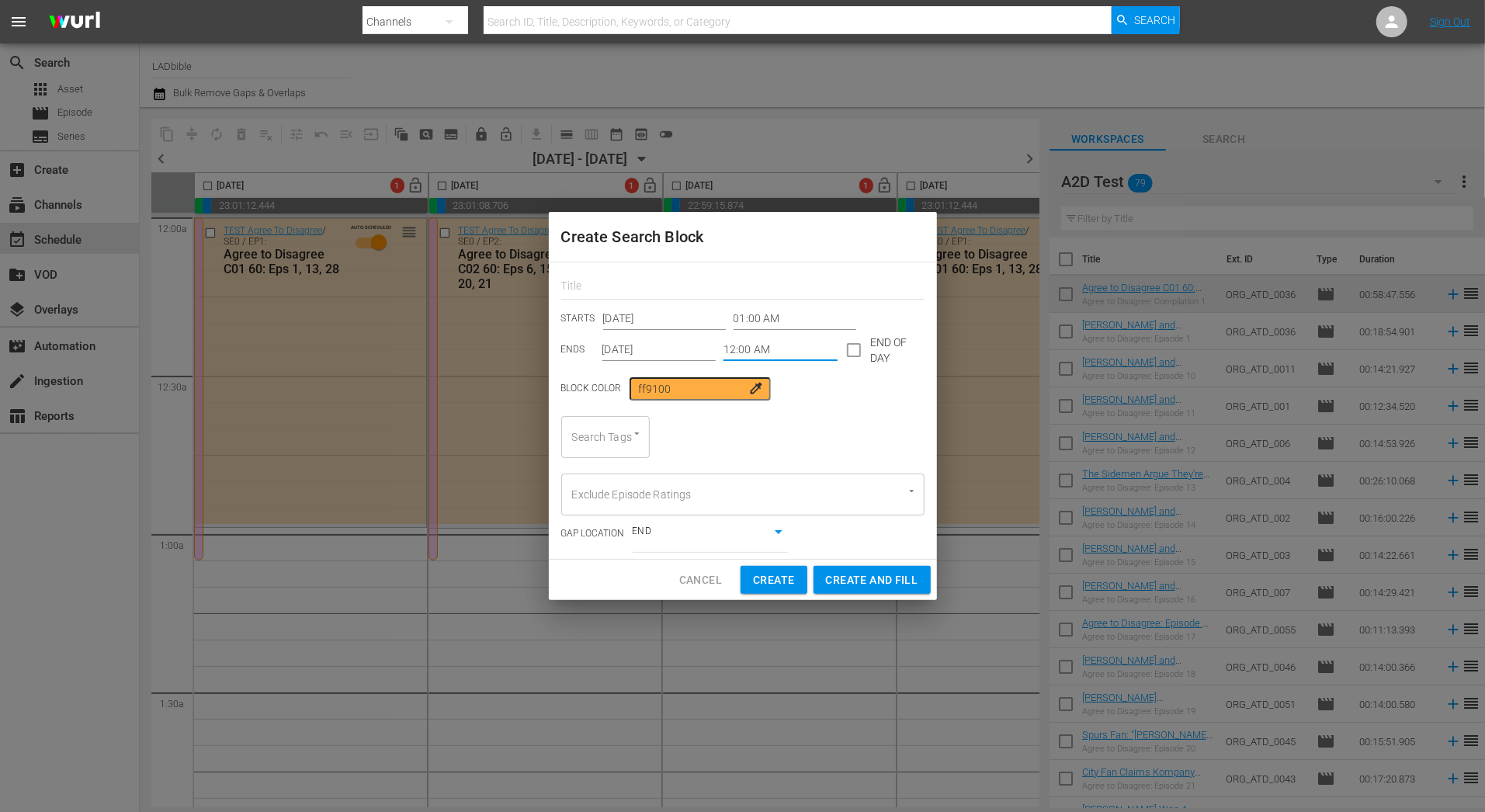
click at [797, 353] on input "12:00 AM" at bounding box center [780, 350] width 114 height 24
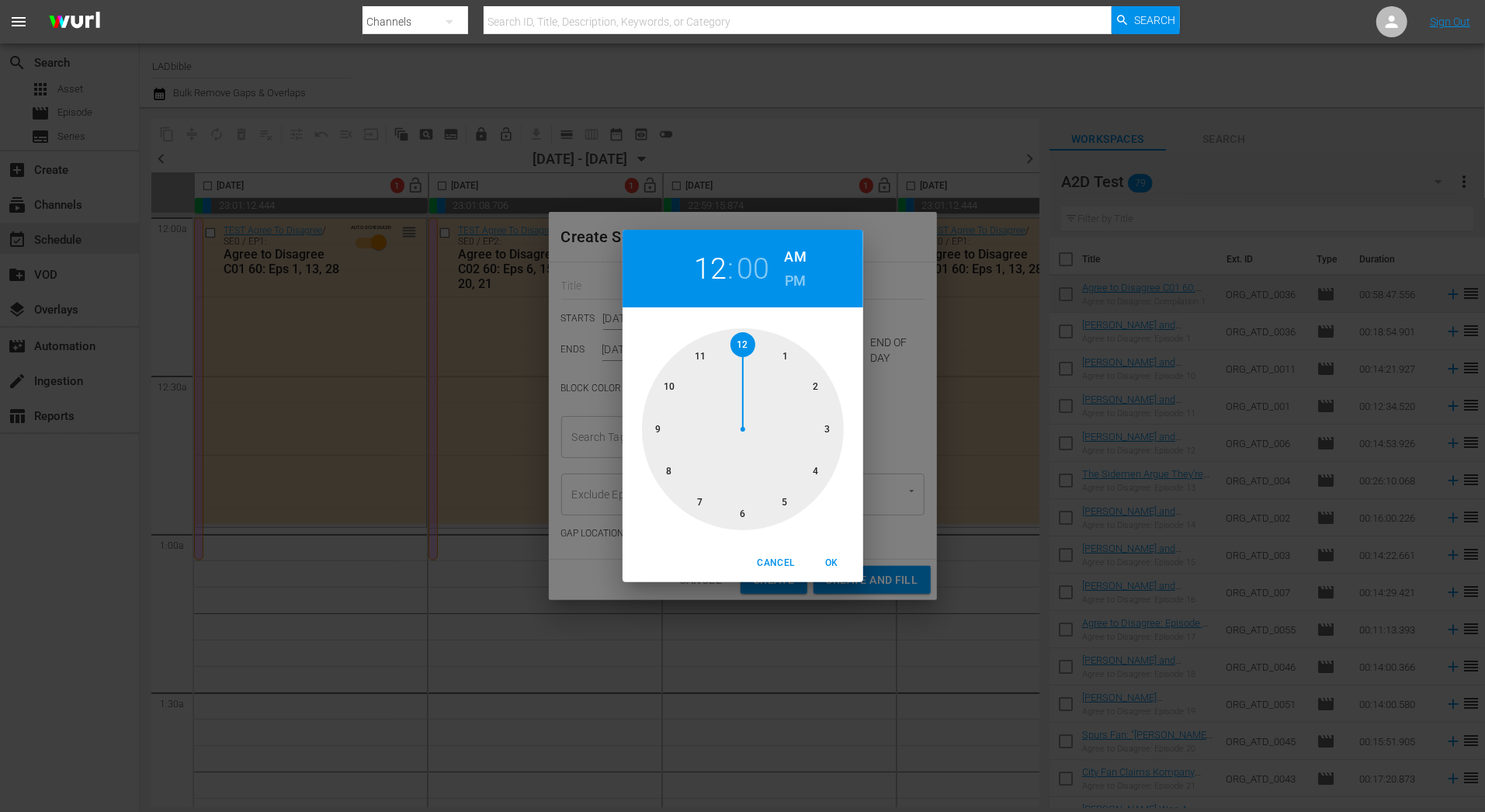
click at [812, 389] on div at bounding box center [743, 429] width 202 height 202
click at [782, 360] on div at bounding box center [743, 429] width 202 height 202
click at [831, 563] on span "OK" at bounding box center [832, 563] width 37 height 17
type input "02:05 AM"
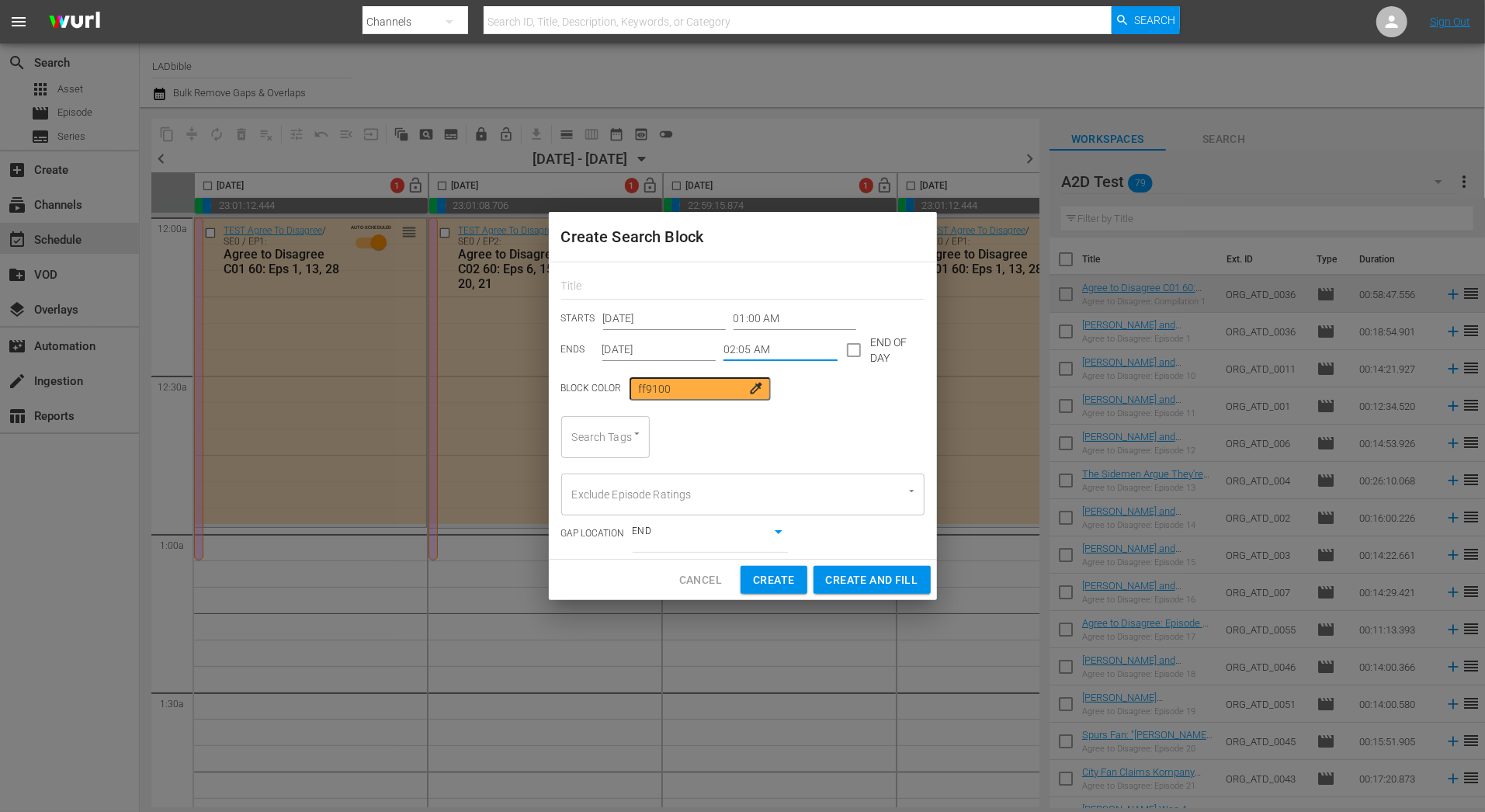
click at [749, 387] on span "colorize" at bounding box center [757, 388] width 16 height 16
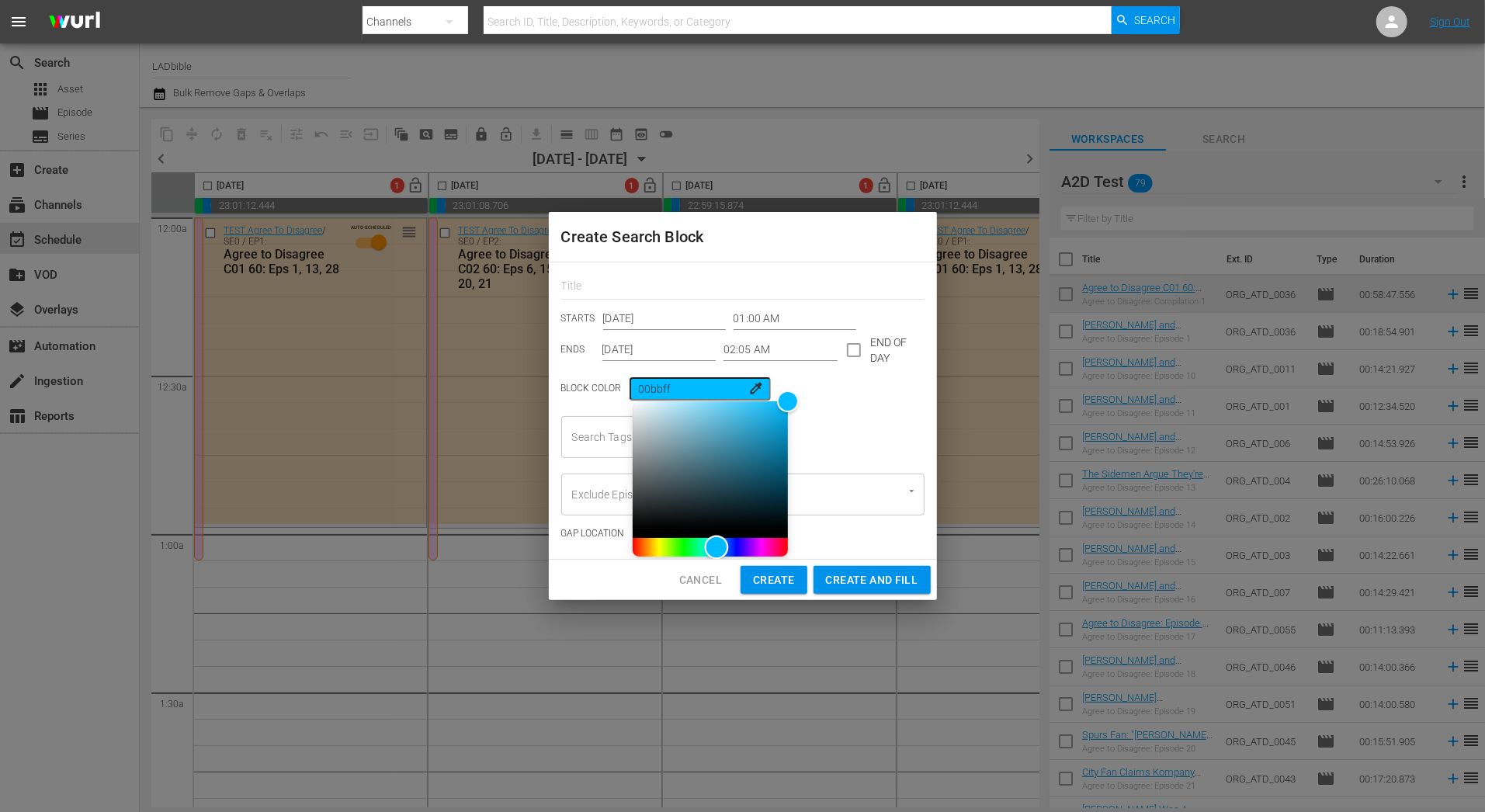
click at [704, 549] on div "Hue" at bounding box center [710, 547] width 155 height 19
type input "77d4f6"
click at [700, 406] on div "Color" at bounding box center [710, 464] width 155 height 127
click at [866, 433] on div "Search Tags Search Tags" at bounding box center [743, 437] width 364 height 42
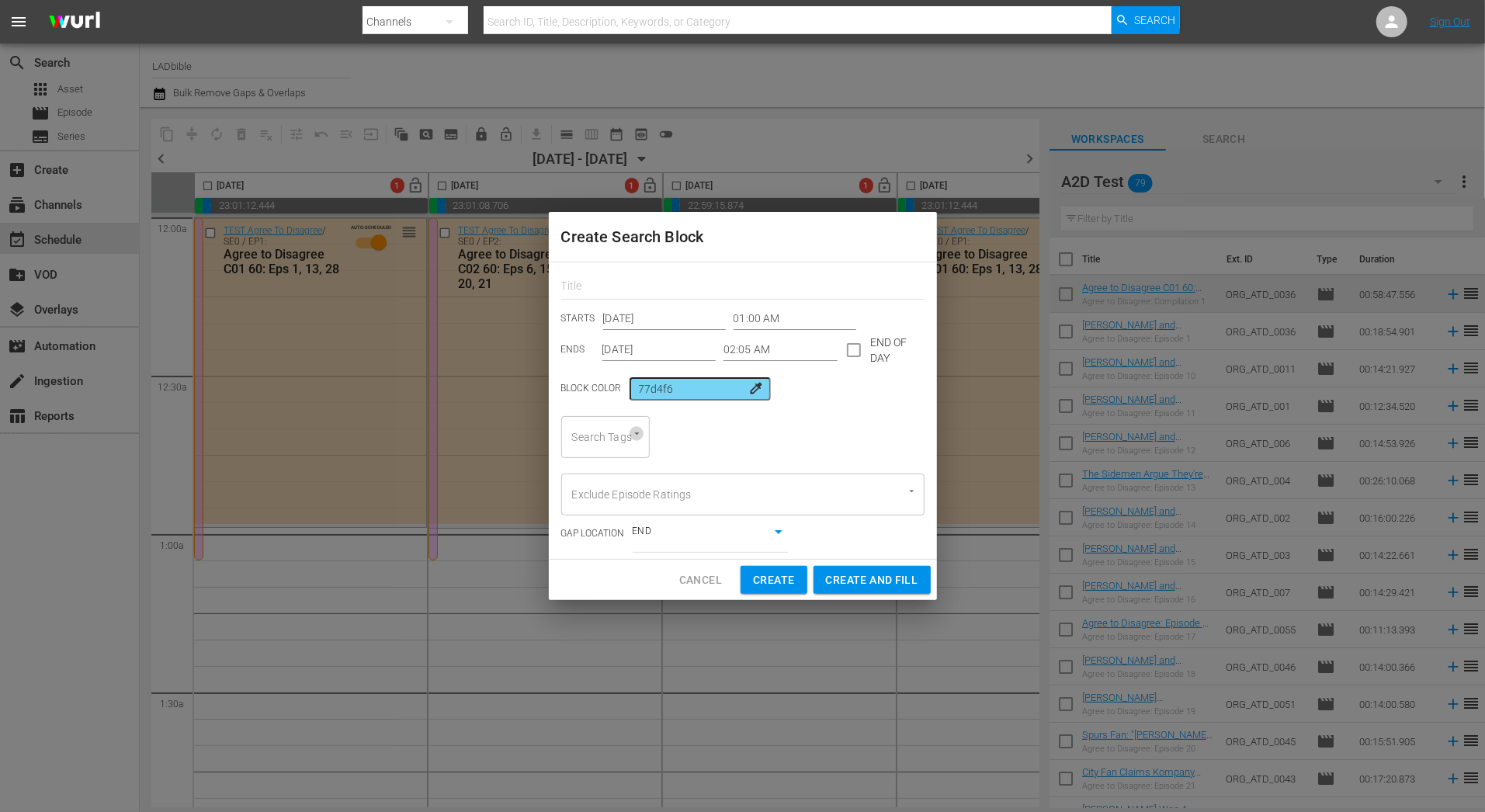
click at [634, 439] on icon "Open" at bounding box center [636, 433] width 12 height 12
click at [621, 559] on li "60" at bounding box center [606, 557] width 88 height 25
click at [647, 447] on input "Search Tags" at bounding box center [633, 436] width 29 height 28
click at [639, 528] on span "Entertainment" at bounding box center [607, 531] width 70 height 17
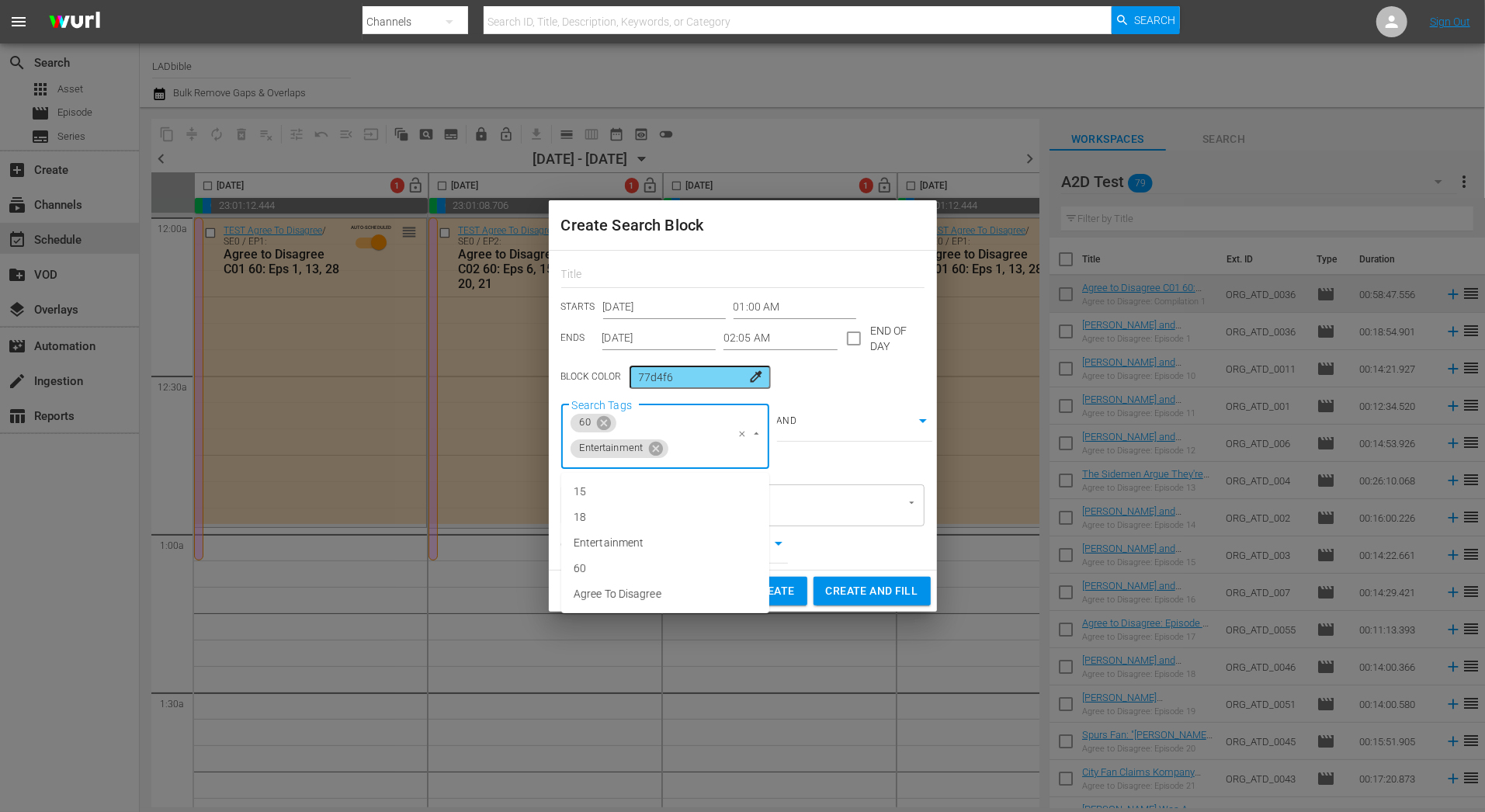
click at [693, 453] on input "Search Tags" at bounding box center [694, 448] width 47 height 28
click at [696, 596] on li "Agree To Disagree" at bounding box center [666, 594] width 208 height 25
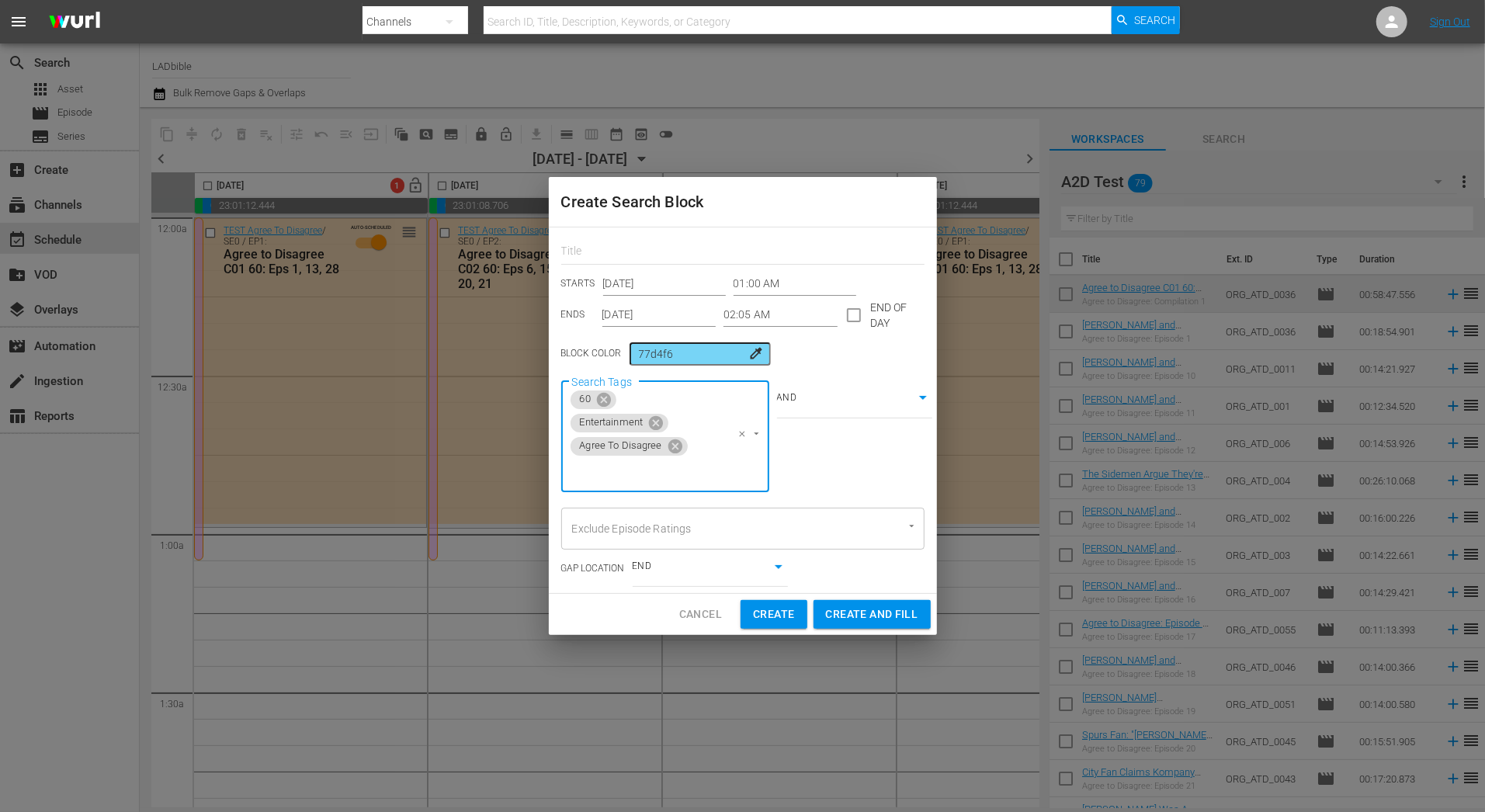
click at [685, 310] on div "STARTS Dec 7th 2025 01:00 AM ENDS Dec 7th 2025 02:05 AM END OF DAY" at bounding box center [743, 300] width 364 height 54
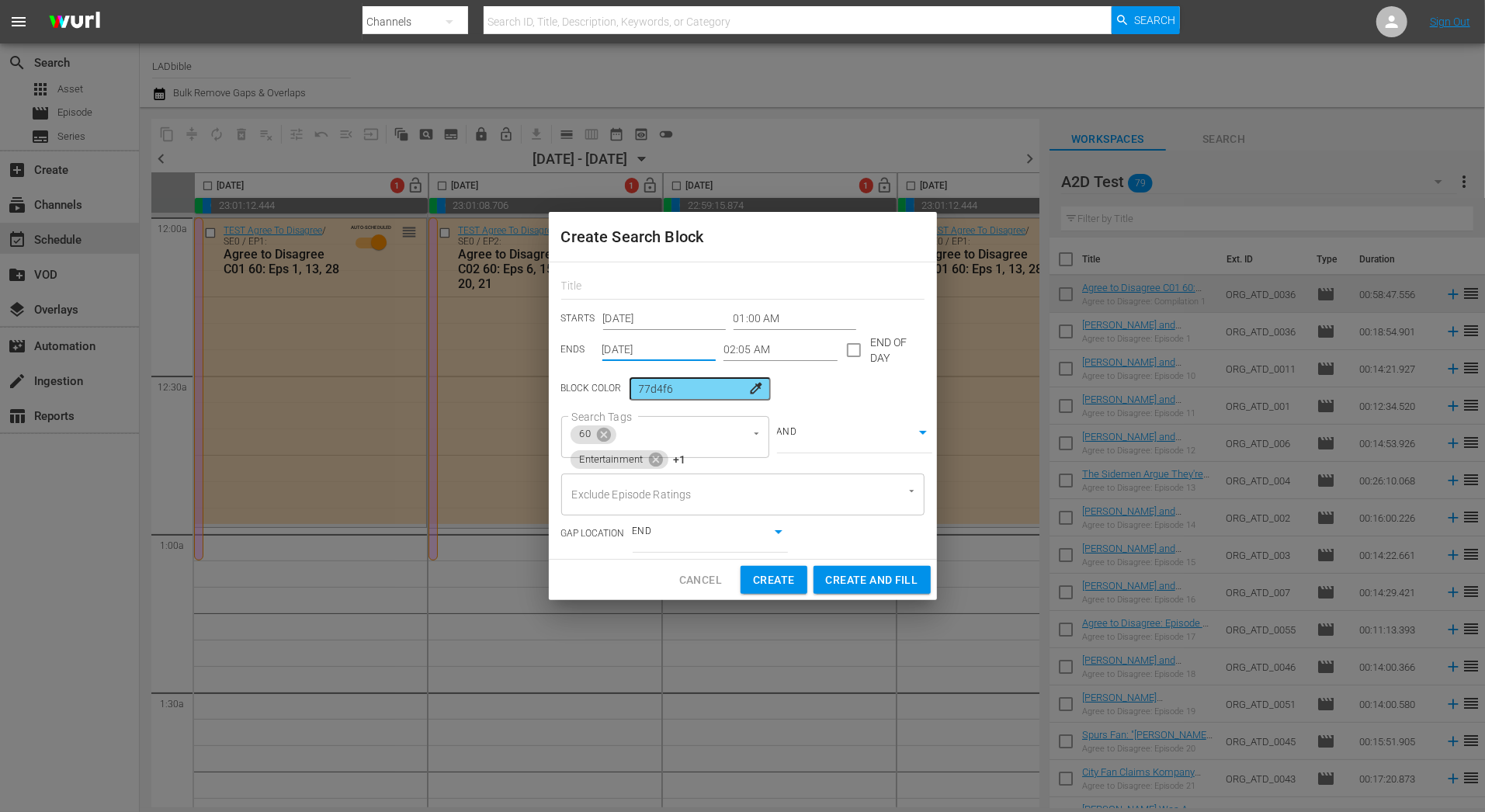
click at [664, 348] on input "Dec 7th 2025" at bounding box center [659, 350] width 114 height 24
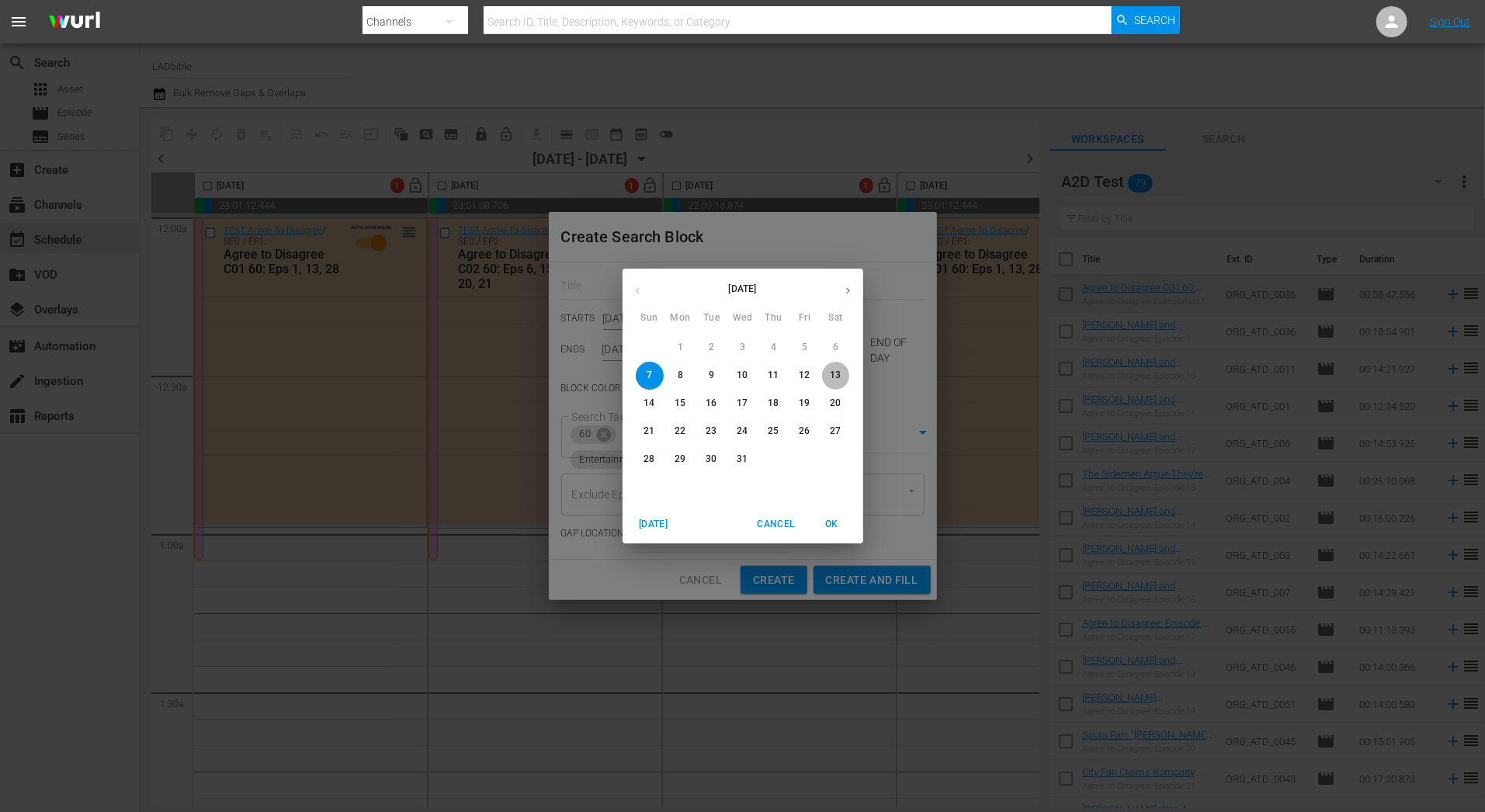
click at [838, 378] on p "13" at bounding box center [835, 375] width 11 height 13
type input "Dec 13th 2025"
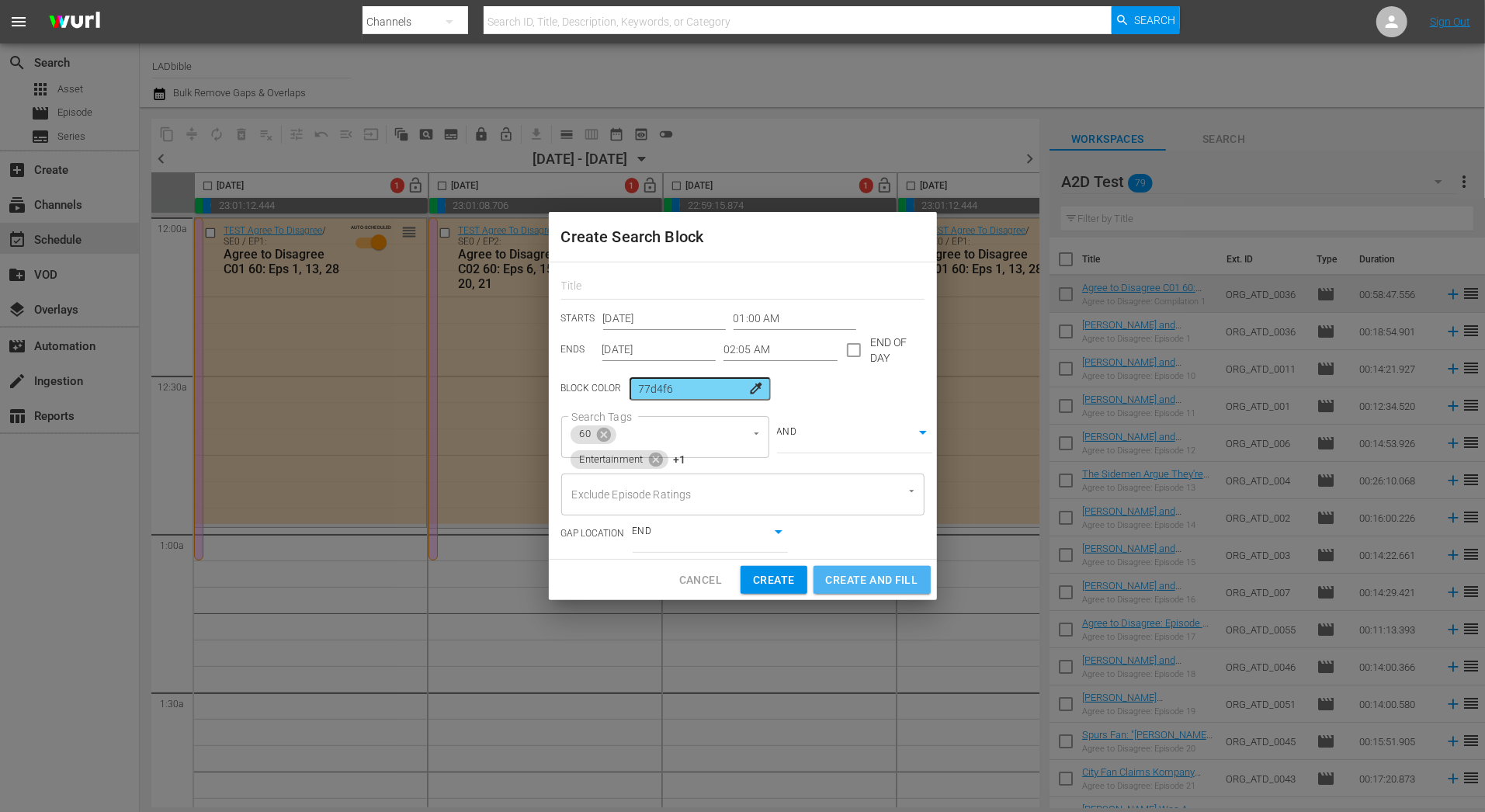
click at [864, 591] on button "Create and Fill" at bounding box center [872, 580] width 118 height 28
type input "12:00 AM"
type input "[DATE]"
type input "12:00 AM"
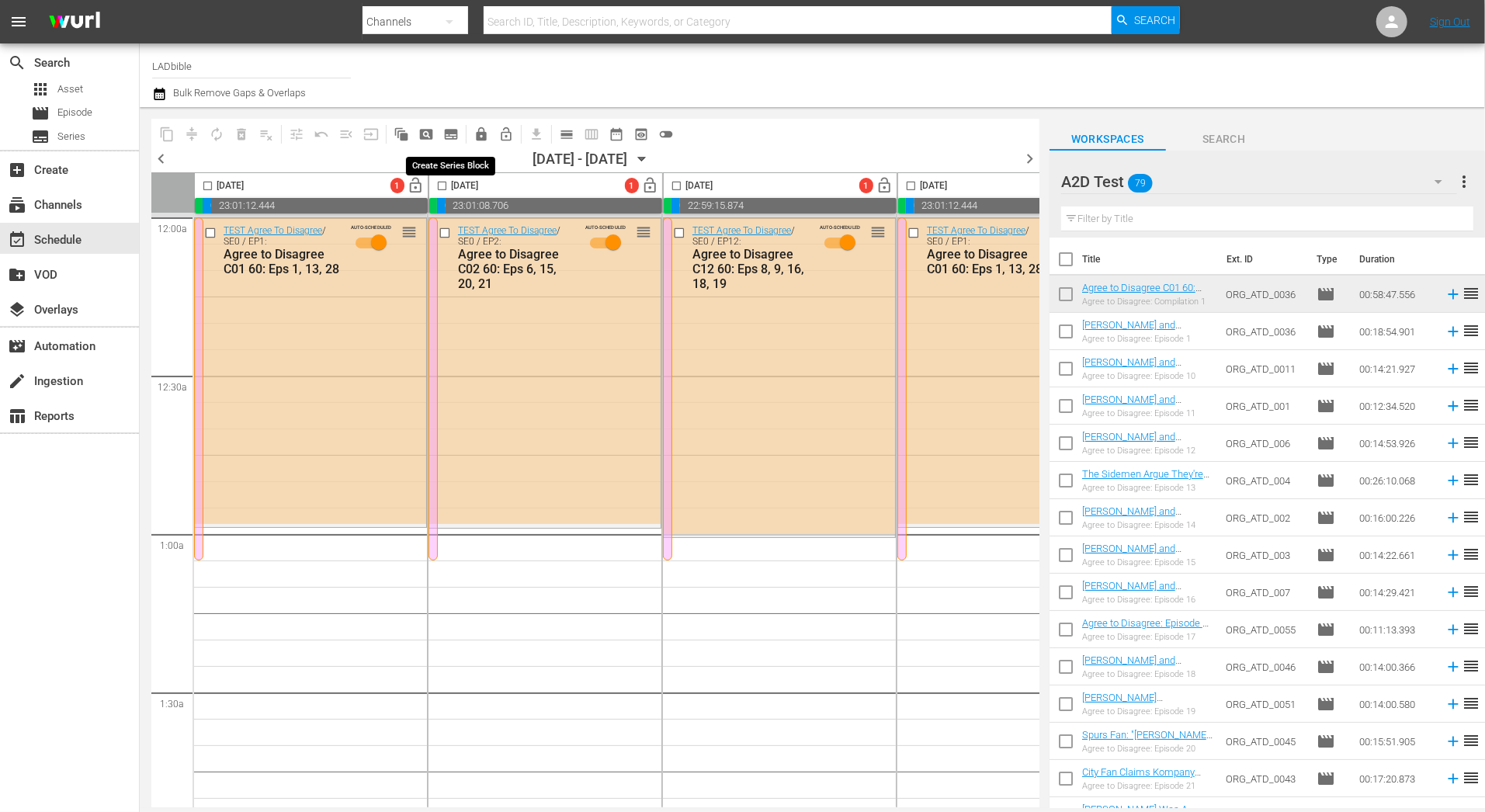
click at [445, 133] on span "subtitles_outlined" at bounding box center [451, 134] width 16 height 16
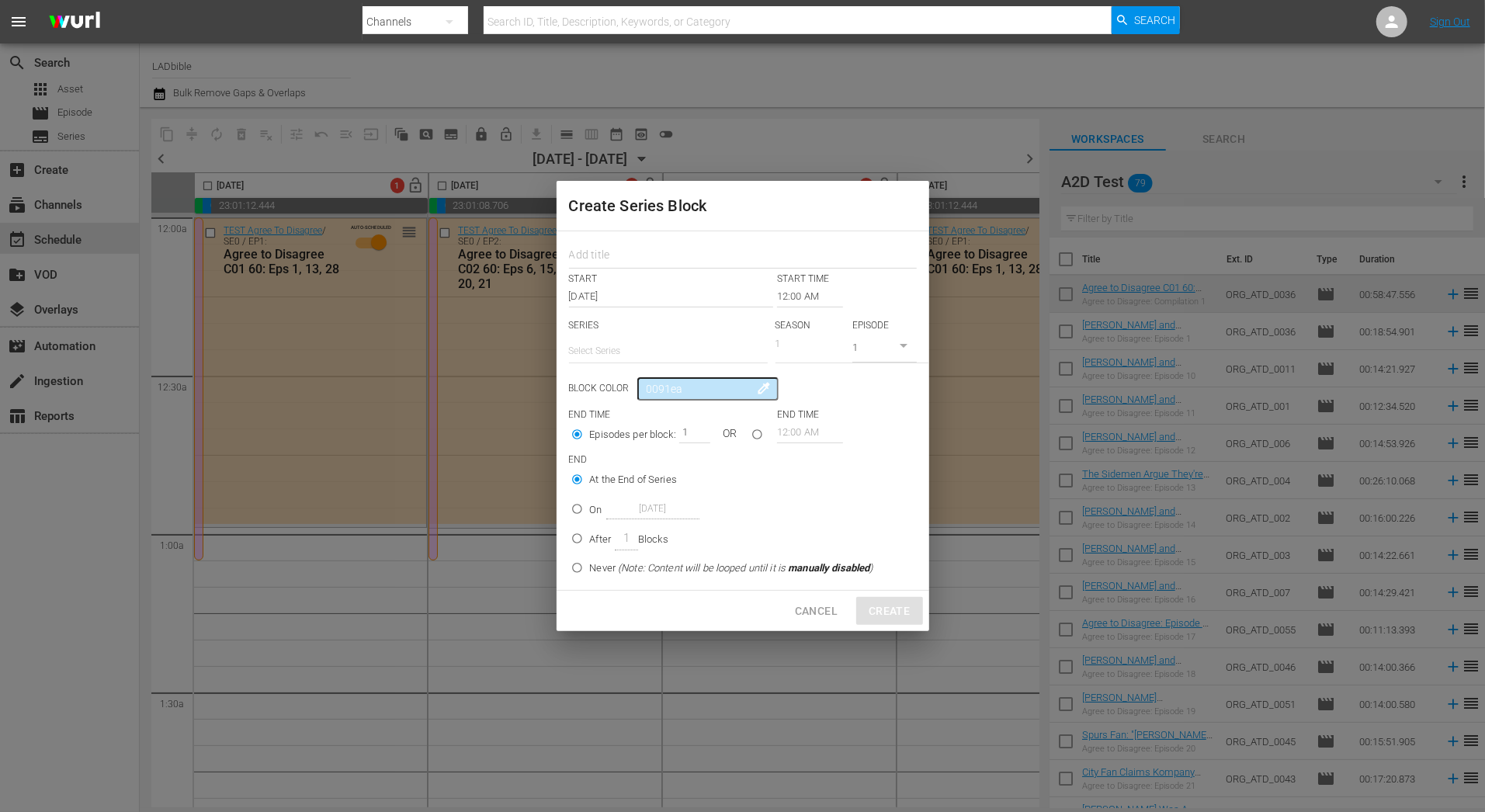
click at [810, 295] on input "12:00 AM" at bounding box center [810, 296] width 66 height 22
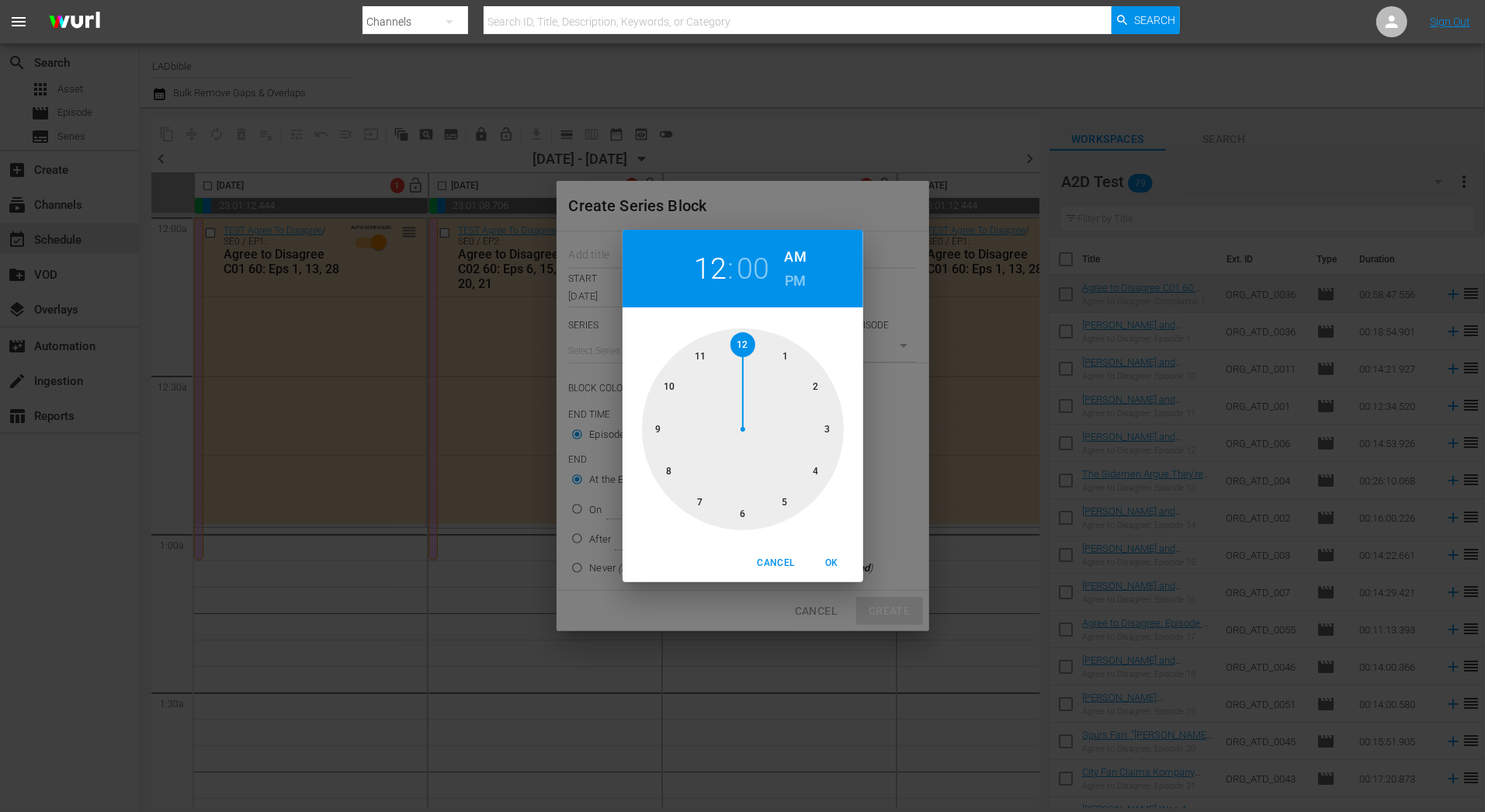
click at [785, 351] on div at bounding box center [743, 429] width 202 height 202
click at [845, 562] on span "OK" at bounding box center [832, 563] width 37 height 17
type input "01:00 AM"
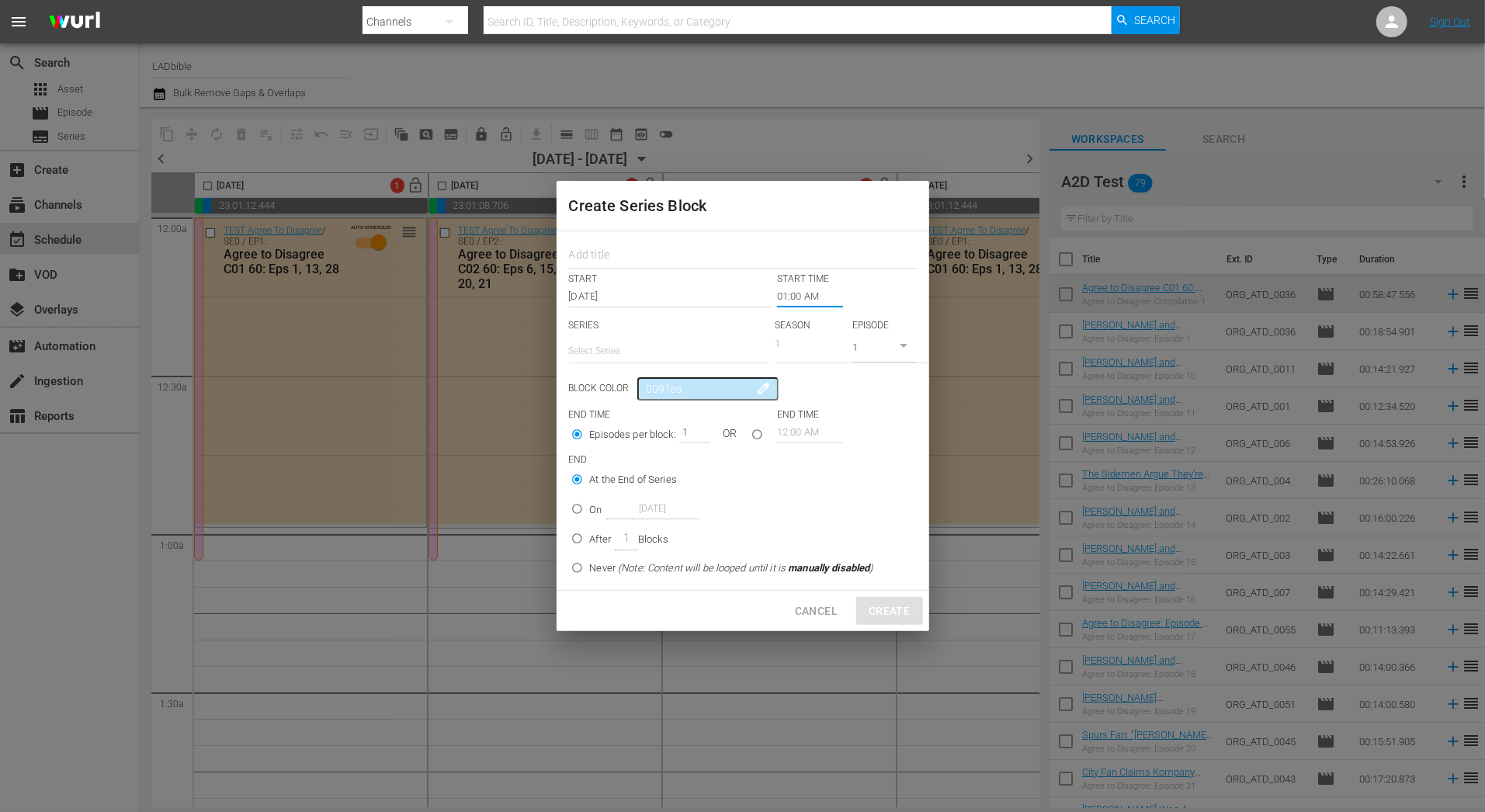
click at [677, 359] on input "text" at bounding box center [669, 350] width 199 height 37
click at [674, 386] on div "TEST Agree To Disagree" at bounding box center [668, 393] width 173 height 37
type input "TEST Agree To Disagree"
click at [574, 516] on input "On Dec 7th 2025" at bounding box center [577, 516] width 25 height 25
radio input "true"
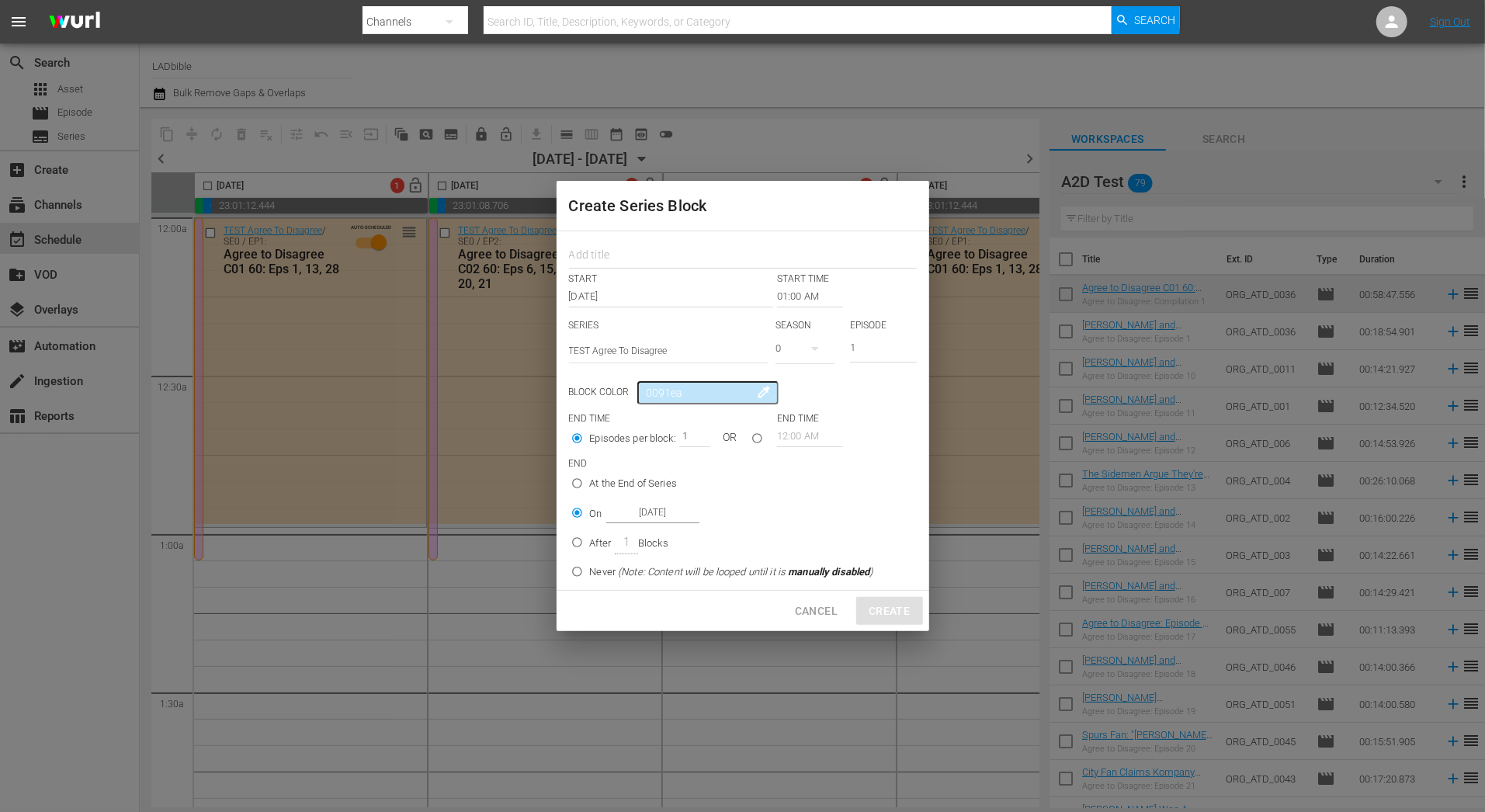
click at [643, 520] on input "[DATE]" at bounding box center [653, 512] width 93 height 21
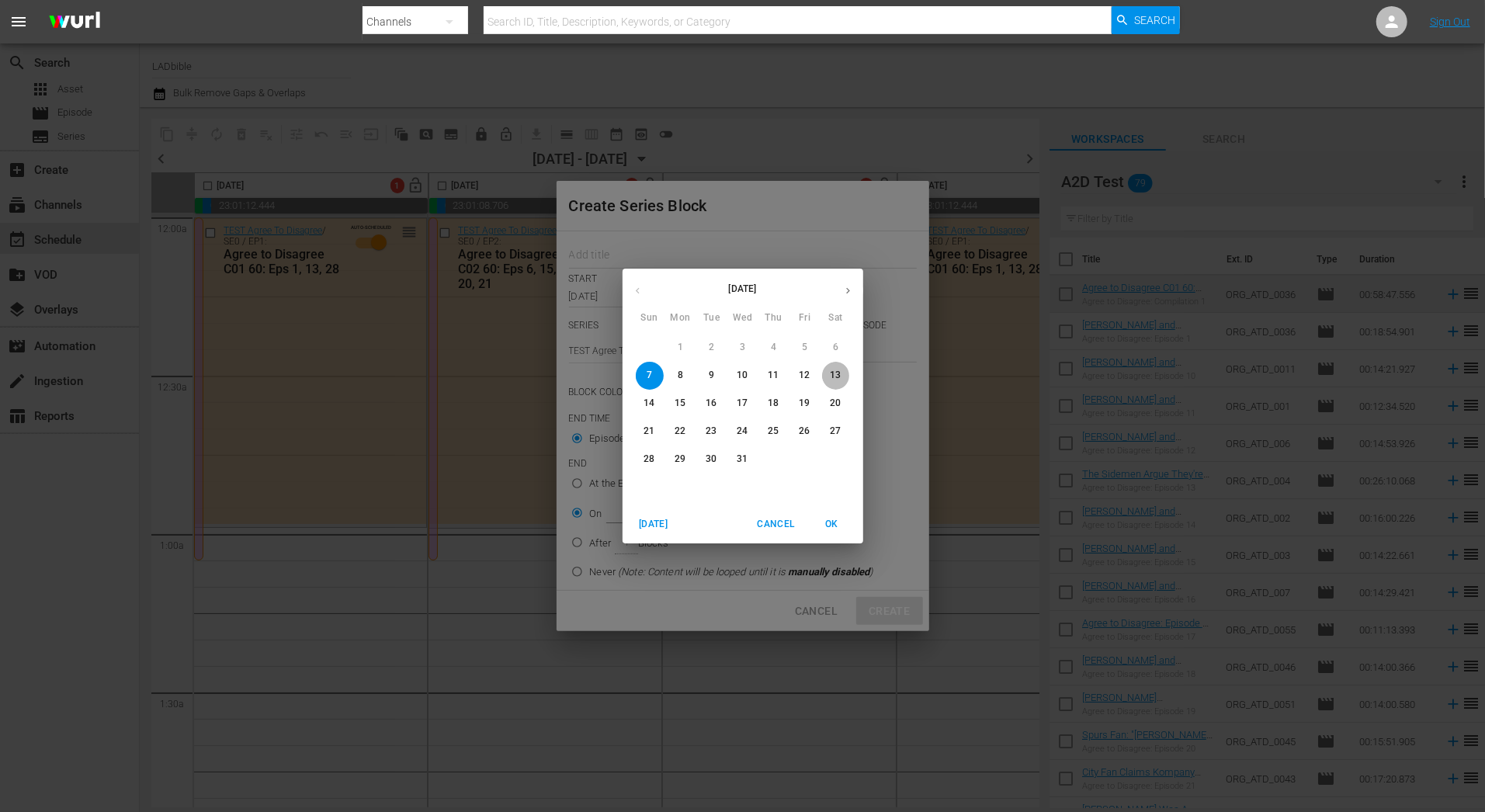
click at [840, 373] on p "13" at bounding box center [835, 375] width 11 height 13
type input "Dec 13th 2025"
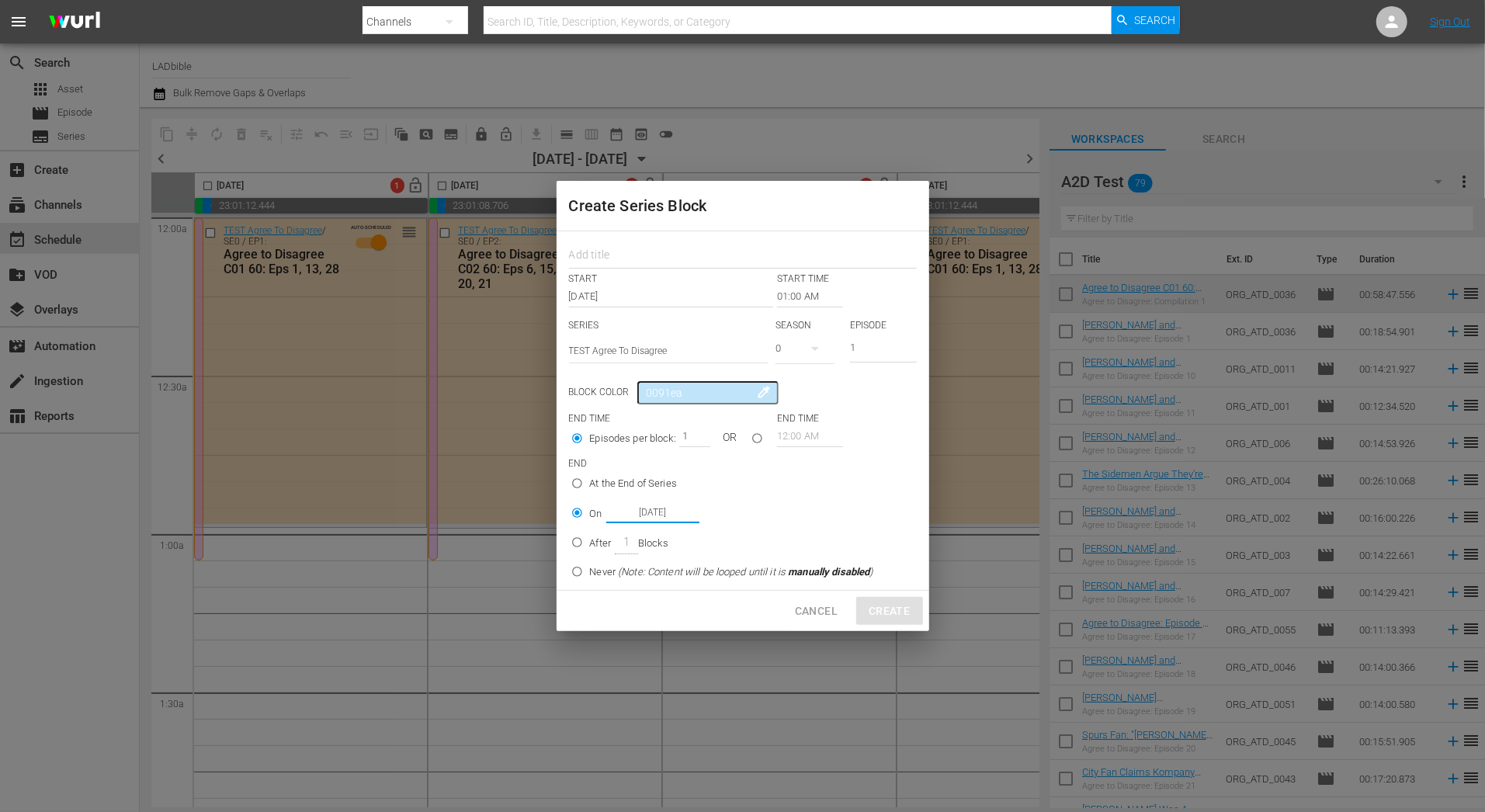
click at [855, 491] on label "At the End of Series" at bounding box center [719, 483] width 309 height 25
click at [590, 491] on input "At the End of Series" at bounding box center [577, 486] width 25 height 25
radio input "true"
click at [573, 533] on input "After 1 Blocks" at bounding box center [577, 545] width 25 height 25
radio input "true"
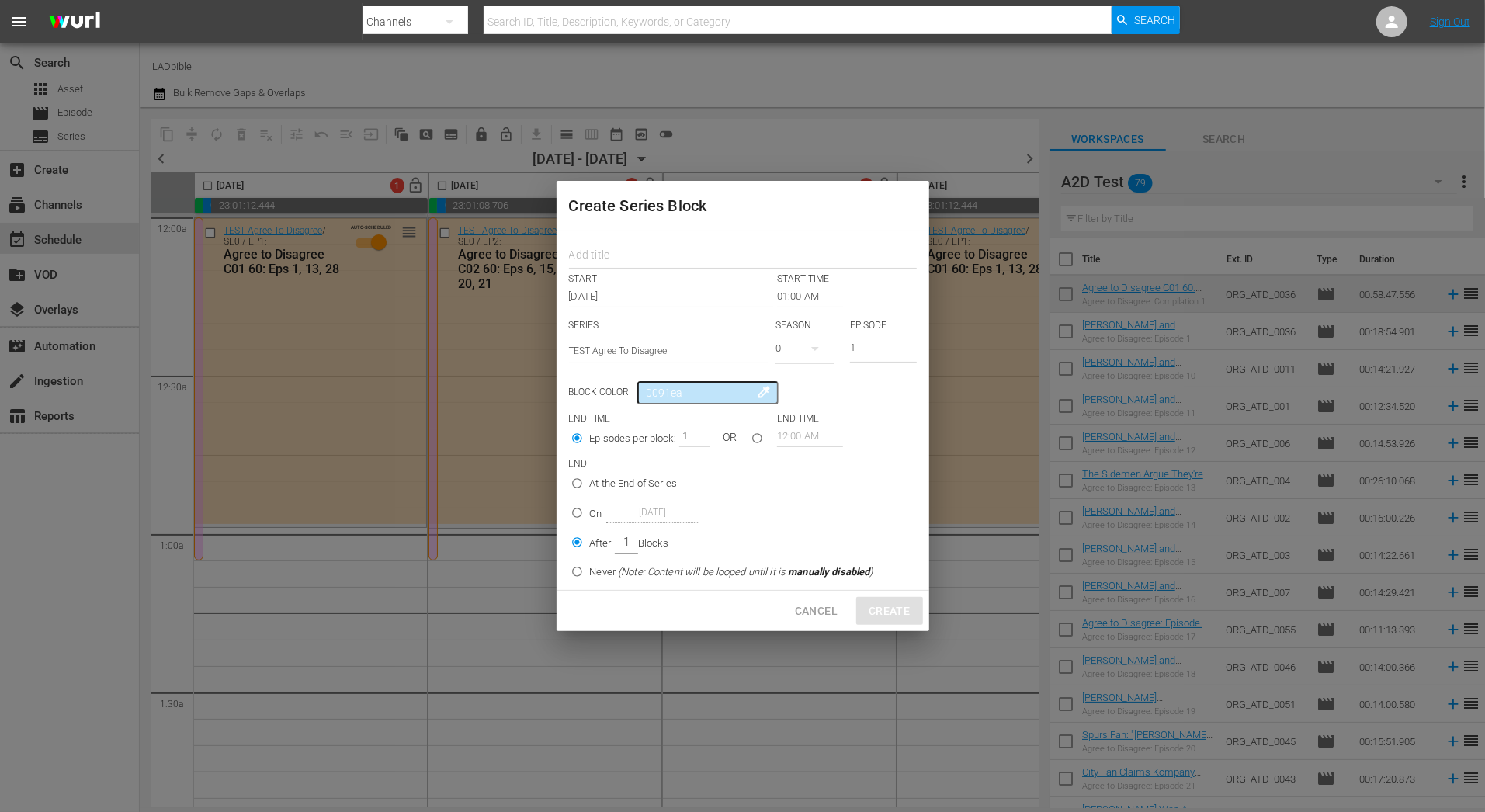
click at [573, 512] on input "On Dec 13th 2025" at bounding box center [577, 516] width 25 height 25
radio input "true"
click at [667, 616] on div "Cancel Create" at bounding box center [743, 611] width 372 height 41
click at [887, 620] on div "Cancel Create" at bounding box center [743, 611] width 372 height 41
click at [650, 256] on input "text" at bounding box center [743, 256] width 348 height 24
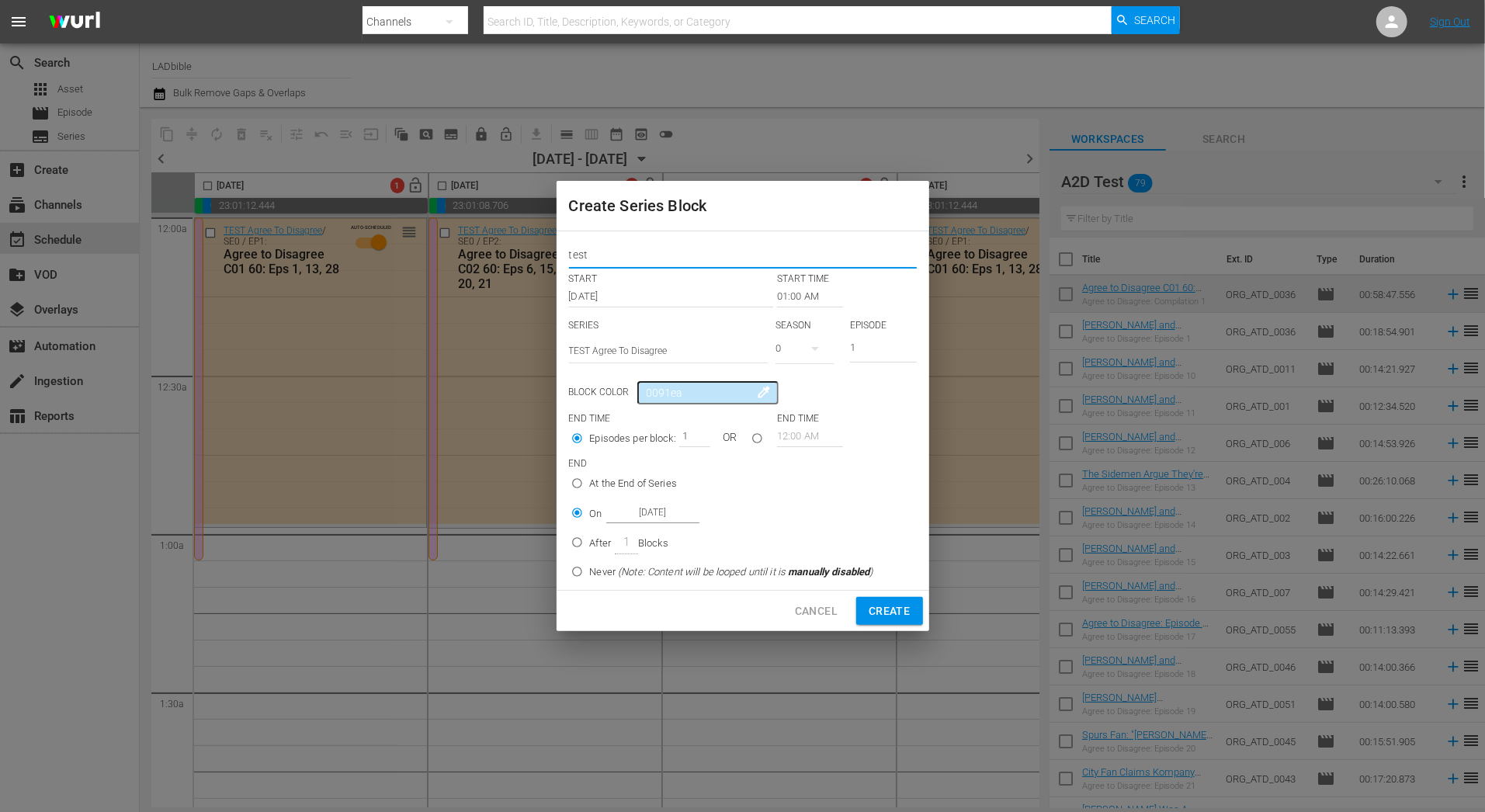
type input "test"
click at [905, 461] on p "END" at bounding box center [743, 464] width 348 height 13
click at [890, 614] on span "Create" at bounding box center [889, 611] width 41 height 20
type input "12:00 AM"
radio input "true"
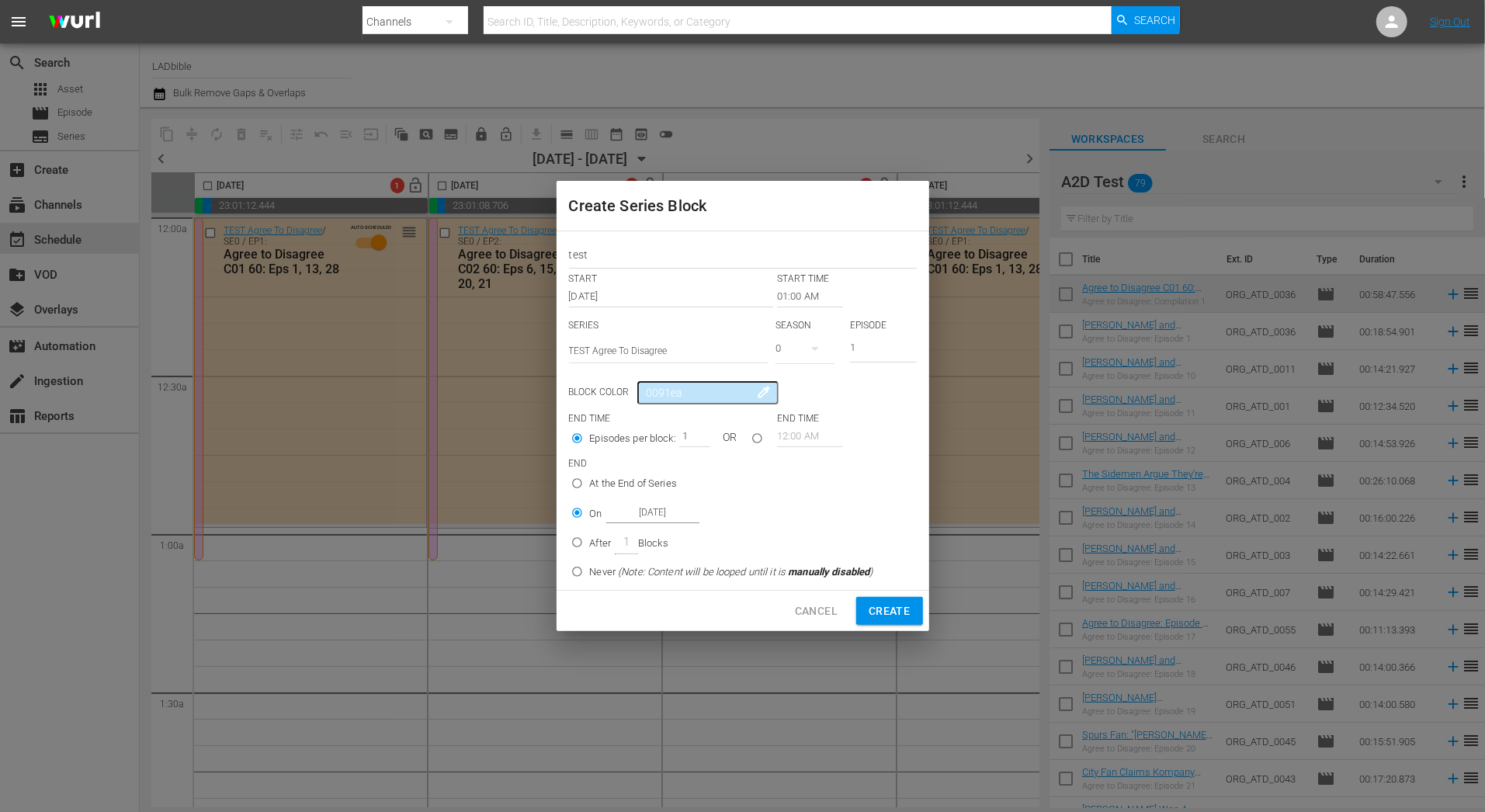
type input "[DATE]"
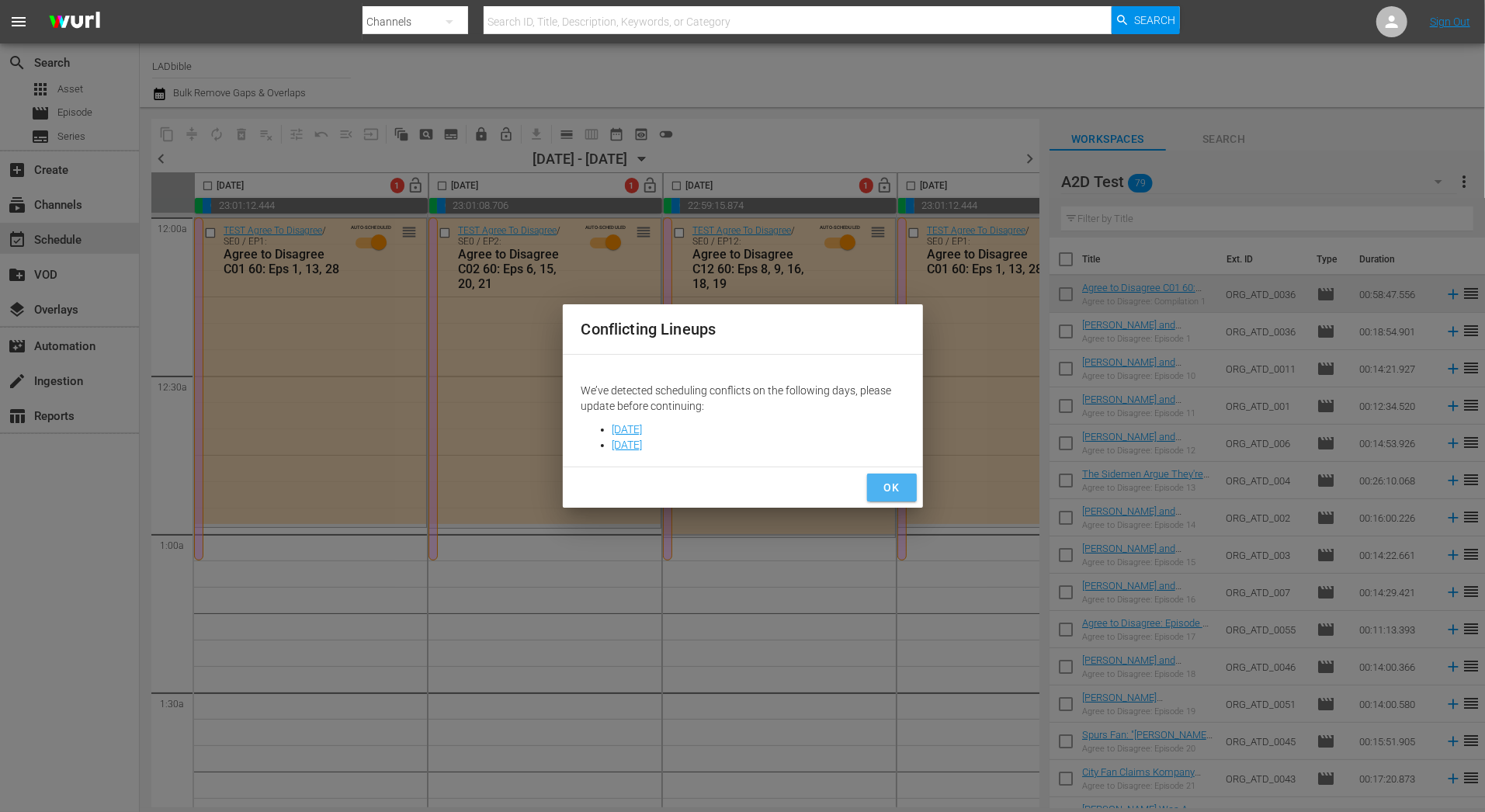
click at [895, 489] on span "OK" at bounding box center [891, 487] width 24 height 20
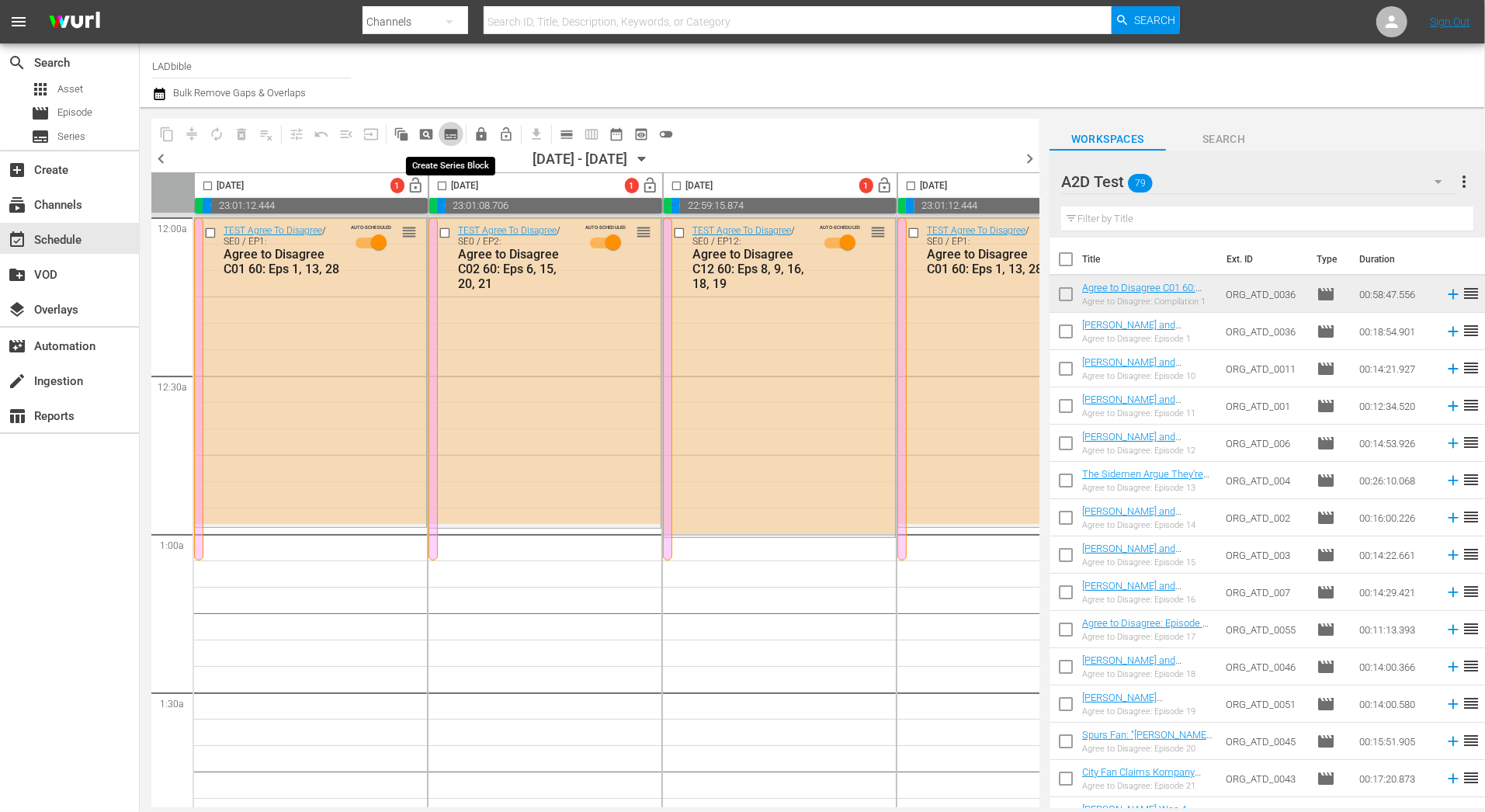
click at [453, 135] on span "subtitles_outlined" at bounding box center [451, 134] width 16 height 16
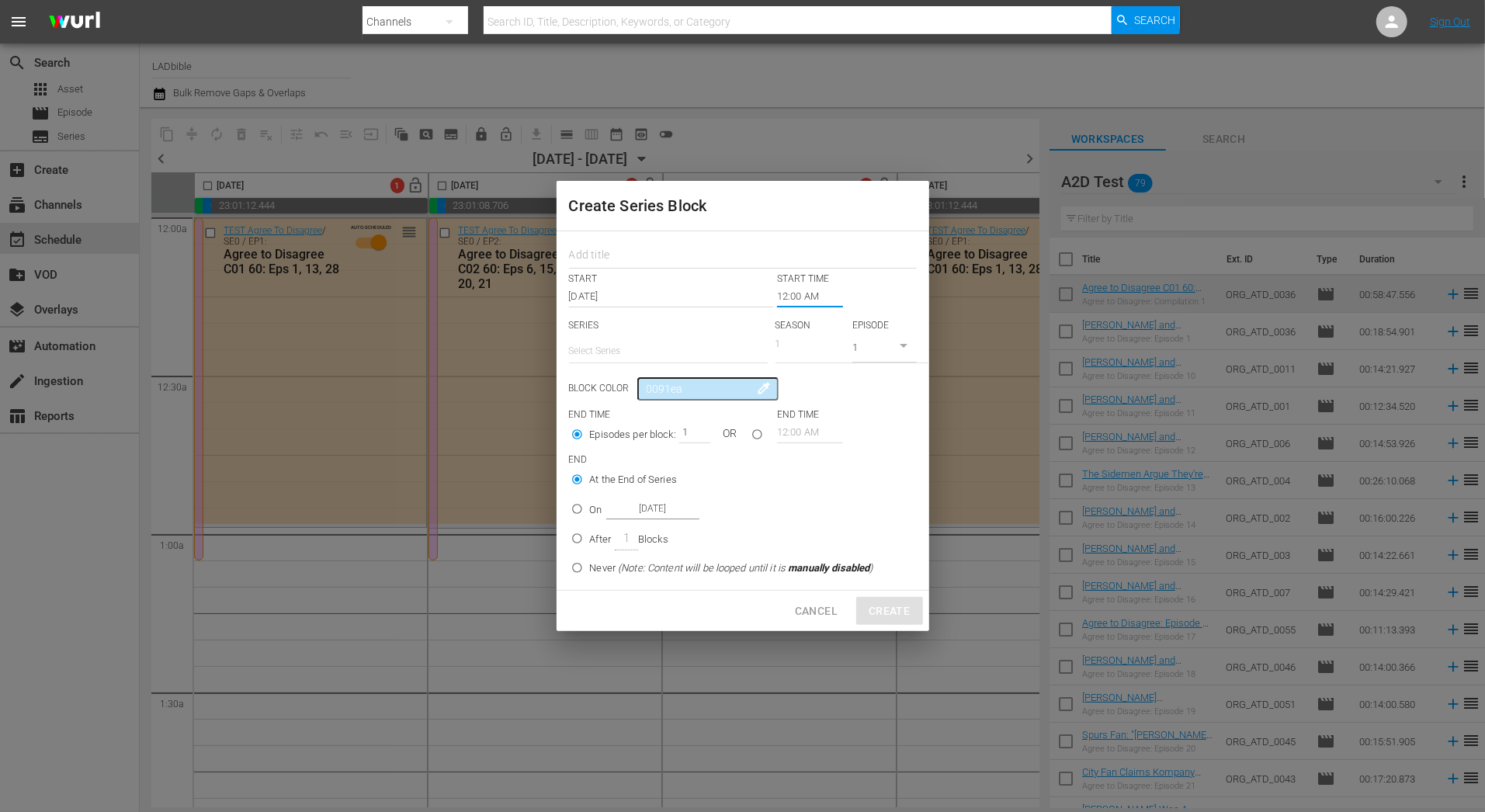
click at [804, 292] on input "12:00 AM" at bounding box center [810, 296] width 66 height 22
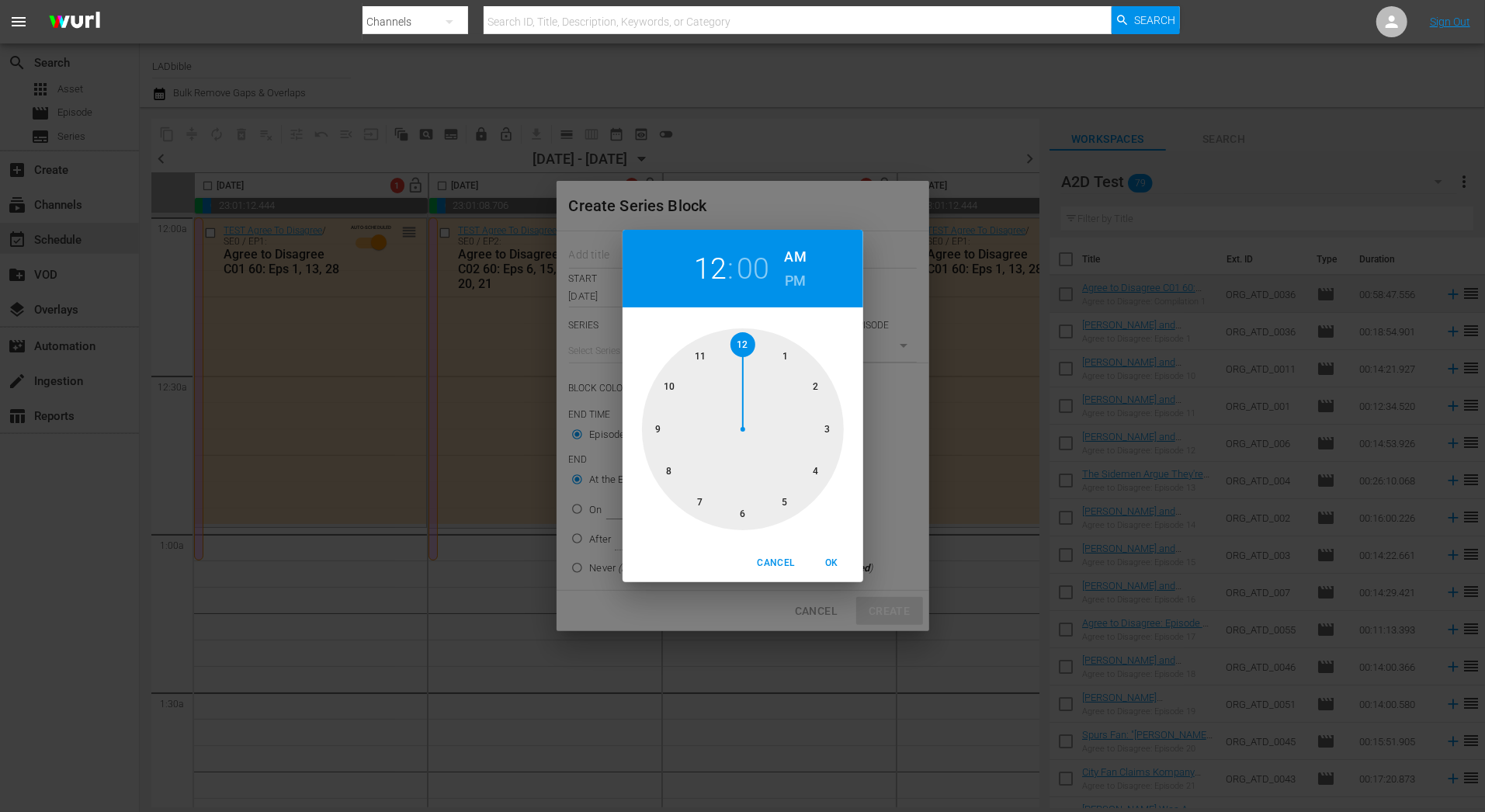
click at [785, 353] on div at bounding box center [743, 429] width 202 height 202
click at [793, 358] on div at bounding box center [743, 429] width 202 height 202
click at [786, 352] on div at bounding box center [743, 429] width 202 height 202
click at [838, 561] on span "OK" at bounding box center [832, 563] width 37 height 17
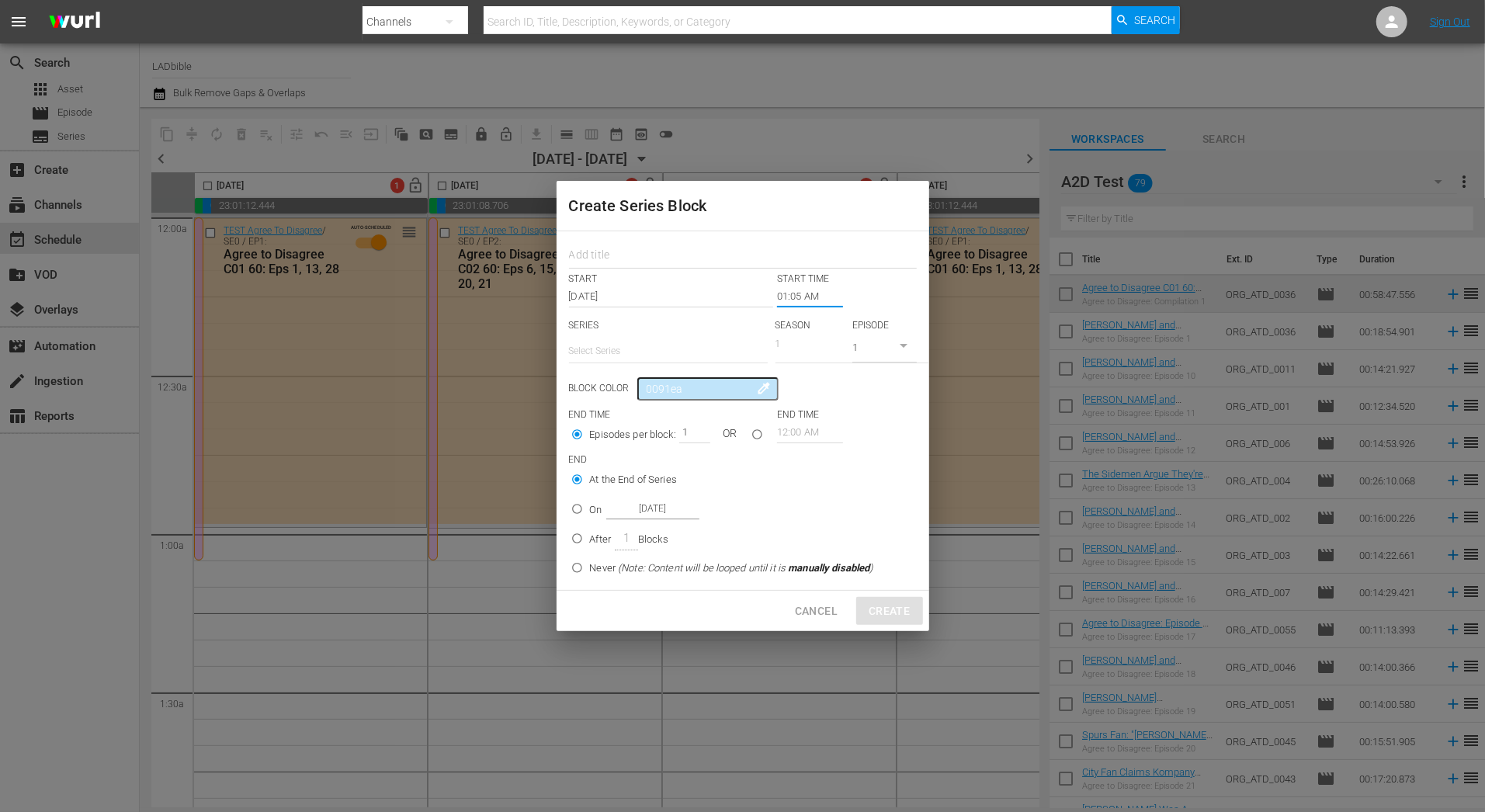
click at [815, 606] on span "Cancel" at bounding box center [816, 611] width 43 height 20
type input "12:00 AM"
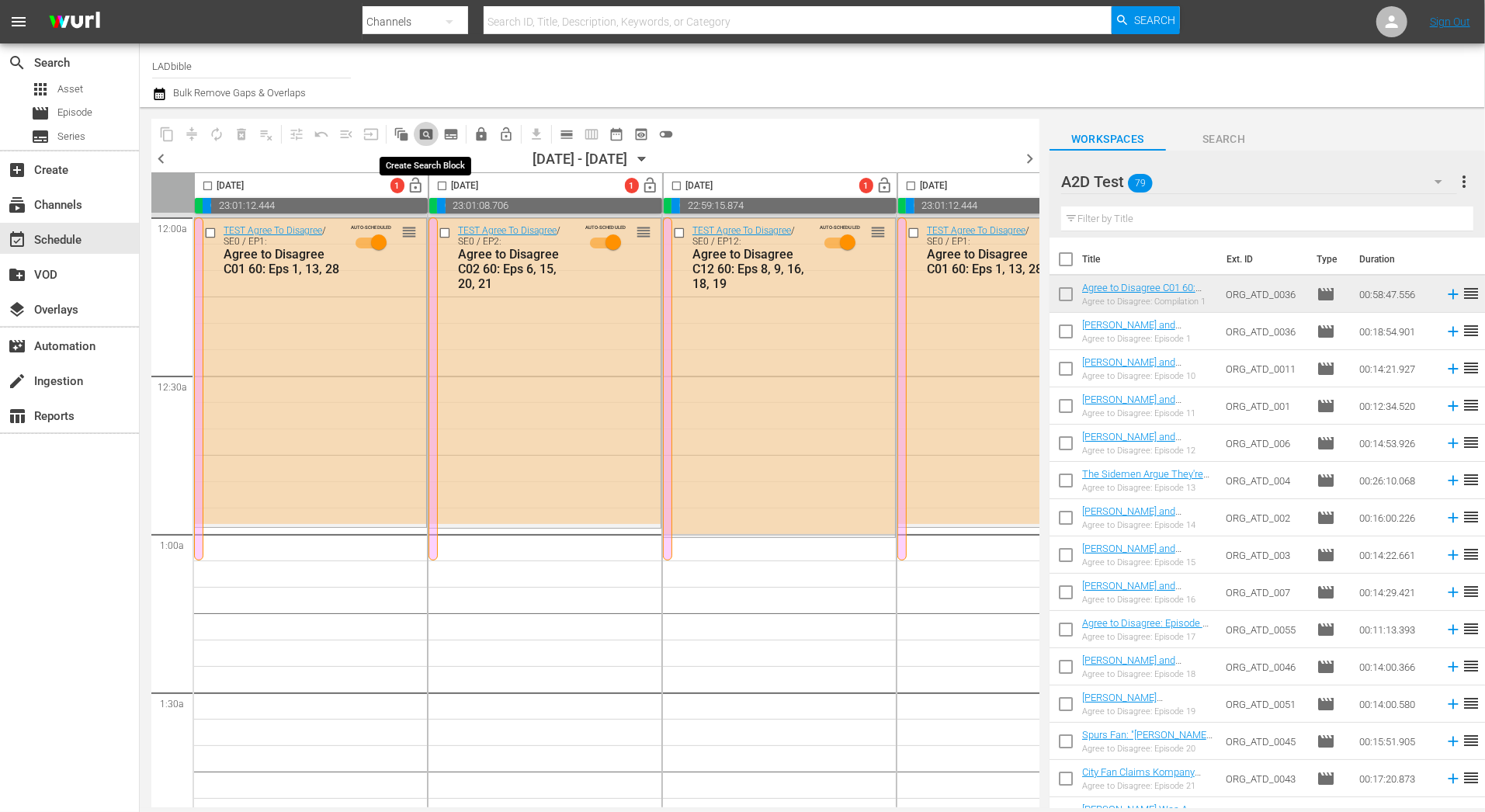
click at [432, 136] on span "pageview_outlined" at bounding box center [427, 134] width 16 height 16
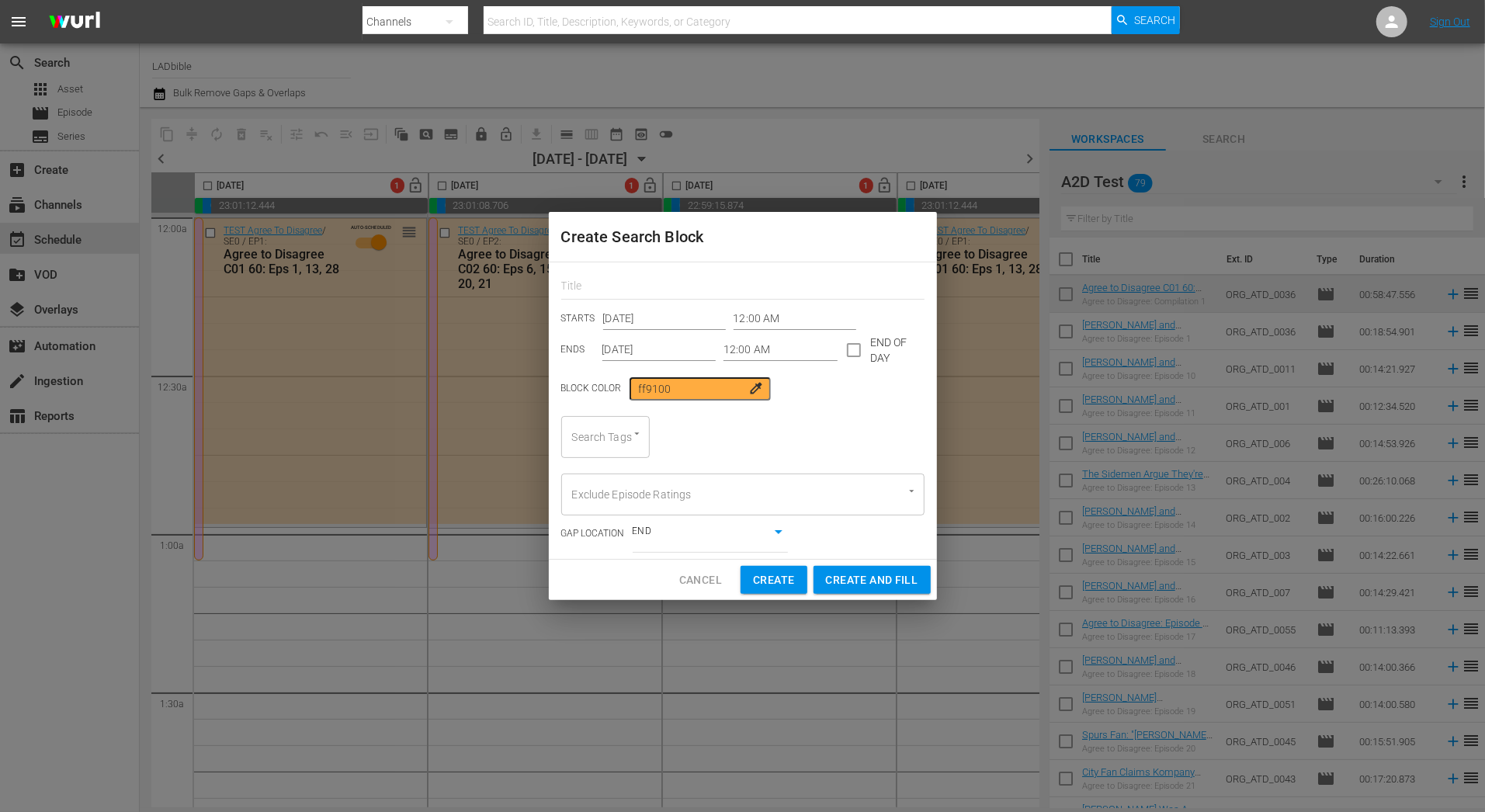
click at [696, 594] on button "Cancel" at bounding box center [701, 580] width 68 height 28
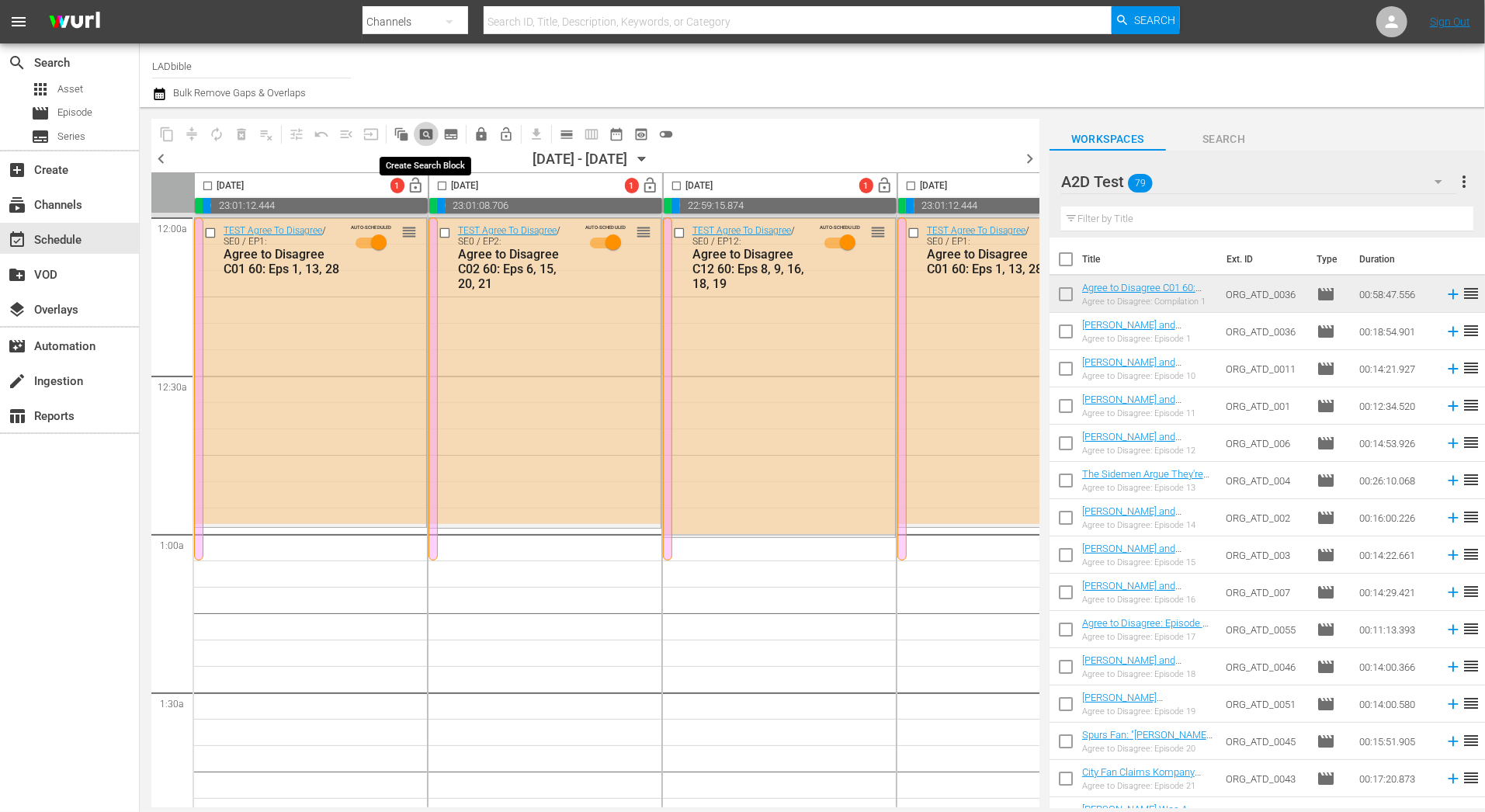
click at [435, 127] on button "pageview_outlined" at bounding box center [426, 134] width 24 height 24
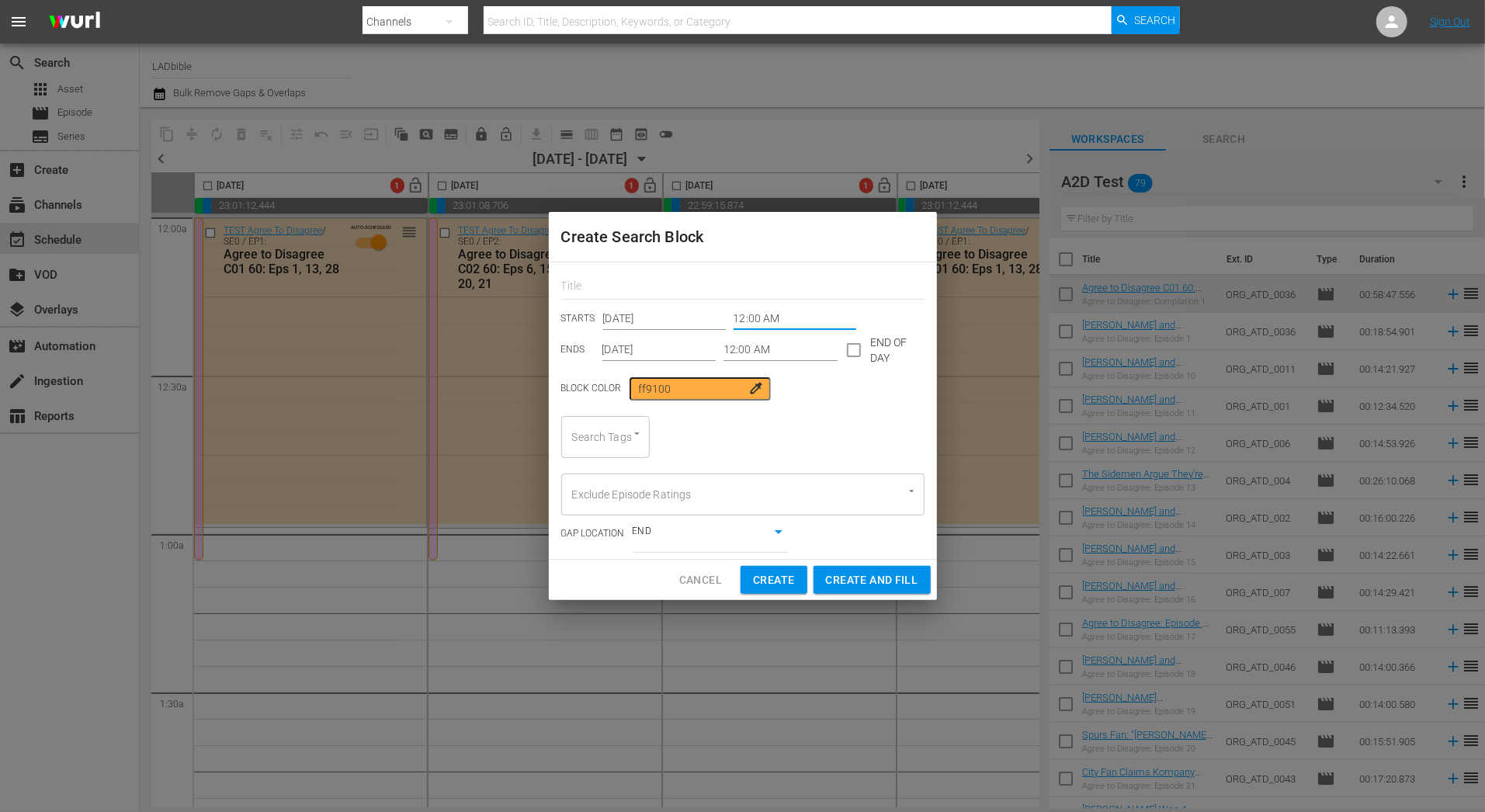
click at [784, 316] on input "12:00 AM" at bounding box center [795, 319] width 123 height 24
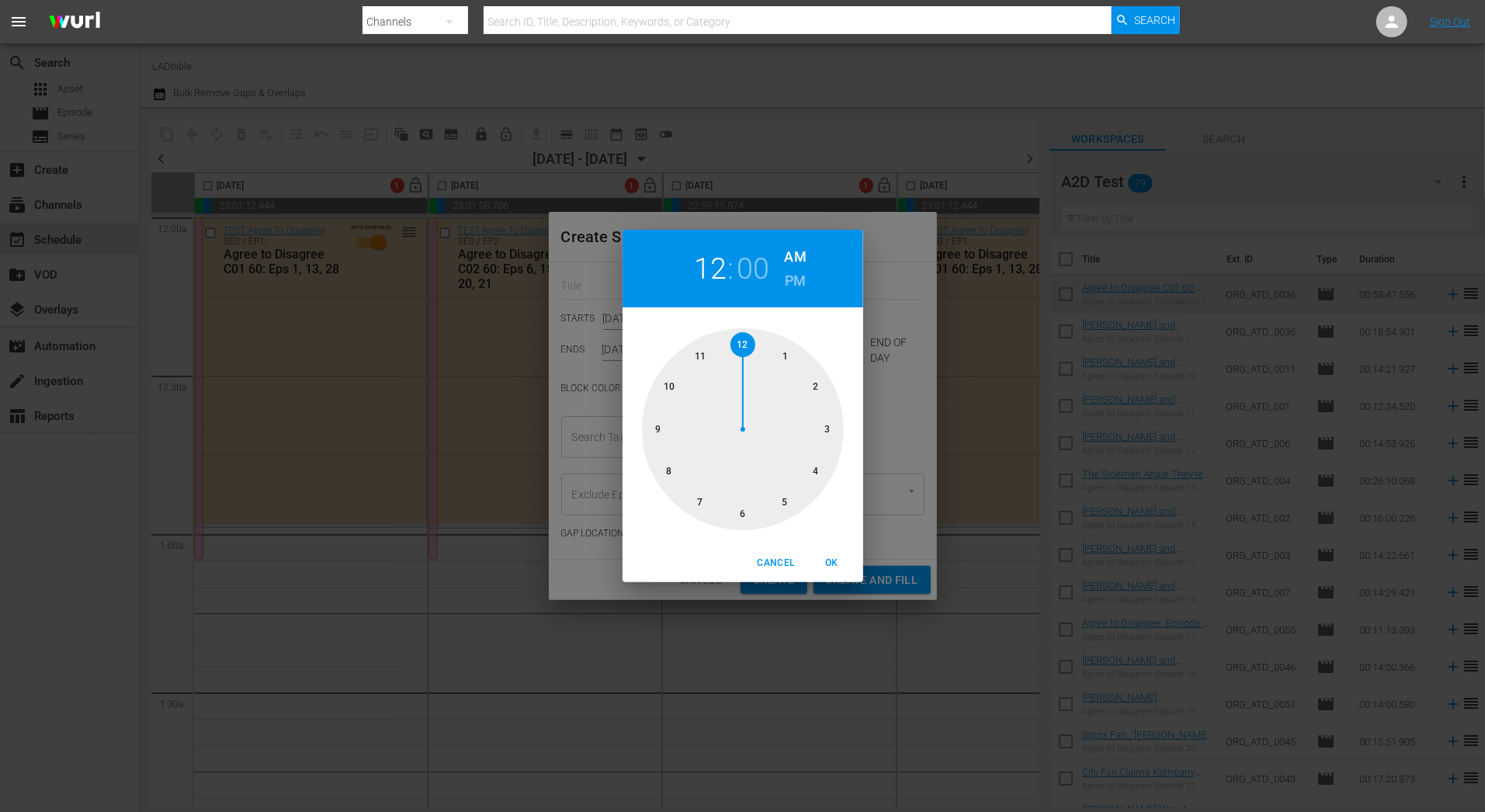
click at [785, 362] on div at bounding box center [743, 429] width 202 height 202
click at [830, 568] on span "OK" at bounding box center [832, 563] width 37 height 17
type input "01:00 AM"
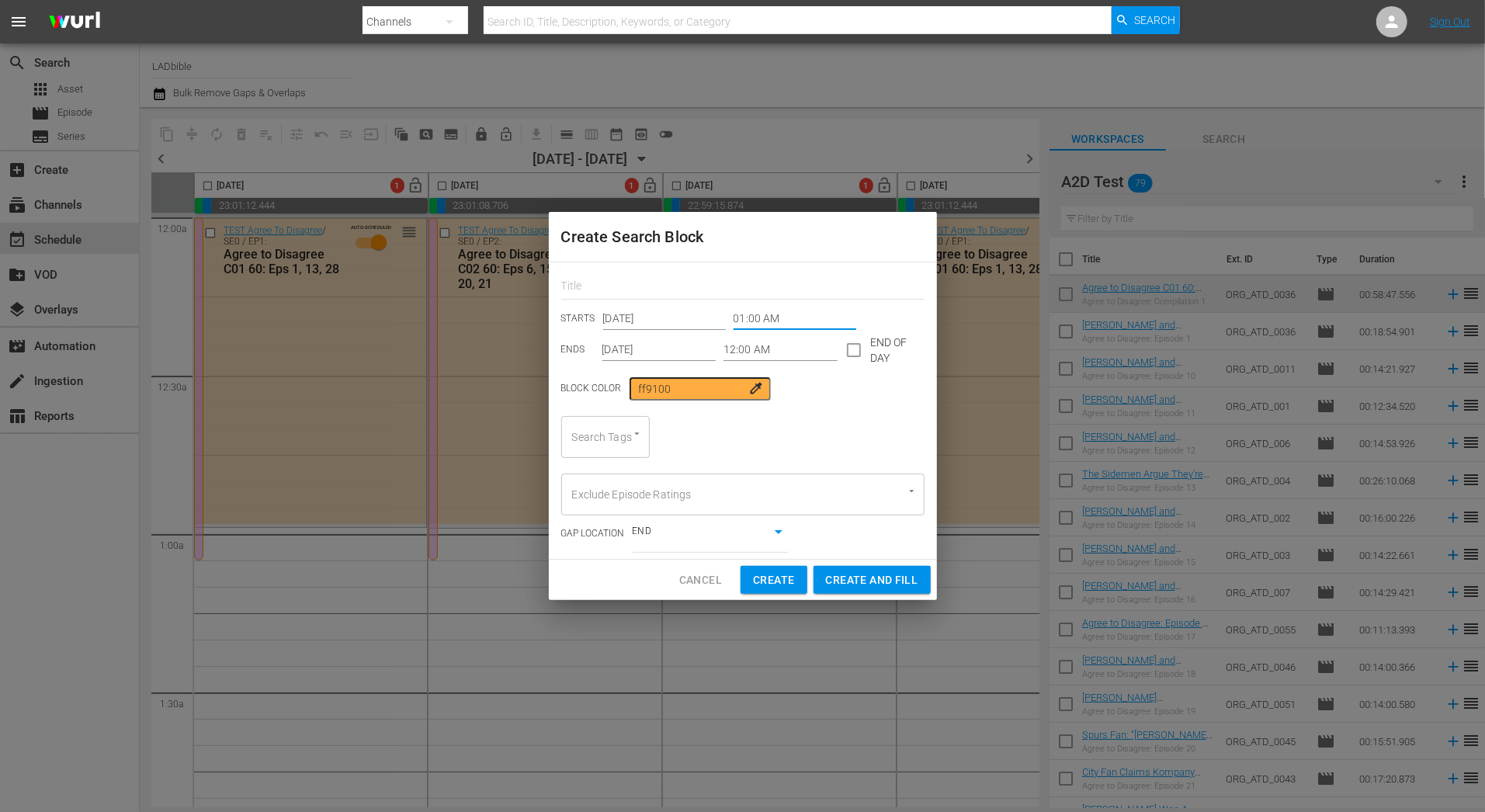
click at [757, 350] on input "12:00 AM" at bounding box center [780, 350] width 114 height 24
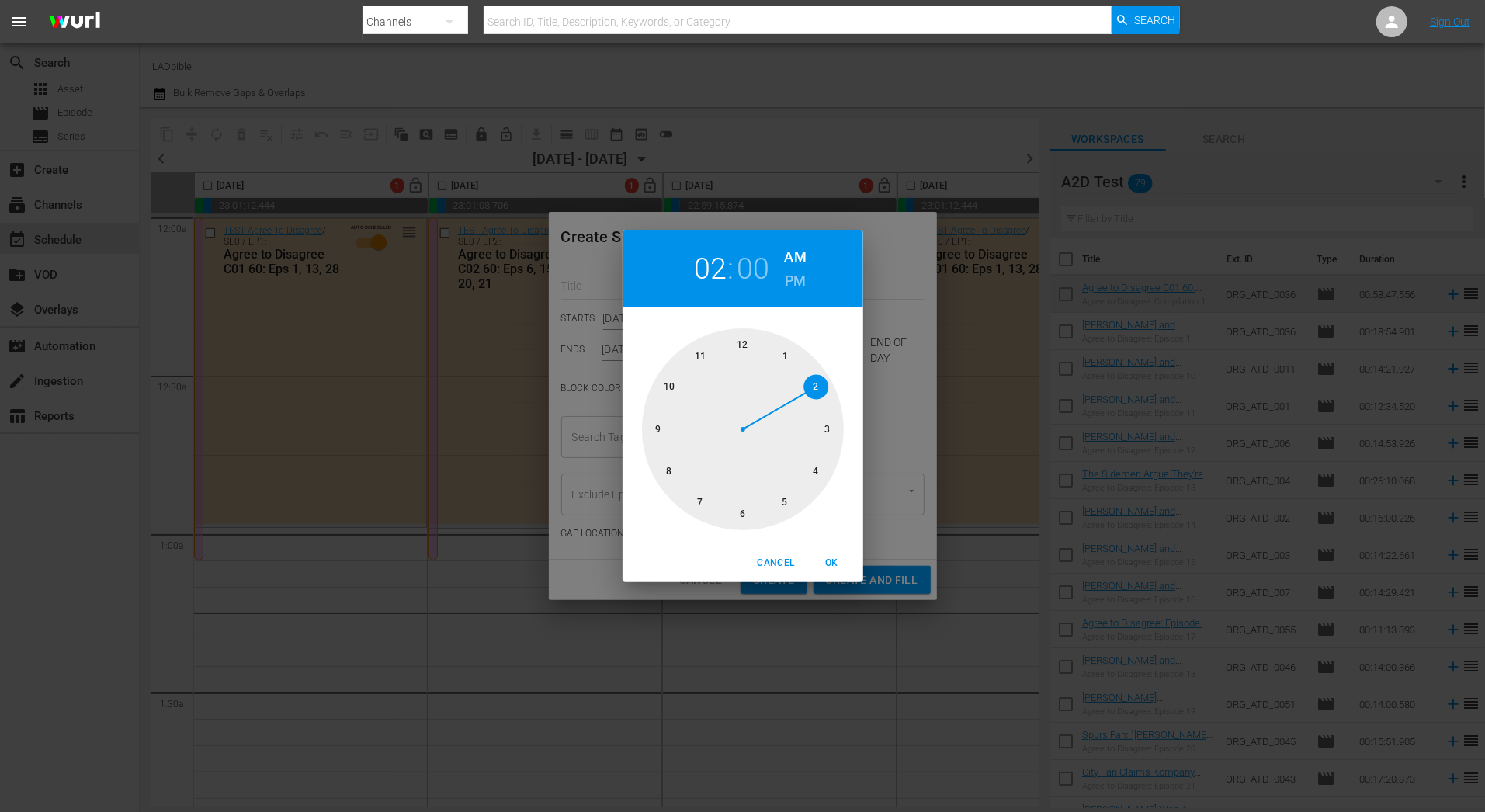
click at [821, 390] on div at bounding box center [743, 429] width 202 height 202
click at [819, 385] on div at bounding box center [743, 429] width 202 height 202
click at [837, 567] on span "OK" at bounding box center [832, 563] width 37 height 17
type input "02:10 AM"
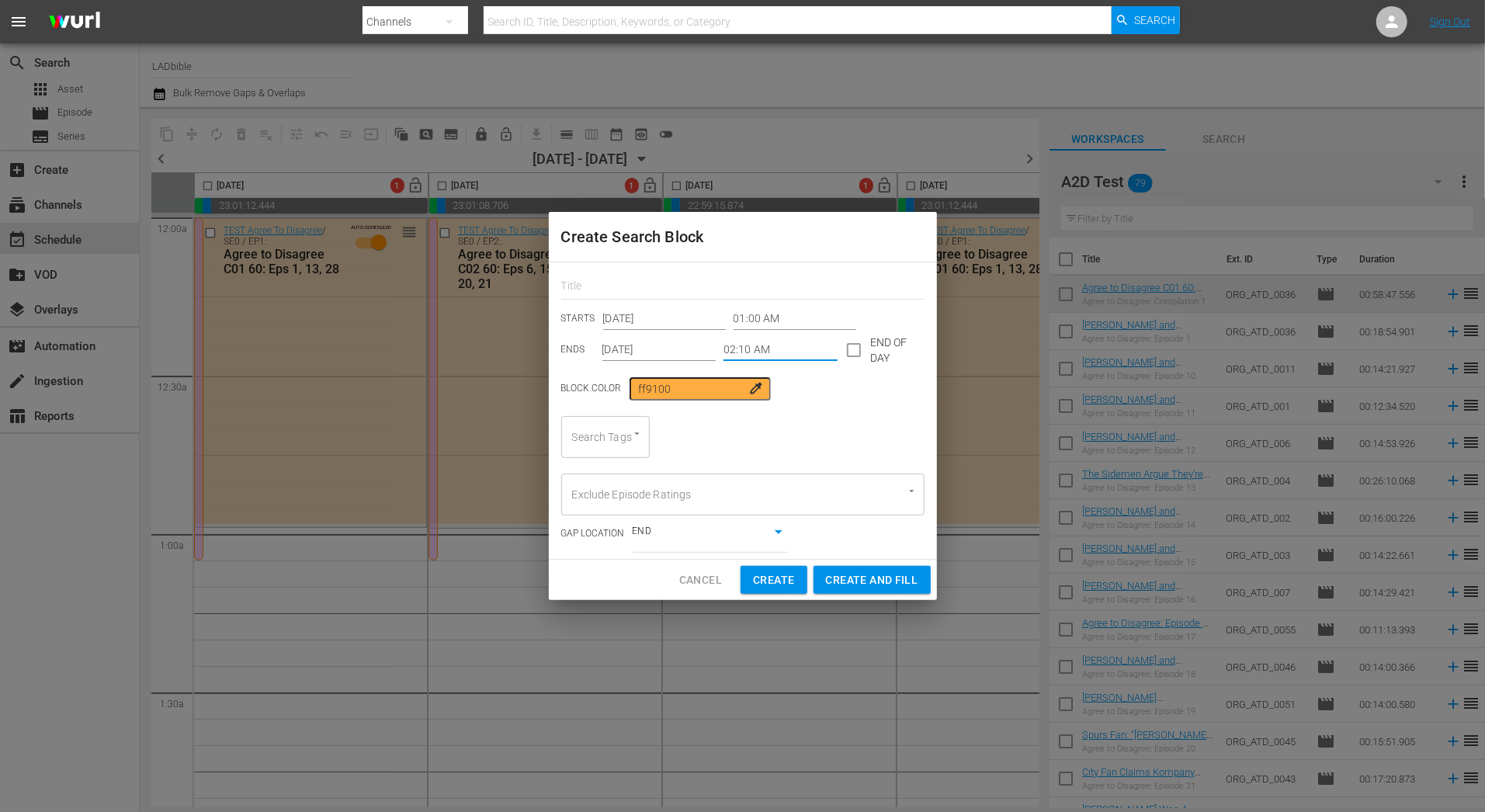
click at [769, 327] on input "01:00 AM" at bounding box center [795, 319] width 123 height 24
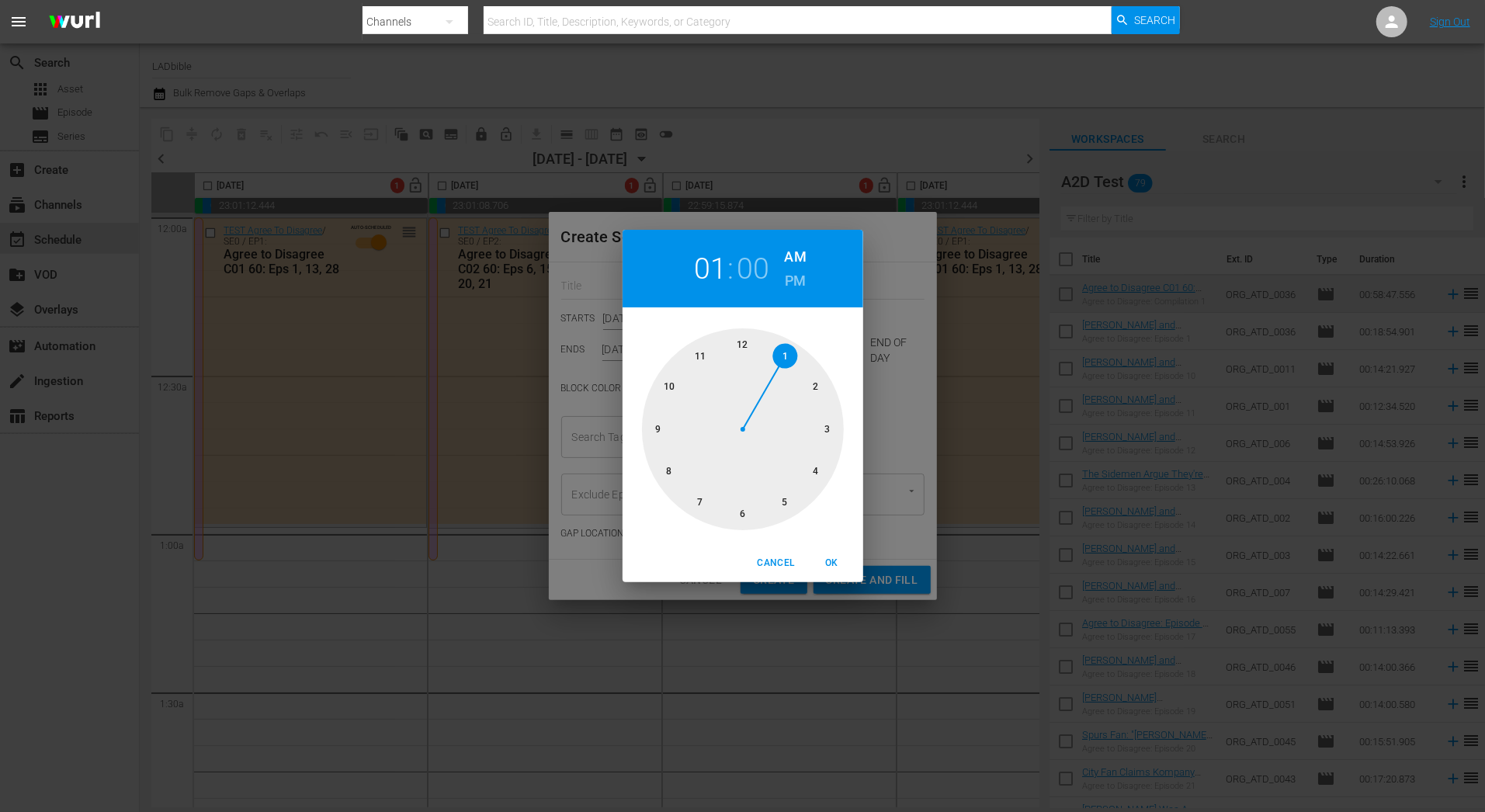
click at [784, 348] on div at bounding box center [743, 429] width 202 height 202
click at [786, 360] on div at bounding box center [743, 429] width 202 height 202
click at [831, 570] on span "OK" at bounding box center [832, 563] width 37 height 17
type input "01:05 AM"
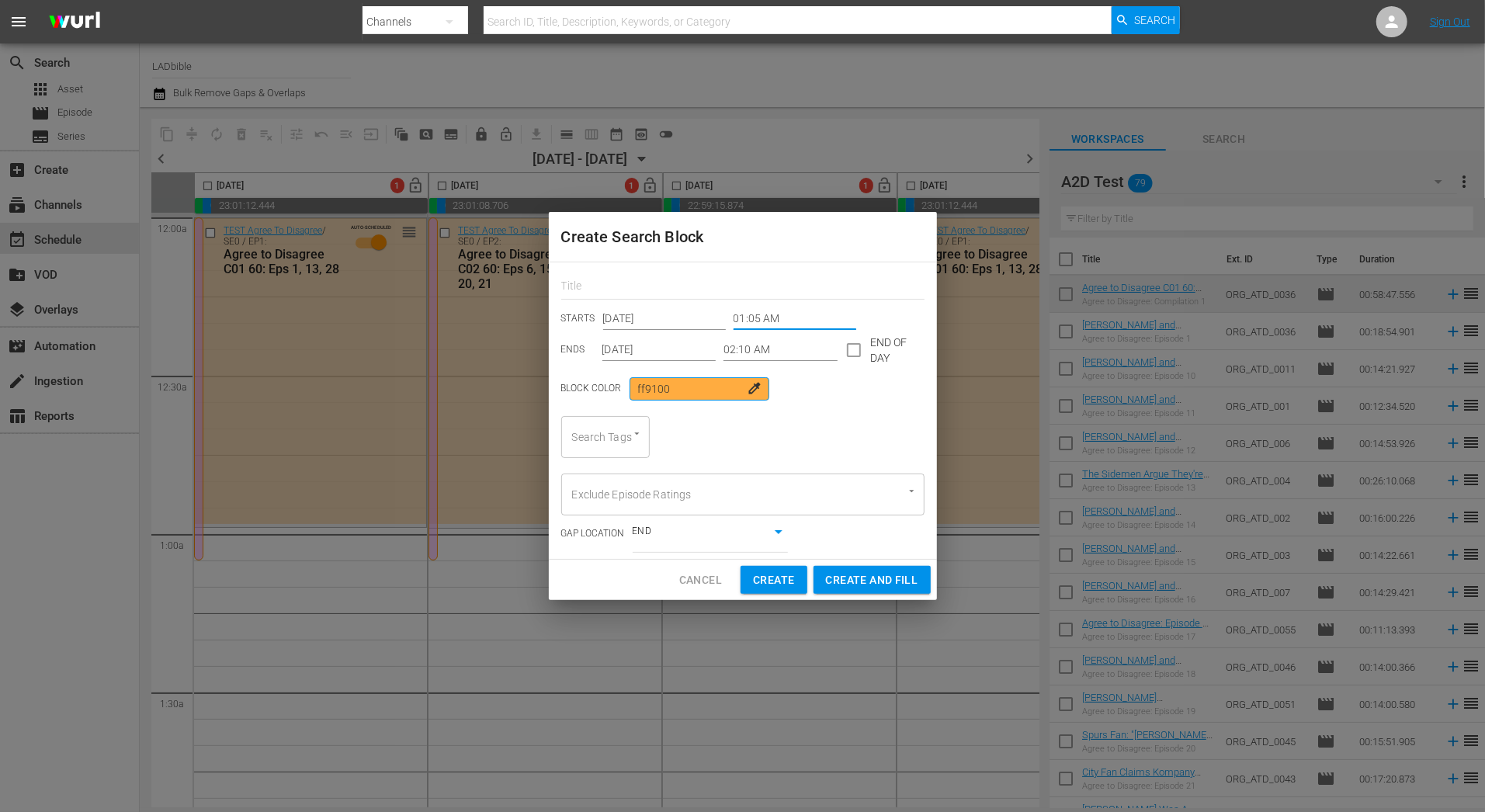
click at [710, 392] on input "ff9100" at bounding box center [699, 389] width 140 height 24
click at [749, 396] on div "colorize" at bounding box center [758, 389] width 17 height 17
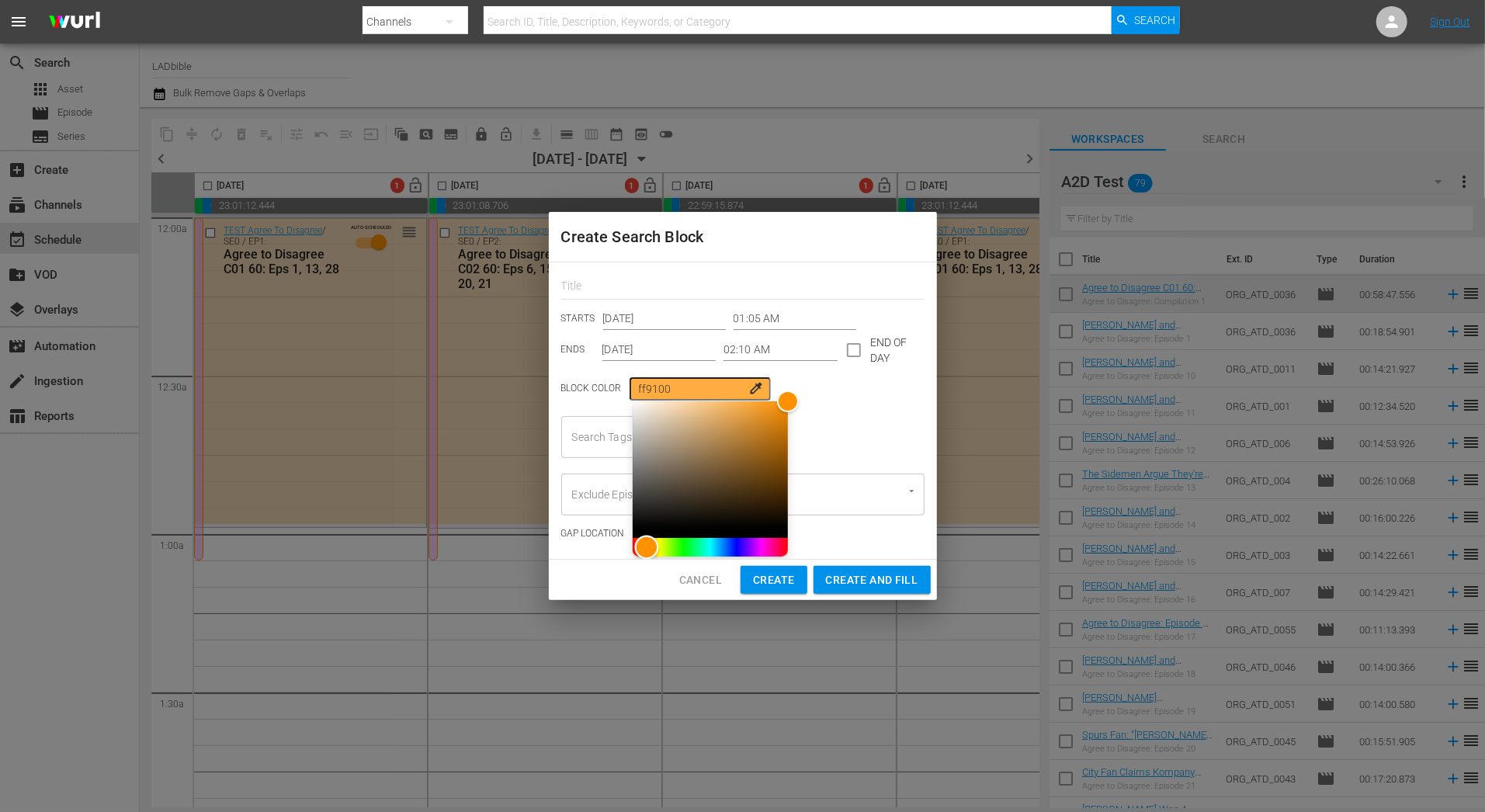
type input "00ffef"
click at [696, 538] on div "Hue" at bounding box center [710, 547] width 155 height 19
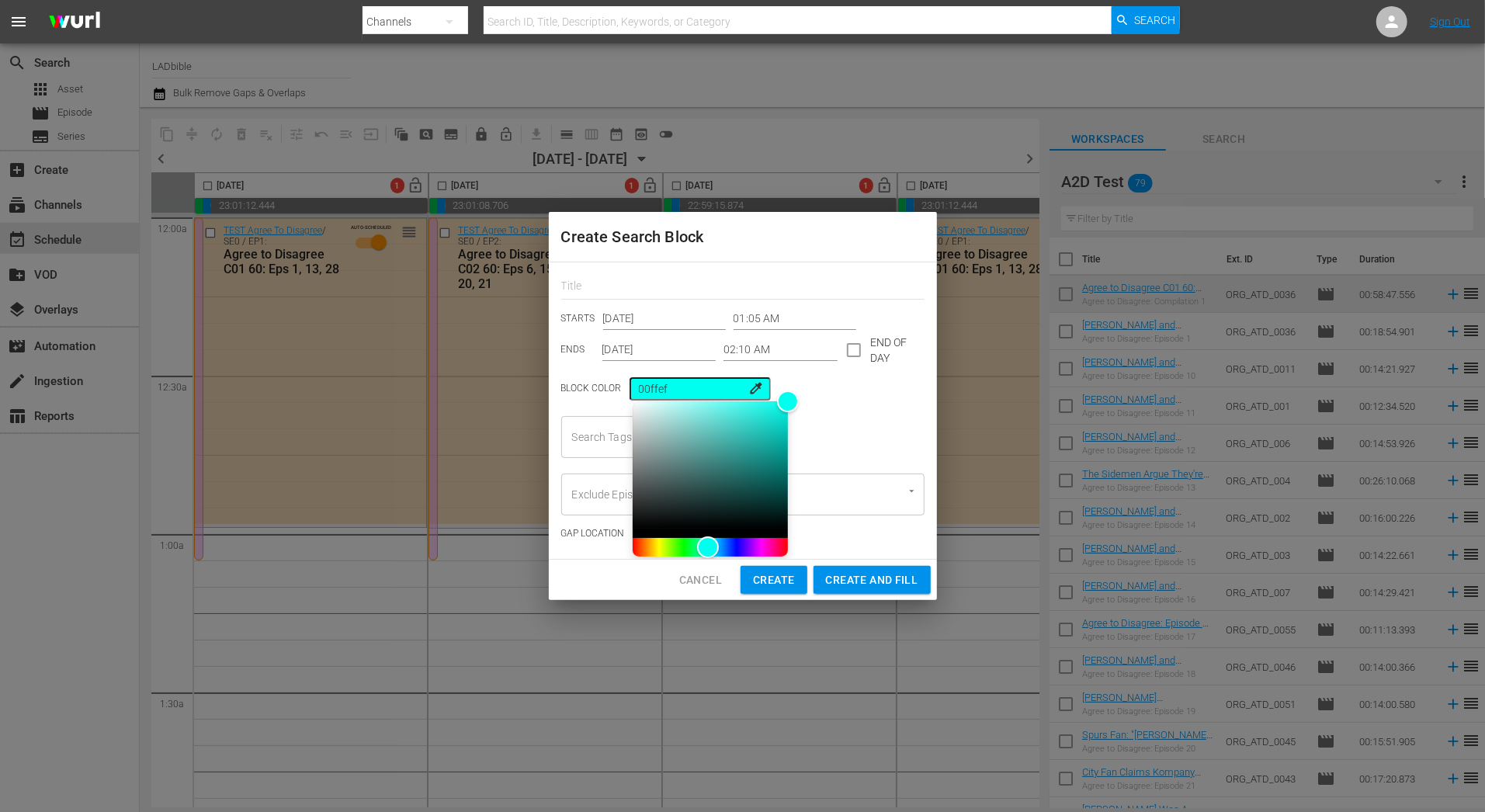
click at [847, 458] on div "STARTS Dec 7th 2025 01:05 AM ENDS Dec 7th 2025 02:10 AM END OF DAY Block Color …" at bounding box center [743, 411] width 388 height 296
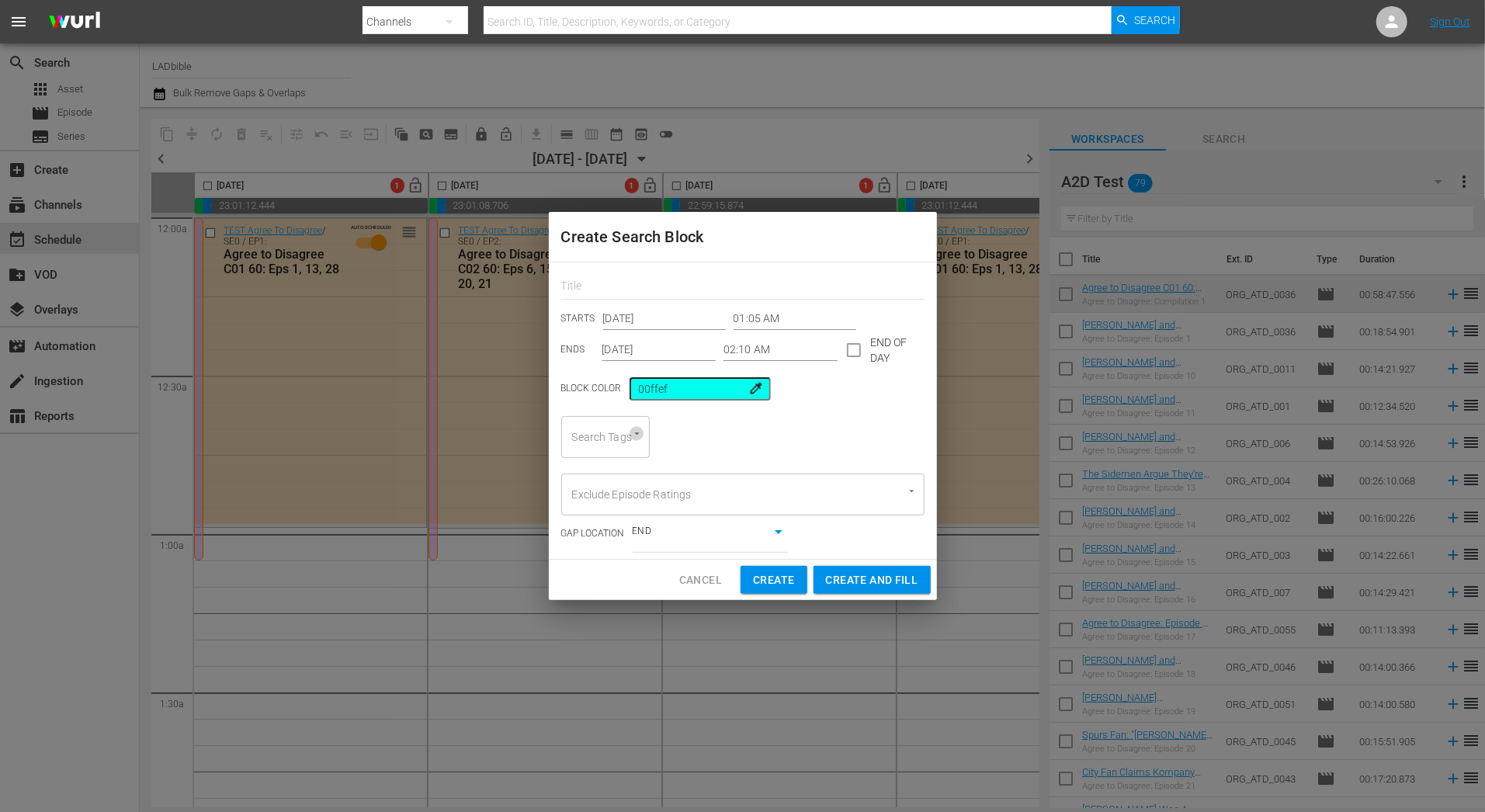
click at [634, 432] on icon "Open" at bounding box center [636, 433] width 12 height 12
click at [618, 531] on span "Entertainment" at bounding box center [608, 531] width 70 height 17
click at [714, 435] on div "Entertainment Search Tags" at bounding box center [656, 437] width 190 height 42
click at [689, 438] on input "Search Tags" at bounding box center [685, 436] width 29 height 28
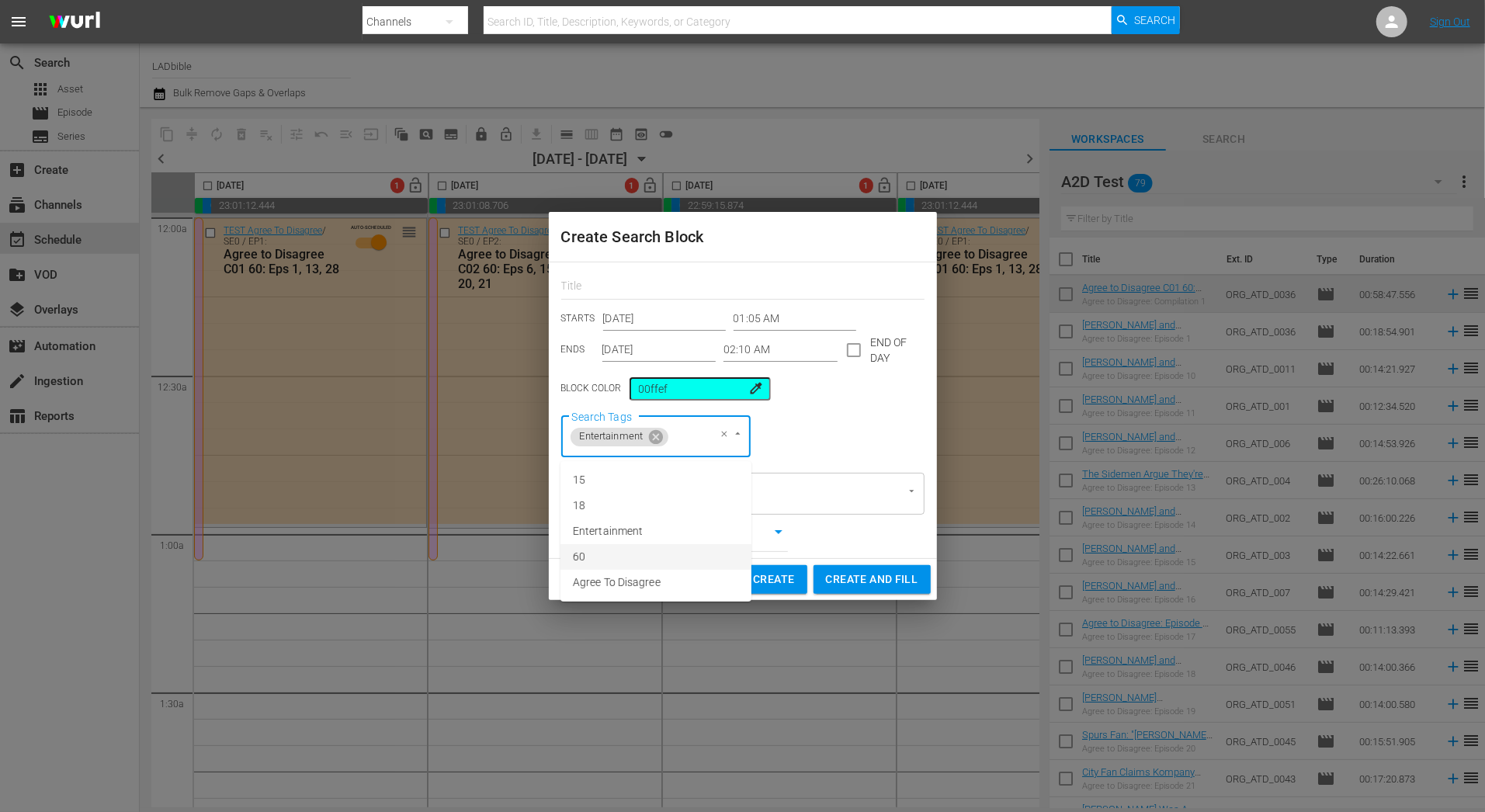
click at [685, 556] on li "60" at bounding box center [656, 557] width 191 height 25
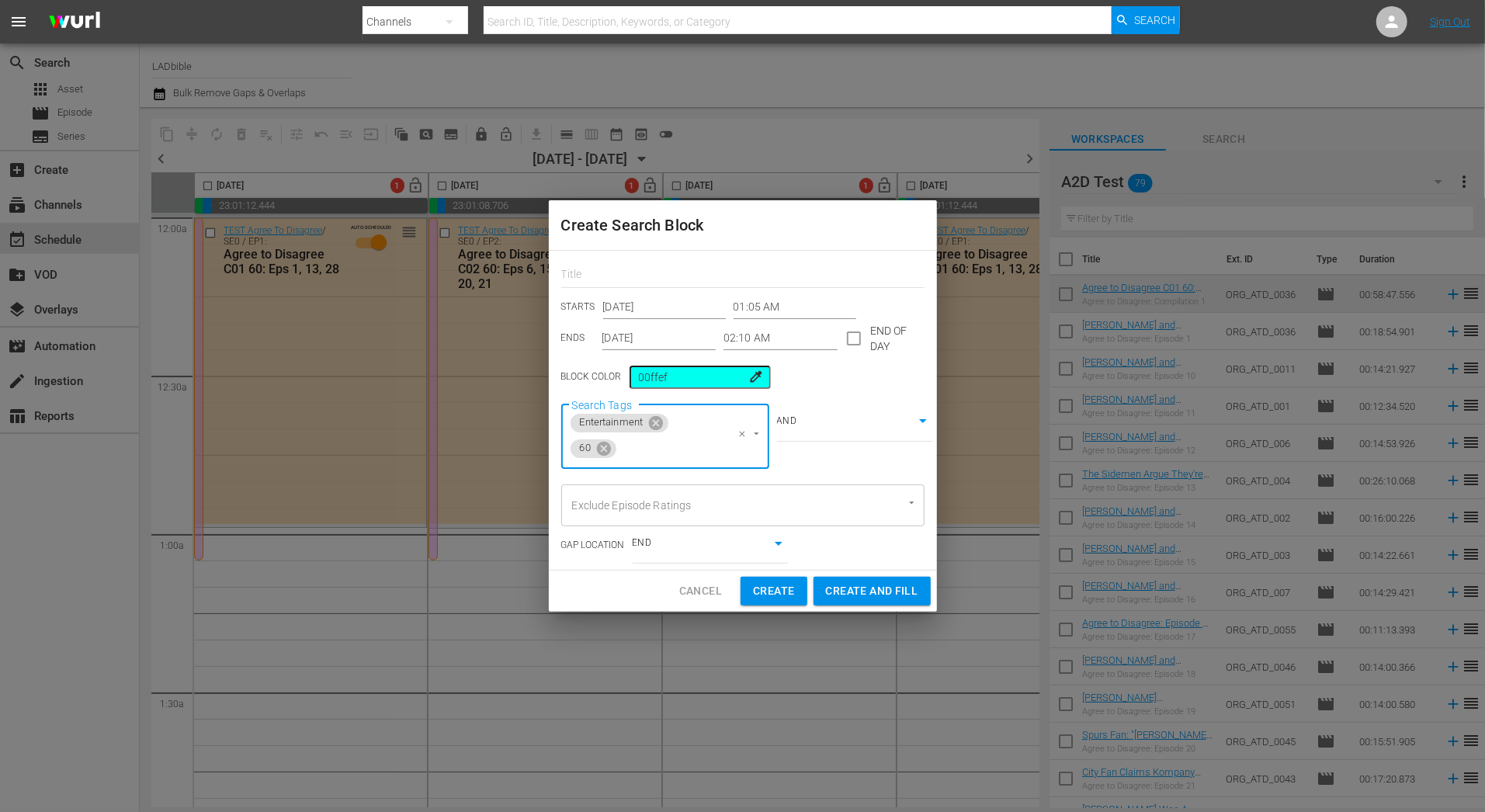
click at [692, 441] on input "Search Tags" at bounding box center [669, 448] width 100 height 28
click at [696, 583] on li "Agree To Disagree" at bounding box center [666, 594] width 208 height 25
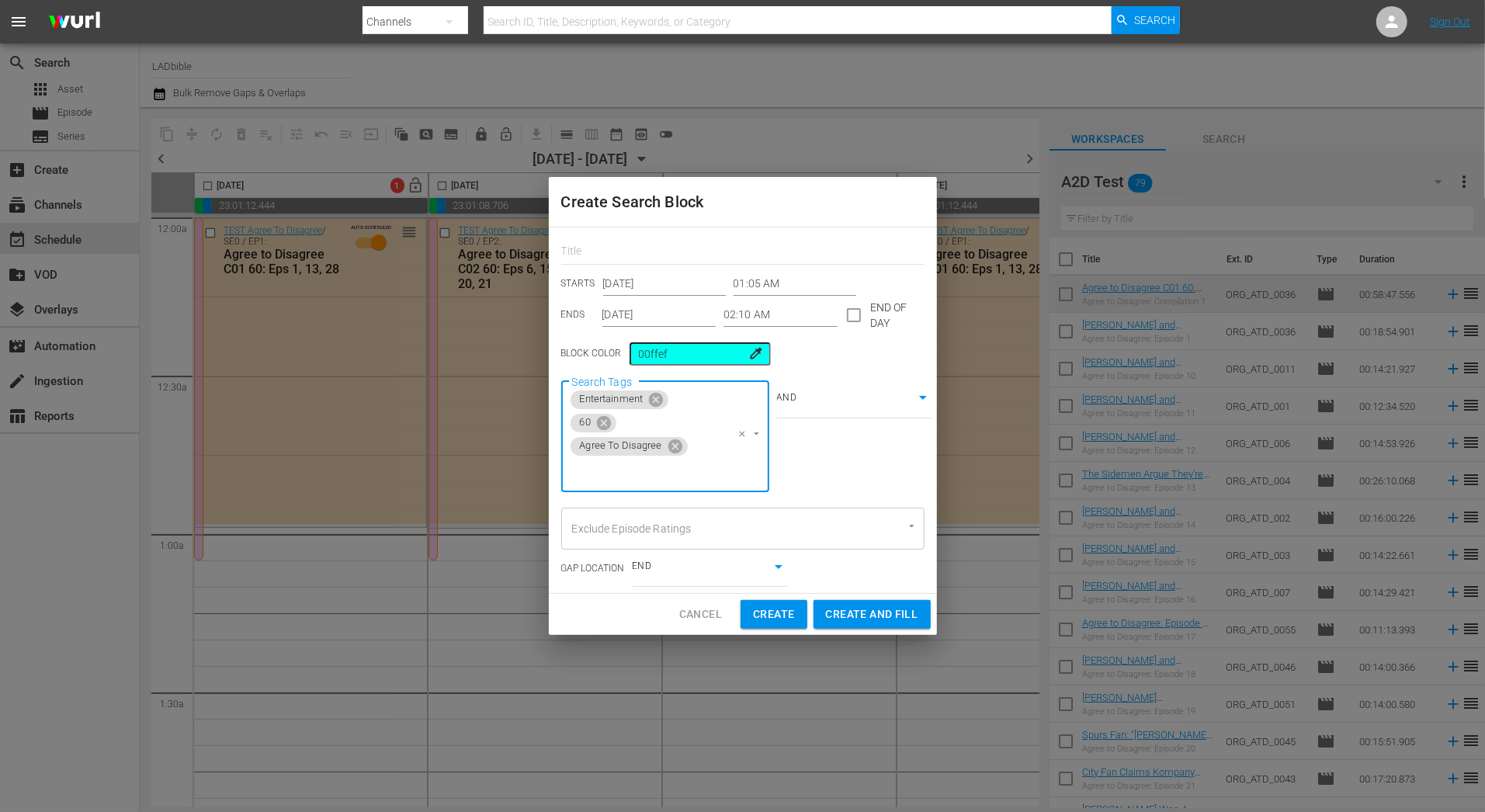
click at [828, 453] on div "AND true" at bounding box center [846, 437] width 155 height 112
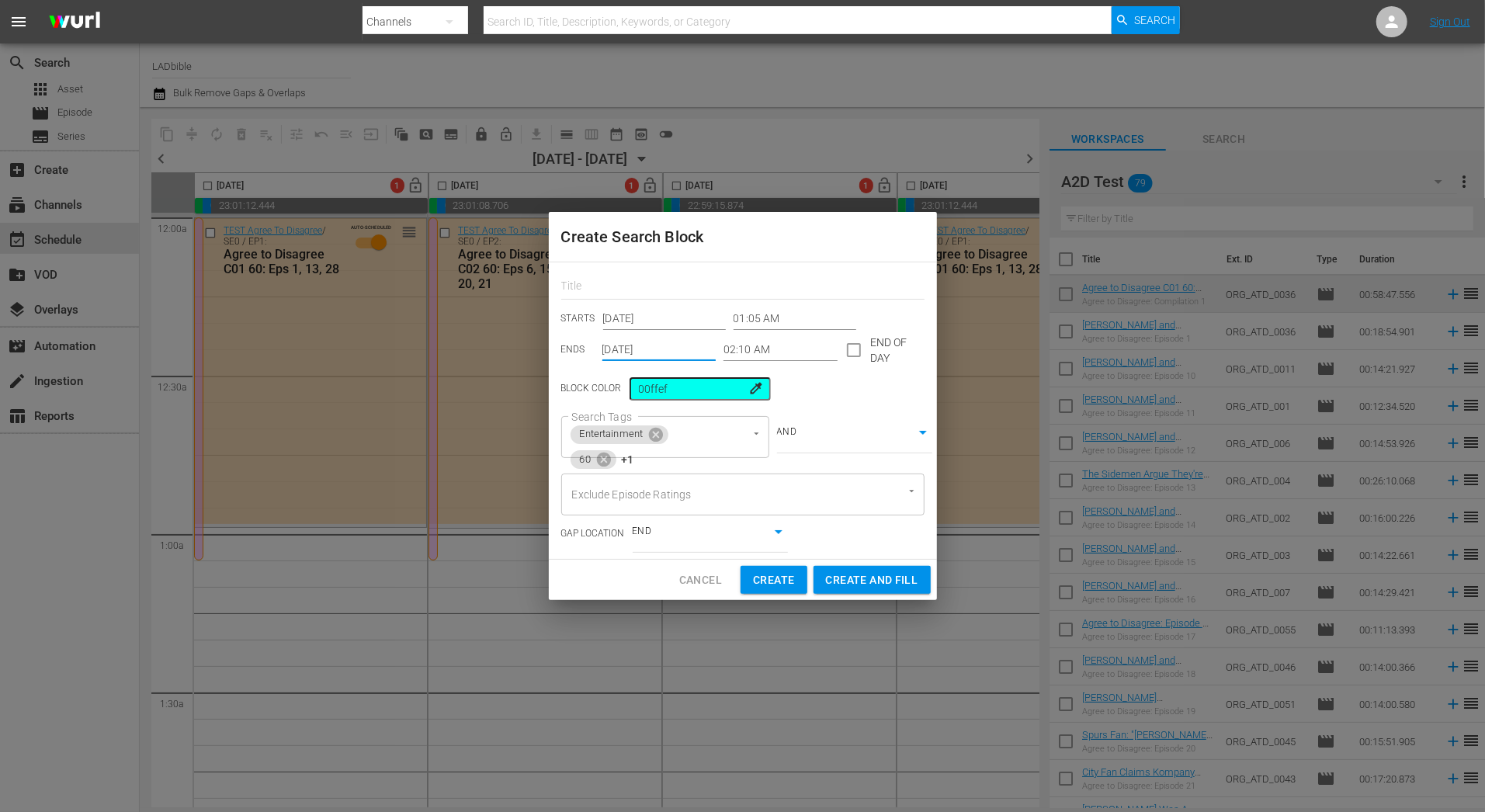
click at [668, 356] on input "Dec 7th 2025" at bounding box center [659, 350] width 114 height 24
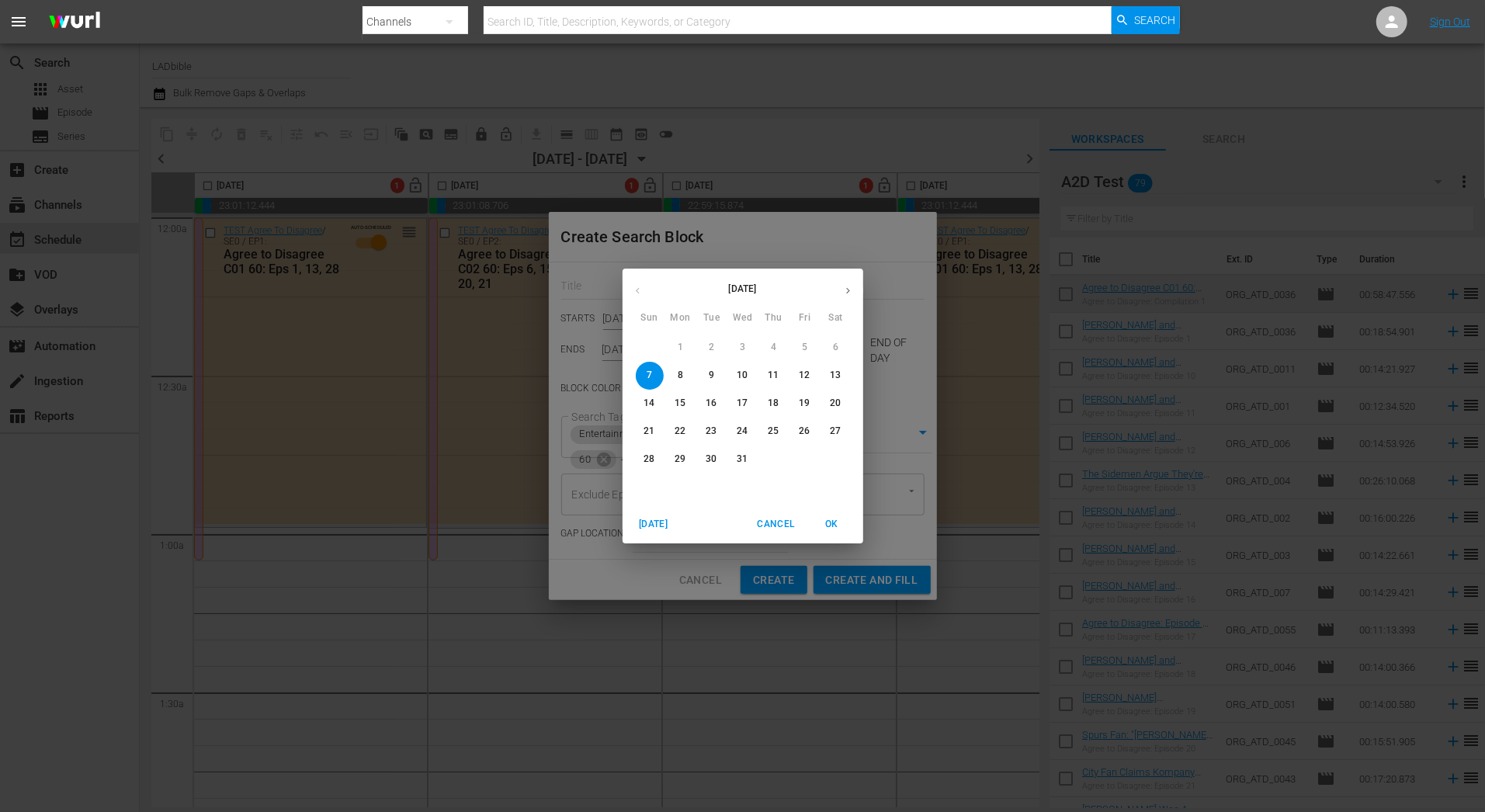
click at [832, 384] on button "13" at bounding box center [835, 375] width 28 height 28
type input "Dec 13th 2025"
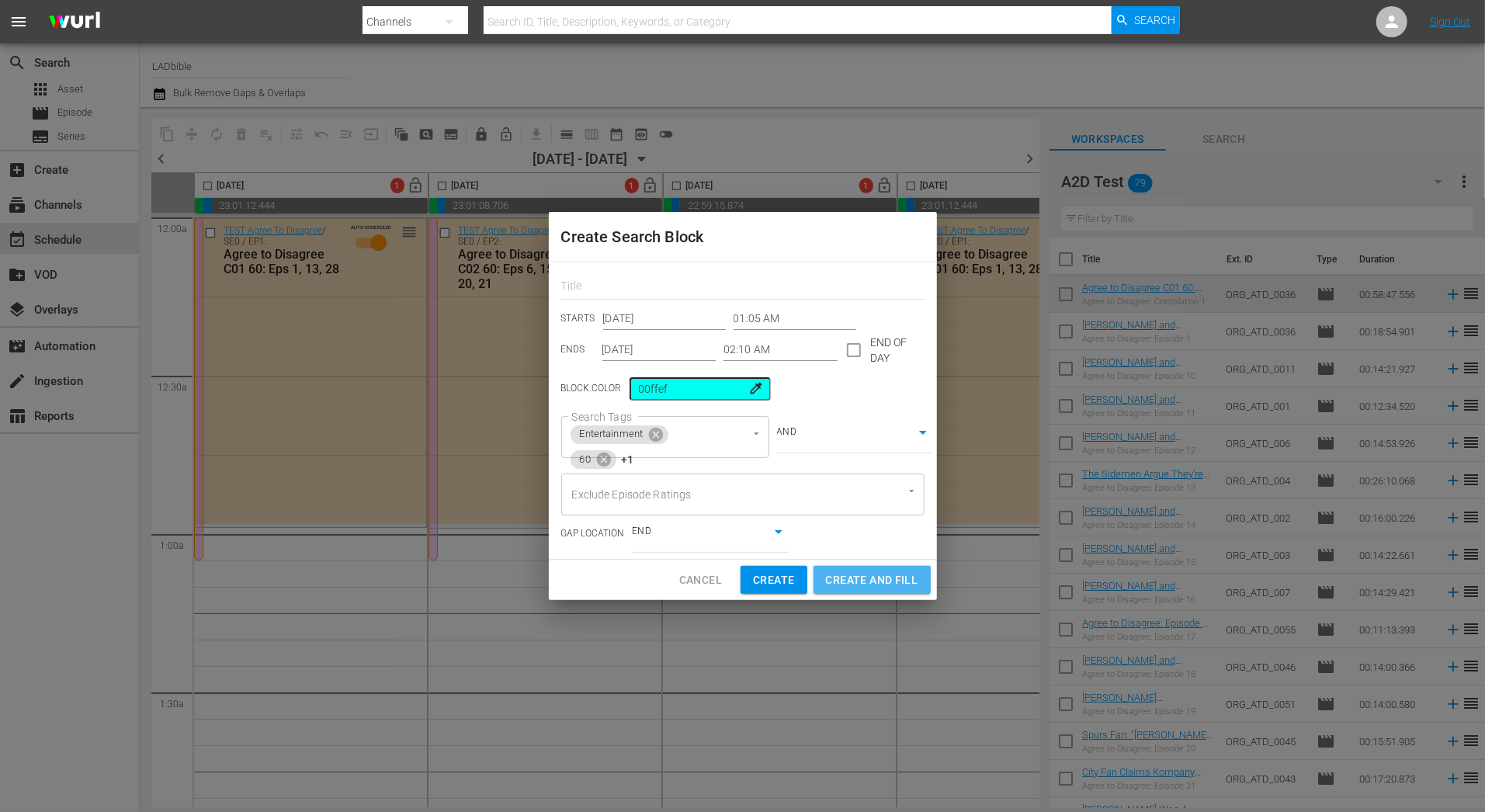
click at [846, 575] on span "Create and Fill" at bounding box center [871, 579] width 92 height 20
type input "12:00 AM"
type input "Dec 7th 2025"
type input "12:00 AM"
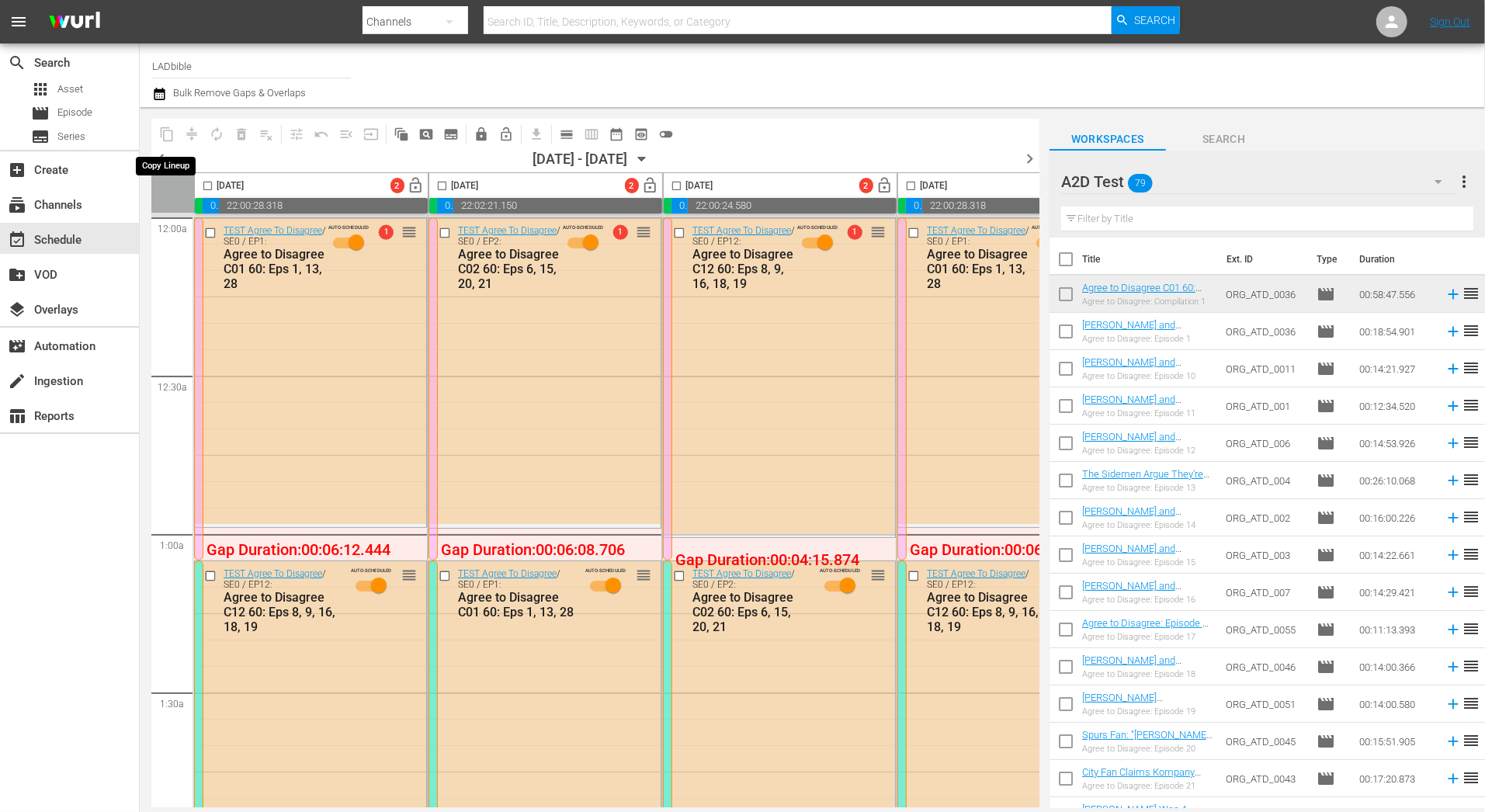
click at [168, 125] on span "content_copy" at bounding box center [166, 134] width 24 height 24
click at [218, 83] on input "LADbible" at bounding box center [252, 65] width 199 height 37
click at [415, 65] on div "Channel Title LADbible Bulk Remove Gaps & Overlaps" at bounding box center [512, 75] width 720 height 56
click at [163, 96] on icon "button" at bounding box center [159, 94] width 15 height 19
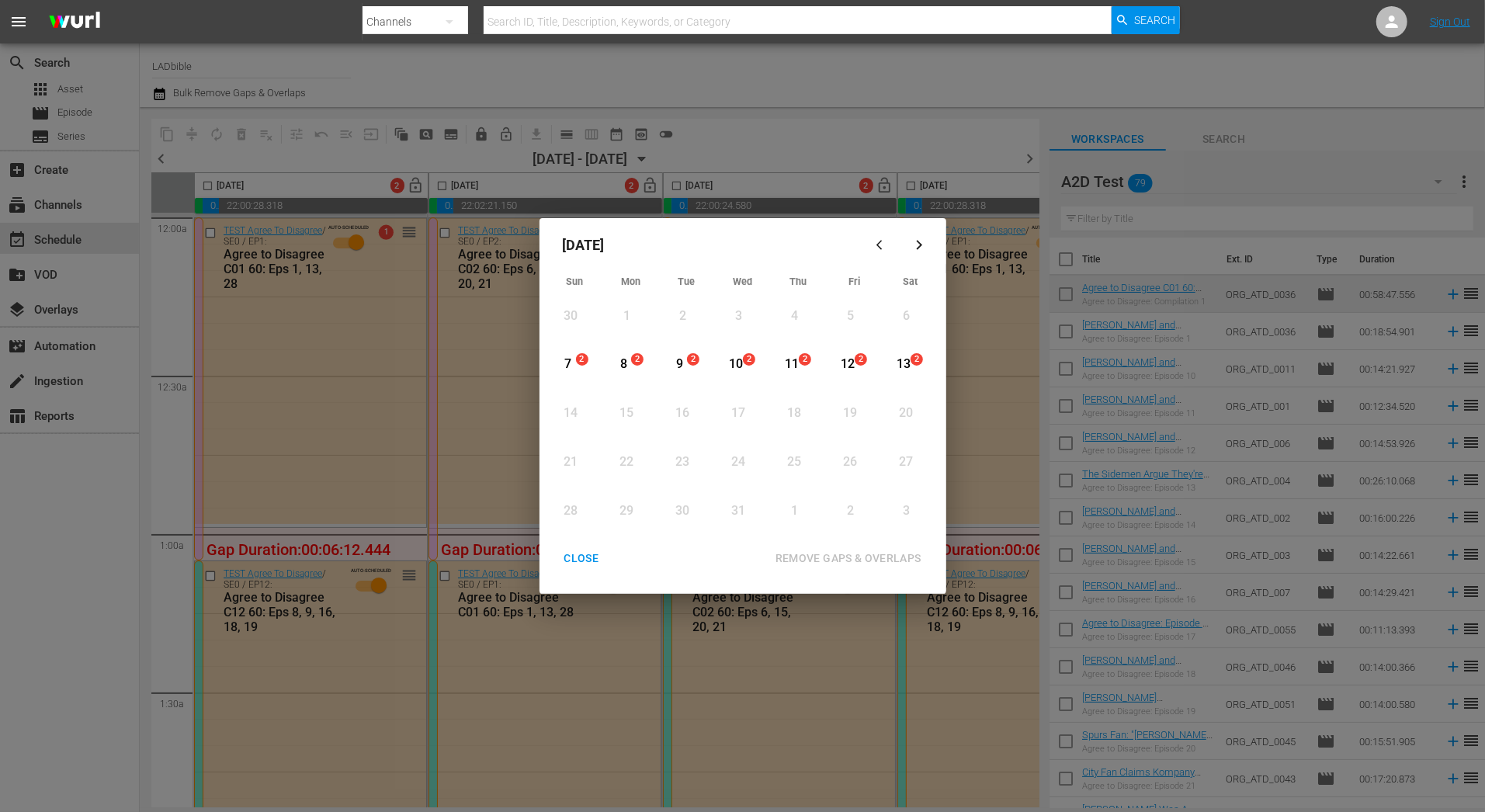
click at [574, 367] on div "7" at bounding box center [569, 364] width 20 height 18
click at [912, 367] on div "13" at bounding box center [903, 364] width 20 height 18
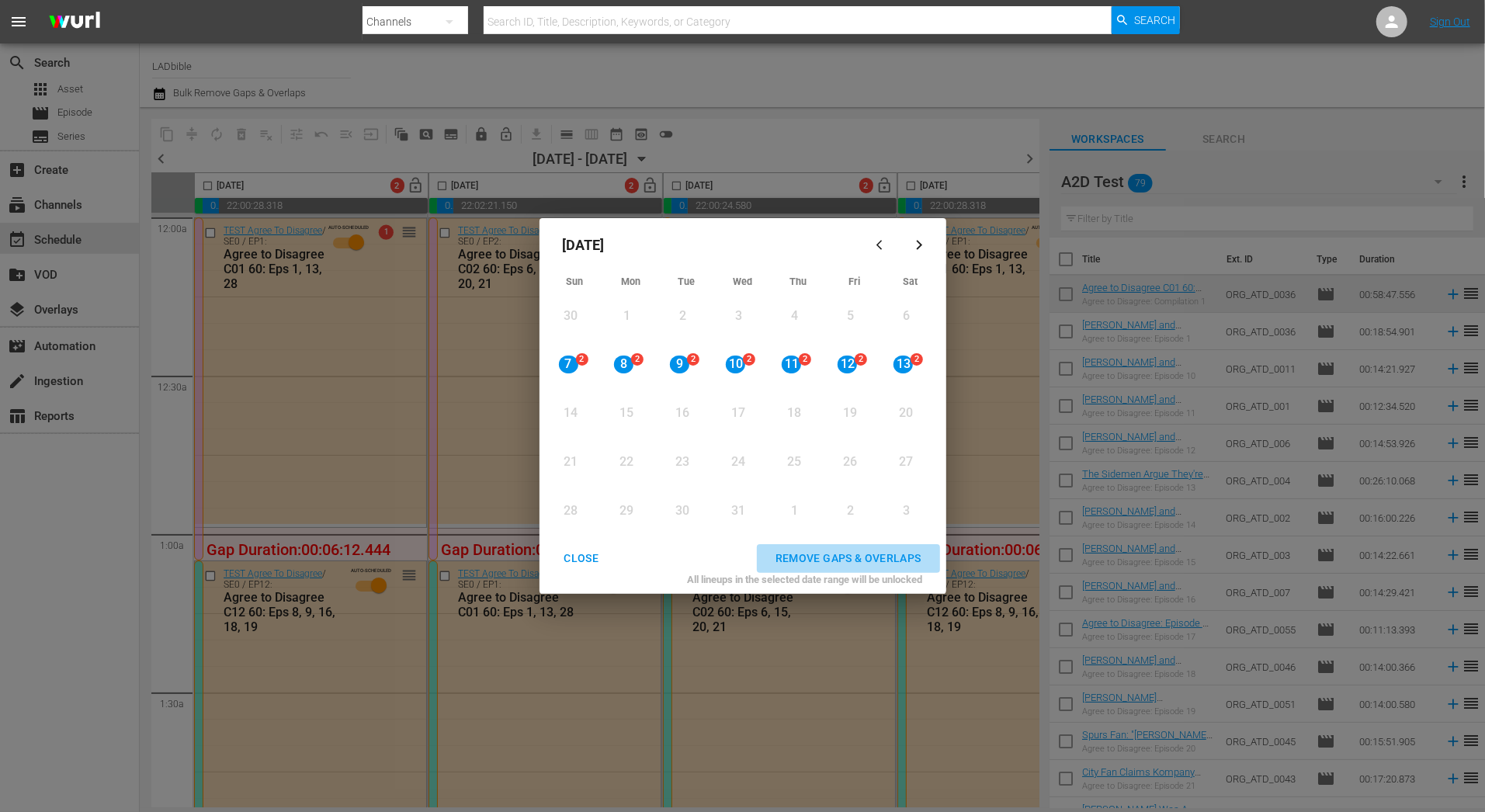
click at [849, 557] on div "REMOVE GAPS & OVERLAPS" at bounding box center [849, 558] width 171 height 20
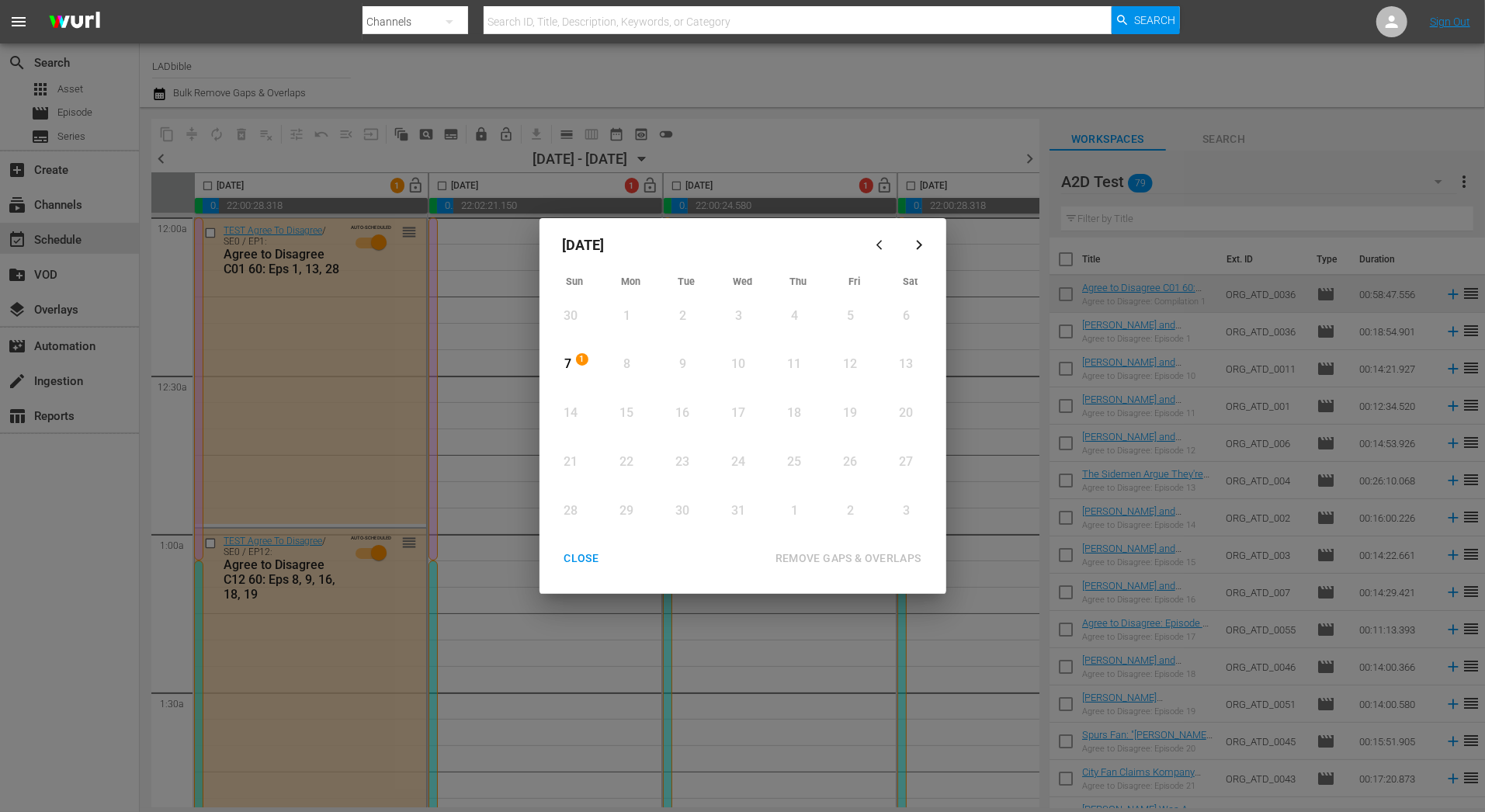
click at [463, 350] on div "December 2025 Sun Mon Tue Wed Thu Fri Sat 30 View Lineup 1 View Lineup 2 View L…" at bounding box center [742, 406] width 1485 height 812
click at [569, 549] on button "CLOSE" at bounding box center [582, 558] width 73 height 28
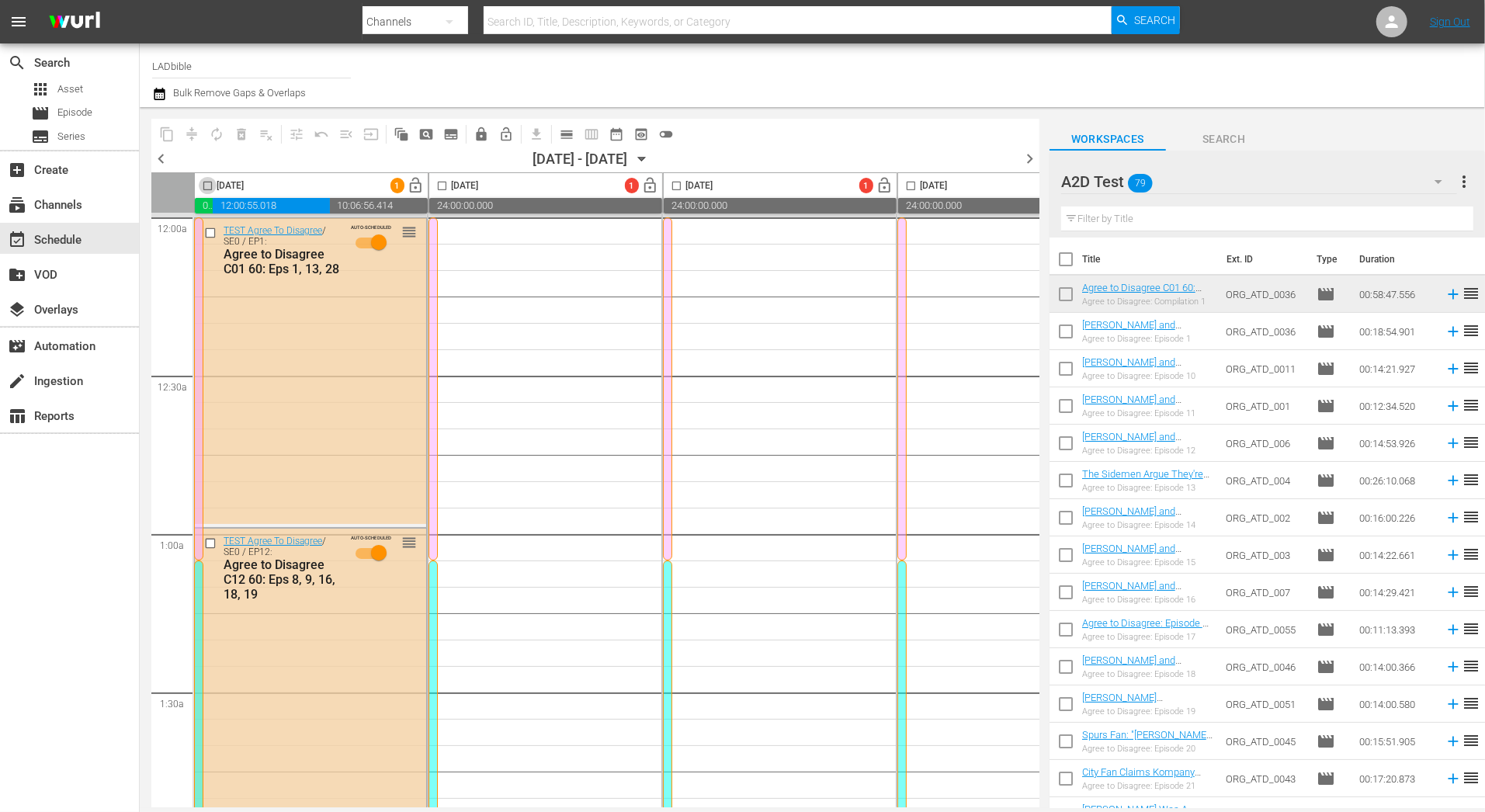
click at [208, 184] on input "checkbox" at bounding box center [207, 188] width 18 height 18
click at [245, 137] on span "delete_forever_outlined" at bounding box center [241, 134] width 16 height 16
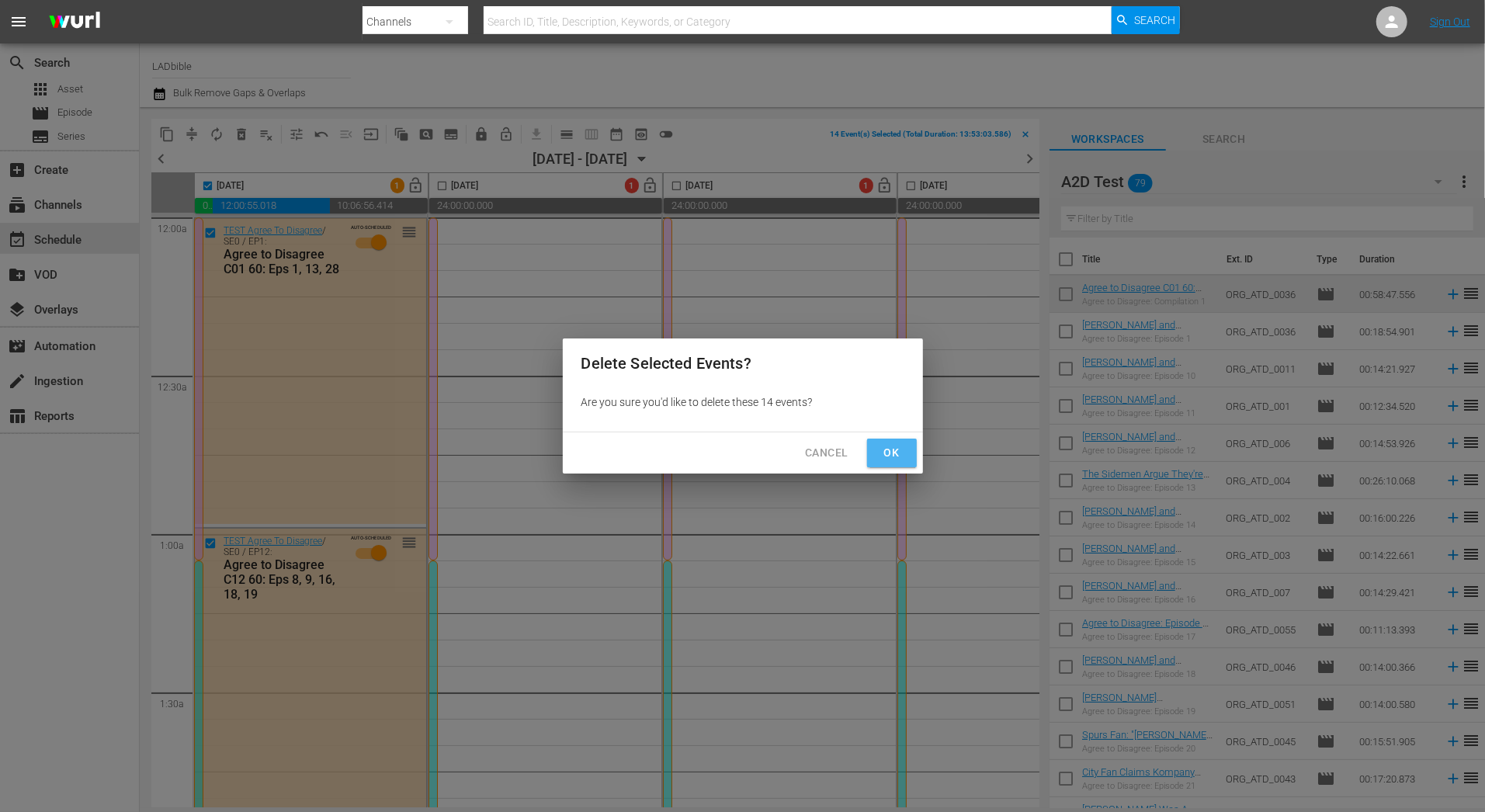
click at [904, 456] on span "Ok" at bounding box center [891, 453] width 24 height 20
checkbox input "false"
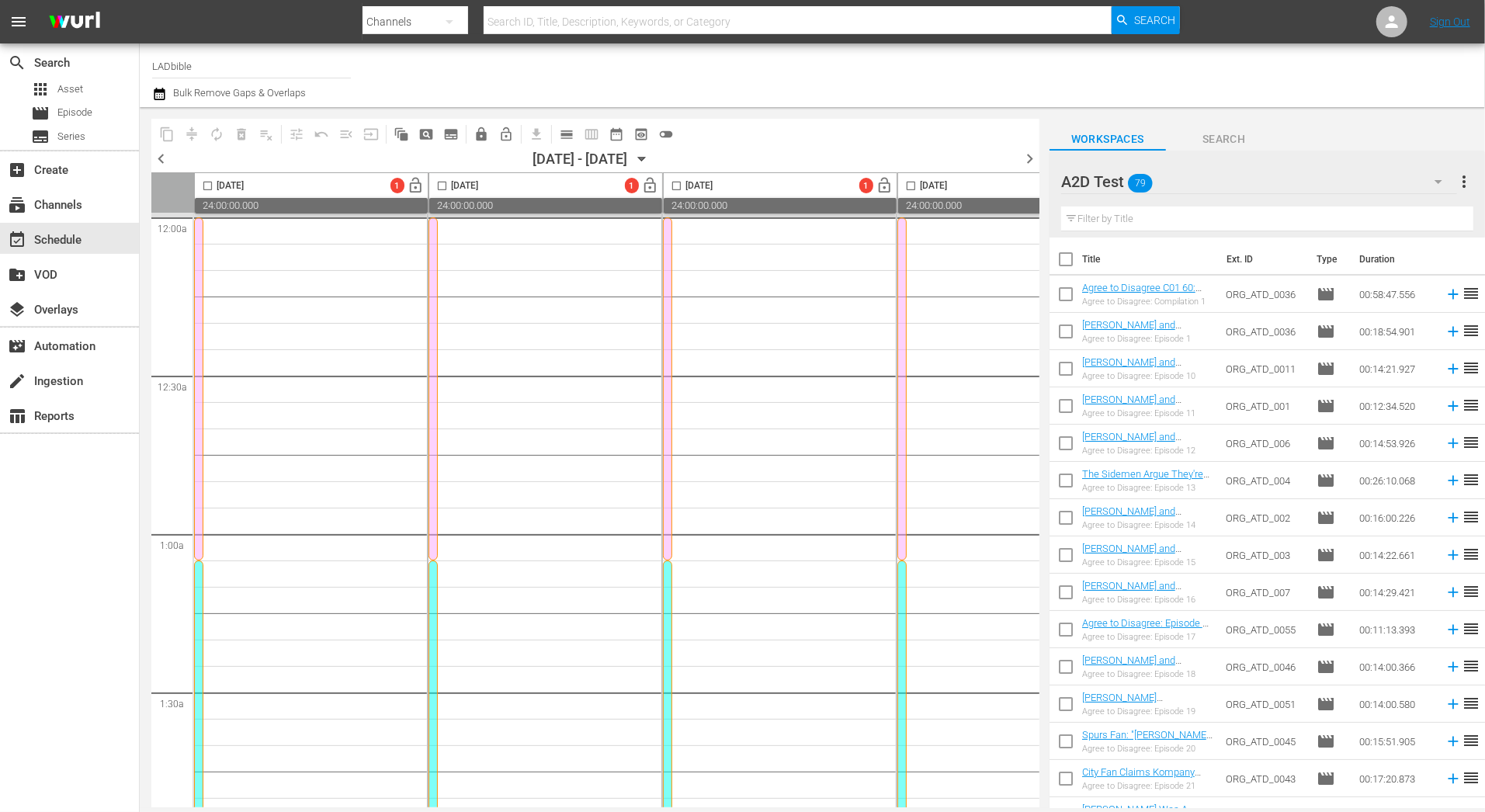
click at [200, 431] on div at bounding box center [199, 389] width 9 height 343
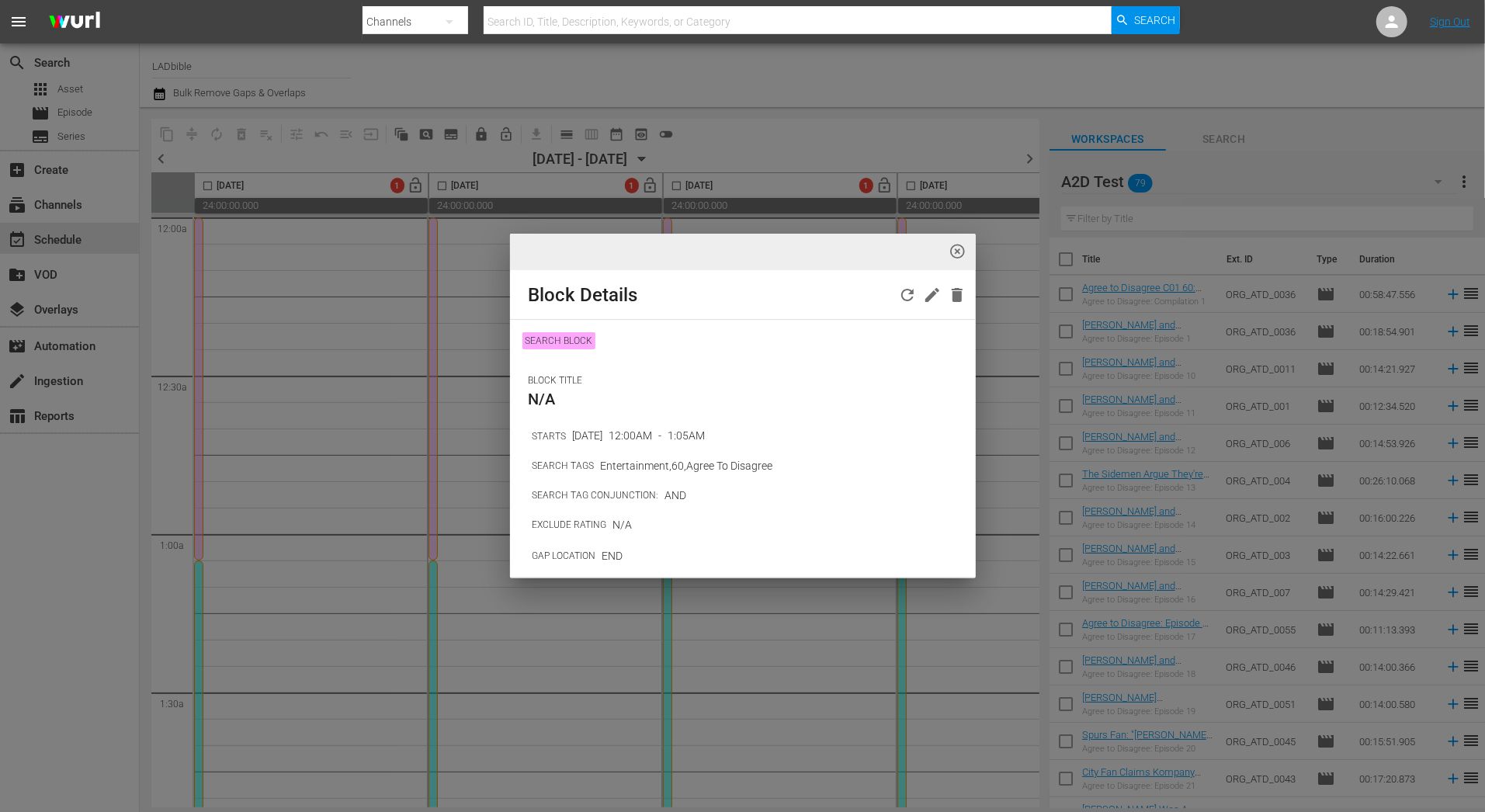
click at [957, 247] on span "highlight_off_icon" at bounding box center [957, 251] width 18 height 18
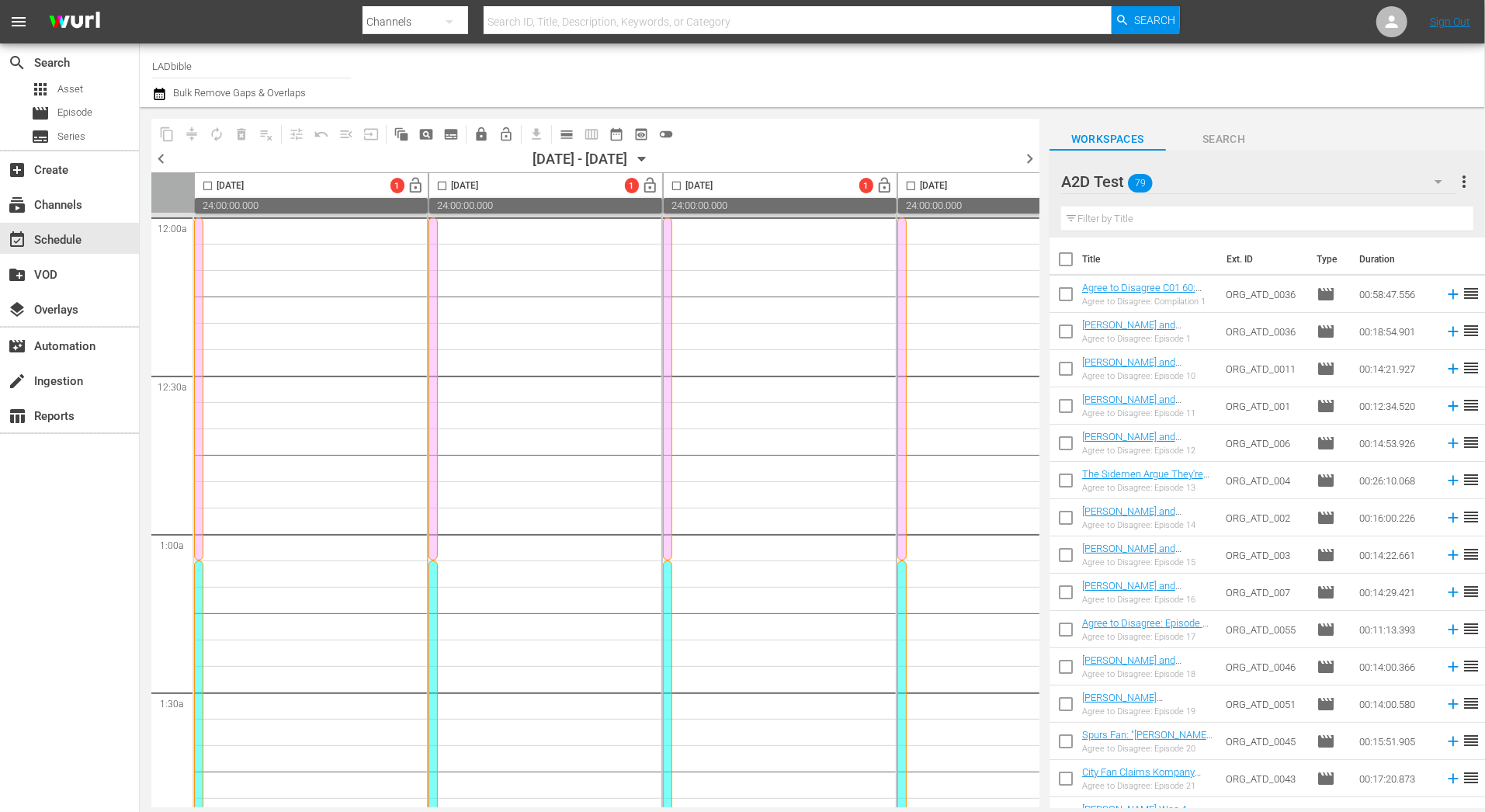
click at [195, 237] on div at bounding box center [199, 389] width 9 height 343
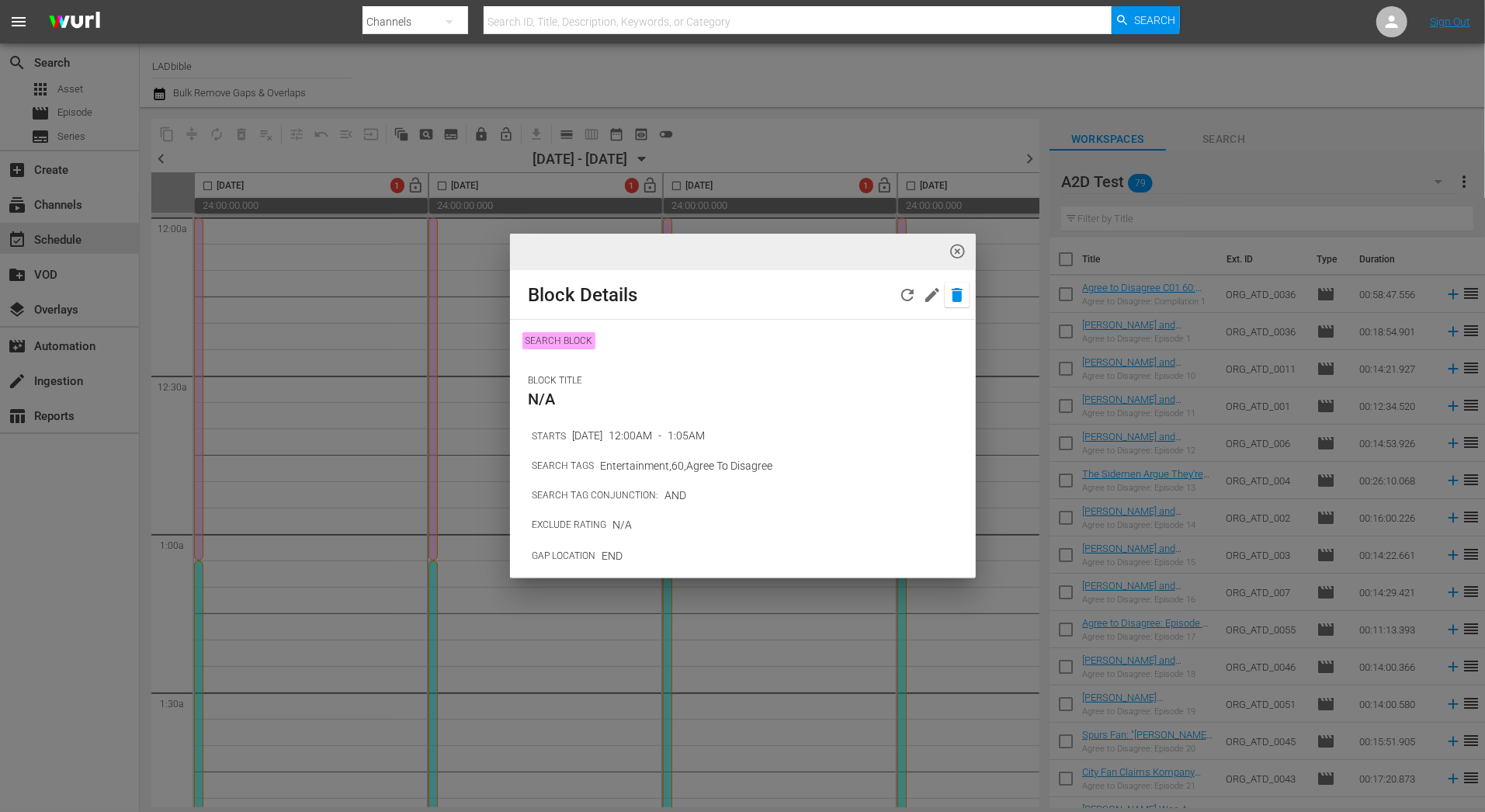
click at [960, 301] on icon "button" at bounding box center [957, 295] width 11 height 14
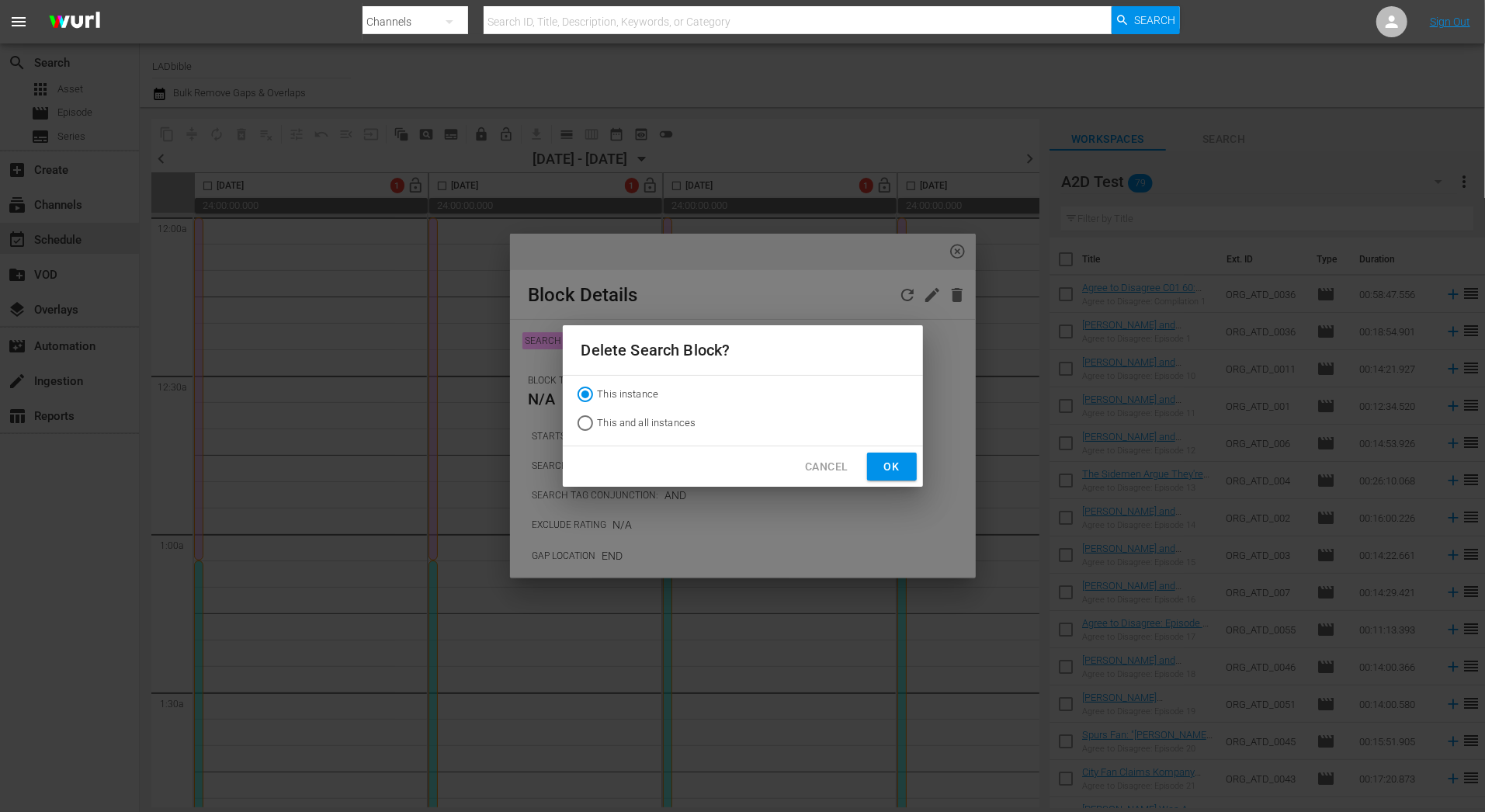
click at [659, 419] on span "This and all instances" at bounding box center [647, 423] width 99 height 16
click at [598, 419] on input "This and all instances" at bounding box center [584, 426] width 24 height 24
radio input "true"
click at [905, 464] on button "Ok" at bounding box center [892, 467] width 50 height 28
radio input "true"
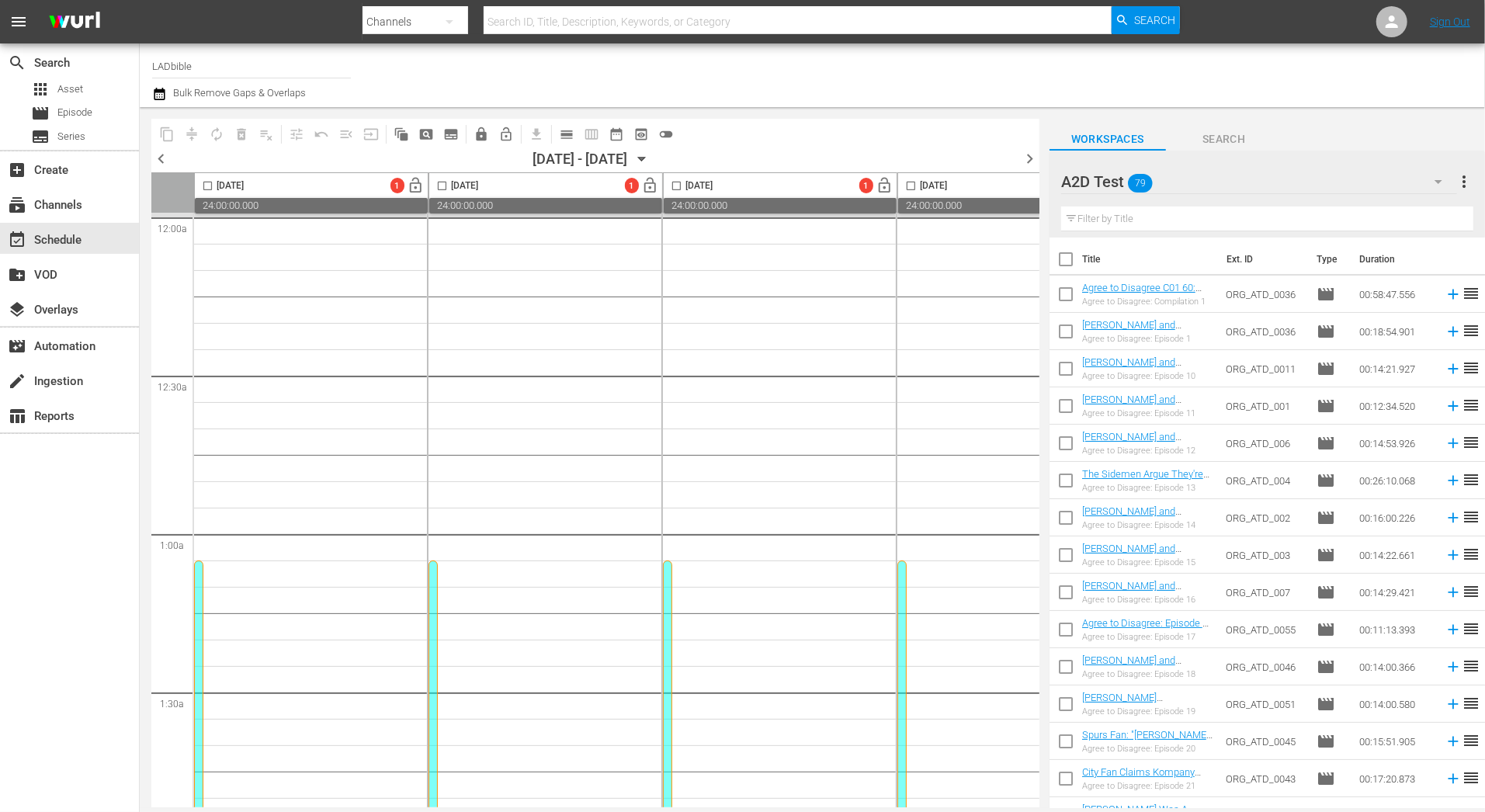
click at [200, 587] on div at bounding box center [199, 732] width 9 height 343
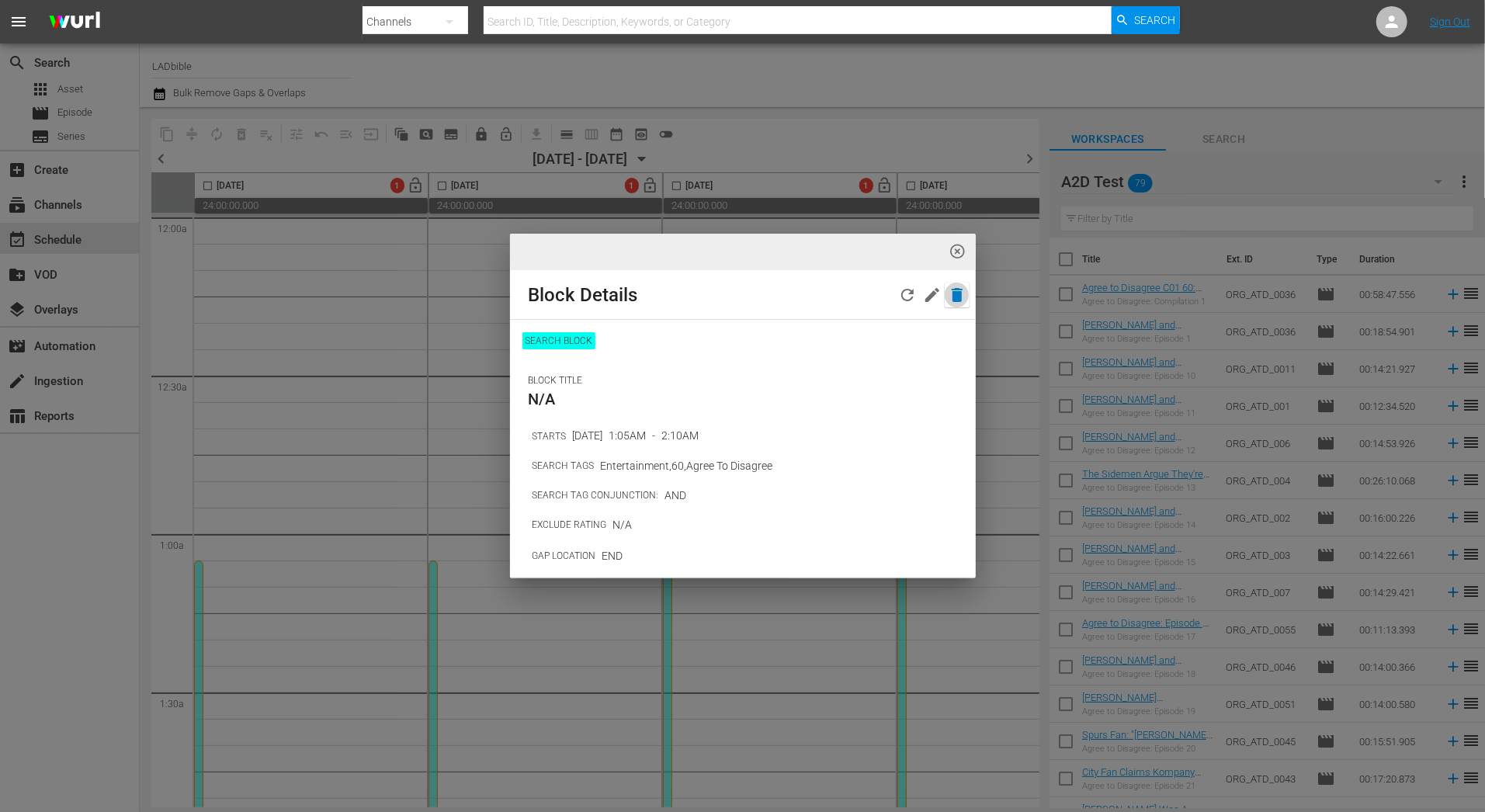
click at [961, 295] on icon "button" at bounding box center [957, 295] width 11 height 14
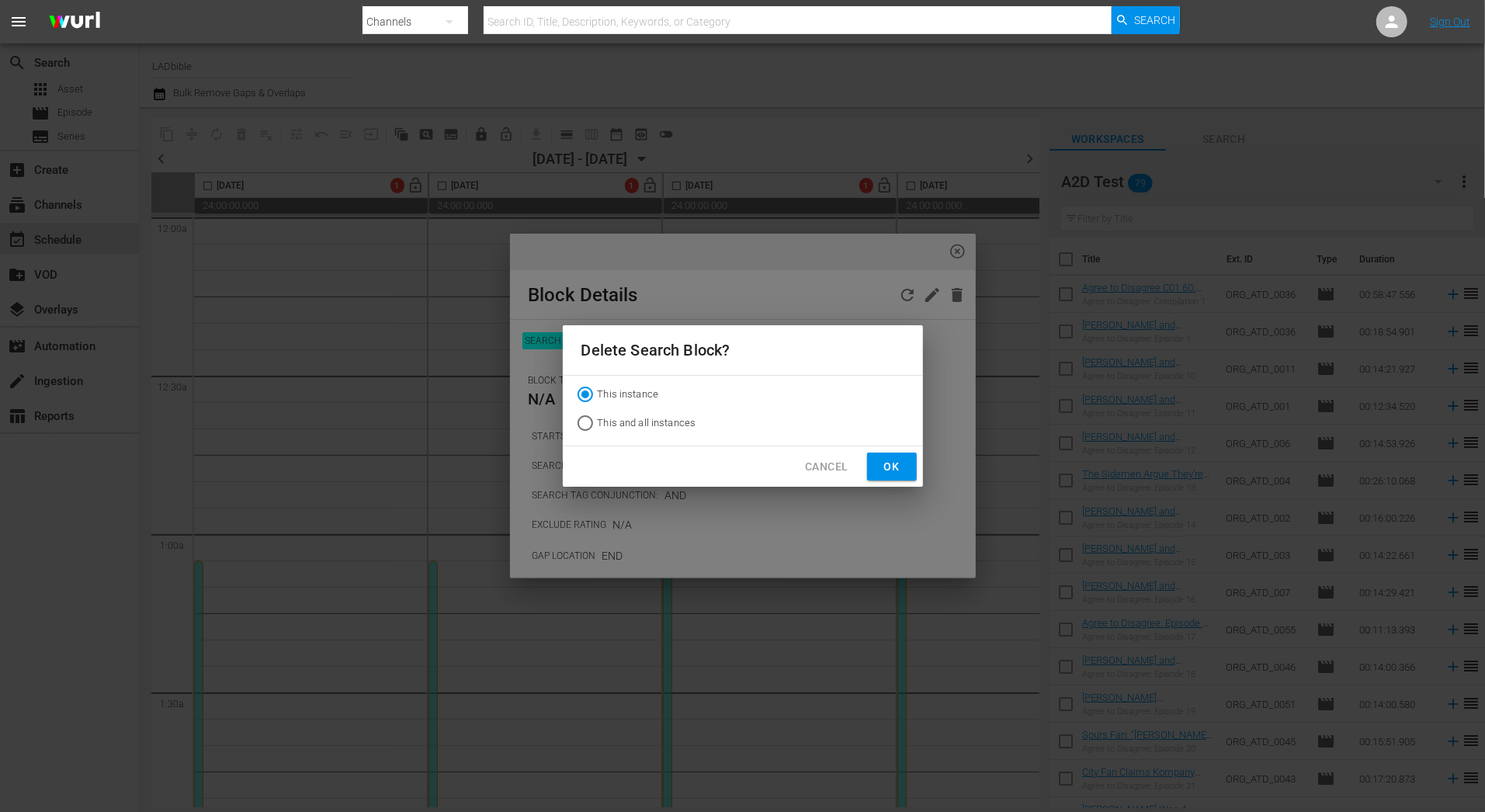
click at [670, 419] on span "This and all instances" at bounding box center [647, 423] width 99 height 16
click at [598, 419] on input "This and all instances" at bounding box center [584, 426] width 24 height 24
radio input "true"
click at [906, 454] on button "Ok" at bounding box center [892, 467] width 50 height 28
radio input "true"
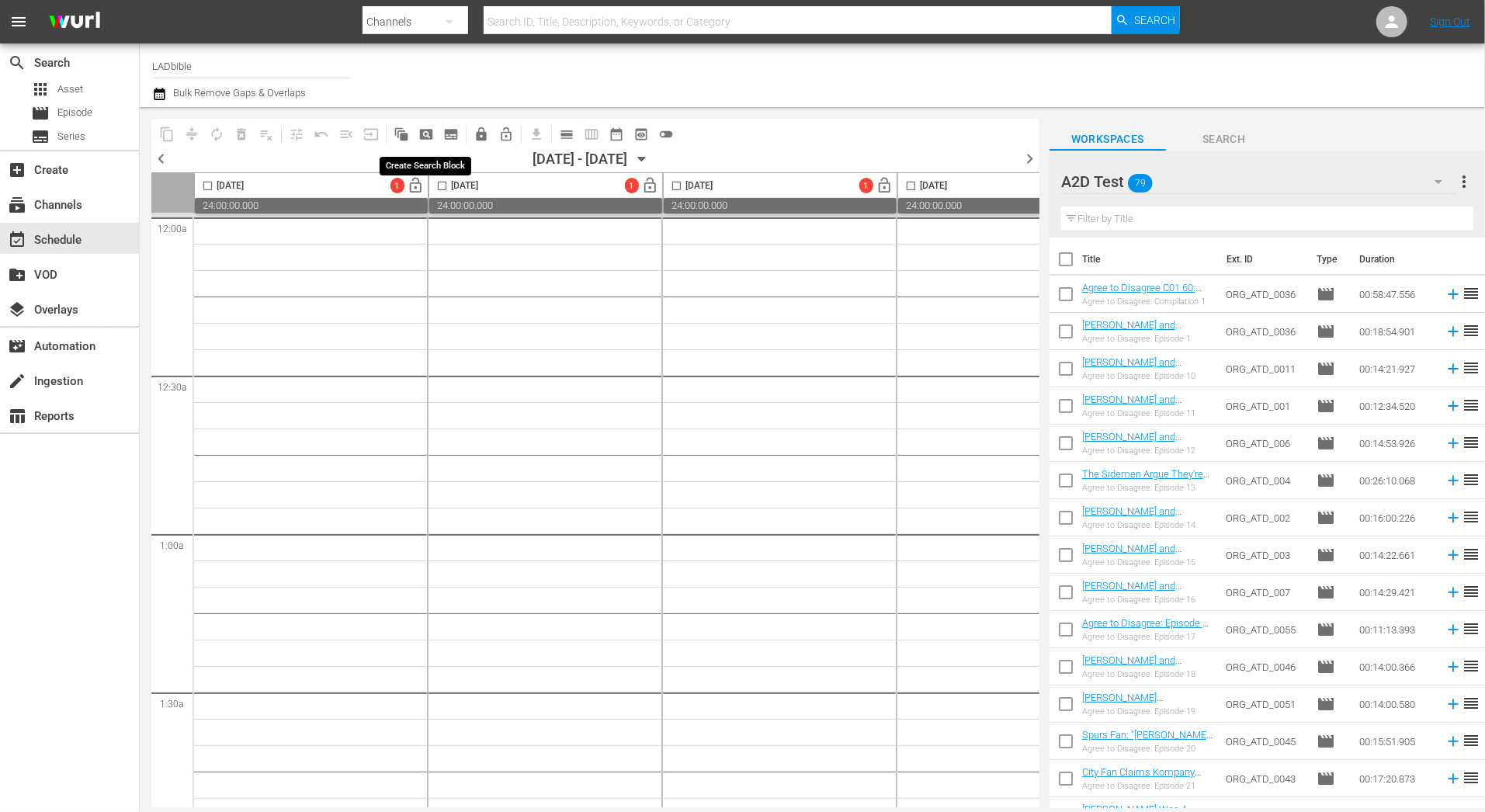
click at [422, 135] on span "pageview_outlined" at bounding box center [427, 134] width 16 height 16
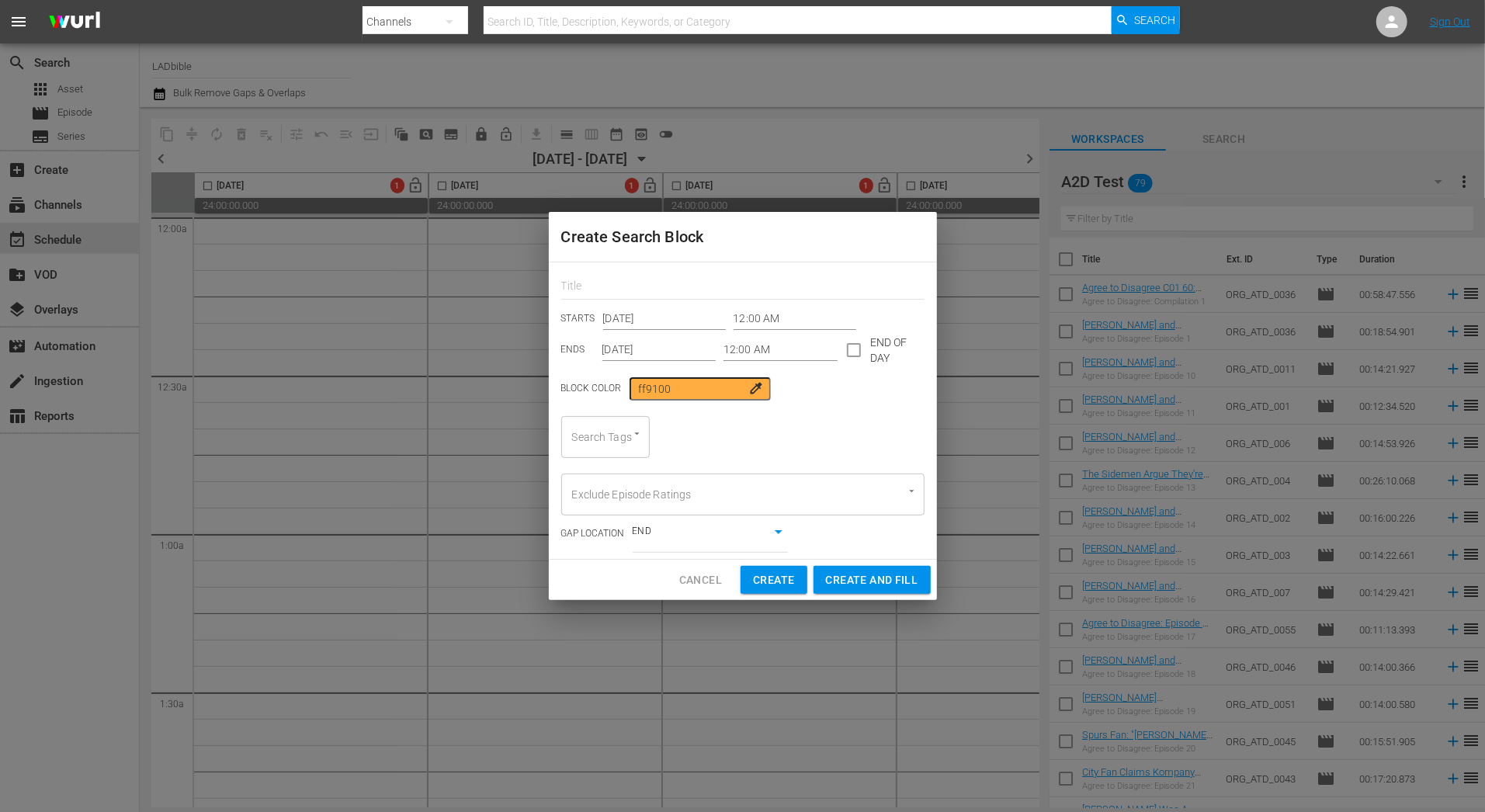
click at [401, 430] on div "Create Search Block STARTS Dec 7th 2025 12:00 AM ENDS Dec 7th 2025 12:00 AM END…" at bounding box center [742, 406] width 1485 height 812
click at [696, 575] on span "Cancel" at bounding box center [700, 579] width 43 height 20
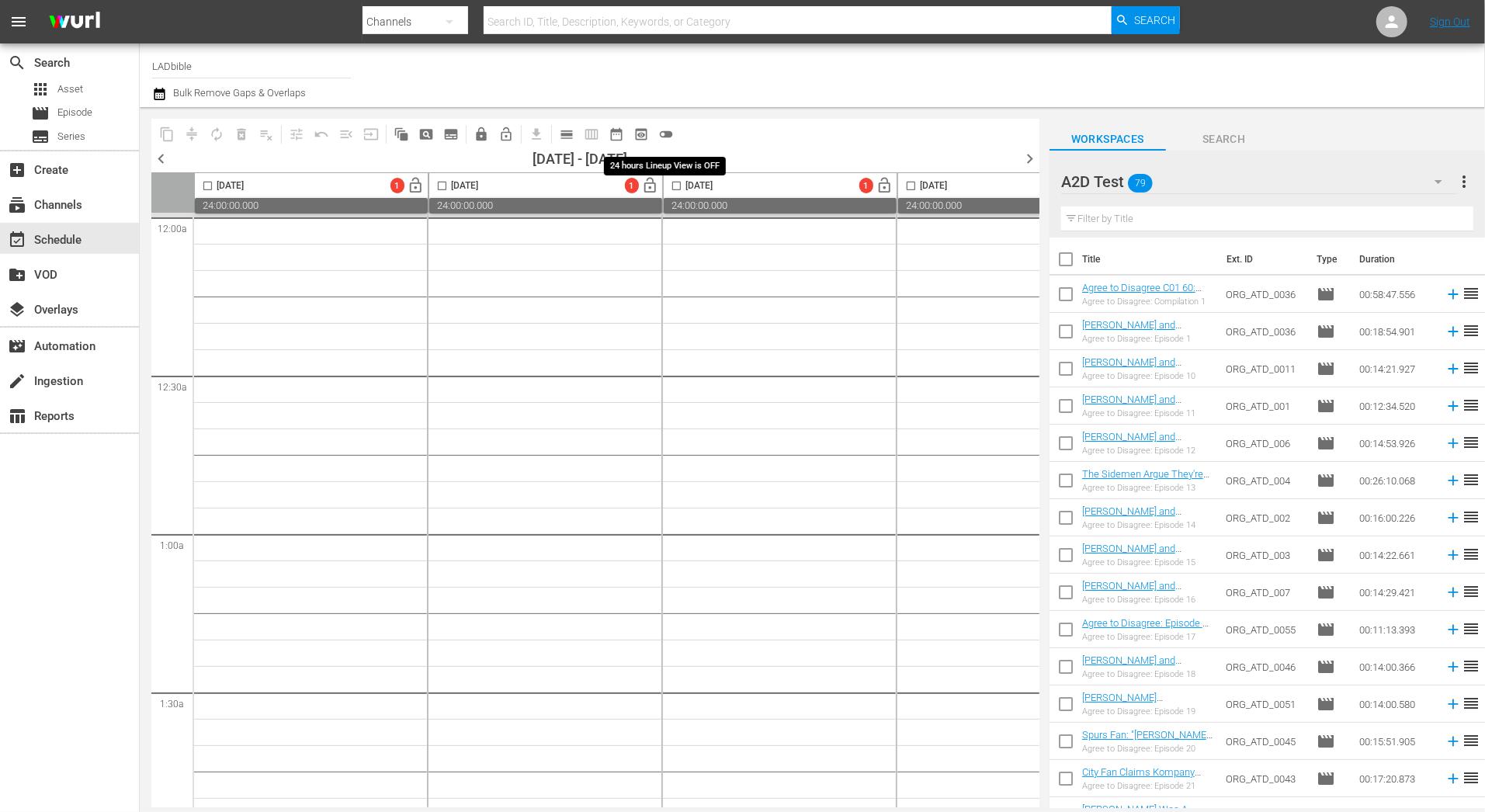
click at [666, 133] on span "toggle_off" at bounding box center [666, 134] width 16 height 16
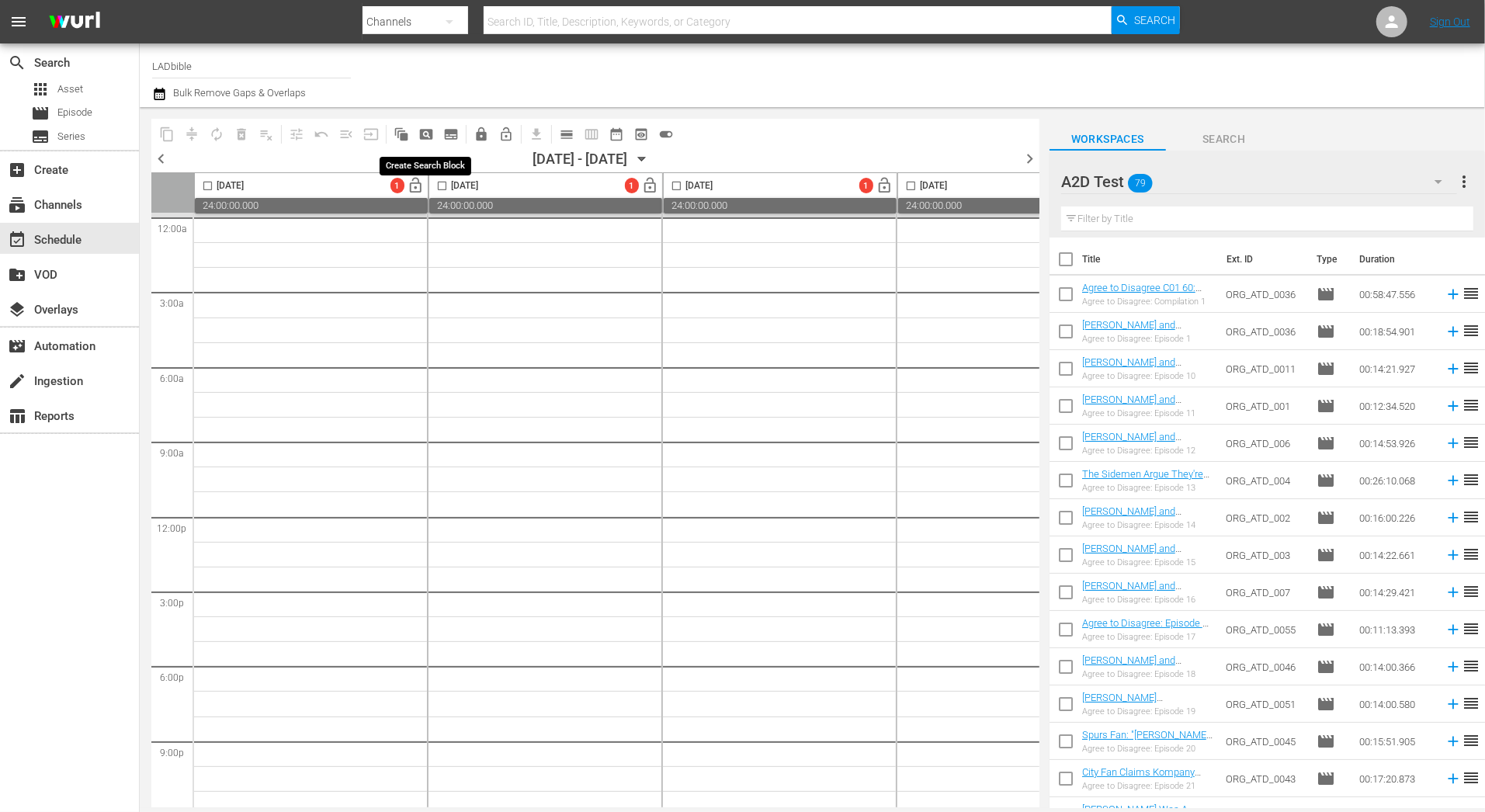
click at [426, 135] on span "pageview_outlined" at bounding box center [427, 134] width 16 height 16
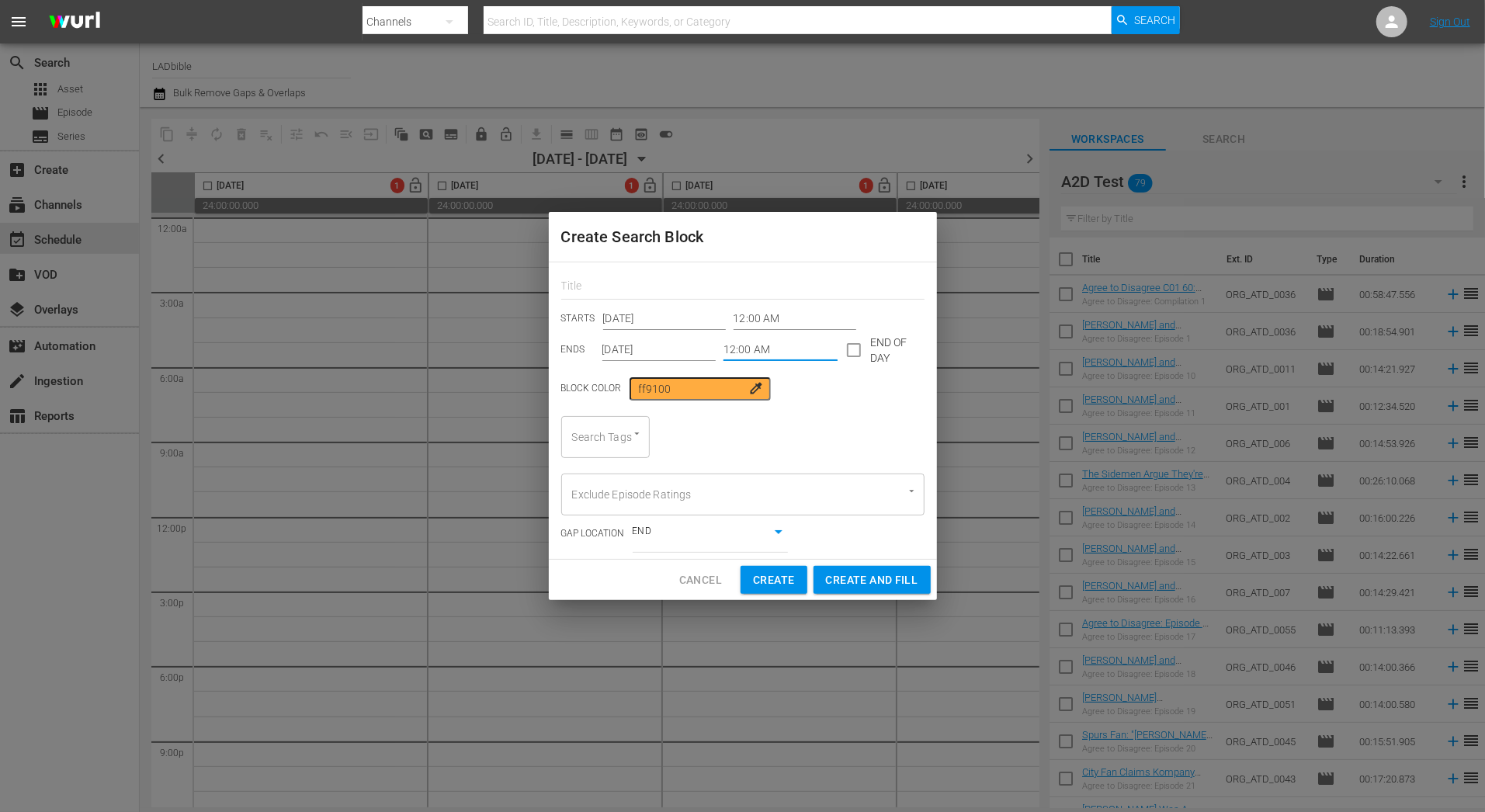
click at [748, 353] on input "12:00 AM" at bounding box center [780, 350] width 114 height 24
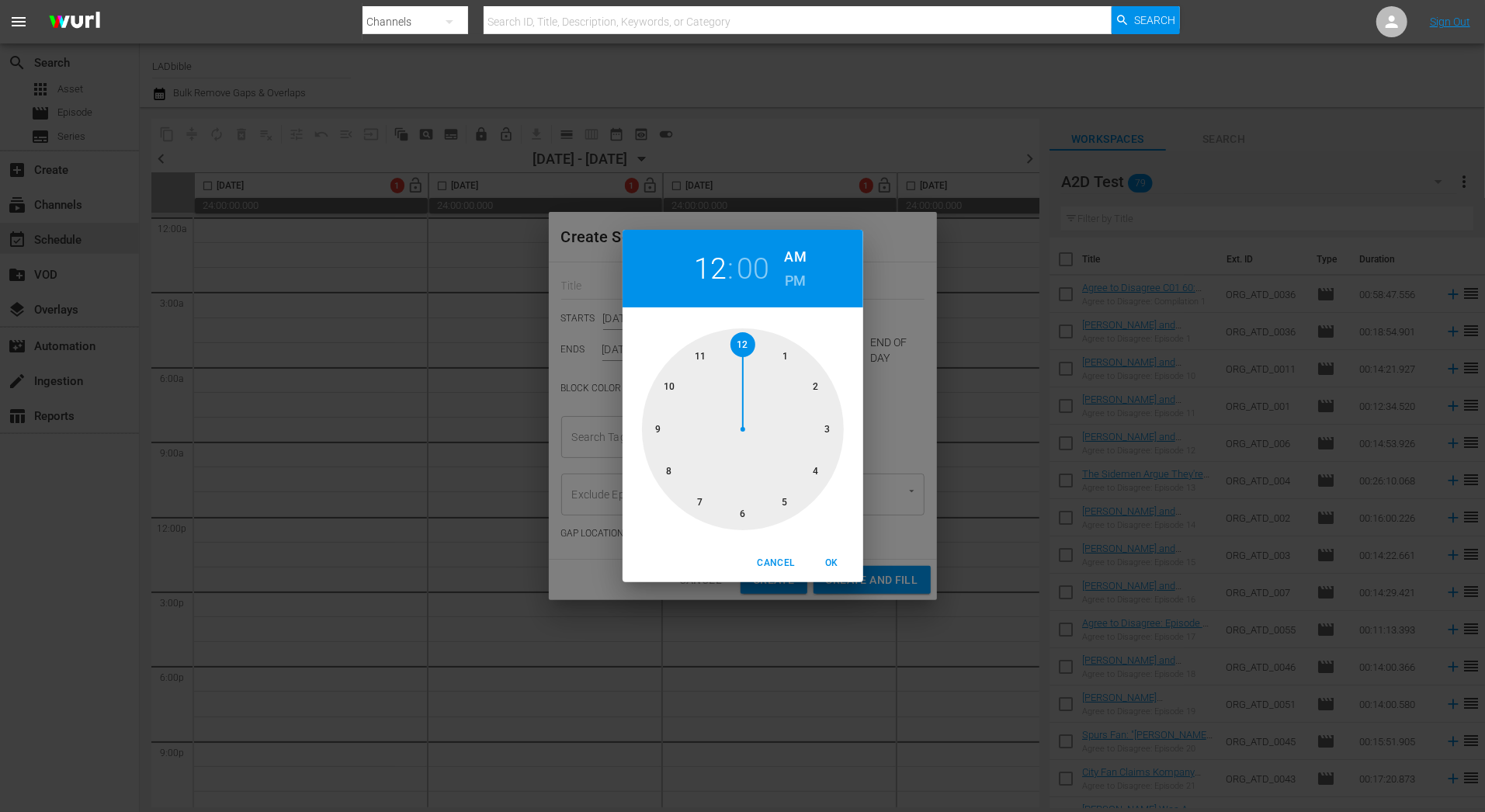
click at [785, 341] on div at bounding box center [743, 429] width 202 height 202
click at [784, 352] on div at bounding box center [743, 429] width 202 height 202
click at [783, 570] on span "Cancel" at bounding box center [775, 563] width 37 height 17
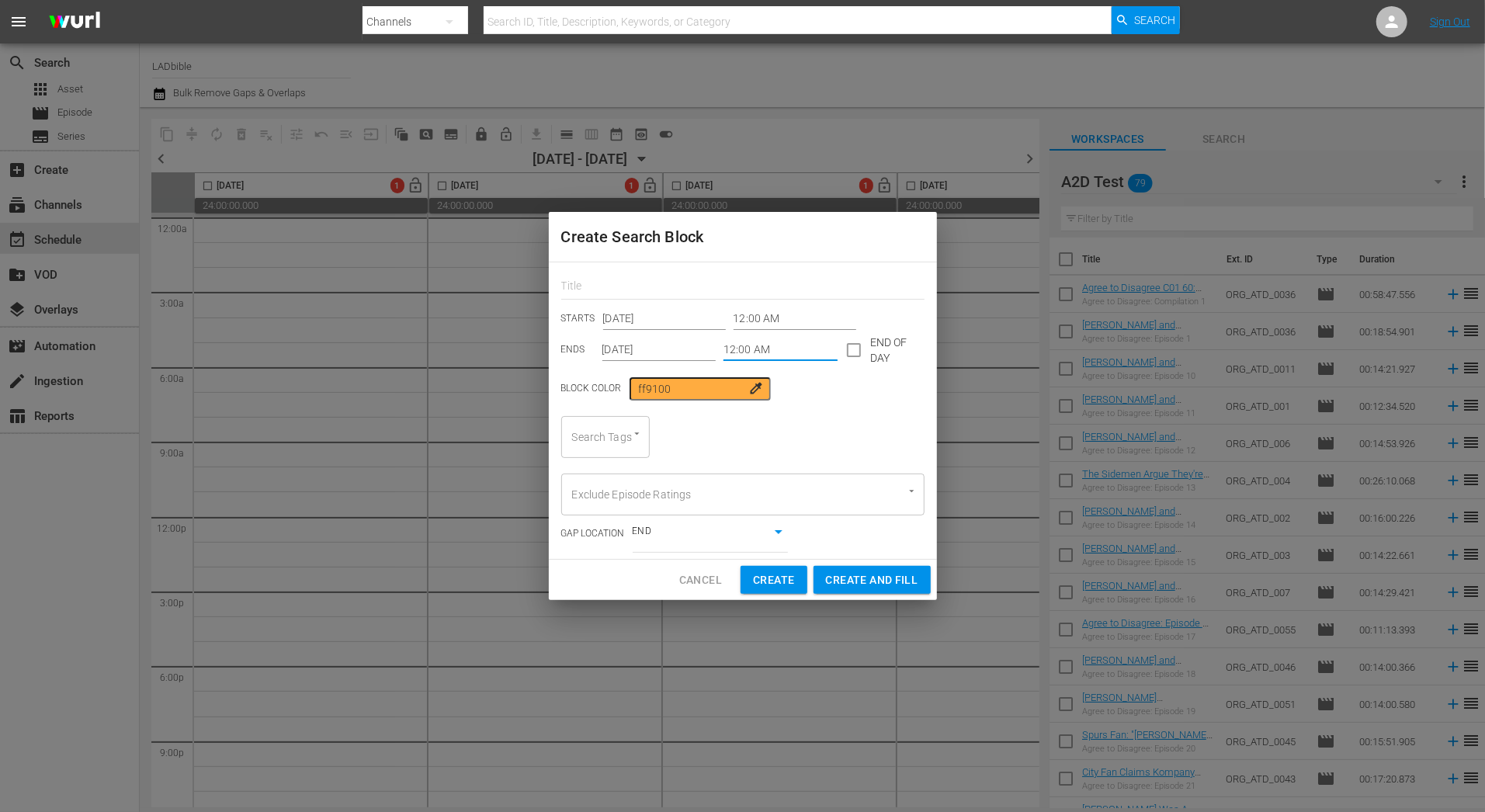
click at [793, 357] on input "12:00 AM" at bounding box center [780, 350] width 114 height 24
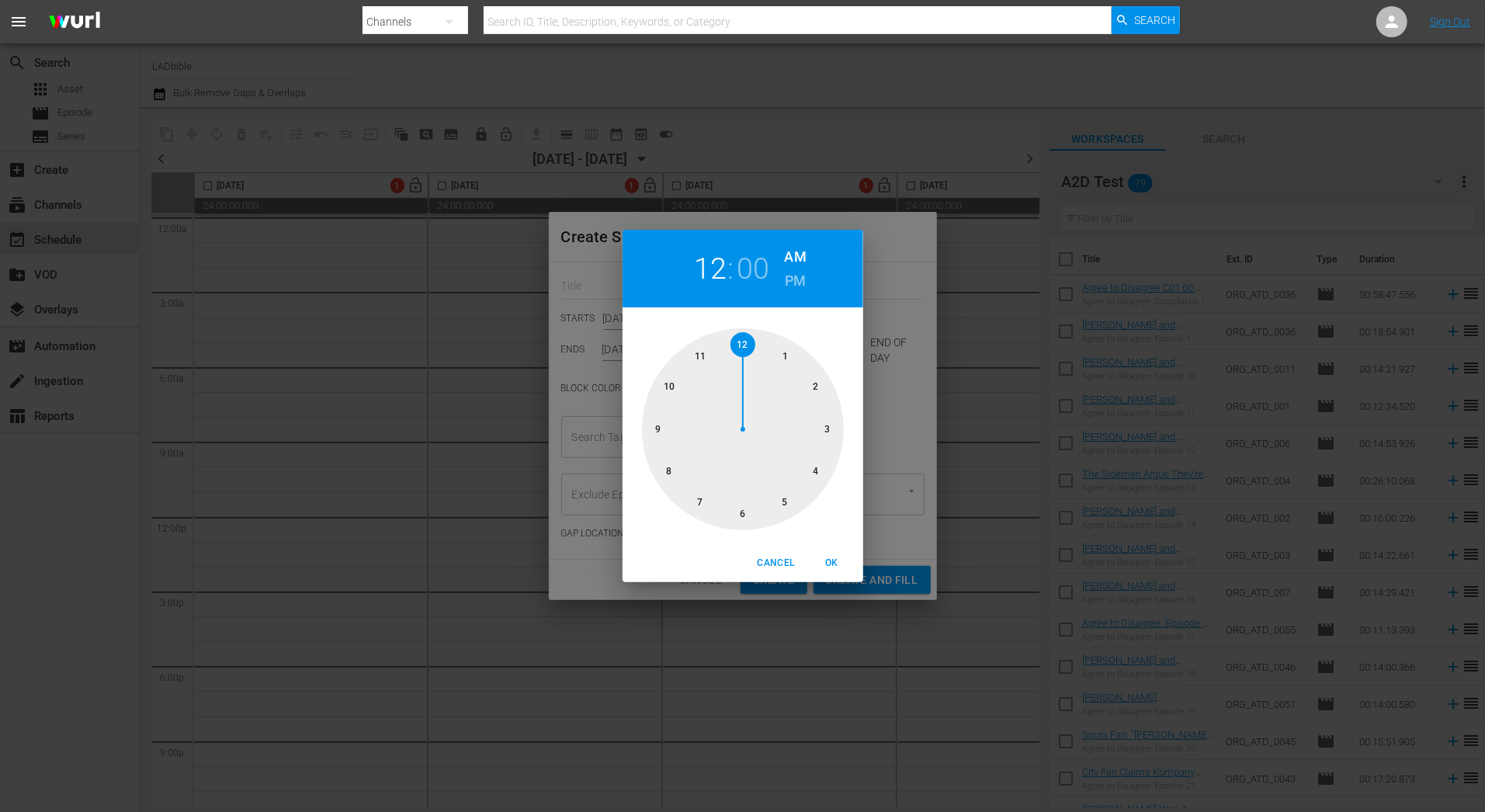
click at [784, 350] on div at bounding box center [743, 429] width 202 height 202
click at [786, 358] on div at bounding box center [743, 429] width 202 height 202
click at [830, 565] on span "OK" at bounding box center [832, 563] width 37 height 17
type input "01:05 AM"
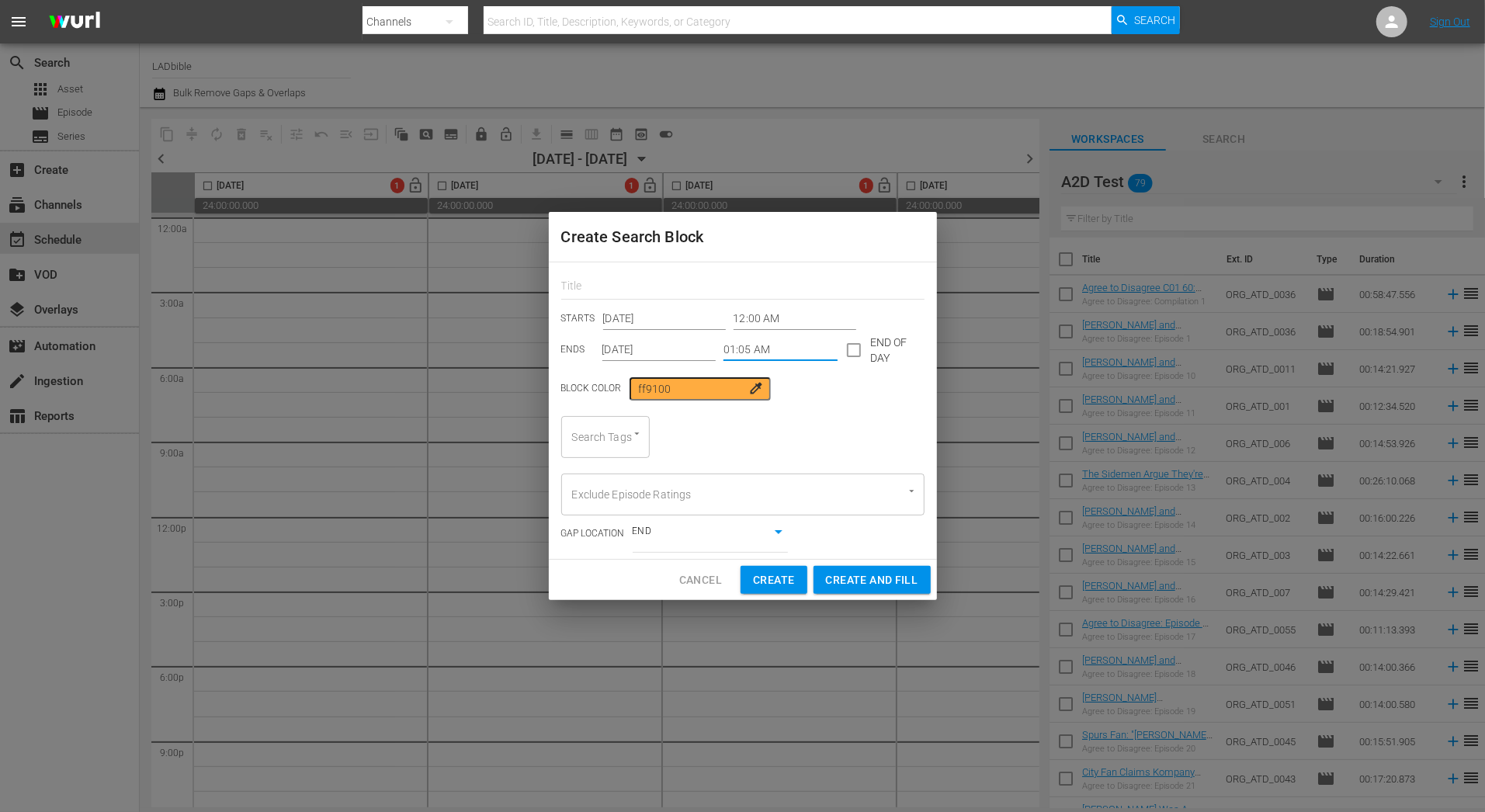
click at [690, 341] on input "Dec 7th 2025" at bounding box center [659, 350] width 114 height 24
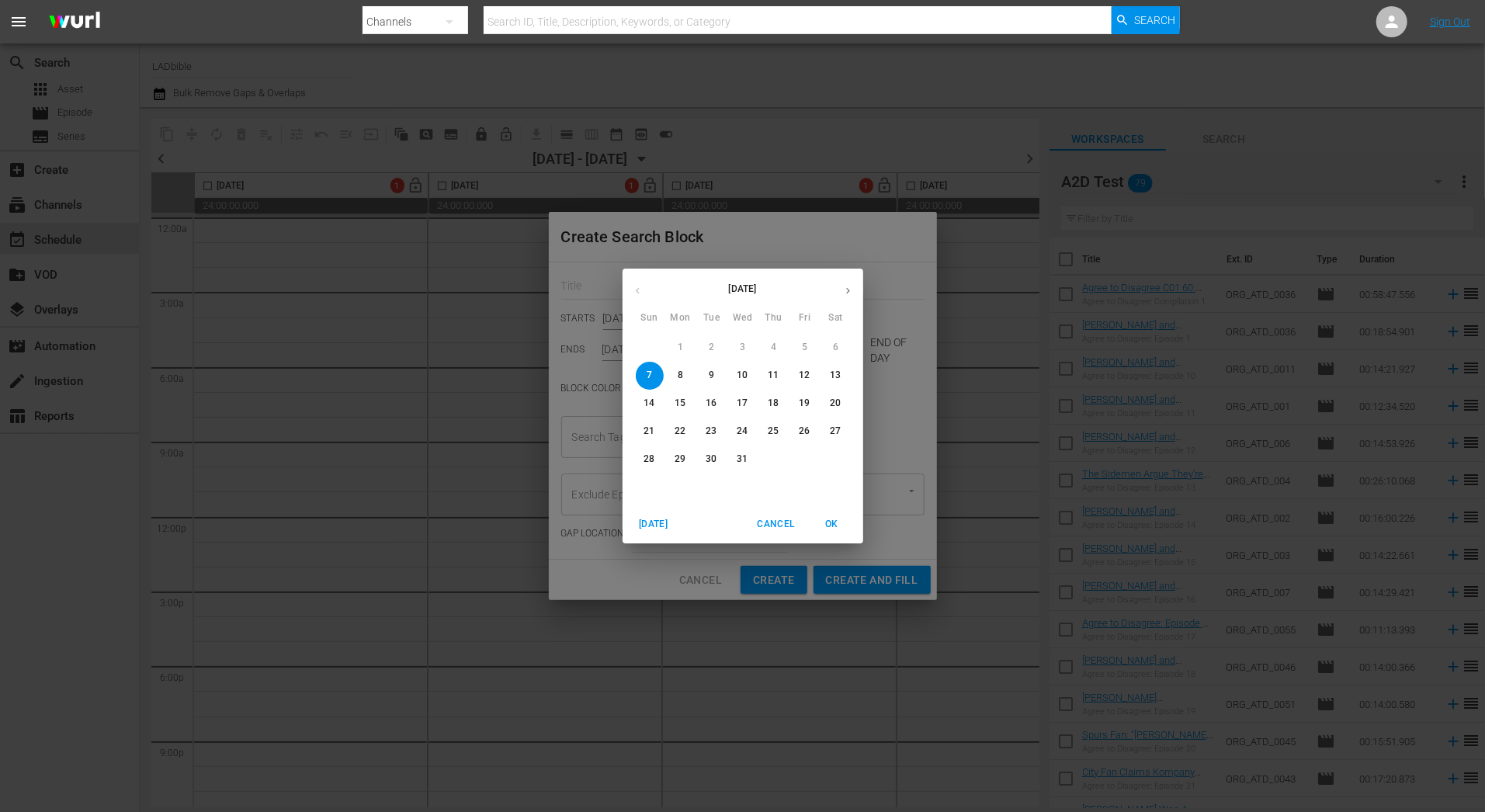
click at [842, 378] on span "13" at bounding box center [835, 375] width 28 height 13
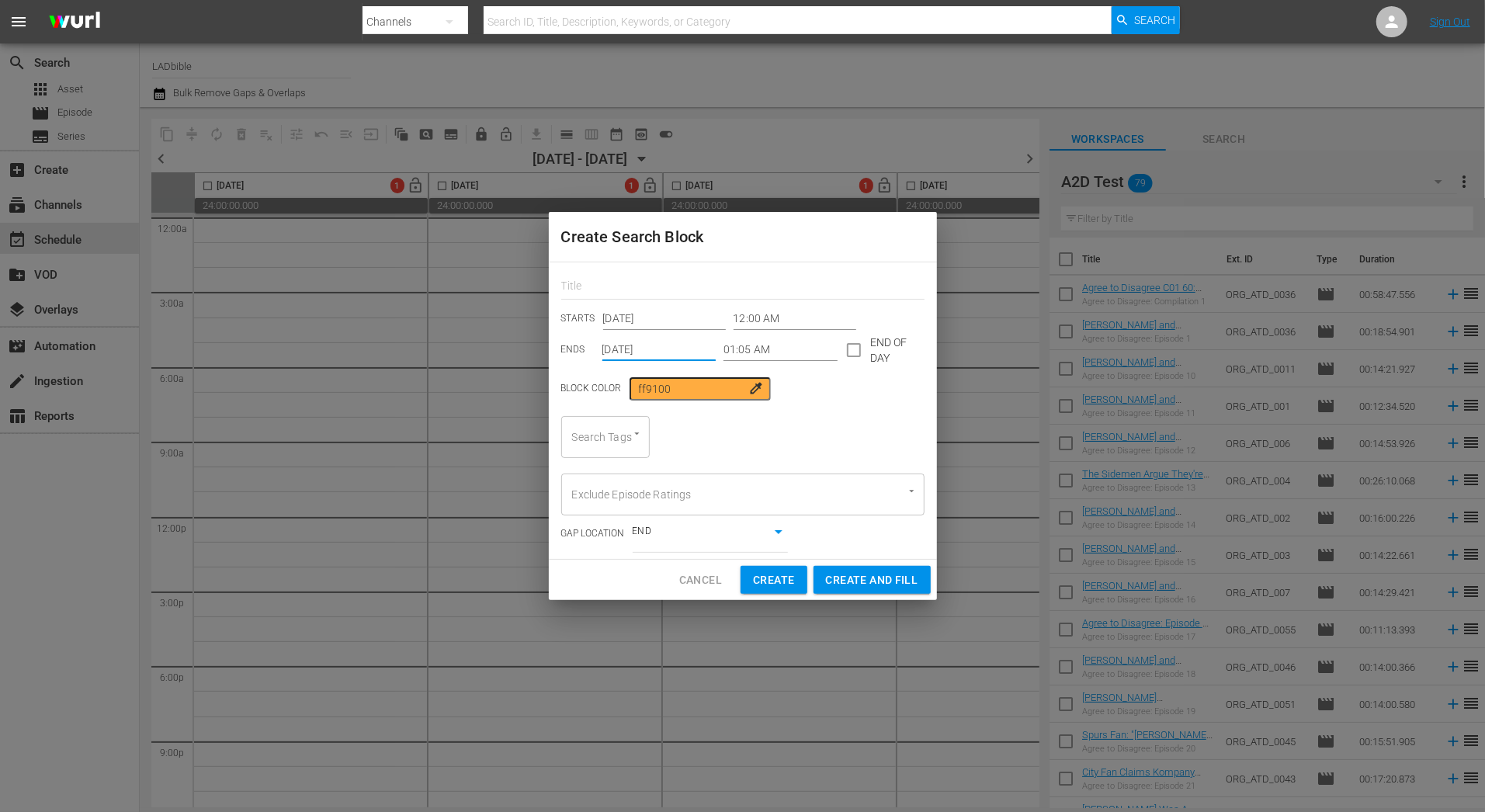
click at [610, 449] on div "Search Tags" at bounding box center [606, 437] width 88 height 42
click at [631, 436] on icon "Open" at bounding box center [636, 433] width 12 height 12
click at [601, 527] on span "Entertainment" at bounding box center [608, 531] width 70 height 17
click at [683, 438] on input "Search Tags" at bounding box center [685, 436] width 29 height 28
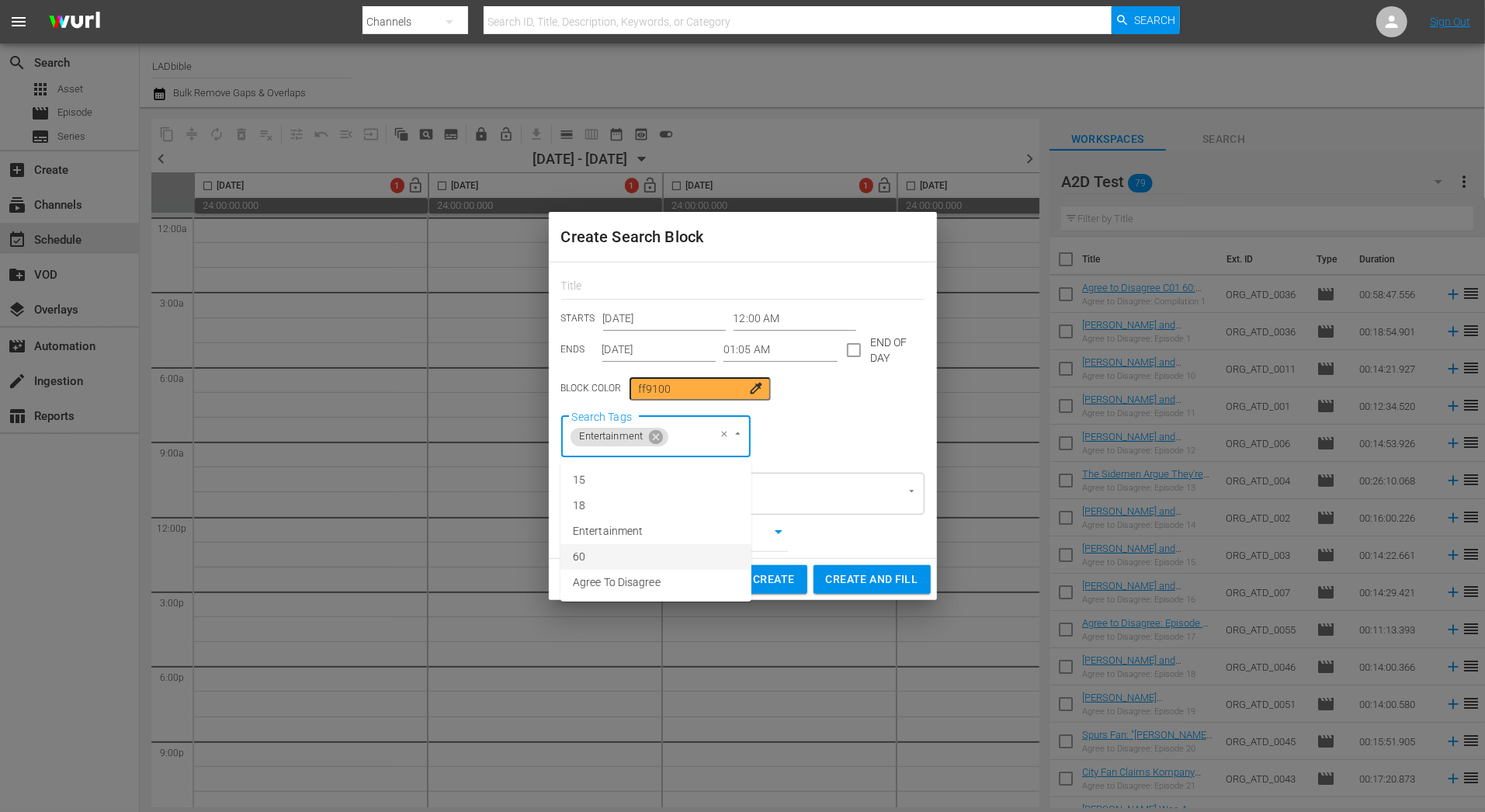
click at [677, 552] on li "60" at bounding box center [656, 557] width 191 height 25
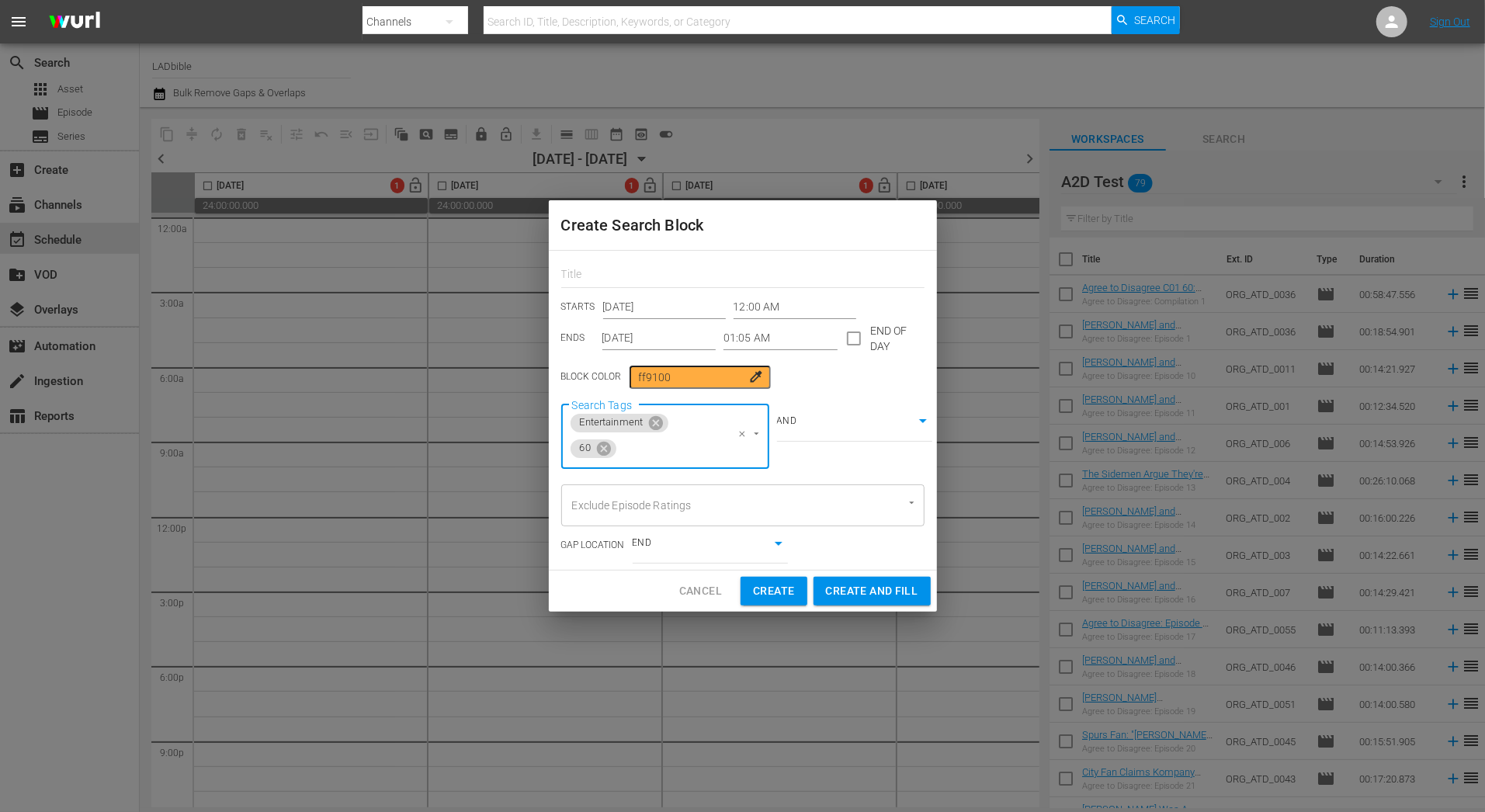
click at [706, 442] on input "Search Tags" at bounding box center [669, 448] width 100 height 28
click at [695, 594] on li "Agree To Disagree" at bounding box center [666, 594] width 208 height 25
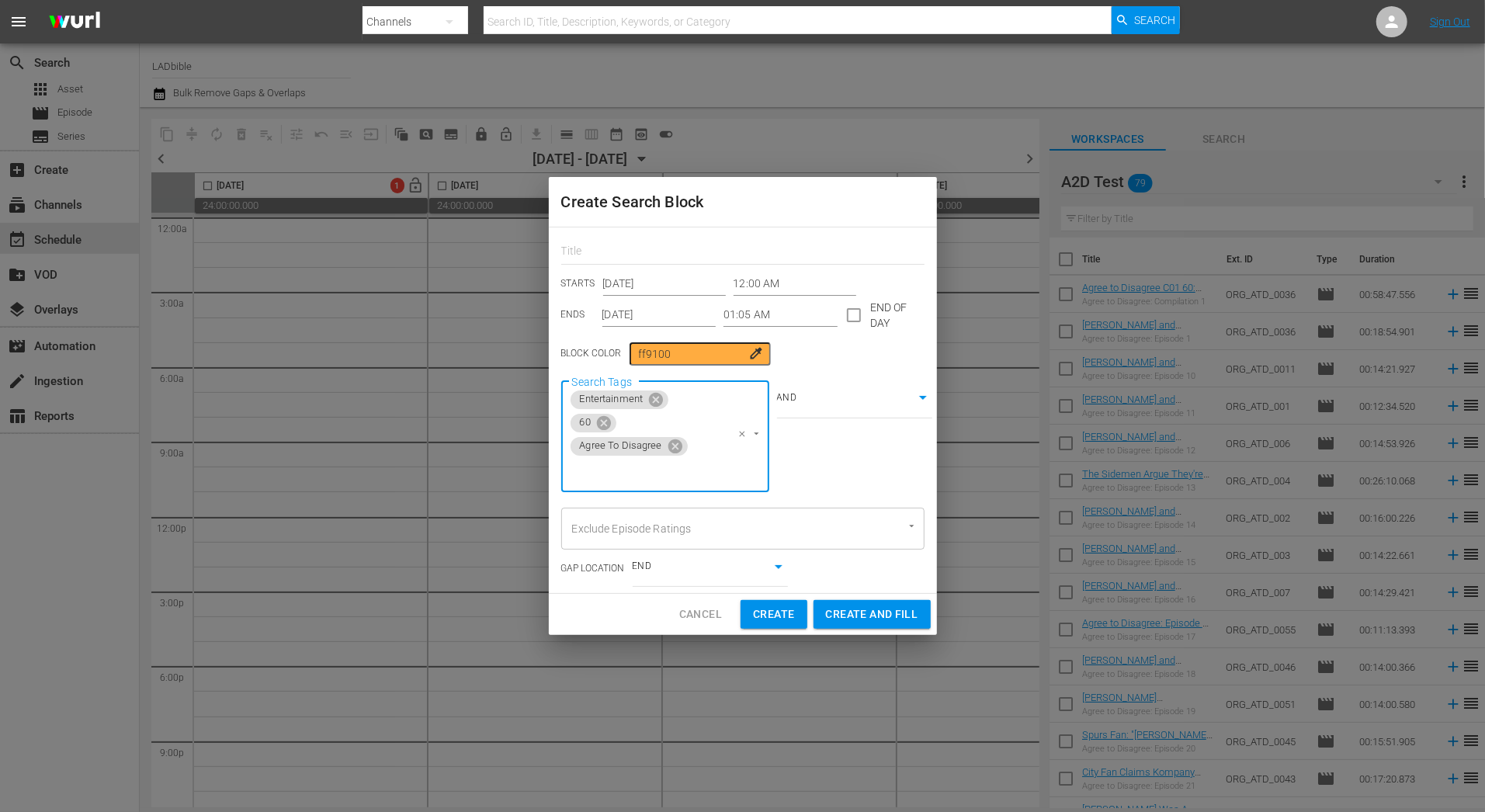
click at [890, 446] on div "AND true" at bounding box center [846, 437] width 155 height 112
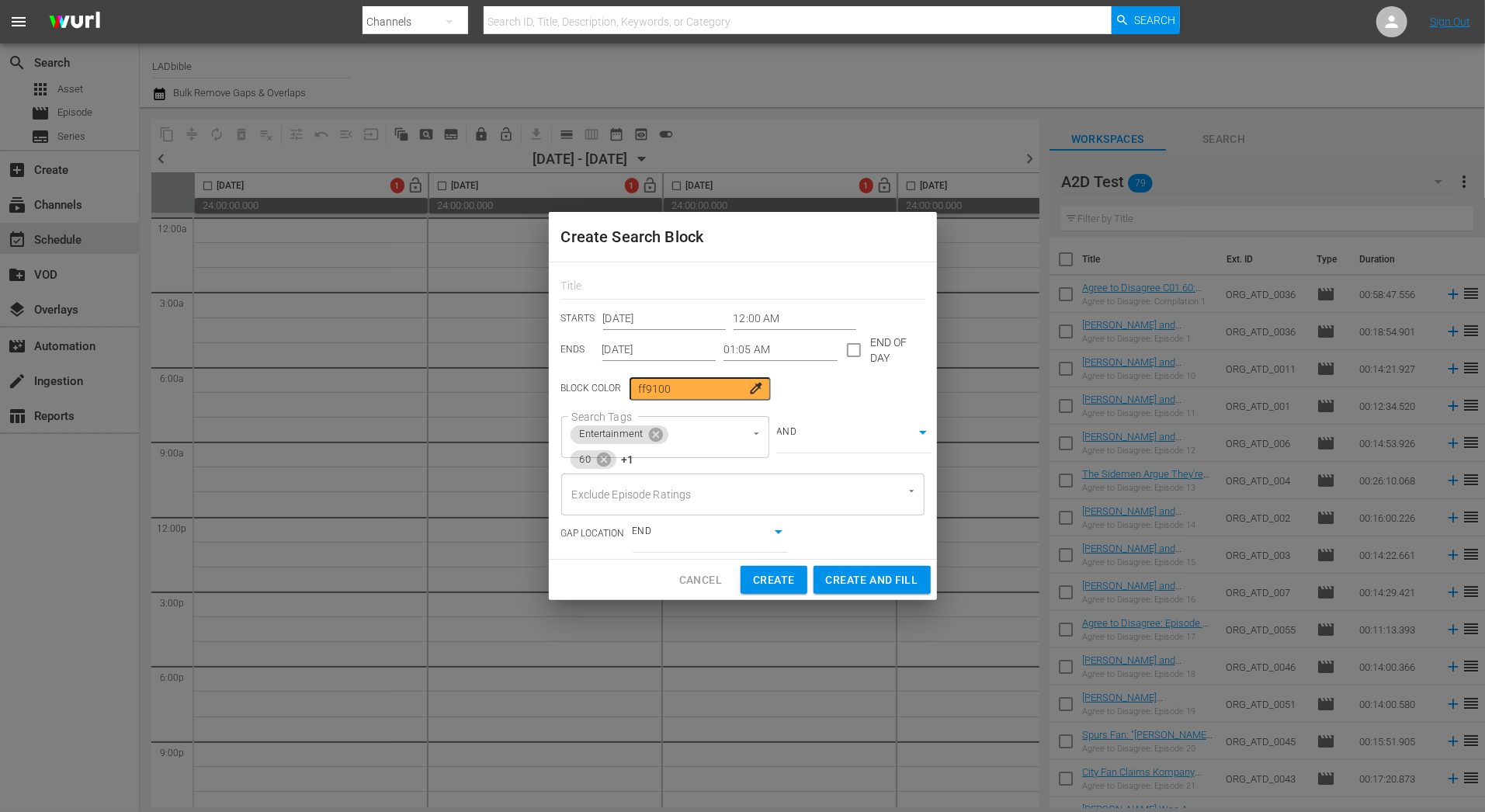
click at [867, 582] on span "Create and Fill" at bounding box center [871, 579] width 92 height 20
type input "Dec 7th 2025"
type input "12:00 AM"
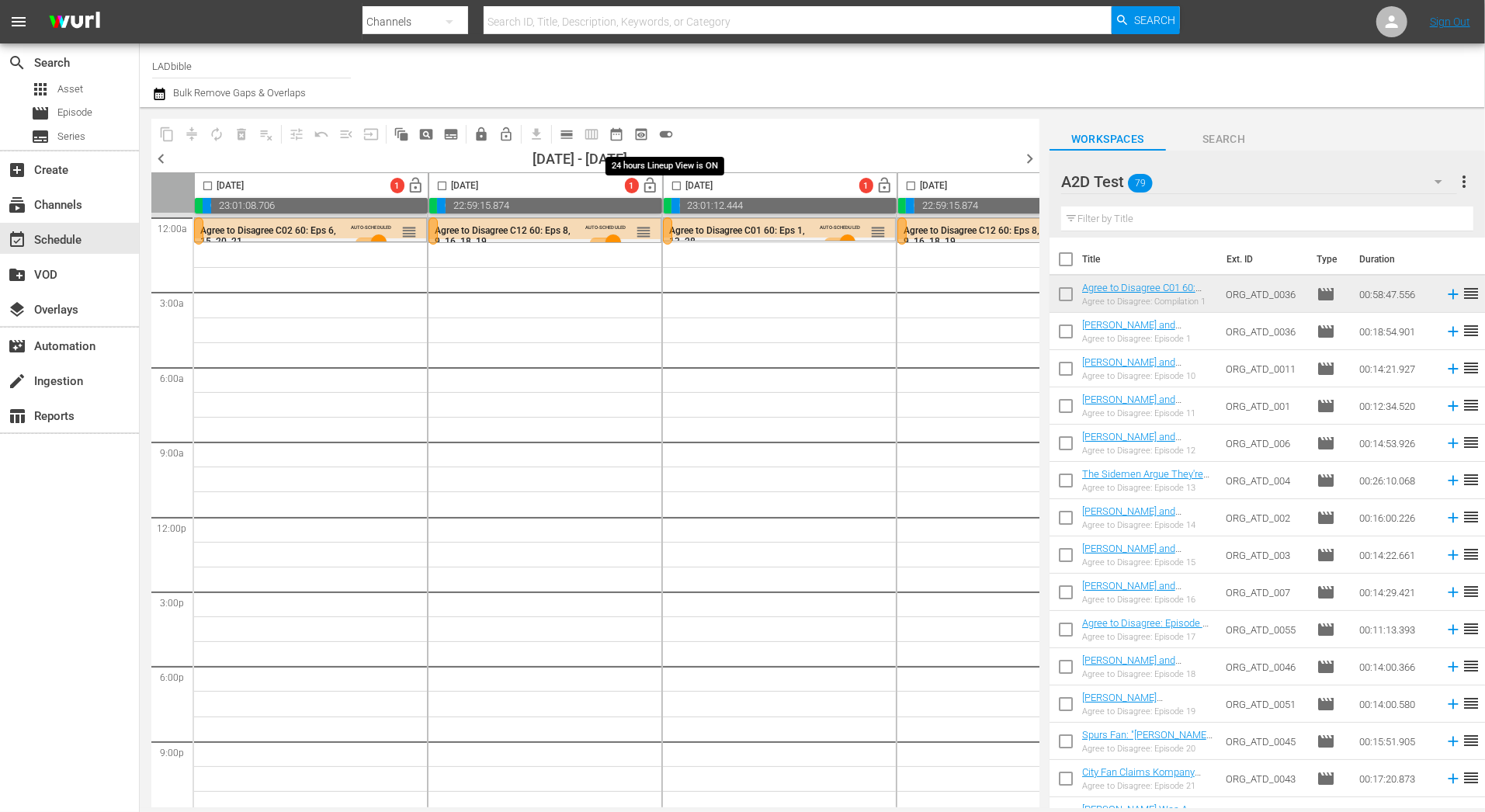
click at [669, 130] on span "toggle_on" at bounding box center [666, 134] width 16 height 16
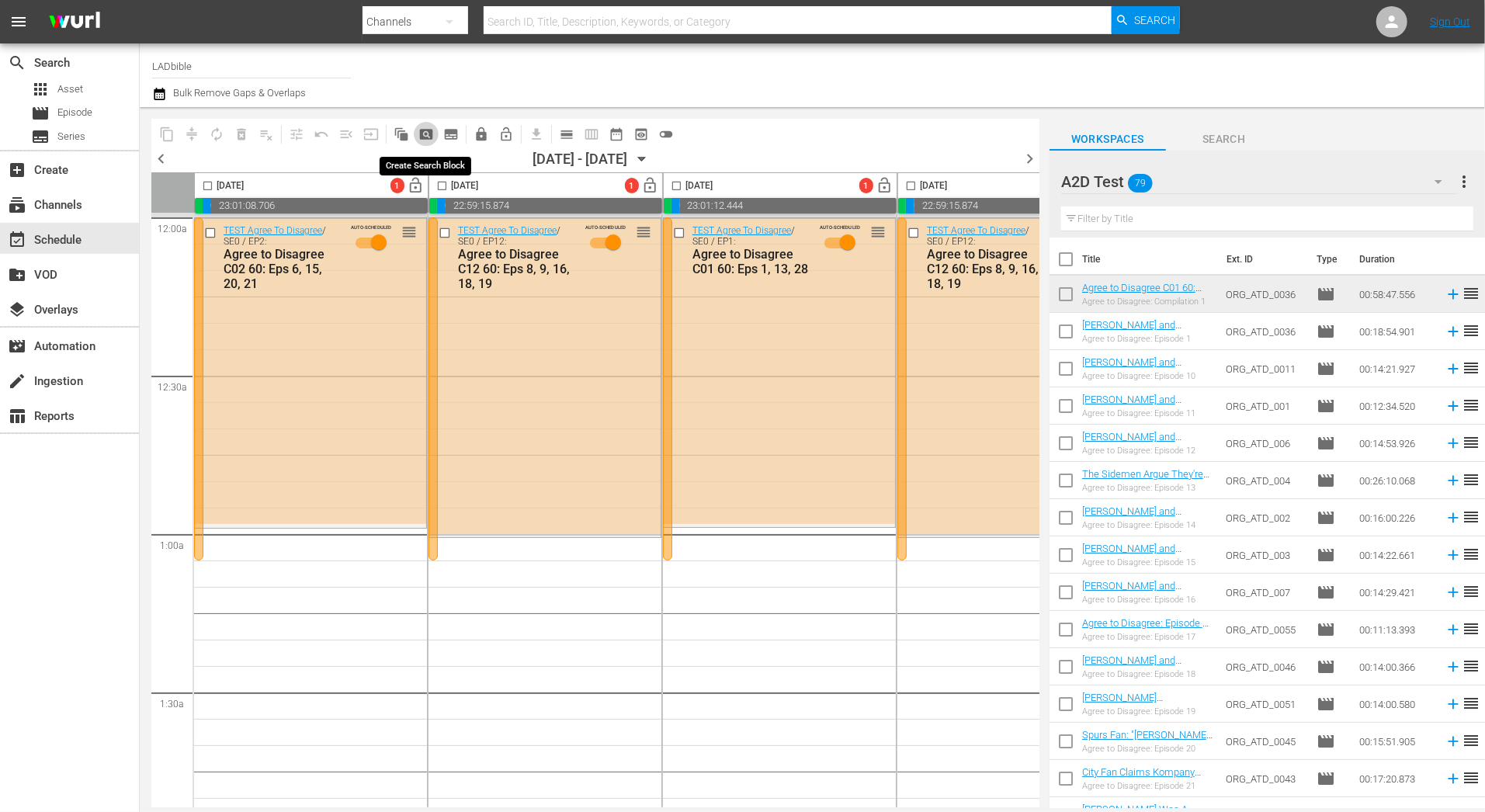
click at [431, 133] on span "pageview_outlined" at bounding box center [427, 134] width 16 height 16
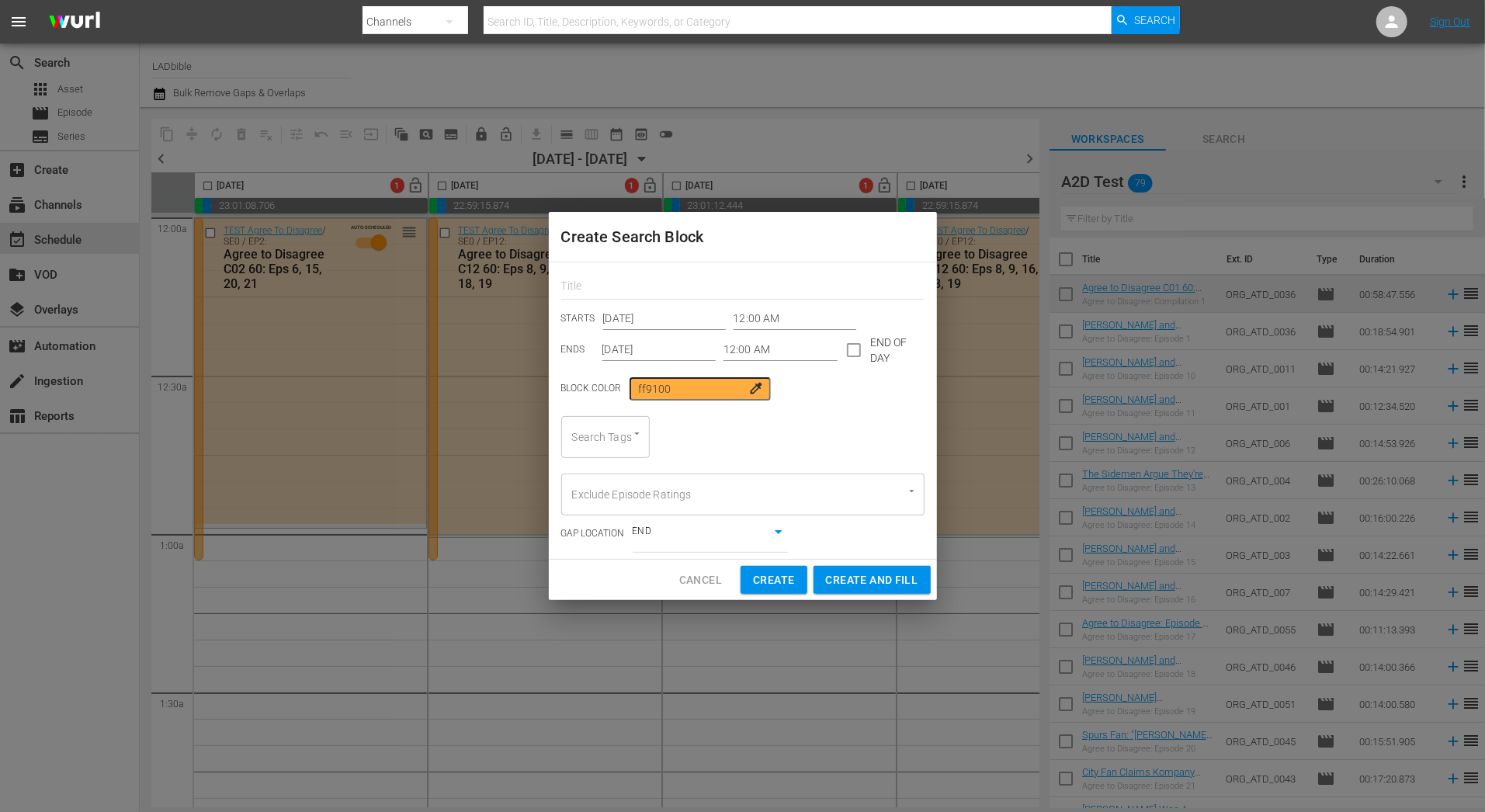
click at [666, 318] on input "Dec 7th 2025" at bounding box center [665, 319] width 123 height 24
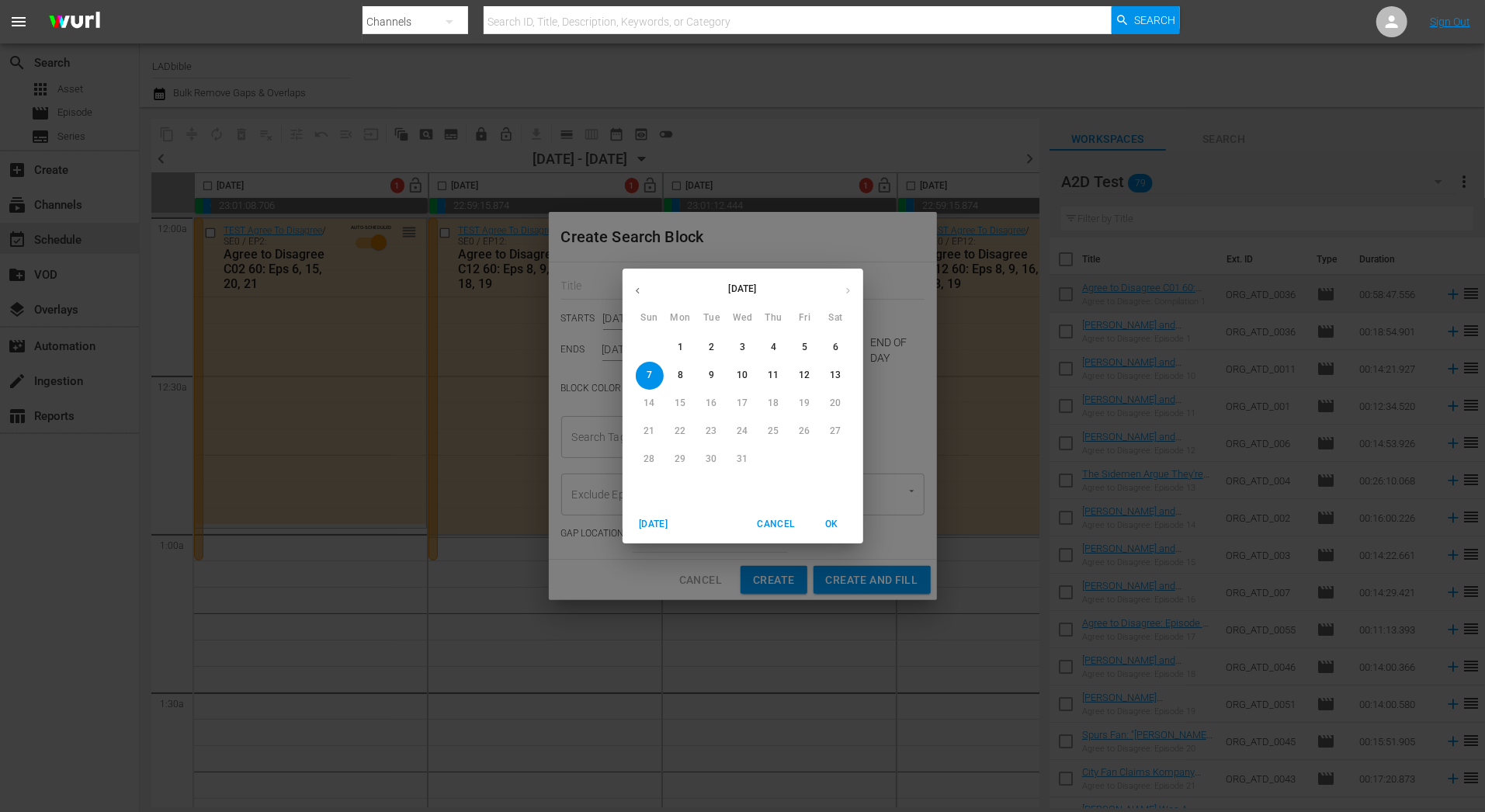
click at [769, 530] on span "Cancel" at bounding box center [775, 524] width 37 height 17
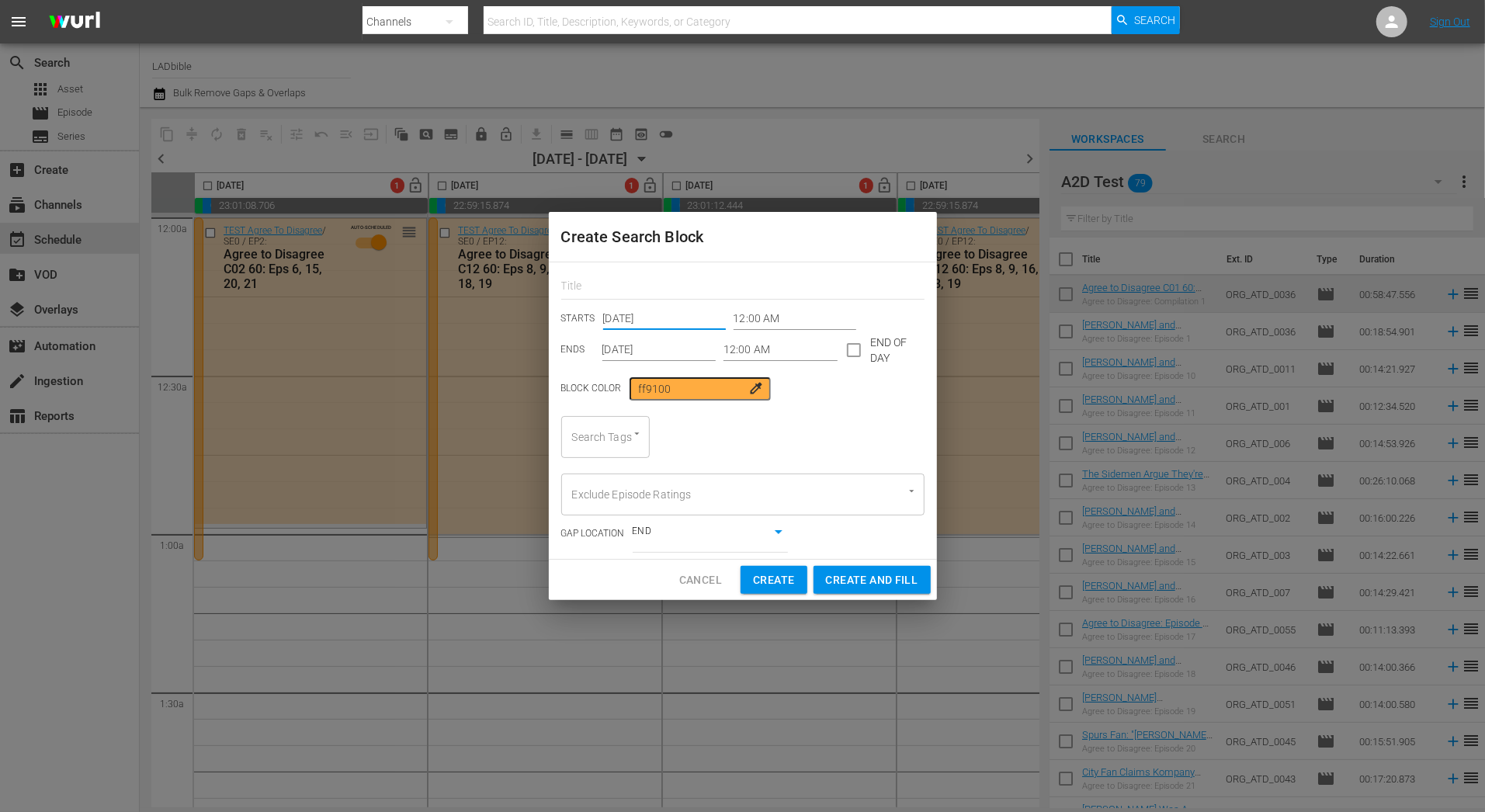
click at [771, 315] on input "12:00 AM" at bounding box center [795, 319] width 123 height 24
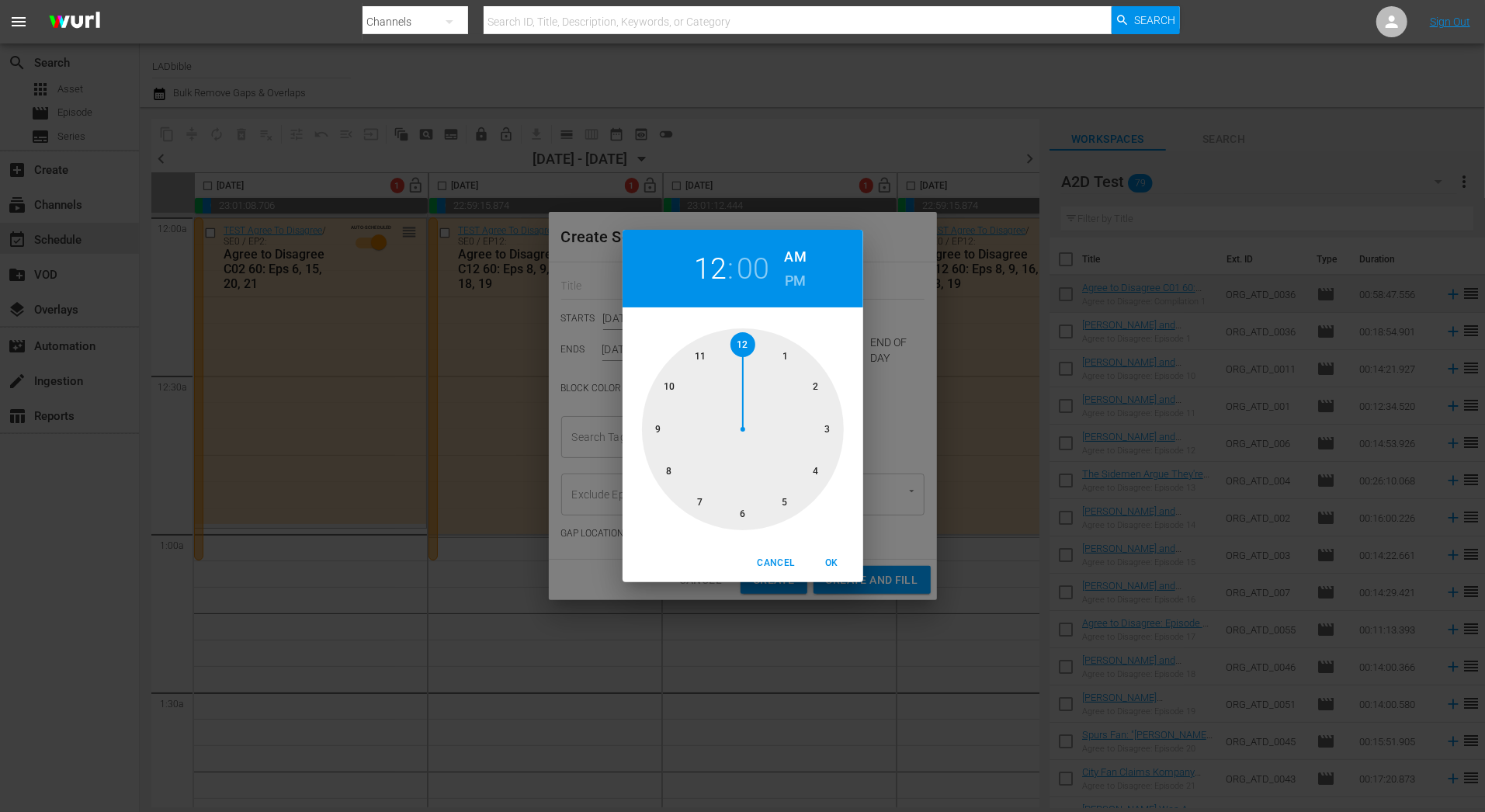
click at [785, 360] on div at bounding box center [743, 429] width 202 height 202
click at [786, 352] on div at bounding box center [743, 429] width 202 height 202
click at [838, 564] on span "OK" at bounding box center [832, 563] width 37 height 17
type input "01:05 AM"
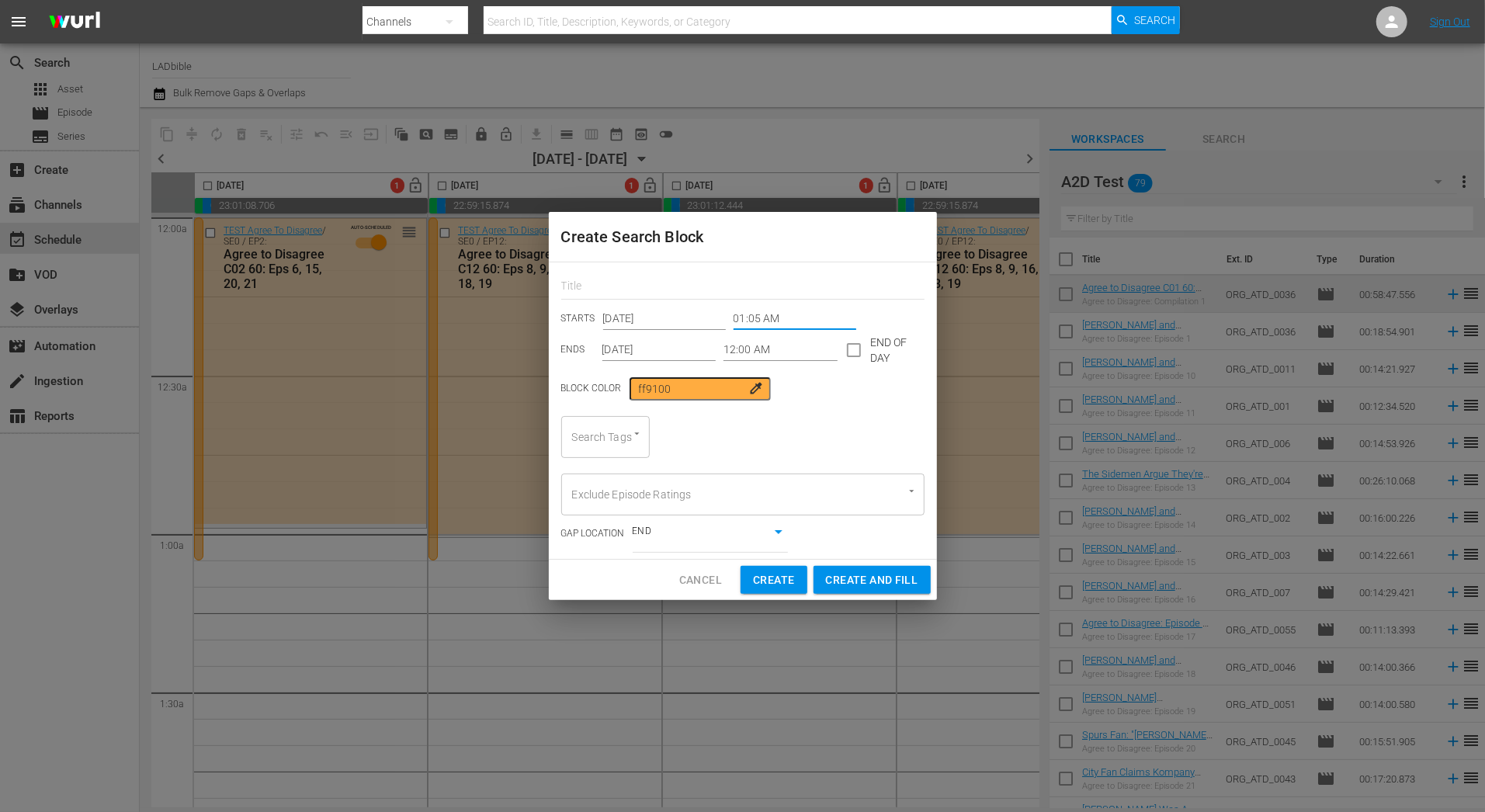
click at [781, 346] on input "12:00 AM" at bounding box center [780, 350] width 114 height 24
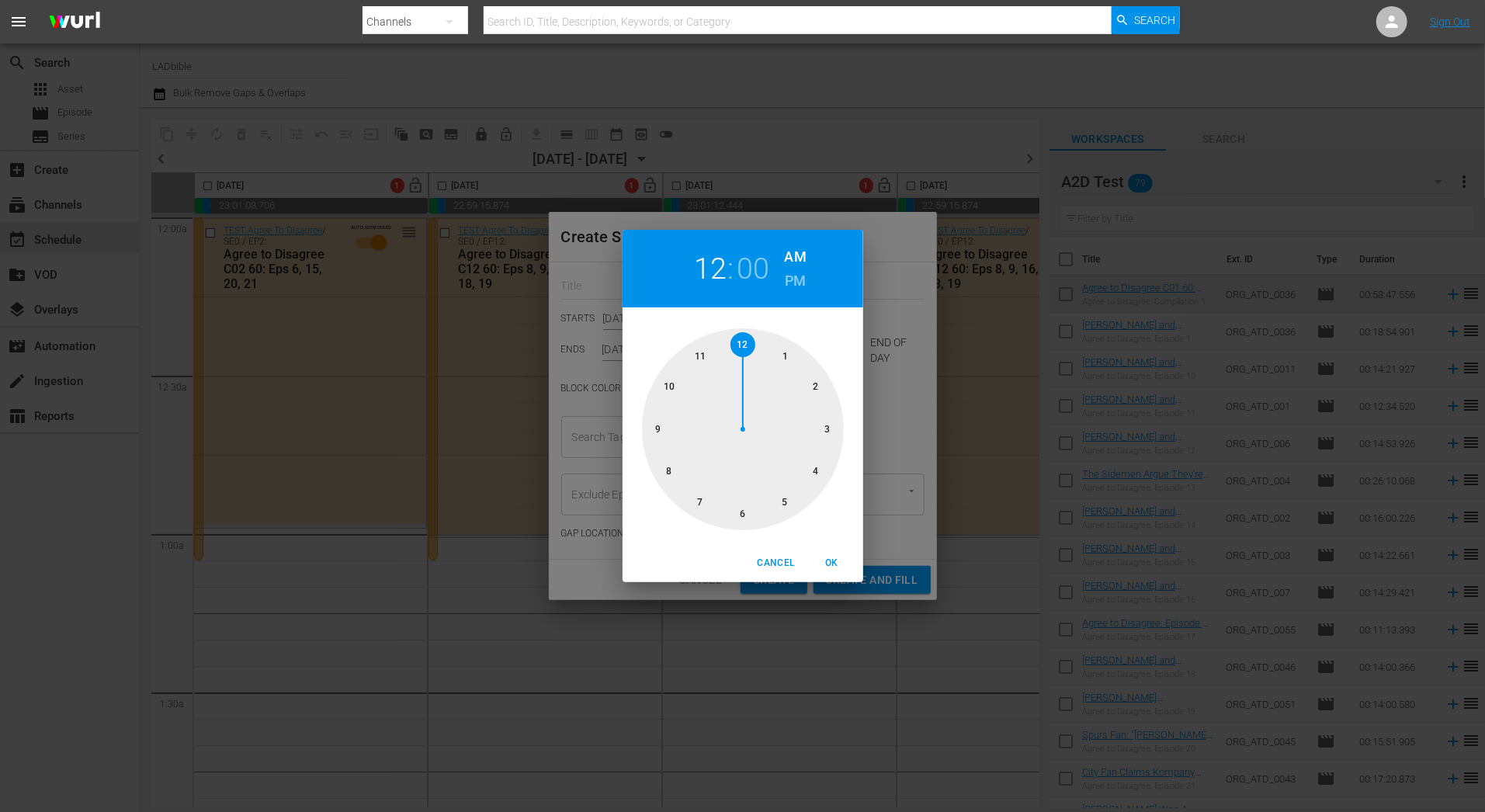
click at [814, 385] on div at bounding box center [743, 429] width 202 height 202
click at [819, 386] on div at bounding box center [743, 429] width 202 height 202
click at [837, 560] on span "OK" at bounding box center [832, 563] width 37 height 17
type input "02:10 AM"
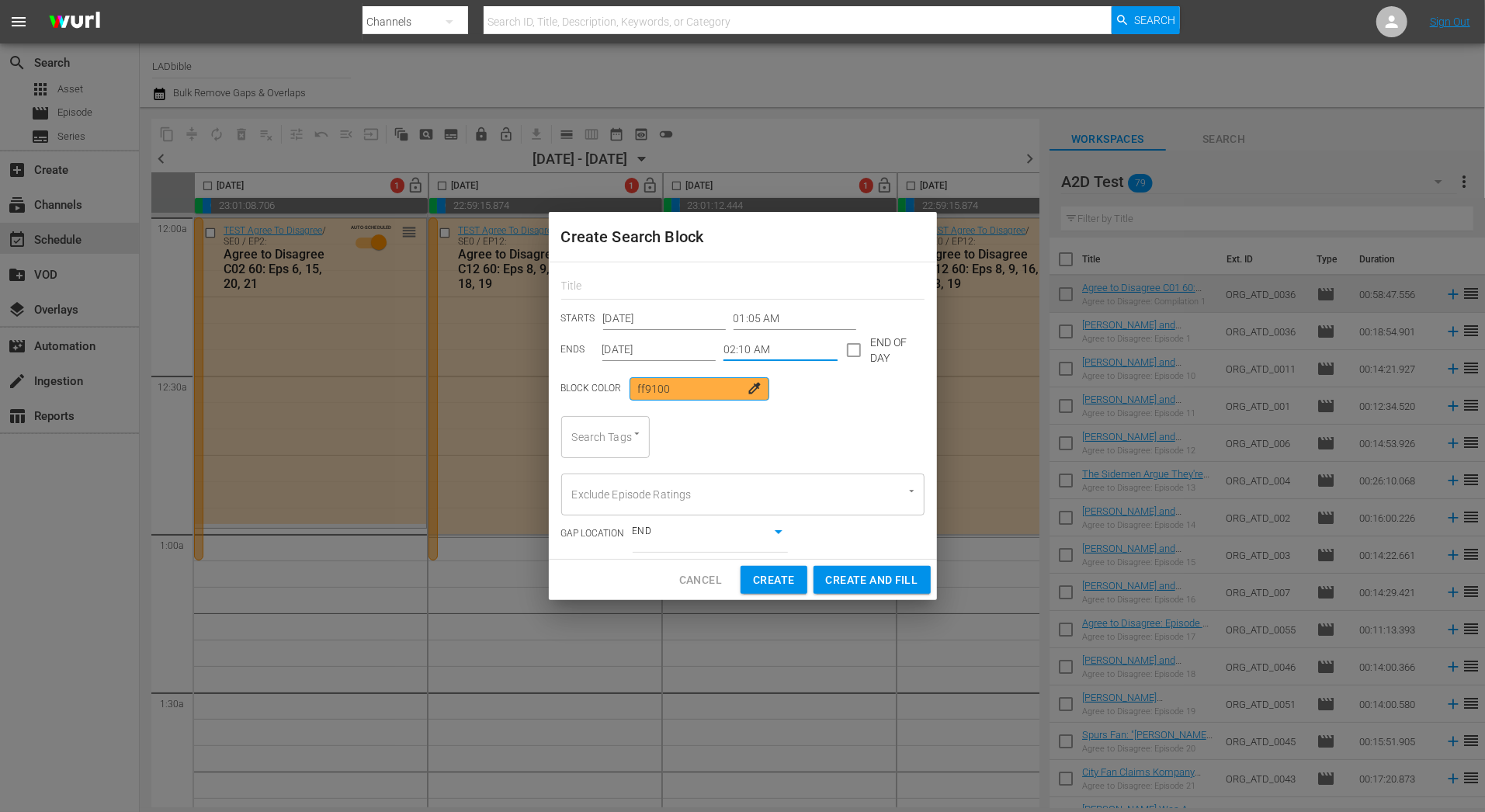
click at [692, 388] on input "ff9100" at bounding box center [699, 389] width 140 height 24
click at [726, 389] on input "ff9100" at bounding box center [699, 389] width 140 height 24
click at [735, 389] on div "Block Color ff9100 colorize" at bounding box center [664, 389] width 205 height 24
click at [749, 389] on span "colorize" at bounding box center [757, 388] width 16 height 16
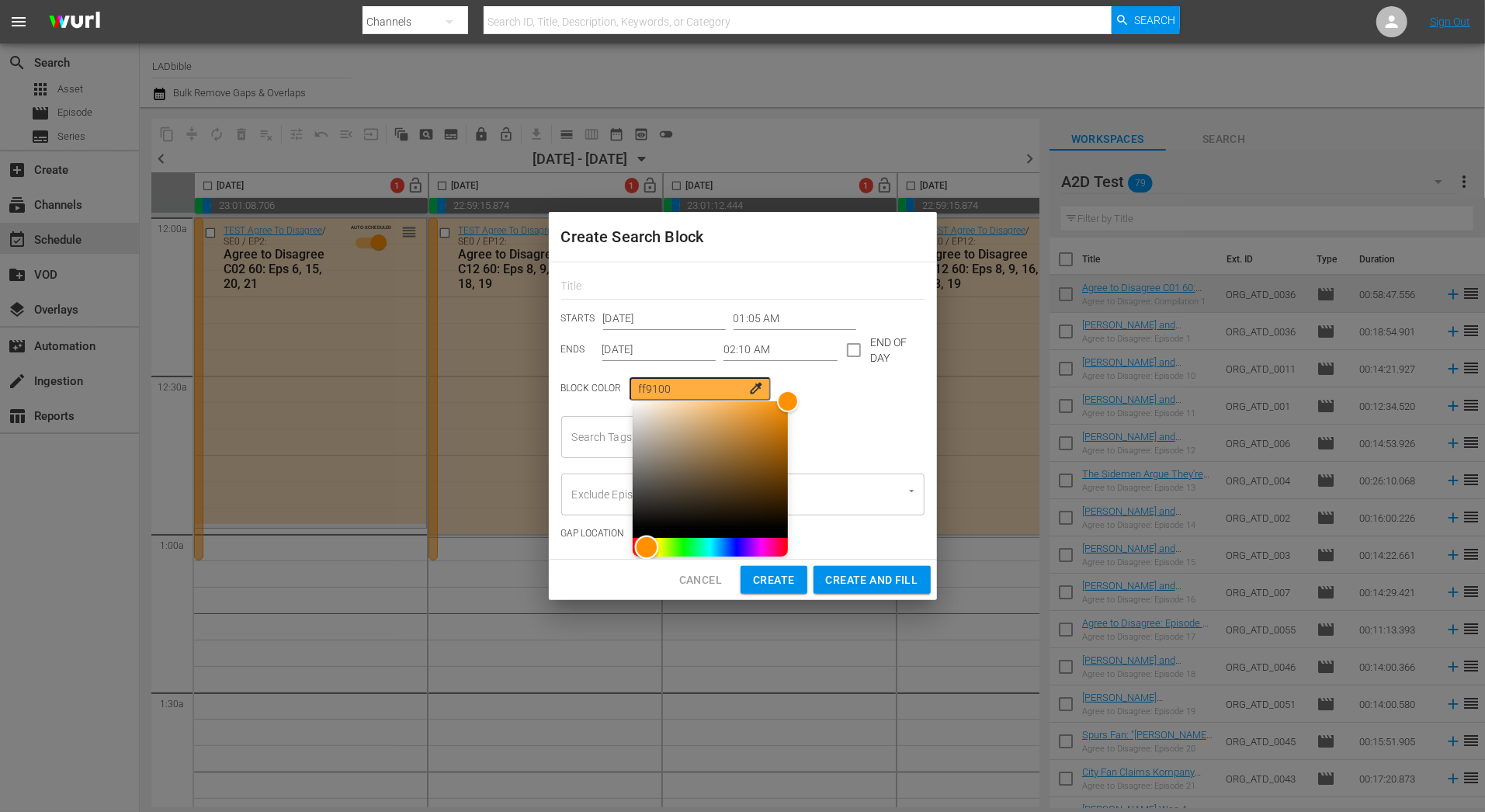
type input "00f8ff"
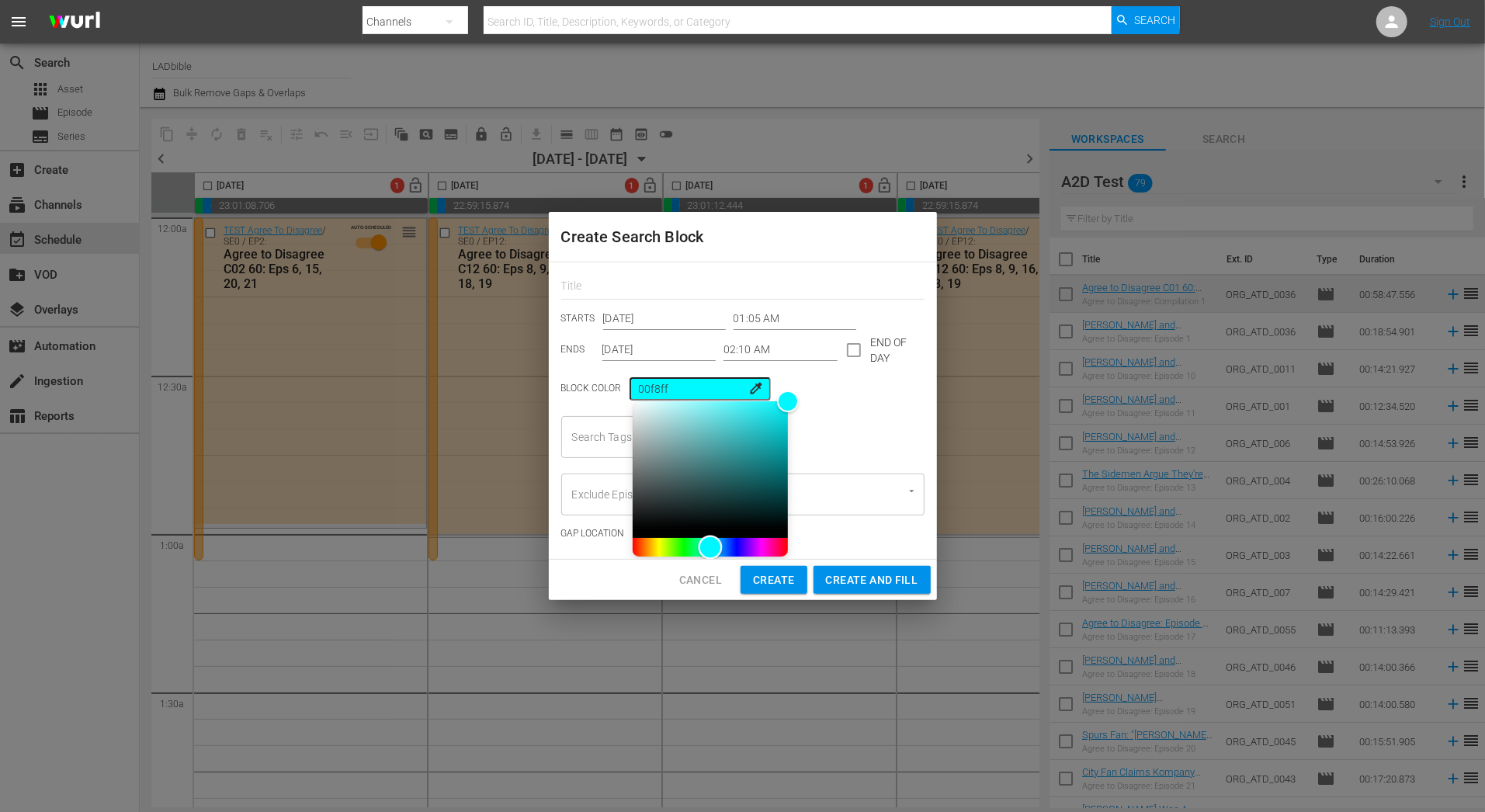
click at [698, 545] on div "Hue" at bounding box center [710, 547] width 155 height 19
click at [802, 459] on div "STARTS Dec 7th 2025 01:05 AM ENDS Dec 7th 2025 02:10 AM END OF DAY Block Color …" at bounding box center [743, 411] width 388 height 296
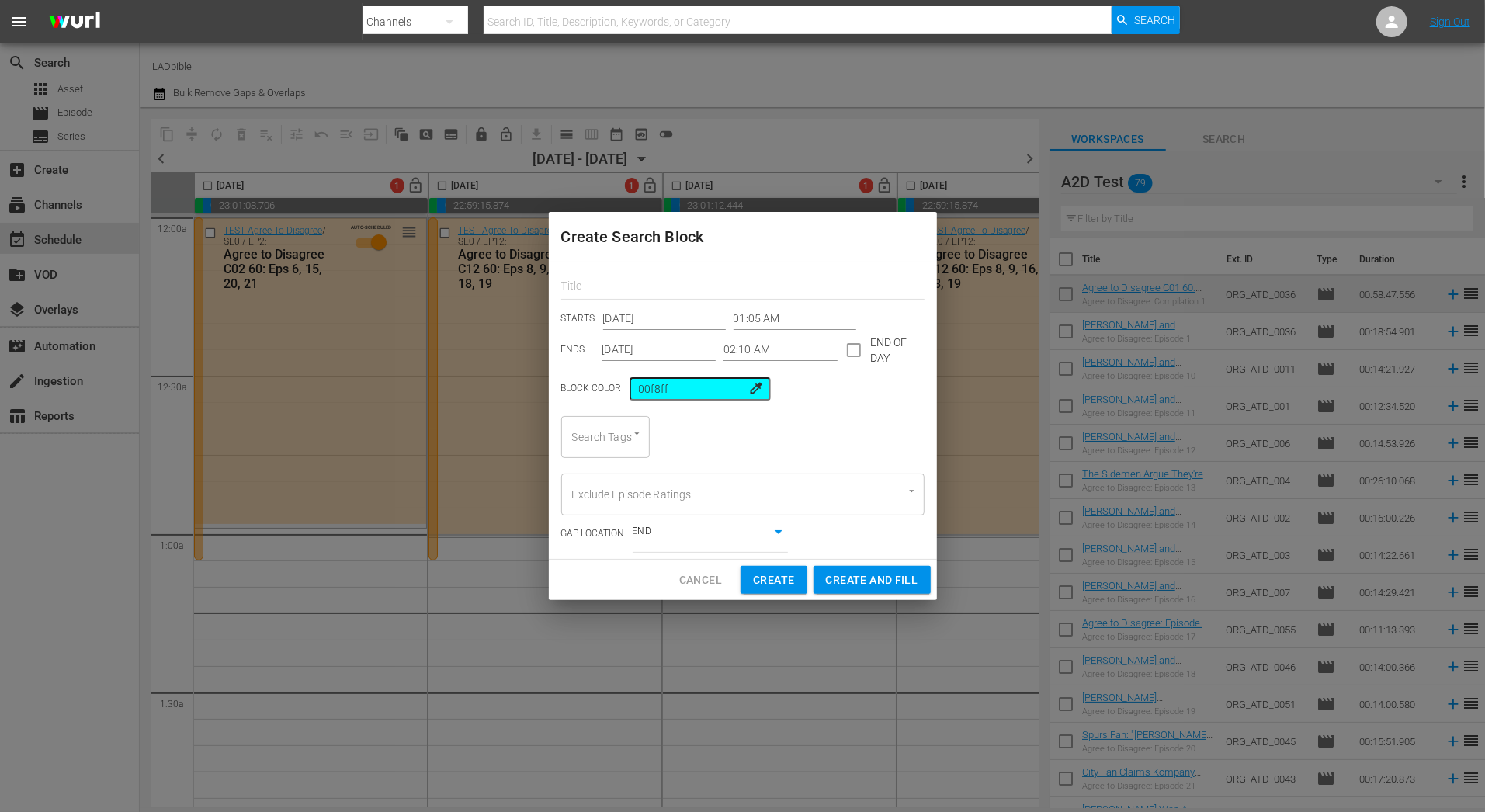
click at [622, 435] on div at bounding box center [629, 434] width 28 height 17
click at [638, 439] on icon "Open" at bounding box center [636, 433] width 12 height 12
click at [621, 551] on li "60" at bounding box center [606, 557] width 88 height 25
click at [638, 445] on input "Search Tags" at bounding box center [633, 436] width 29 height 28
click at [651, 536] on li "Entertainment" at bounding box center [629, 531] width 138 height 25
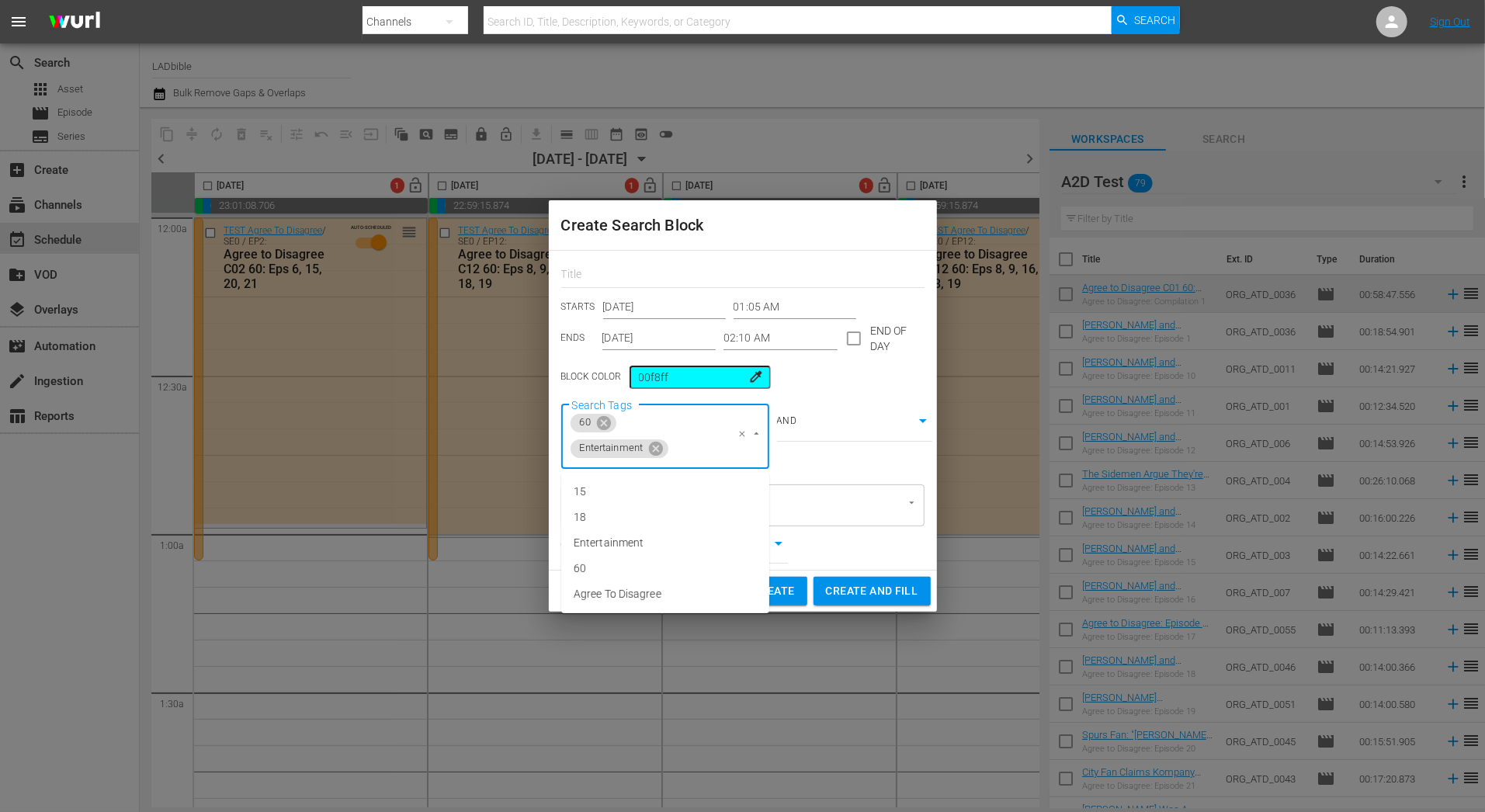
click at [689, 458] on input "Search Tags" at bounding box center [694, 448] width 47 height 28
click at [685, 594] on li "Agree To Disagree" at bounding box center [666, 594] width 208 height 25
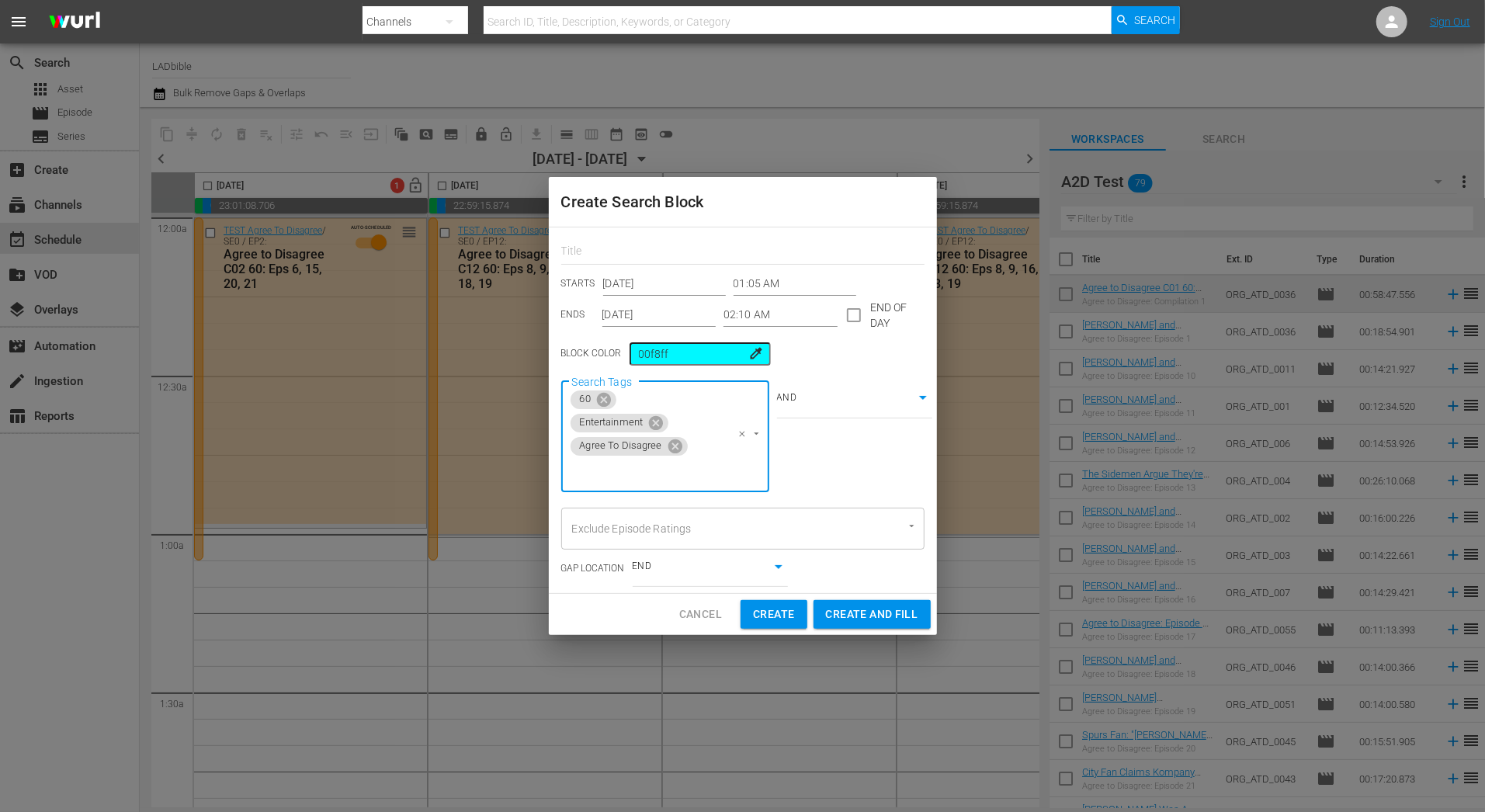
click at [798, 476] on div "STARTS Dec 7th 2025 01:05 AM ENDS Dec 7th 2025 02:10 AM END OF DAY Block Color …" at bounding box center [743, 410] width 388 height 366
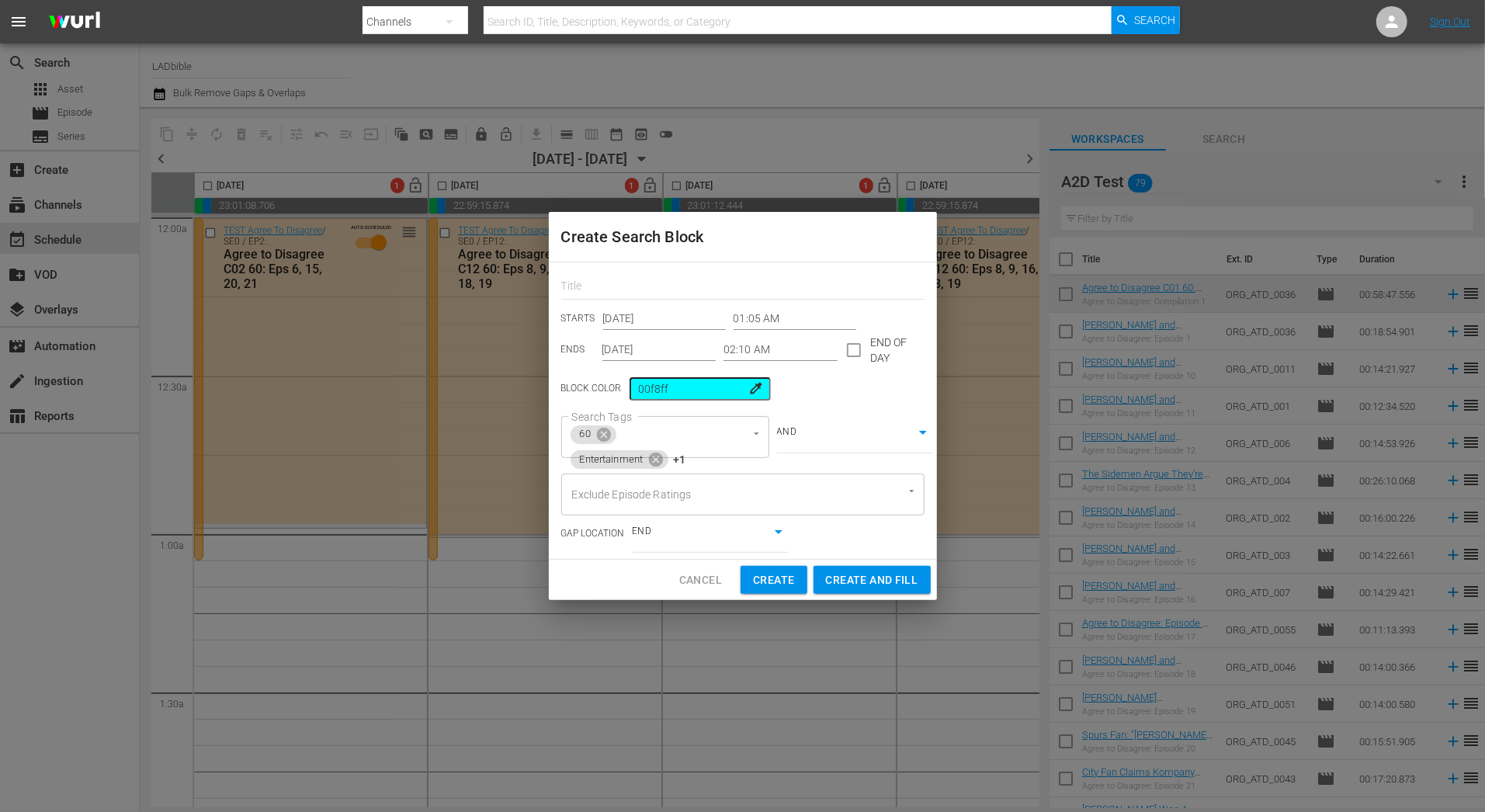
click at [618, 353] on input "Dec 7th 2025" at bounding box center [659, 350] width 114 height 24
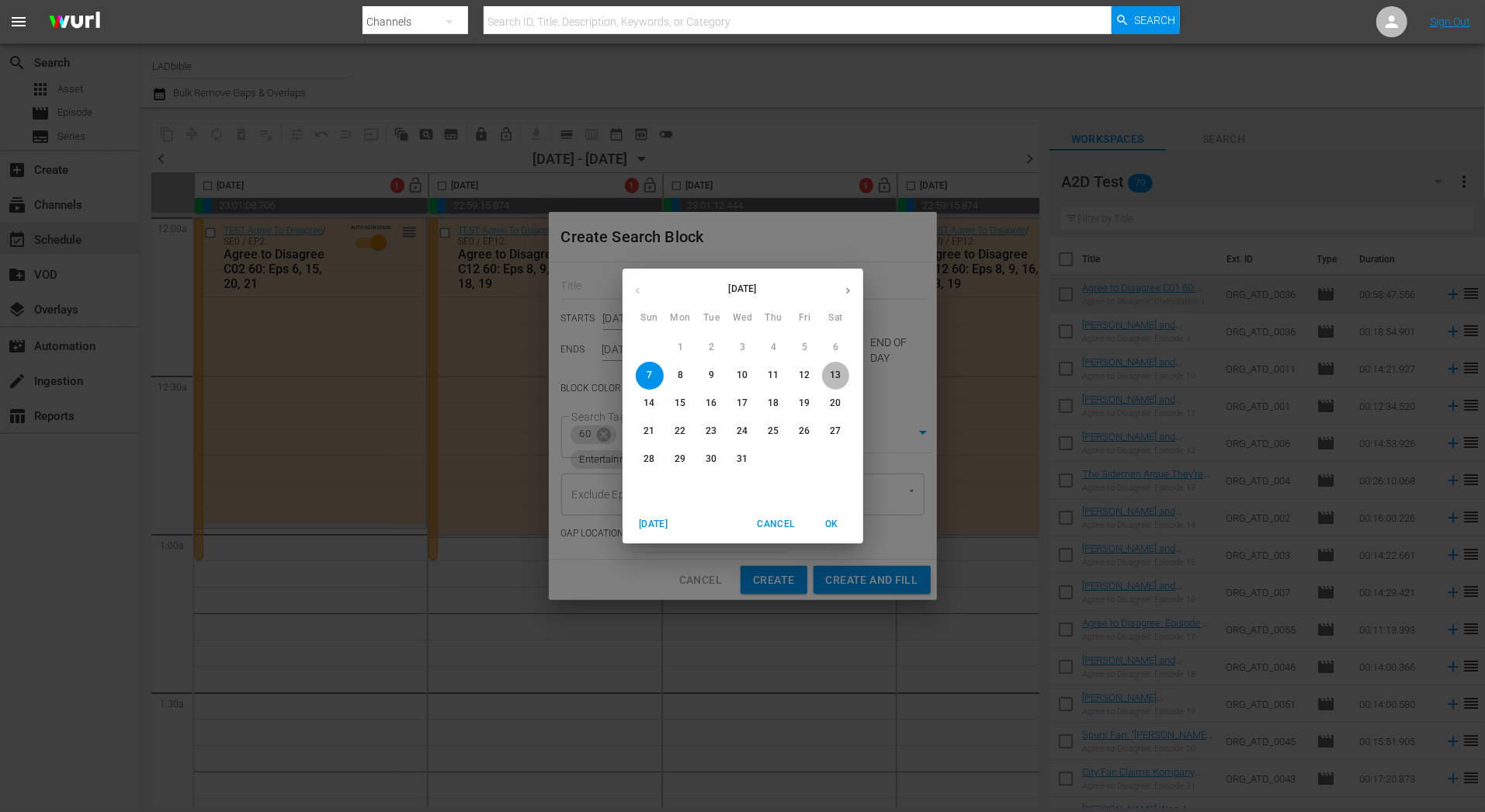
click at [830, 377] on p "13" at bounding box center [835, 375] width 11 height 13
type input "Dec 13th 2025"
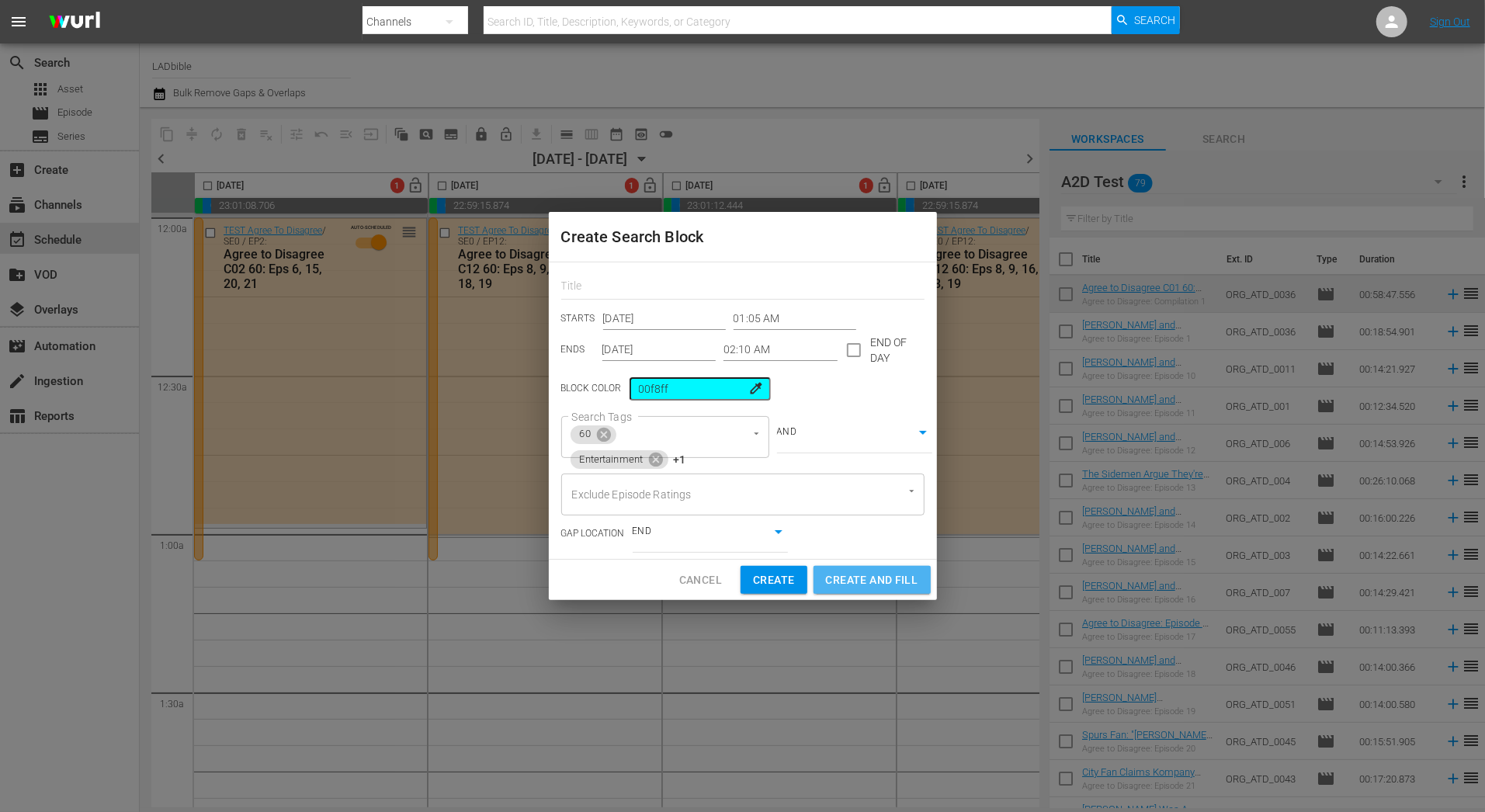
click at [865, 572] on span "Create and Fill" at bounding box center [871, 579] width 92 height 20
type input "12:00 AM"
type input "Dec 7th 2025"
type input "12:00 AM"
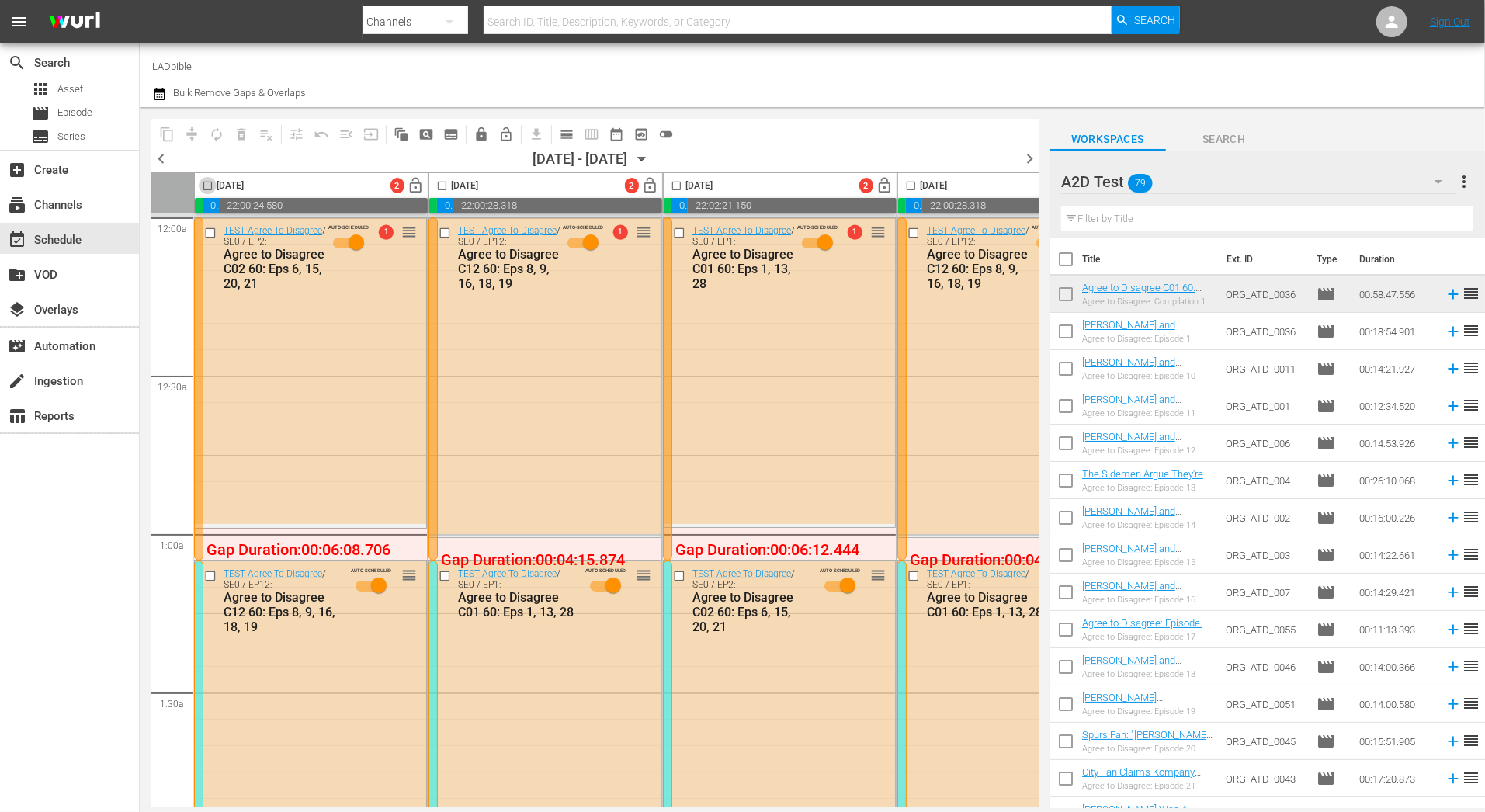
click at [207, 185] on input "checkbox" at bounding box center [207, 188] width 18 height 18
click at [188, 138] on span "compress" at bounding box center [192, 134] width 16 height 16
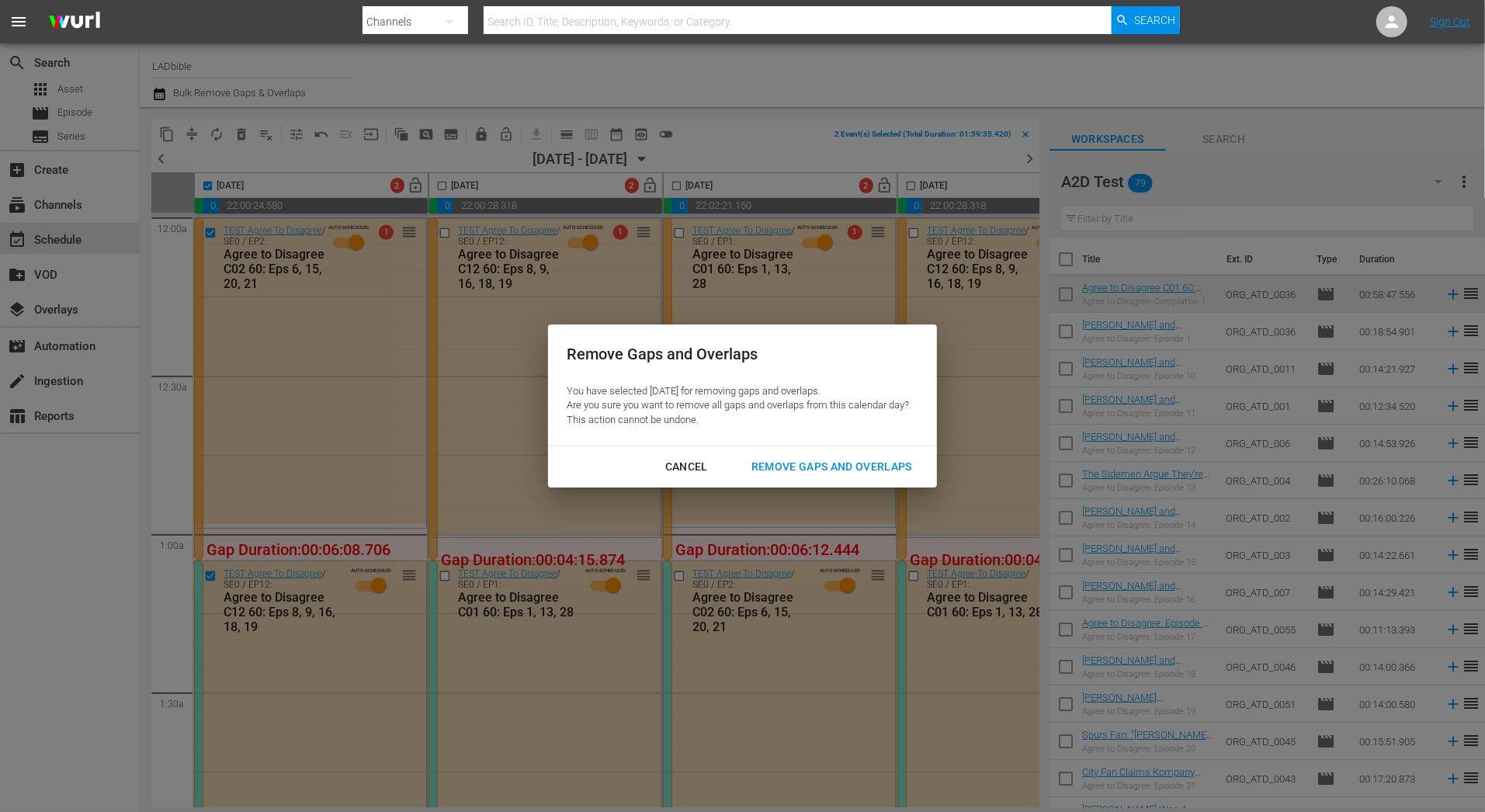
click at [835, 469] on div "Remove Gaps and Overlaps" at bounding box center [831, 467] width 185 height 20
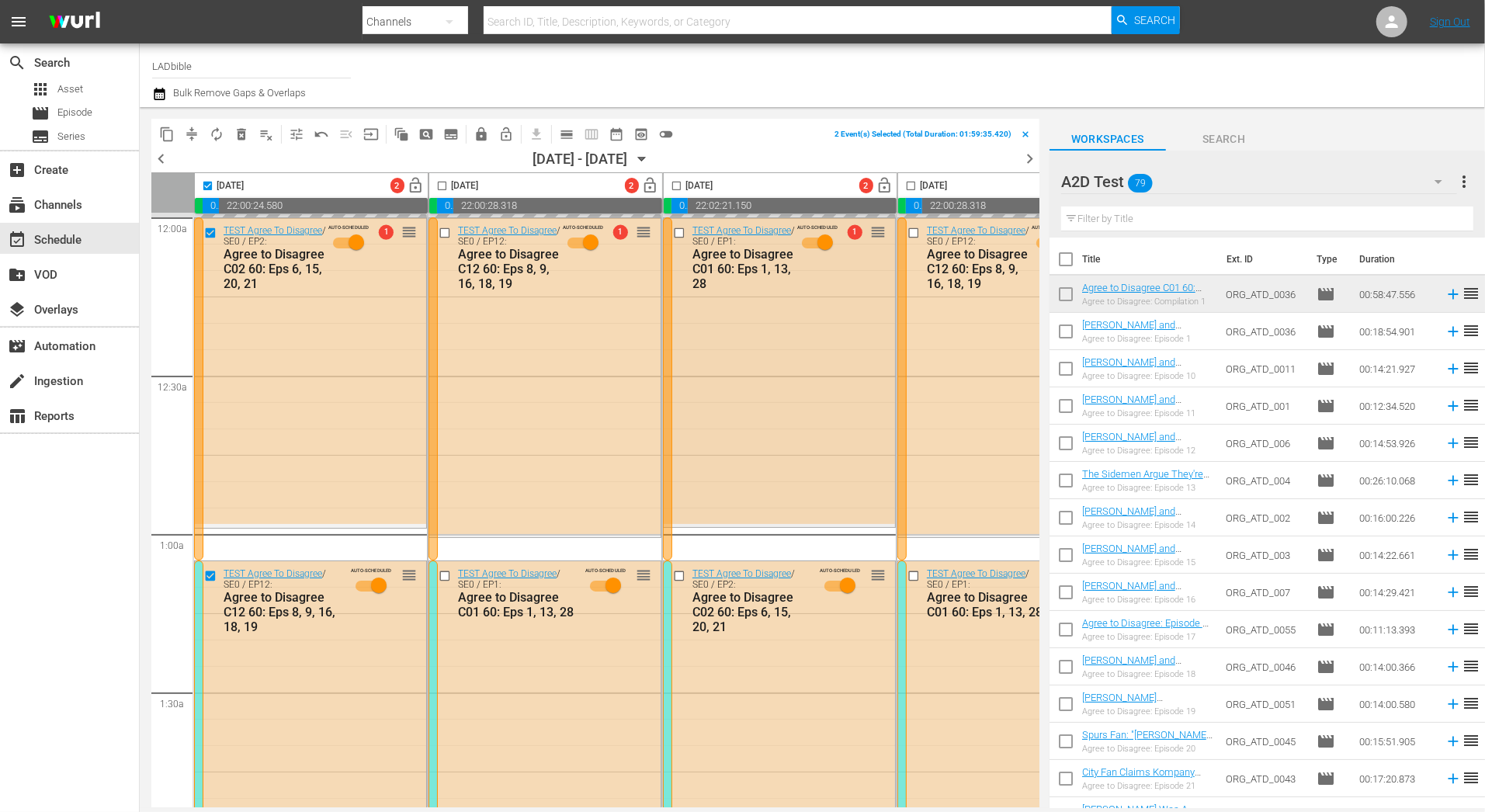
checkbox input "false"
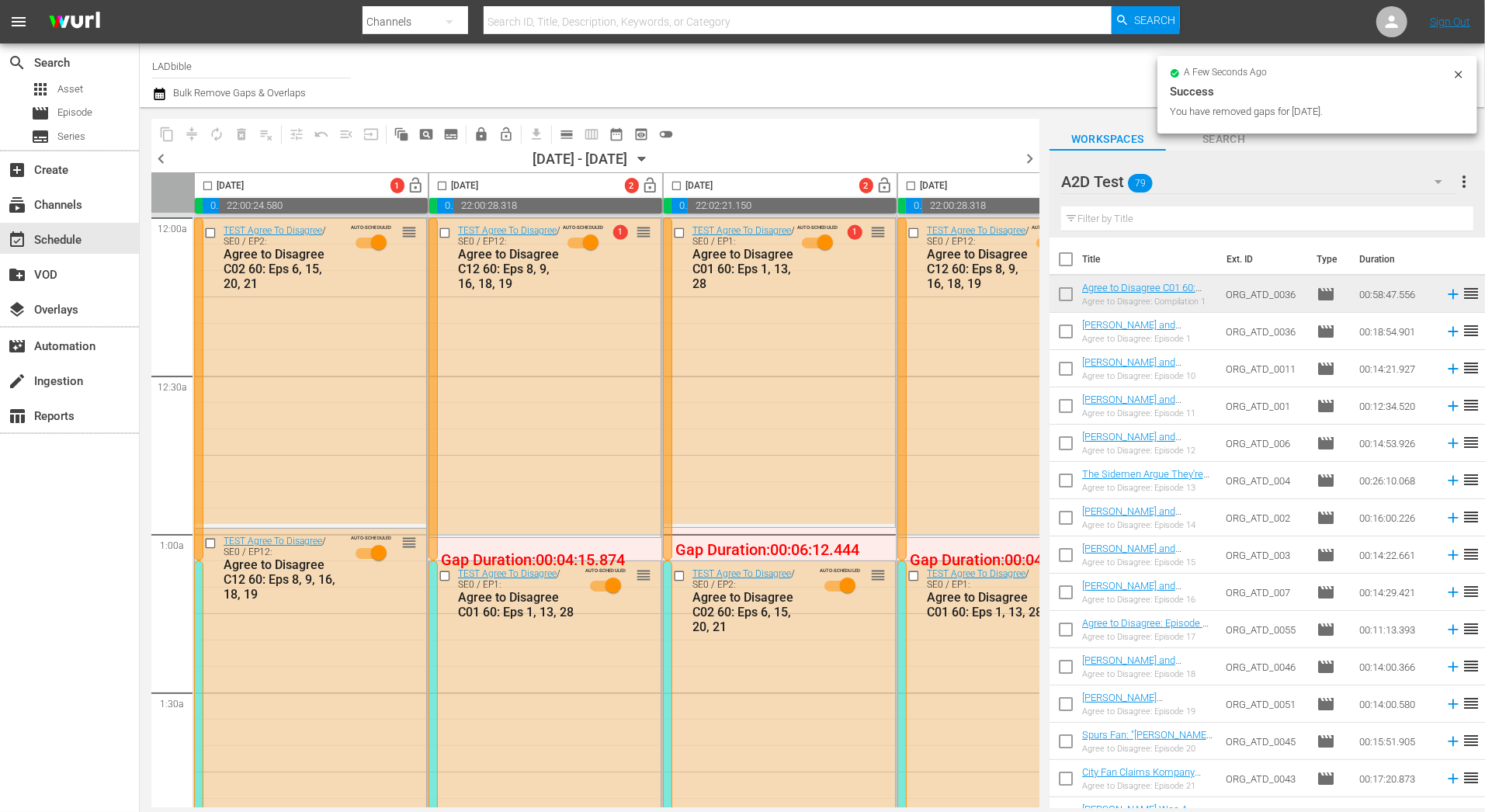
click at [441, 181] on input "checkbox" at bounding box center [442, 188] width 18 height 18
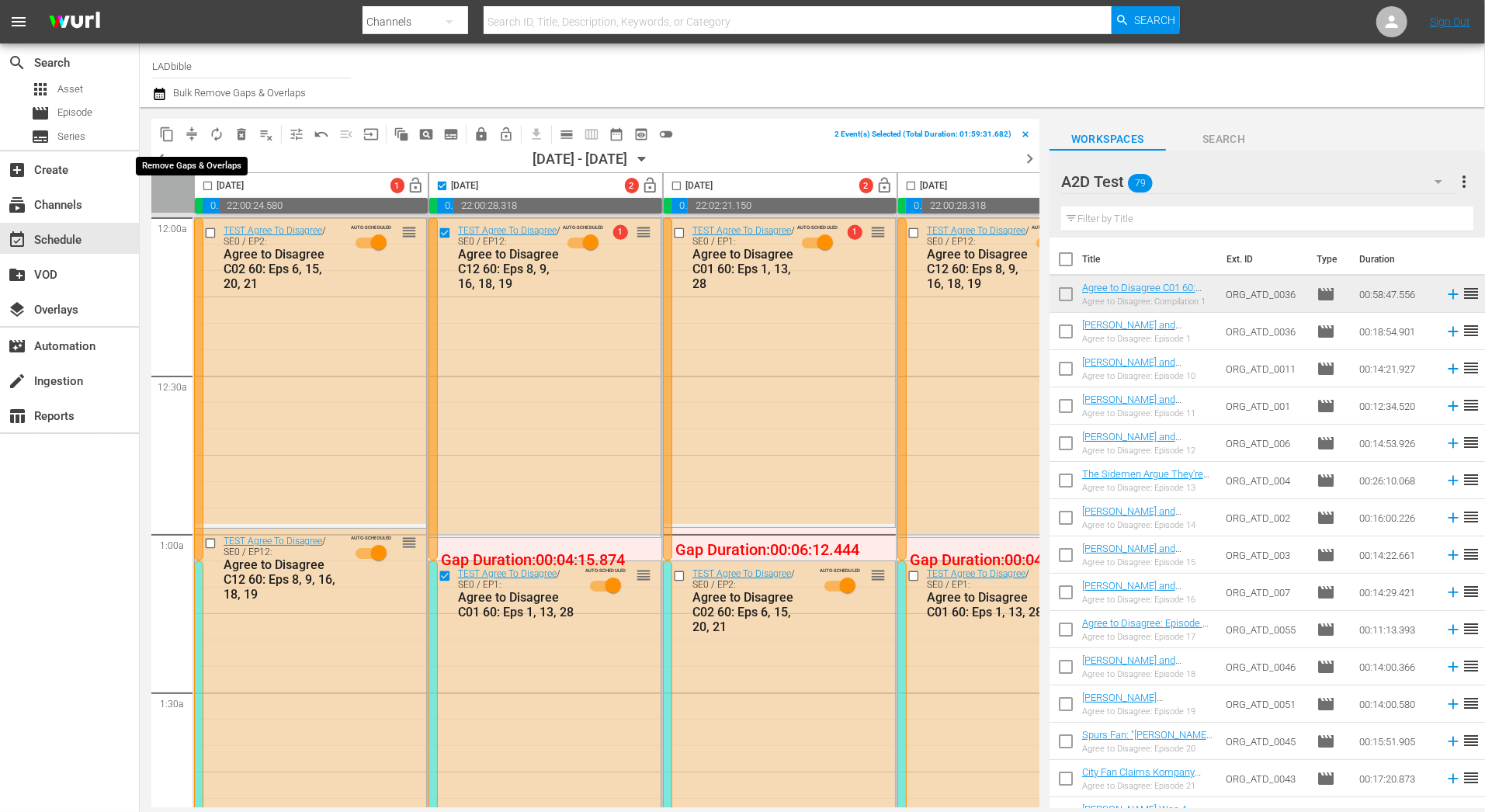
click at [185, 132] on span "compress" at bounding box center [192, 134] width 16 height 16
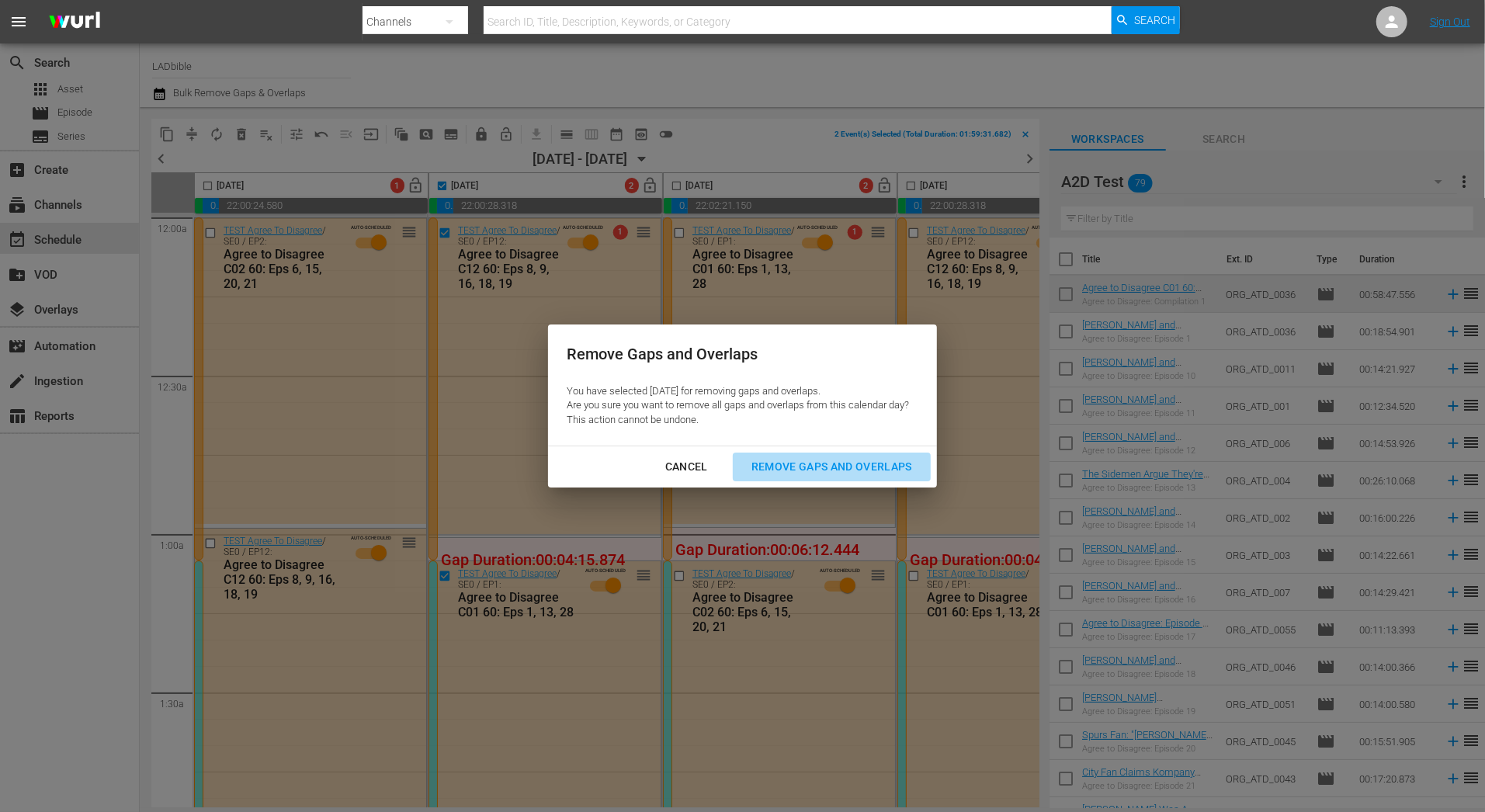
click at [848, 469] on div "Remove Gaps and Overlaps" at bounding box center [831, 467] width 185 height 20
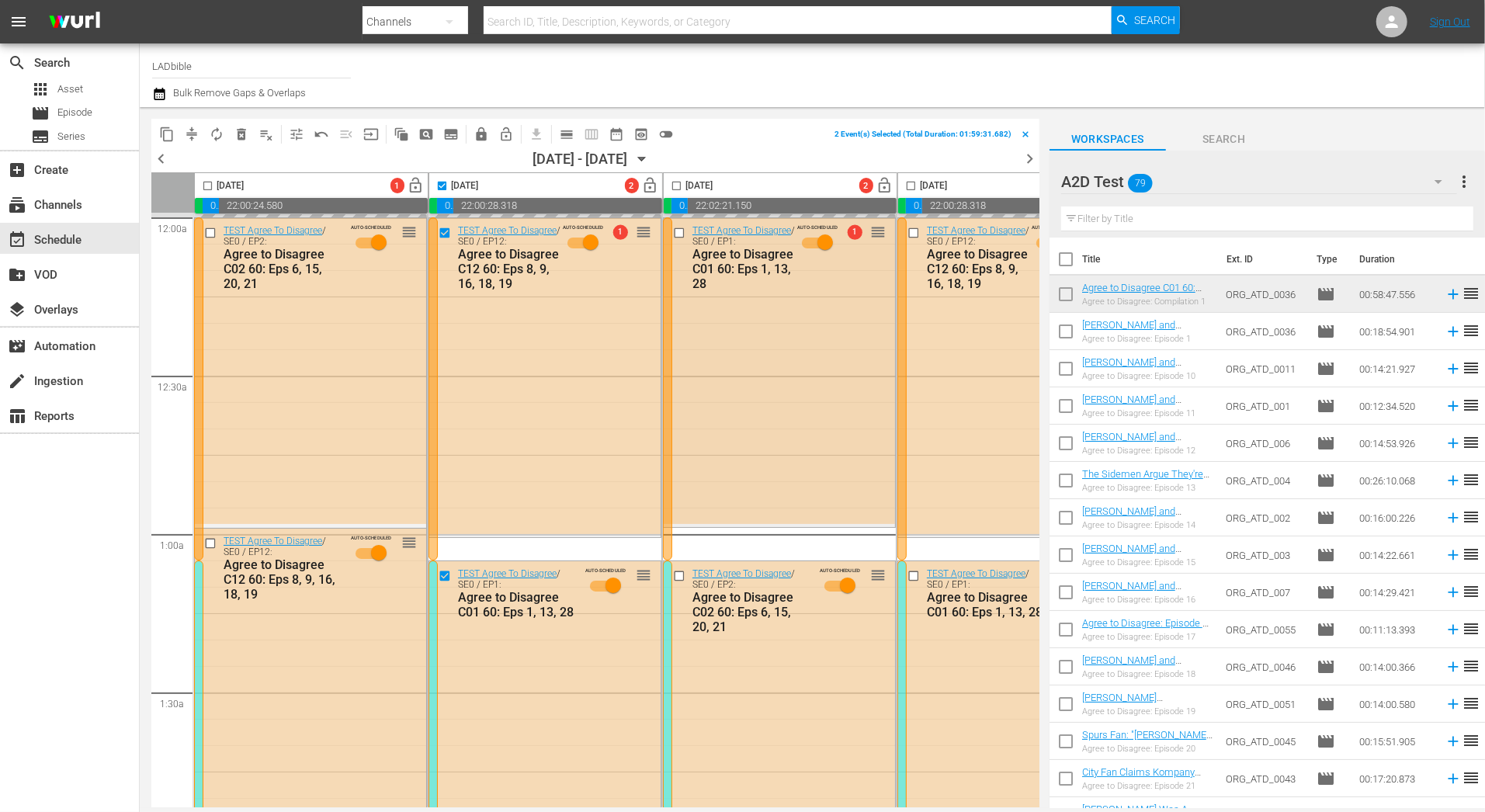
checkbox input "false"
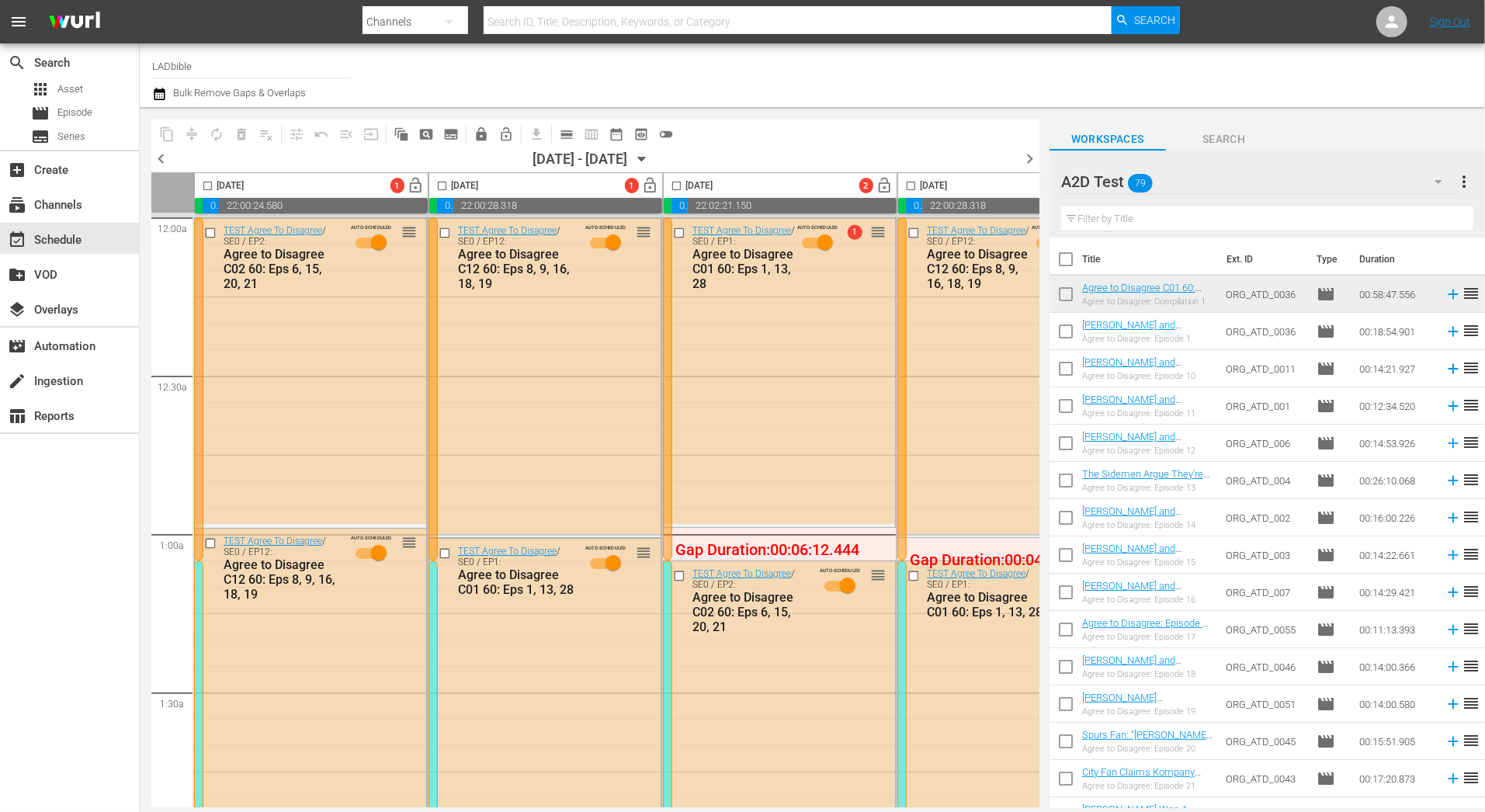
click at [672, 184] on input "checkbox" at bounding box center [677, 188] width 18 height 18
click at [193, 136] on span "compress" at bounding box center [192, 134] width 16 height 16
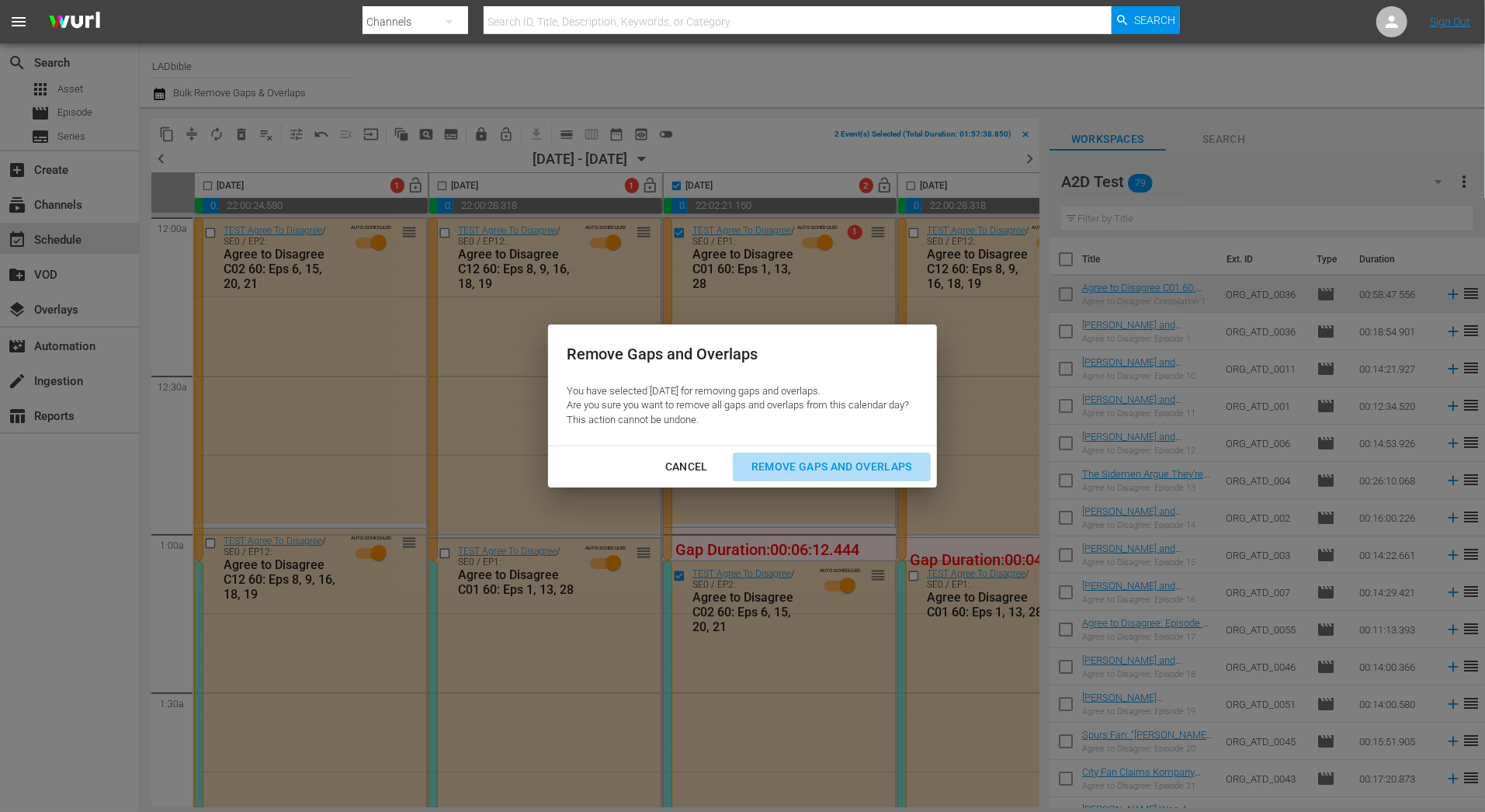
click at [819, 468] on div "Remove Gaps and Overlaps" at bounding box center [831, 467] width 185 height 20
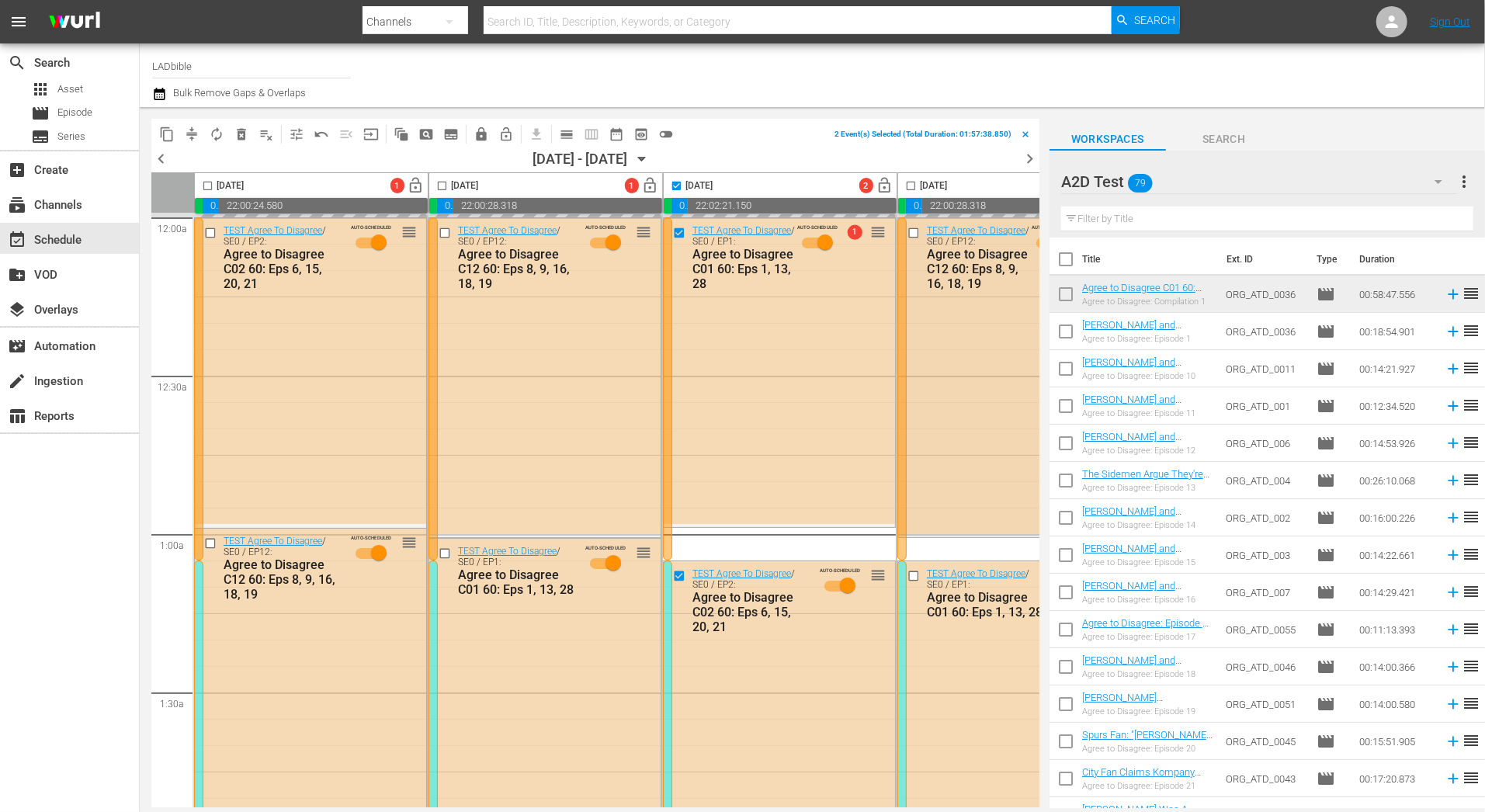
checkbox input "false"
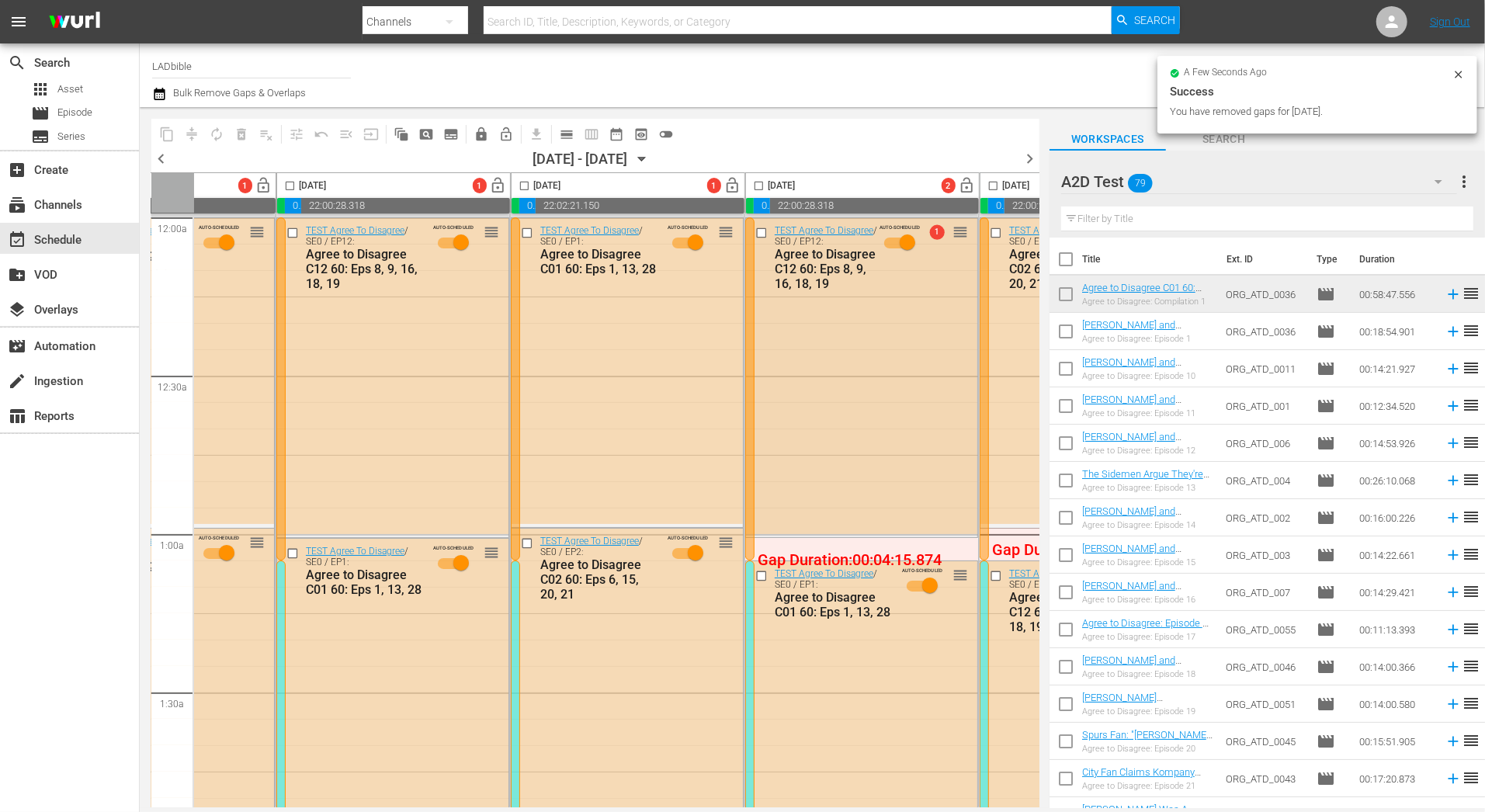
scroll to position [0, 163]
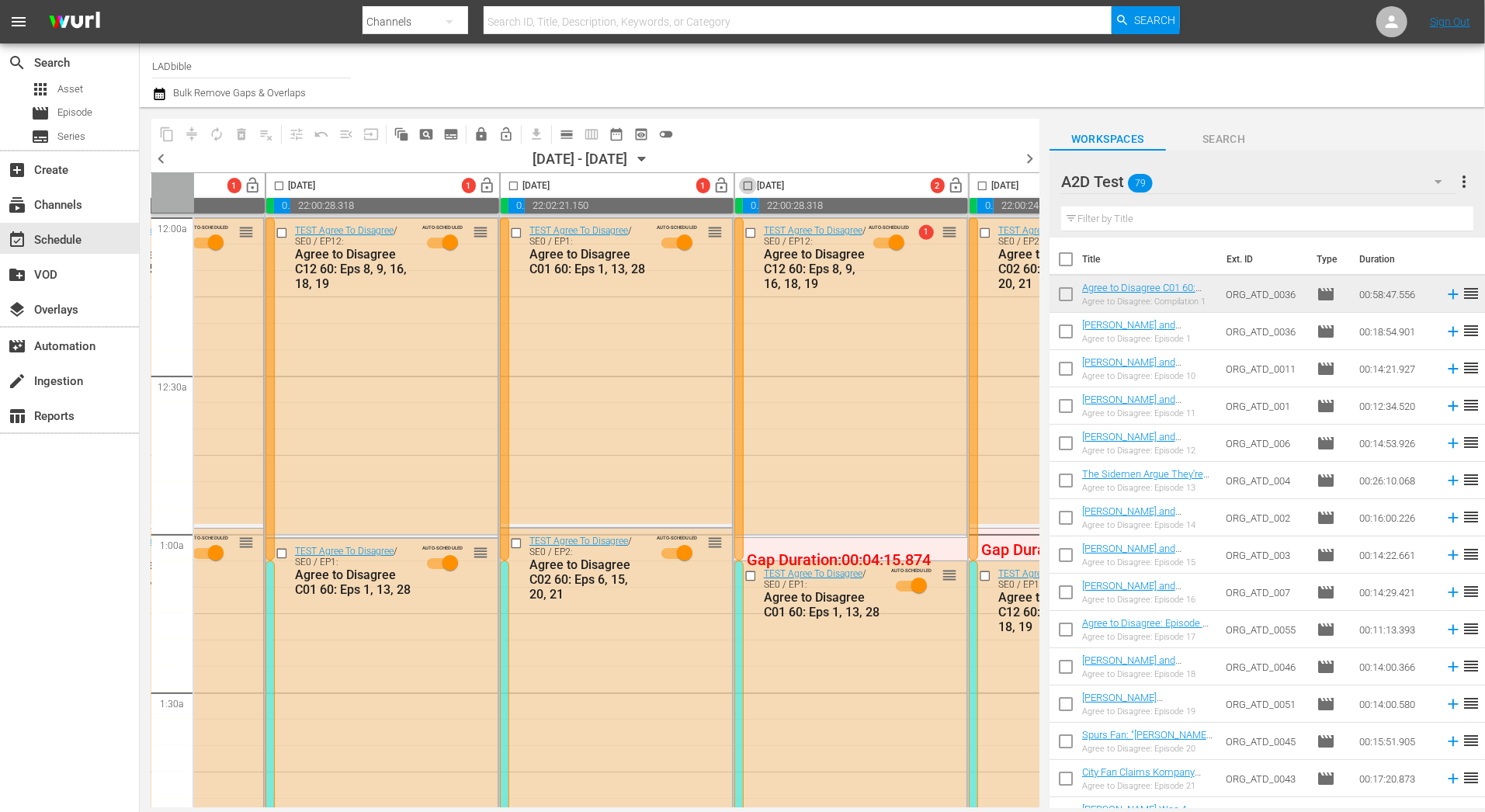
click at [745, 183] on input "checkbox" at bounding box center [748, 188] width 18 height 18
click at [190, 134] on span "compress" at bounding box center [192, 134] width 16 height 16
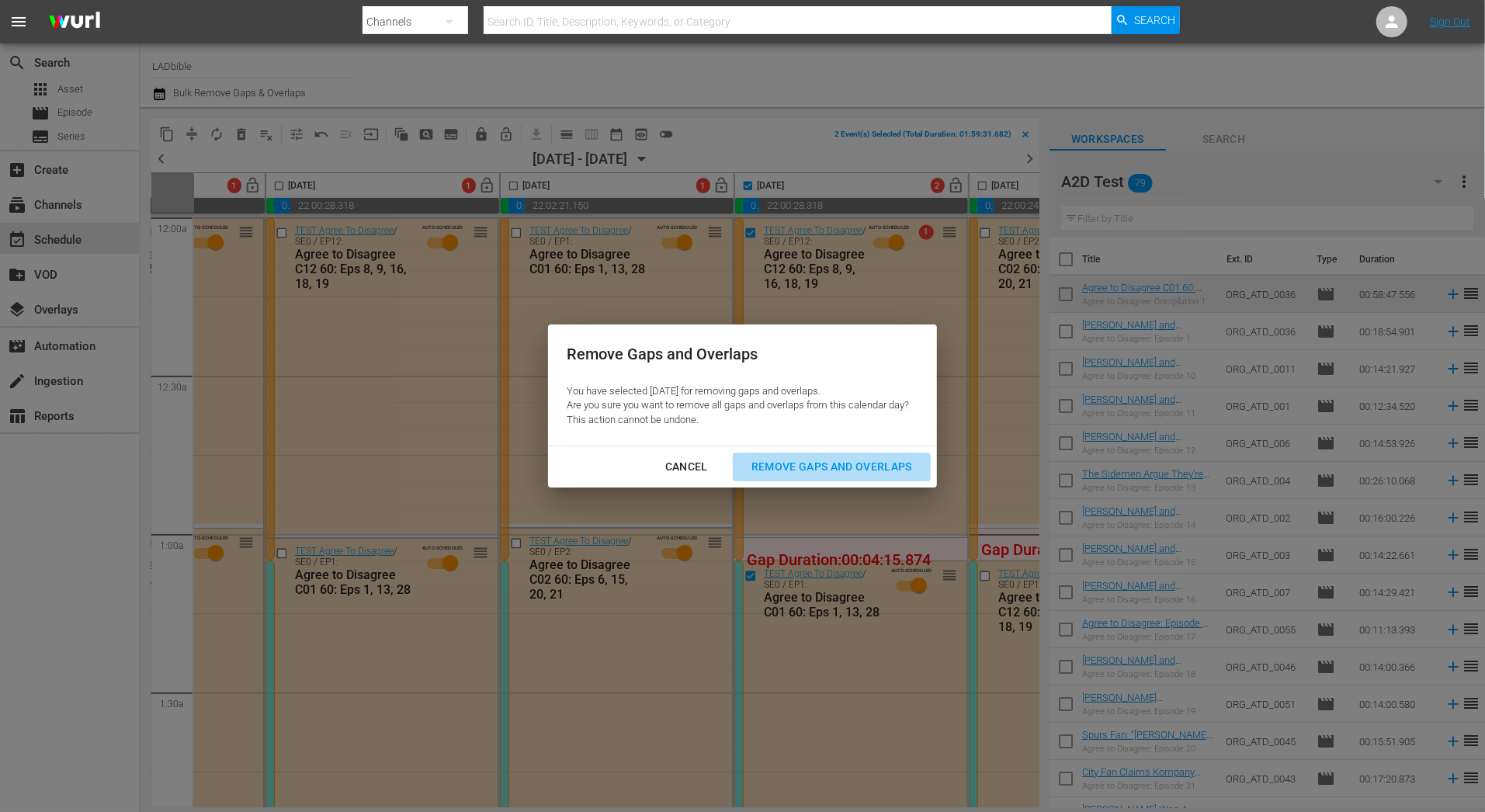
click at [842, 464] on div "Remove Gaps and Overlaps" at bounding box center [831, 467] width 185 height 20
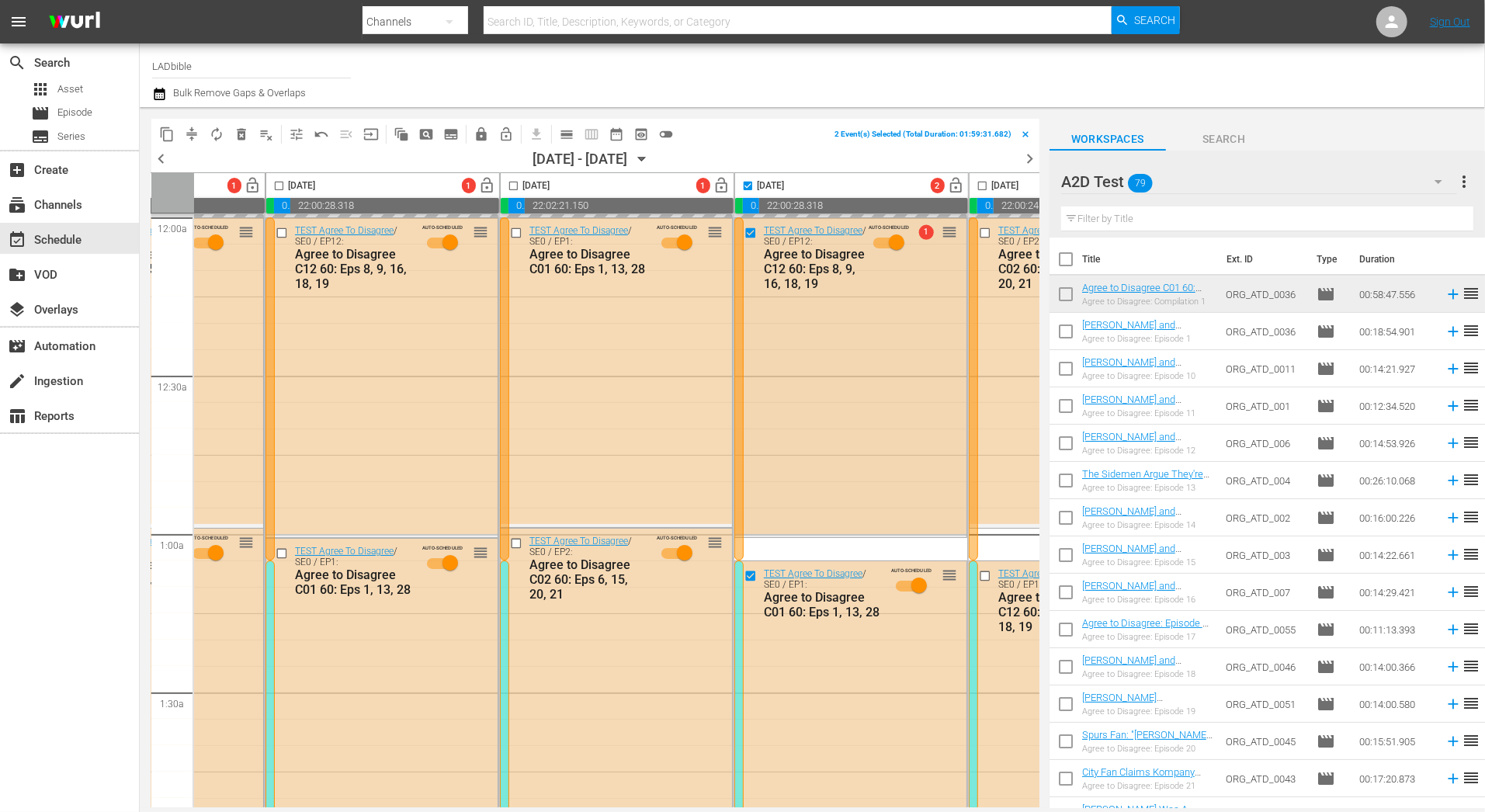
checkbox input "false"
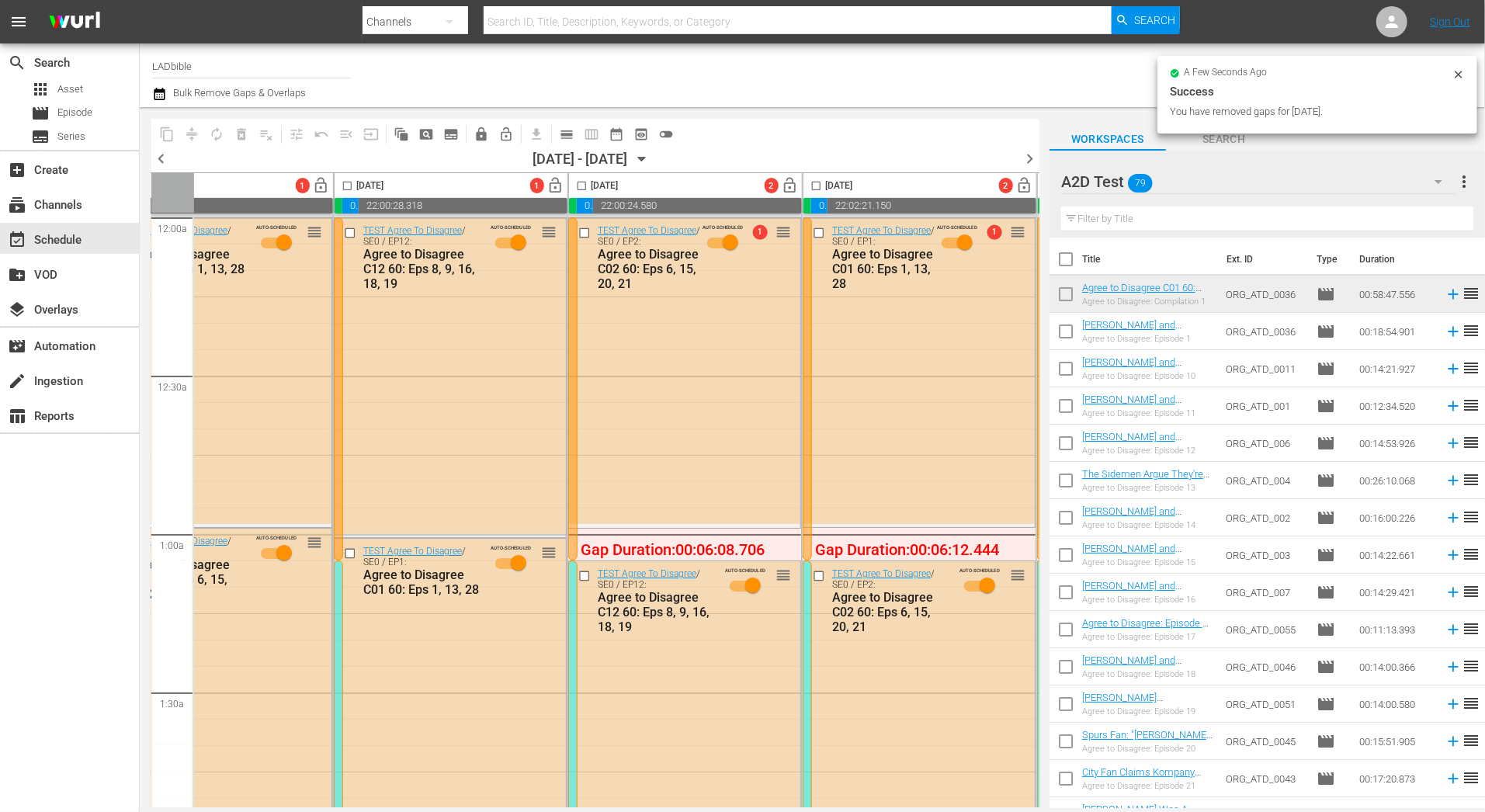
scroll to position [0, 592]
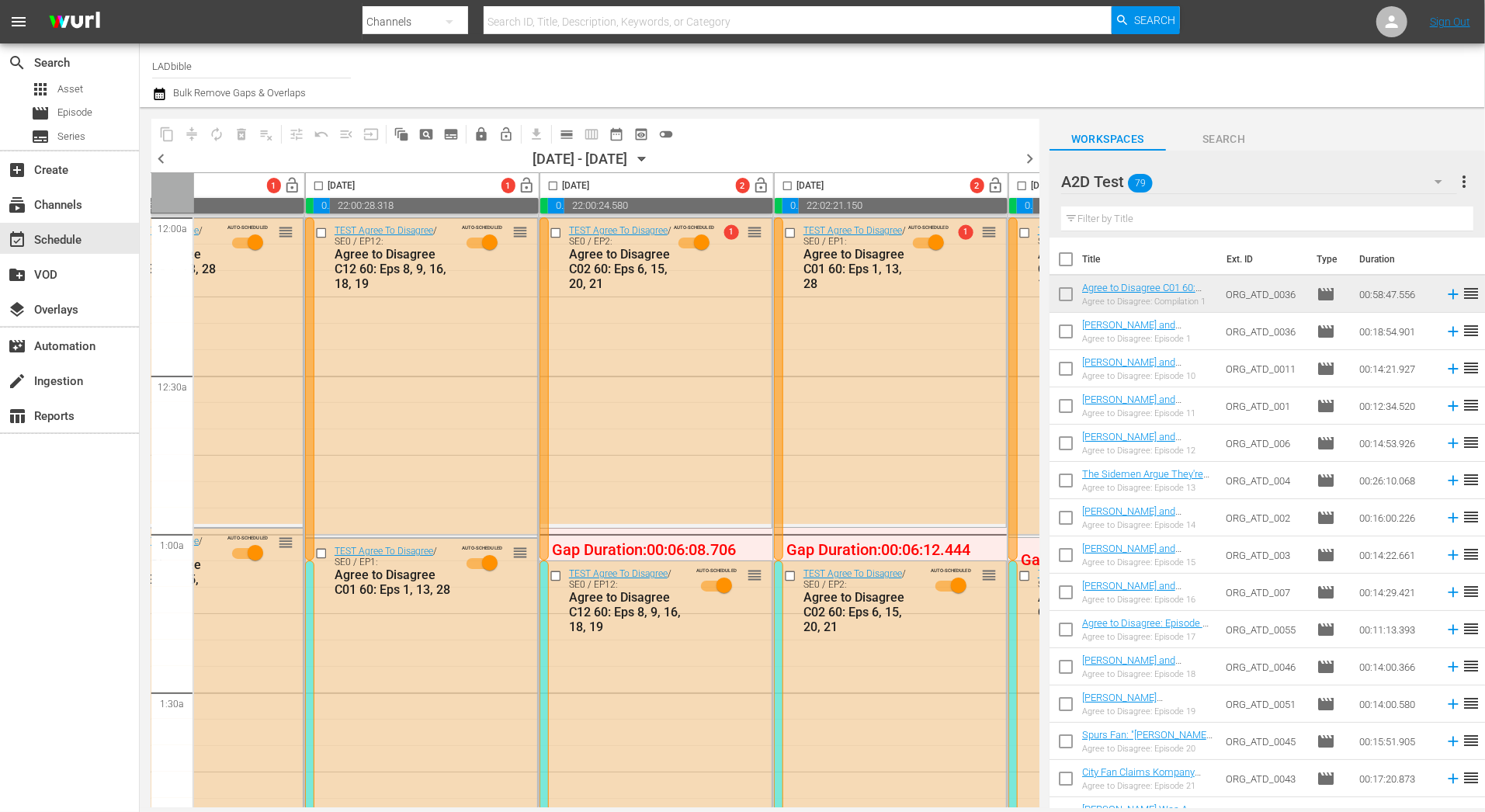
click at [547, 185] on input "checkbox" at bounding box center [553, 188] width 18 height 18
click at [198, 130] on span "compress" at bounding box center [192, 134] width 16 height 16
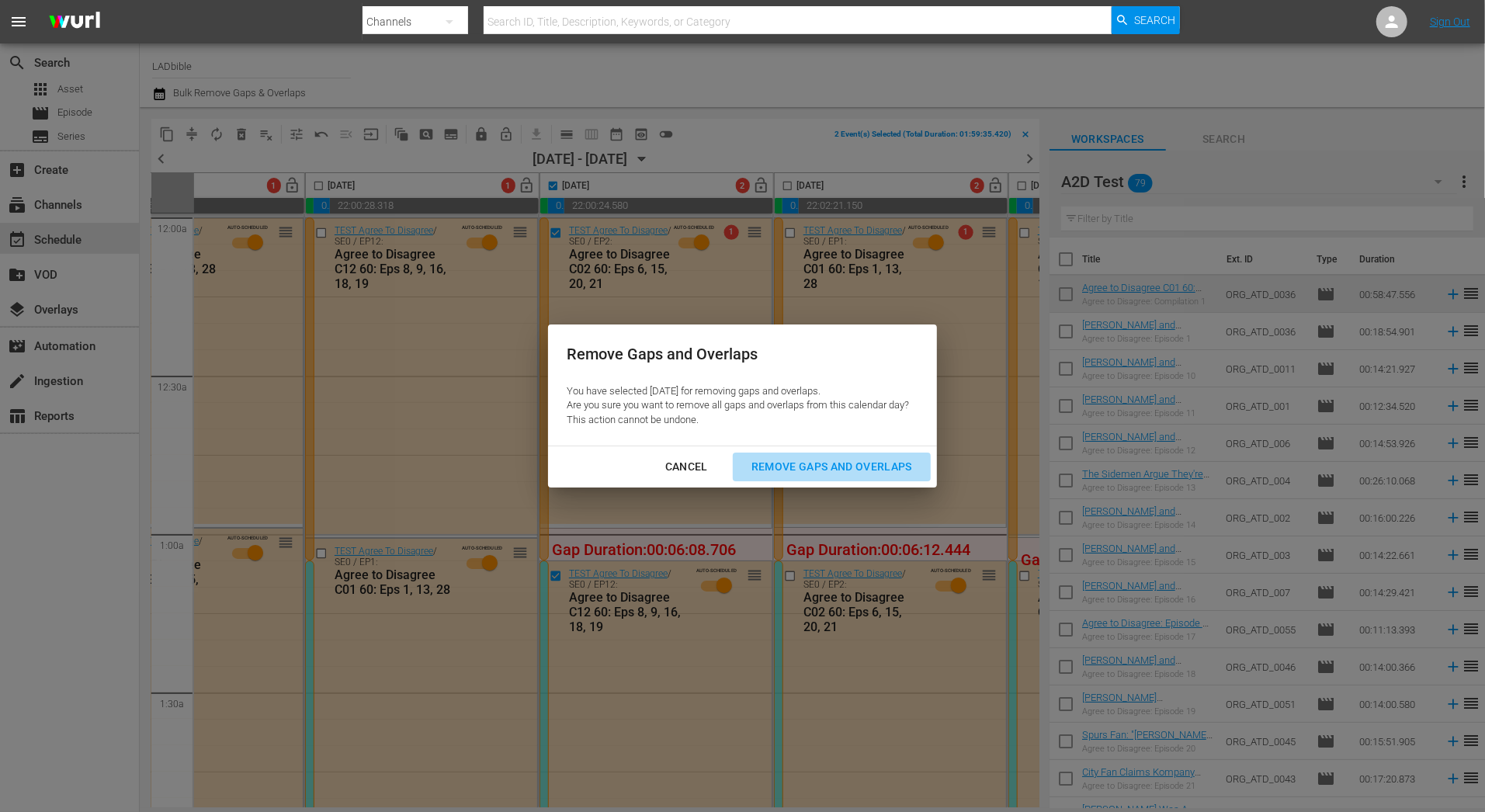
click at [864, 479] on button "Remove Gaps and Overlaps" at bounding box center [831, 467] width 198 height 28
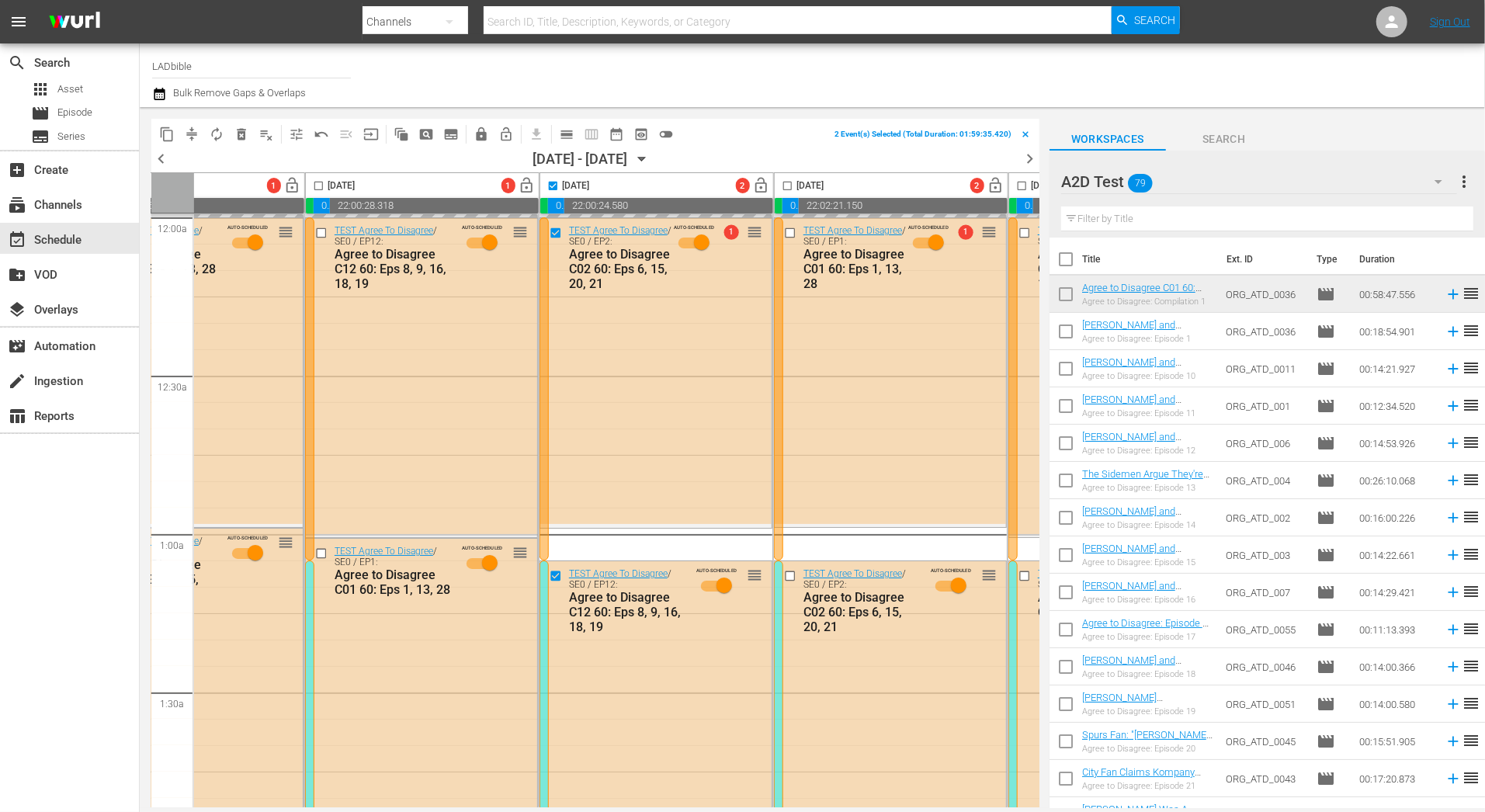
checkbox input "false"
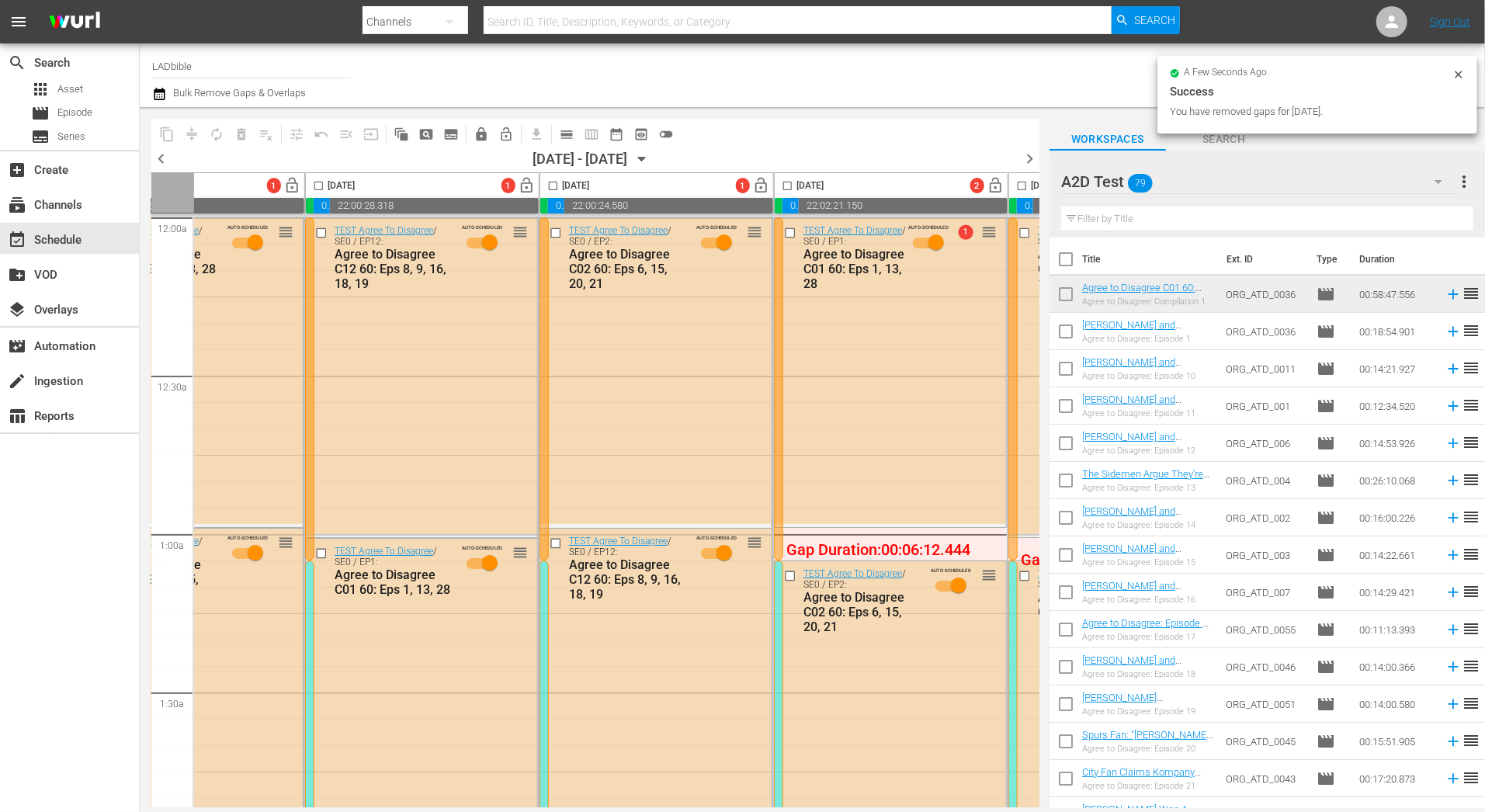
click at [783, 184] on input "checkbox" at bounding box center [787, 188] width 18 height 18
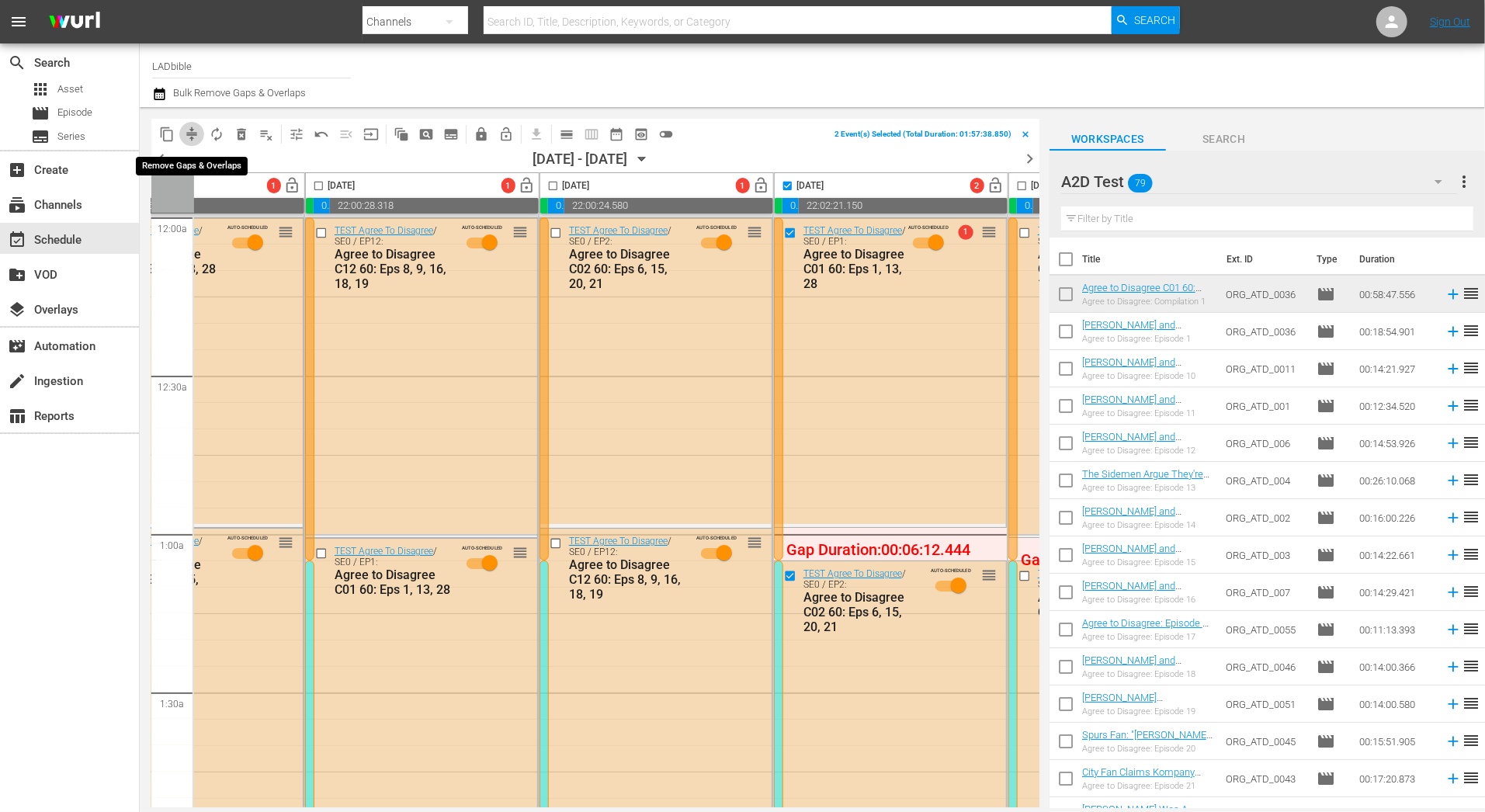
click at [196, 130] on span "compress" at bounding box center [192, 134] width 16 height 16
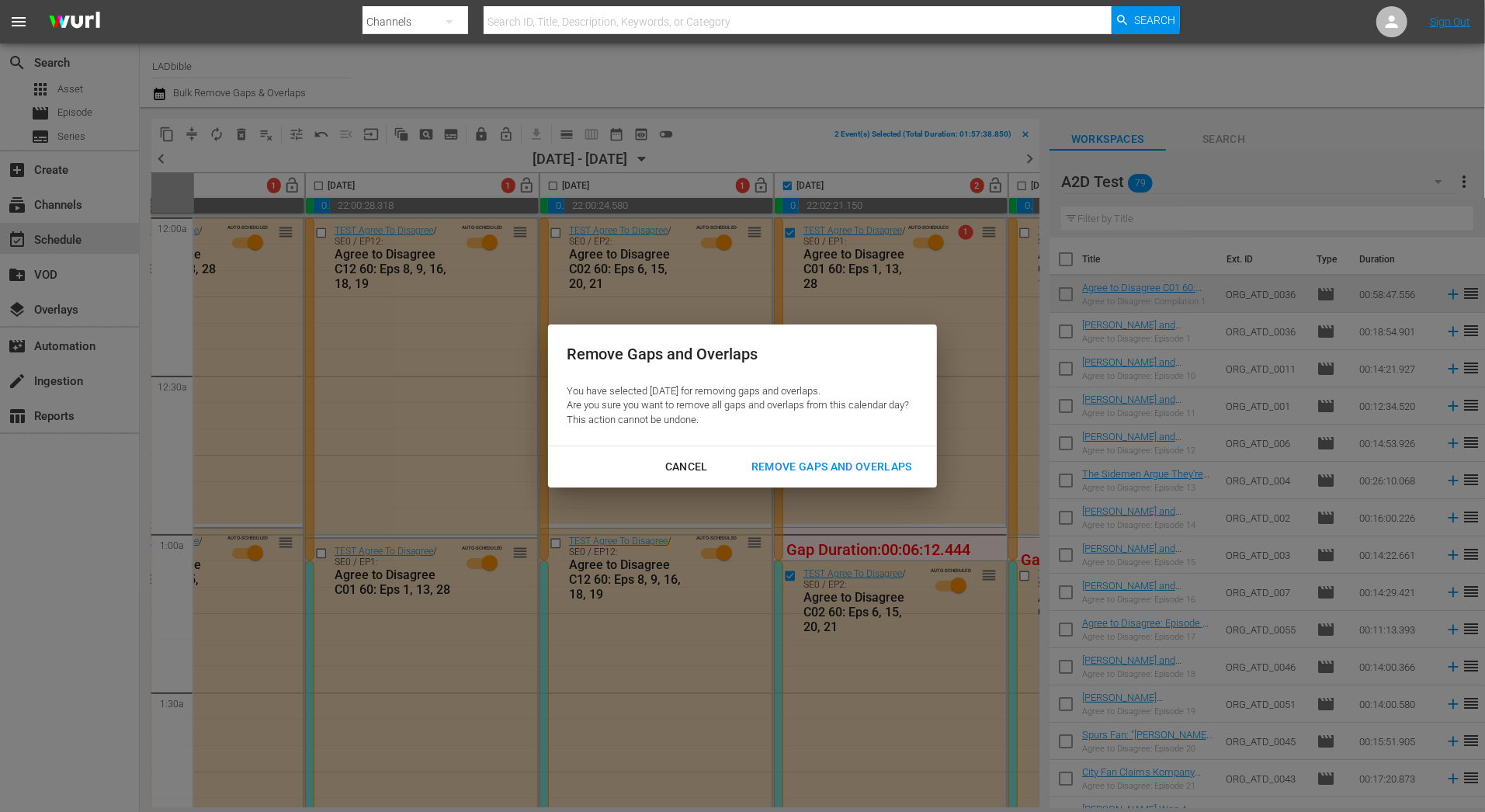
click at [827, 469] on div "Remove Gaps and Overlaps" at bounding box center [831, 467] width 185 height 20
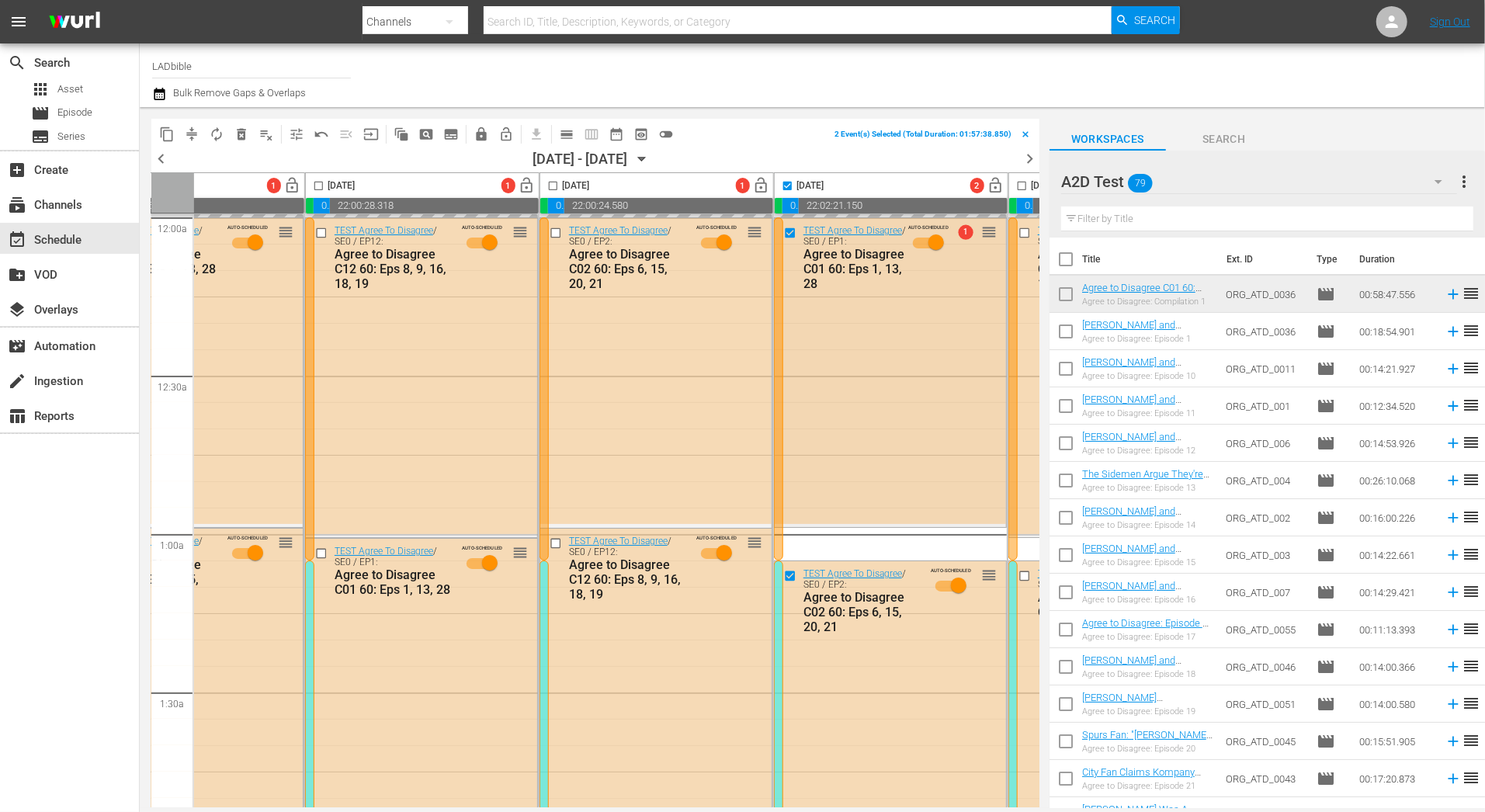
checkbox input "false"
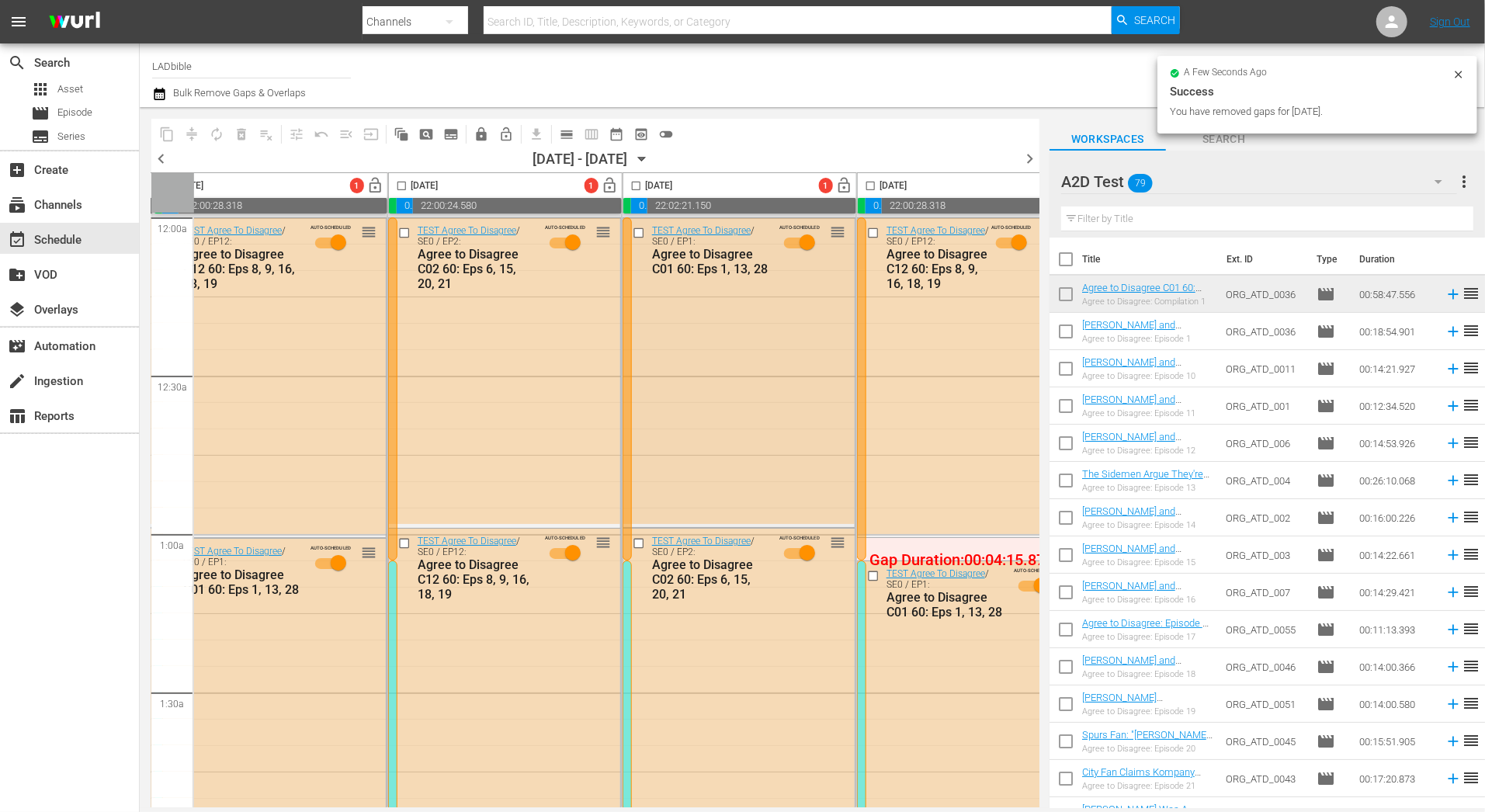
scroll to position [0, 800]
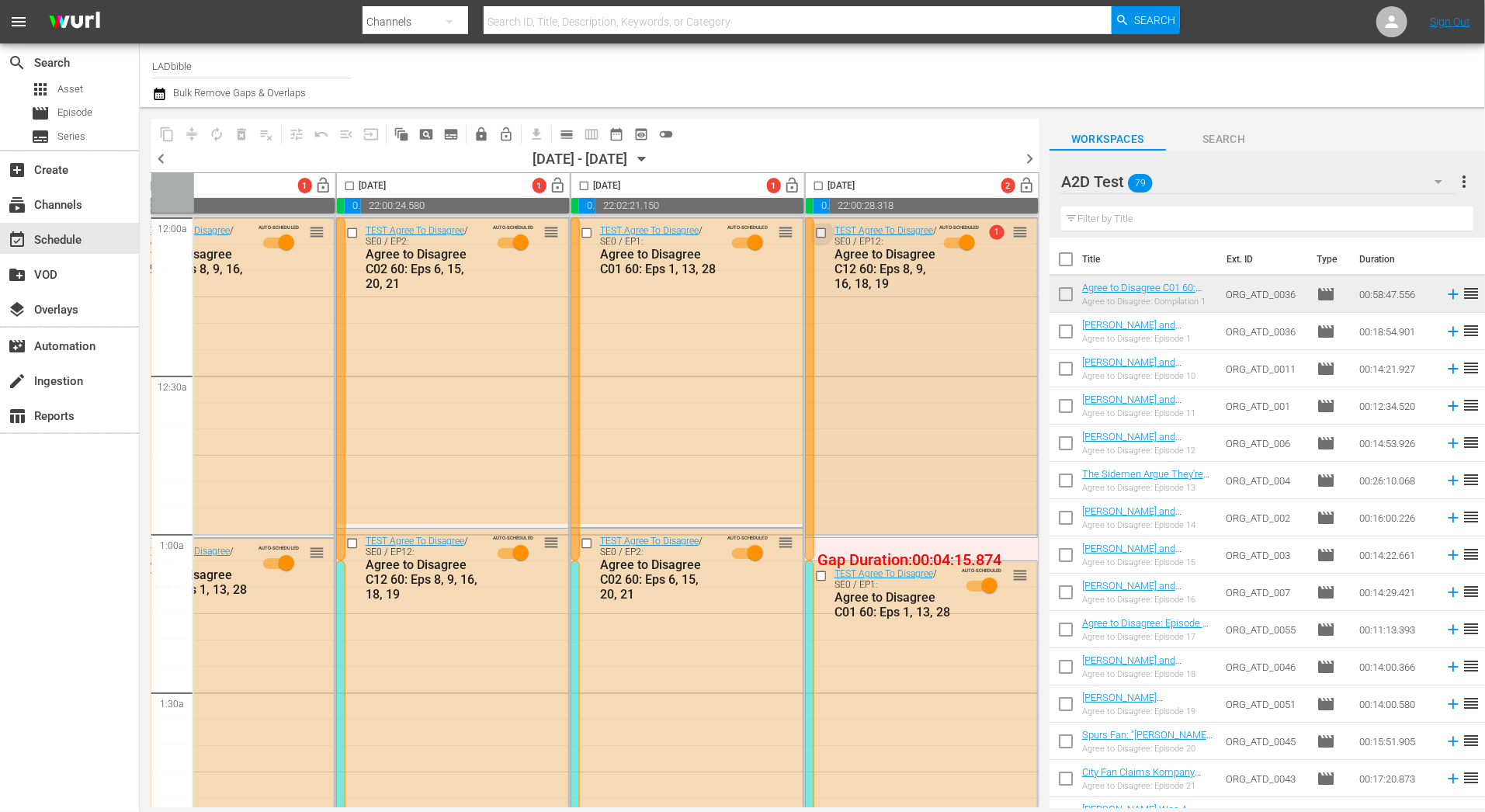
click at [816, 229] on input "checkbox" at bounding box center [823, 233] width 17 height 13
click at [198, 133] on span "compress" at bounding box center [191, 134] width 24 height 24
click at [192, 132] on span "compress" at bounding box center [191, 134] width 24 height 24
click at [819, 142] on div "content_copy compress autorenew_outlined delete_forever_outlined playlist_remov…" at bounding box center [595, 134] width 888 height 30
click at [818, 231] on input "checkbox" at bounding box center [823, 233] width 17 height 13
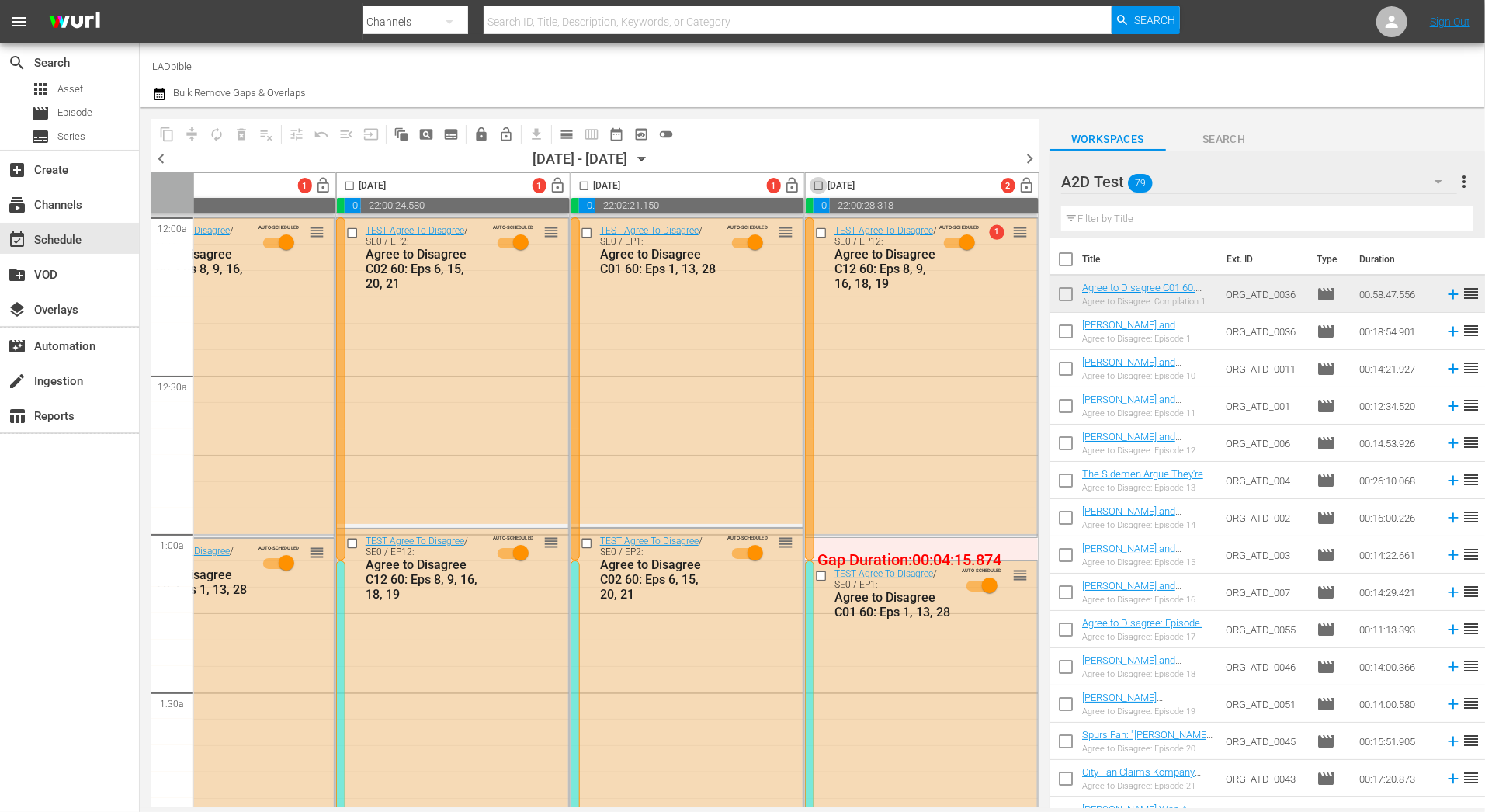
click at [812, 182] on input "checkbox" at bounding box center [819, 188] width 18 height 18
click at [194, 132] on span "compress" at bounding box center [192, 134] width 16 height 16
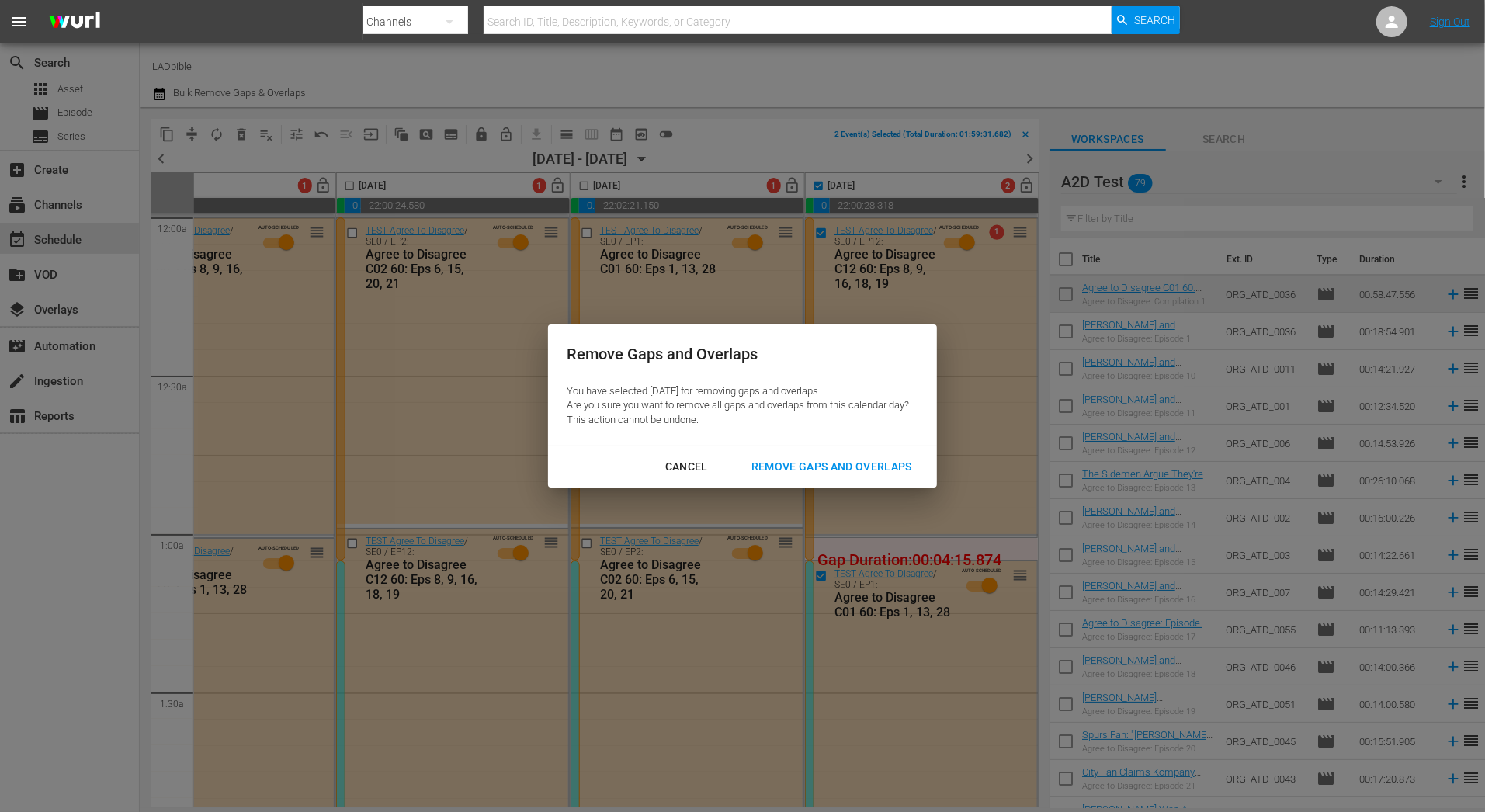
click at [832, 464] on div "Remove Gaps and Overlaps" at bounding box center [831, 467] width 185 height 20
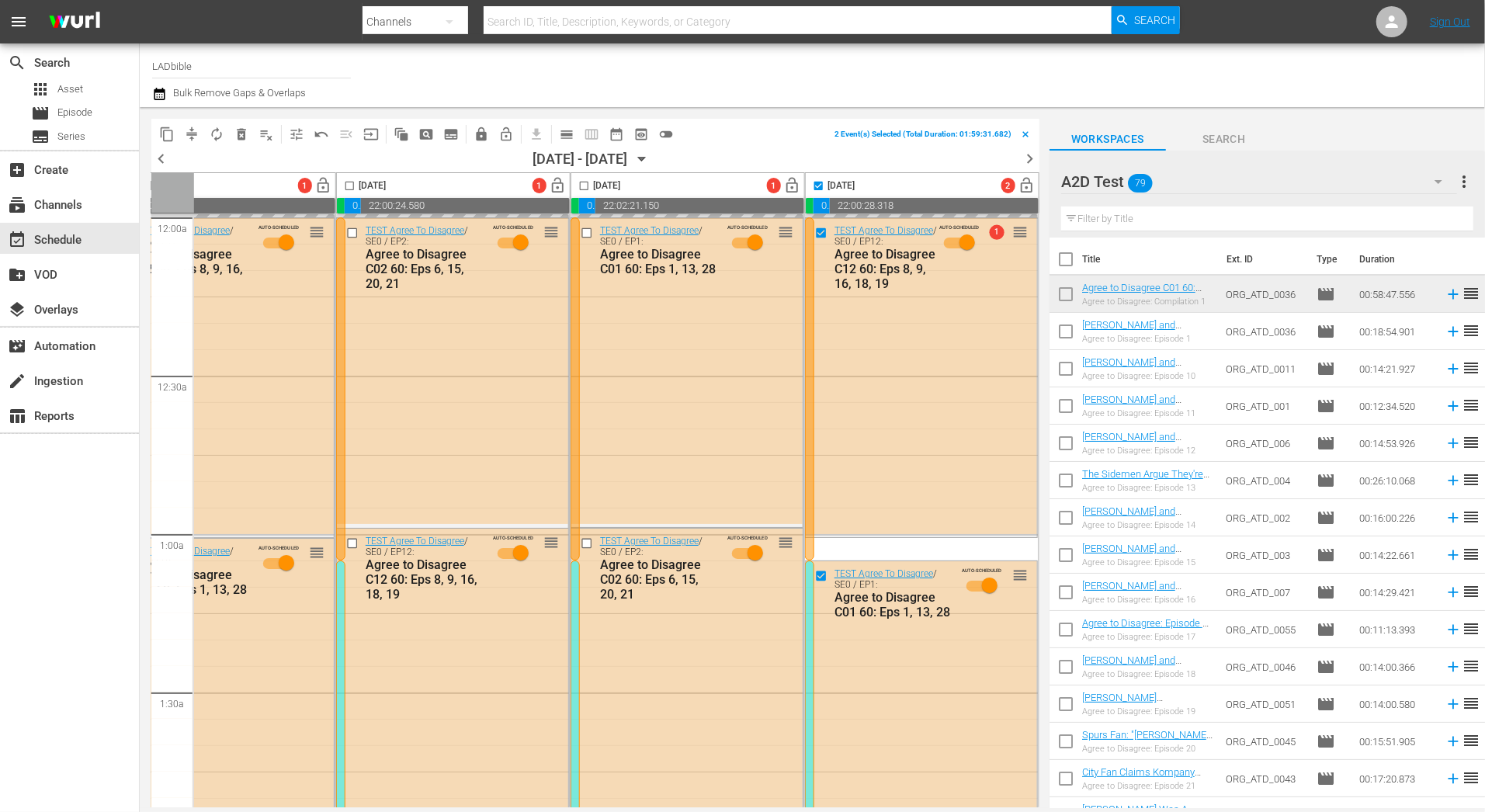
checkbox input "false"
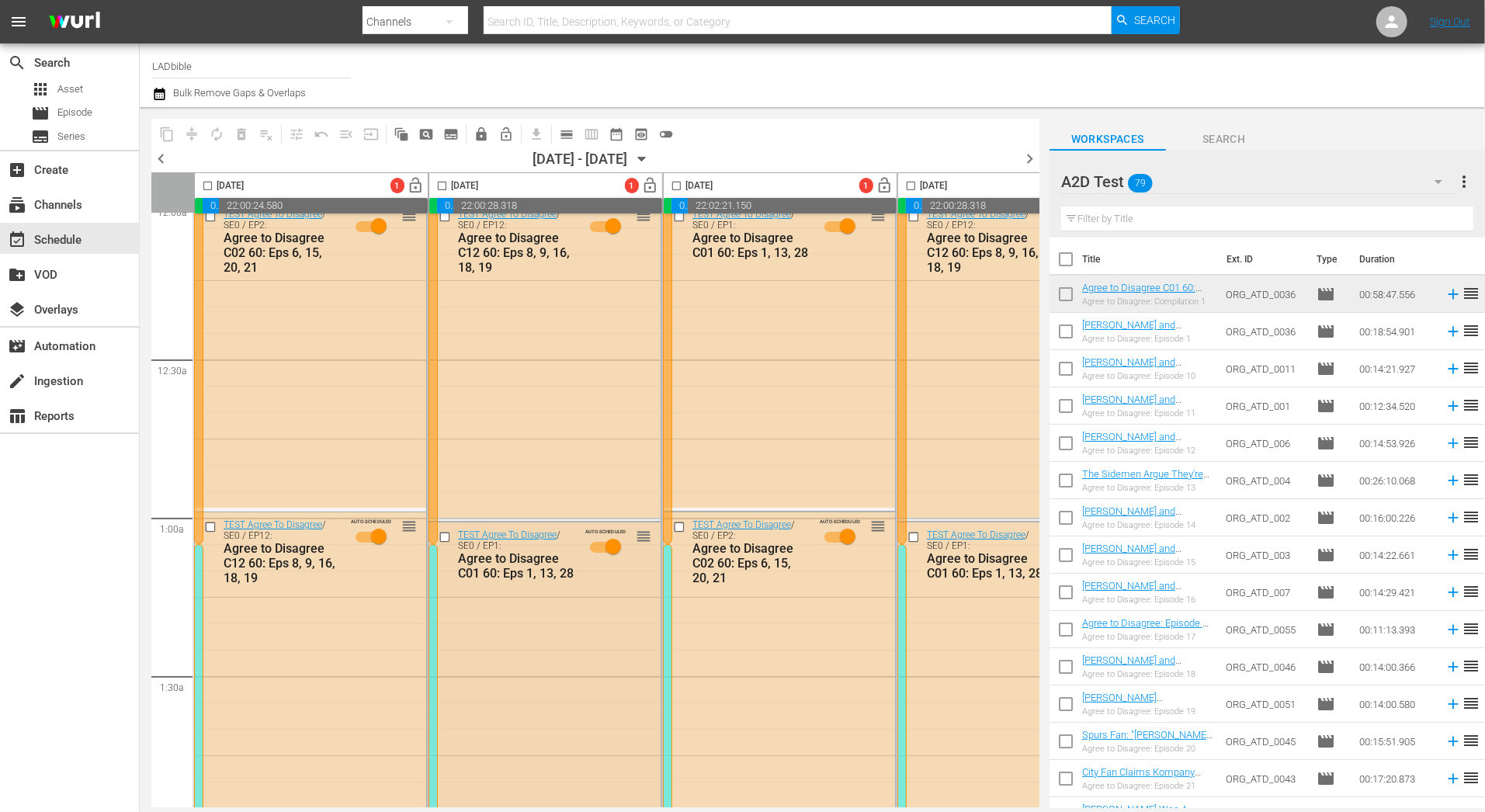
scroll to position [0, 0]
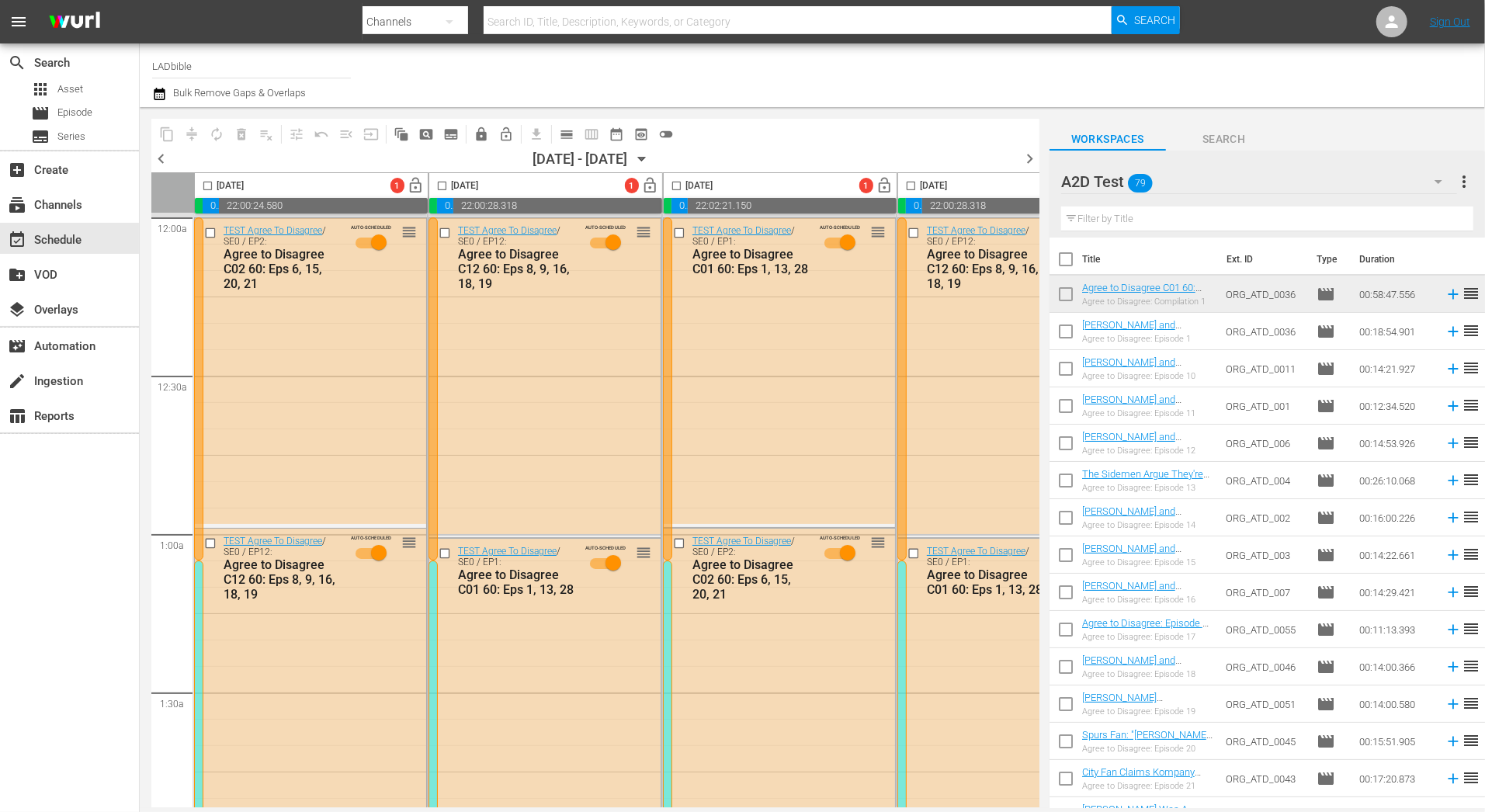
click at [670, 129] on span "toggle_off" at bounding box center [666, 134] width 16 height 16
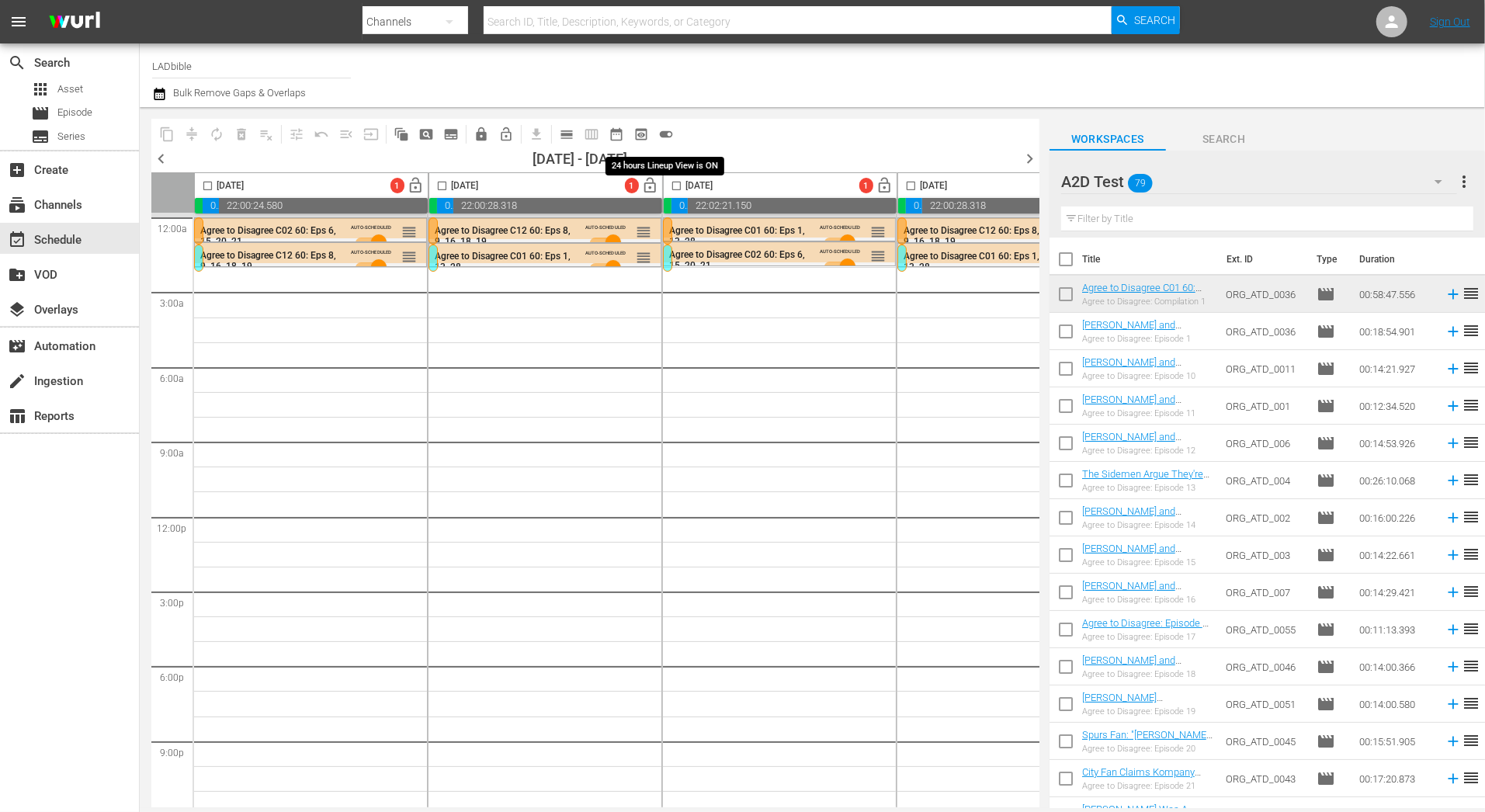
click at [670, 129] on span "toggle_on" at bounding box center [666, 134] width 16 height 16
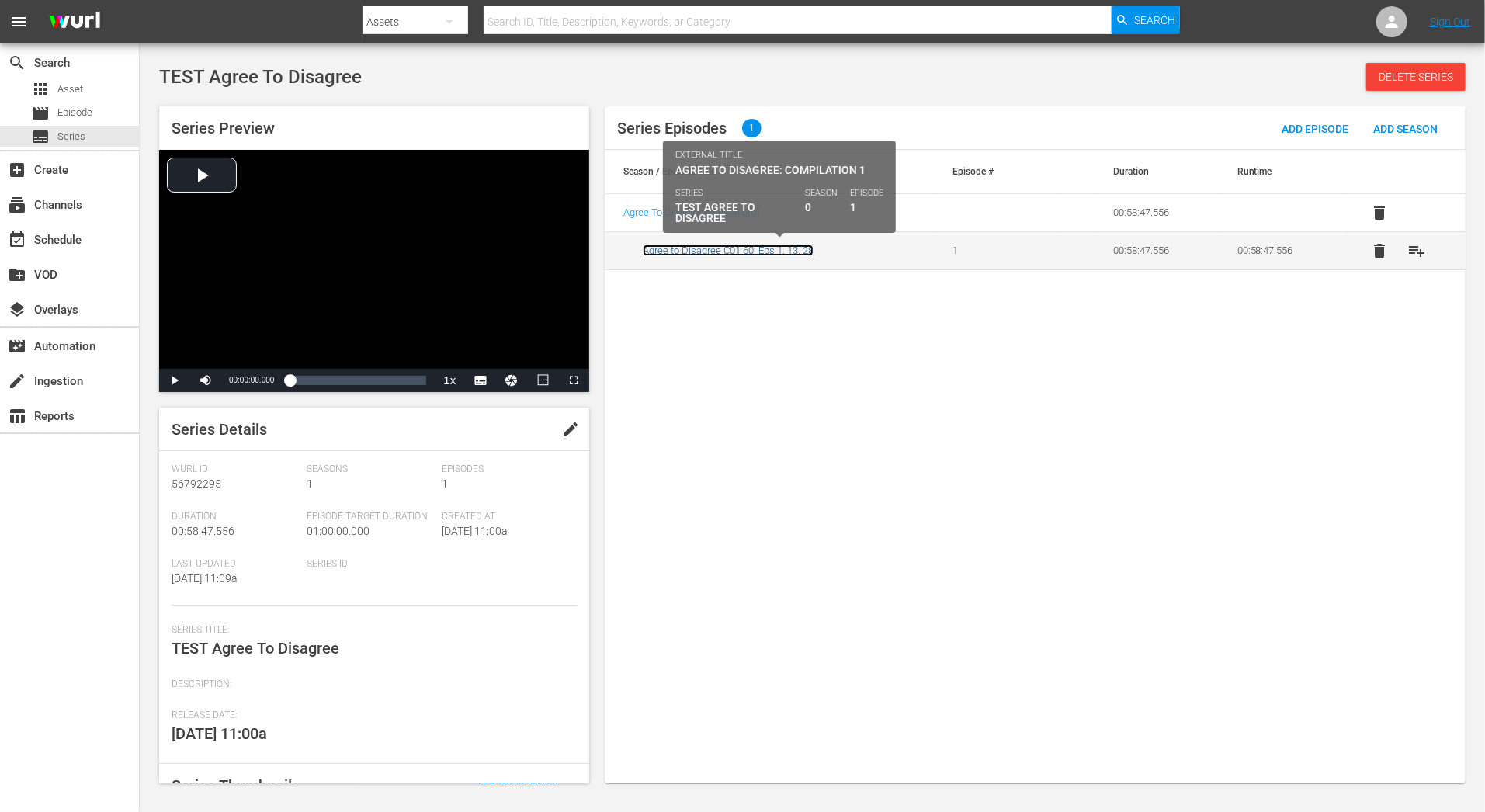
click at [781, 249] on link "Agree to Disagree C01 60: Eps 1, 13, 28" at bounding box center [728, 250] width 171 height 12
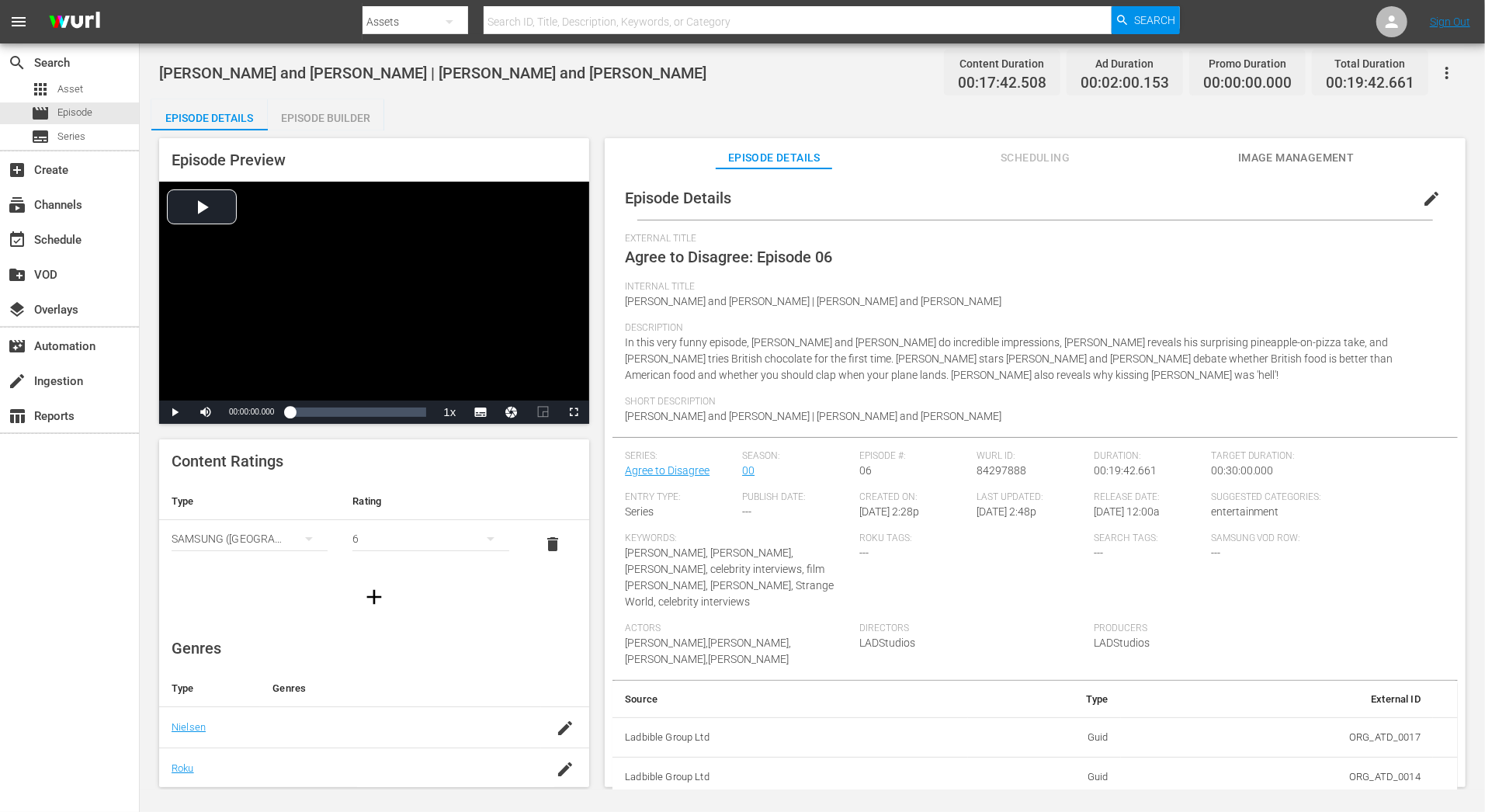
click at [1336, 73] on icon "button" at bounding box center [1447, 73] width 19 height 19
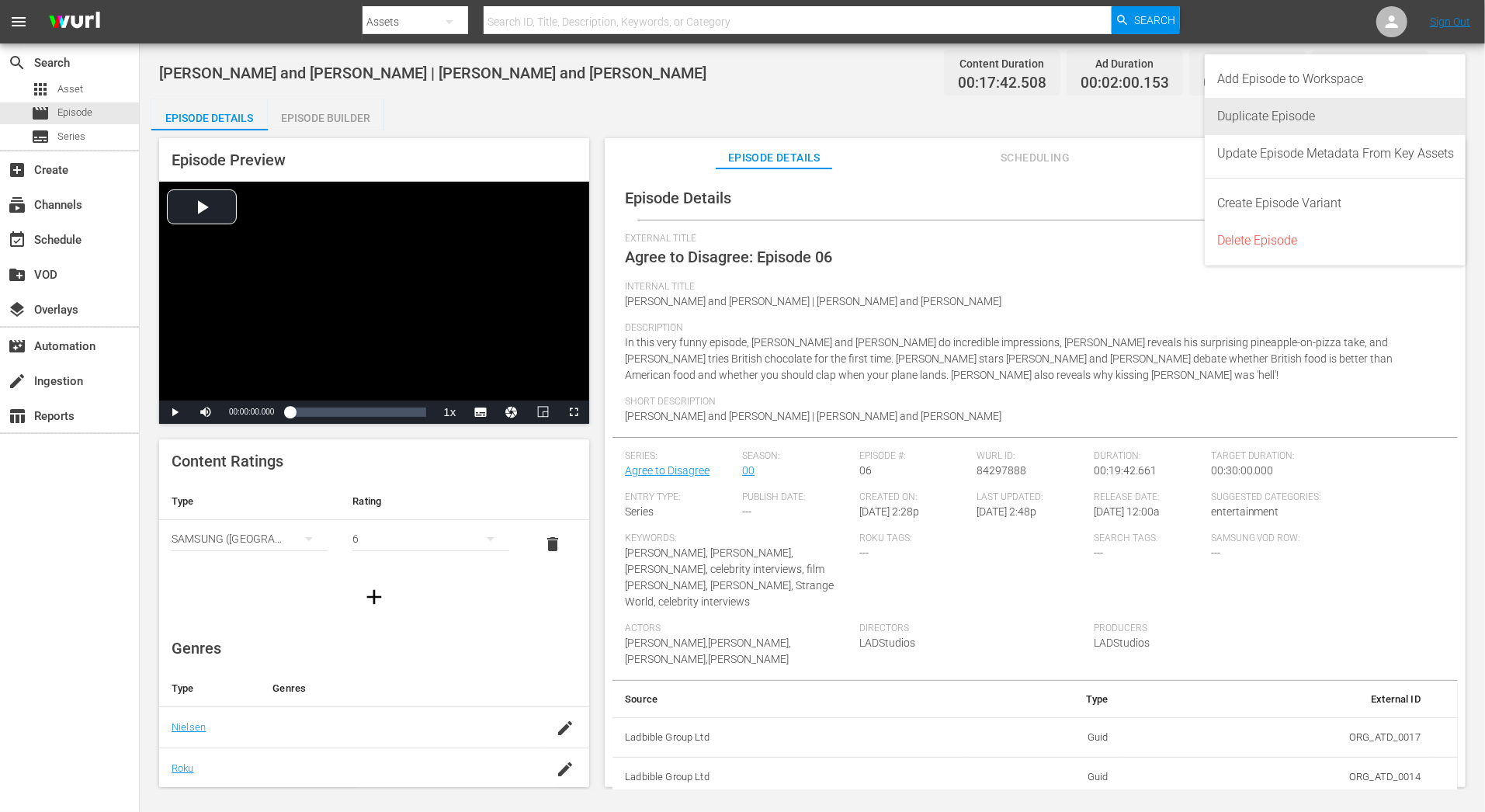
click at [1336, 117] on div "Duplicate Episode" at bounding box center [1335, 116] width 237 height 37
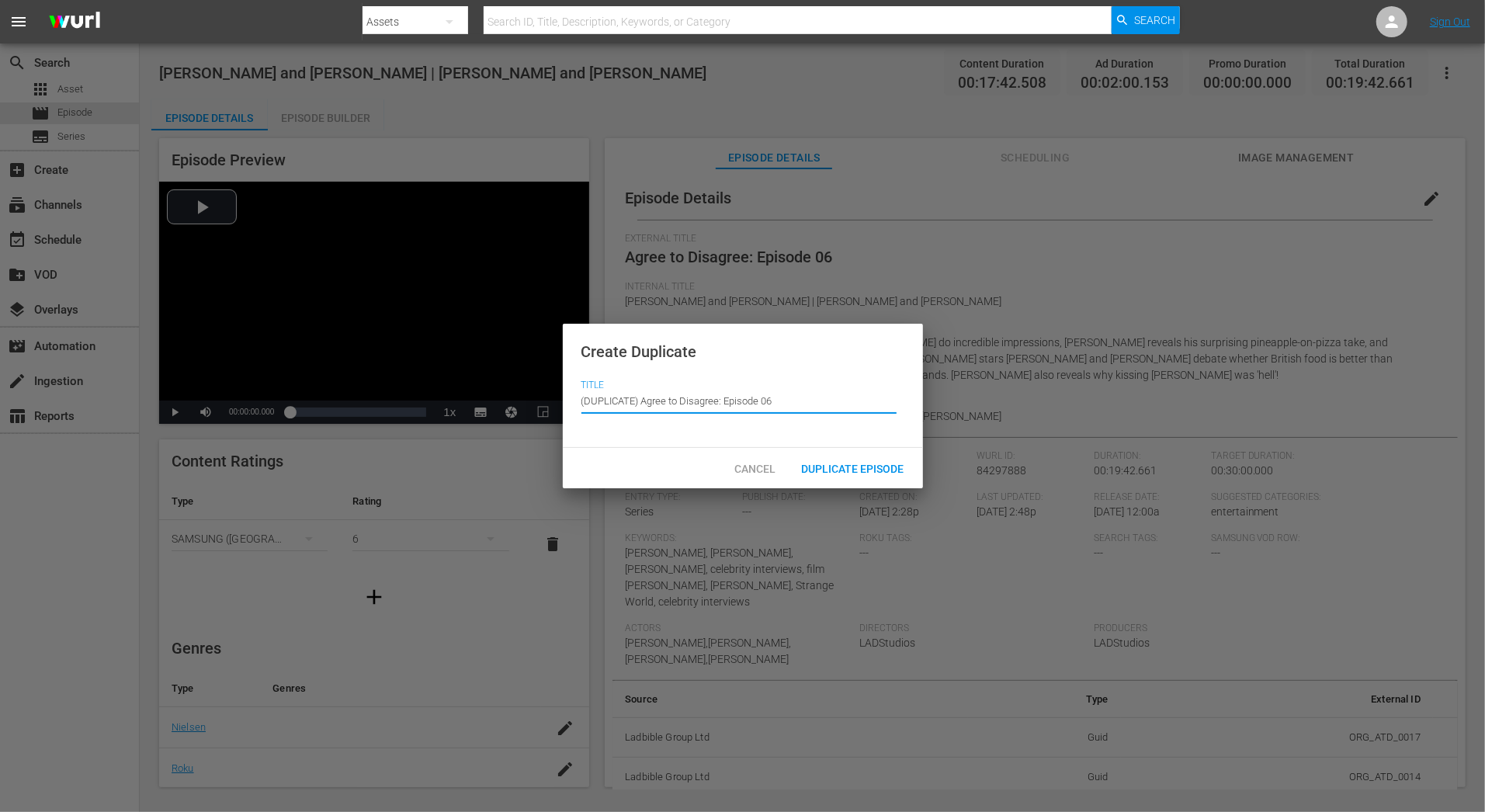
click at [635, 402] on input "(DUPLICATE) Agree to Disagree: Episode 06" at bounding box center [739, 400] width 315 height 37
drag, startPoint x: 673, startPoint y: 401, endPoint x: 468, endPoint y: 401, distance: 205.0
click at [468, 401] on div "Create Duplicate Title Episode Title (DUPLICATE) Agree to Disagree: Episode 06 …" at bounding box center [742, 406] width 1485 height 812
drag, startPoint x: 741, startPoint y: 403, endPoint x: 567, endPoint y: 406, distance: 174.0
click at [567, 406] on div "Create Duplicate Title Episode Title (DUPLICATE) Agree to Disagree: Episode 06" at bounding box center [743, 385] width 360 height 124
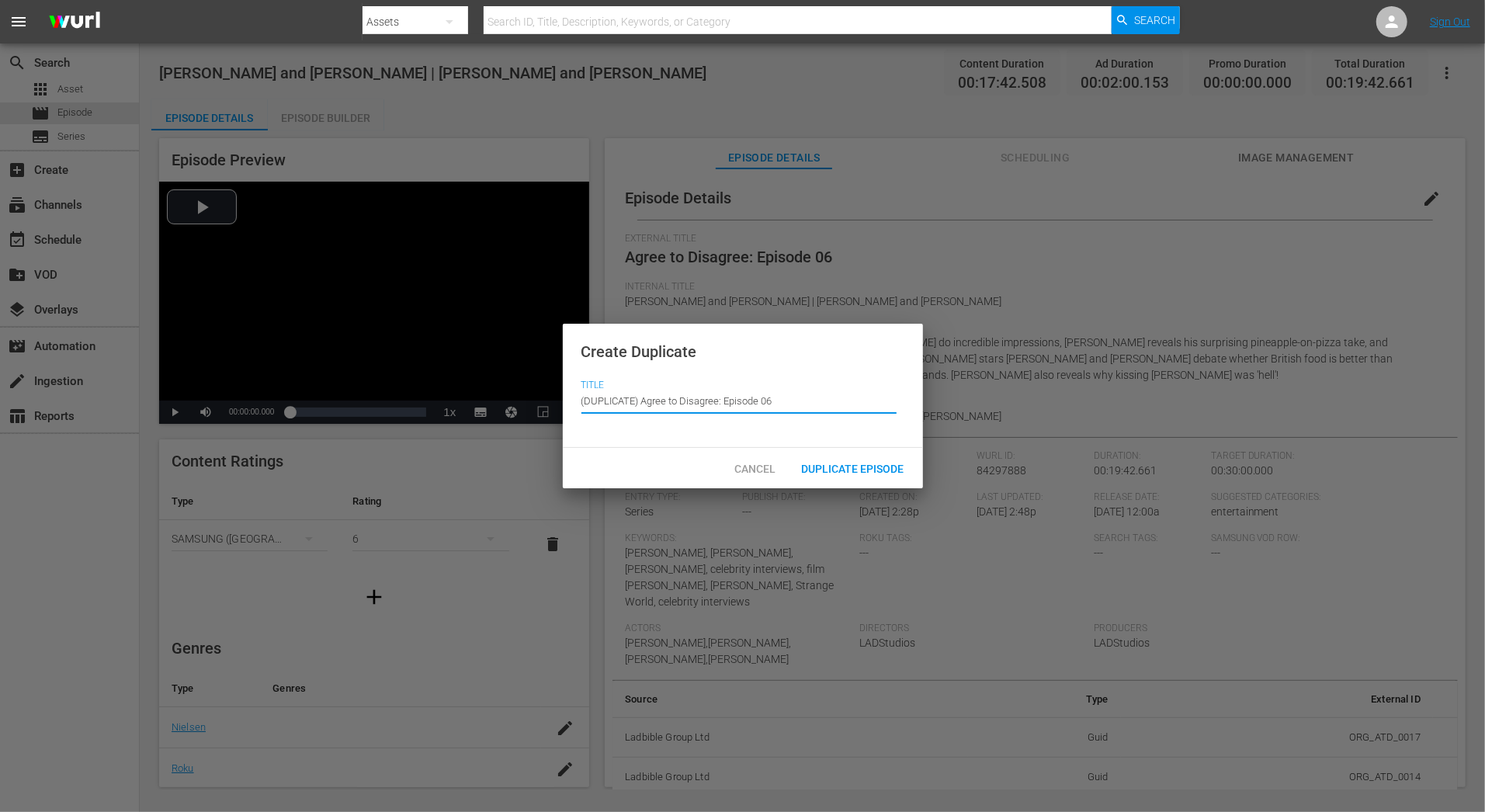
paste input "Agree to Disagree: Compilation 1"
type input "Agree to Disagree: Compilation 2"
click at [846, 466] on span "Duplicate Episode" at bounding box center [853, 469] width 127 height 13
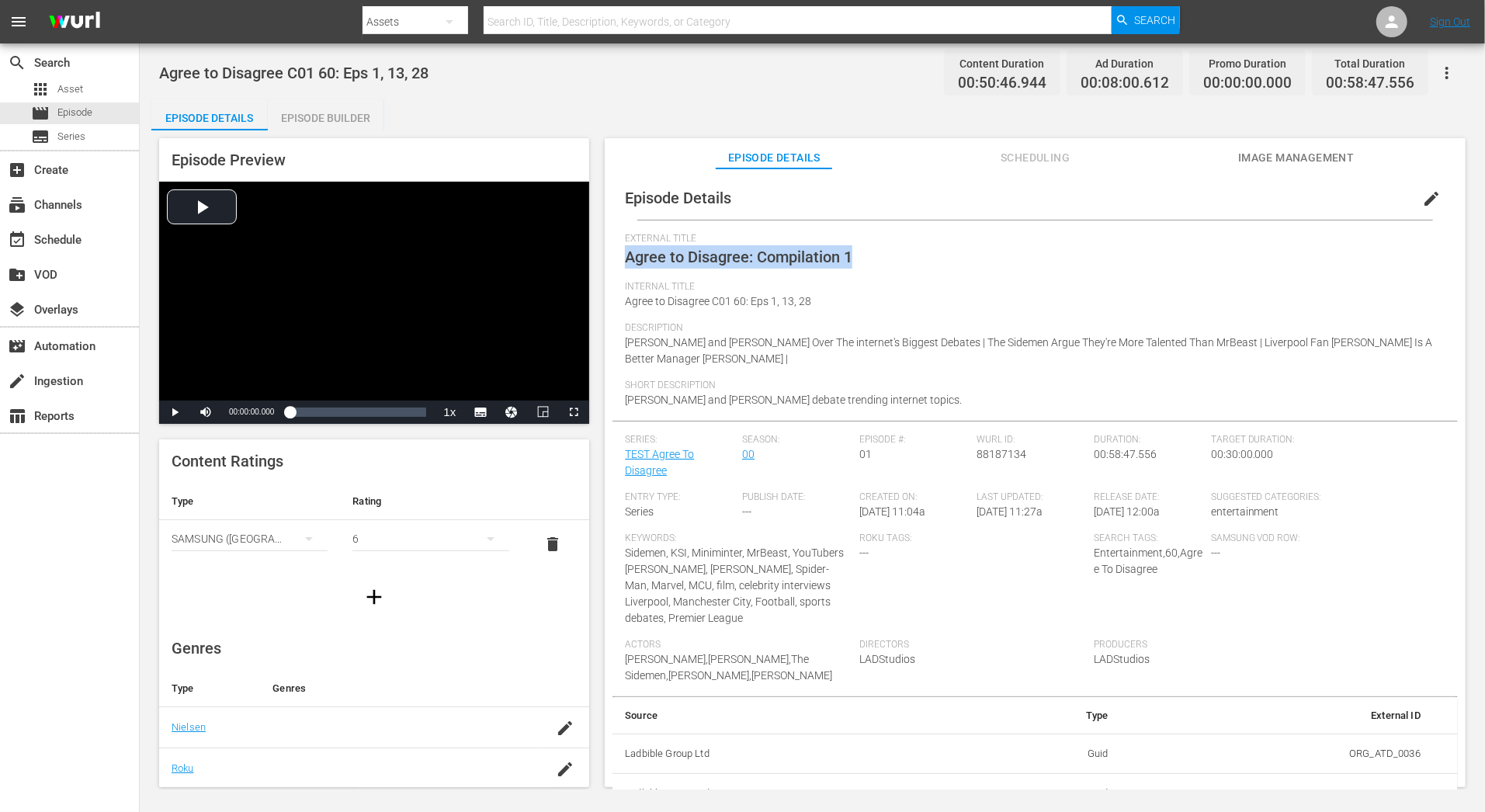
drag, startPoint x: 628, startPoint y: 260, endPoint x: 899, endPoint y: 259, distance: 271.0
click at [900, 259] on div "External Title Agree to Disagree: Compilation 1" at bounding box center [1035, 256] width 820 height 48
copy span "Agree to Disagree: Compilation 1"
click at [798, 300] on span "Agree to Disagree C01 60: Eps 1, 13, 28" at bounding box center [718, 301] width 186 height 13
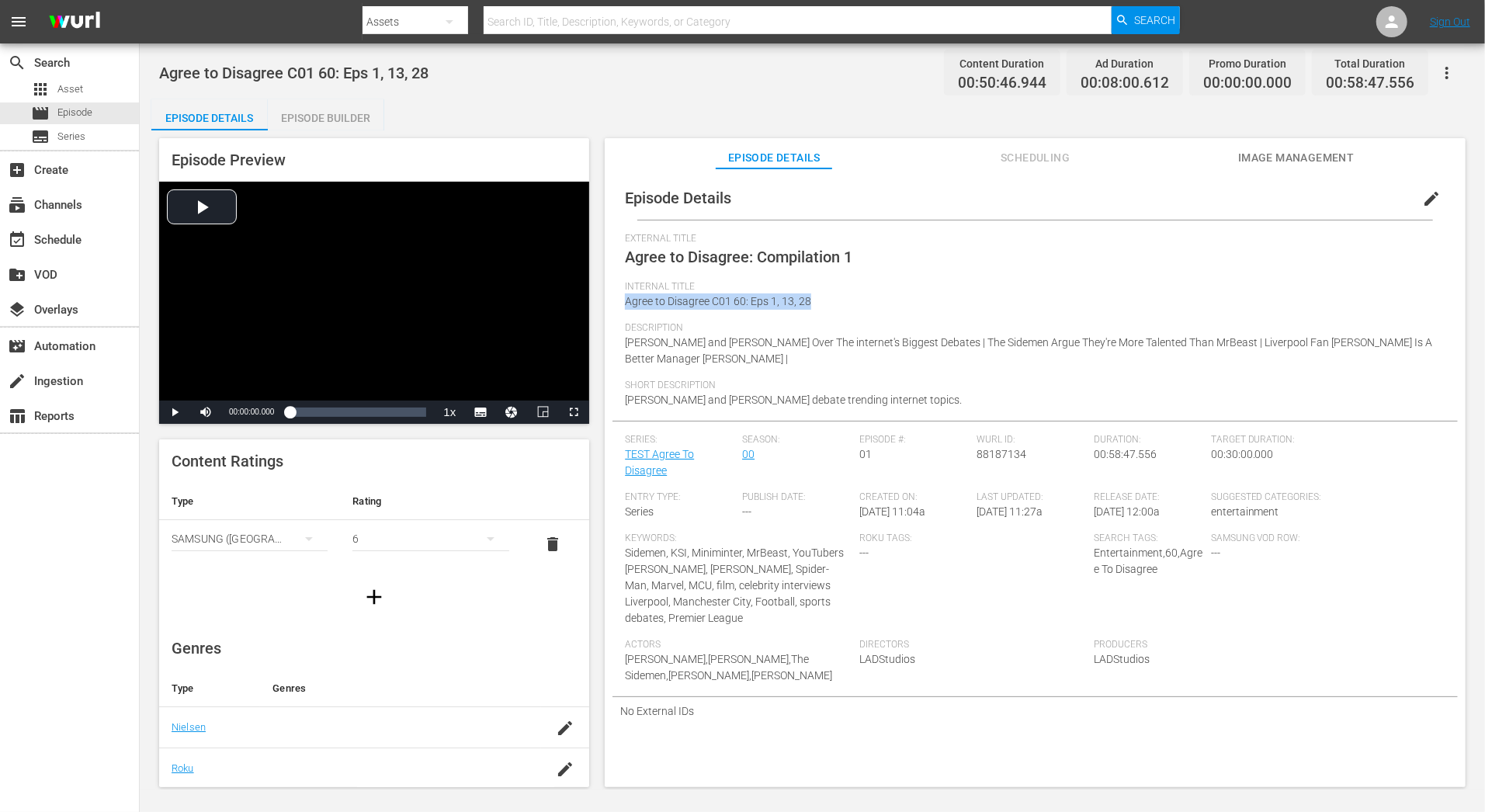
drag, startPoint x: 626, startPoint y: 302, endPoint x: 853, endPoint y: 302, distance: 227.0
click at [853, 302] on div "Internal Title Agree to Disagree C01 60: Eps 1, 13, 28" at bounding box center [1035, 301] width 820 height 41
copy span "Agree to Disagree C01 60: Eps 1, 13, 28"
drag, startPoint x: 865, startPoint y: 255, endPoint x: 624, endPoint y: 255, distance: 241.0
click at [624, 255] on div "Episode Details edit External Title Agree to Disagree: Compilation 1 Internal T…" at bounding box center [1035, 450] width 845 height 549
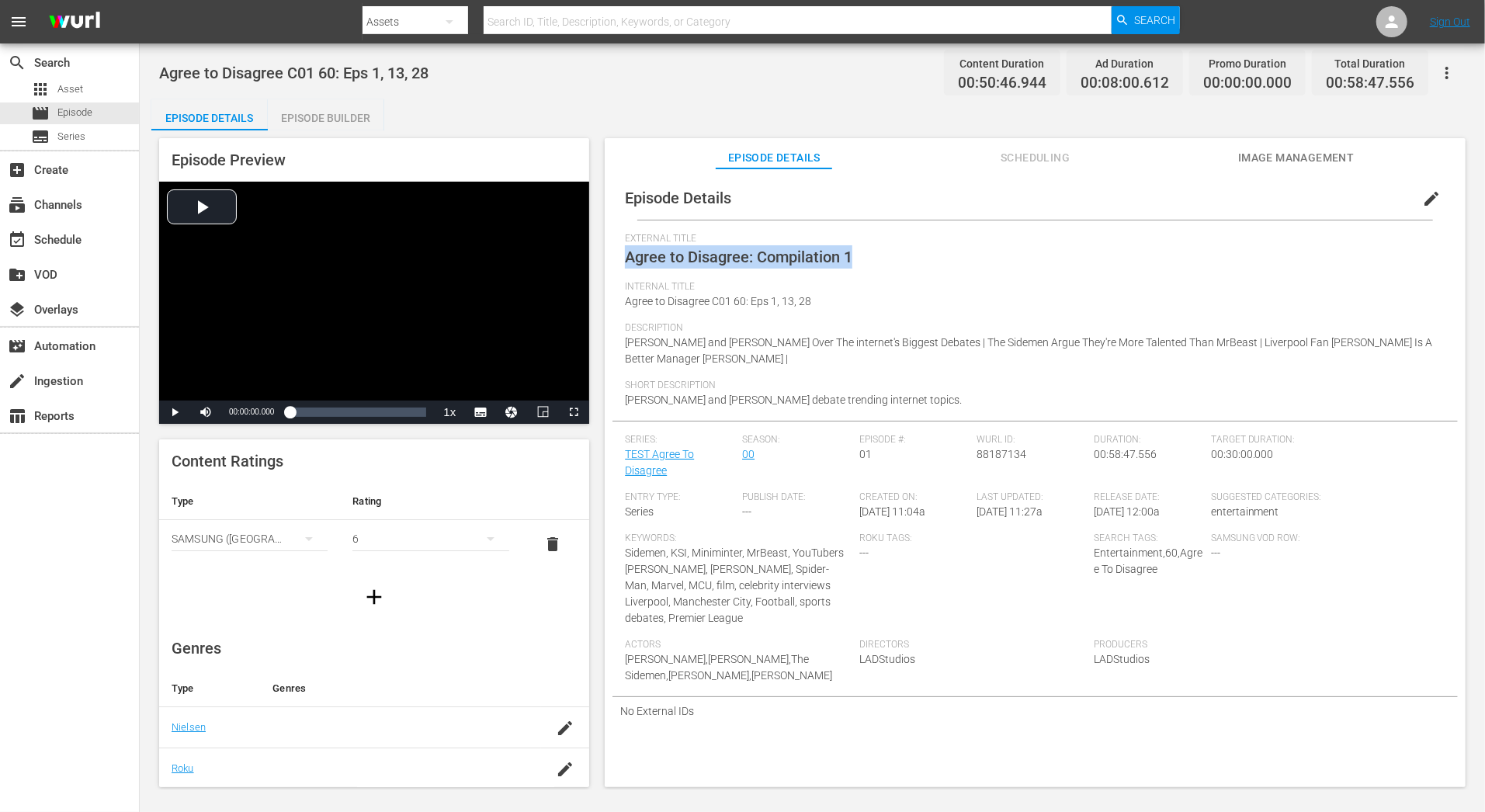
copy span "Agree to Disagree: Compilation 1"
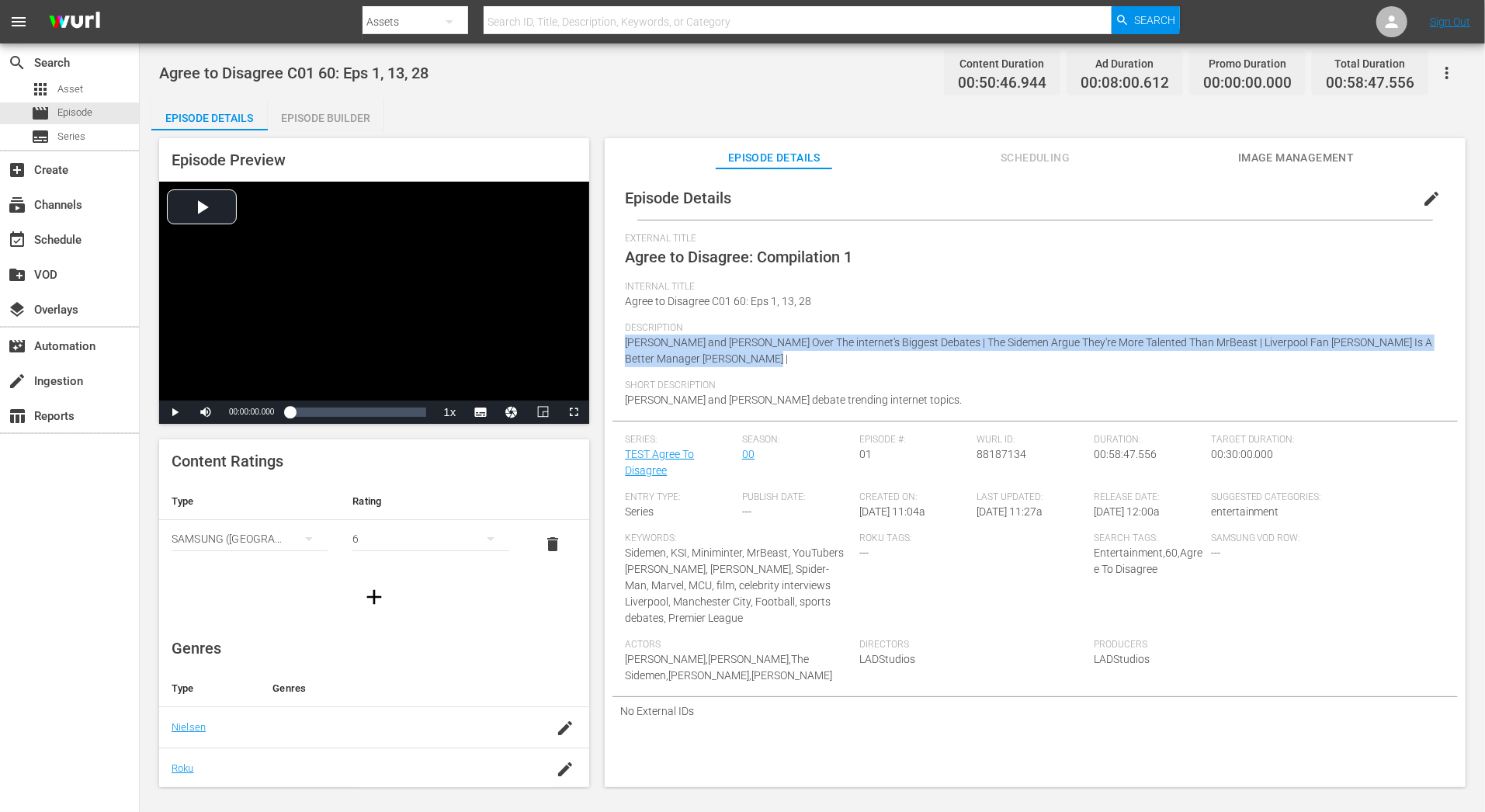
drag, startPoint x: 628, startPoint y: 340, endPoint x: 804, endPoint y: 358, distance: 176.9
click at [806, 358] on div "Description [PERSON_NAME] and [PERSON_NAME] Over The internet's Biggest Debates…" at bounding box center [1035, 351] width 820 height 58
copy span "[PERSON_NAME] and [PERSON_NAME] Over The internet's Biggest Debates | The Sidem…"
click at [1426, 197] on span "edit" at bounding box center [1431, 199] width 19 height 19
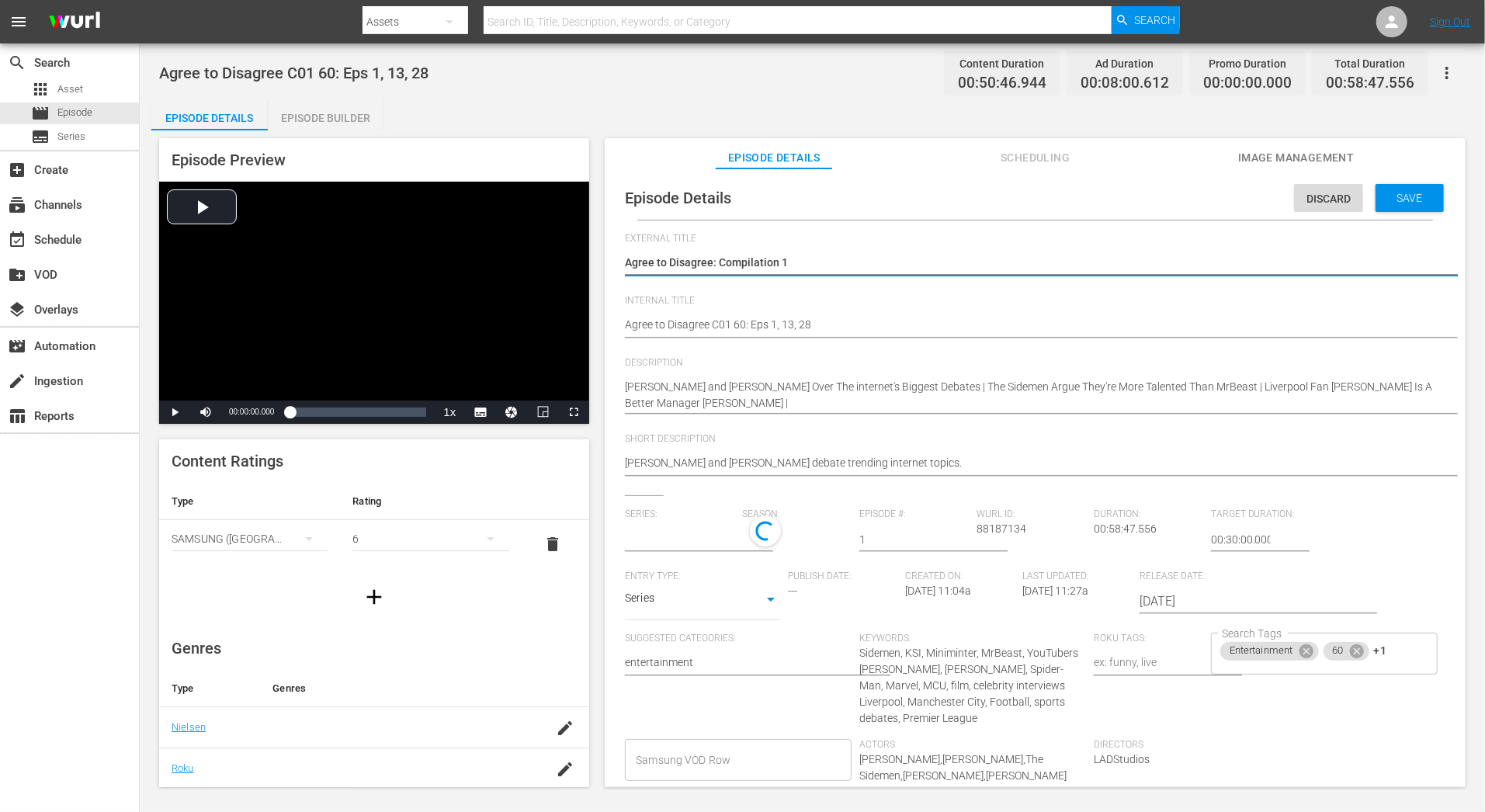
type input "TEST Agree To Disagree"
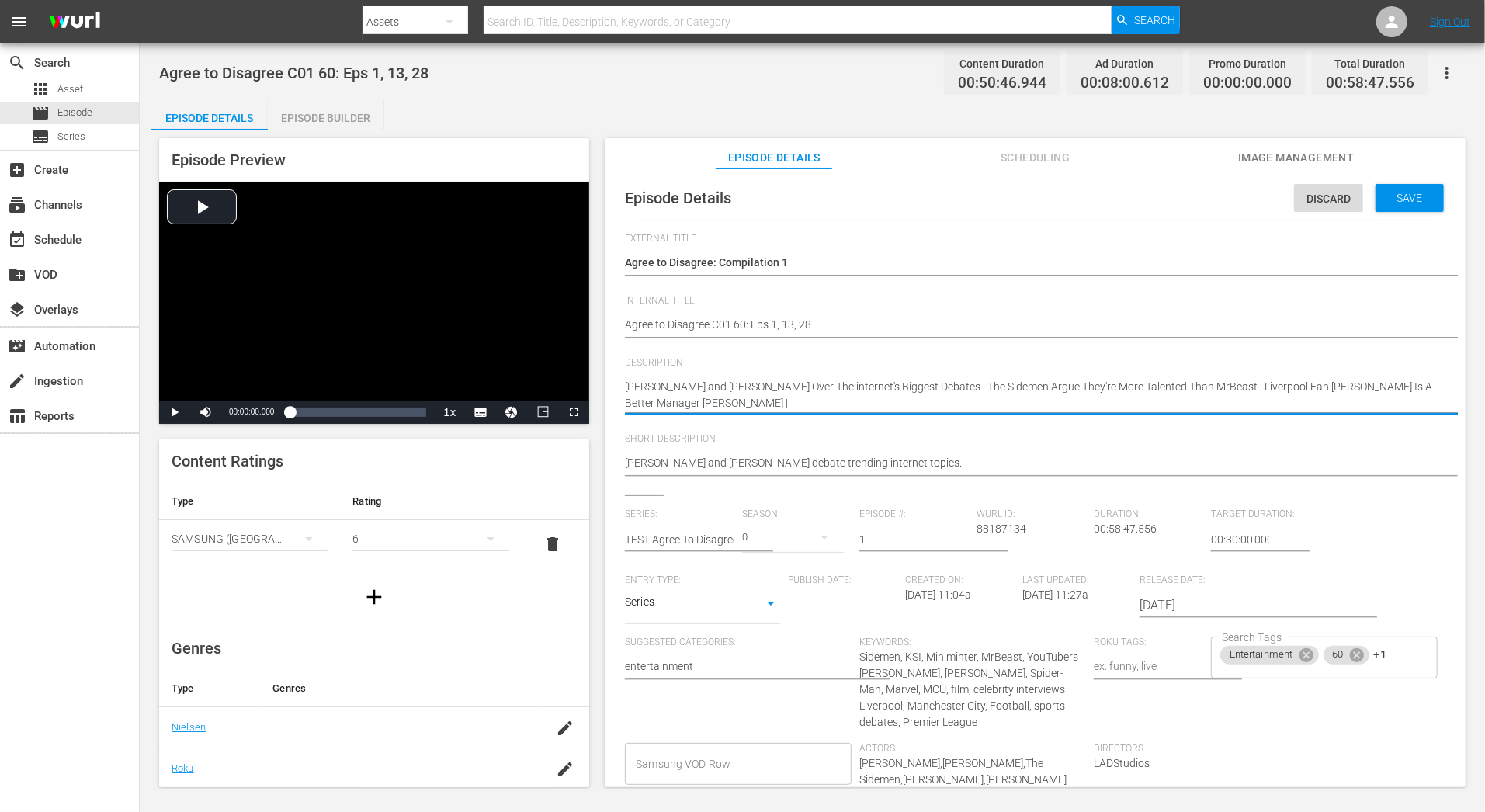
type textarea "[PERSON_NAME] and [PERSON_NAME] Over The internet's Biggest Debates | The Sidem…"
click at [1401, 194] on span "Save" at bounding box center [1410, 198] width 50 height 13
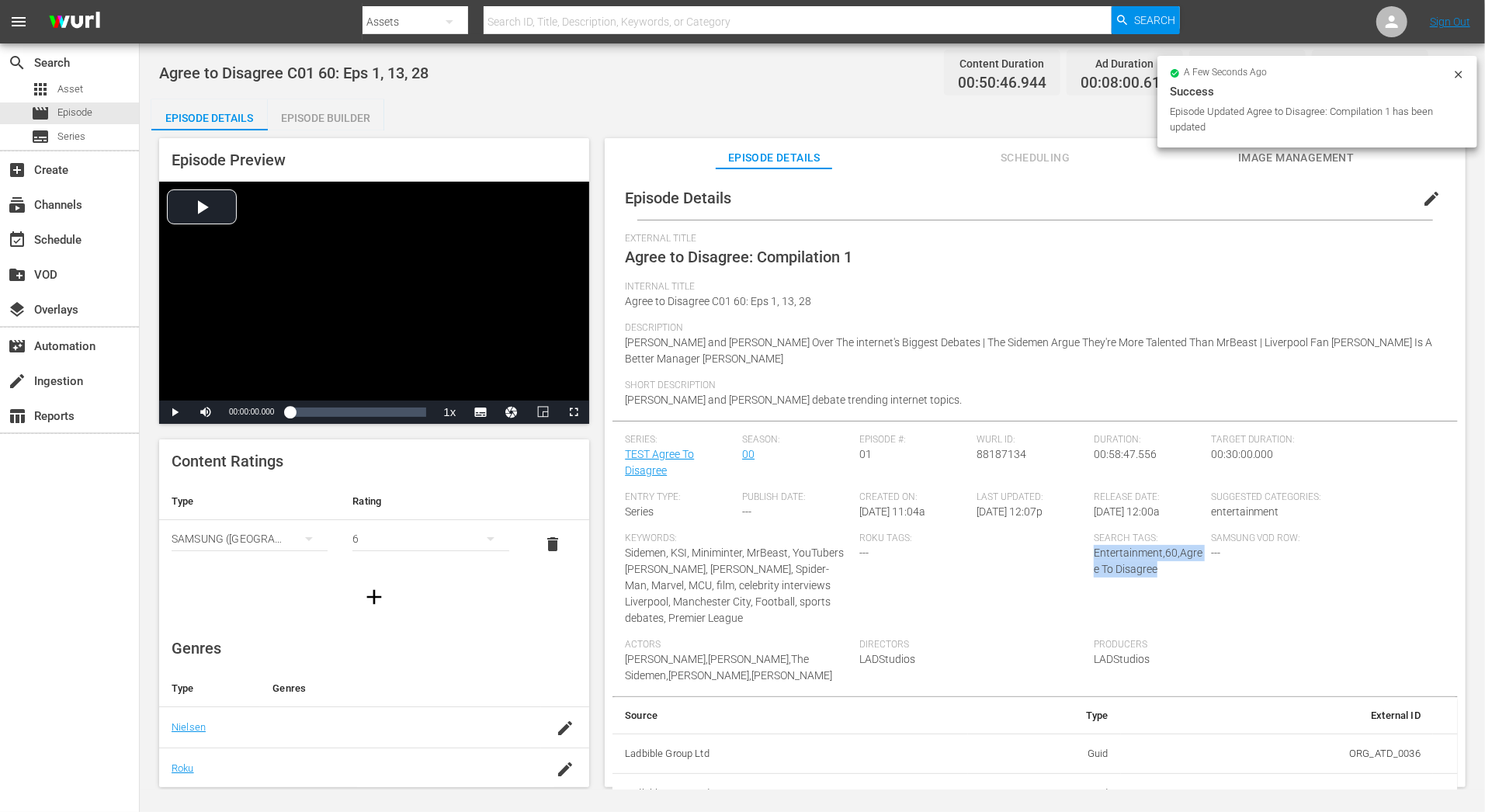
copy span "Entertainment,60,Agree To Disagree"
drag, startPoint x: 1091, startPoint y: 552, endPoint x: 1154, endPoint y: 566, distance: 64.5
click at [1155, 567] on div "Search Tags: Entertainment,60,Agree To Disagree" at bounding box center [1152, 585] width 118 height 106
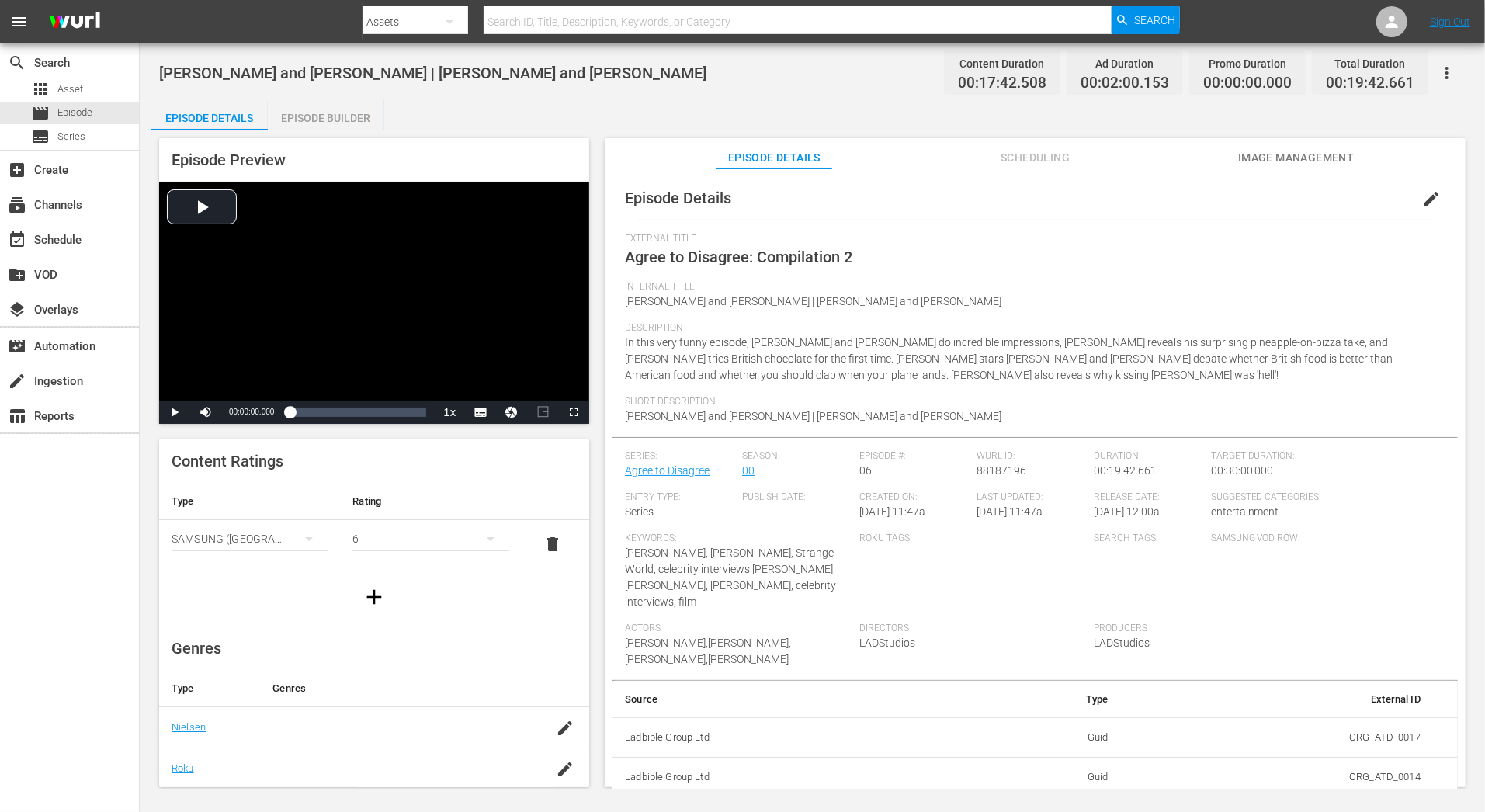
click at [353, 109] on div "Episode Builder" at bounding box center [326, 117] width 117 height 37
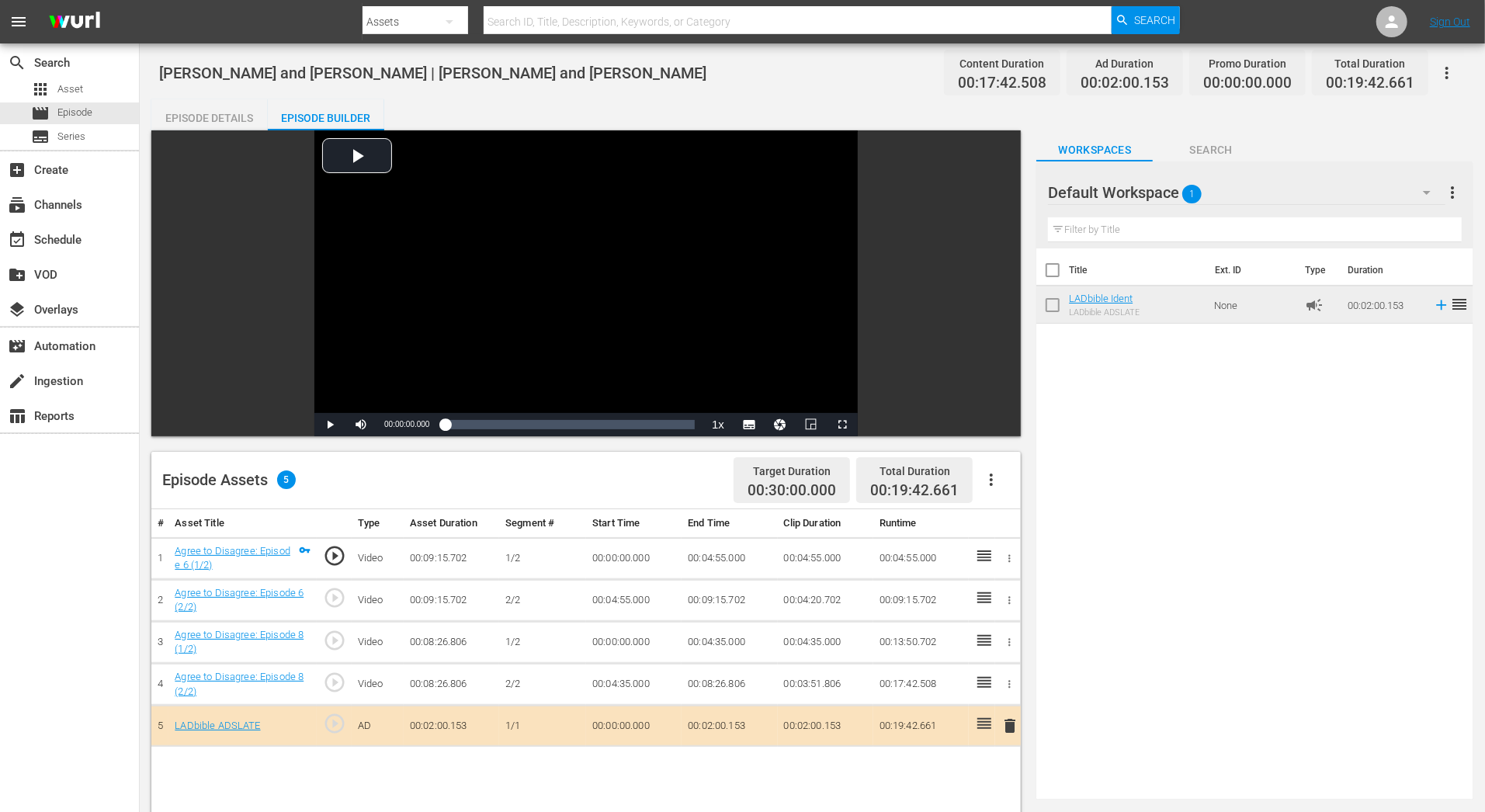
click at [1435, 190] on icon "button" at bounding box center [1427, 192] width 19 height 19
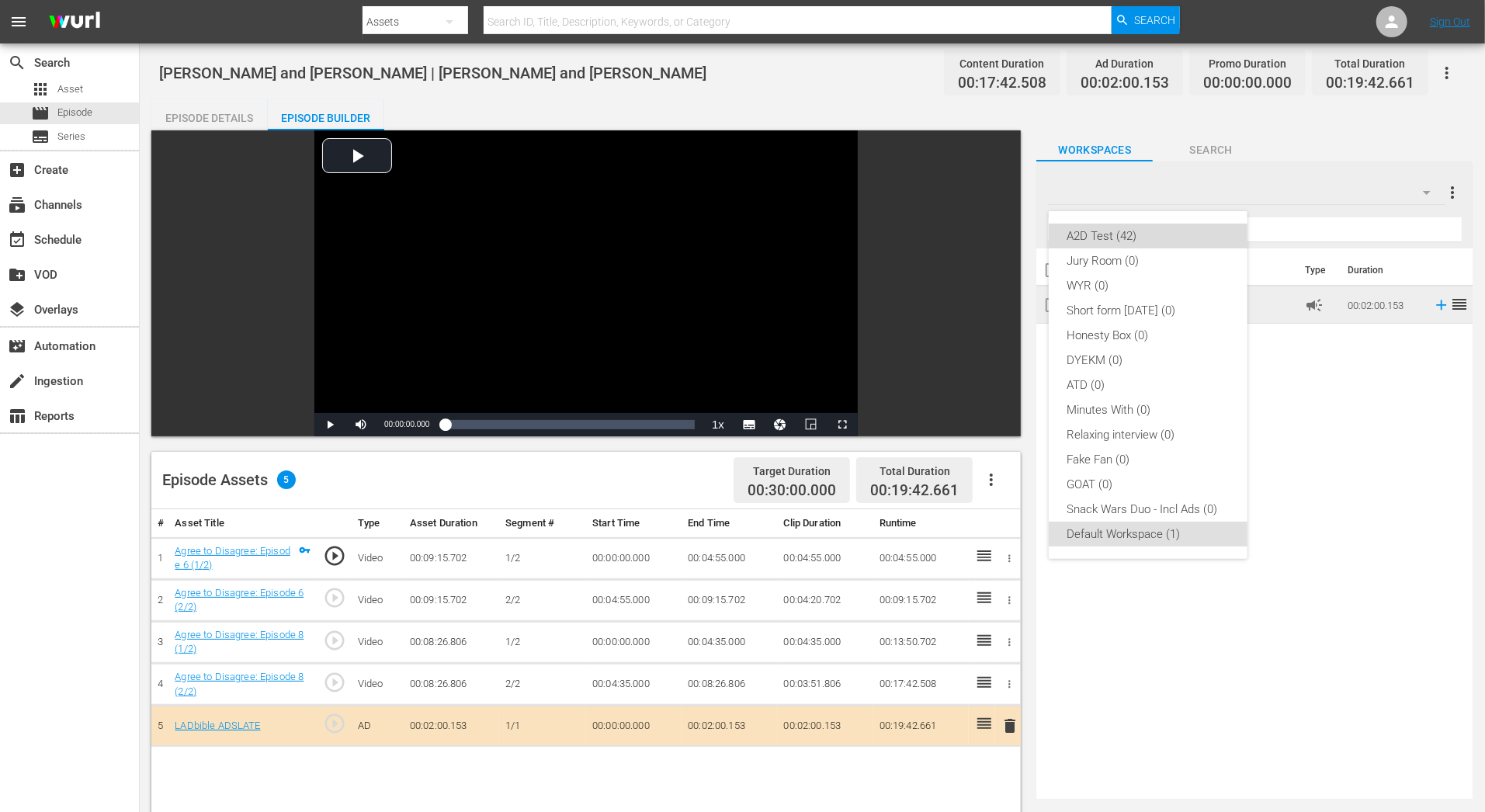
click at [1151, 237] on div "A2D Test (42)" at bounding box center [1147, 235] width 162 height 24
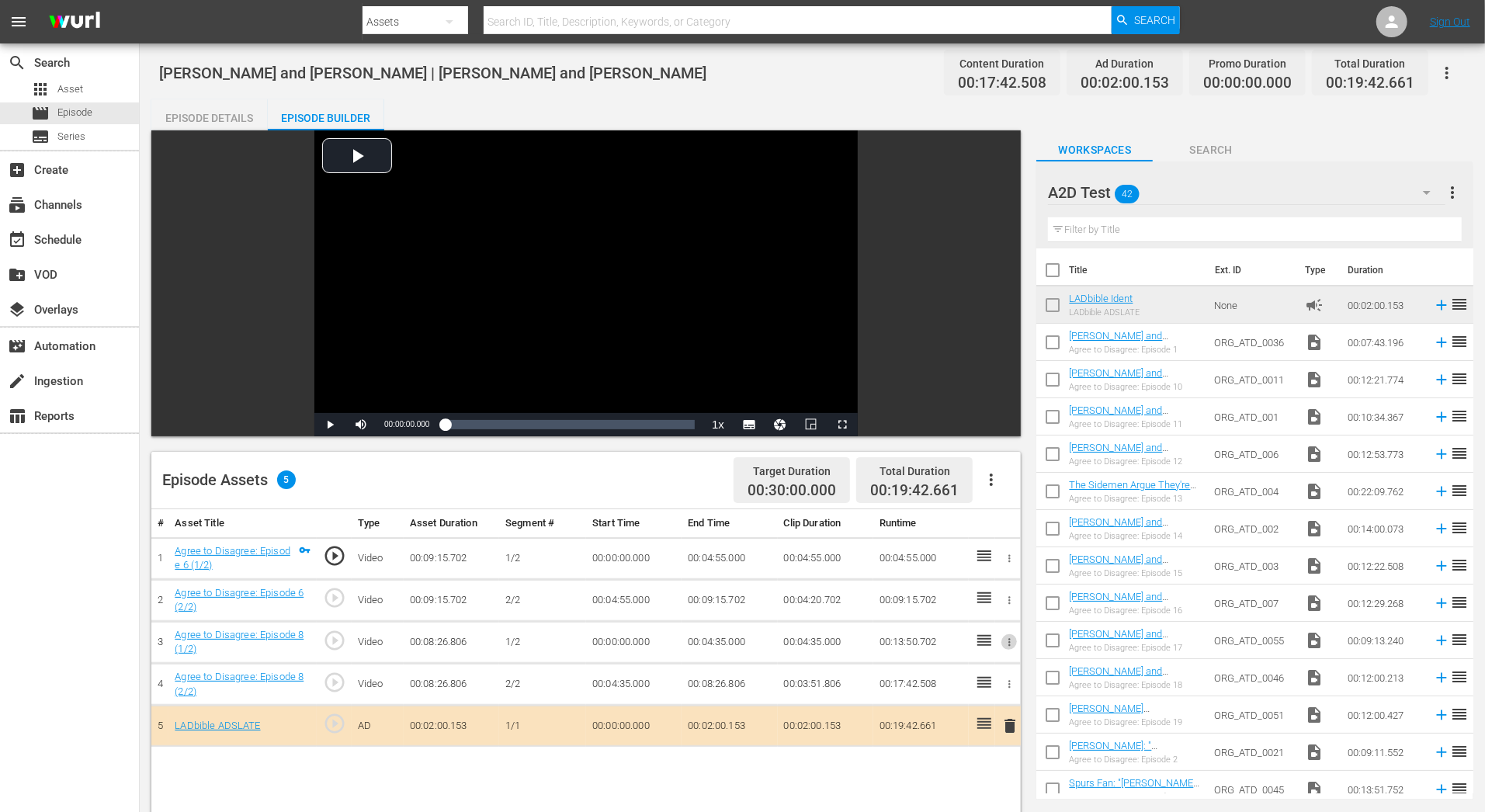
click at [1015, 642] on icon "button" at bounding box center [1009, 642] width 12 height 12
click at [984, 699] on span "DELETE ASSET" at bounding box center [959, 695] width 96 height 14
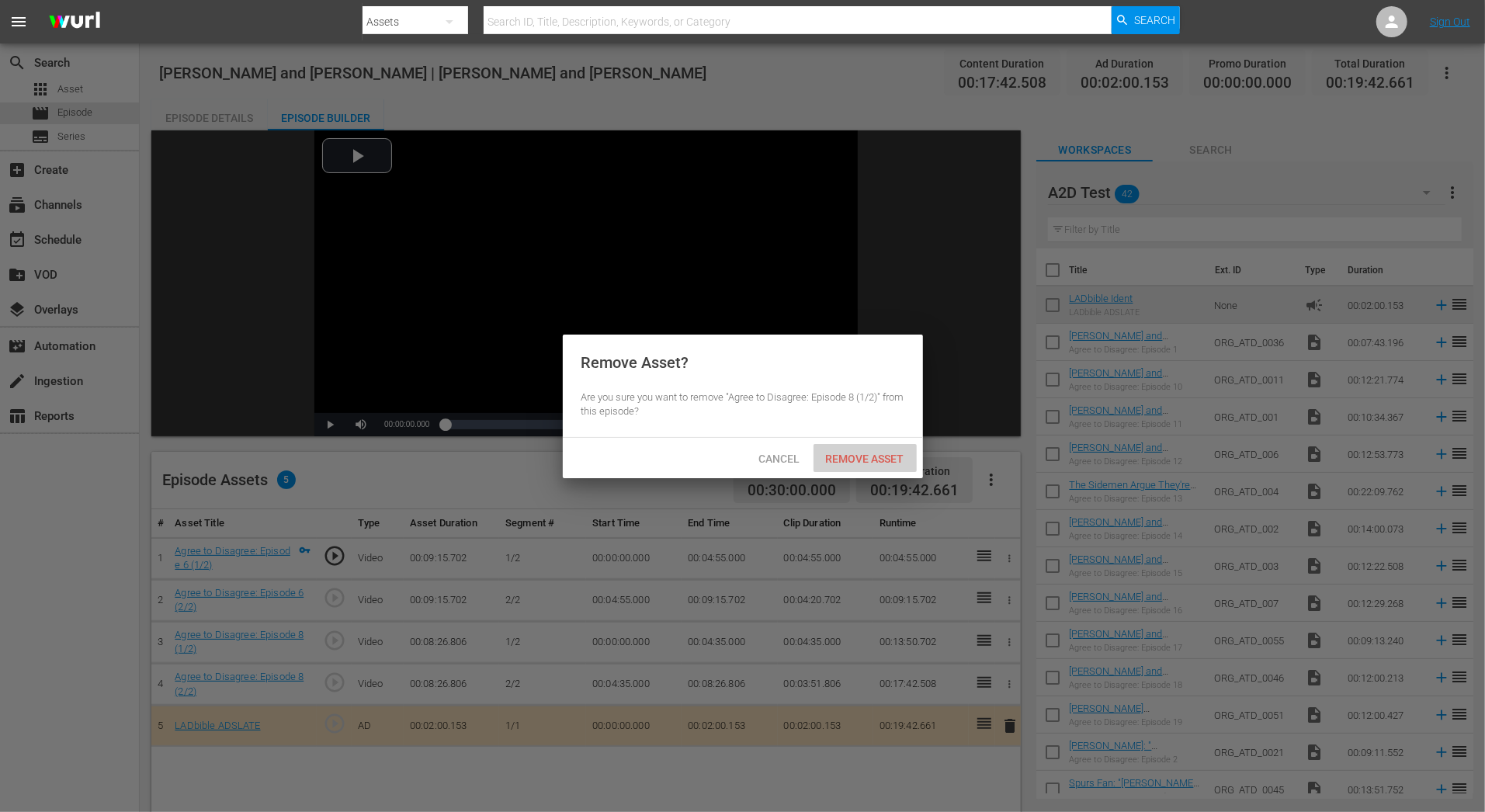
click at [836, 470] on div "Remove Asset" at bounding box center [865, 458] width 103 height 28
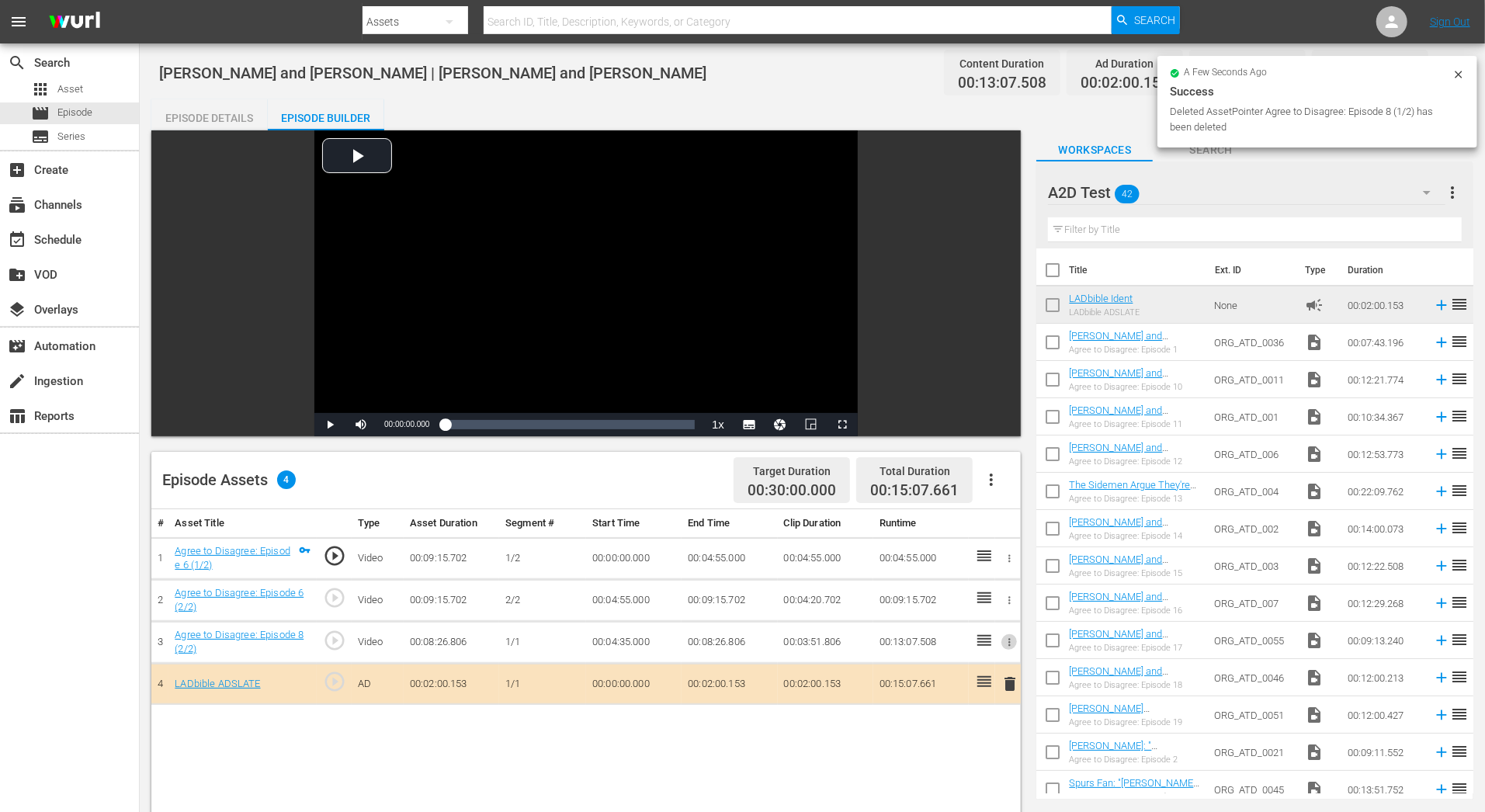
click at [1006, 636] on icon "button" at bounding box center [1009, 642] width 12 height 12
click at [946, 689] on span "DELETE ASSET" at bounding box center [959, 695] width 96 height 14
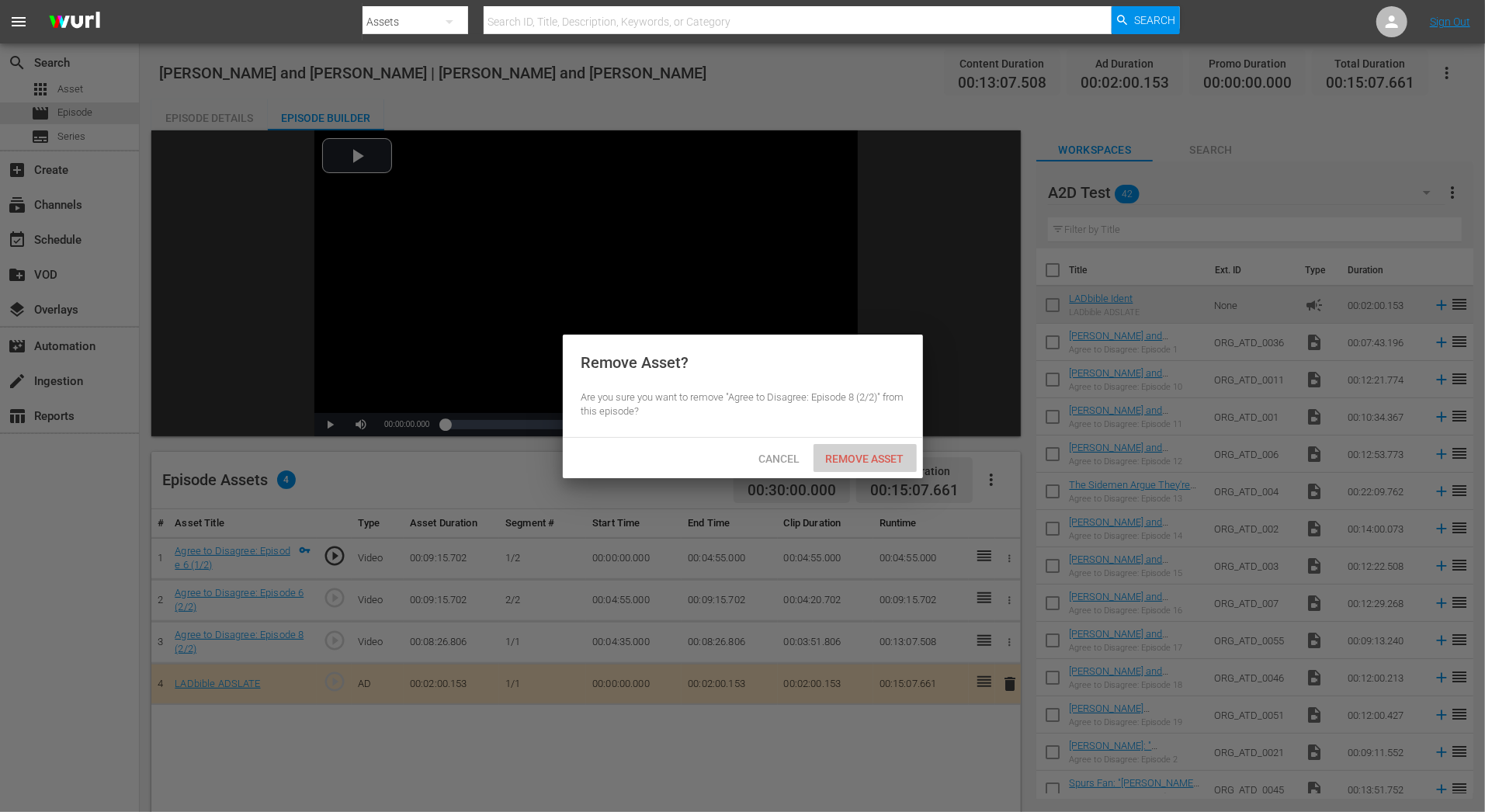
click at [904, 464] on div "Remove Asset" at bounding box center [865, 458] width 103 height 28
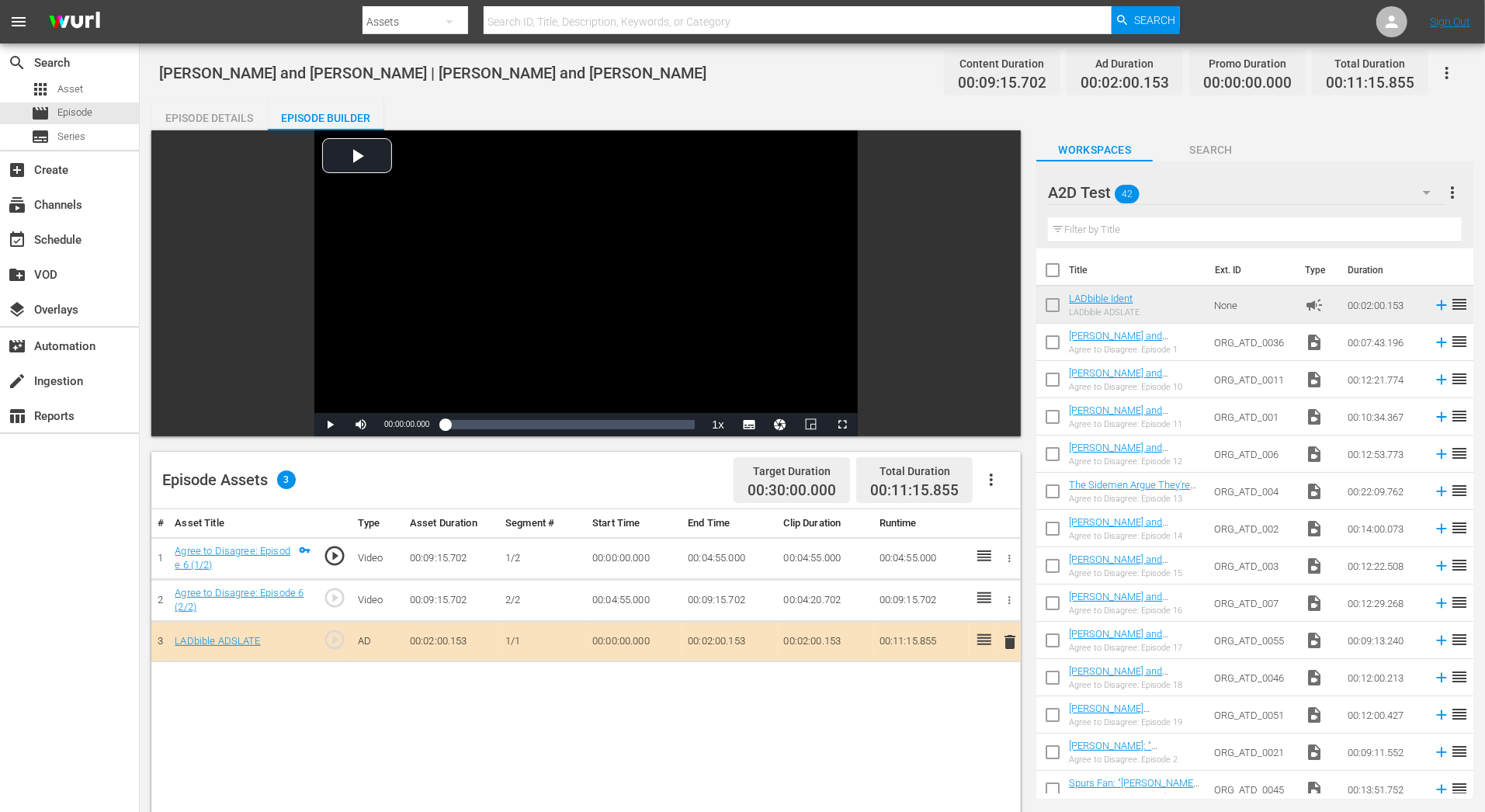
click at [1140, 227] on input "text" at bounding box center [1255, 229] width 414 height 24
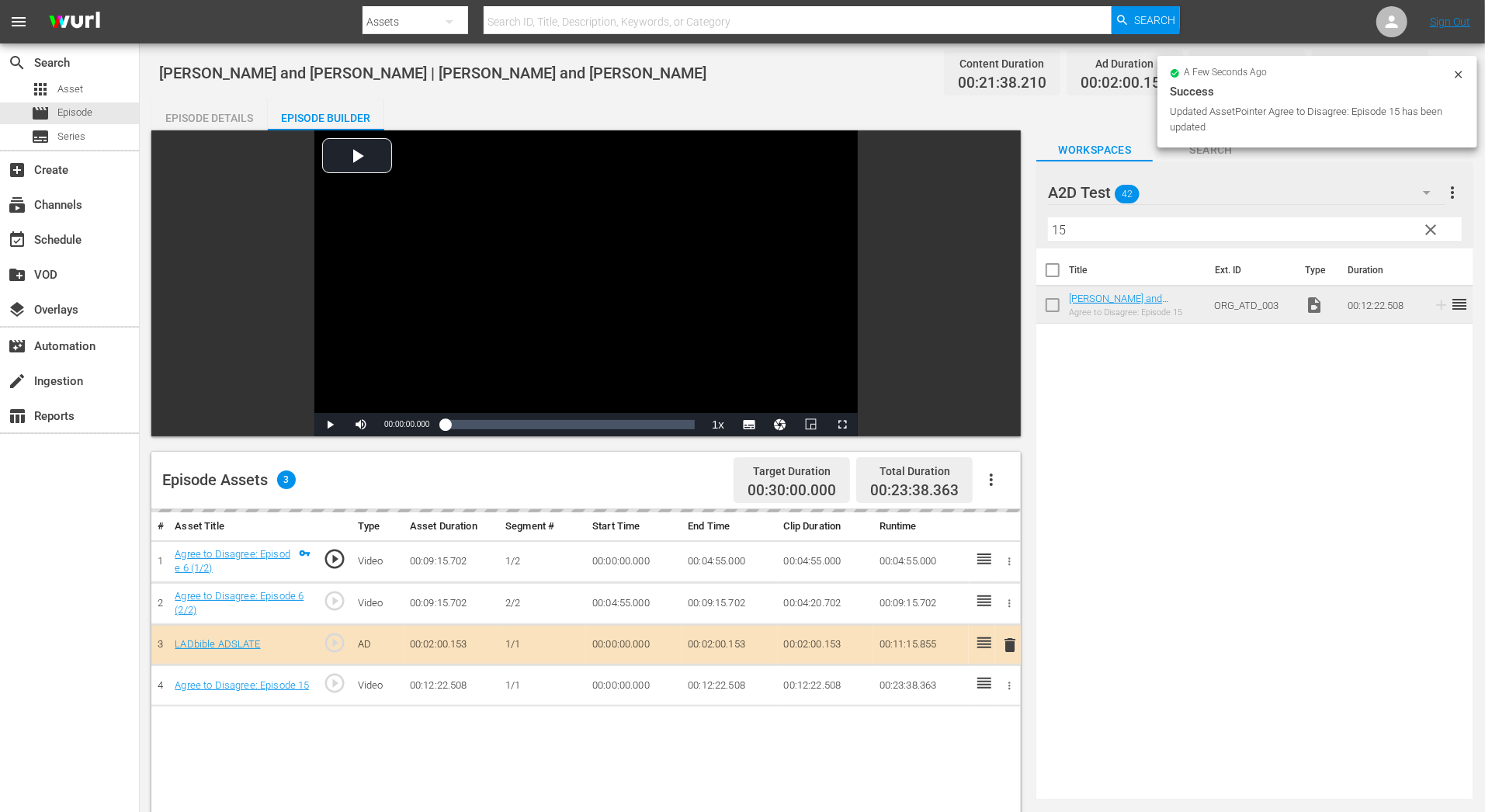
click at [1068, 238] on input "15" at bounding box center [1255, 229] width 414 height 24
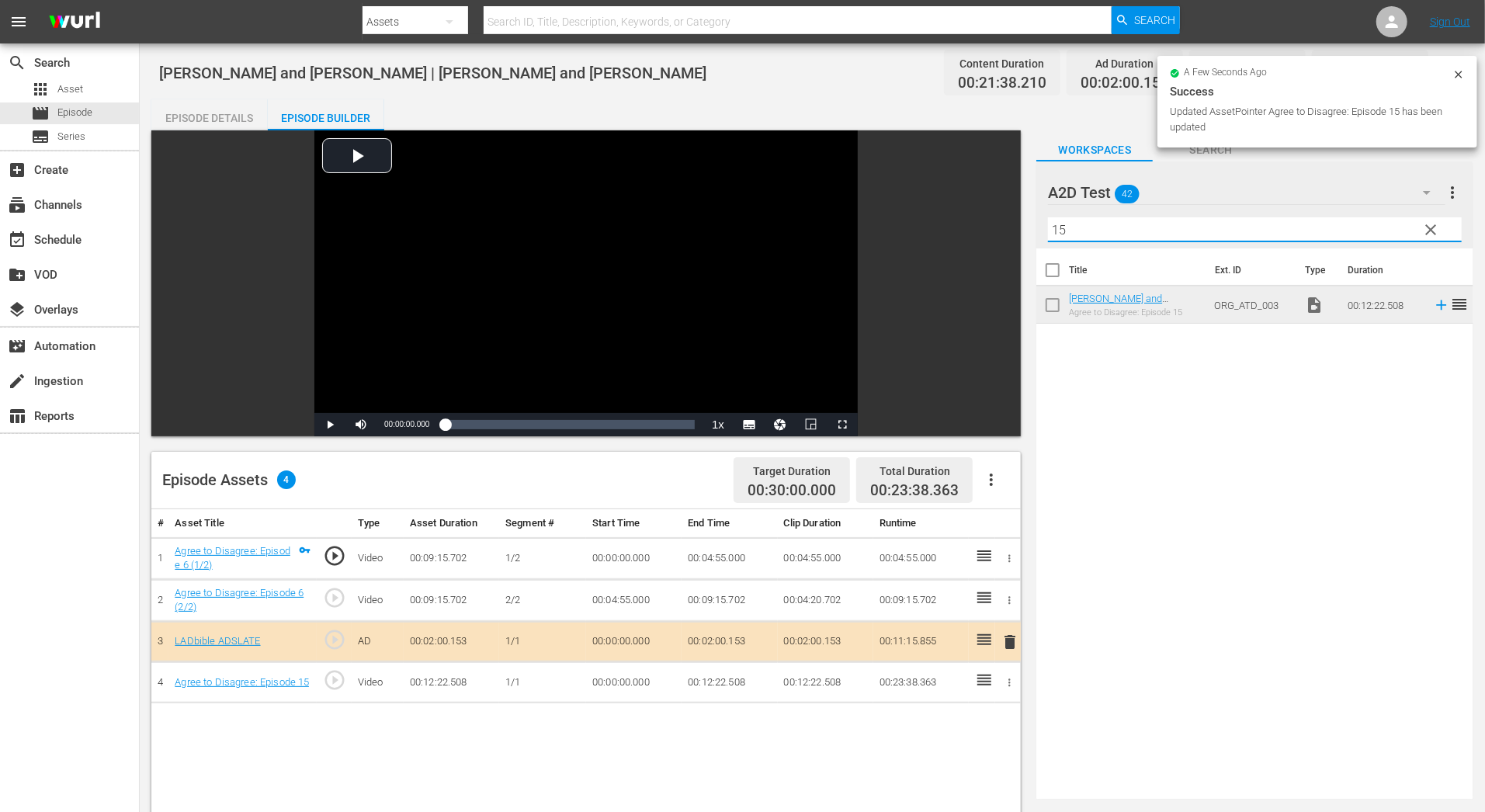
type input "1"
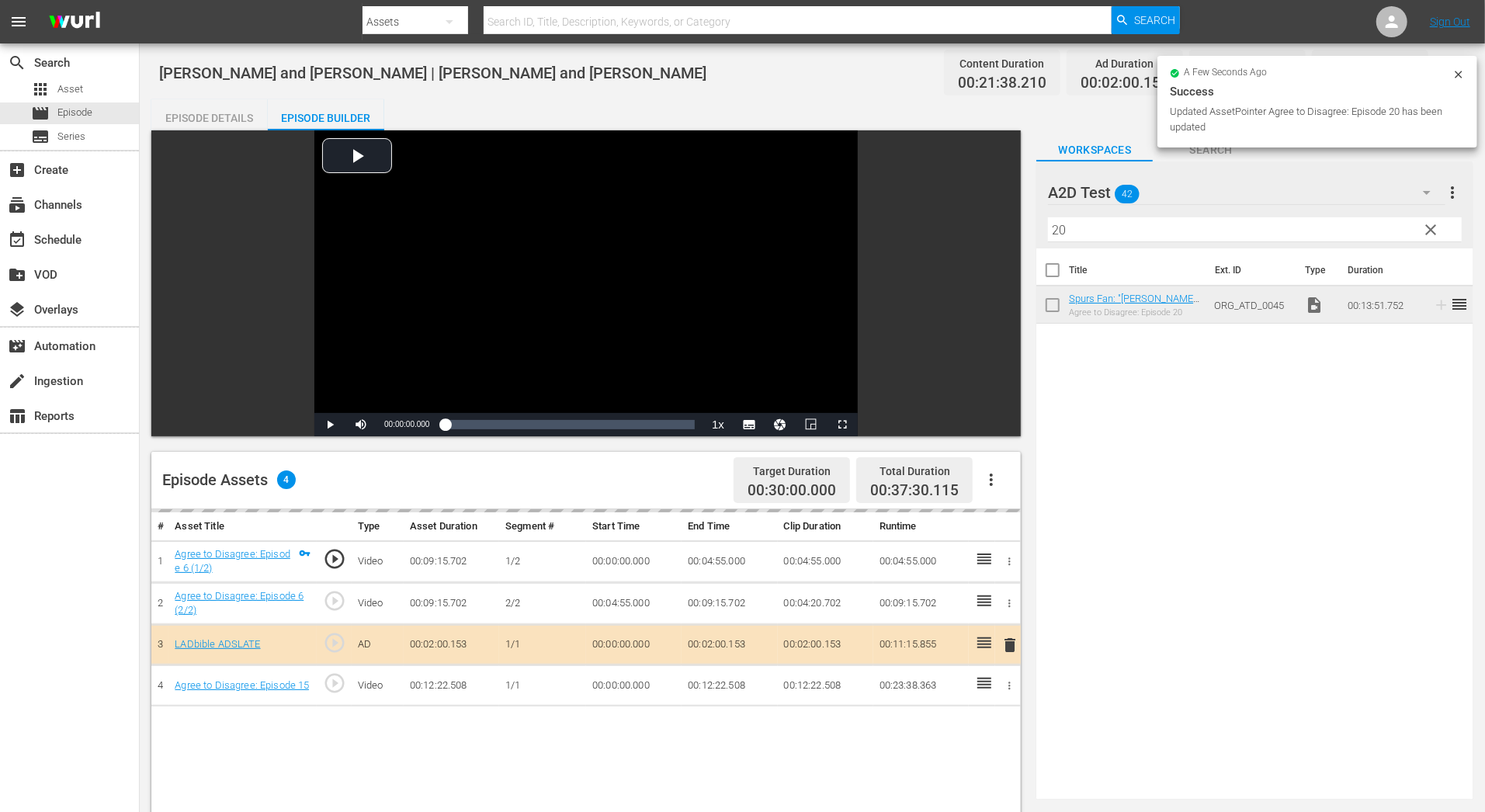
click at [1080, 229] on input "20" at bounding box center [1255, 229] width 414 height 24
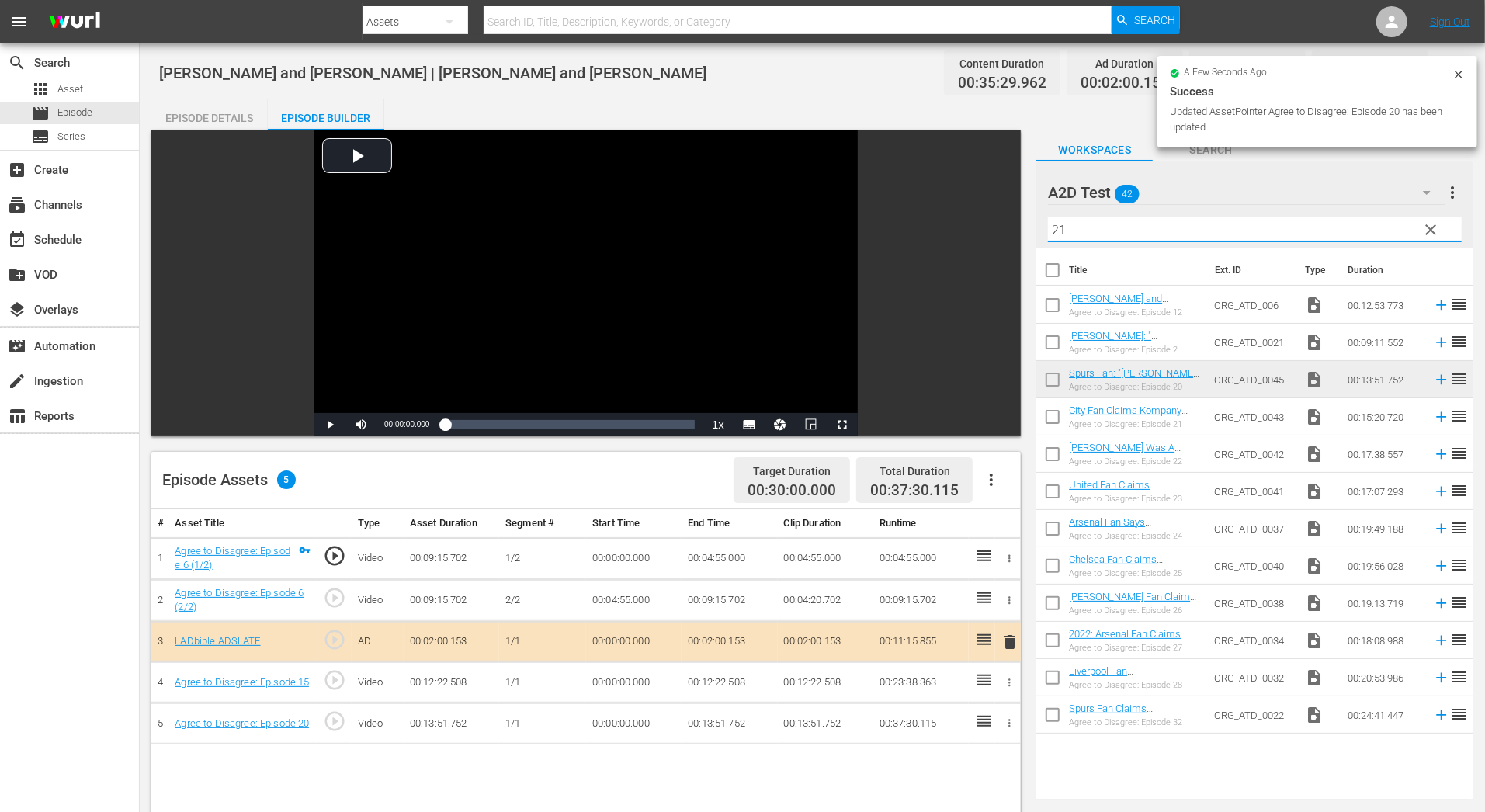
type input "21"
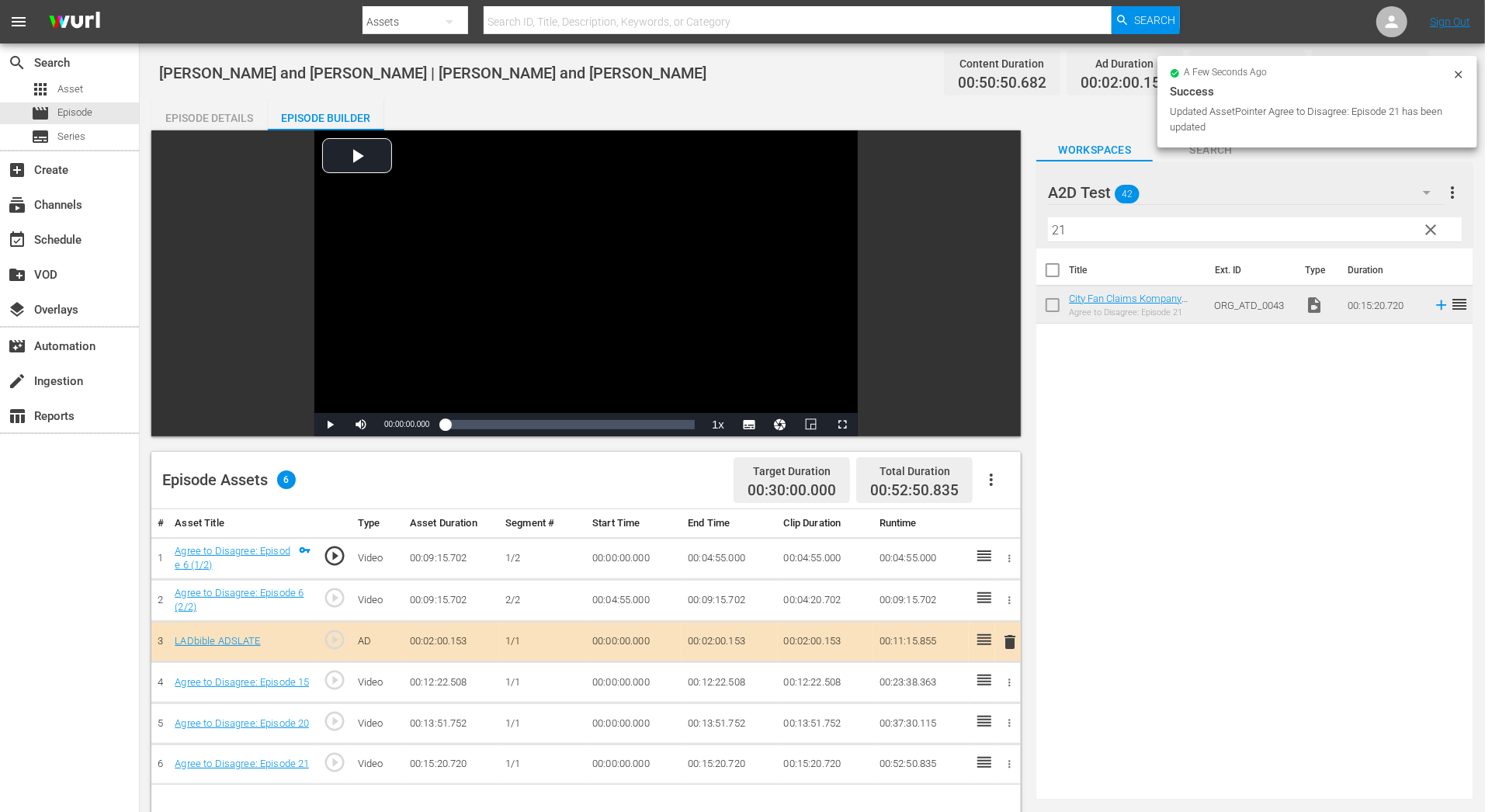
drag, startPoint x: 1134, startPoint y: 296, endPoint x: 139, endPoint y: 7, distance: 1036.1
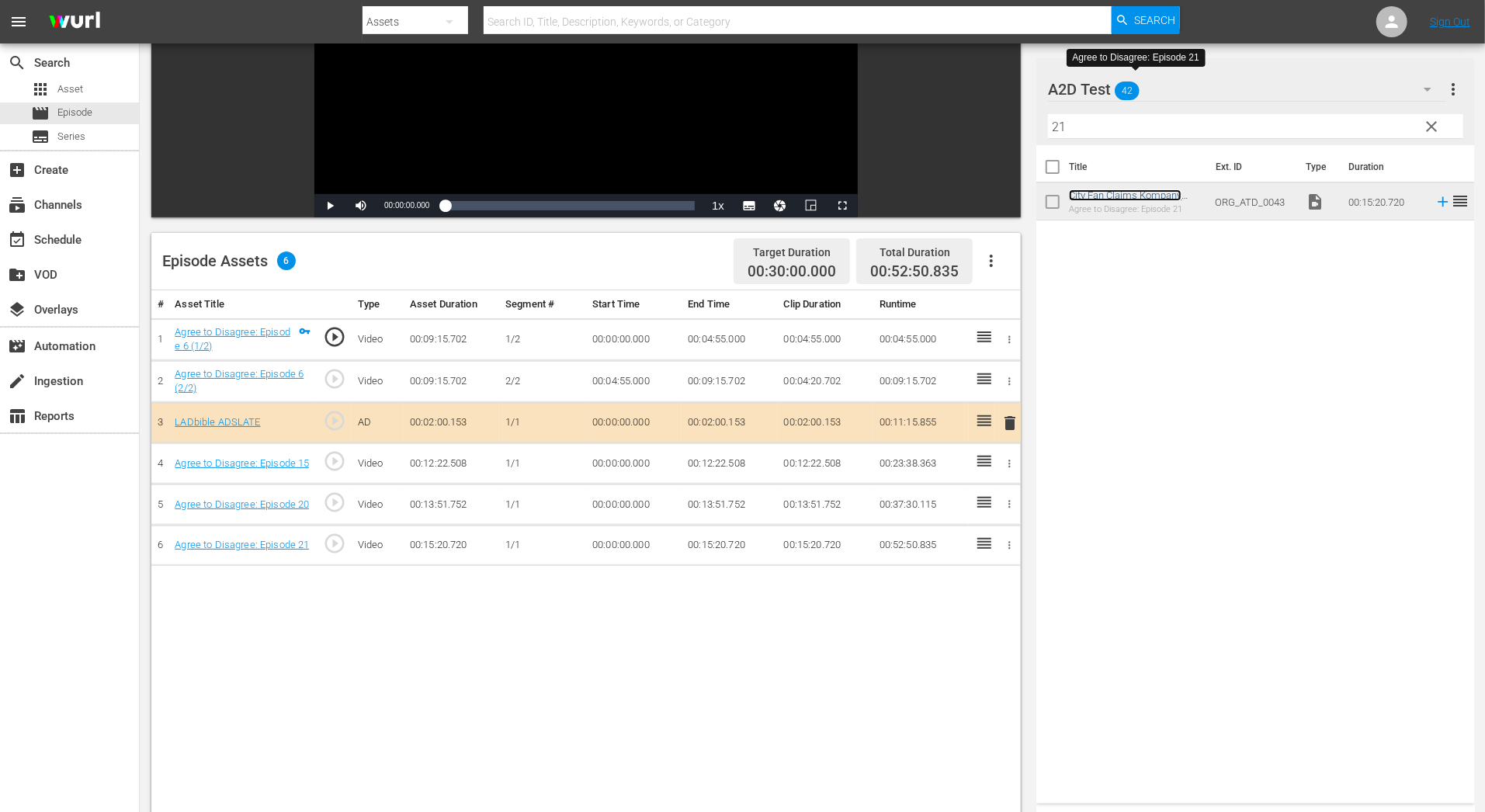
scroll to position [164, 0]
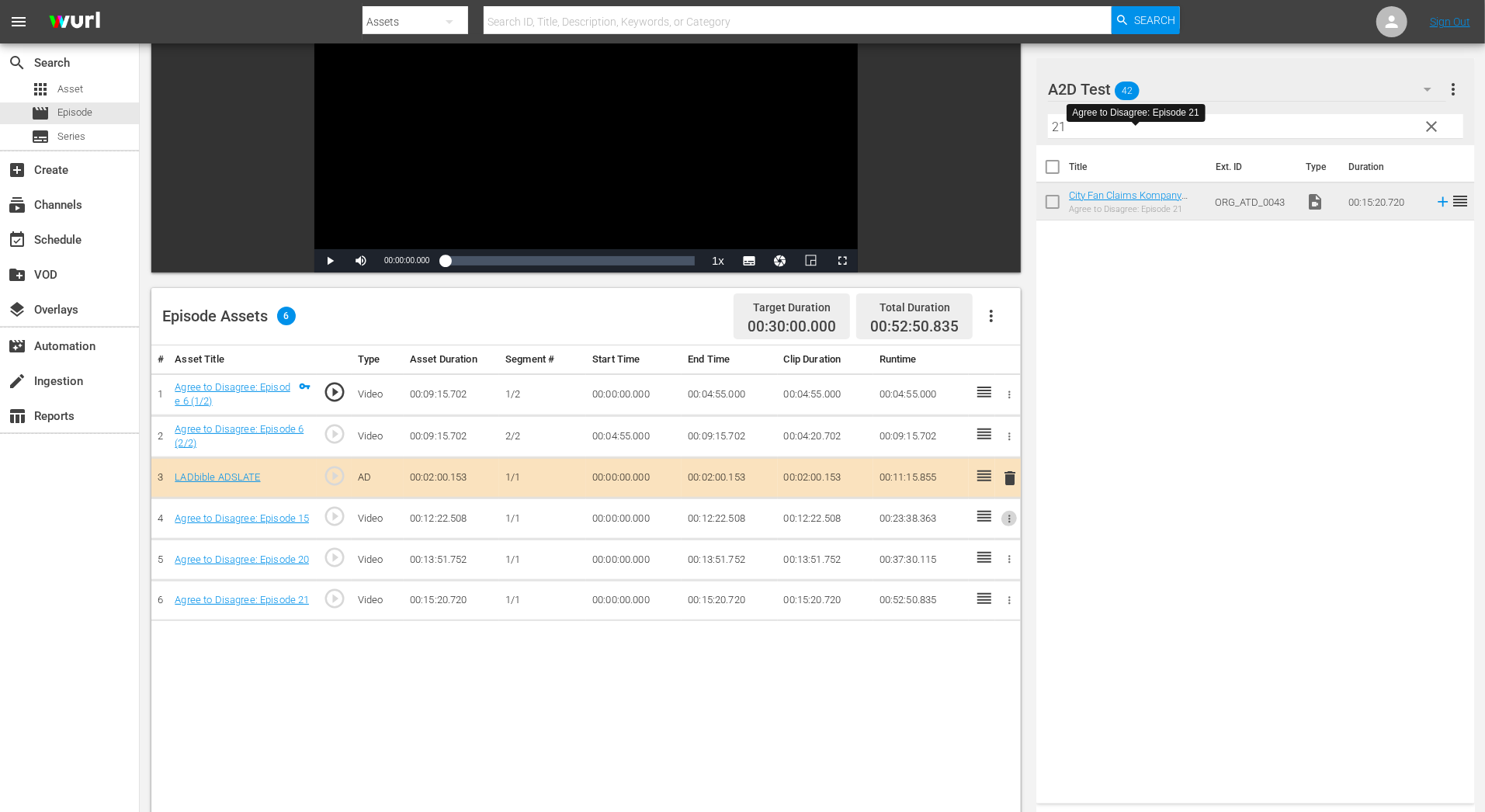
click at [1004, 518] on icon "button" at bounding box center [1009, 519] width 12 height 12
click at [973, 541] on li "Assign Key Asset" at bounding box center [959, 542] width 121 height 25
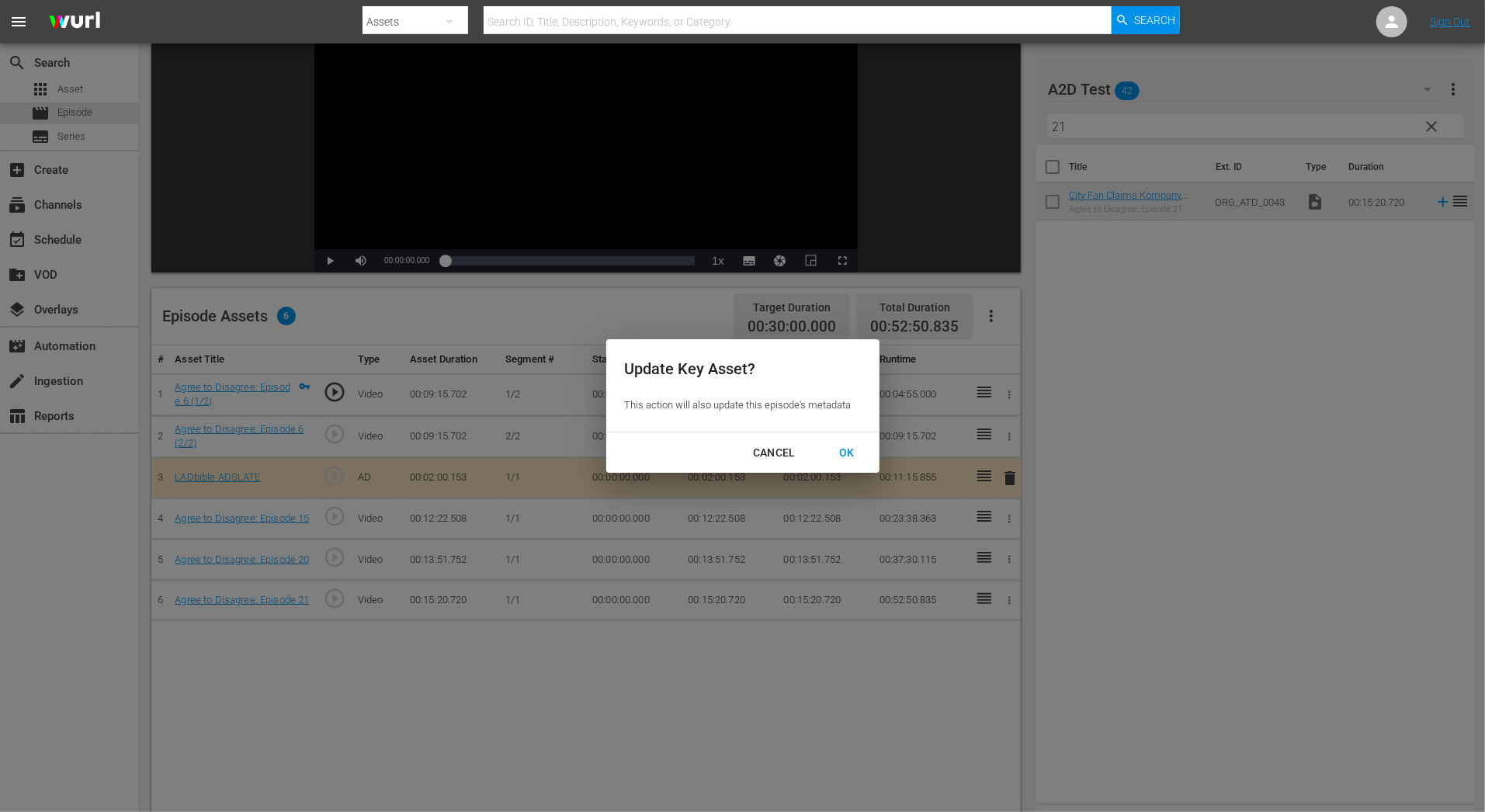
click at [857, 458] on div "OK" at bounding box center [846, 453] width 40 height 20
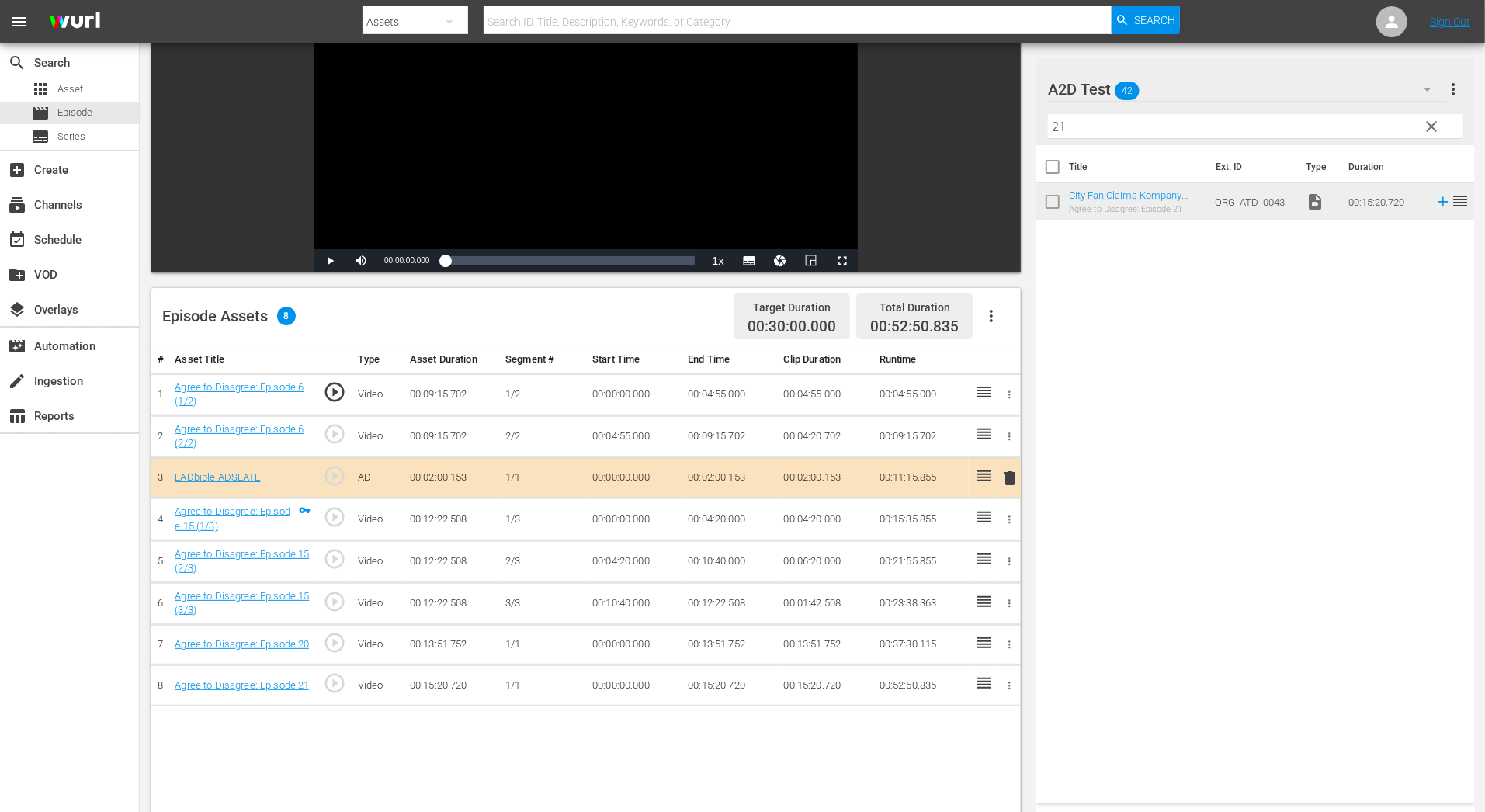
click at [1012, 558] on icon "button" at bounding box center [1009, 561] width 12 height 12
click at [671, 657] on div at bounding box center [742, 406] width 1485 height 812
click at [1006, 640] on icon "button" at bounding box center [1009, 644] width 12 height 12
click at [965, 669] on li "Assign Key Asset" at bounding box center [959, 667] width 121 height 25
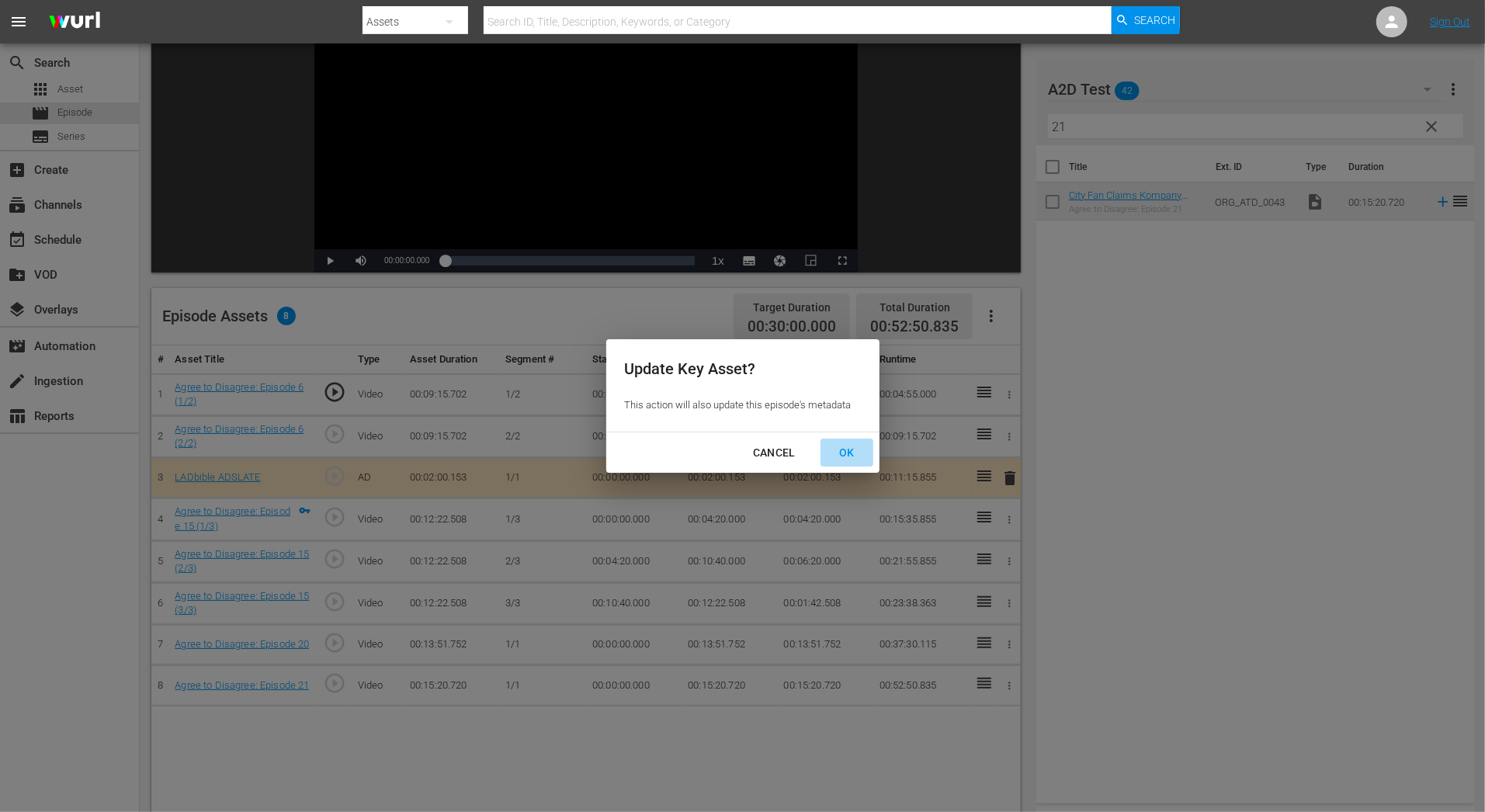
click at [857, 447] on div "OK" at bounding box center [846, 453] width 40 height 20
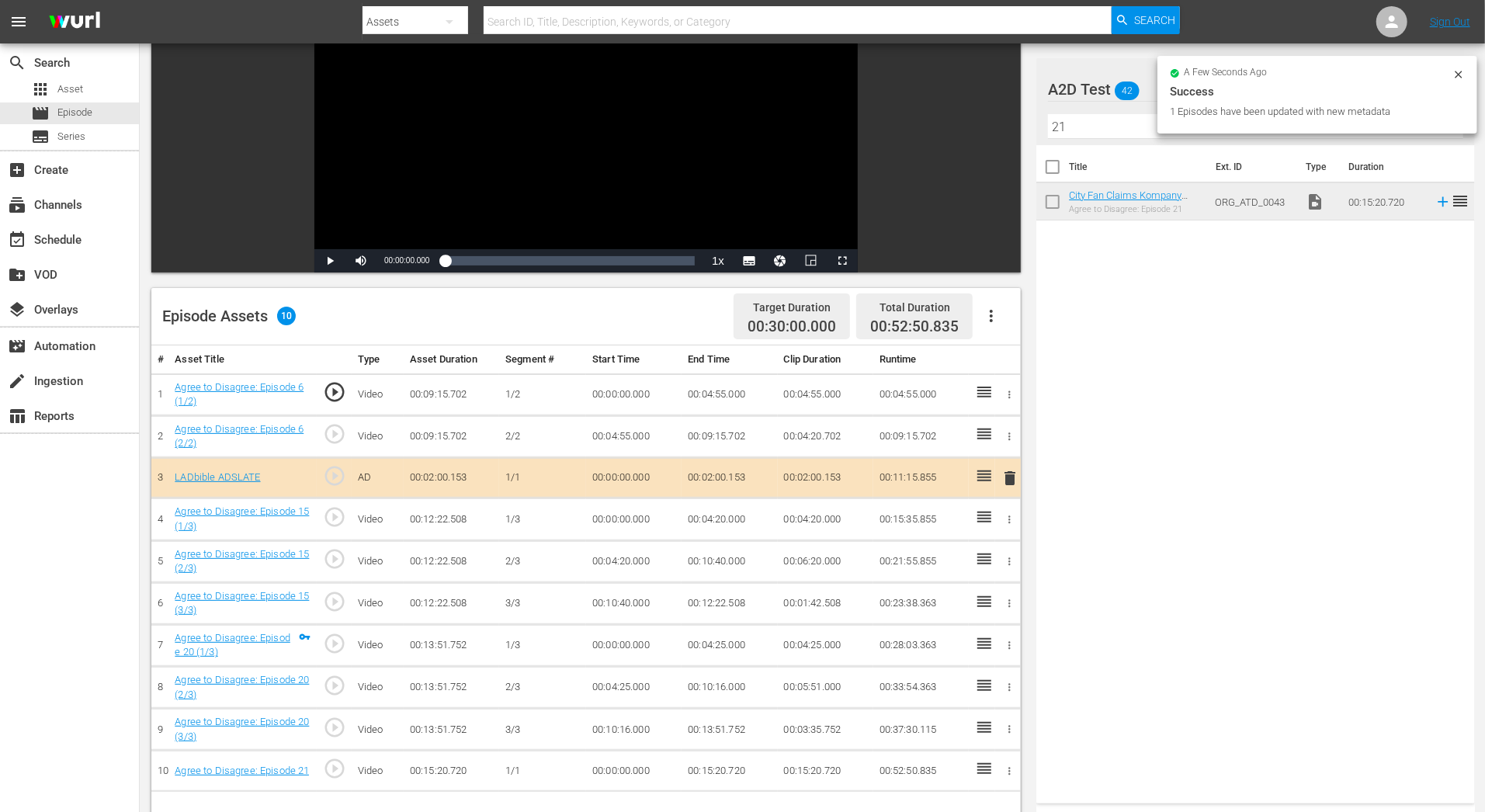
click at [1009, 767] on icon "button" at bounding box center [1009, 771] width 2 height 8
click at [983, 748] on li "Assign Key Asset" at bounding box center [959, 750] width 121 height 25
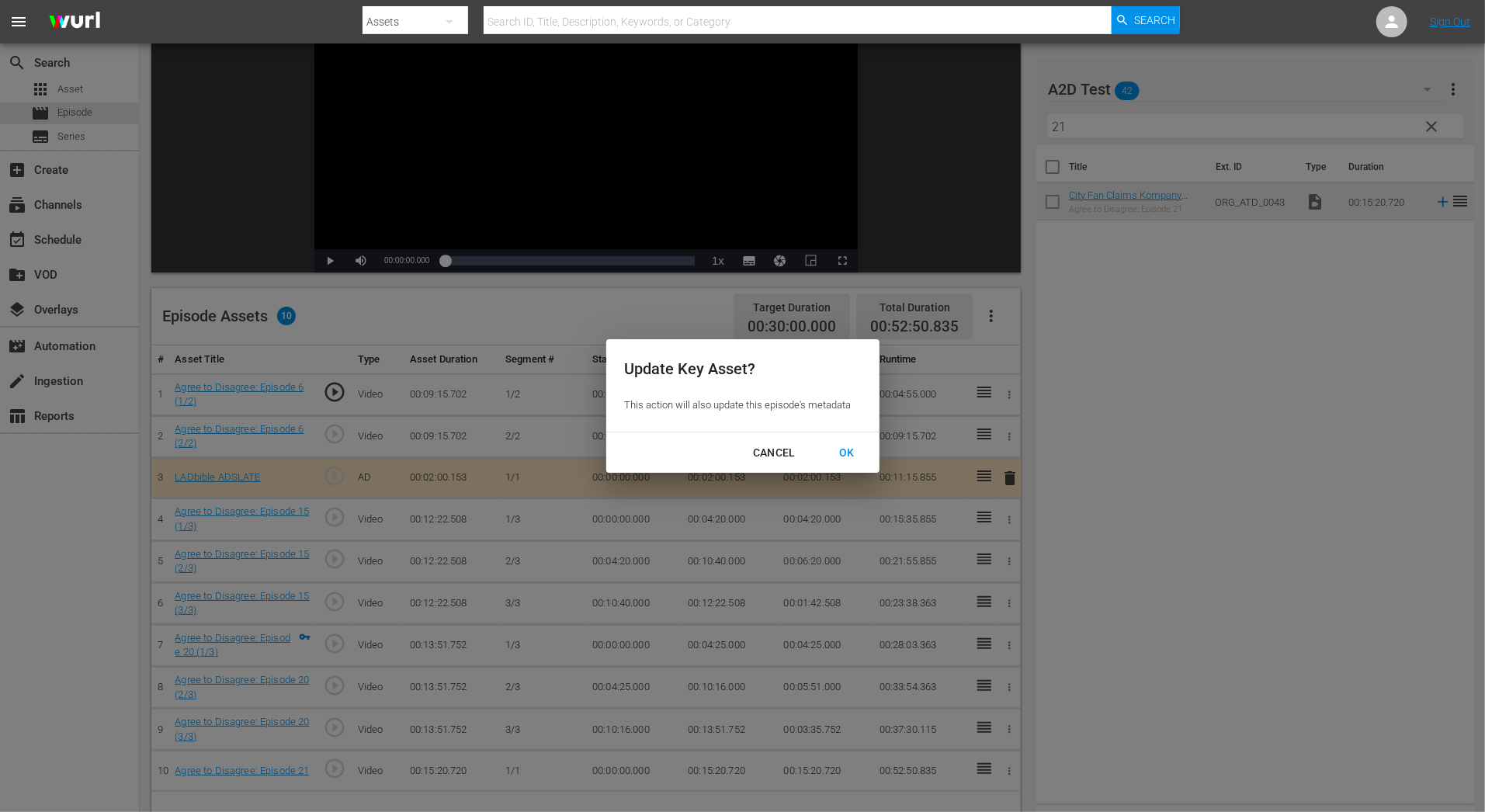
click at [856, 453] on div "OK" at bounding box center [846, 453] width 40 height 20
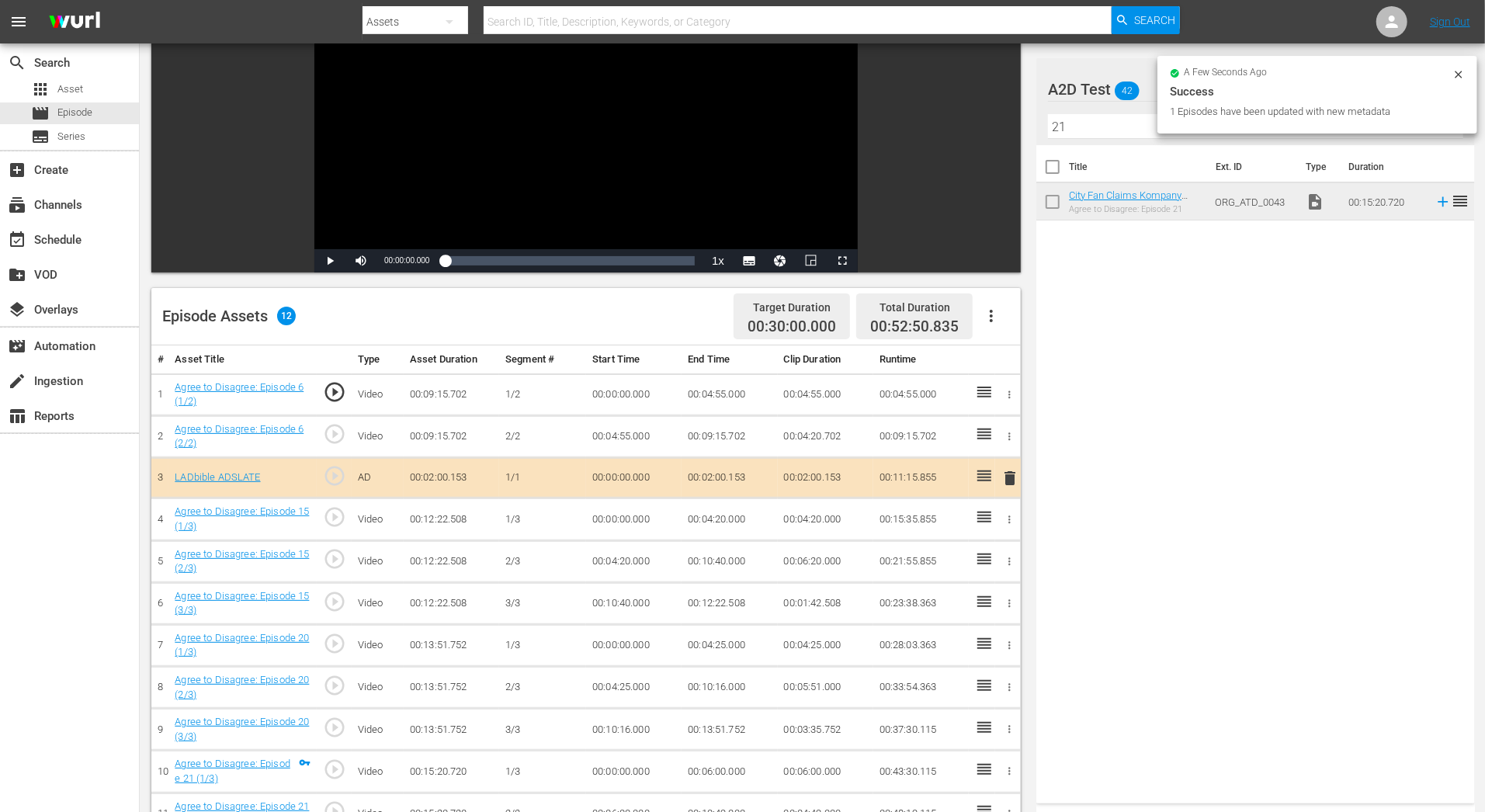
click at [1013, 397] on icon "button" at bounding box center [1009, 394] width 12 height 12
click at [972, 420] on li "Assign Key Asset" at bounding box center [959, 419] width 121 height 25
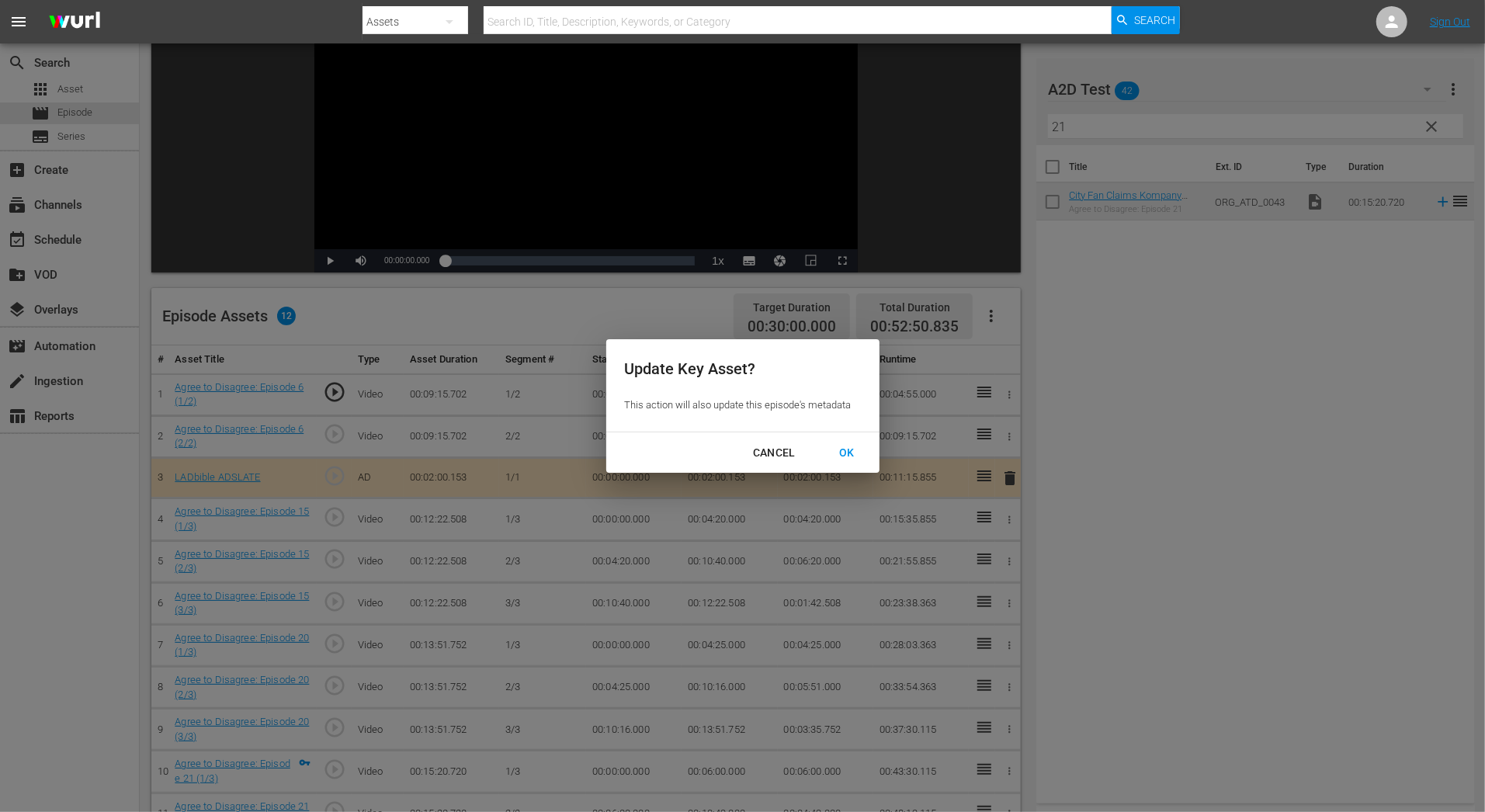
click at [1083, 393] on div "Update Key Asset? This action will also update this episode's metadata CANCEL OK" at bounding box center [742, 406] width 1485 height 812
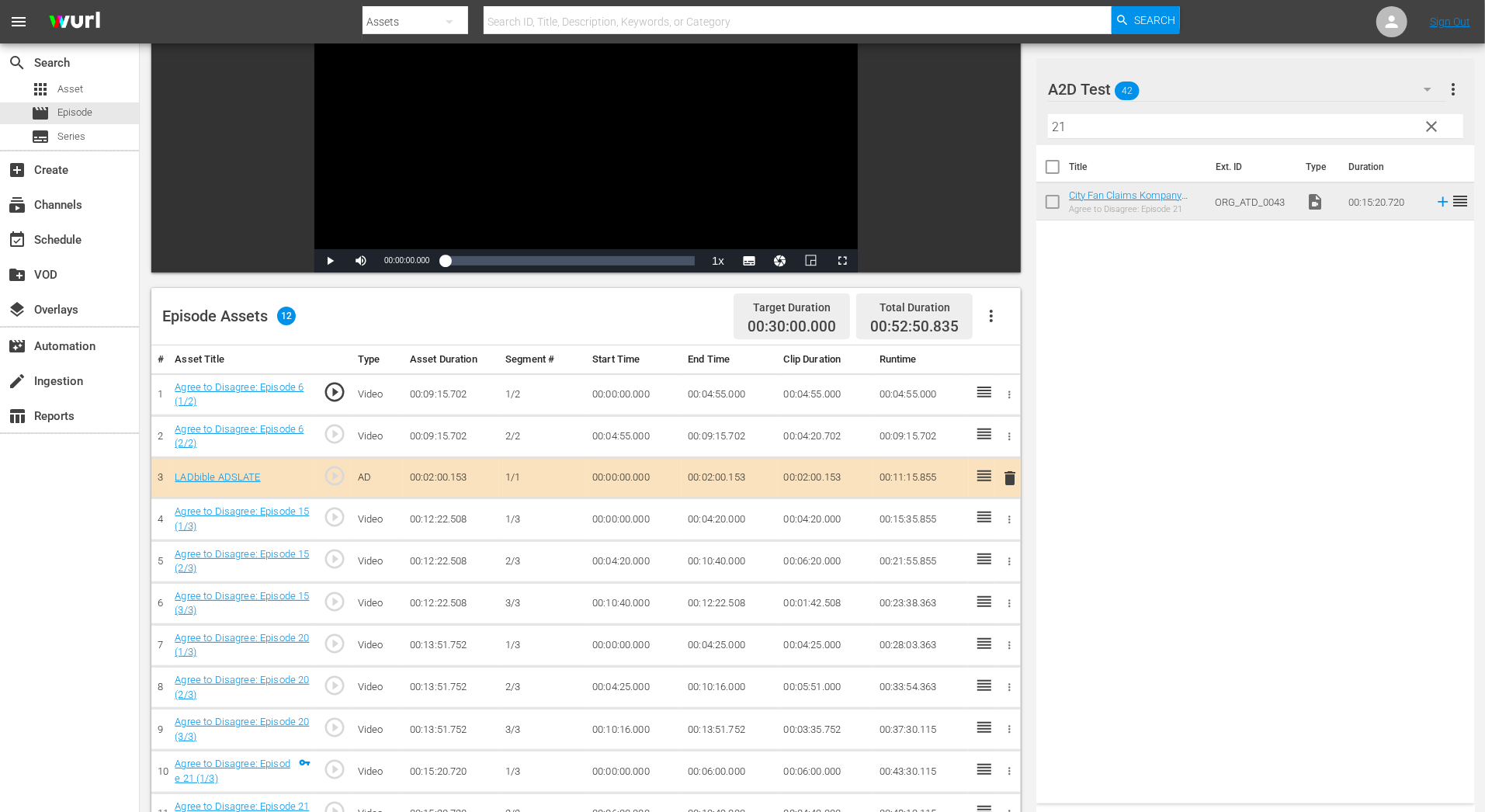
click at [1017, 393] on button "button" at bounding box center [1009, 394] width 17 height 17
click at [961, 419] on li "Assign Key Asset" at bounding box center [959, 419] width 121 height 25
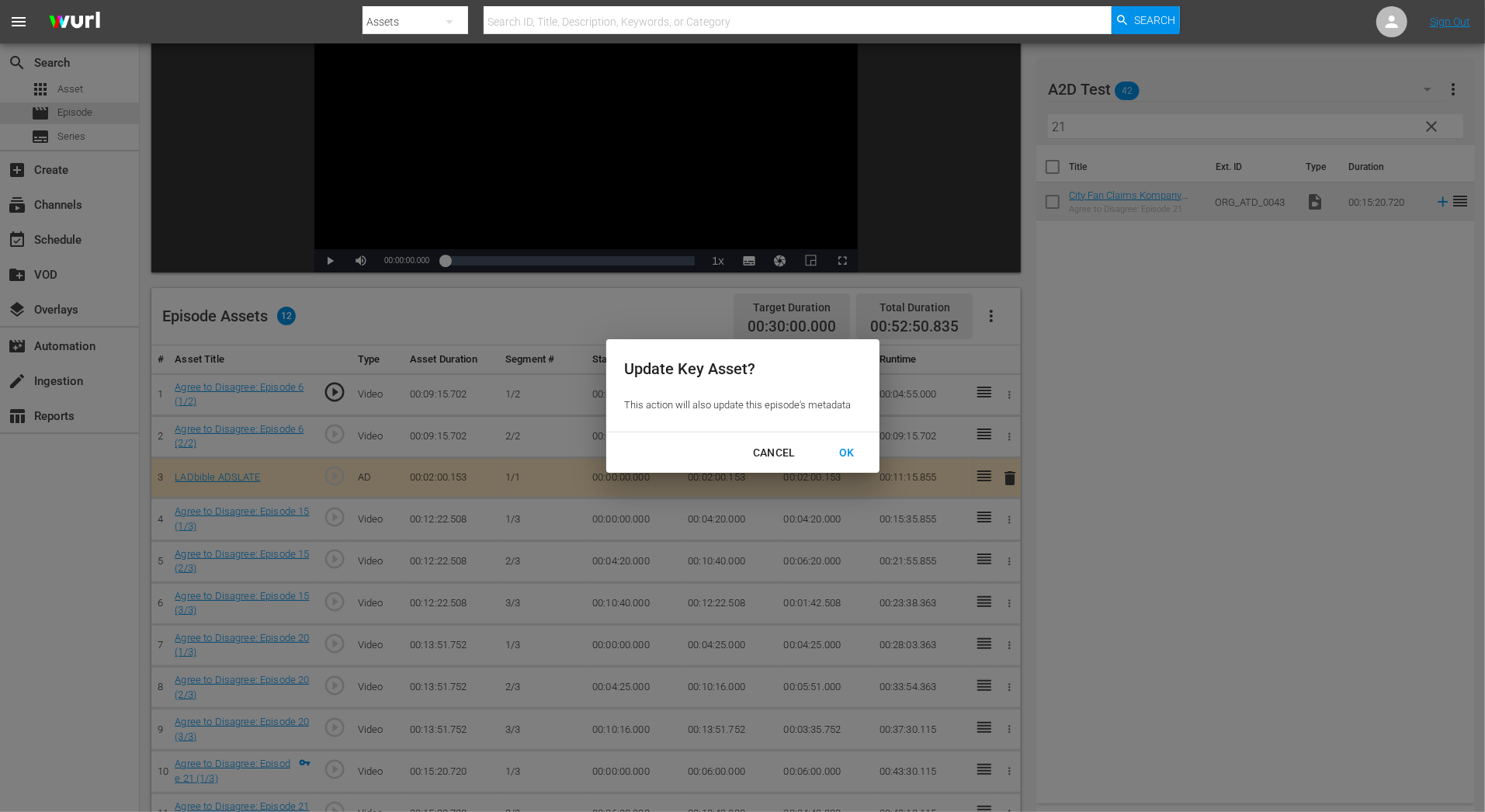
click at [854, 449] on div "OK" at bounding box center [846, 453] width 40 height 20
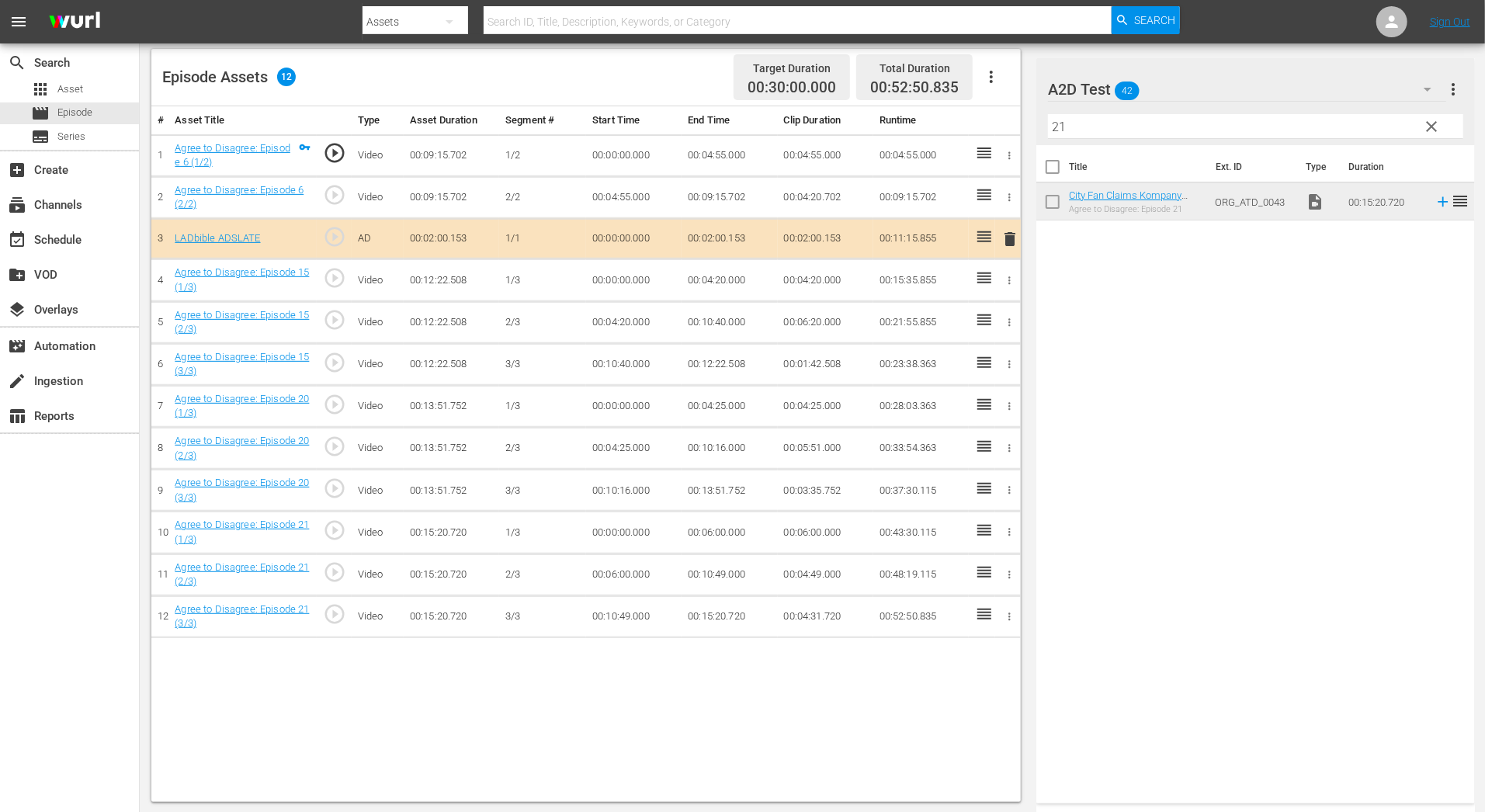
scroll to position [376, 0]
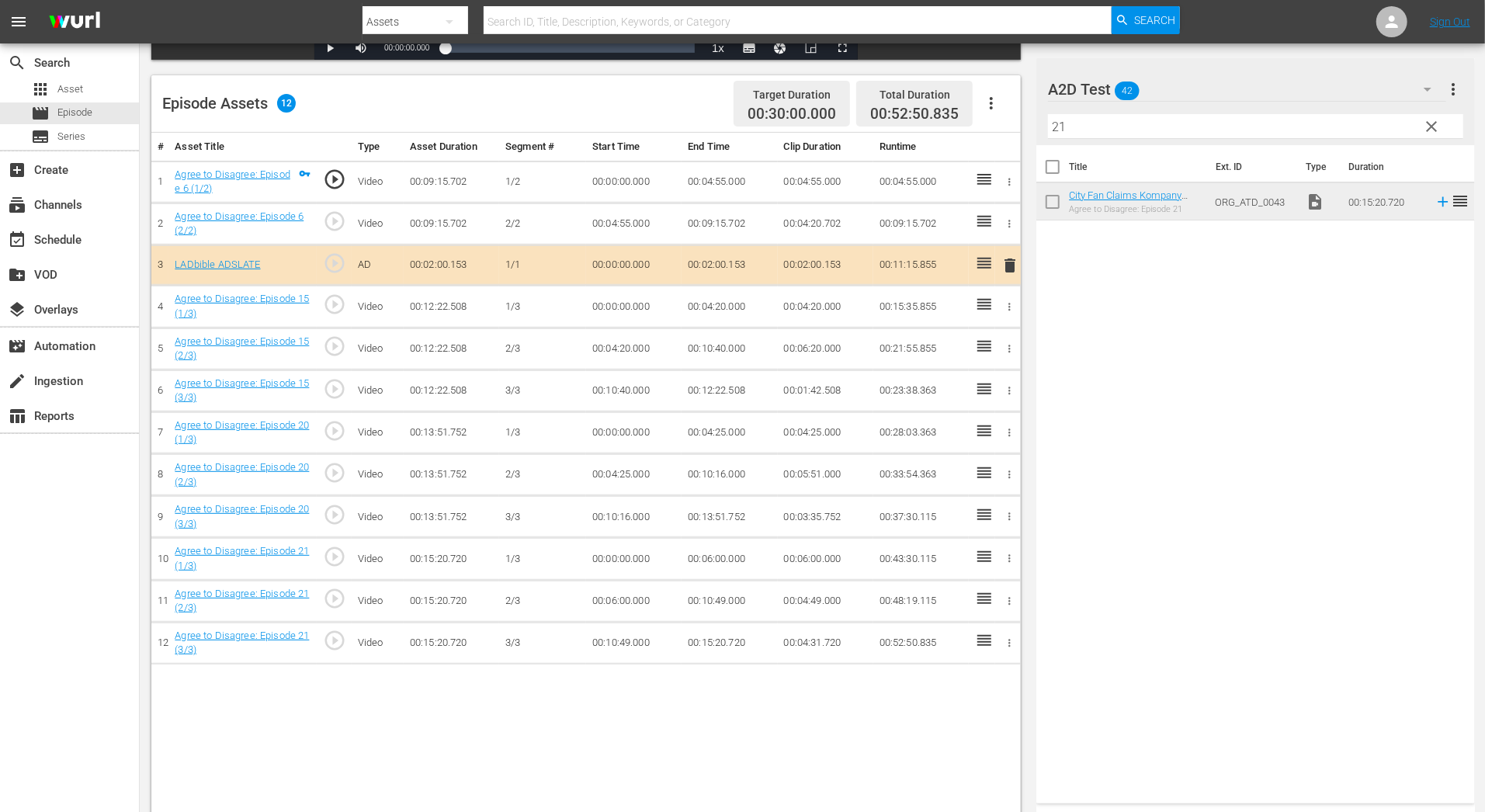
click at [1442, 129] on button "clear" at bounding box center [1431, 125] width 24 height 24
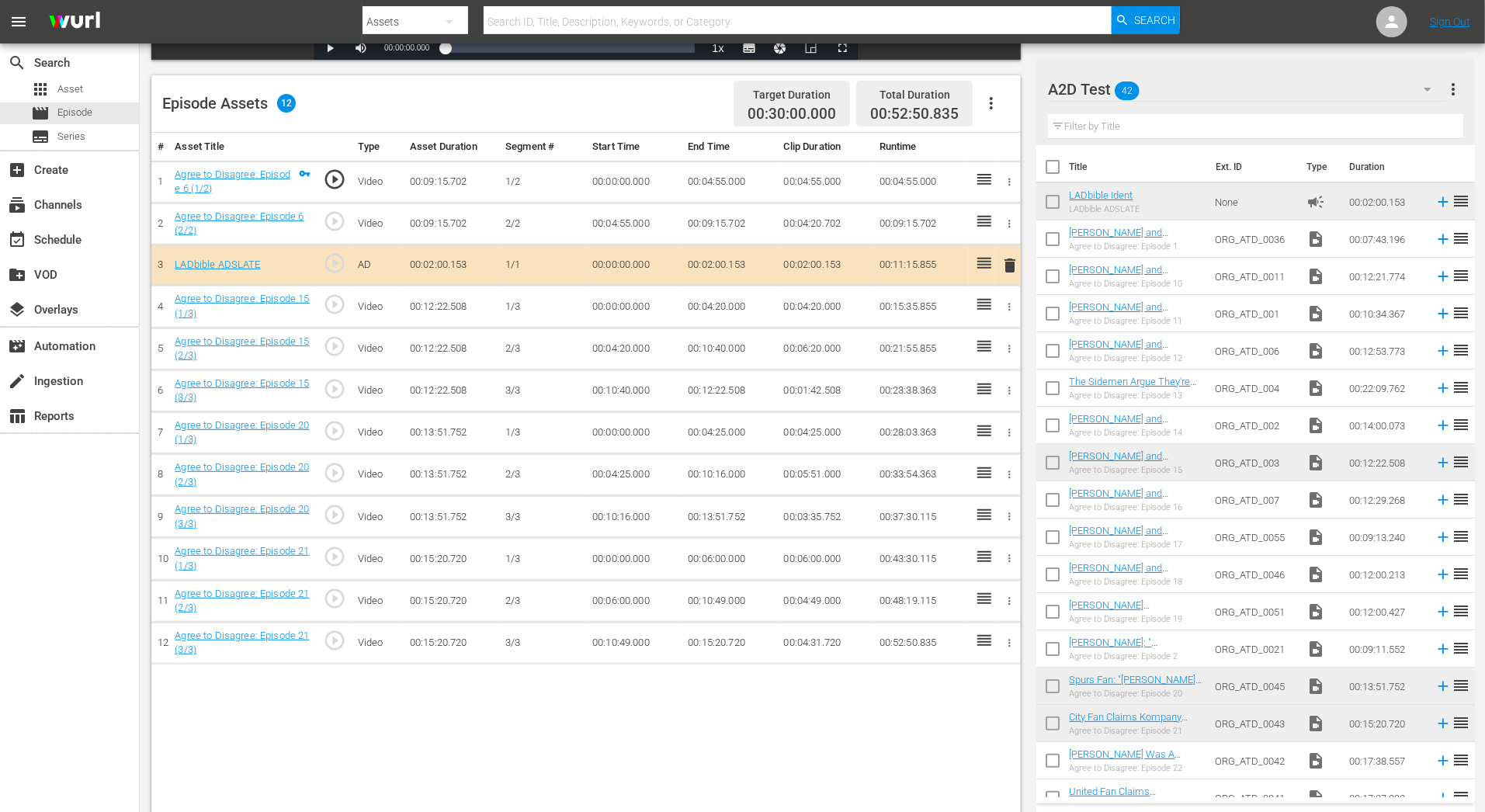
click at [1004, 268] on span "delete" at bounding box center [1011, 266] width 19 height 19
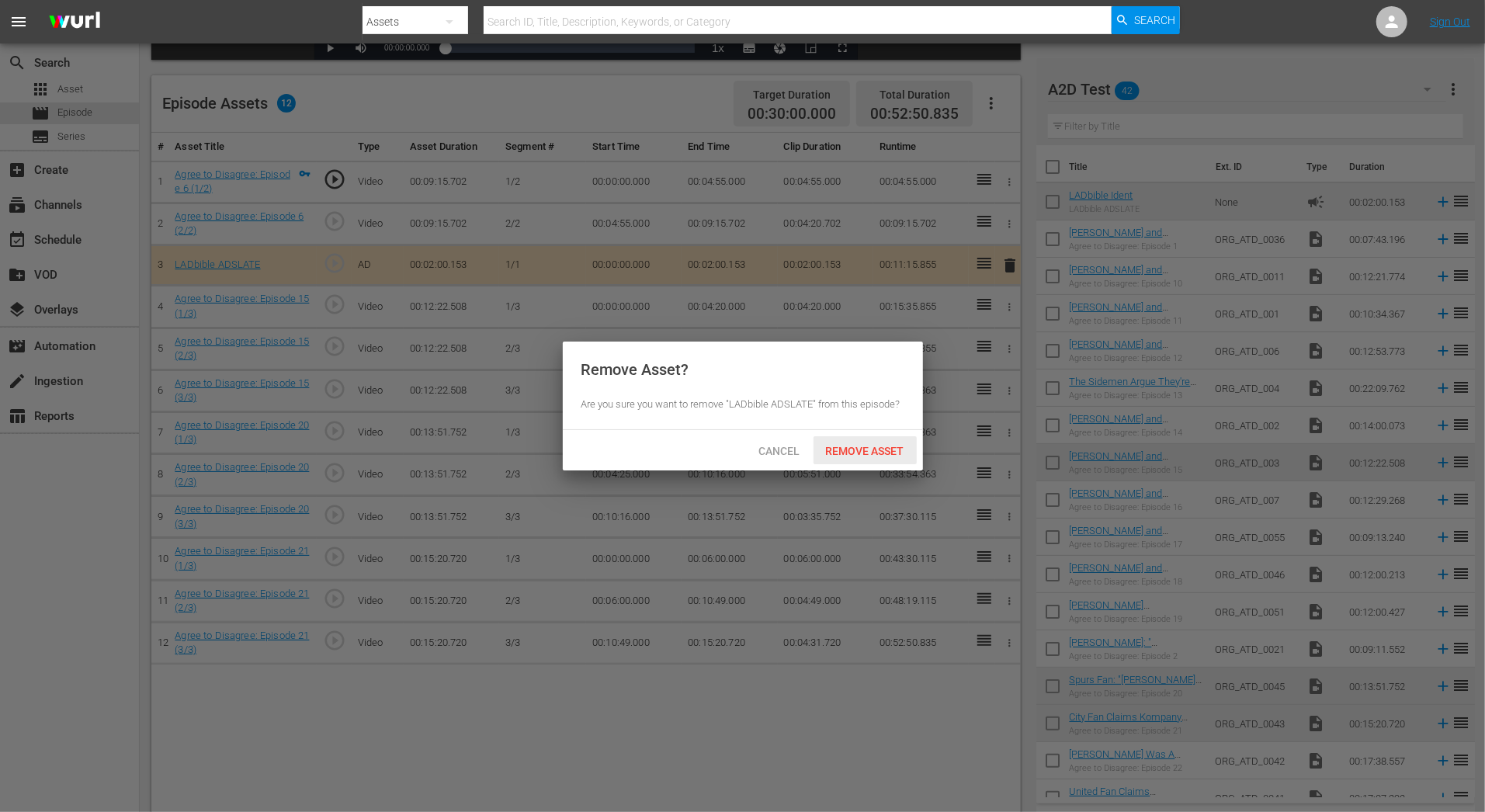
click at [867, 456] on span "Remove Asset" at bounding box center [865, 451] width 103 height 13
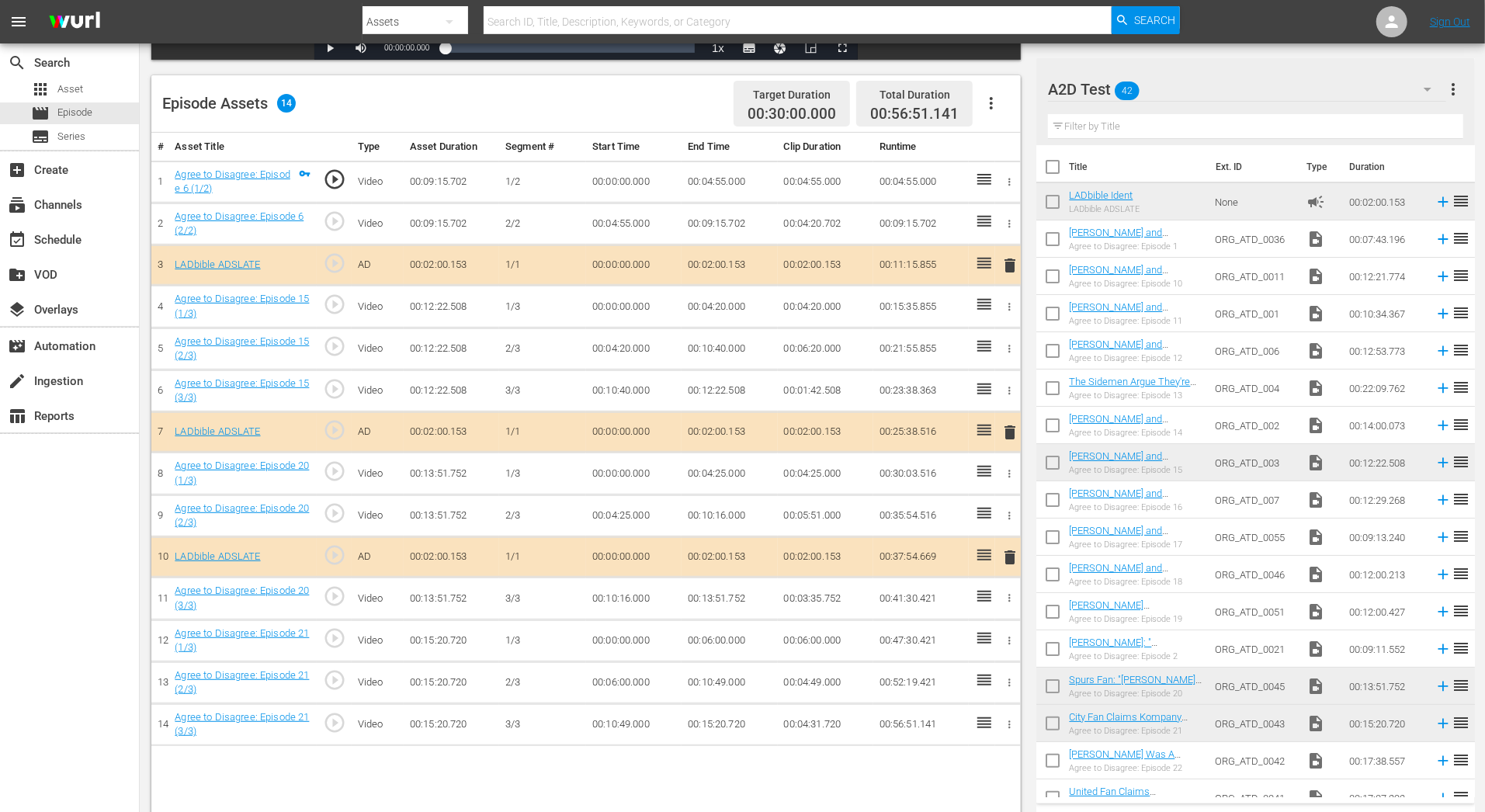
drag, startPoint x: 1009, startPoint y: 265, endPoint x: 996, endPoint y: 321, distance: 57.5
click at [996, 321] on tbody "1 Agree to Disagree: Episode 6 (1/2) play_circle_outline Video 00:09:15.702 1/2…" at bounding box center [586, 453] width 869 height 584
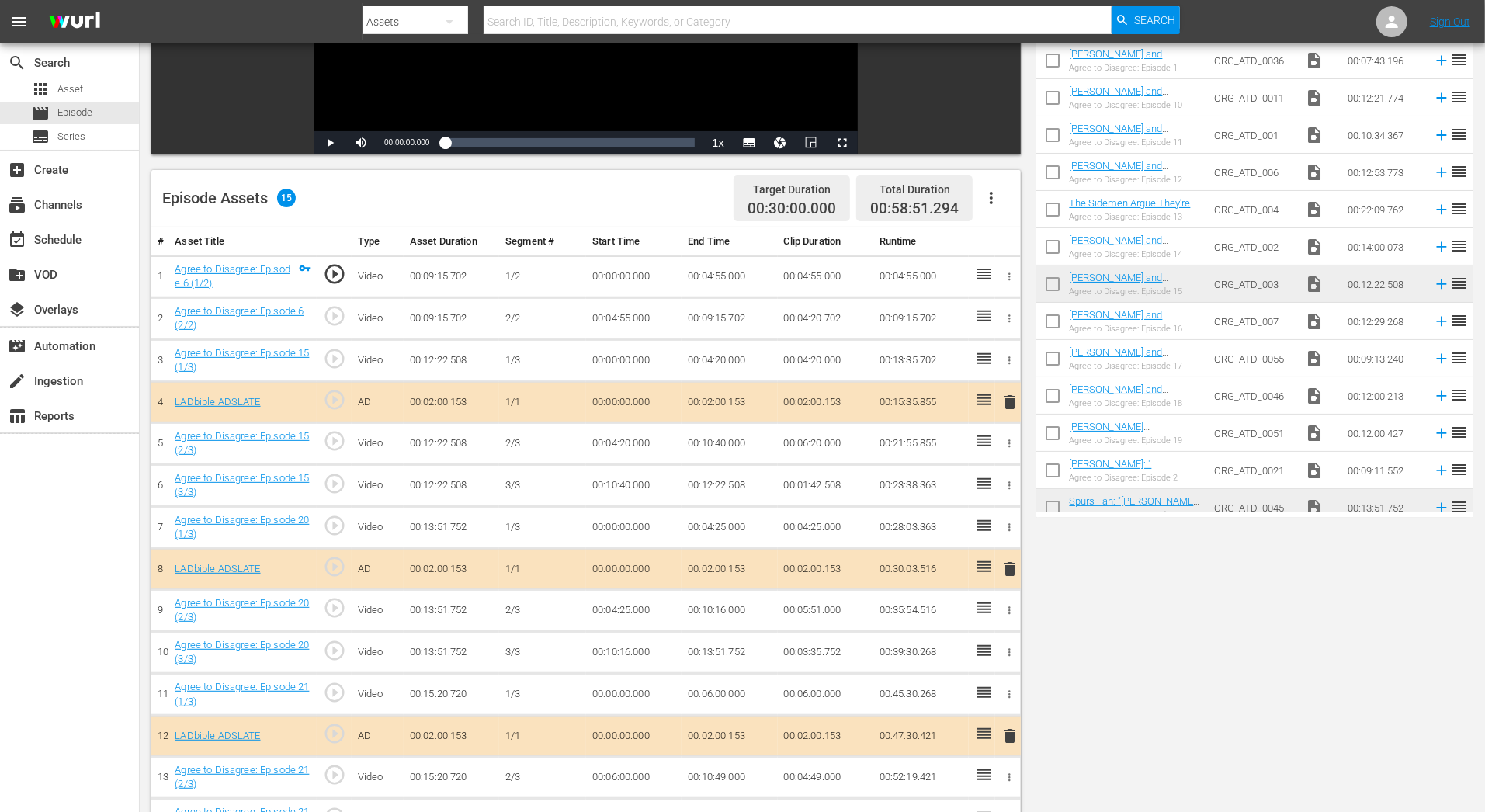
scroll to position [0, 0]
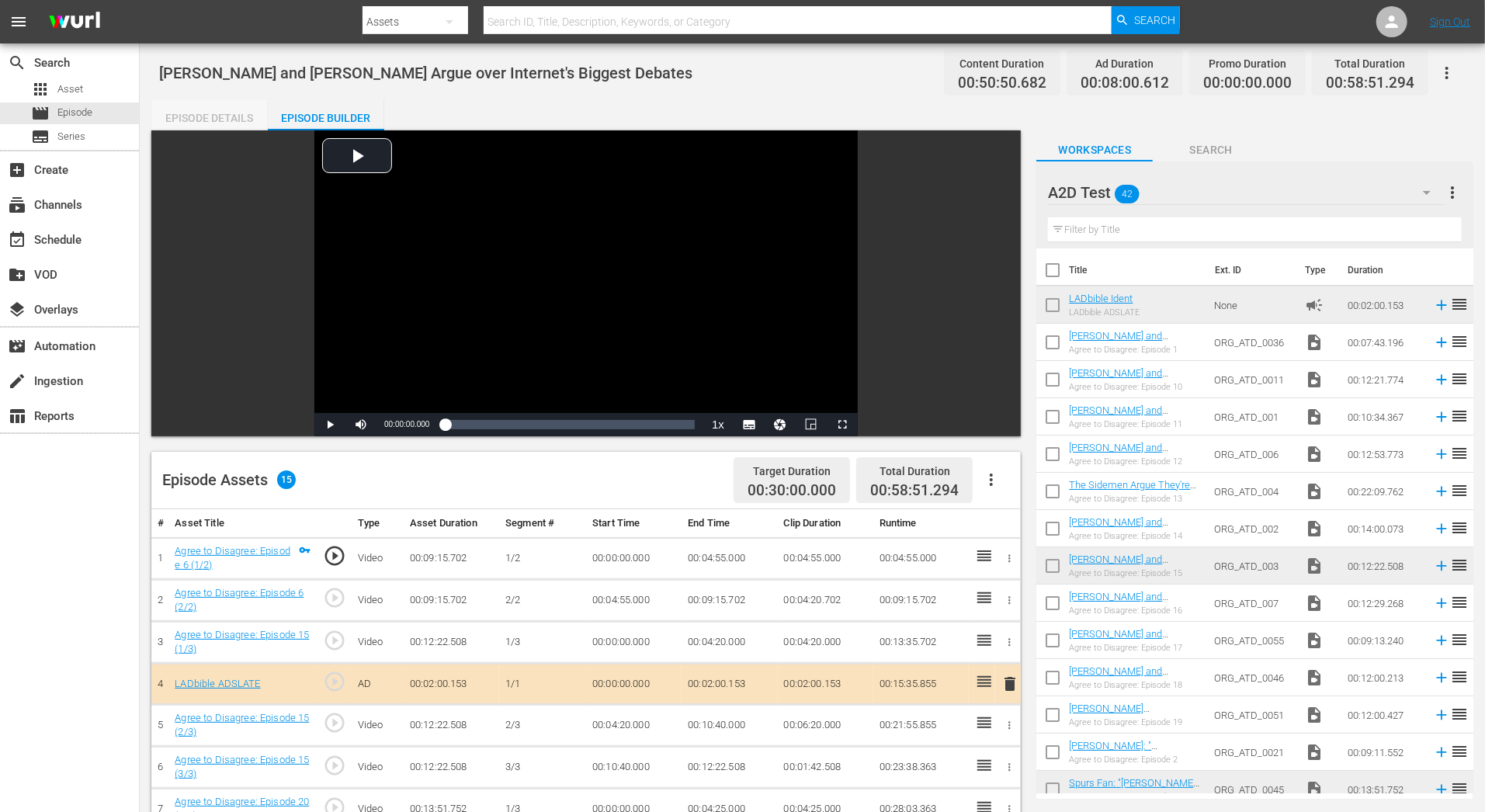
click at [229, 116] on div "Episode Details" at bounding box center [210, 117] width 117 height 37
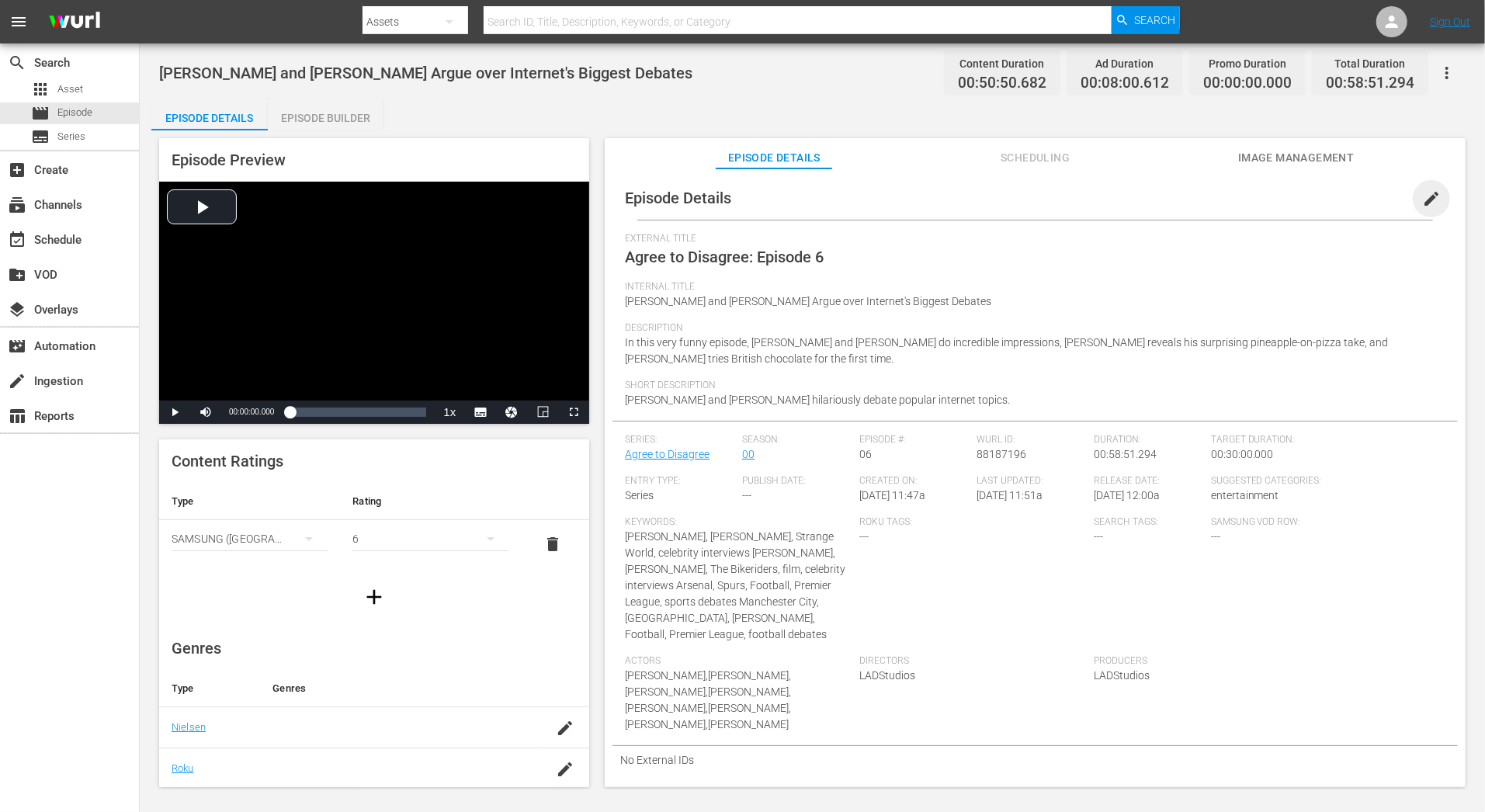
click at [1424, 198] on span "edit" at bounding box center [1431, 199] width 19 height 19
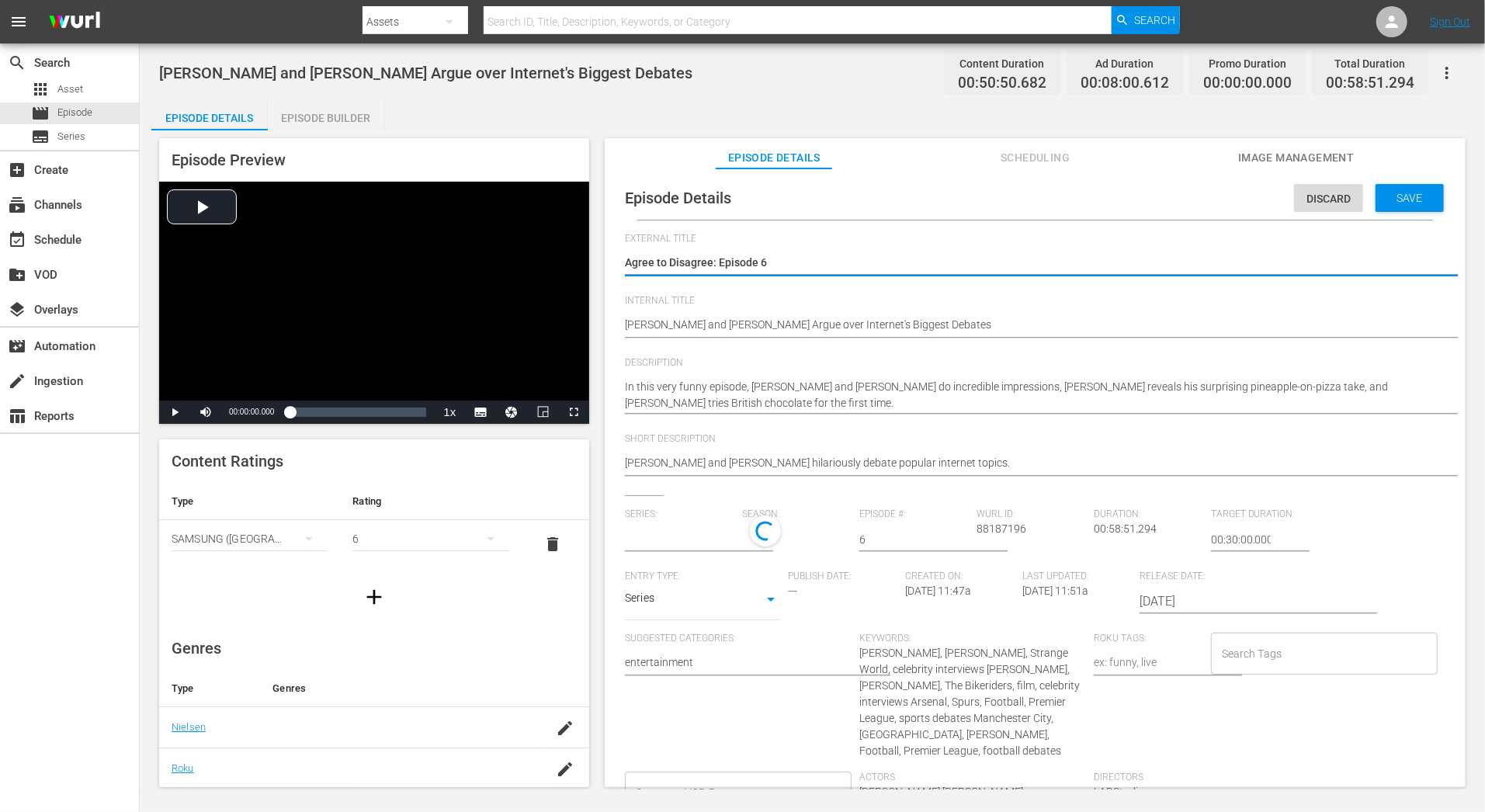
type input "Agree to Disagree"
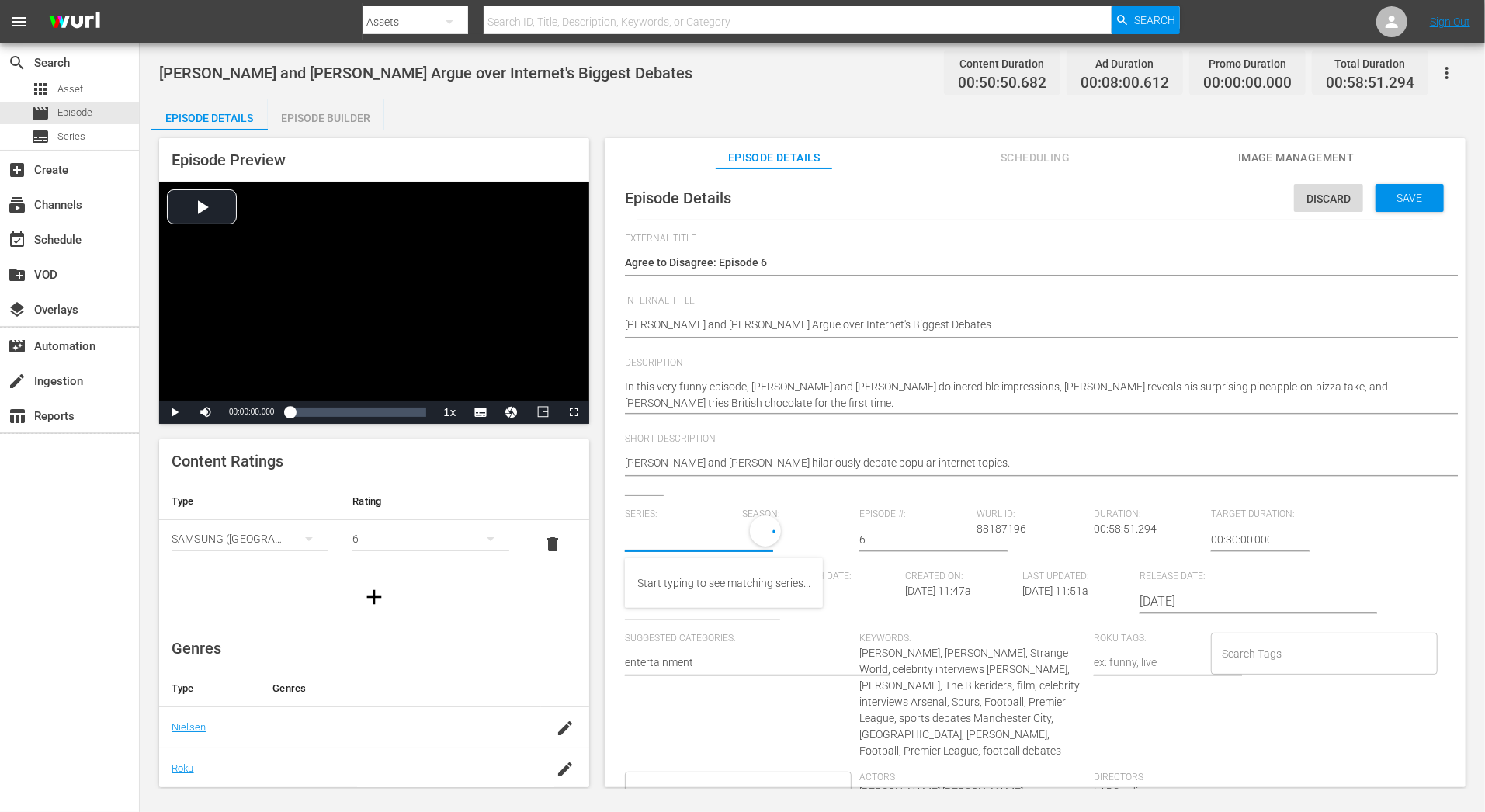
click at [710, 542] on input "text" at bounding box center [679, 538] width 110 height 37
click at [714, 580] on div "TEST Agree To Disagree" at bounding box center [694, 583] width 114 height 37
type input "TEST Agree To Disagree"
click at [614, 535] on div "Episode Details Discard Save External Title Agree to Disagree: Episode 6 Agree …" at bounding box center [1035, 666] width 845 height 981
drag, startPoint x: 873, startPoint y: 540, endPoint x: 788, endPoint y: 540, distance: 85.0
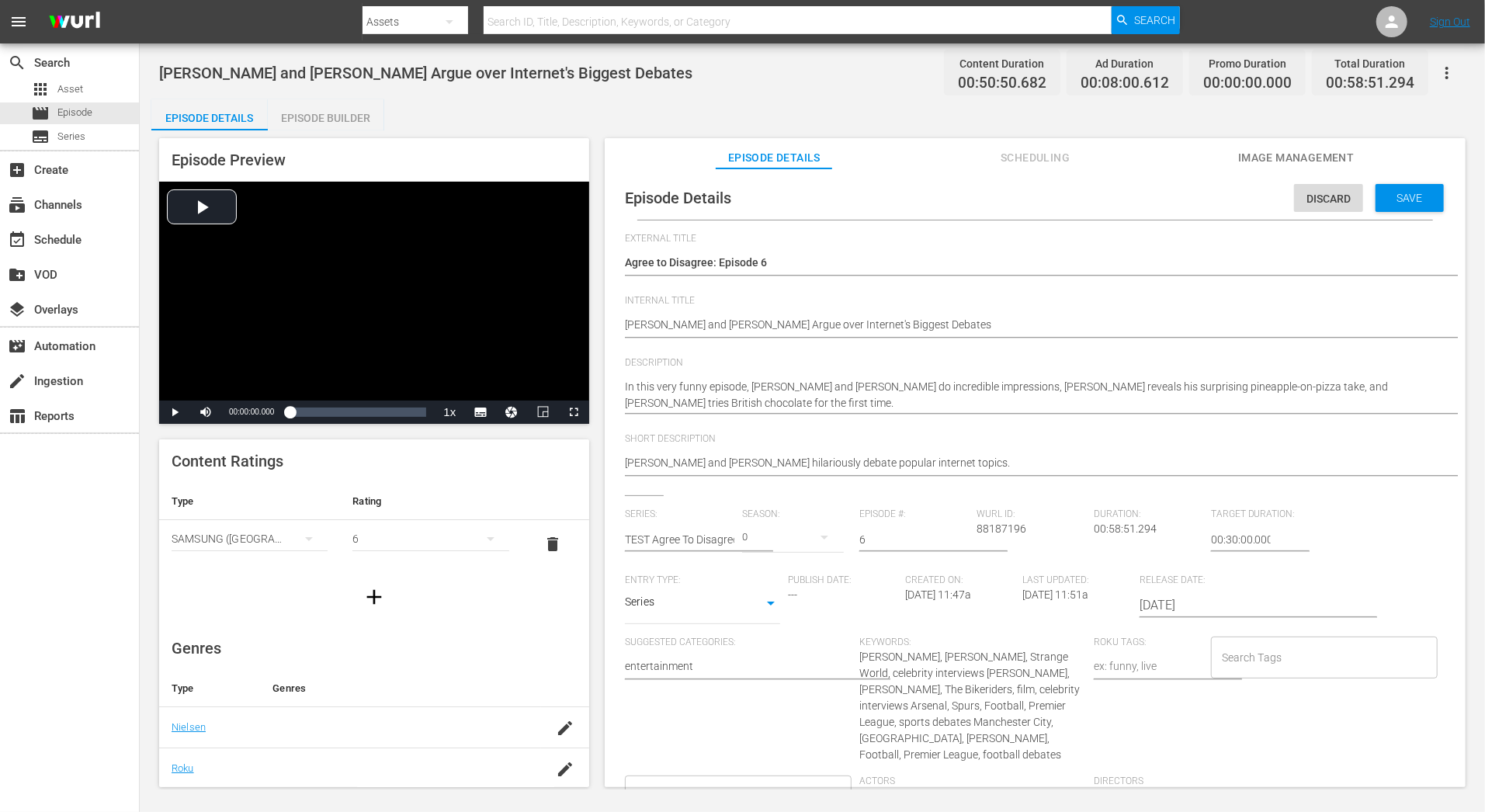
click at [793, 540] on div "Series: TEST Agree To Disagree Season: 0 Episode #: 6 Wurl ID: 88187196 Duratio…" at bounding box center [1035, 707] width 820 height 398
type input "2"
drag, startPoint x: 785, startPoint y: 259, endPoint x: 523, endPoint y: 259, distance: 262.0
click at [523, 259] on div "Episode Preview Video Player is loading. Play Video Play Mute Current Time 00:0…" at bounding box center [812, 464] width 1322 height 669
paste textarea "Compilation 1"
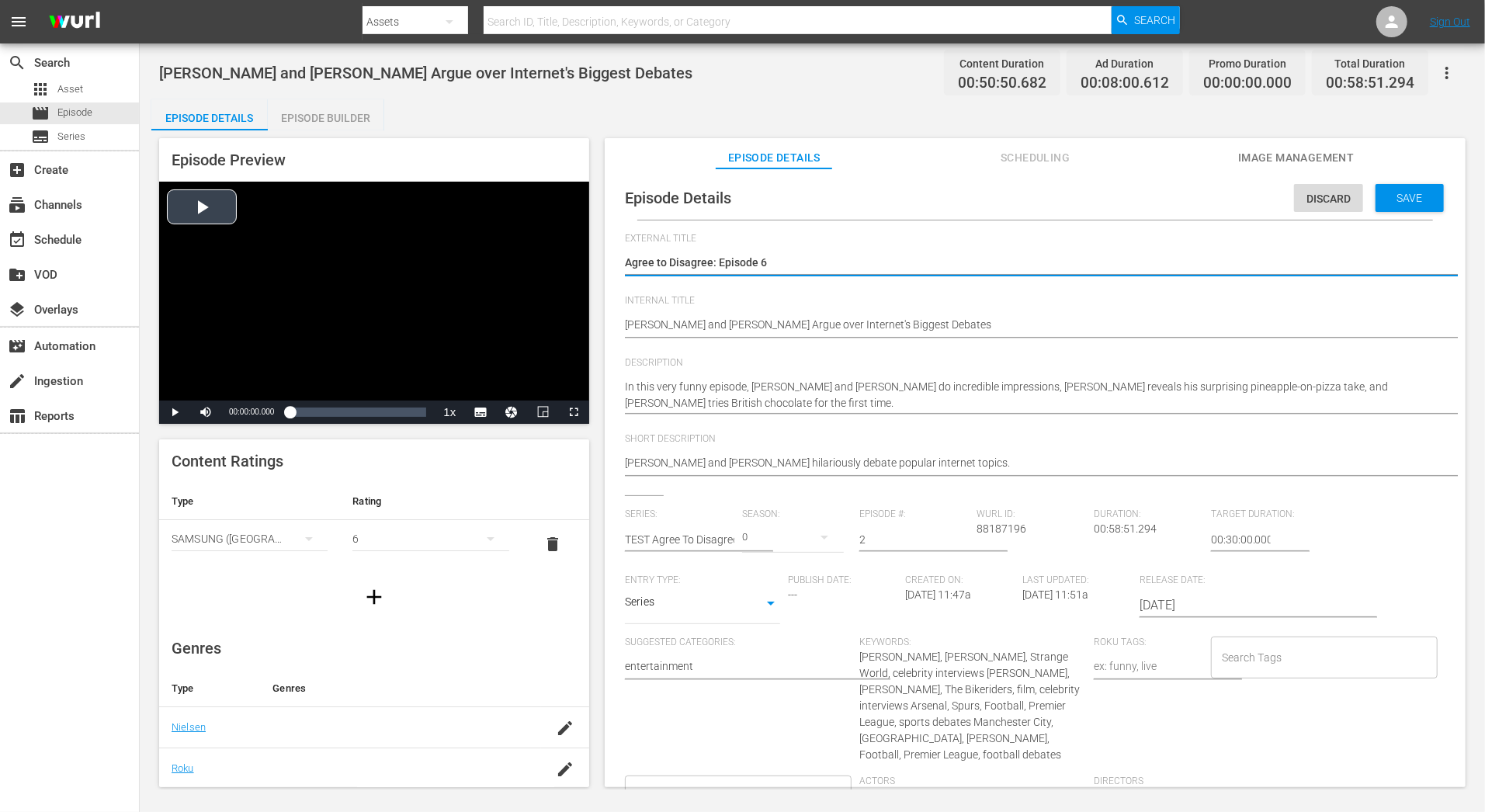
type textarea "Agree to Disagree: Compilation 1"
type textarea "Agree to Disagree: Compilation"
type textarea "Agree to Disagree: Compilation 2"
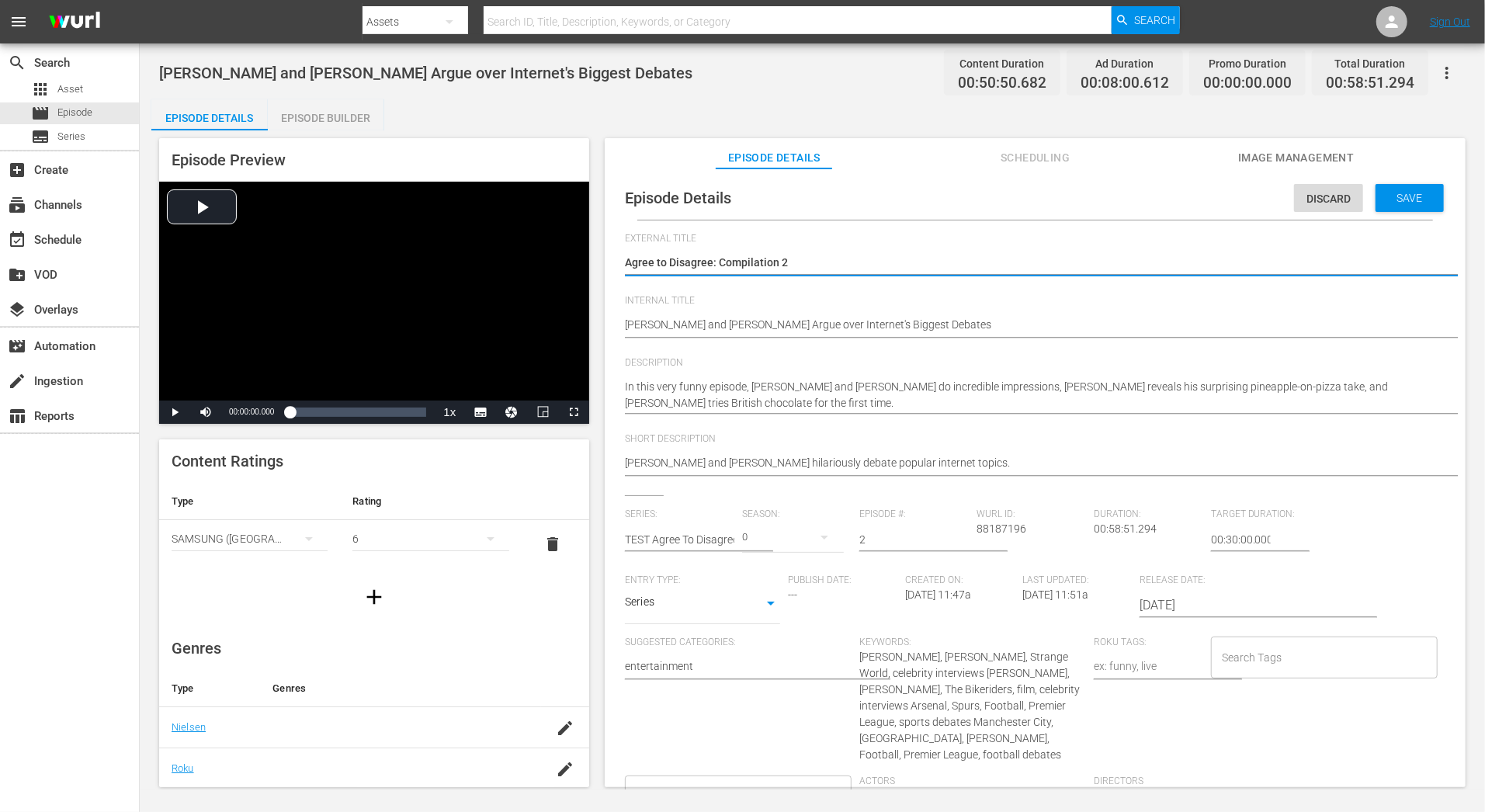
type textarea "Agree to Disagree: Compilation 2"
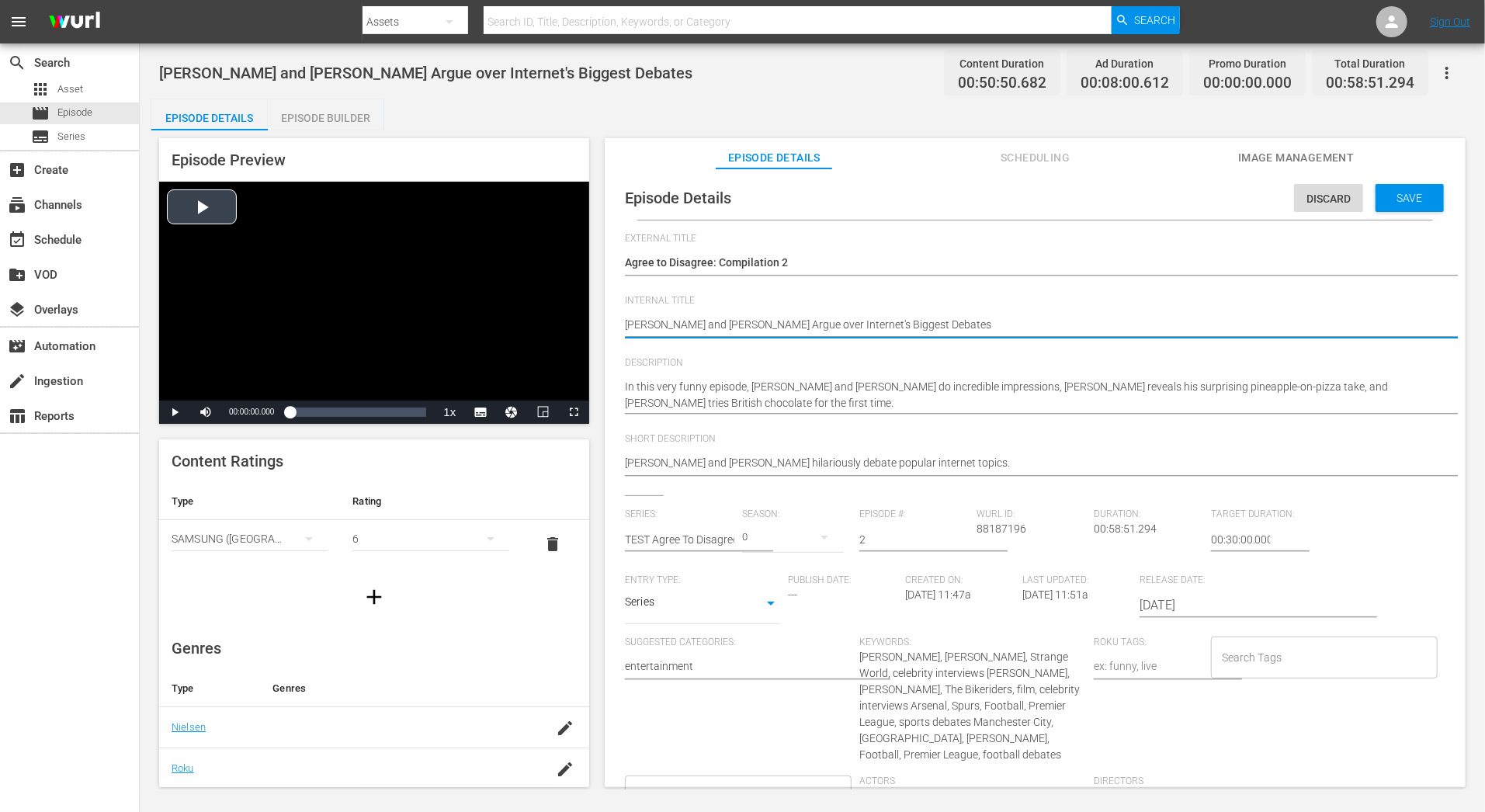
drag, startPoint x: 985, startPoint y: 322, endPoint x: 512, endPoint y: 311, distance: 473.1
paste textarea "Agree to Disagree C01 60: Eps 1, 13, 28"
type textarea "Agree to Disagree C01 60: Eps 1, 13, 28"
drag, startPoint x: 771, startPoint y: 326, endPoint x: 965, endPoint y: 323, distance: 194.0
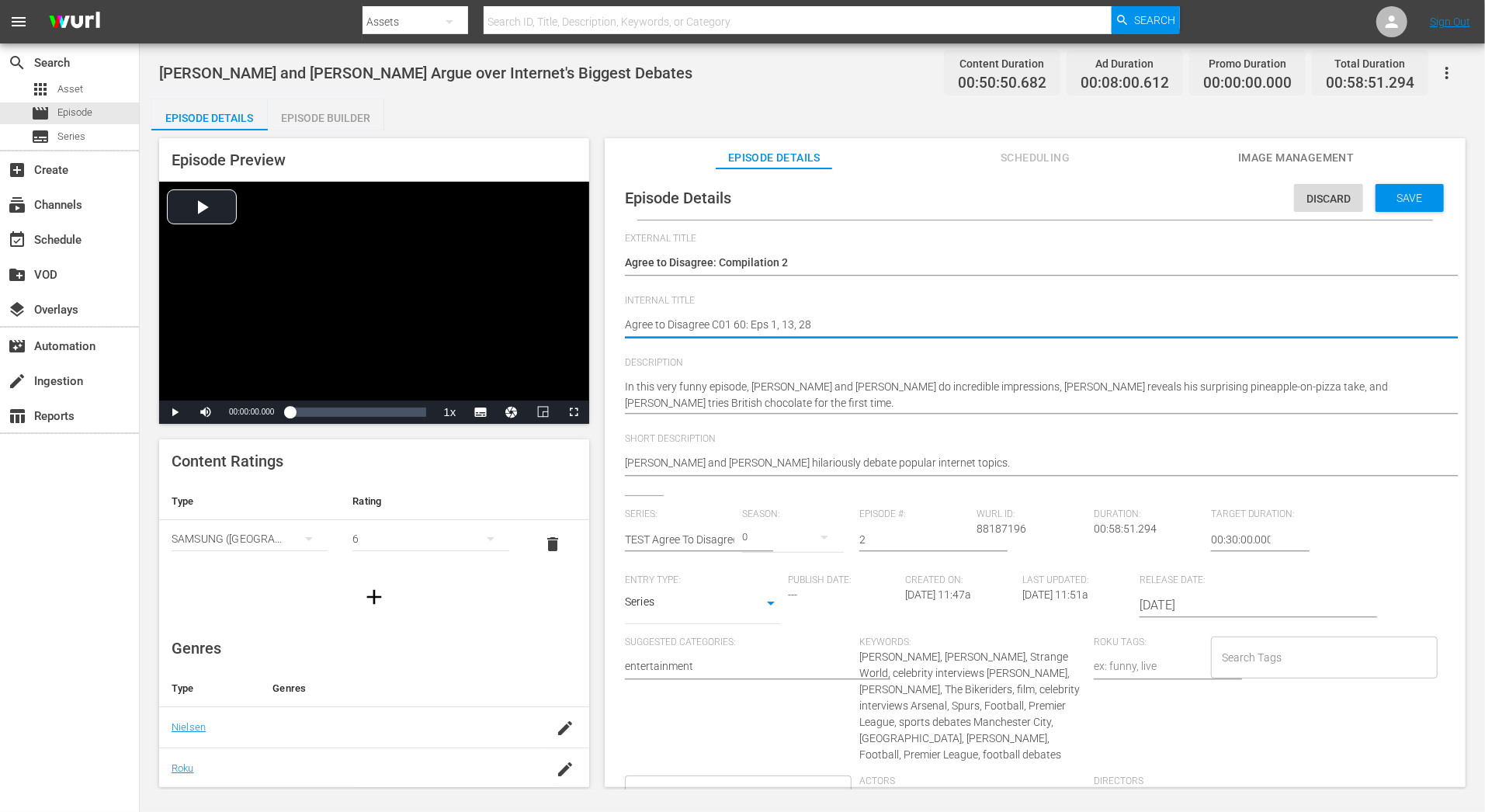
click at [965, 323] on textarea "Jake Gyllenhaal and Gabrielle Union Argue over Internet's Biggest Debates" at bounding box center [1031, 326] width 813 height 19
type textarea "Agree to Disagree C01 60: Eps 6"
type textarea "Agree to Disagree C01 60: Eps 6,"
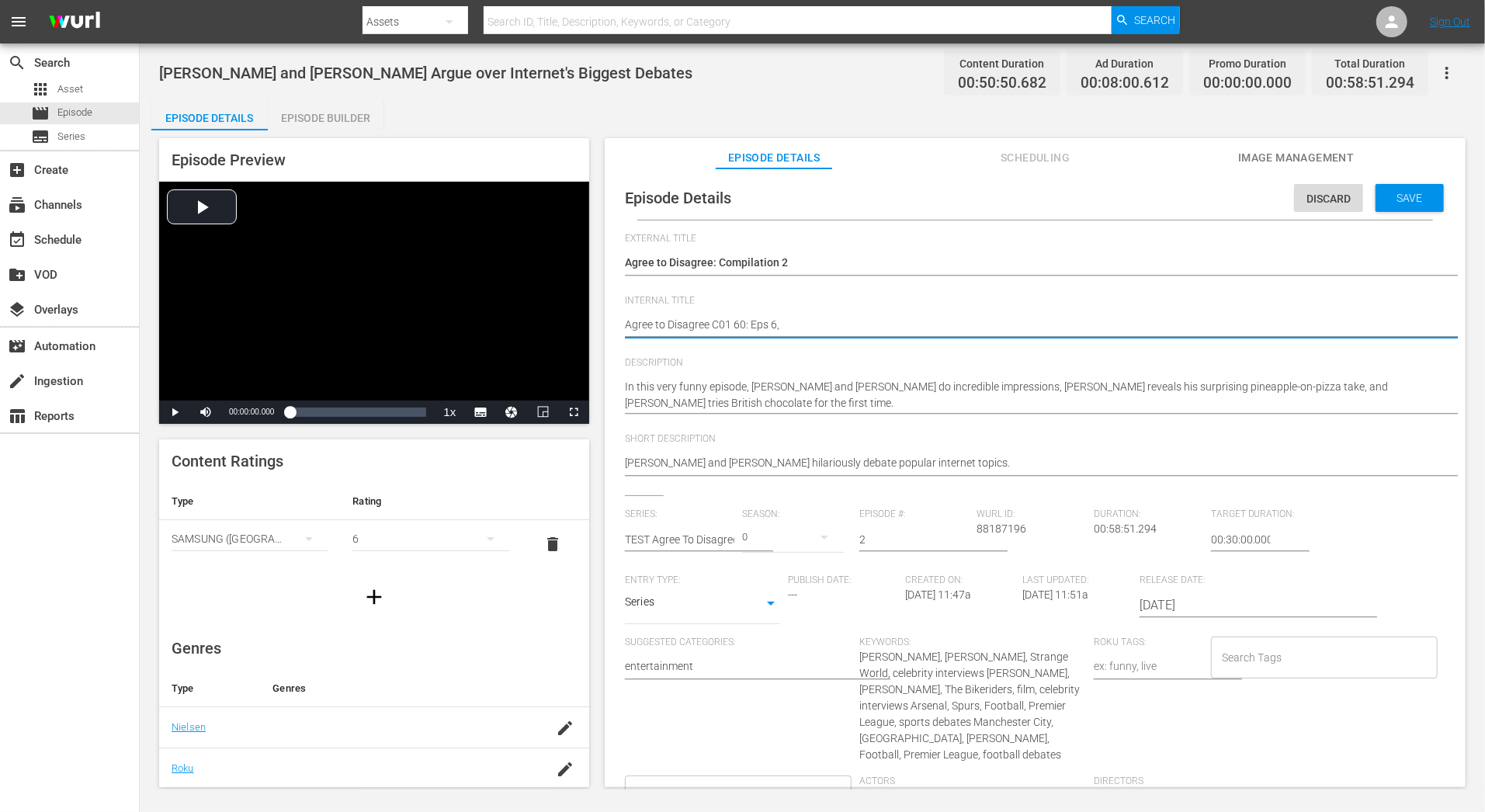
type textarea "Agree to Disagree C01 60: Eps 6,"
type textarea "Agree to Disagree C01 60: Eps 6, 1"
type textarea "Agree to Disagree C01 60: Eps 6, 15"
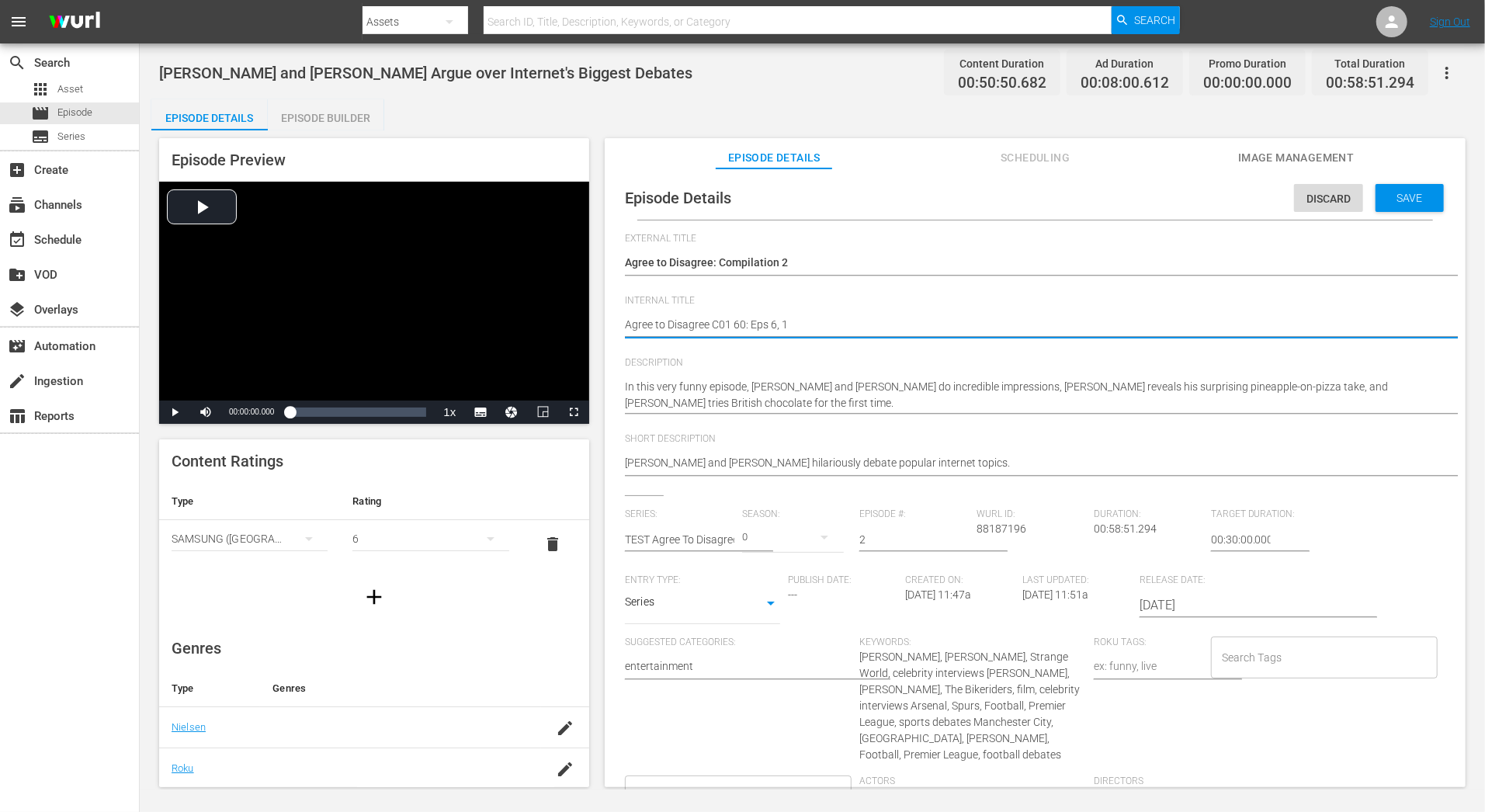
type textarea "Agree to Disagree C01 60: Eps 6, 15"
type textarea "Agree to Disagree C01 60: Eps 6, 15,"
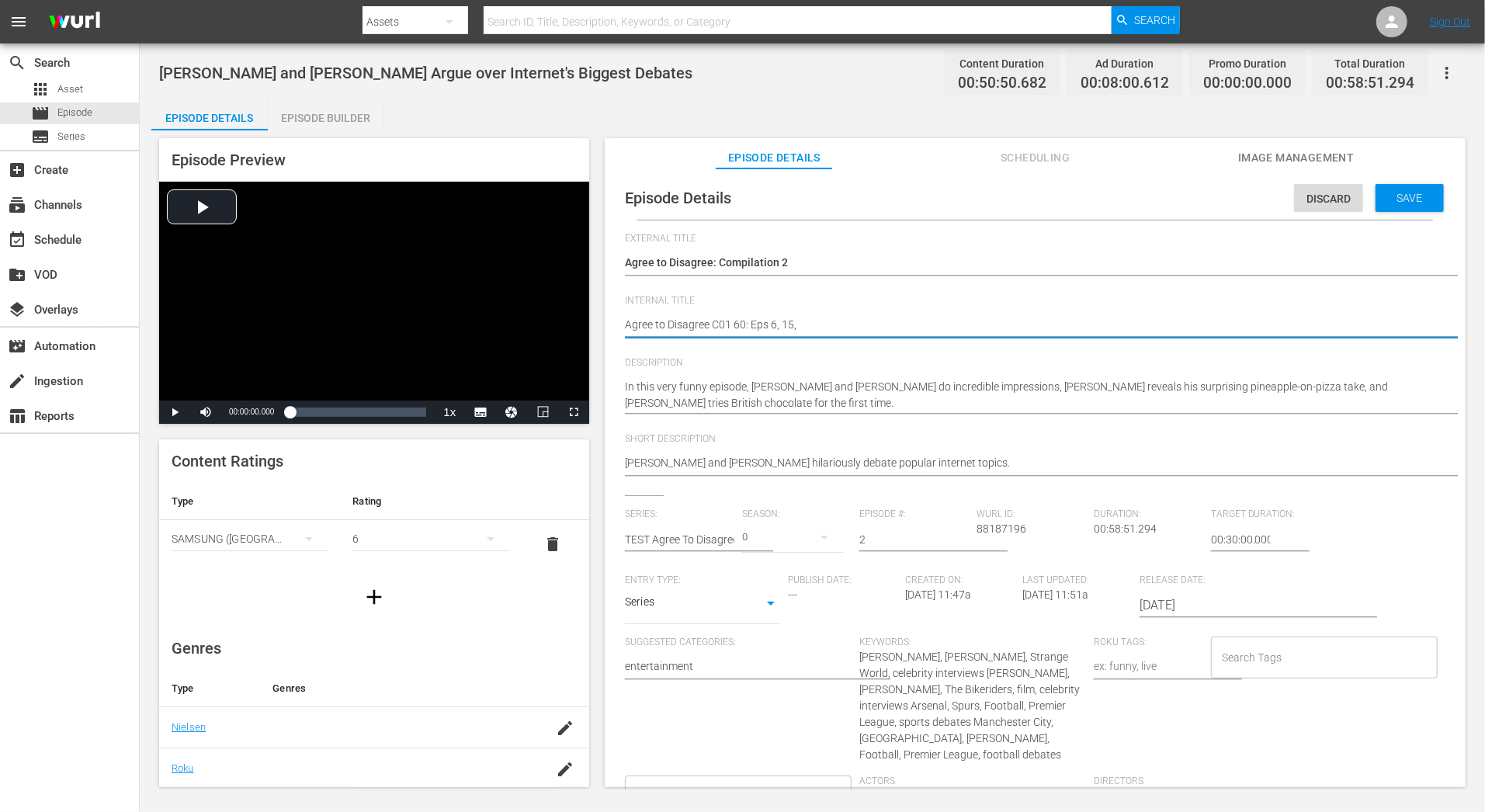
type textarea "Agree to Disagree C01 60: Eps 6, 15, 2"
type textarea "Agree to Disagree C01 60: Eps 6, 15, 21"
type textarea "Agree to Disagree C01 60: Eps 6, 15, 21,"
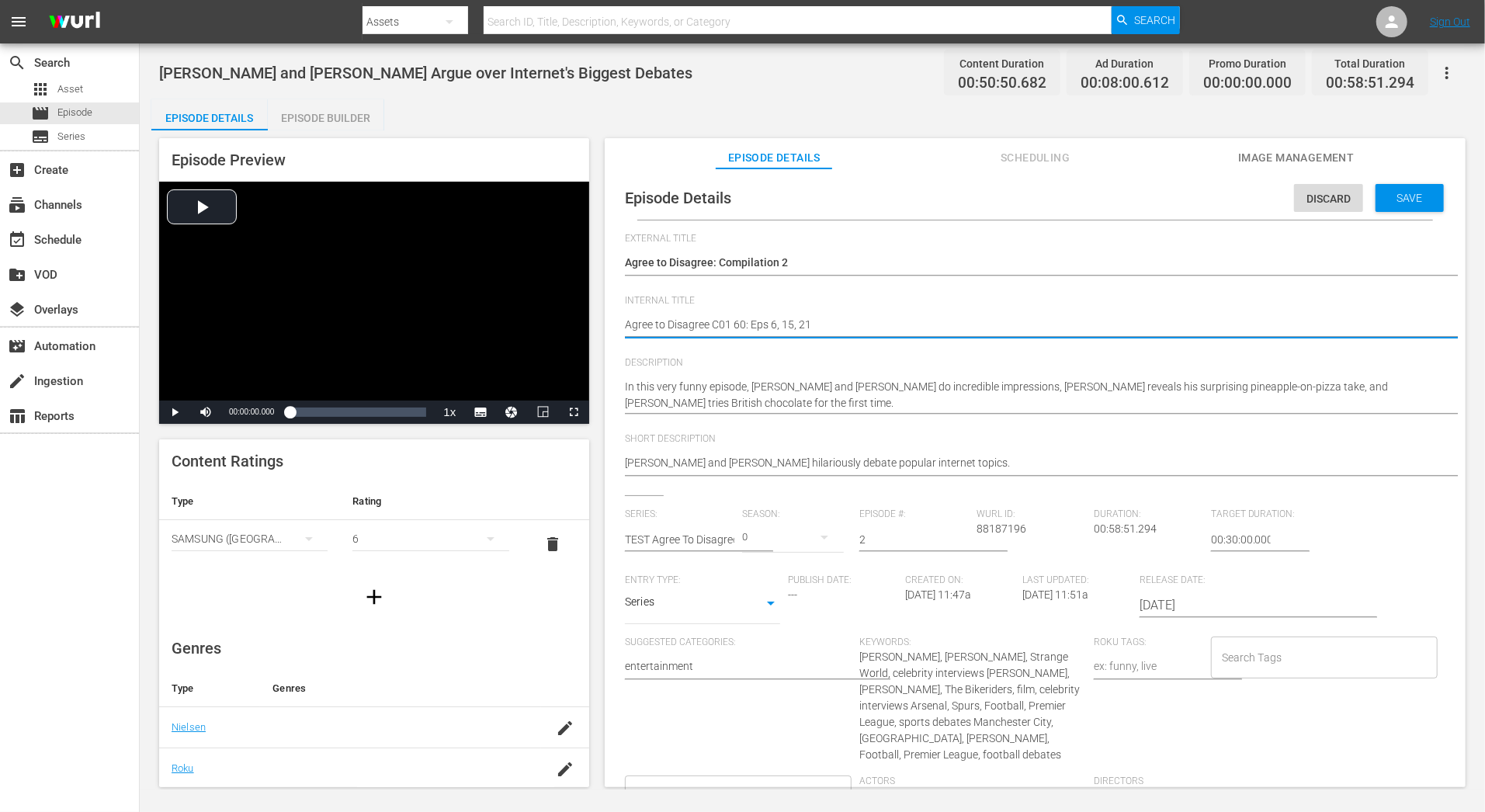
type textarea "Agree to Disagree C01 60: Eps 6, 15, 21,"
type textarea "Agree to Disagree C01 60: Eps 6, 15, 21"
type textarea "Agree to Disagree C01 60: Eps 6, 15, 2"
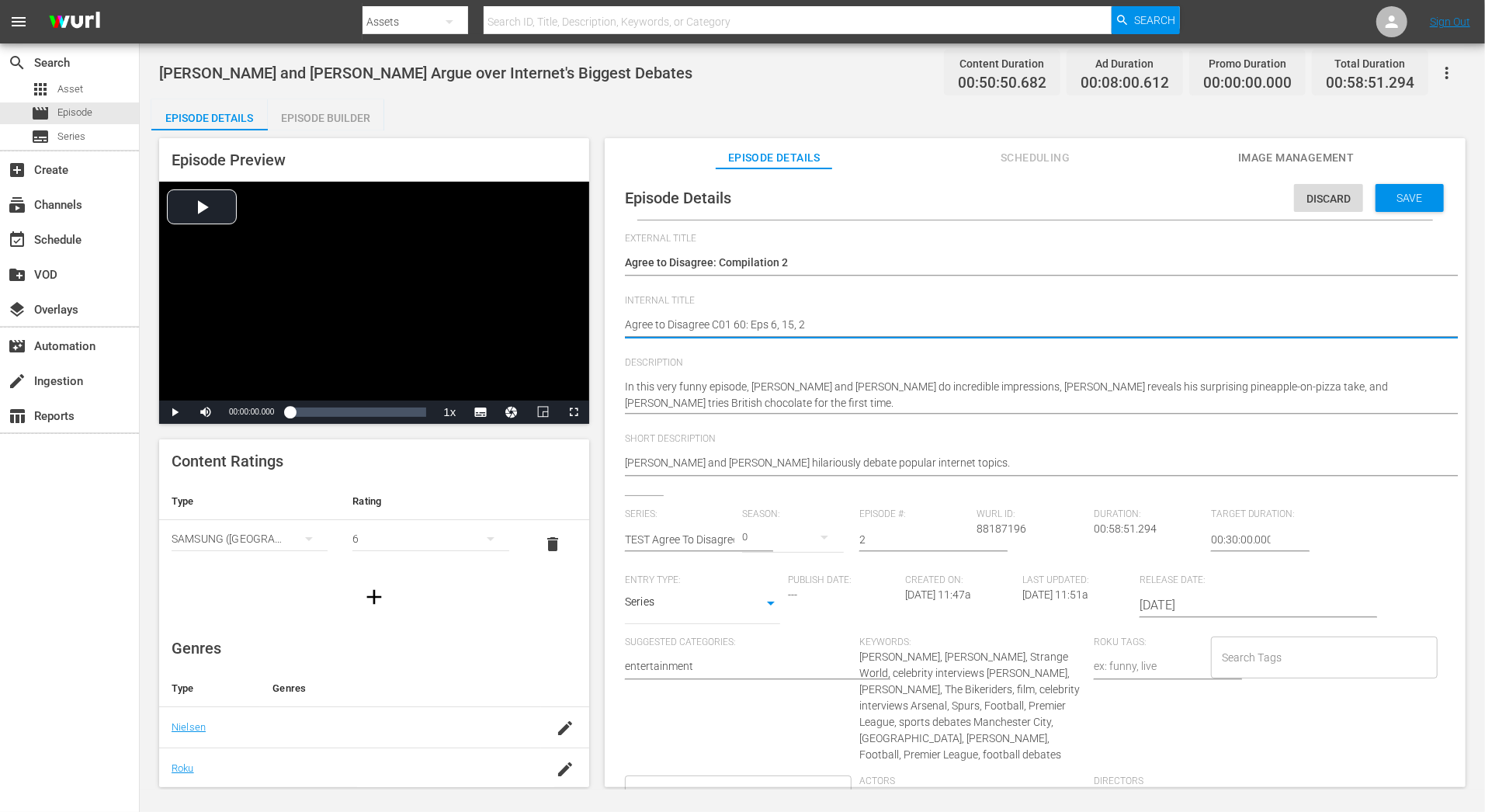
type textarea "Agree to Disagree C01 60: Eps 6, 15, 20"
type textarea "Agree to Disagree C01 60: Eps 6, 15, 20,"
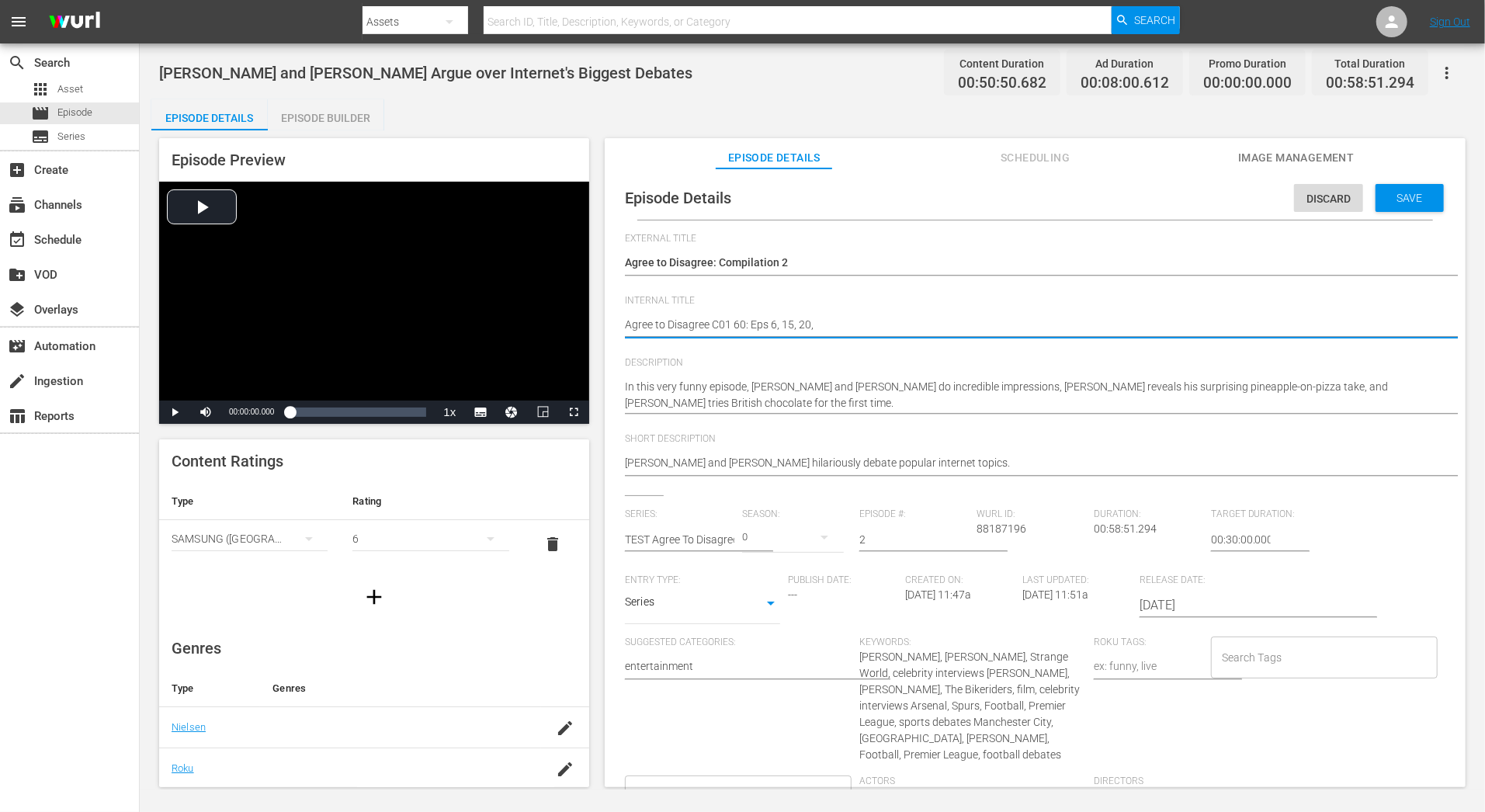
type textarea "Agree to Disagree C01 60: Eps 6, 15, 20,"
type textarea "Agree to Disagree C01 60: Eps 6, 15, 20, 2"
type textarea "Agree to Disagree C01 60: Eps 6, 15, 20, 21"
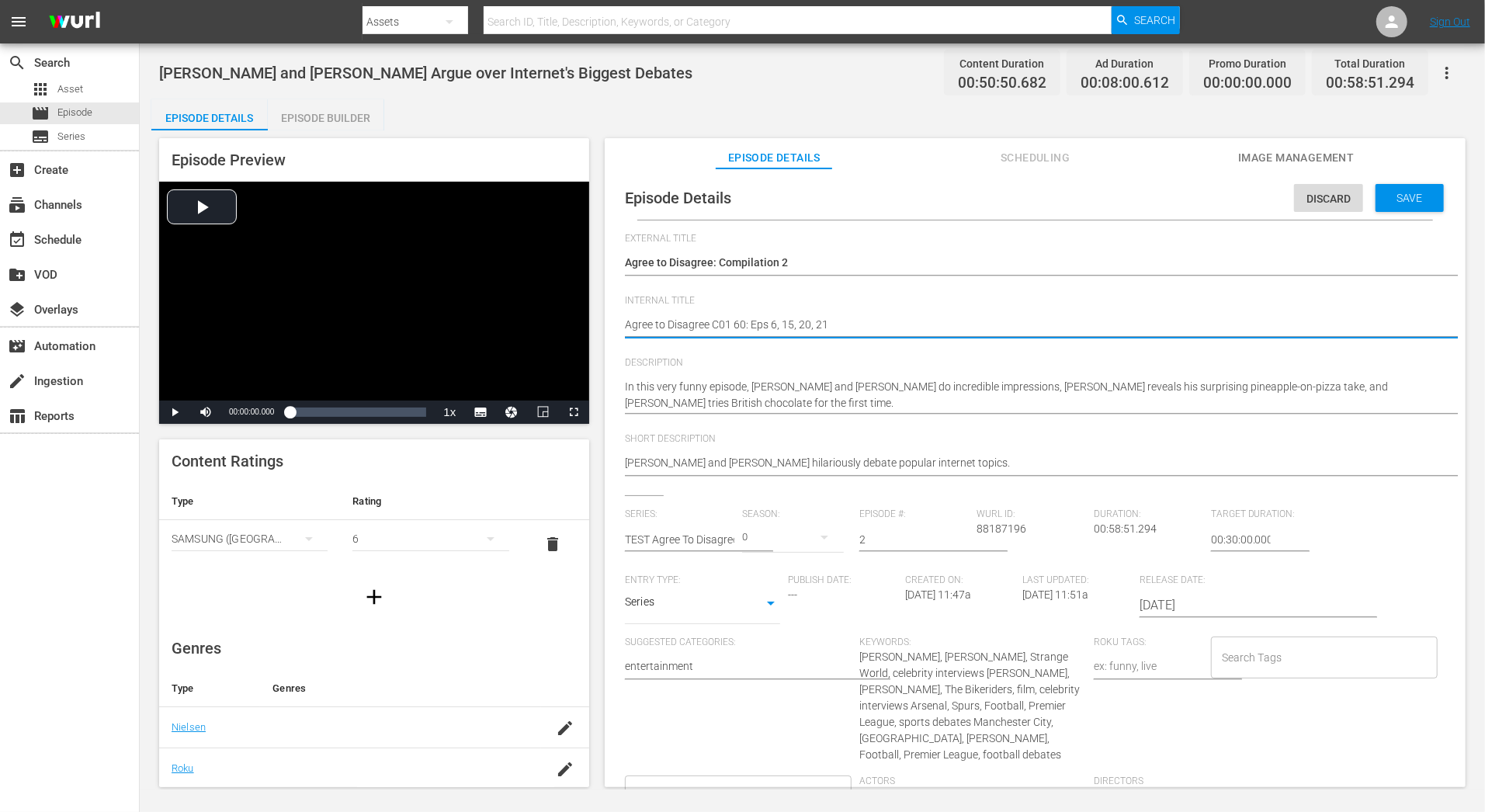
click at [729, 322] on textarea "Jake Gyllenhaal and Gabrielle Union Argue over Internet's Biggest Debates" at bounding box center [1031, 326] width 813 height 19
type textarea "Agree to Disagree C0 60: Eps 6, 15, 20, 21"
type textarea "Agree to Disagree C02 60: Eps 6, 15, 20, 21"
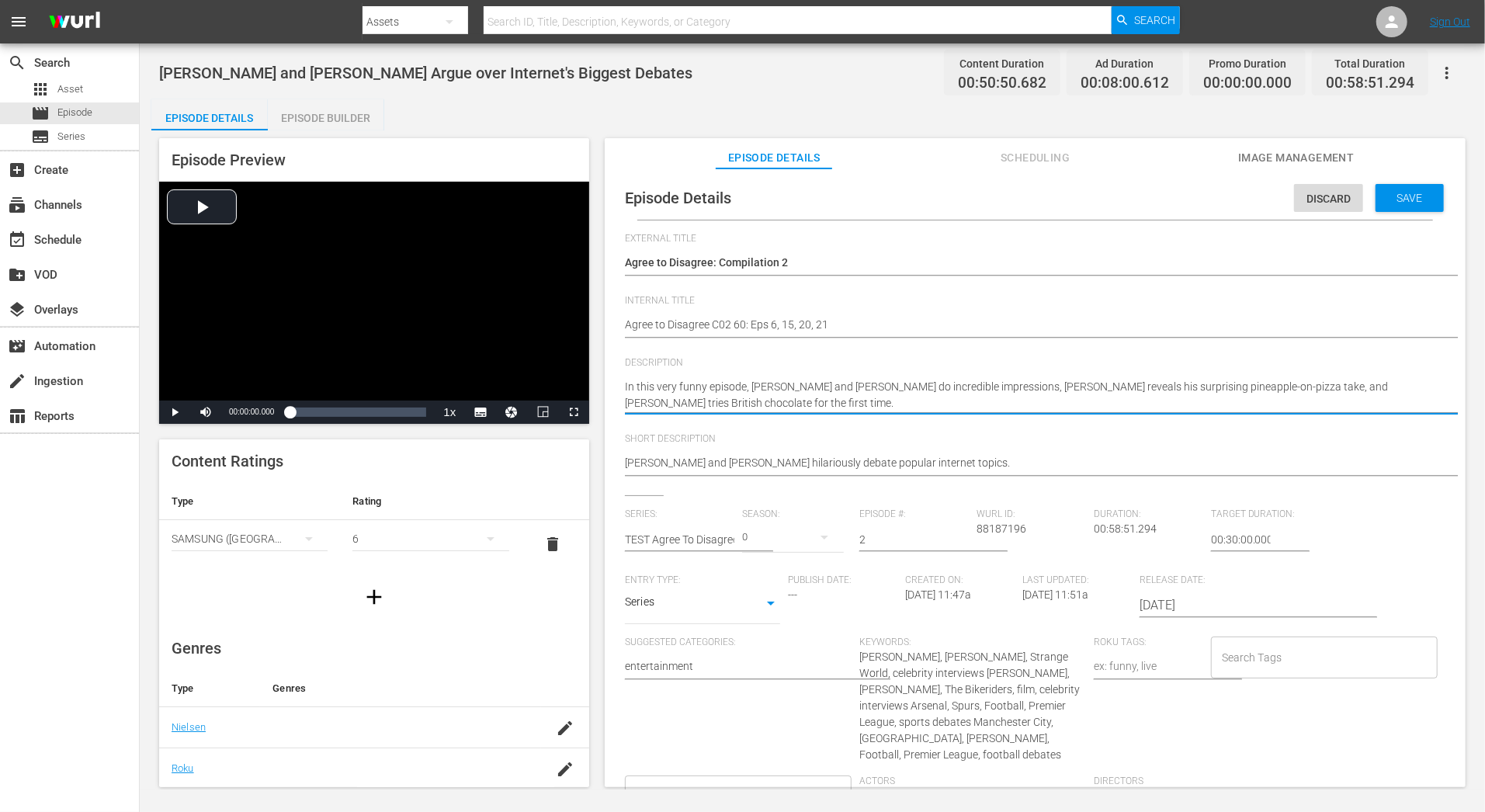
drag, startPoint x: 627, startPoint y: 386, endPoint x: 837, endPoint y: 434, distance: 215.4
type textarea "I"
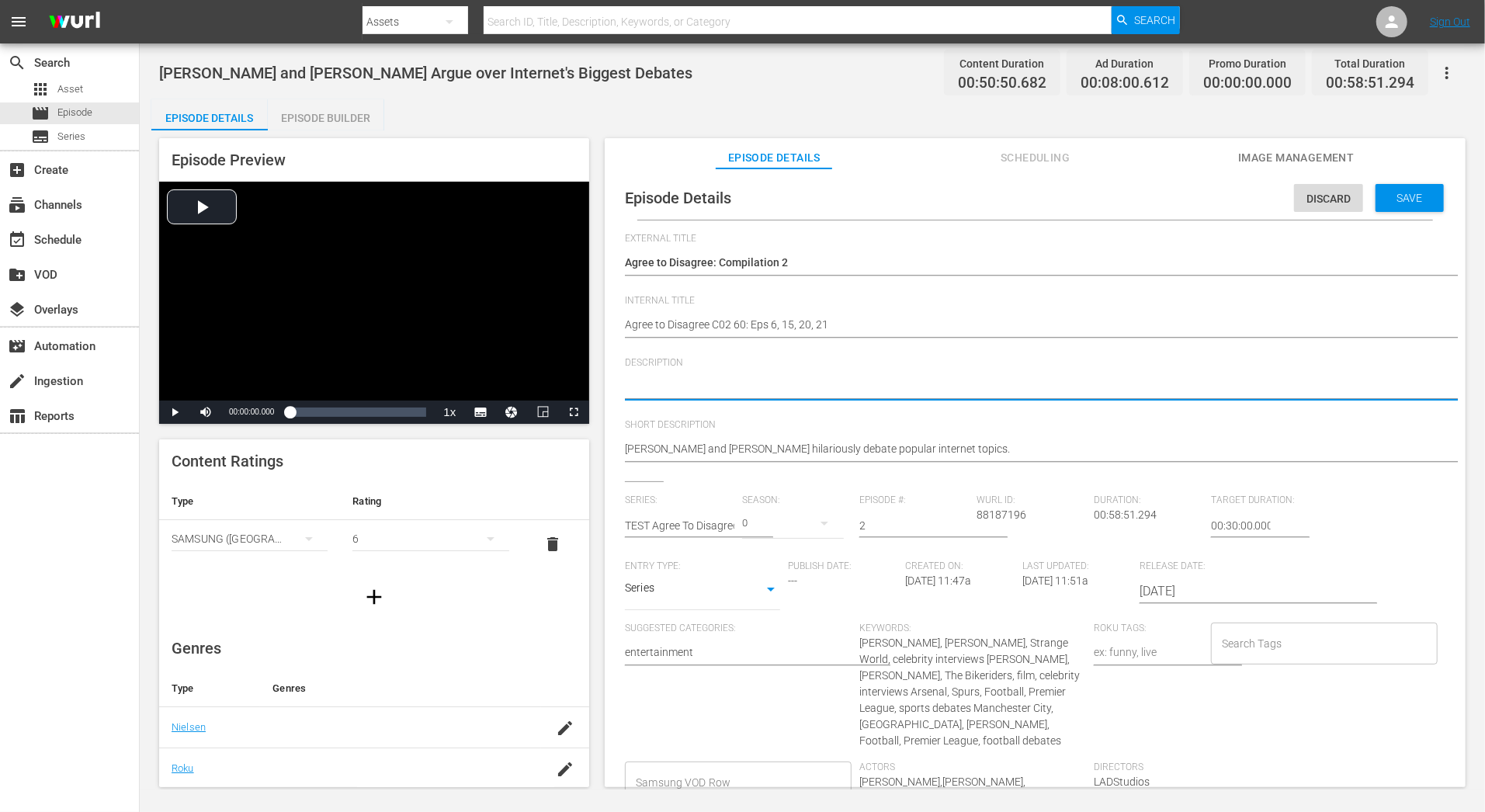
paste textarea "Jake Gyllenhaal and Gabrielle Union"
type textarea "Jake Gyllenhaal and Gabrielle Union"
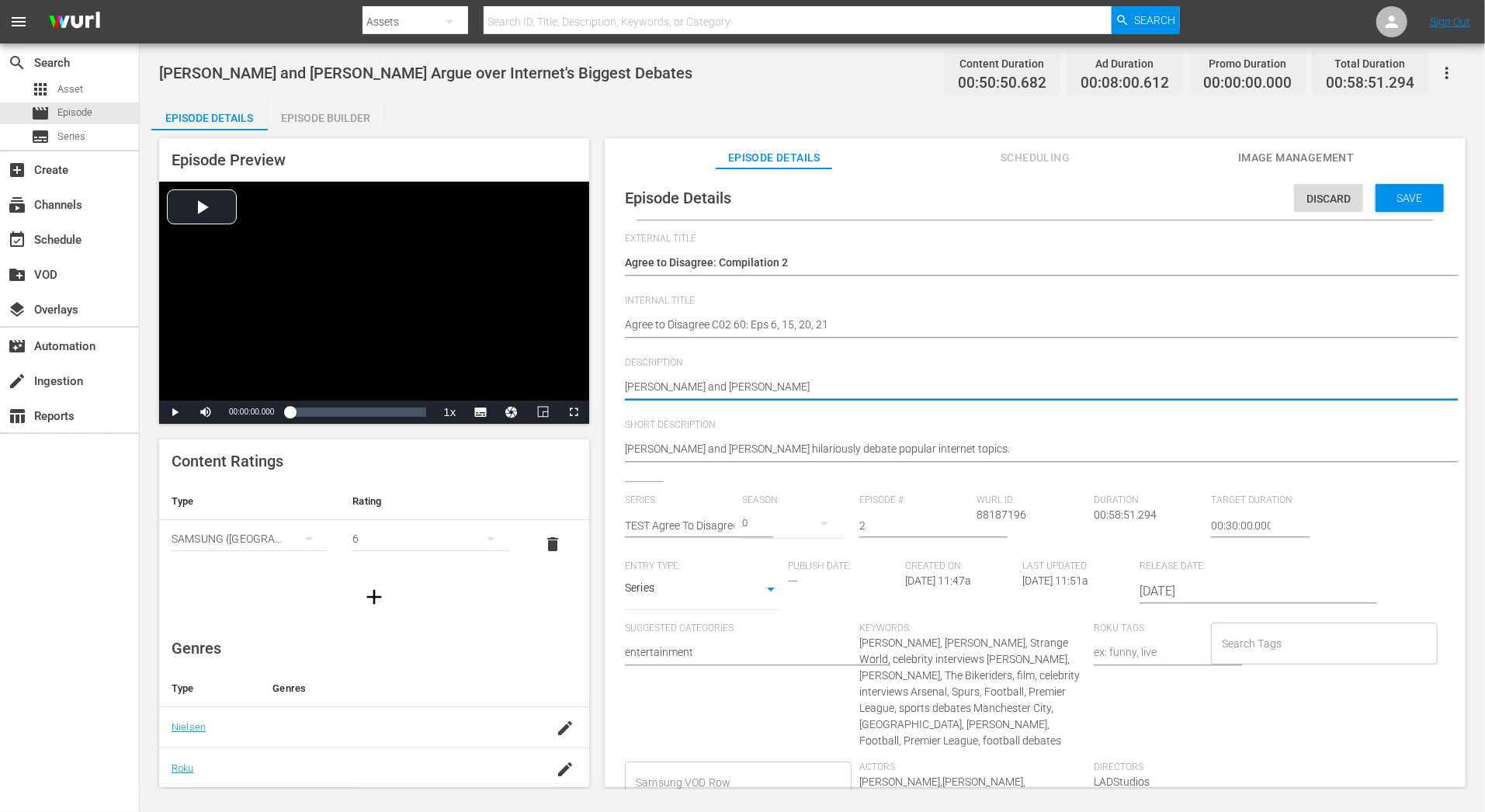
type textarea "Jake Gyllenhaal and Gabrielle Union ?"
type textarea "Jake Gyllenhaal and Gabrielle Union"
type textarea "Jake Gyllenhaal and Gabrielle Union |"
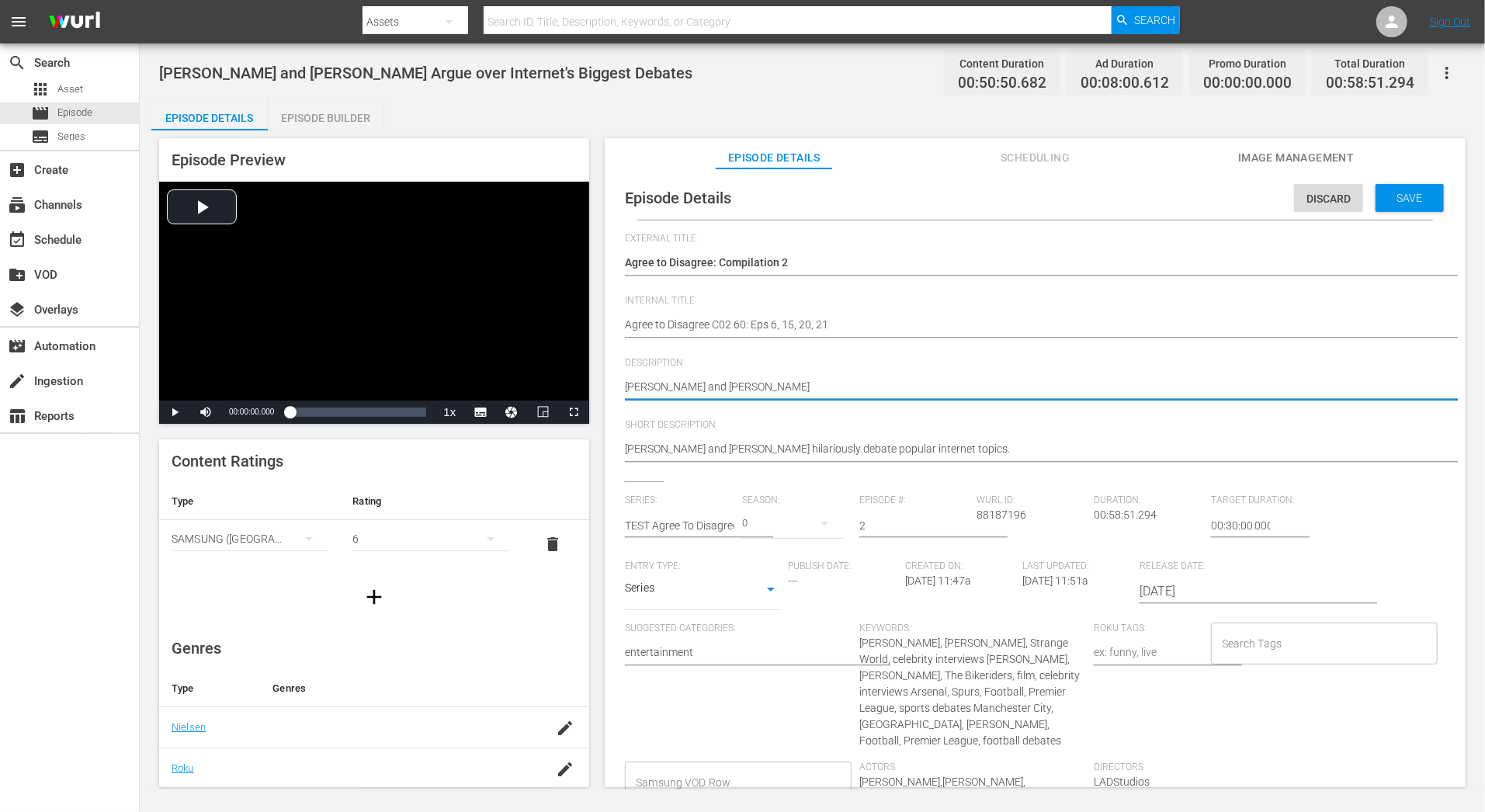
type textarea "Jake Gyllenhaal and Gabrielle Union |"
paste textarea "Austin Butler and Jodie Comer"
type textarea "Jake Gyllenhaal and Gabrielle Union | Austin Butler and Jodie Comer"
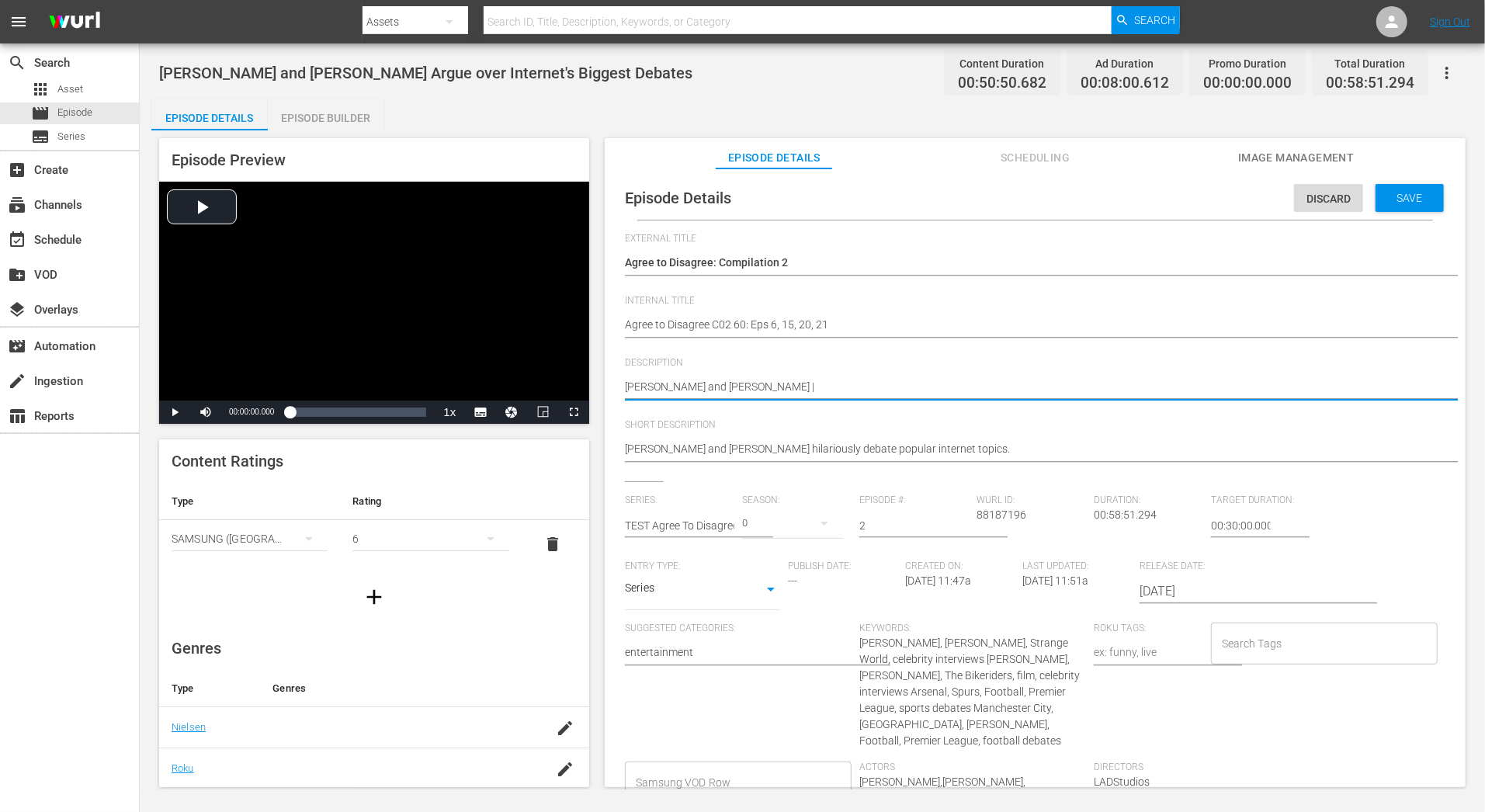
type textarea "Jake Gyllenhaal and Gabrielle Union | Austin Butler and Jodie Comer"
type textarea "Jake Gyllenhaal and Gabrielle Union | Austin Butler and Jodie Comer ?"
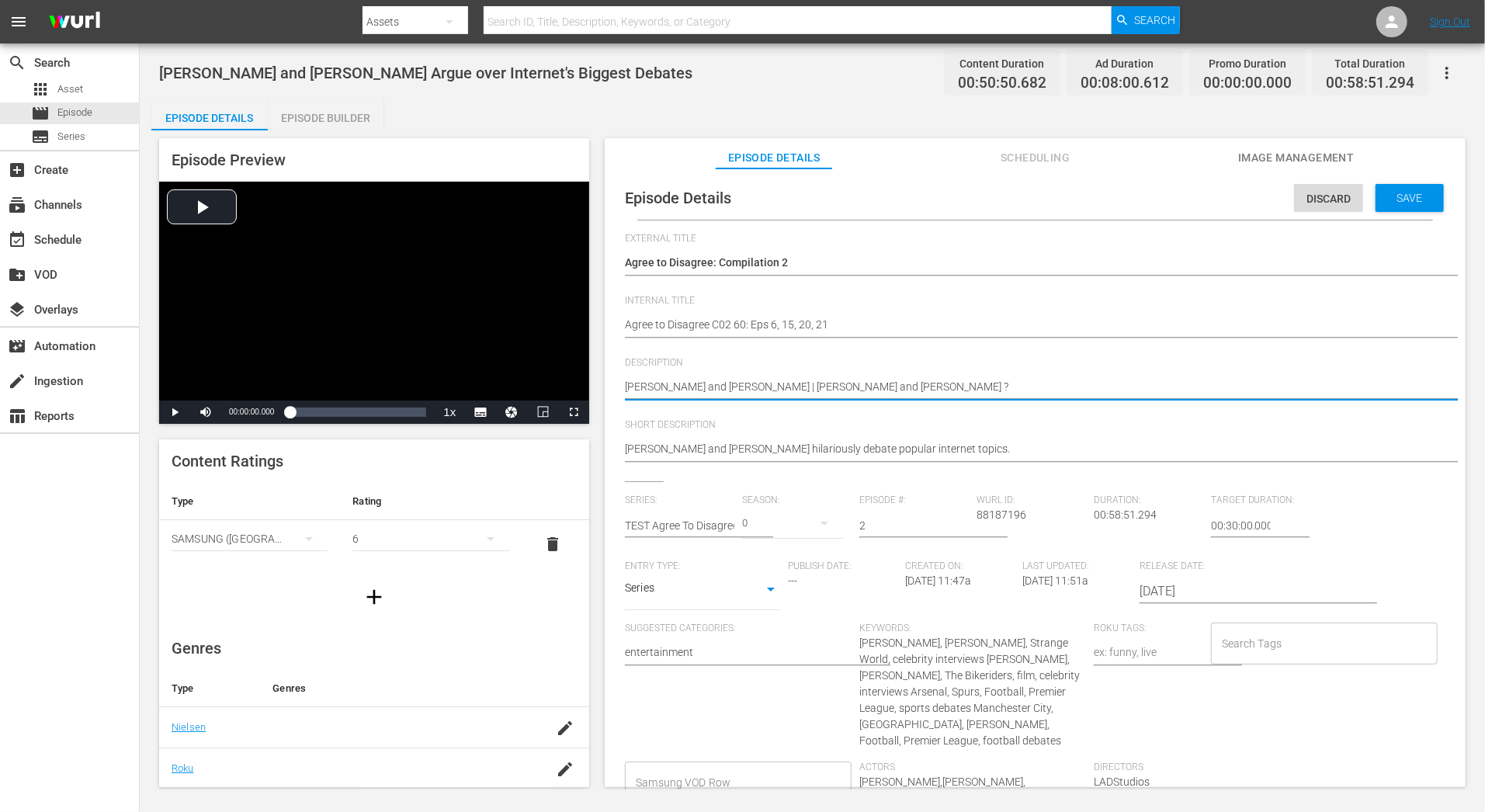
type textarea "Jake Gyllenhaal and Gabrielle Union | Austin Butler and Jodie Comer"
type textarea "Jake Gyllenhaal and Gabrielle Union | Austin Butler and Jodie Comer ?"
type textarea "Jake Gyllenhaal and Gabrielle Union | Austin Butler and Jodie Comer"
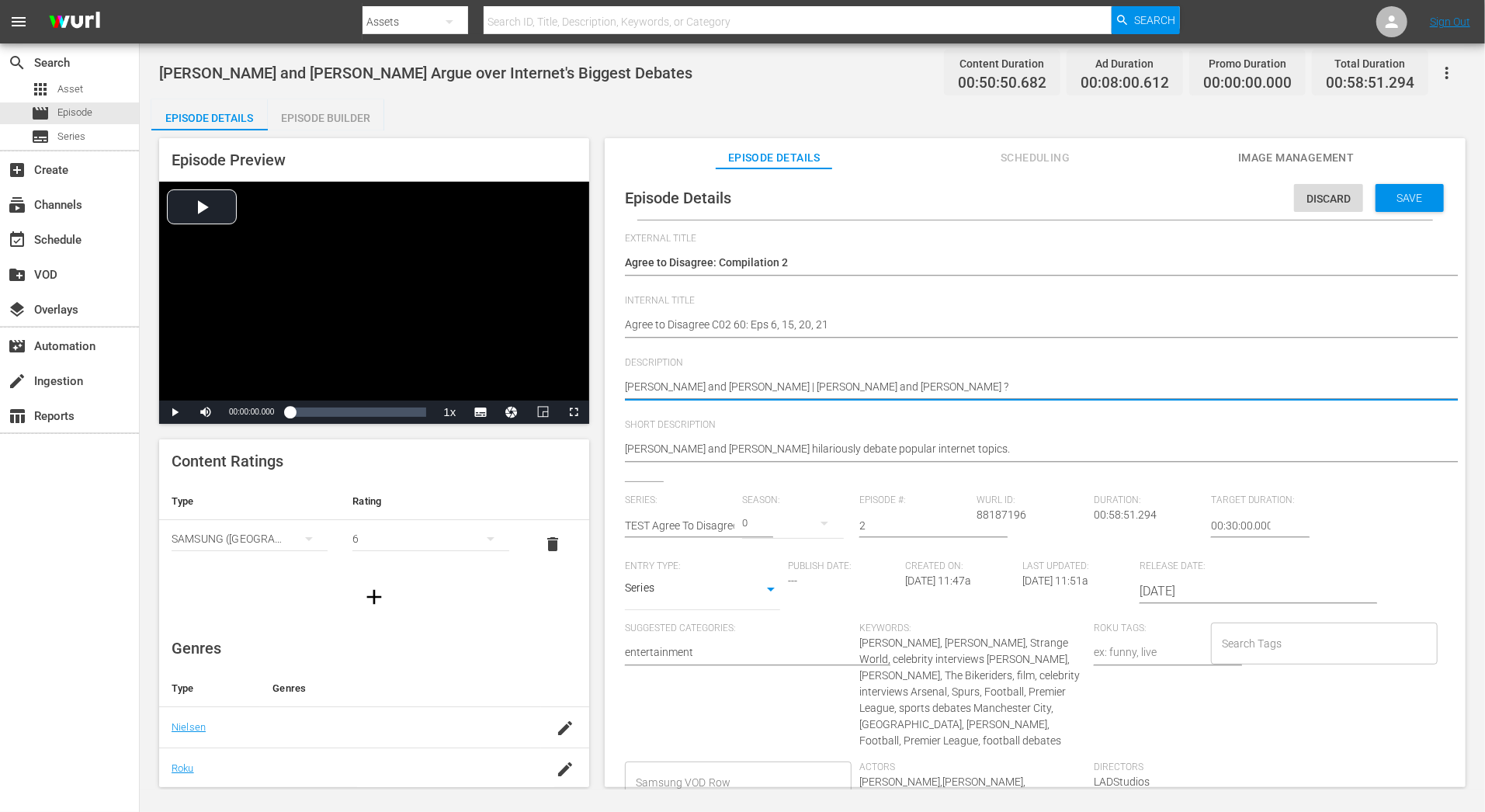
type textarea "Jake Gyllenhaal and Gabrielle Union | Austin Butler and Jodie Comer"
type textarea "Jake Gyllenhaal and Gabrielle Union | Austin Butler and Jodie Comer |"
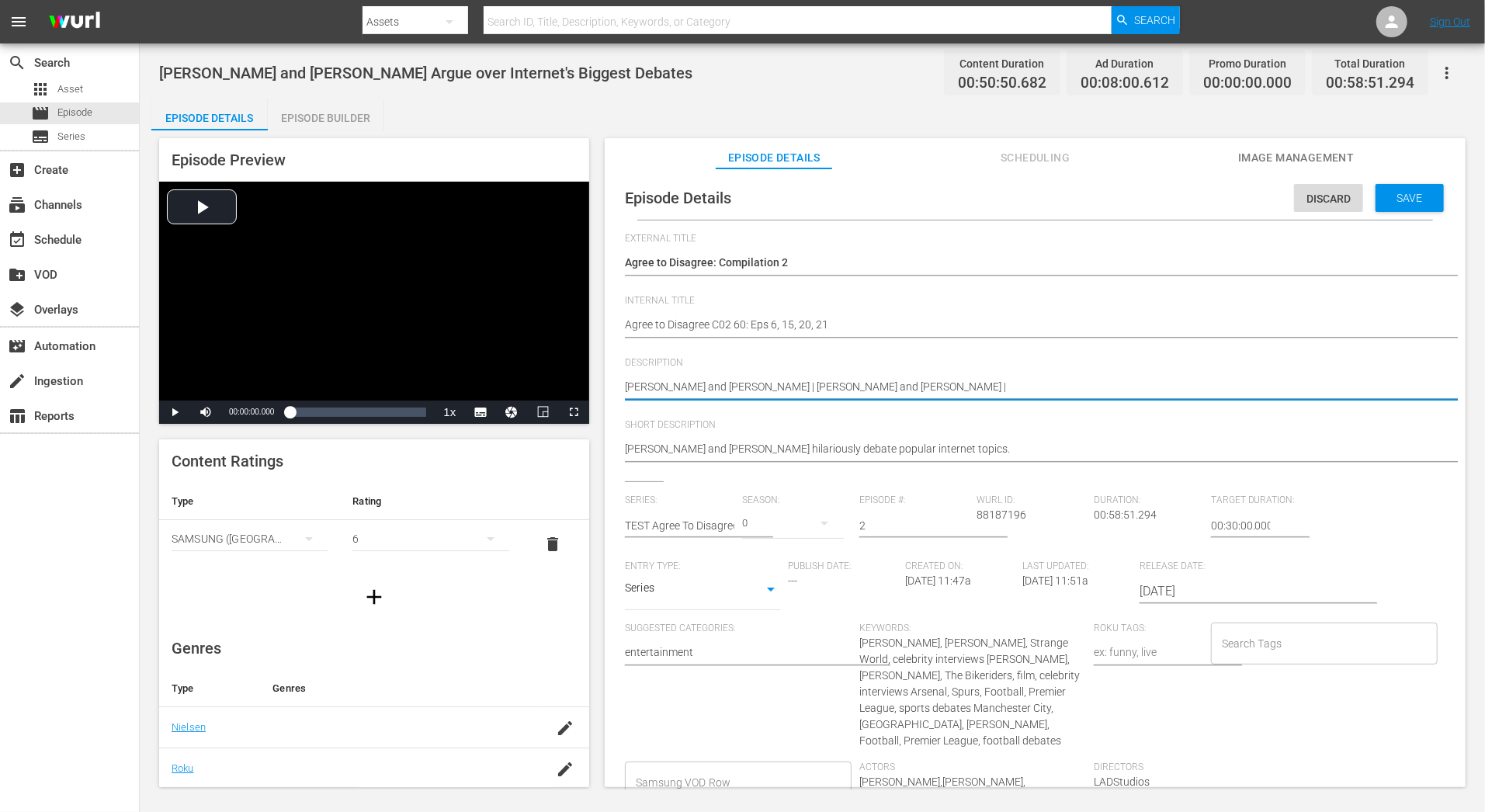
paste textarea "Lee Judges and George Achilles"
type textarea "Jake Gyllenhaal and Gabrielle Union | Austin Butler and Jodie Comer | Lee Judge…"
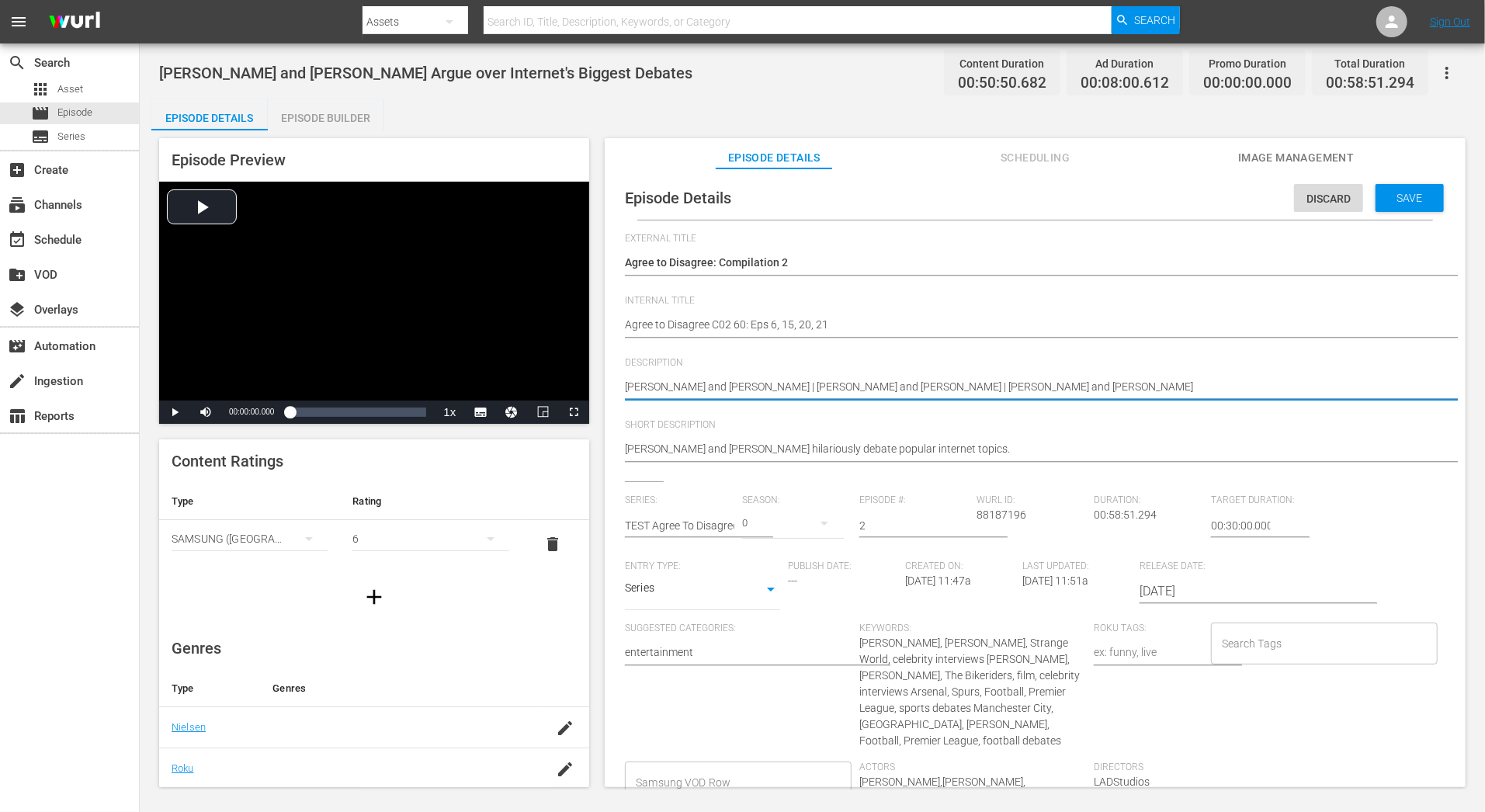
type textarea "Jake Gyllenhaal and Gabrielle Union | Austin Butler and Jodie Comer | Lee Judge…"
paste textarea "Man City fan and Liverpool fan"
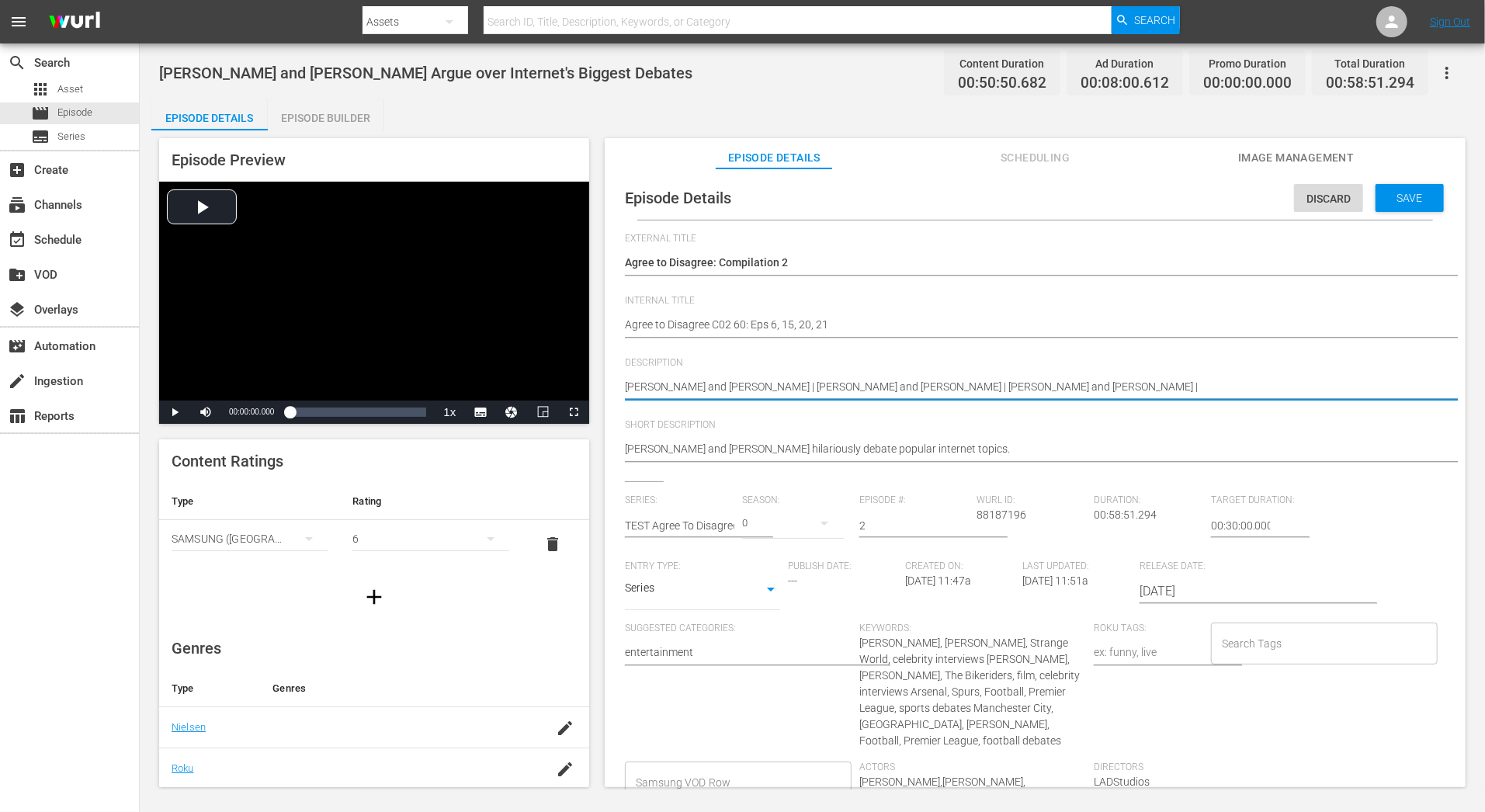
type textarea "Jake Gyllenhaal and Gabrielle Union | Austin Butler and Jodie Comer | Lee Judge…"
click at [1062, 431] on div "Jake Gyllenhaal and Gabrielle Union hilariously debate popular internet topics.…" at bounding box center [1031, 449] width 813 height 37
click at [1406, 199] on span "Save" at bounding box center [1410, 198] width 50 height 13
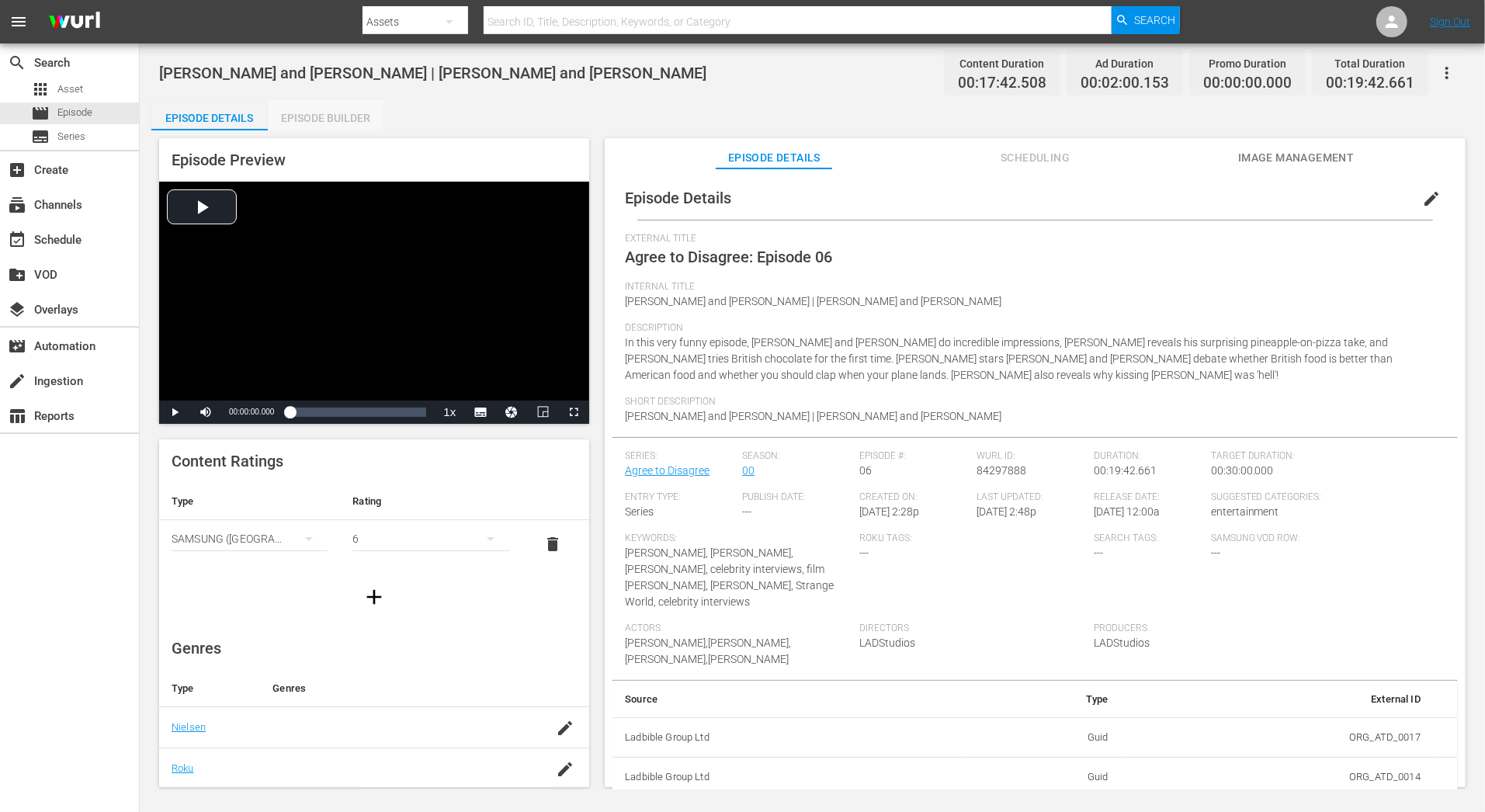
click at [349, 119] on div "Episode Builder" at bounding box center [326, 117] width 117 height 37
drag, startPoint x: 794, startPoint y: 302, endPoint x: 610, endPoint y: 299, distance: 184.0
click at [610, 299] on div "Episode Details edit External Title Agree to Disagree: Episode 06 Internal Titl…" at bounding box center [1035, 485] width 861 height 633
copy span "Jake Gyllenhaal and Gabrielle Union"
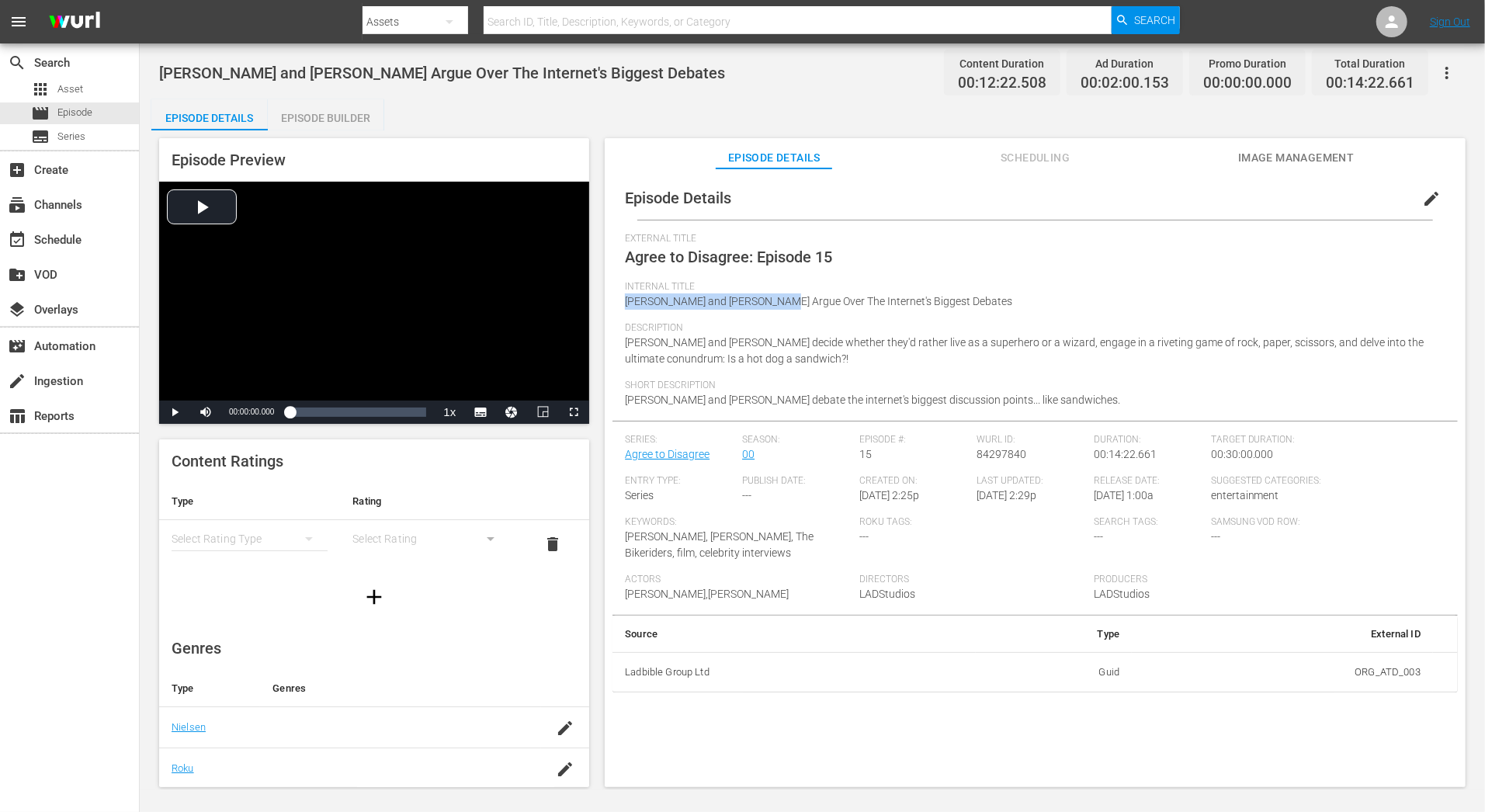
drag, startPoint x: 628, startPoint y: 303, endPoint x: 769, endPoint y: 297, distance: 141.1
click at [770, 297] on span "Austin Butler and Jodie Comer Argue Over The Internet's Biggest Debates" at bounding box center [818, 301] width 387 height 13
copy span "Austin Butler and Jodie Comer"
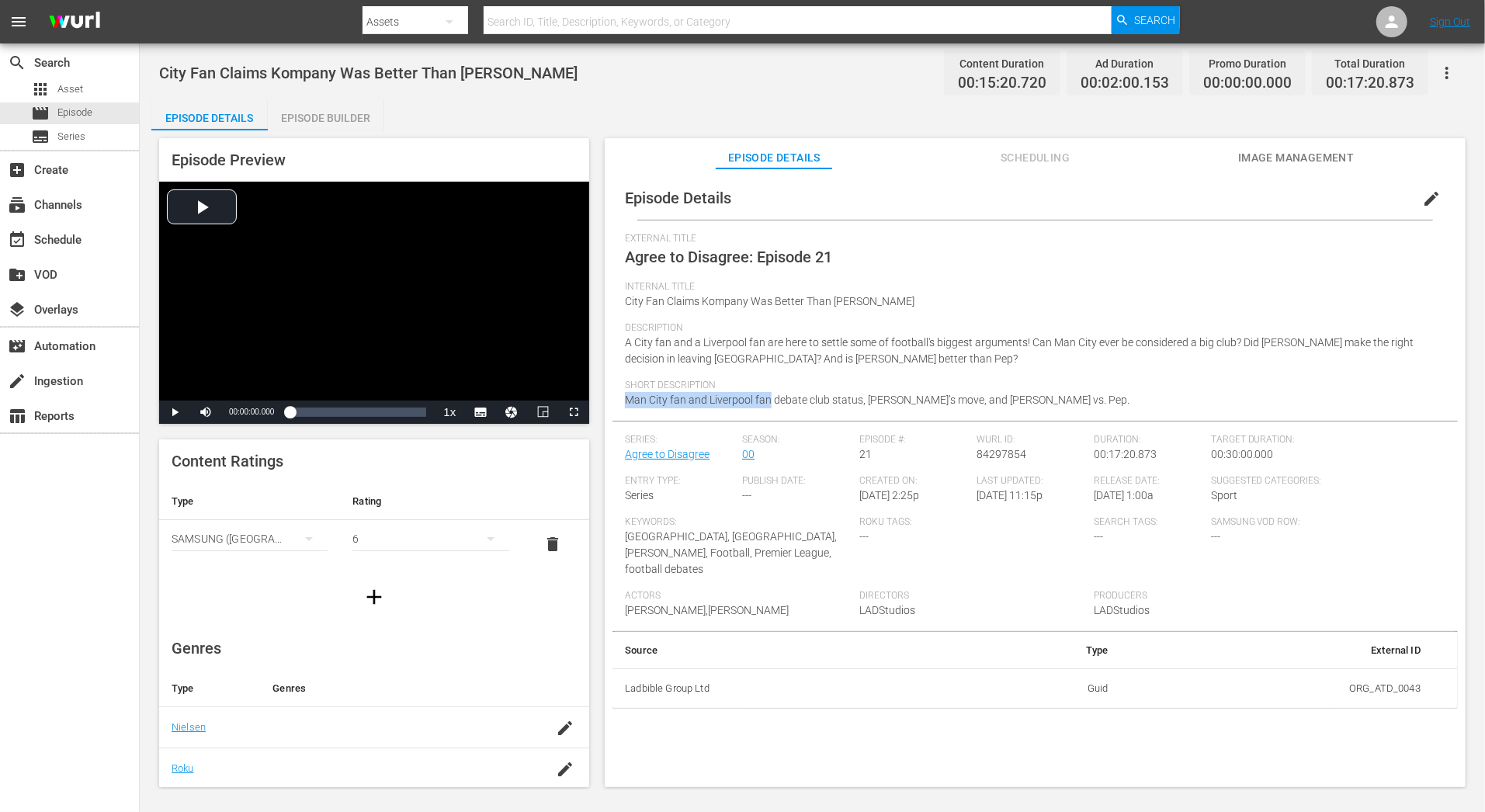
drag, startPoint x: 625, startPoint y: 401, endPoint x: 770, endPoint y: 396, distance: 145.1
click at [770, 396] on span "Man City fan and Liverpool fan debate club status, Sterling’s move, and Klopp v…" at bounding box center [877, 400] width 505 height 13
copy span "Man City fan and Liverpool fan"
click at [695, 449] on link "Agree to Disagree" at bounding box center [666, 454] width 84 height 13
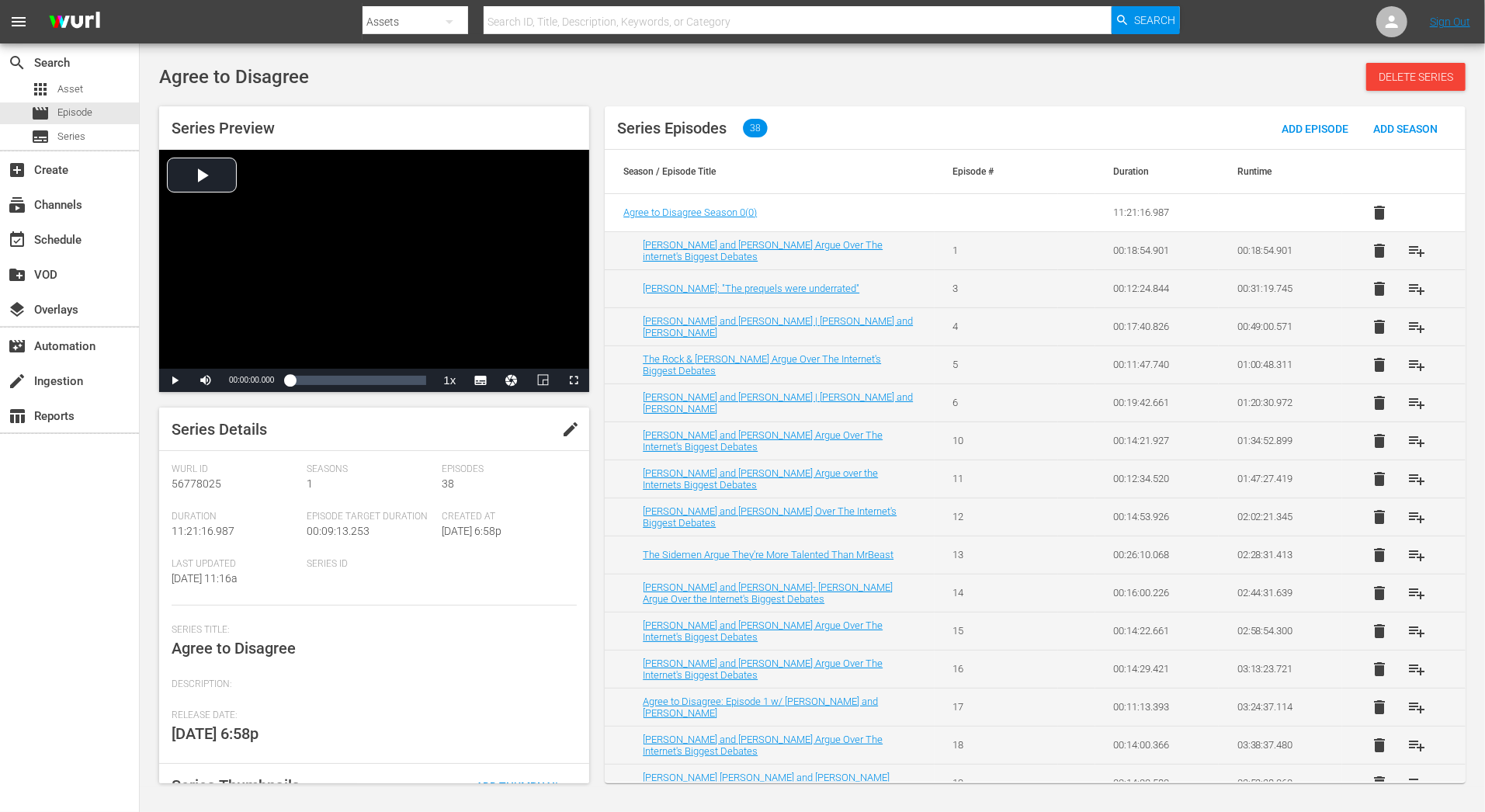
click at [858, 178] on th "Season / Episode Title" at bounding box center [769, 171] width 329 height 43
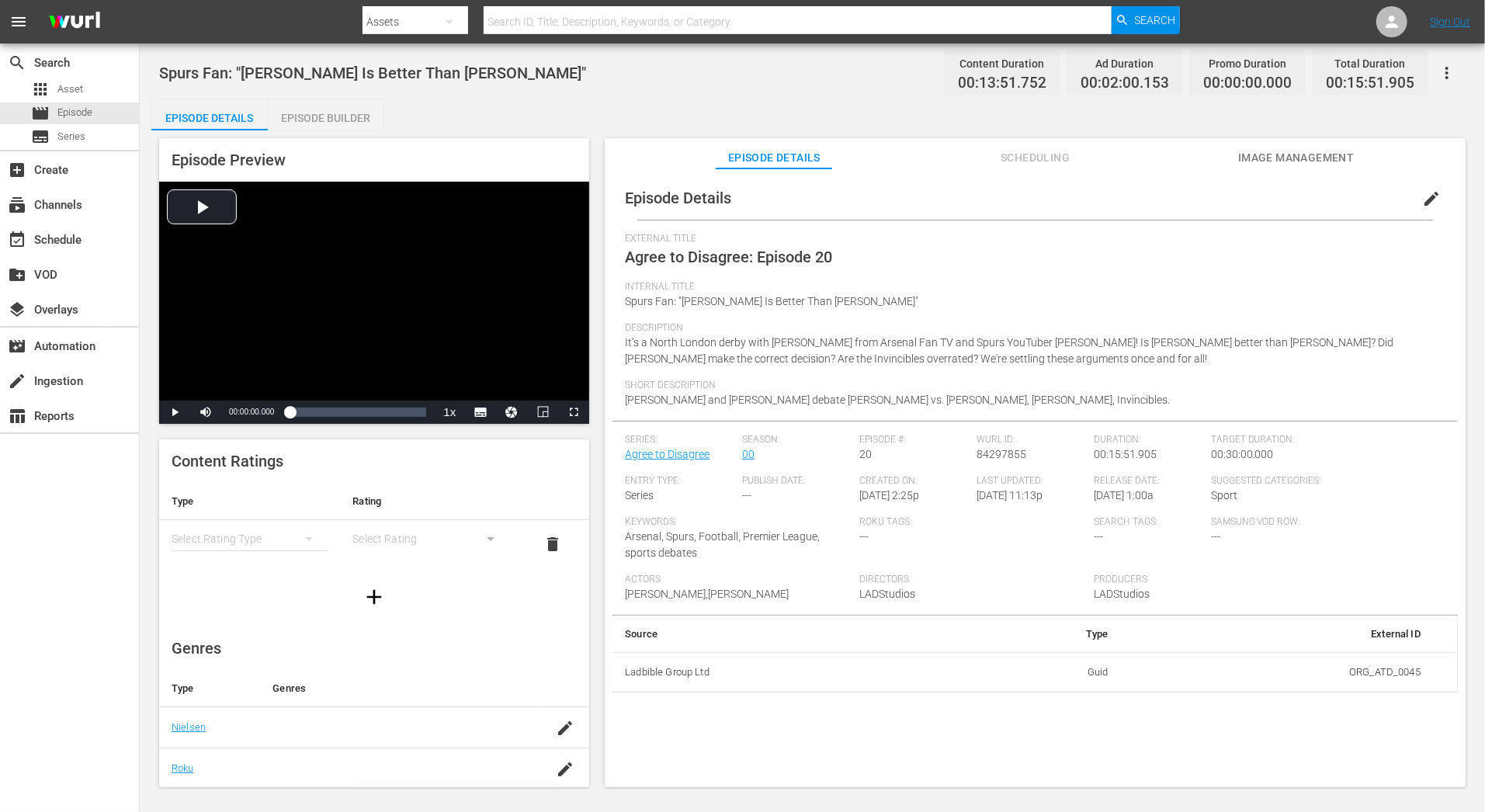
click at [625, 304] on div "Episode Details edit External Title Agree to Disagree: Episode 20 Internal Titl…" at bounding box center [1035, 434] width 845 height 516
drag, startPoint x: 626, startPoint y: 397, endPoint x: 774, endPoint y: 407, distance: 148.3
click at [776, 407] on div "Short Description [PERSON_NAME] and [PERSON_NAME] debate [PERSON_NAME] vs. [PER…" at bounding box center [1035, 400] width 820 height 41
copy span "[PERSON_NAME] and [PERSON_NAME]"
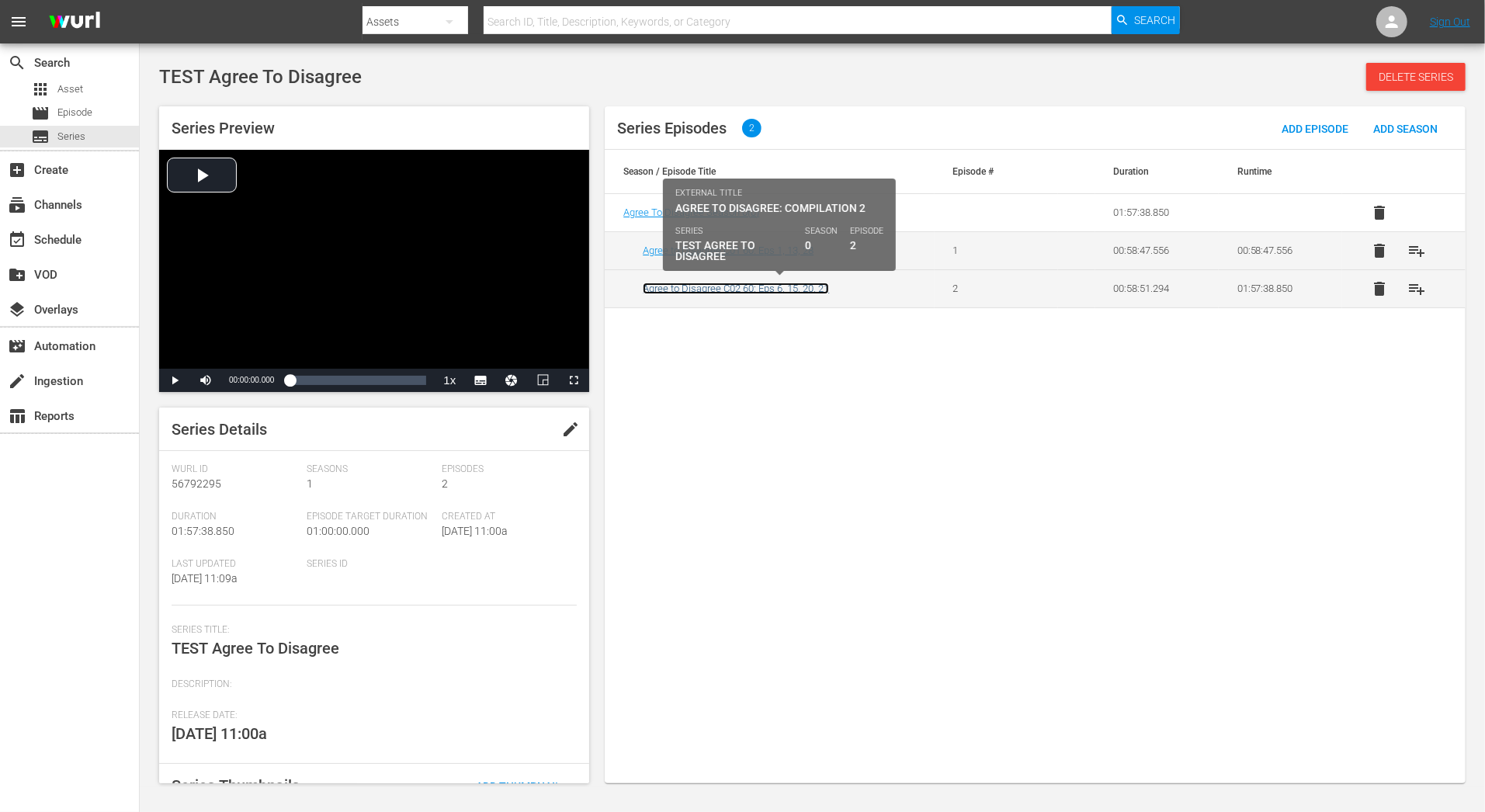
click at [733, 292] on link "Agree to Disagree C02 60: Eps 6, 15, 20, 21" at bounding box center [736, 288] width 186 height 12
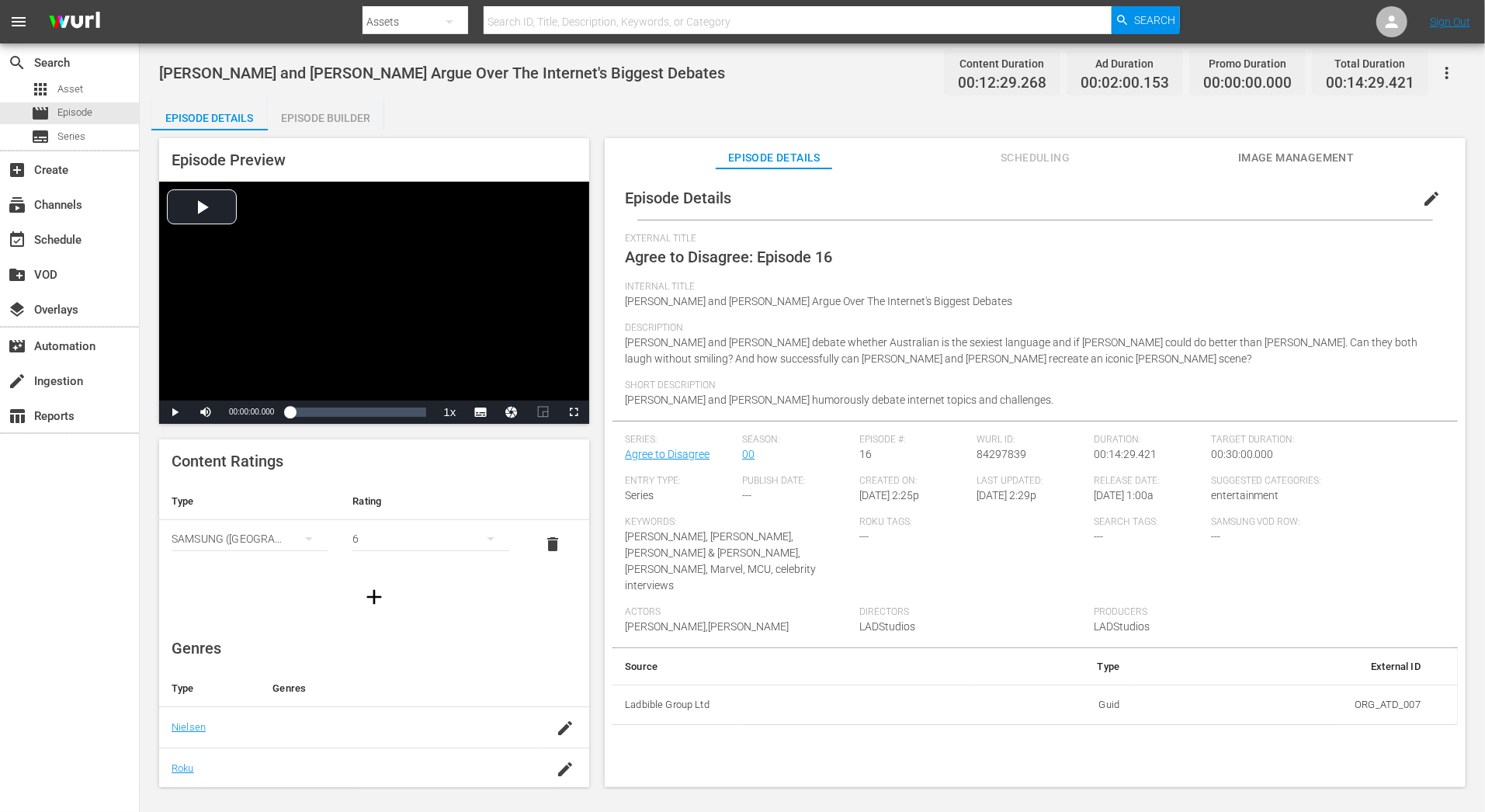
click at [1336, 79] on icon "button" at bounding box center [1447, 73] width 19 height 19
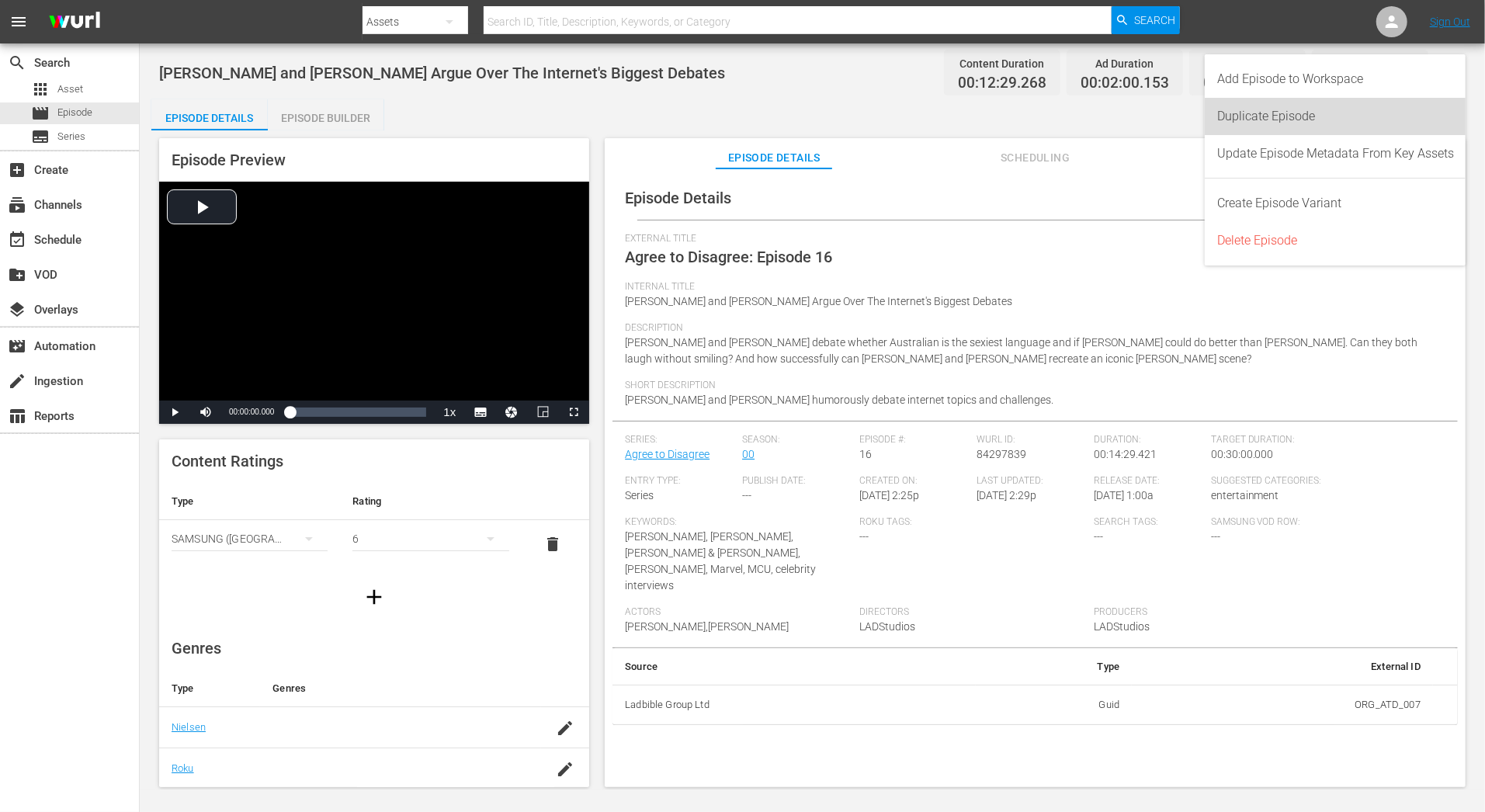
click at [1336, 129] on div "Duplicate Episode" at bounding box center [1335, 116] width 237 height 37
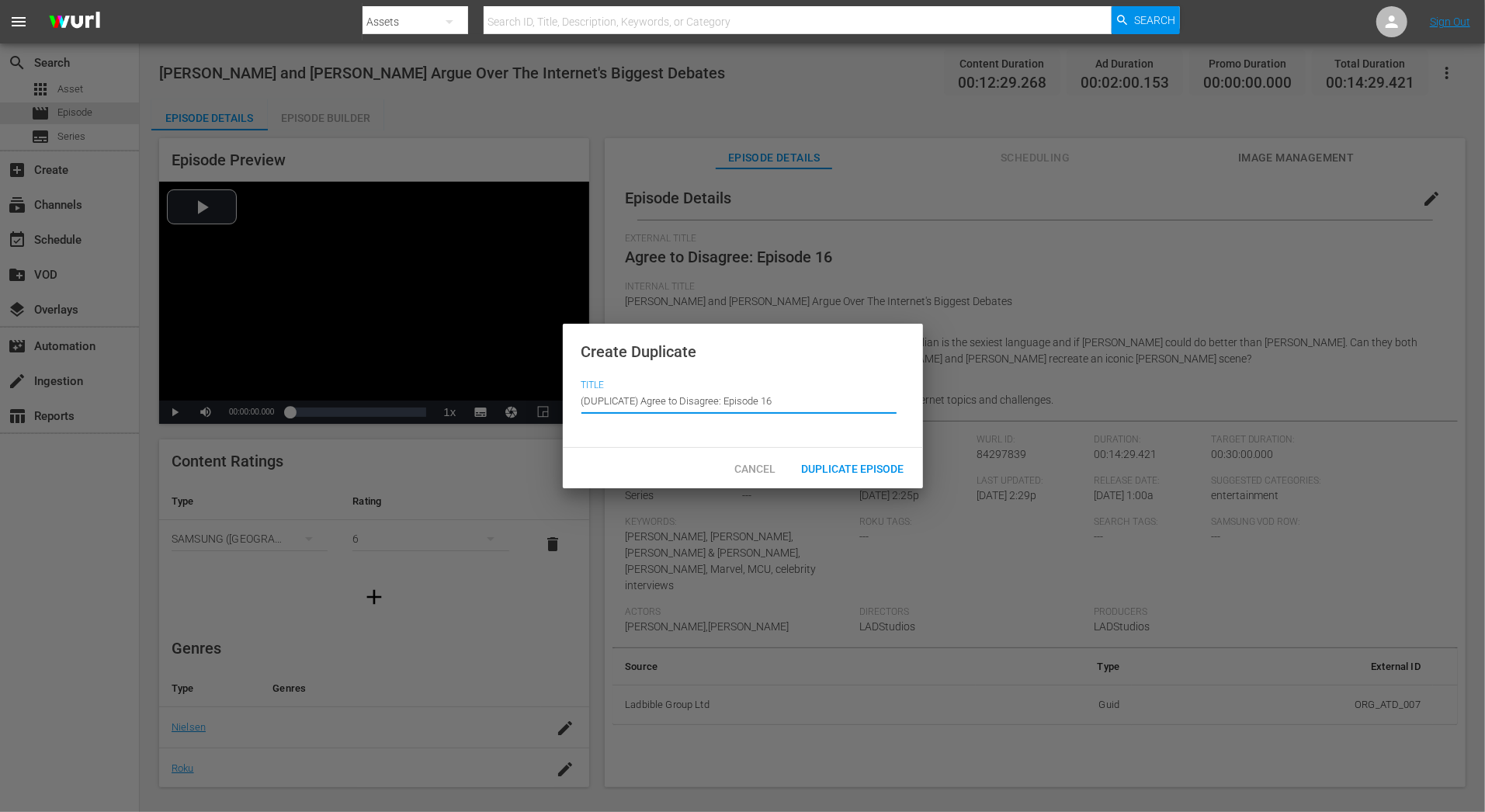
drag, startPoint x: 794, startPoint y: 408, endPoint x: 562, endPoint y: 402, distance: 232.1
click at [563, 402] on div "Create Duplicate Title Episode Title (DUPLICATE) Agree to Disagree: Episode 16" at bounding box center [743, 385] width 360 height 124
paste input "Agree to Disagree: Compilation 1"
type input "Agree to Disagree: Compilation 12"
click at [829, 476] on div "Duplicate Episode" at bounding box center [853, 468] width 127 height 28
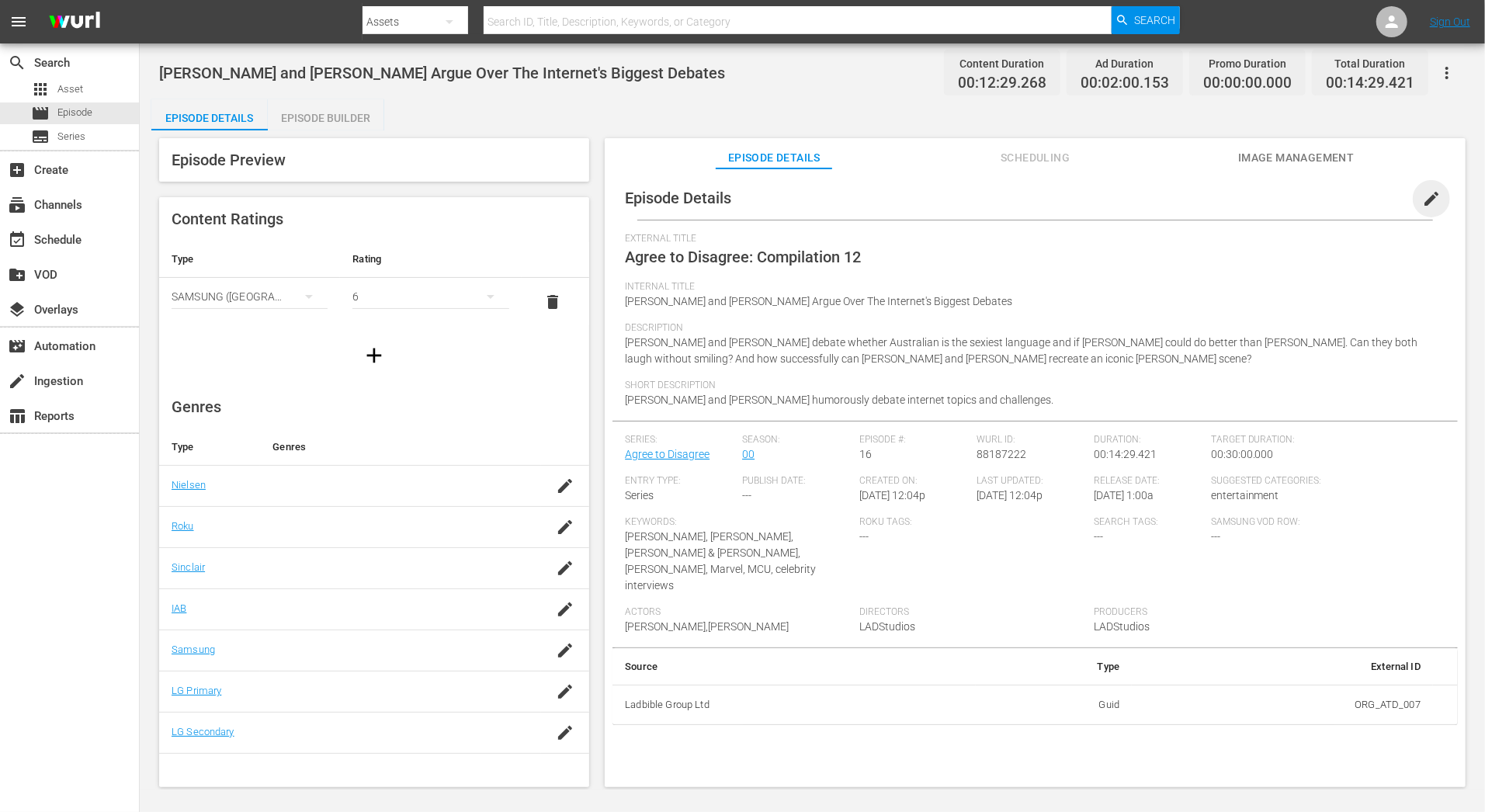
click at [1336, 202] on span "edit" at bounding box center [1431, 199] width 19 height 19
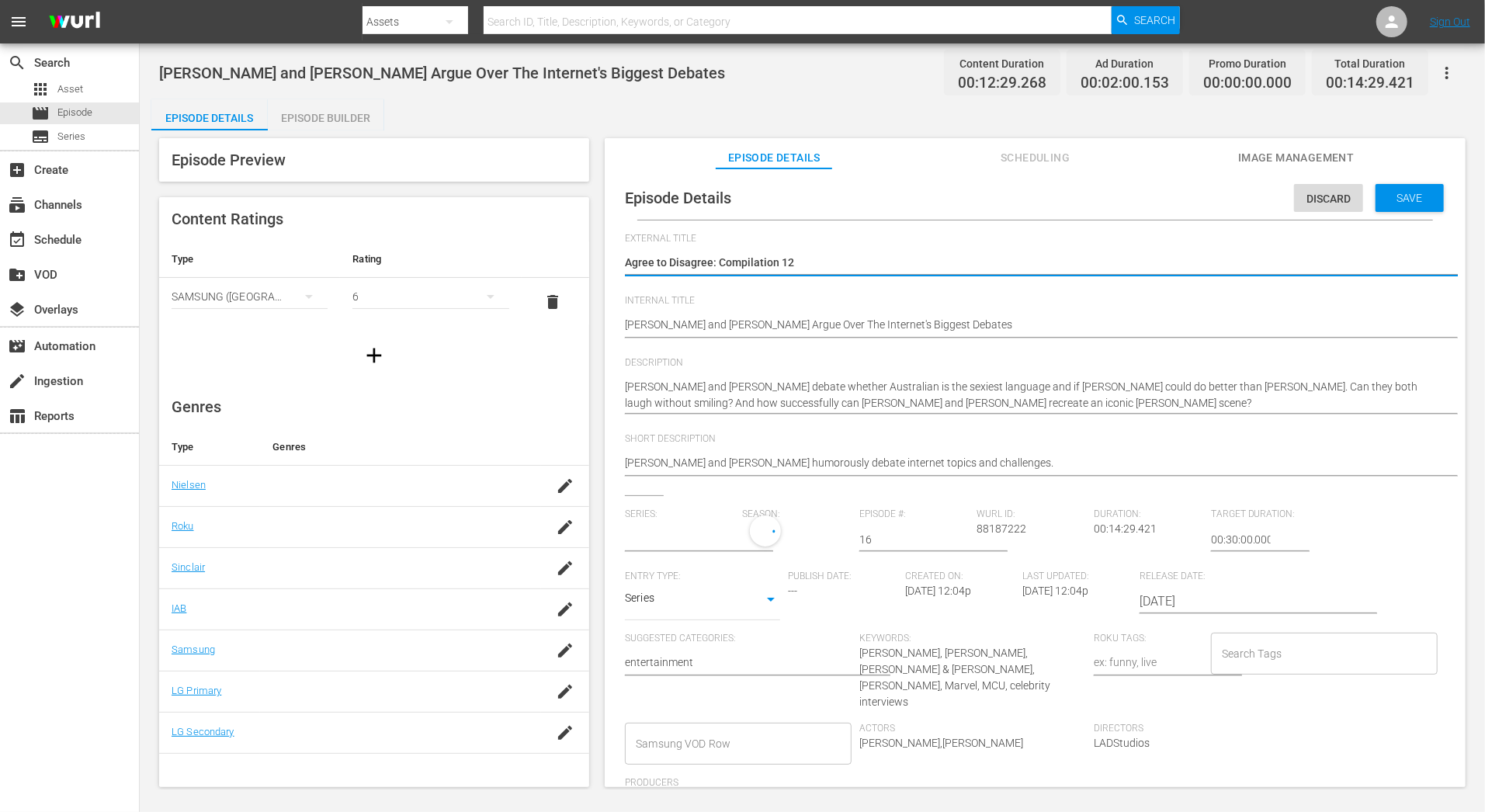
type input "Agree to Disagree"
click at [685, 545] on input "text" at bounding box center [679, 538] width 110 height 37
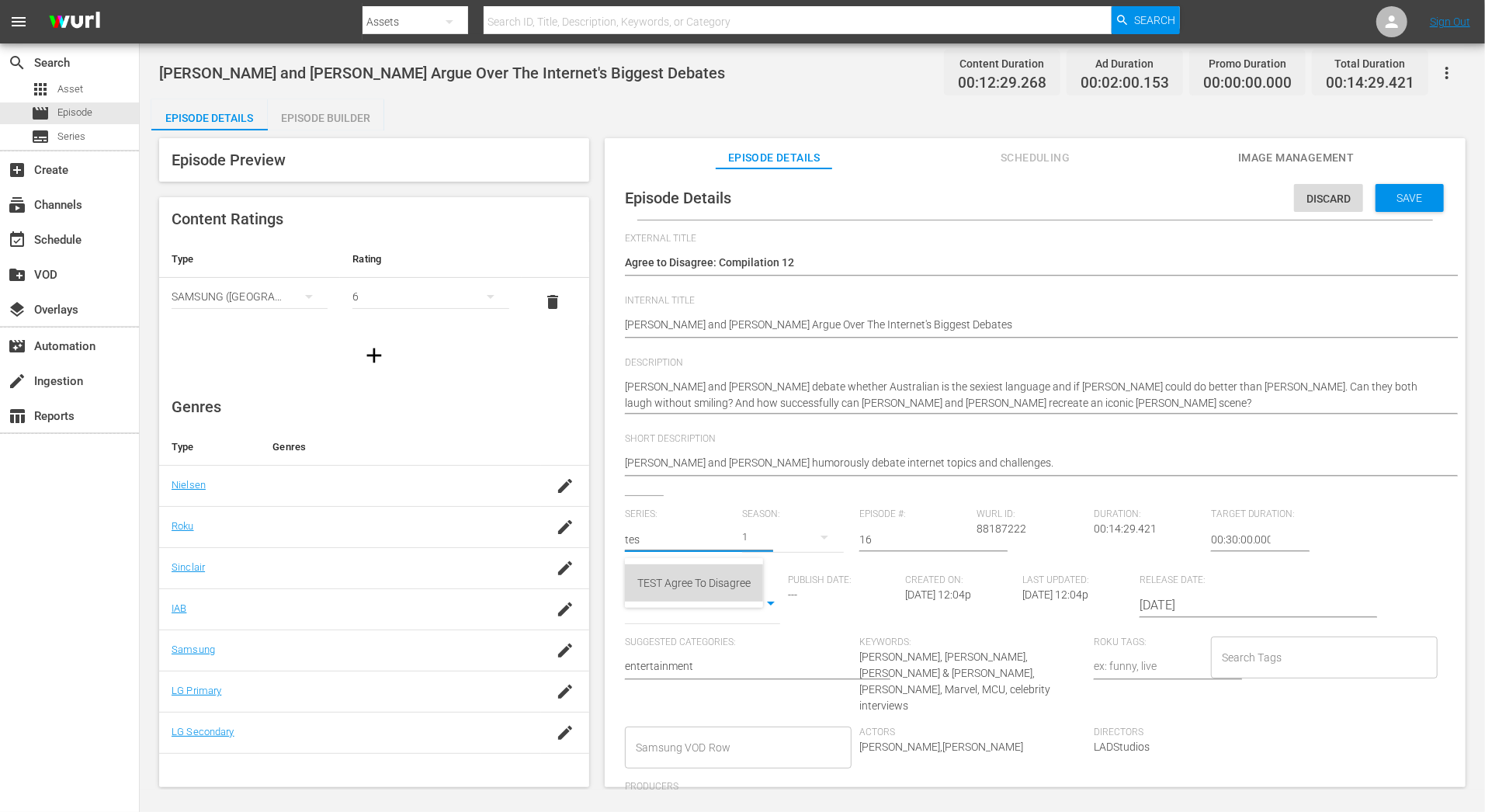
click at [689, 587] on div "TEST Agree To Disagree" at bounding box center [694, 583] width 114 height 37
type input "TEST Agree To Disagree"
click at [877, 540] on input "16" at bounding box center [914, 538] width 110 height 37
type input "12"
click at [1069, 475] on hr at bounding box center [1050, 475] width 852 height 2
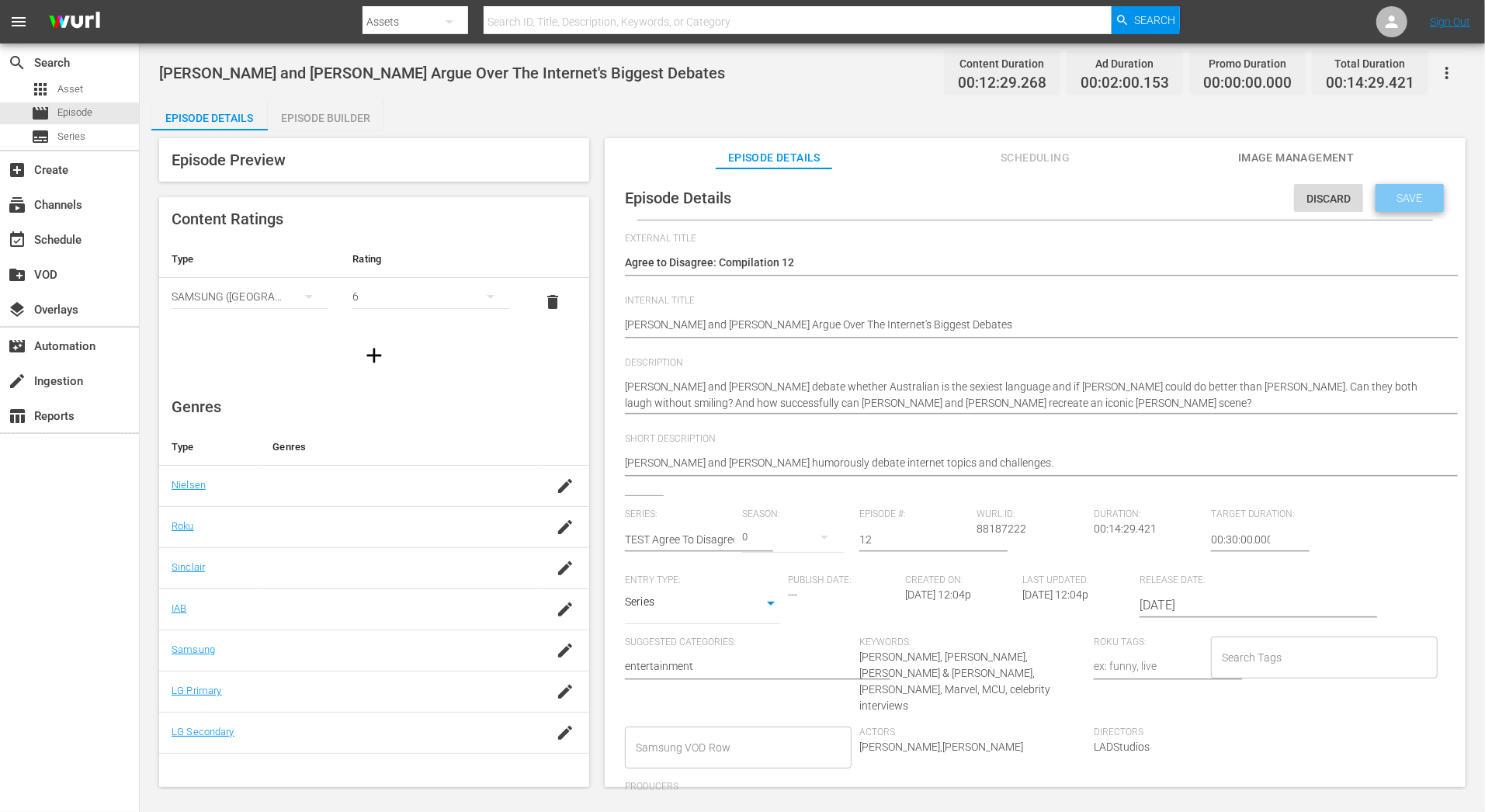
click at [1336, 203] on span "Save" at bounding box center [1410, 198] width 50 height 13
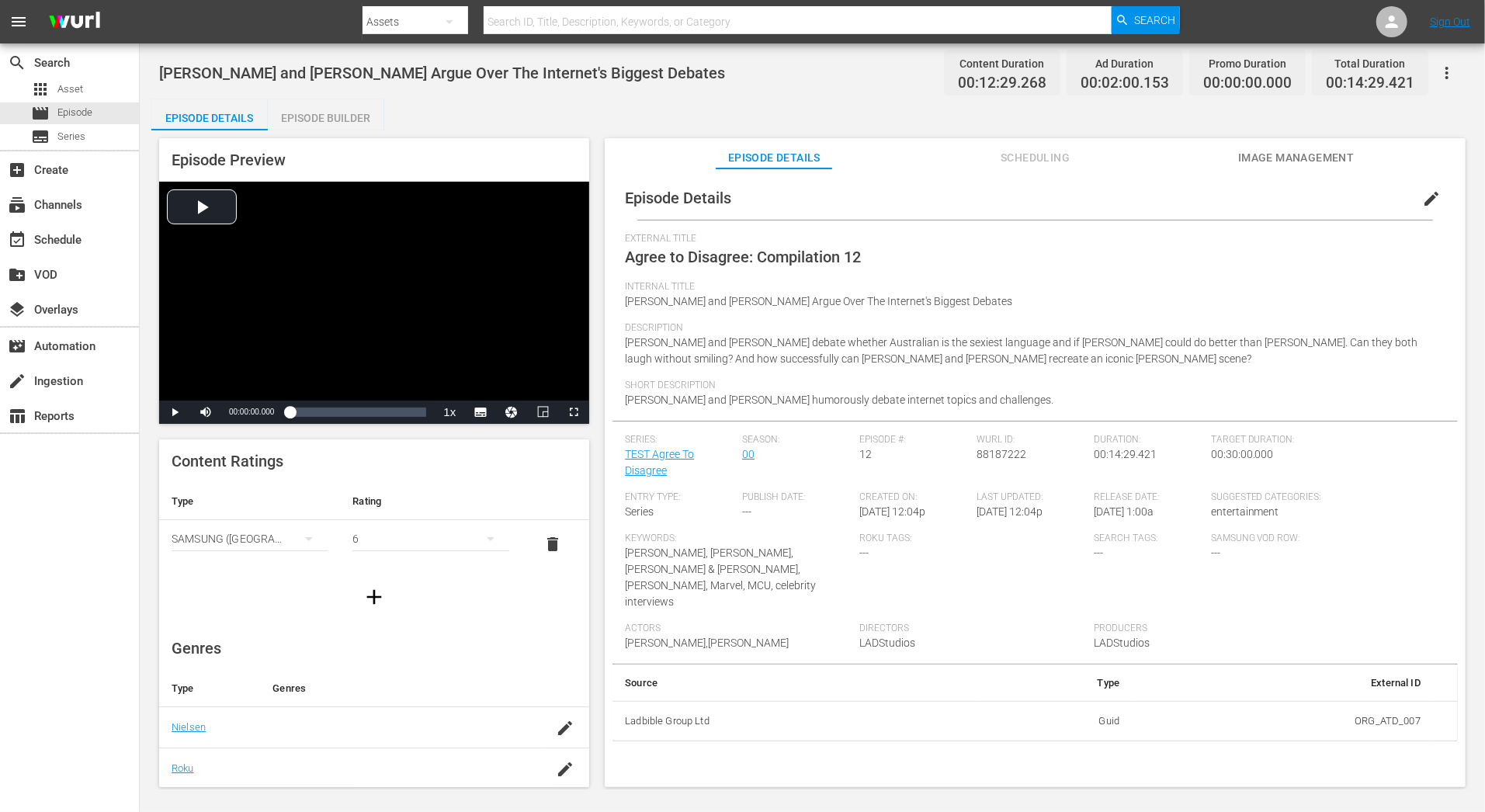
click at [348, 113] on div "Episode Builder" at bounding box center [326, 117] width 117 height 37
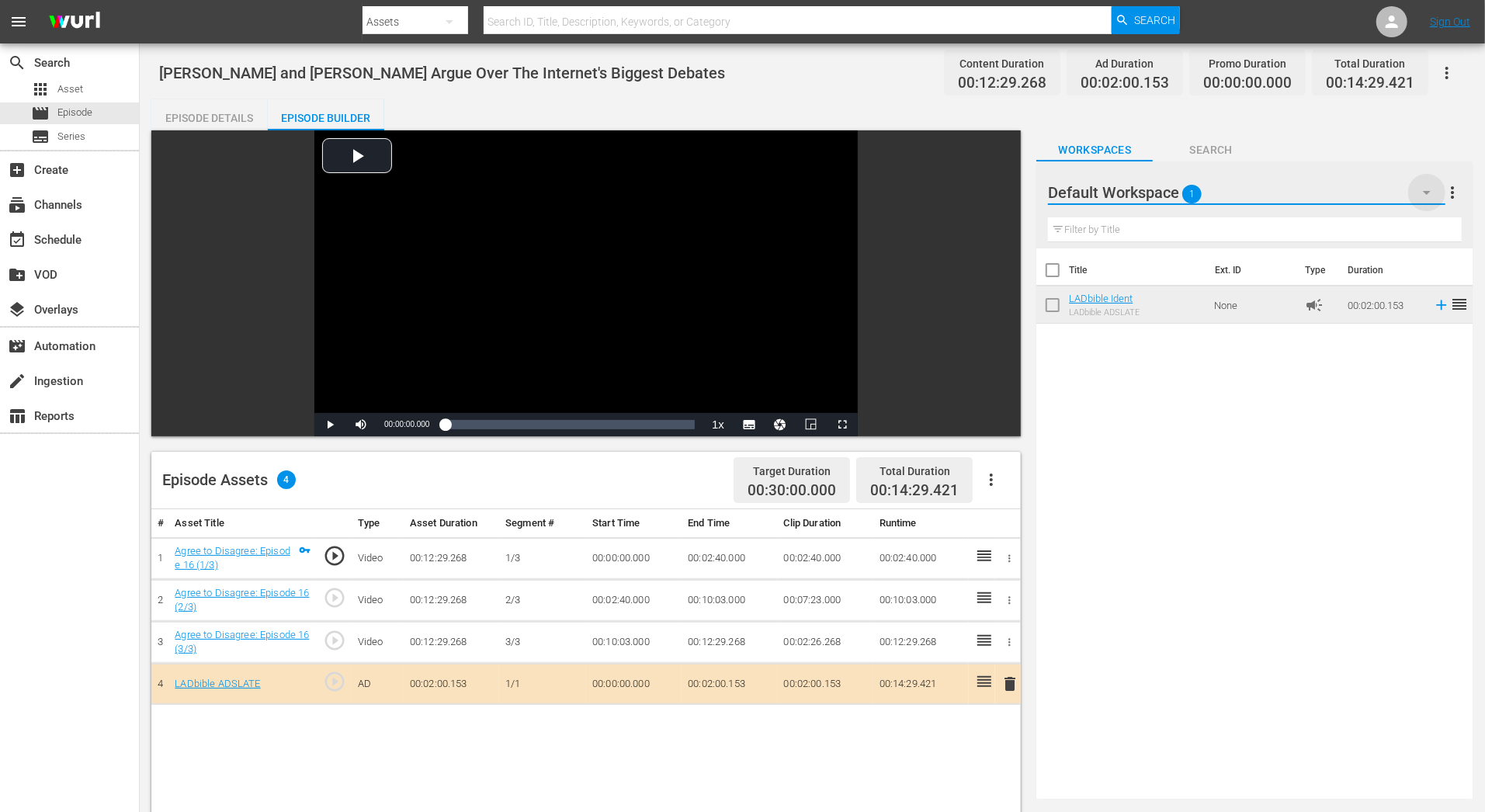
click at [1421, 192] on icon "button" at bounding box center [1427, 192] width 19 height 19
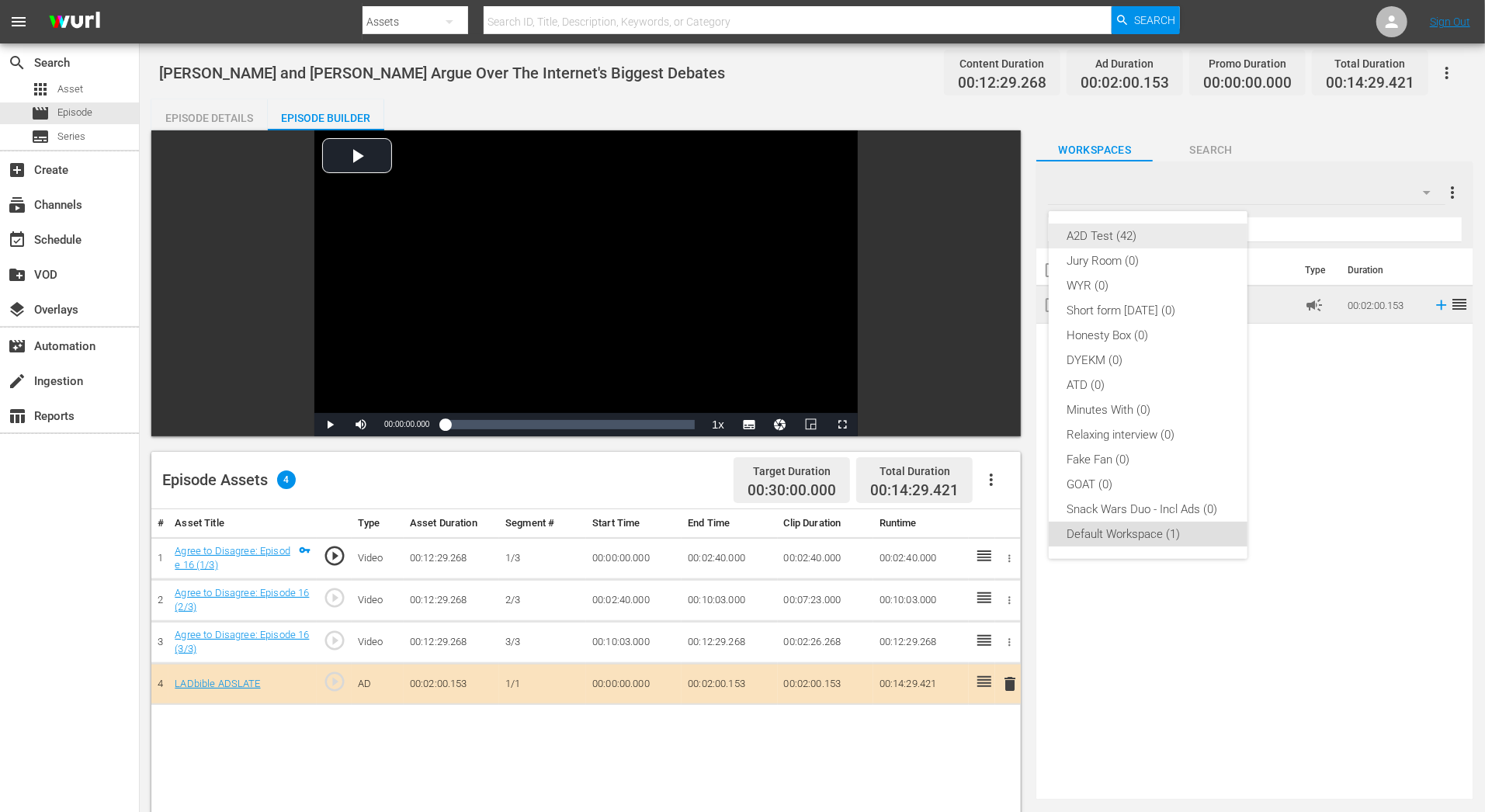
click at [1209, 240] on div "A2D Test (42)" at bounding box center [1147, 235] width 162 height 24
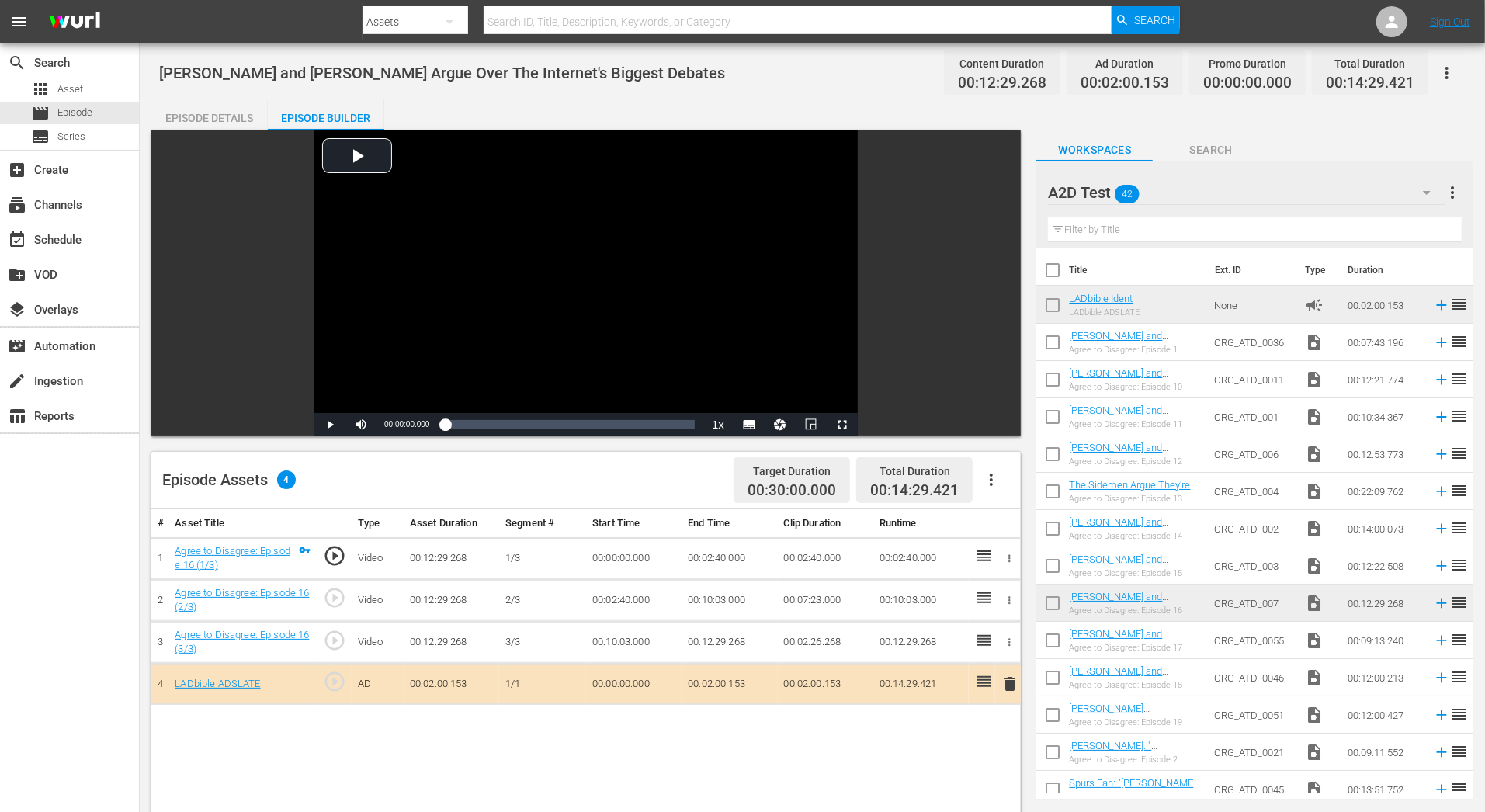
click at [1207, 237] on input "text" at bounding box center [1255, 229] width 414 height 24
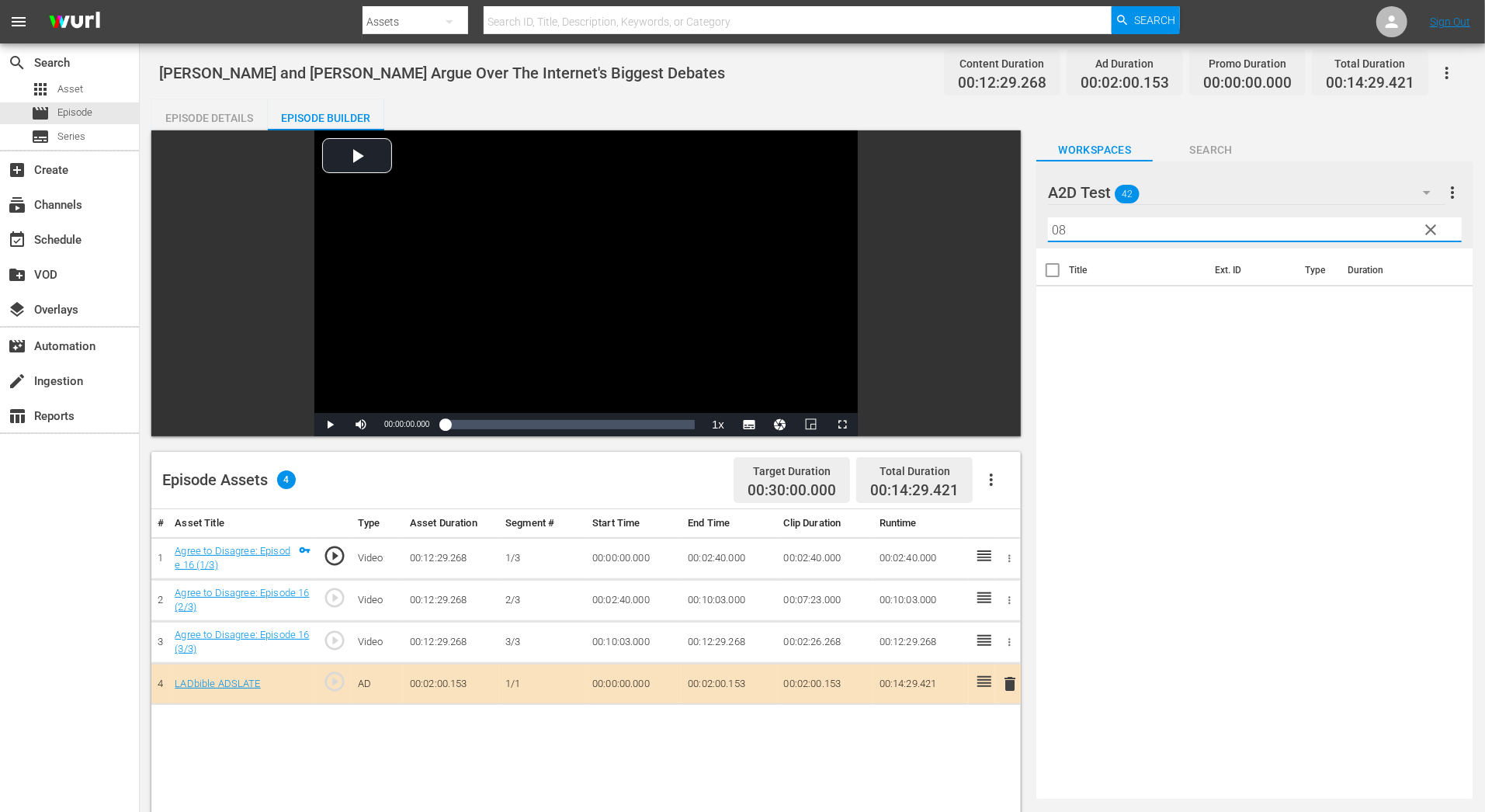
type input "0"
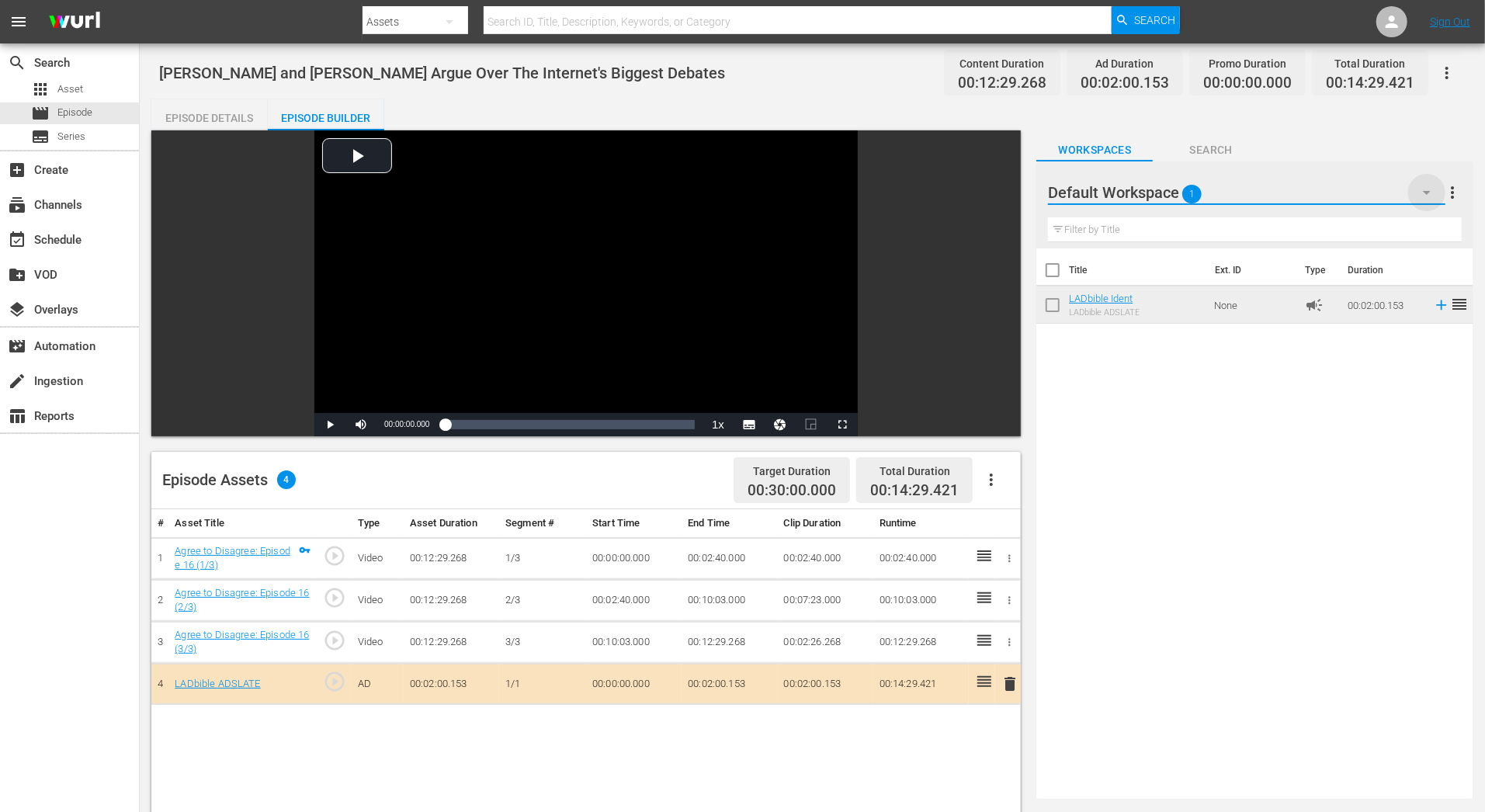
click at [1422, 194] on icon "button" at bounding box center [1427, 192] width 19 height 19
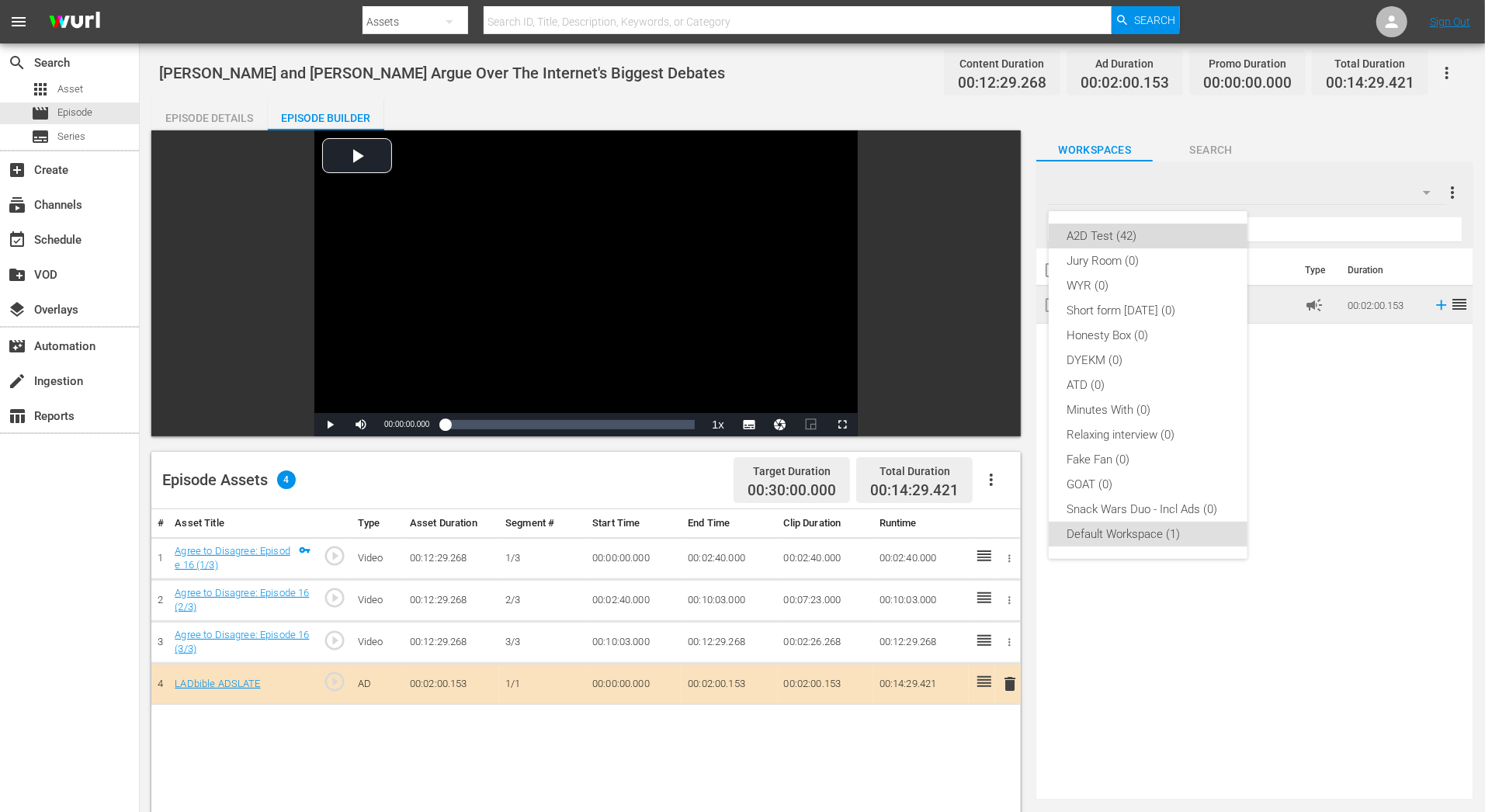
click at [1212, 235] on div "A2D Test (42)" at bounding box center [1147, 235] width 162 height 24
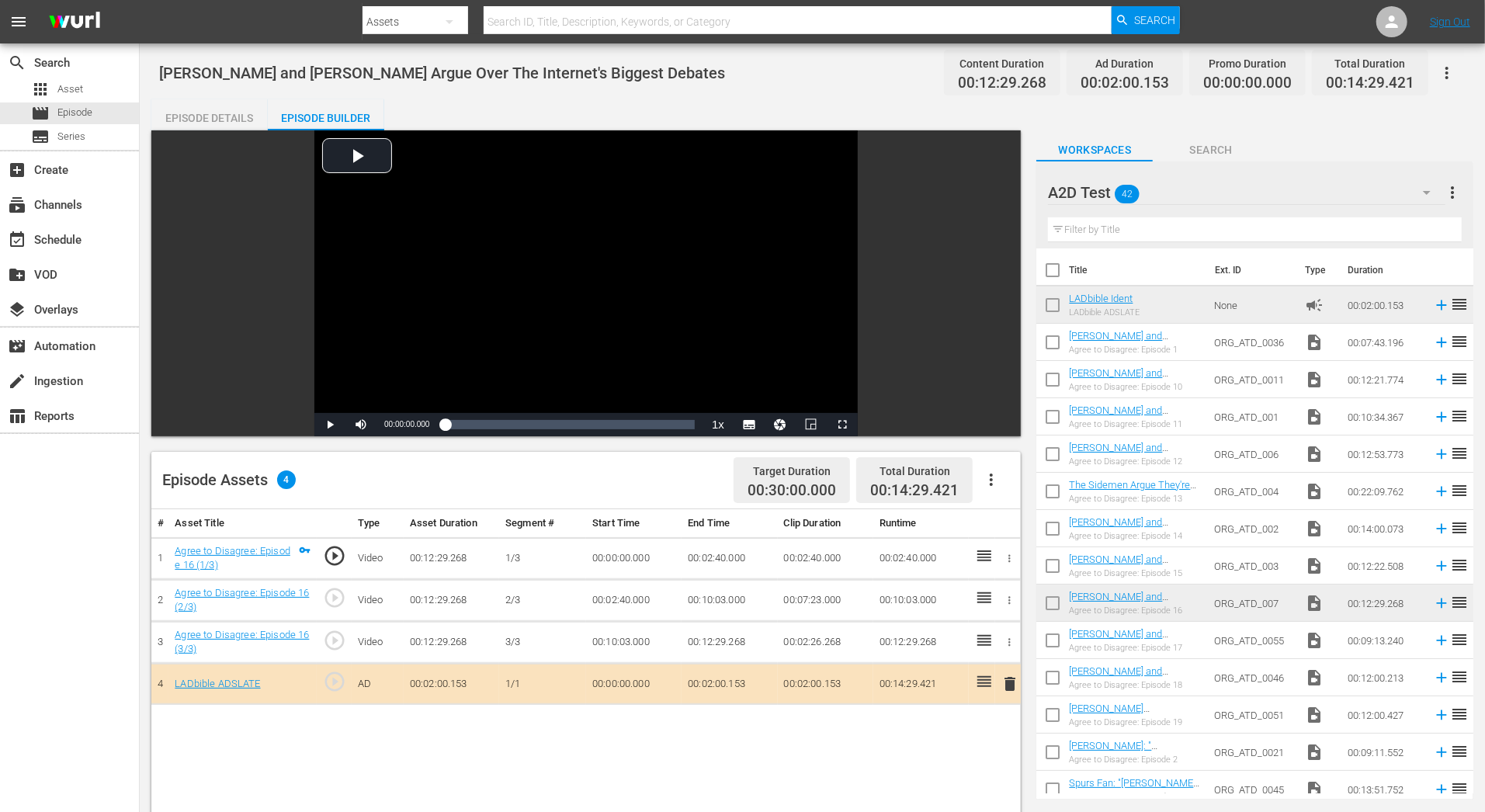
click at [1155, 233] on input "text" at bounding box center [1255, 229] width 414 height 24
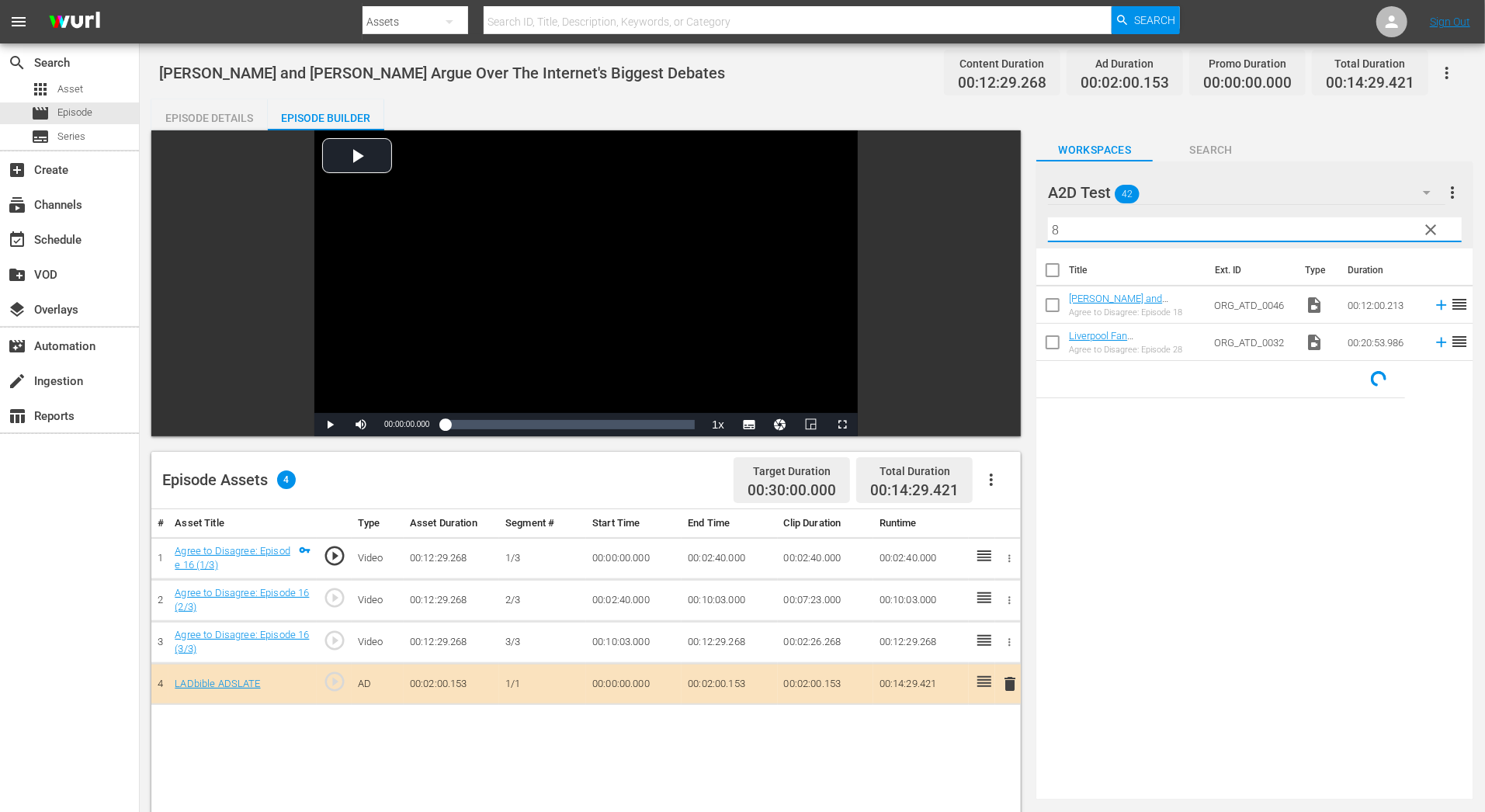
type input "8"
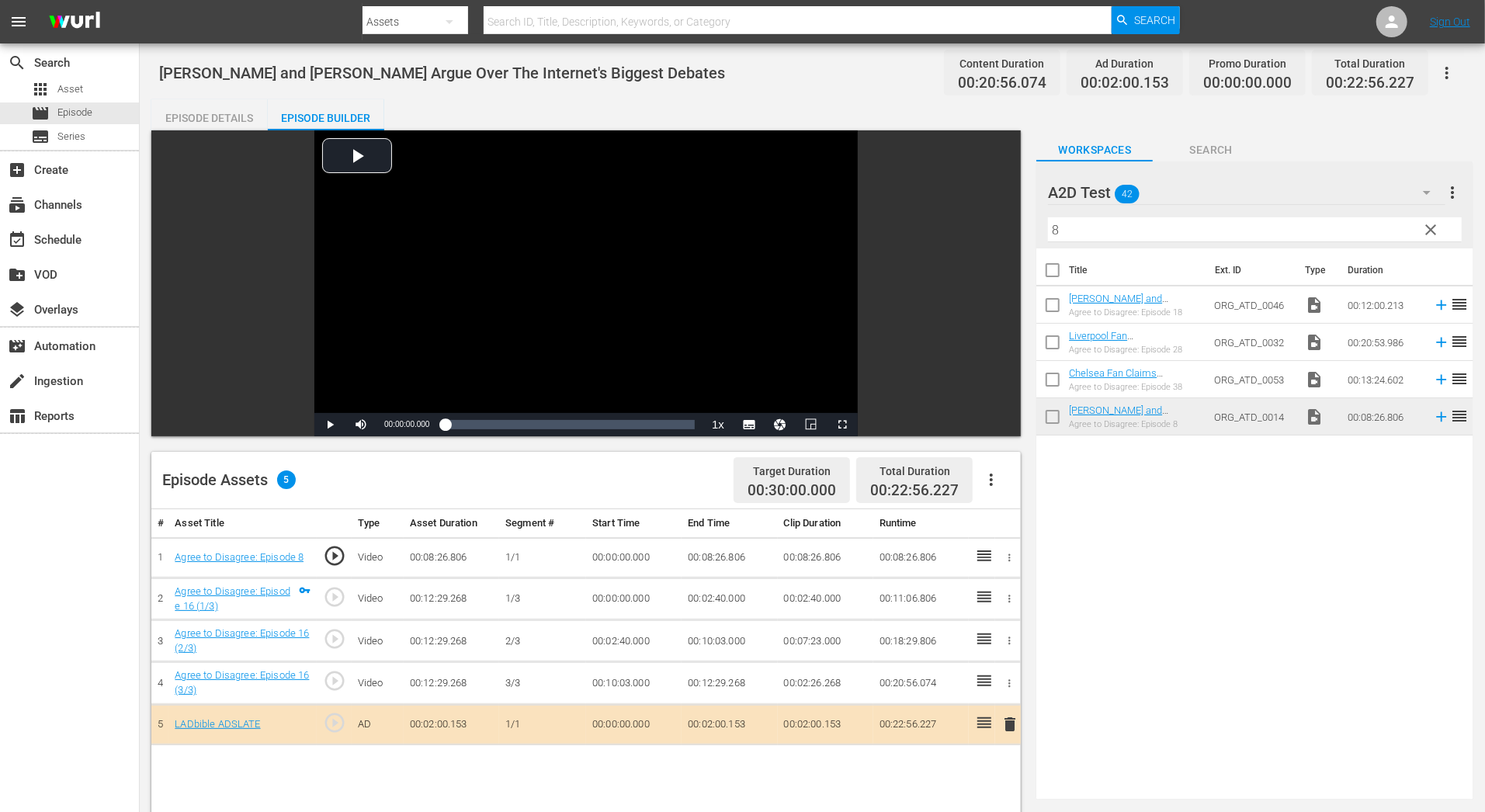
click at [1073, 223] on input "8" at bounding box center [1255, 229] width 414 height 24
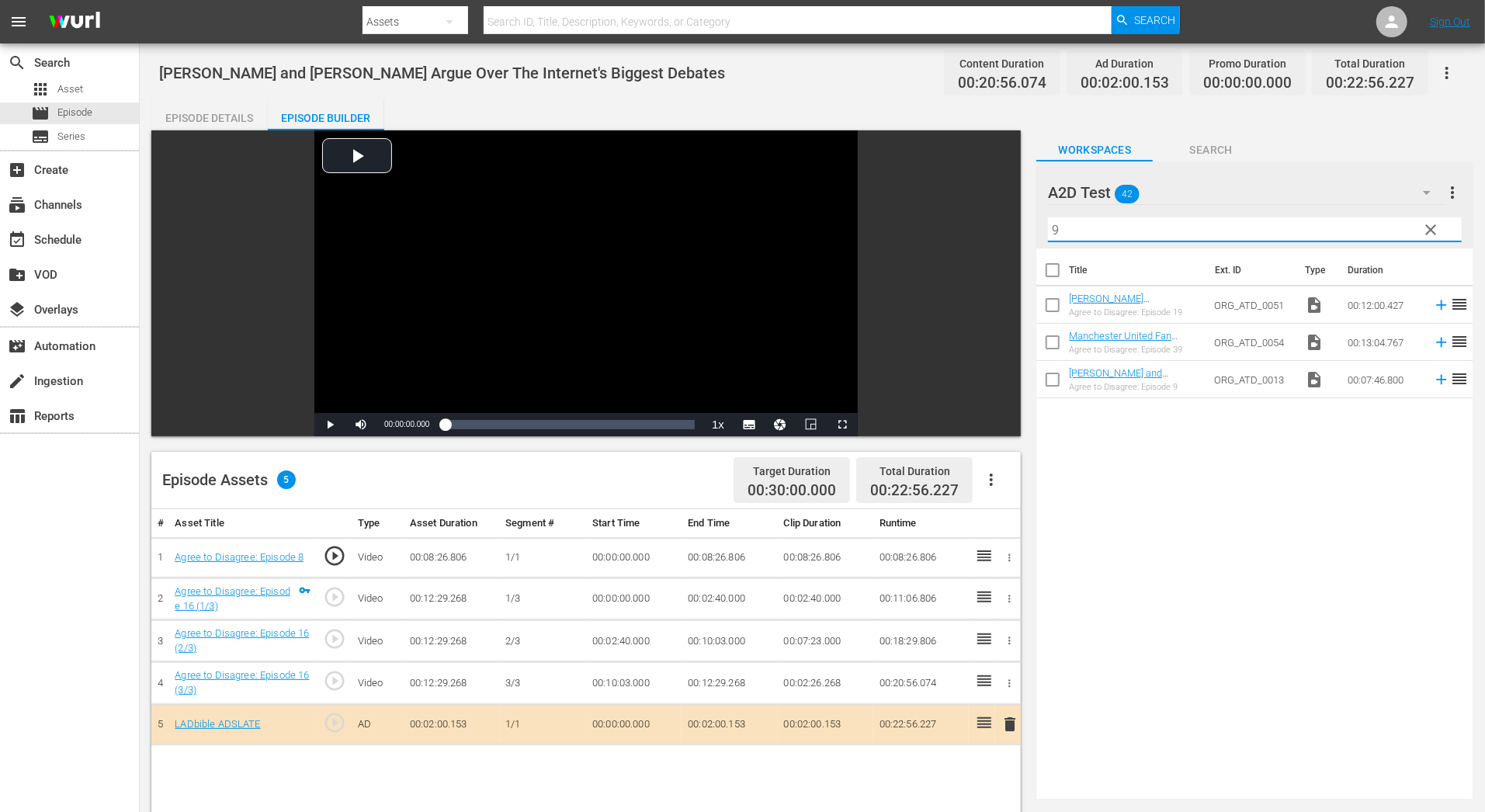
type input "9"
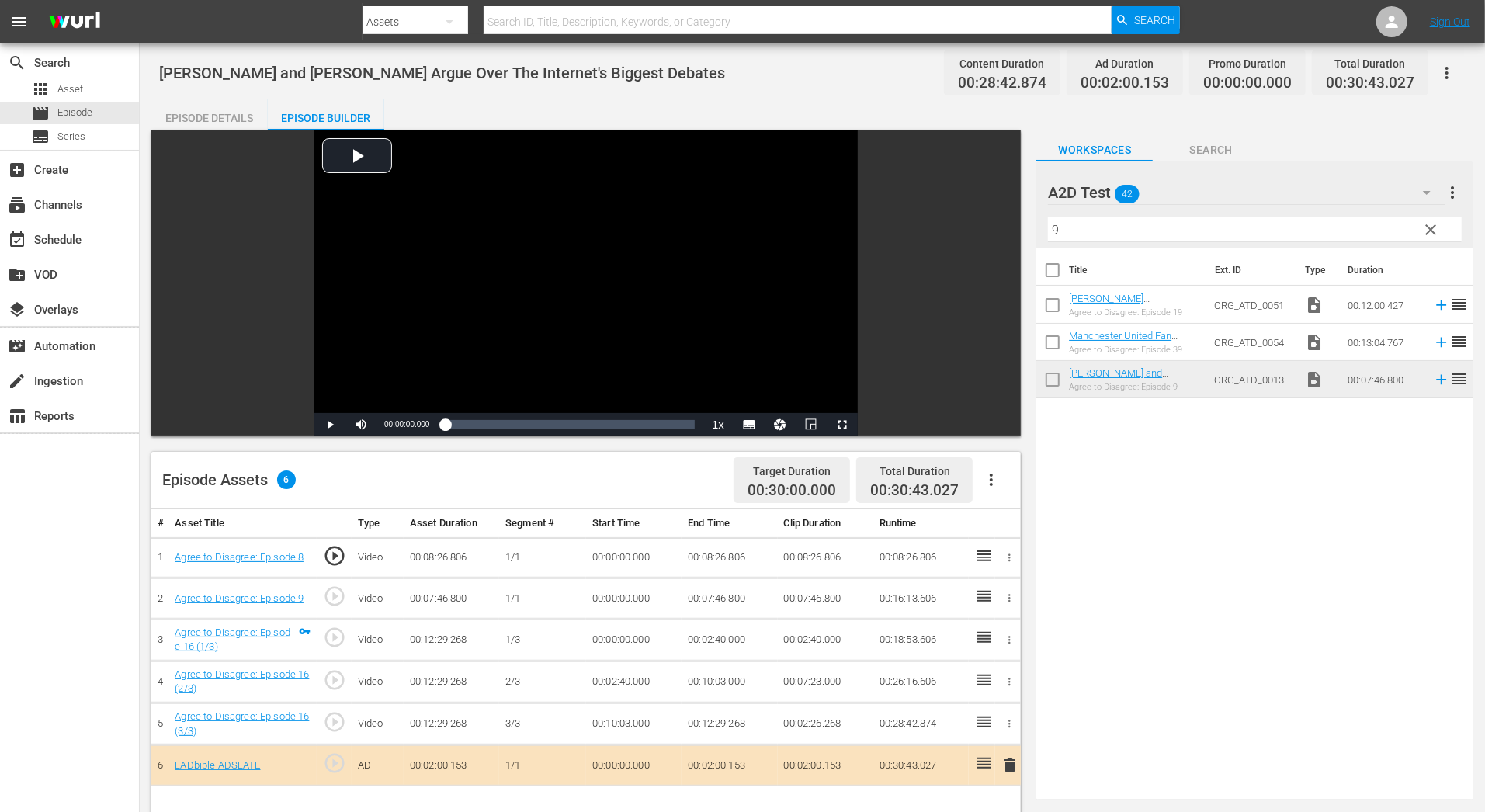
drag, startPoint x: 1153, startPoint y: 371, endPoint x: 679, endPoint y: 11, distance: 595.2
click at [1091, 238] on input "9" at bounding box center [1255, 229] width 414 height 24
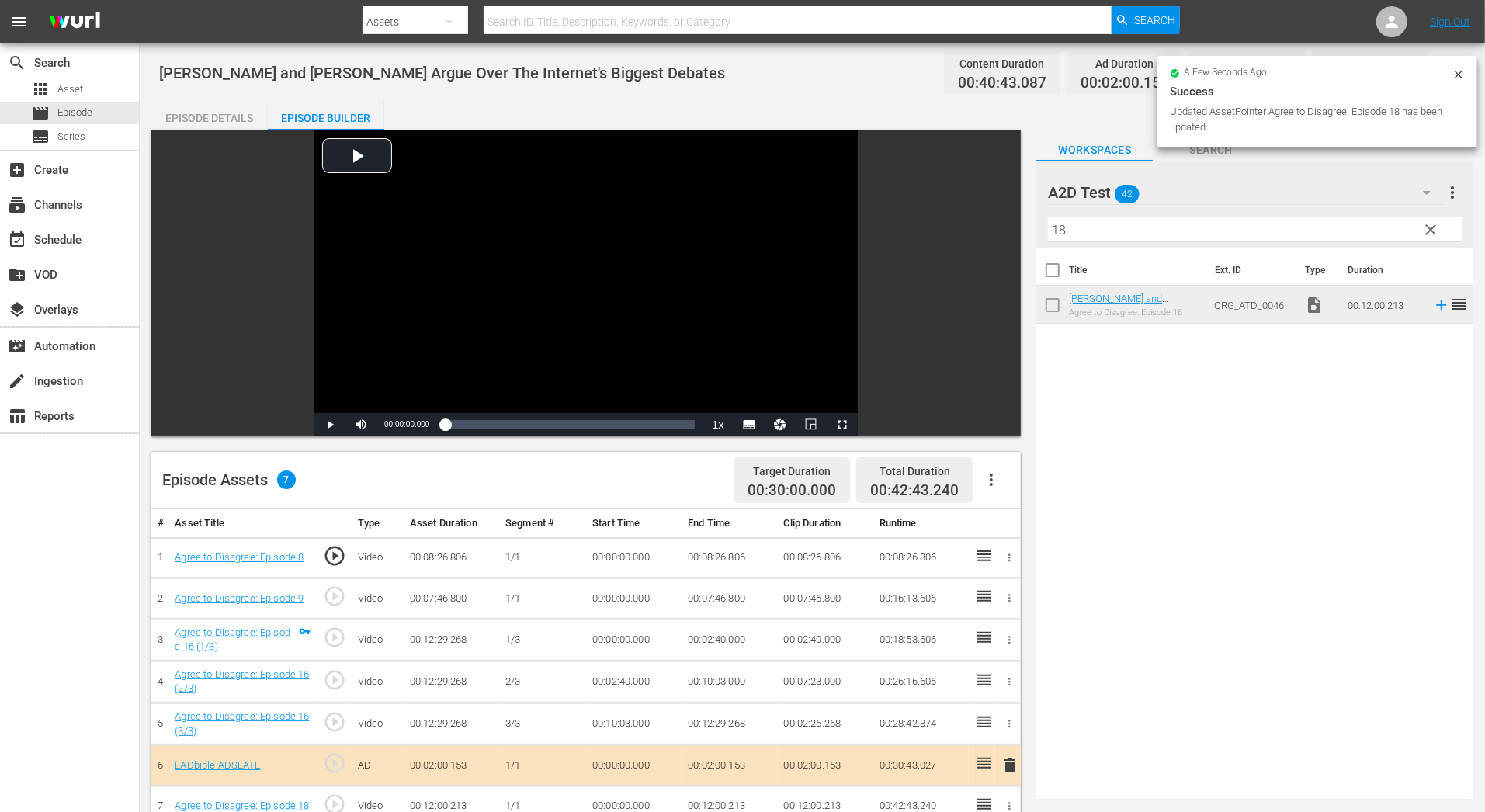
click at [1097, 230] on input "18" at bounding box center [1255, 229] width 414 height 24
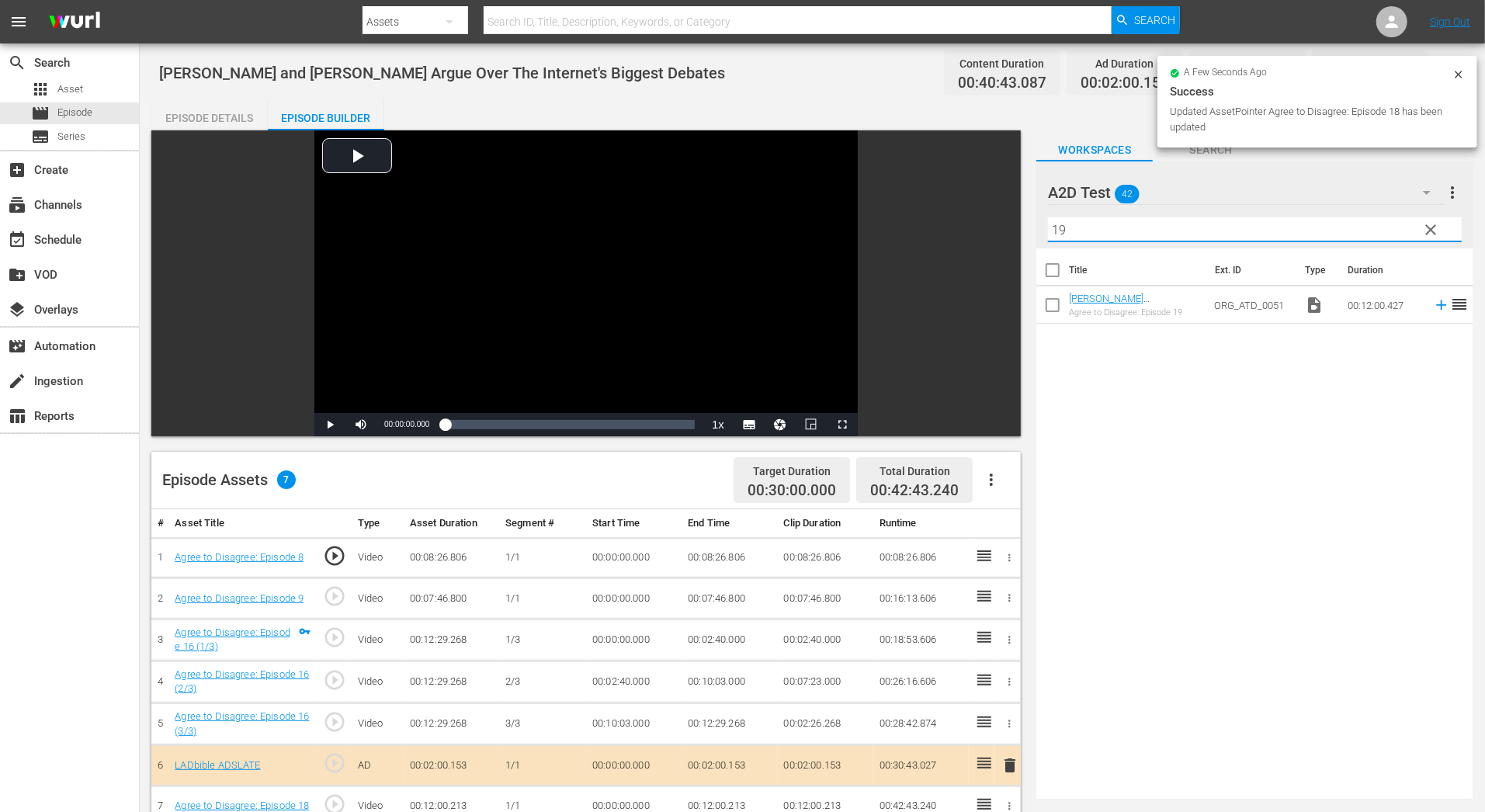
type input "19"
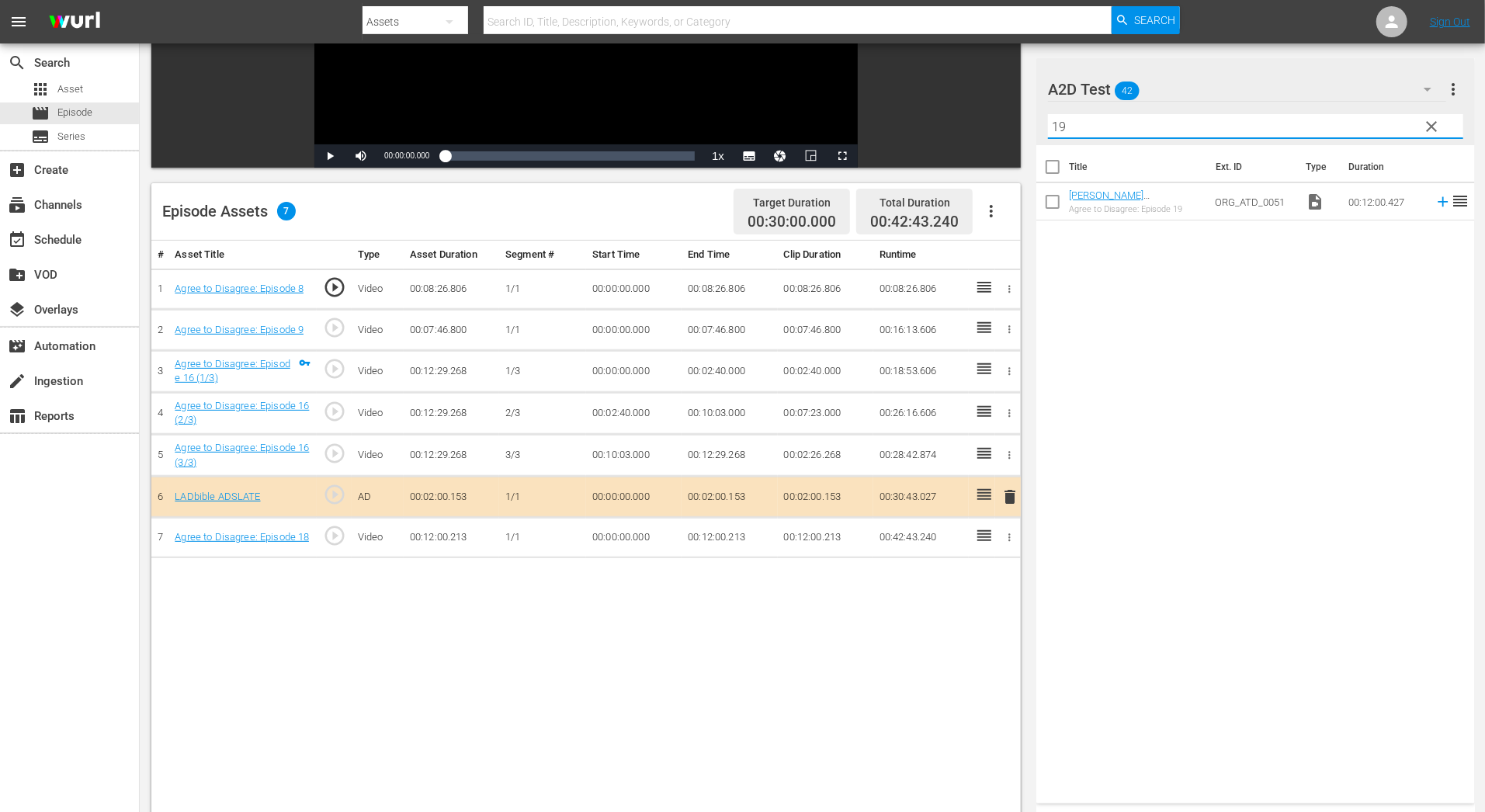
scroll to position [314, 0]
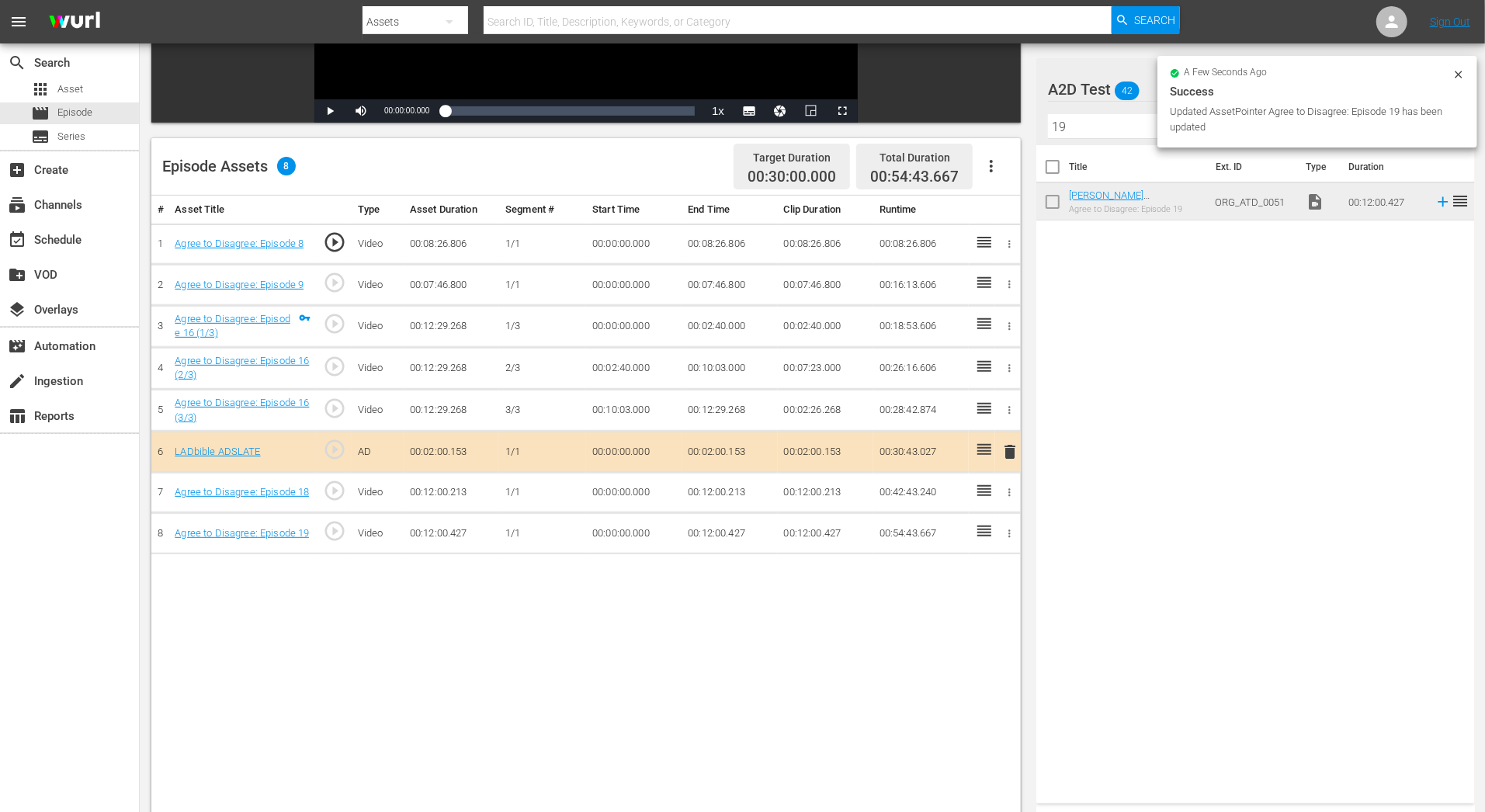
drag, startPoint x: 1141, startPoint y: 191, endPoint x: 335, endPoint y: 39, distance: 820.2
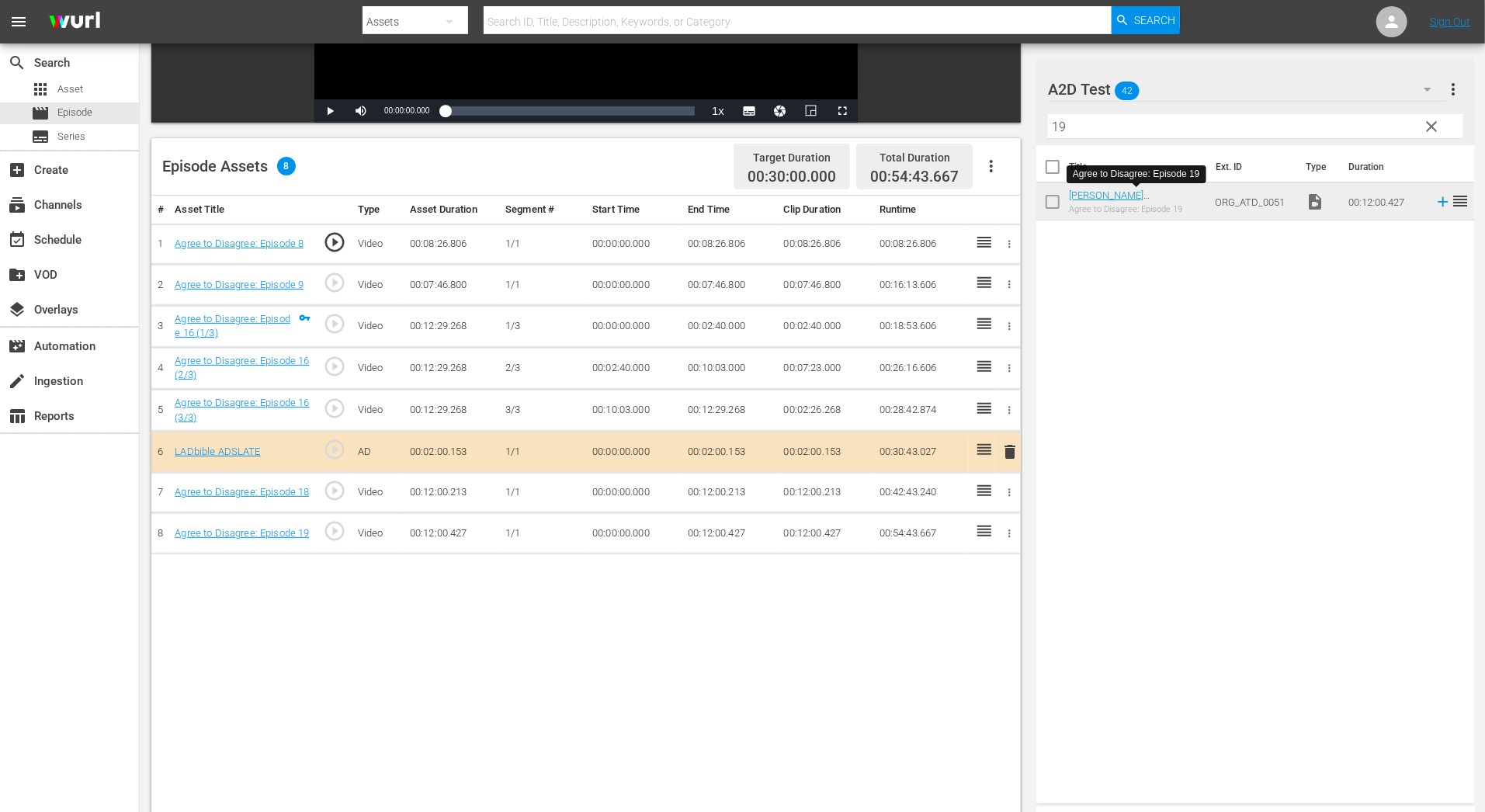
click at [1007, 446] on span "delete" at bounding box center [1011, 452] width 19 height 19
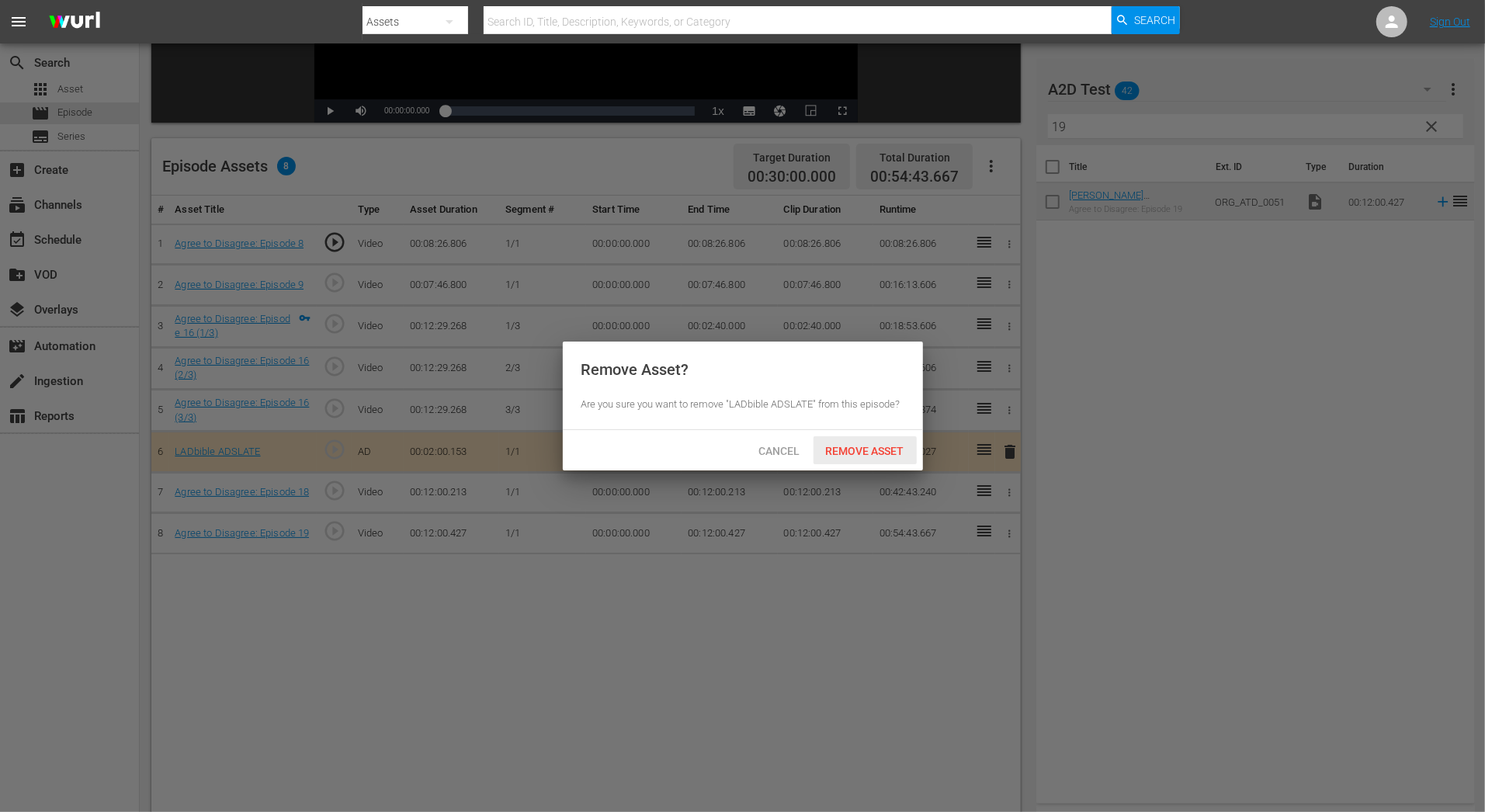
click at [843, 454] on span "Remove Asset" at bounding box center [865, 451] width 103 height 13
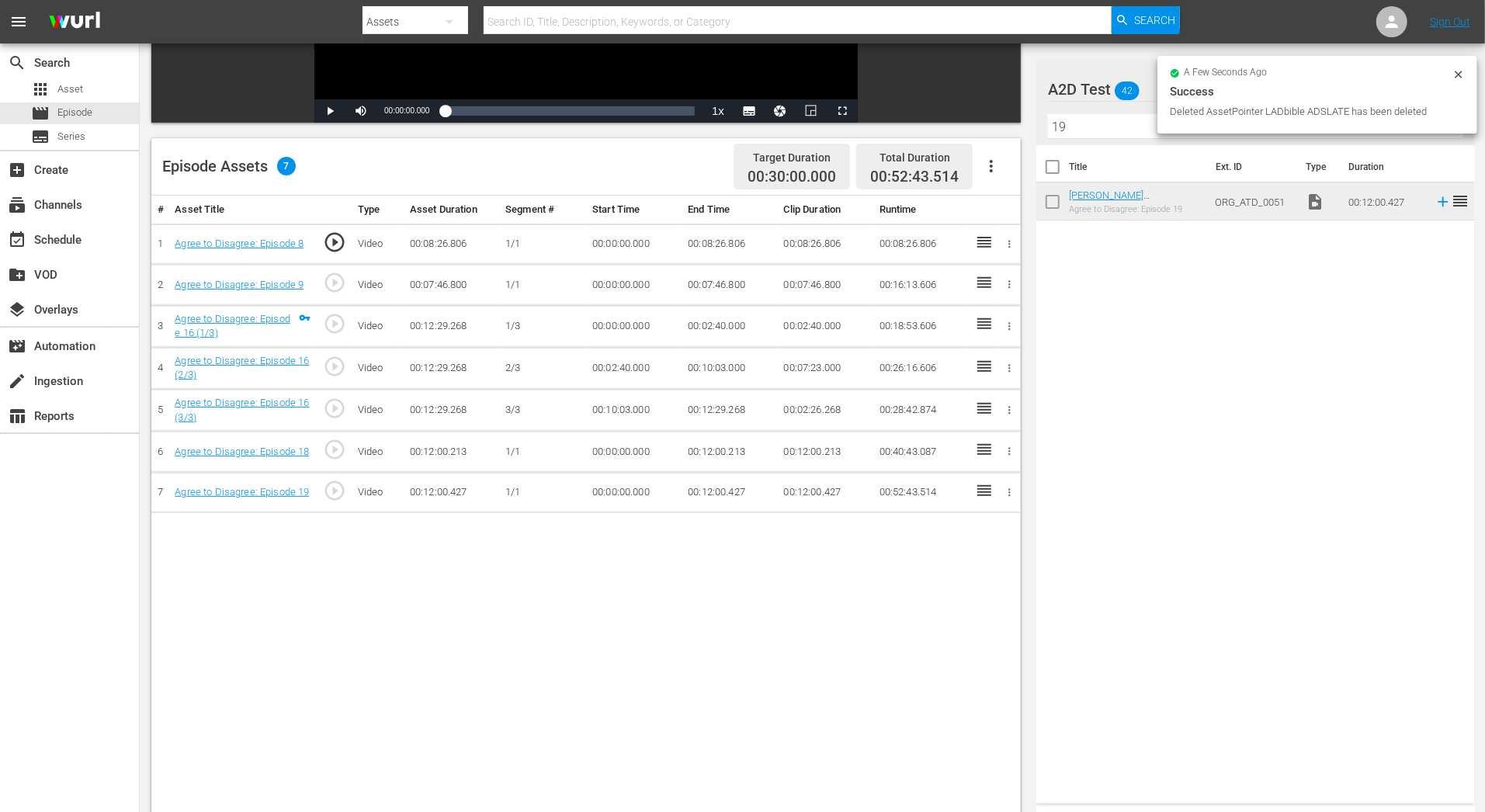
click at [1013, 363] on icon "button" at bounding box center [1009, 368] width 12 height 12
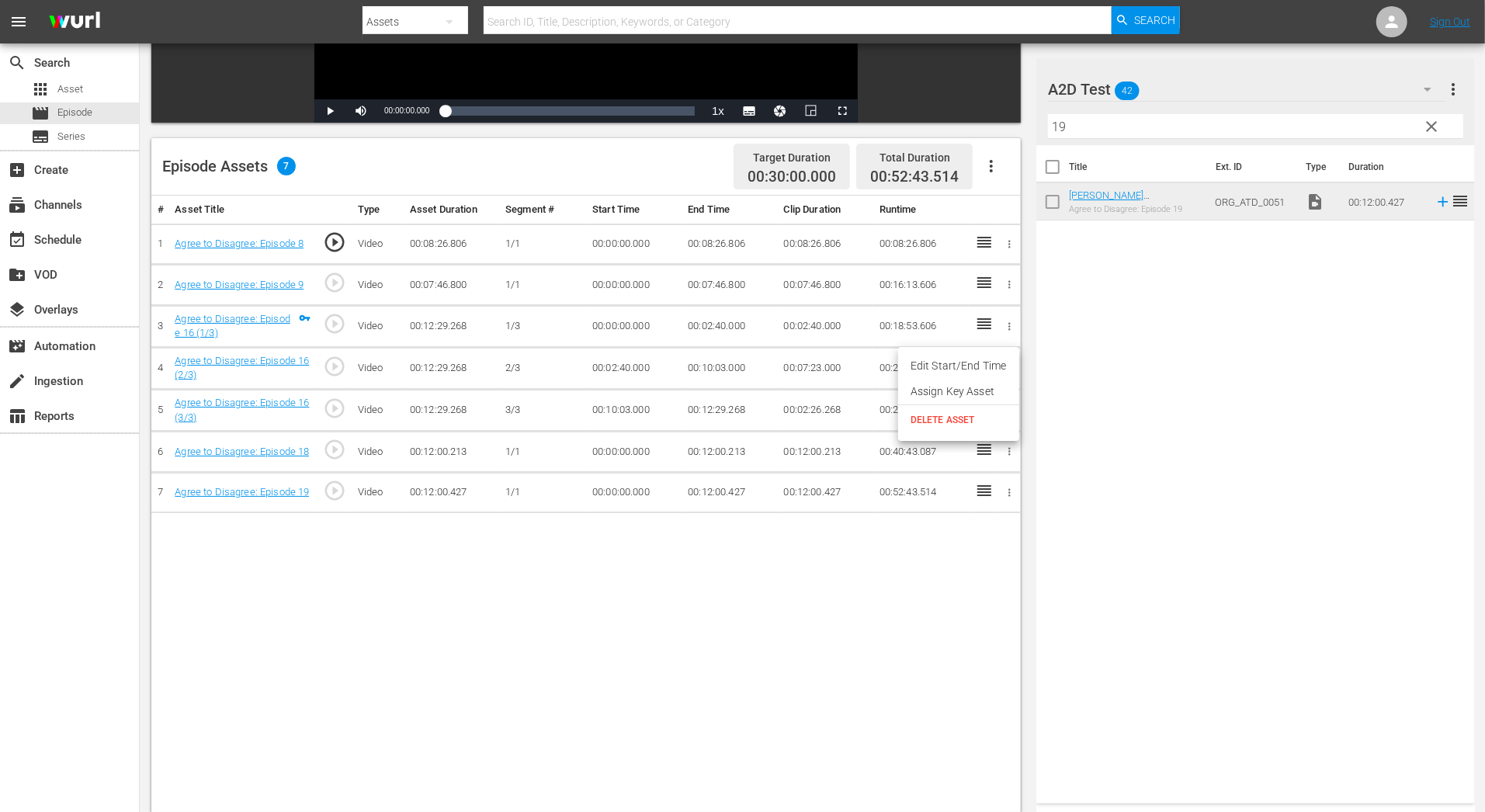
click at [999, 389] on li "Assign Key Asset" at bounding box center [959, 391] width 121 height 25
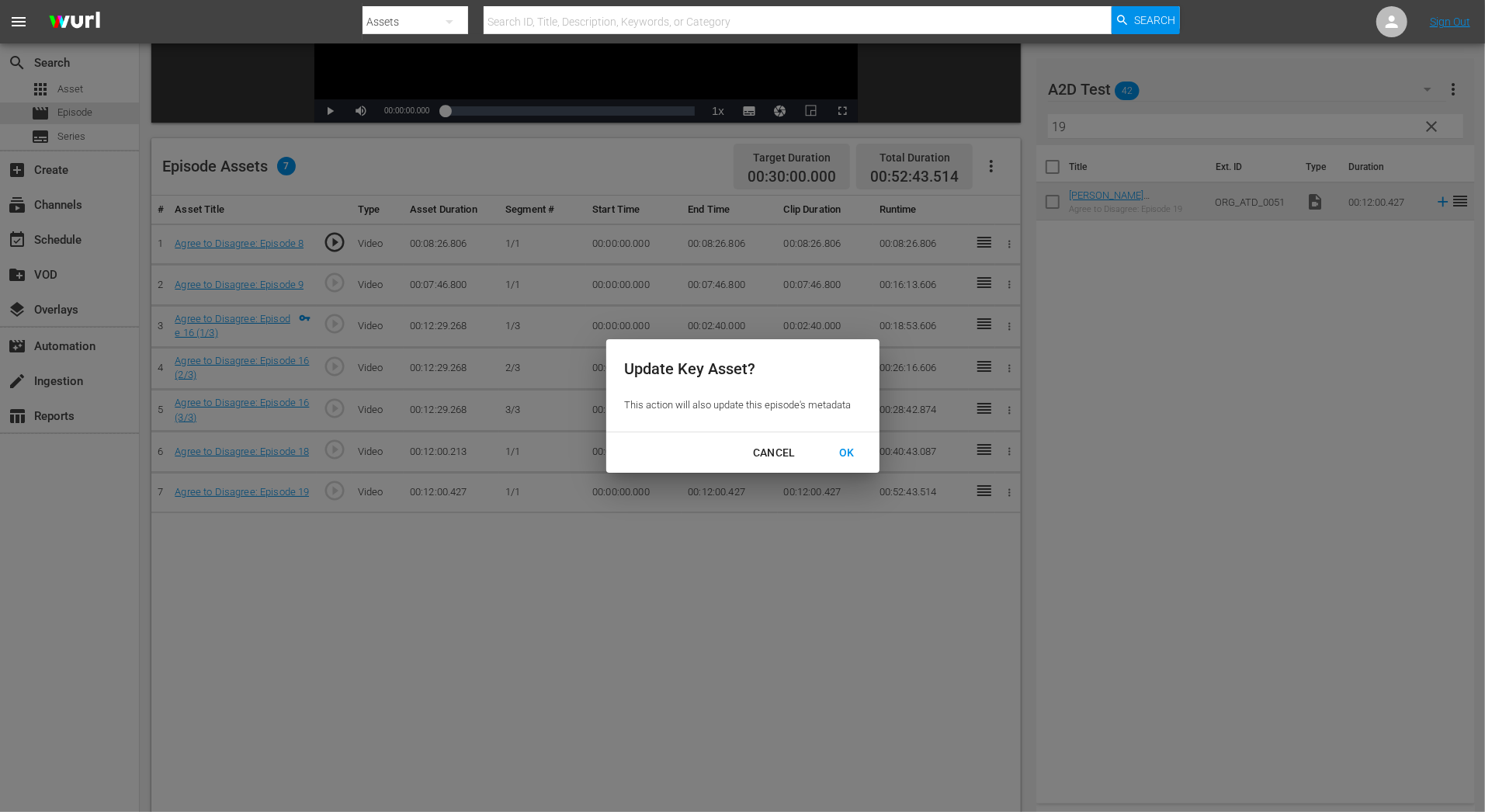
click at [837, 446] on div "OK" at bounding box center [846, 453] width 40 height 20
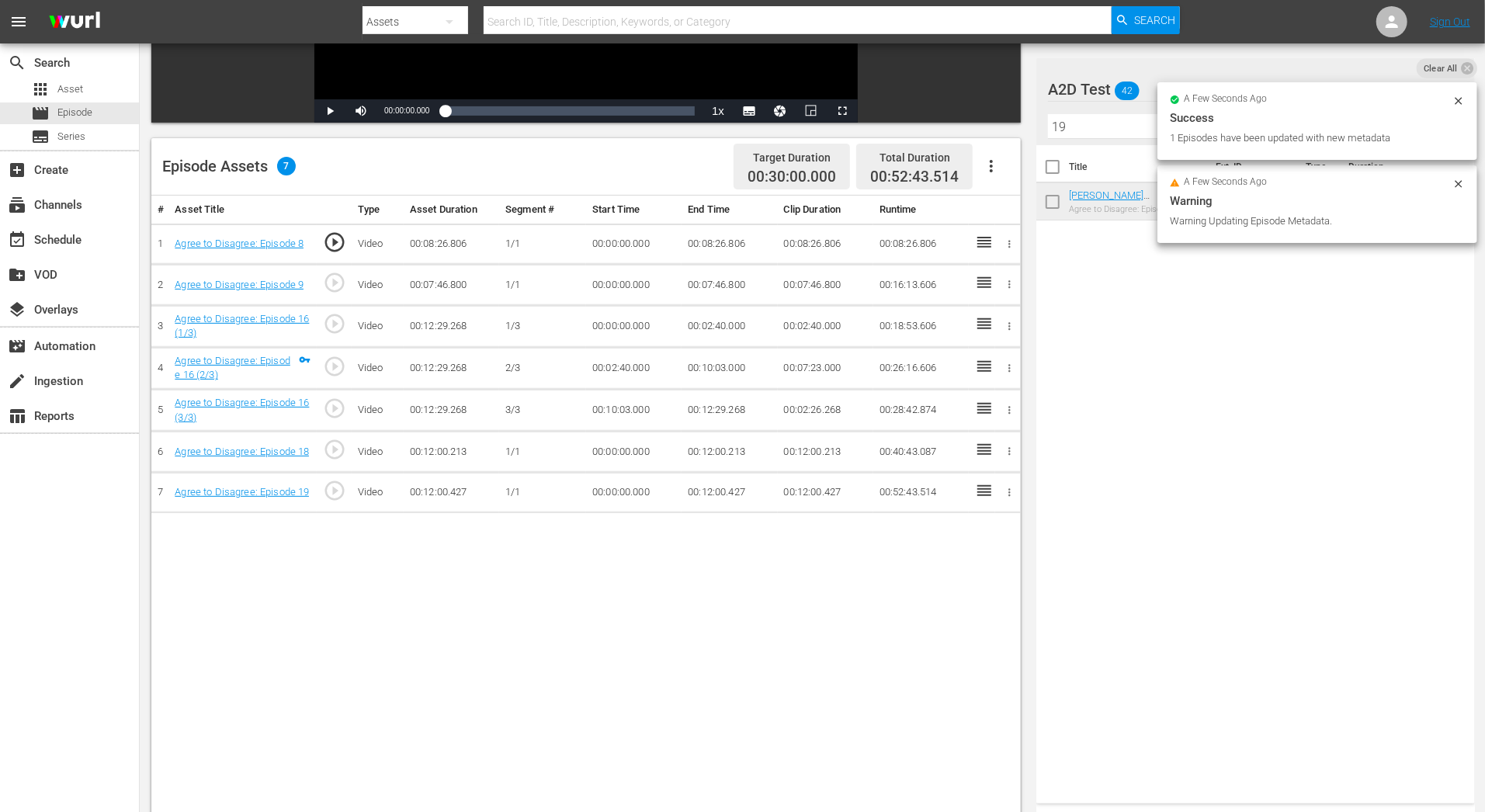
click at [1008, 452] on icon "button" at bounding box center [1009, 451] width 12 height 12
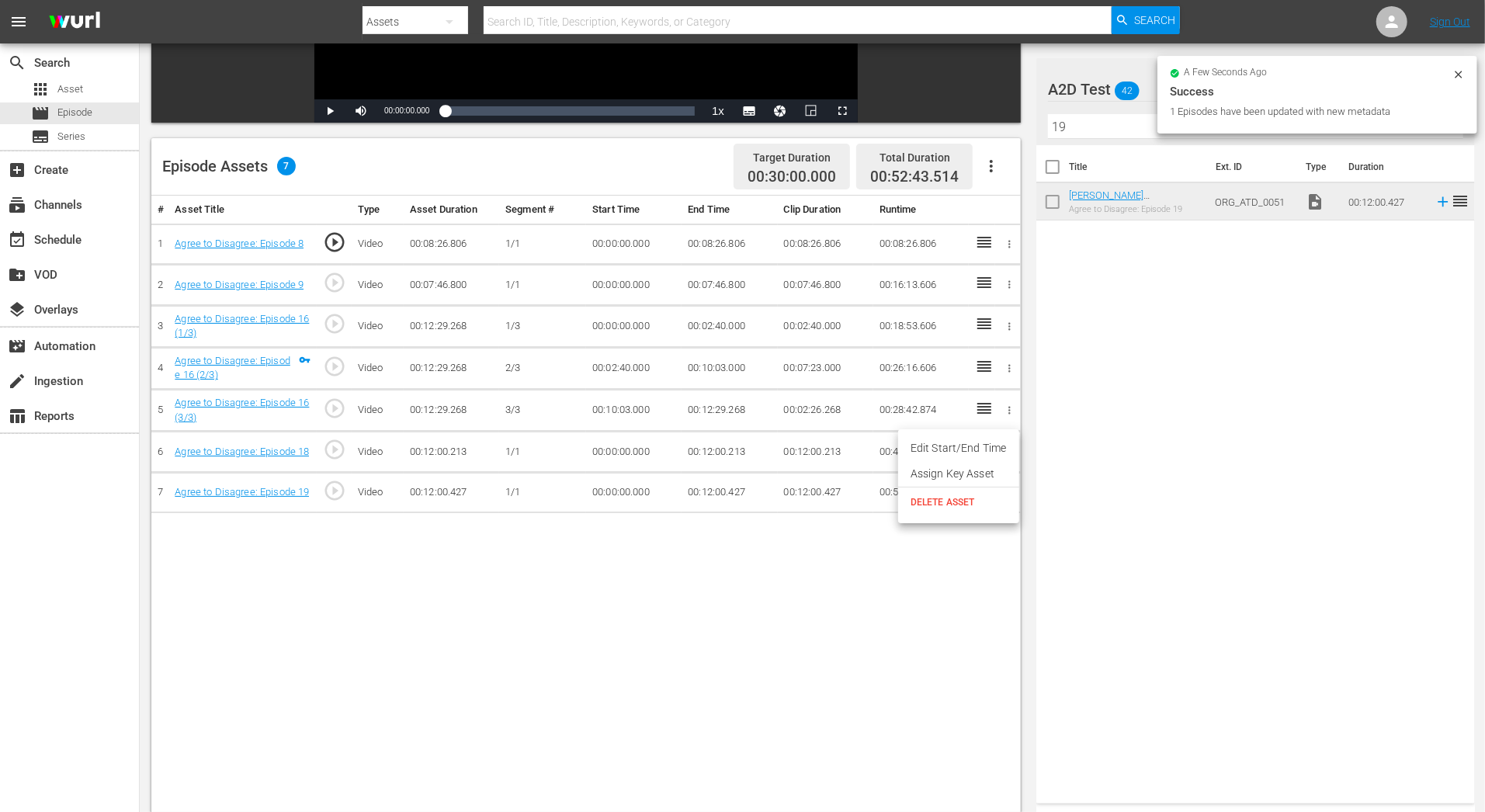
click at [983, 475] on li "Assign Key Asset" at bounding box center [959, 474] width 121 height 25
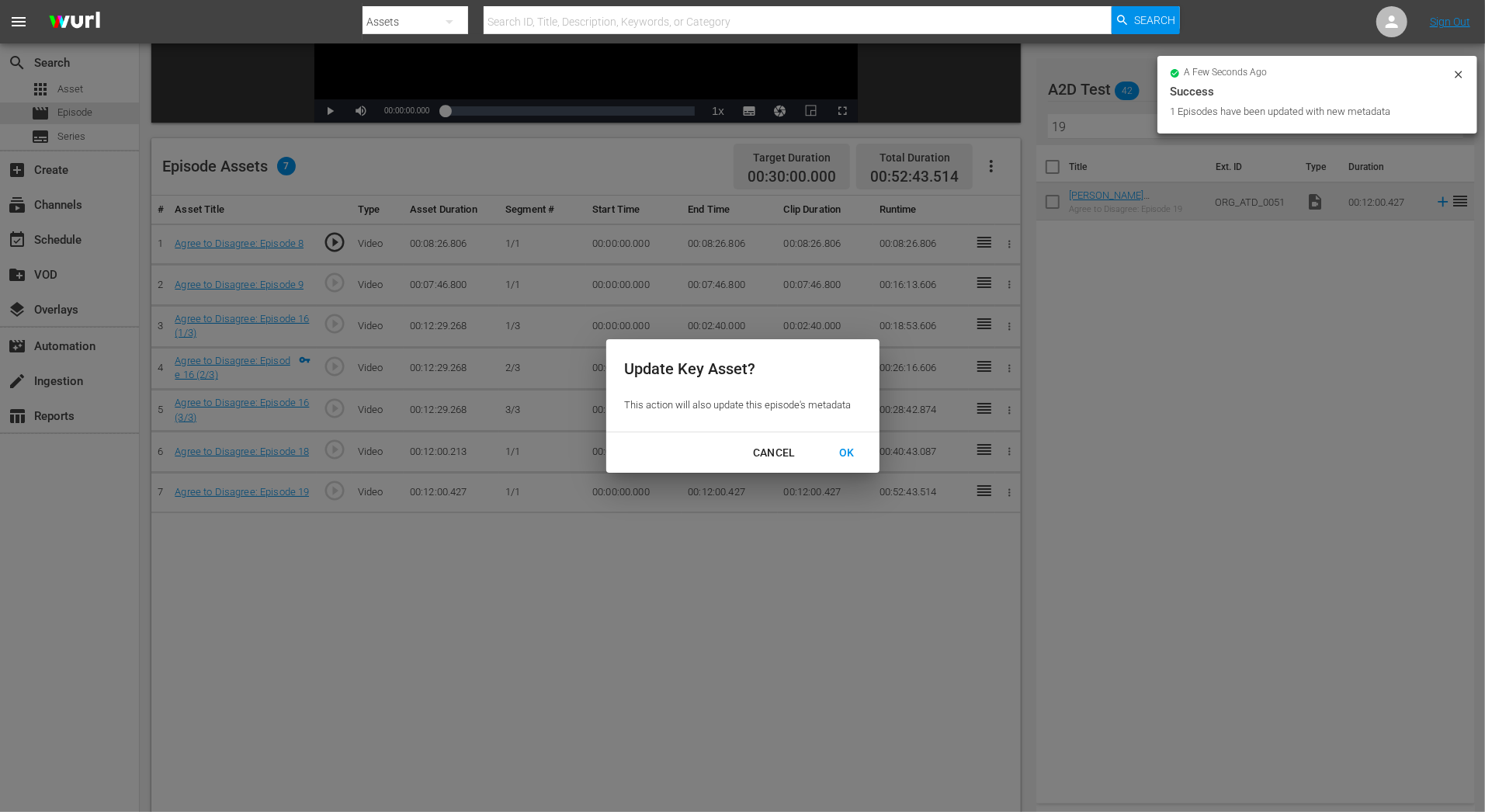
click at [843, 453] on div "OK" at bounding box center [846, 453] width 40 height 20
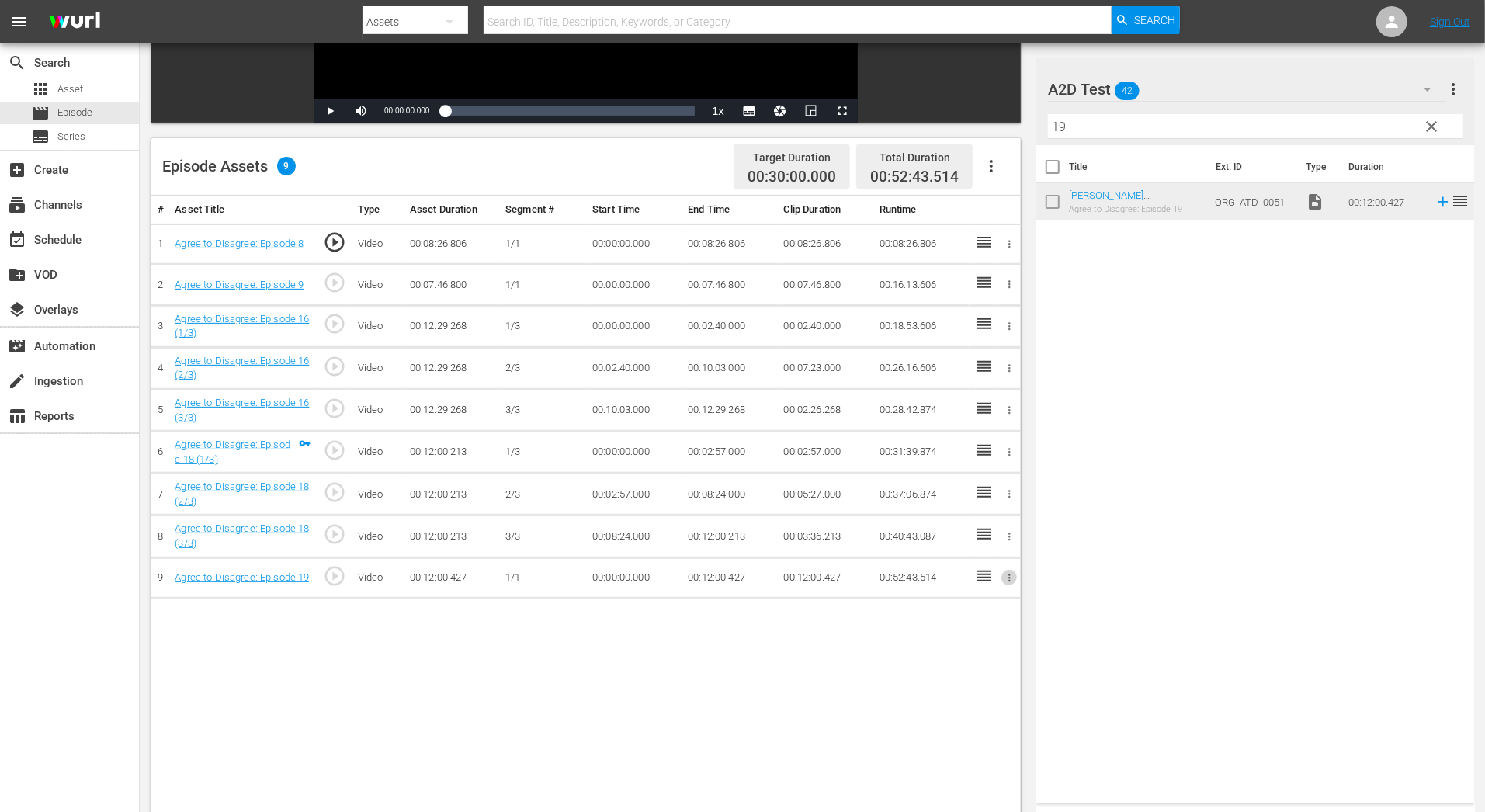
click at [1012, 578] on icon "button" at bounding box center [1009, 577] width 12 height 12
click at [994, 593] on li "Assign Key Asset" at bounding box center [959, 598] width 121 height 25
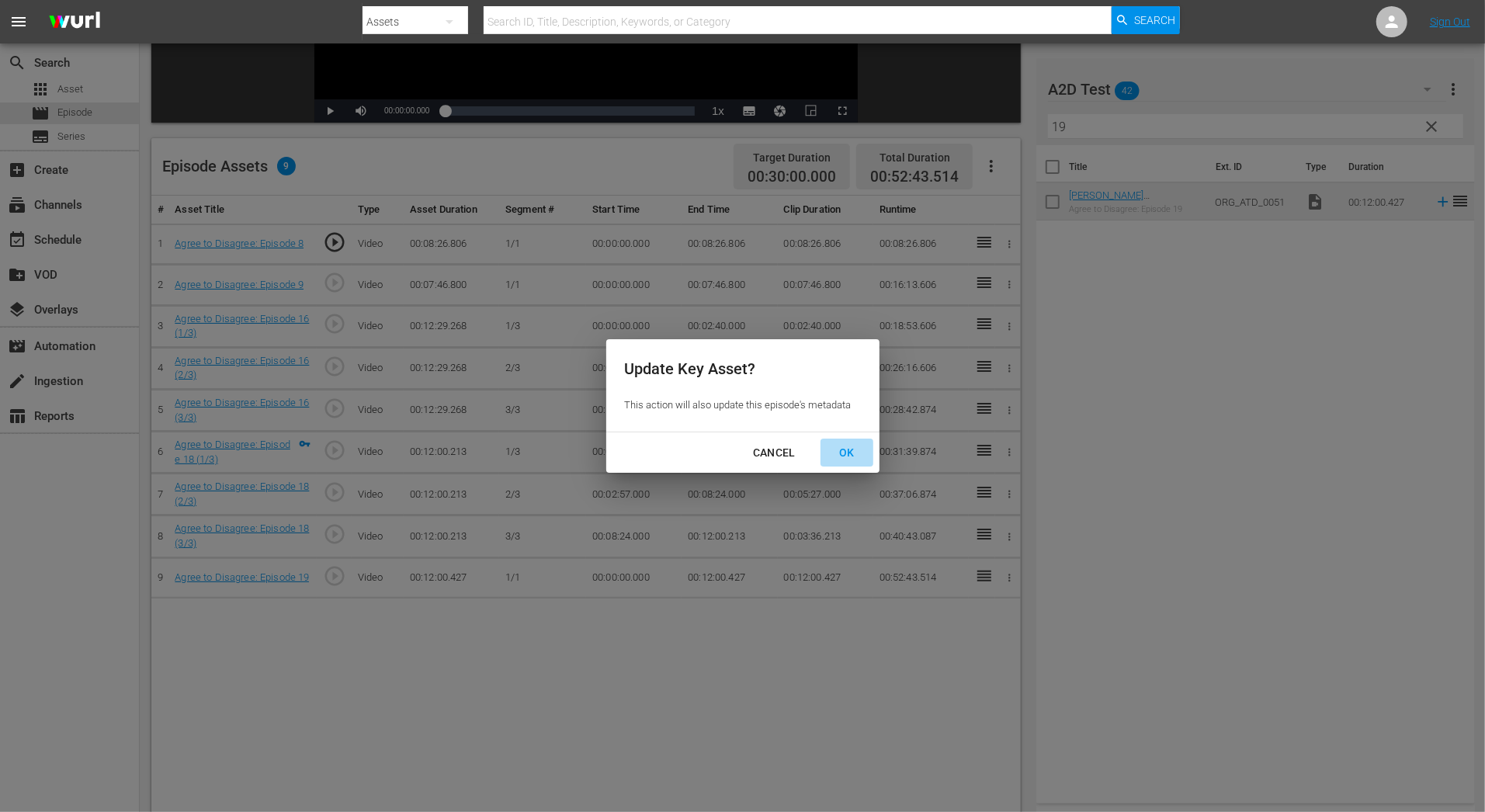
click at [834, 439] on button "OK" at bounding box center [846, 453] width 53 height 28
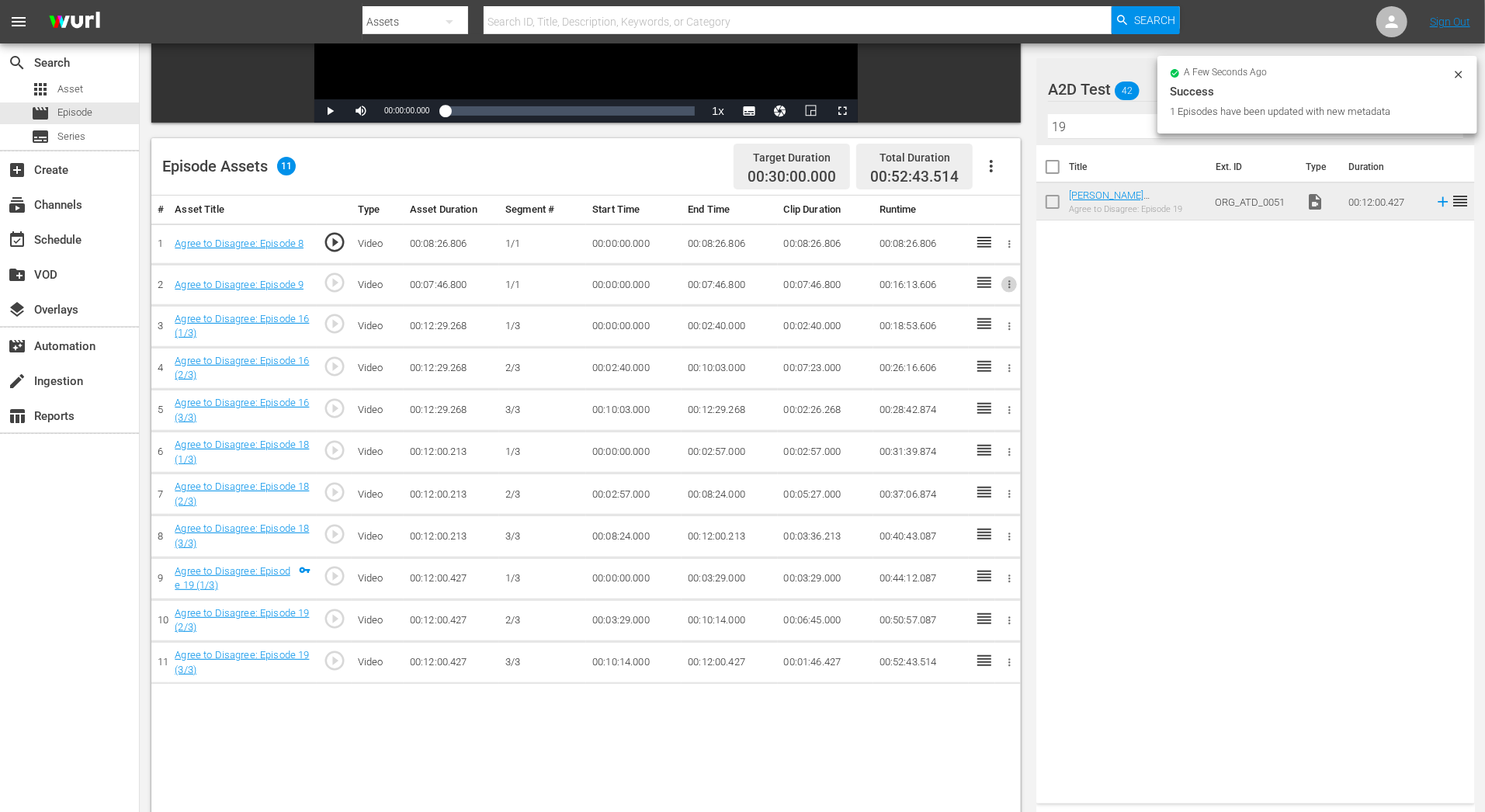
click at [1014, 286] on icon "button" at bounding box center [1009, 284] width 12 height 12
click at [972, 311] on li "Assign Key Asset" at bounding box center [959, 308] width 121 height 25
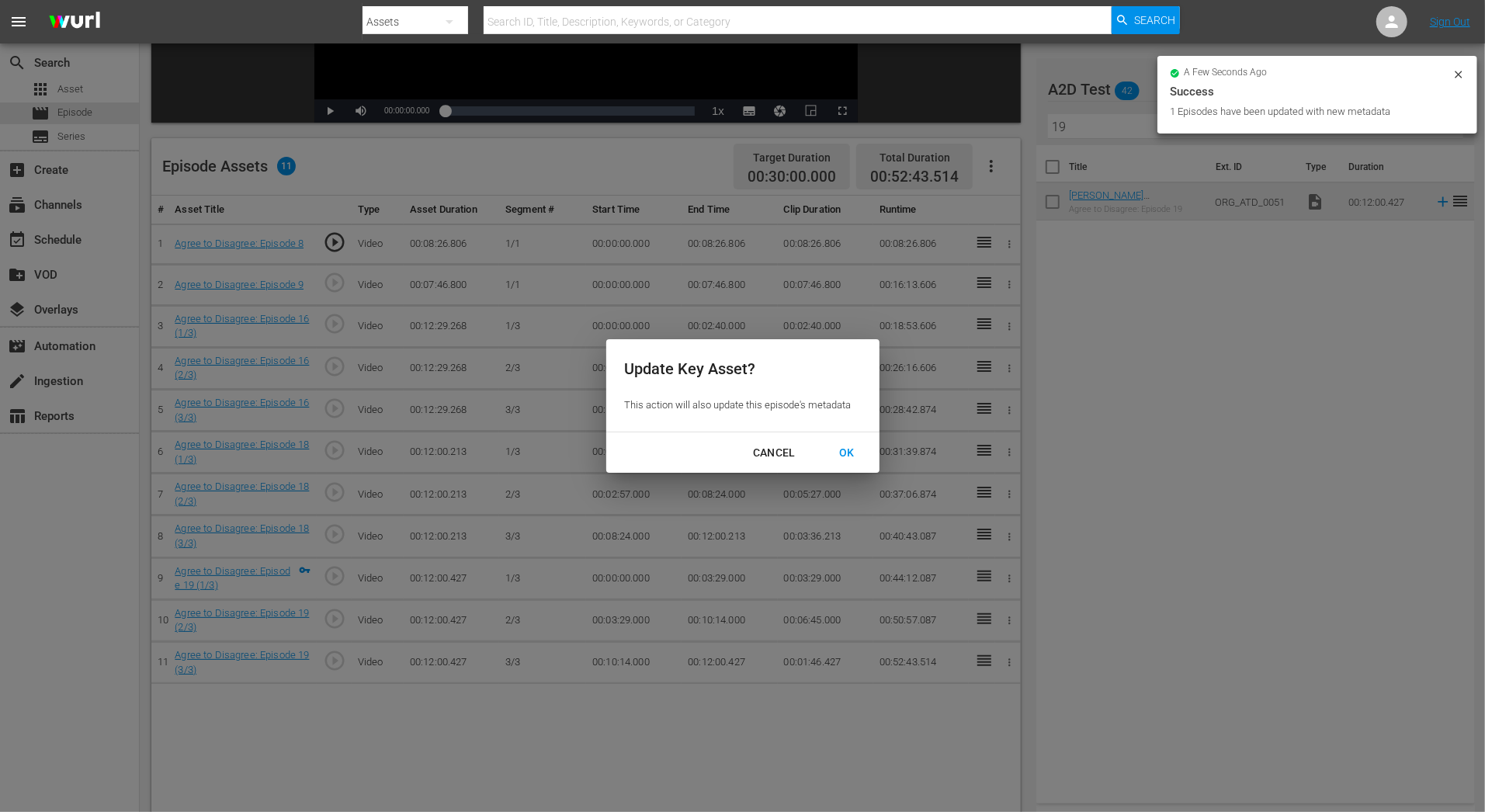
click at [841, 453] on div "OK" at bounding box center [846, 453] width 40 height 20
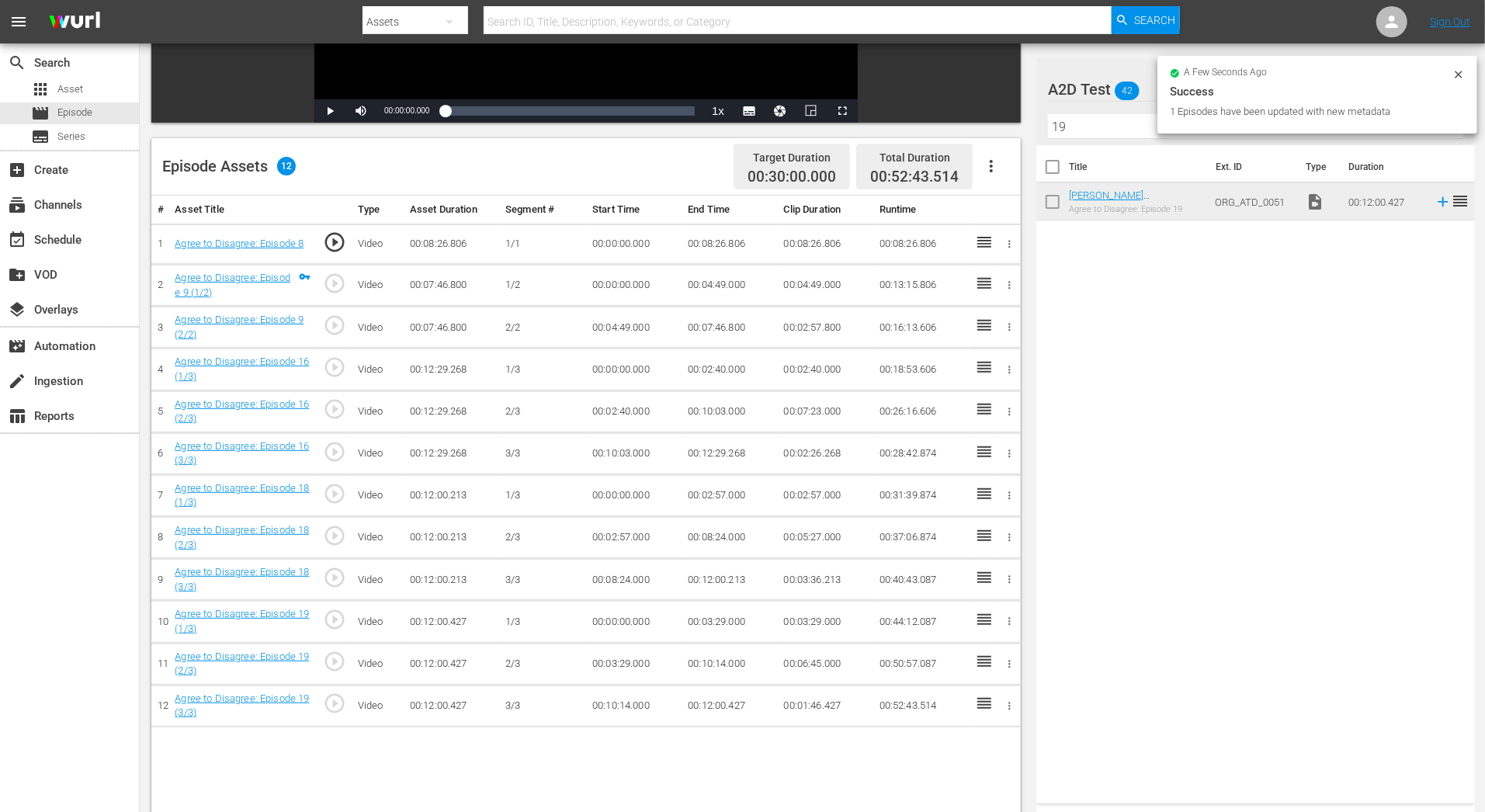
click at [1014, 236] on div at bounding box center [1009, 244] width 17 height 17
click at [1014, 239] on icon "button" at bounding box center [1009, 244] width 12 height 12
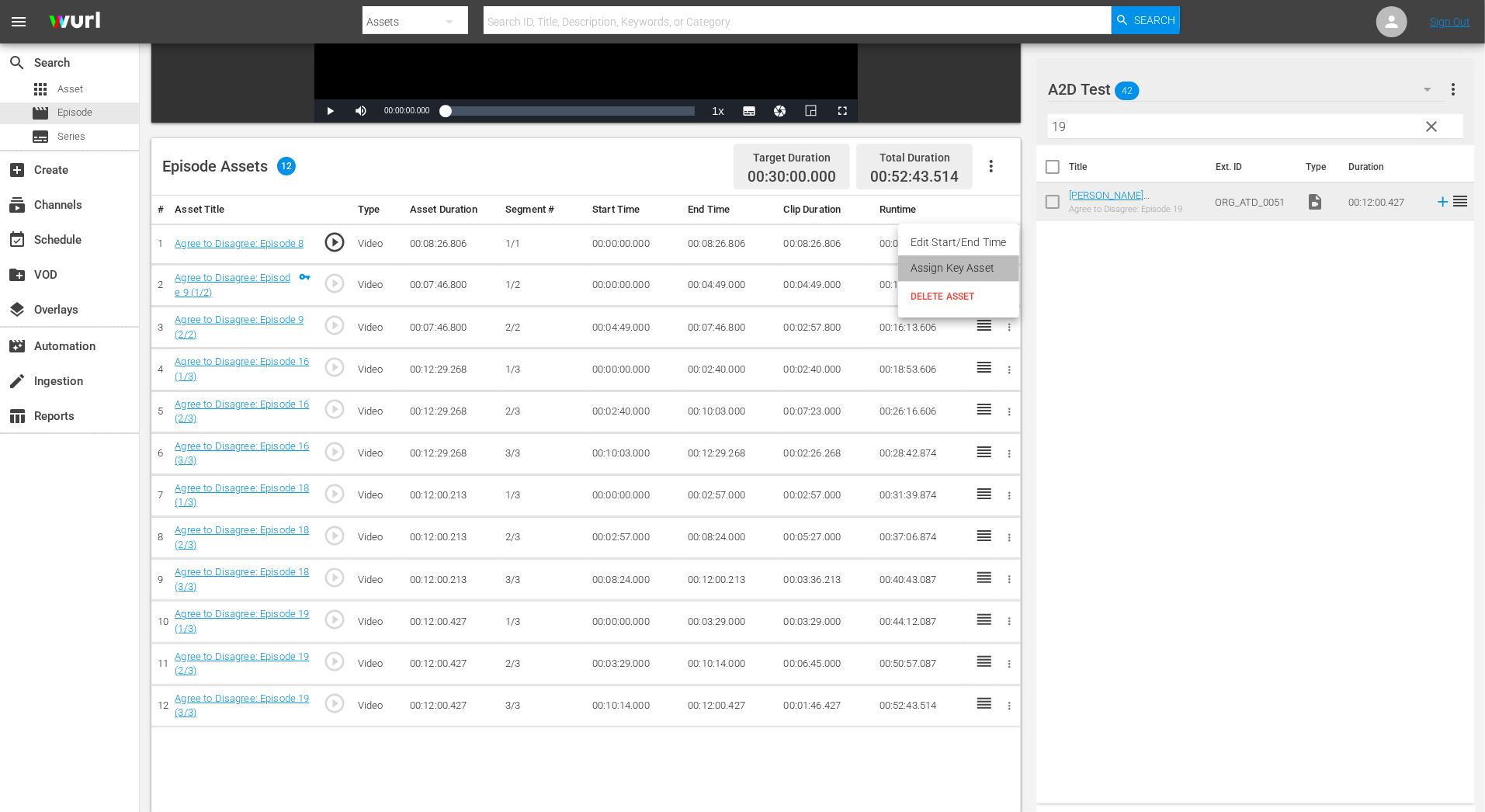
click at [1003, 261] on li "Assign Key Asset" at bounding box center [959, 268] width 121 height 25
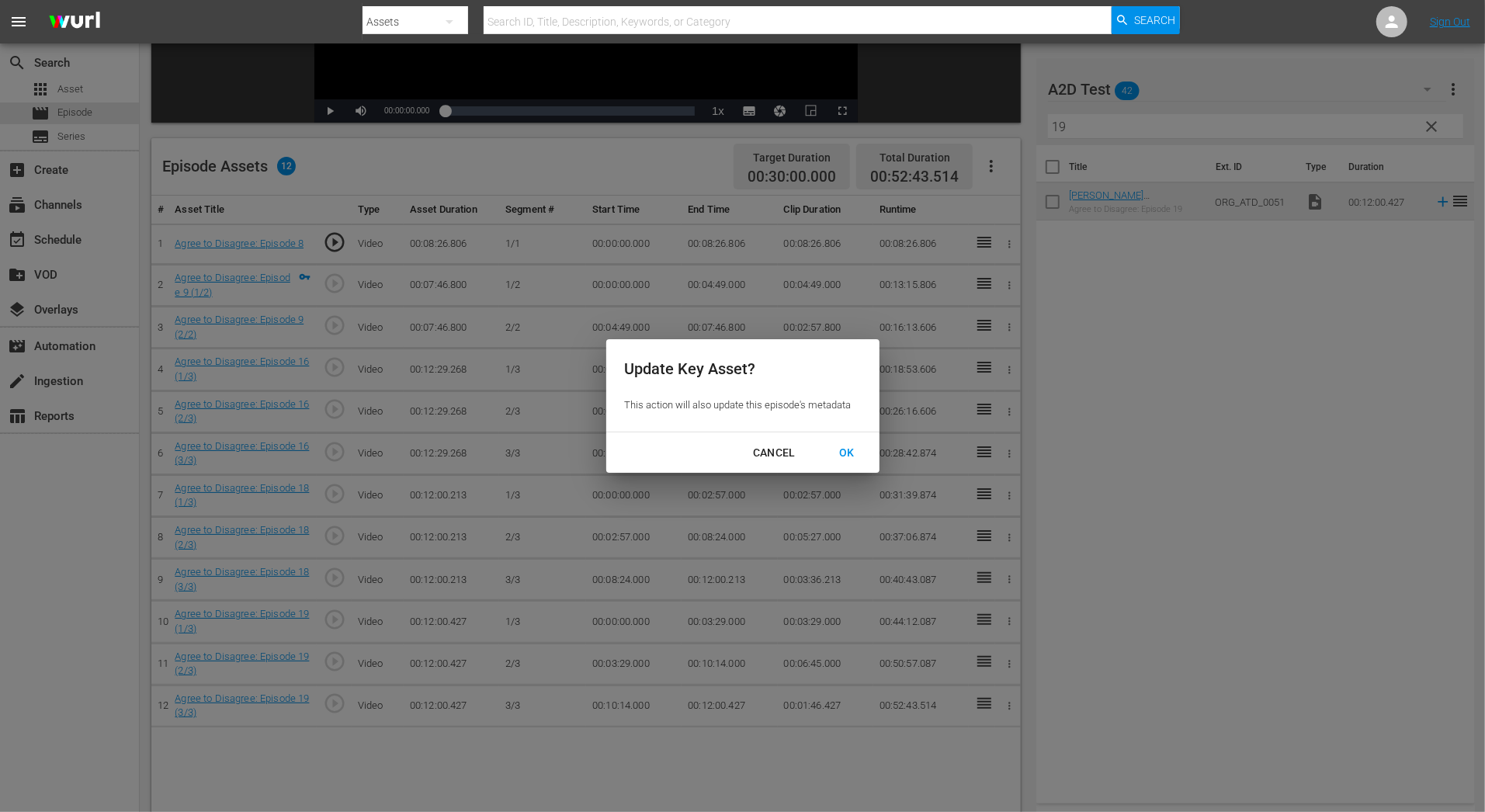
click at [852, 455] on div "OK" at bounding box center [846, 453] width 40 height 20
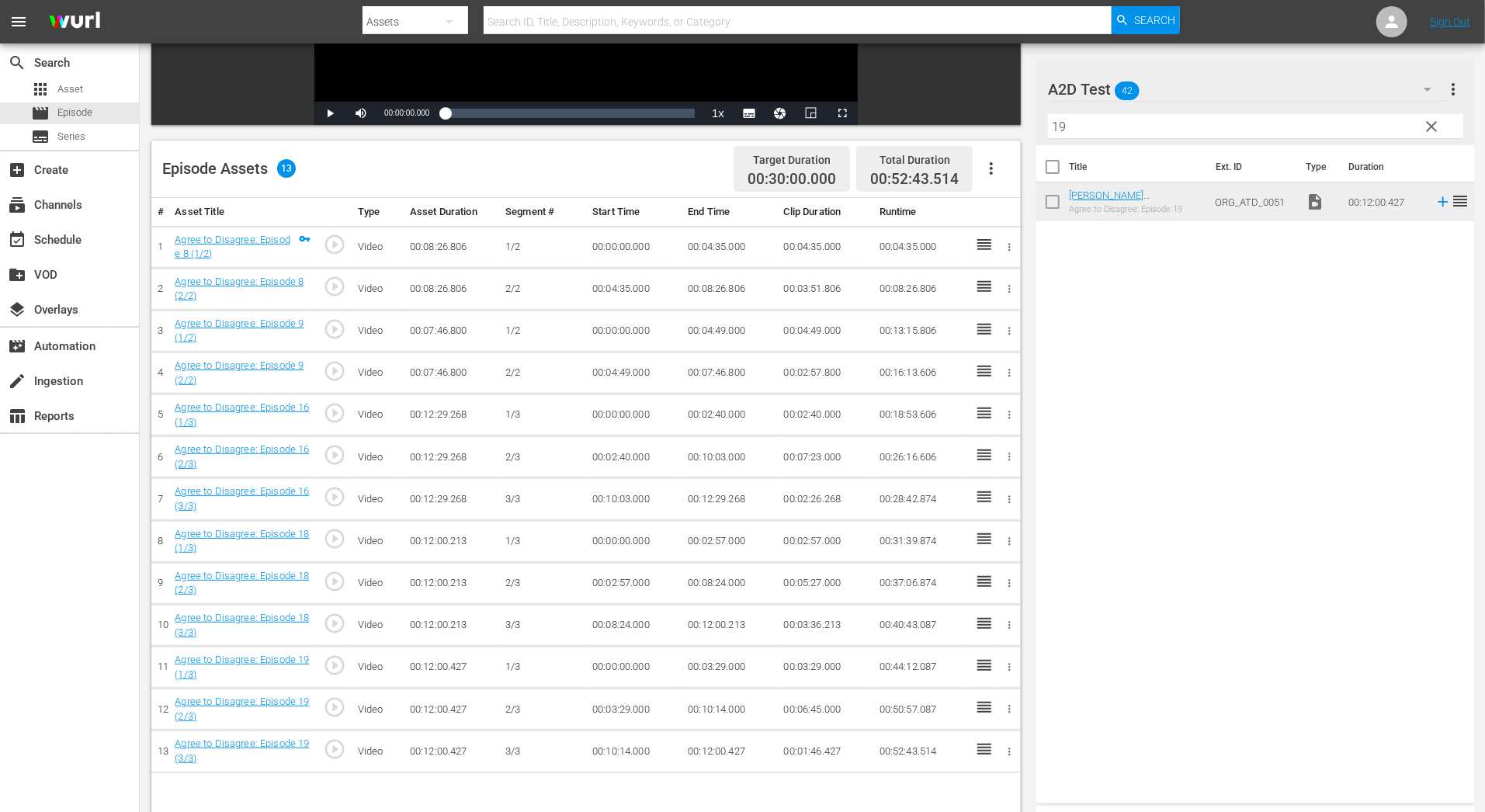
scroll to position [0, 0]
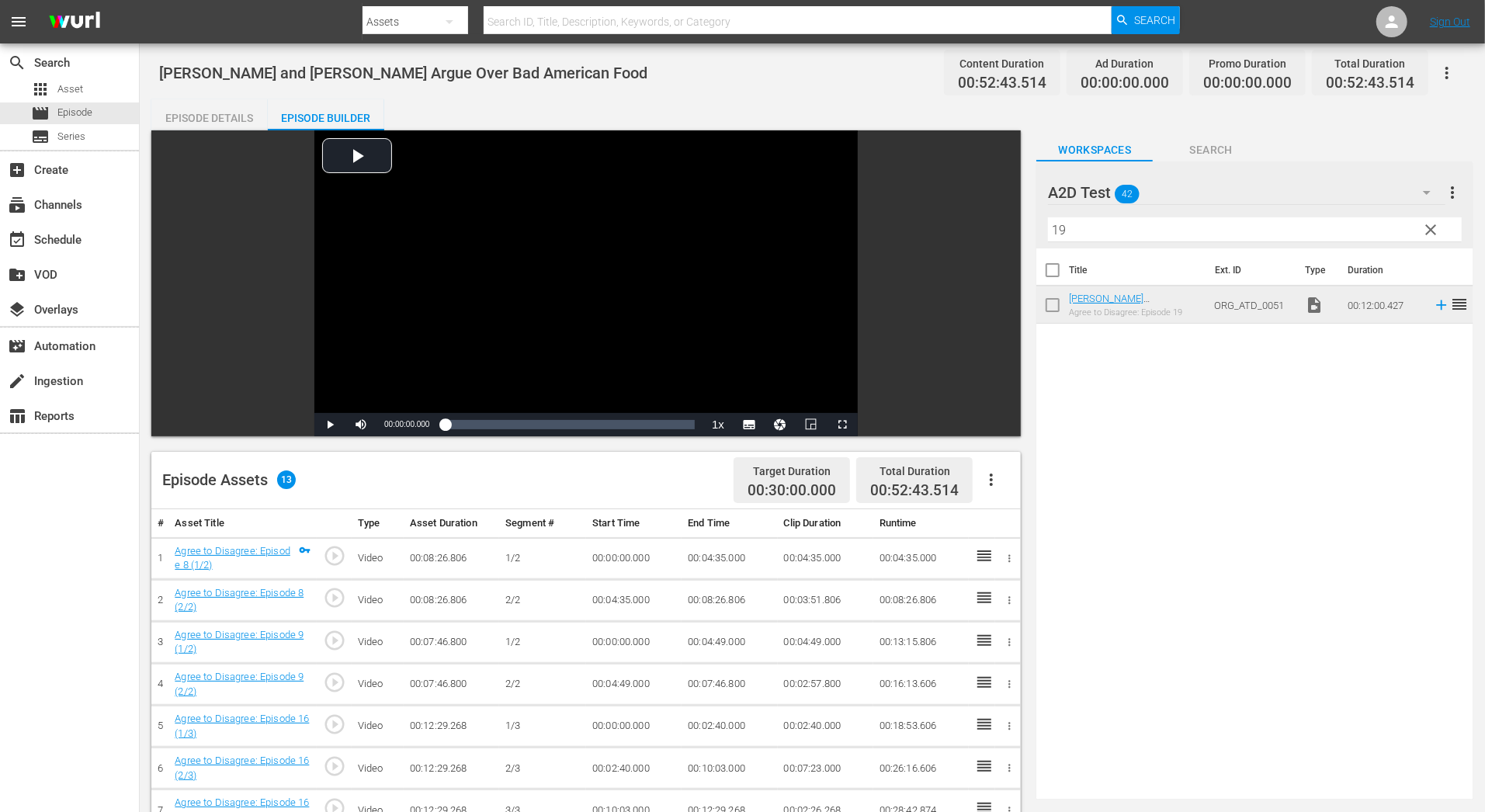
click at [228, 115] on div "Episode Details" at bounding box center [210, 117] width 117 height 37
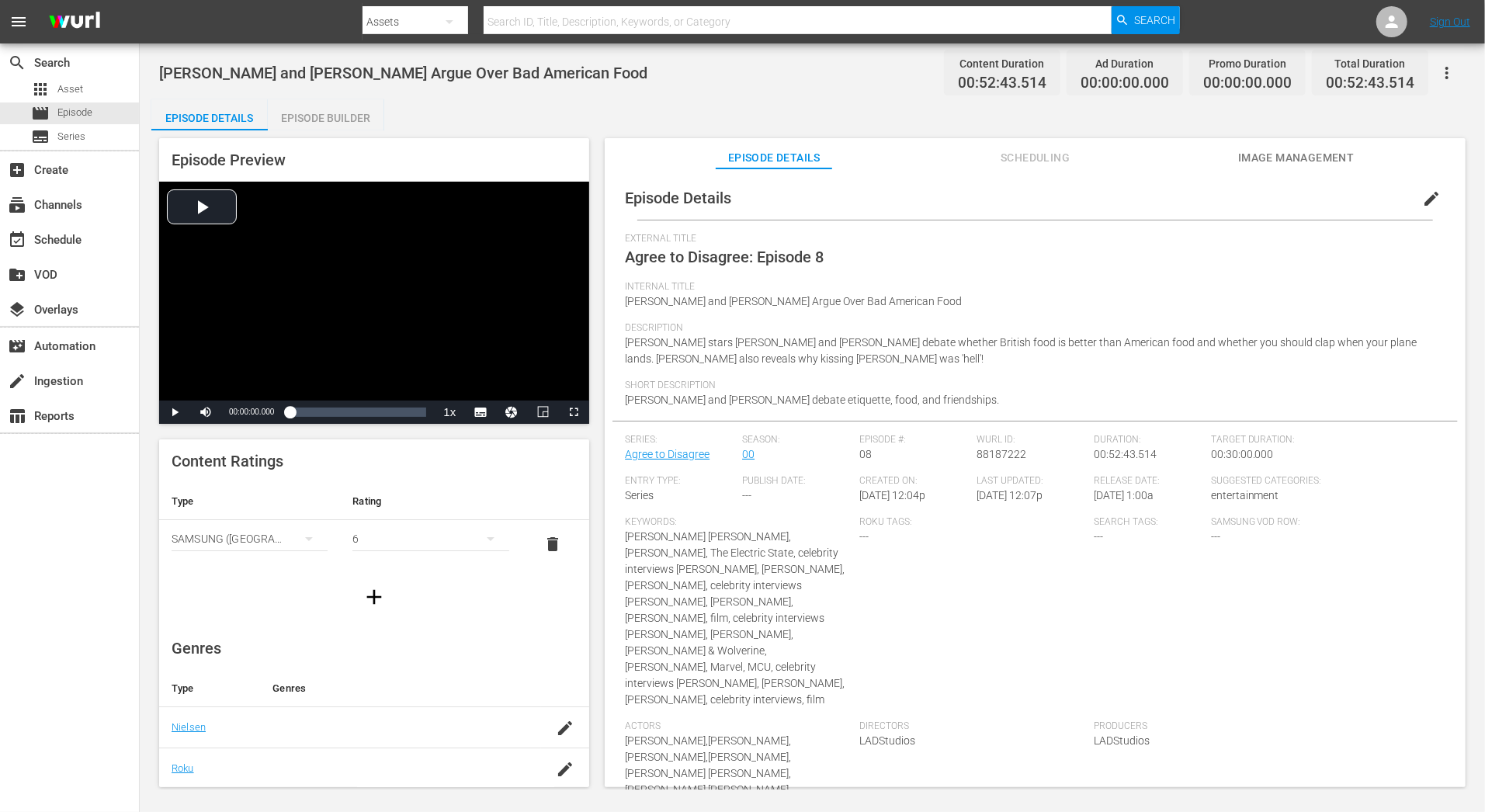
click at [1428, 190] on span "edit" at bounding box center [1431, 199] width 19 height 19
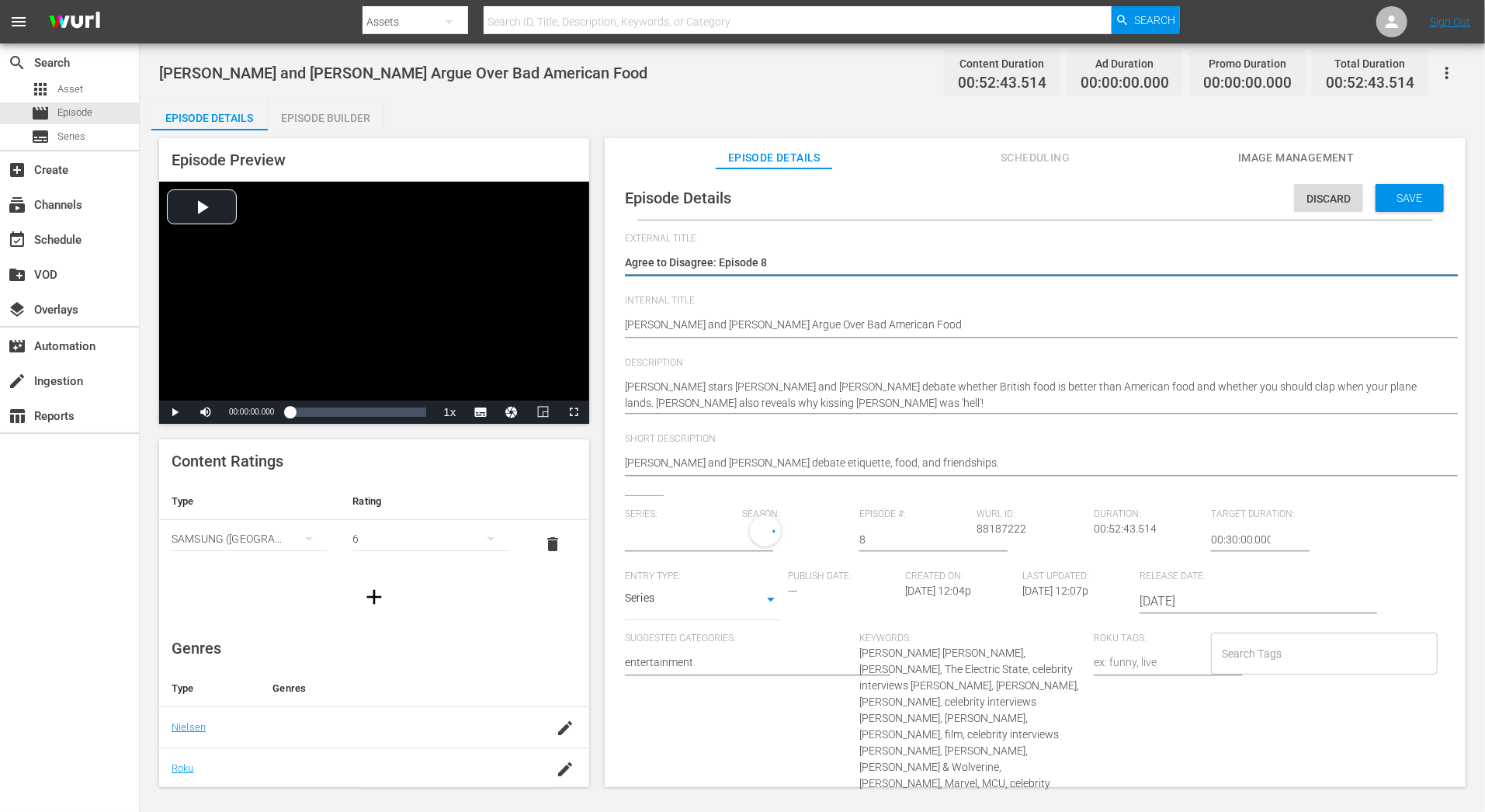
type input "Agree to Disagree"
click at [666, 539] on input "text" at bounding box center [679, 538] width 110 height 37
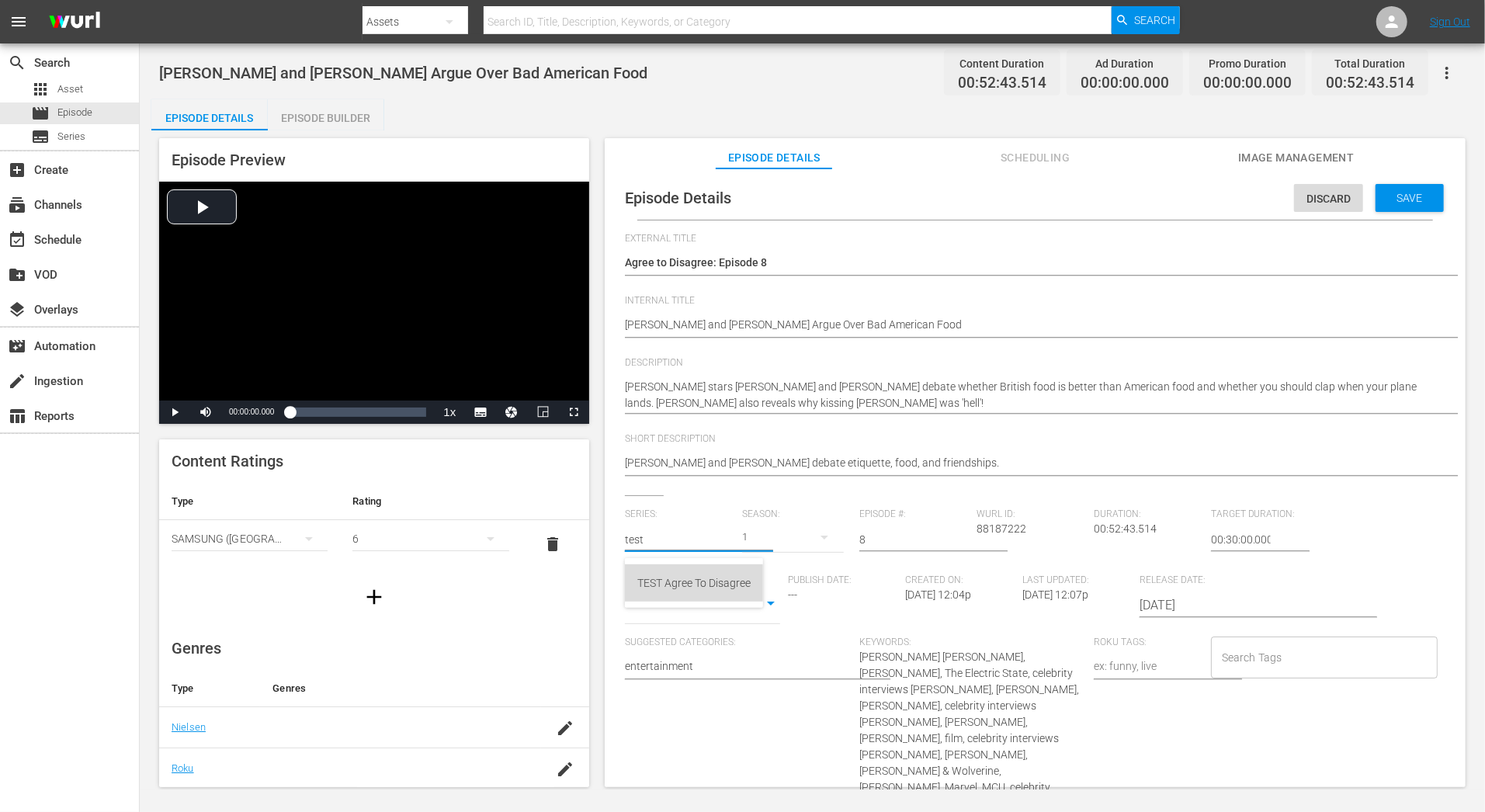
click at [677, 568] on div "TEST Agree To Disagree" at bounding box center [694, 583] width 114 height 37
type input "TEST Agree To Disagree"
click at [905, 537] on input "8" at bounding box center [914, 538] width 110 height 37
type input "12"
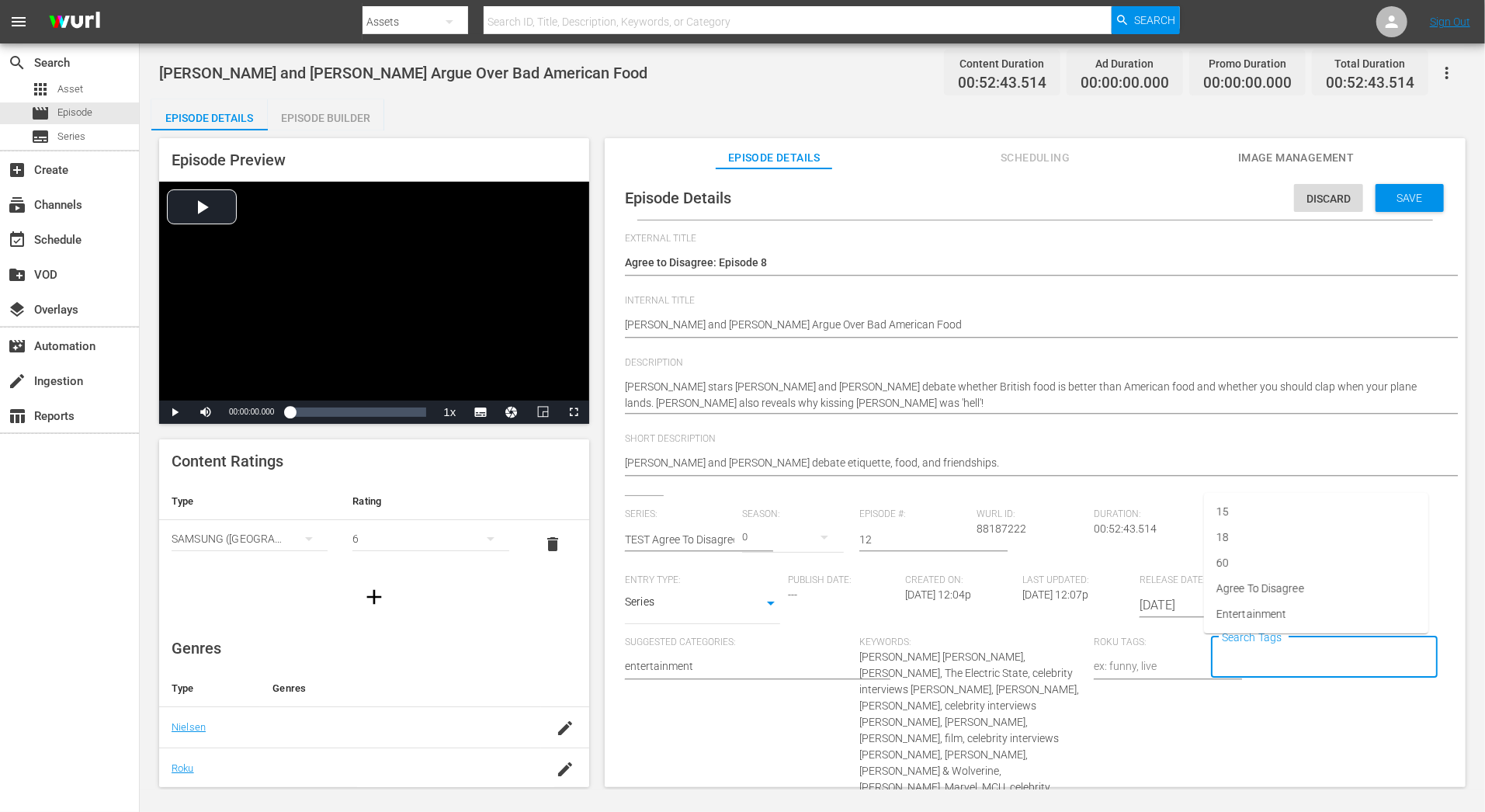
click at [1244, 667] on input "Search Tags" at bounding box center [1312, 657] width 189 height 28
type input "ent"
click at [1266, 682] on ul "Entertainment Add "ent"" at bounding box center [1316, 712] width 224 height 64
click at [1267, 697] on span "Entertainment" at bounding box center [1251, 699] width 70 height 17
type input "60"
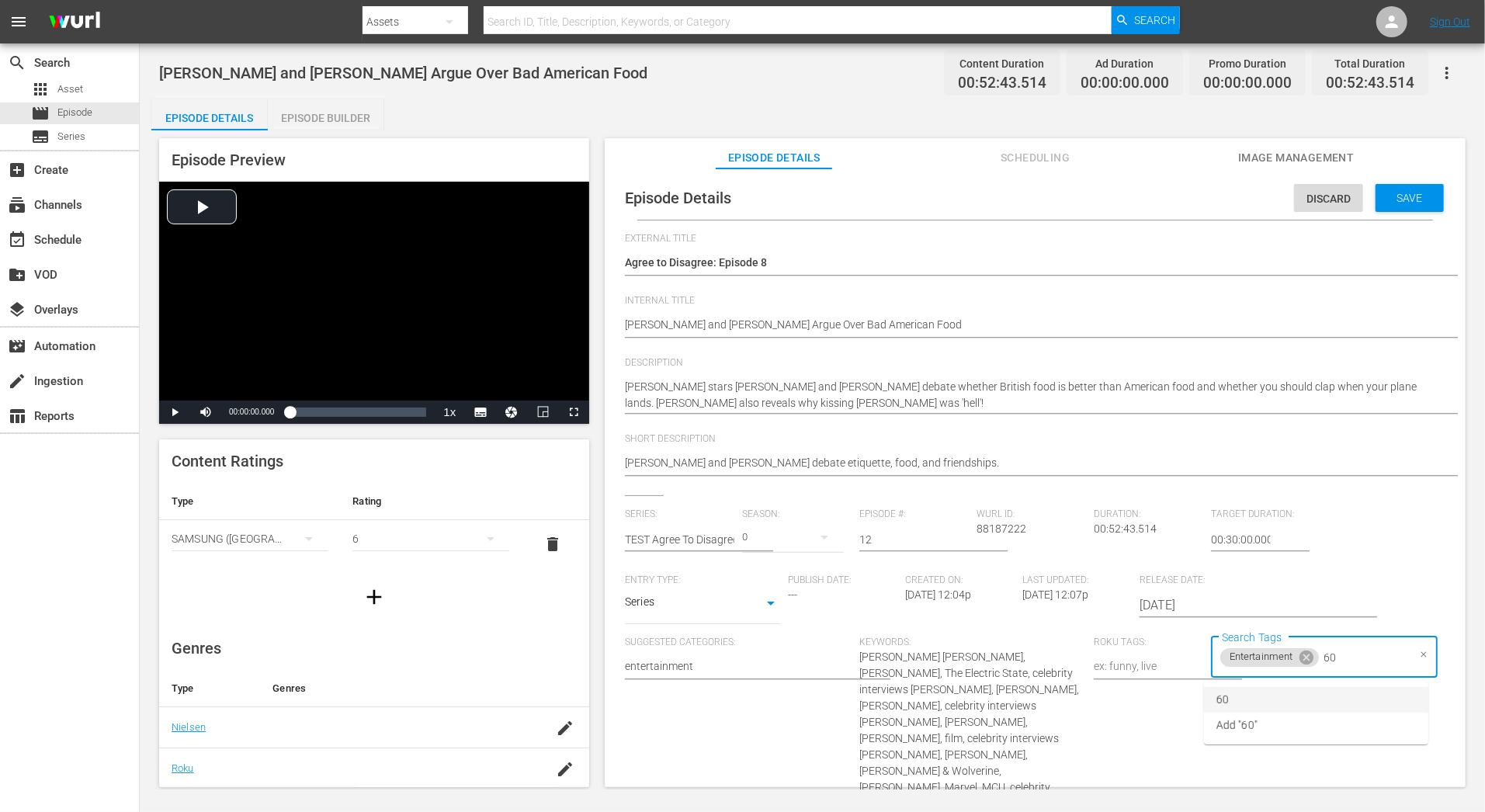
click at [1267, 704] on li "60" at bounding box center [1316, 699] width 224 height 25
type input "ag"
click at [1241, 702] on span "Agree To Disagree" at bounding box center [1259, 699] width 88 height 17
click at [1446, 547] on div "Episode Details Discard Save External Title Agree to Disagree: Episode 8 Agree …" at bounding box center [1035, 735] width 845 height 1118
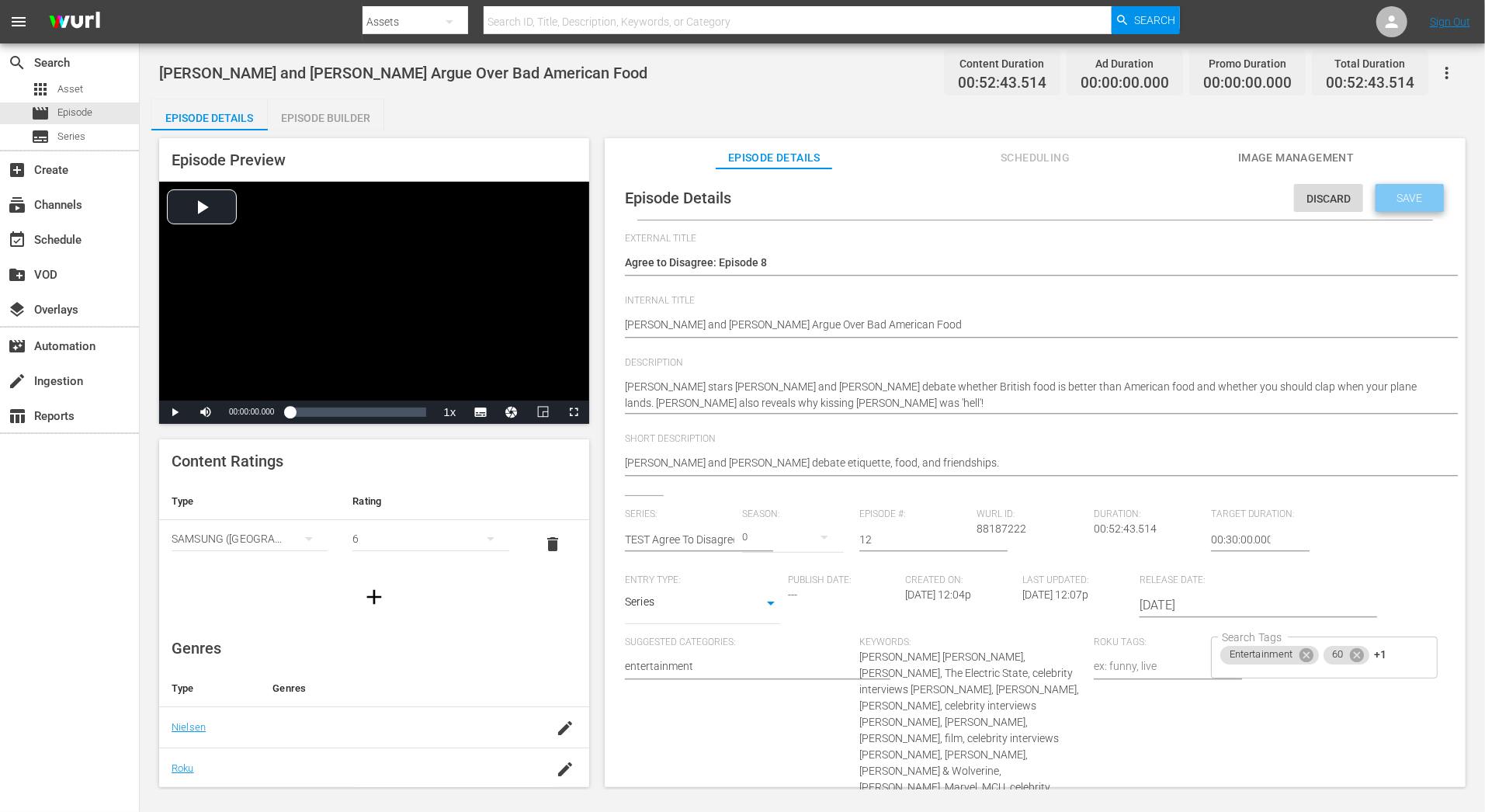
click at [1419, 189] on div "Save" at bounding box center [1409, 197] width 69 height 28
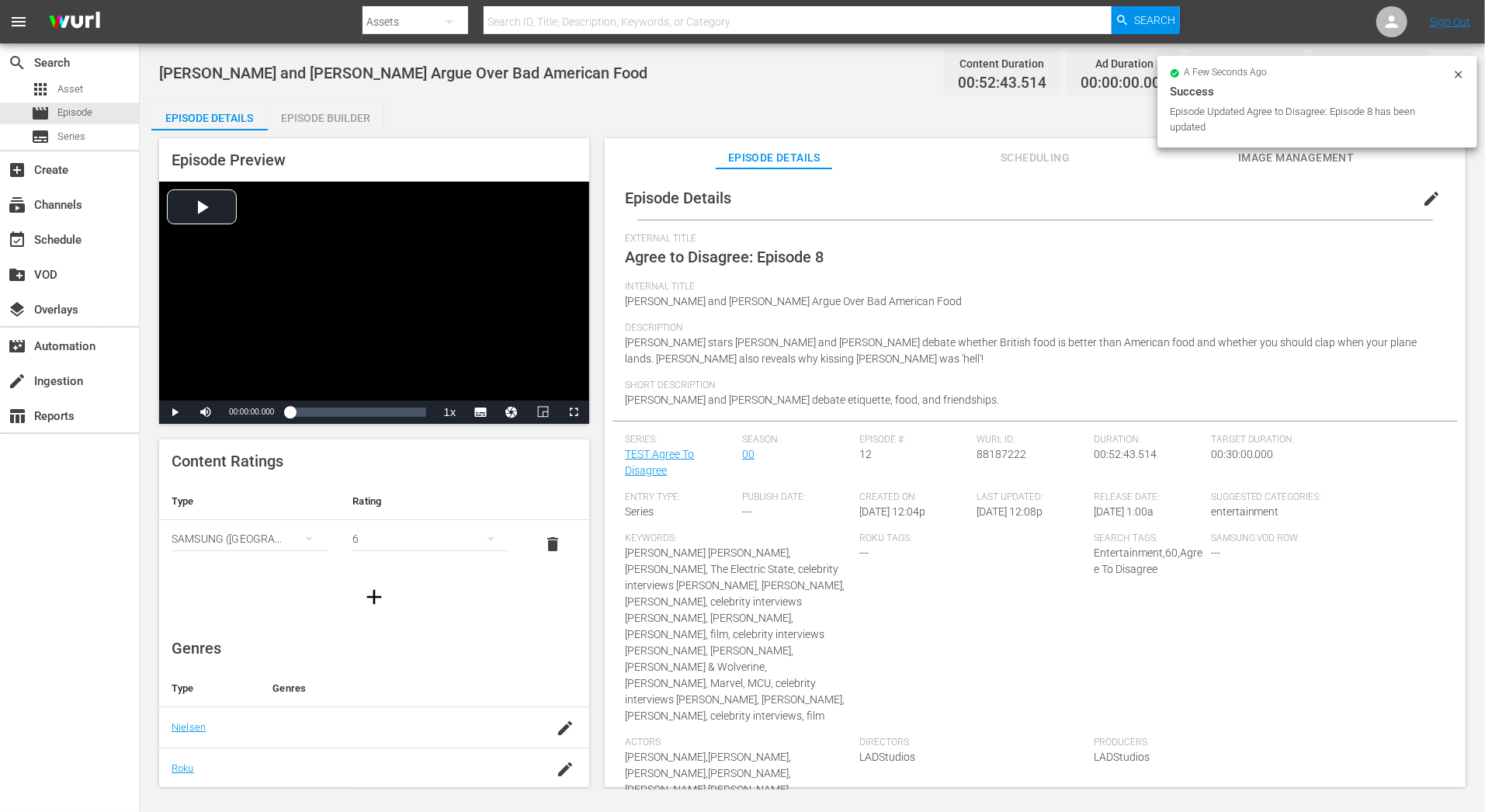
click at [1422, 195] on span "edit" at bounding box center [1431, 199] width 19 height 19
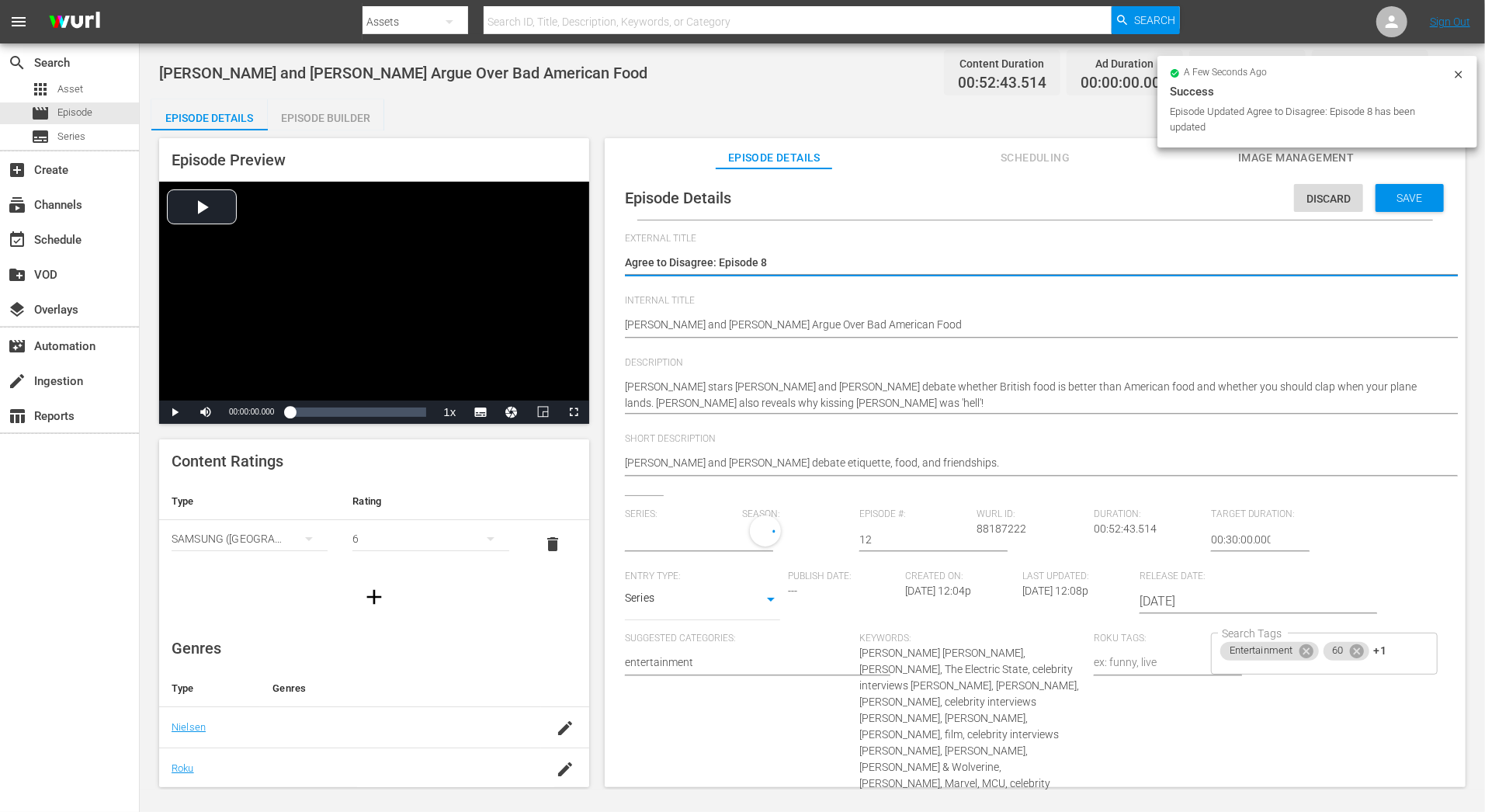
type input "TEST Agree To Disagree"
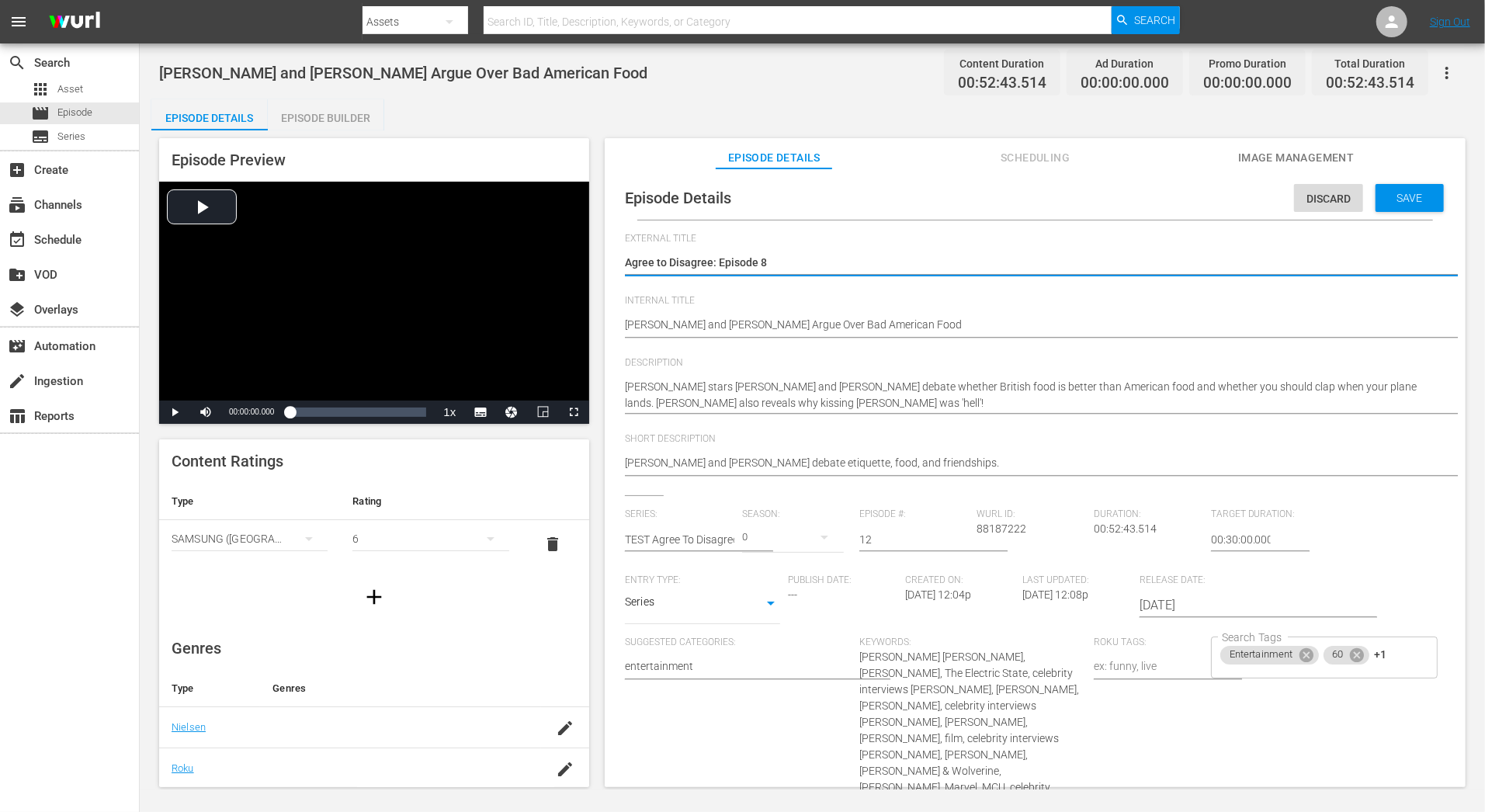
drag, startPoint x: 776, startPoint y: 261, endPoint x: 718, endPoint y: 259, distance: 58.0
type textarea "Agree to Disagree: C"
type textarea "Agree to Disagree: Co"
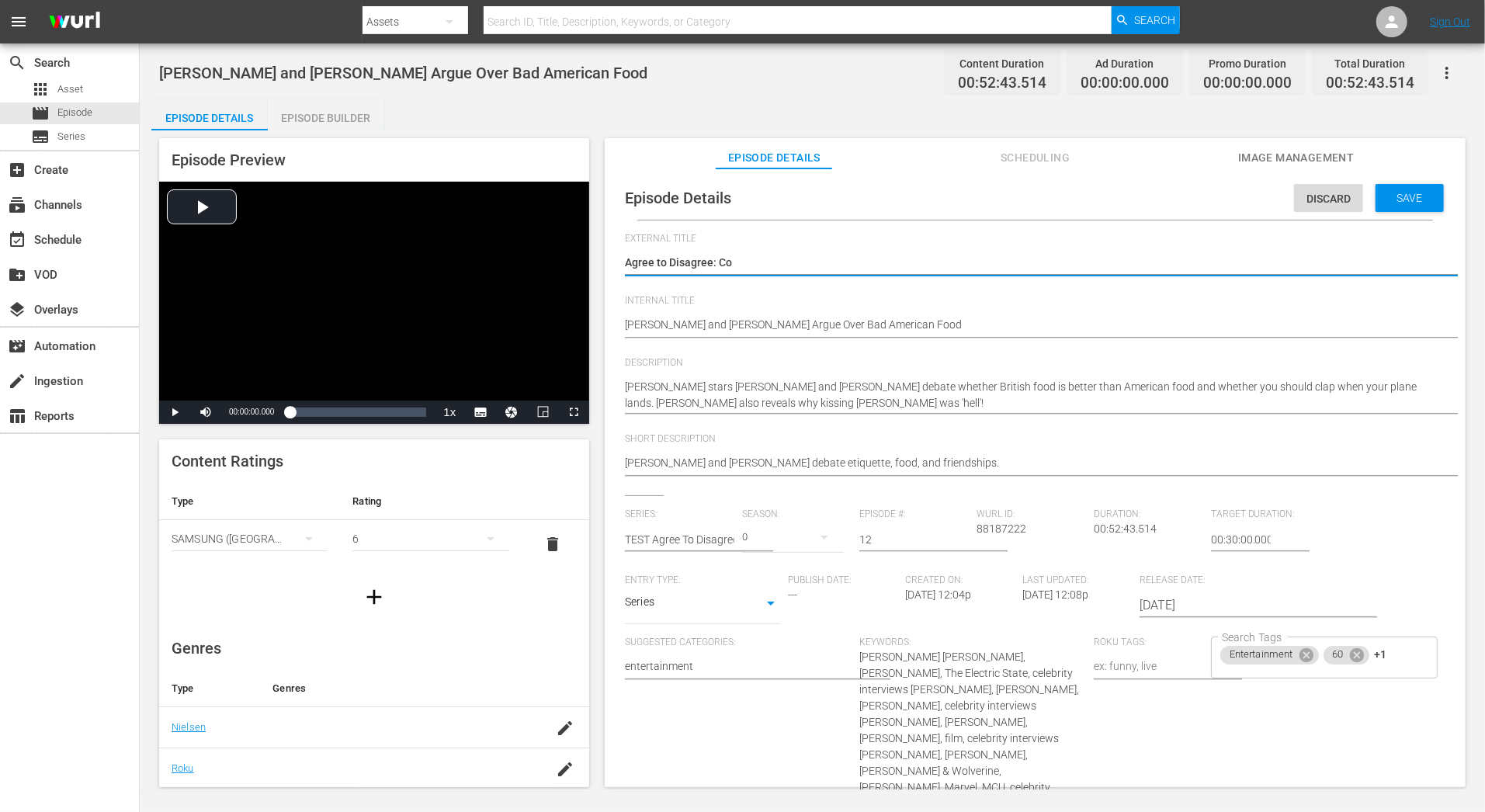
type textarea "Agree to Disagree: Com"
type textarea "Agree to Disagree: Comp"
type textarea "Agree to Disagree: Compi"
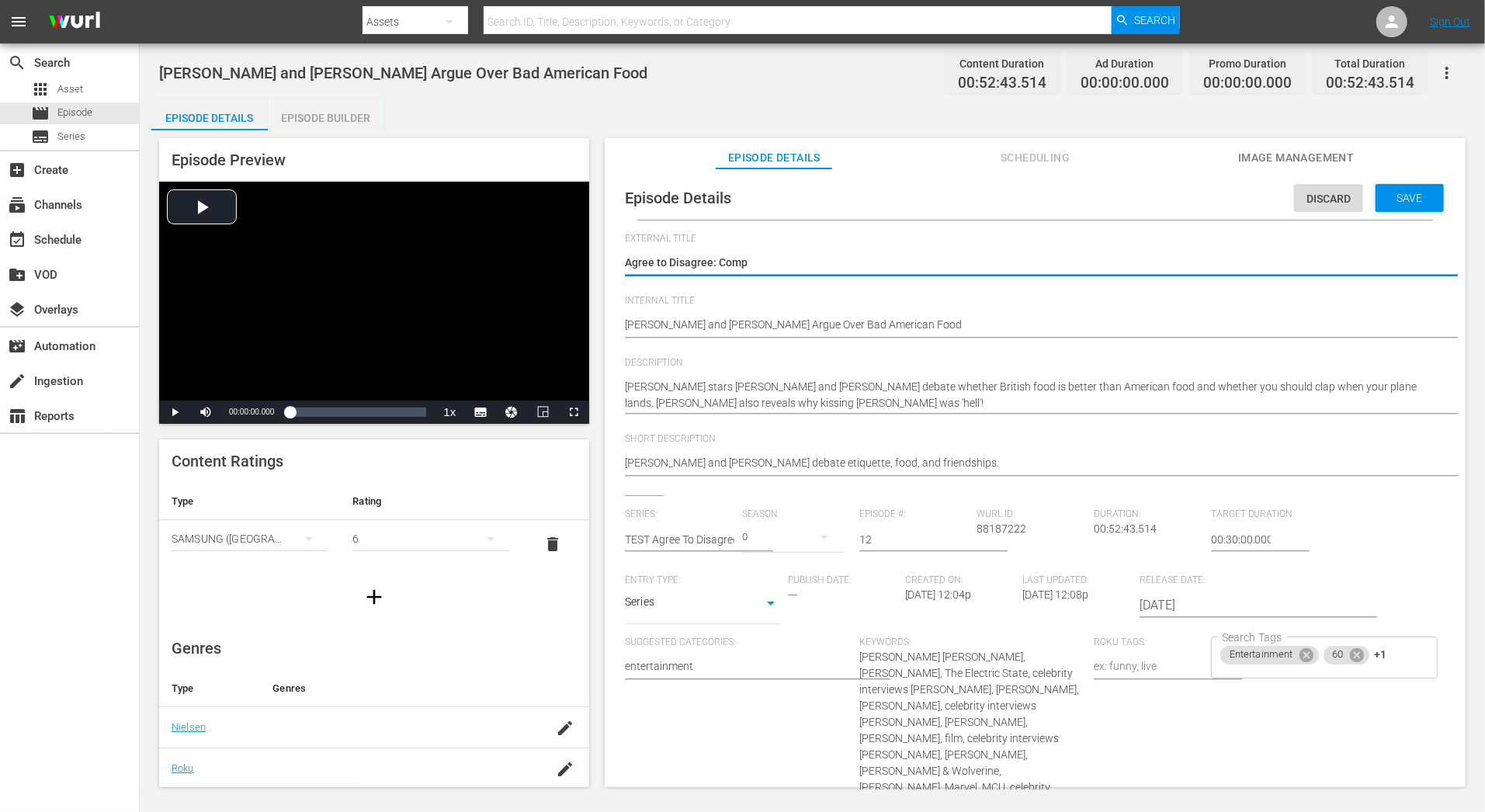
type textarea "Agree to Disagree: Compi"
type textarea "Agree to Disagree: Compil"
type textarea "Agree to Disagree: Compila"
type textarea "Agree to Disagree: Compilai"
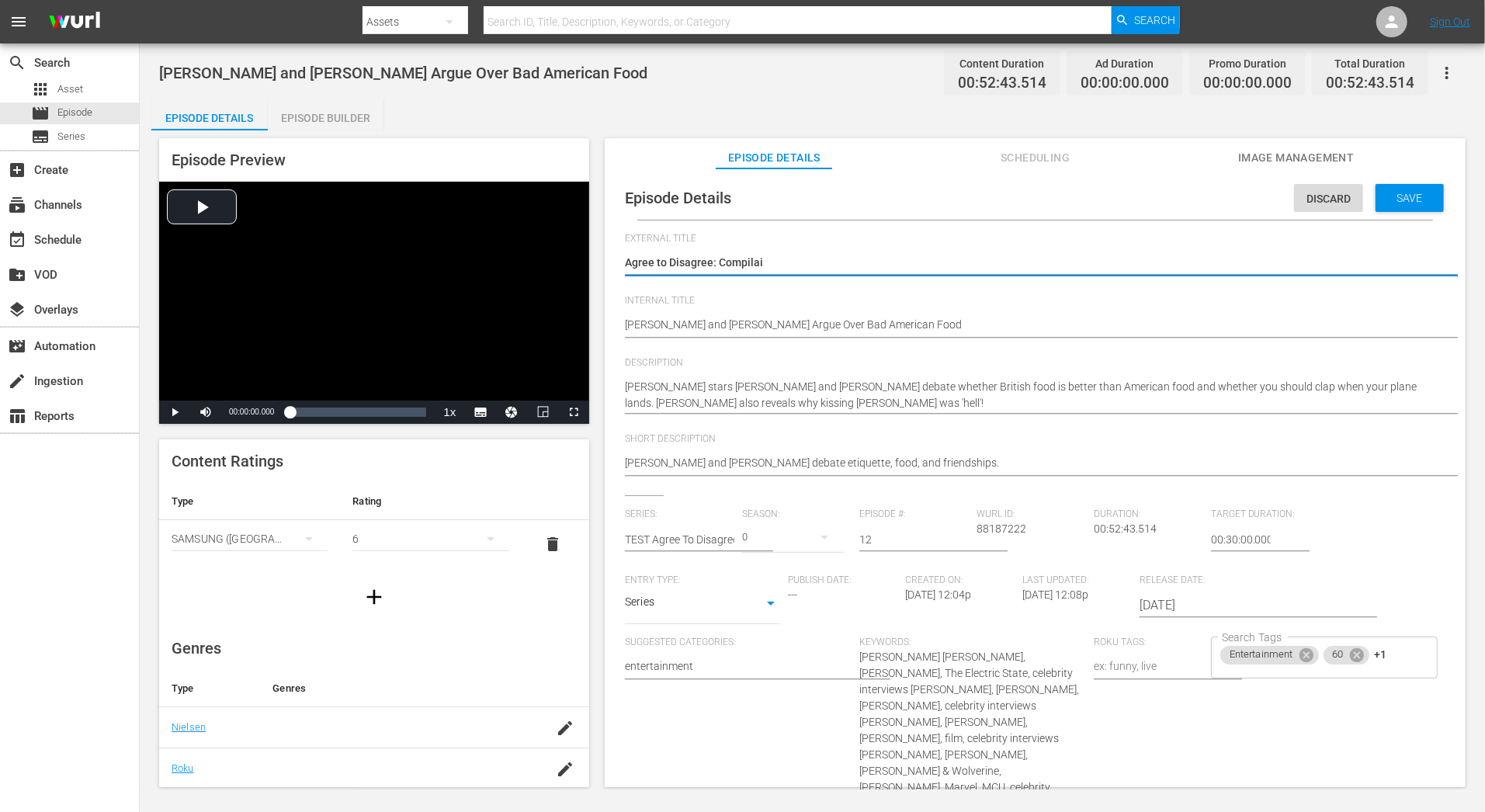
type textarea "Agree to Disagree: Compilait"
type textarea "Agree to Disagree: Compilaito"
type textarea "Agree to Disagree: Compilaiton"
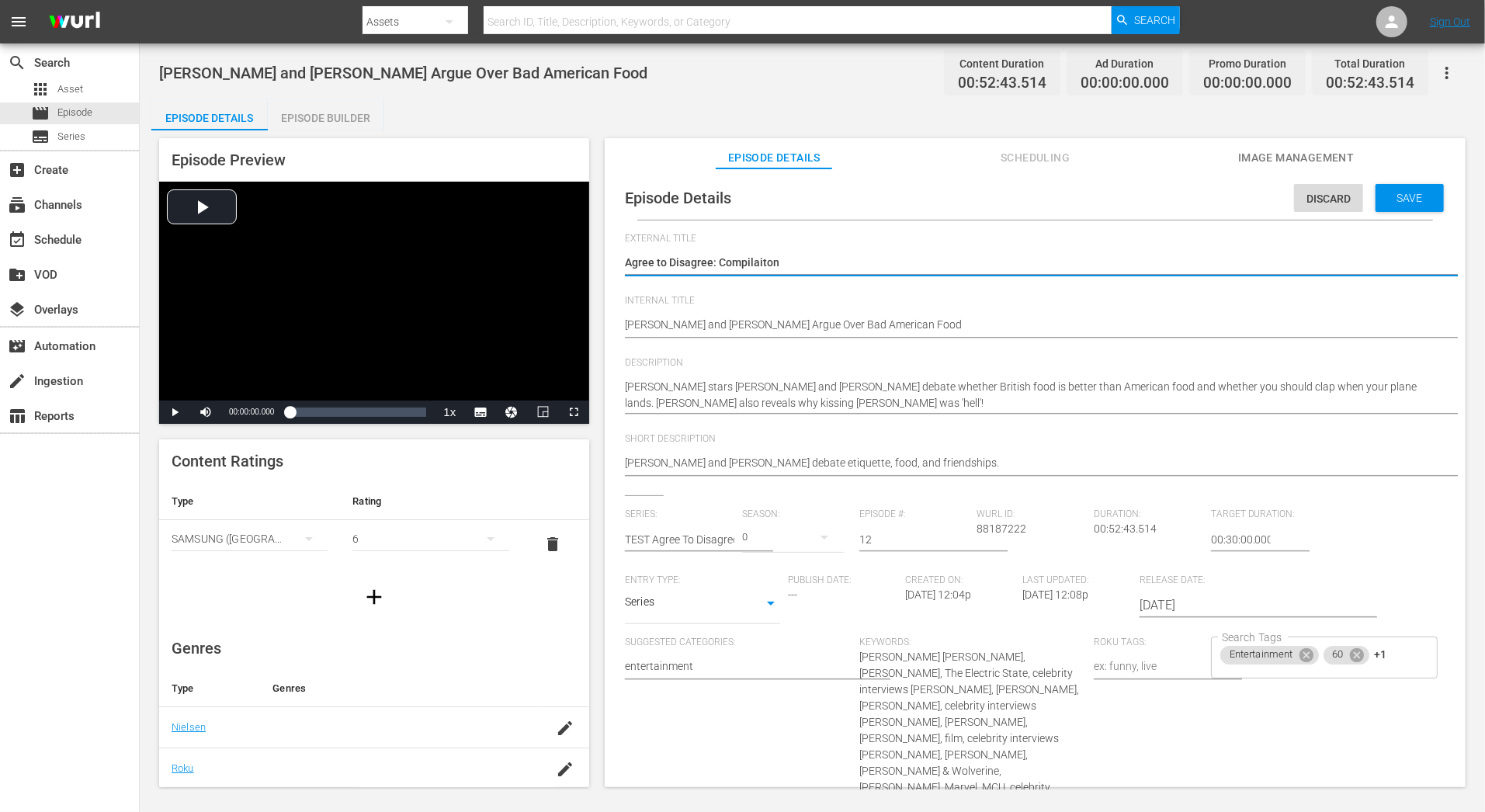
type textarea "Agree to Disagree: Compilaiton"
type textarea "Agree to Disagree: Compilaiton 1"
type textarea "Agree to Disagree: Compilaiton"
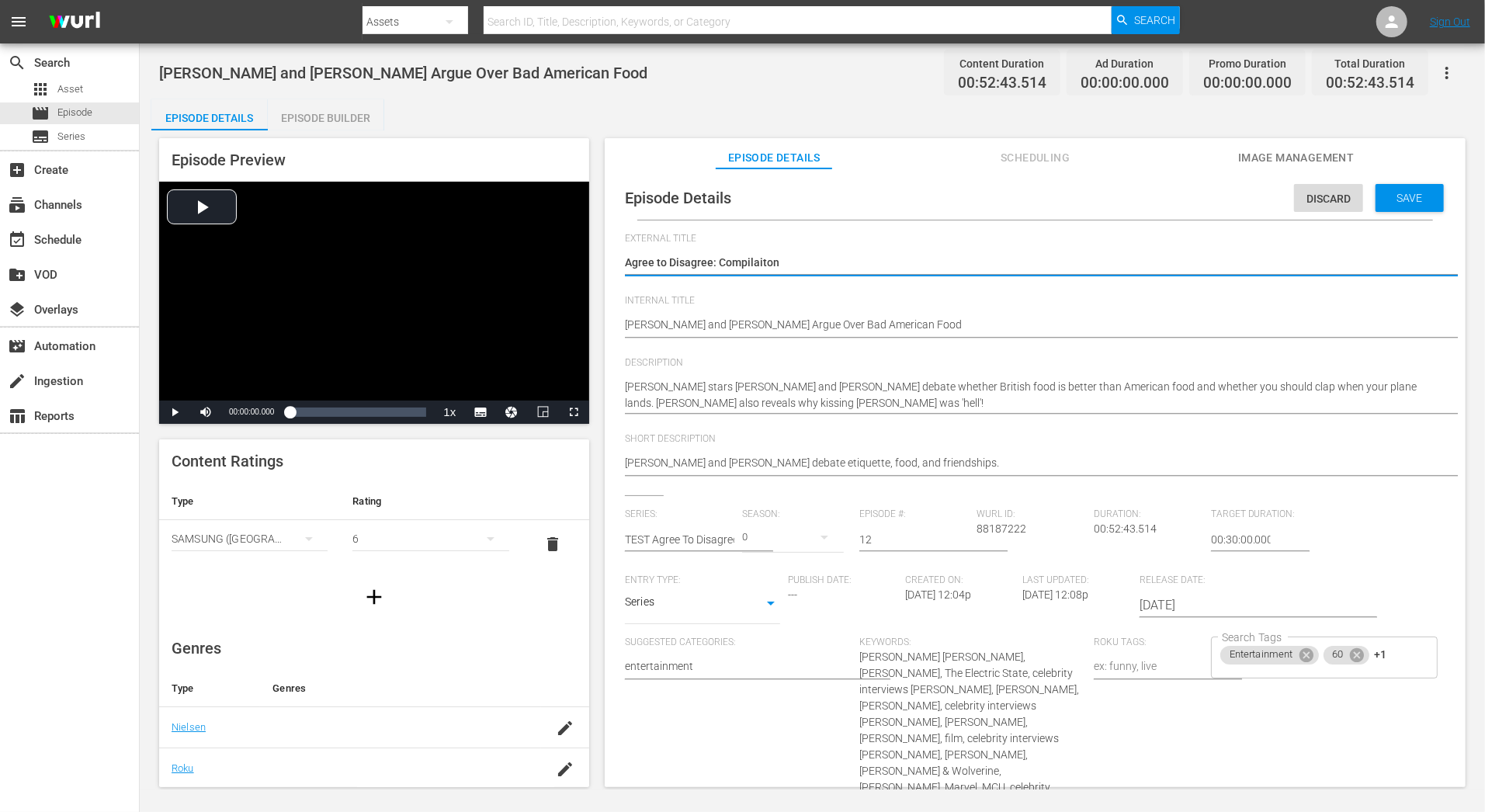
type textarea "Agree to Disagree: Compilaiton"
type textarea "Agree to Disagree: Compilaito"
type textarea "Agree to Disagree: Compilait"
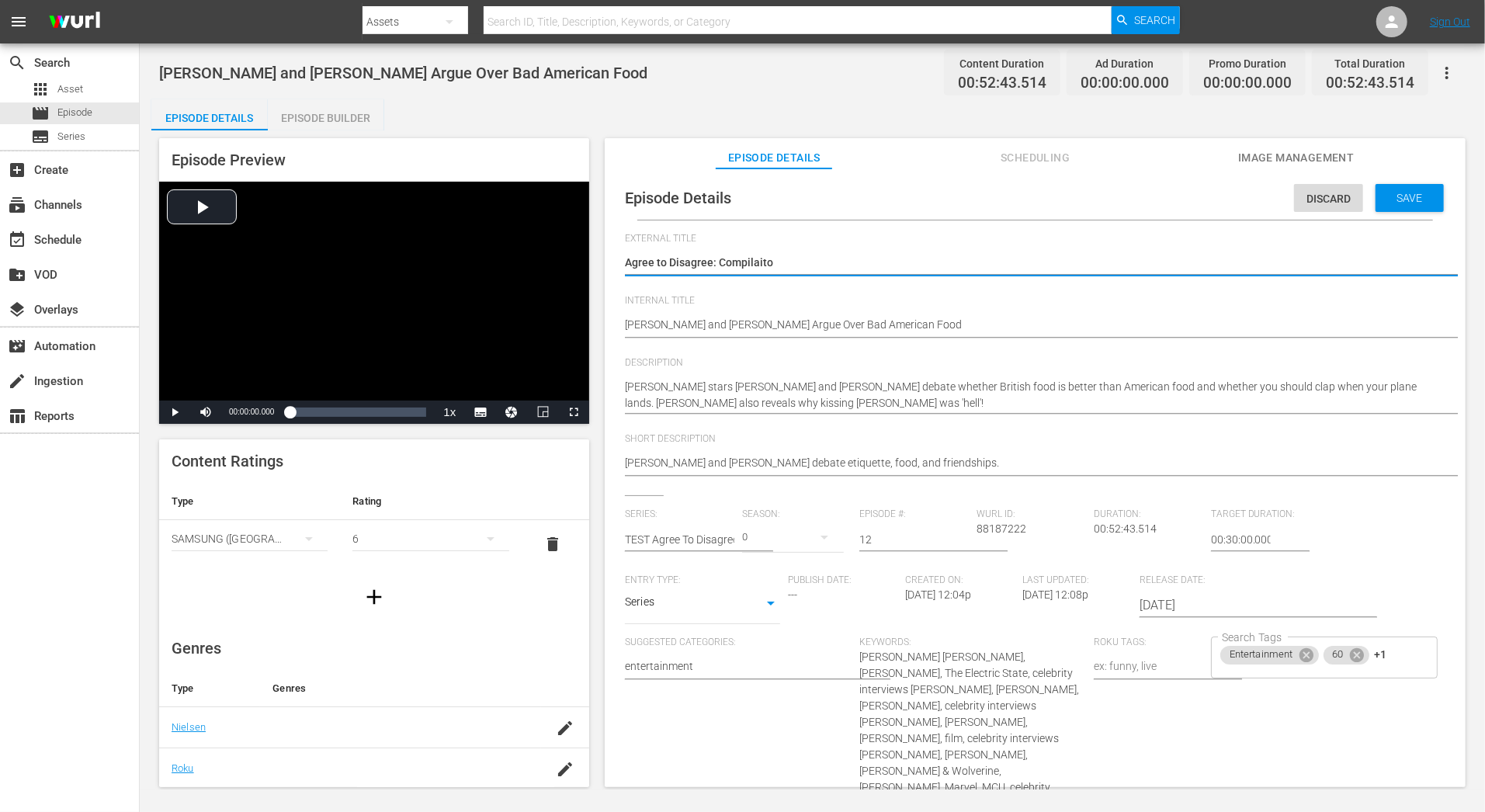
type textarea "Agree to Disagree: Compilait"
type textarea "Agree to Disagree: Compilai"
type textarea "Agree to Disagree: Compila"
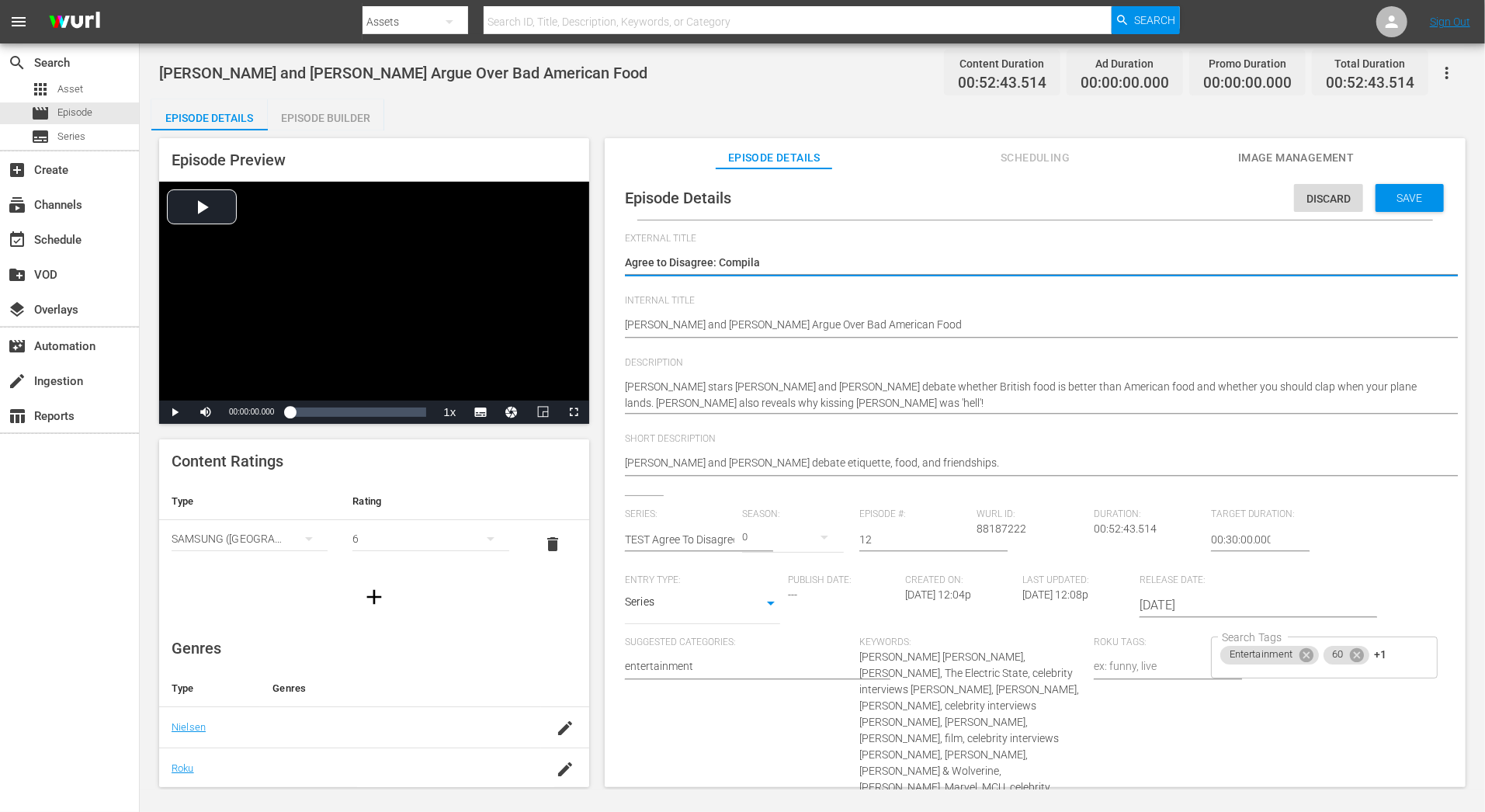
type textarea "Agree to Disagree: Compilal"
type textarea "Agree to Disagree: Compila"
type textarea "Agree to Disagree: Compilat"
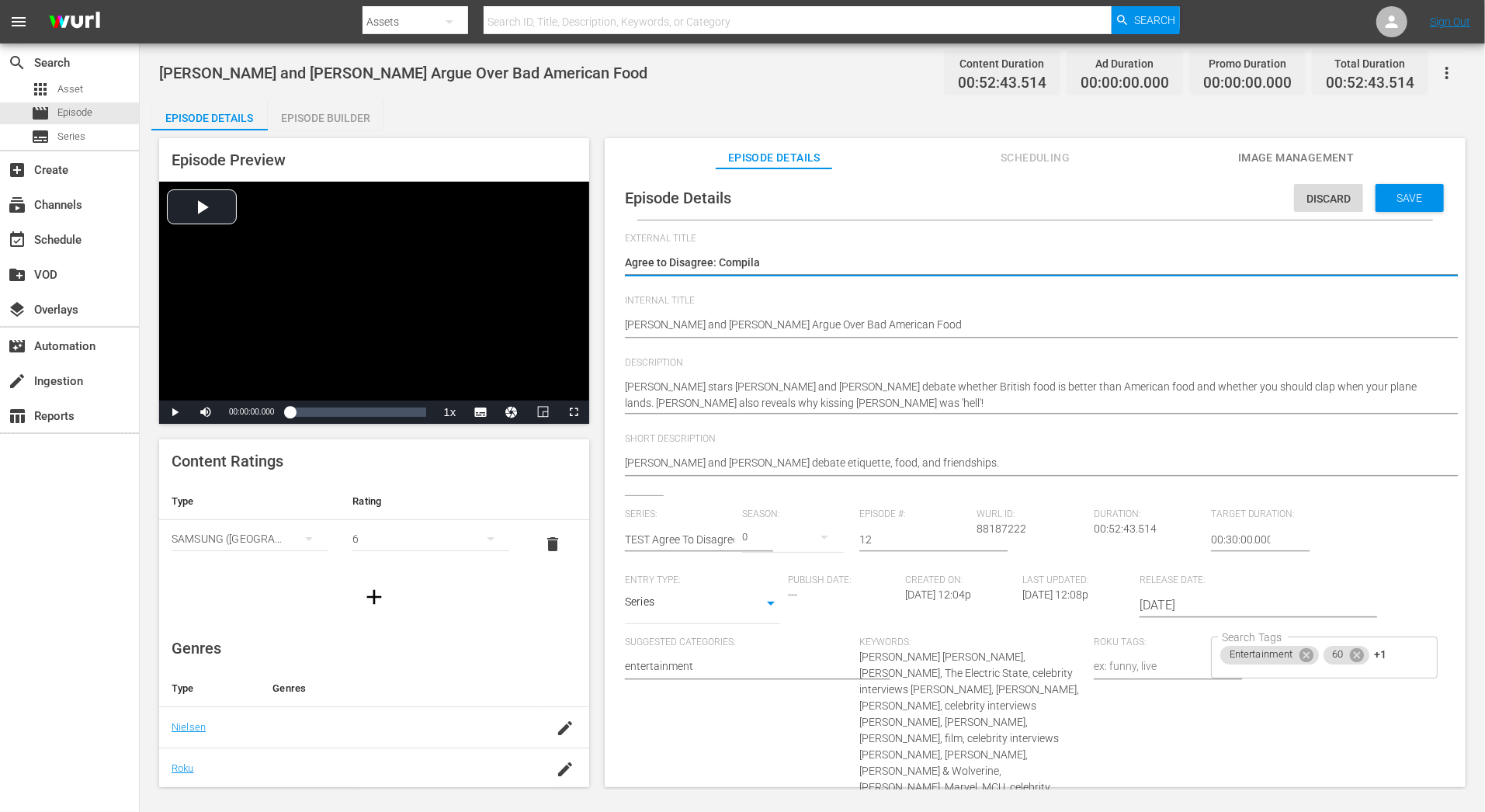
type textarea "Agree to Disagree: Compilat"
type textarea "Agree to Disagree: Compilati"
type textarea "Agree to Disagree: Compilatio"
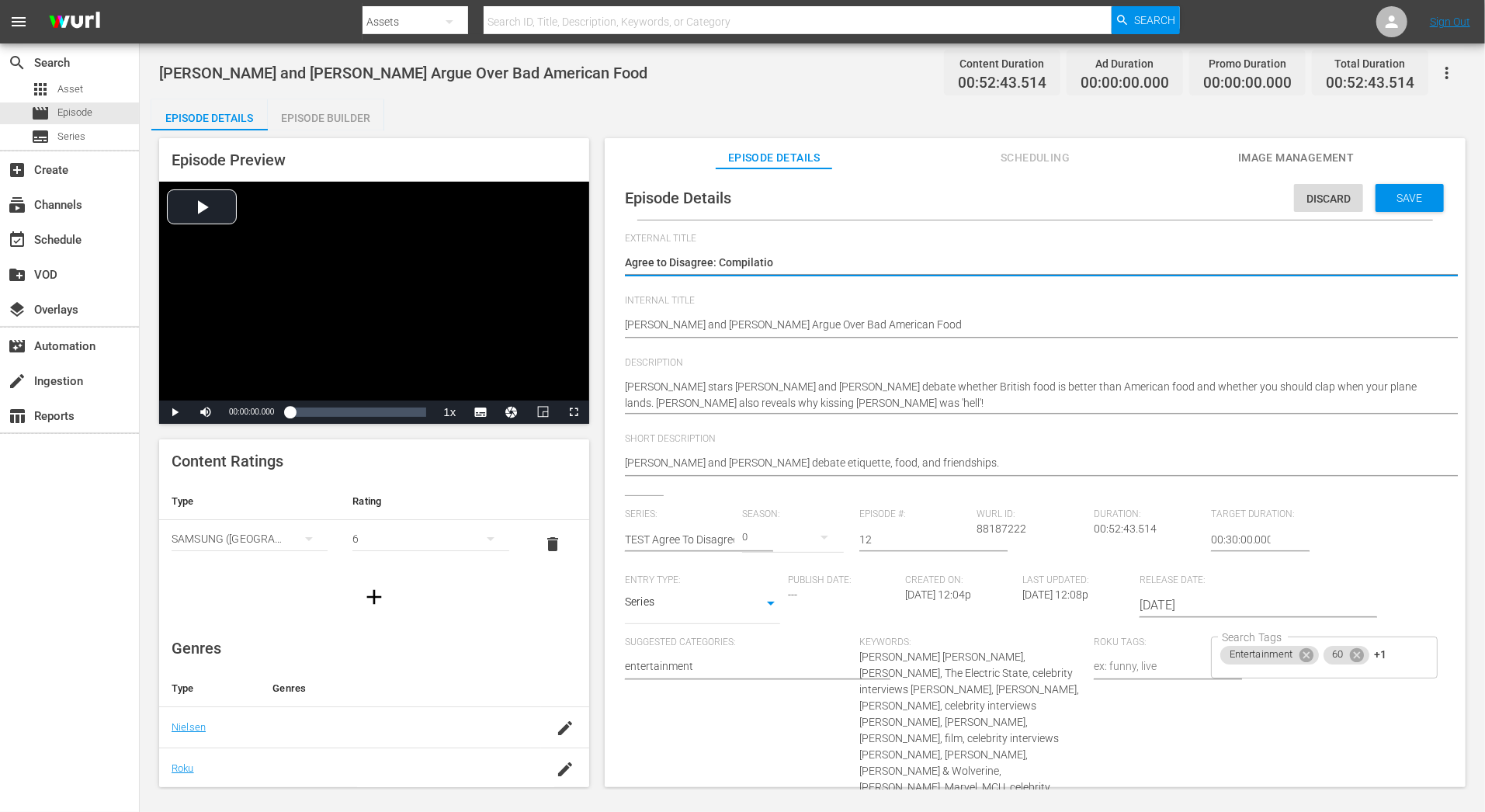
type textarea "Agree to Disagree: Compilation"
type textarea "Agree to Disagree: Compilation 1"
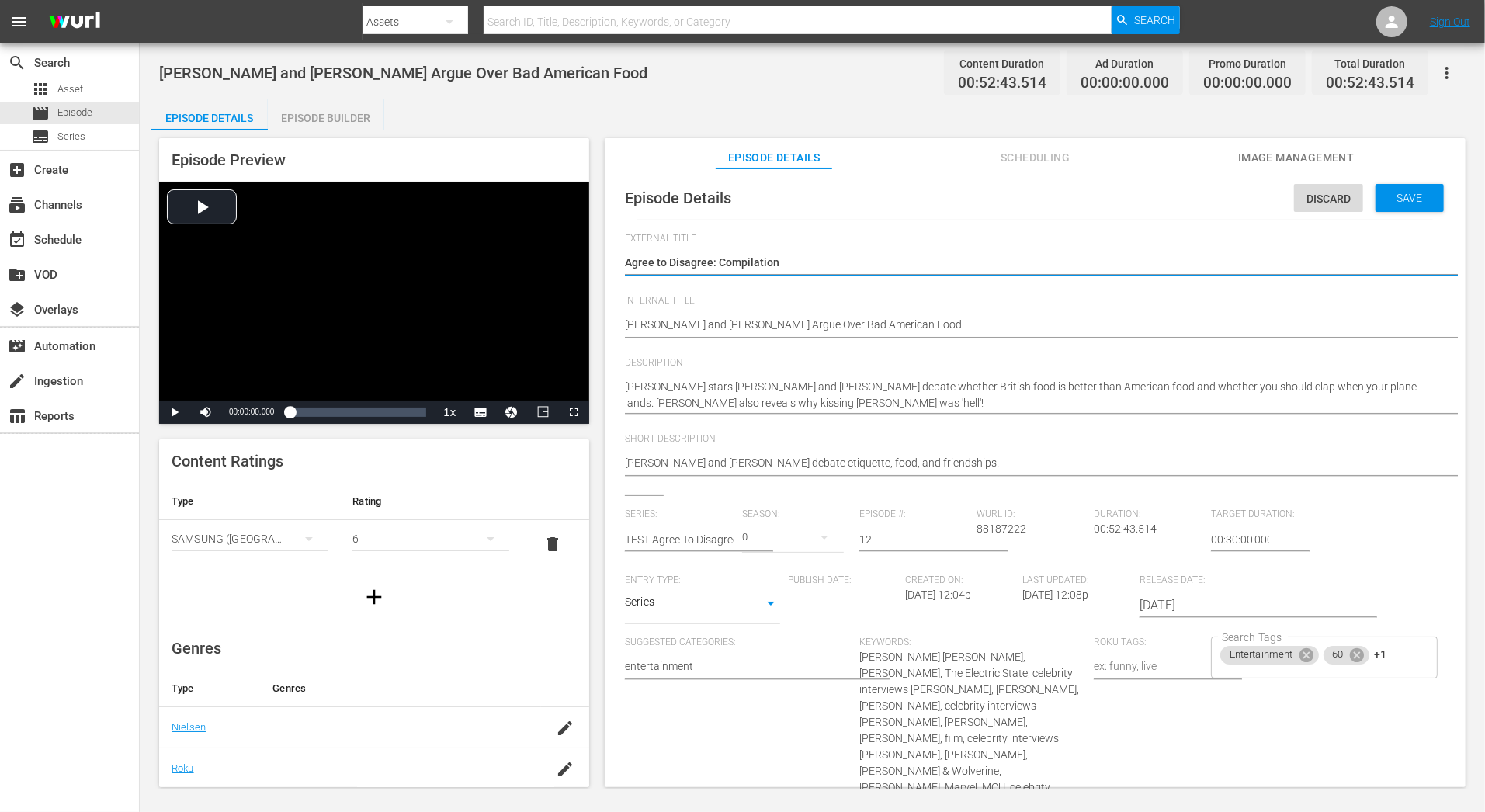
type textarea "Agree to Disagree: Compilation 1"
type textarea "Agree to Disagree: Compilation 12"
click at [1395, 208] on div "Save" at bounding box center [1409, 197] width 69 height 28
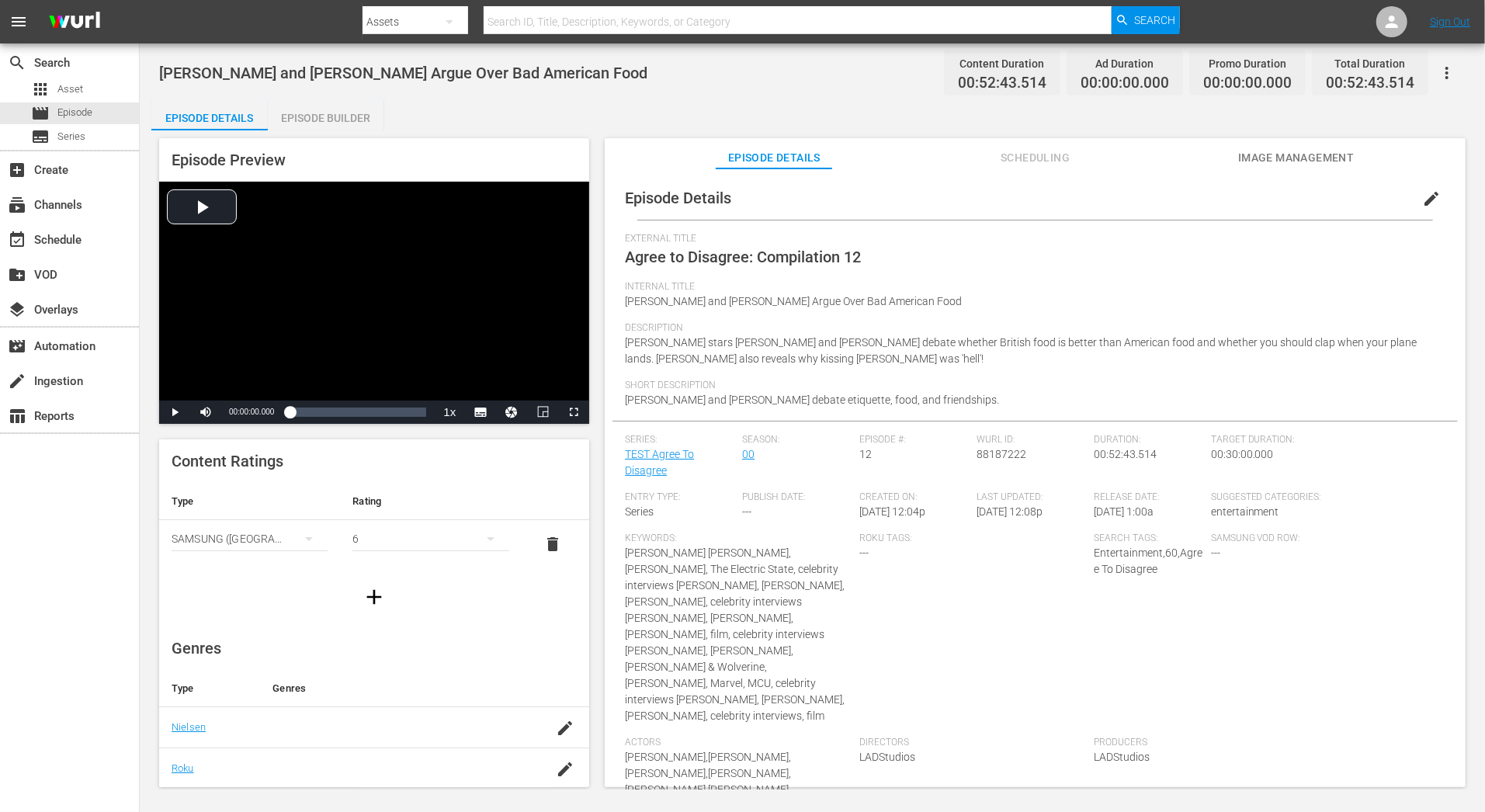
click at [351, 121] on div "Episode Builder" at bounding box center [326, 117] width 117 height 37
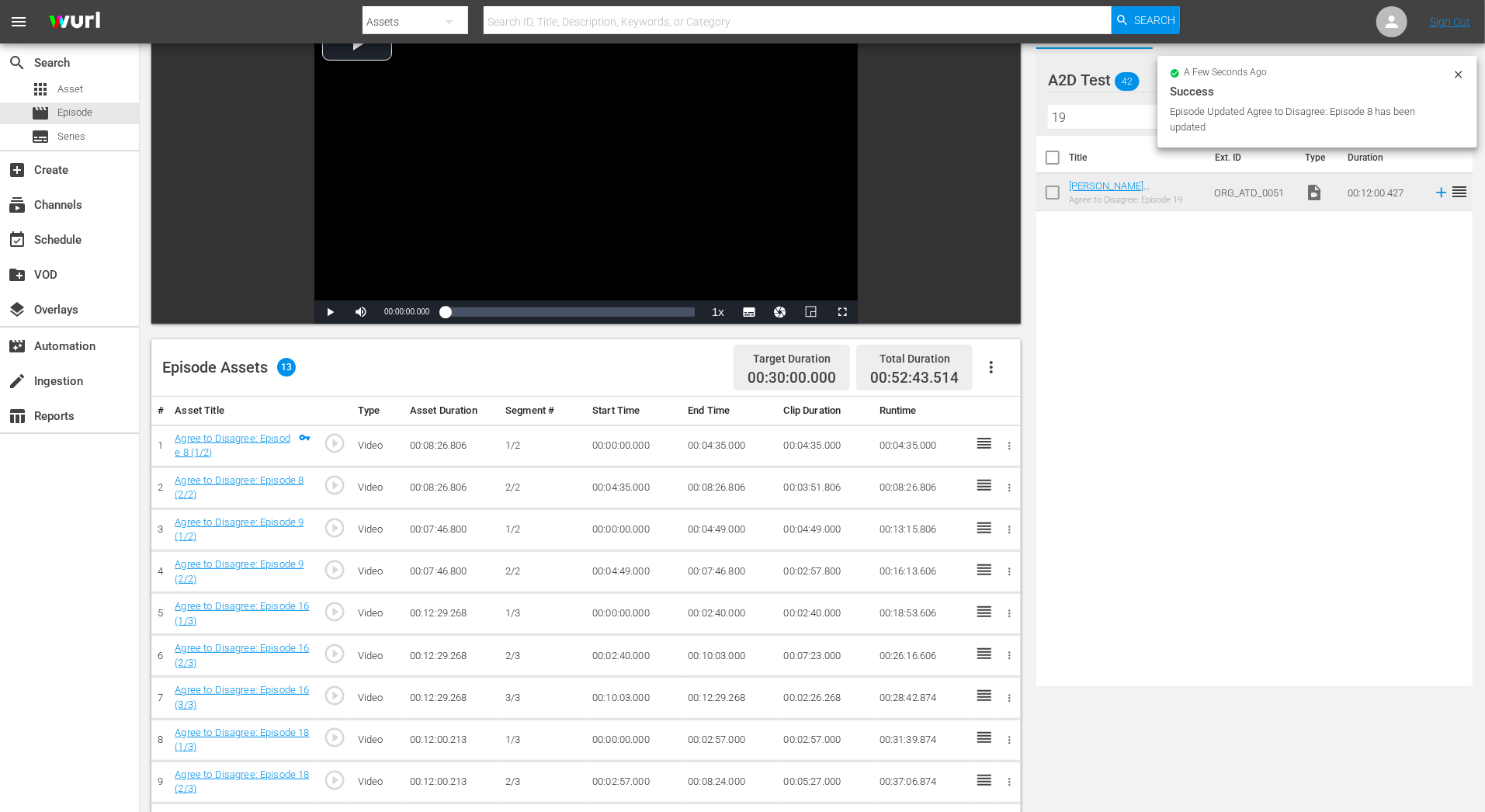
scroll to position [119, 0]
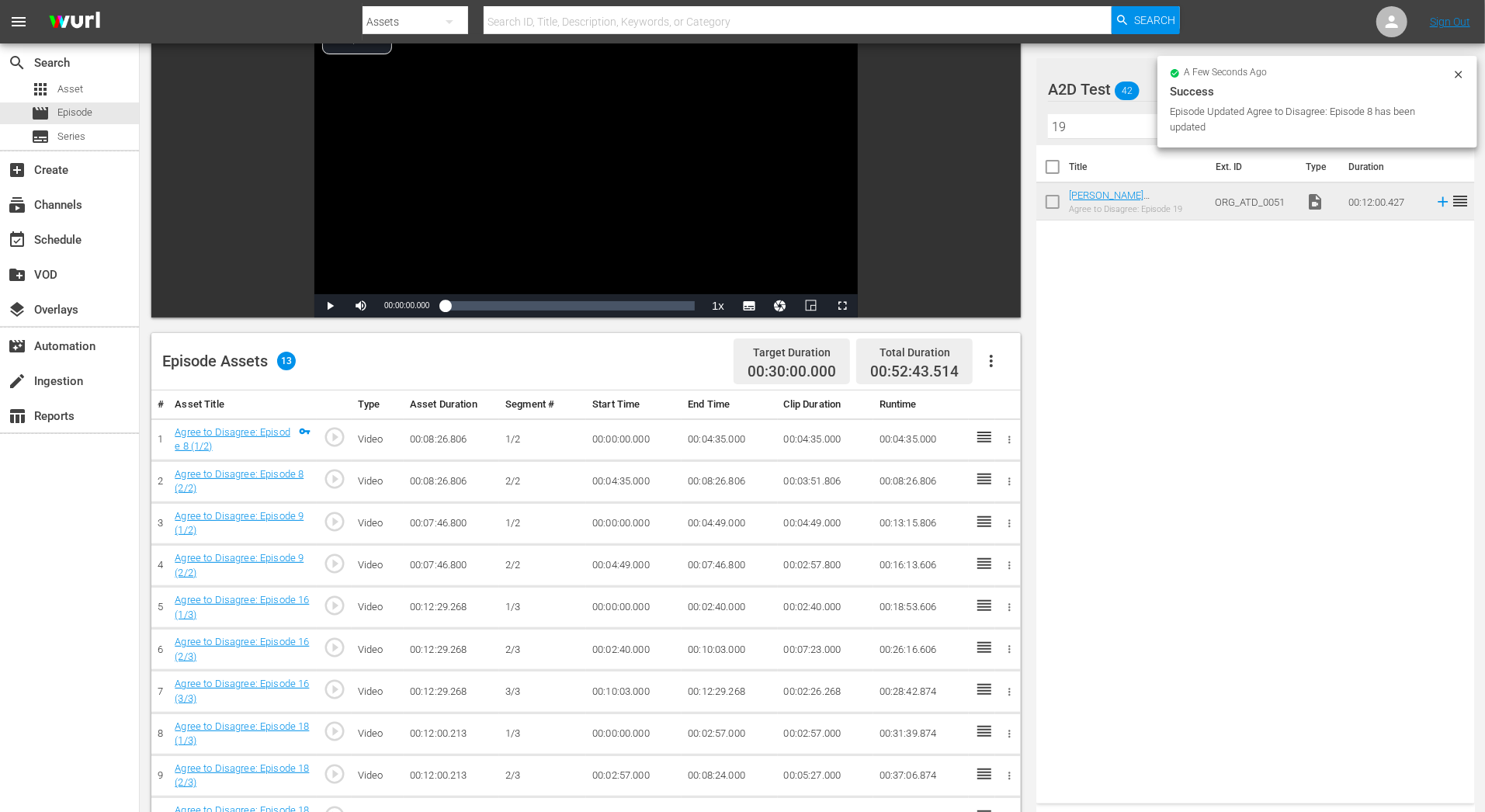
click at [1323, 322] on div "Title Ext. ID Type Duration Millie Bobby Brown and Chris Pratt Argue Over The B…" at bounding box center [1255, 471] width 438 height 652
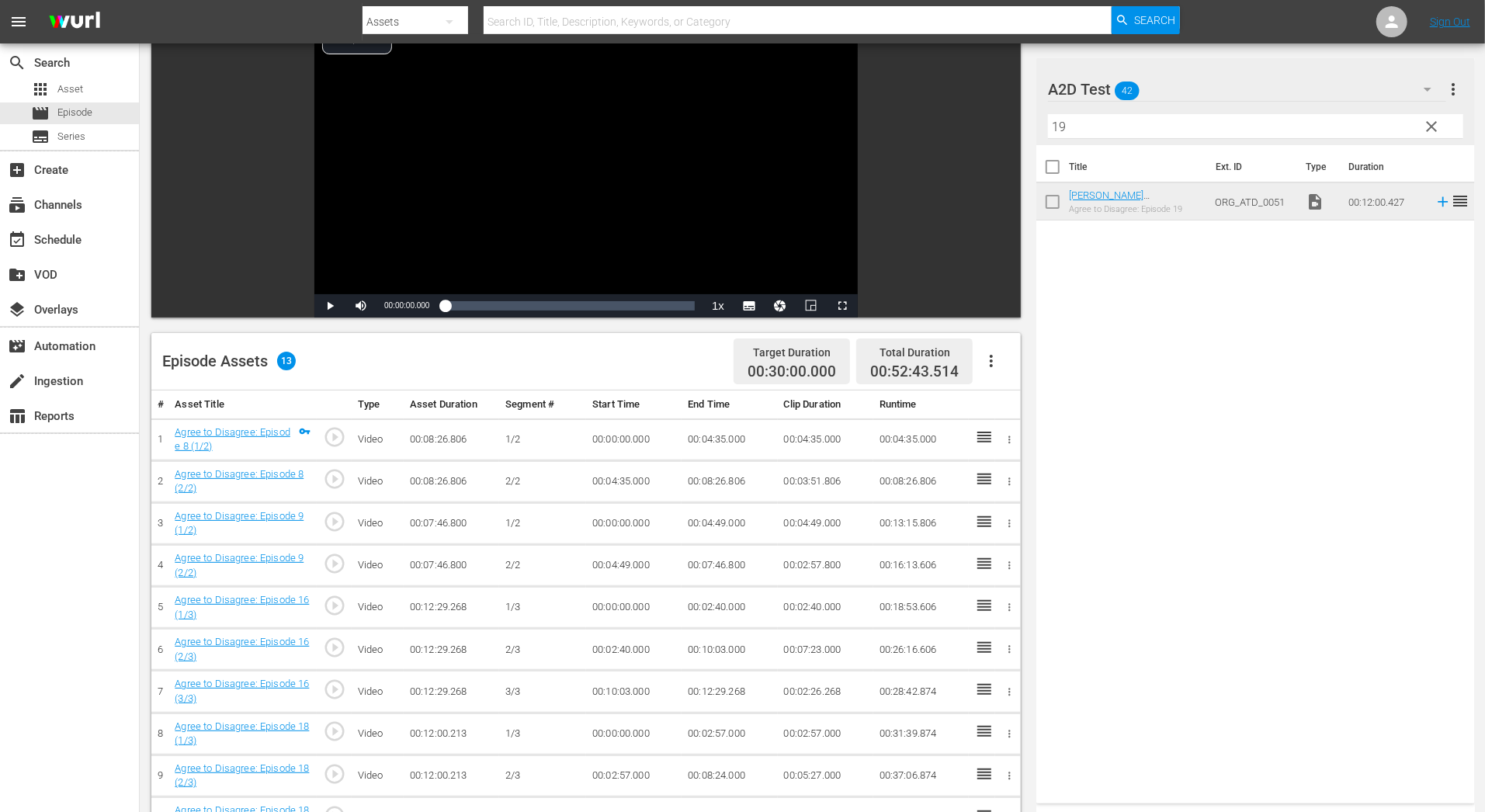
click at [1438, 121] on span "clear" at bounding box center [1432, 127] width 19 height 19
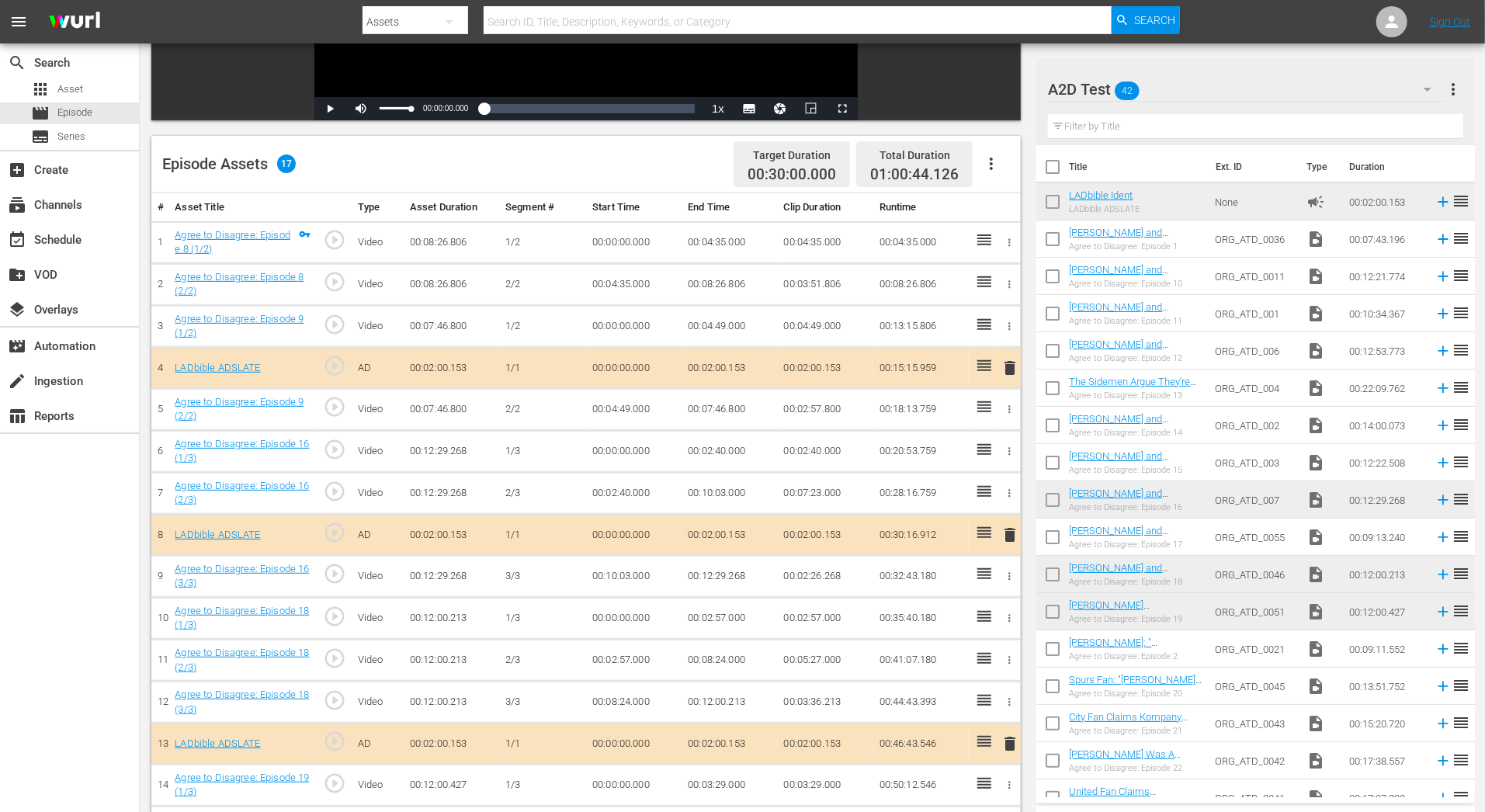
scroll to position [0, 0]
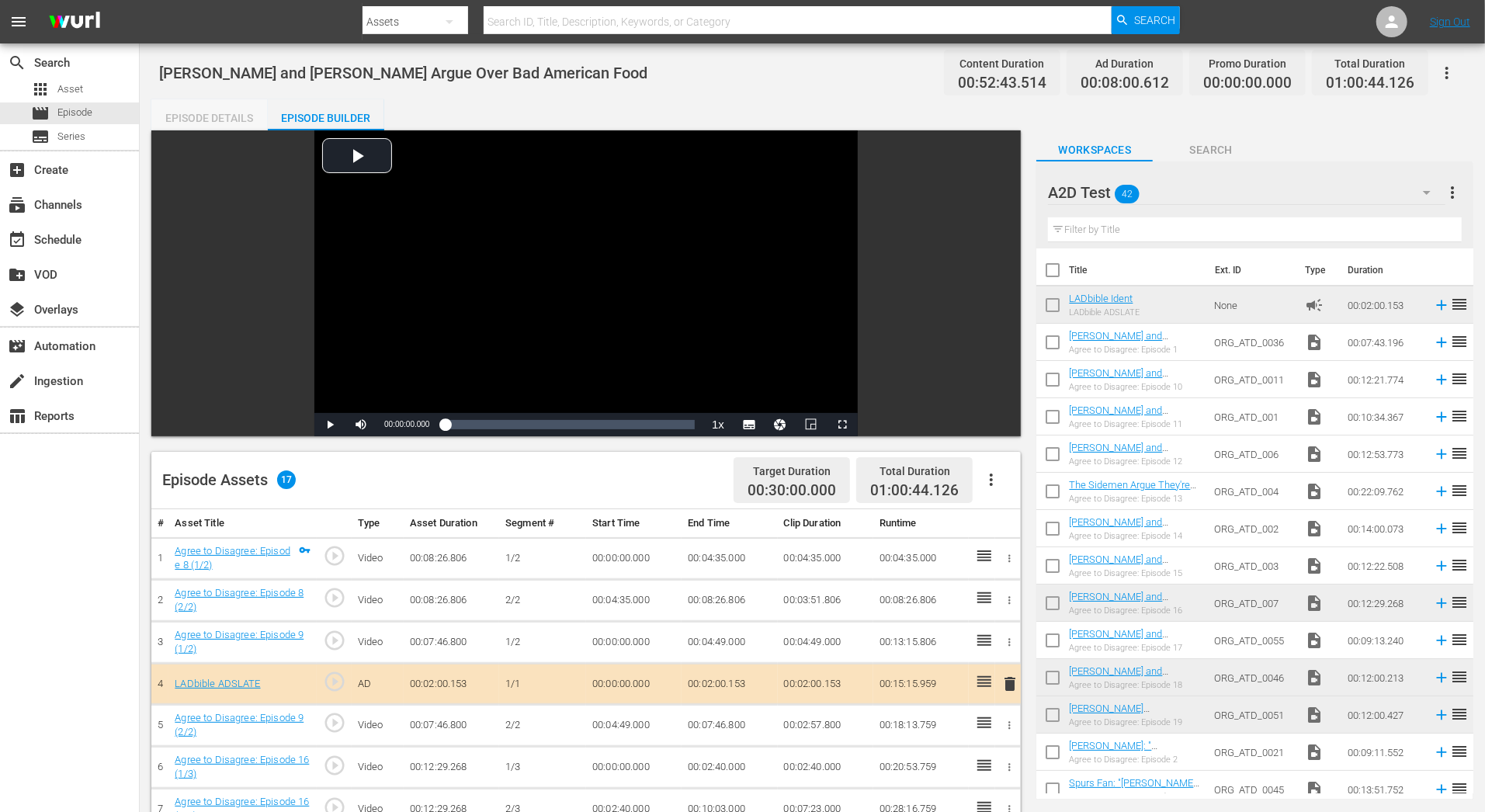
click at [216, 106] on div "Episode Details" at bounding box center [210, 117] width 117 height 37
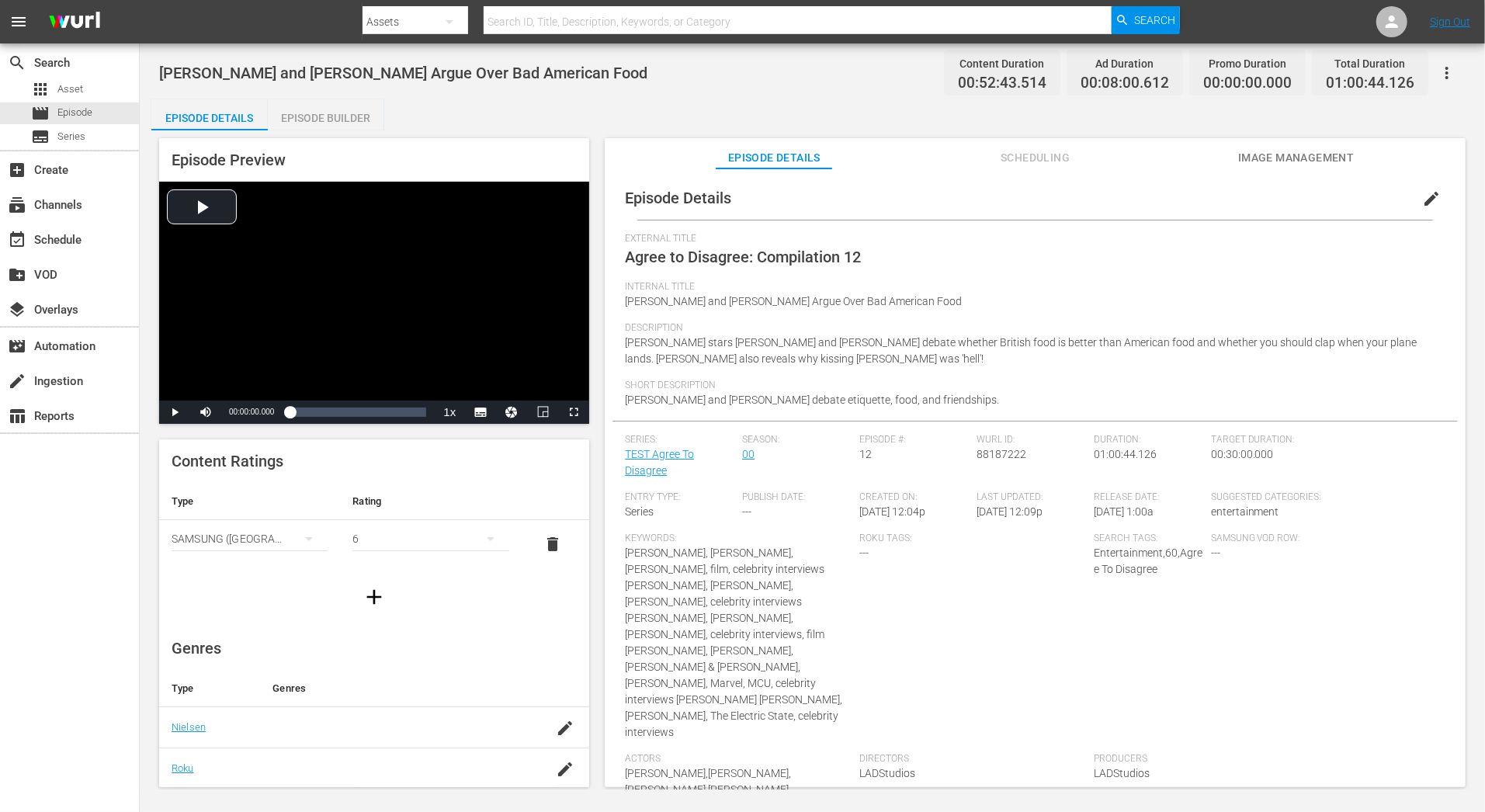
click at [356, 116] on div "Episode Builder" at bounding box center [326, 117] width 117 height 37
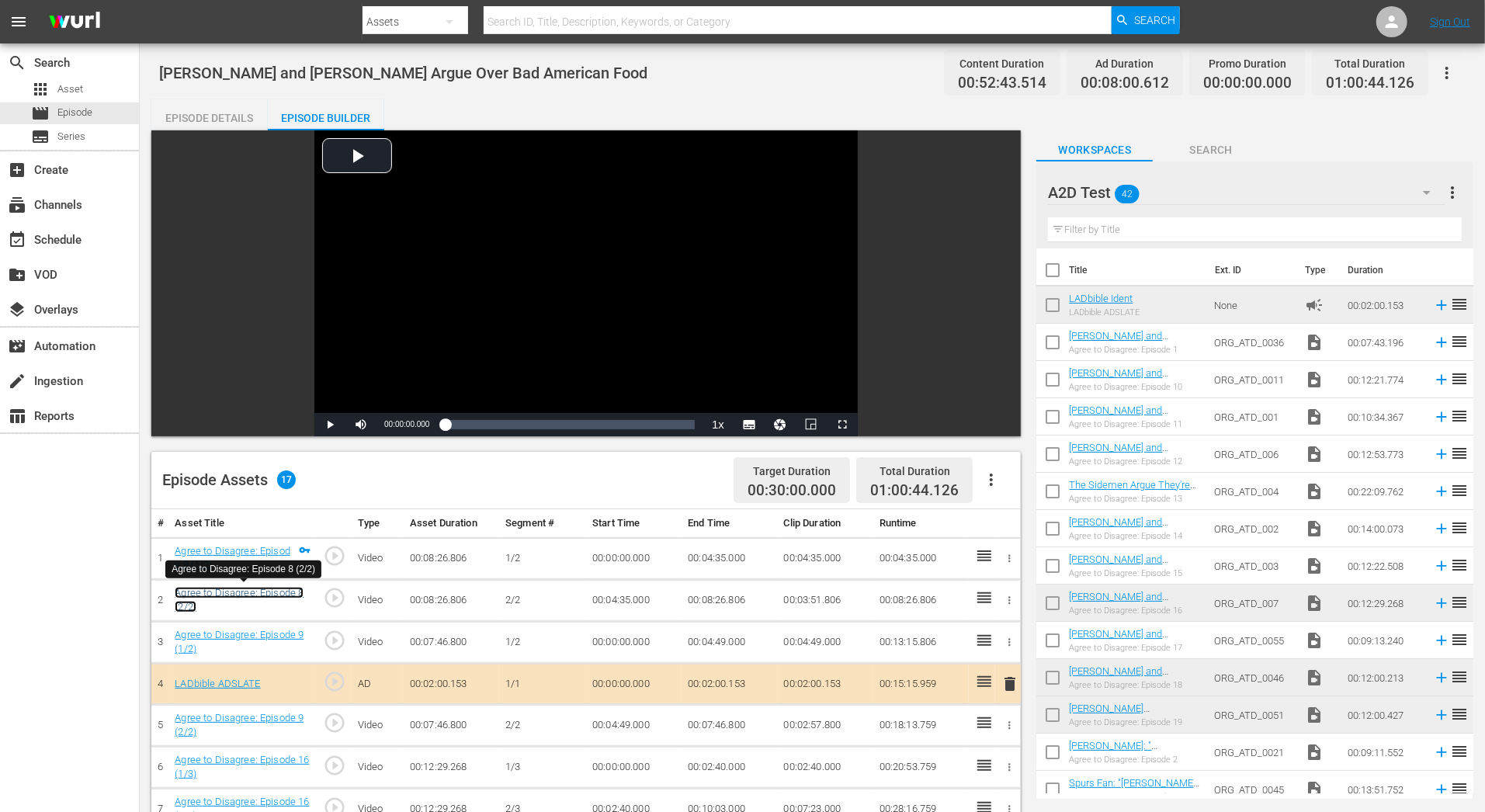
click at [272, 587] on link "Agree to Disagree: Episode 8 (2/2)" at bounding box center [238, 599] width 129 height 26
click at [278, 633] on link "Agree to Disagree: Episode 9 (1/2)" at bounding box center [238, 641] width 129 height 26
click at [281, 754] on link "Agree to Disagree: Episode 16 (1/3)" at bounding box center [241, 766] width 134 height 26
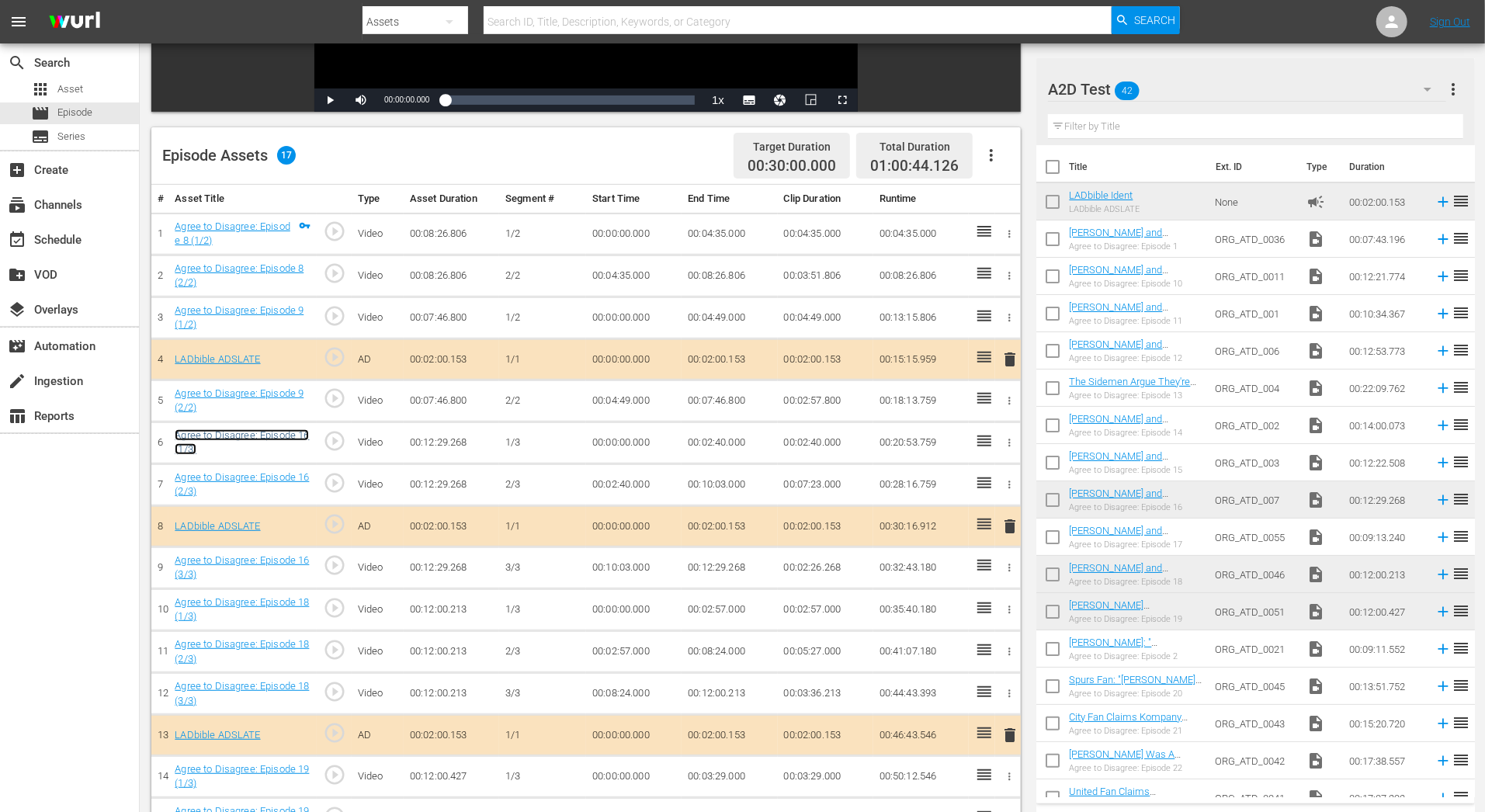
scroll to position [380, 0]
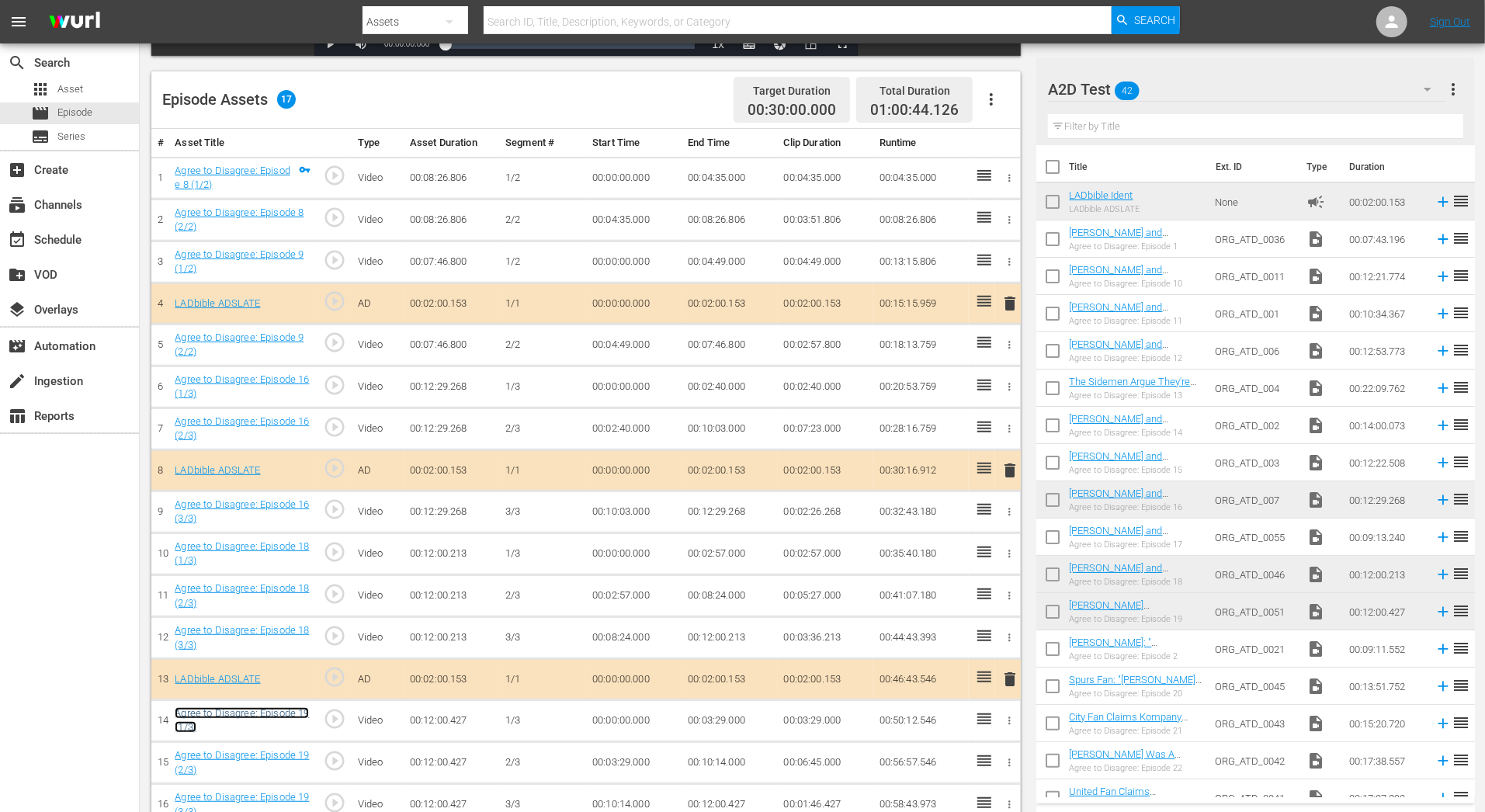
click at [282, 707] on link "Agree to Disagree: Episode 19 (1/3)" at bounding box center [241, 720] width 134 height 26
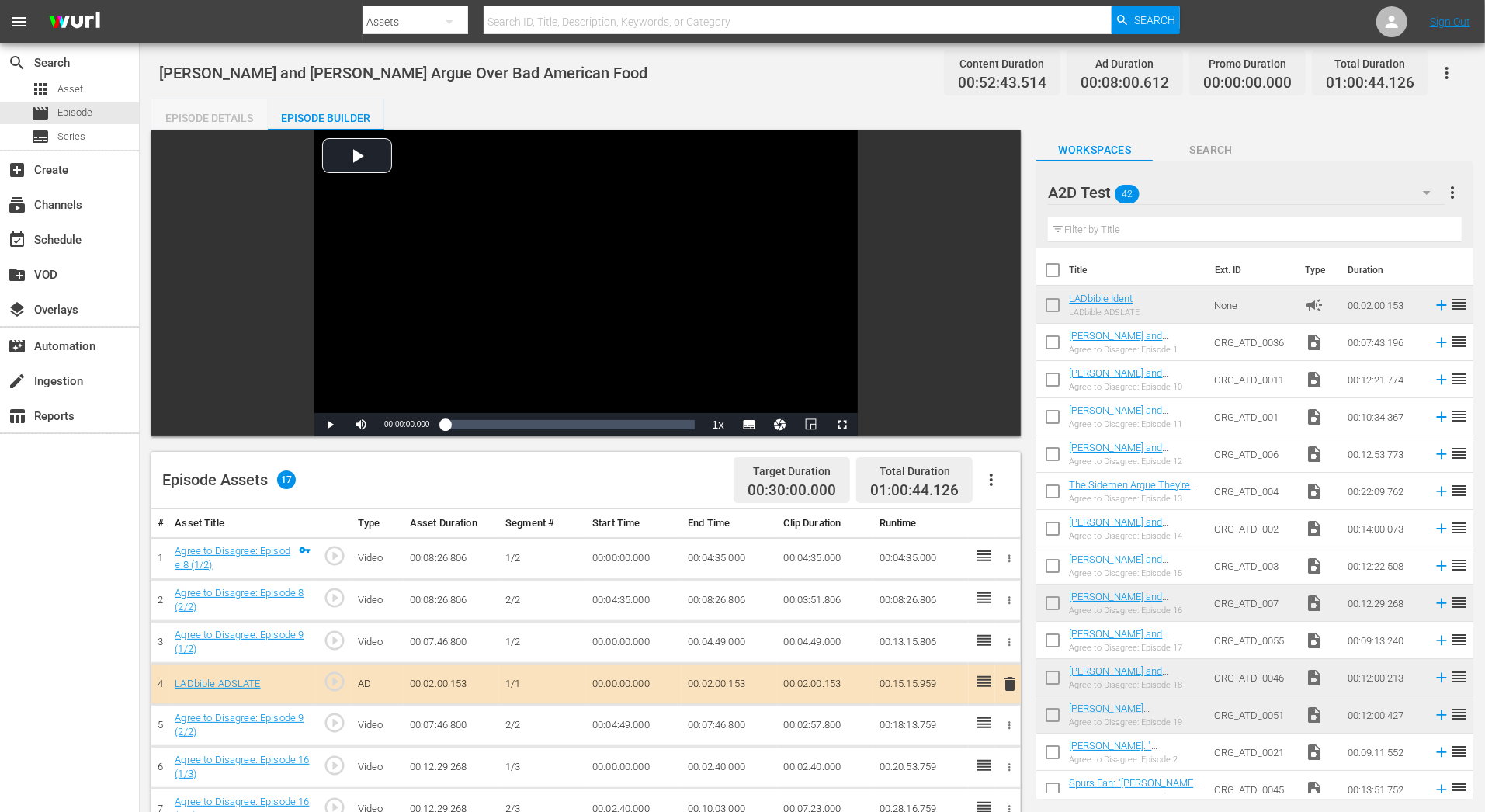
click at [193, 110] on div "Episode Details" at bounding box center [210, 117] width 117 height 37
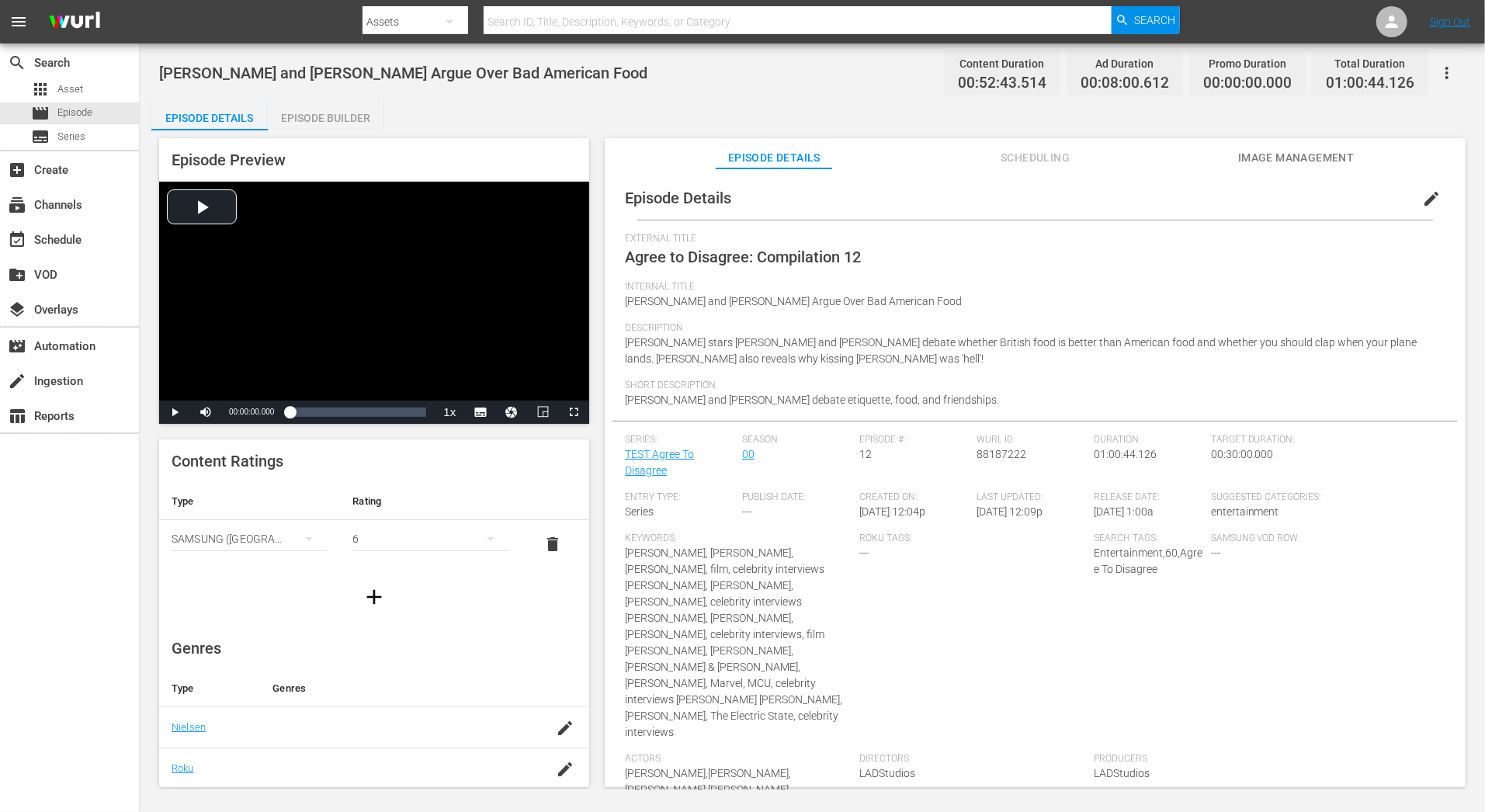
click at [1422, 197] on span "edit" at bounding box center [1431, 199] width 19 height 19
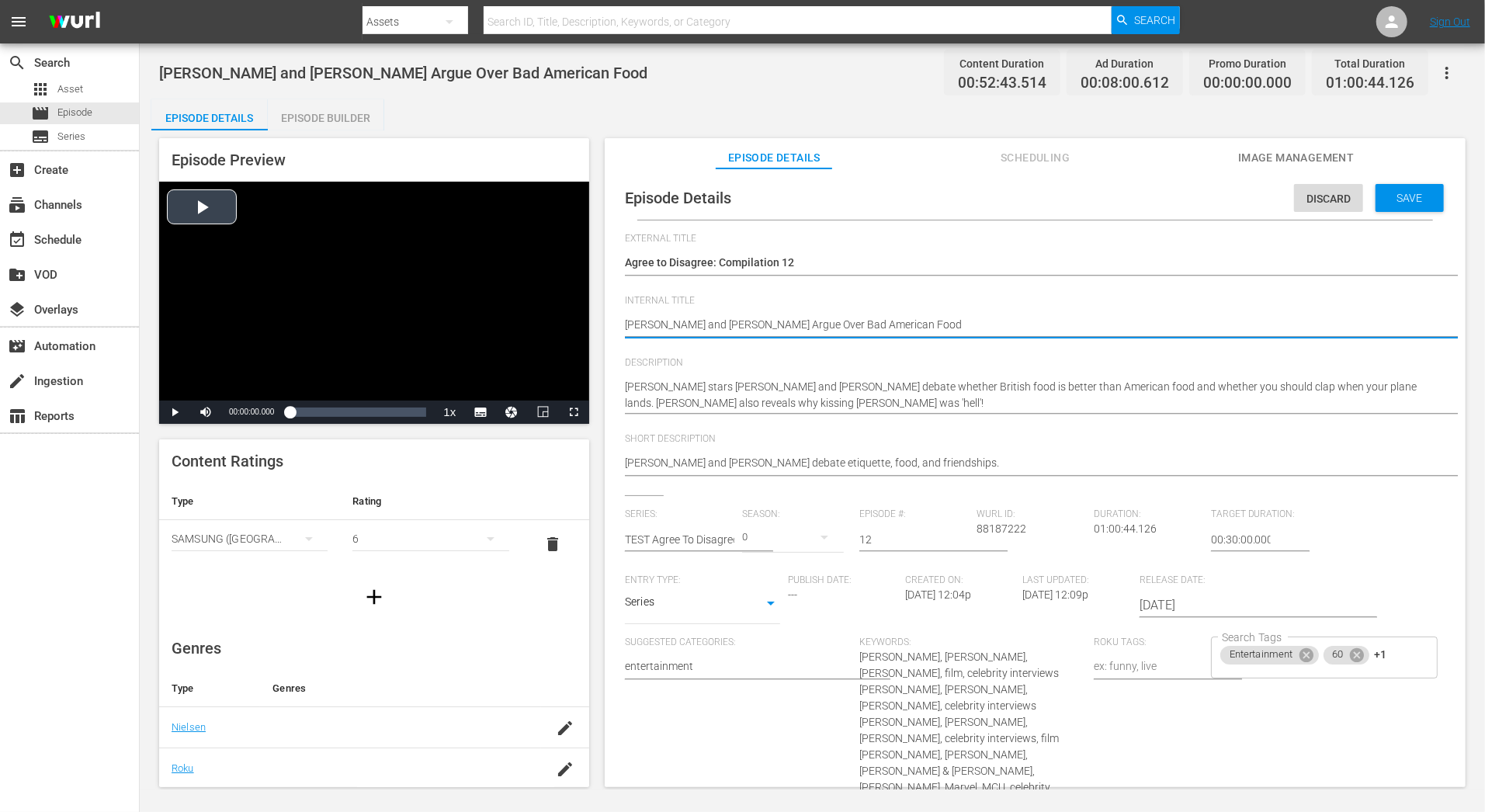
drag, startPoint x: 926, startPoint y: 325, endPoint x: 588, endPoint y: 324, distance: 338.0
paste textarea
type textarea "Matt Damon and Emily Blunt Argue"
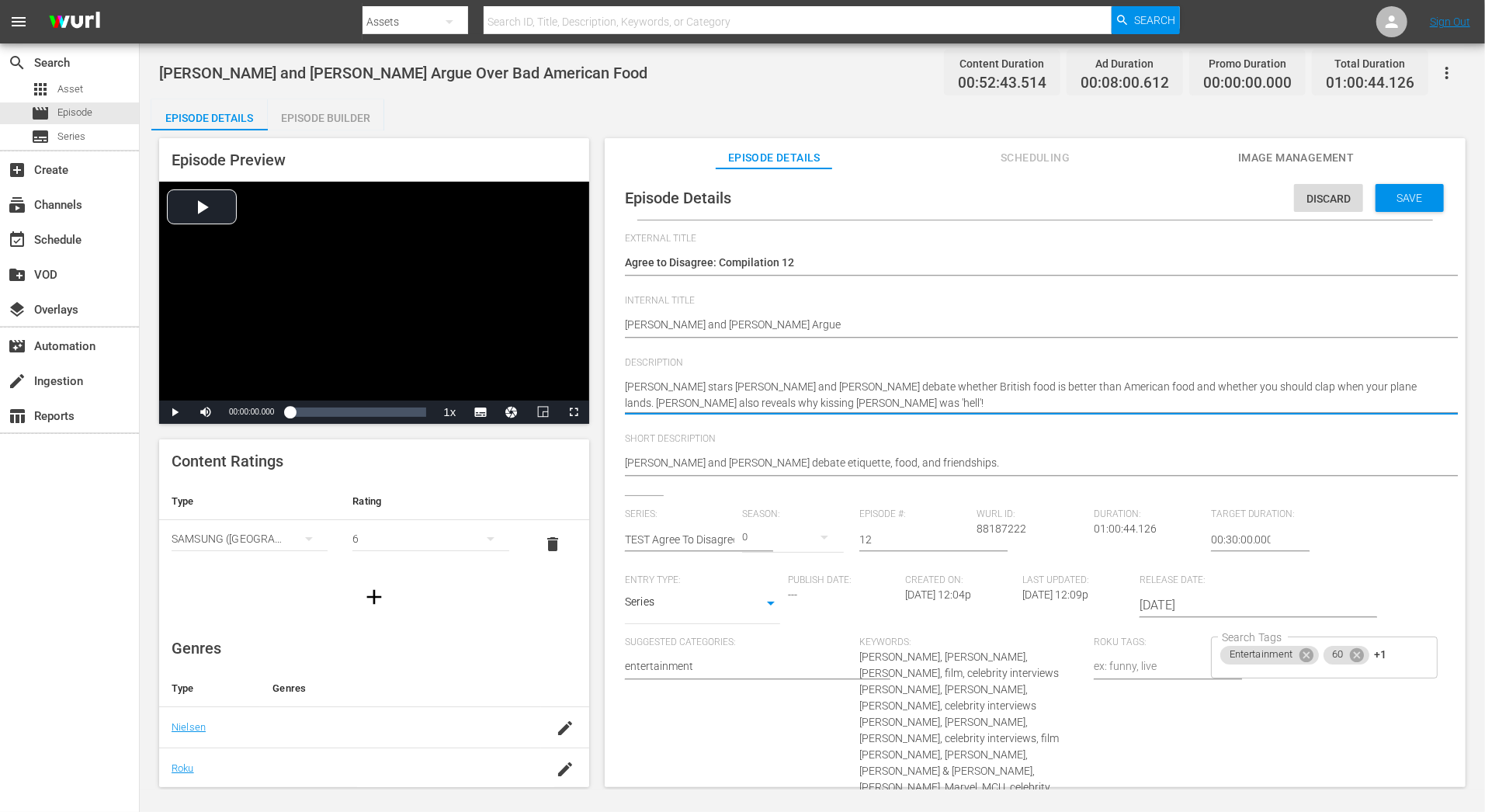
drag, startPoint x: 628, startPoint y: 386, endPoint x: 910, endPoint y: 422, distance: 284.3
paste textarea "Matt Damon and Emily Blunt Argue"
type textarea "Matt Damon and Emily Blunt Argue"
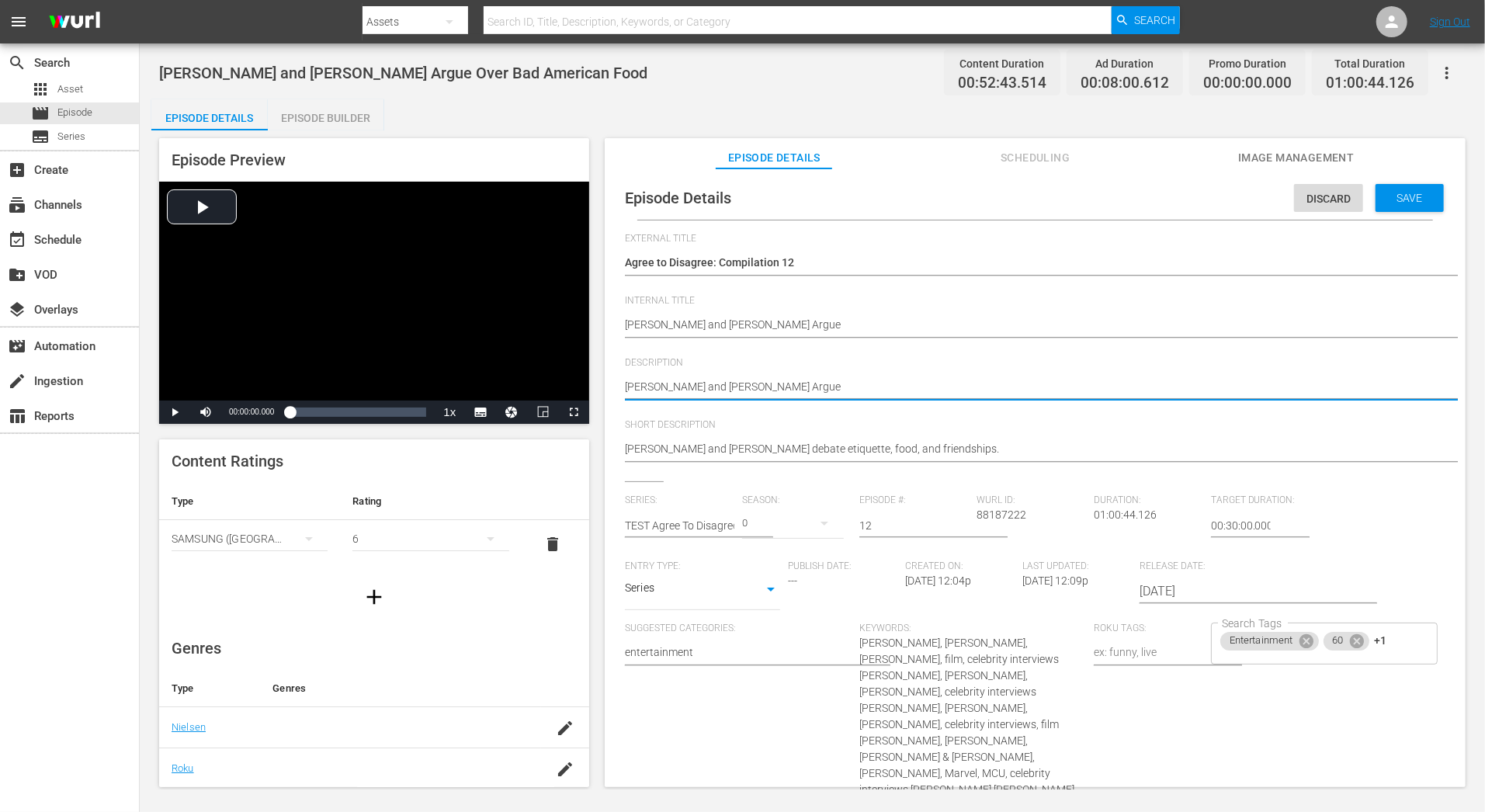
type textarea "Matt Damon and Emily Blunt Argu"
type textarea "Matt Damon and Emily Blunt Arg"
type textarea "Matt Damon and Emily Blunt Ar"
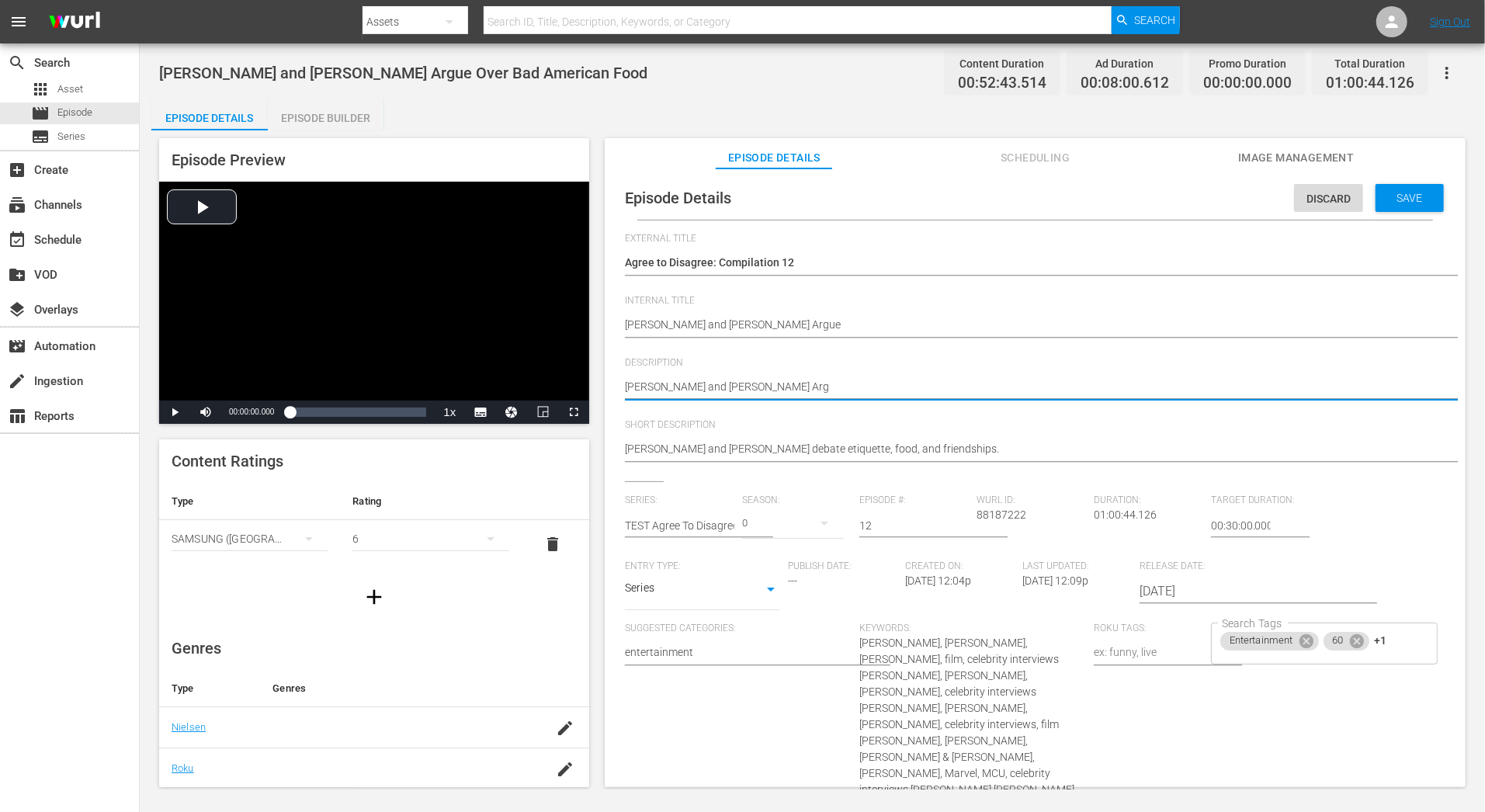
type textarea "Matt Damon and Emily Blunt Ar"
type textarea "Matt Damon and Emily Blunt A"
type textarea "Matt Damon and Emily Blunt"
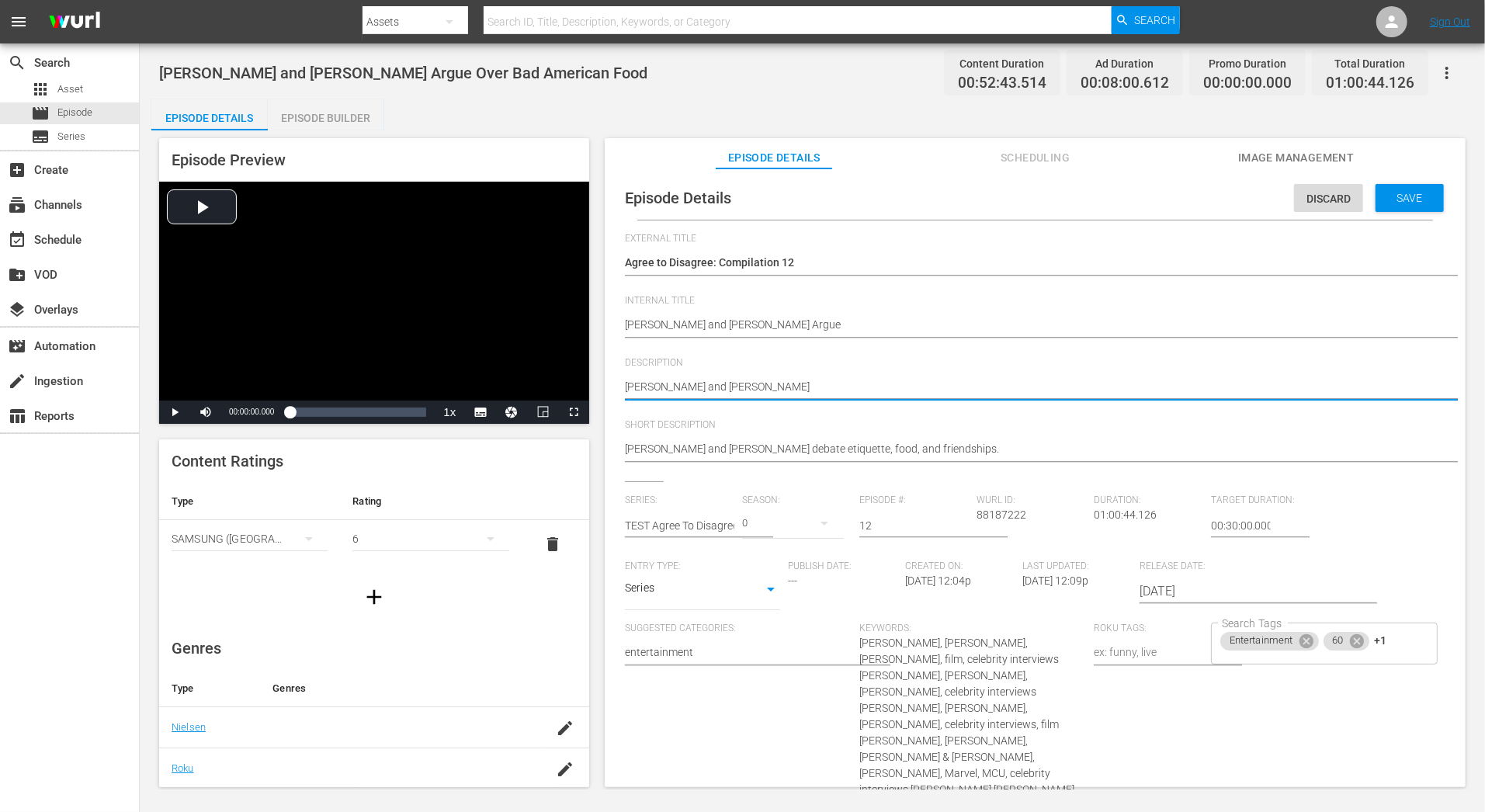
type textarea "Matt Damon and Emily Blunt |"
click at [856, 387] on textarea "Oppenheimer stars Emily Blunt and Matt Damon debate whether British food is bet…" at bounding box center [1031, 388] width 813 height 19
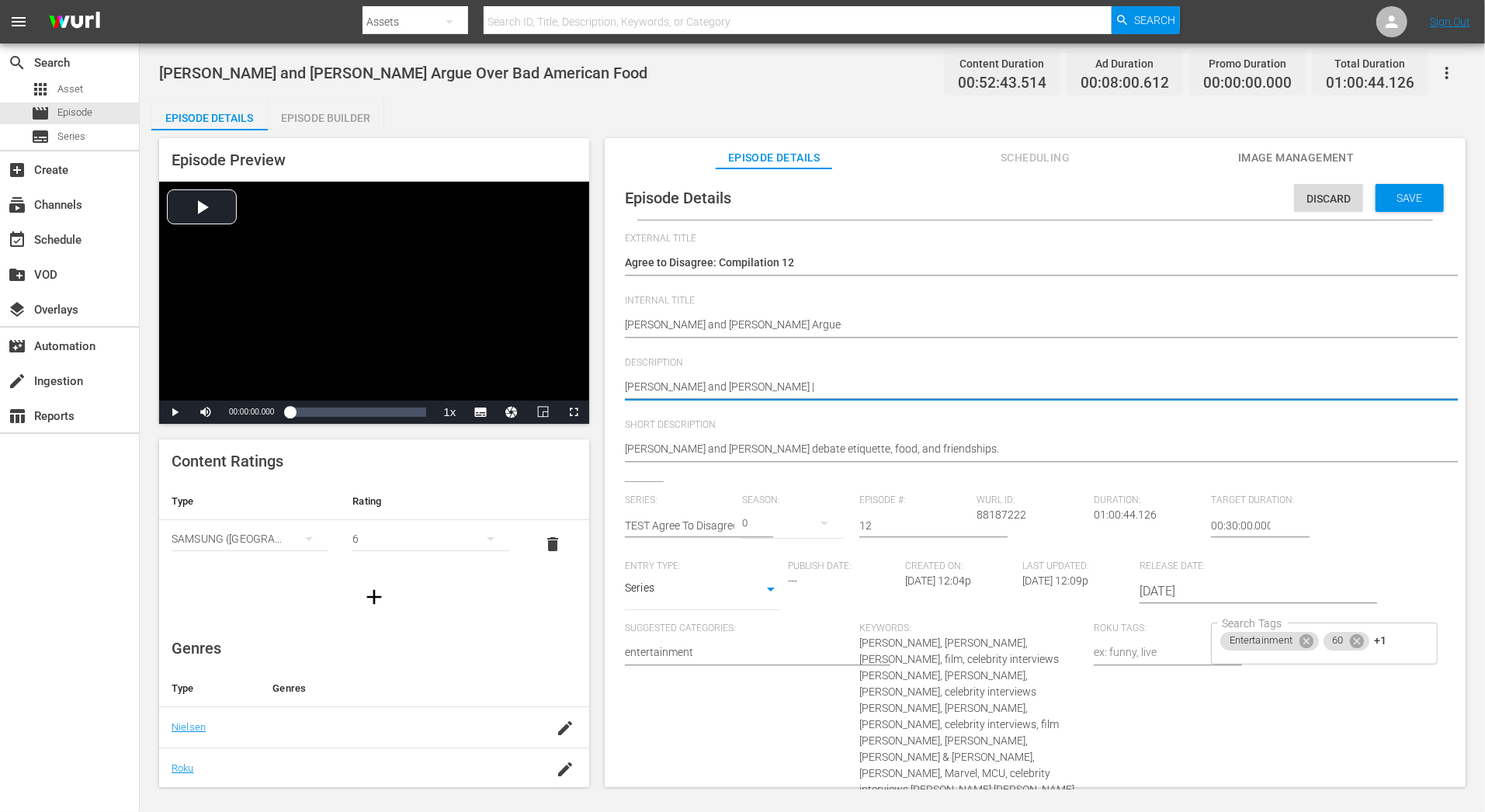
paste textarea "Margot Robbie and America Ferrera"
type textarea "Matt Damon and Emily Blunt | Margot Robbie and America Ferrera"
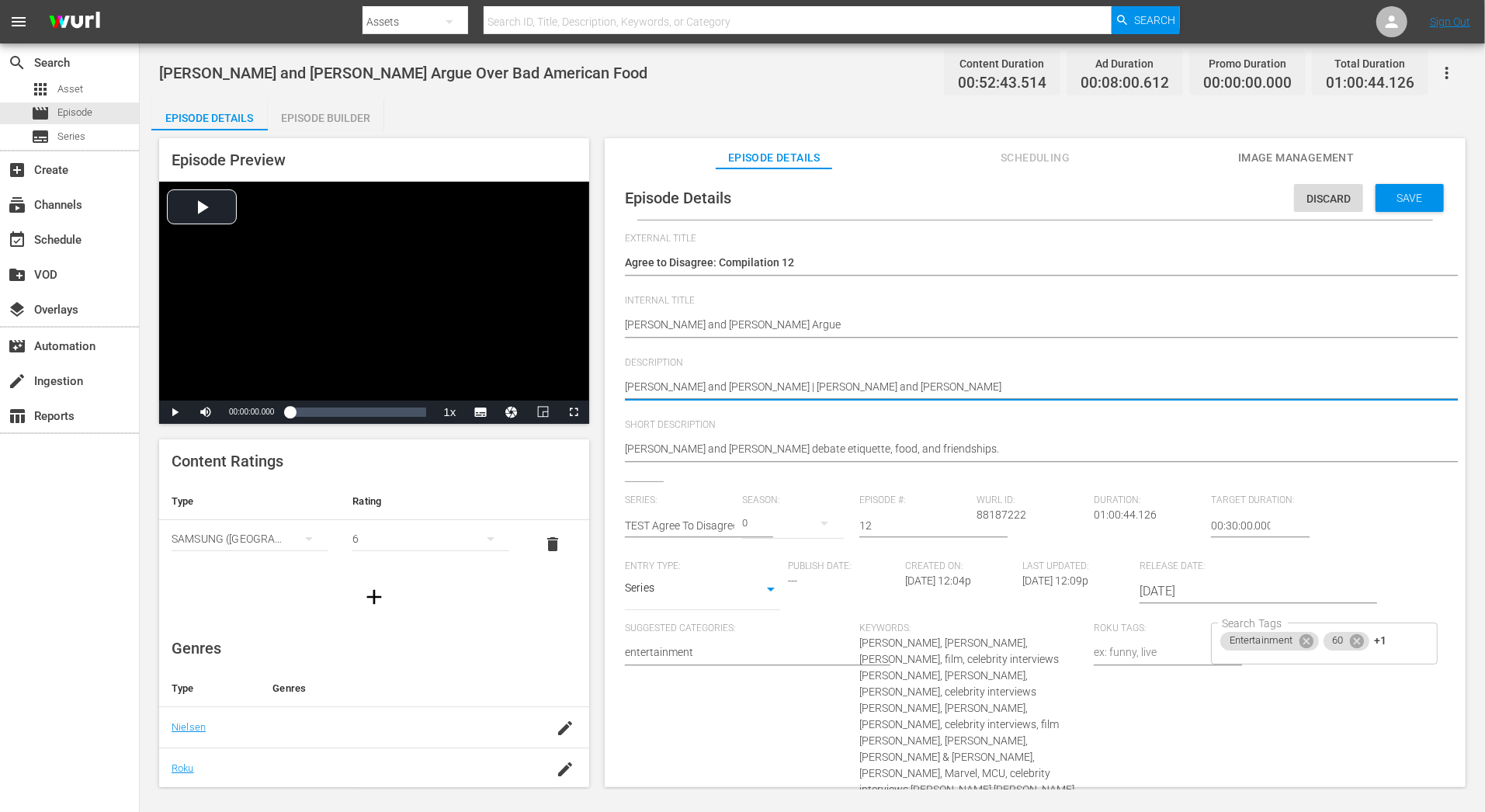
type textarea "Matt Damon and Emily Blunt | Margot Robbie and America Ferrera ?"
type textarea "Matt Damon and Emily Blunt | Margot Robbie and America Ferrera"
type textarea "Matt Damon and Emily Blunt | Margot Robbie and America Ferrera |"
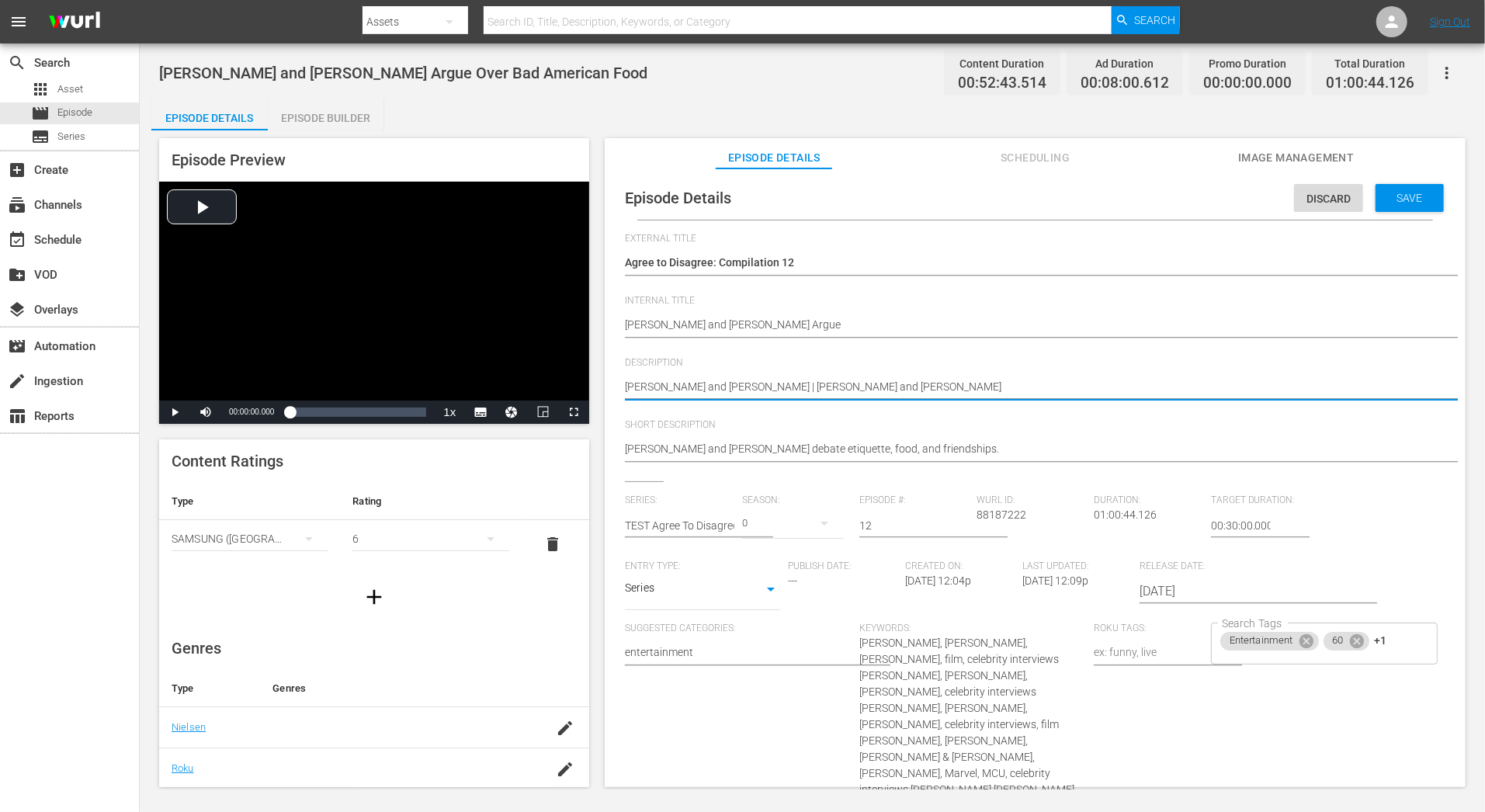
type textarea "Matt Damon and Emily Blunt | Margot Robbie and America Ferrera |"
paste textarea "Ryan Reynolds and Hugh Jackman"
type textarea "Matt Damon and Emily Blunt | Margot Robbie and America Ferrera | Ryan Reynolds …"
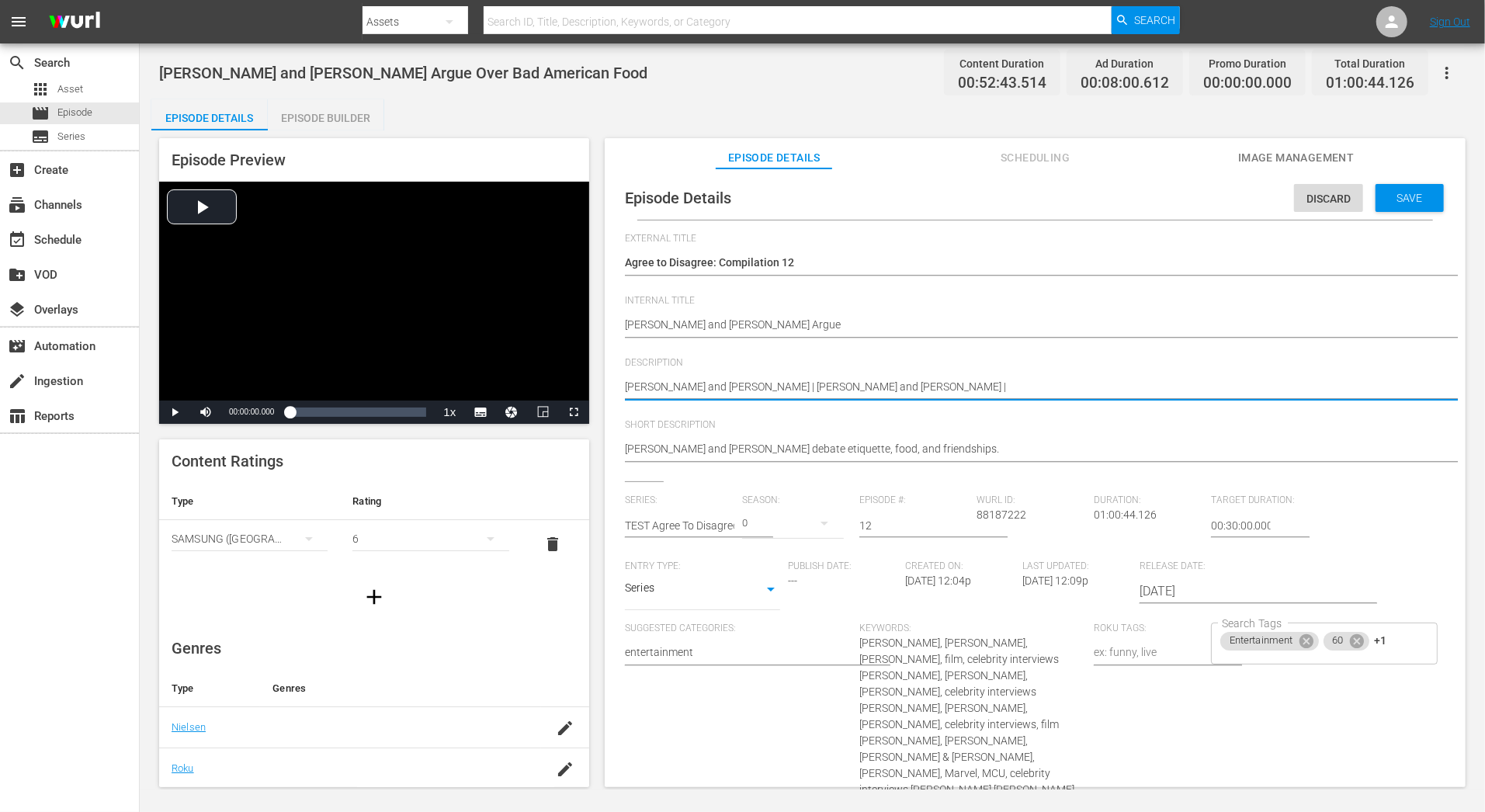
type textarea "Matt Damon and Emily Blunt | Margot Robbie and America Ferrera | Ryan Reynolds …"
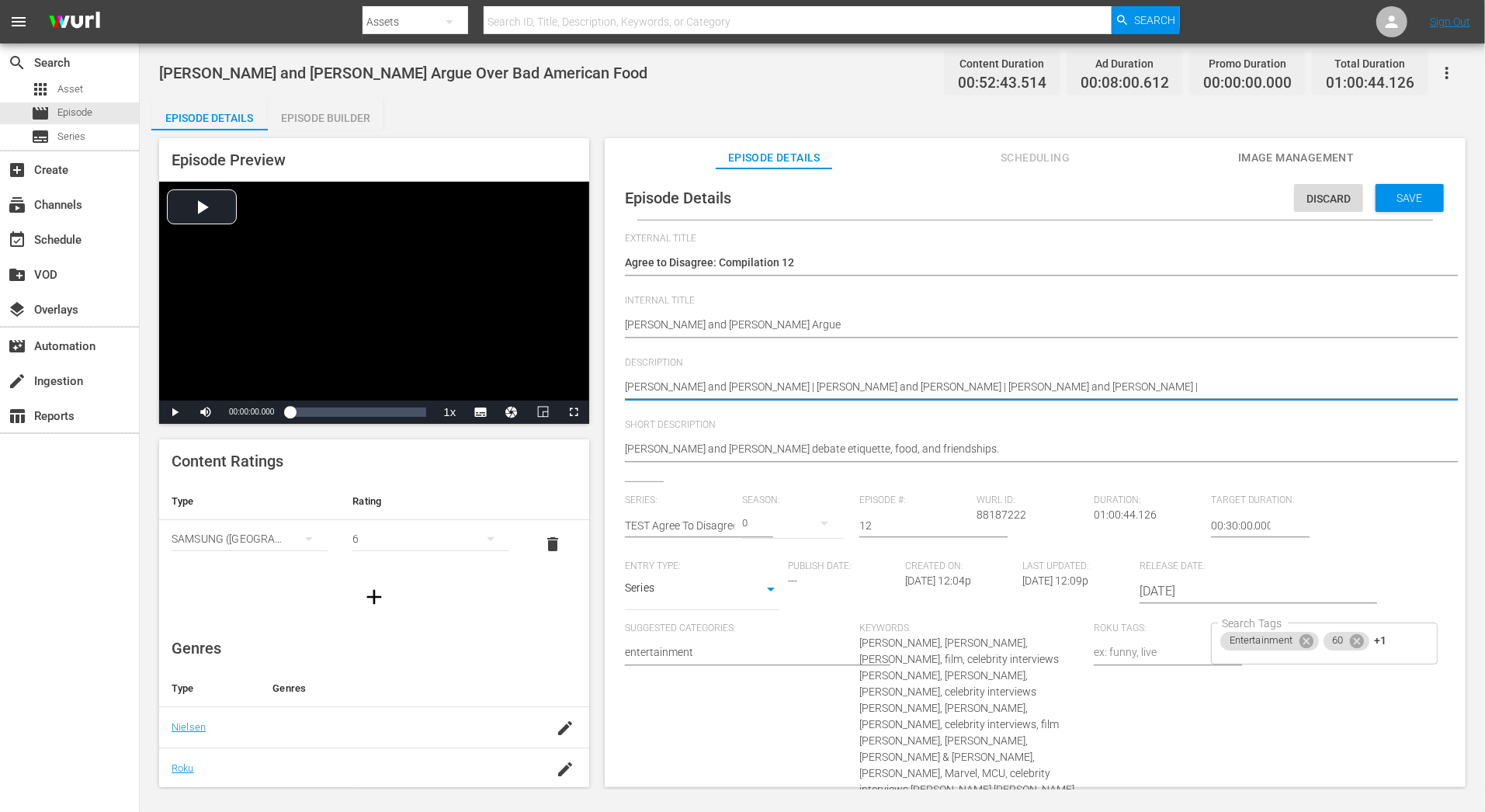
paste textarea "Millie Bobby Brown and Chris Prat"
type textarea "Matt Damon and Emily Blunt | Margot Robbie and America Ferrera | Ryan Reynolds …"
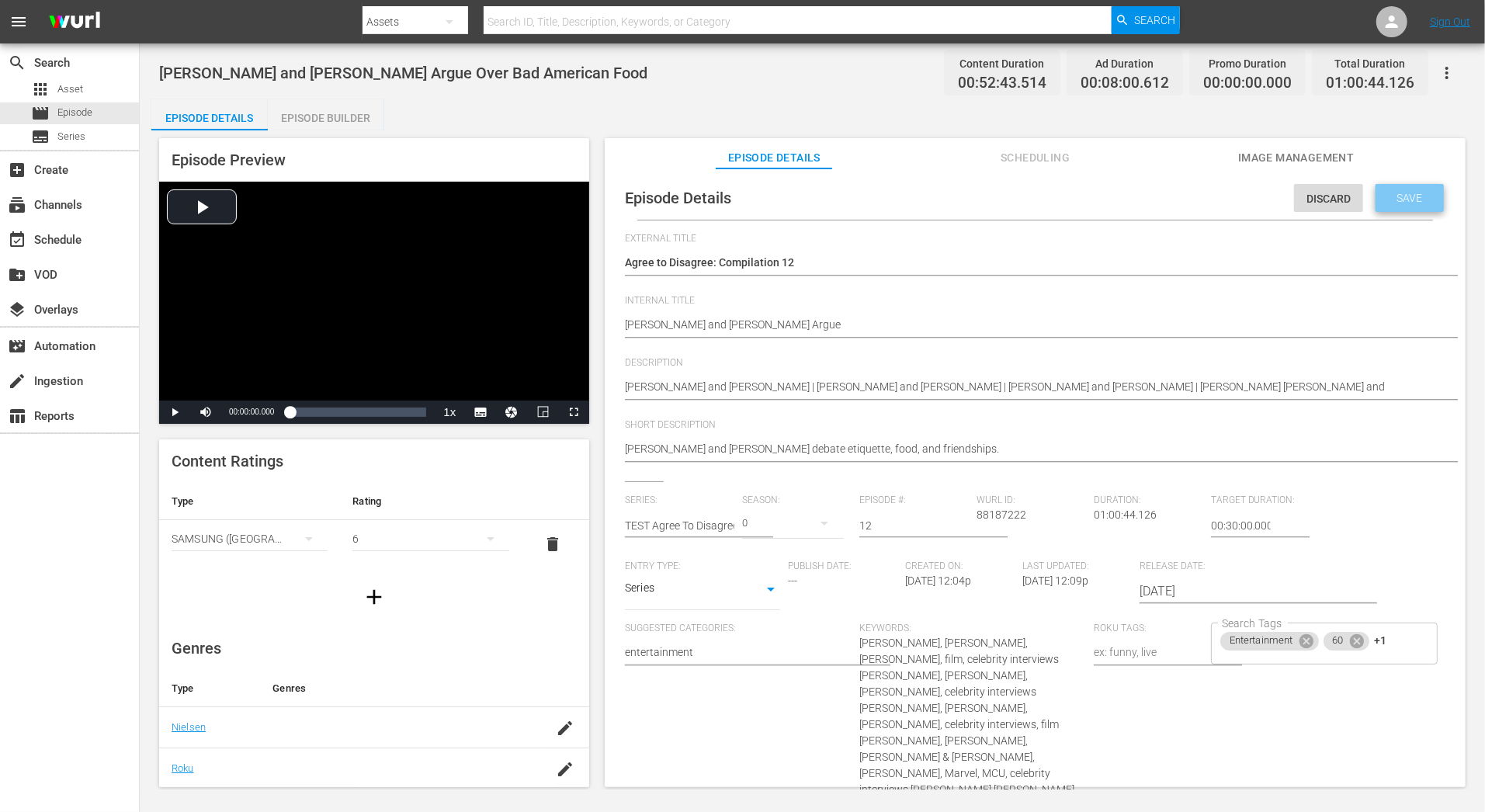
click at [1411, 190] on div "Save" at bounding box center [1409, 197] width 69 height 28
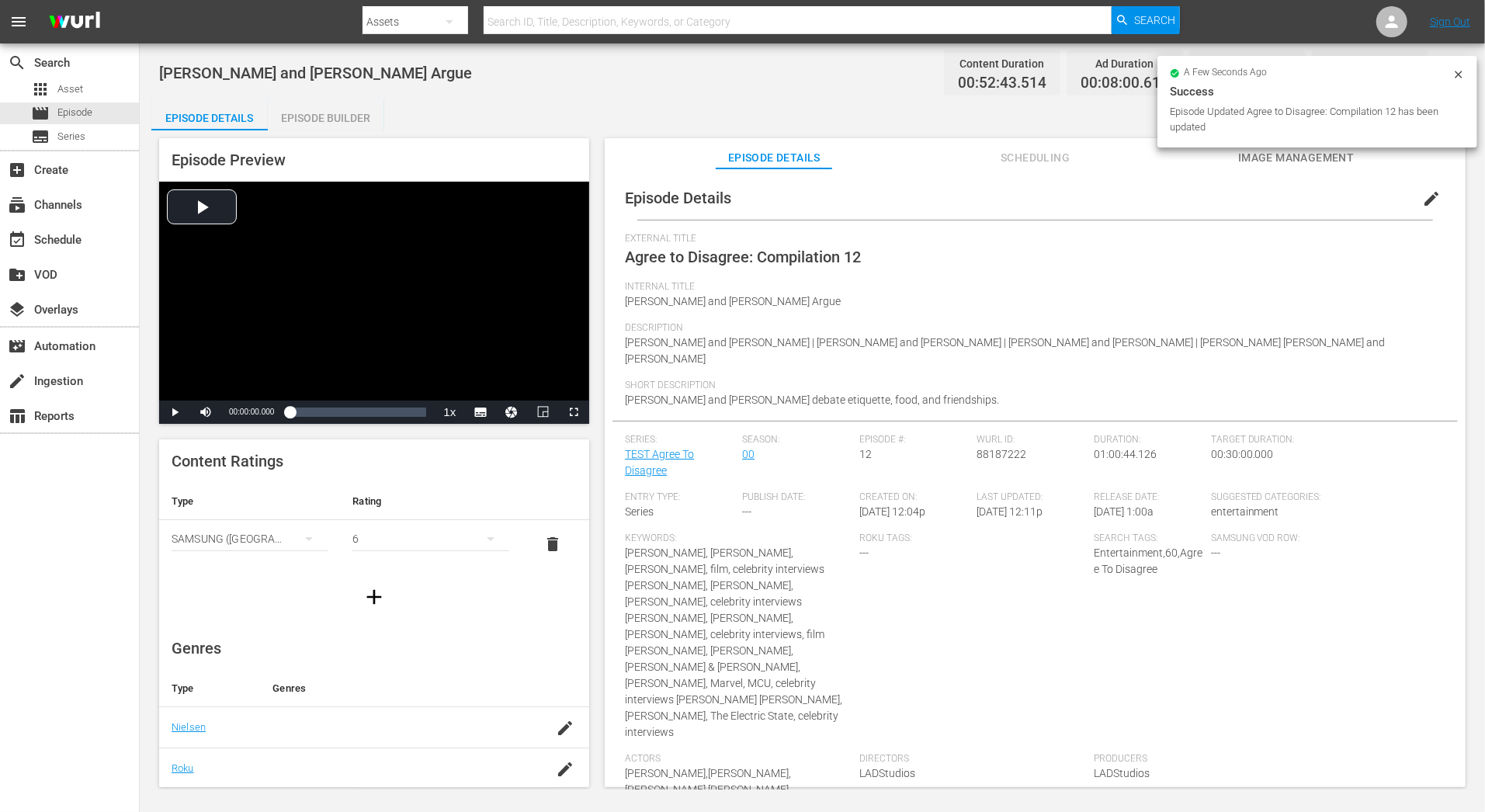
click at [334, 121] on div "Episode Builder" at bounding box center [326, 117] width 117 height 37
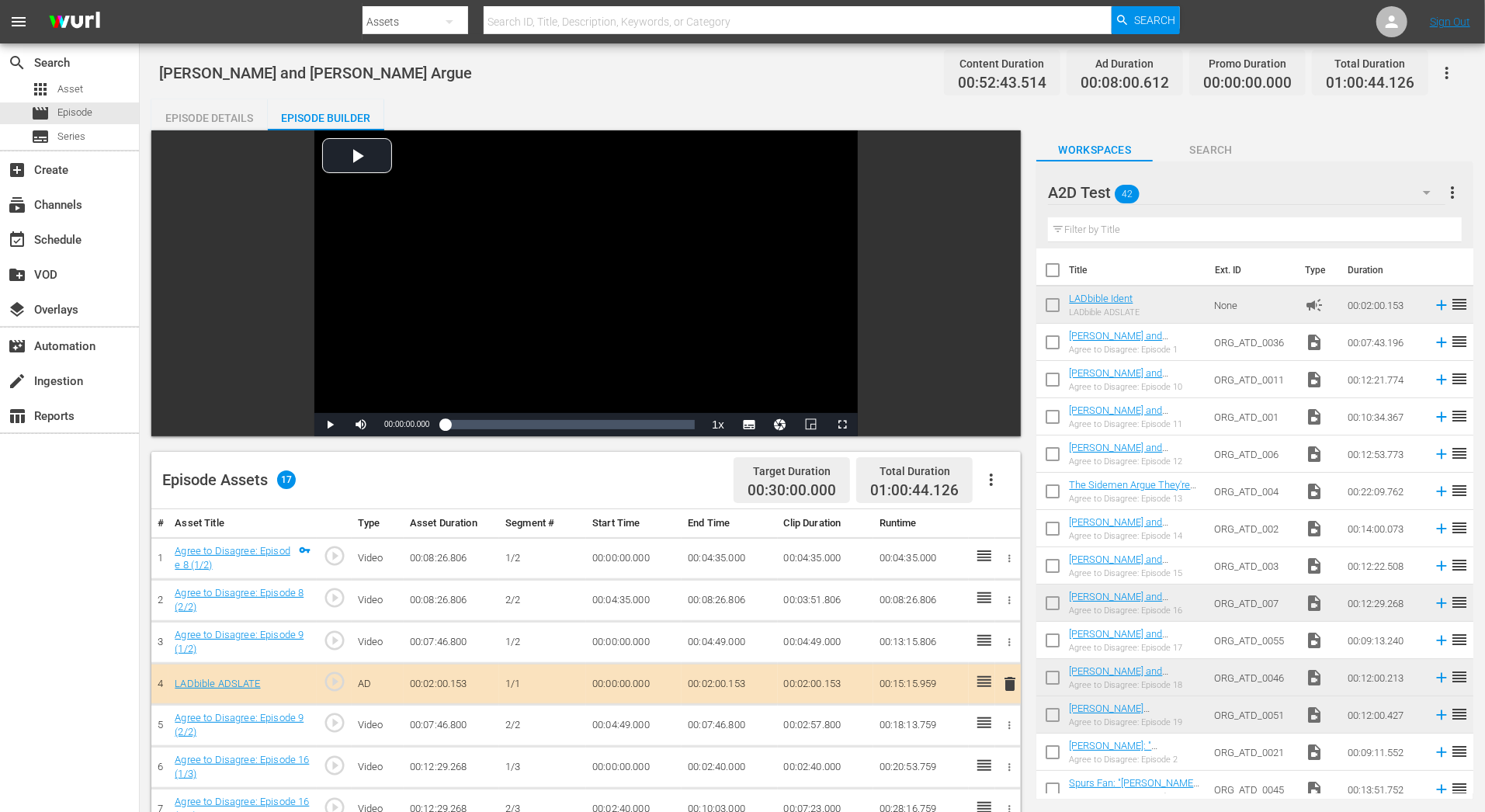
click at [225, 120] on div "Episode Details" at bounding box center [210, 117] width 117 height 37
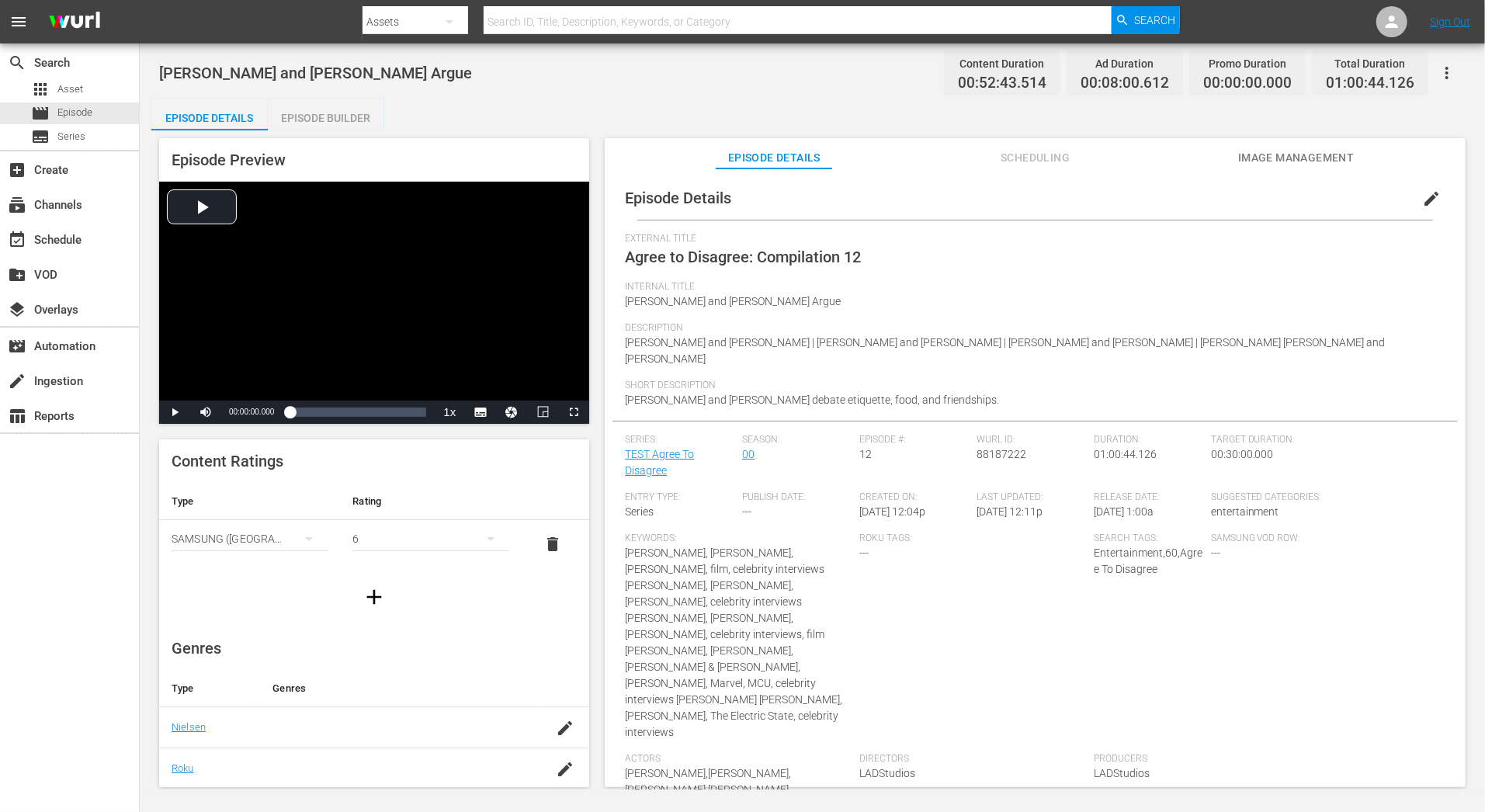
click at [309, 122] on div "Episode Builder" at bounding box center [326, 117] width 117 height 37
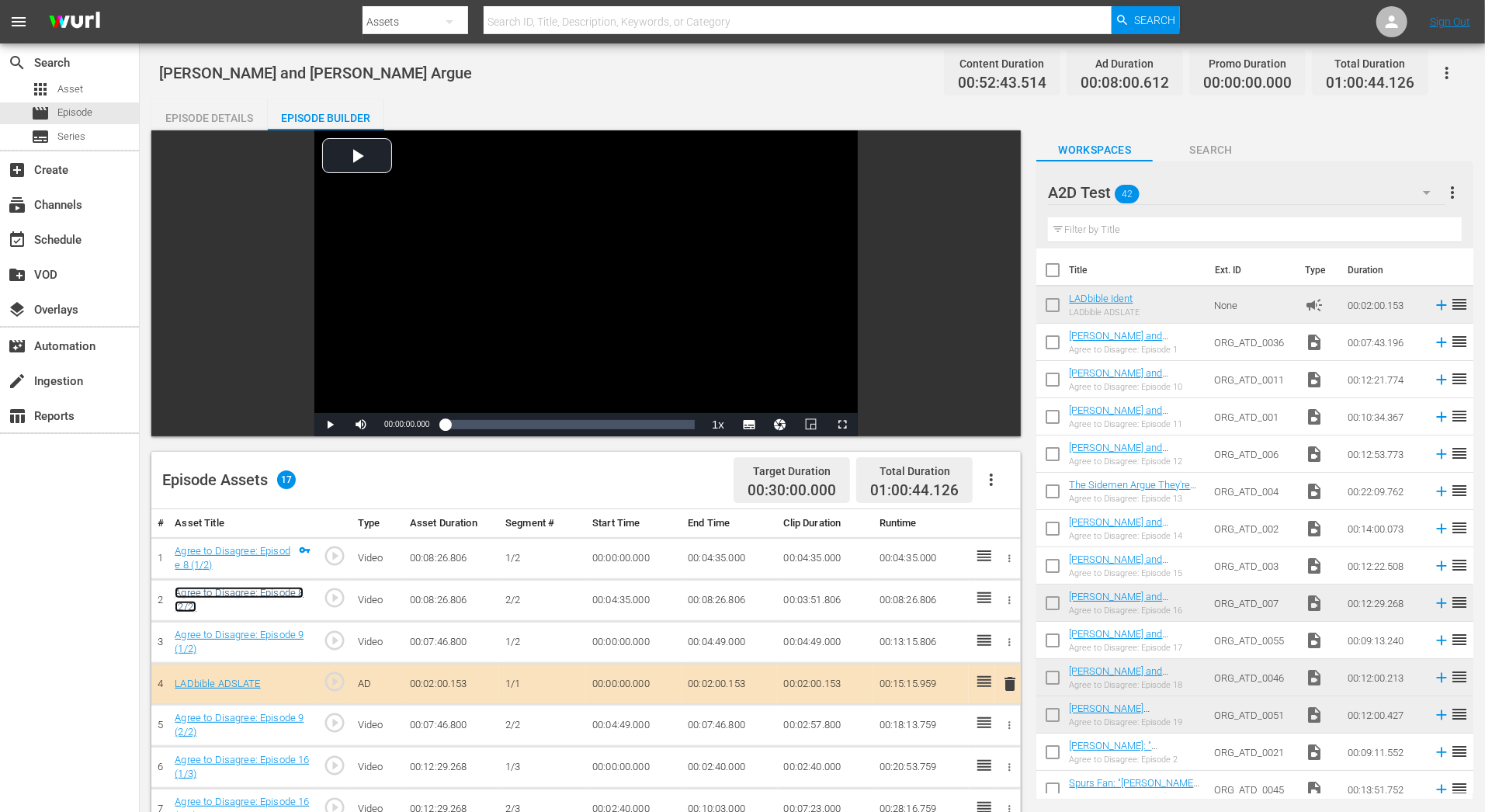
click at [244, 587] on link "Agree to Disagree: Episode 8 (2/2)" at bounding box center [238, 599] width 129 height 26
click at [252, 636] on link "Agree to Disagree: Episode 9 (1/2)" at bounding box center [238, 641] width 129 height 26
click at [271, 754] on link "Agree to Disagree: Episode 16 (1/3)" at bounding box center [241, 766] width 134 height 26
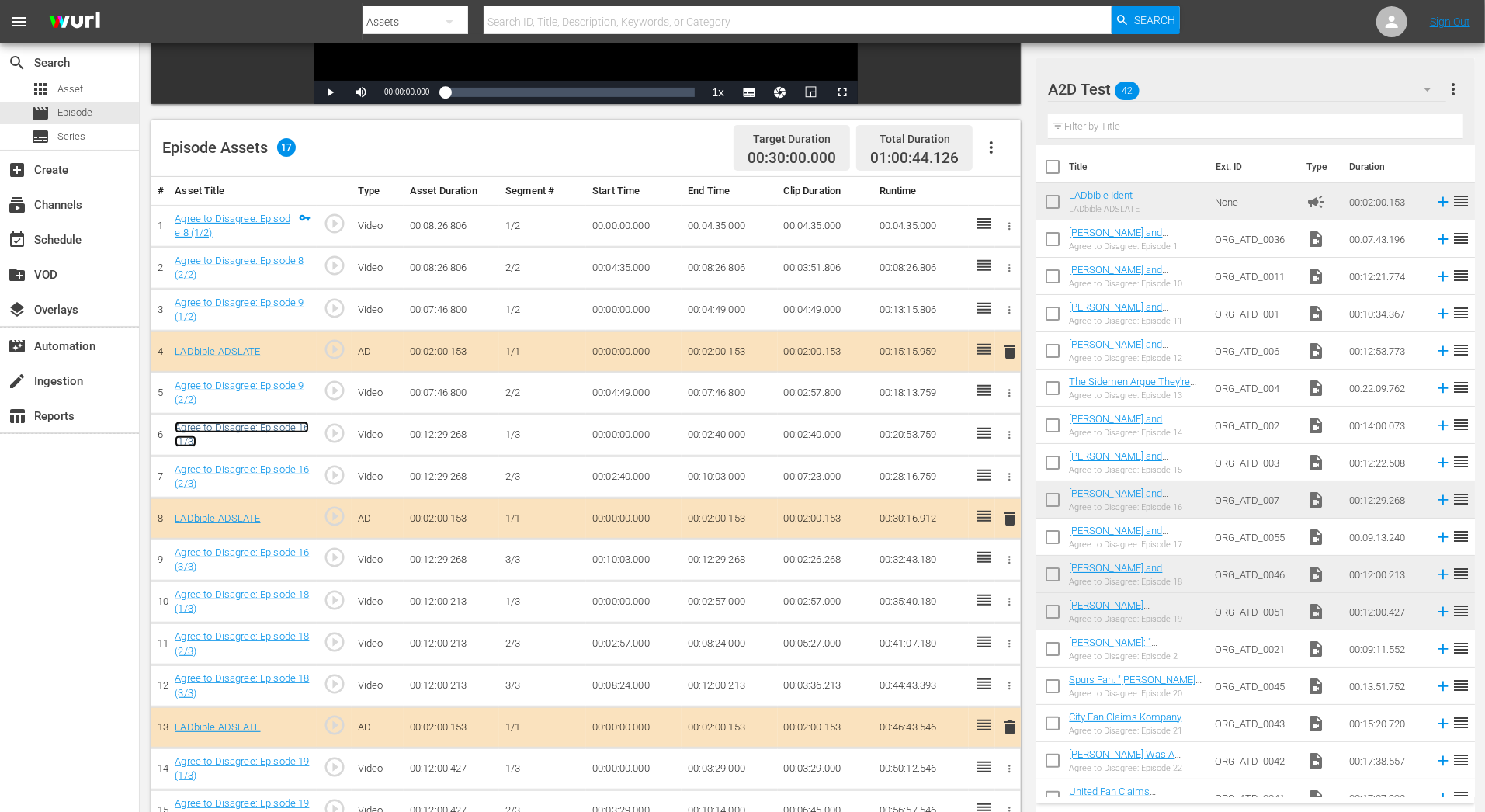
scroll to position [352, 0]
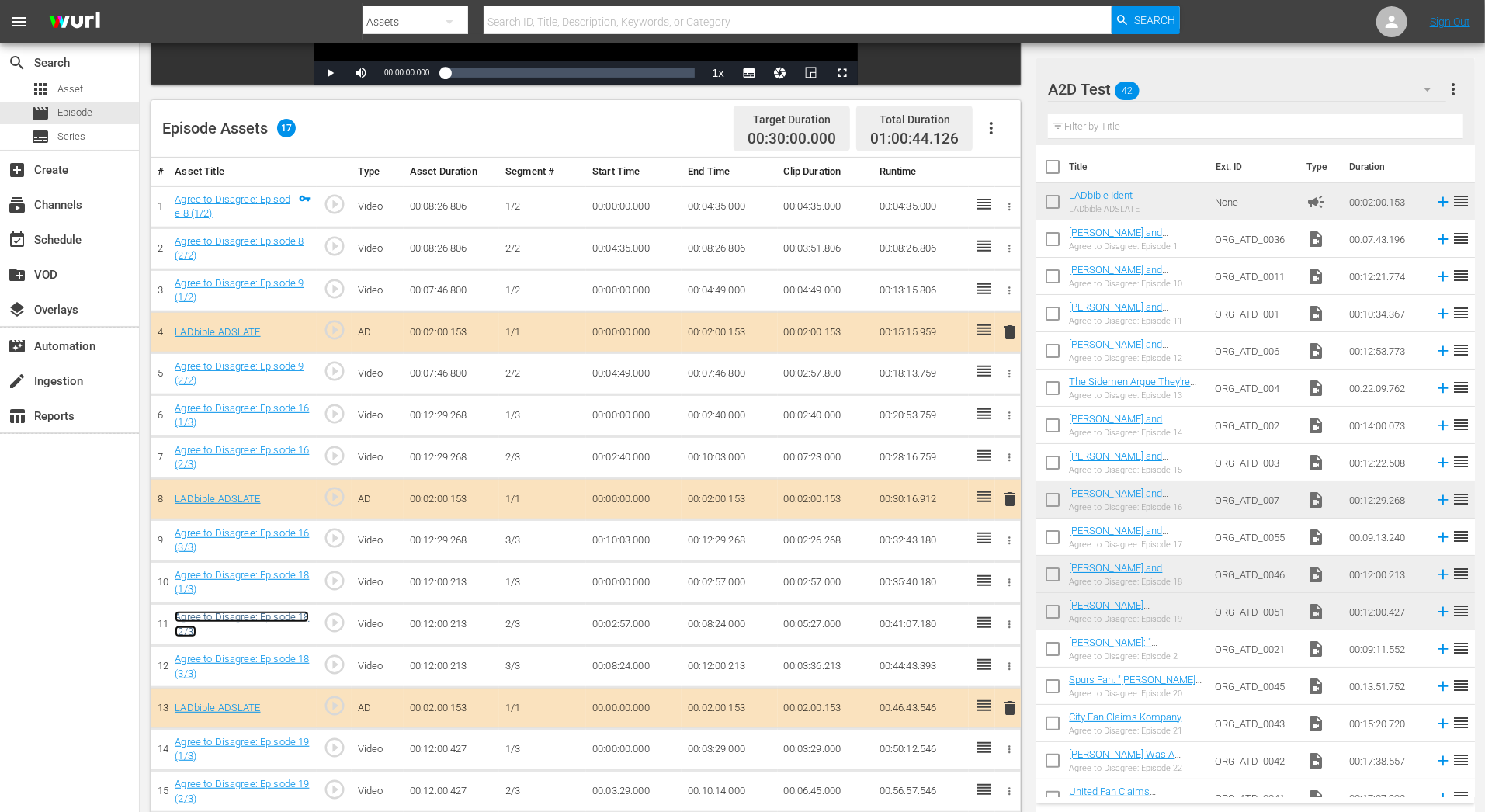
click at [283, 611] on link "Agree to Disagree: Episode 18 (2/3)" at bounding box center [241, 624] width 134 height 26
click at [293, 736] on link "Agree to Disagree: Episode 19 (1/3)" at bounding box center [241, 748] width 134 height 26
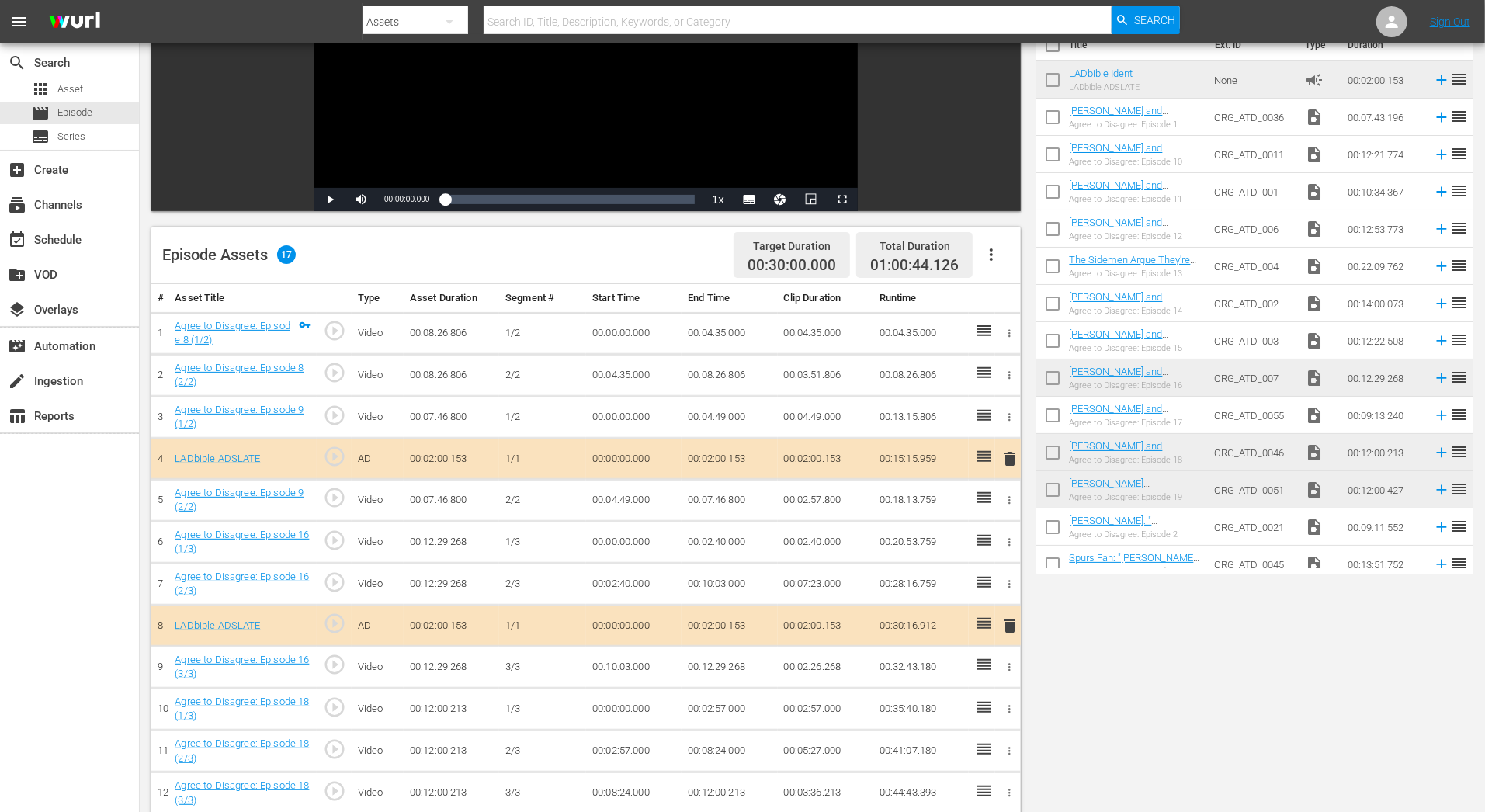
scroll to position [0, 0]
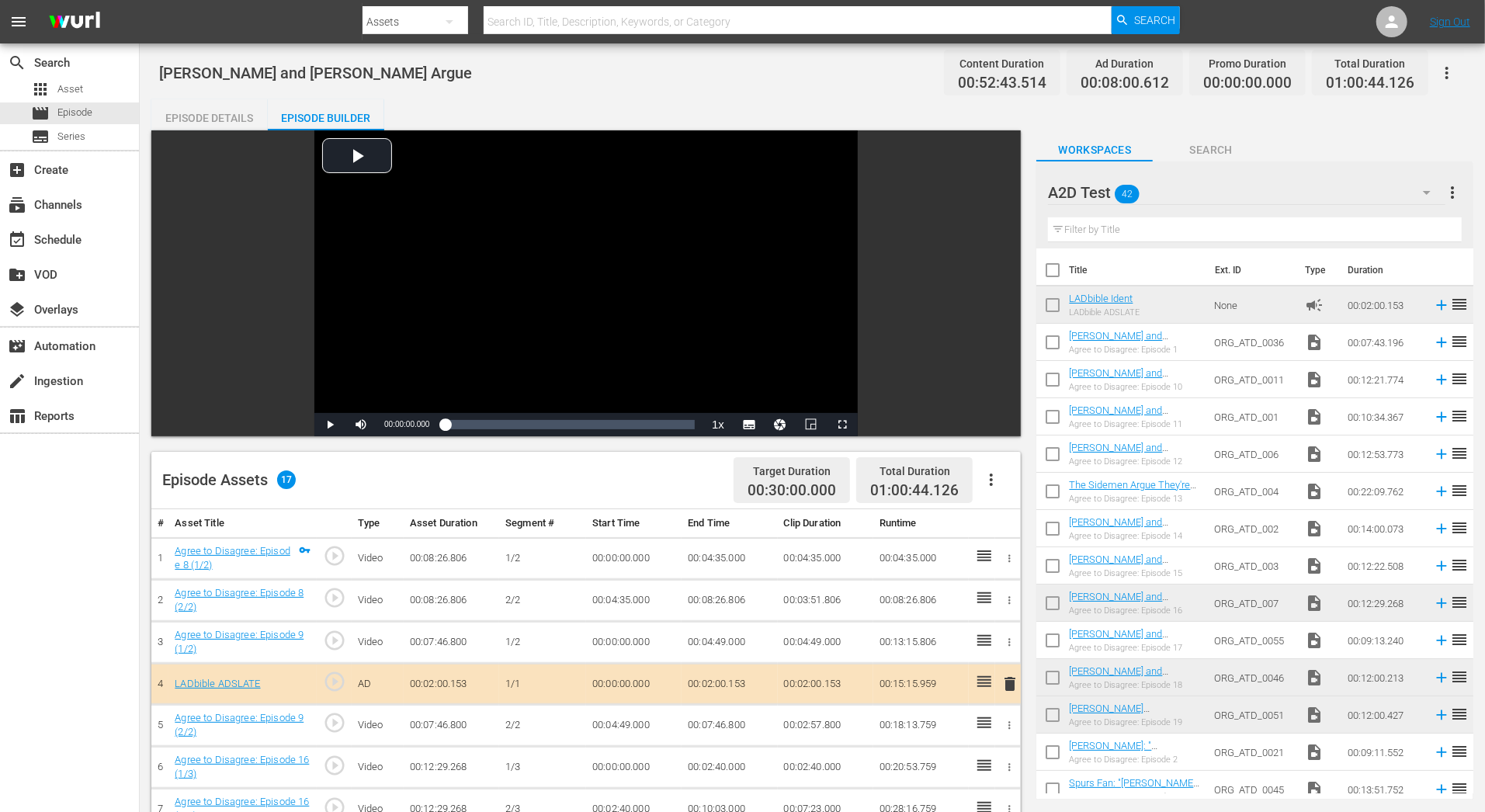
click at [237, 123] on div "Episode Details" at bounding box center [210, 117] width 117 height 37
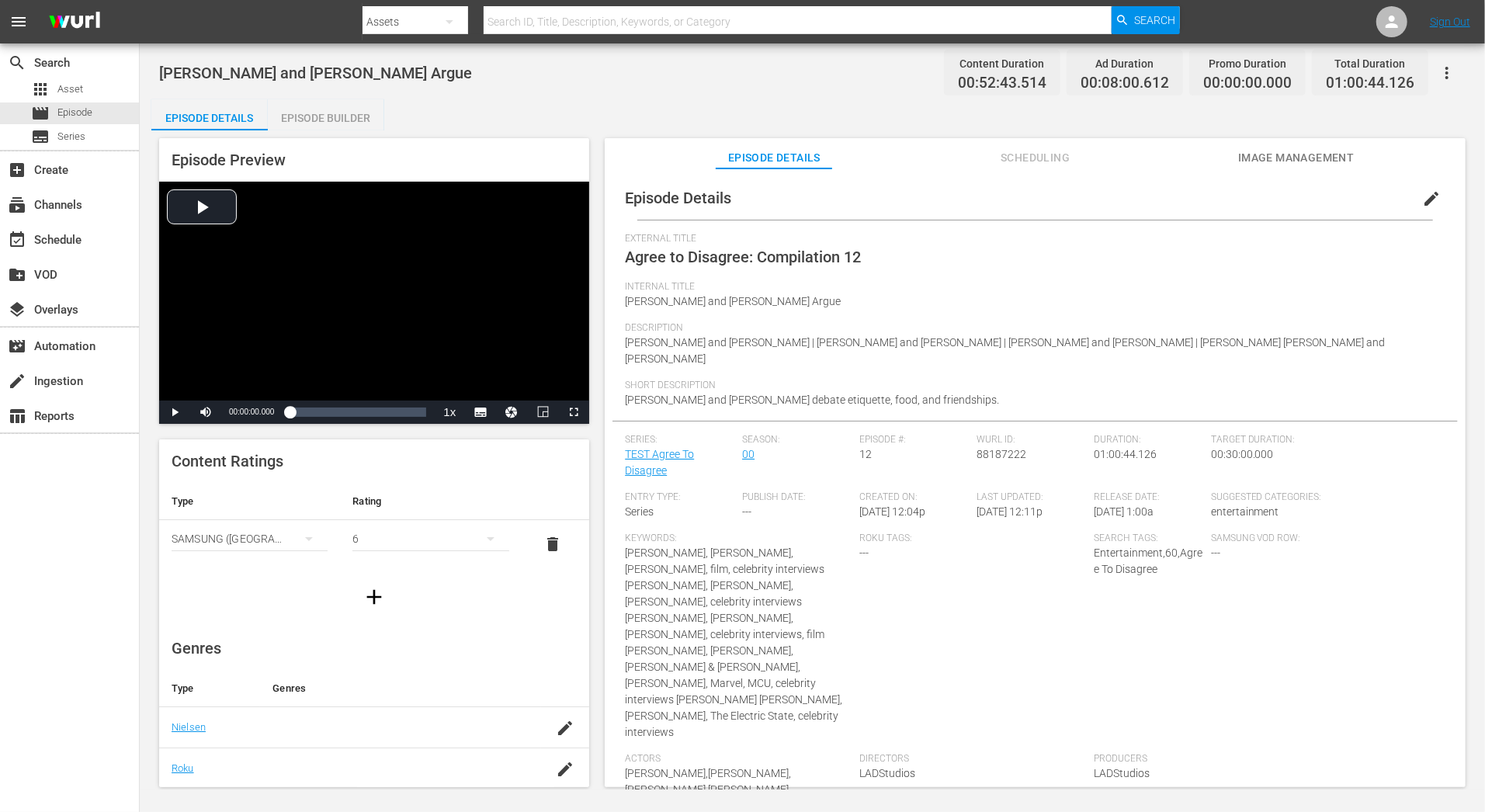
click at [1431, 198] on span "edit" at bounding box center [1431, 199] width 19 height 19
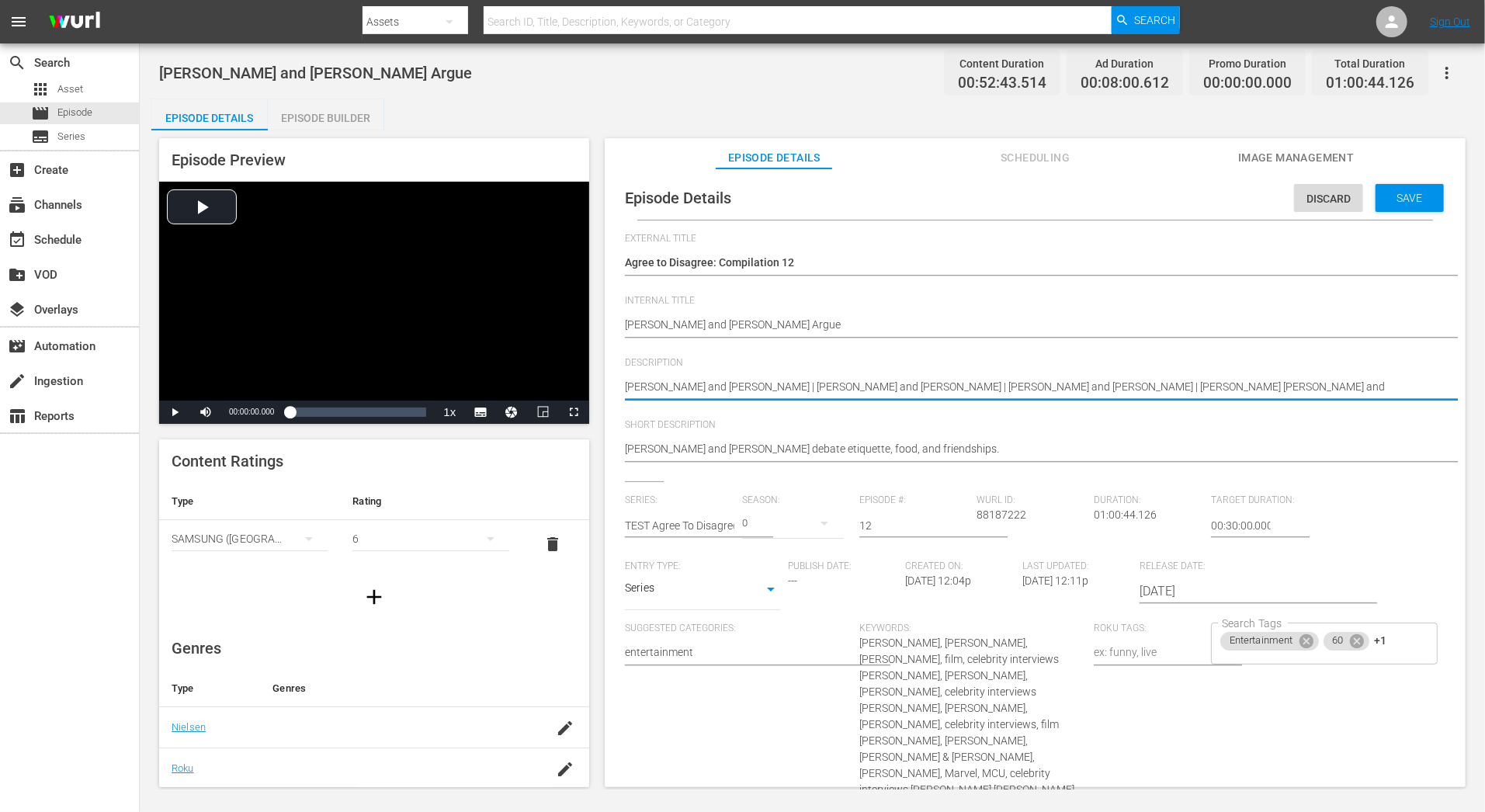
paste textarea "Selena Gomez and Zoe Saldaña"
type textarea "Matt Damon and Emily Blunt | Margot Robbie and America Ferrera | Ryan Reynolds …"
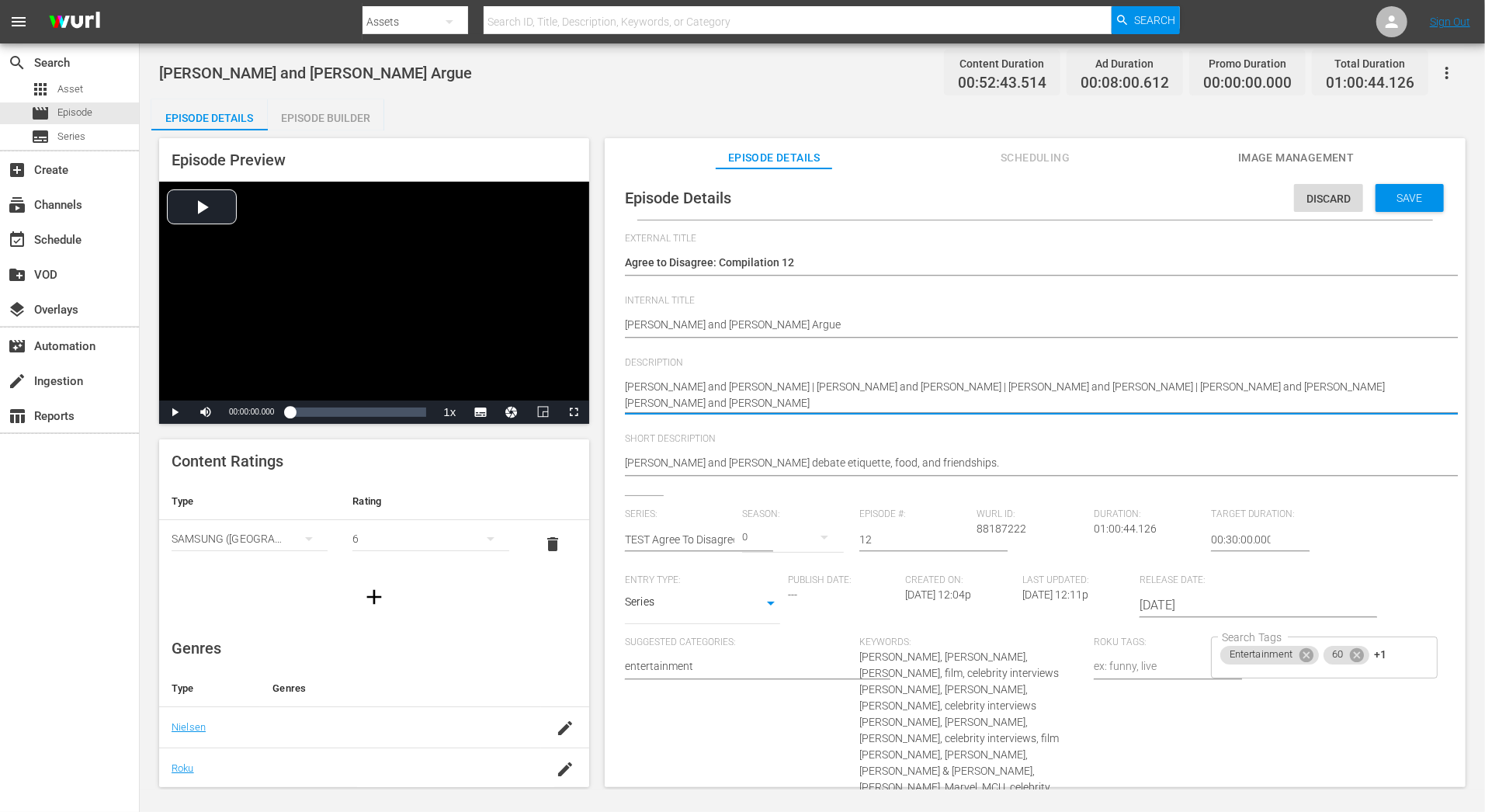
type textarea "Matt Damon and Emily Blunt | Margot Robbie and America Ferrera | Ryan Reynolds …"
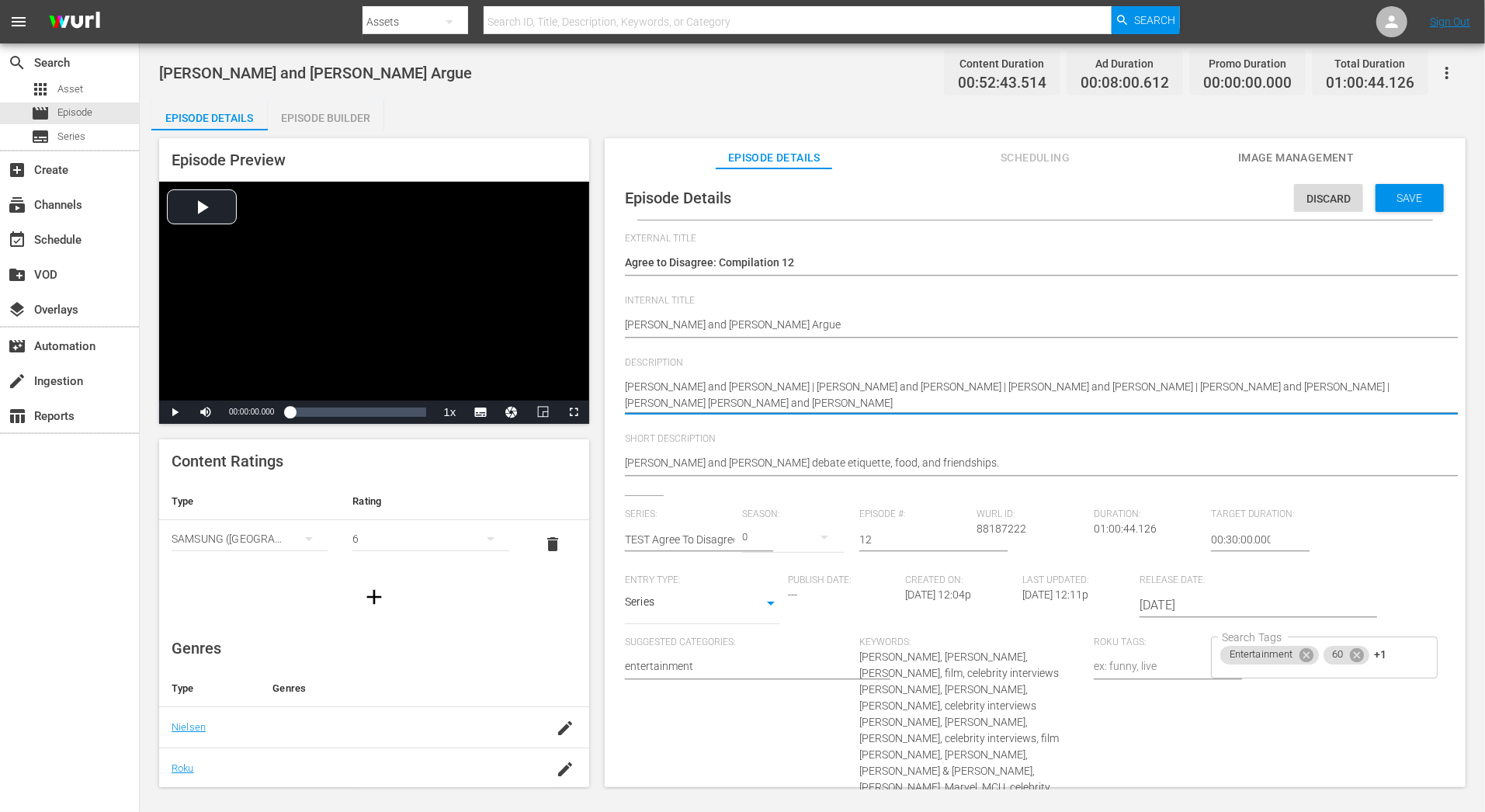
type textarea "Matt Damon and Emily Blunt | Margot Robbie and America Ferrera | Ryan Reynolds …"
click at [922, 453] on div "Emily Blunt and Matt Damon debate etiquette, food, and friendships. Emily Blunt…" at bounding box center [1031, 464] width 813 height 37
click at [1395, 193] on span "Save" at bounding box center [1410, 198] width 50 height 13
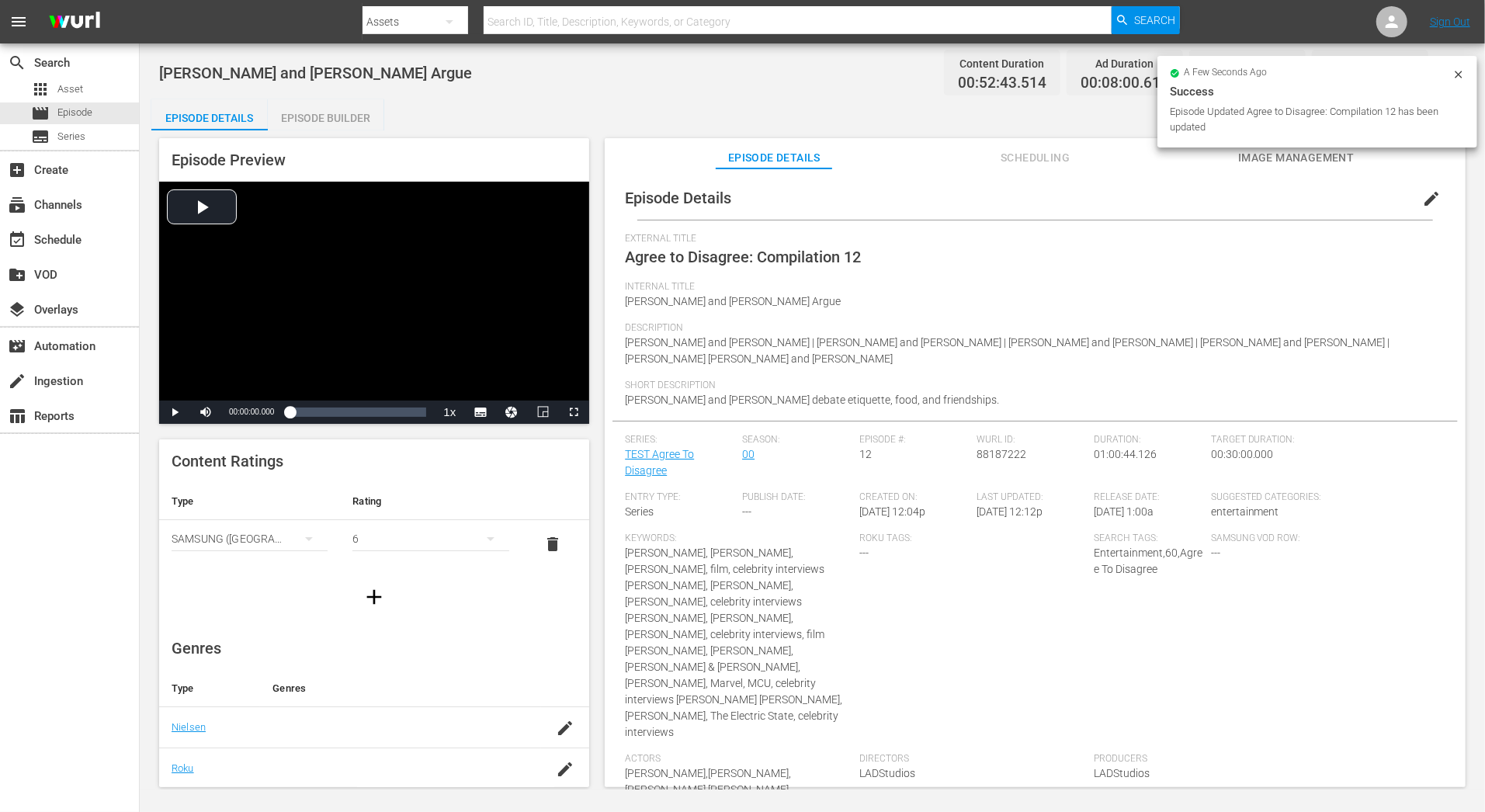
click at [1425, 198] on span "edit" at bounding box center [1431, 199] width 19 height 19
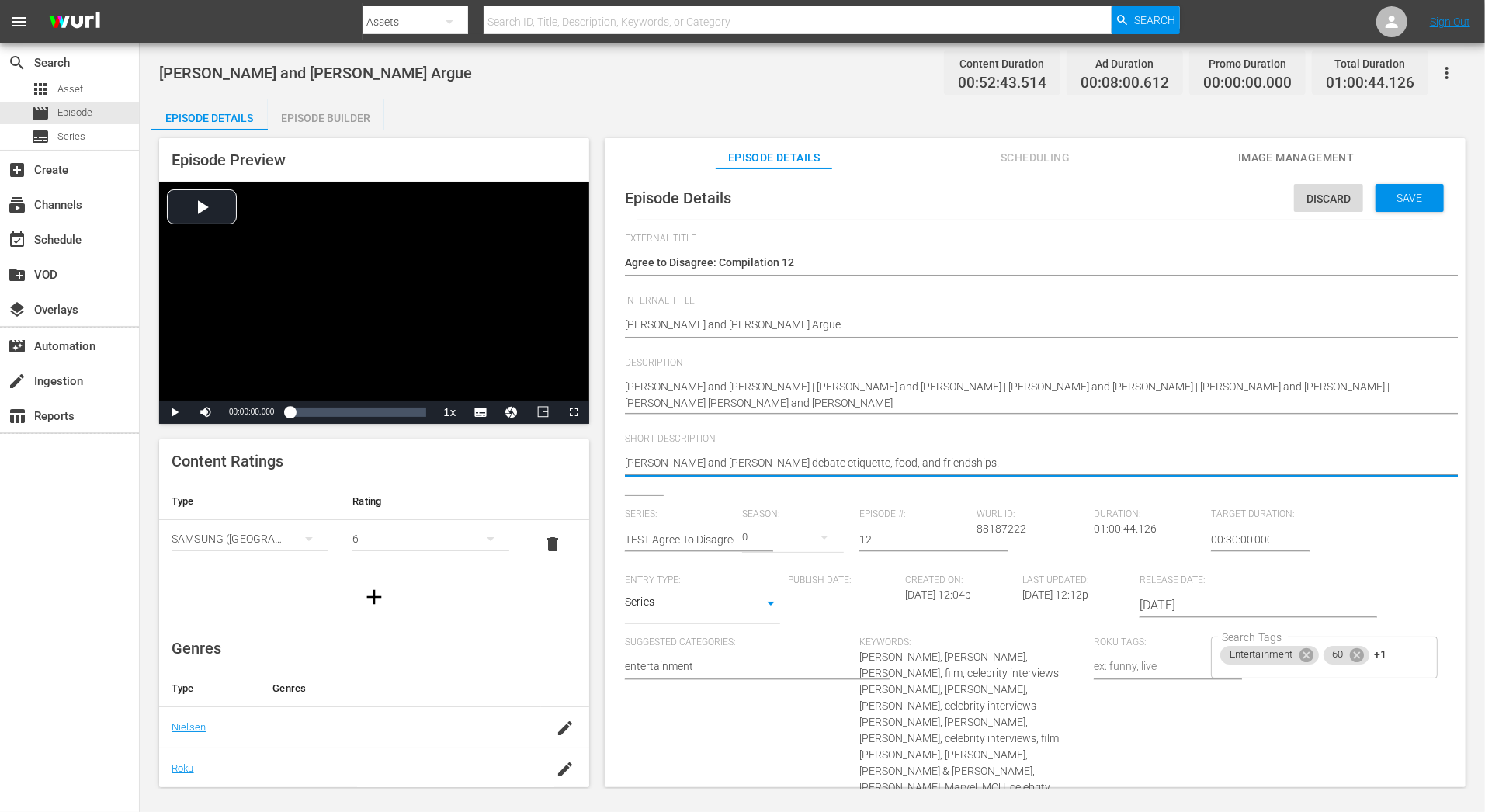
drag, startPoint x: 953, startPoint y: 458, endPoint x: 573, endPoint y: 458, distance: 380.0
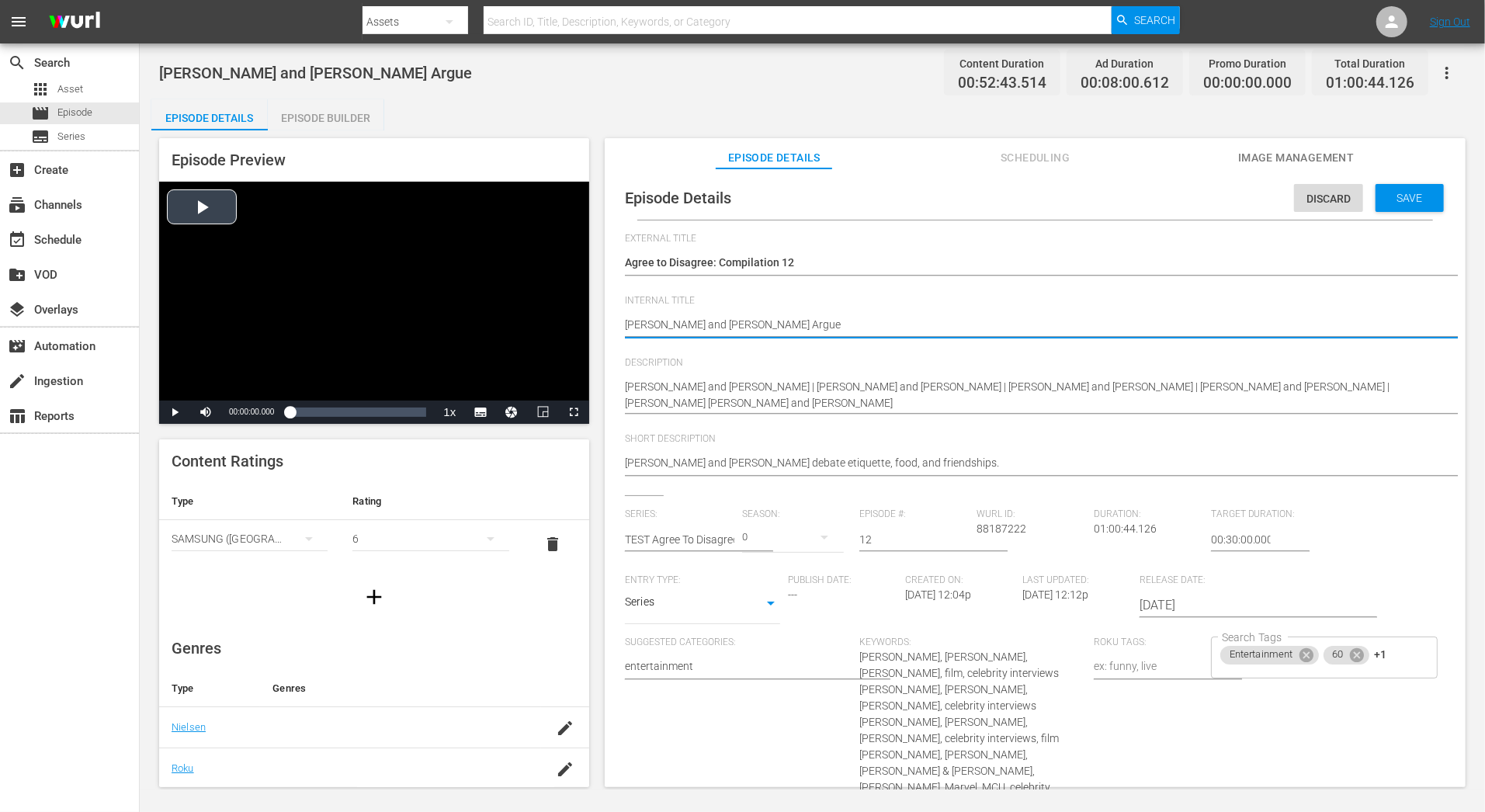
drag, startPoint x: 834, startPoint y: 319, endPoint x: 509, endPoint y: 319, distance: 325.0
paste textarea "Agree to Disagree C01 60: Eps 1, 13, 28"
type textarea "Agree to Disagree C01 60: Eps 1, 13, 28"
drag, startPoint x: 843, startPoint y: 326, endPoint x: 771, endPoint y: 322, distance: 72.1
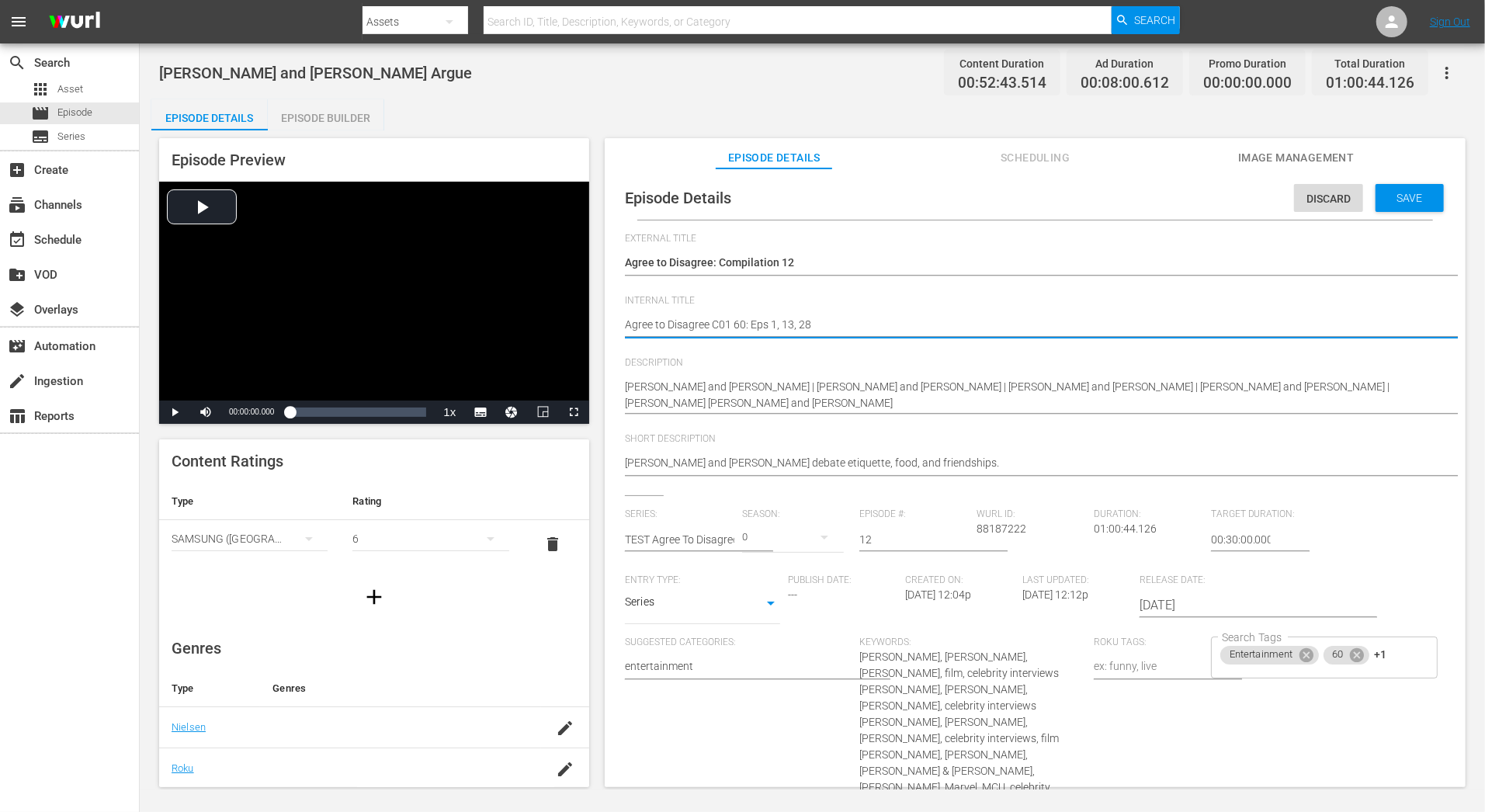
click at [771, 322] on textarea "Matt Damon and Emily Blunt Argue" at bounding box center [1031, 326] width 813 height 19
type textarea "Agree to Disagree C01 60: Eps 8"
type textarea "Agree to Disagree C01 60: Eps 8,"
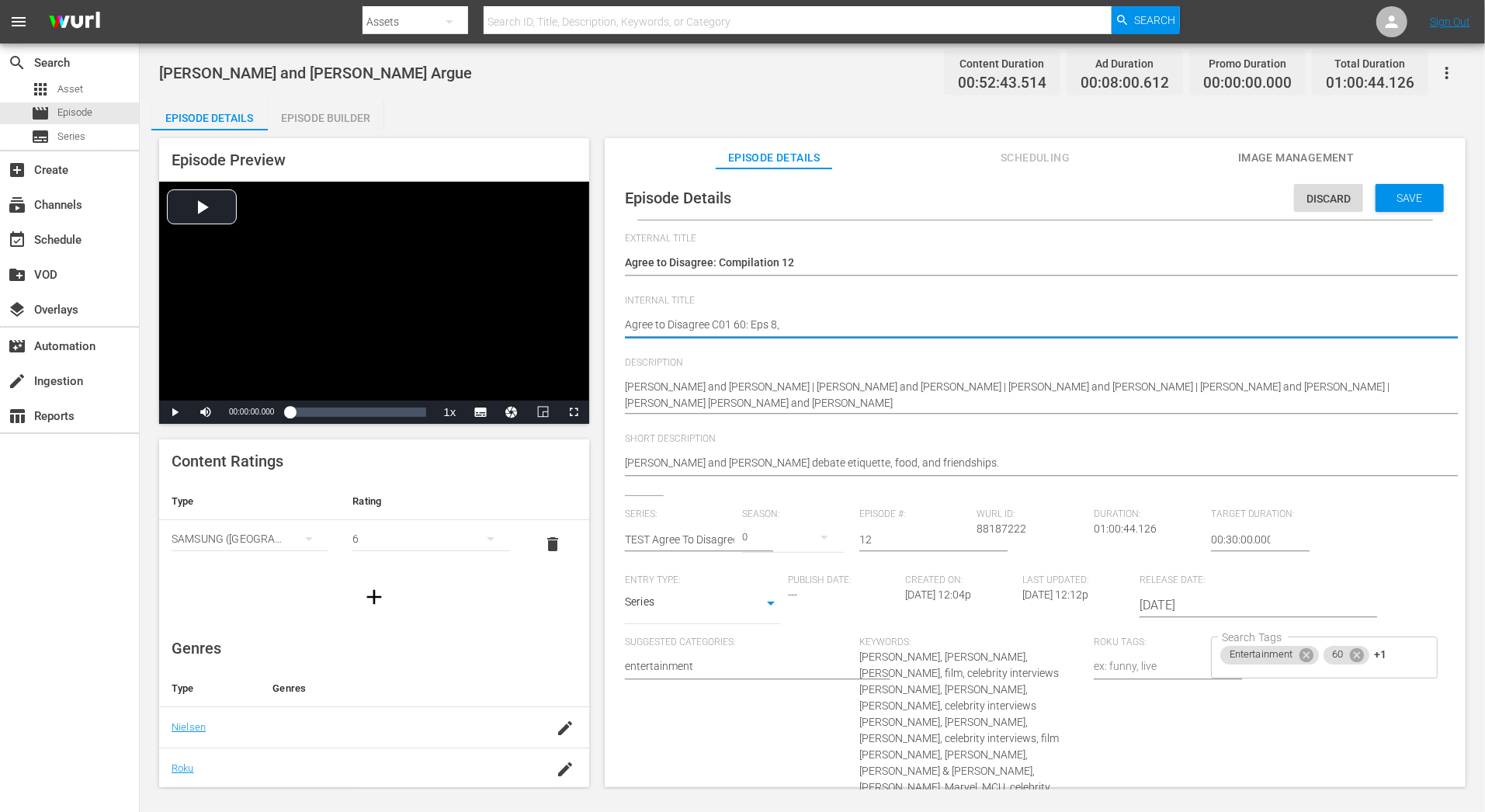
type textarea "Agree to Disagree C01 60: Eps 8,"
type textarea "Agree to Disagree C01 60: Eps 8, 9"
type textarea "Agree to Disagree C01 60: Eps 8, 9,"
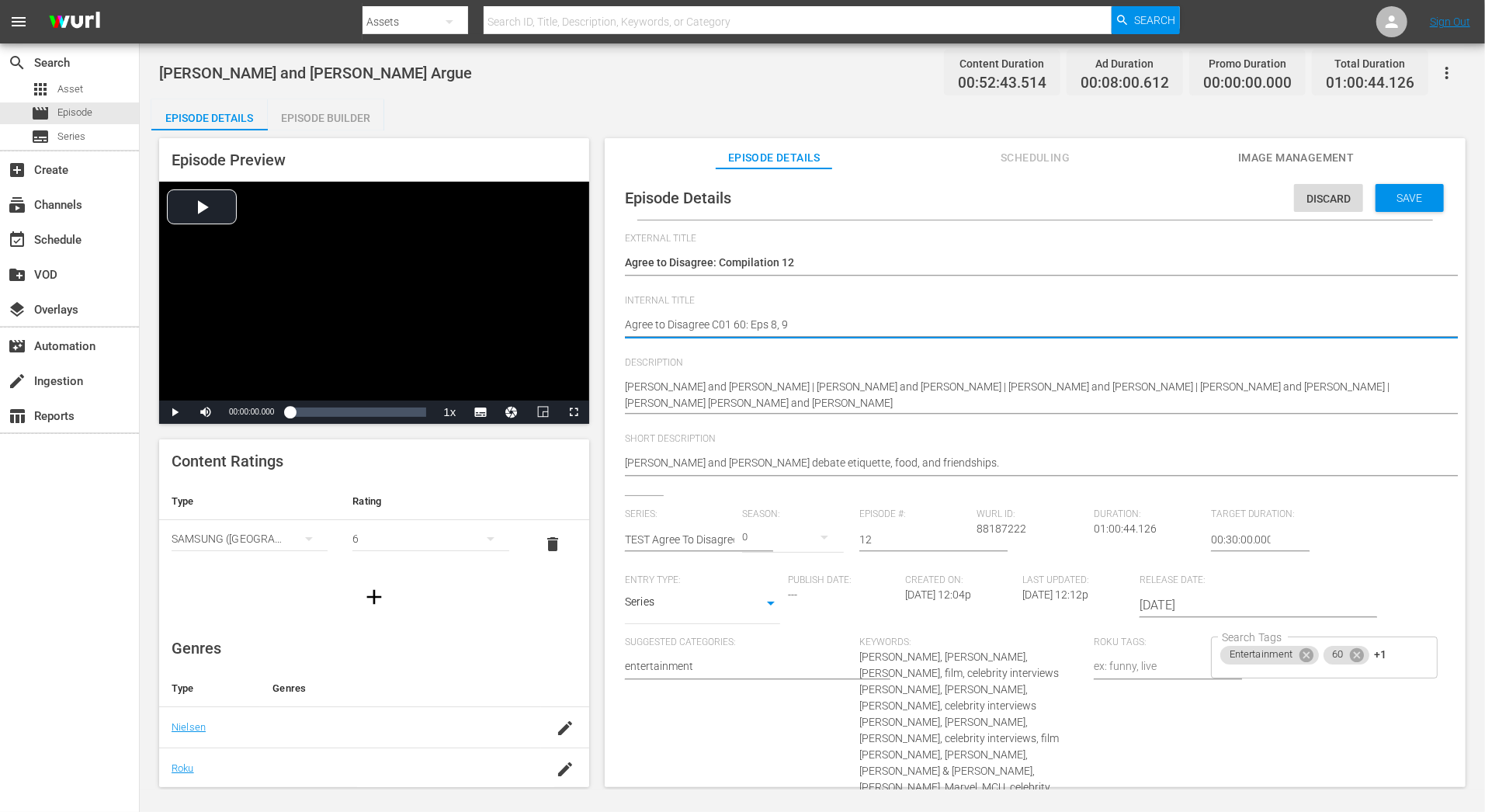
type textarea "Agree to Disagree C01 60: Eps 8, 9,"
type textarea "Agree to Disagree C01 60: Eps 8, 9, 1"
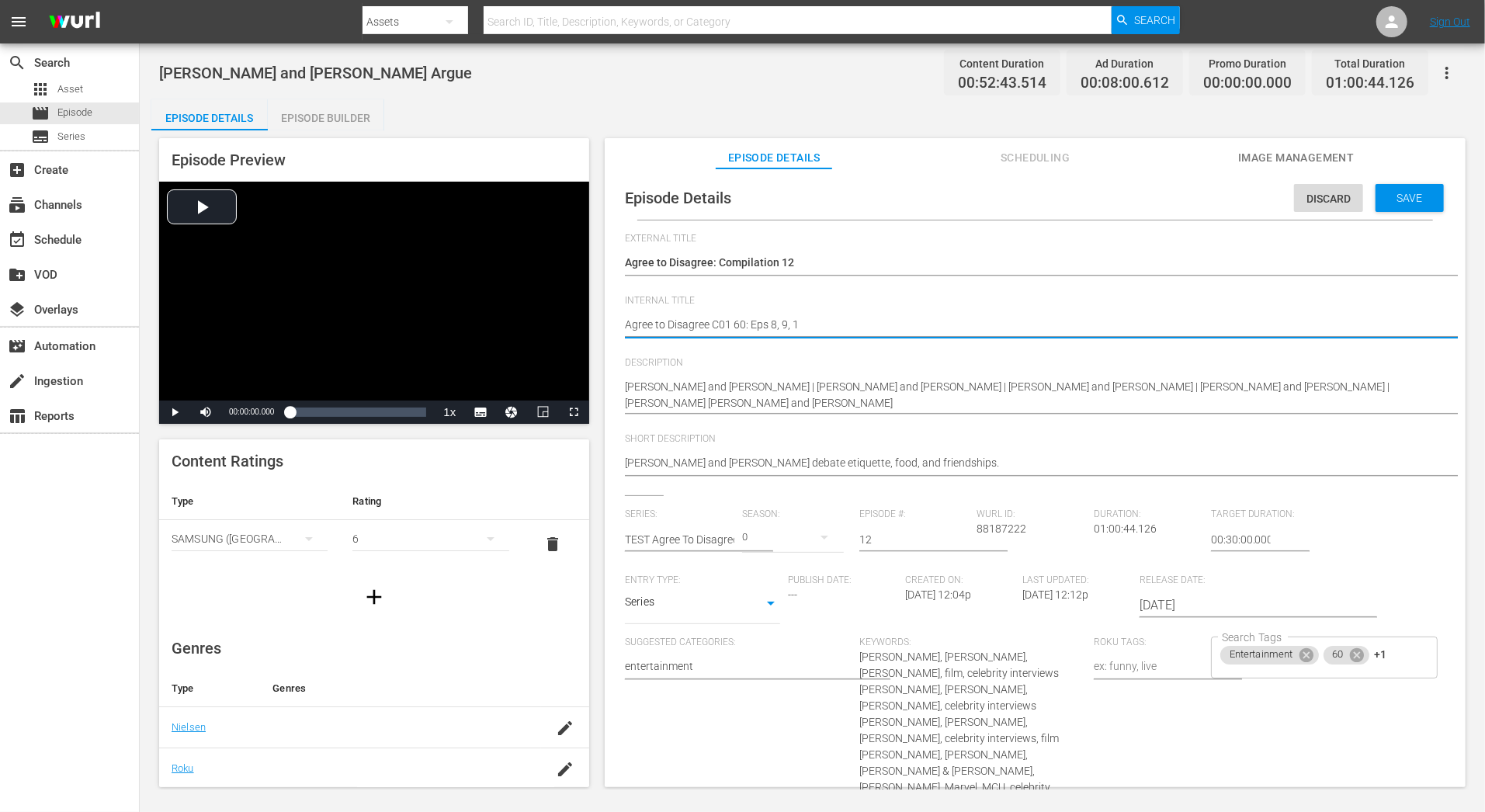
type textarea "Agree to Disagree C01 60: Eps 8, 9, 16"
type textarea "Agree to Disagree C01 60: Eps 8, 9, 16,"
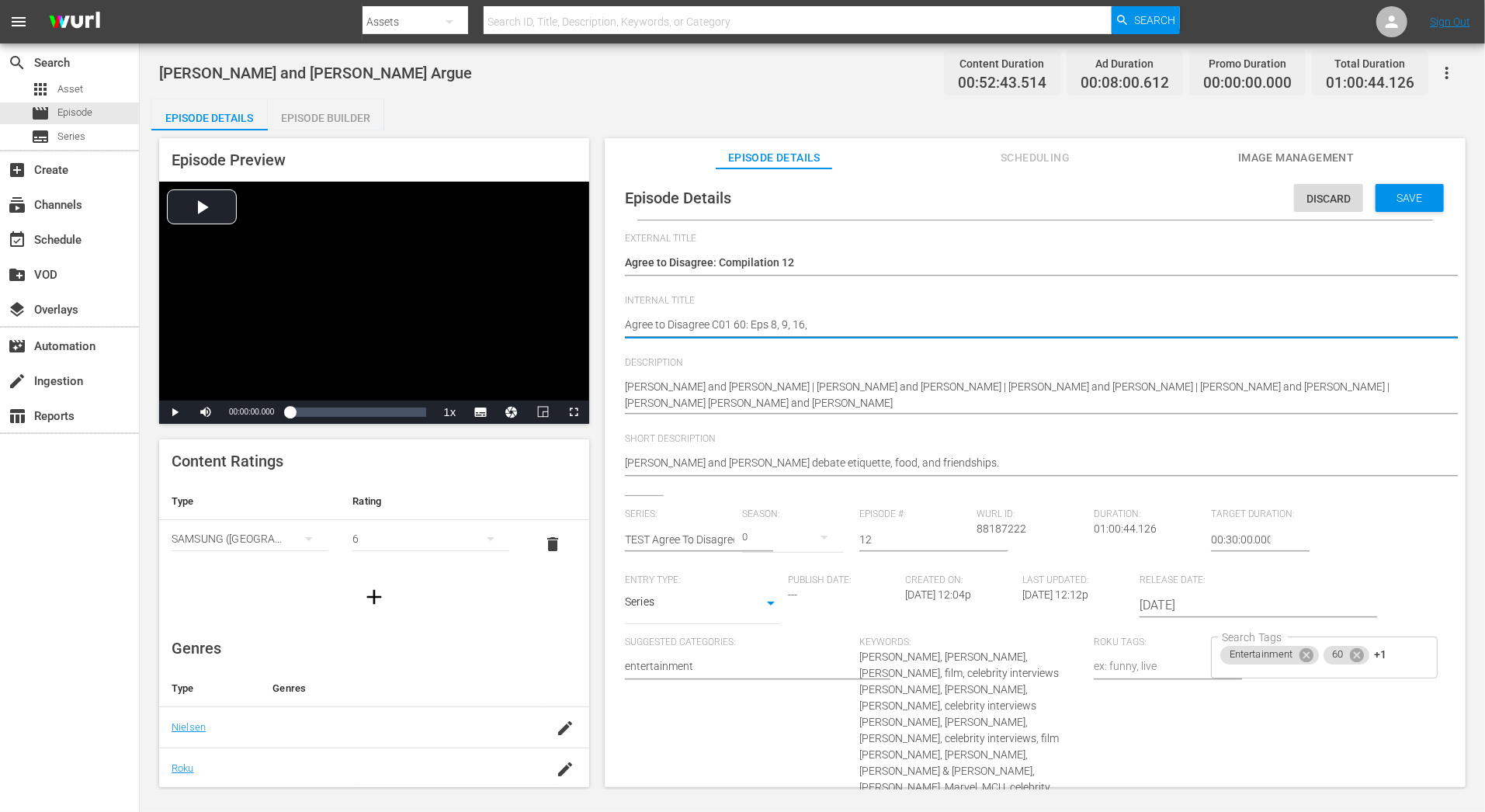
type textarea "Agree to Disagree C01 60: Eps 8, 9, 16,"
type textarea "Agree to Disagree C01 60: Eps 8, 9, 16, 1"
type textarea "Agree to Disagree C01 60: Eps 8, 9, 16, 18"
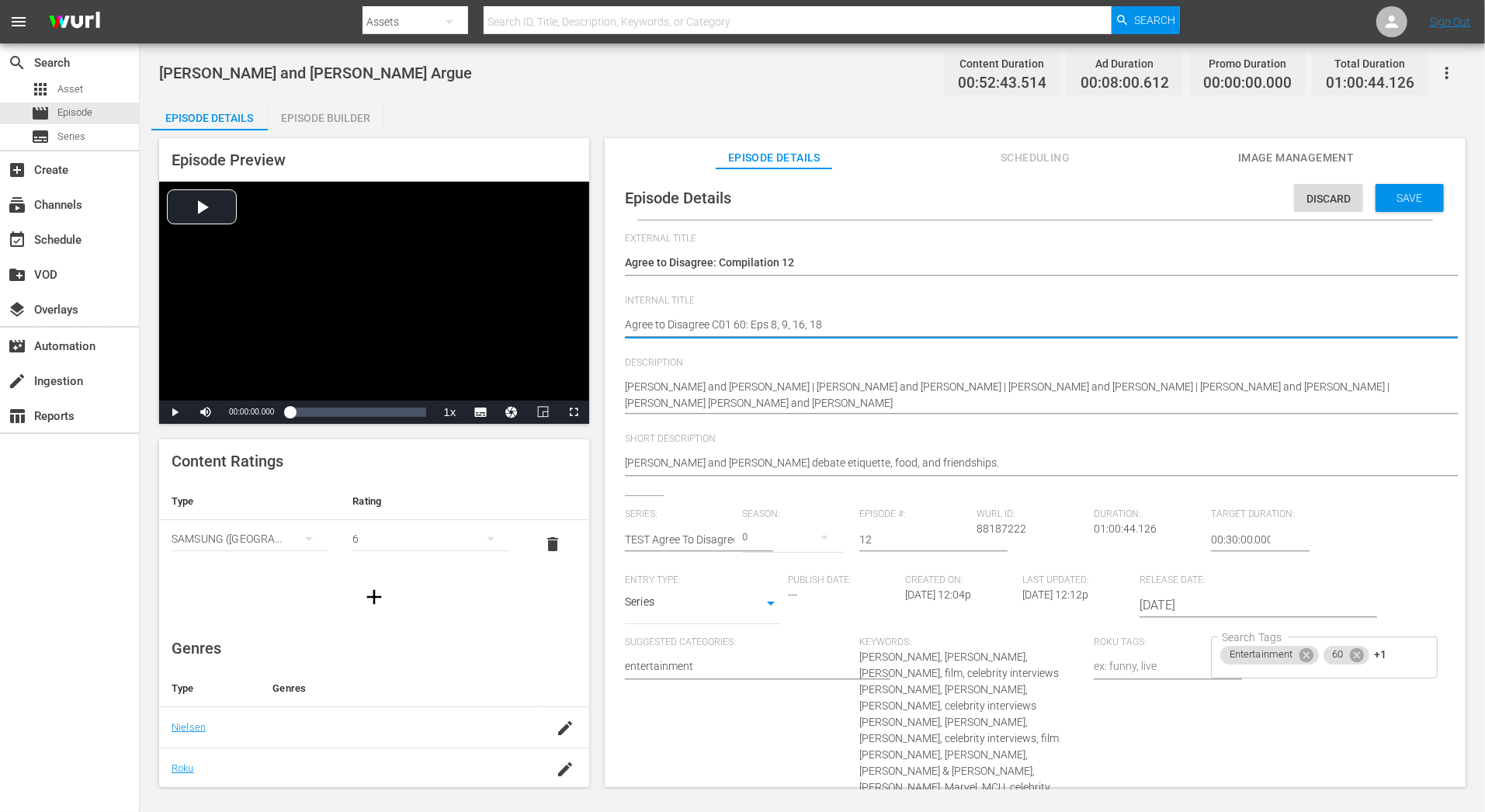
type textarea "Agree to Disagree C01 60: Eps 8, 9, 16, 18,"
type textarea "Agree to Disagree C01 60: Eps 8, 9, 16, 18, 1"
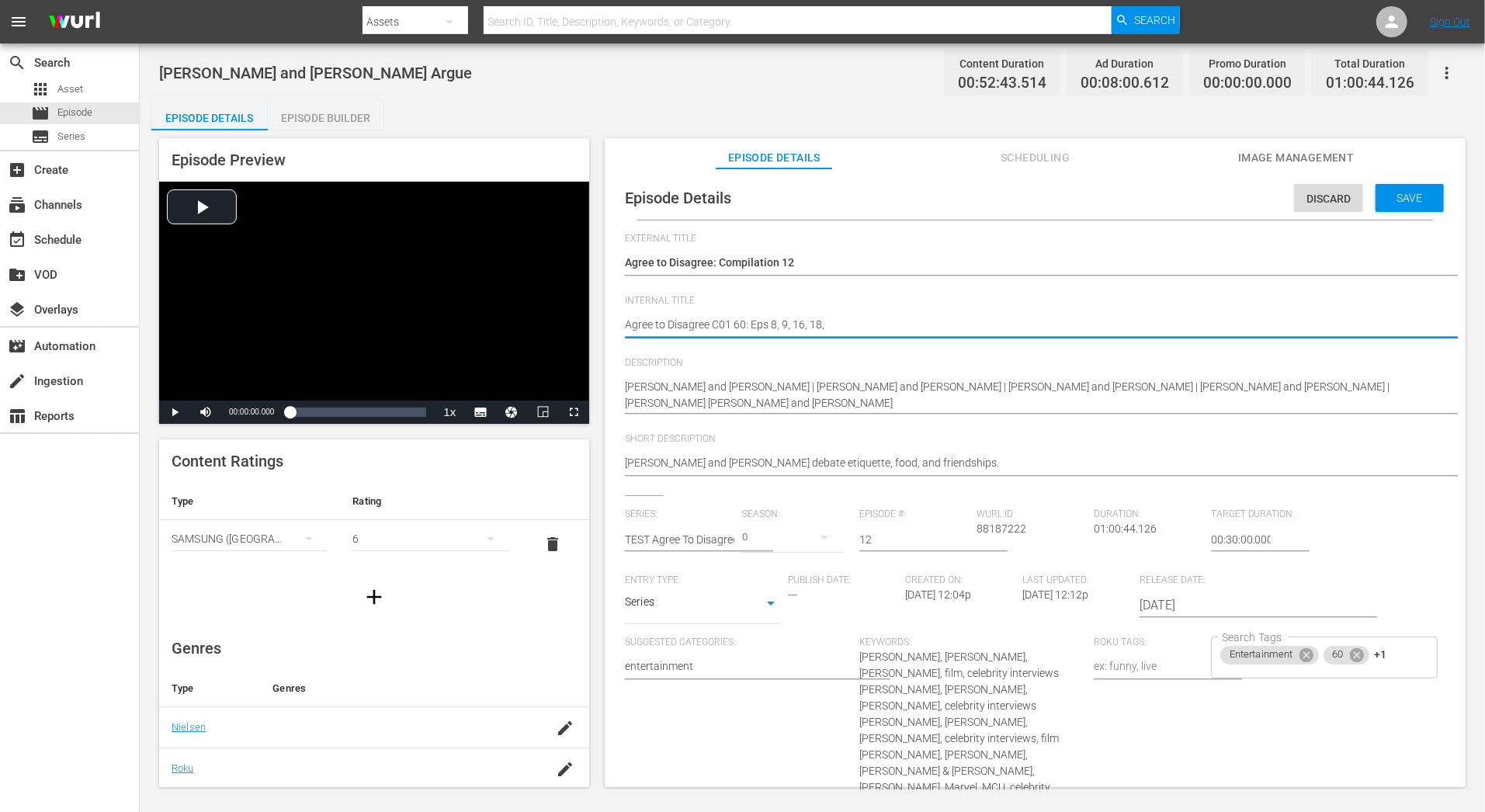
type textarea "Agree to Disagree C01 60: Eps 8, 9, 16, 18, 1"
type textarea "Agree to Disagree C01 60: Eps 8, 9, 16, 18, 19"
click at [1421, 209] on div "Save" at bounding box center [1409, 197] width 69 height 28
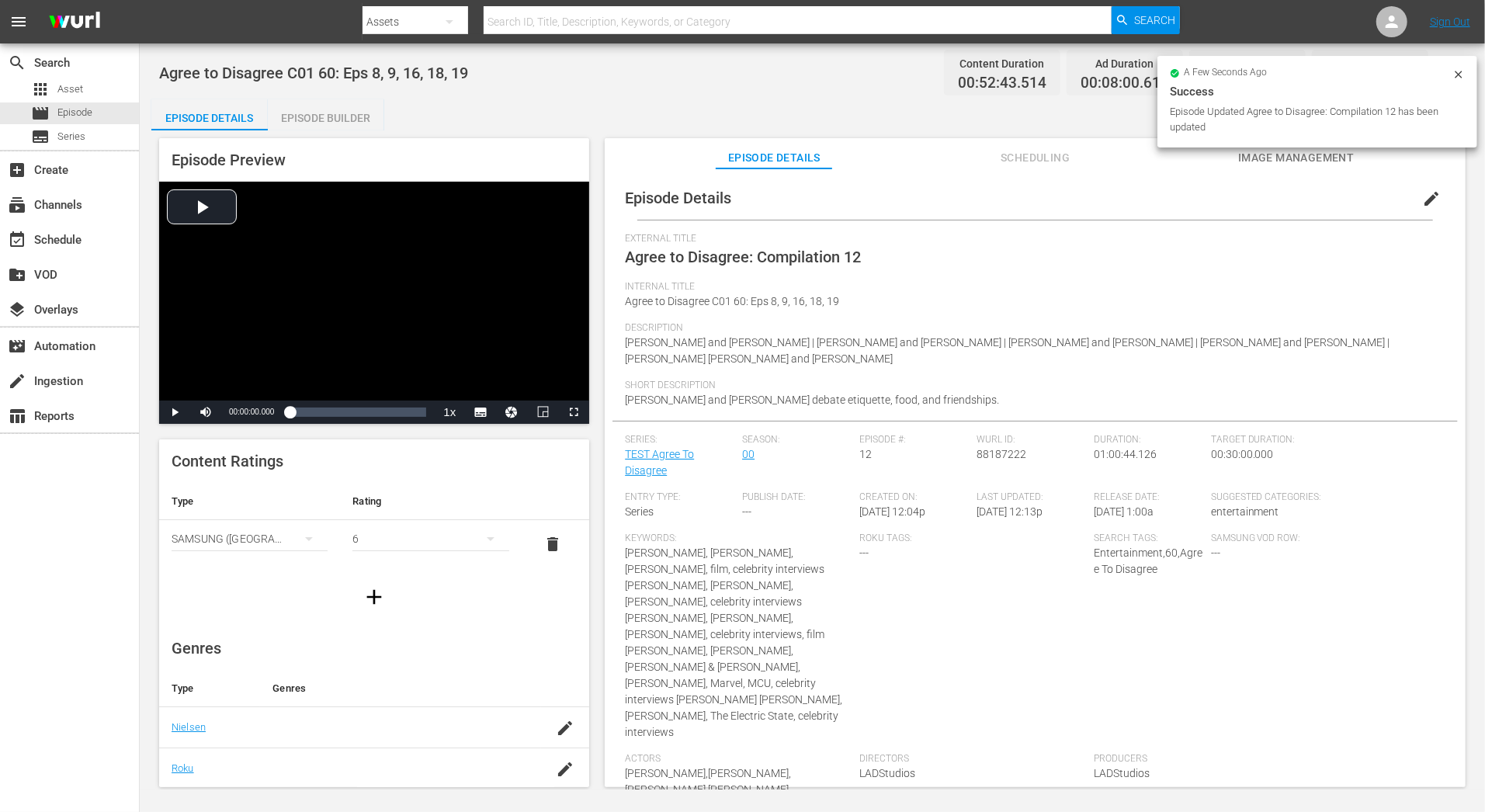
click at [1422, 194] on span "edit" at bounding box center [1431, 199] width 19 height 19
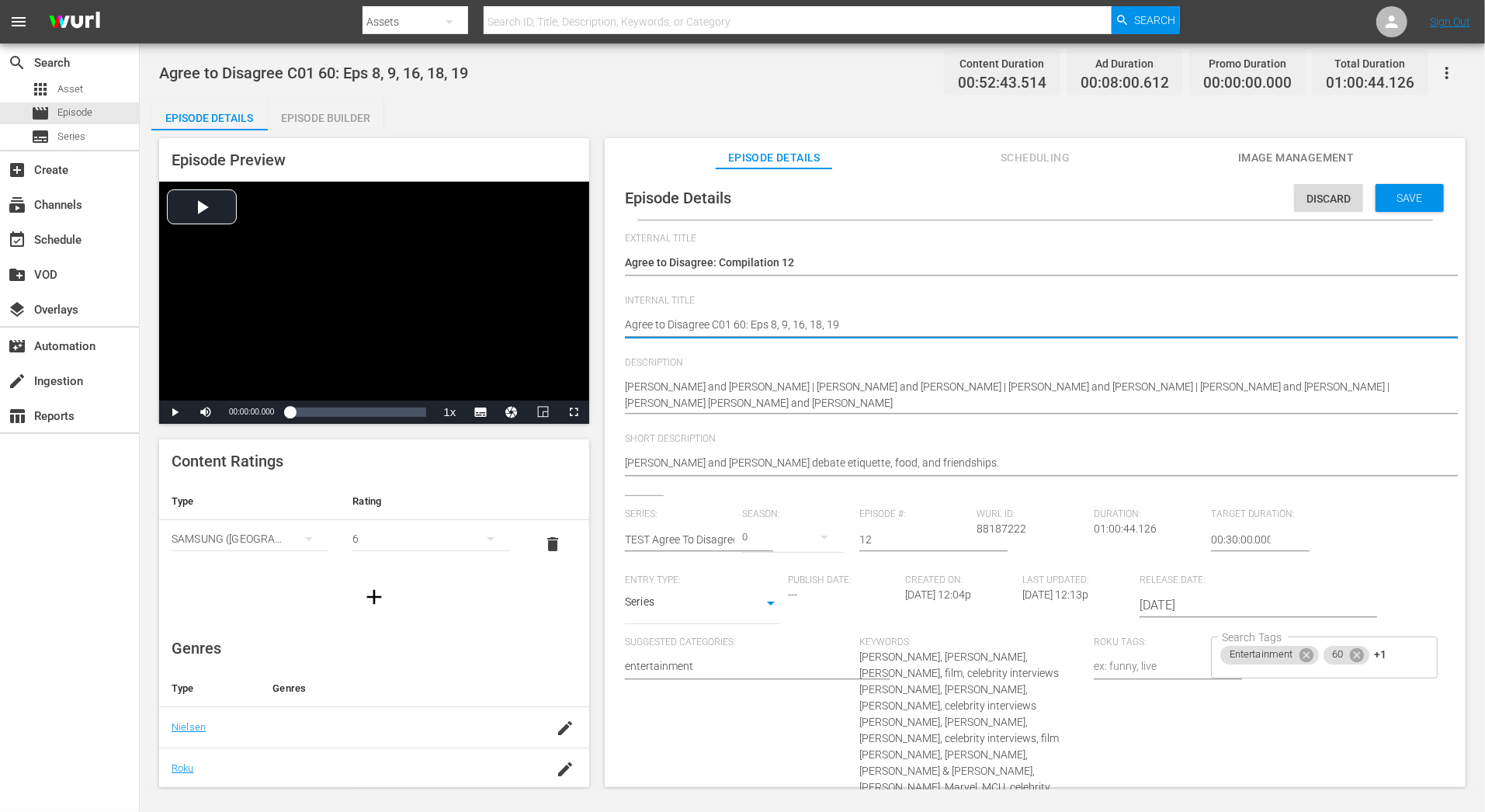
type textarea "Agree to Disagree C0 60: Eps 8, 9, 16, 18, 19"
type textarea "Agree to Disagree C 60: Eps 8, 9, 16, 18, 19"
type textarea "Agree to Disagree C1 60: Eps 8, 9, 16, 18, 19"
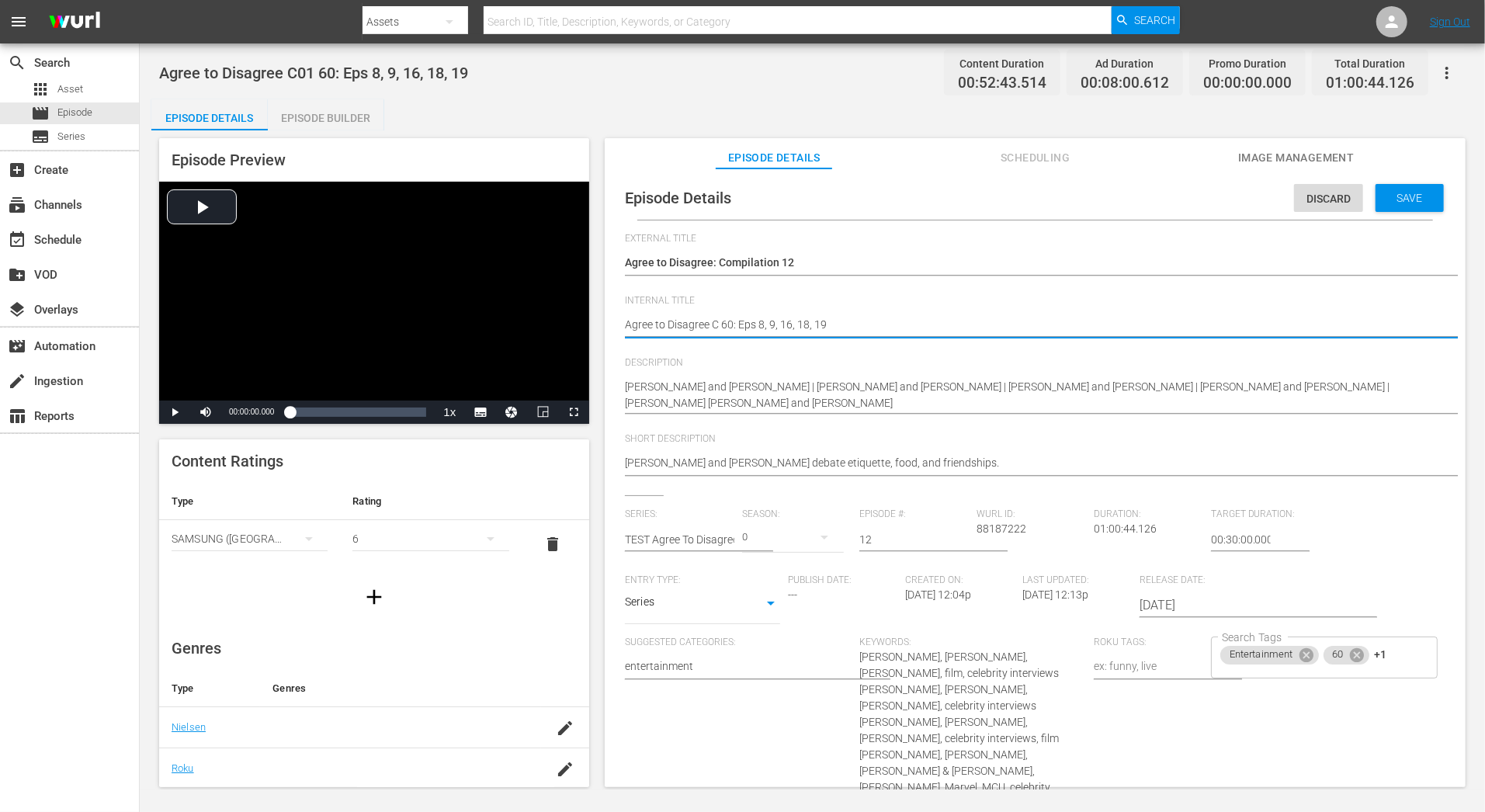
type textarea "Agree to Disagree C1 60: Eps 8, 9, 16, 18, 19"
type textarea "Agree to Disagree C12 60: Eps 8, 9, 16, 18, 19"
click at [1419, 188] on div "Save" at bounding box center [1409, 197] width 69 height 28
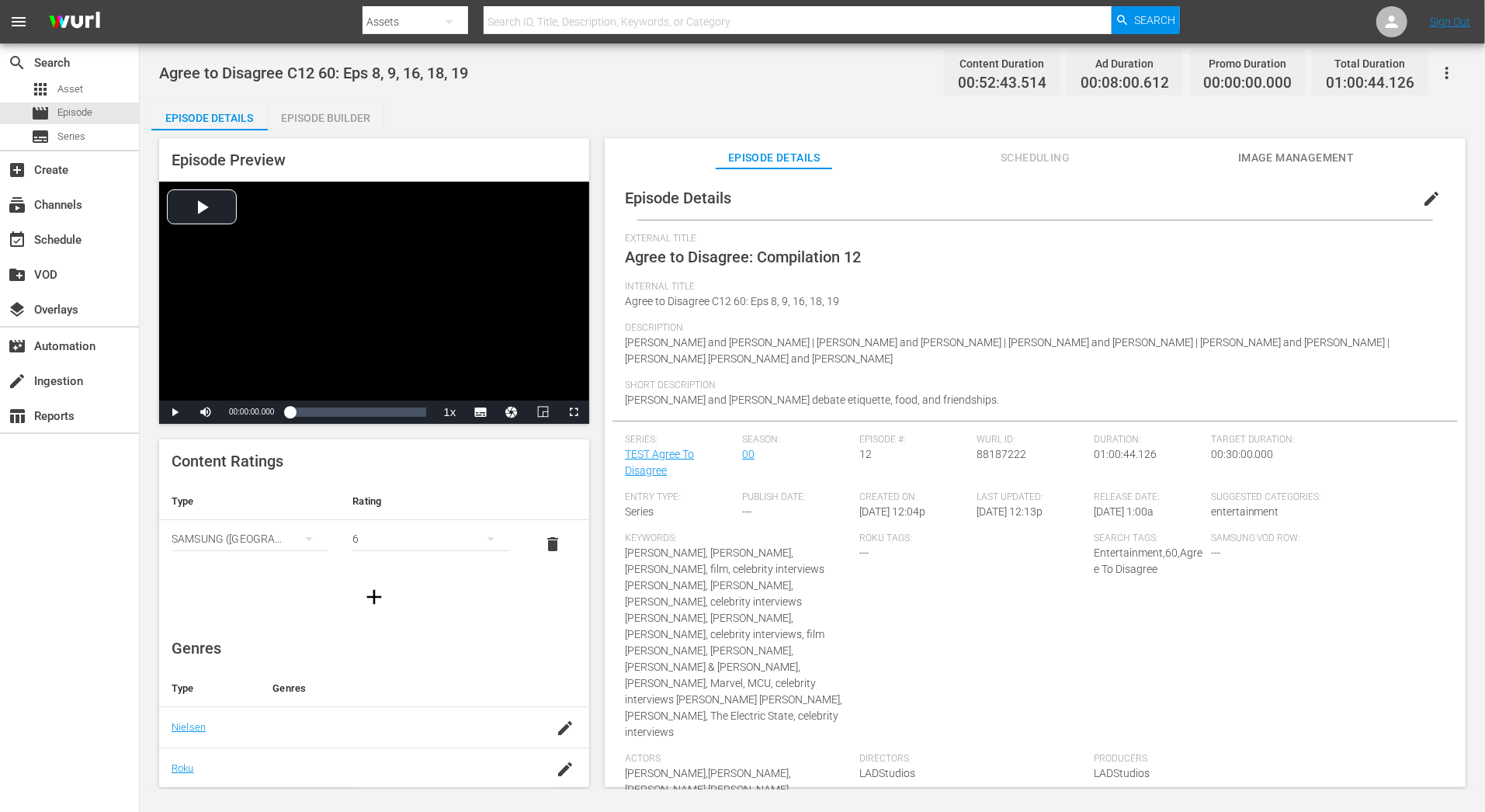
click at [1277, 155] on span "Image Management" at bounding box center [1297, 158] width 117 height 20
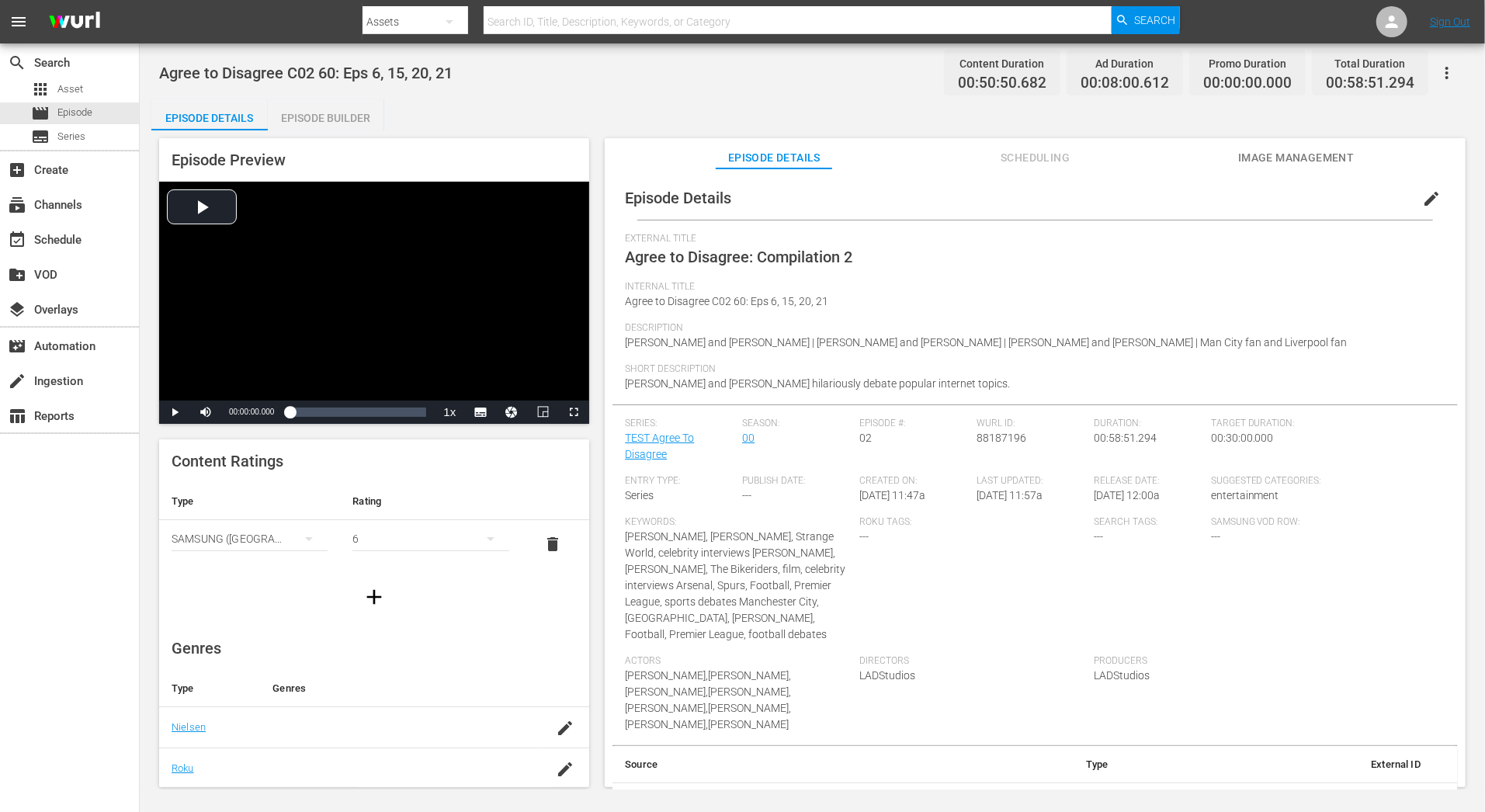
click at [1336, 199] on span "edit" at bounding box center [1431, 199] width 19 height 19
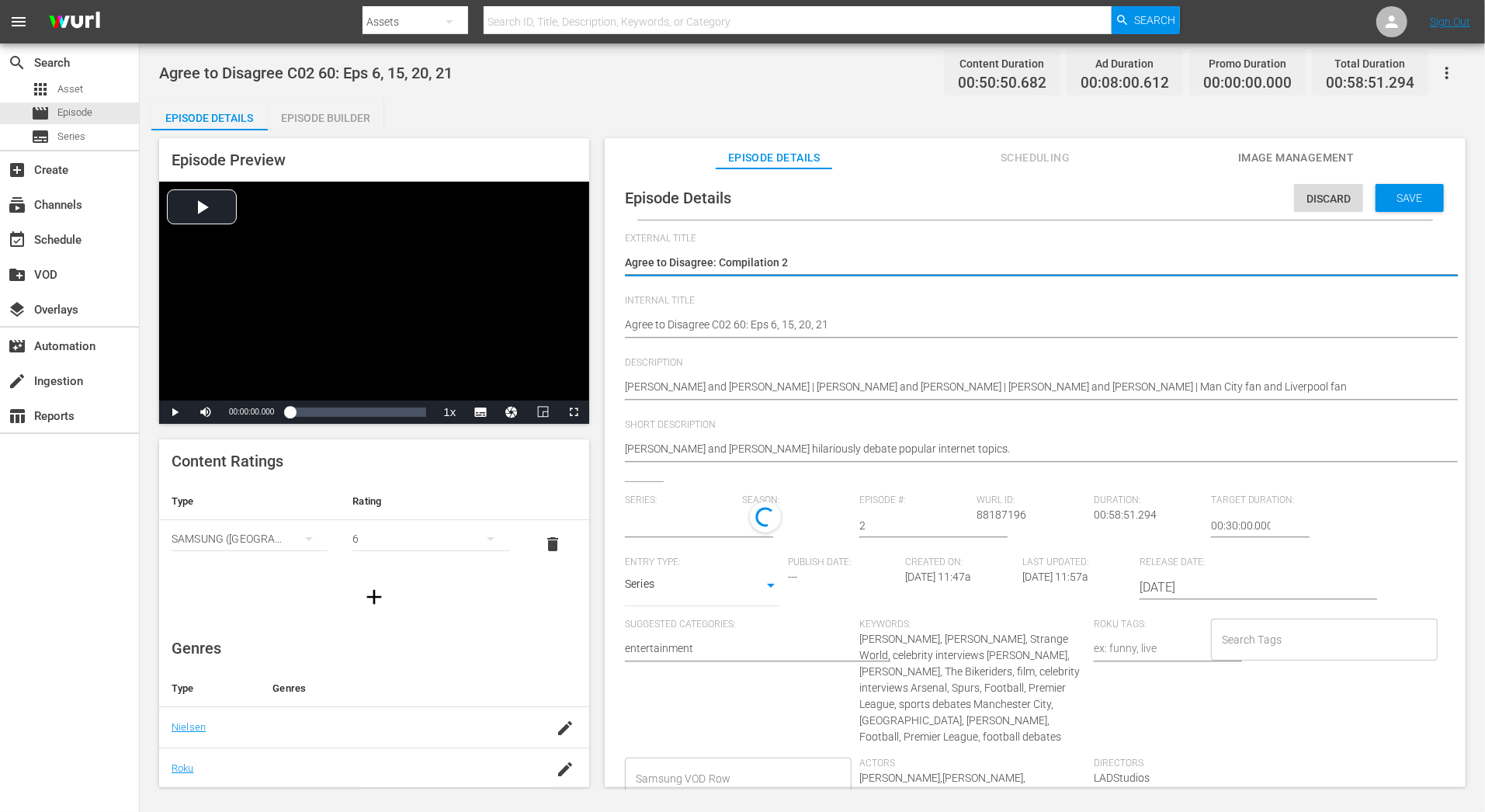
type input "TEST Agree To Disagree"
click at [1251, 660] on div "Search Tags" at bounding box center [1324, 643] width 226 height 42
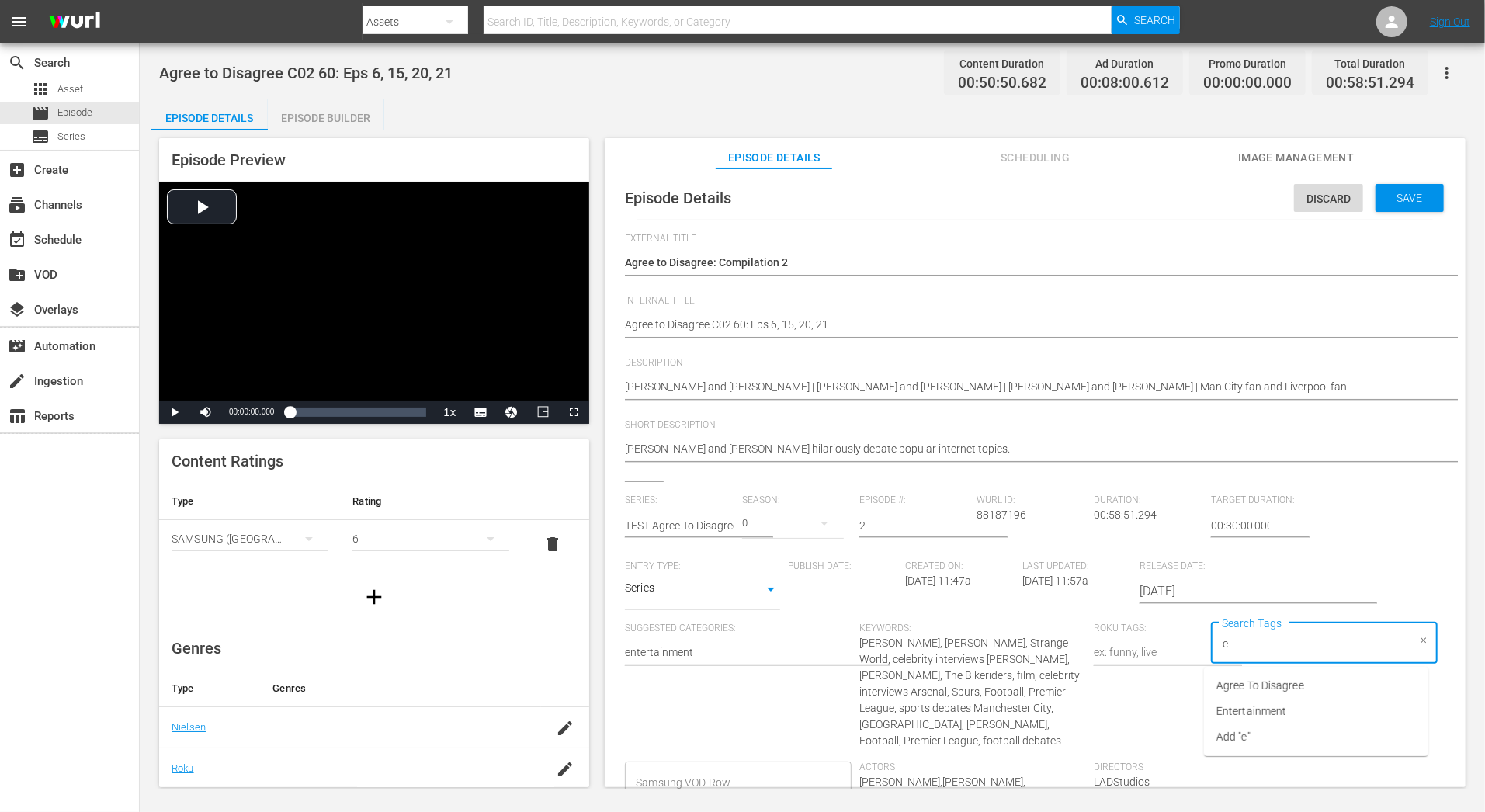
type input "en"
click at [1250, 676] on li "Entertainment" at bounding box center [1316, 685] width 224 height 25
type input "60"
click at [1263, 687] on li "60" at bounding box center [1316, 685] width 224 height 25
type input "ag"
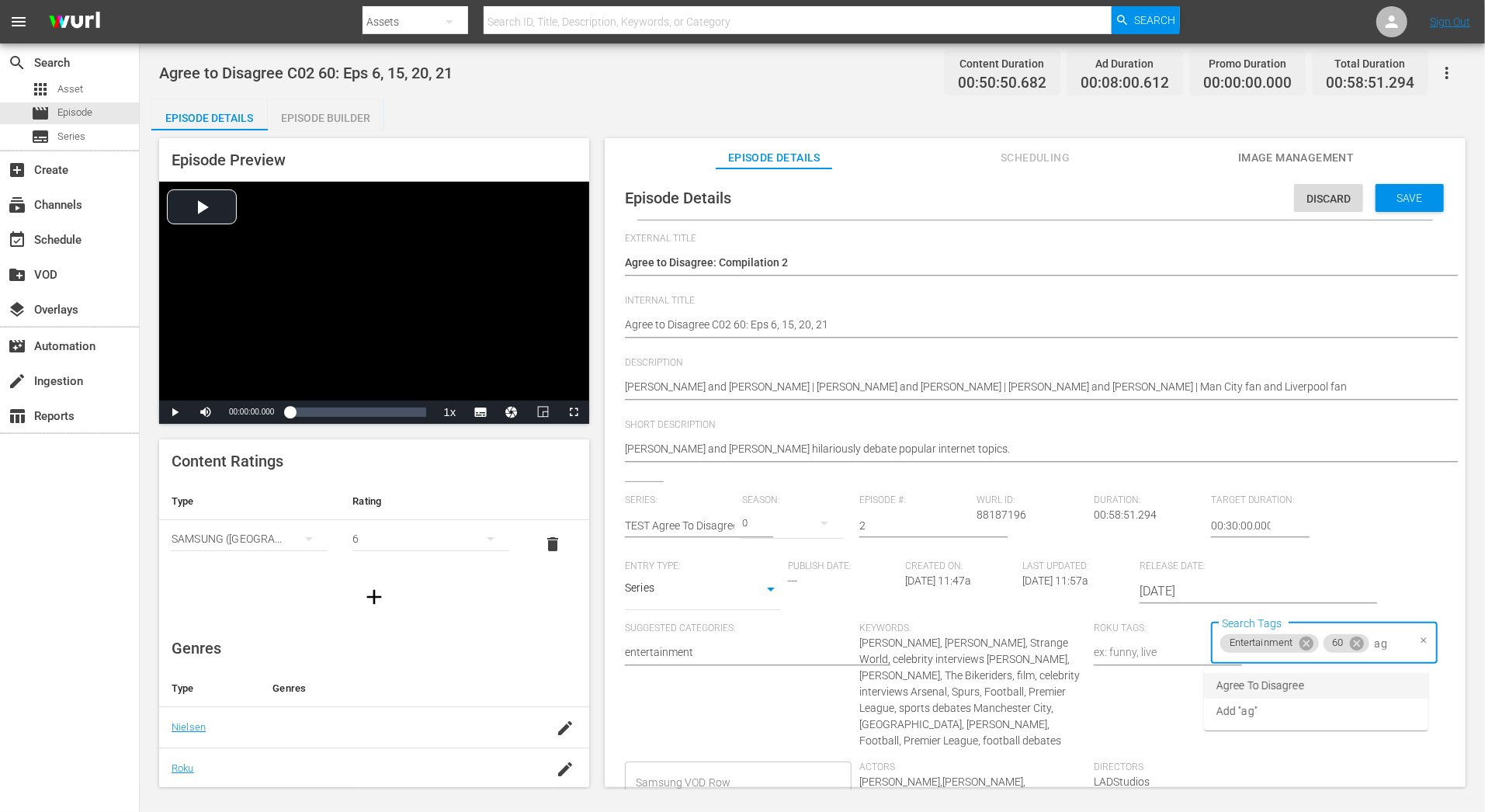
click at [1259, 685] on span "Agree To Disagree" at bounding box center [1259, 685] width 88 height 17
click at [1336, 198] on span "Save" at bounding box center [1410, 198] width 50 height 13
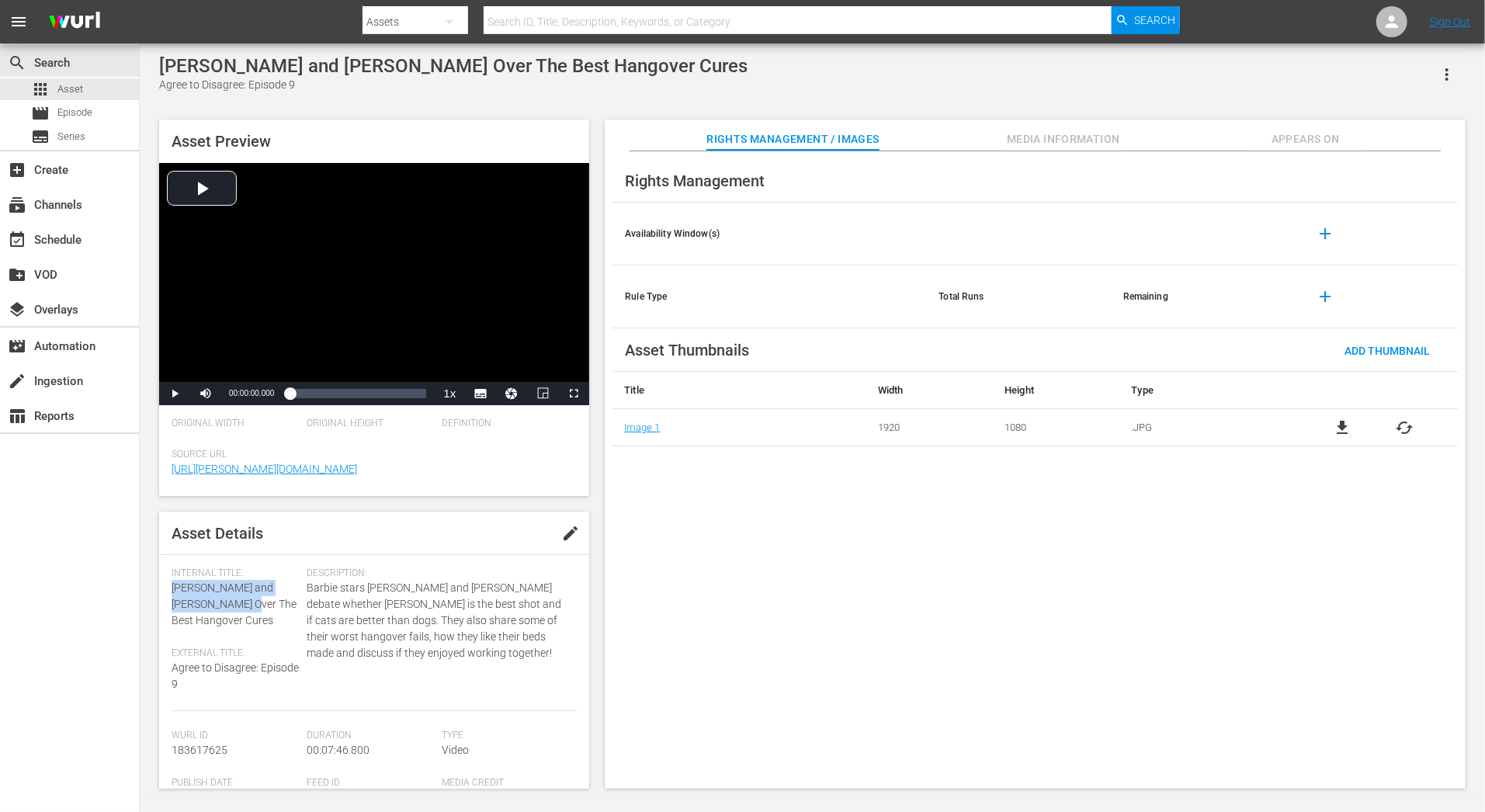
drag, startPoint x: 173, startPoint y: 587, endPoint x: 248, endPoint y: 602, distance: 76.5
click at [248, 602] on span "[PERSON_NAME] and [PERSON_NAME] Over The Best Hangover Cures" at bounding box center [234, 603] width 125 height 45
copy span "[PERSON_NAME] and [PERSON_NAME]"
click at [250, 618] on div "Internal Title: [PERSON_NAME] and [PERSON_NAME] Argue Over Bad American Food" at bounding box center [235, 598] width 127 height 61
drag, startPoint x: 227, startPoint y: 603, endPoint x: 162, endPoint y: 591, distance: 66.1
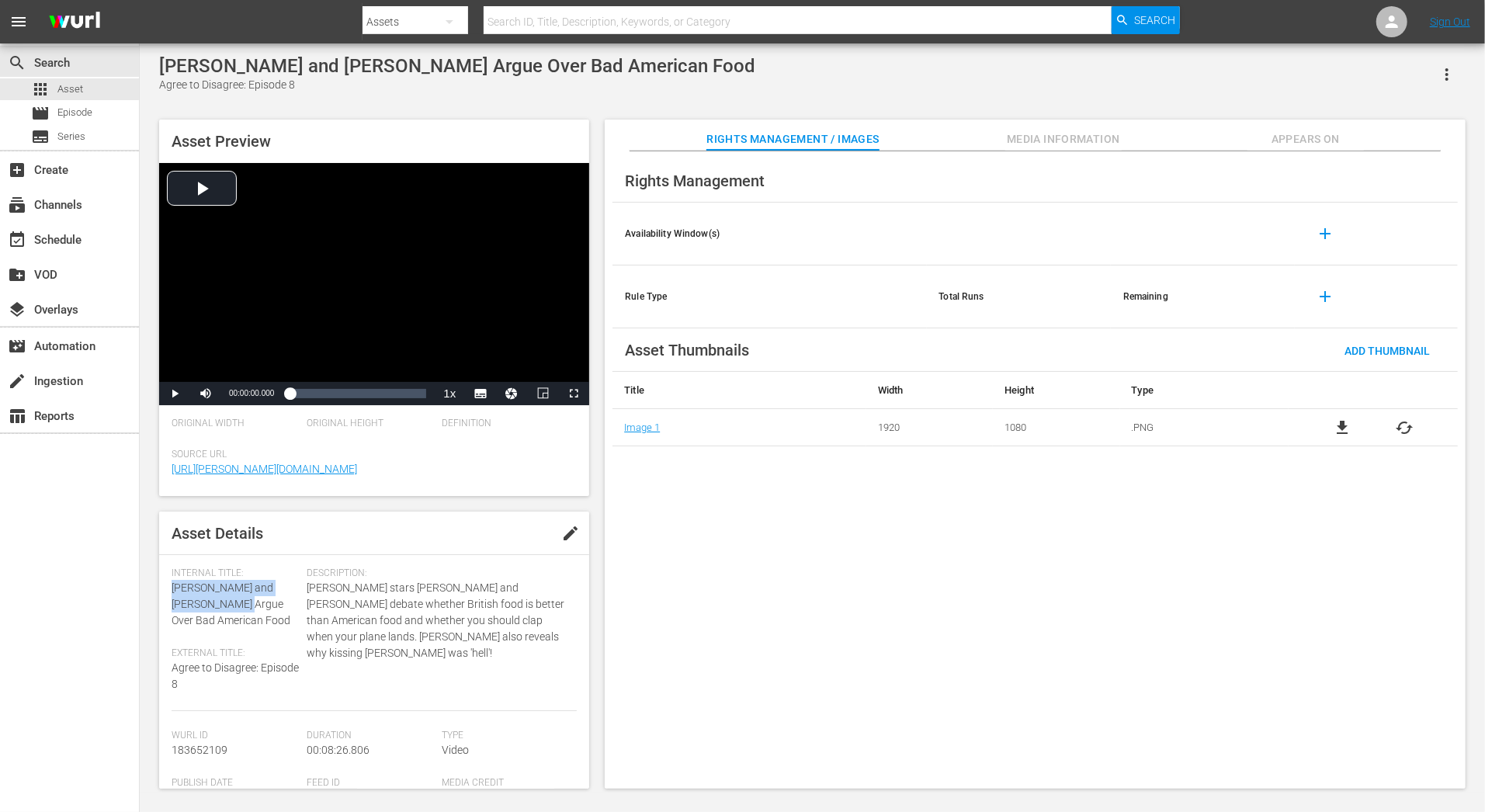
click at [162, 591] on div "Asset Details edit Internal Title: [PERSON_NAME] and [PERSON_NAME] Argue Over B…" at bounding box center [374, 650] width 430 height 277
copy span "[PERSON_NAME] and [PERSON_NAME] Argue"
drag, startPoint x: 170, startPoint y: 587, endPoint x: 219, endPoint y: 605, distance: 52.2
click at [219, 605] on div "Asset Details edit Internal Title: [PERSON_NAME] and [PERSON_NAME] Argue Over T…" at bounding box center [374, 650] width 430 height 277
copy span "[PERSON_NAME] and [PERSON_NAME]"
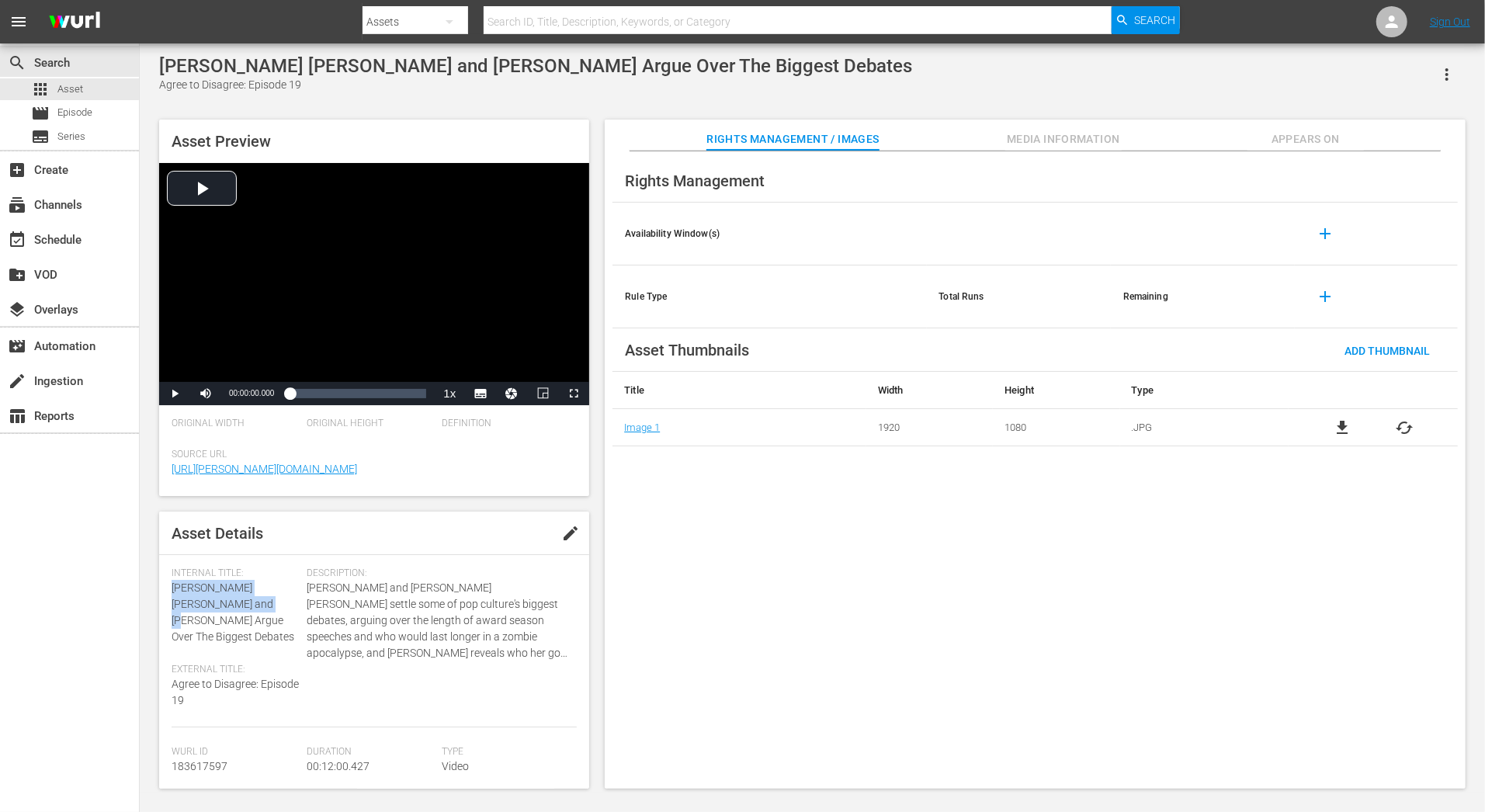
copy span "[PERSON_NAME] [PERSON_NAME] and [PERSON_NAME]"
drag, startPoint x: 171, startPoint y: 587, endPoint x: 220, endPoint y: 599, distance: 50.4
click at [220, 599] on span "[PERSON_NAME] [PERSON_NAME] and [PERSON_NAME] Argue Over The Biggest Debates" at bounding box center [233, 612] width 123 height 61
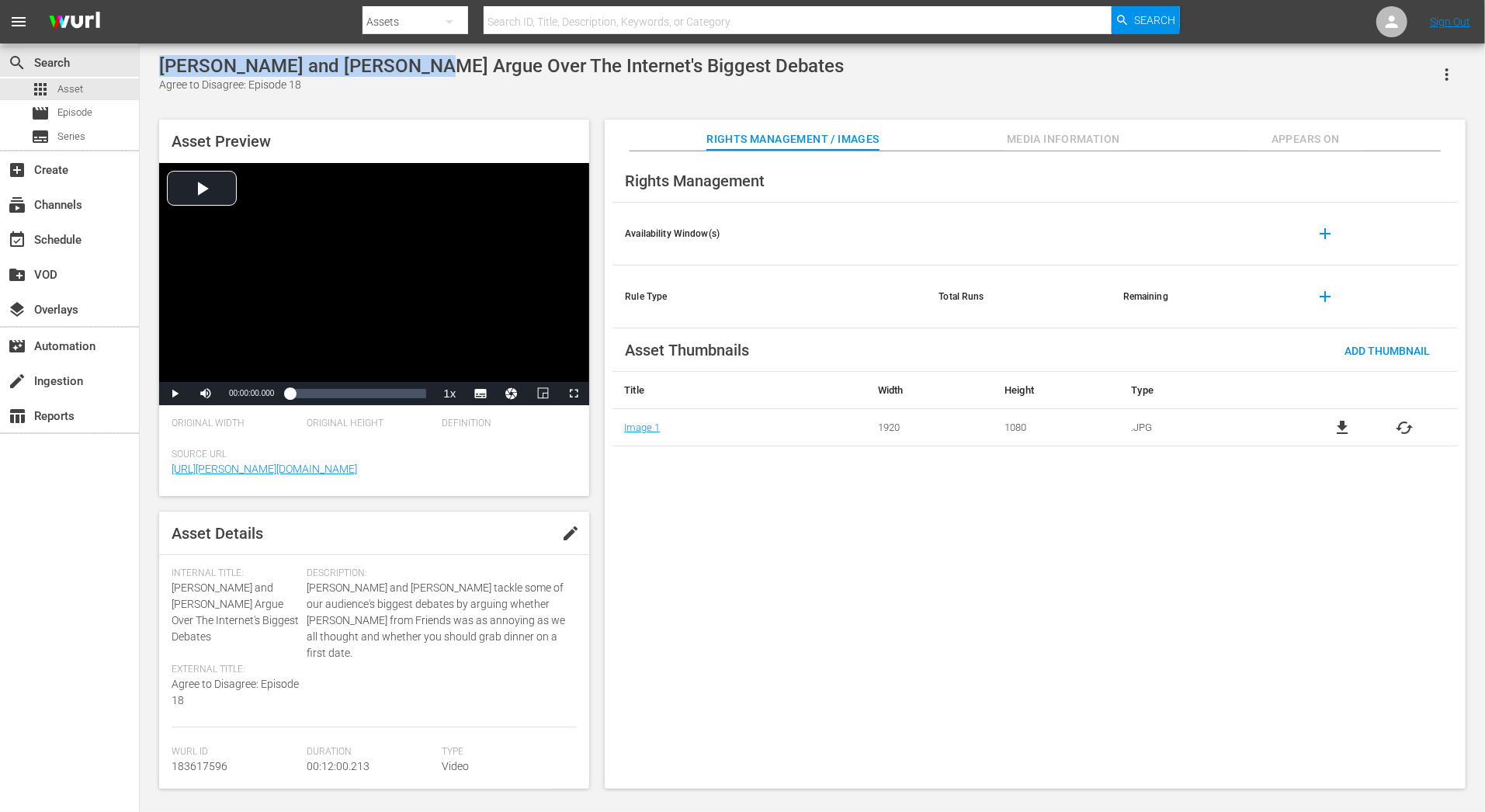
drag, startPoint x: 160, startPoint y: 73, endPoint x: 422, endPoint y: 64, distance: 262.2
click at [422, 64] on div "[PERSON_NAME] and [PERSON_NAME] Argue Over The Internet's Biggest Debates" at bounding box center [502, 66] width 685 height 22
copy div "[PERSON_NAME] and [PERSON_NAME]"
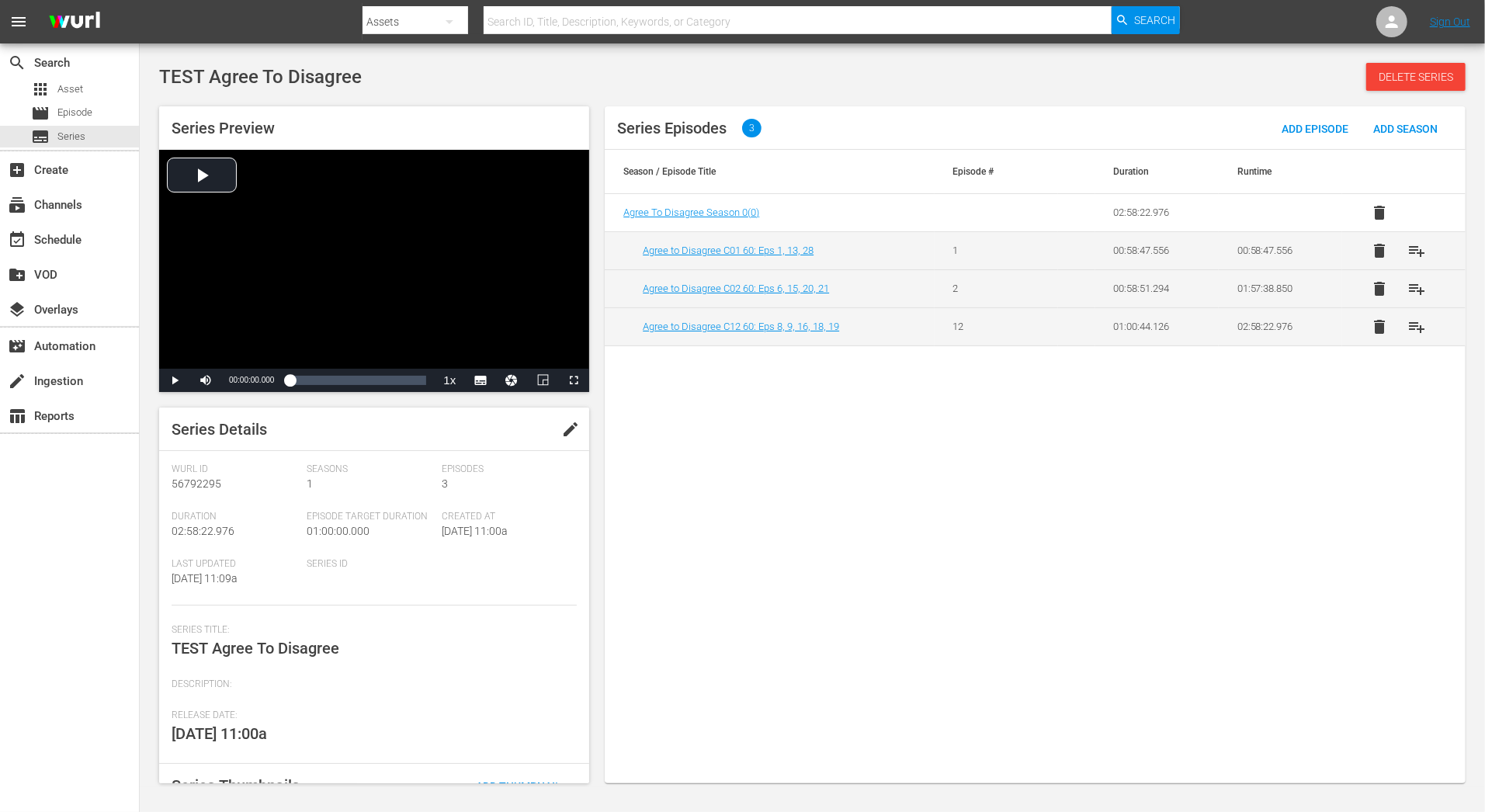
click at [263, 647] on span "TEST Agree To Disagree" at bounding box center [256, 648] width 168 height 19
click at [104, 128] on div "subtitles Series" at bounding box center [69, 136] width 139 height 22
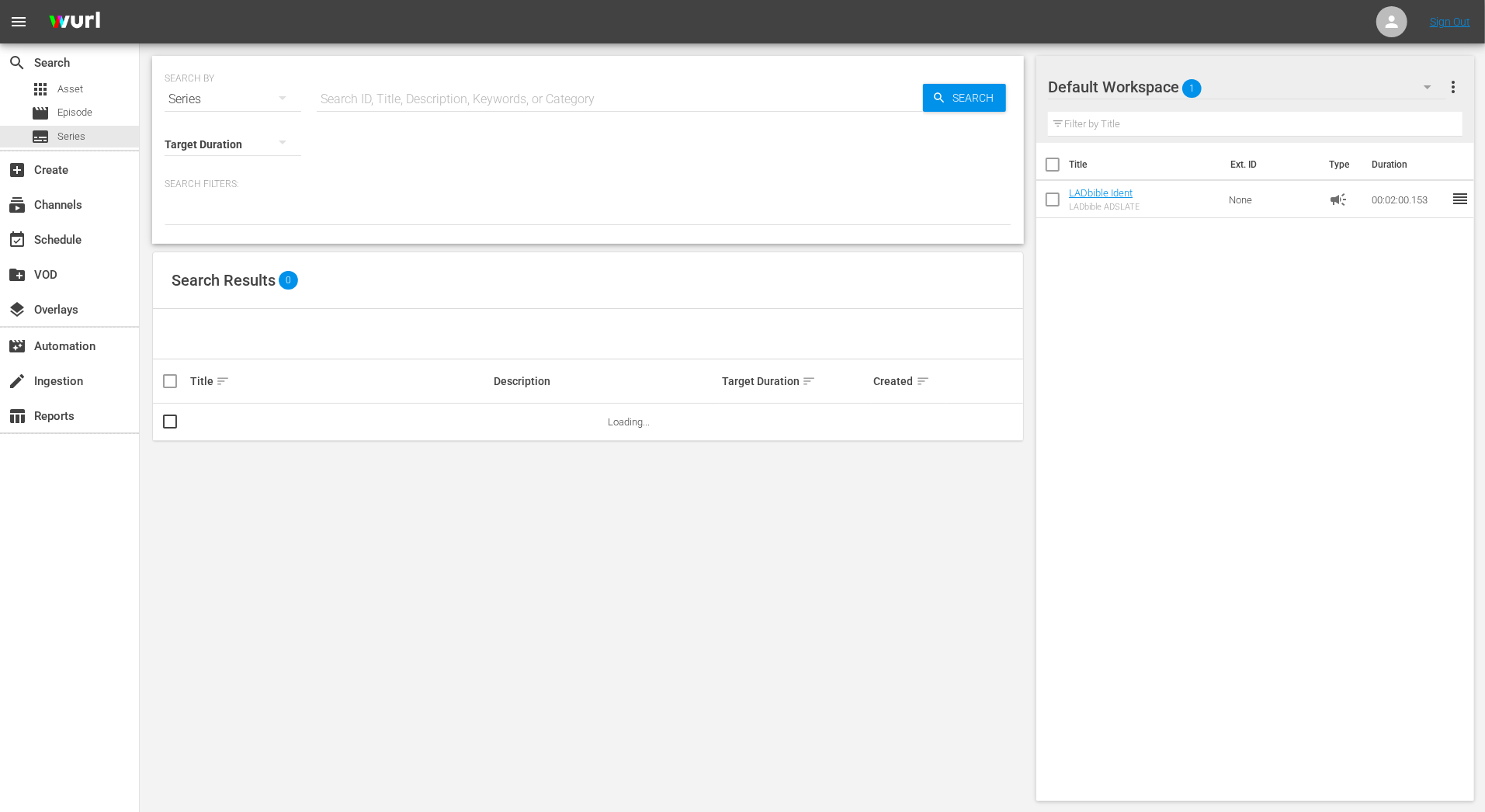
click at [486, 98] on input "text" at bounding box center [620, 99] width 606 height 37
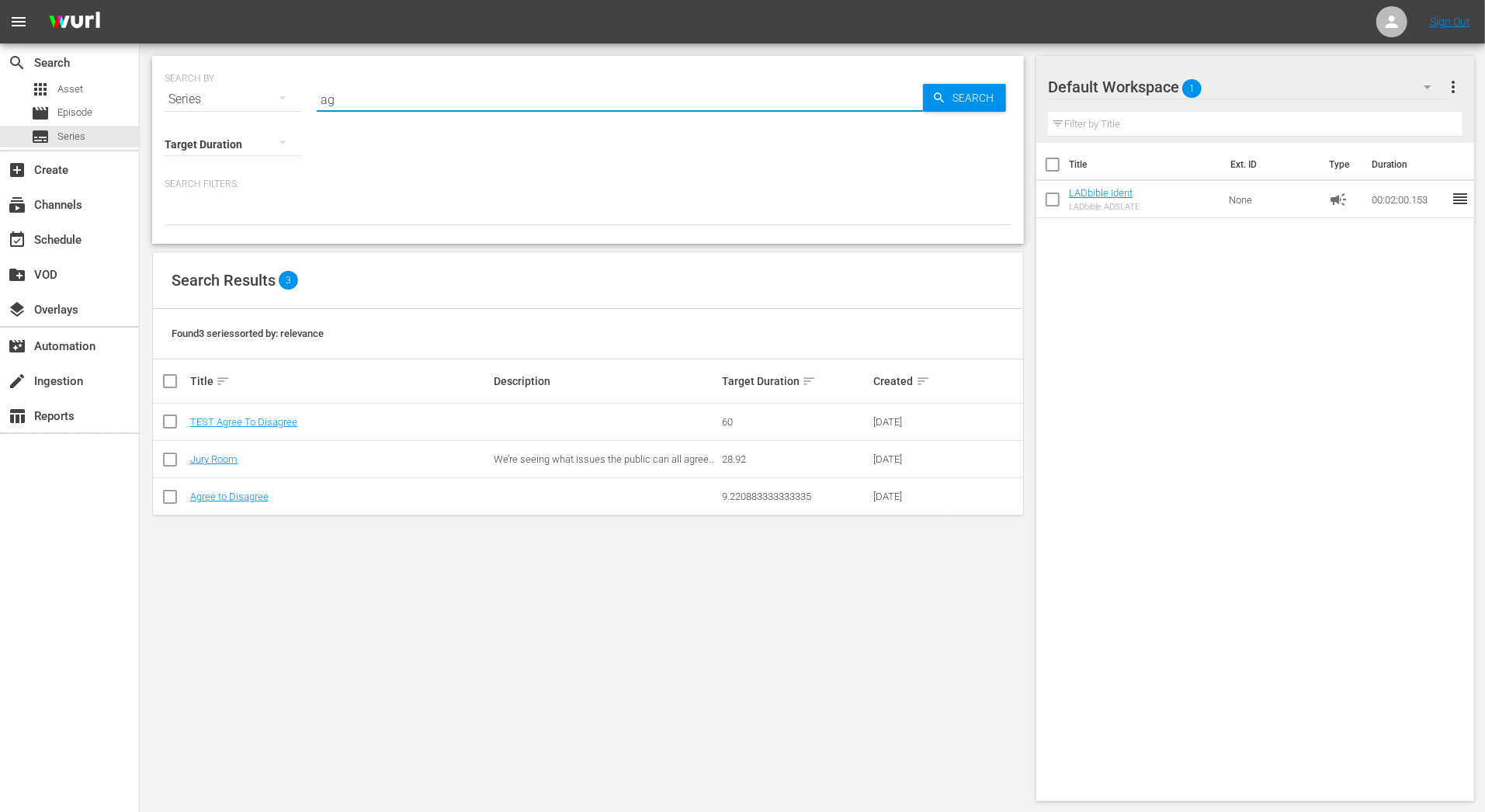
type input "a"
type input "disagree"
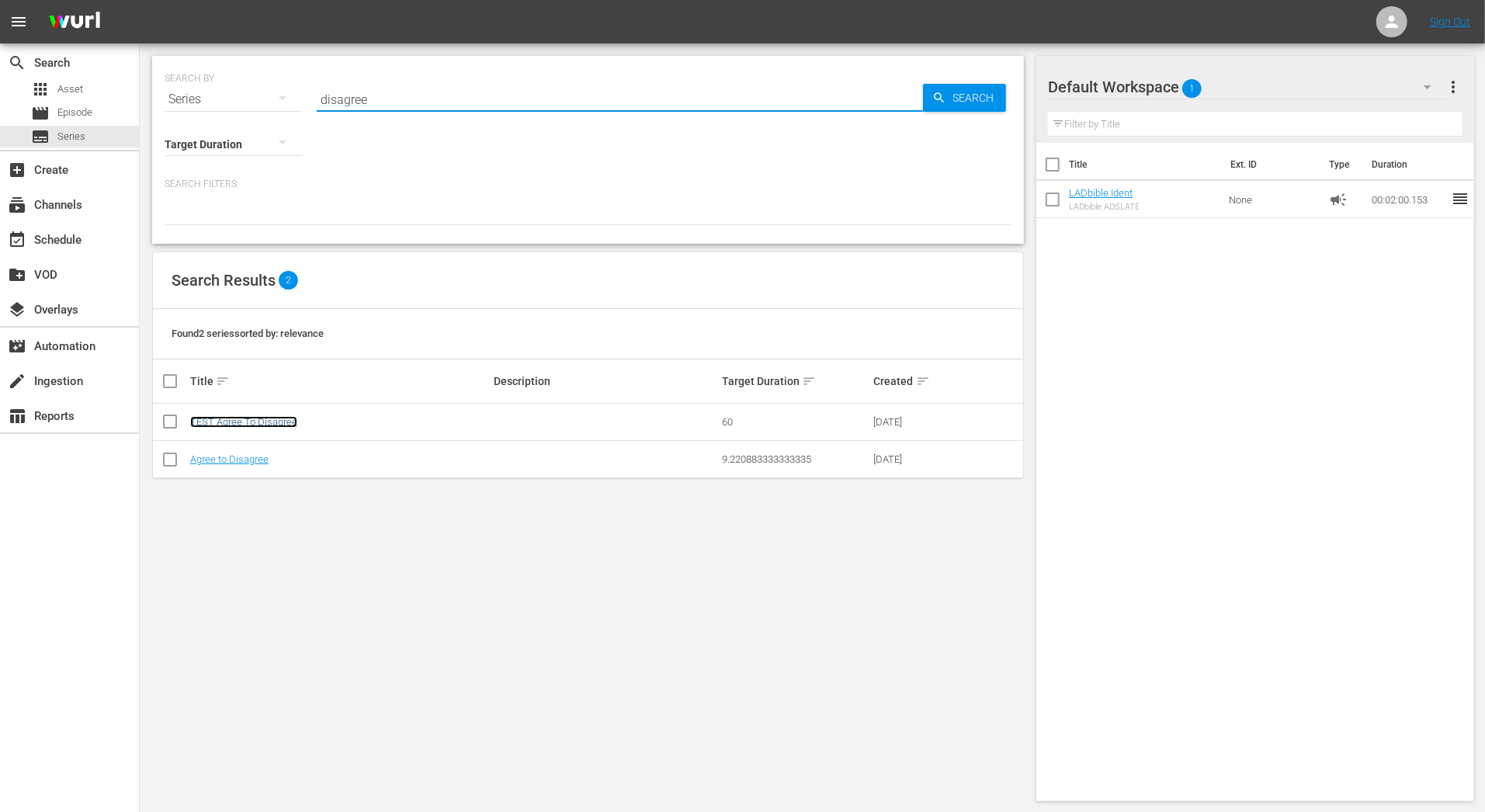
click at [277, 417] on link "TEST Agree To Disagree" at bounding box center [244, 422] width 107 height 12
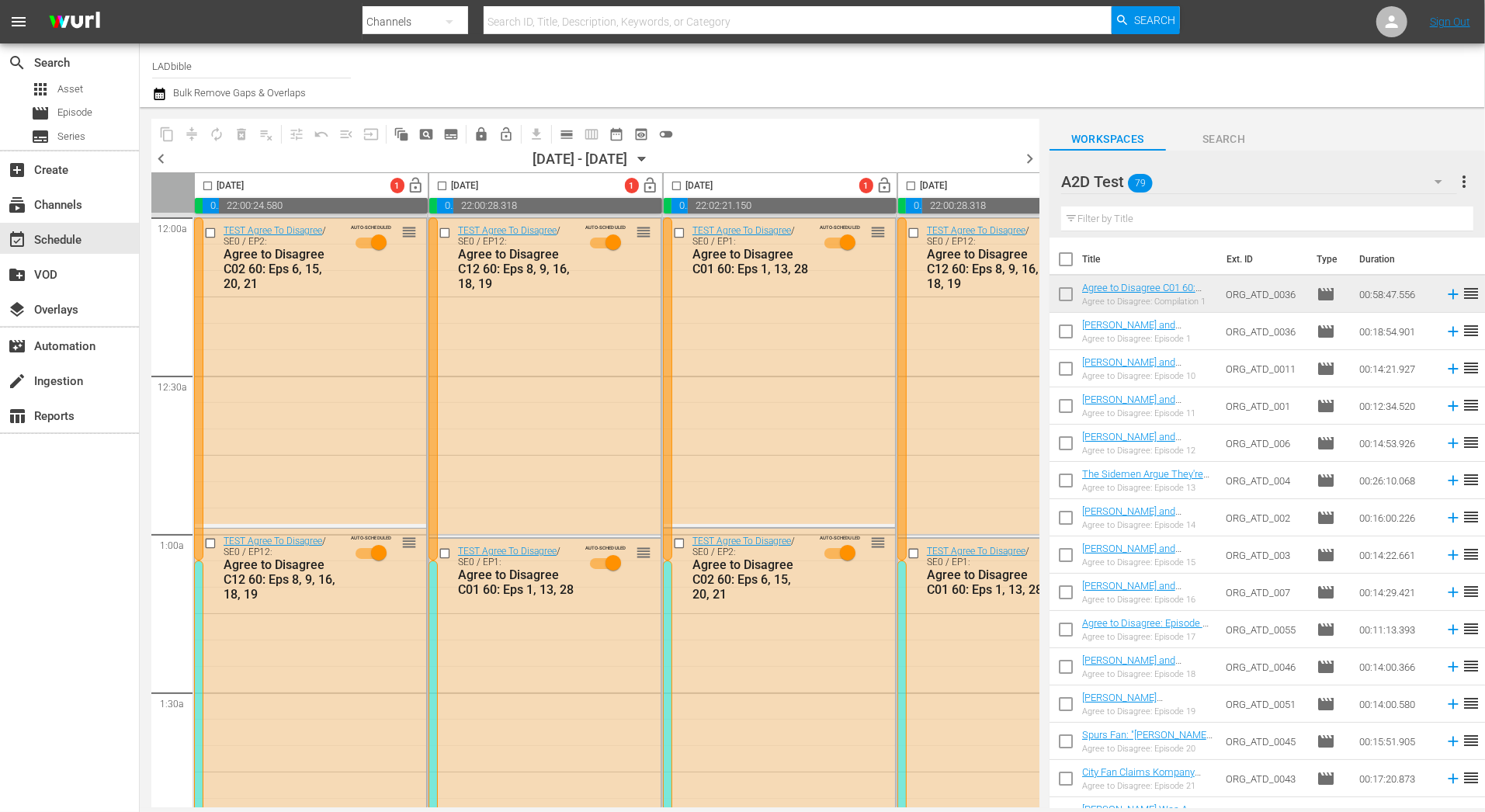
click at [197, 300] on div at bounding box center [199, 389] width 9 height 343
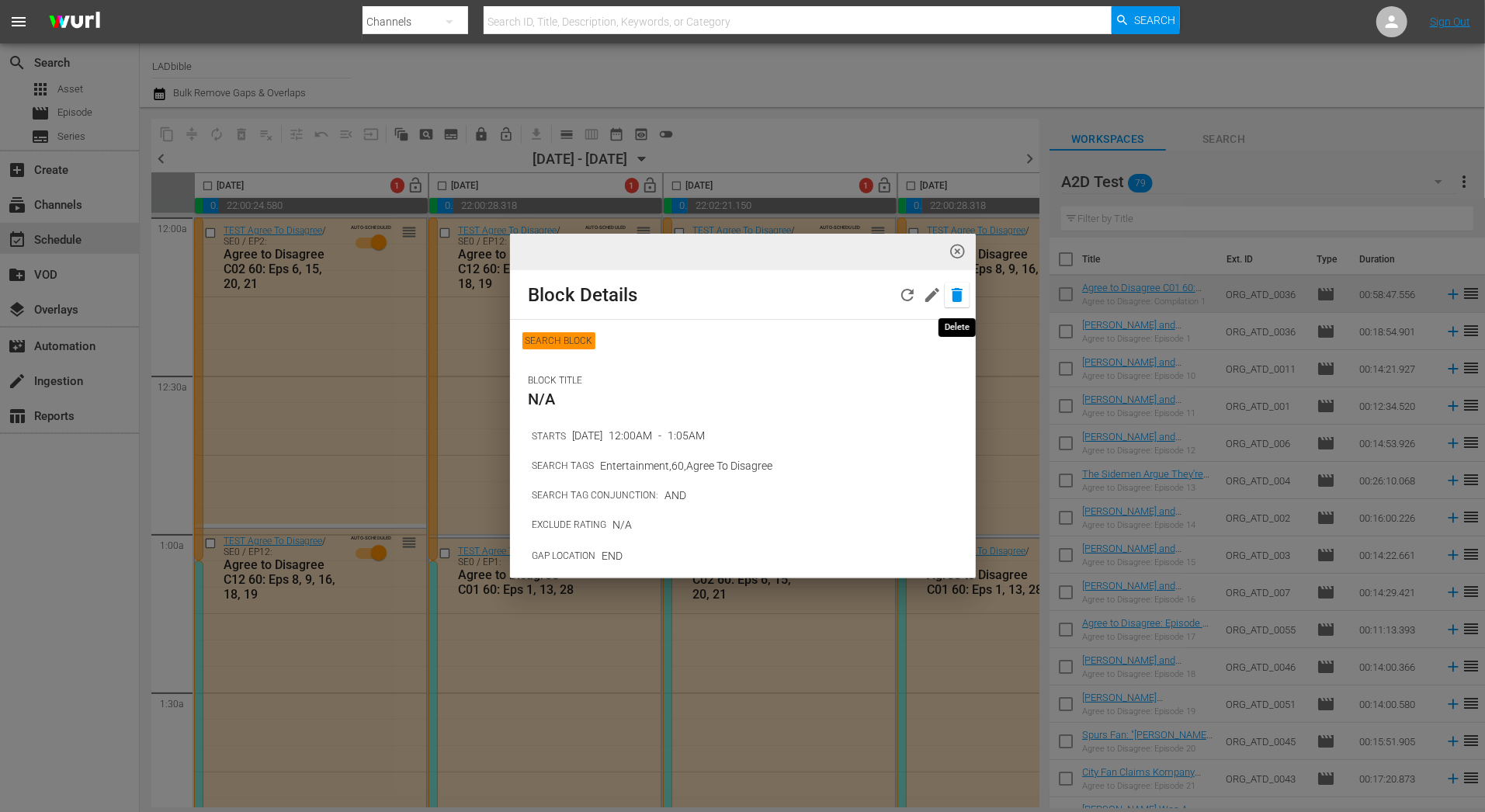
click at [950, 292] on icon "button" at bounding box center [957, 295] width 19 height 19
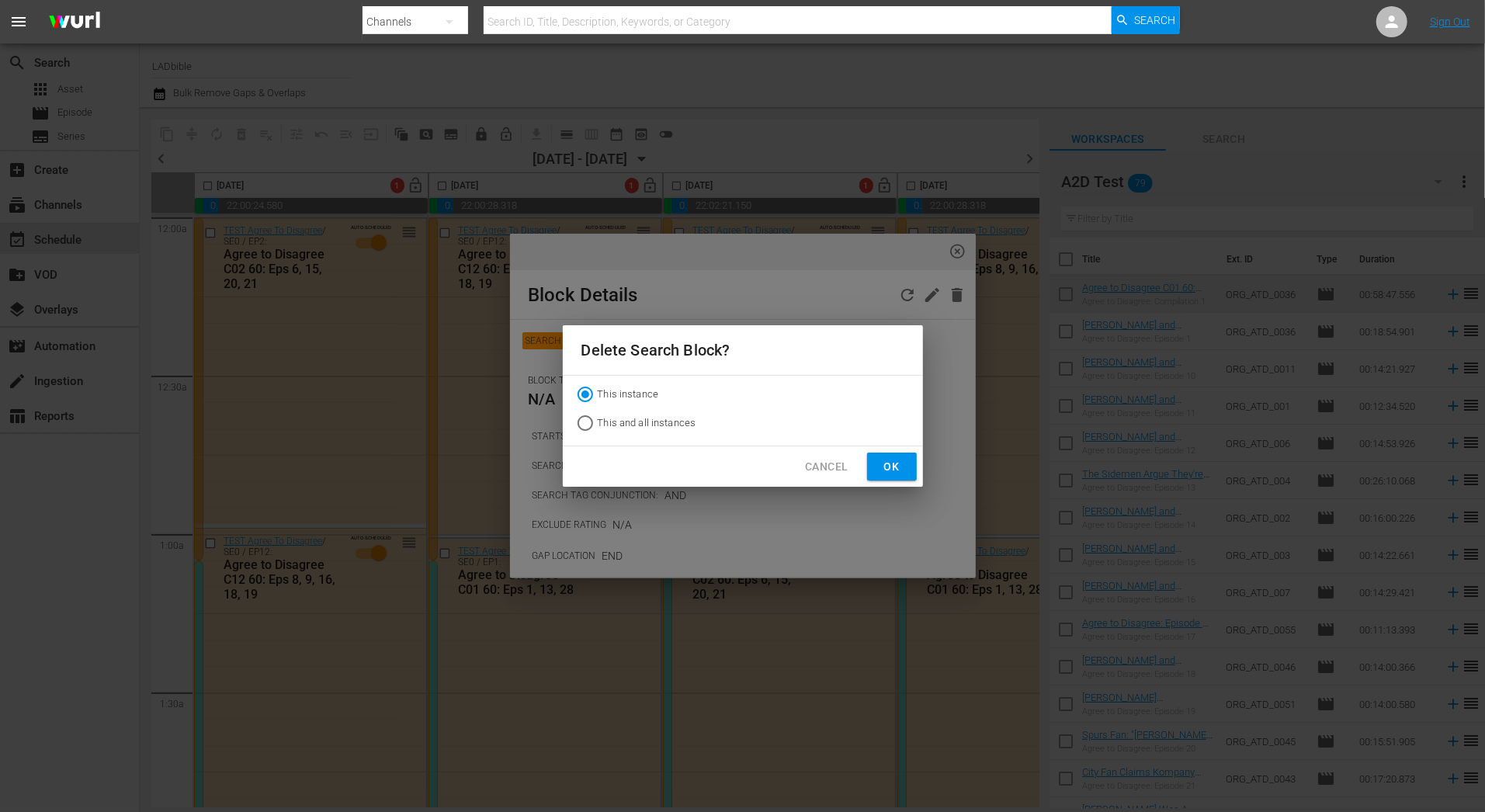
click at [681, 416] on span "This and all instances" at bounding box center [647, 423] width 99 height 16
click at [598, 416] on input "This and all instances" at bounding box center [584, 426] width 24 height 24
radio input "true"
click at [871, 462] on button "Ok" at bounding box center [892, 467] width 50 height 28
radio input "true"
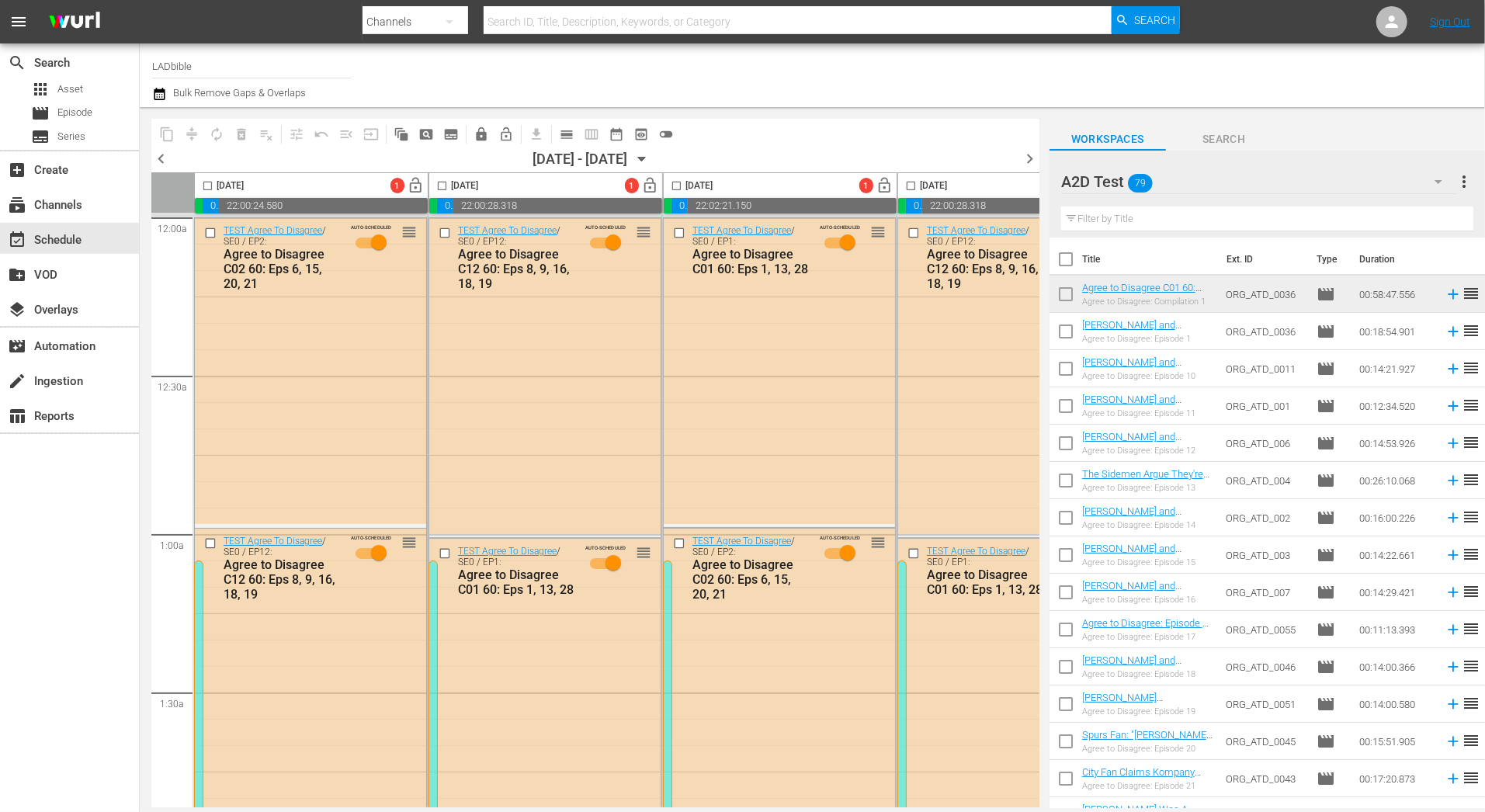
click at [196, 622] on div at bounding box center [199, 732] width 9 height 343
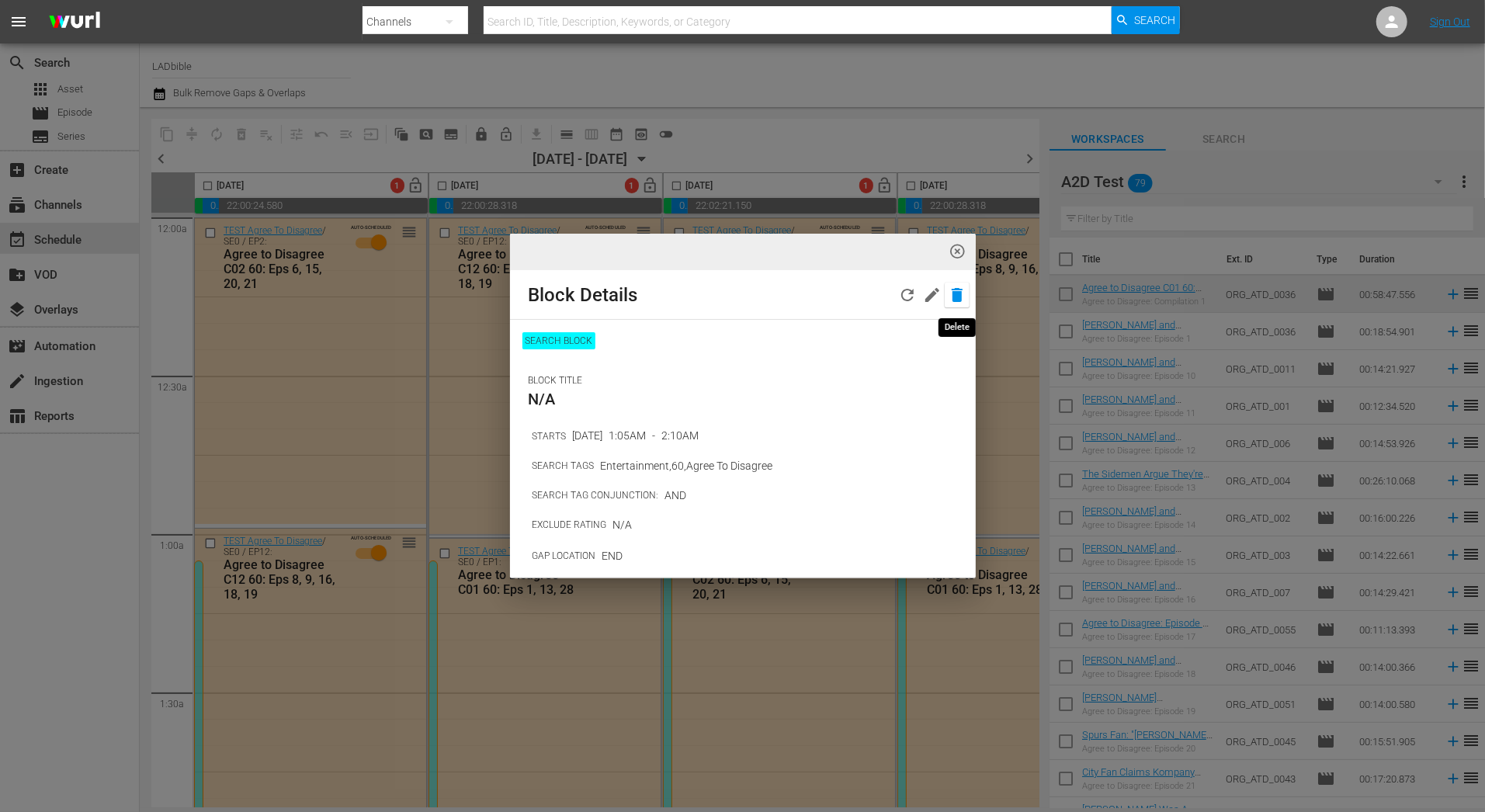
click at [965, 304] on icon "button" at bounding box center [957, 295] width 19 height 19
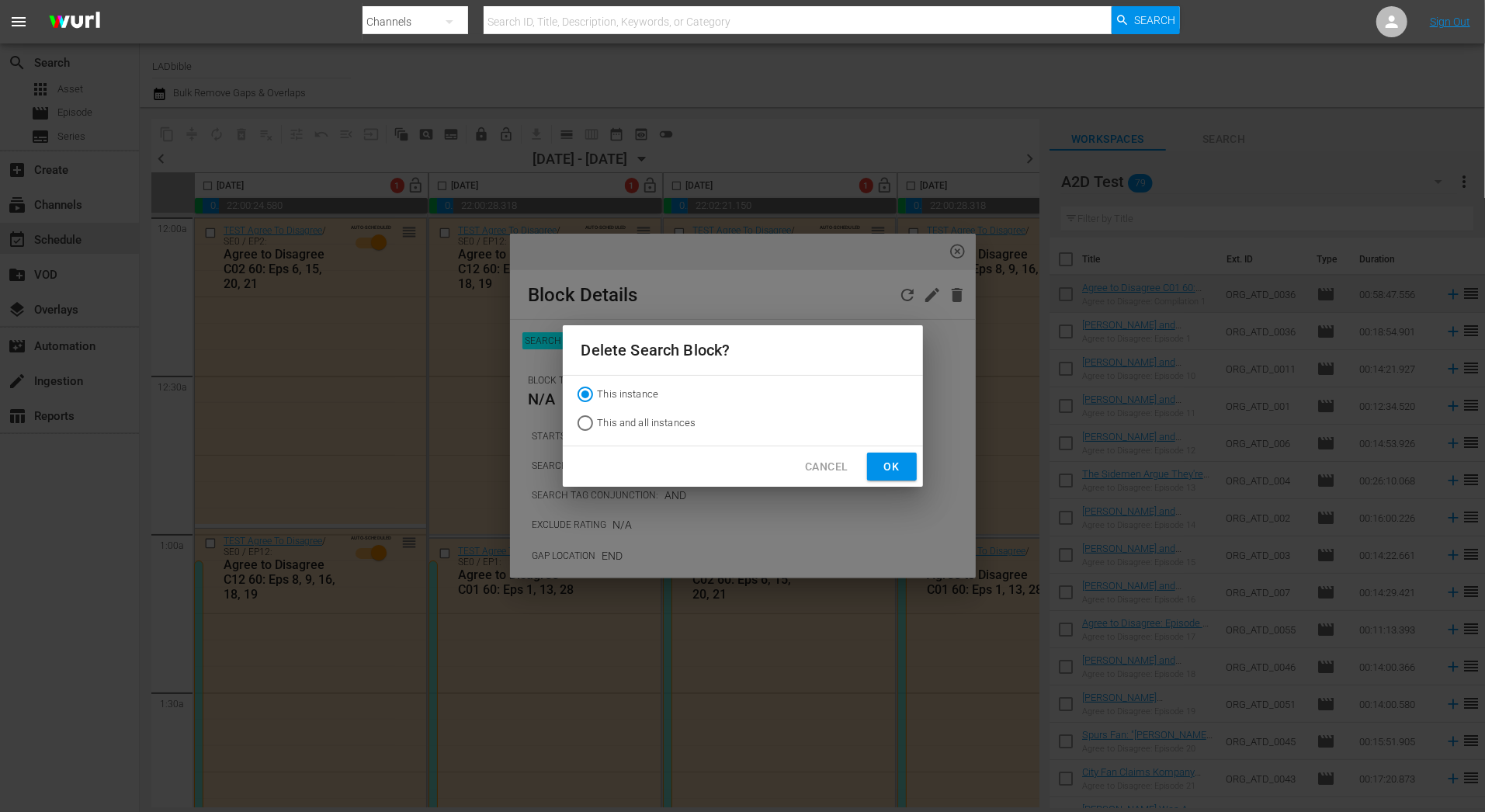
click at [640, 422] on span "This and all instances" at bounding box center [647, 423] width 99 height 16
click at [598, 422] on input "This and all instances" at bounding box center [584, 426] width 24 height 24
radio input "true"
click at [871, 468] on button "Ok" at bounding box center [892, 467] width 50 height 28
radio input "true"
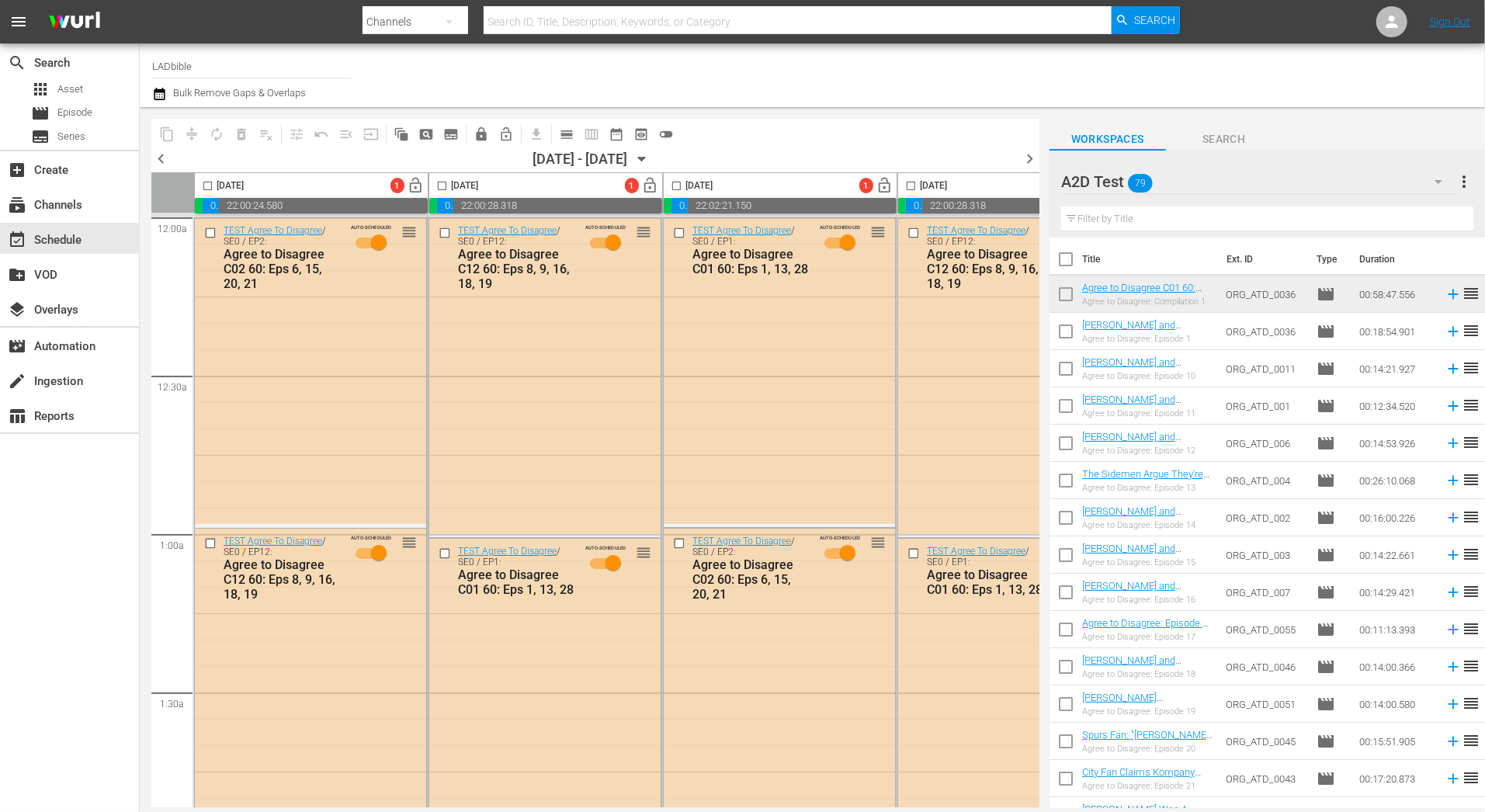
click at [210, 183] on input "checkbox" at bounding box center [207, 188] width 18 height 18
checkbox input "true"
click at [442, 183] on input "checkbox" at bounding box center [442, 188] width 18 height 18
checkbox input "true"
click at [676, 181] on input "checkbox" at bounding box center [677, 188] width 18 height 18
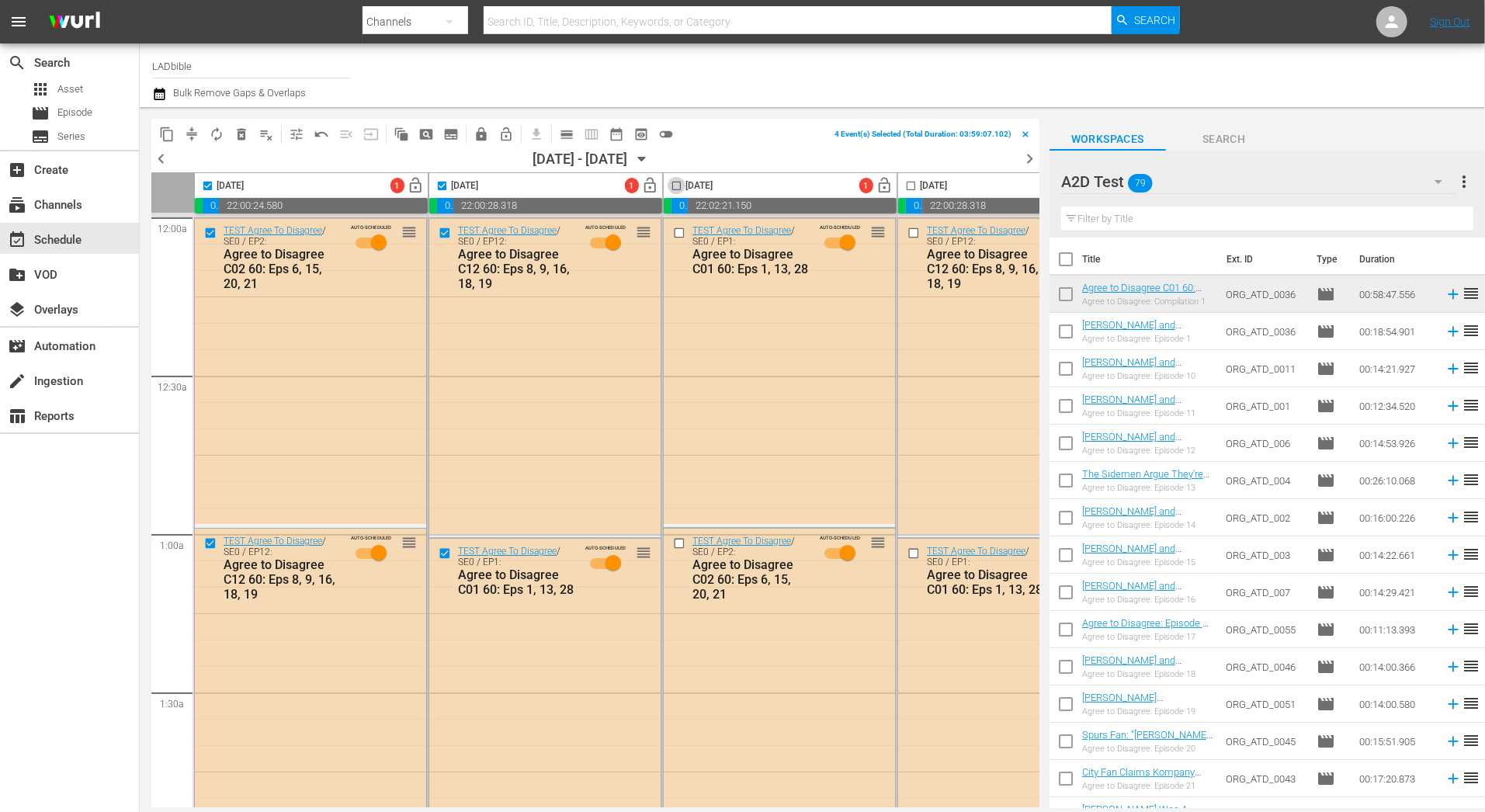
checkbox input "true"
click at [912, 181] on input "checkbox" at bounding box center [911, 188] width 18 height 18
checkbox input "true"
click at [244, 130] on span "delete_forever_outlined" at bounding box center [241, 134] width 16 height 16
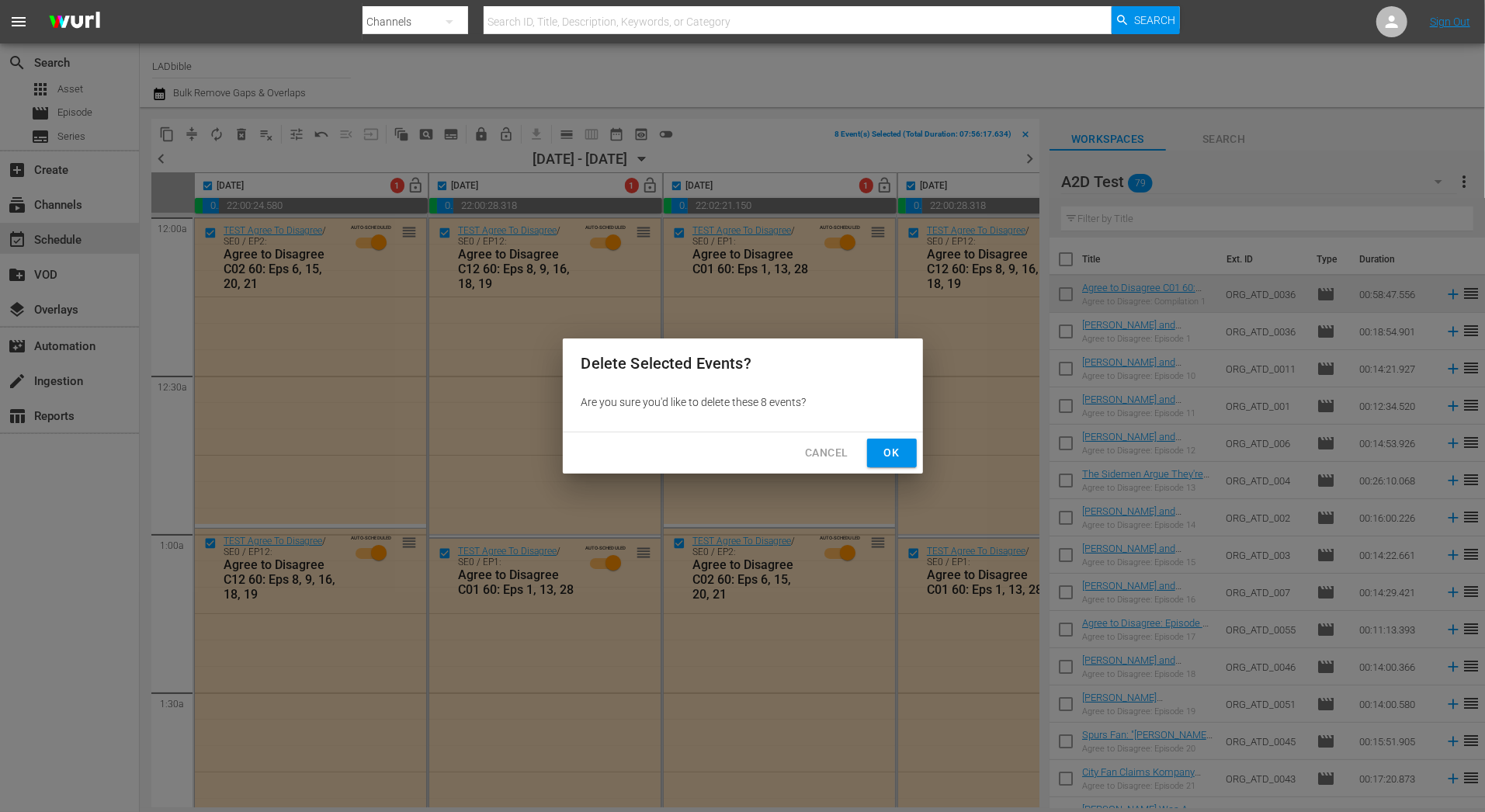
click at [882, 441] on button "Ok" at bounding box center [892, 453] width 50 height 28
checkbox input "false"
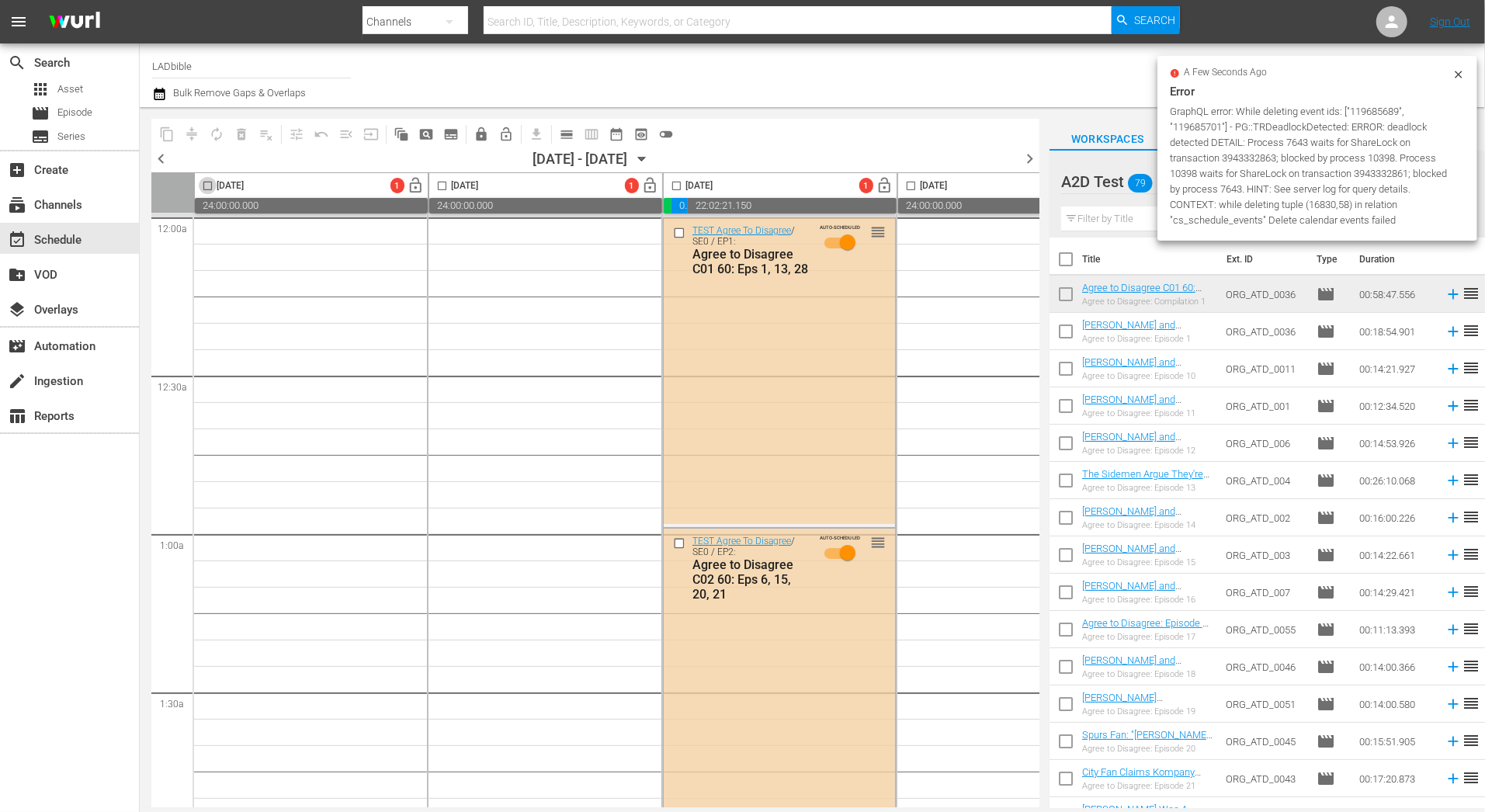
click at [206, 186] on input "checkbox" at bounding box center [207, 188] width 18 height 18
checkbox input "false"
click at [677, 181] on input "checkbox" at bounding box center [677, 188] width 18 height 18
checkbox input "true"
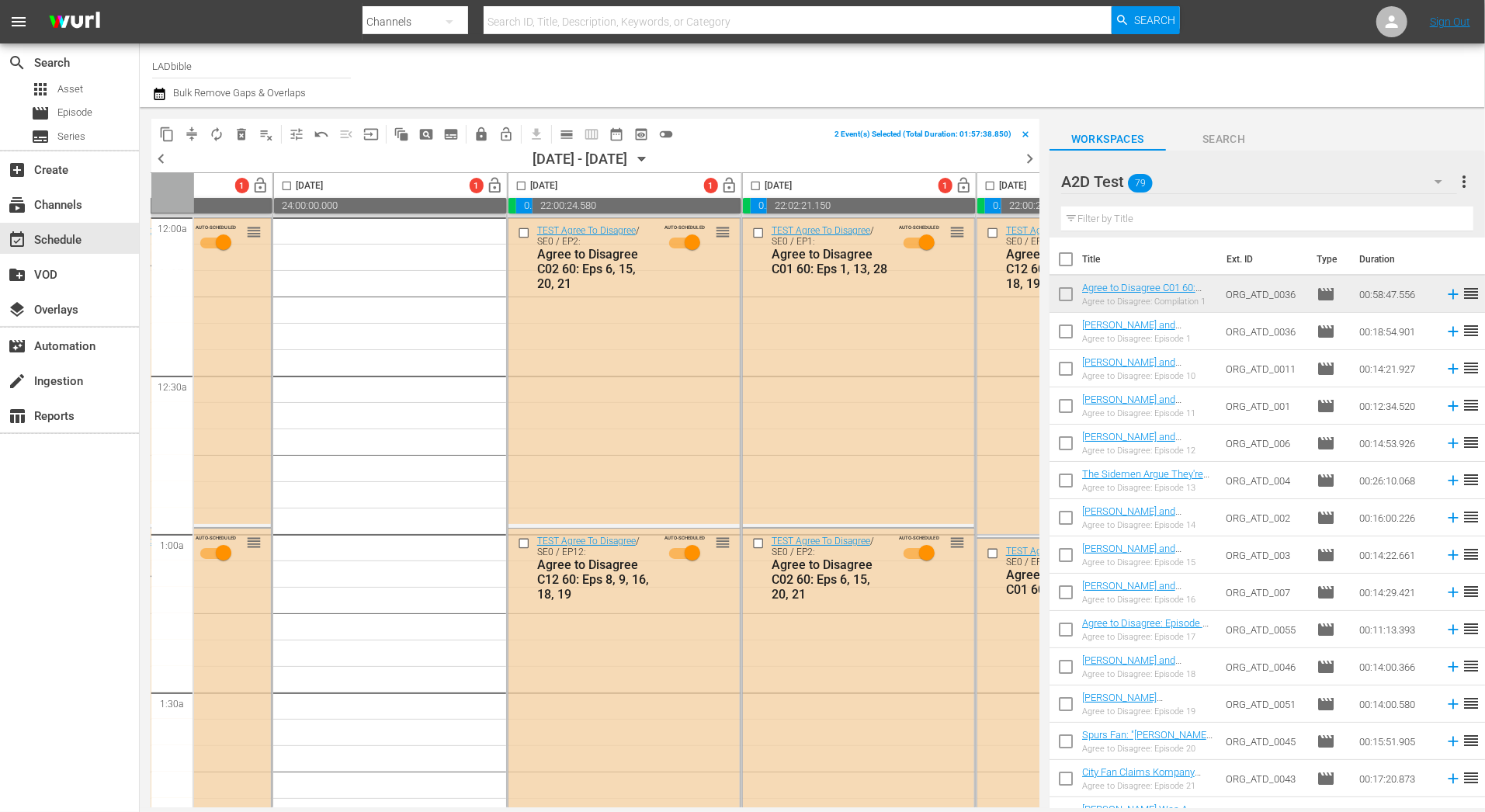
scroll to position [0, 631]
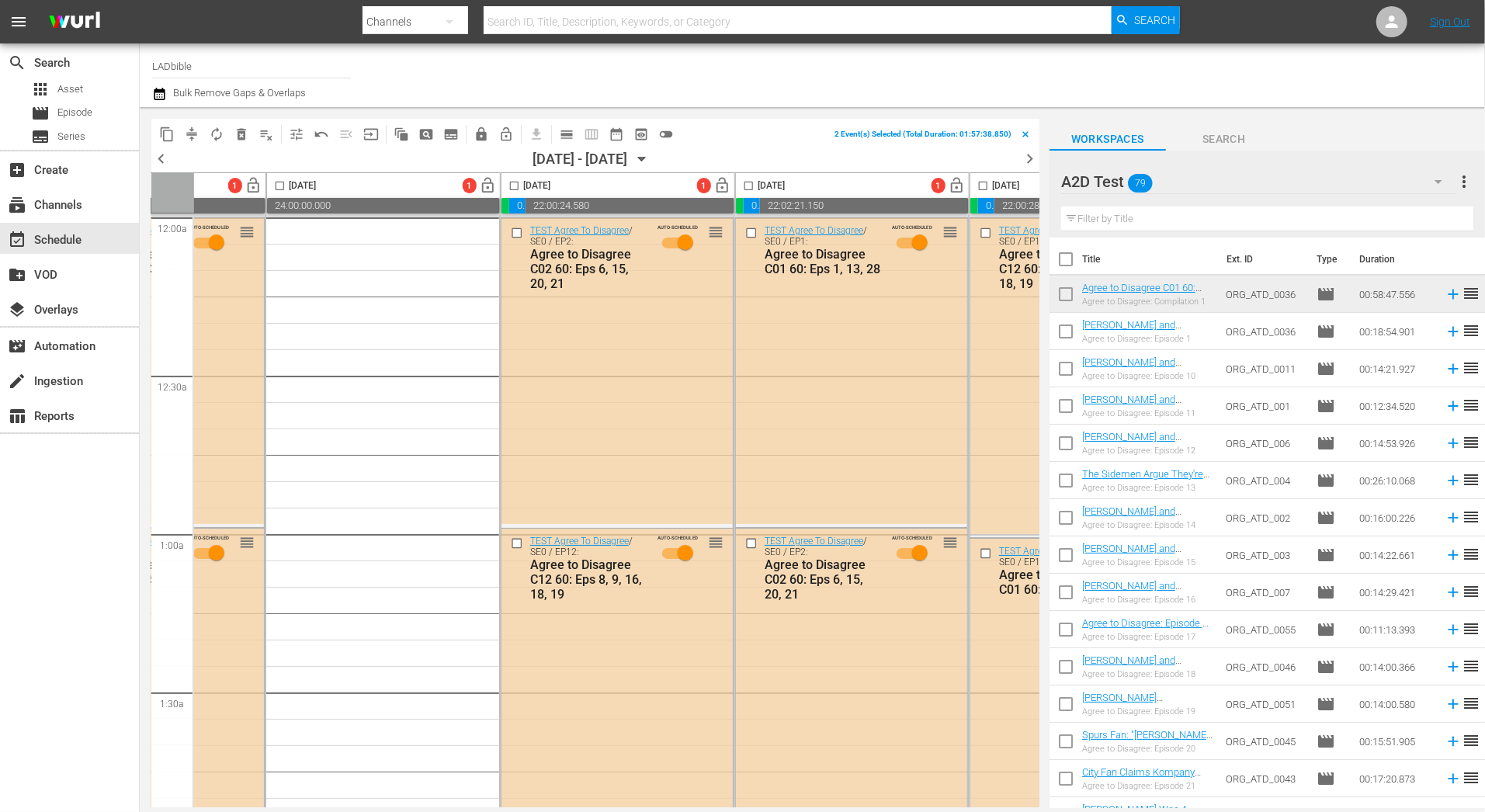
click at [516, 182] on input "checkbox" at bounding box center [514, 188] width 18 height 18
checkbox input "true"
click at [750, 184] on input "checkbox" at bounding box center [748, 188] width 18 height 18
checkbox input "true"
click at [982, 187] on input "checkbox" at bounding box center [983, 188] width 18 height 18
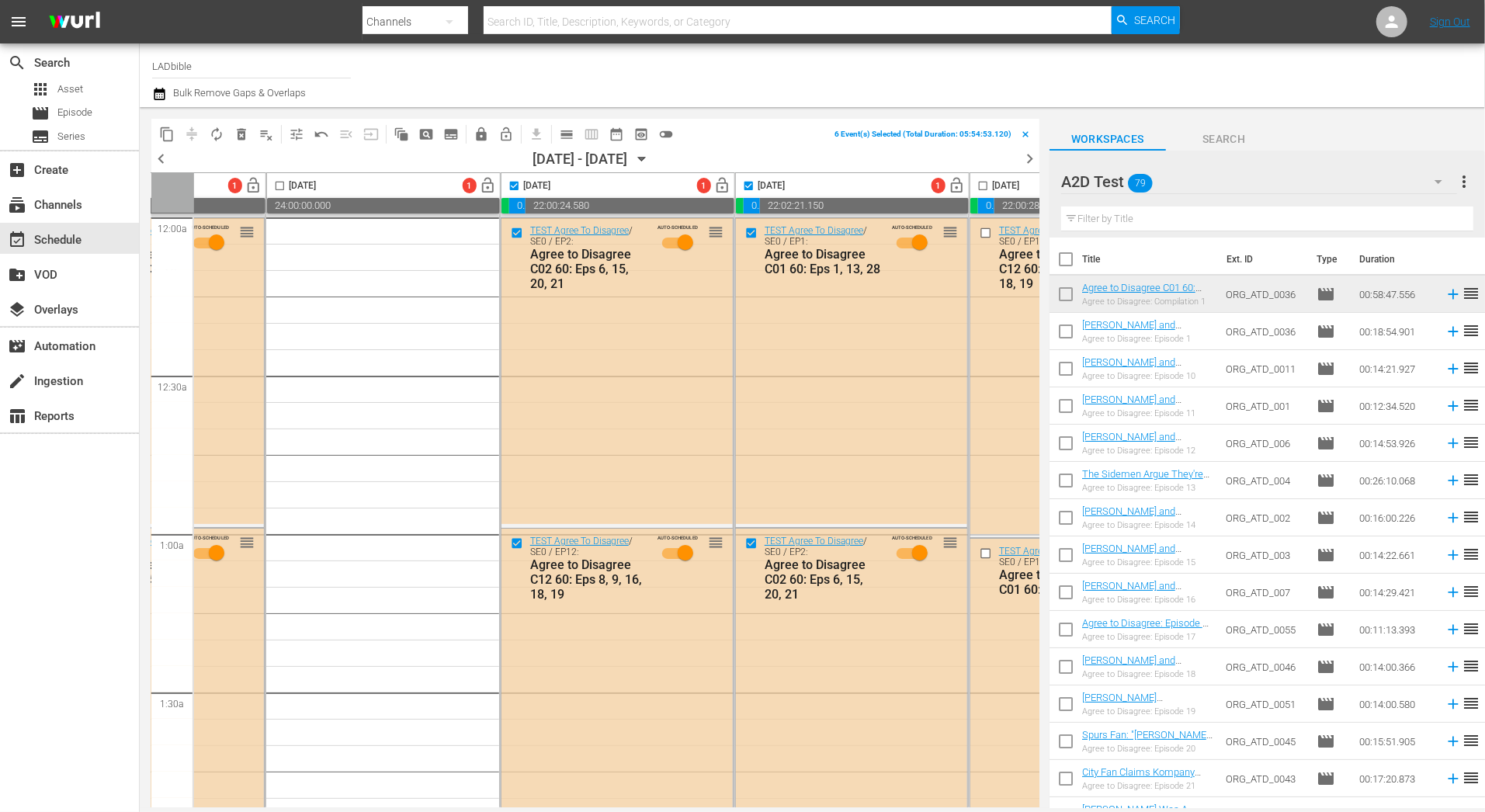
checkbox input "true"
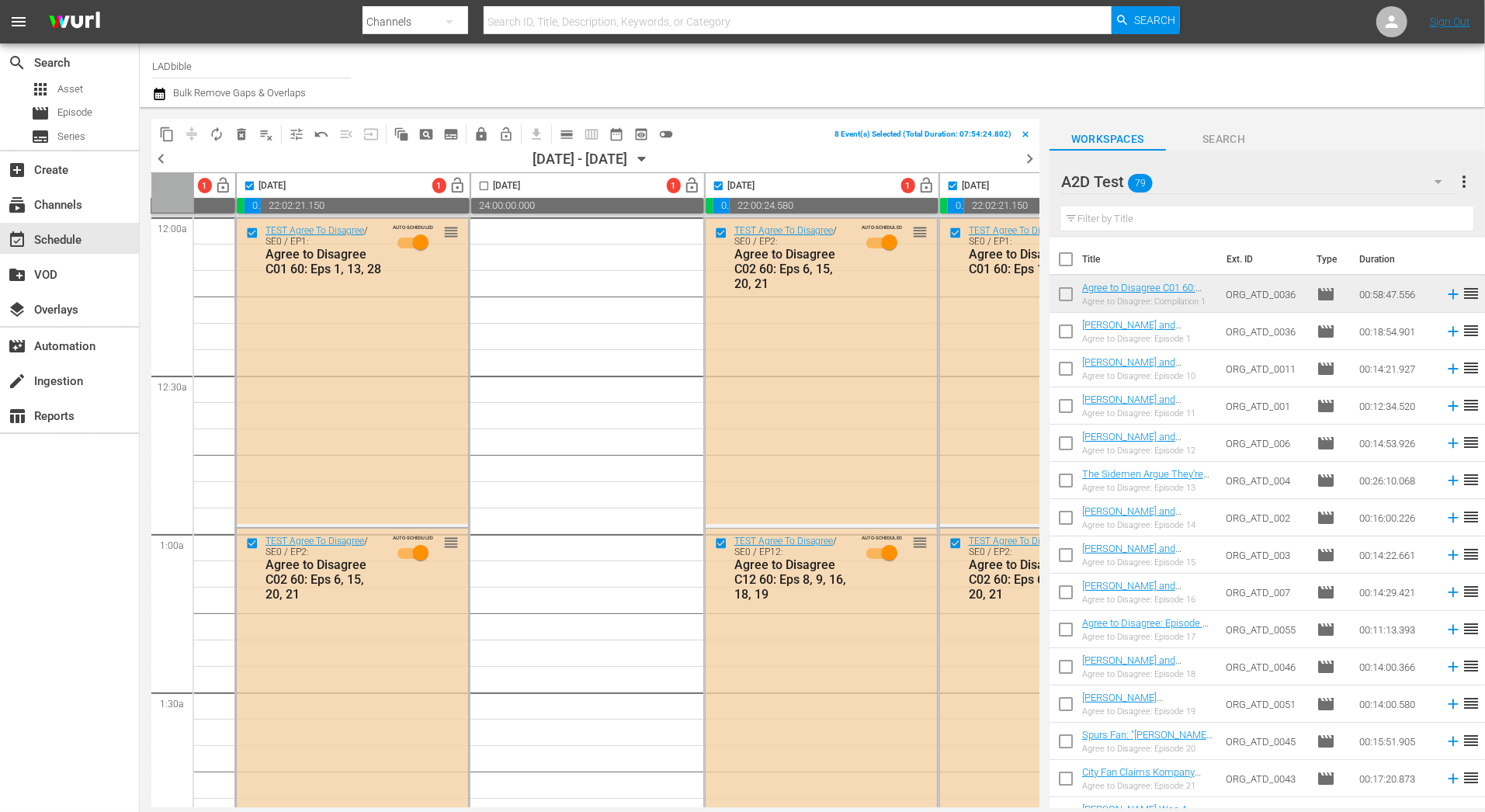
scroll to position [0, 0]
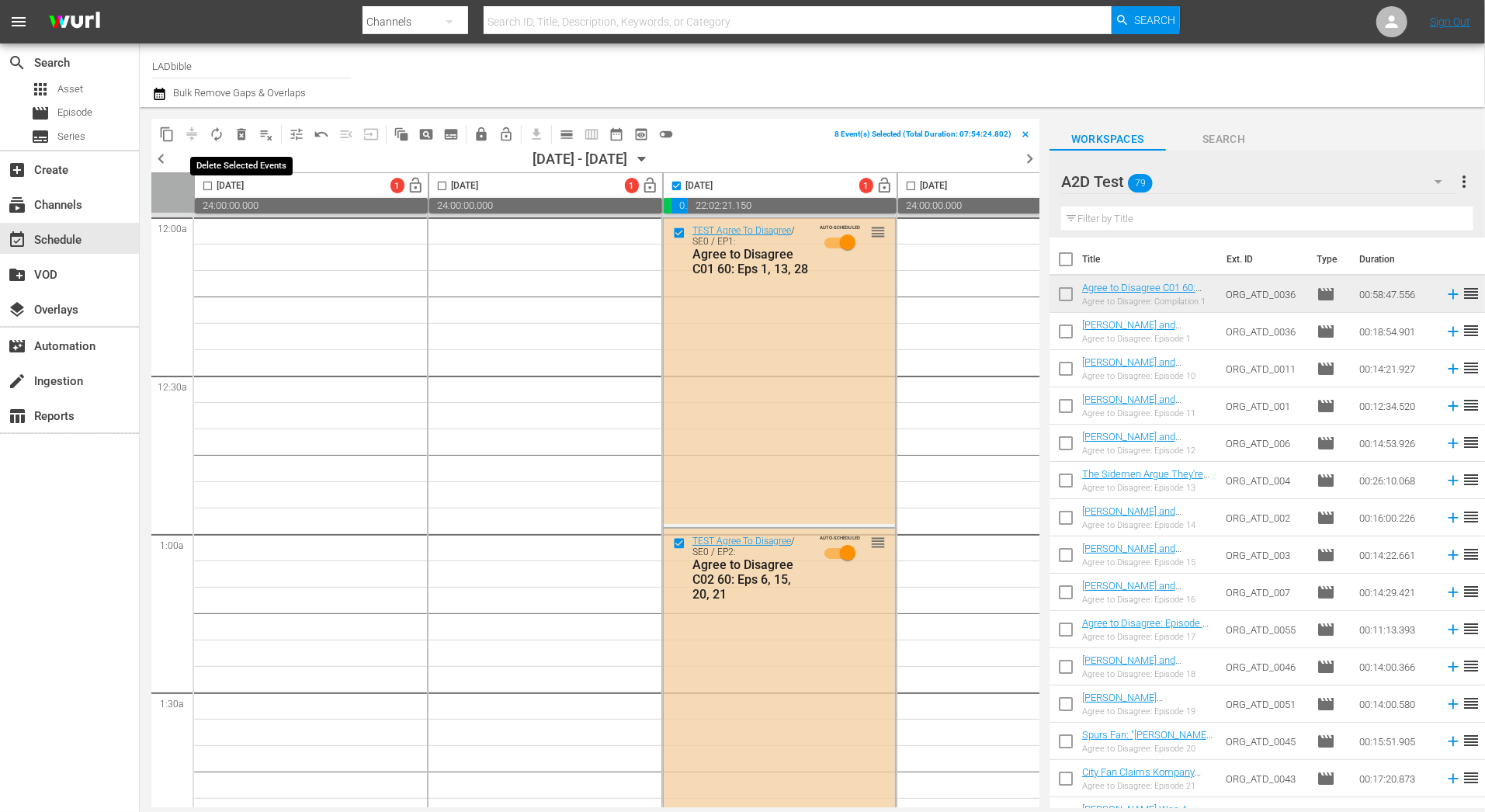
click at [237, 135] on span "delete_forever_outlined" at bounding box center [241, 134] width 16 height 16
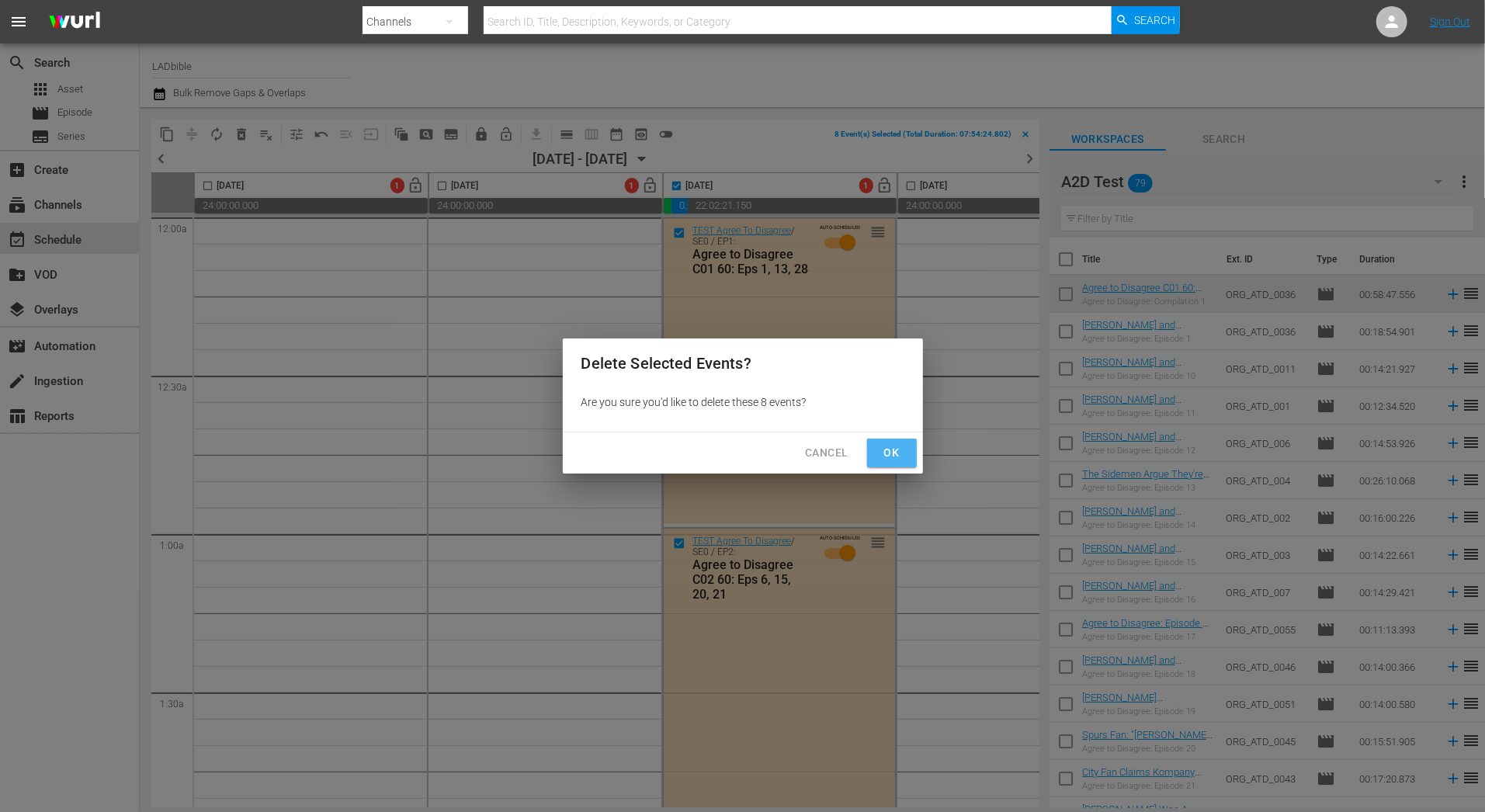
click at [885, 458] on span "Ok" at bounding box center [891, 453] width 24 height 20
checkbox input "false"
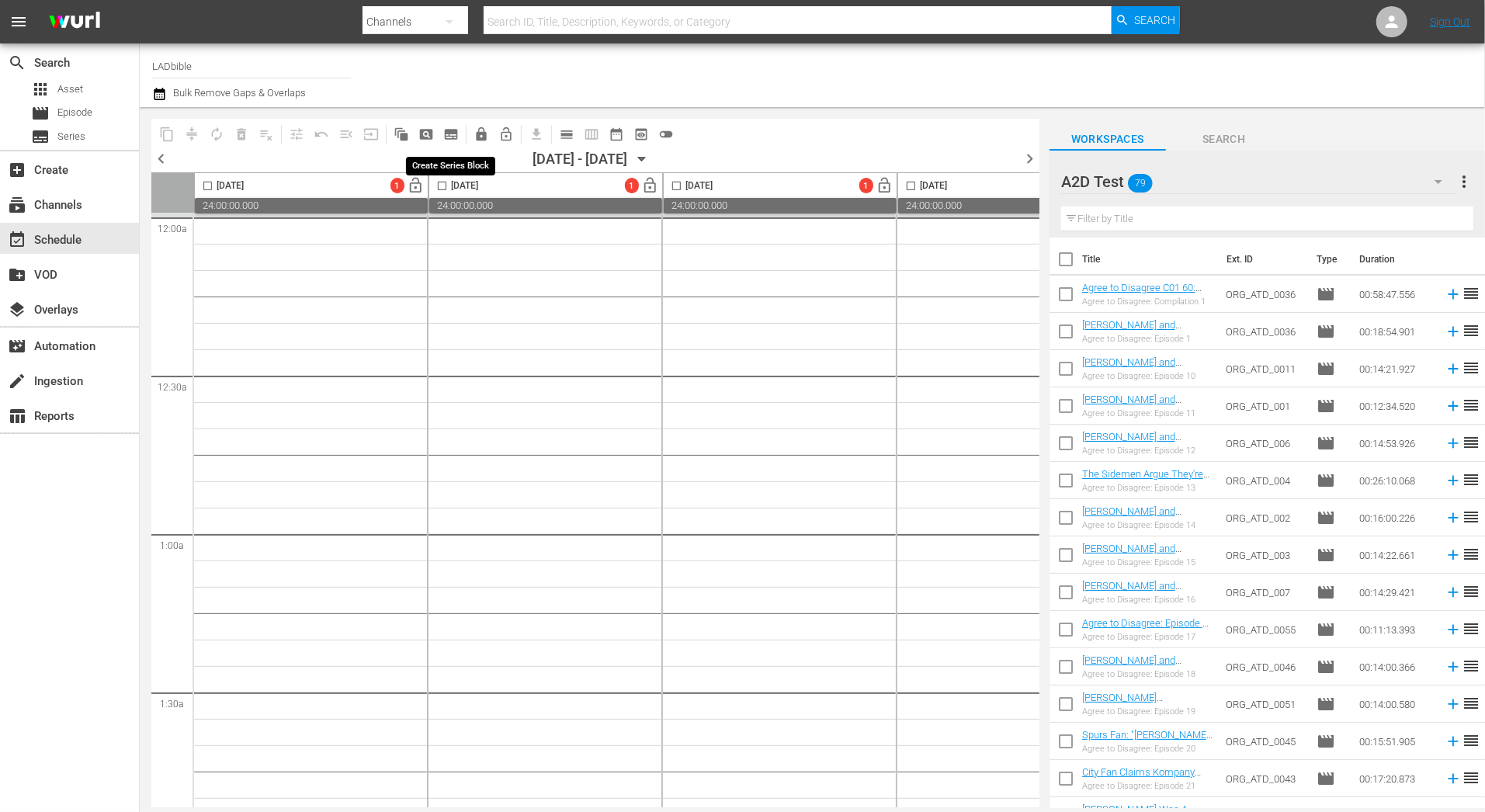
click at [441, 135] on button "subtitles_outlined" at bounding box center [450, 134] width 24 height 24
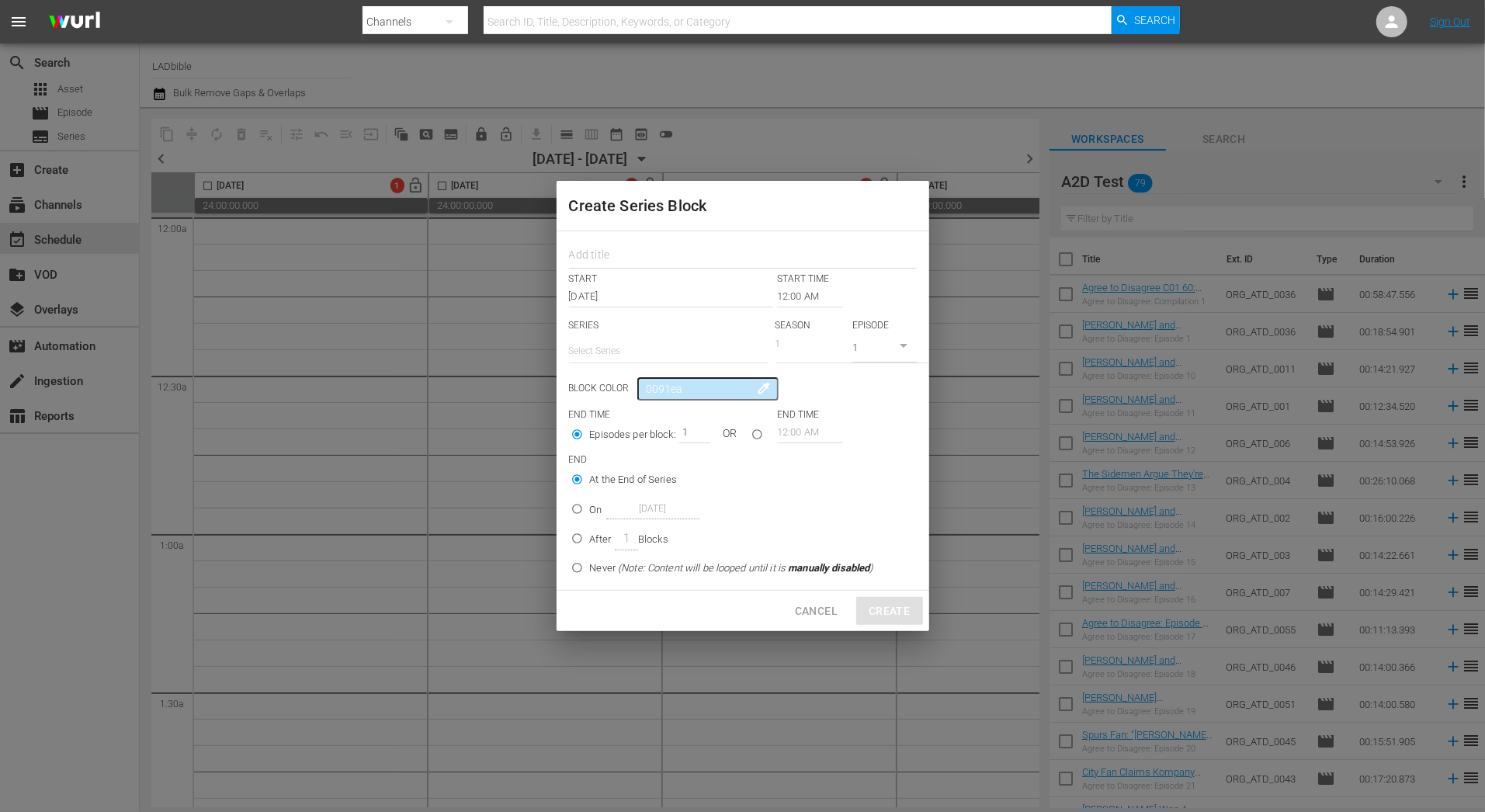
click at [614, 345] on input "text" at bounding box center [669, 350] width 199 height 37
type input "ag"
click at [826, 617] on span "Cancel" at bounding box center [816, 611] width 43 height 20
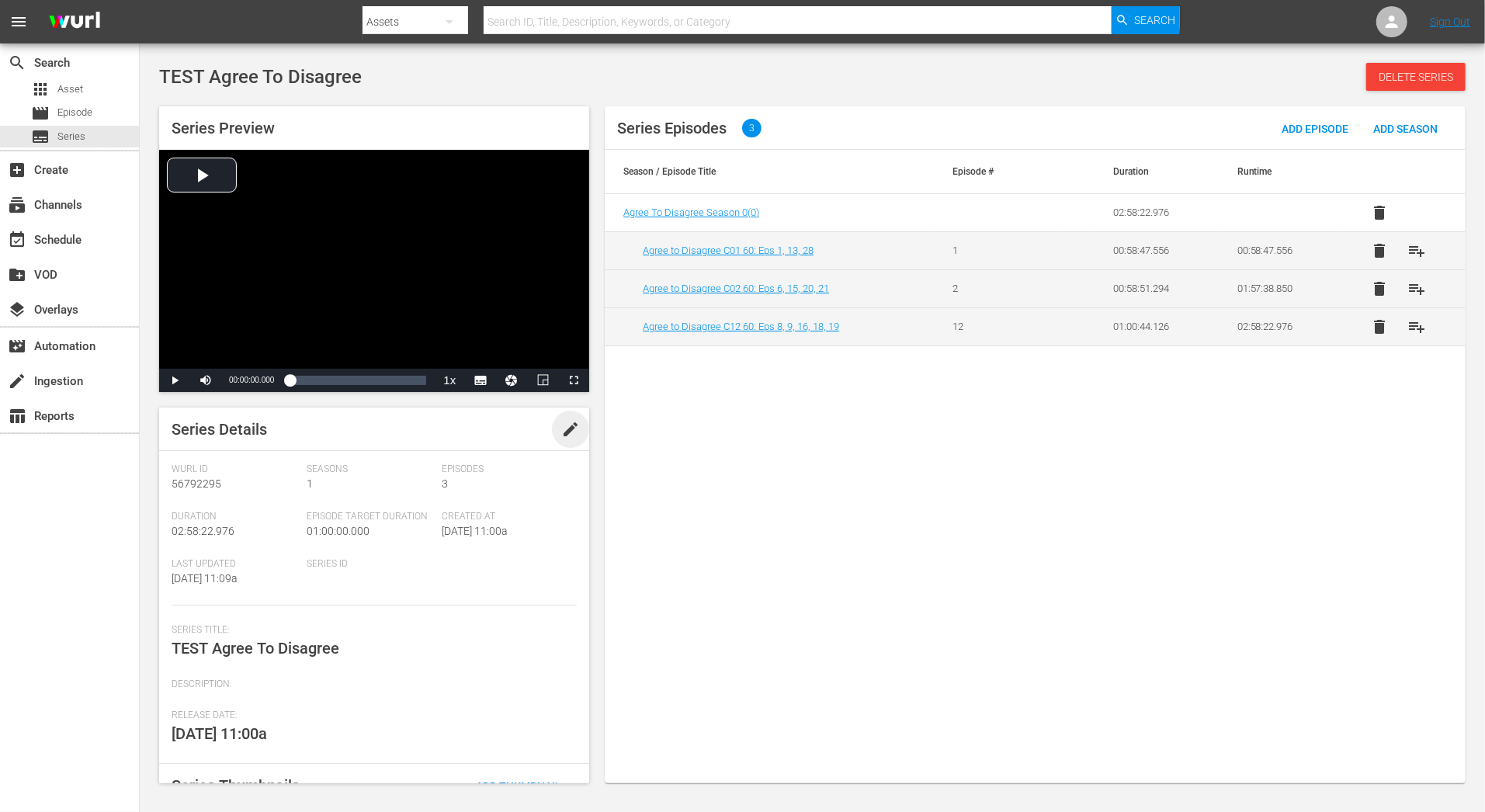
click at [562, 434] on span "edit" at bounding box center [571, 430] width 19 height 19
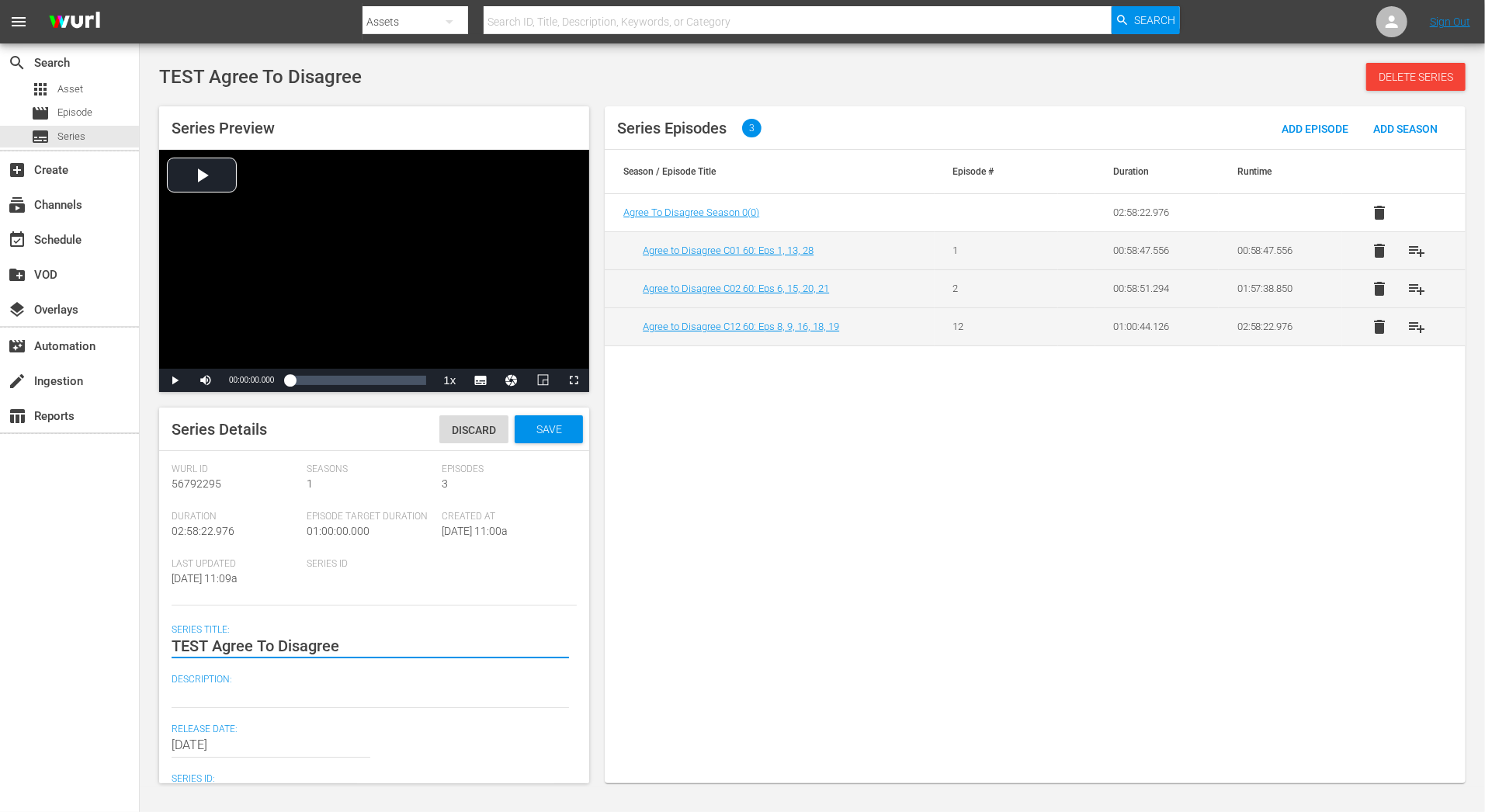
click at [198, 649] on textarea "TEST Agree To Disagree" at bounding box center [371, 646] width 397 height 19
type textarea "Agree To Disagree"
click at [351, 650] on textarea "TEST Agree To Disagree" at bounding box center [371, 646] width 397 height 19
type textarea "Agree To Disagree"
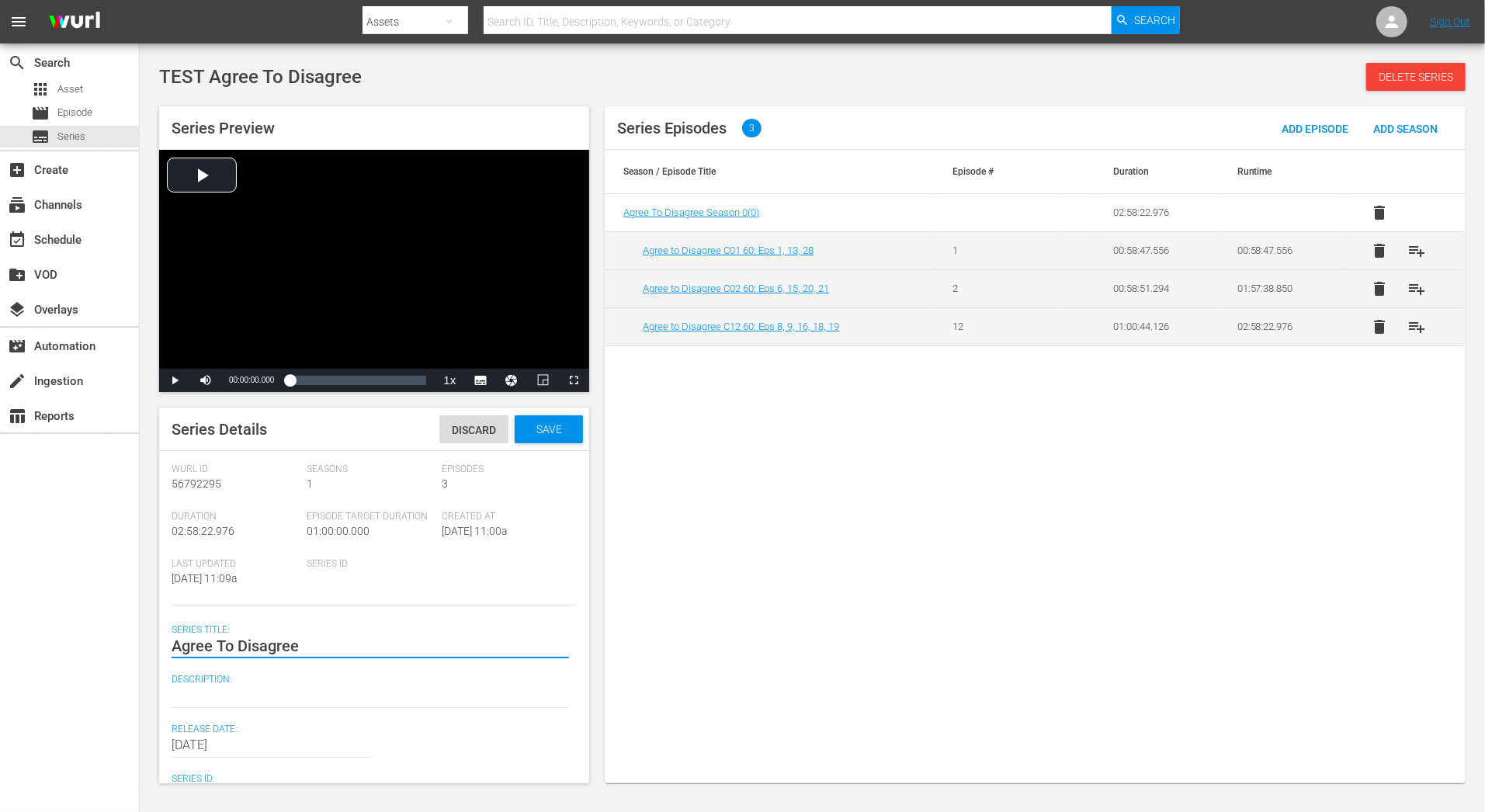
type textarea "Agree To Disagree"
type textarea "Agree To Disagree C"
type textarea "Agree To Disagree Co"
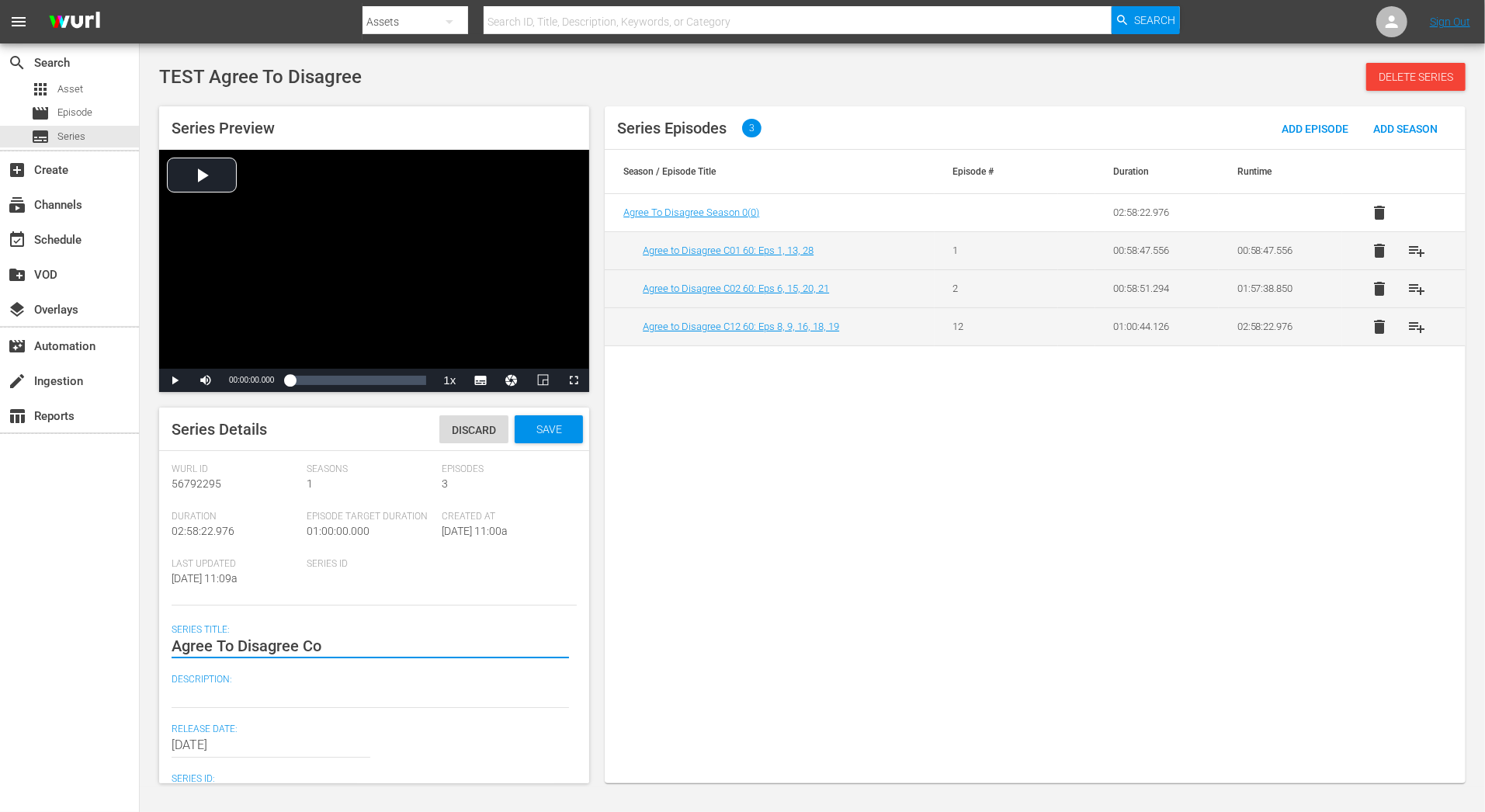
type textarea "Agree To Disagree Com"
type textarea "Agree To Disagree Comp"
type textarea "Agree To Disagree Compi"
type textarea "Agree To Disagree Compiu"
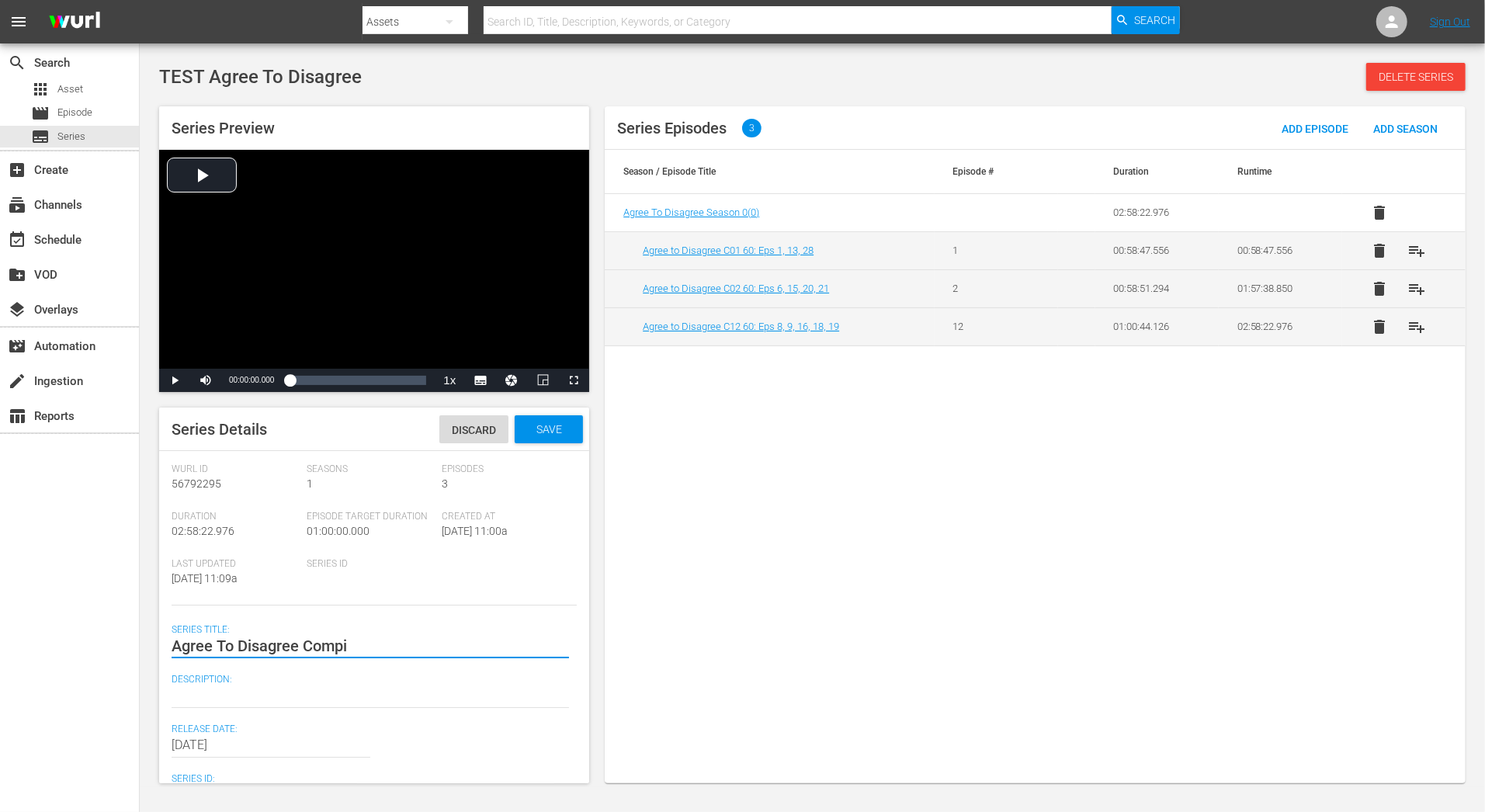
type textarea "Agree To Disagree Compiu"
type textarea "Agree To Disagree Compiul"
type textarea "Agree To Disagree Compiu"
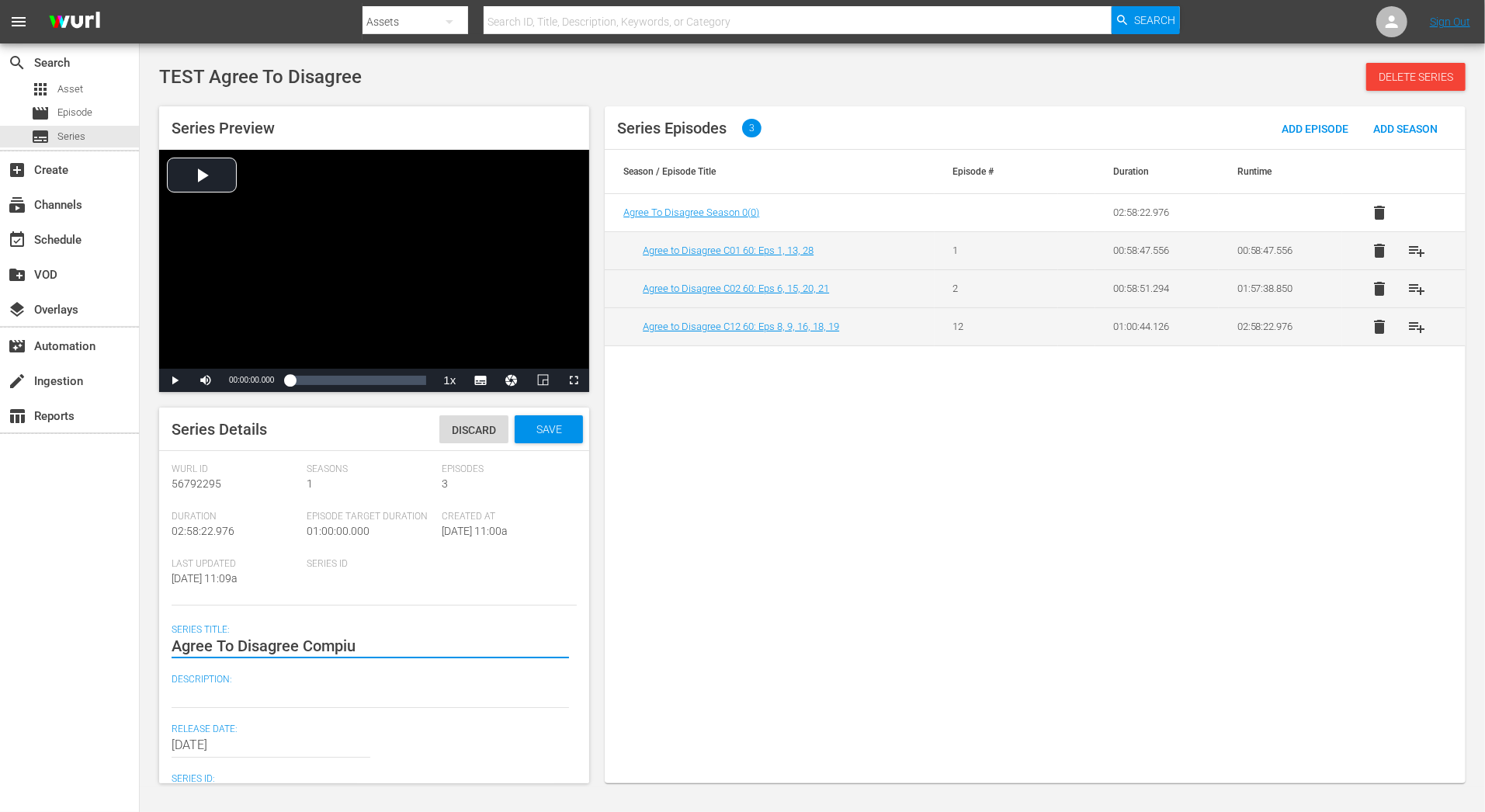
type textarea "Agree To Disagree Compi"
type textarea "Agree To Disagree Compil"
type textarea "Agree To Disagree Compila"
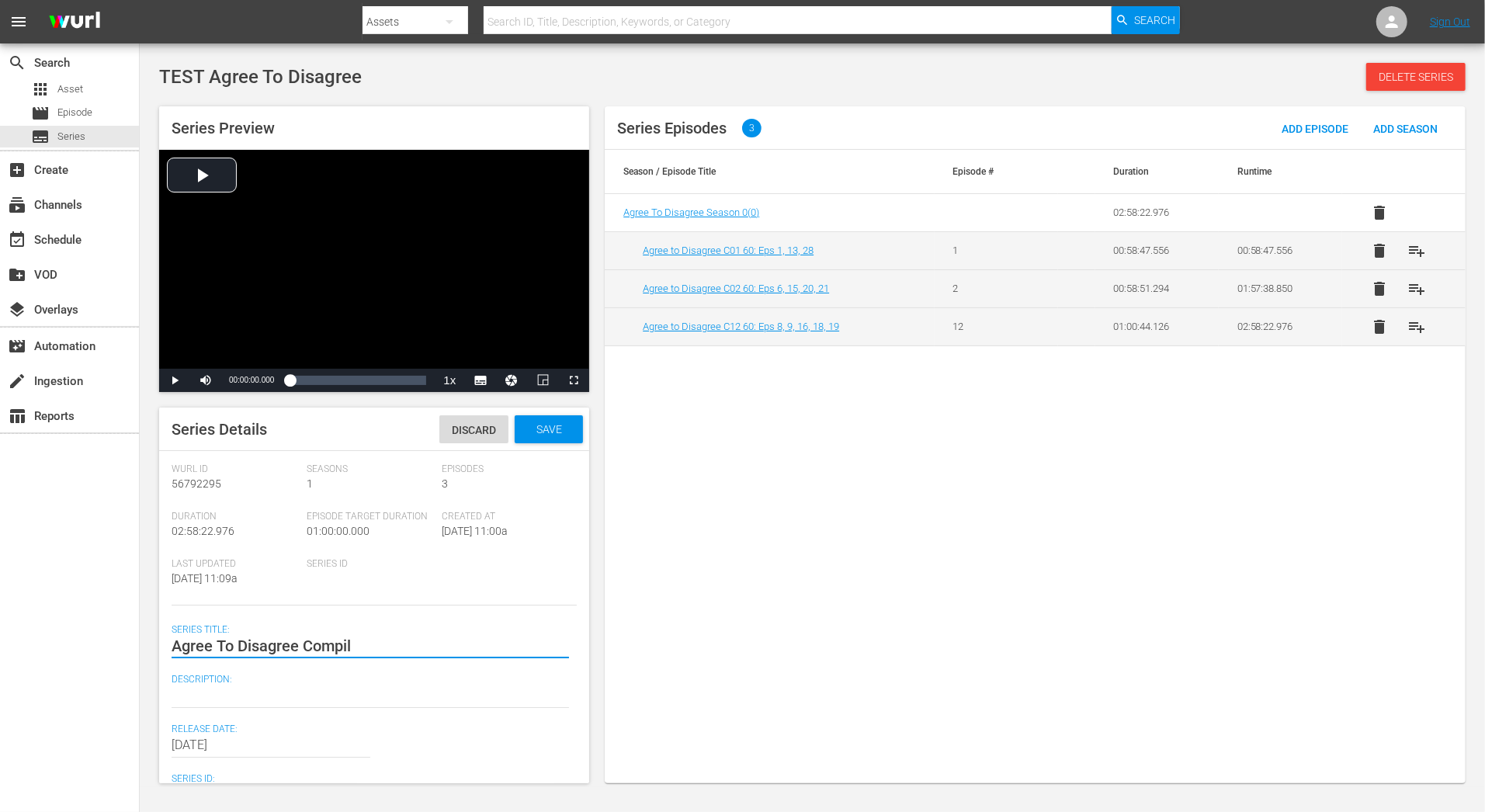
type textarea "Agree To Disagree Compila"
type textarea "Agree To Disagree Compilat"
type textarea "Agree To Disagree Compilati"
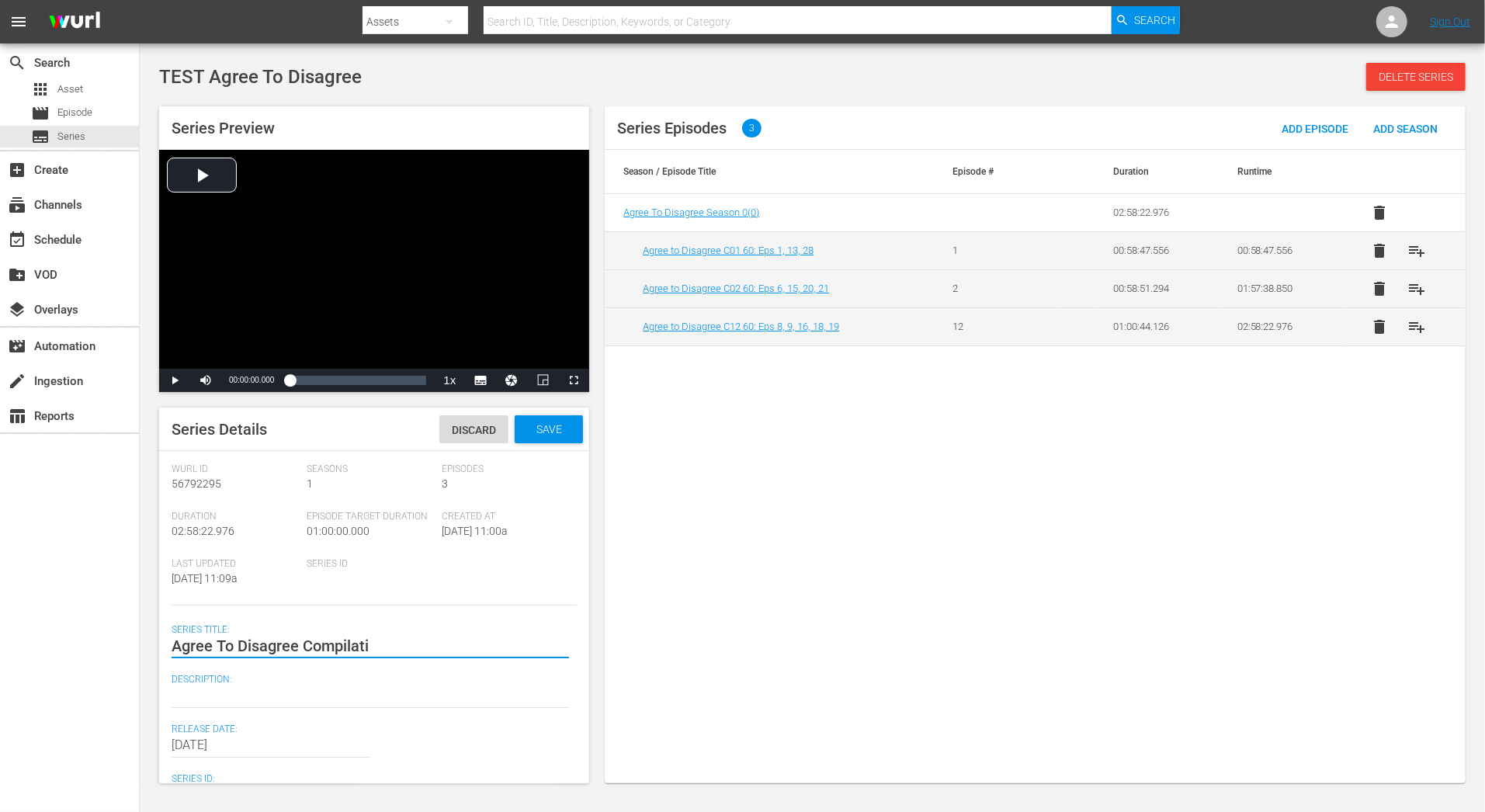
type textarea "Agree To Disagree Compilatio"
type textarea "Agree To Disagree Compilation"
type textarea "Agree To Disagree Compilations"
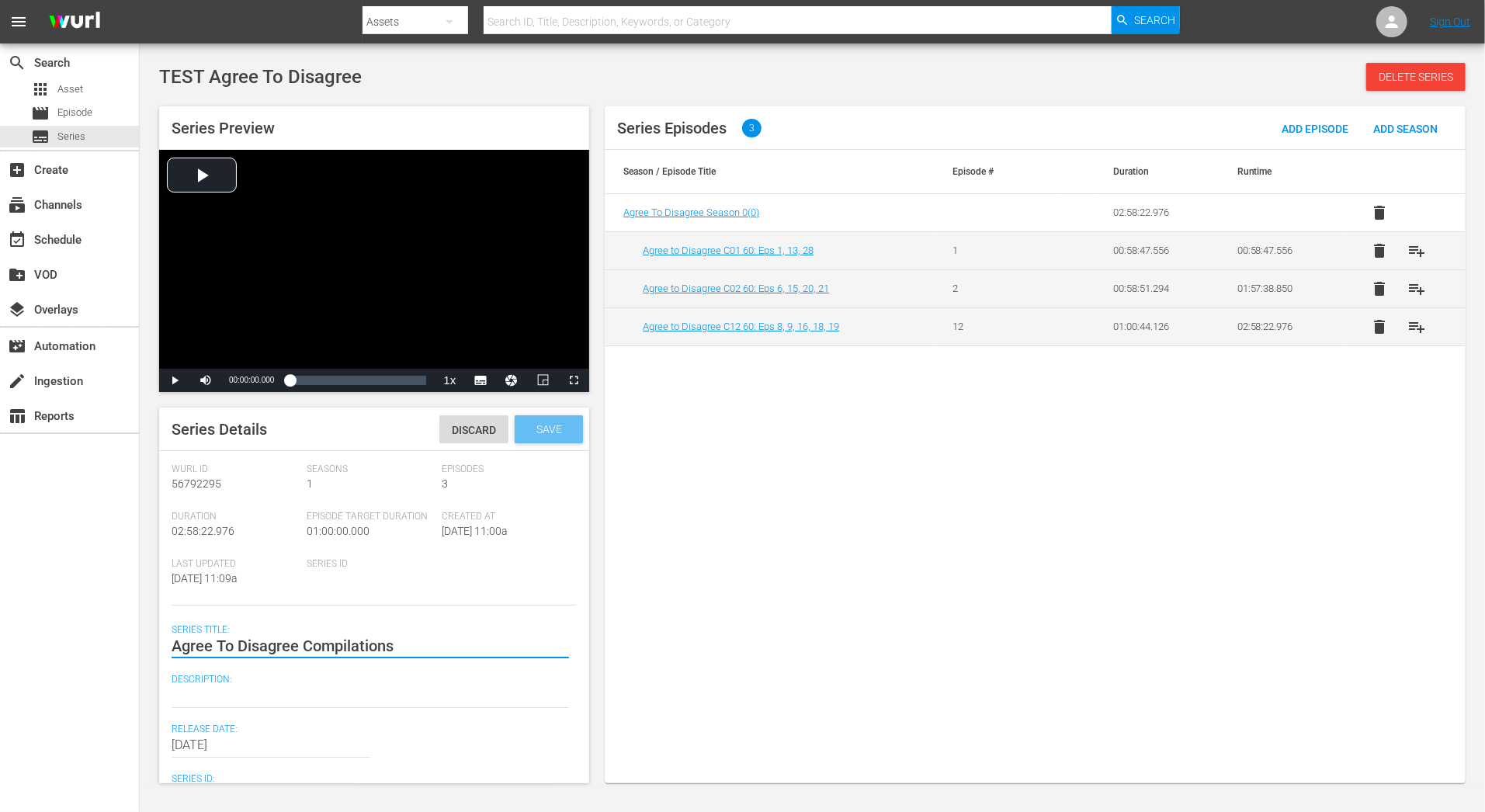
type textarea "Agree To Disagree Compilations"
click at [547, 438] on div "Save" at bounding box center [549, 429] width 69 height 28
